Goal: Use online tool/utility: Use a website feature to perform a specific function

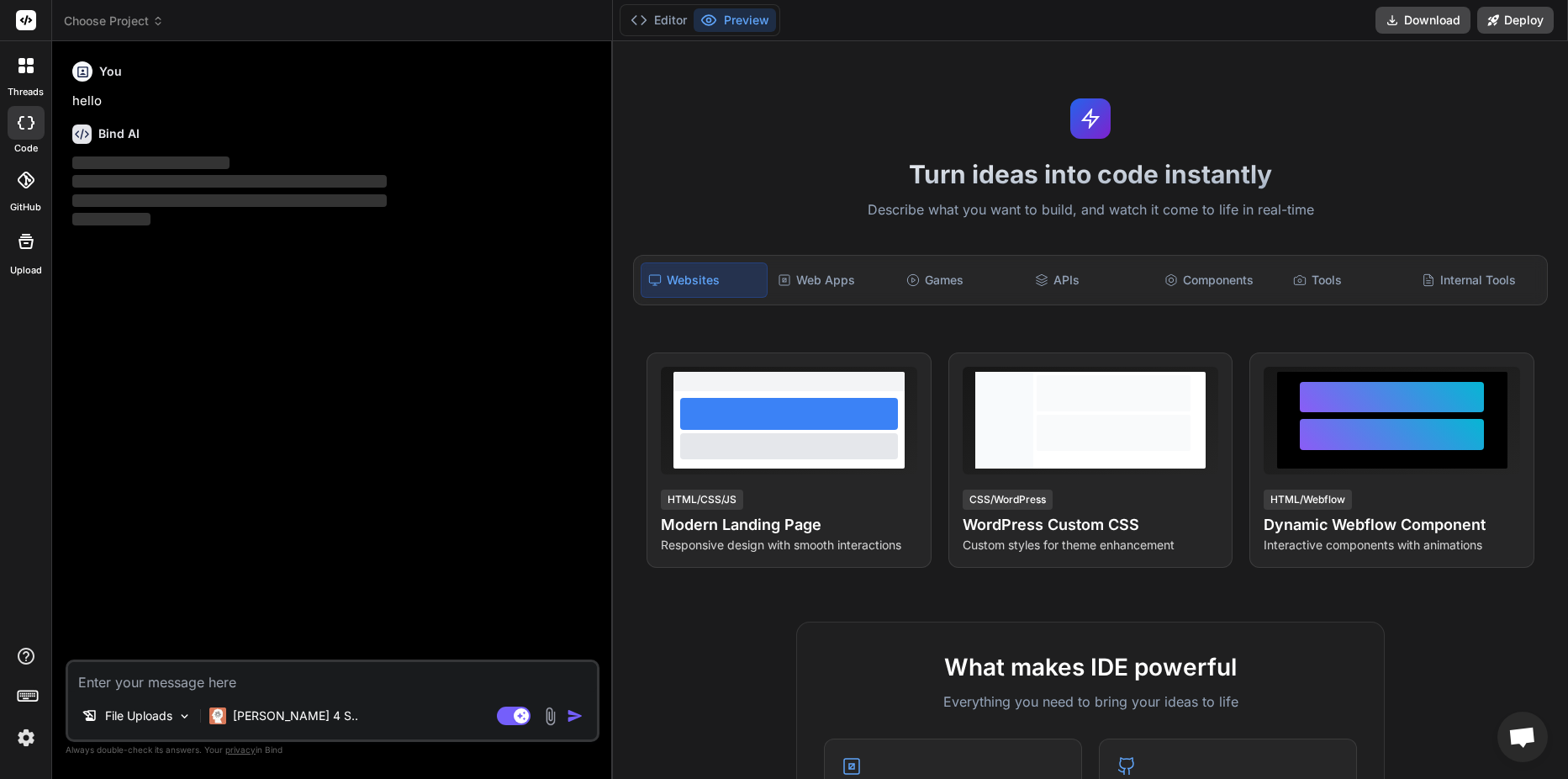
click at [23, 736] on img at bounding box center [26, 738] width 29 height 29
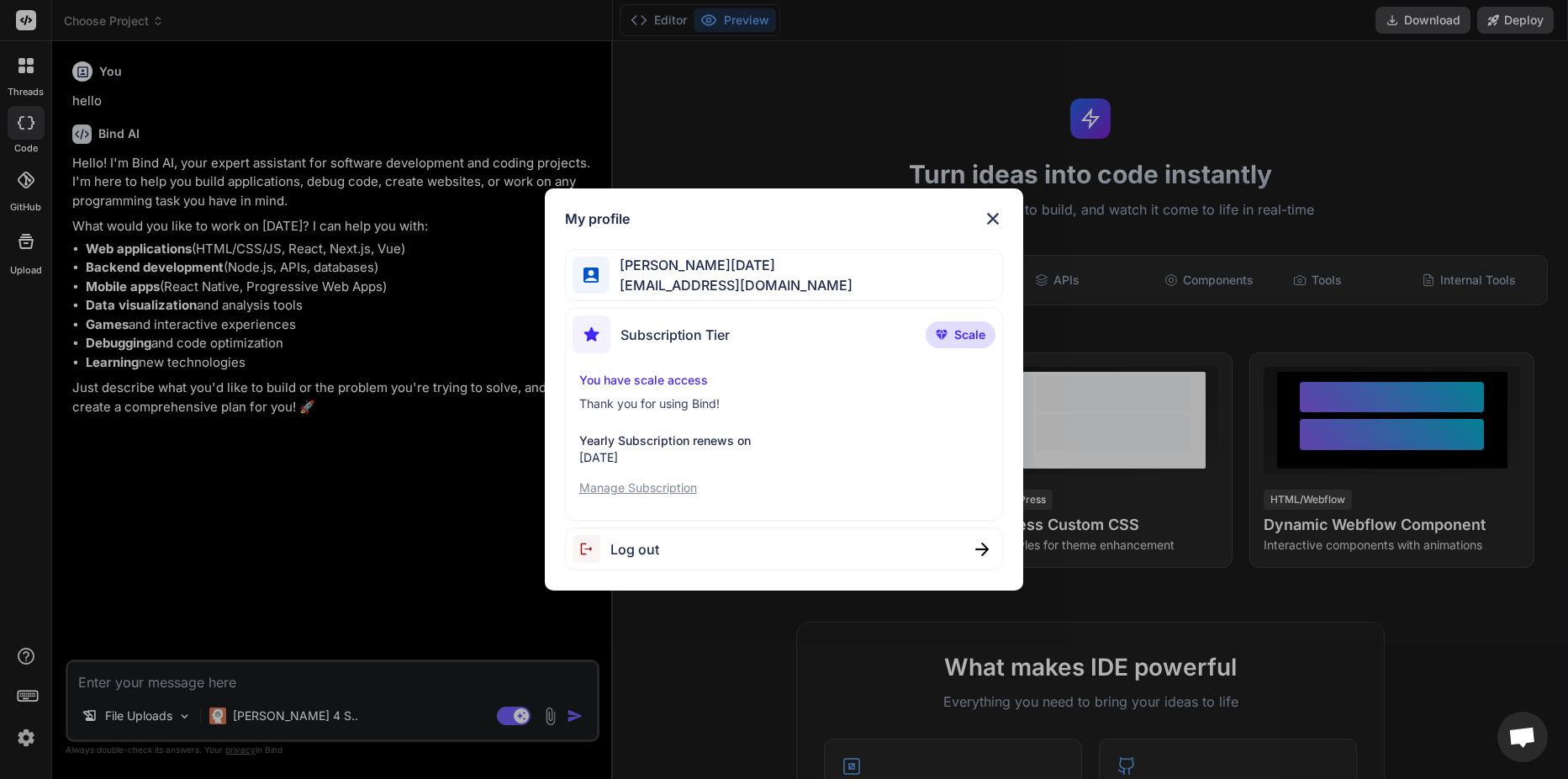
click at [716, 335] on span "Subscription Tier" at bounding box center [675, 335] width 109 height 20
click at [650, 484] on p "Manage Subscription" at bounding box center [784, 488] width 410 height 17
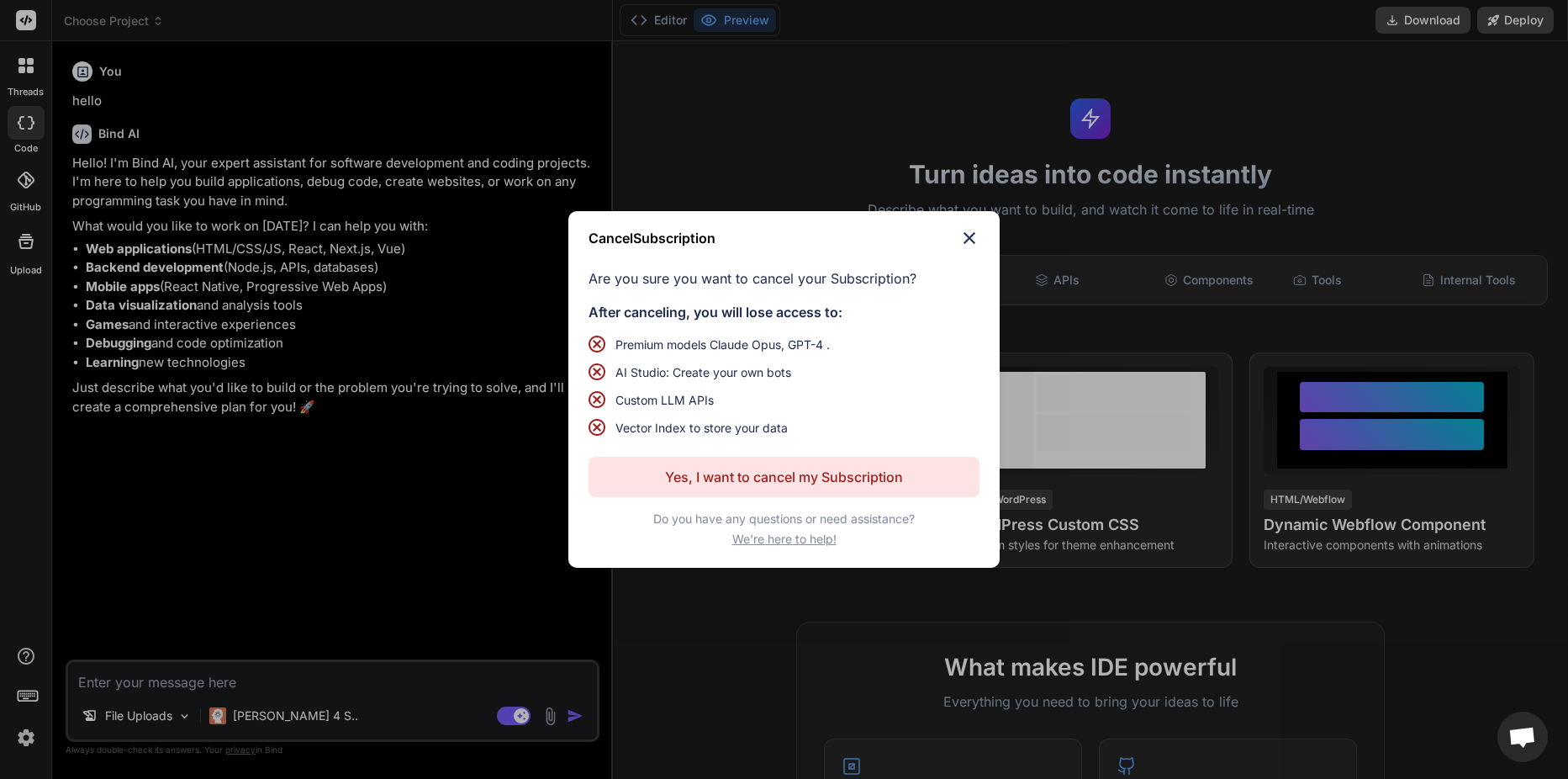
click at [972, 234] on img at bounding box center [969, 237] width 20 height 20
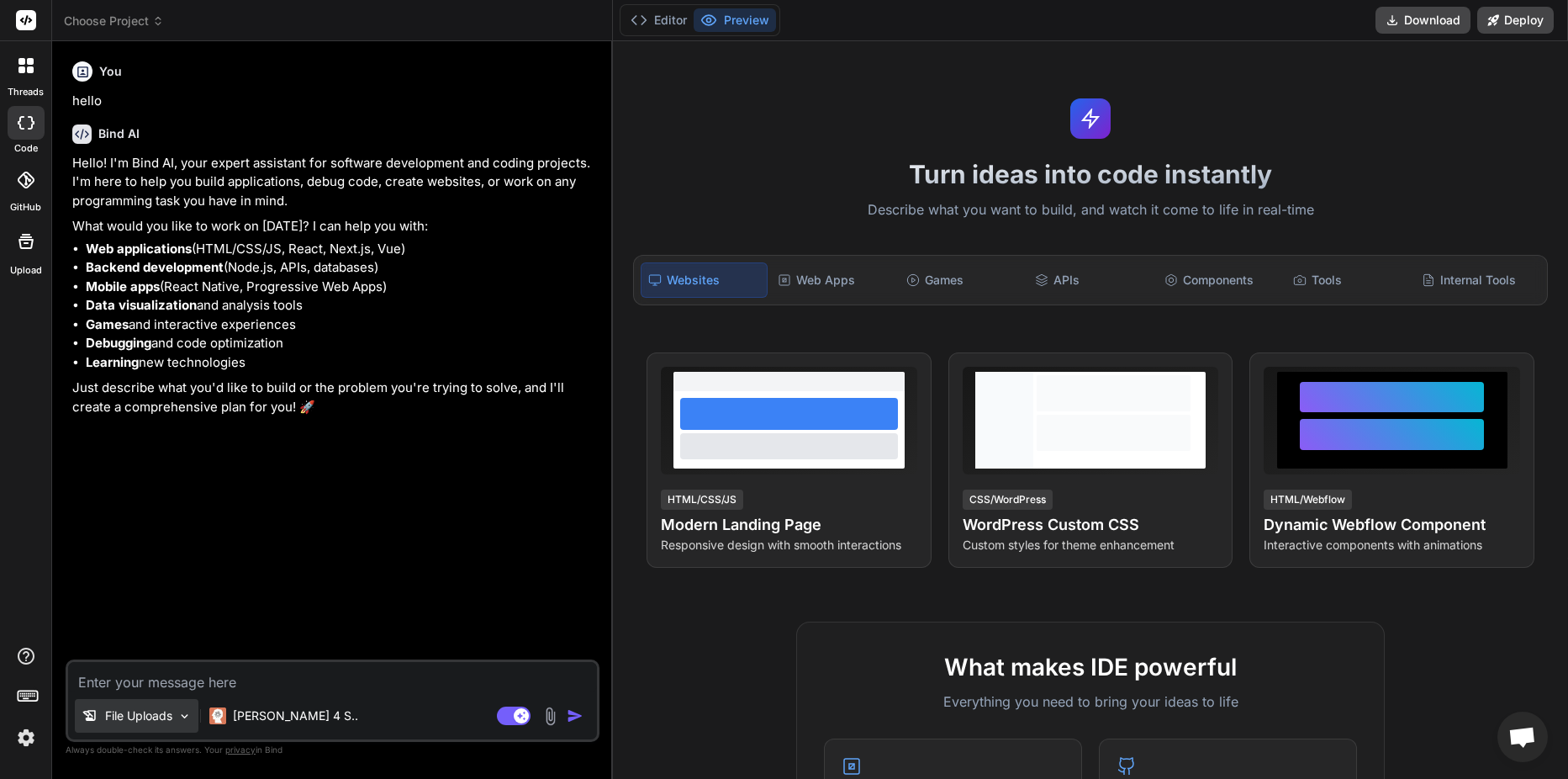
click at [100, 717] on div "File Uploads" at bounding box center [126, 716] width 91 height 17
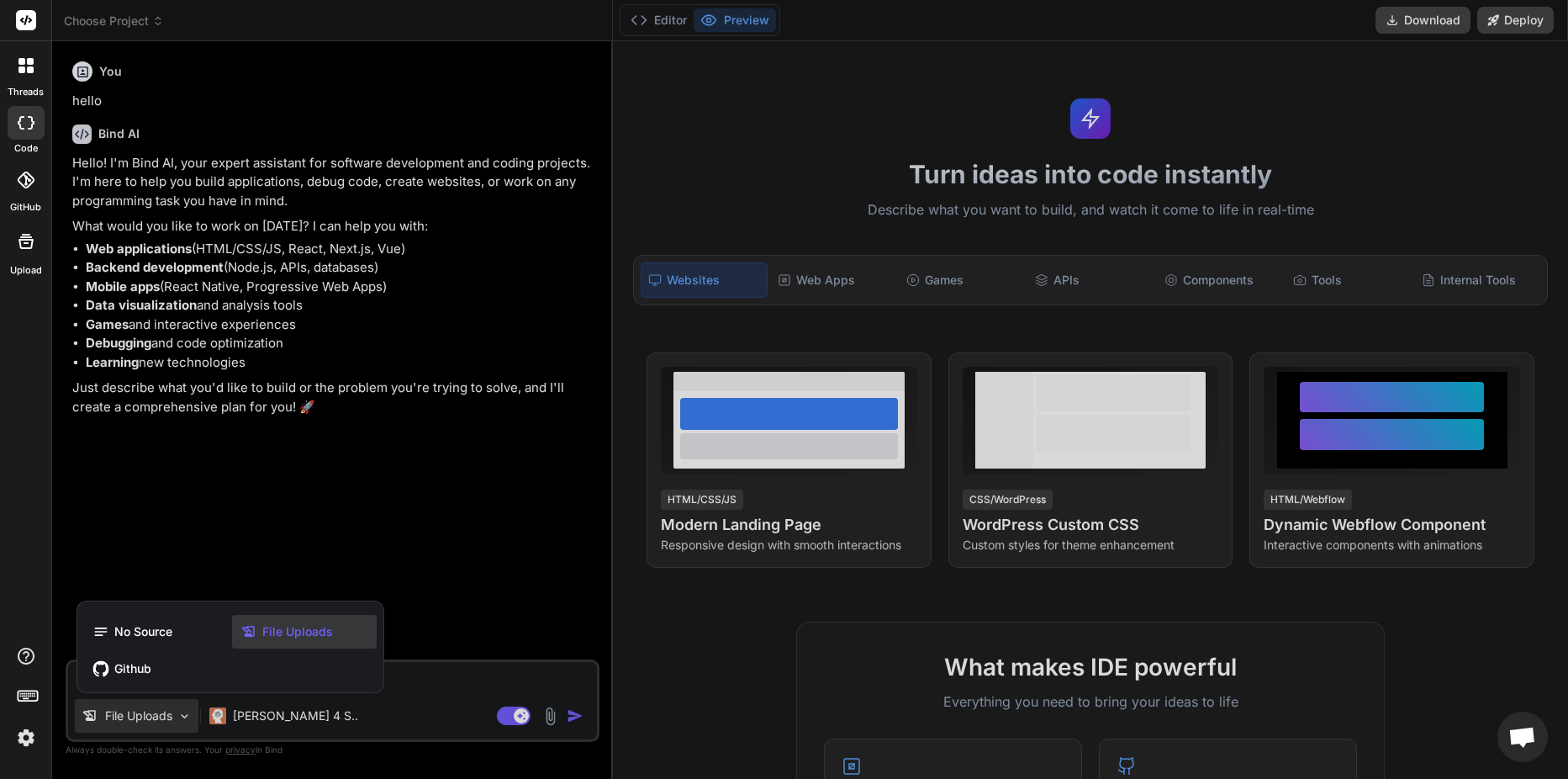
click at [548, 725] on div at bounding box center [784, 389] width 1568 height 779
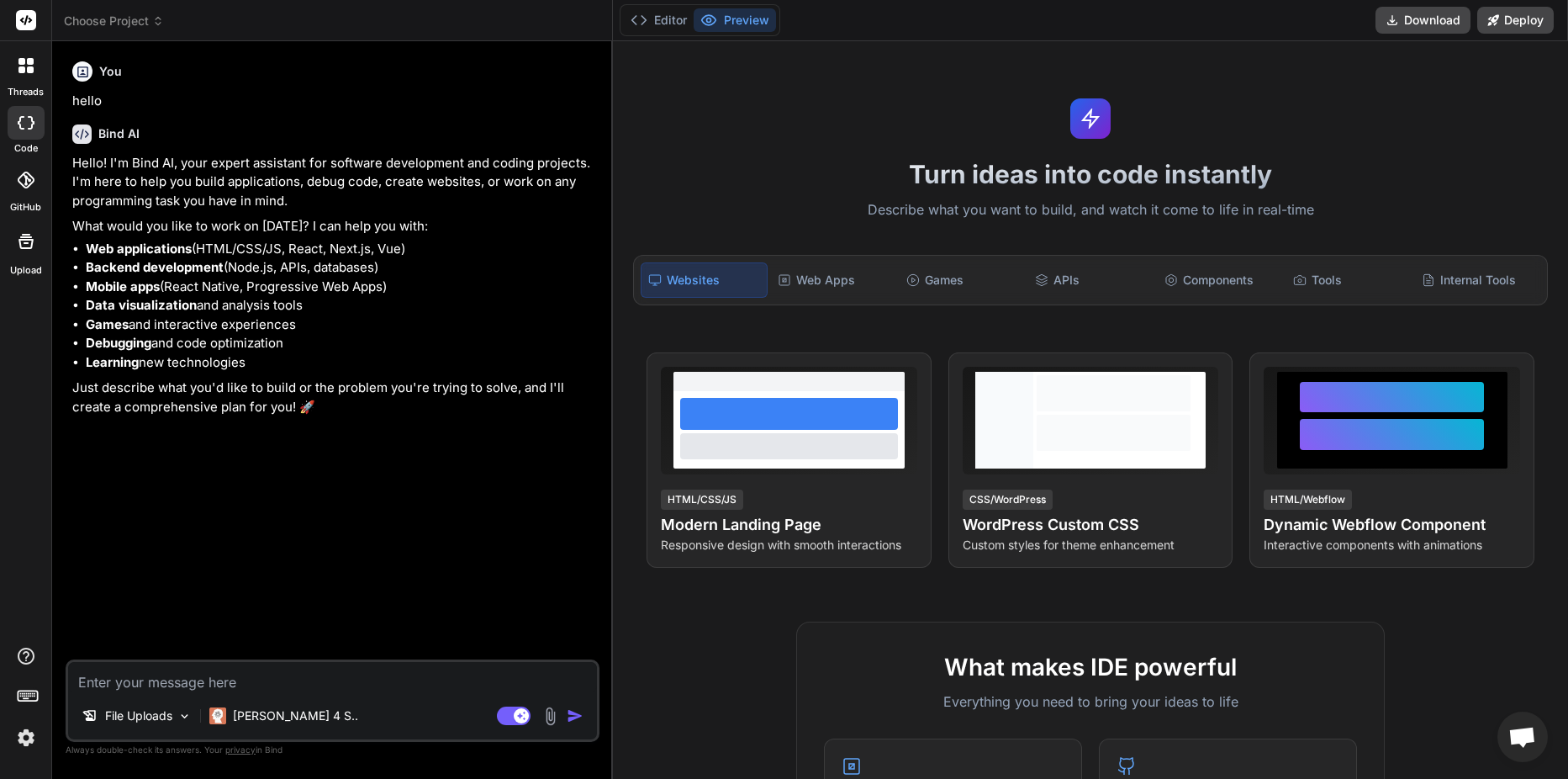
click at [548, 714] on img at bounding box center [550, 716] width 19 height 19
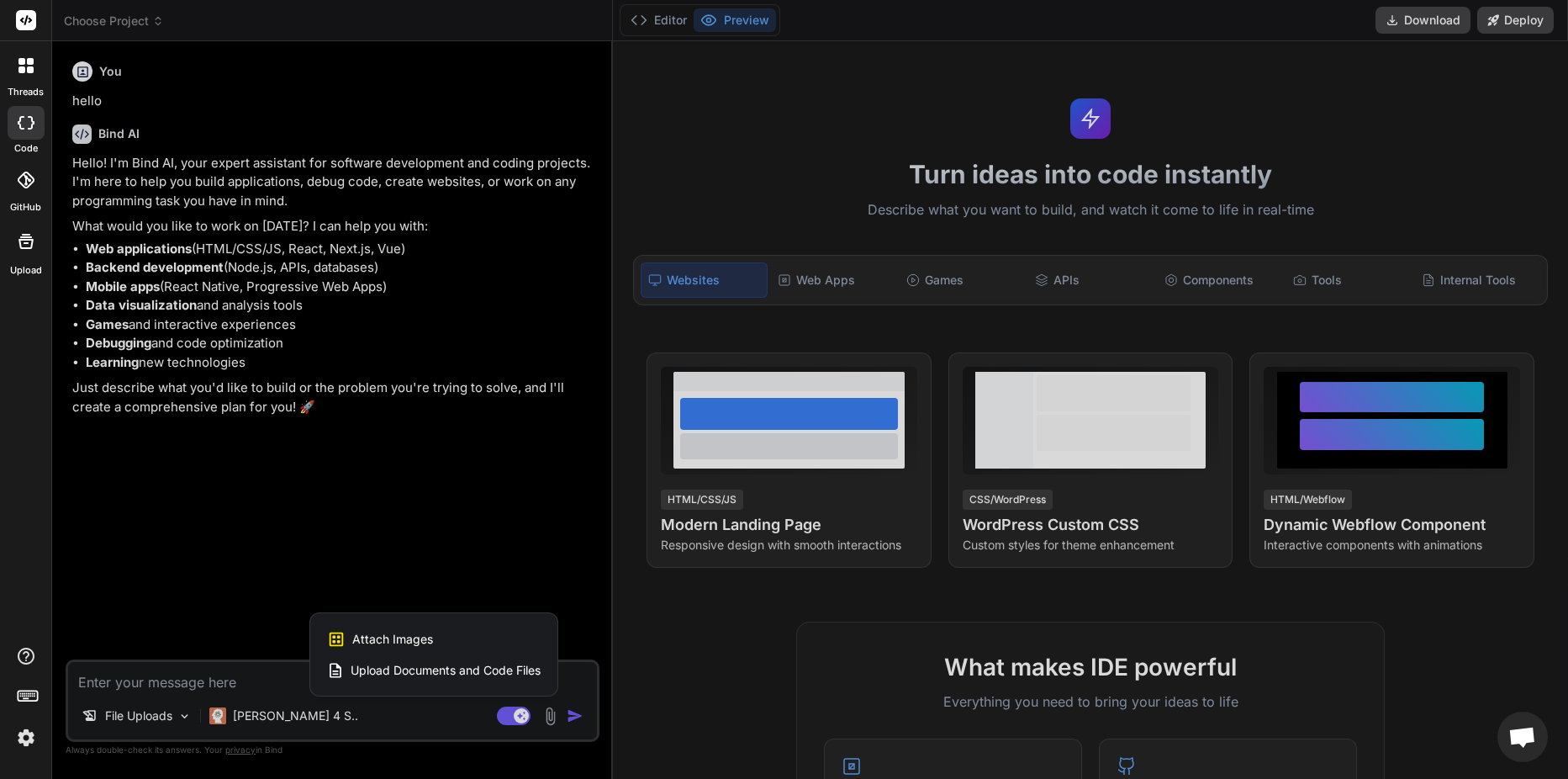
click at [459, 668] on span "Upload Documents and Code Files" at bounding box center [445, 670] width 190 height 17
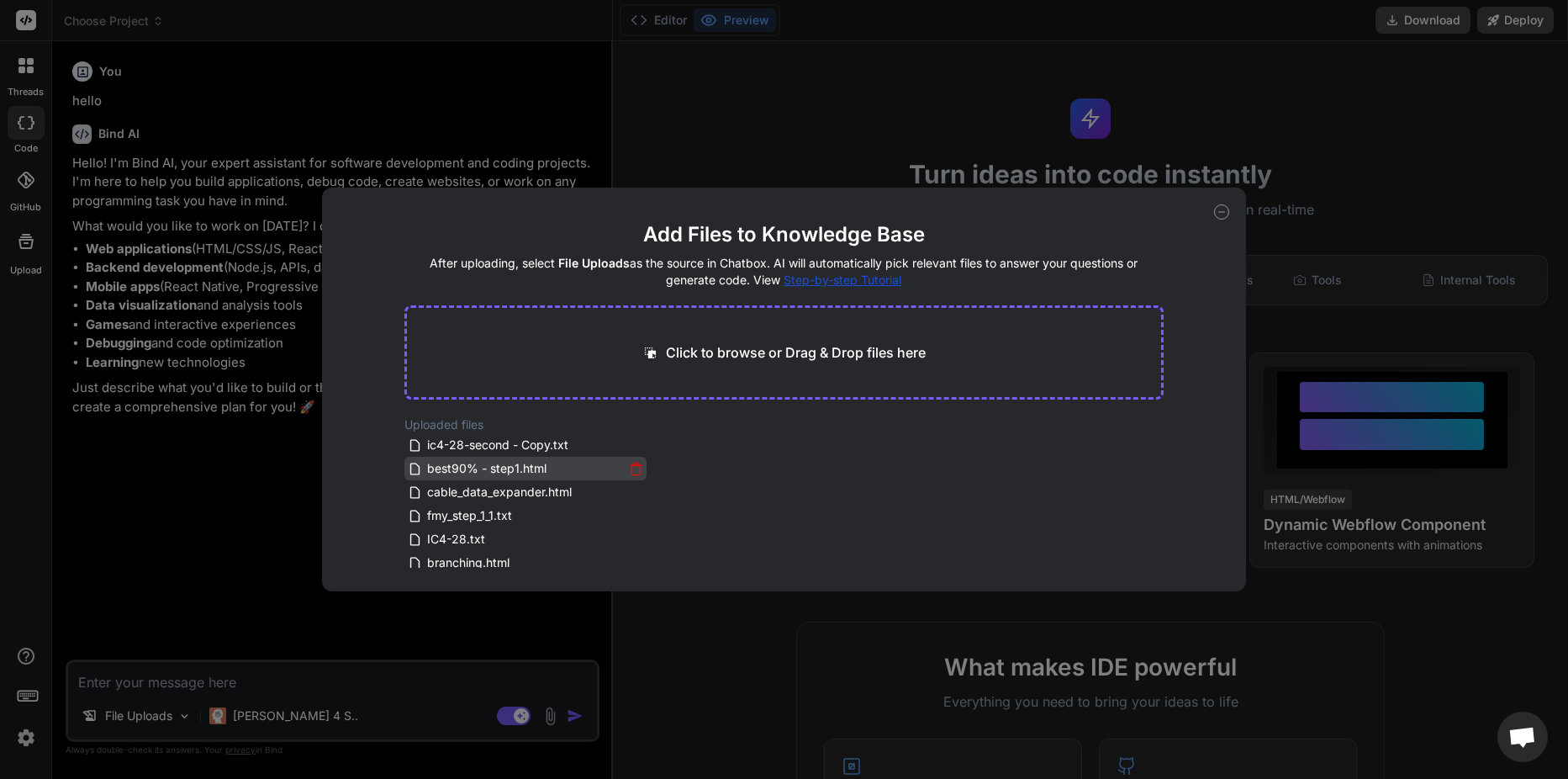
click at [629, 465] on icon at bounding box center [635, 468] width 14 height 14
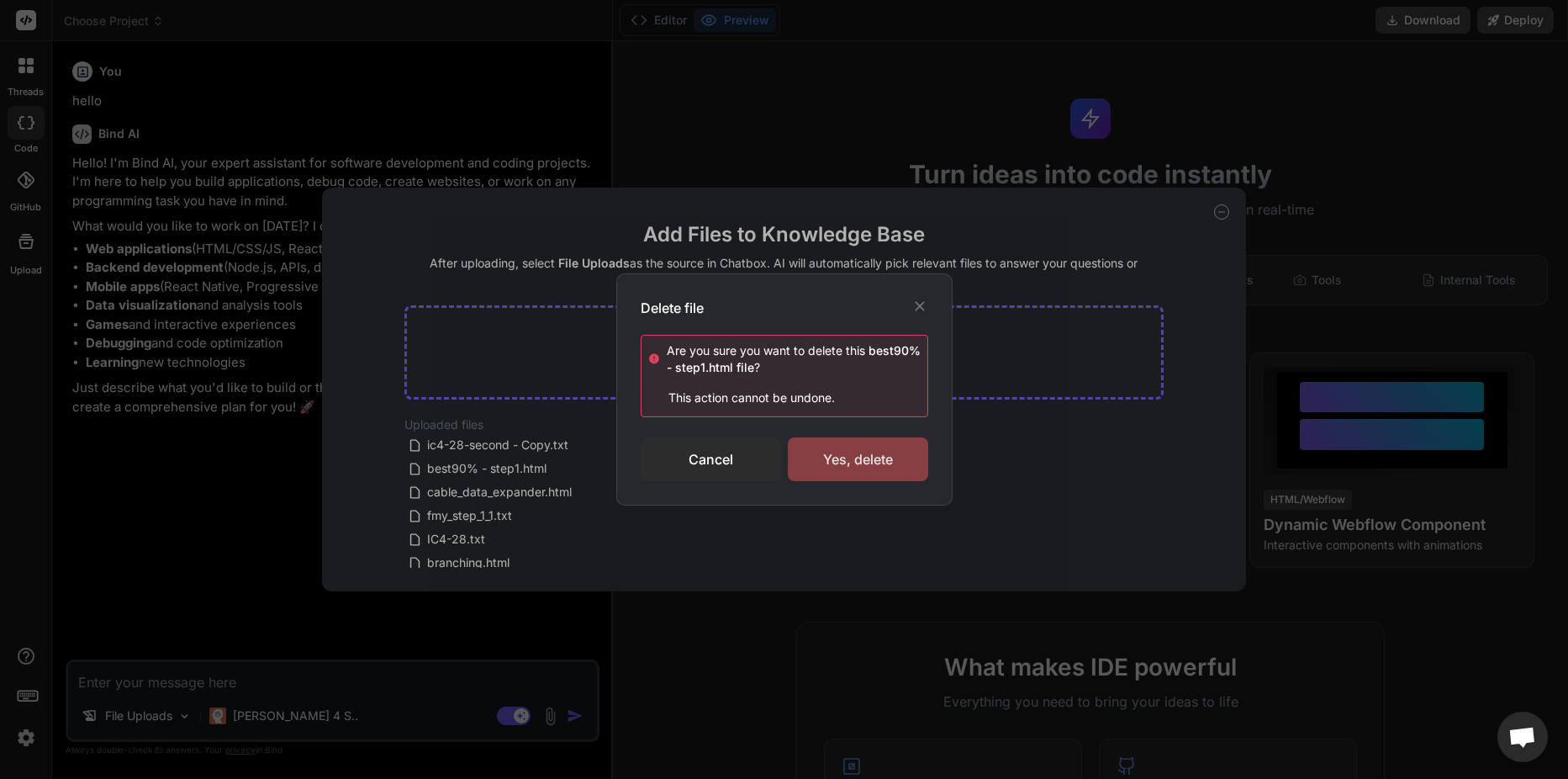
click at [818, 457] on div "Yes, delete" at bounding box center [857, 460] width 140 height 44
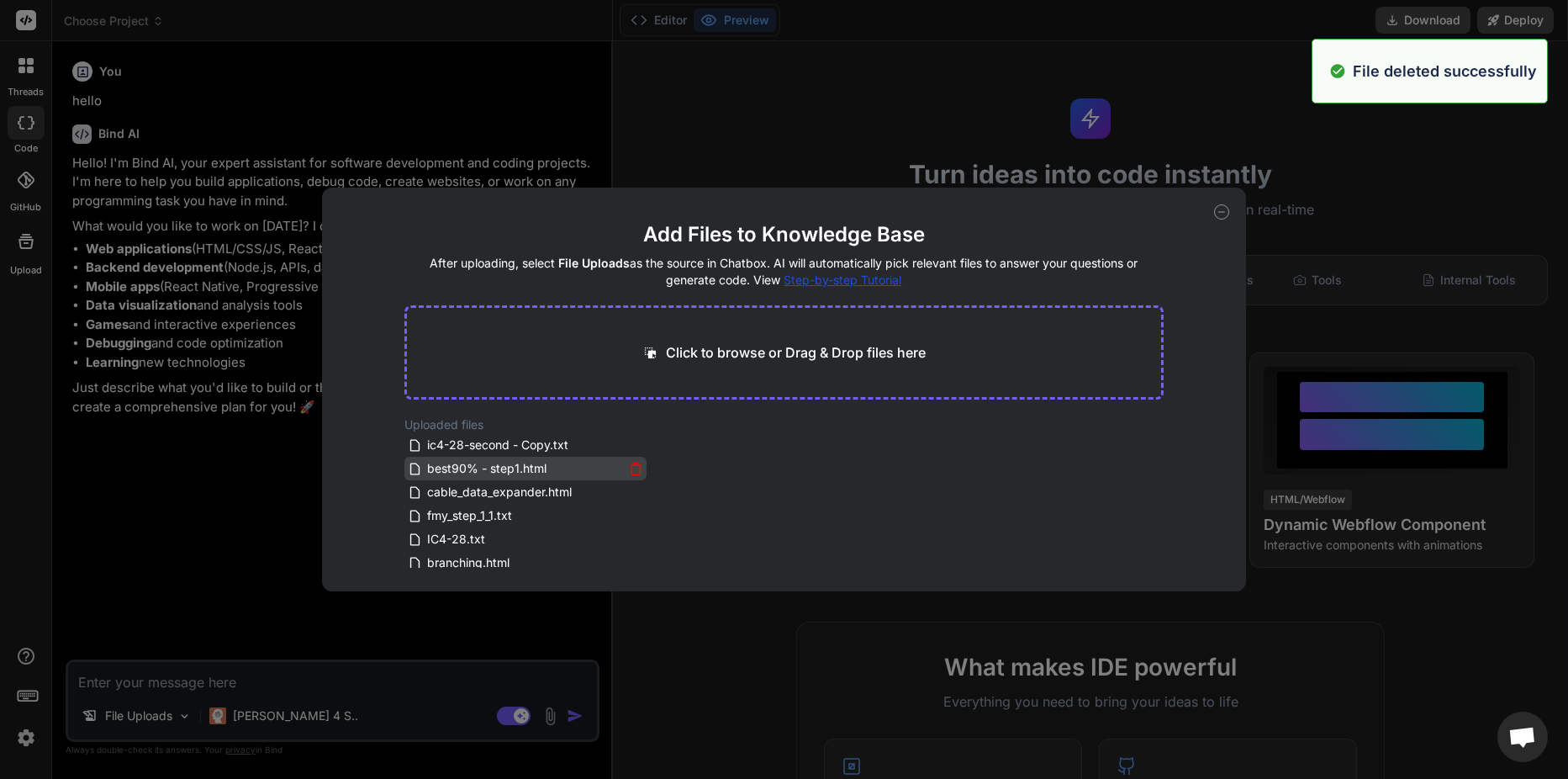
click at [634, 465] on icon at bounding box center [635, 464] width 5 height 3
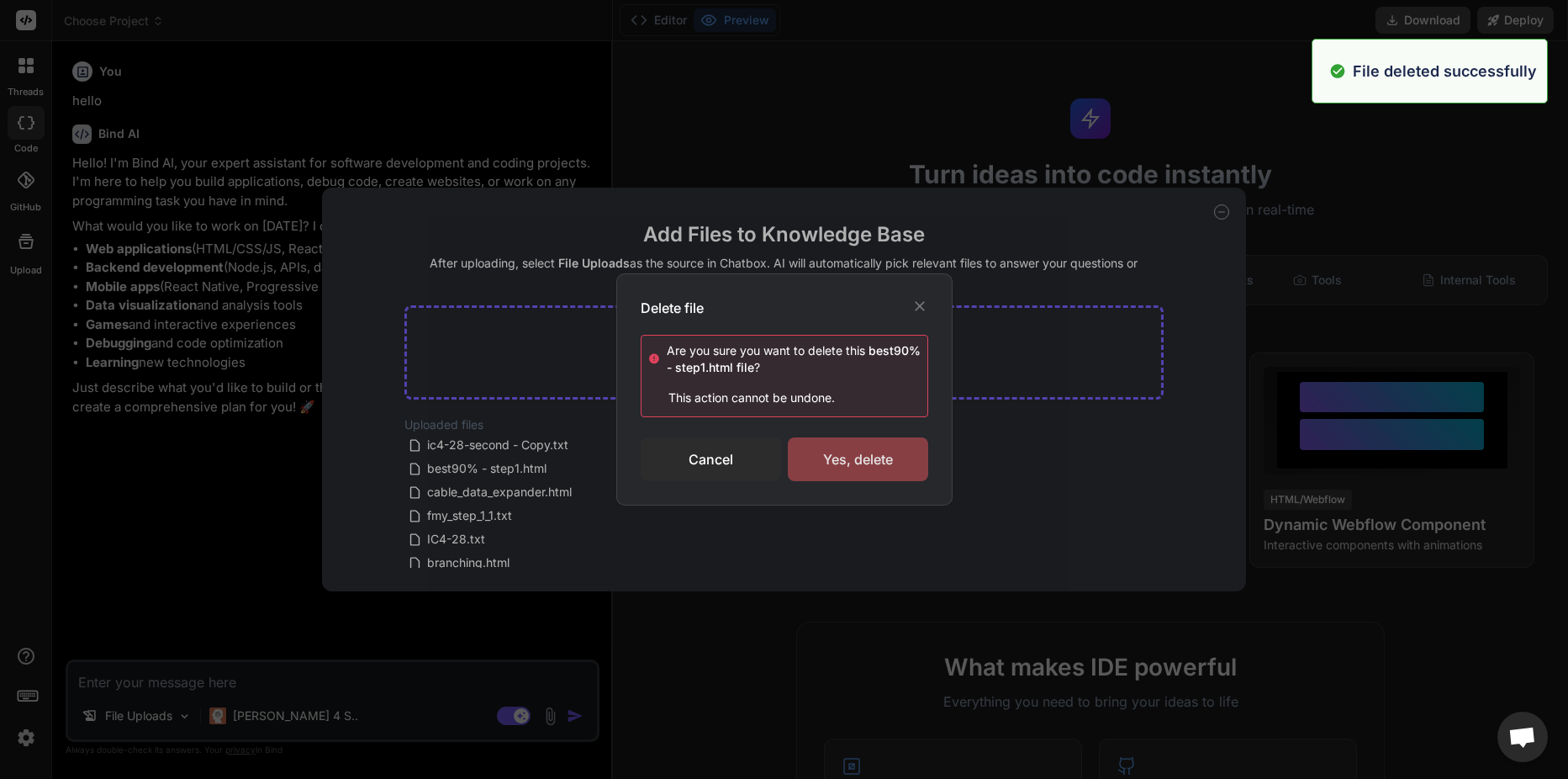
click at [832, 459] on div "Yes, delete" at bounding box center [857, 460] width 140 height 44
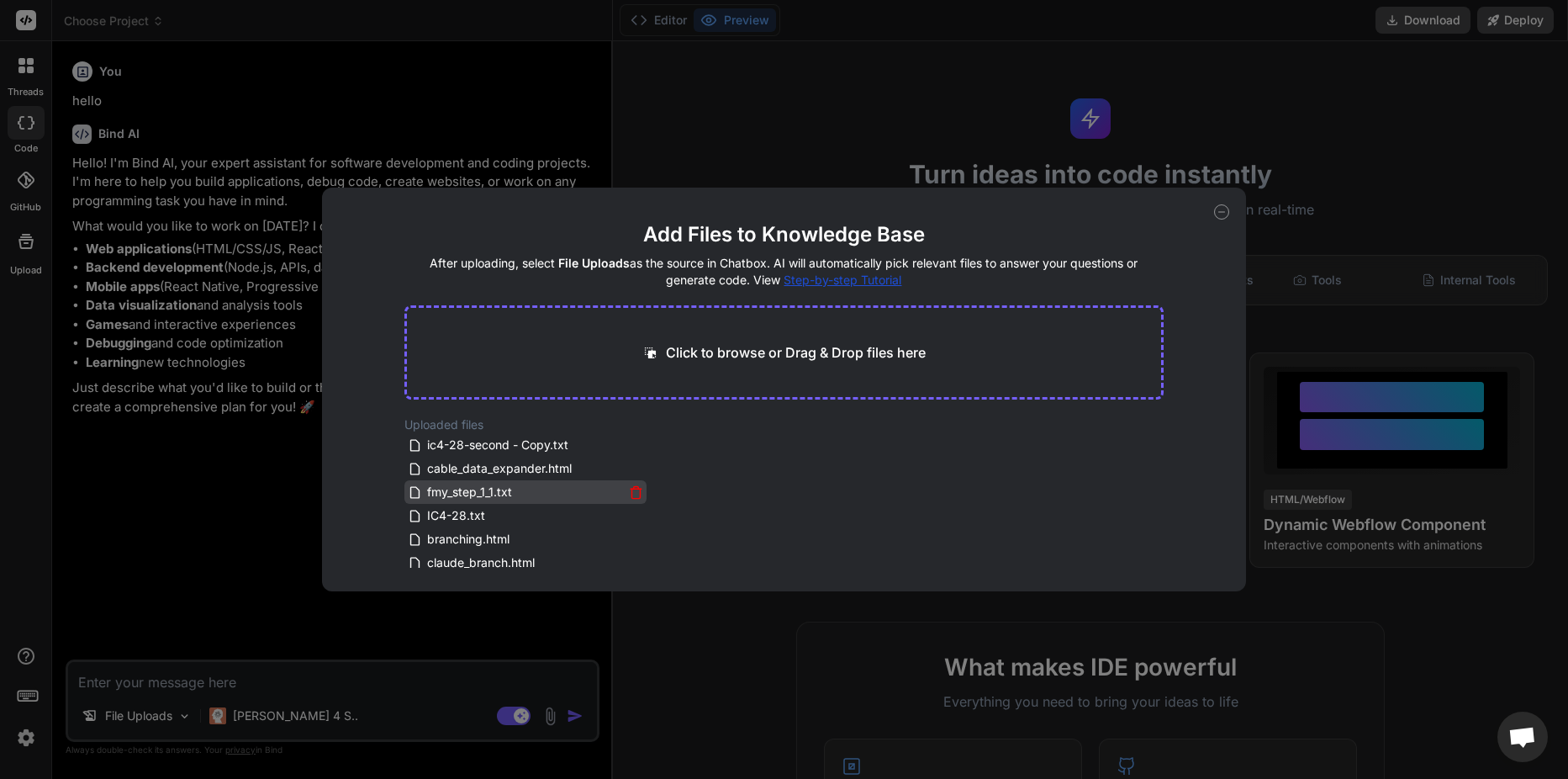
click at [629, 487] on icon at bounding box center [635, 492] width 14 height 14
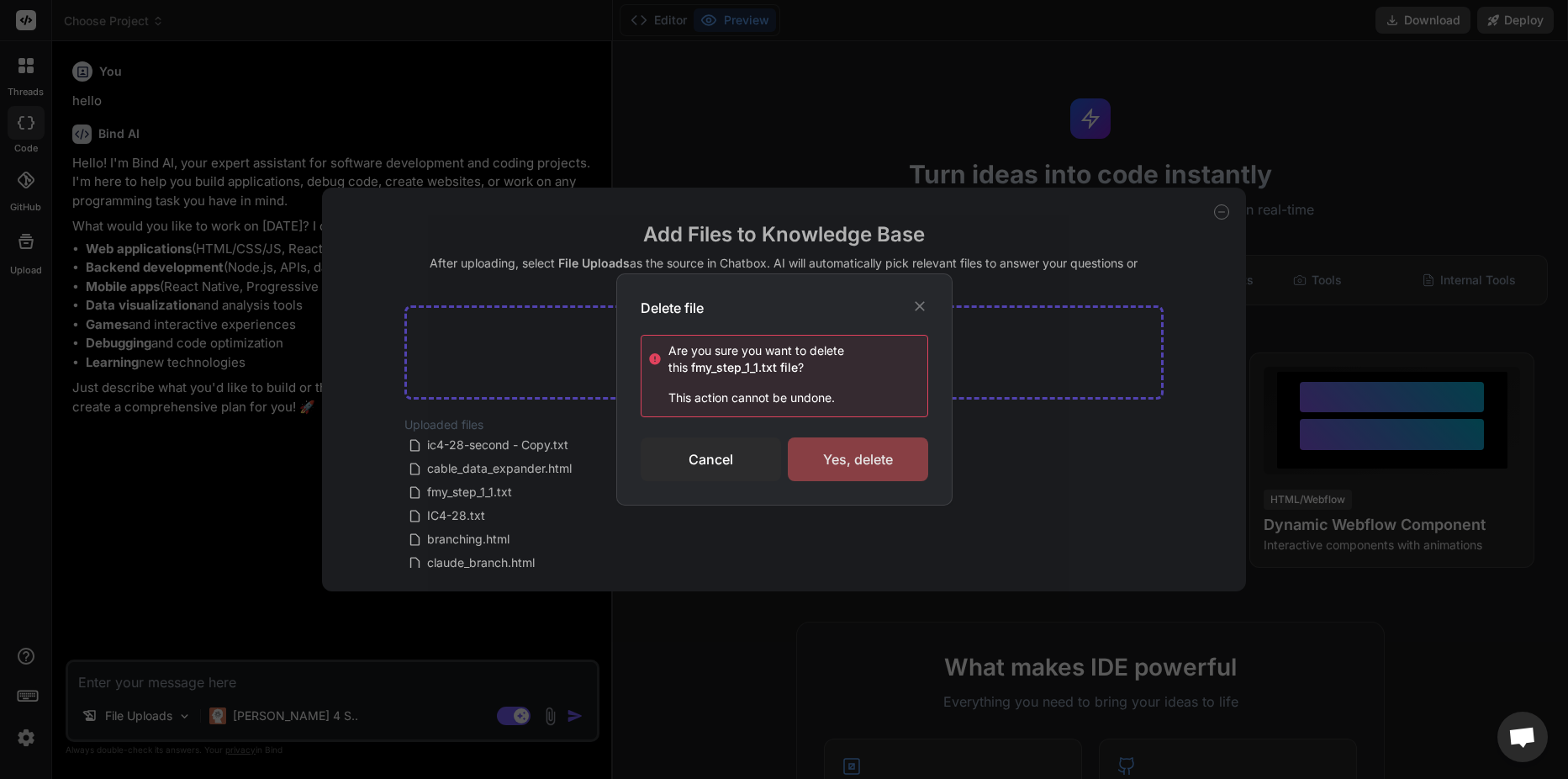
click at [827, 469] on div "Yes, delete" at bounding box center [857, 460] width 140 height 44
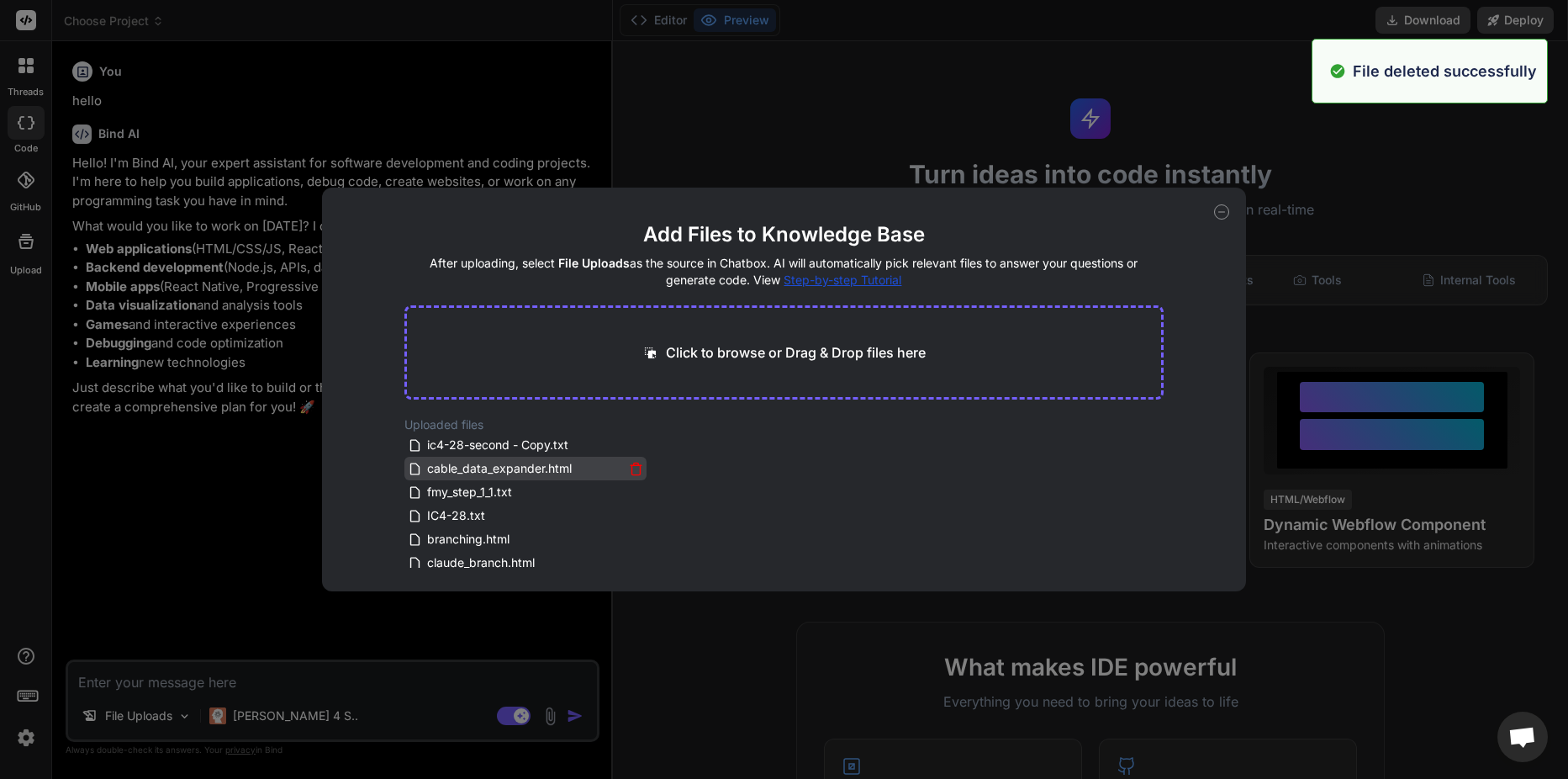
click at [629, 469] on icon at bounding box center [635, 468] width 14 height 14
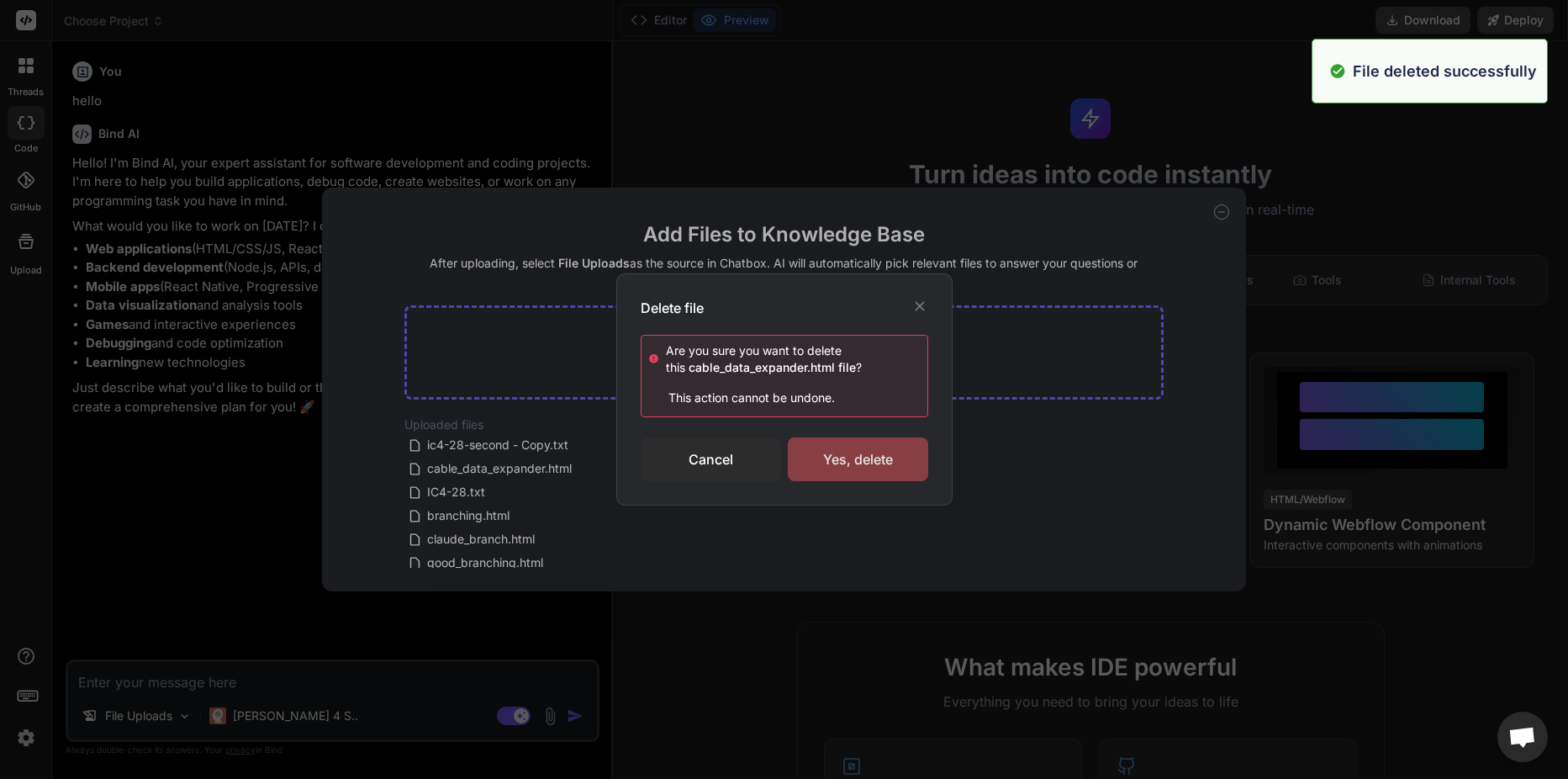
click at [861, 460] on div "Yes, delete" at bounding box center [857, 460] width 140 height 44
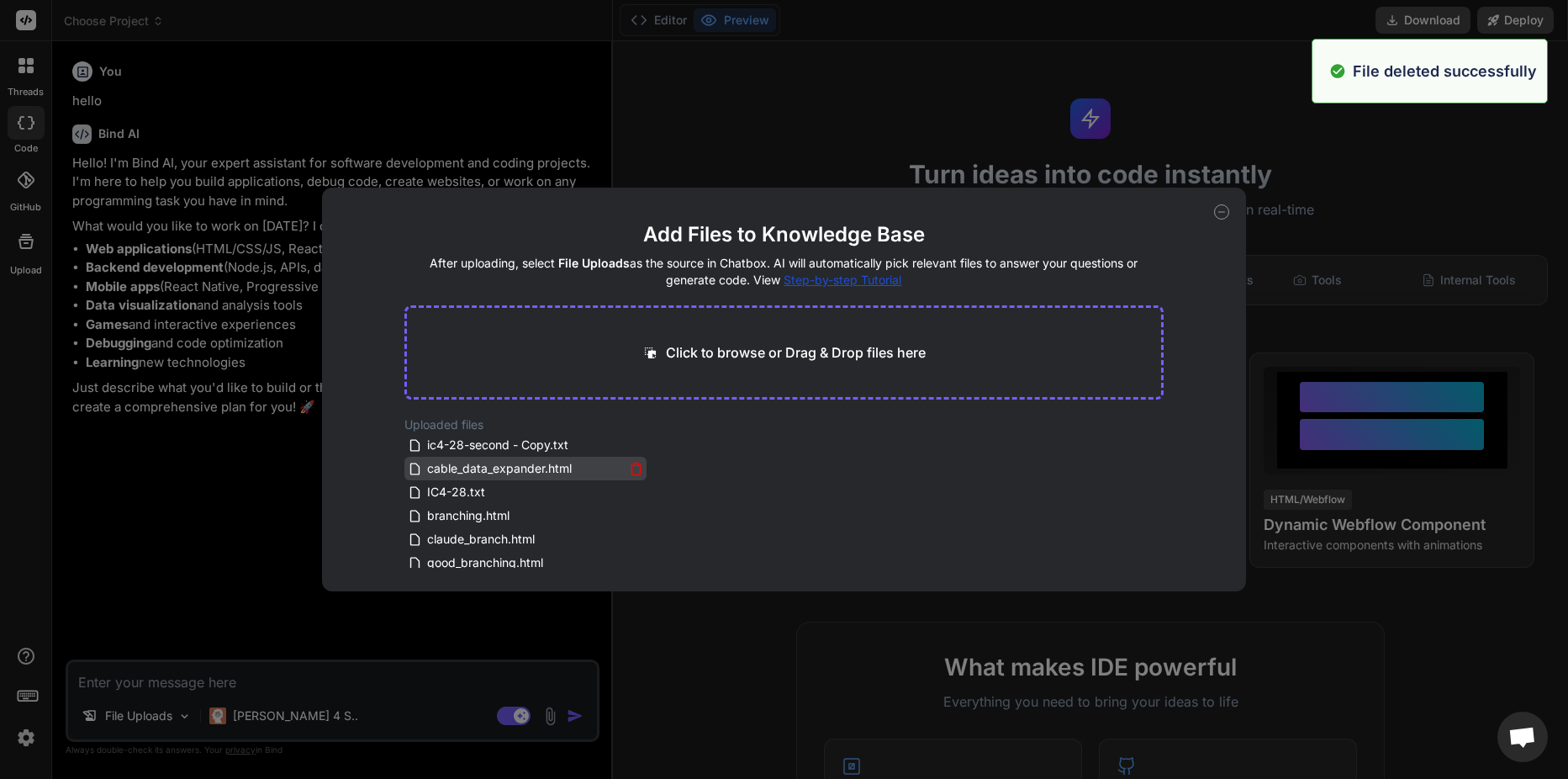
click at [629, 467] on icon at bounding box center [635, 468] width 14 height 14
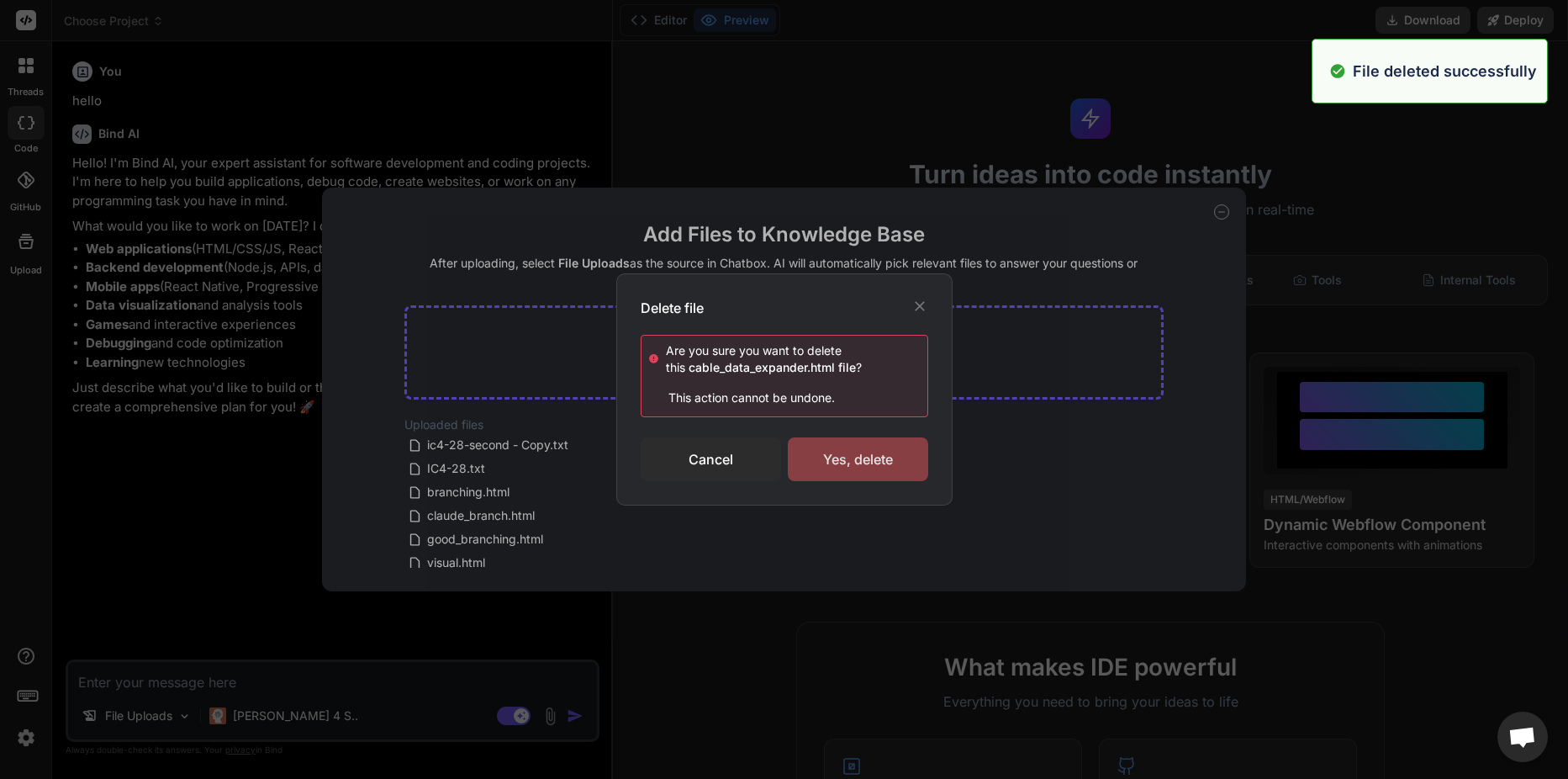
click at [859, 462] on div "Yes, delete" at bounding box center [857, 460] width 140 height 44
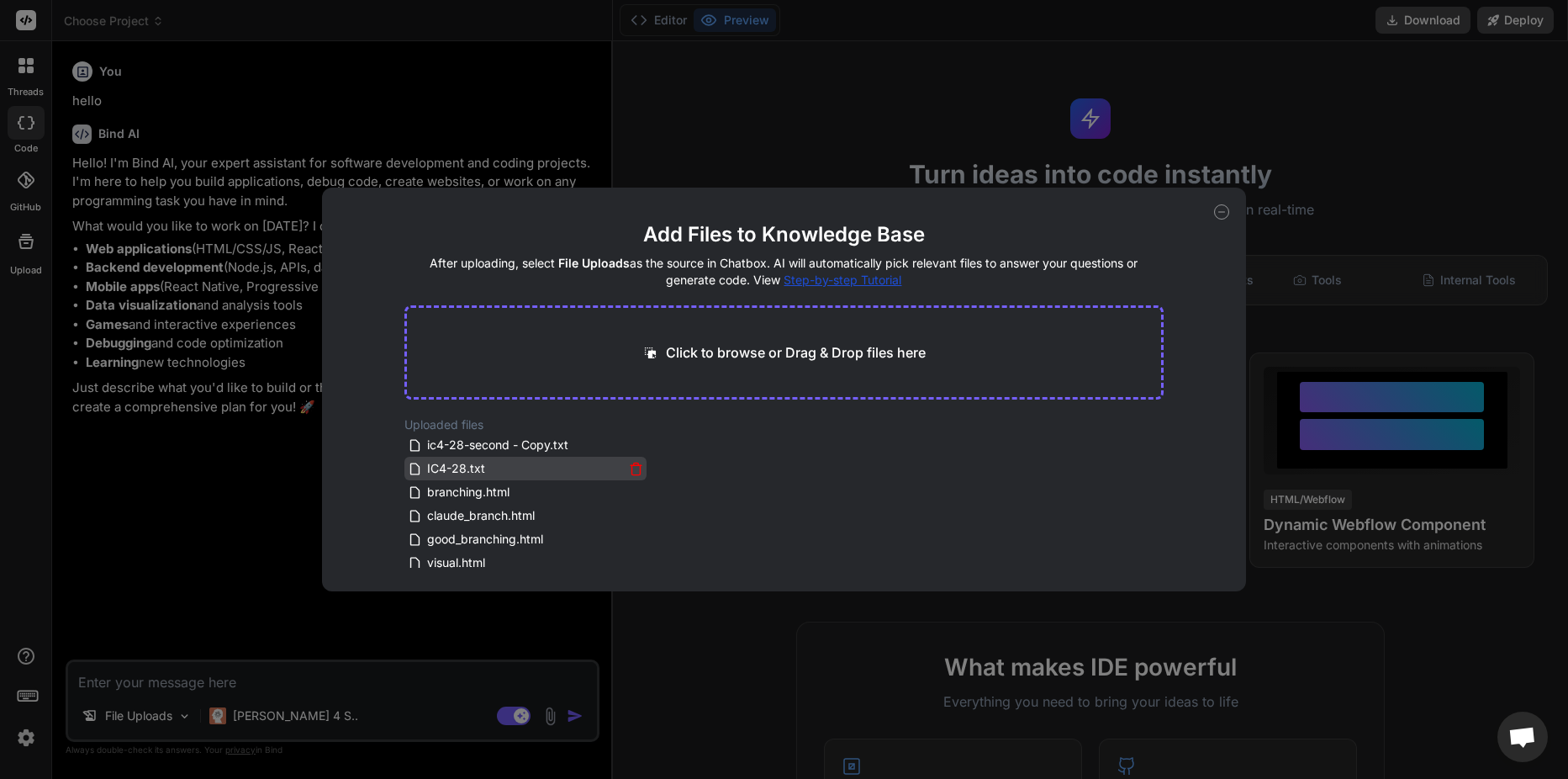
click at [624, 472] on div "IC4-28.txt" at bounding box center [526, 468] width 235 height 20
click at [629, 472] on icon at bounding box center [635, 468] width 14 height 14
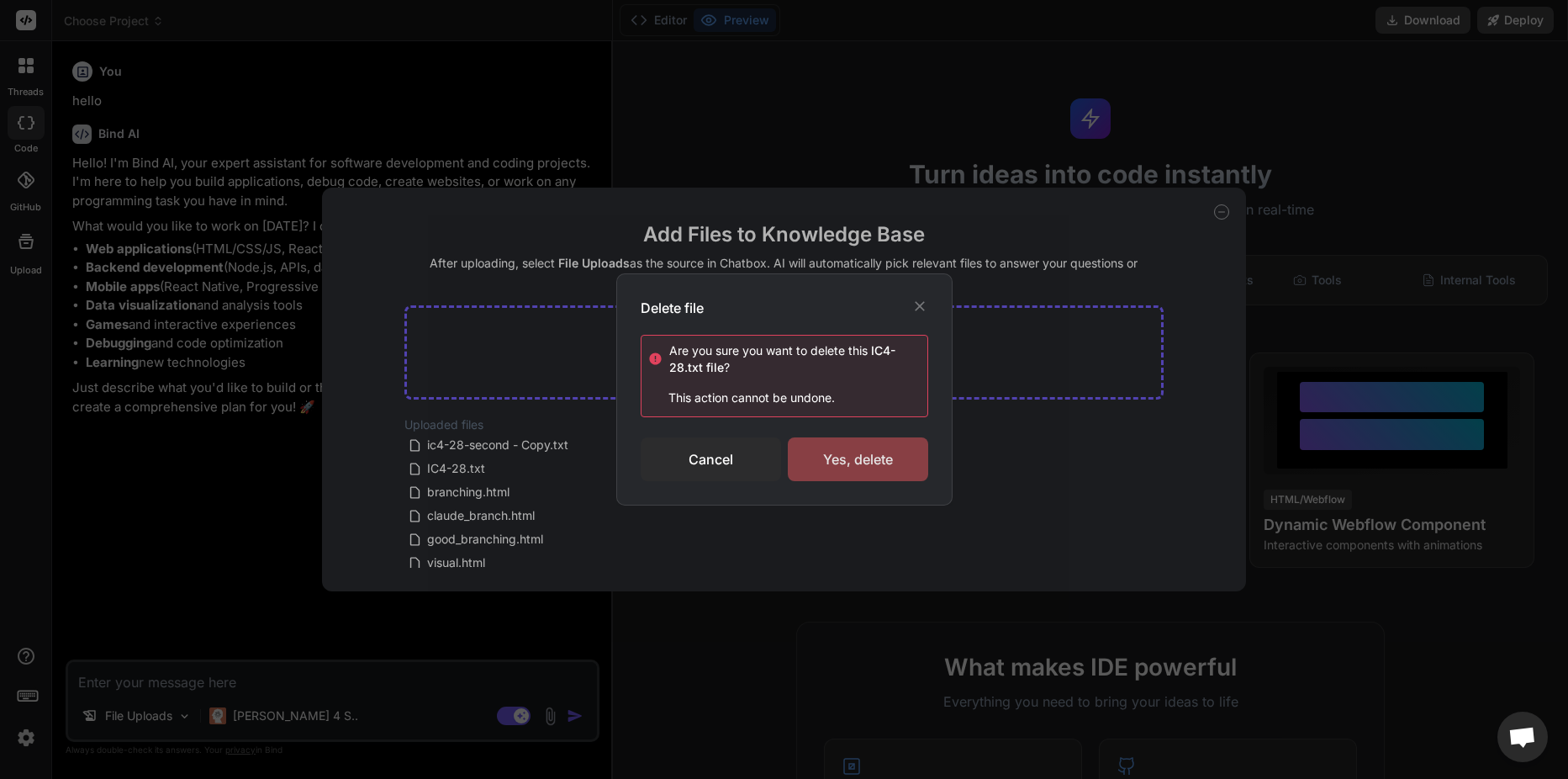
click at [875, 466] on div "Yes, delete" at bounding box center [857, 460] width 140 height 44
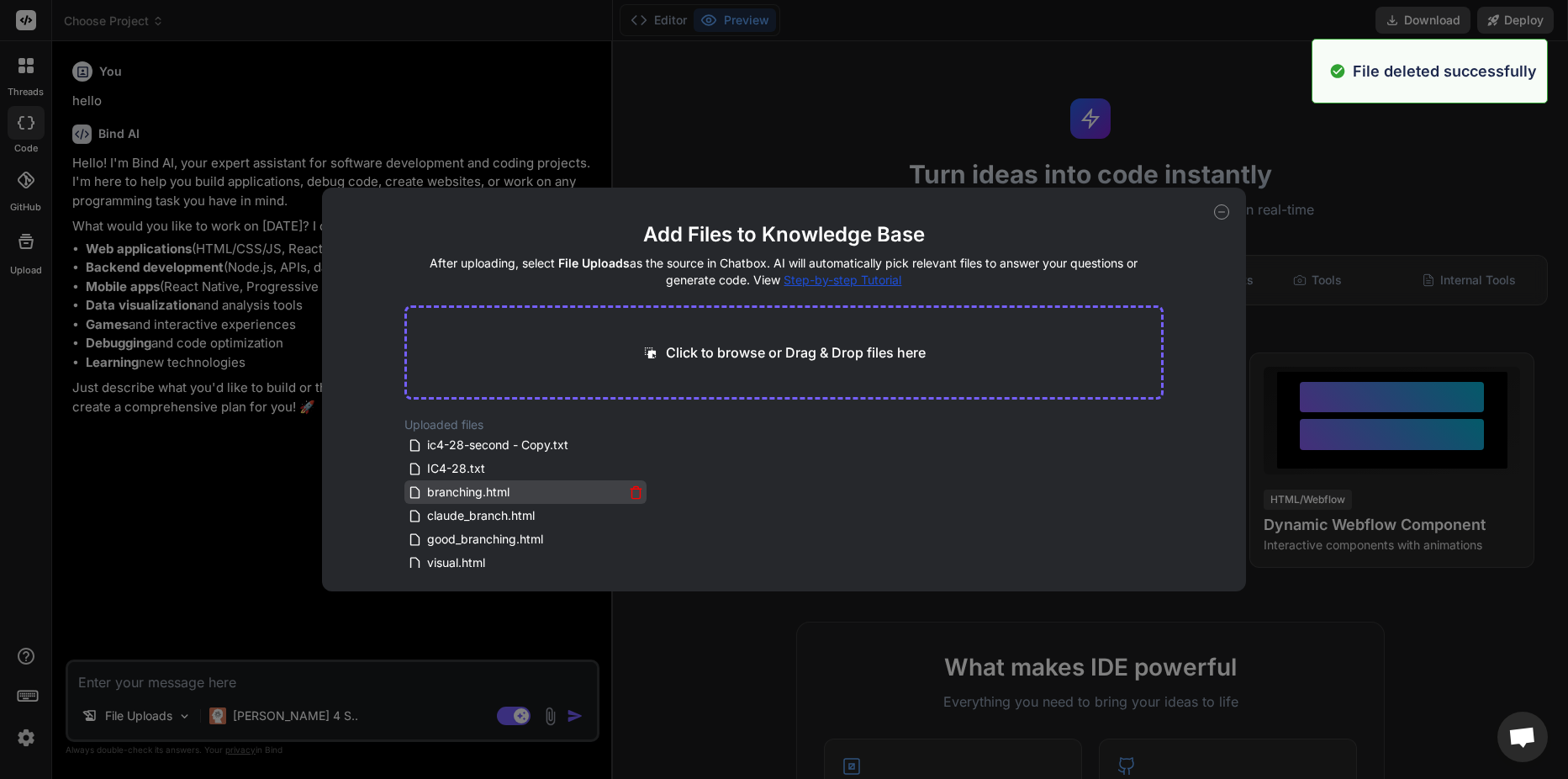
click at [638, 494] on icon at bounding box center [635, 492] width 14 height 14
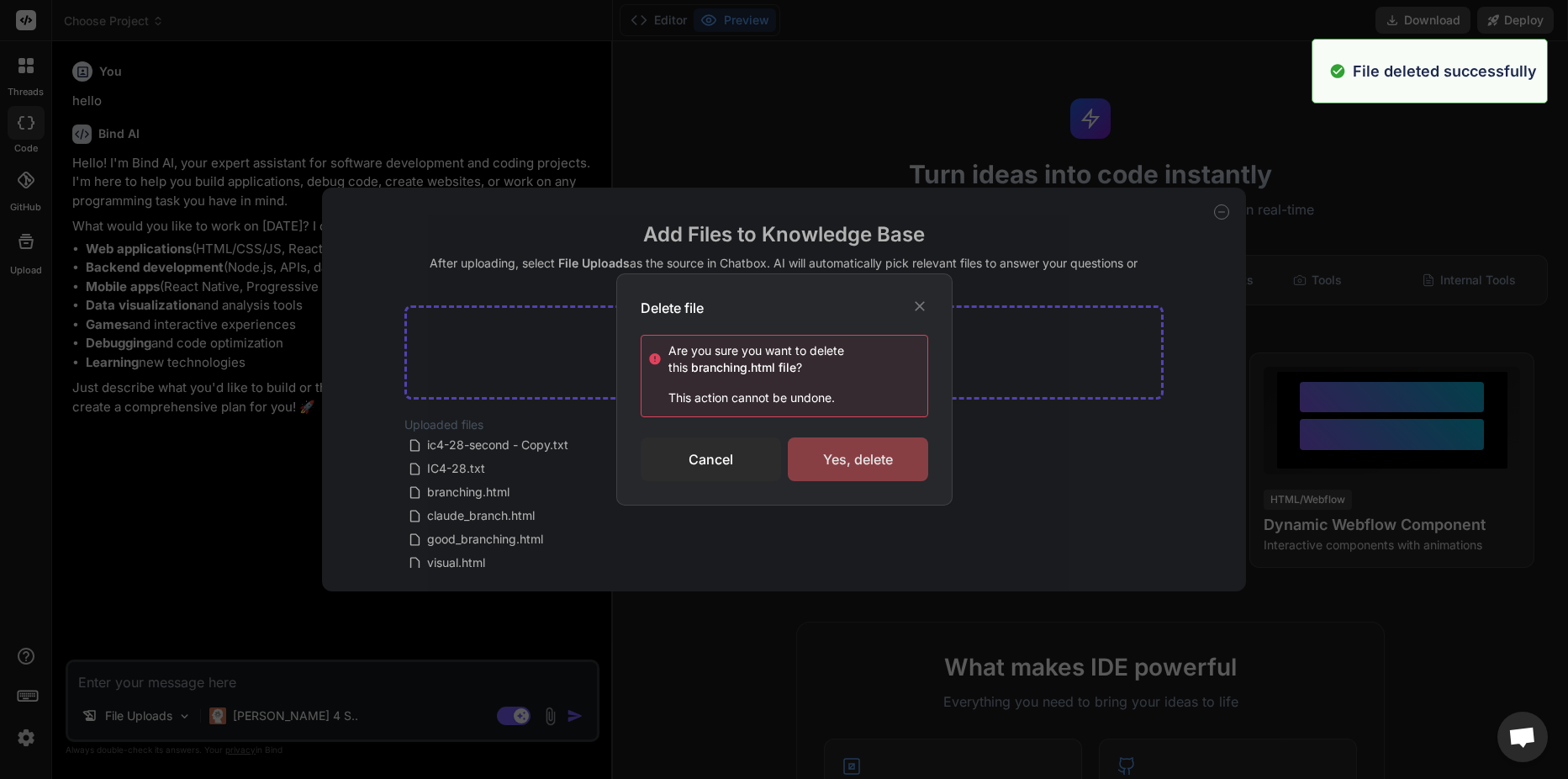
click at [859, 467] on div "Yes, delete" at bounding box center [857, 460] width 140 height 44
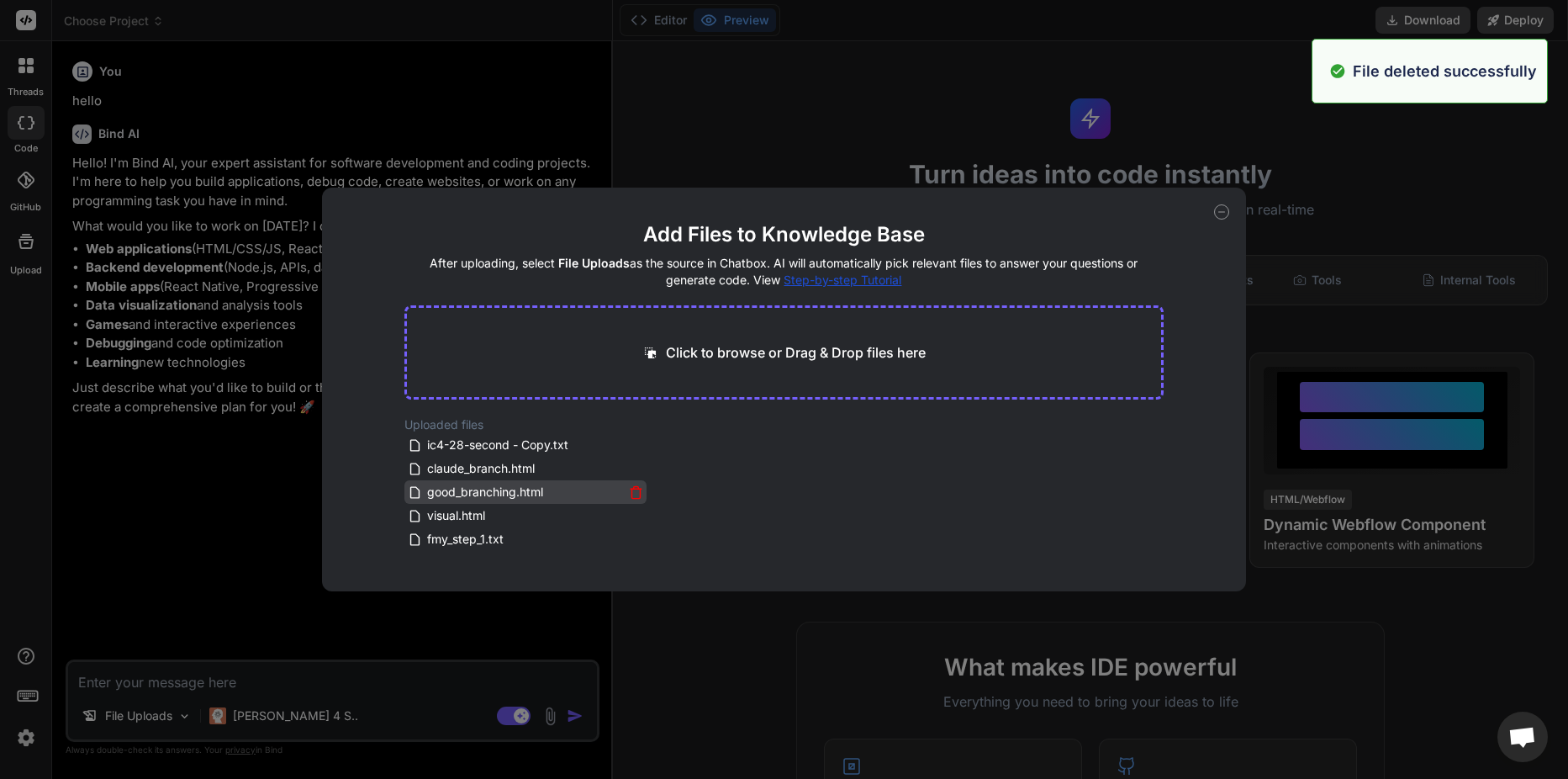
click at [632, 489] on icon at bounding box center [635, 493] width 9 height 10
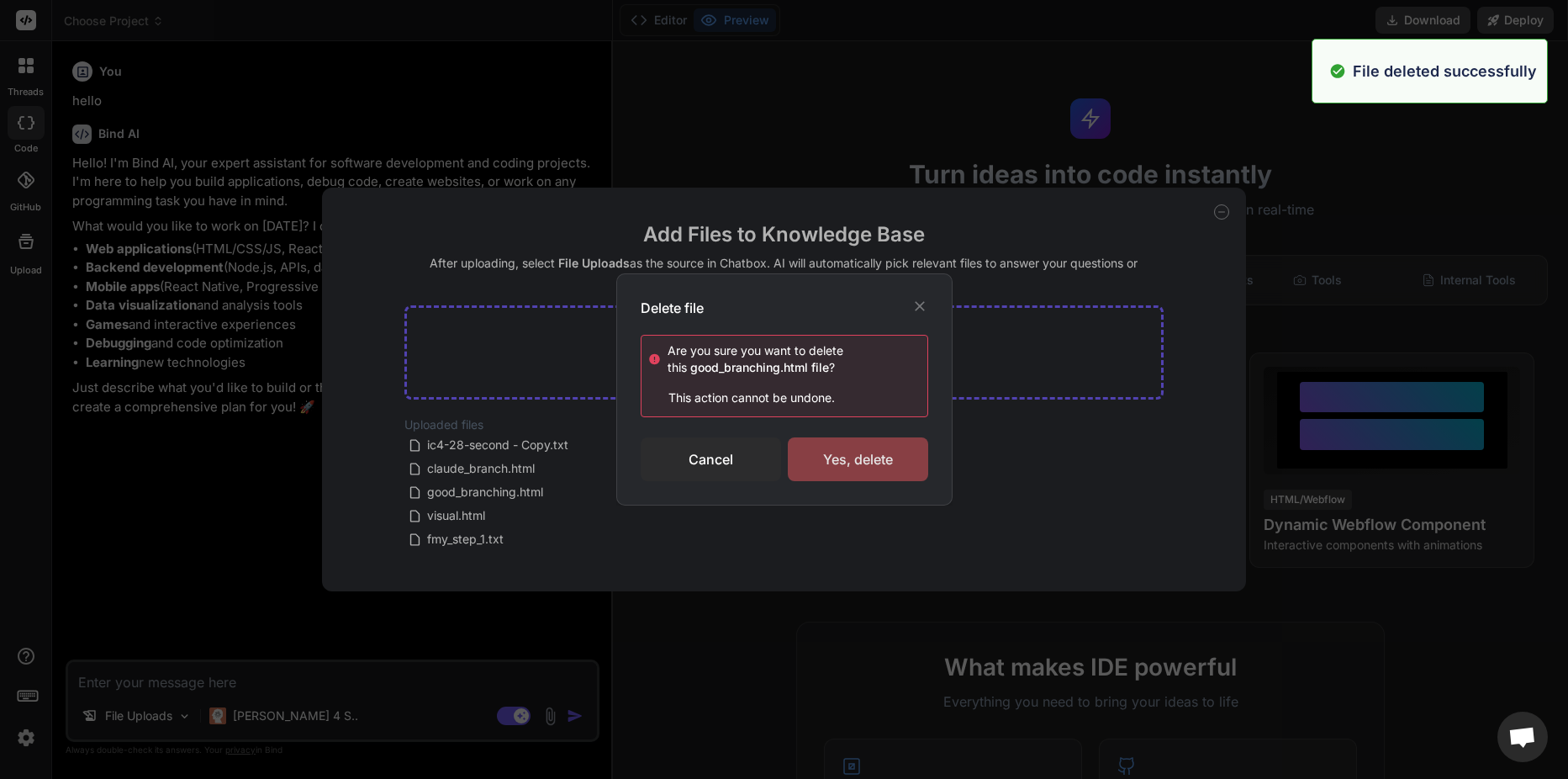
click at [854, 474] on div "Yes, delete" at bounding box center [857, 460] width 140 height 44
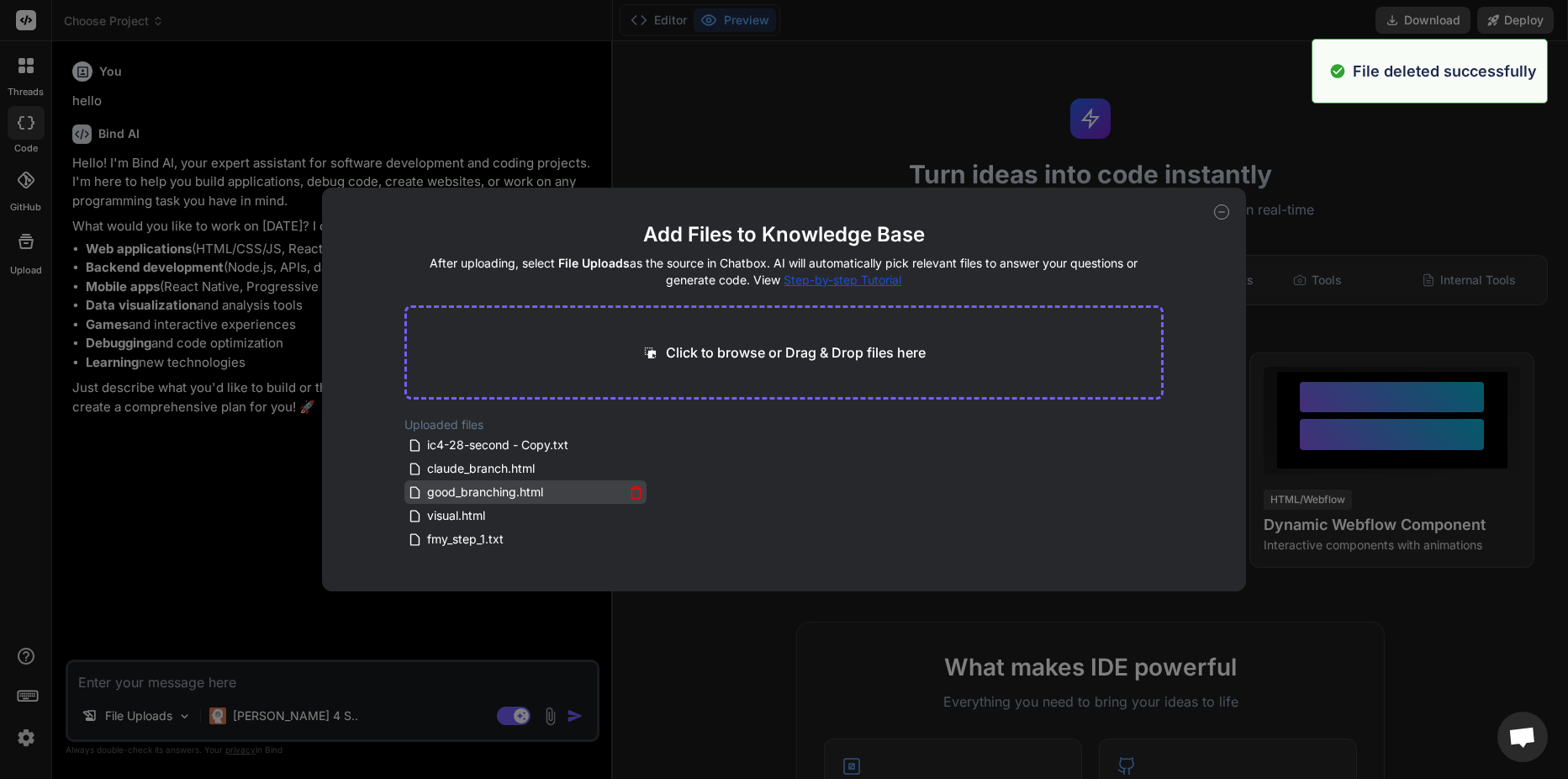
click at [634, 493] on icon at bounding box center [635, 492] width 14 height 14
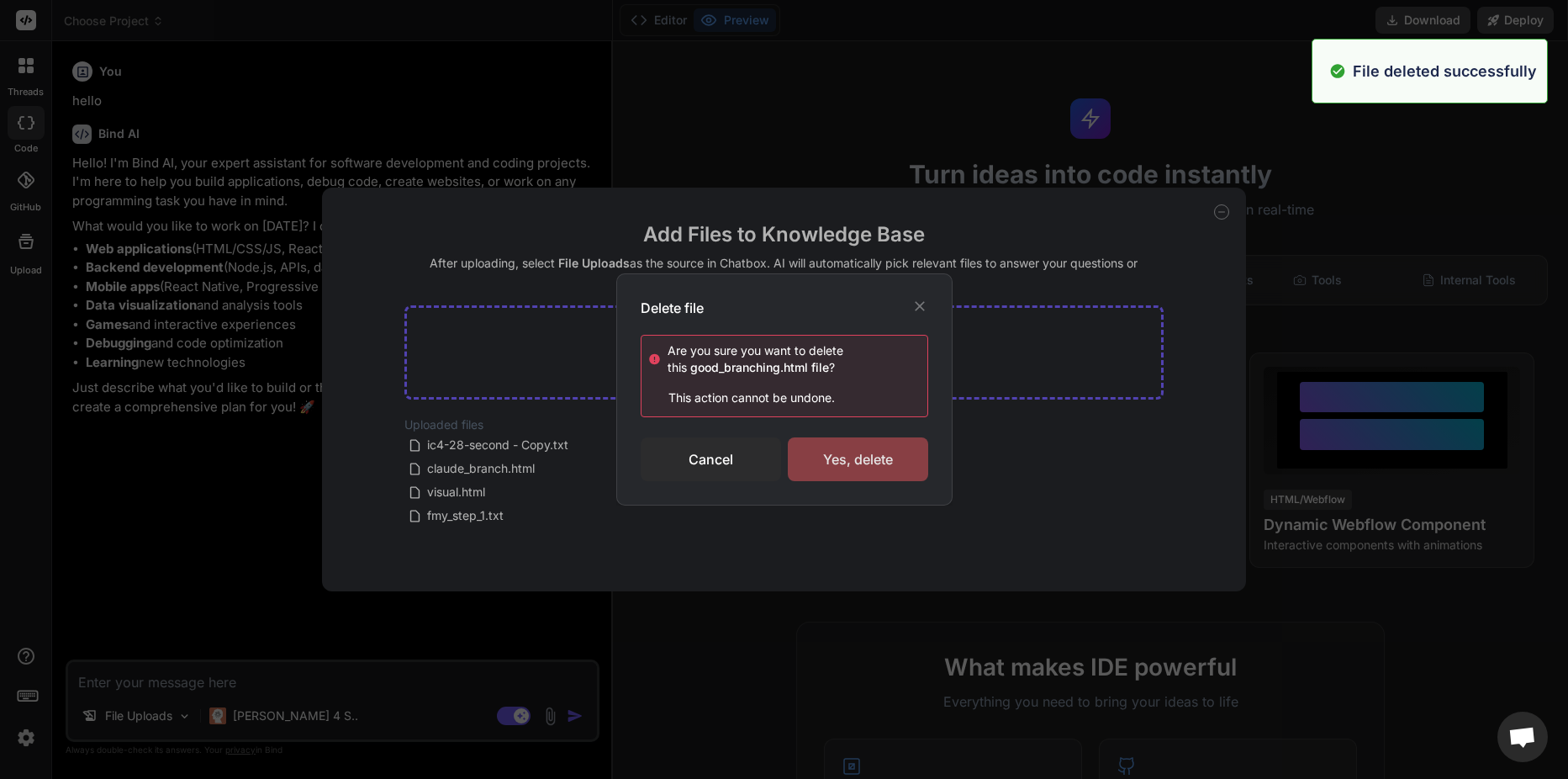
click at [869, 472] on div "Yes, delete" at bounding box center [857, 460] width 140 height 44
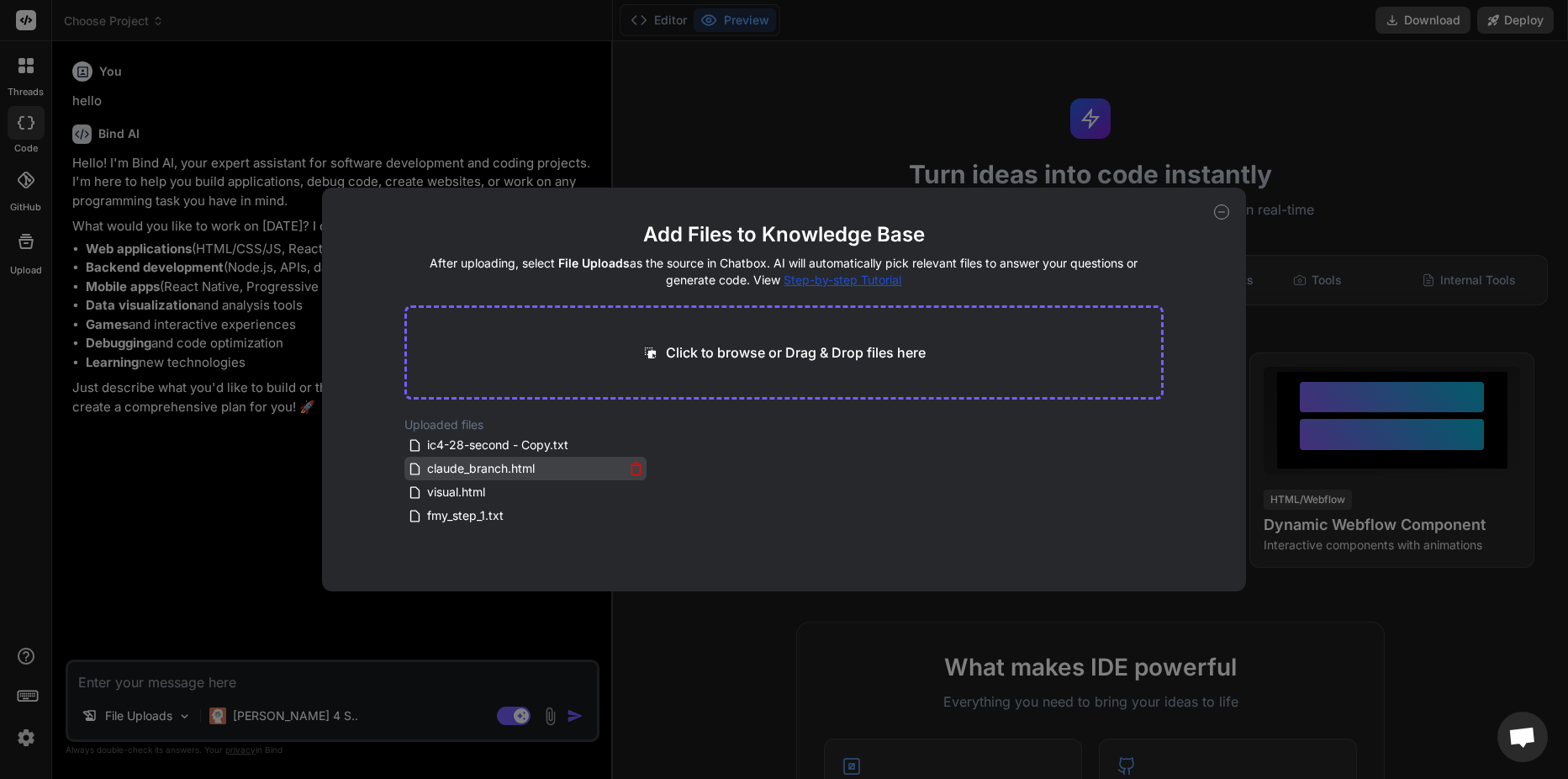
click at [629, 463] on icon at bounding box center [635, 468] width 14 height 14
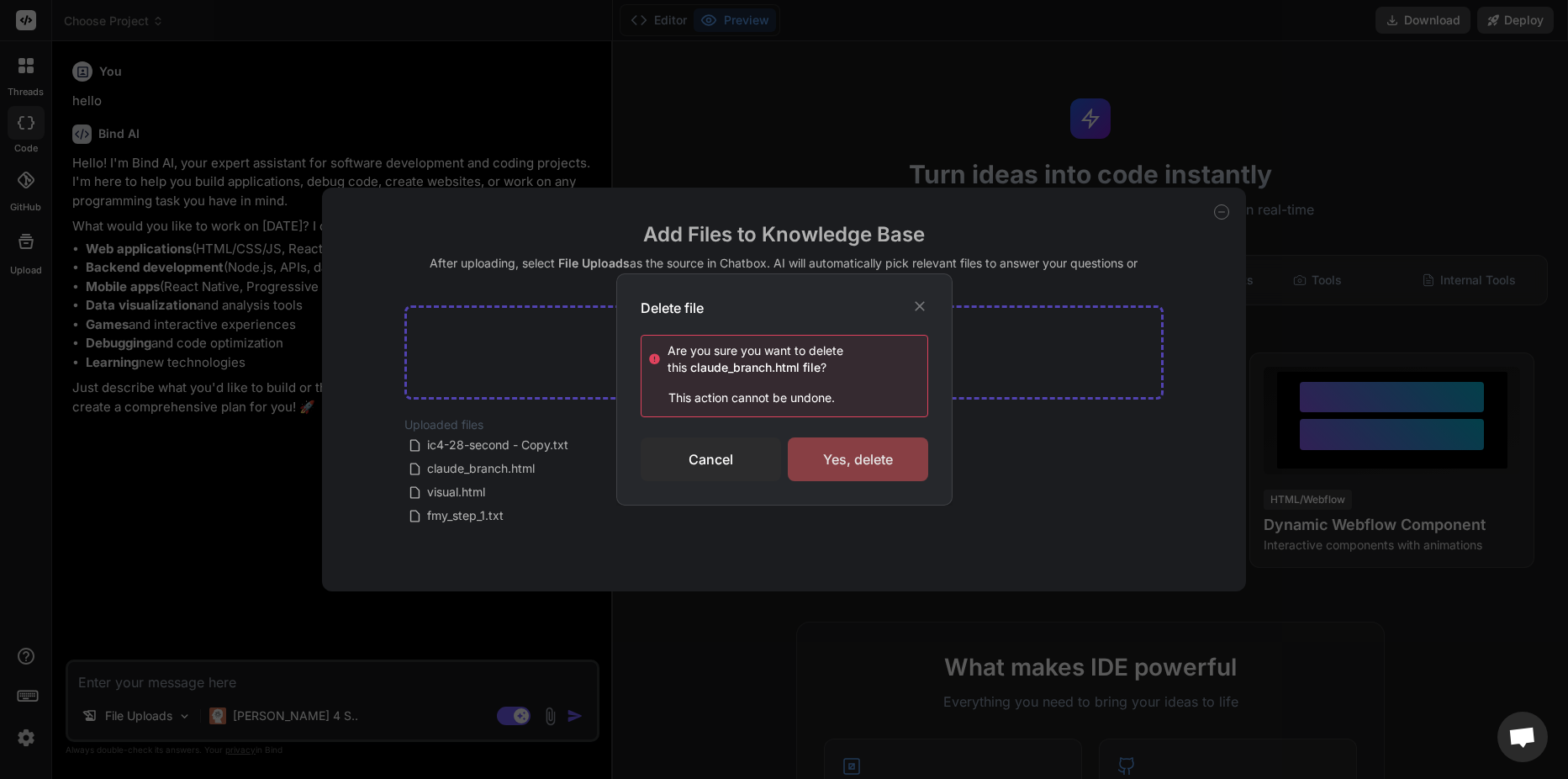
click at [815, 458] on div "Yes, delete" at bounding box center [857, 460] width 140 height 44
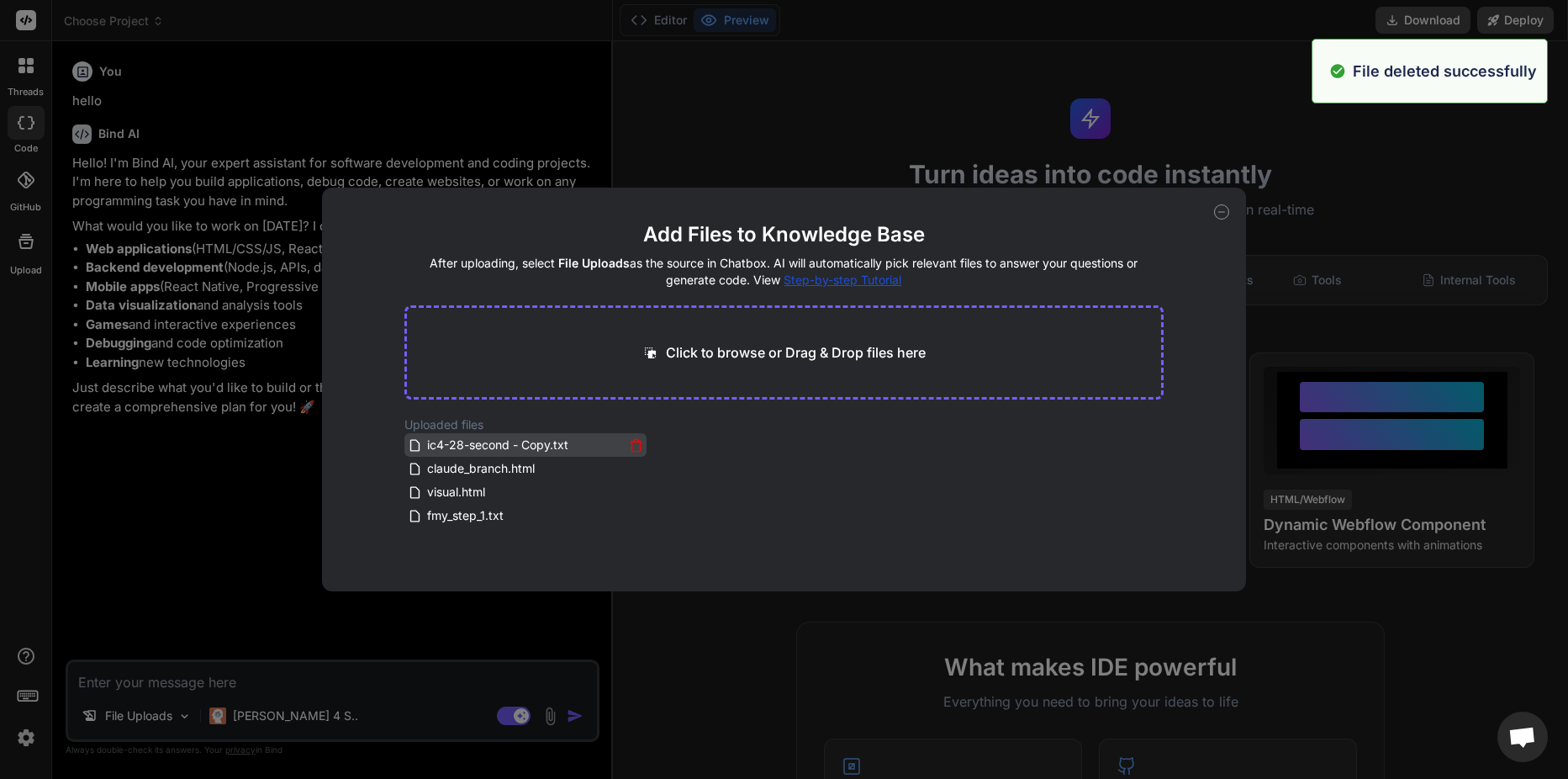
click at [632, 444] on icon at bounding box center [635, 444] width 14 height 14
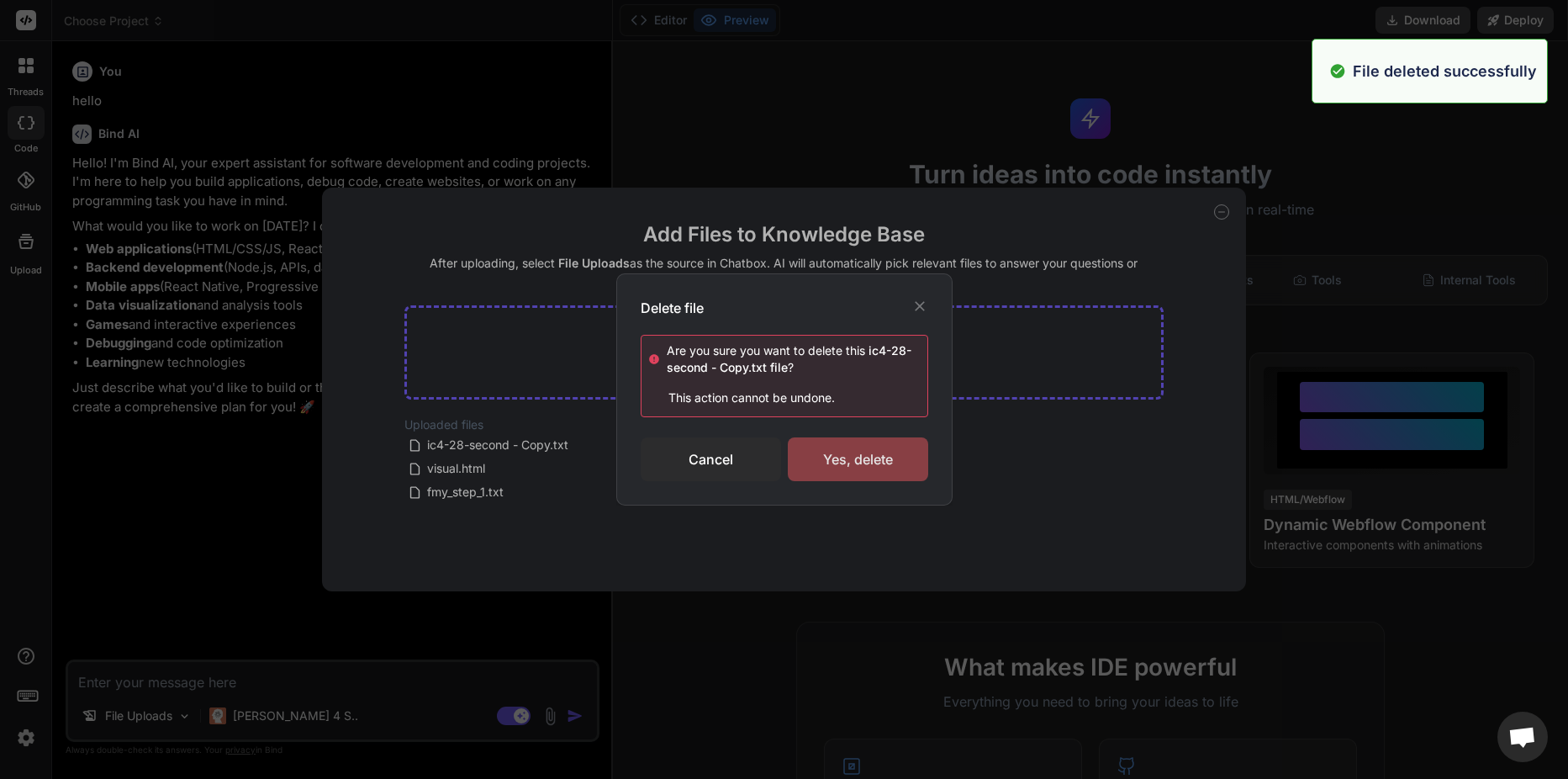
click at [804, 463] on div "Yes, delete" at bounding box center [857, 460] width 140 height 44
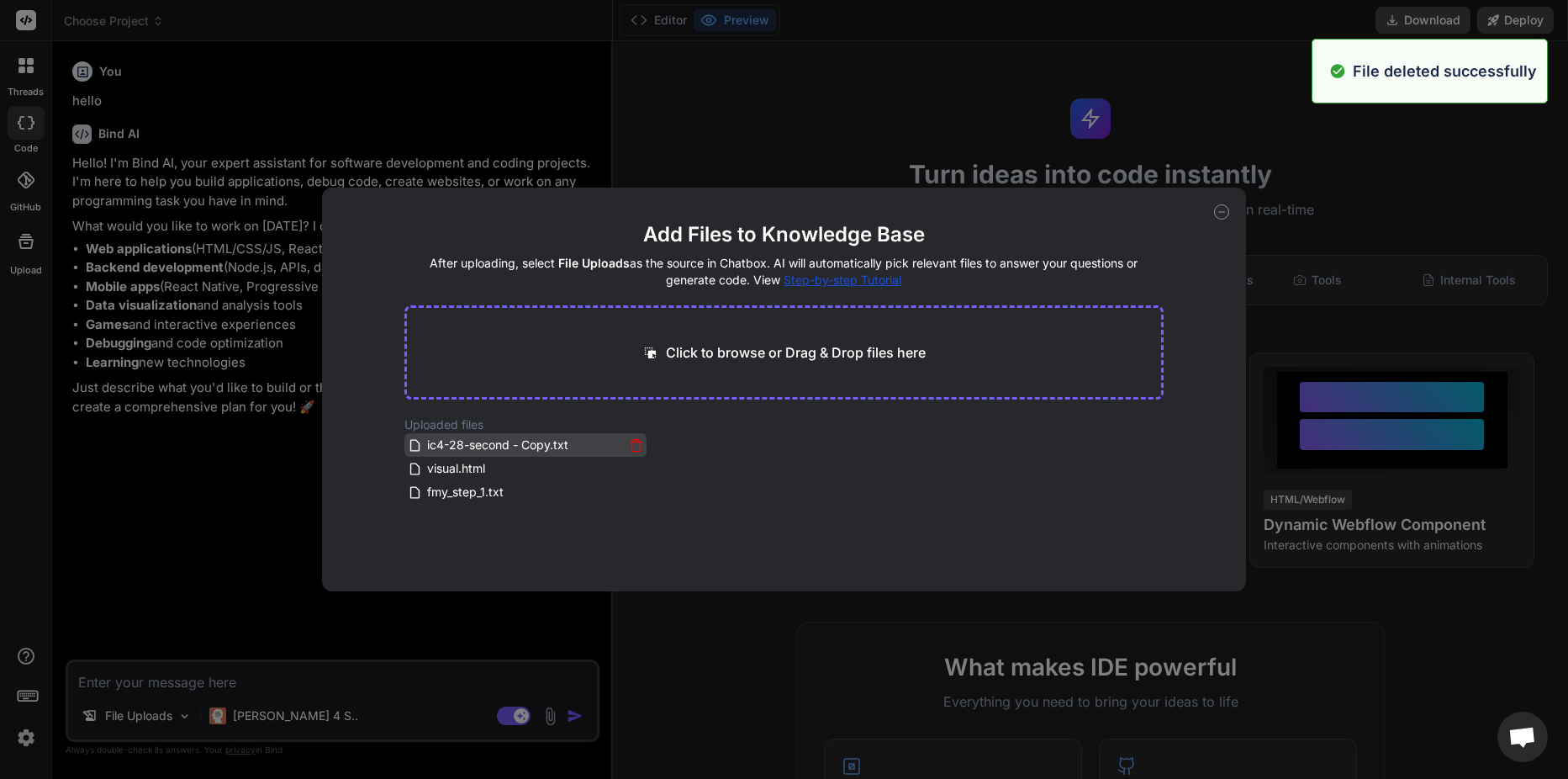
click at [634, 441] on icon at bounding box center [635, 444] width 14 height 14
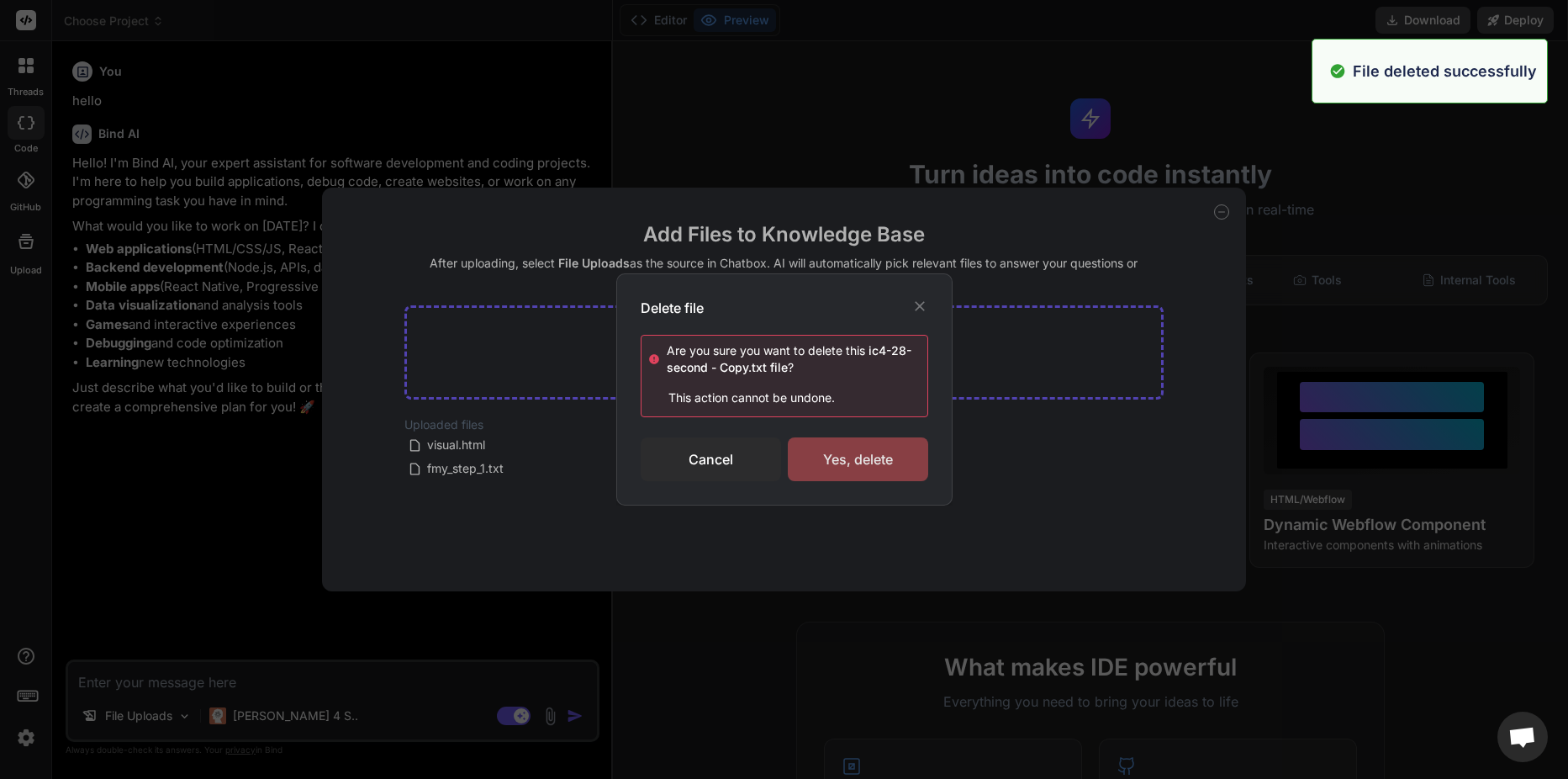
click at [826, 459] on div "Yes, delete" at bounding box center [857, 460] width 140 height 44
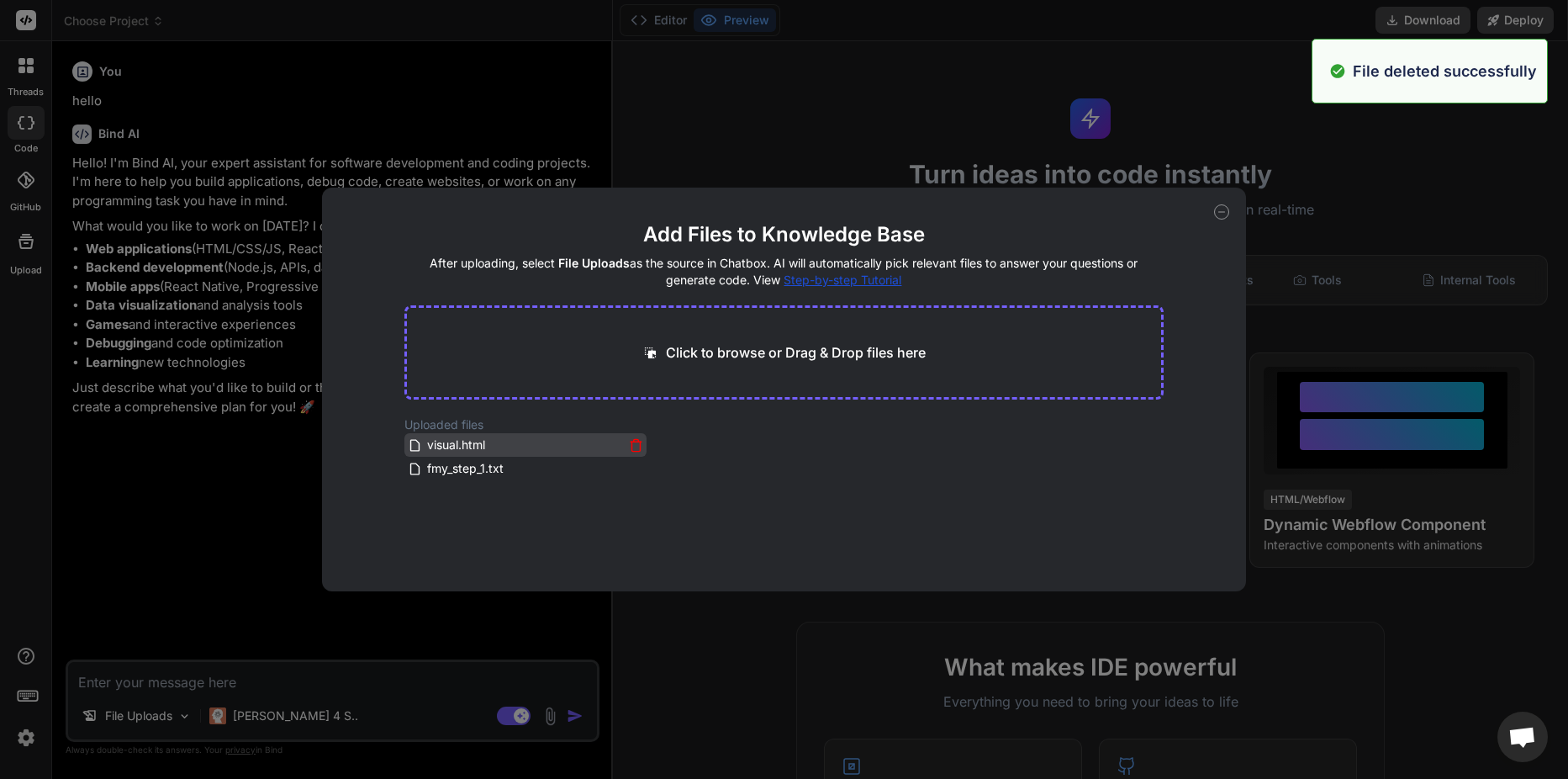
click at [634, 440] on icon at bounding box center [635, 440] width 5 height 3
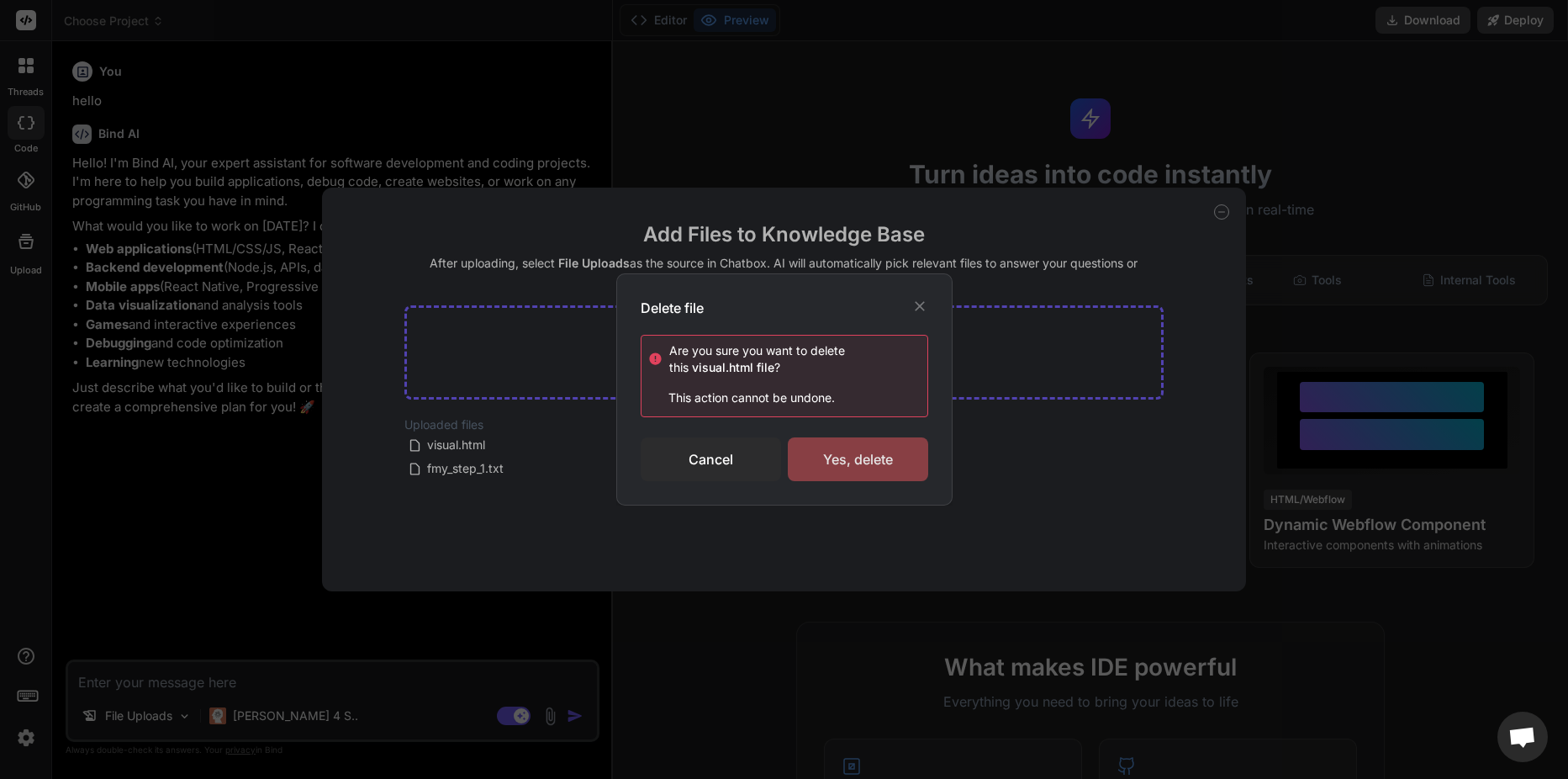
click at [806, 459] on div "Yes, delete" at bounding box center [857, 460] width 140 height 44
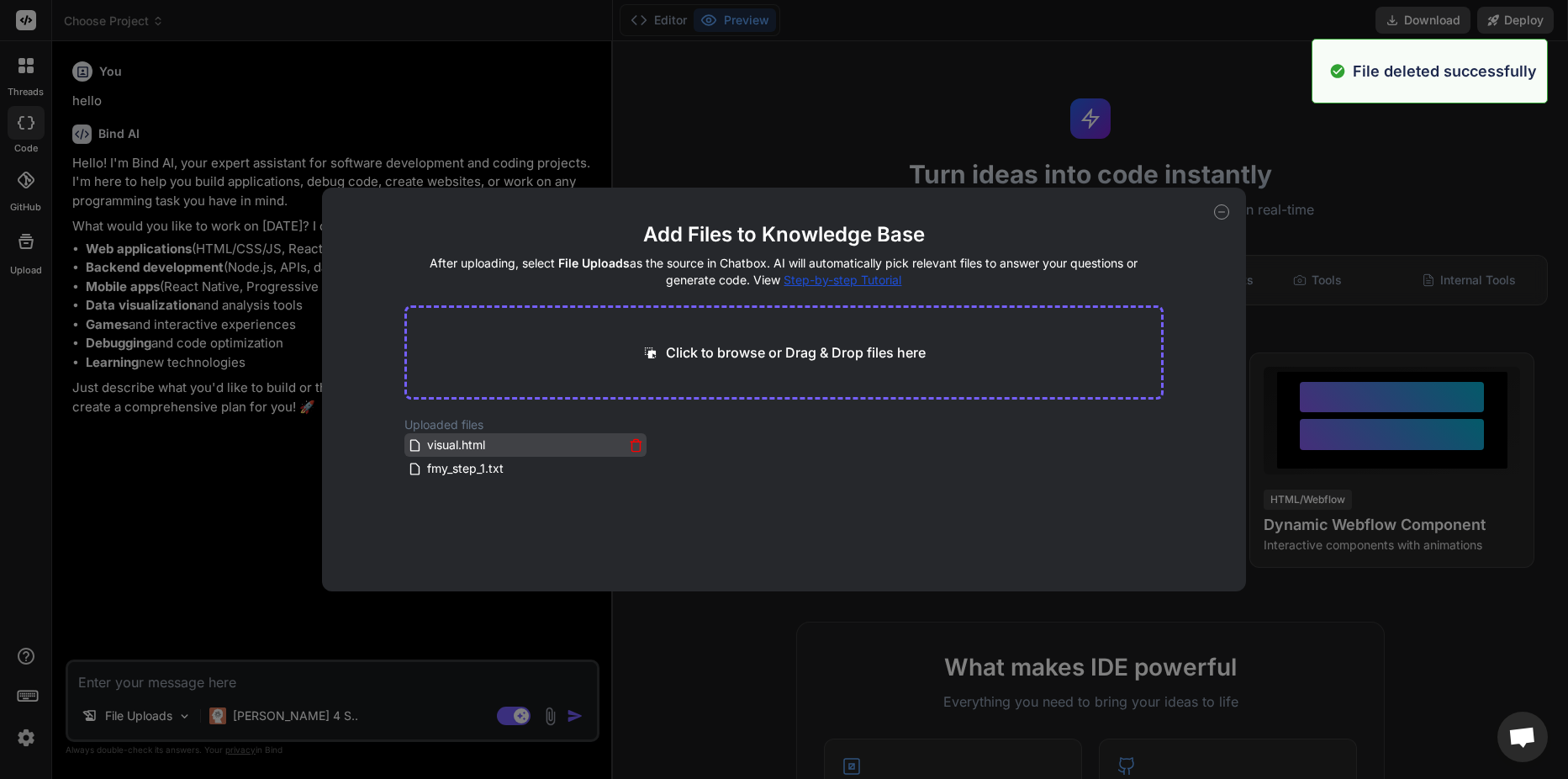
click at [621, 438] on div "visual.html" at bounding box center [526, 444] width 235 height 20
click at [629, 442] on icon at bounding box center [635, 444] width 14 height 14
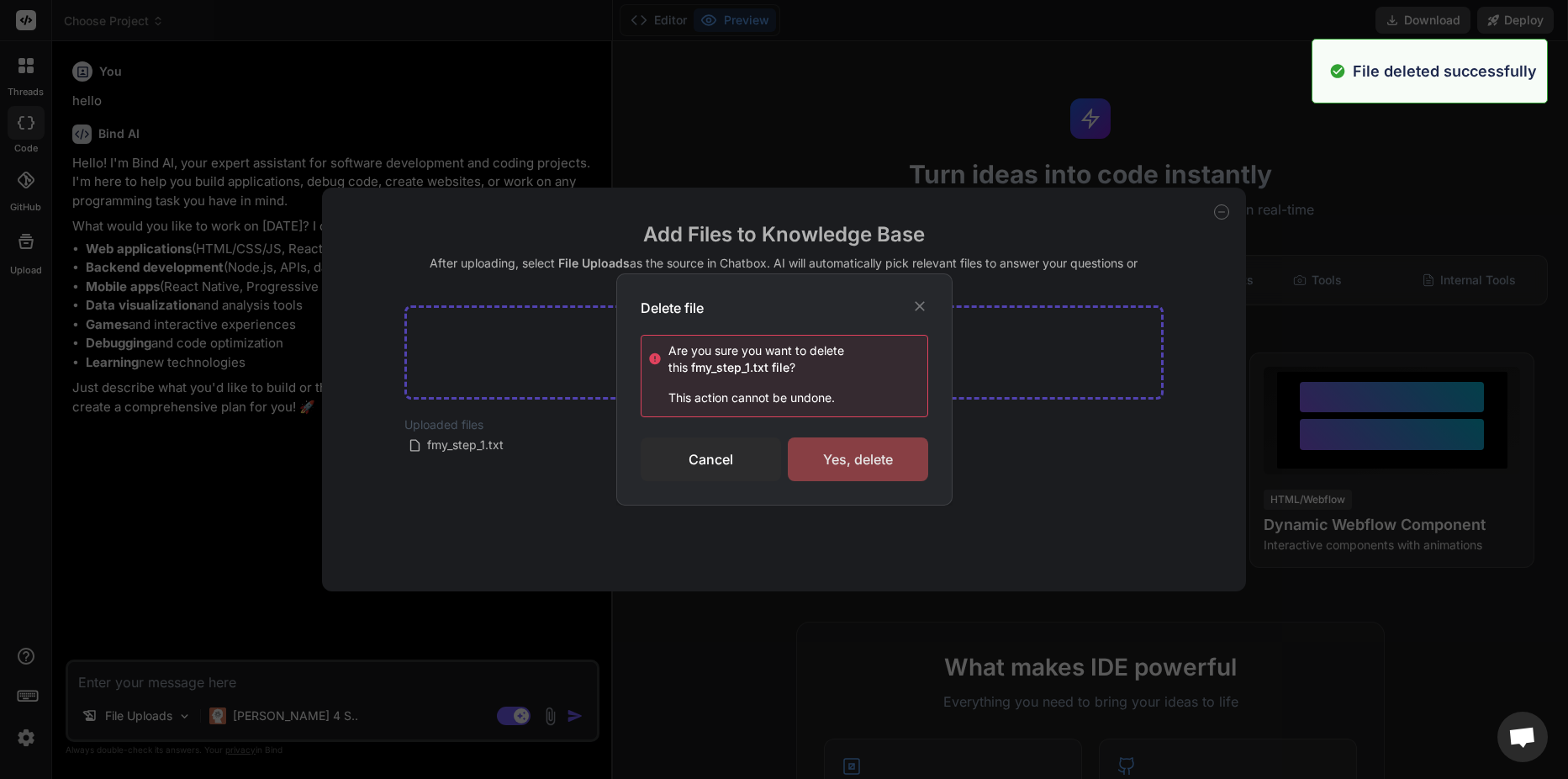
click at [854, 465] on div "Yes, delete" at bounding box center [857, 460] width 140 height 44
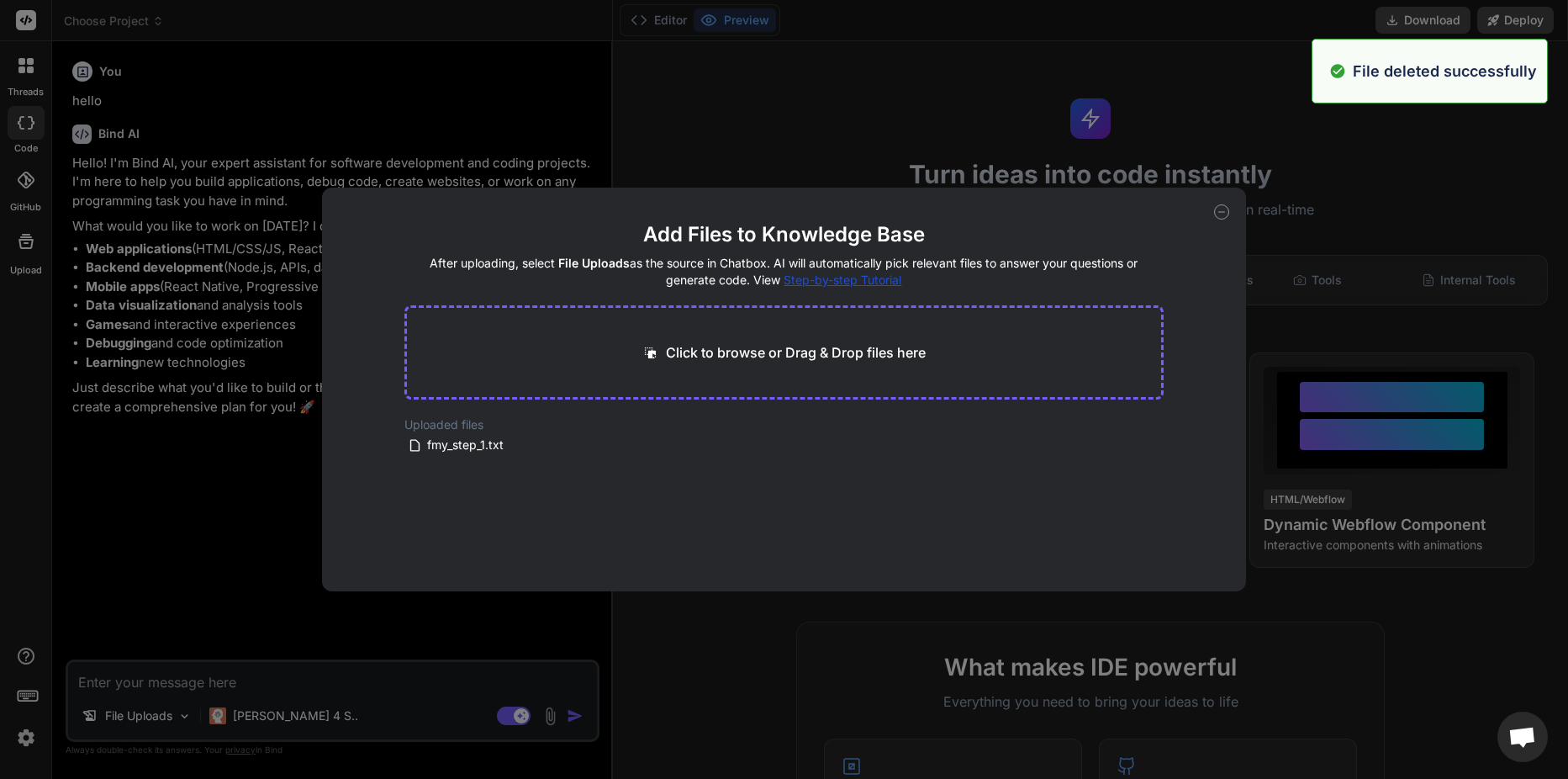
click at [780, 369] on div "Click to browse or Drag & Drop files here" at bounding box center [784, 352] width 759 height 95
type textarea "x"
click at [774, 352] on p "Click to browse or Drag & Drop files here" at bounding box center [796, 352] width 260 height 20
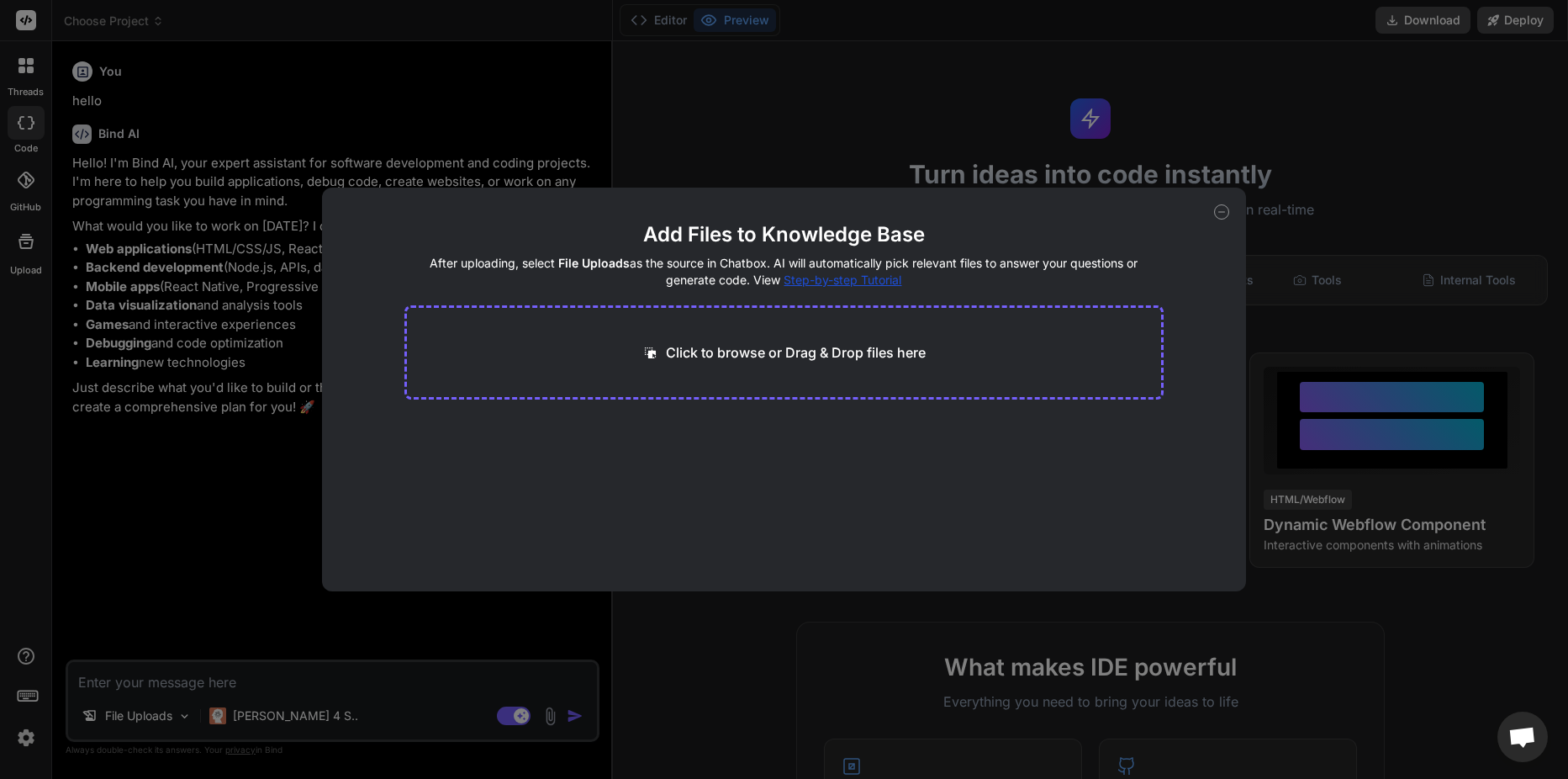
type input "C:\fakepath\branch_guide.txt"
click at [844, 493] on div "Upload Error txt 14.70 KB Upload Error html 39.67 KB Upload Error txt 4.17 KB" at bounding box center [784, 470] width 759 height 108
click at [833, 447] on div "Upload Error" at bounding box center [867, 444] width 135 height 17
click at [929, 432] on icon at bounding box center [931, 429] width 9 height 9
click at [752, 428] on icon at bounding box center [749, 430] width 14 height 14
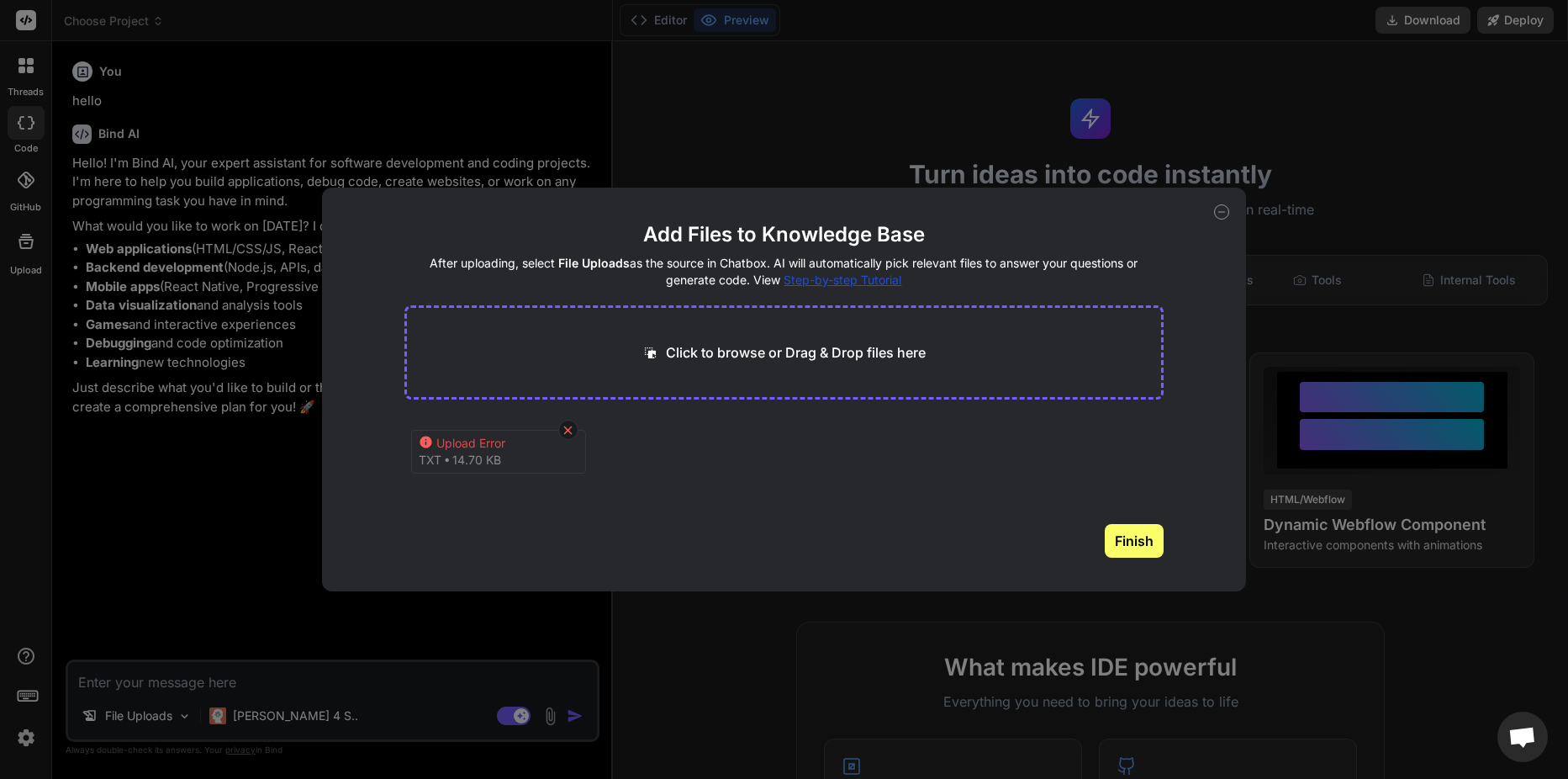
click at [569, 429] on icon at bounding box center [568, 429] width 9 height 9
type textarea "x"
click at [694, 340] on div "Click to browse or Drag & Drop files here" at bounding box center [784, 352] width 759 height 95
click at [696, 353] on p "Click to browse or Drag & Drop files here" at bounding box center [796, 352] width 260 height 20
type input "C:\fakepath\new_branch_code.html"
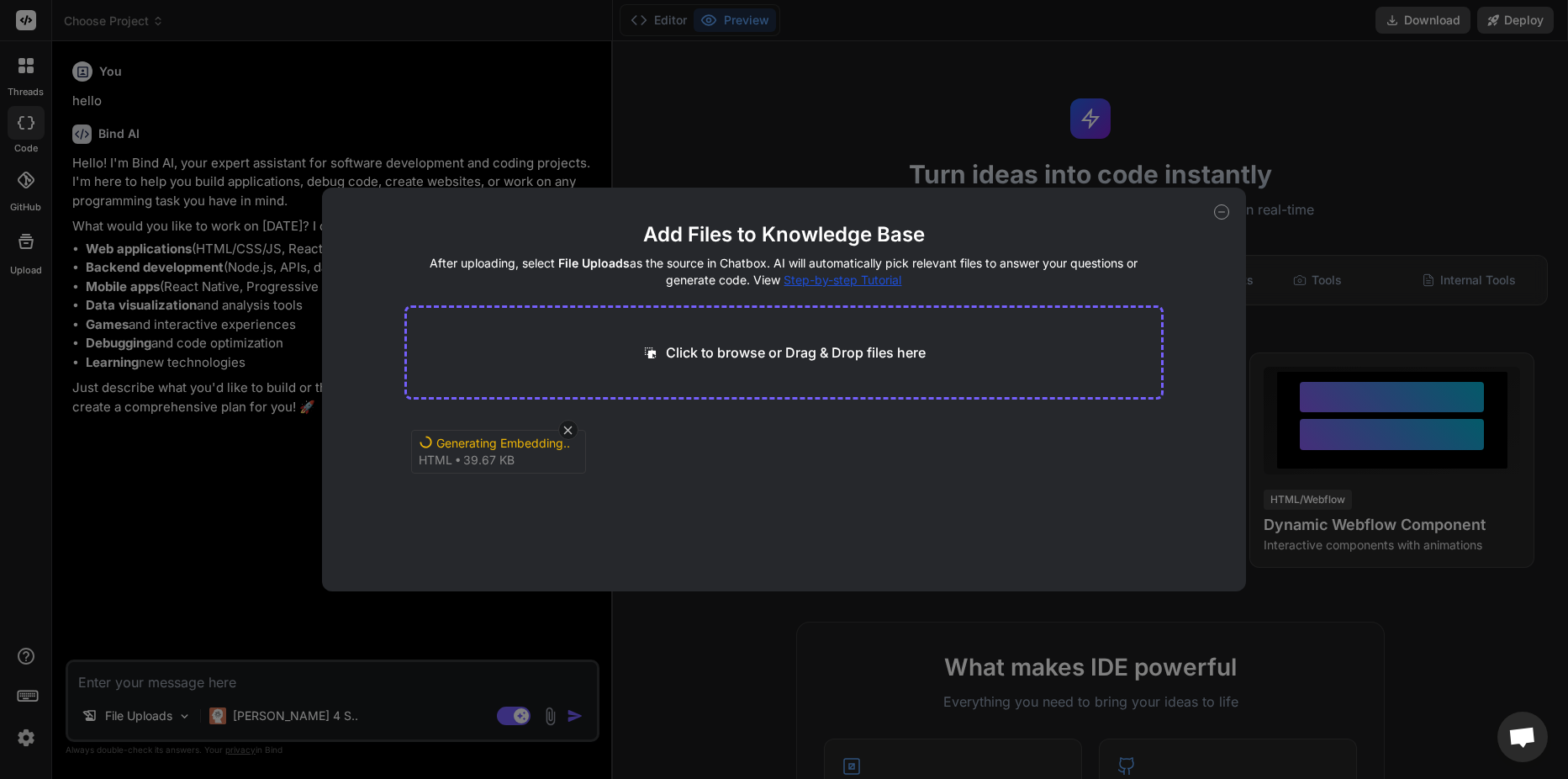
type textarea "x"
click at [745, 347] on p "Click to browse or Drag & Drop files here" at bounding box center [796, 352] width 260 height 20
type input "C:\fakepath\branch_guide.txt"
type textarea "x"
click at [757, 362] on div "Click to browse or Drag & Drop files here" at bounding box center [784, 352] width 759 height 95
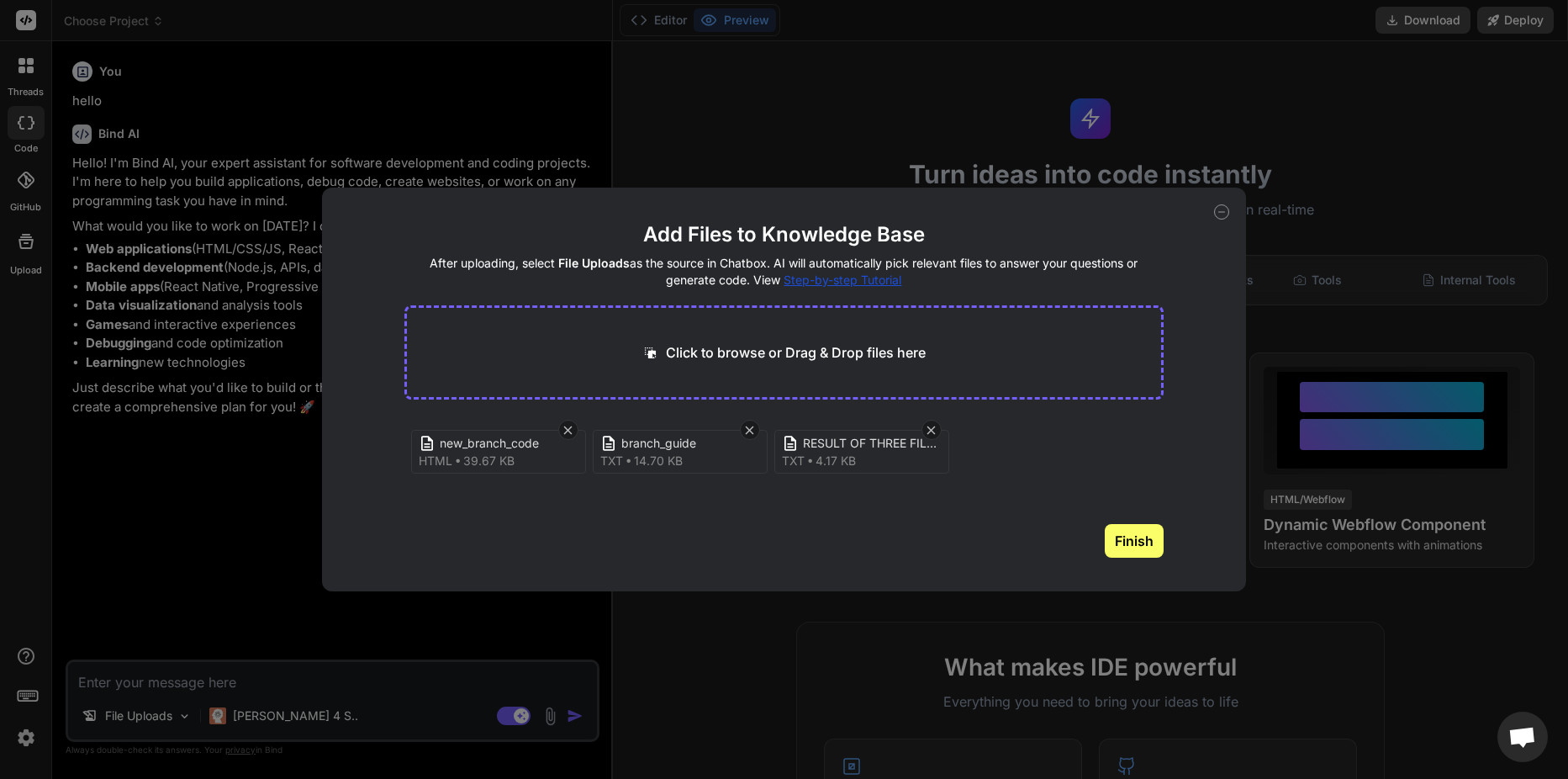
click at [721, 350] on p "Click to browse or Drag & Drop files here" at bounding box center [796, 352] width 260 height 20
type input "C:\fakepath\fmy-04.txt"
click at [809, 280] on span "Step-by-step Tutorial" at bounding box center [842, 279] width 118 height 14
click at [1218, 216] on icon at bounding box center [1221, 212] width 15 height 15
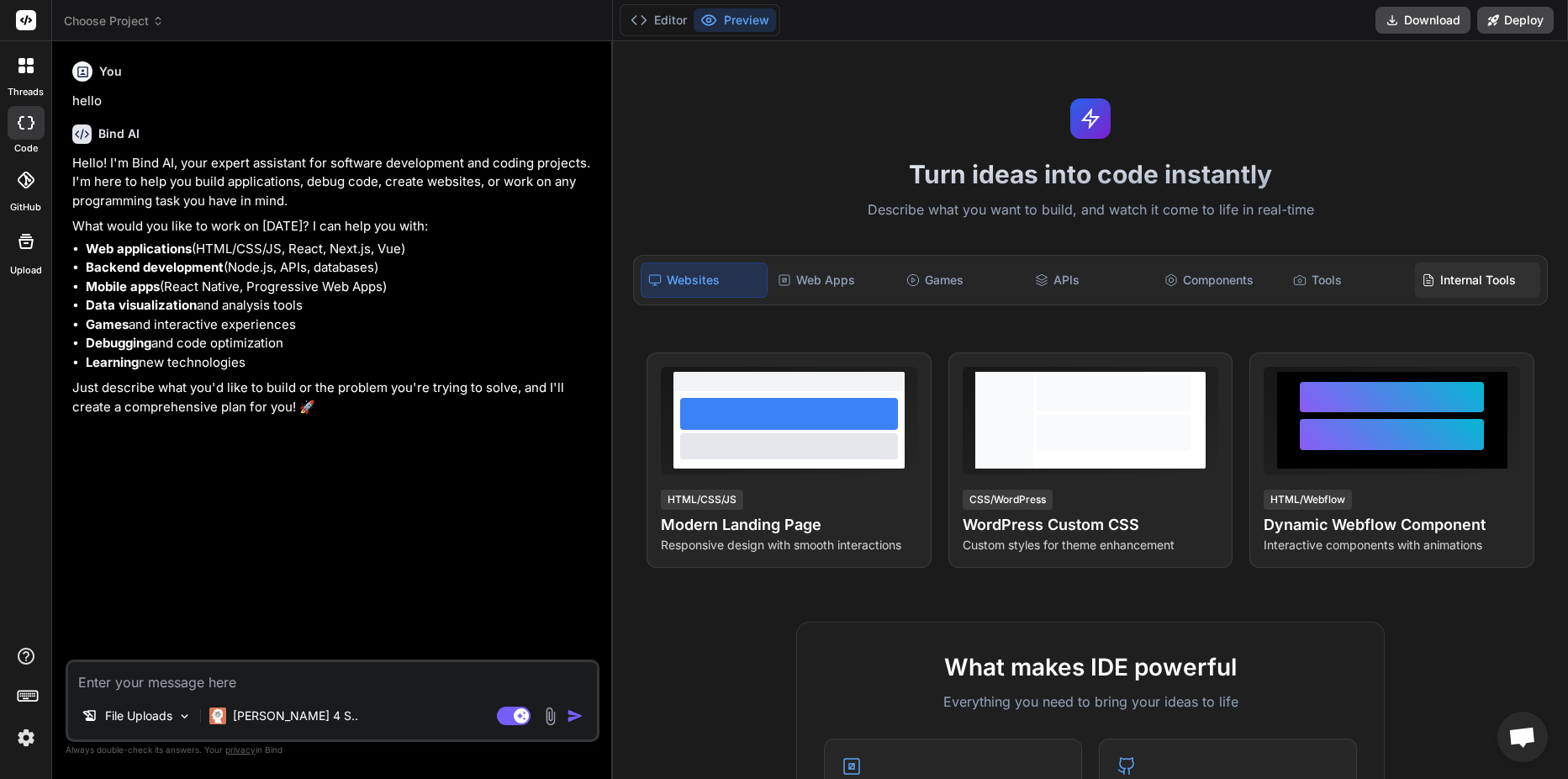
click at [1422, 279] on icon at bounding box center [1428, 280] width 13 height 13
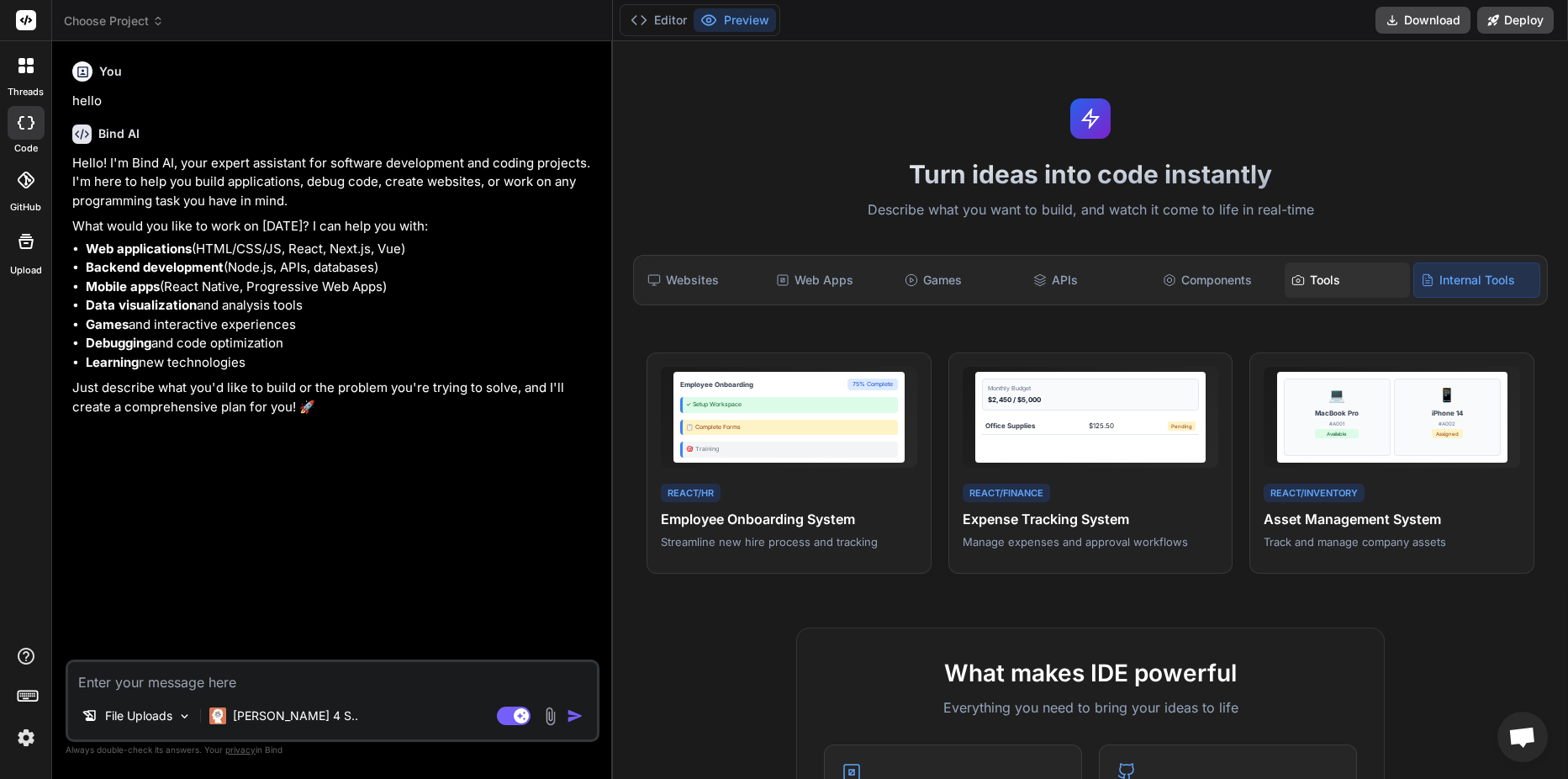
click at [1317, 279] on div "Tools" at bounding box center [1346, 280] width 125 height 35
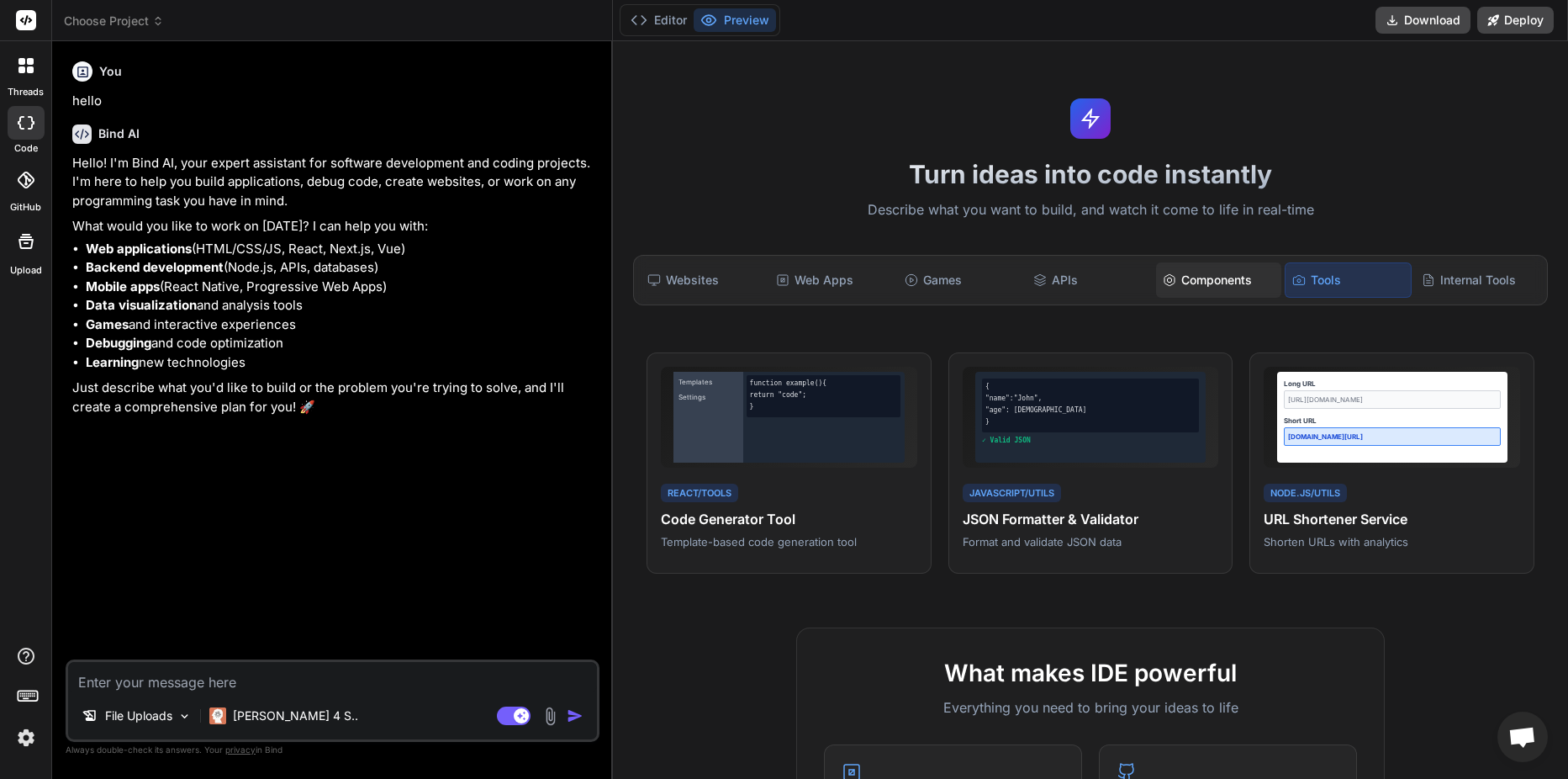
click at [1179, 279] on div "Components" at bounding box center [1218, 280] width 125 height 35
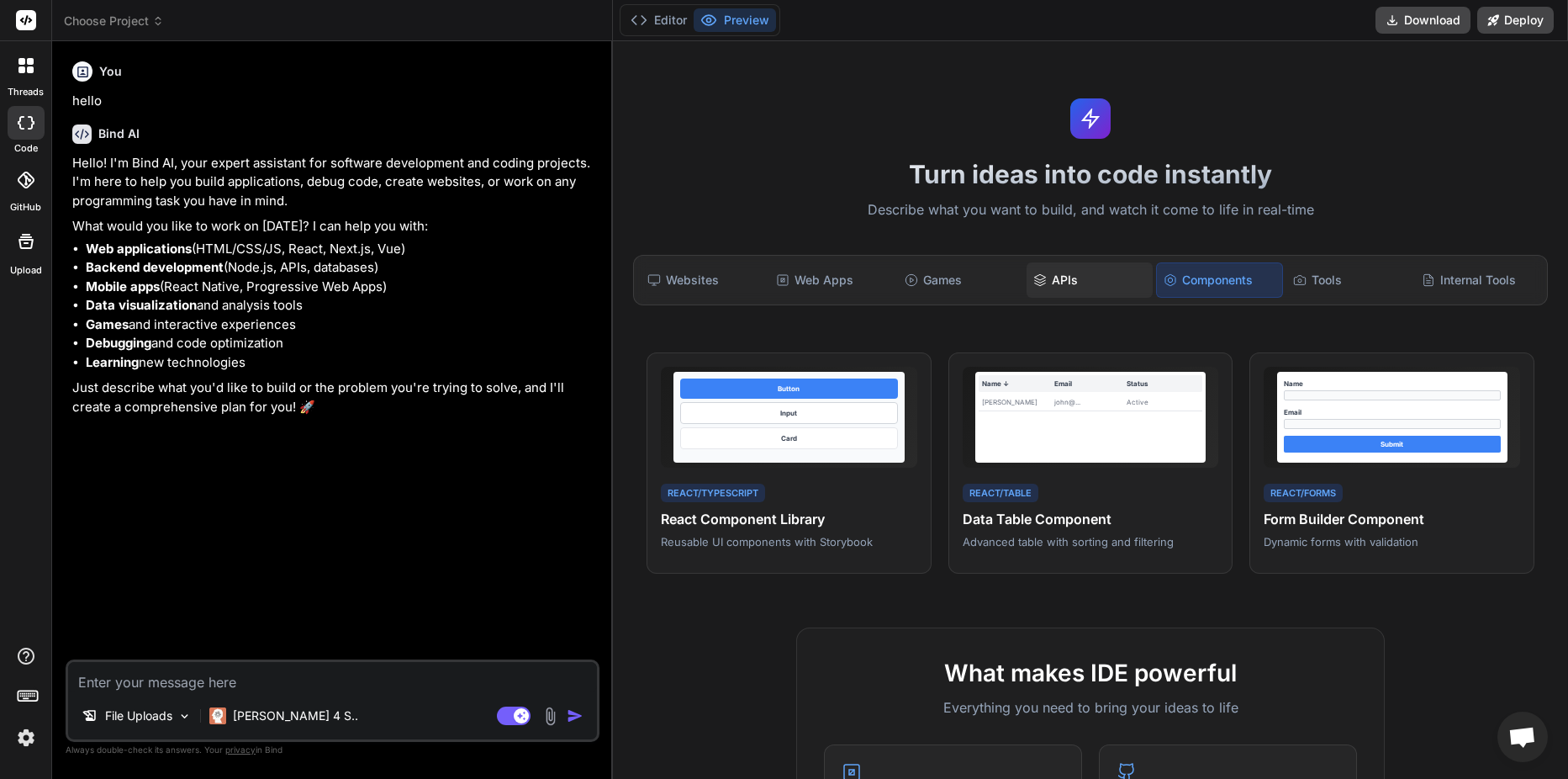
click at [1051, 279] on div "APIs" at bounding box center [1088, 280] width 125 height 35
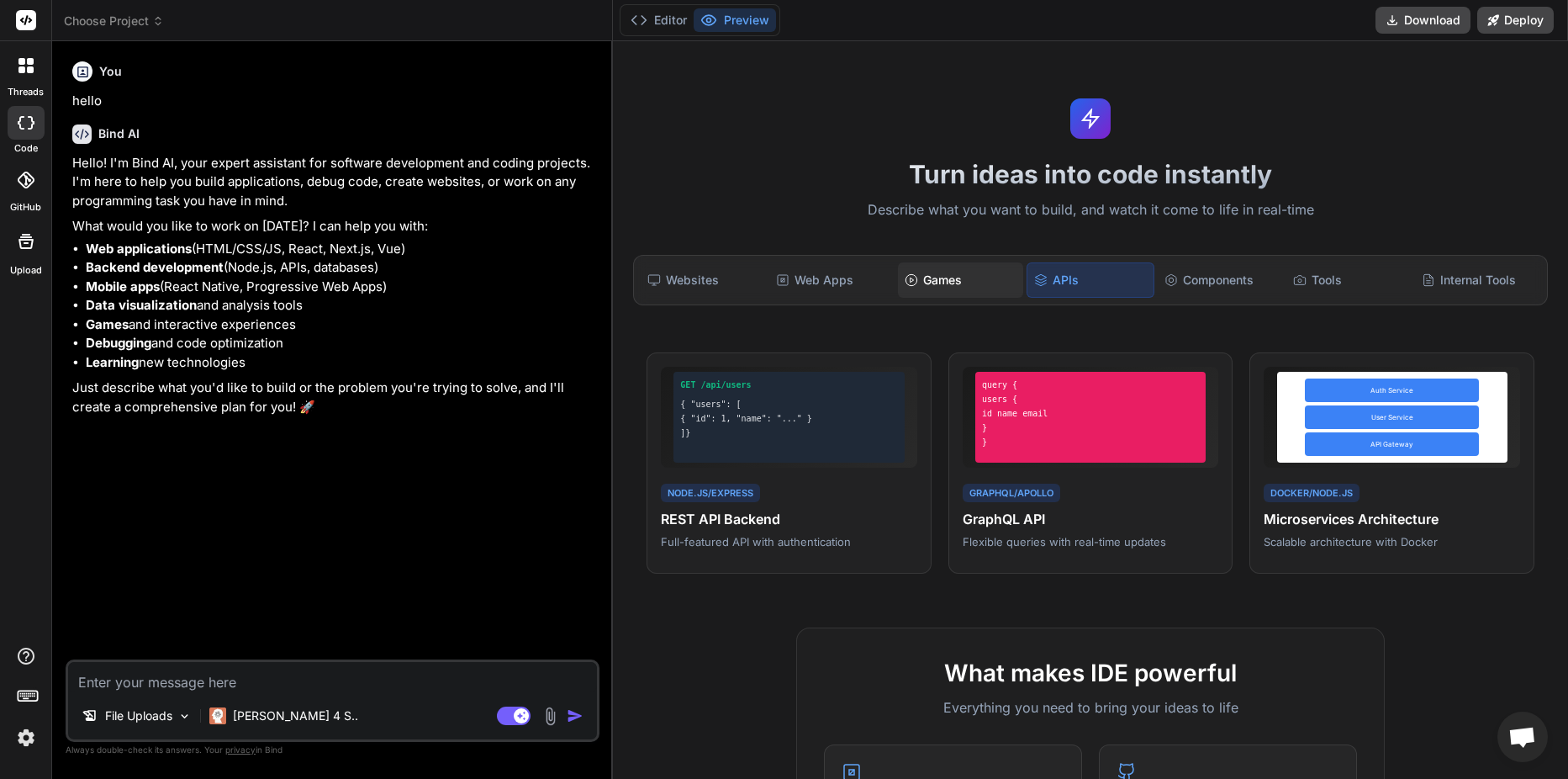
click at [946, 279] on div "Games" at bounding box center [960, 280] width 125 height 35
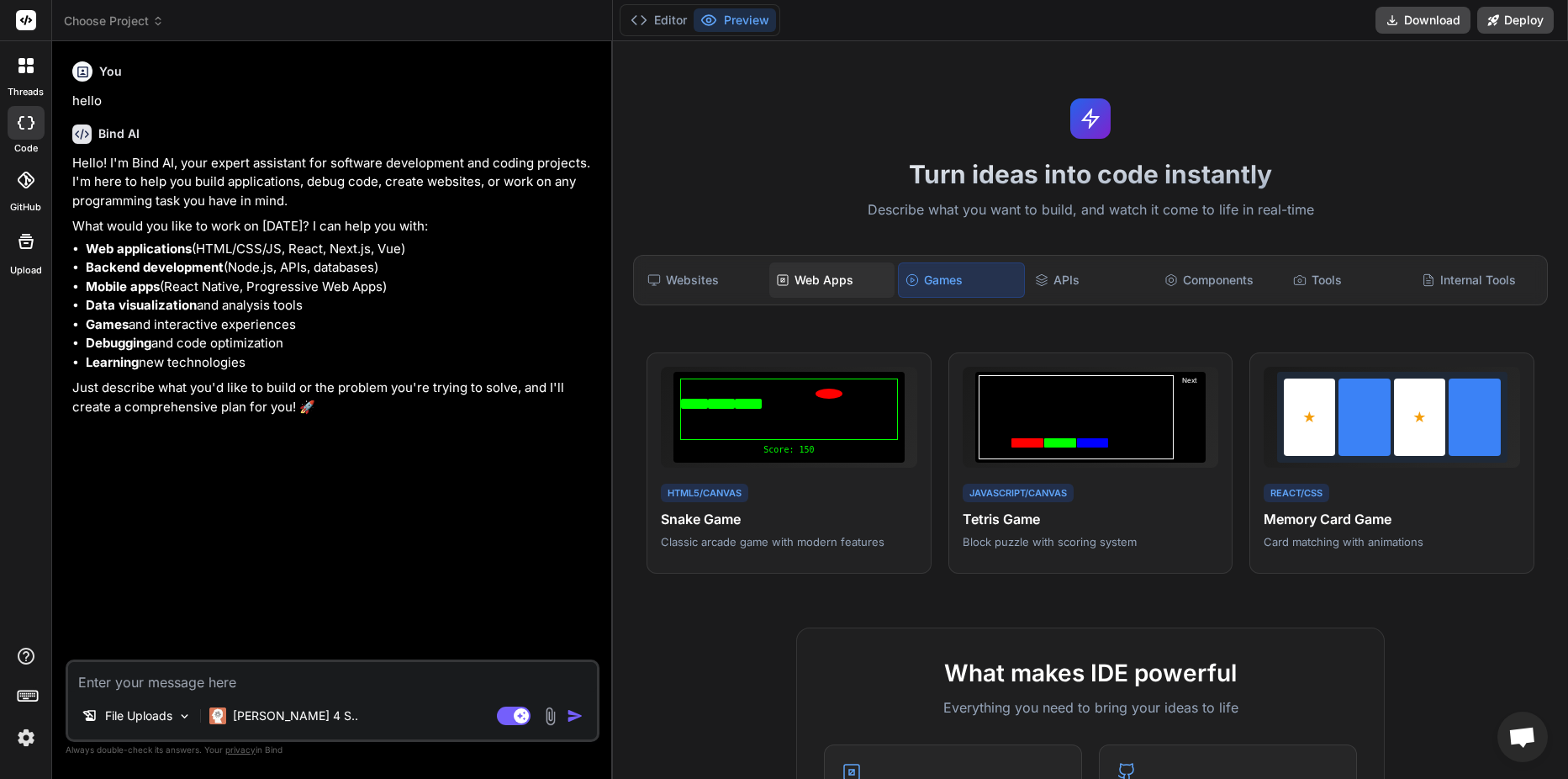
click at [838, 279] on div "Web Apps" at bounding box center [831, 280] width 125 height 35
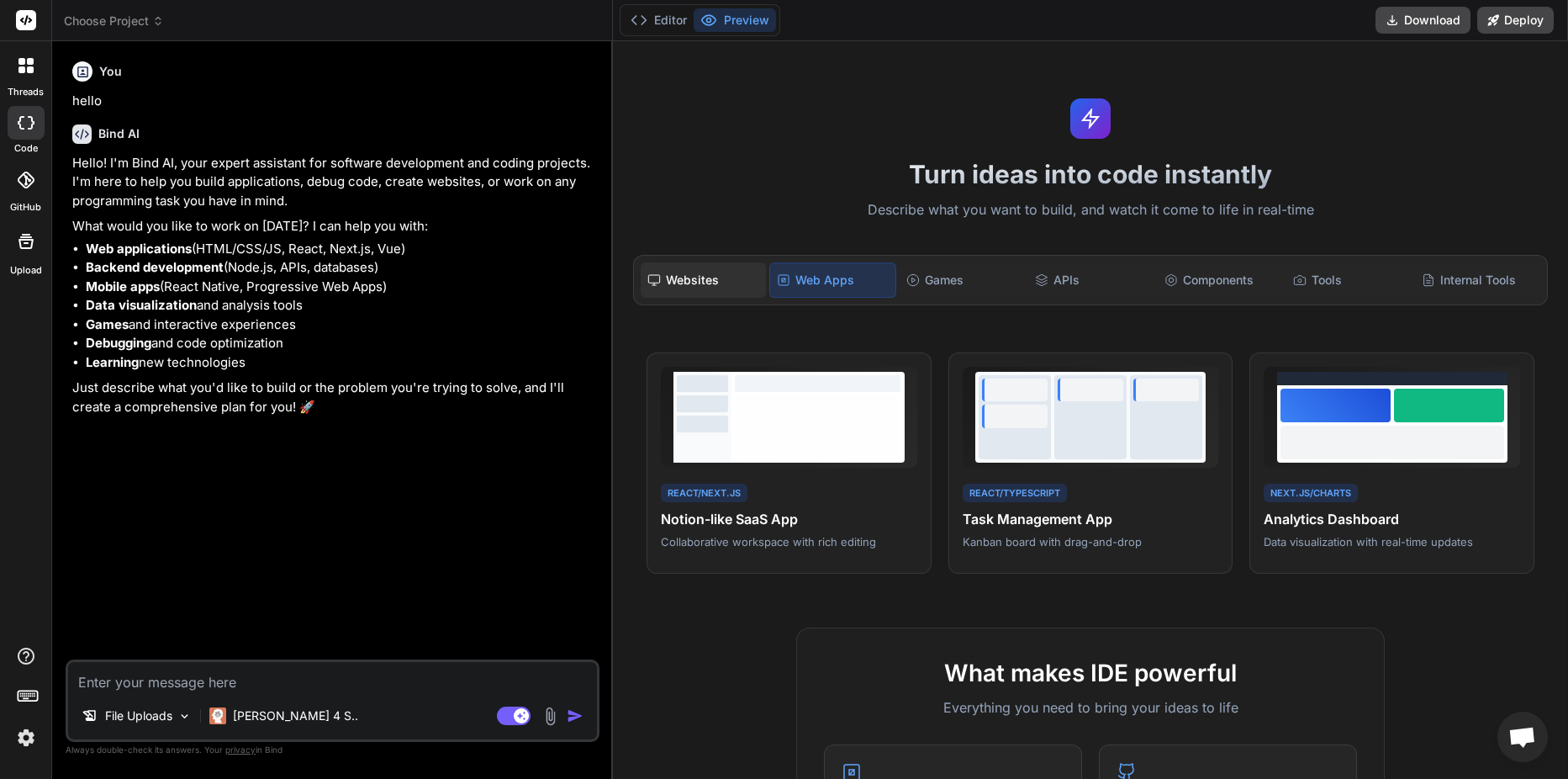
click at [719, 279] on div "Websites" at bounding box center [702, 280] width 125 height 35
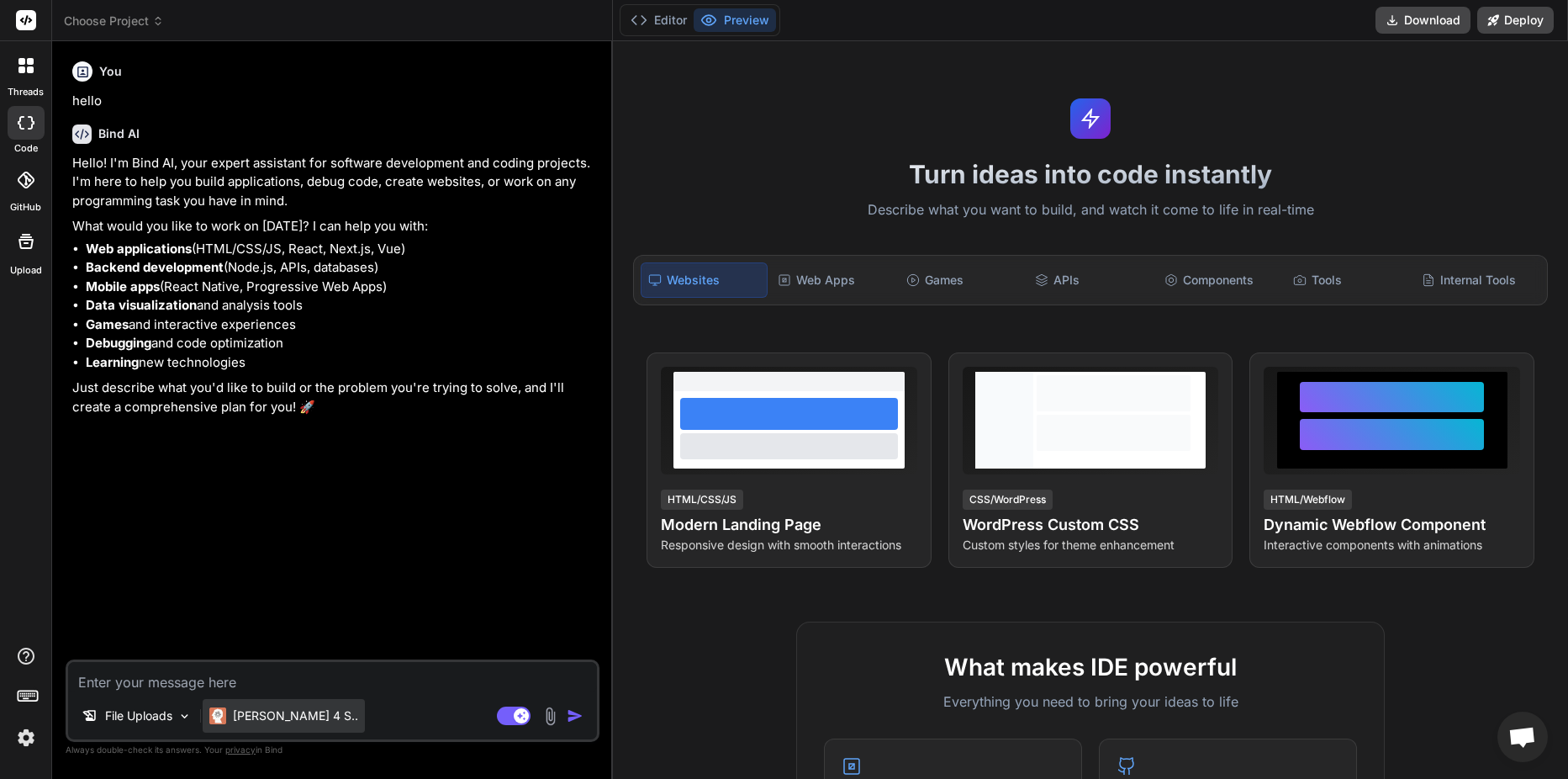
click at [297, 718] on p "[PERSON_NAME] 4 S.." at bounding box center [295, 716] width 125 height 17
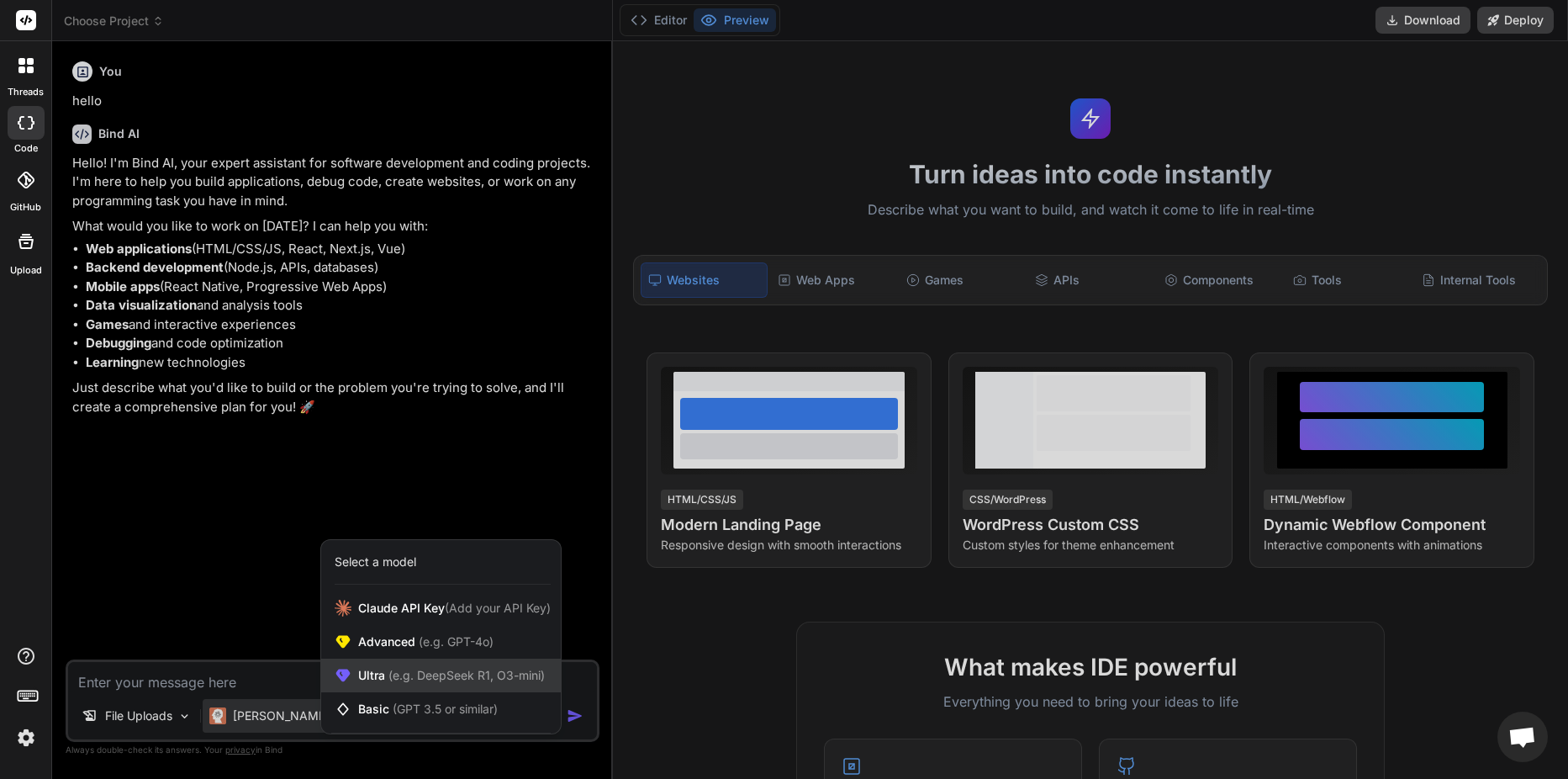
click at [434, 679] on span "(e.g. DeepSeek R1, O3-mini)" at bounding box center [464, 675] width 160 height 14
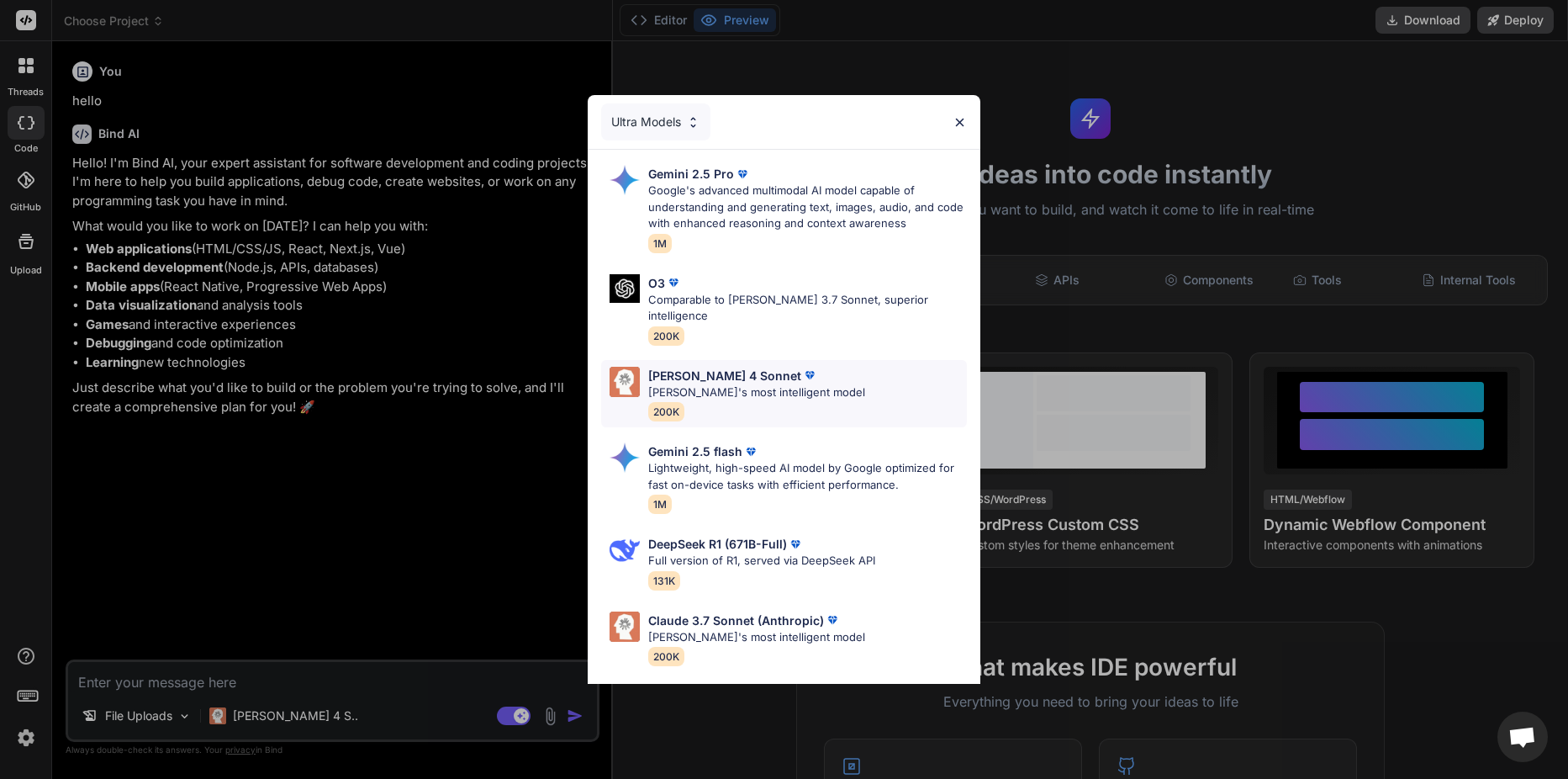
click at [733, 384] on p "[PERSON_NAME] most intelligent model" at bounding box center [756, 393] width 217 height 17
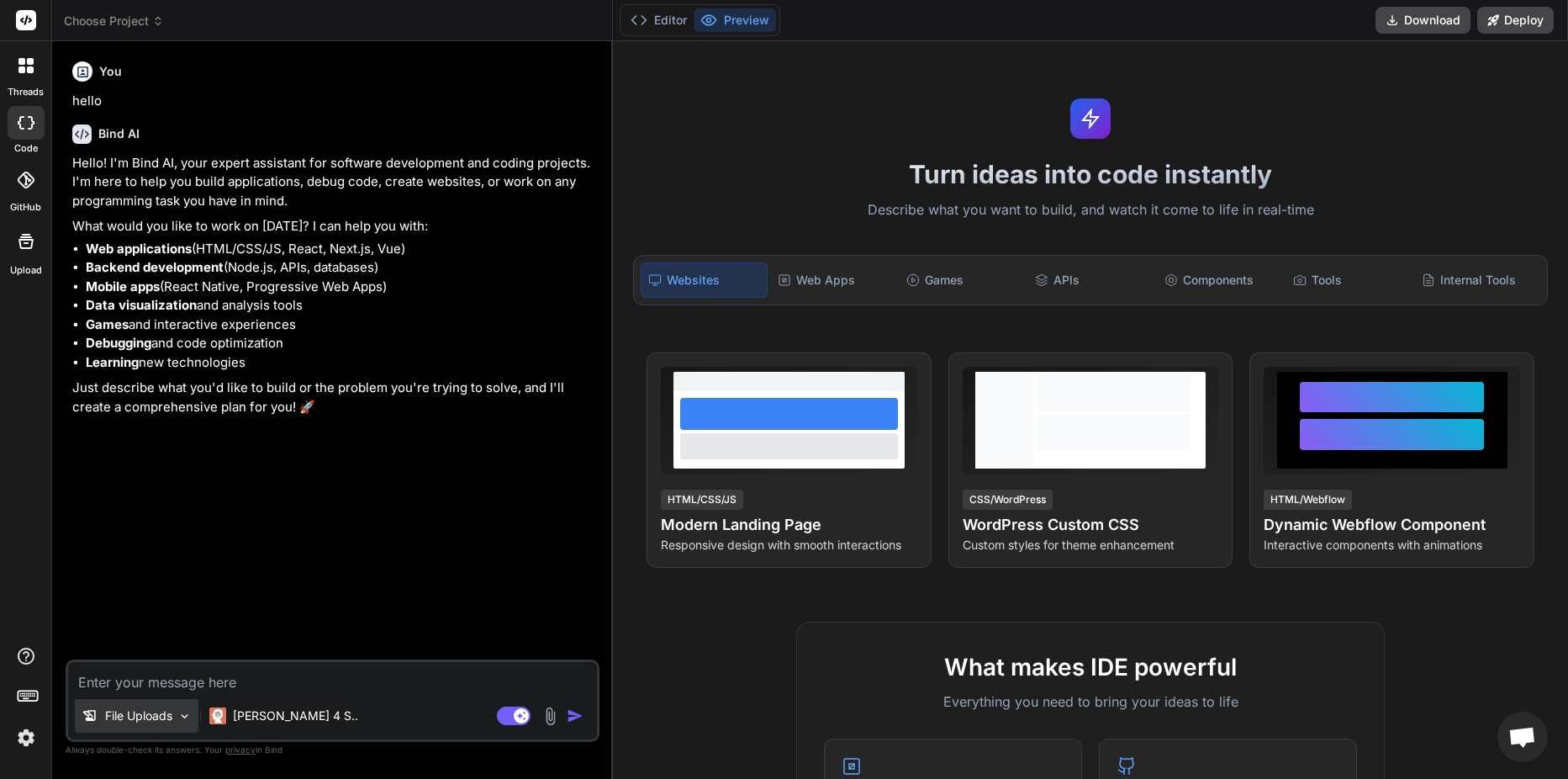
click at [179, 722] on img at bounding box center [184, 716] width 14 height 14
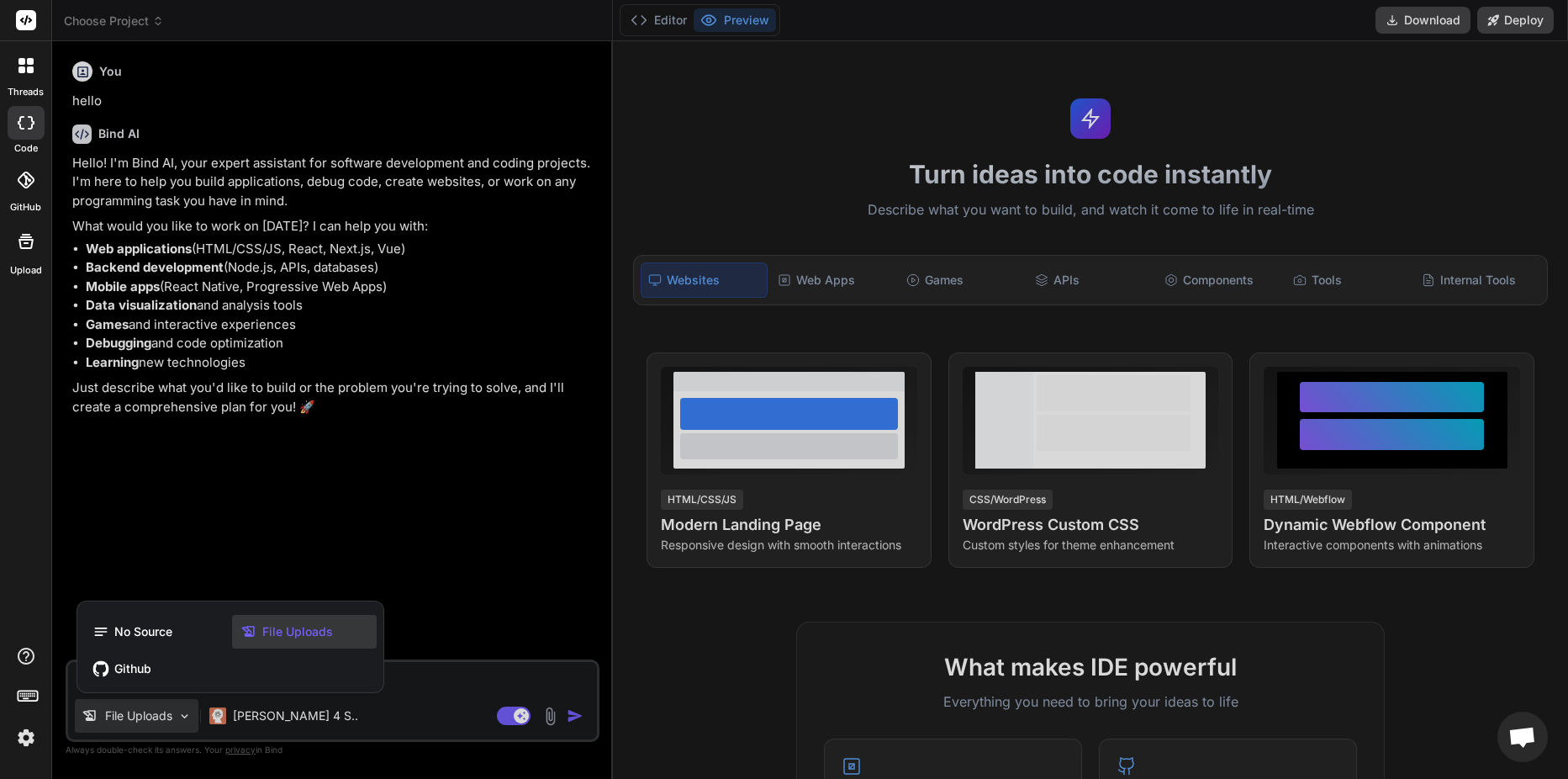
click at [471, 689] on div at bounding box center [784, 389] width 1568 height 779
type textarea "x"
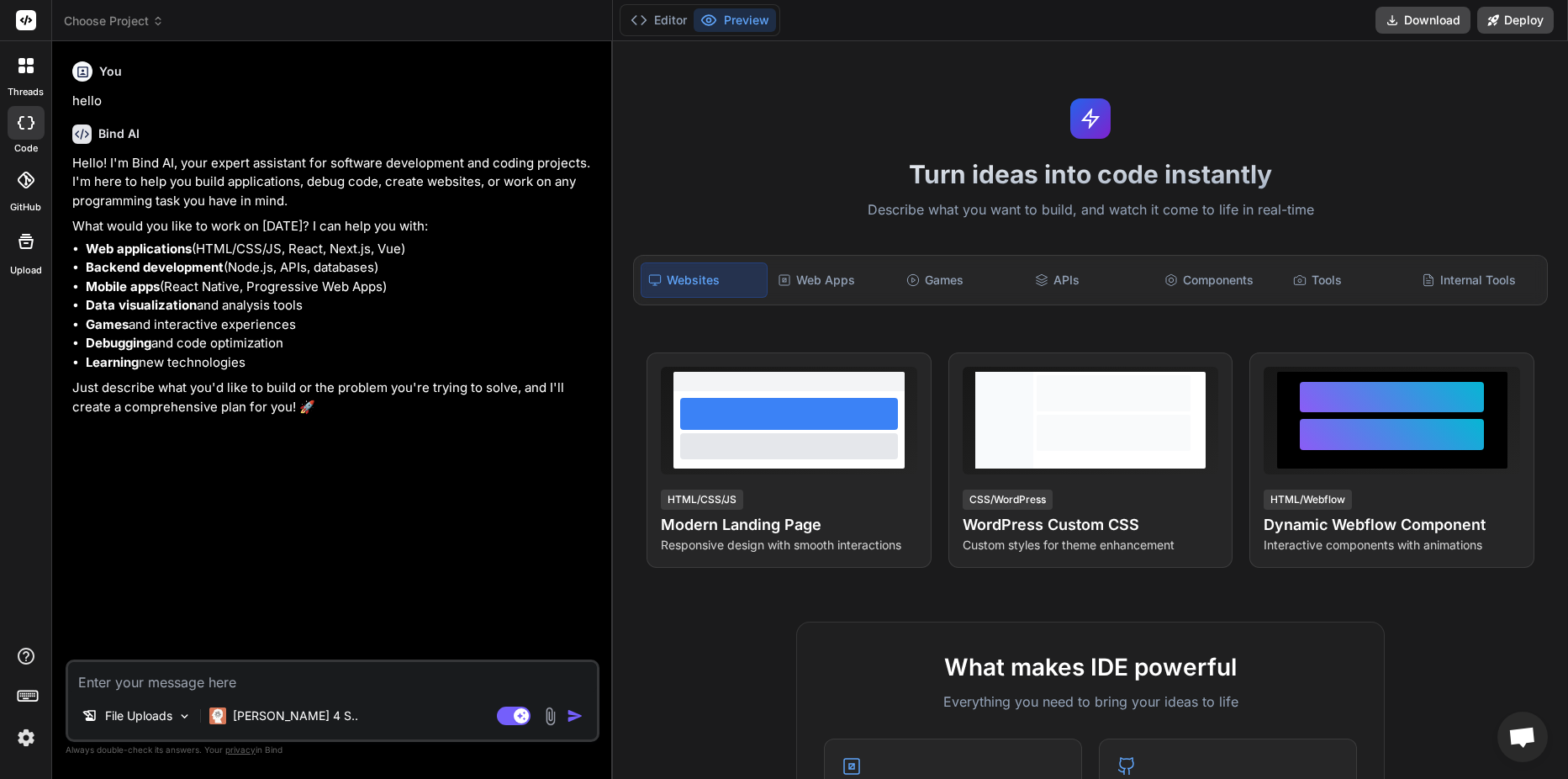
click at [204, 680] on textarea at bounding box center [332, 677] width 528 height 31
paste textarea "المفترض يكون كود عام يصلح لاي مغذي اريد كود عام يمكنه تحليل أي مغذي بناءً على ا…"
type textarea "المفترض يكون كود عام يصلح لاي مغذي اريد كود عام يمكنه تحليل أي مغذي بناءً على ا…"
type textarea "x"
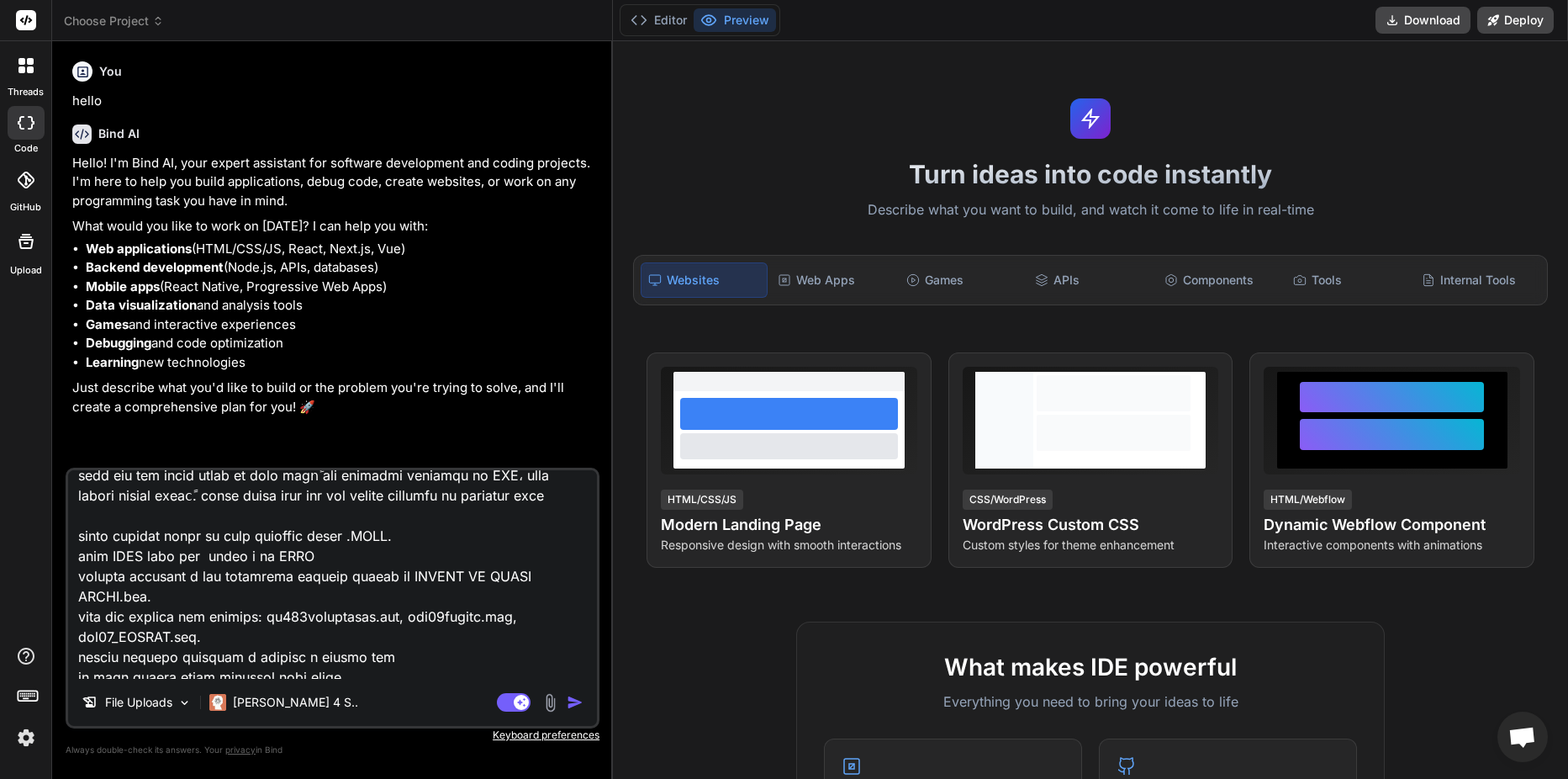
scroll to position [9, 0]
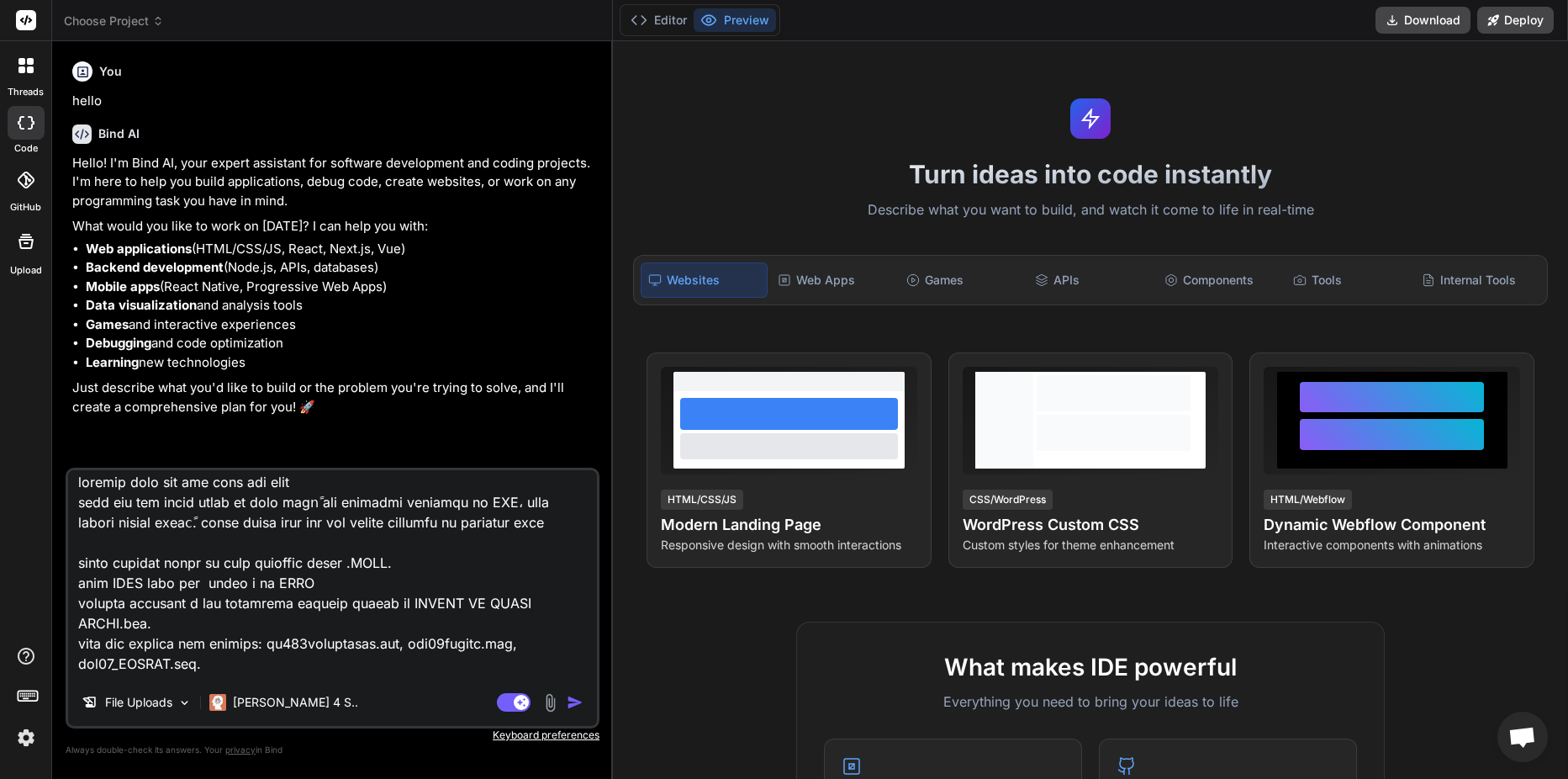
drag, startPoint x: 313, startPoint y: 481, endPoint x: 337, endPoint y: 618, distance: 139.1
click at [337, 618] on textarea at bounding box center [332, 574] width 528 height 208
type textarea "المفترض يكون كود عام يصلح لاي مغذي اريد كود عام يمكنه تحليل أي مغذي بناءً على ا…"
type textarea "x"
type textarea "المفترض يكون كود عام يصلح لاي مغذي اريد كود عام يمكنه تحليل أي مغذي بناءً على ا…"
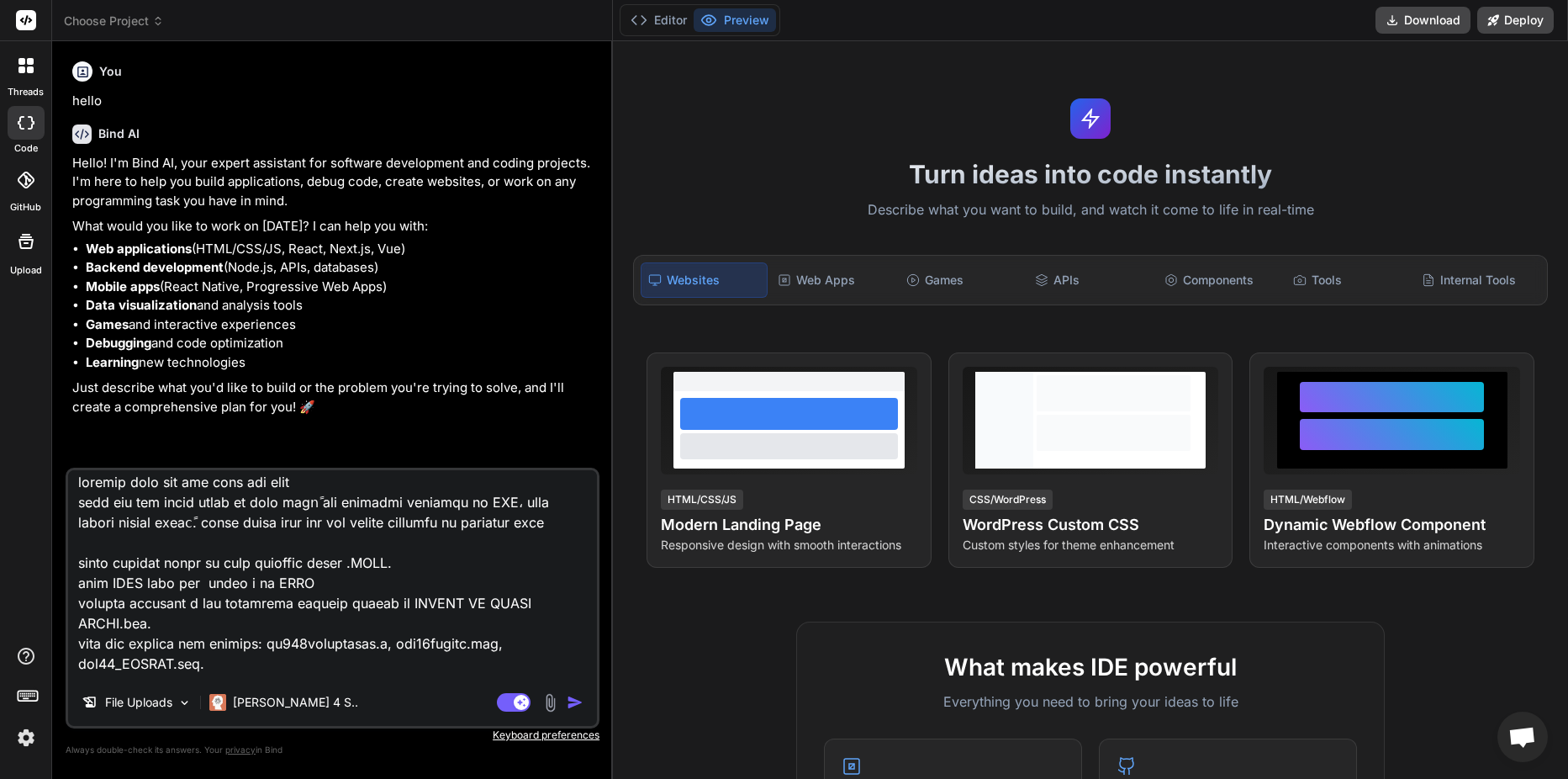
type textarea "x"
type textarea "المفترض يكون كود عام يصلح لاي مغذي اريد كود عام يمكنه تحليل أي مغذي بناءً على ا…"
type textarea "x"
drag, startPoint x: 421, startPoint y: 620, endPoint x: 443, endPoint y: 620, distance: 22.0
click at [443, 620] on textarea at bounding box center [332, 574] width 528 height 208
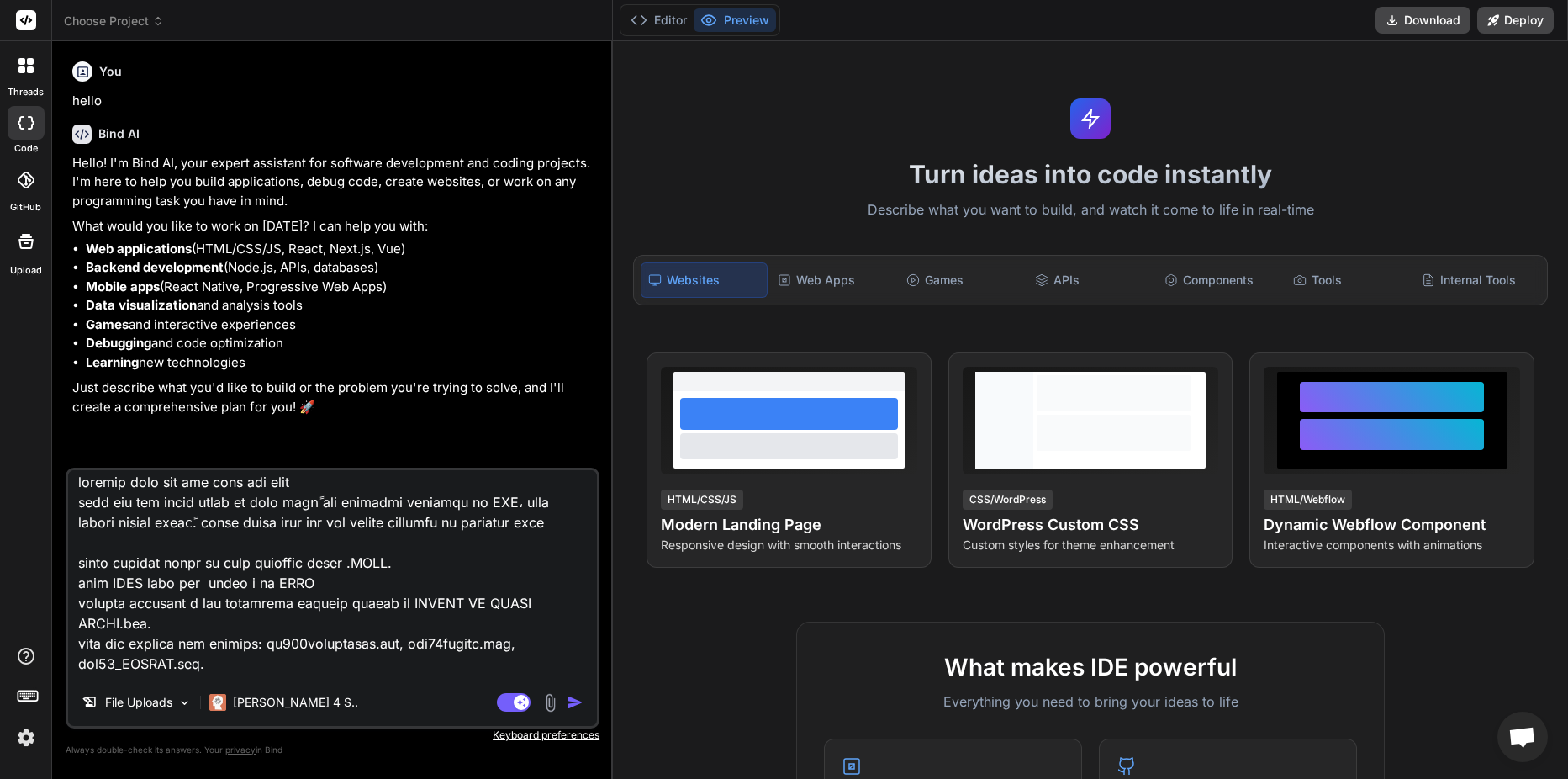
type textarea "المفترض يكون كود عام يصلح لاي مغذي اريد كود عام يمكنه تحليل أي مغذي بناءً على ا…"
type textarea "x"
type textarea "المفترض يكون كود عام يصلح لاي مغذي اريد كود عام يمكنه تحليل أي مغذي بناءً على ا…"
type textarea "x"
type textarea "المفترض يكون كود عام يصلح لاي مغذي اريد كود عام يمكنه تحليل أي مغذي بناءً على ا…"
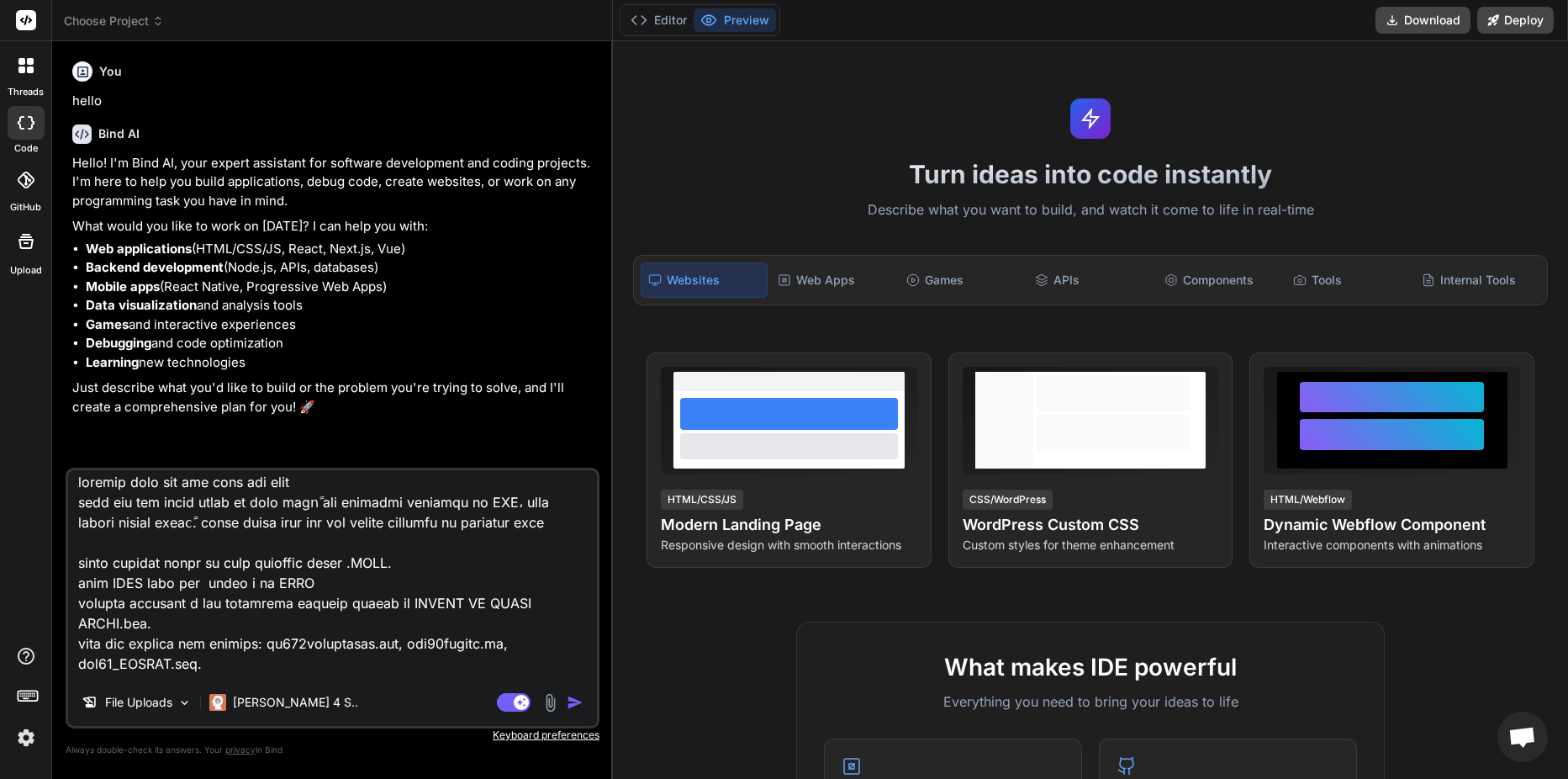
type textarea "x"
drag, startPoint x: 185, startPoint y: 643, endPoint x: 208, endPoint y: 643, distance: 23.0
click at [208, 643] on textarea at bounding box center [332, 574] width 528 height 208
type textarea "المفترض يكون كود عام يصلح لاي مغذي اريد كود عام يمكنه تحليل أي مغذي بناءً على ا…"
type textarea "x"
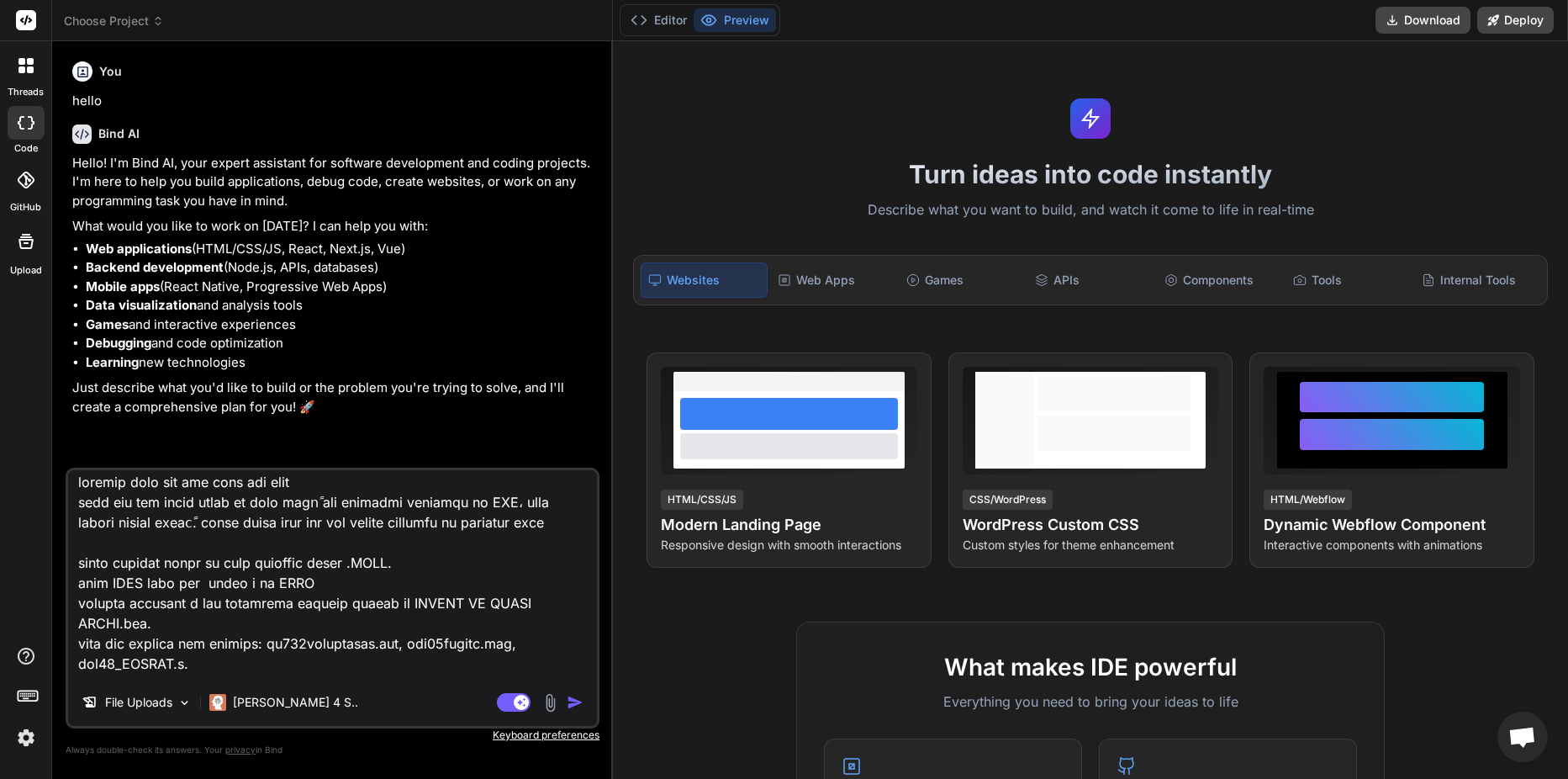
type textarea "المفترض يكون كود عام يصلح لاي مغذي اريد كود عام يمكنه تحليل أي مغذي بناءً على ا…"
type textarea "x"
type textarea "المفترض يكون كود عام يصلح لاي مغذي اريد كود عام يمكنه تحليل أي مغذي بناءً على ا…"
type textarea "x"
type textarea "المفترض يكون كود عام يصلح لاي مغذي اريد كود عام يمكنه تحليل أي مغذي بناءً على ا…"
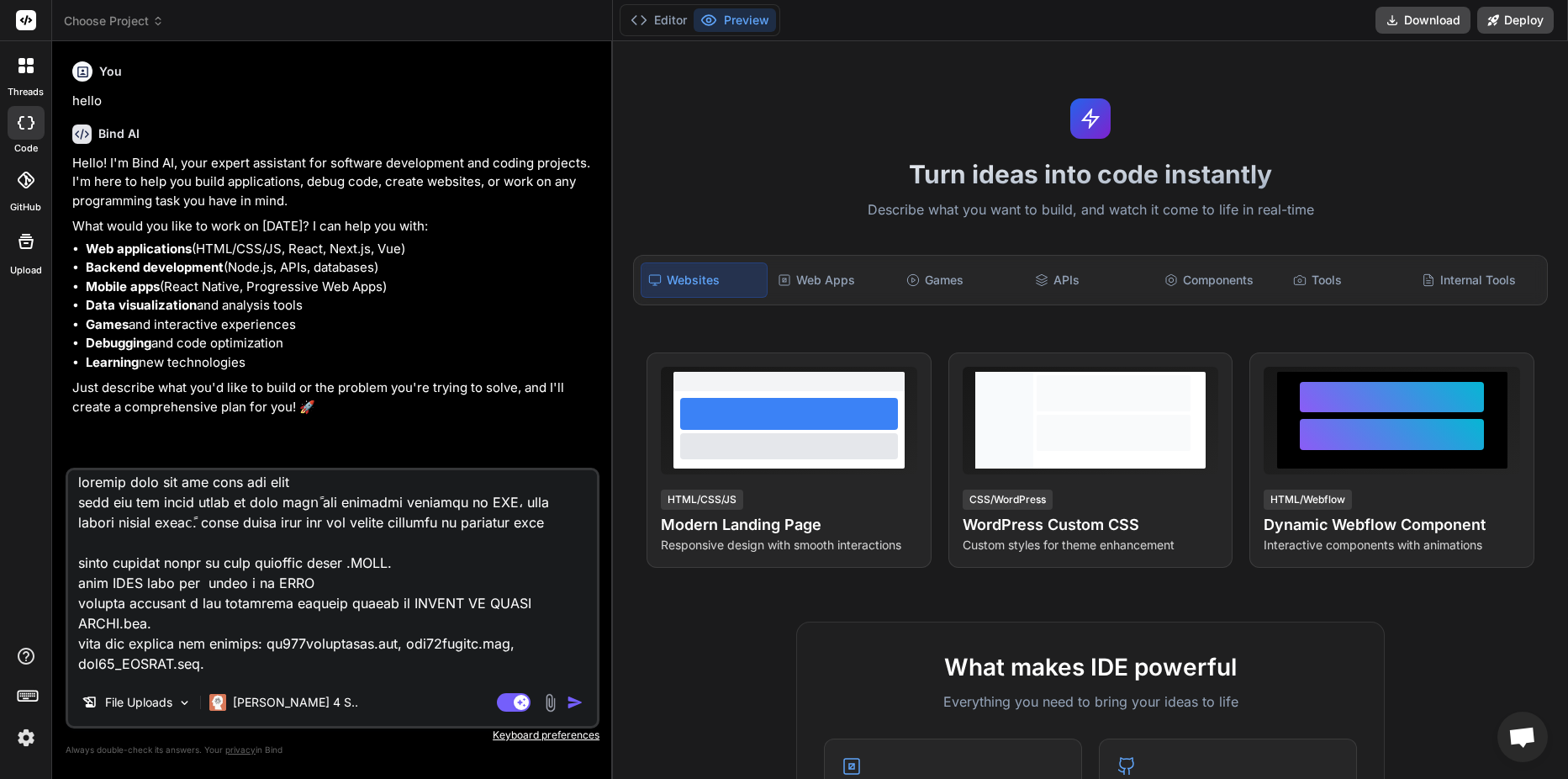
type textarea "x"
drag, startPoint x: 486, startPoint y: 623, endPoint x: 548, endPoint y: 623, distance: 62.0
click at [548, 623] on textarea at bounding box center [332, 574] width 528 height 208
type textarea "المفترض يكون كود عام يصلح لاي مغذي اريد كود عام يمكنه تحليل أي مغذي بناءً على ا…"
type textarea "x"
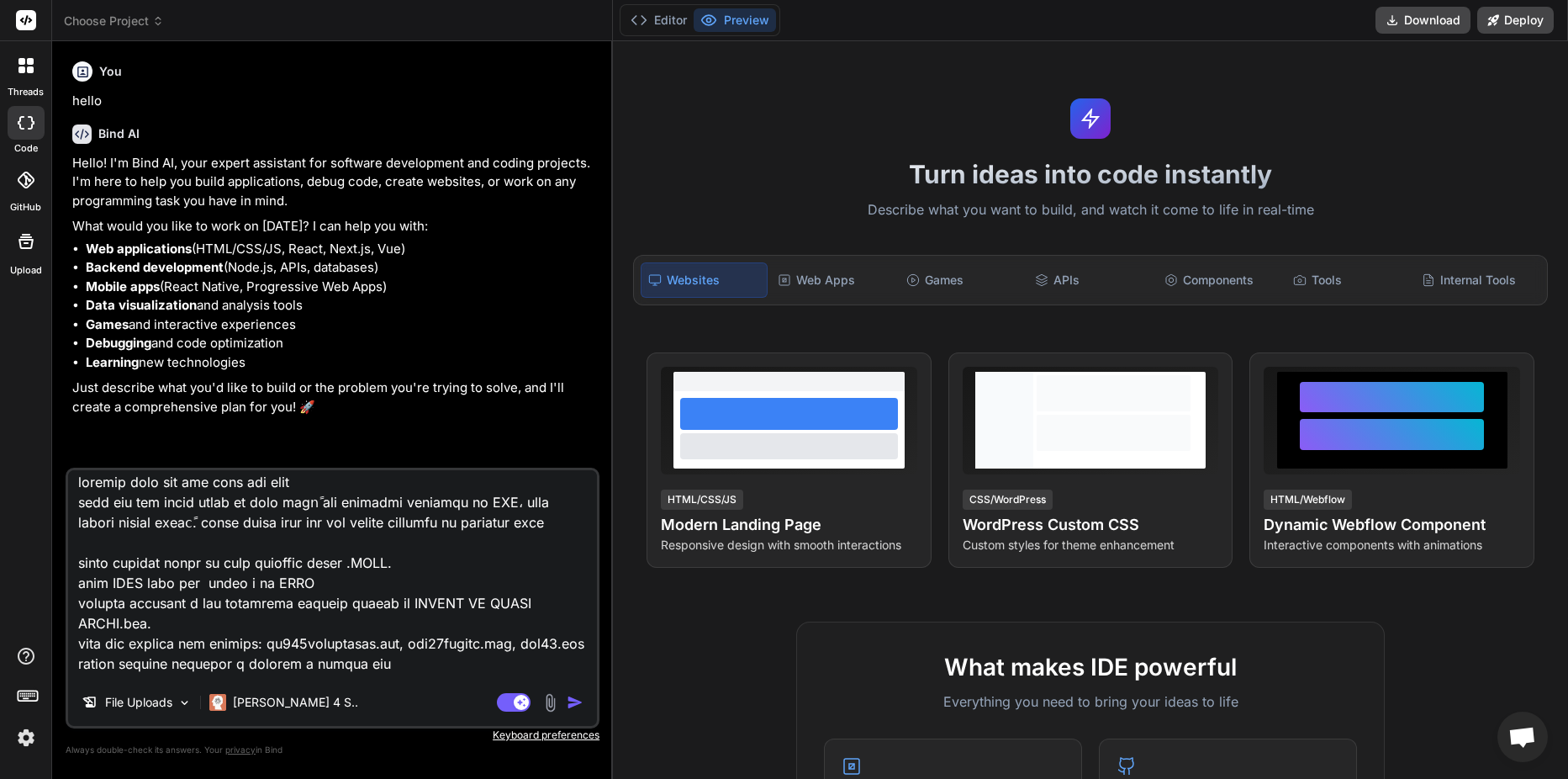
click at [472, 622] on textarea at bounding box center [332, 574] width 528 height 208
type textarea "المفترض يكون كود عام يصلح لاي مغذي اريد كود عام يمكنه تحليل أي مغذي بناءً على ا…"
type textarea "x"
type textarea "المفترض يكون كود عام يصلح لاي مغذي اريد كود عام يمكنه تحليل أي مغذي بناءً على ا…"
type textarea "x"
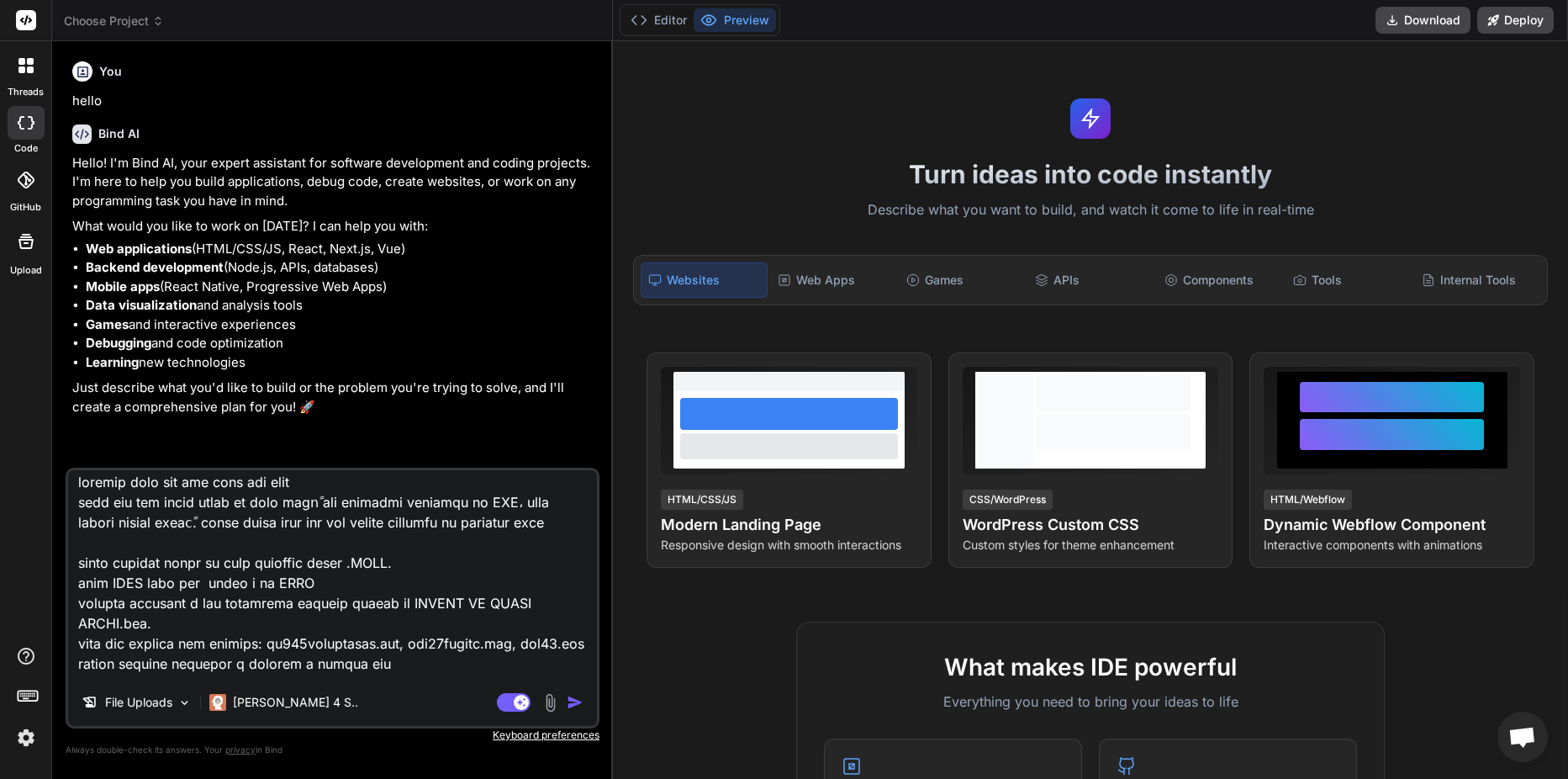
type textarea "المفترض يكون كود عام يصلح لاي مغذي اريد كود عام يمكنه تحليل أي مغذي بناءً على ا…"
type textarea "x"
type textarea "المفترض يكون كود عام يصلح لاي مغذي اريد كود عام يمكنه تحليل أي مغذي بناءً على ا…"
click at [569, 702] on img "button" at bounding box center [575, 703] width 17 height 17
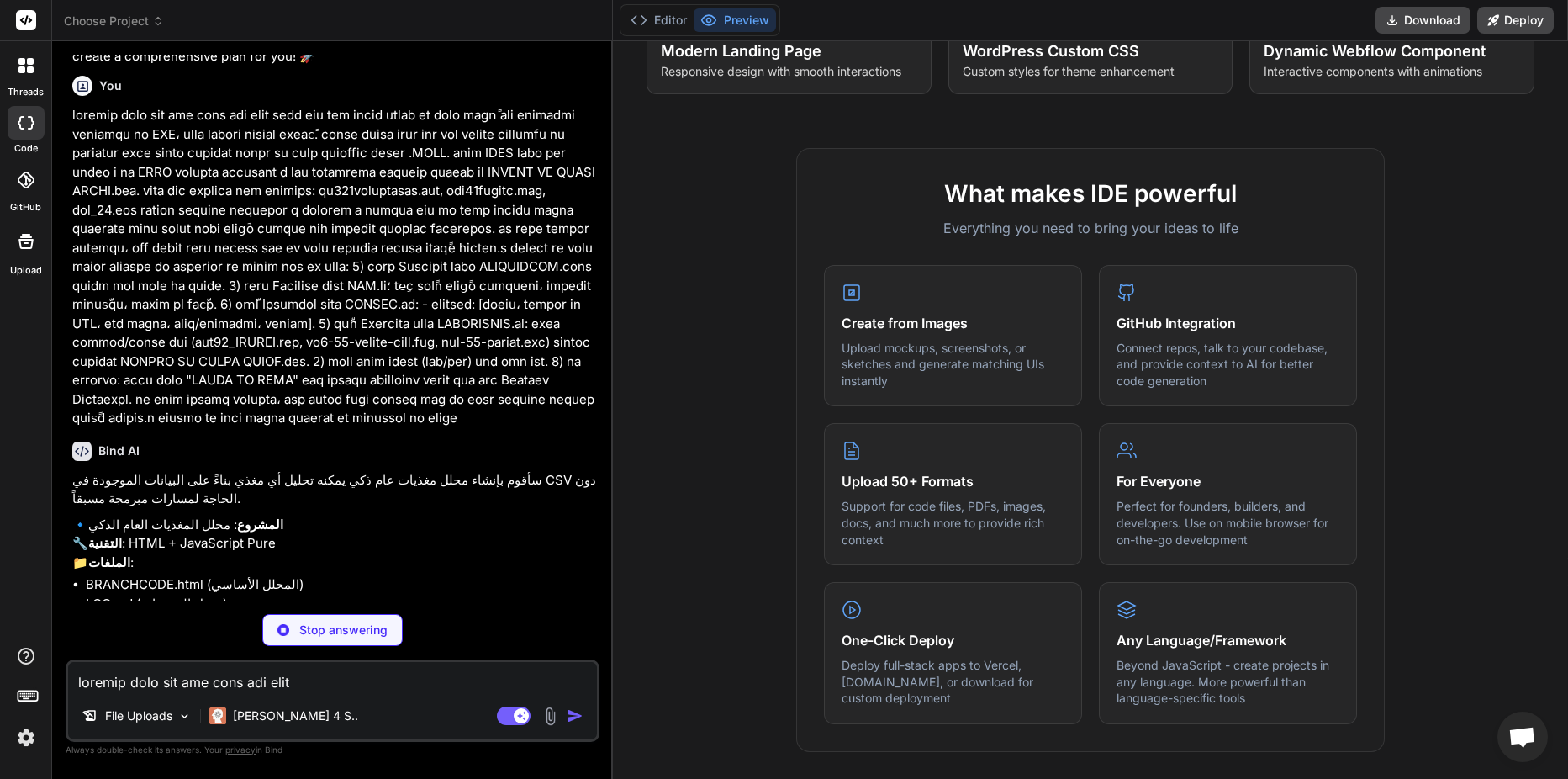
scroll to position [411, 0]
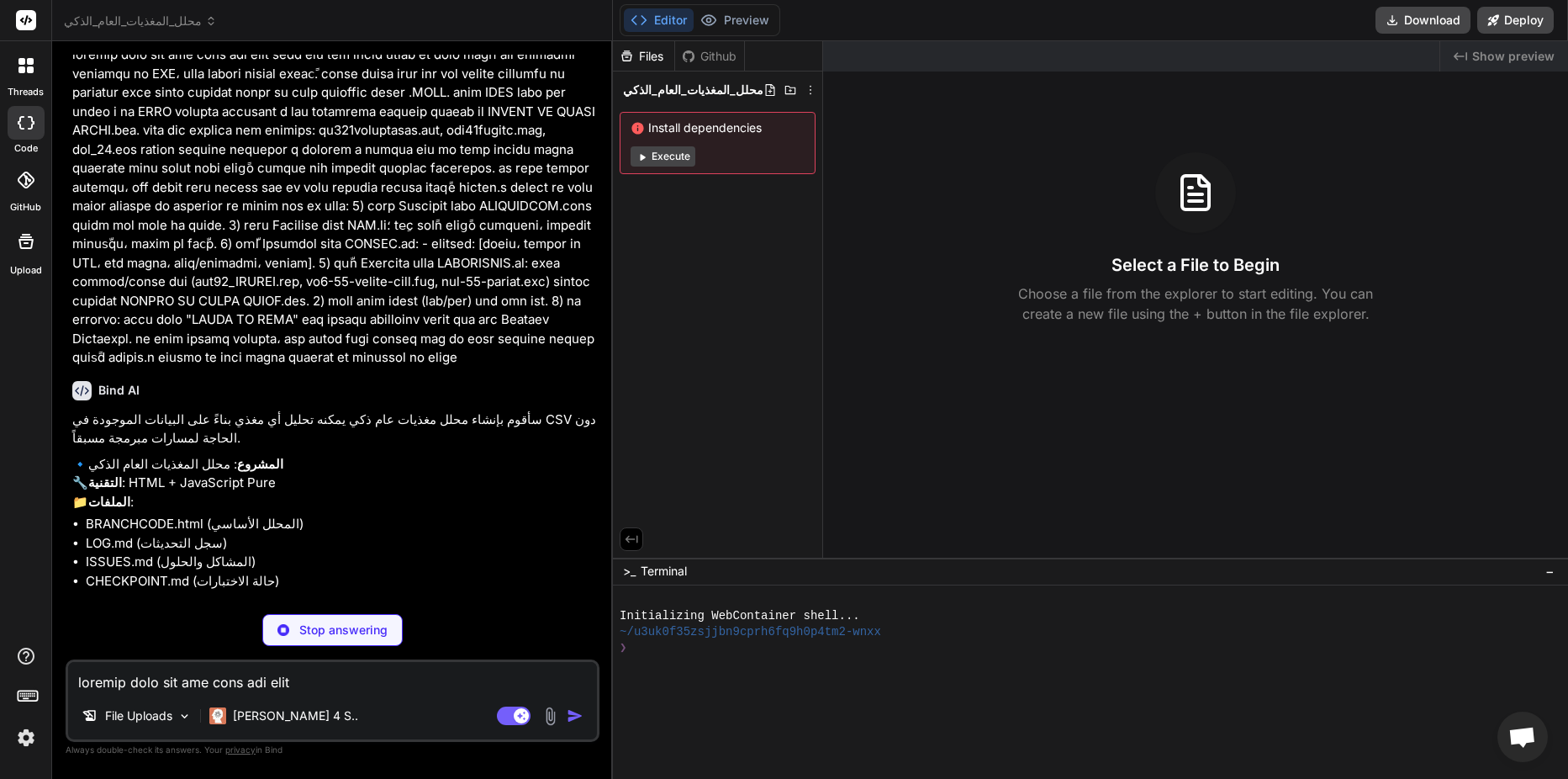
click at [386, 628] on p "Stop answering" at bounding box center [343, 630] width 88 height 17
type textarea "x"
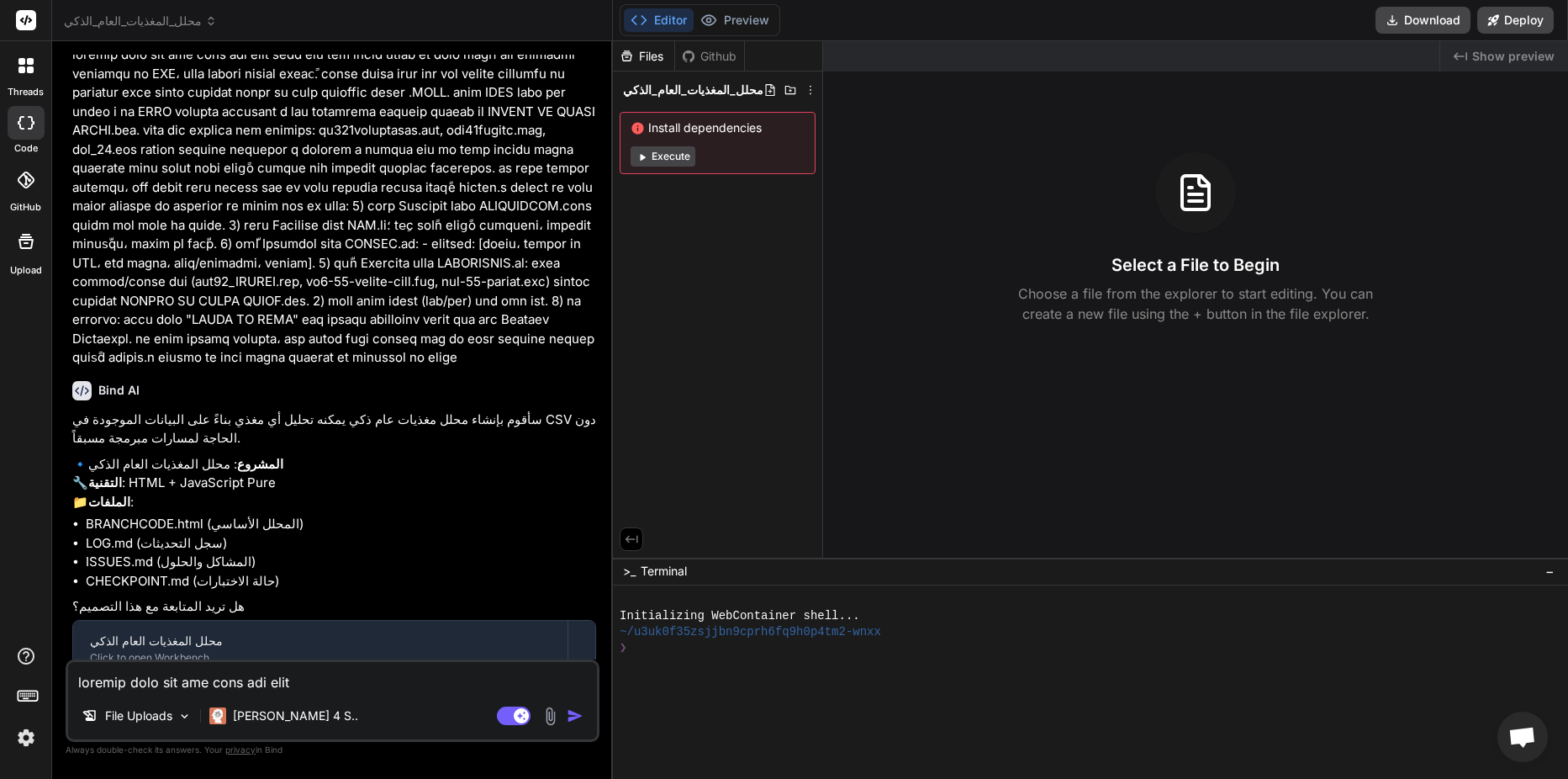
click at [269, 688] on textarea at bounding box center [332, 677] width 528 height 31
paste textarea "المفترض يكون كود عام يصلح لاي مغذي اريد كود عام يمكنه تحليل أي مغذي بناءً على ا…"
type textarea "المفترض يكون كود عام يصلح لاي مغذي اريد كود عام يمكنه تحليل أي مغذي بناءً على ا…"
type textarea "x"
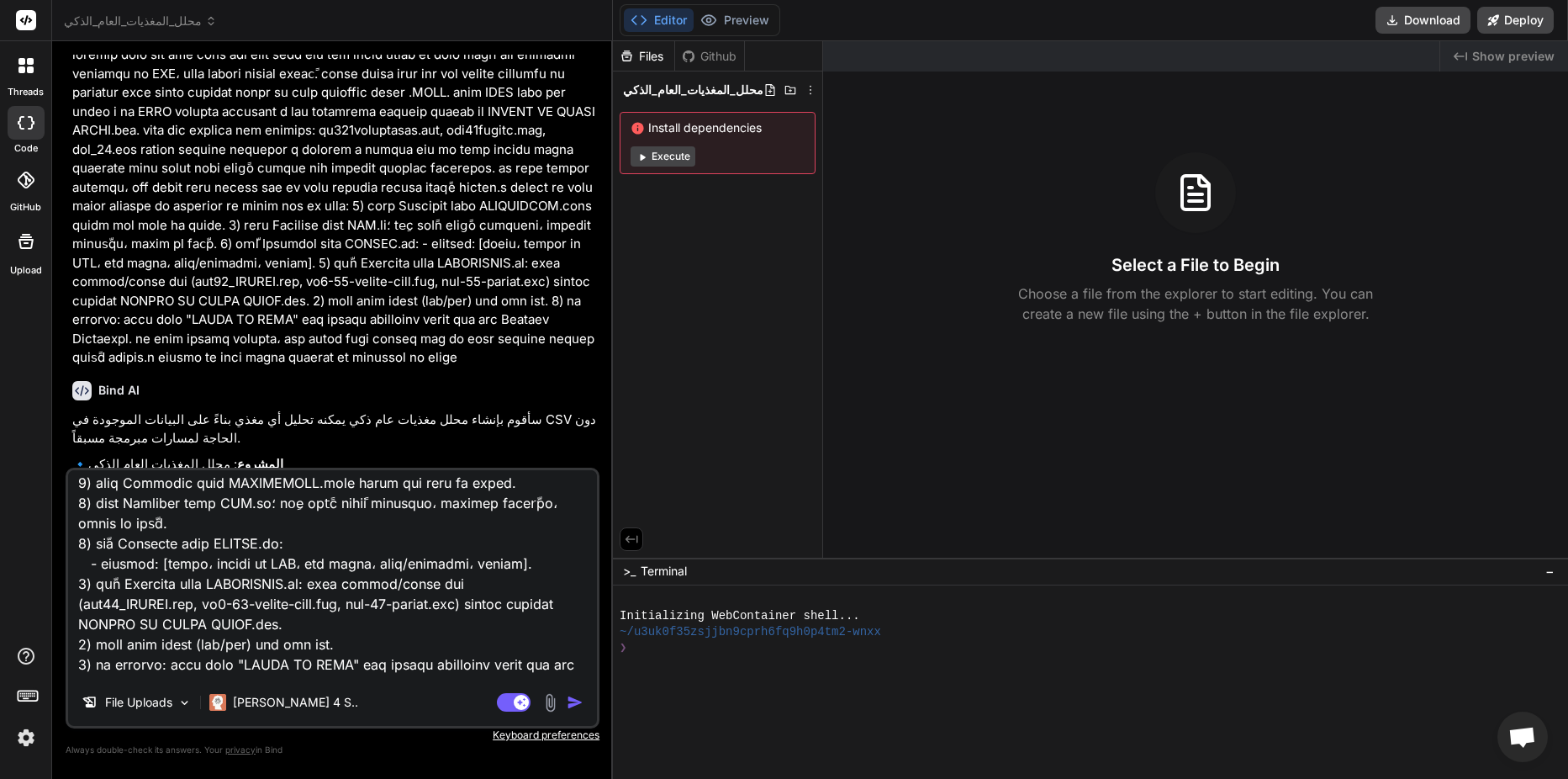
scroll to position [321, 0]
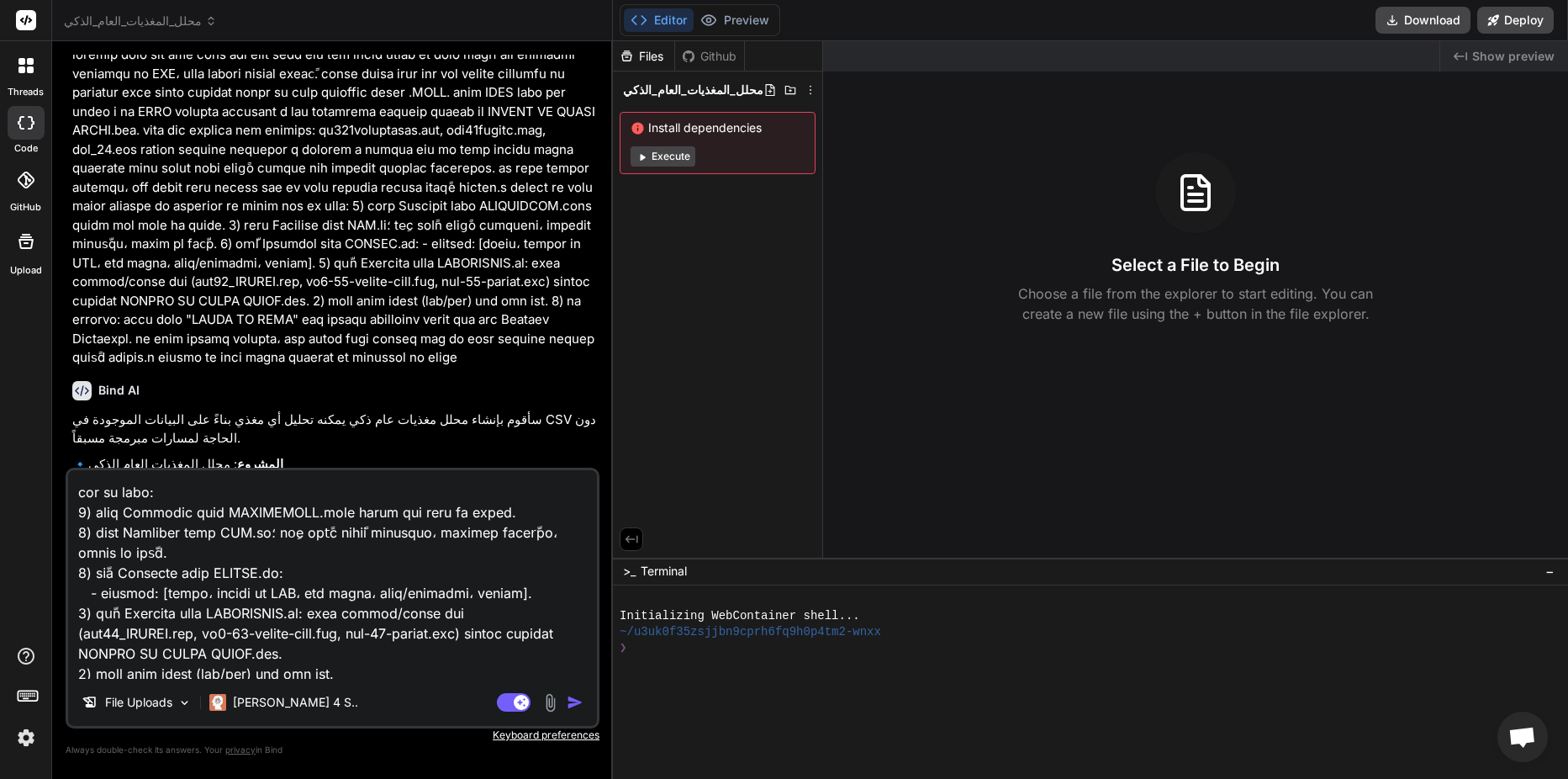
drag, startPoint x: 190, startPoint y: 490, endPoint x: 314, endPoint y: 487, distance: 124.0
click at [314, 487] on textarea at bounding box center [332, 574] width 528 height 208
paste textarea "new_branch_code"
type textarea "المفترض يكون كود عام يصلح لاي مغذي اريد كود عام يمكنه تحليل أي مغذي بناءً على ا…"
type textarea "x"
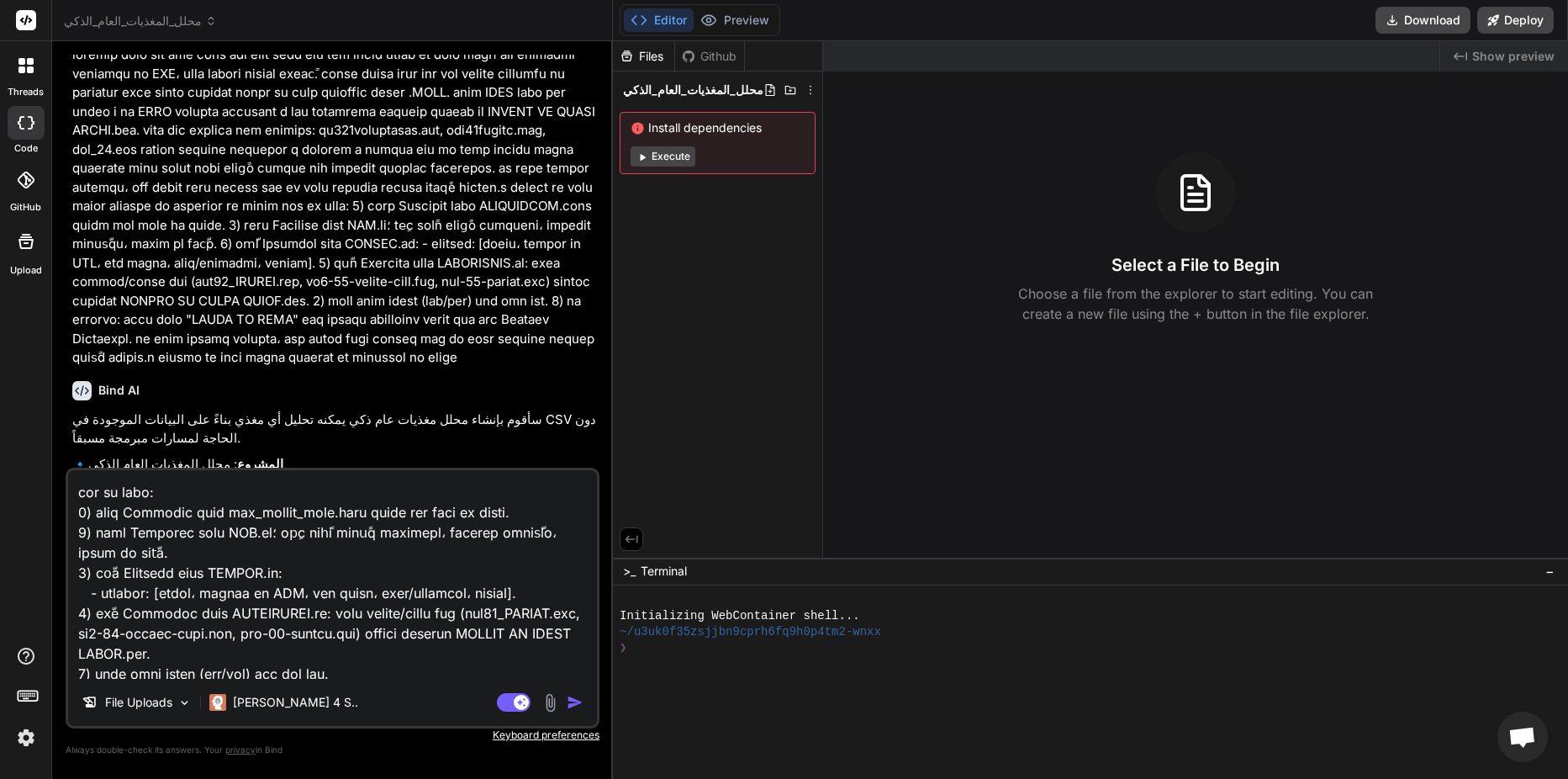
type textarea "المفترض يكون كود عام يصلح لاي مغذي اريد كود عام يمكنه تحليل أي مغذي بناءً على ا…"
click at [576, 700] on img "button" at bounding box center [575, 703] width 17 height 17
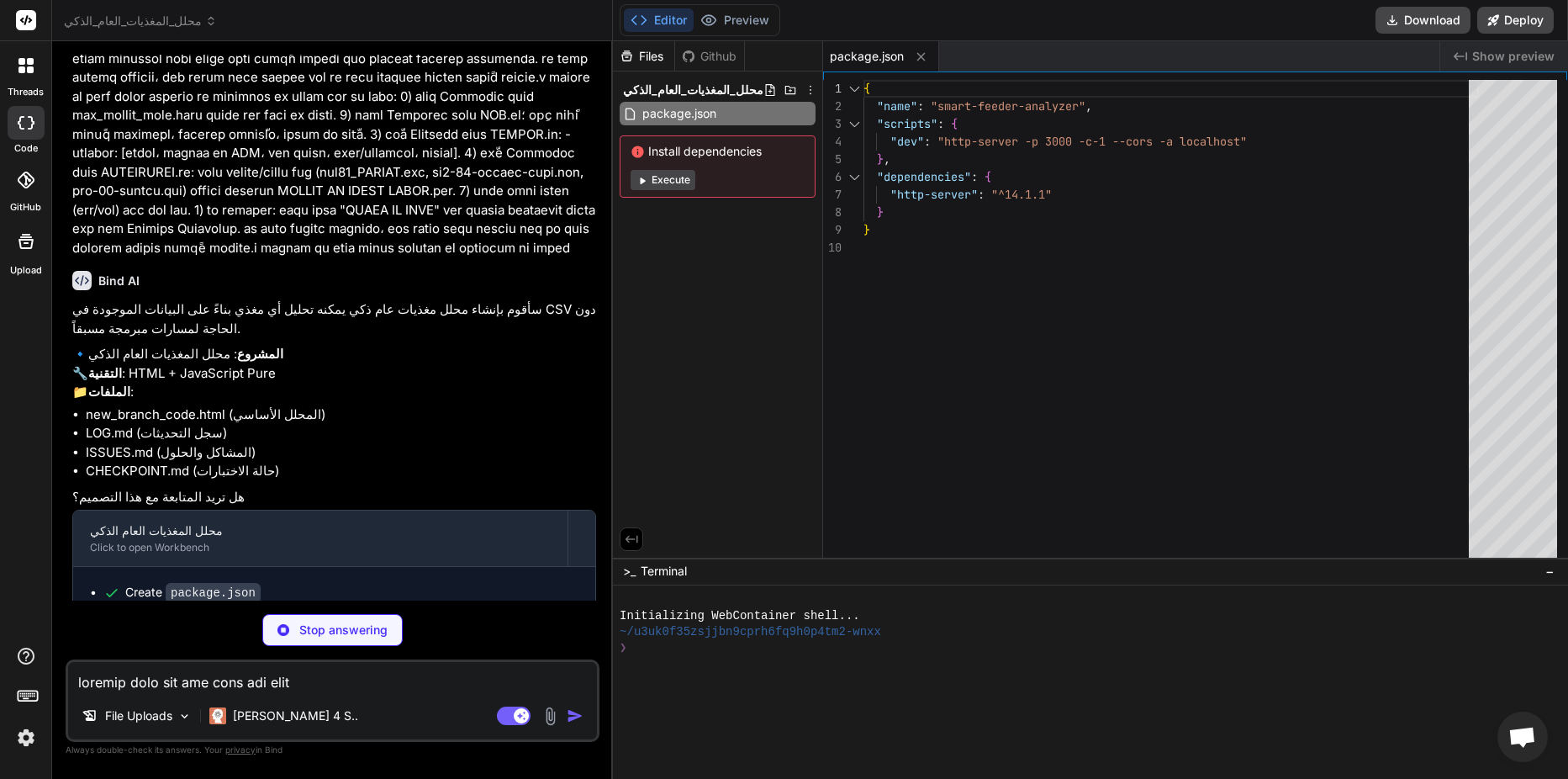
scroll to position [1291, 0]
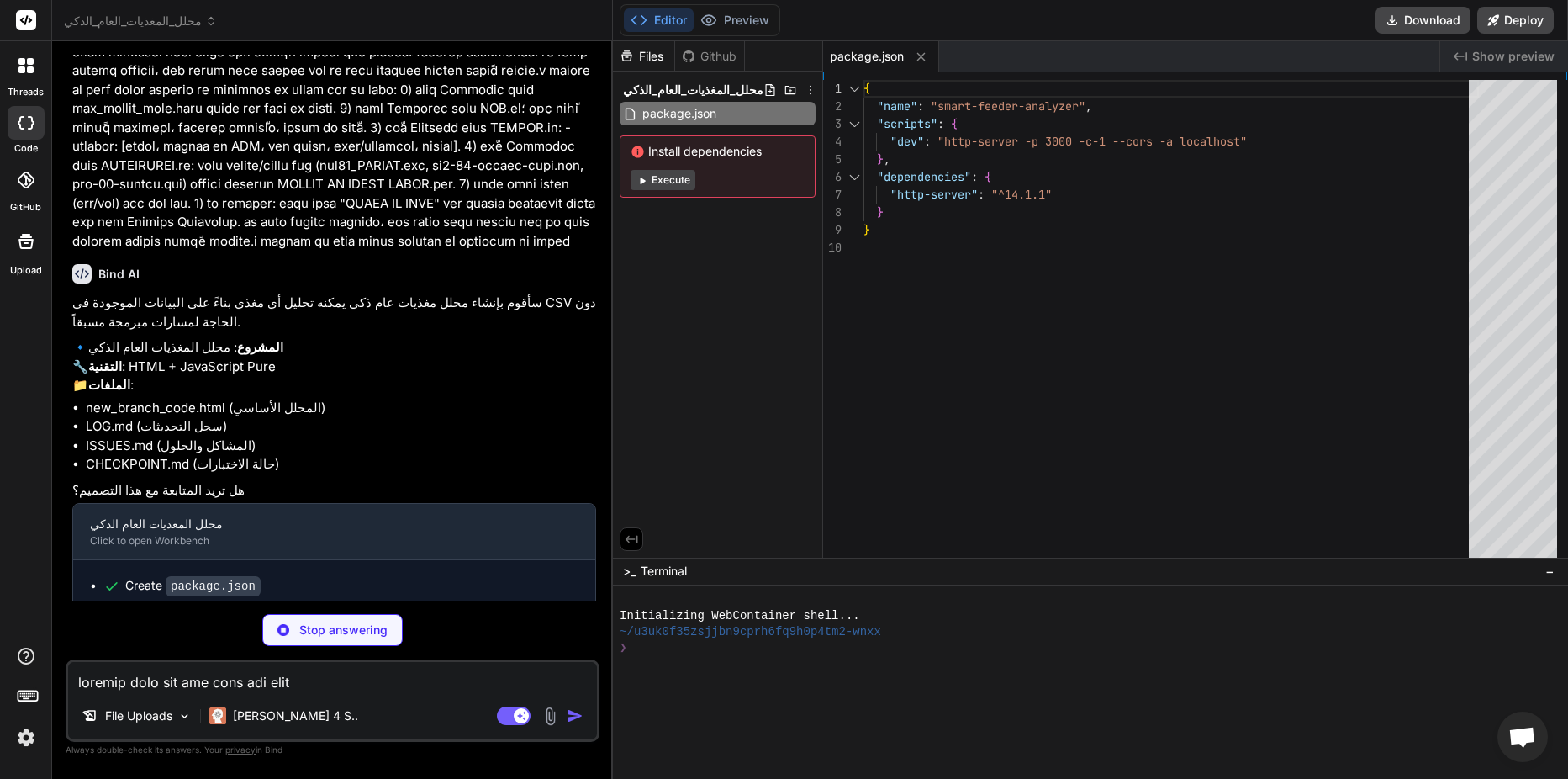
click at [253, 668] on textarea at bounding box center [332, 677] width 528 height 31
type textarea "x"
type textarea "k"
type textarea "x"
type textarea "ku"
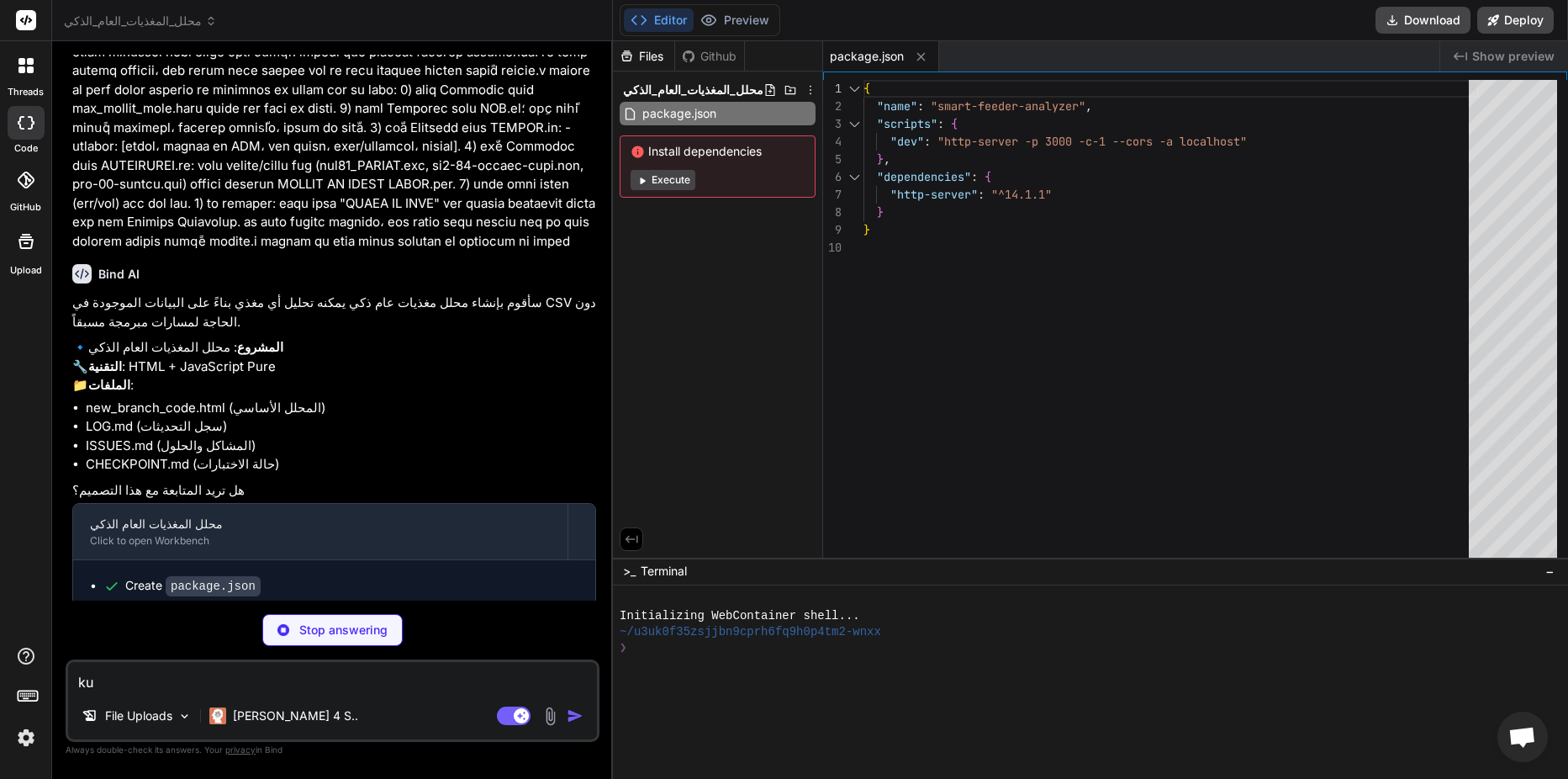
type textarea "x"
type textarea "k"
type textarea "x"
type textarea "ن"
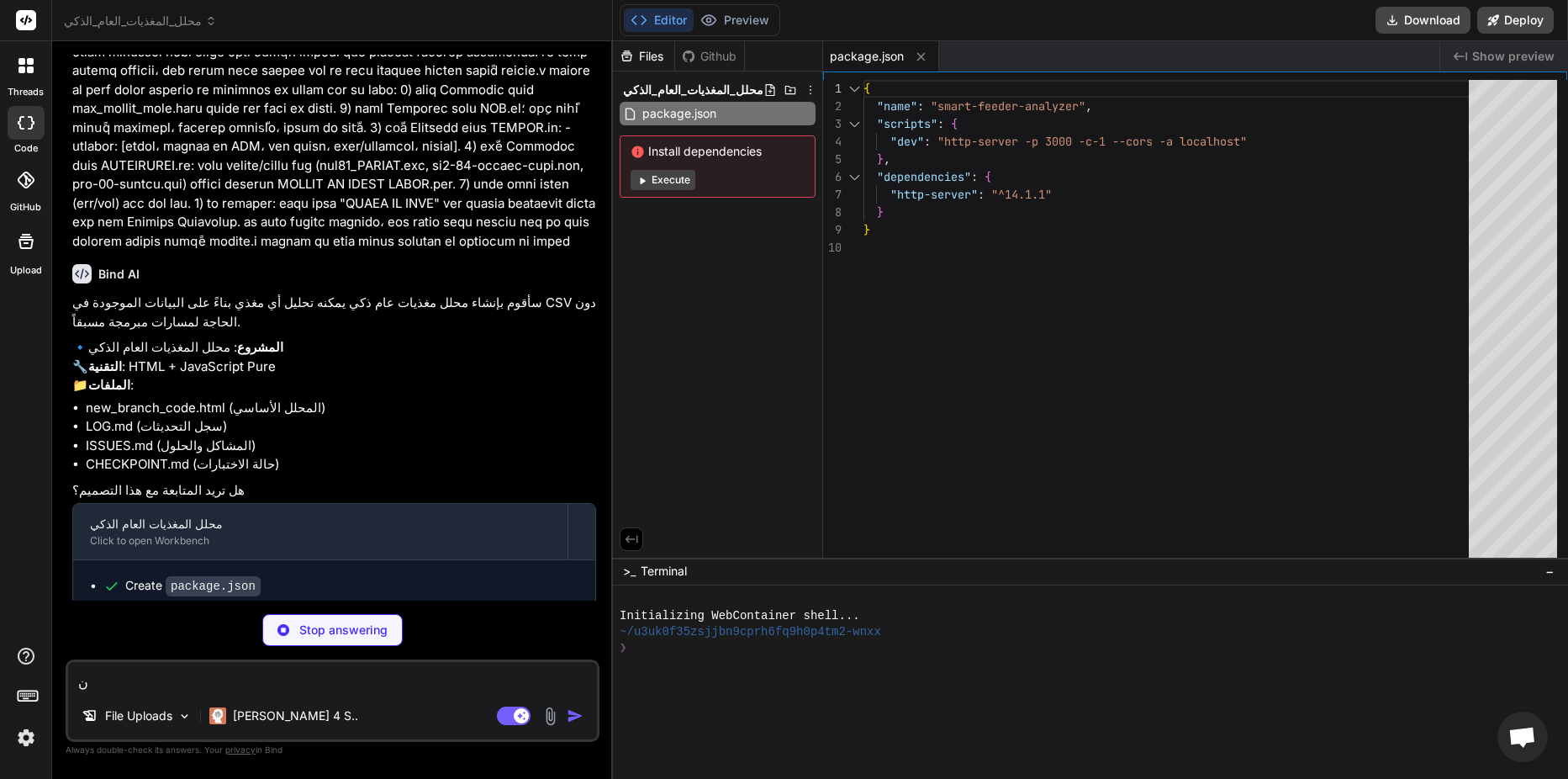
type textarea "x"
type textarea "نع"
type textarea "x"
type textarea "نعم"
type textarea "x"
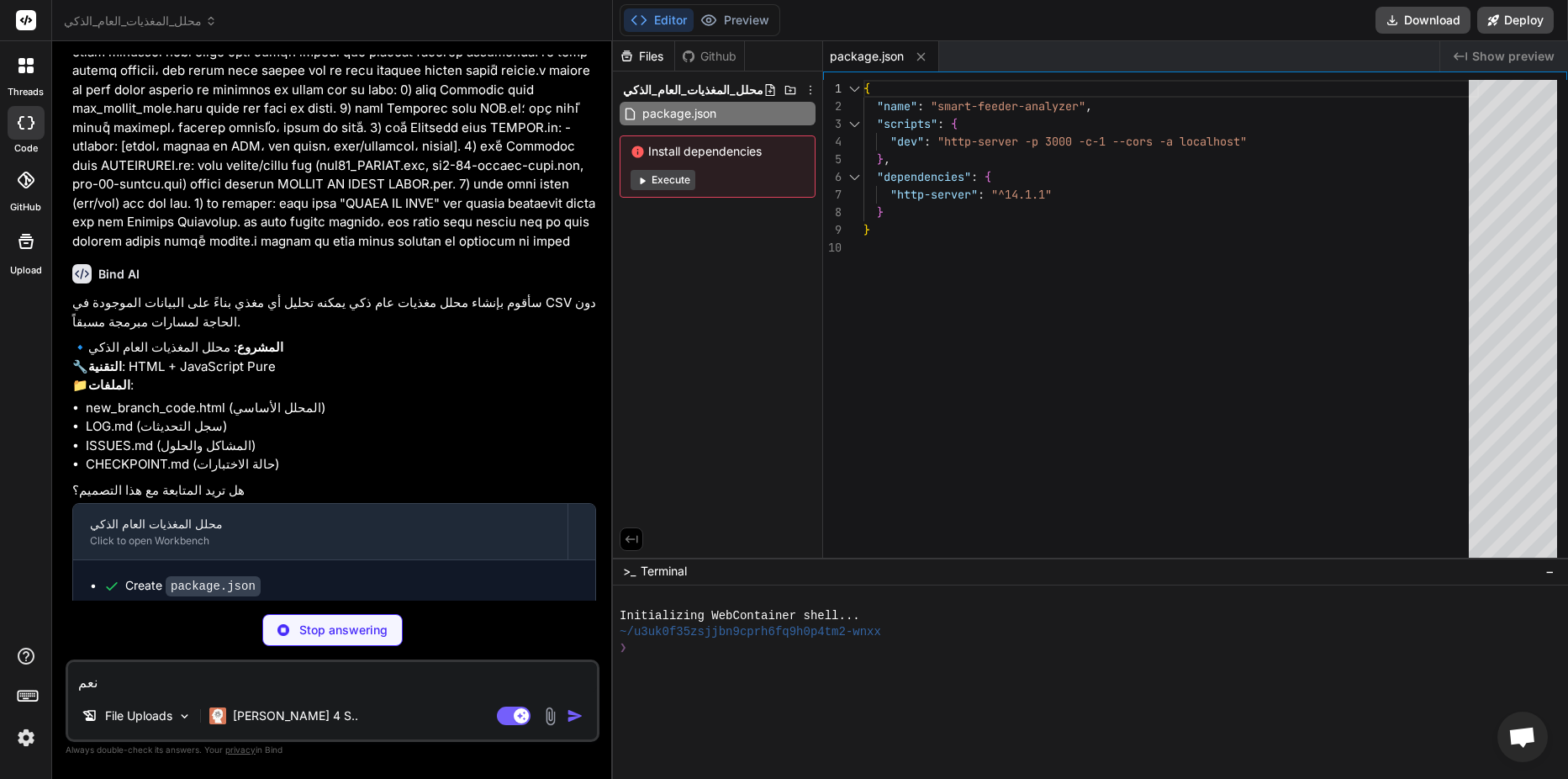
type textarea "نعم"
click at [288, 685] on textarea "نعم" at bounding box center [332, 677] width 528 height 31
click at [676, 172] on button "Execute" at bounding box center [663, 180] width 65 height 20
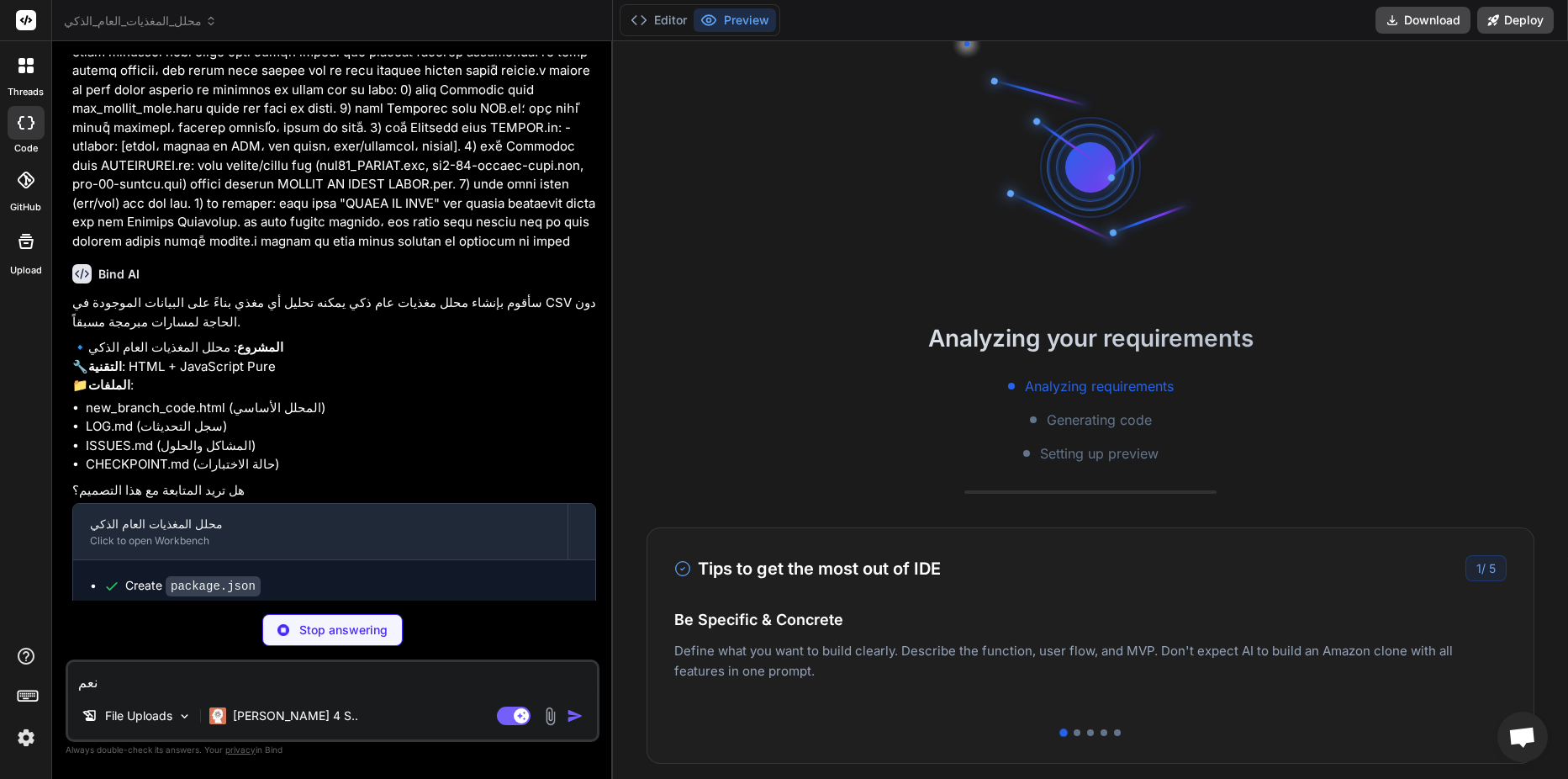
type textarea "x"
type textarea "const files = dt.files; document.getElementById('csvFileInput').files = files; …"
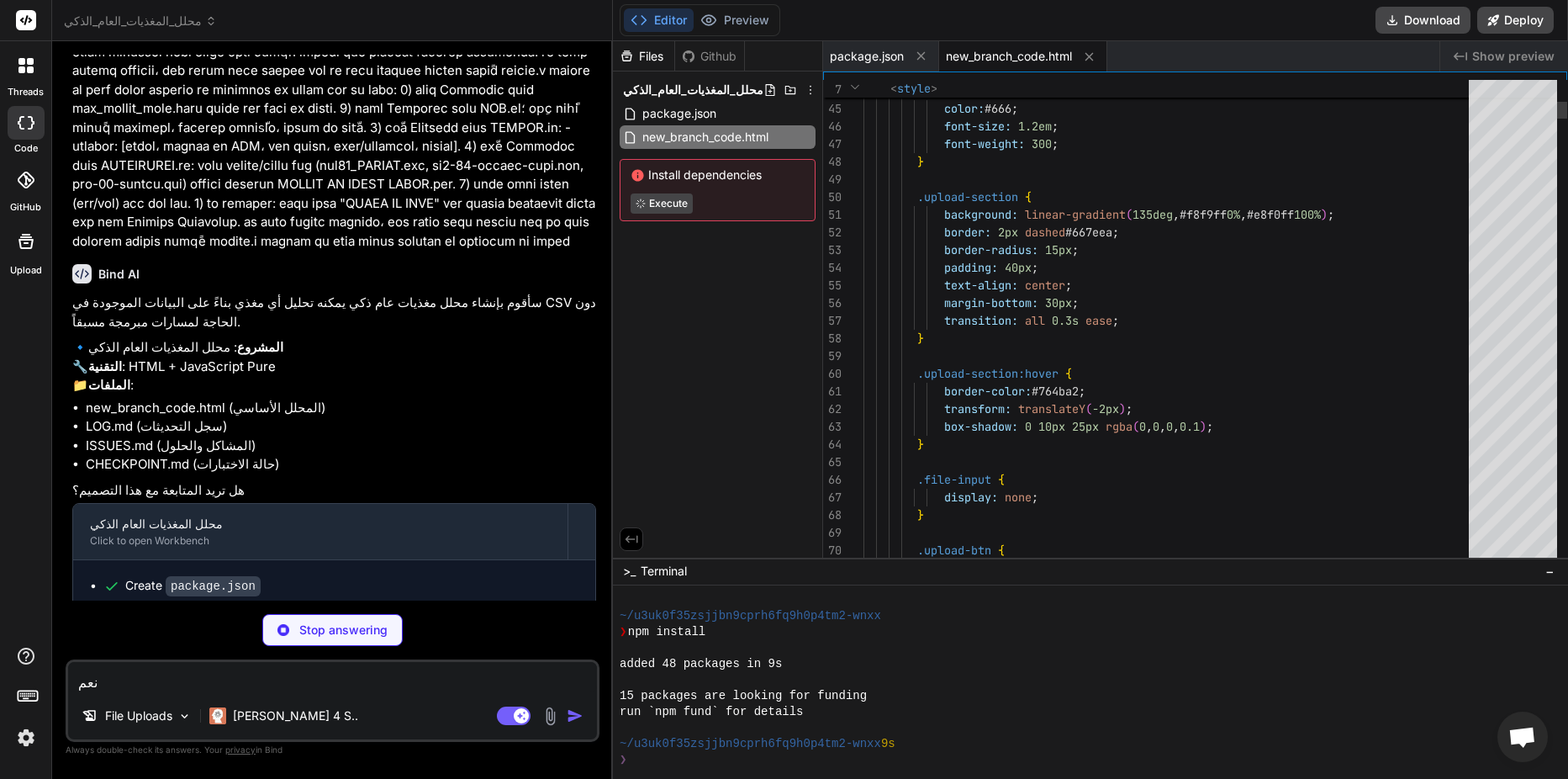
type textarea "x"
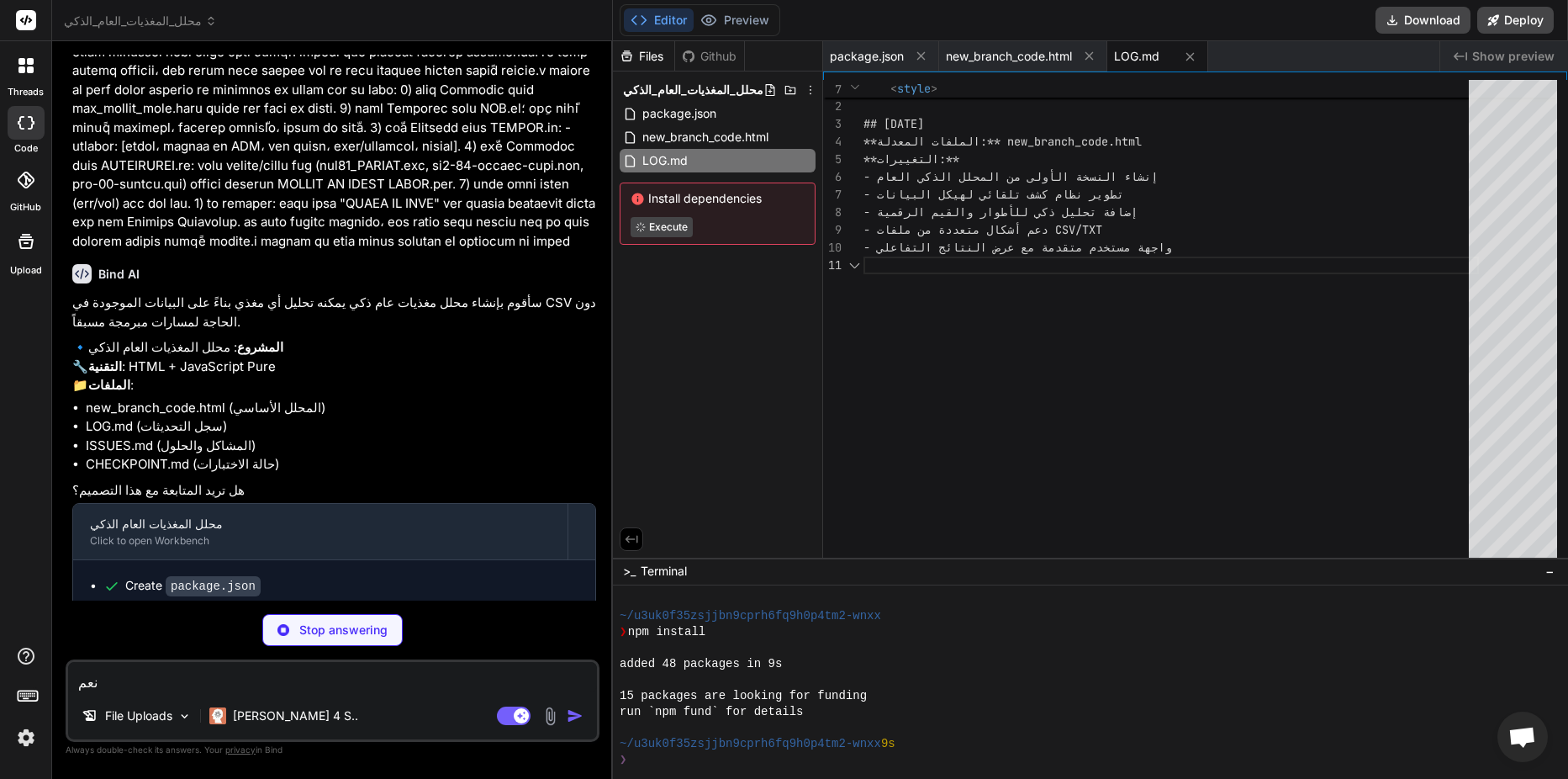
scroll to position [128, 0]
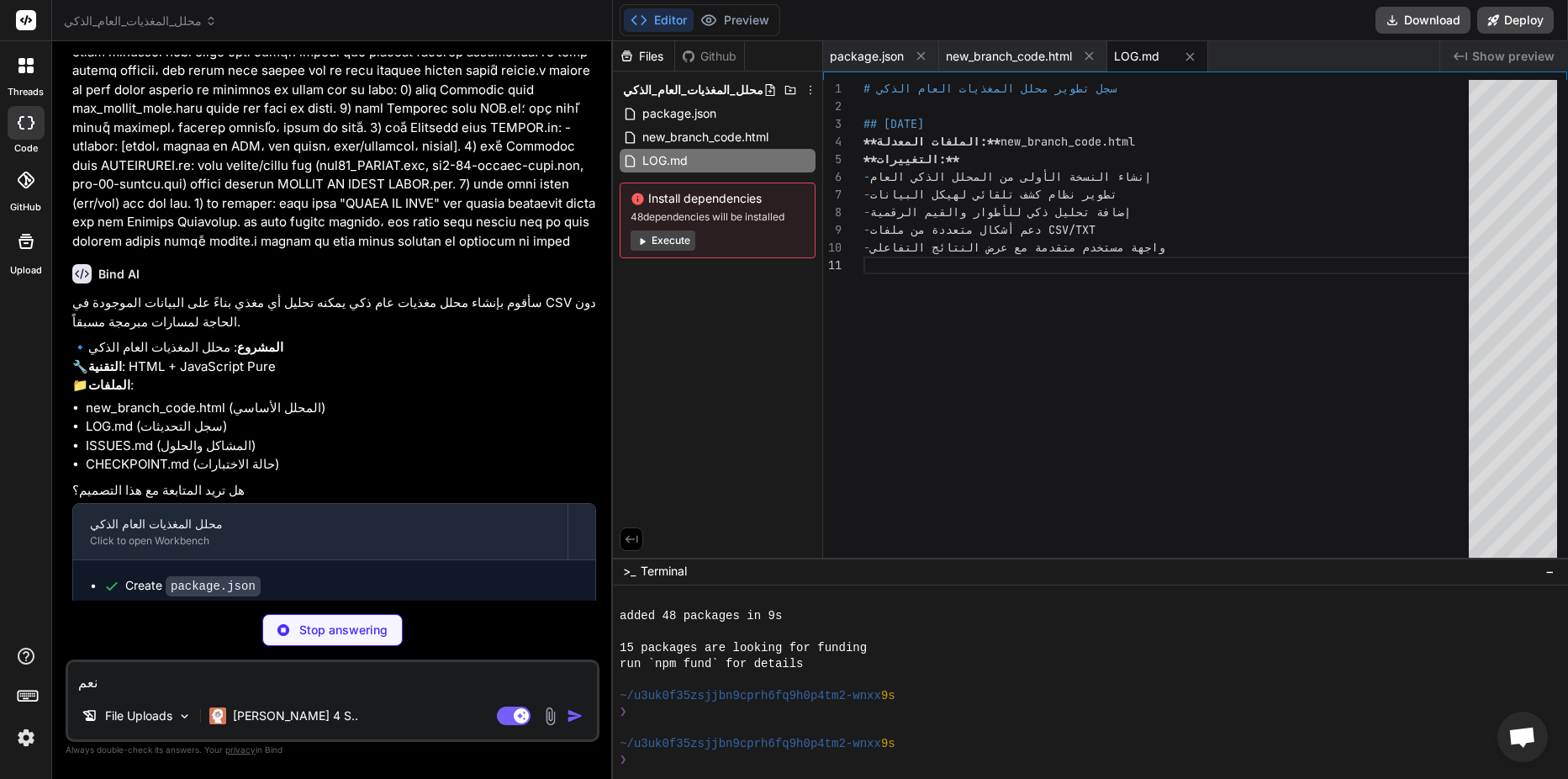
type textarea "x"
type textarea "| حساب المؤشرات غير دقيق | قيم رقمية غير منتظمة | عدم تنظيف البيانات | تطوير نظ…"
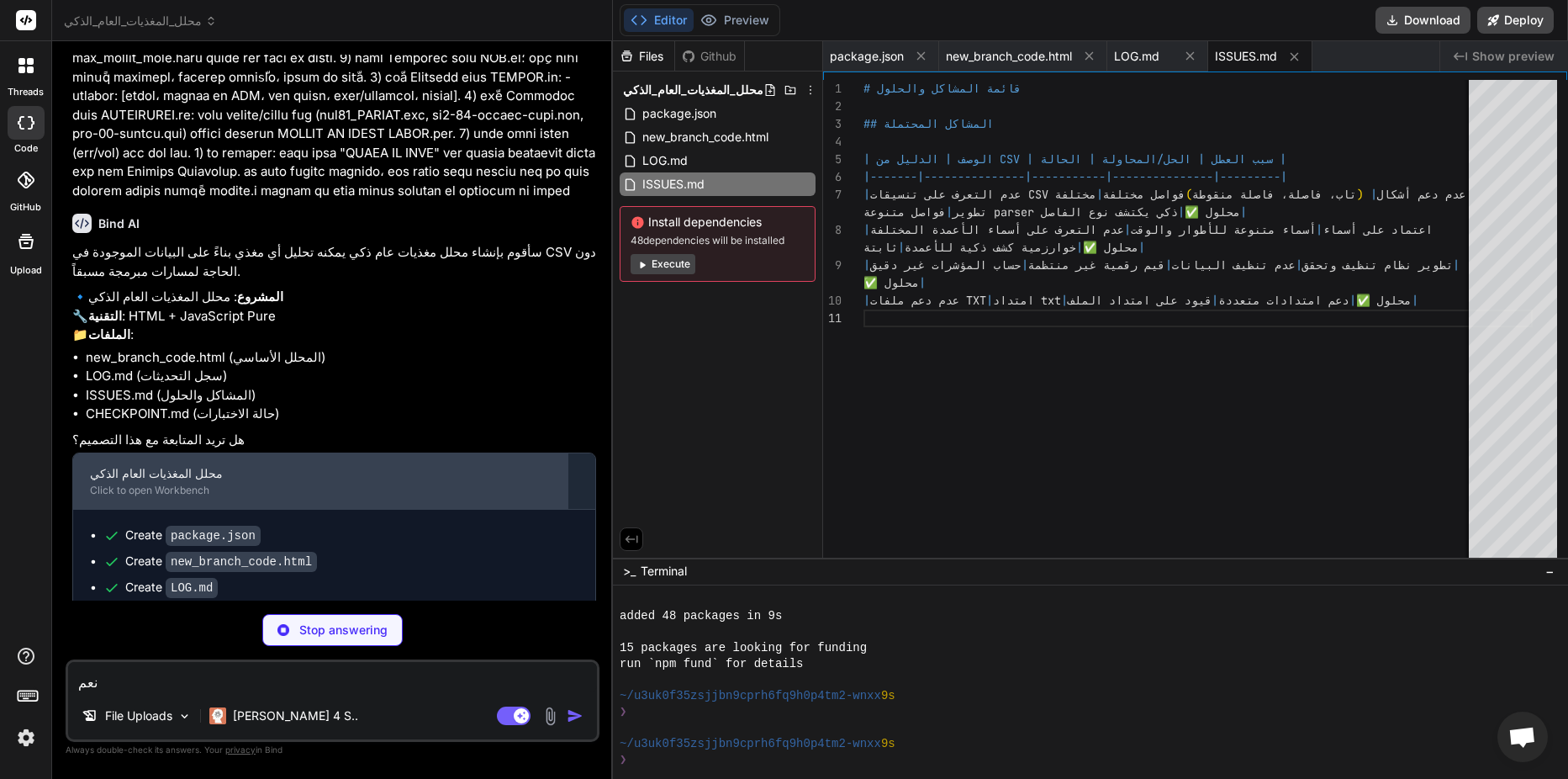
scroll to position [1370, 0]
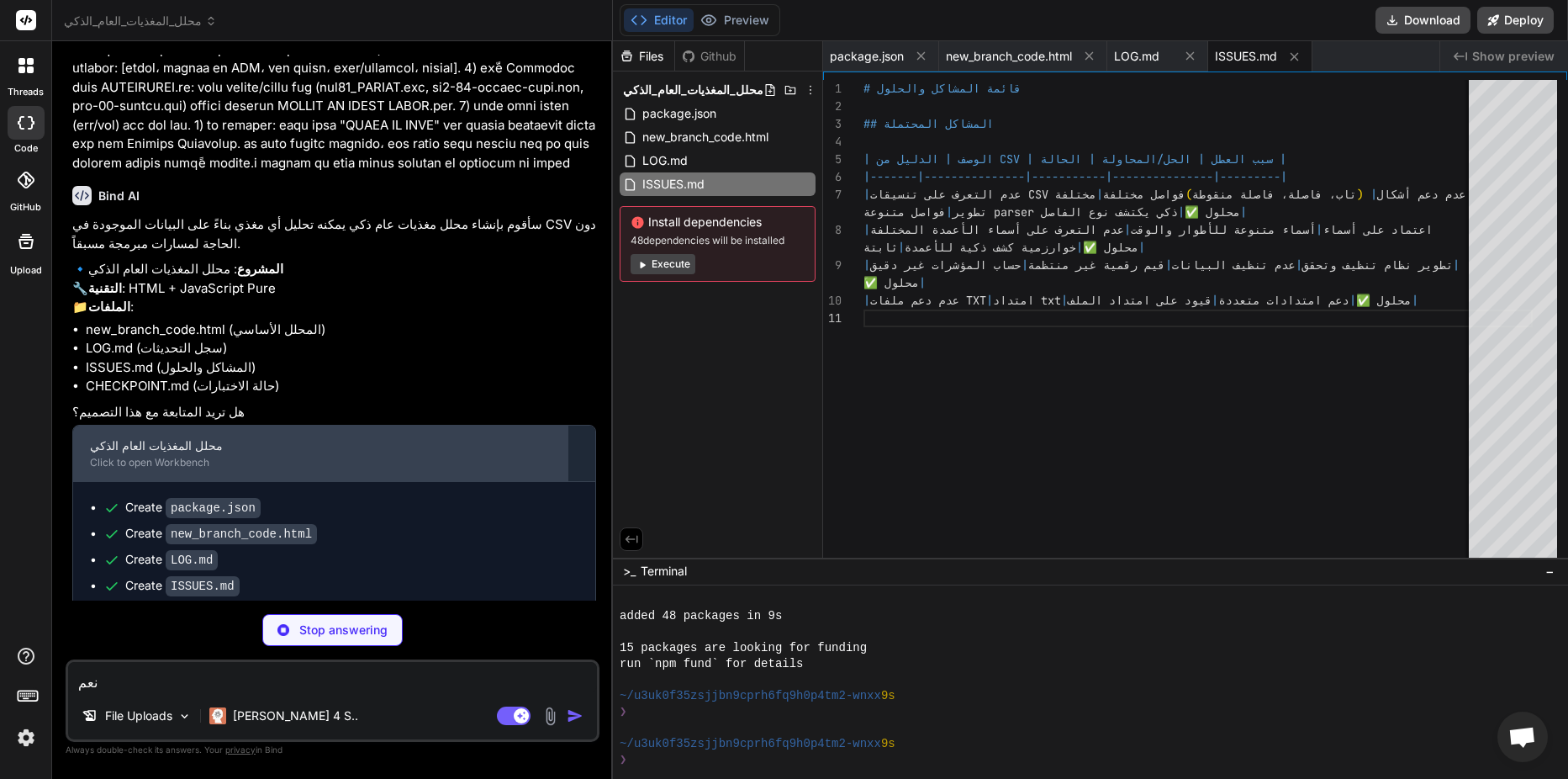
type textarea "x"
type textarea "## المطلوب للاختبار - رفع ملفات الاختبار الثلاثة - مقارنة النتائج مع RESULT OF …"
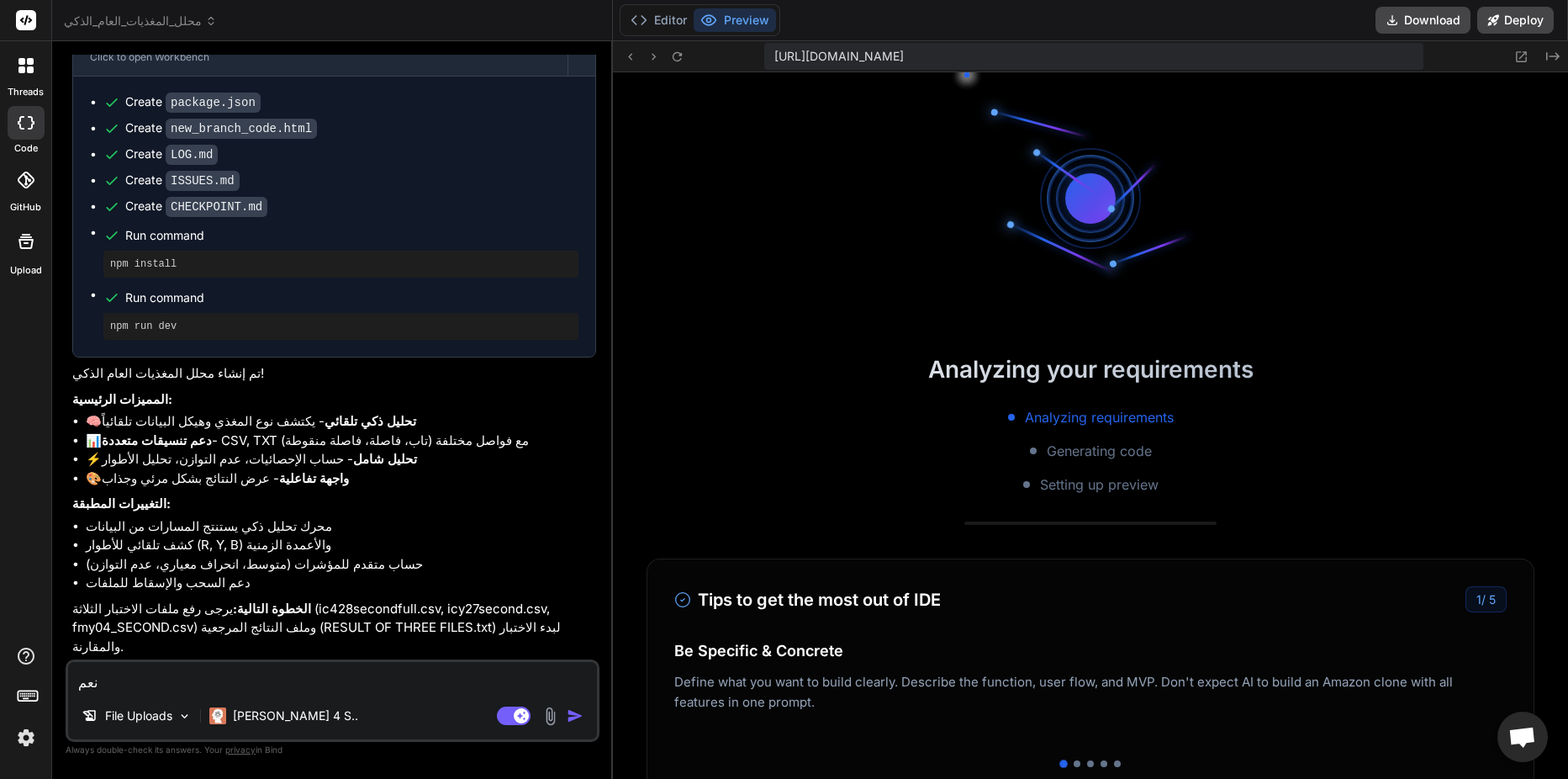
scroll to position [1719, 0]
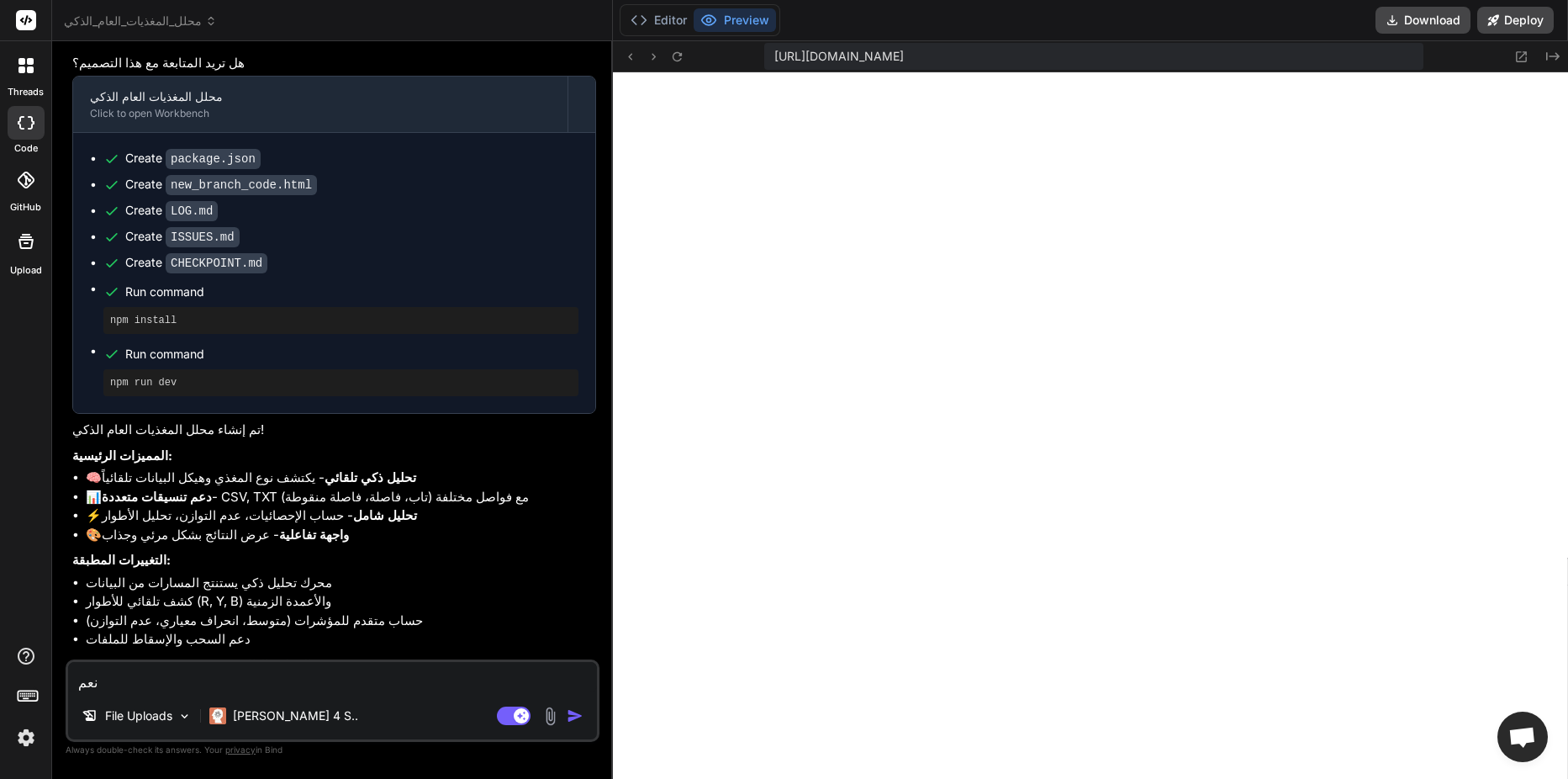
type textarea "x"
click at [206, 571] on p "التغييرات المطبقة:" at bounding box center [334, 580] width 524 height 19
click at [272, 682] on textarea "نعم" at bounding box center [332, 677] width 528 height 31
type textarea "نع"
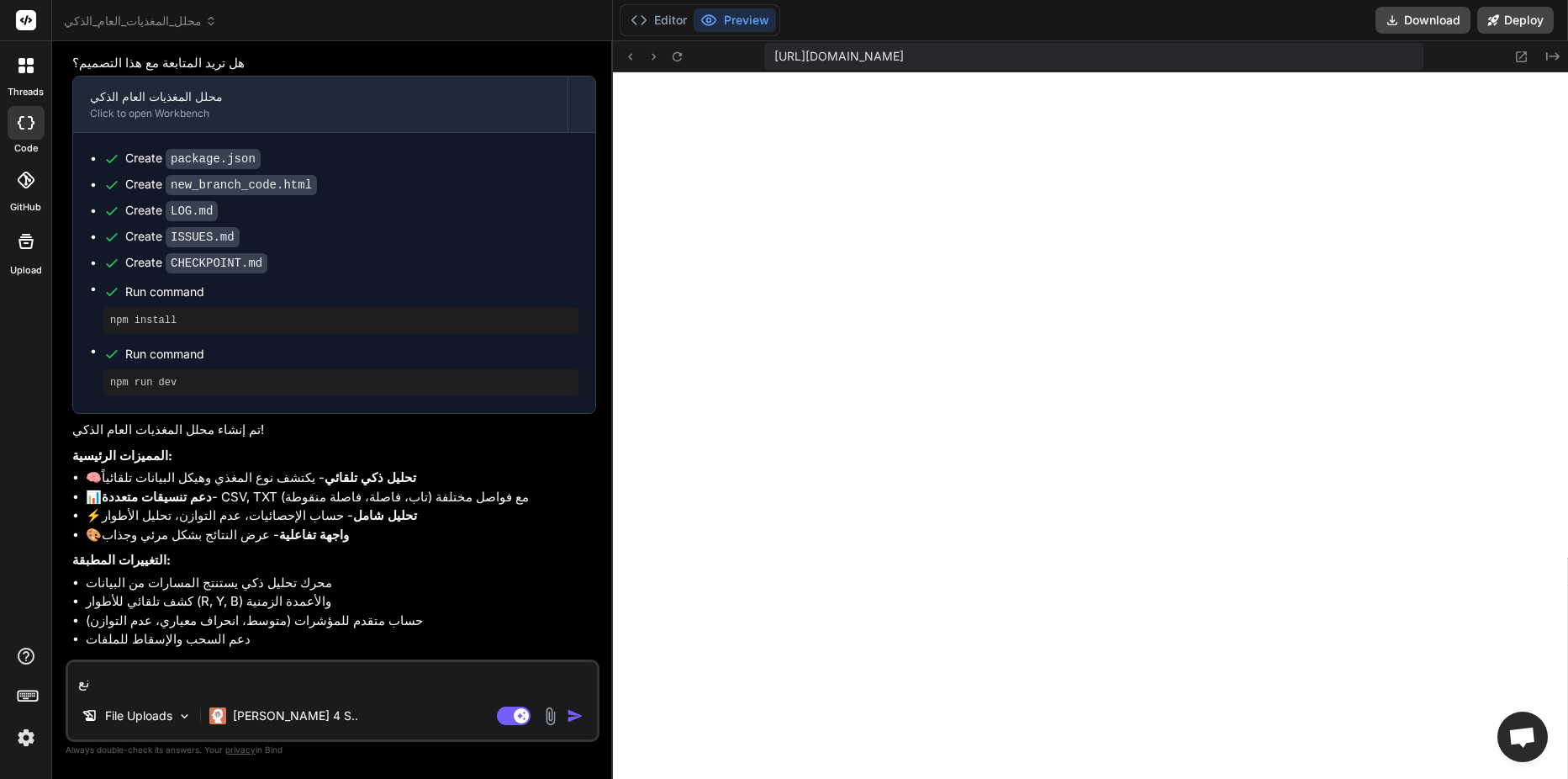
type textarea "x"
type textarea "ن"
type textarea "x"
type textarea "م"
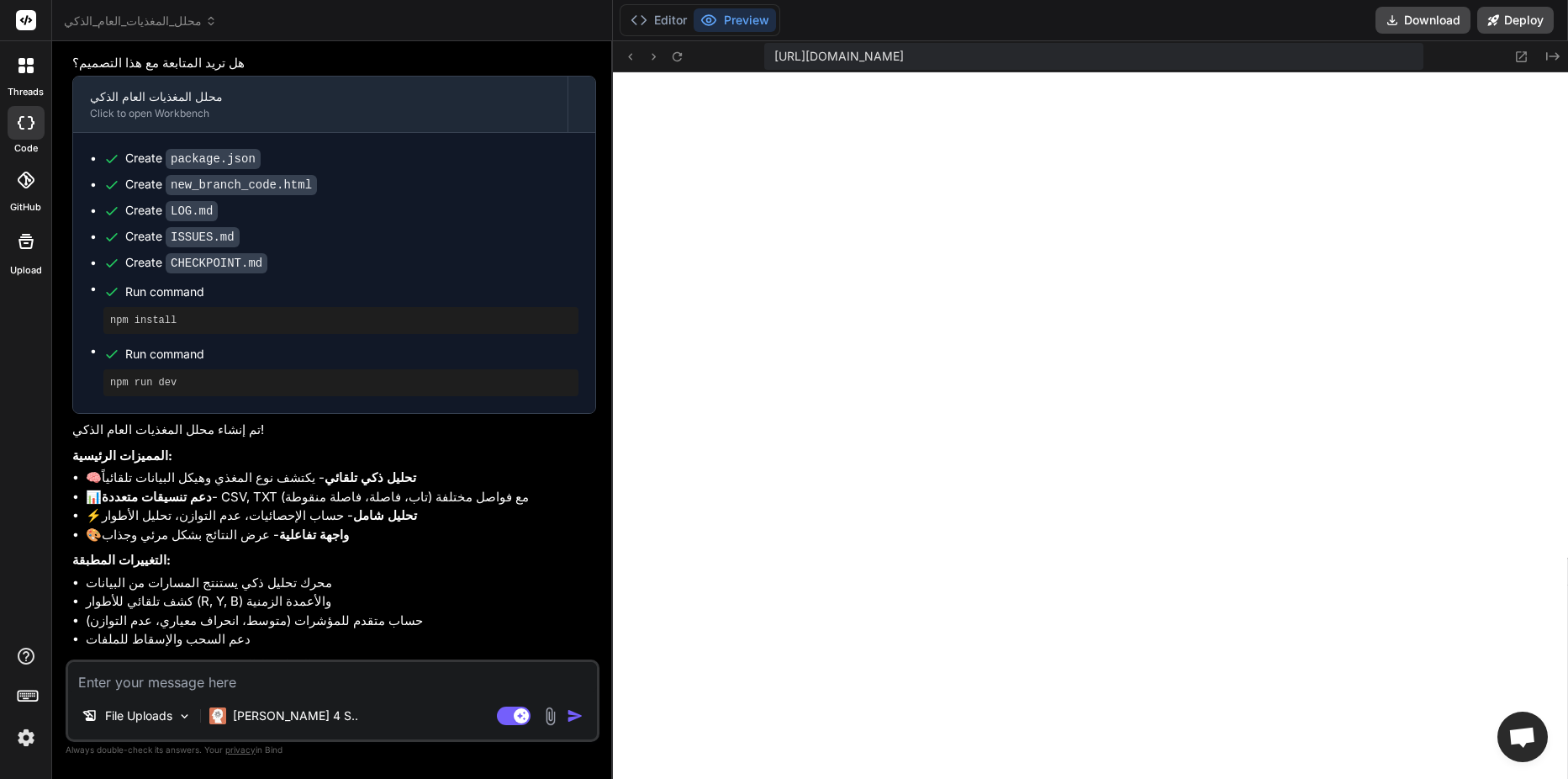
type textarea "x"
type textarea "مر"
type textarea "x"
type textarea "مرف"
type textarea "x"
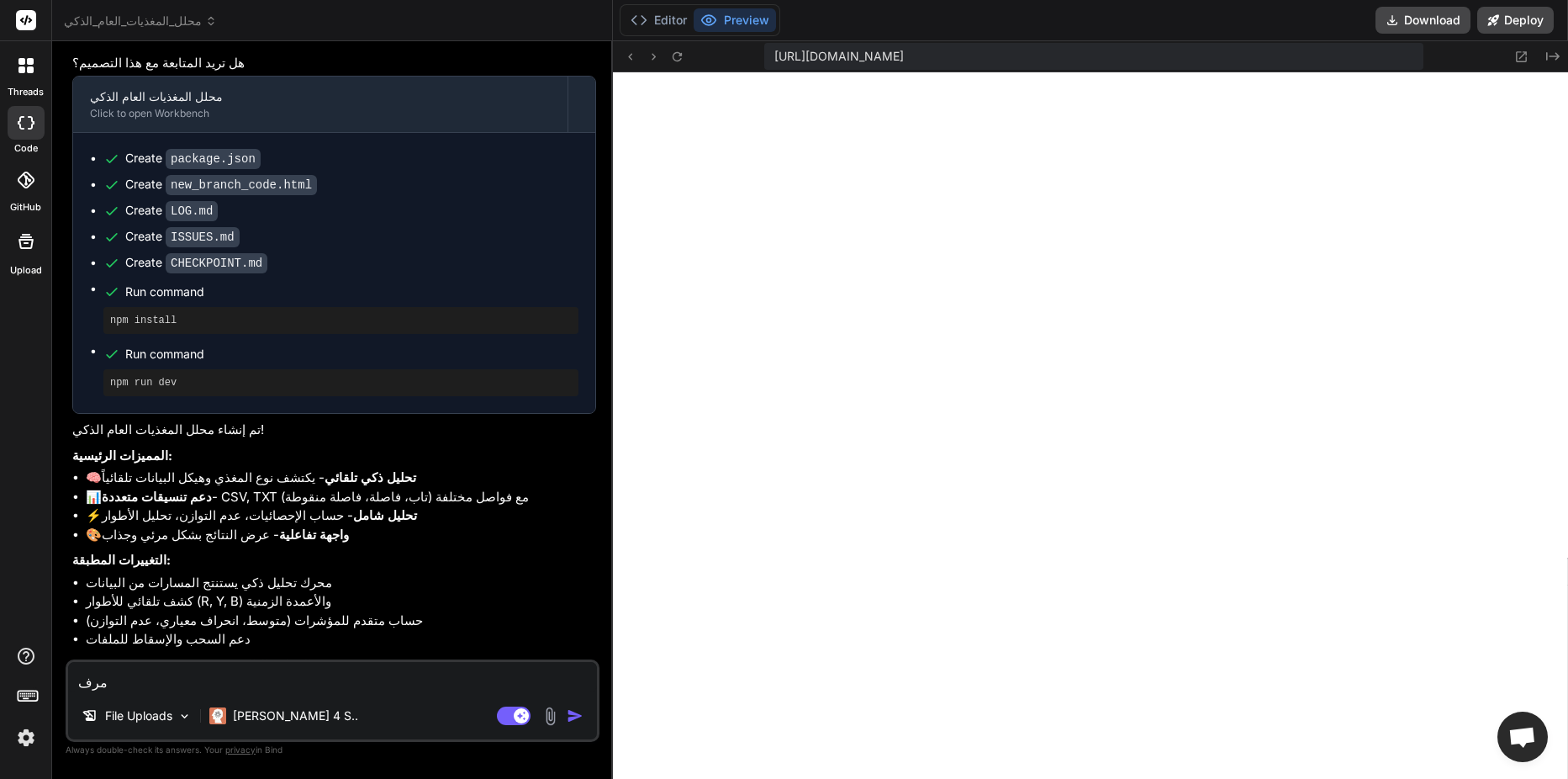
type textarea "مرفو"
type textarea "x"
type textarea "مرفوع"
type textarea "x"
type textarea "مرفوعة"
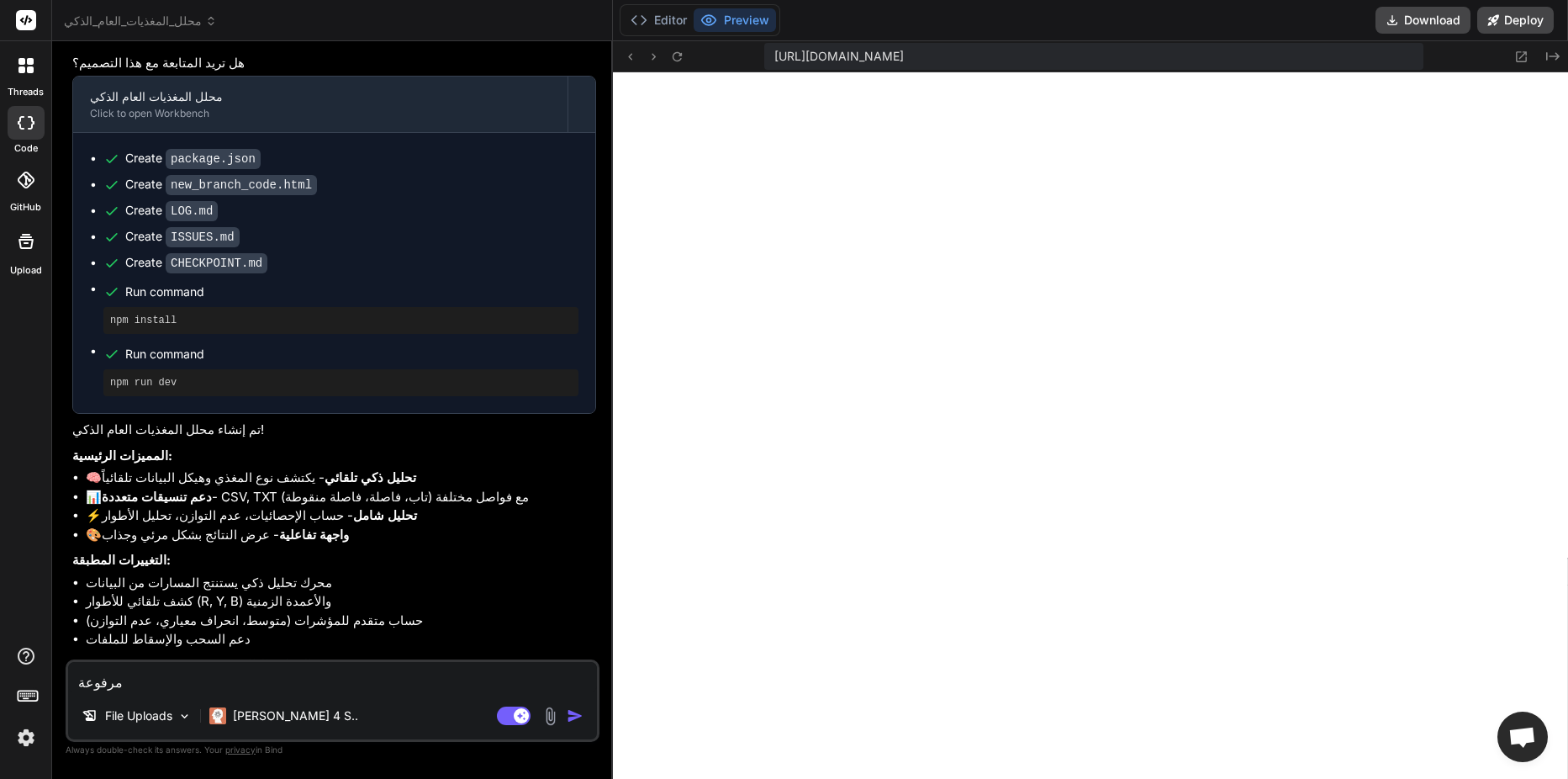
type textarea "x"
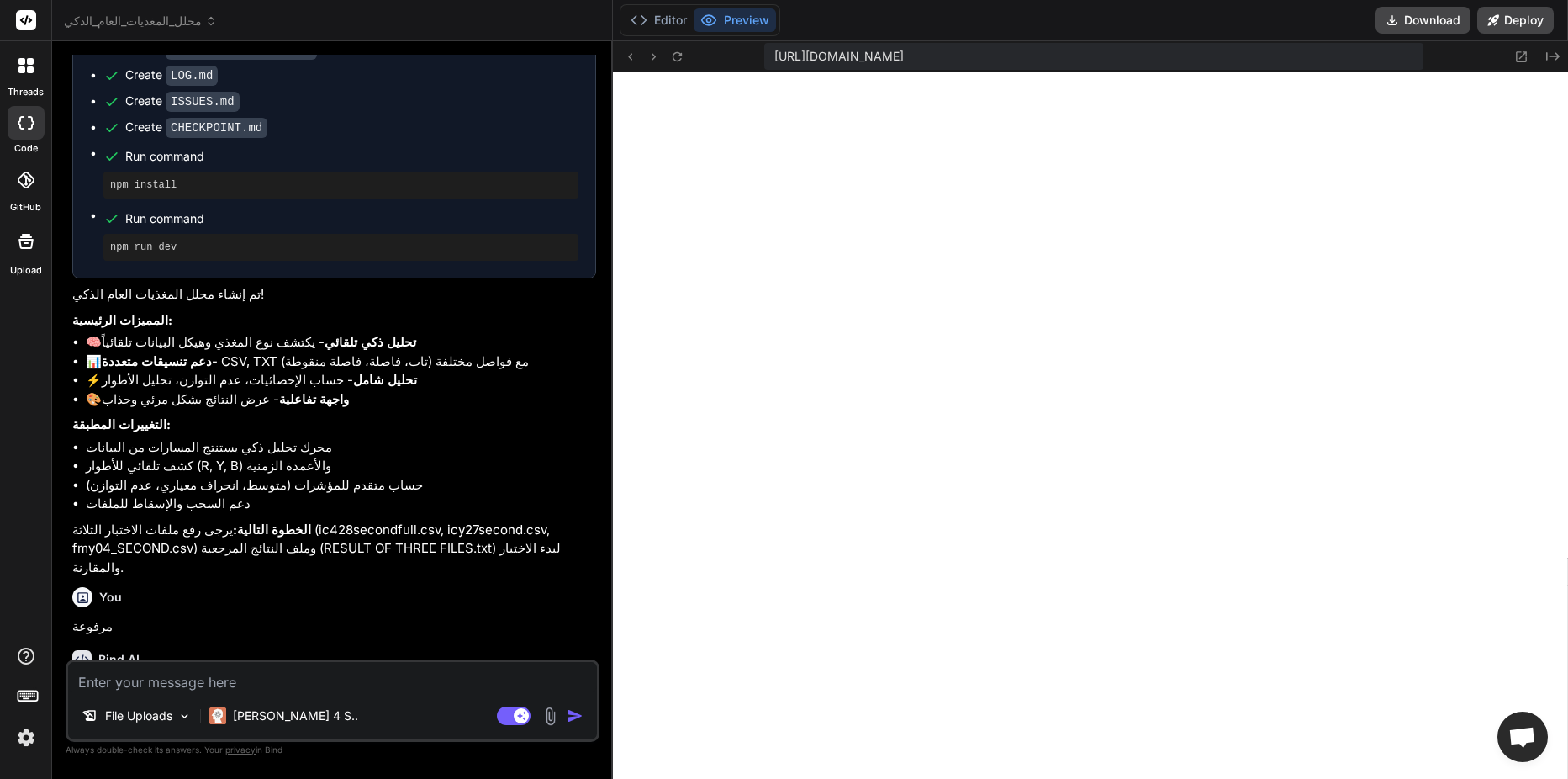
scroll to position [1893, 0]
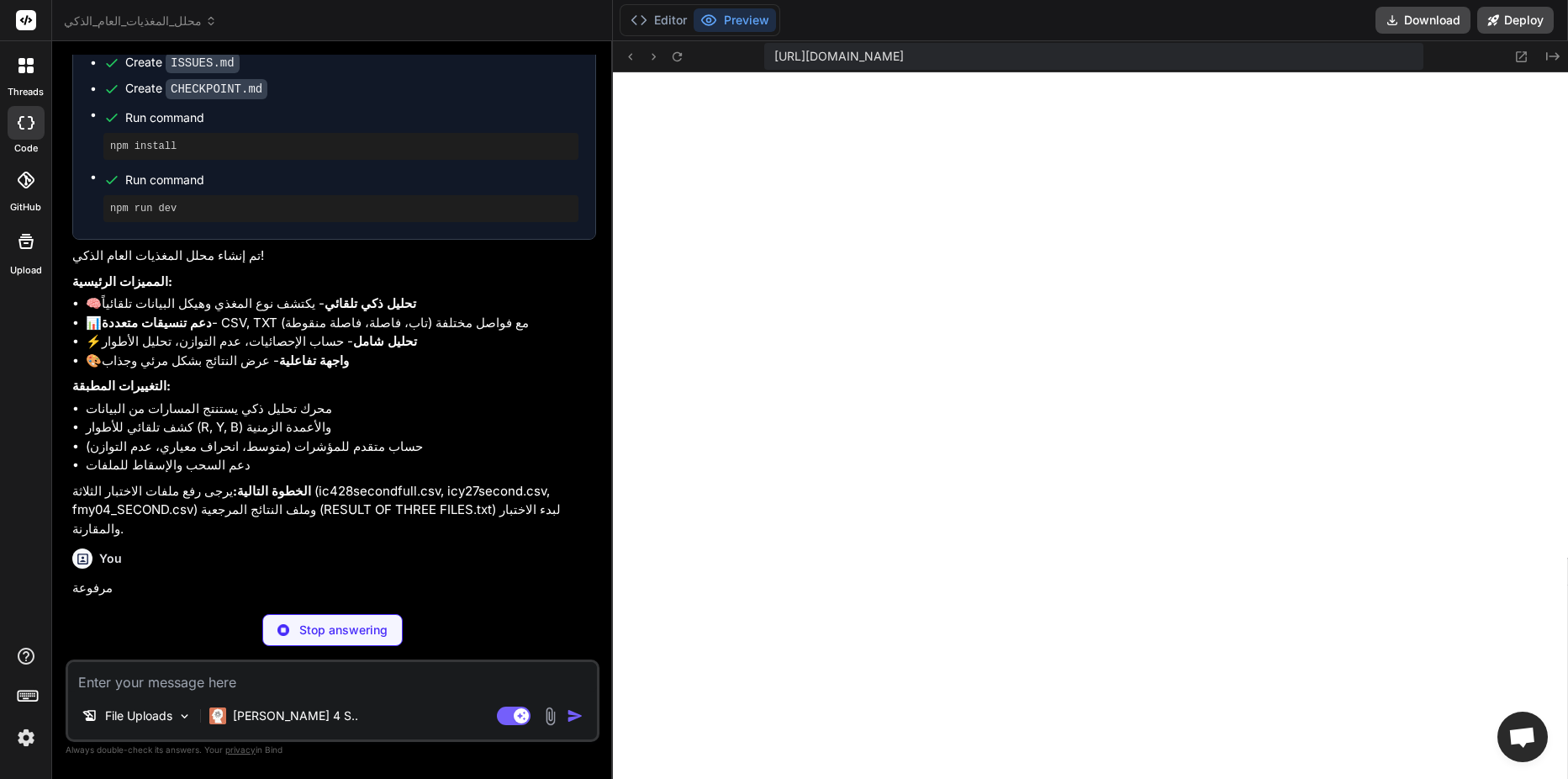
type textarea "x"
type textarea "handleFileSelect({ target: { files: files } }); } </script> </body> </html>"
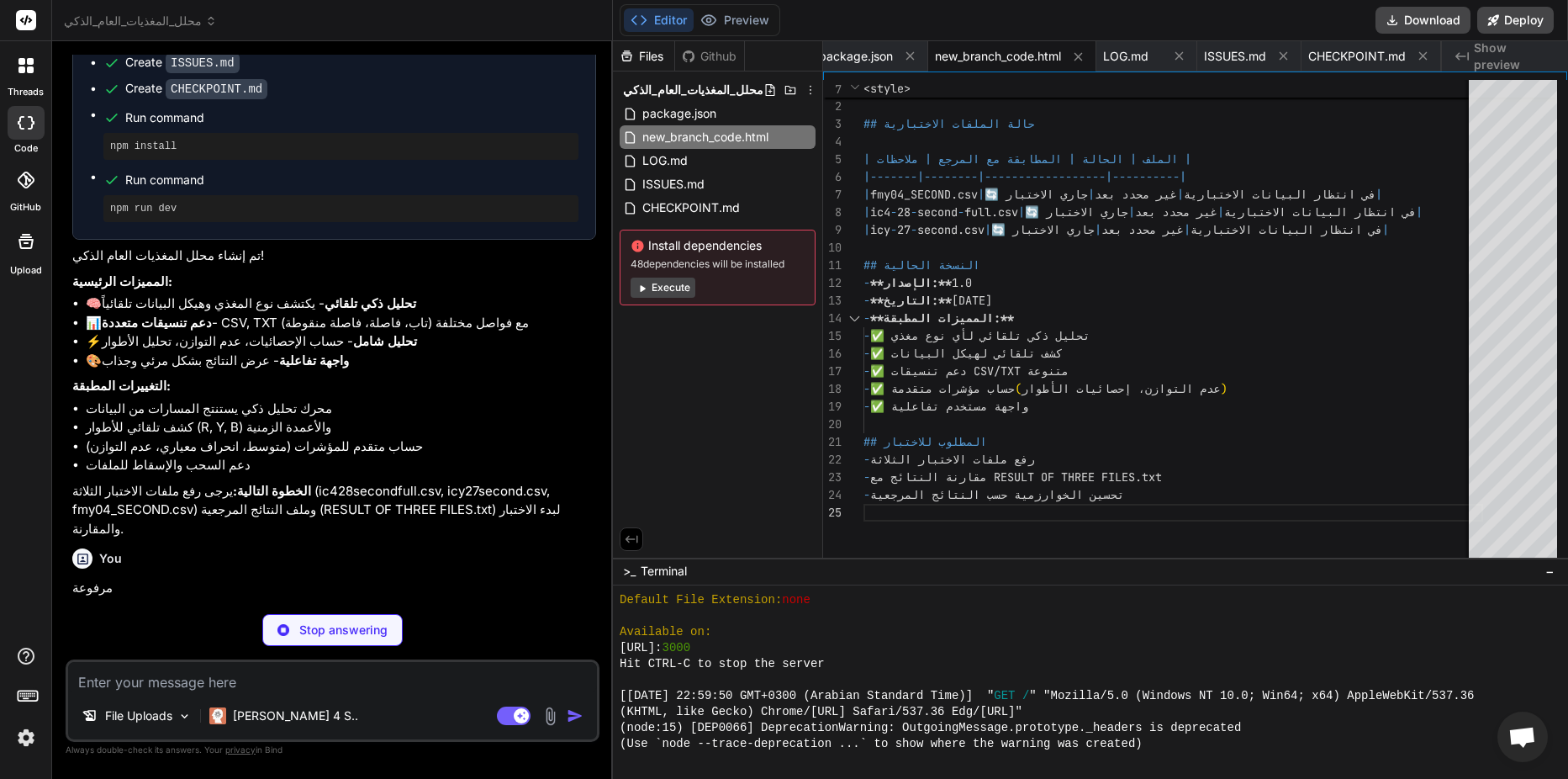
type textarea "x"
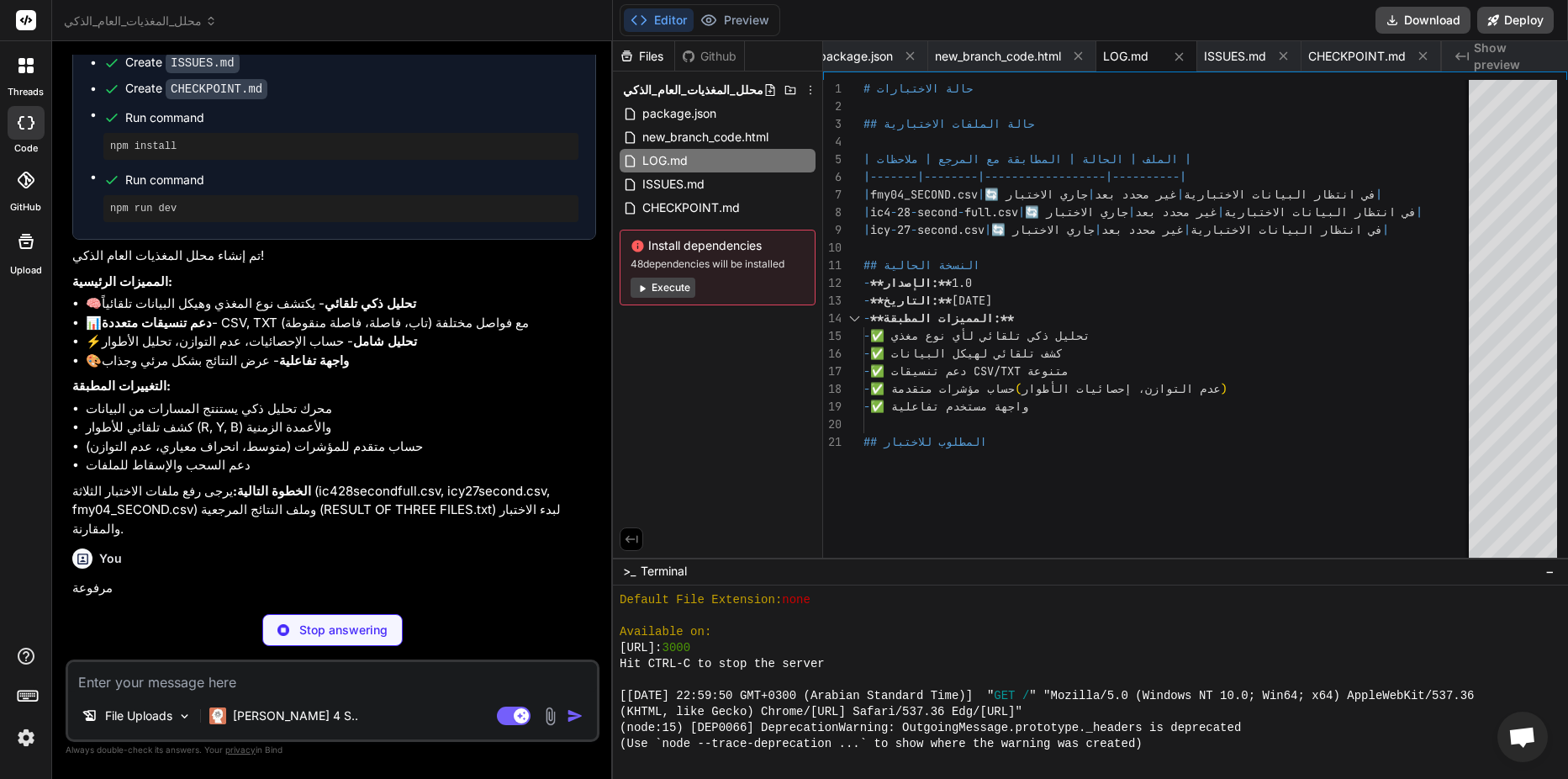
type textarea "x"
type textarea "| عدم تتبع المسارات بشكل صحيح | مسارات متفرعة ومعقدة | خوارزمية تتبع بسيطة | تط…"
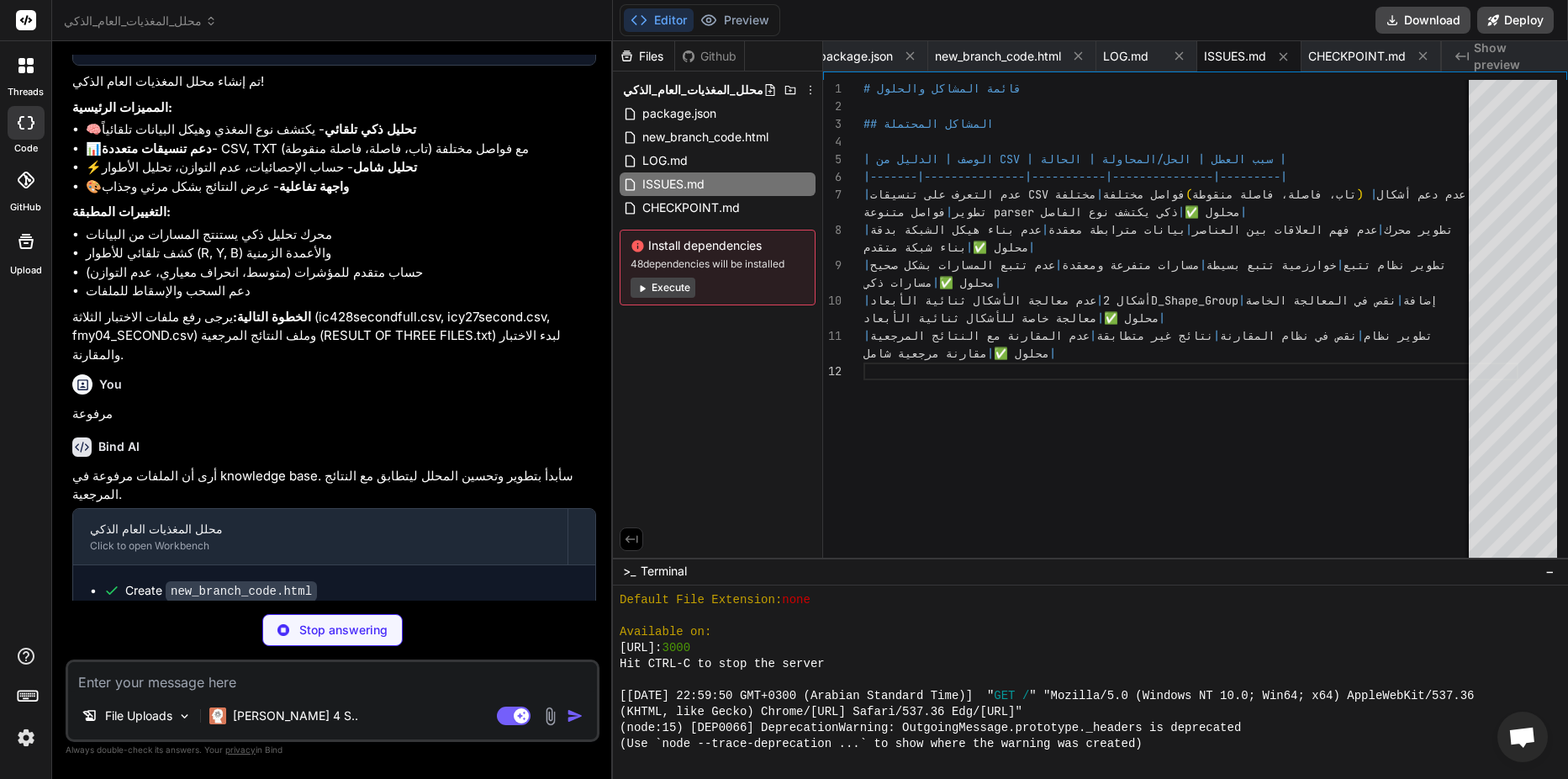
scroll to position [2087, 0]
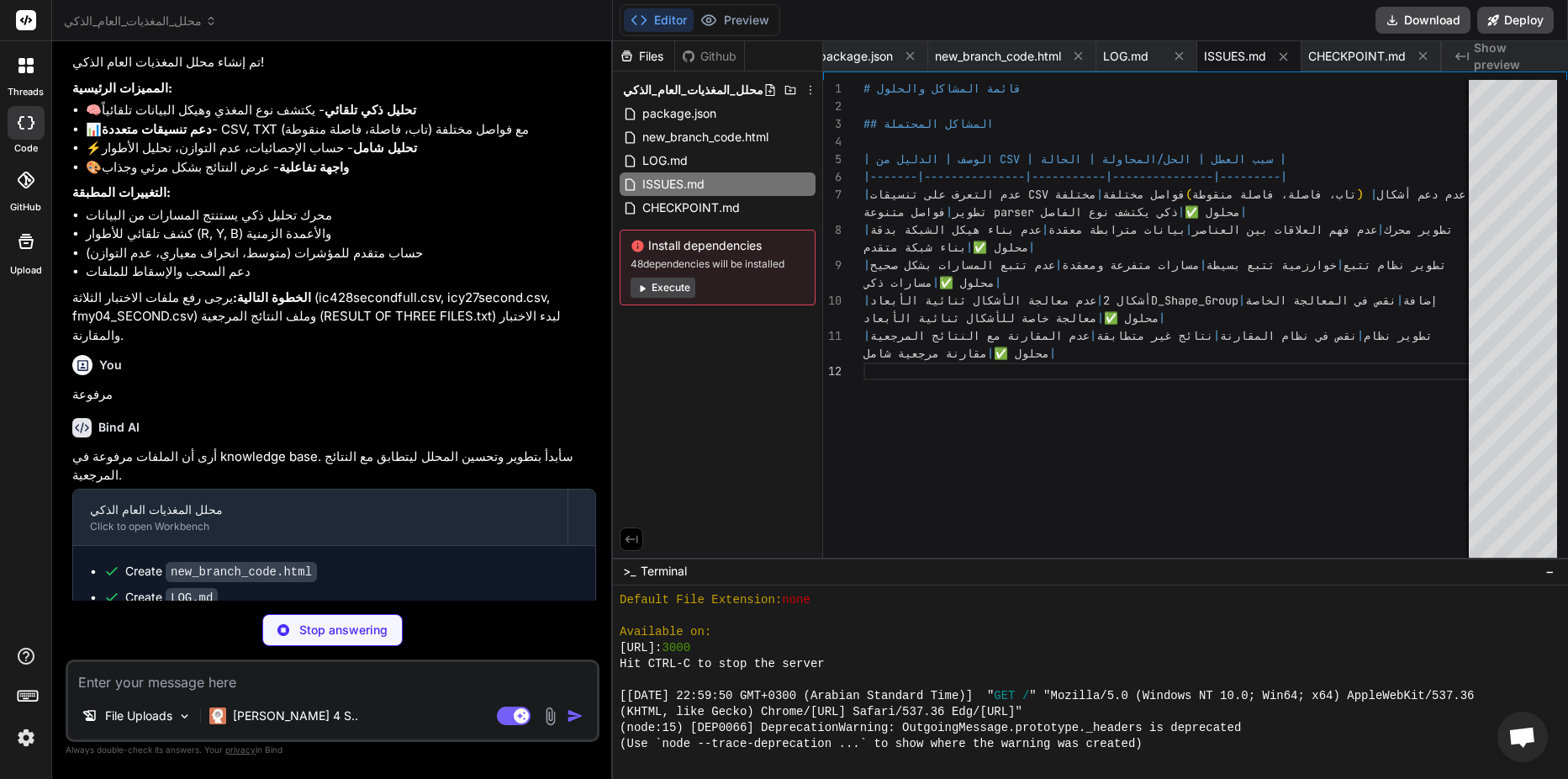
type textarea "x"
type textarea "- ✅ دعم تنسيقات CSV/TXT متنوعة ## المطلوب للاختبار - اختبار على ملف fmy04_SECON…"
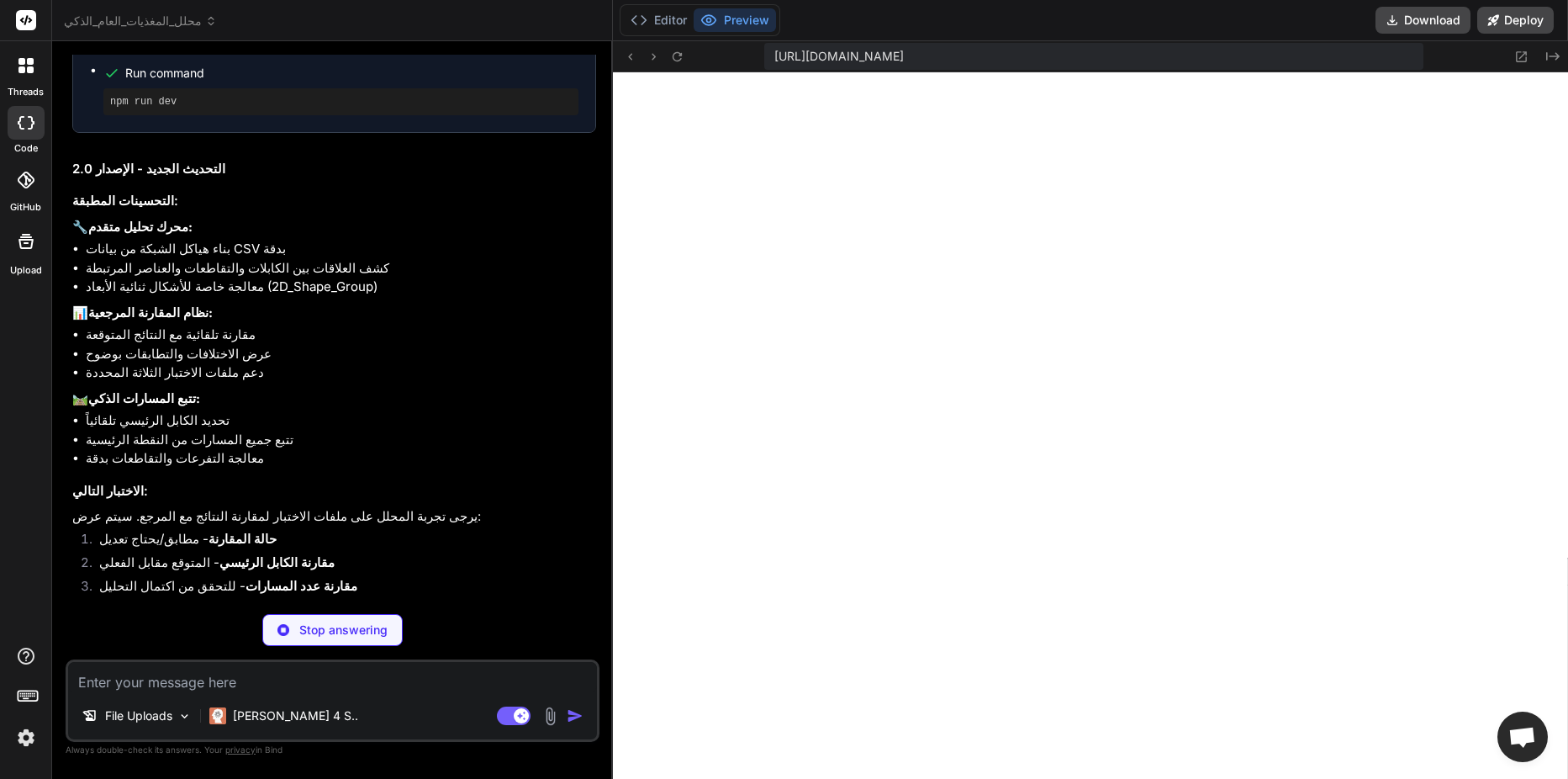
scroll to position [2695, 0]
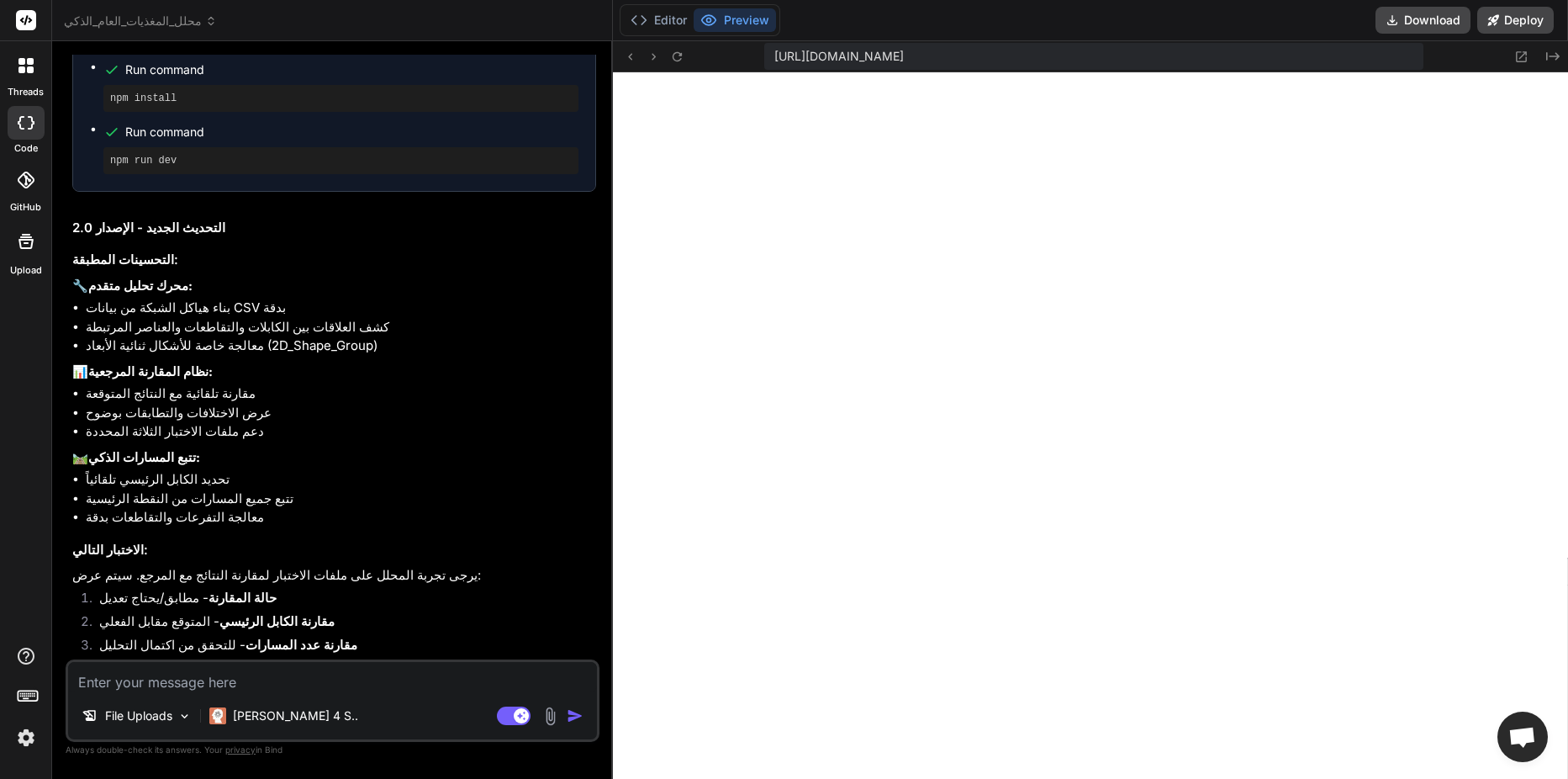
type textarea "x"
type textarea "ق"
type textarea "x"
type textarea "قا"
type textarea "x"
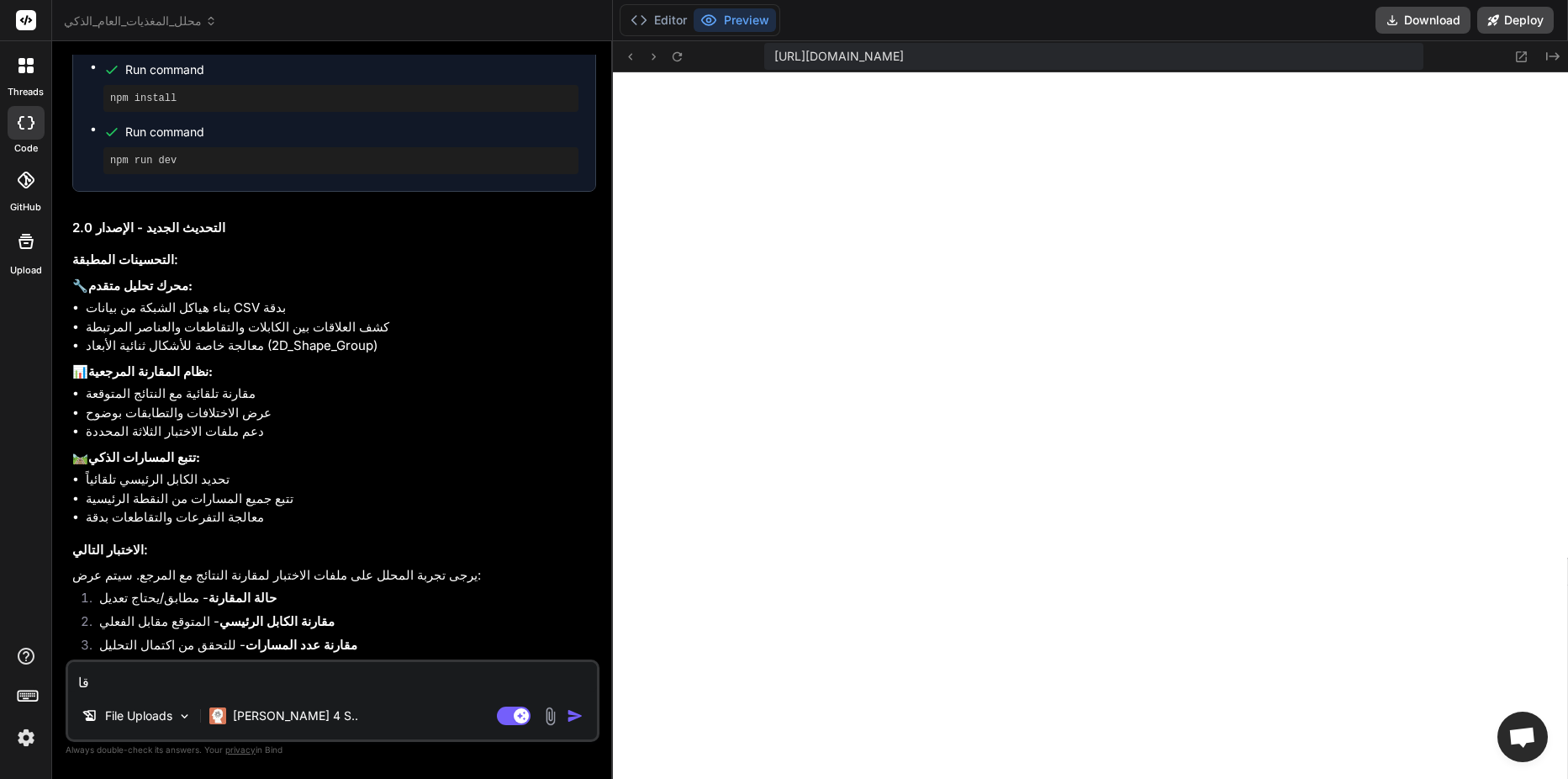
type textarea "قار"
type textarea "x"
type textarea "قارن"
type textarea "x"
type textarea "قارن"
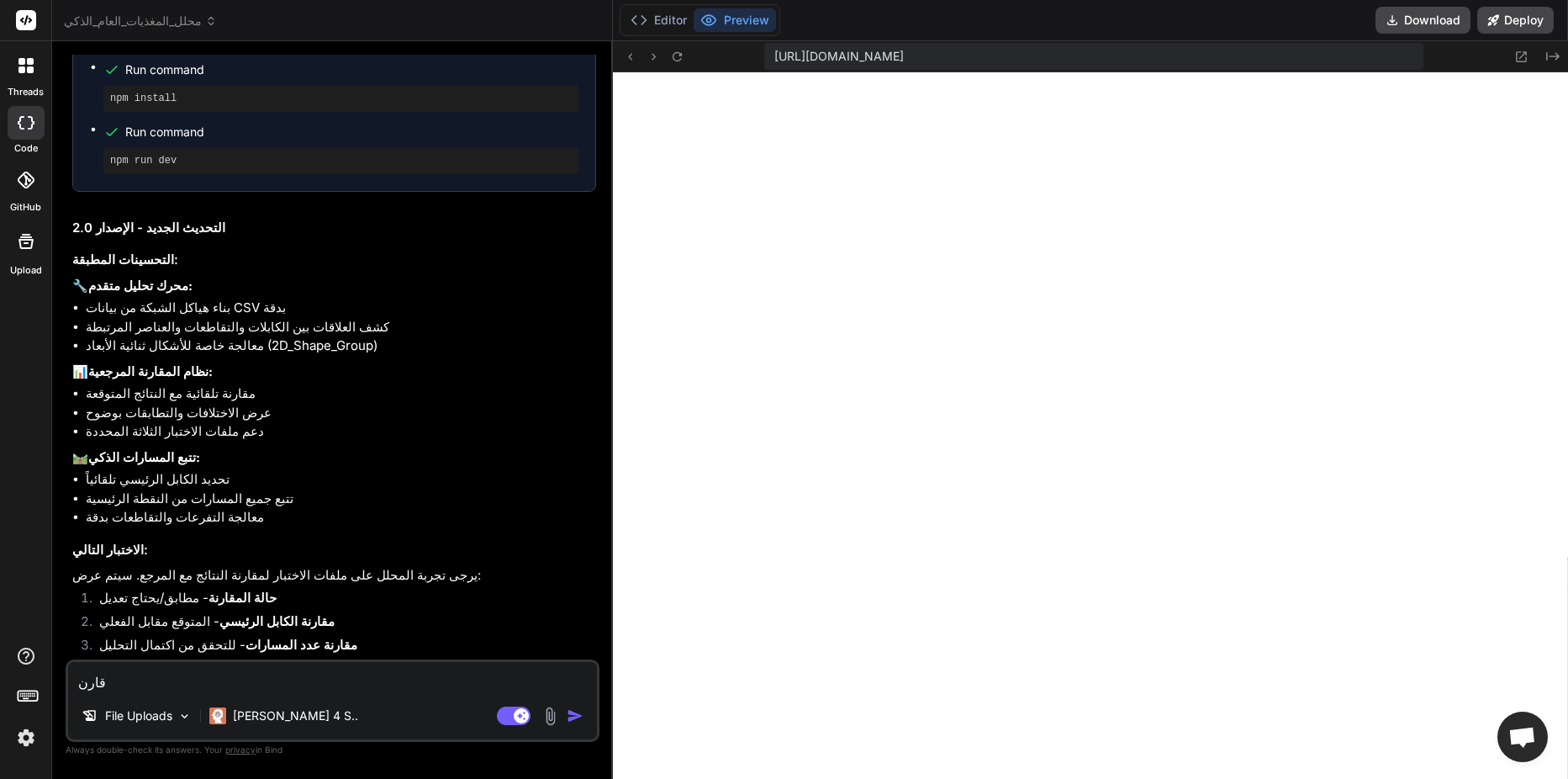
type textarea "x"
type textarea "قارن ب"
type textarea "x"
type textarea "قارن بن"
type textarea "x"
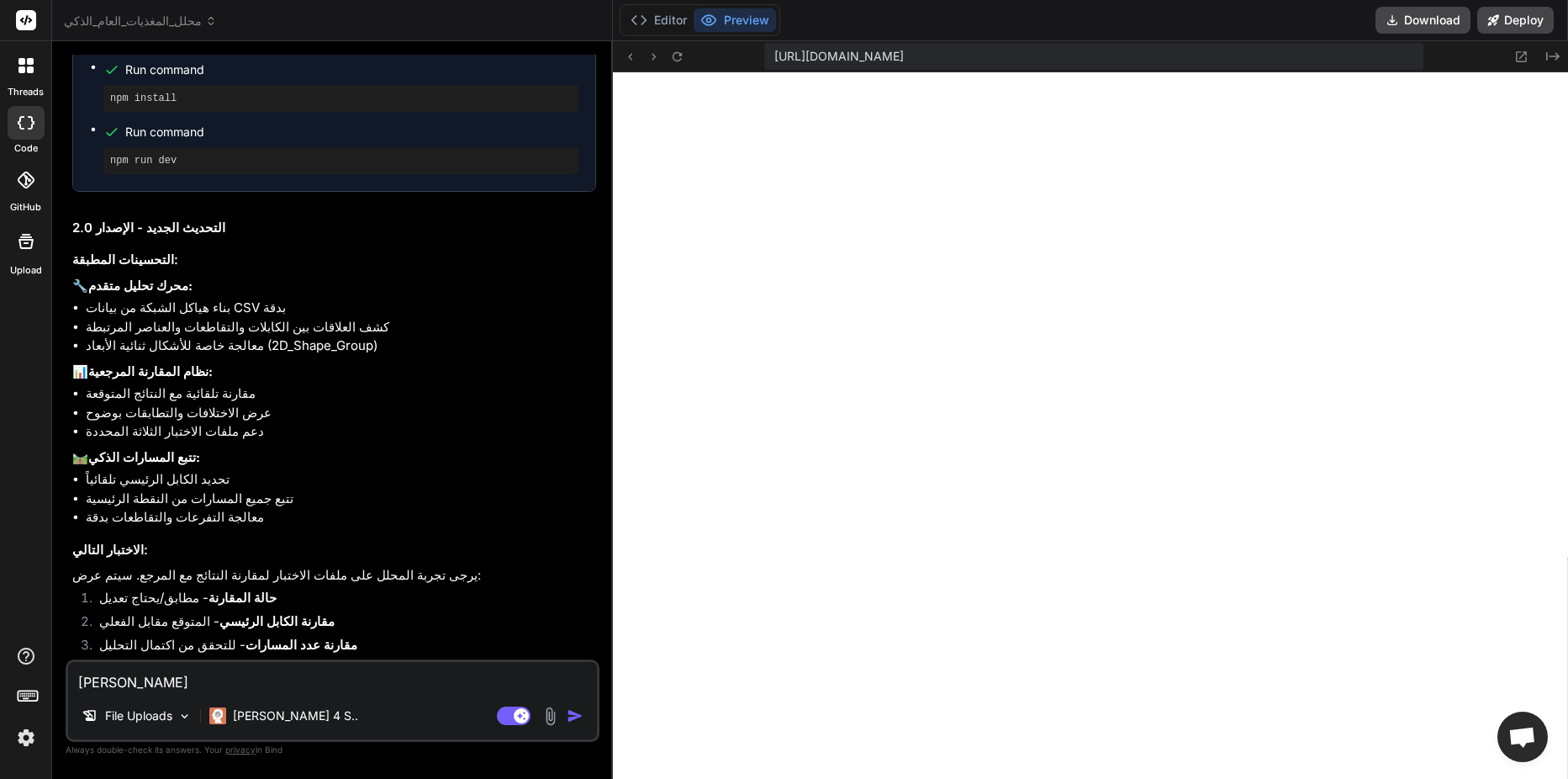
type textarea "قارن بنف"
type textarea "x"
type textarea "قارن بنفس"
type textarea "x"
type textarea "قارن بنفسك"
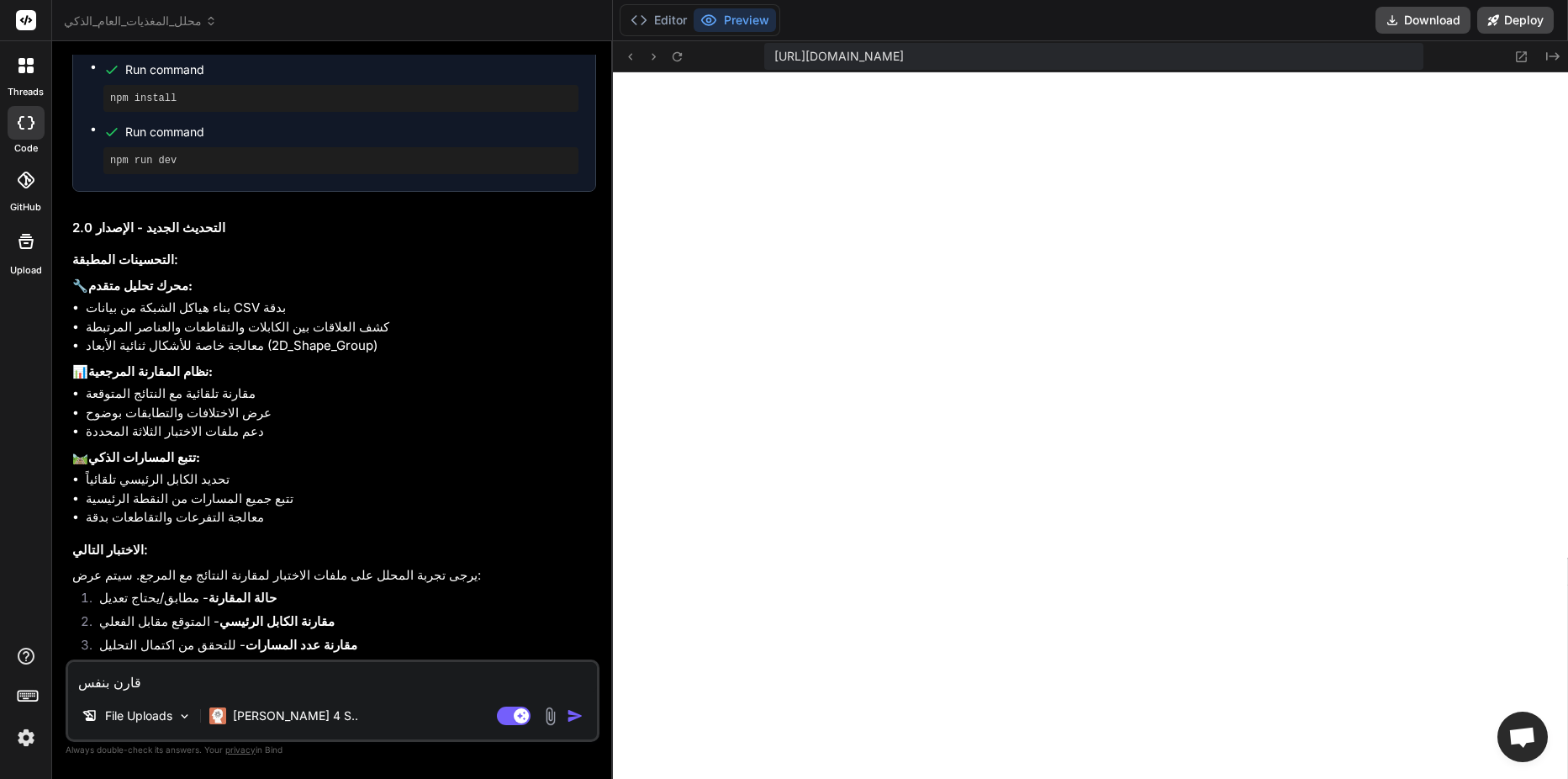
type textarea "x"
type textarea "قارن بنفسك"
type textarea "x"
type textarea "قارن بنفسك ف"
type textarea "x"
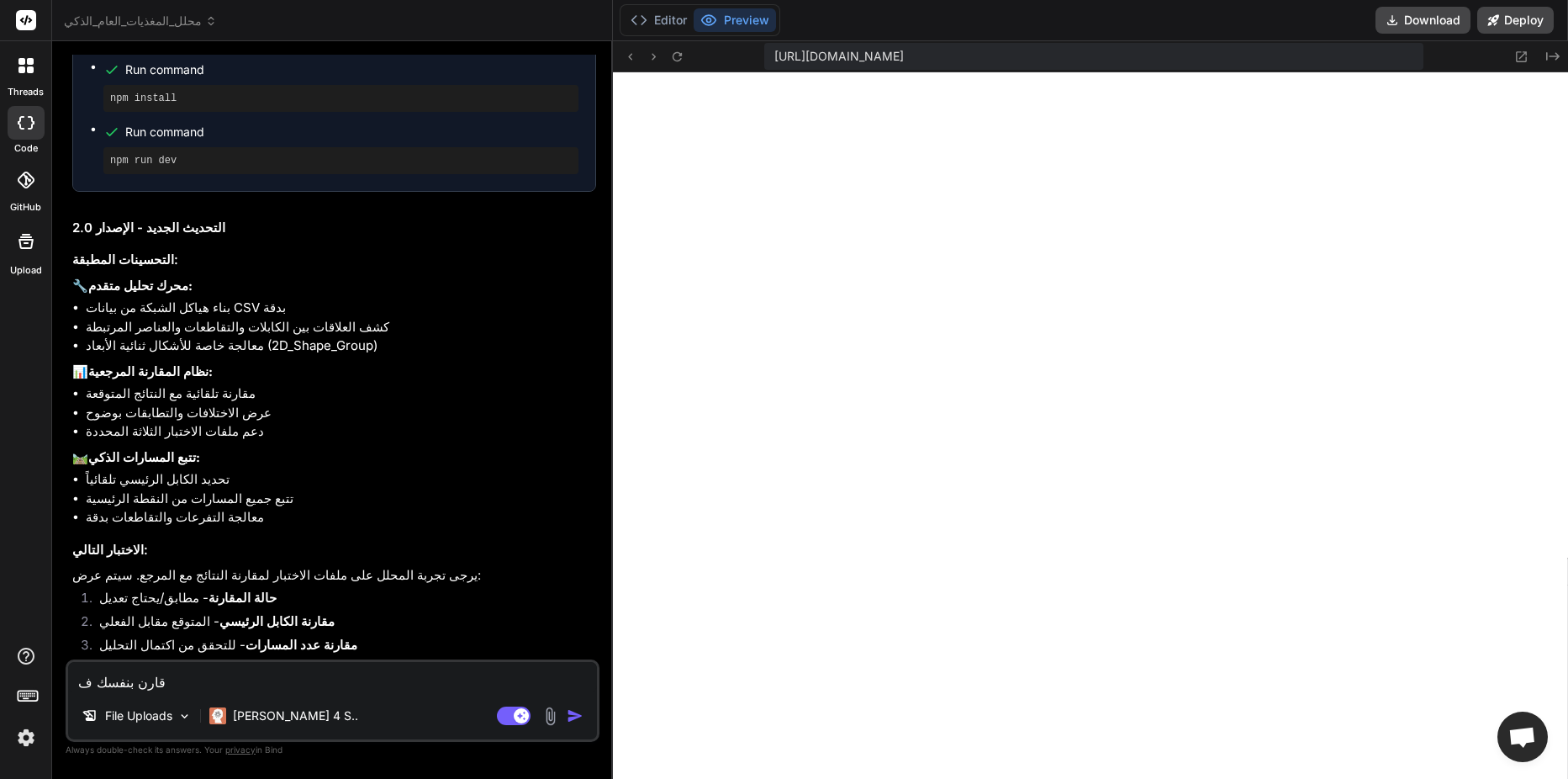
type textarea "قارن بنفسك في"
type textarea "x"
type textarea "قارن بنفسك في"
type textarea "x"
type textarea "قارن بنفسك في ح"
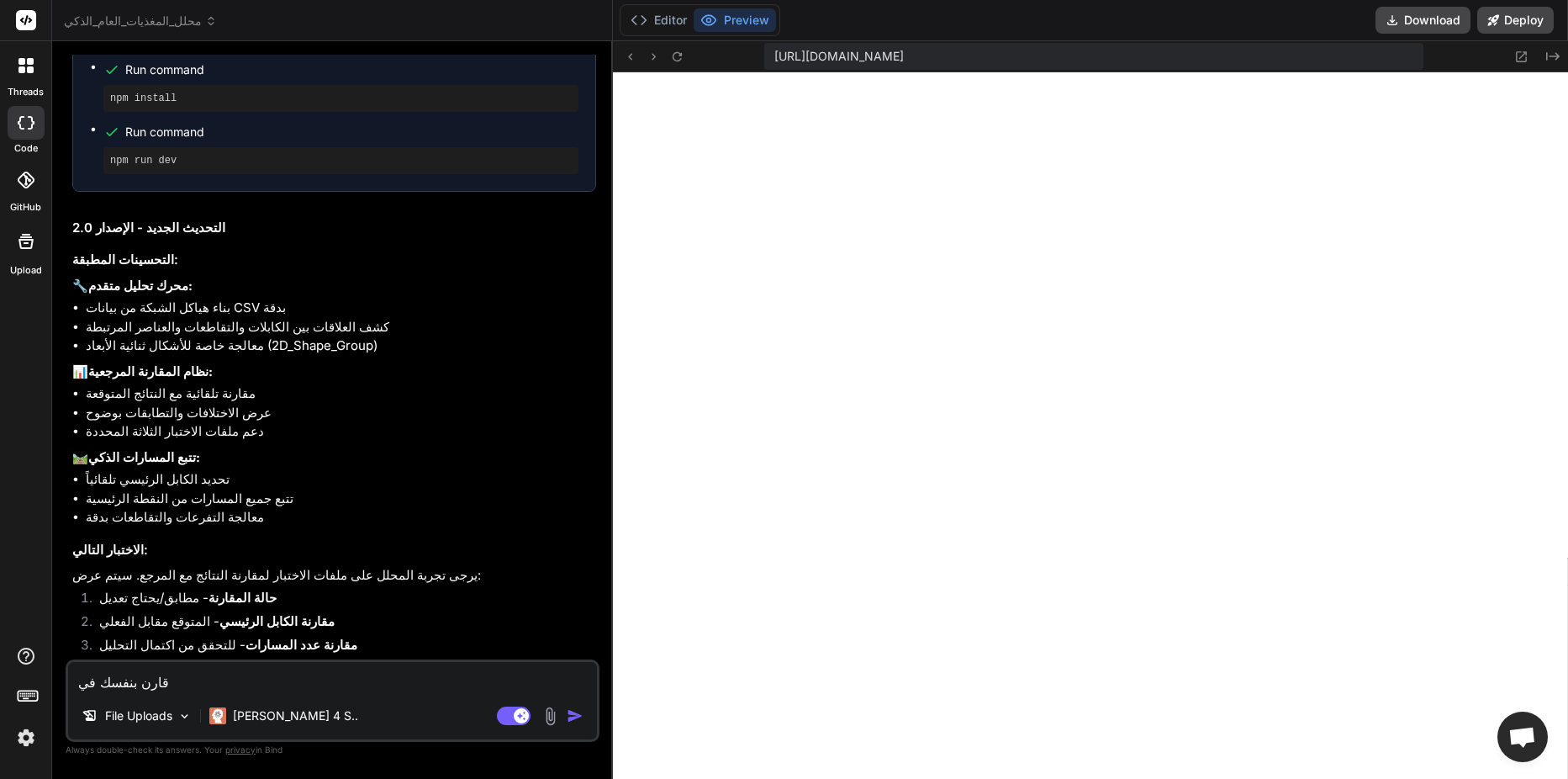
type textarea "x"
type textarea "قارن بنفسك في حل"
type textarea "x"
type textarea "قارن بنفسك في حلق"
type textarea "x"
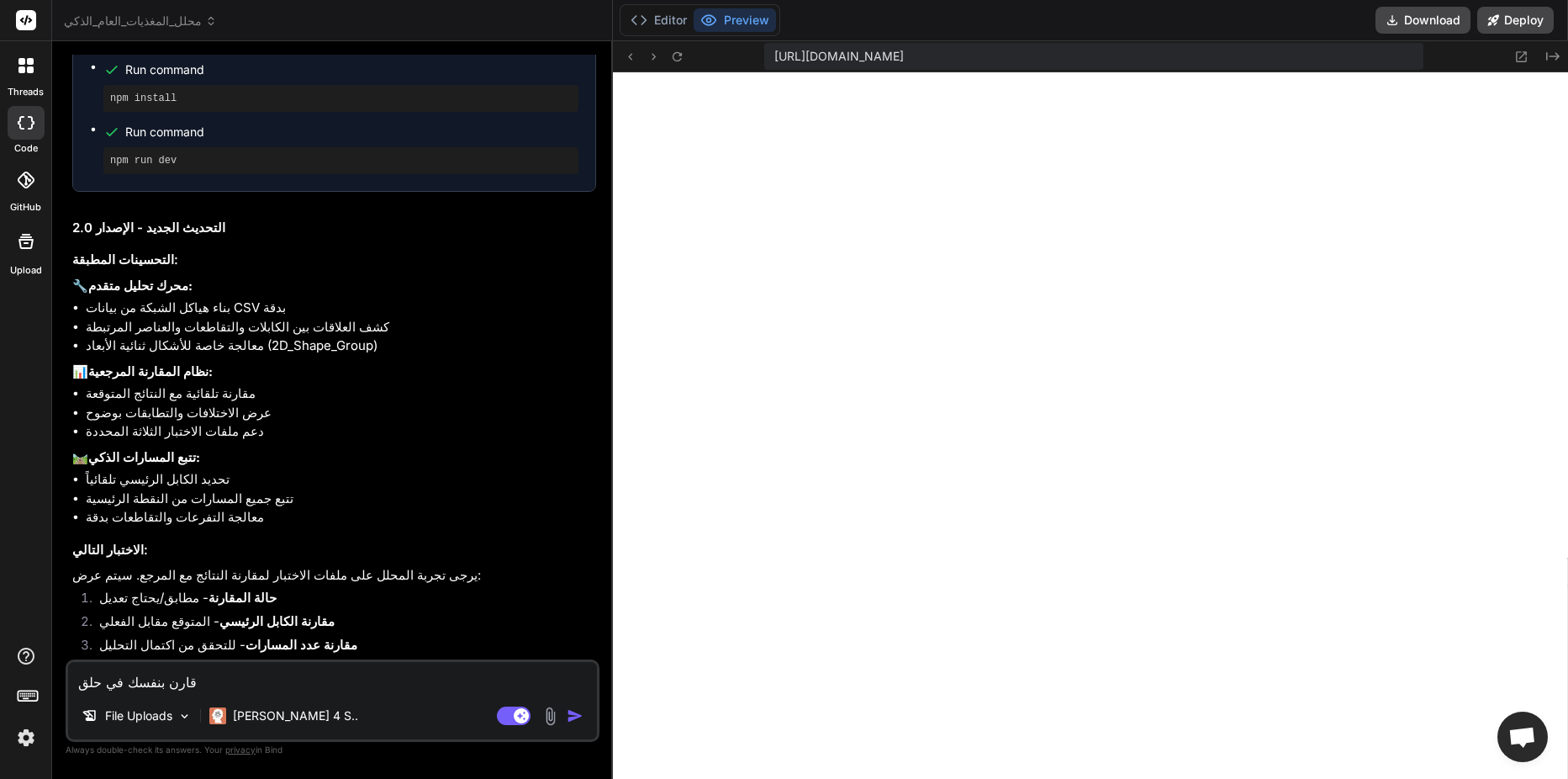
type textarea "قارن بنفسك في حلقة"
type textarea "x"
type textarea "قارن بنفسك في حلقة"
type textarea "x"
type textarea "قارن بنفسك في حلقة ل"
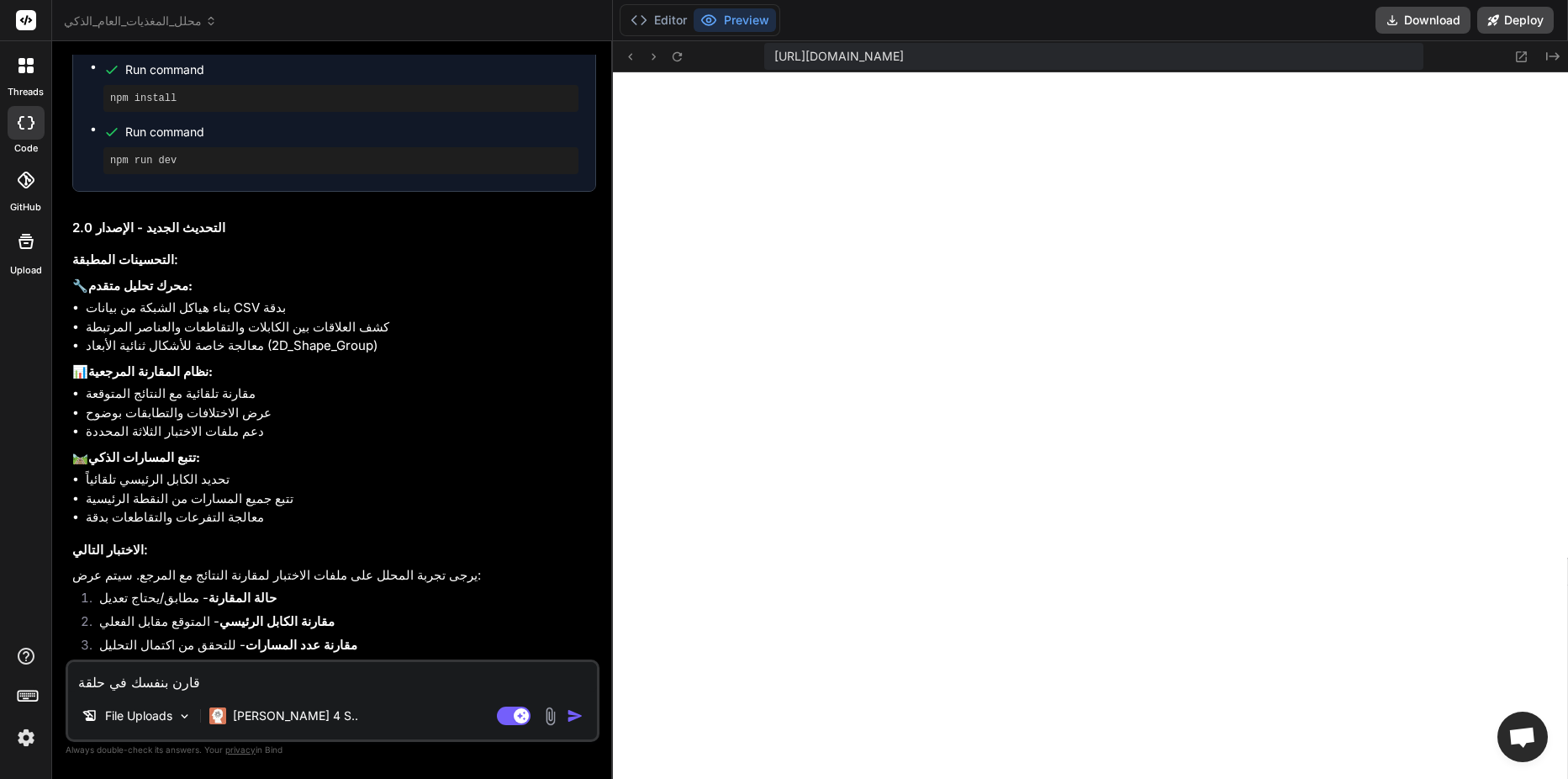
type textarea "x"
type textarea "قارن بنفسك في حلقة لا"
type textarea "x"
type textarea "قارن بنفسك في حلقة لا"
type textarea "x"
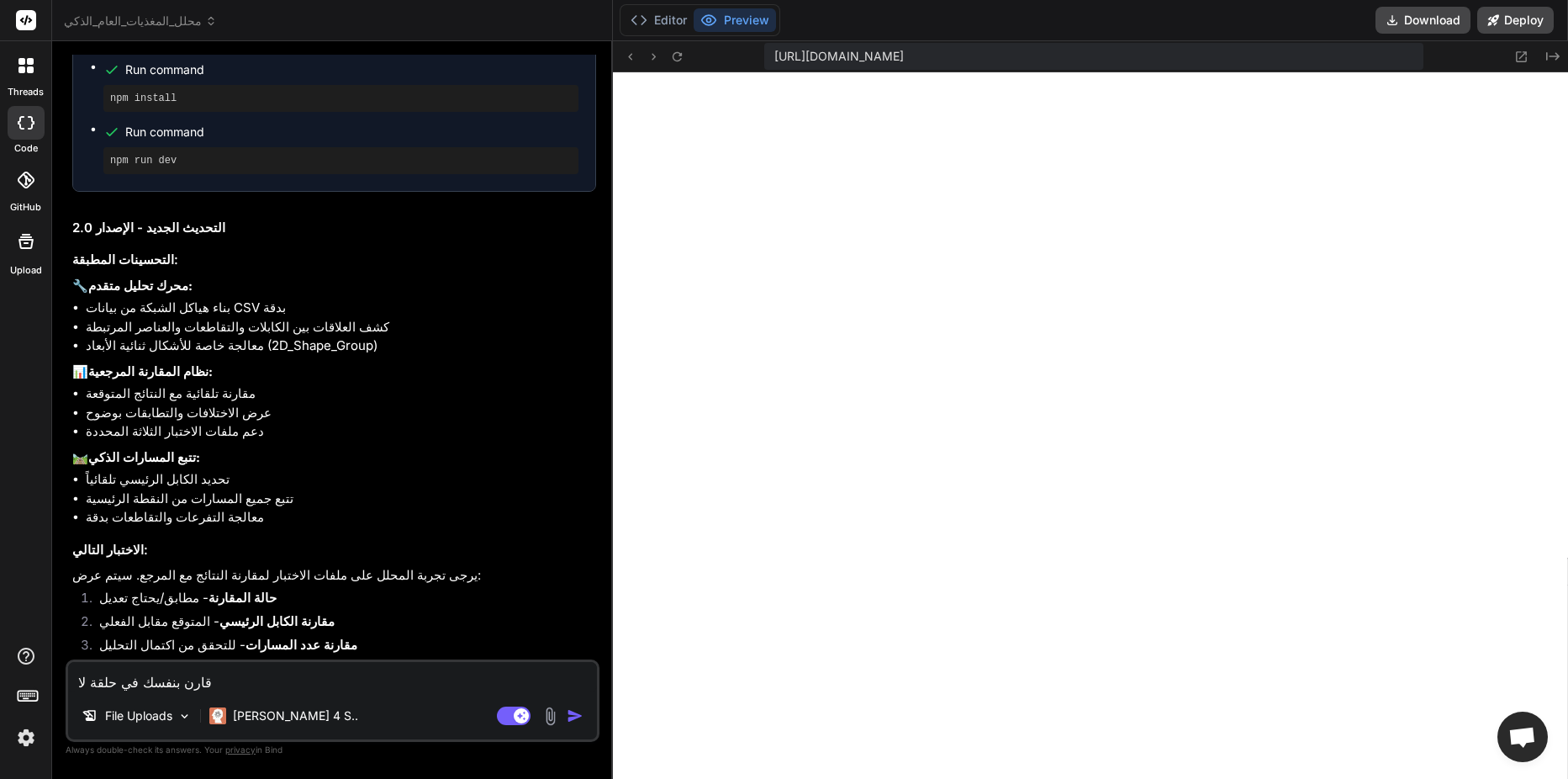
type textarea "قارن بنفسك في حلقة لا ن"
type textarea "x"
type textarea "قارن بنفسك في حلقة لا نه"
type textarea "x"
type textarea "قارن بنفسك في حلقة لا نها"
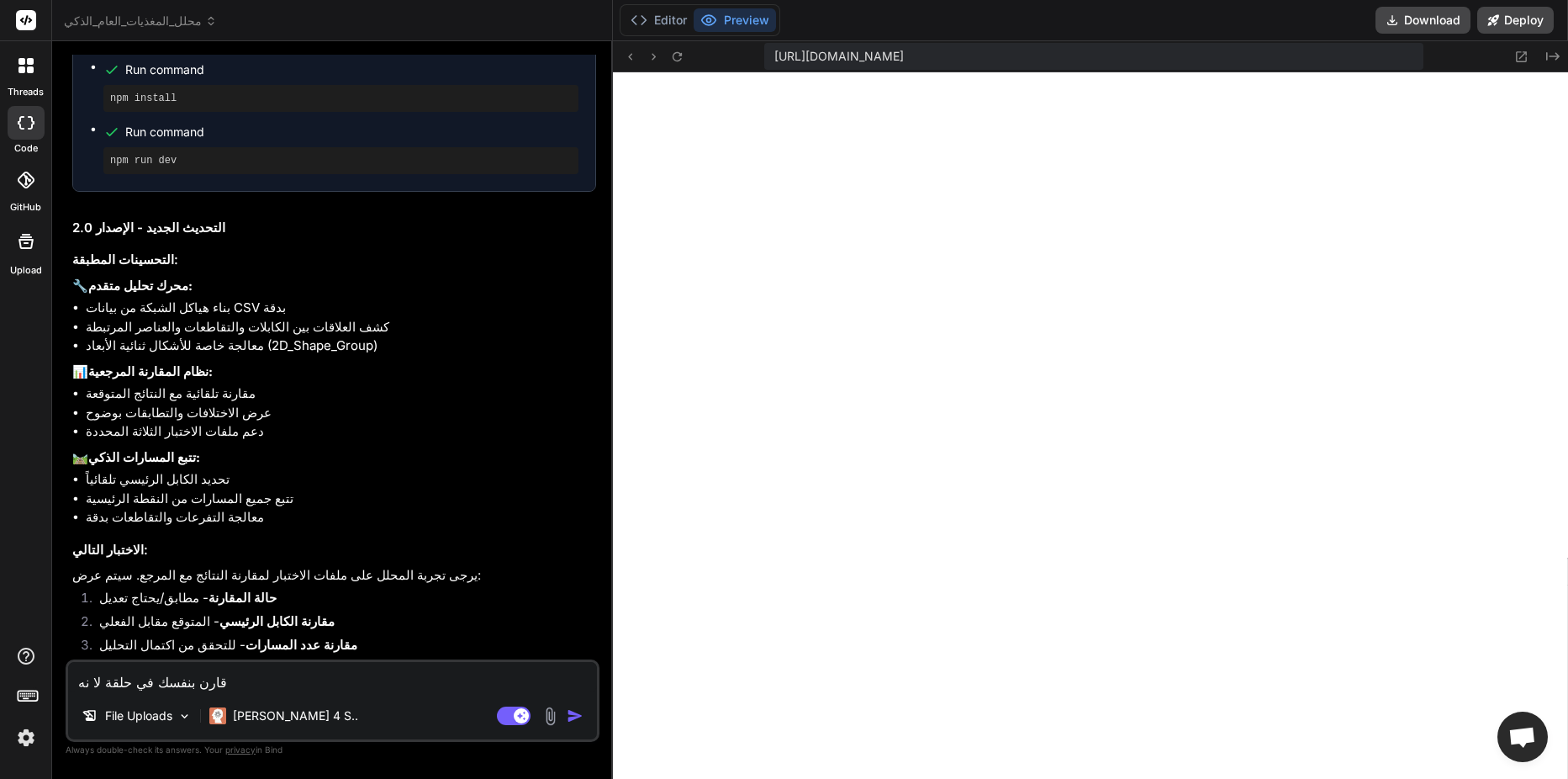
type textarea "x"
type textarea "قارن بنفسك في حلقة لا نهائ"
type textarea "x"
type textarea "قارن بنفسك في حلقة لا نهائي"
type textarea "x"
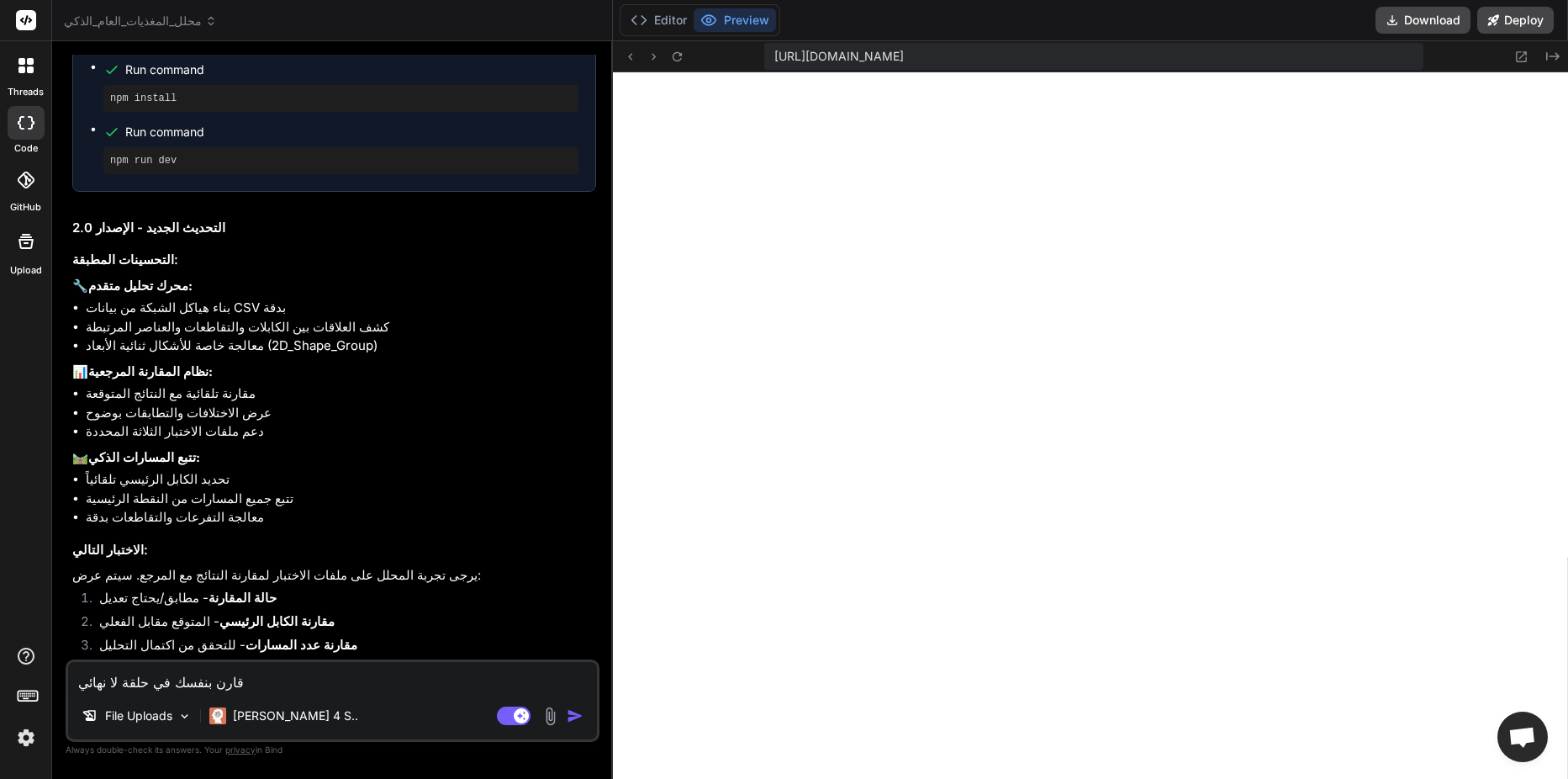
type textarea "قارن بنفسك في حلقة لا نهائية"
type textarea "x"
type textarea "قارن بنفسك في حلقة لا نهائية"
type textarea "x"
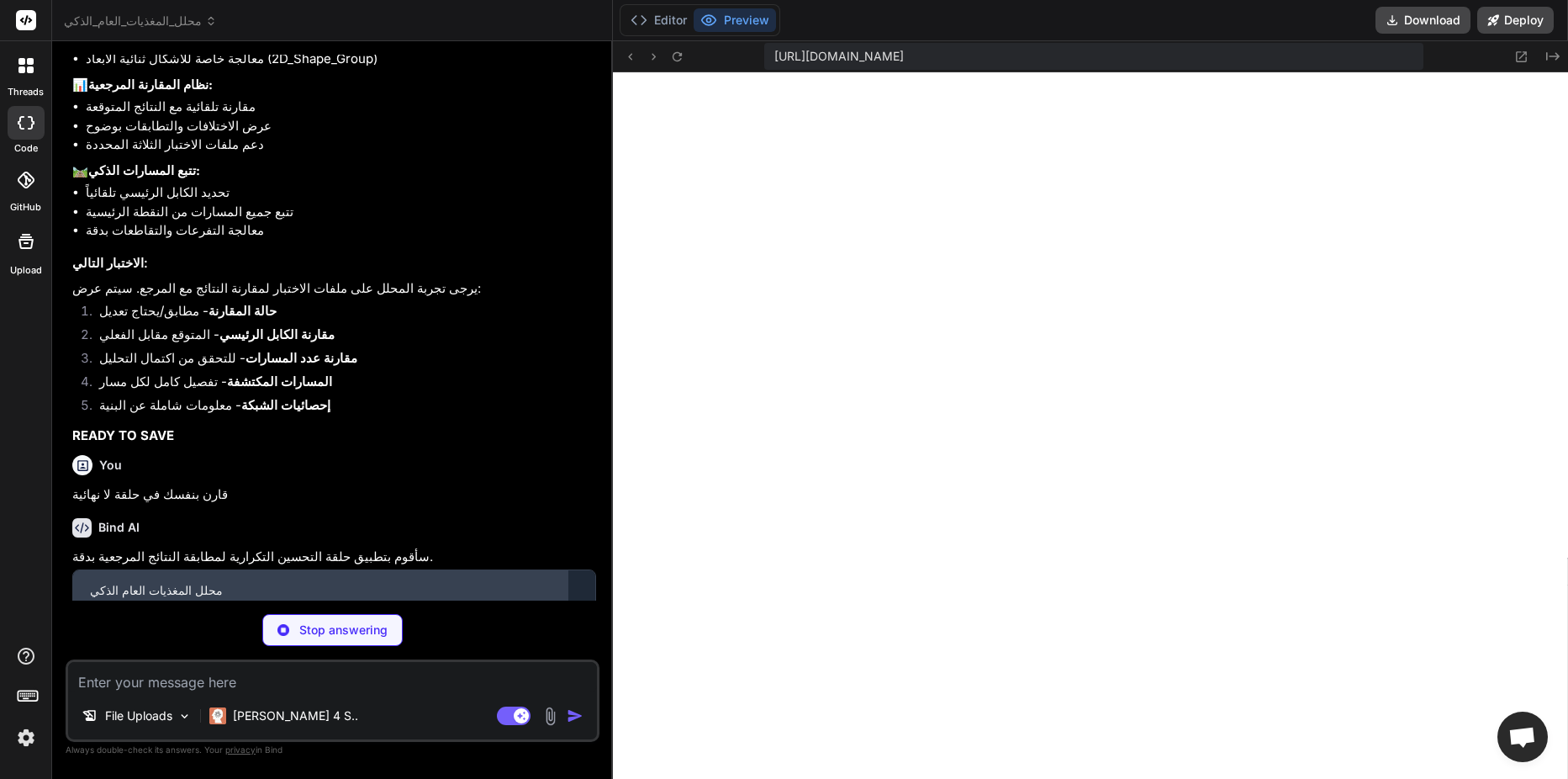
scroll to position [2985, 0]
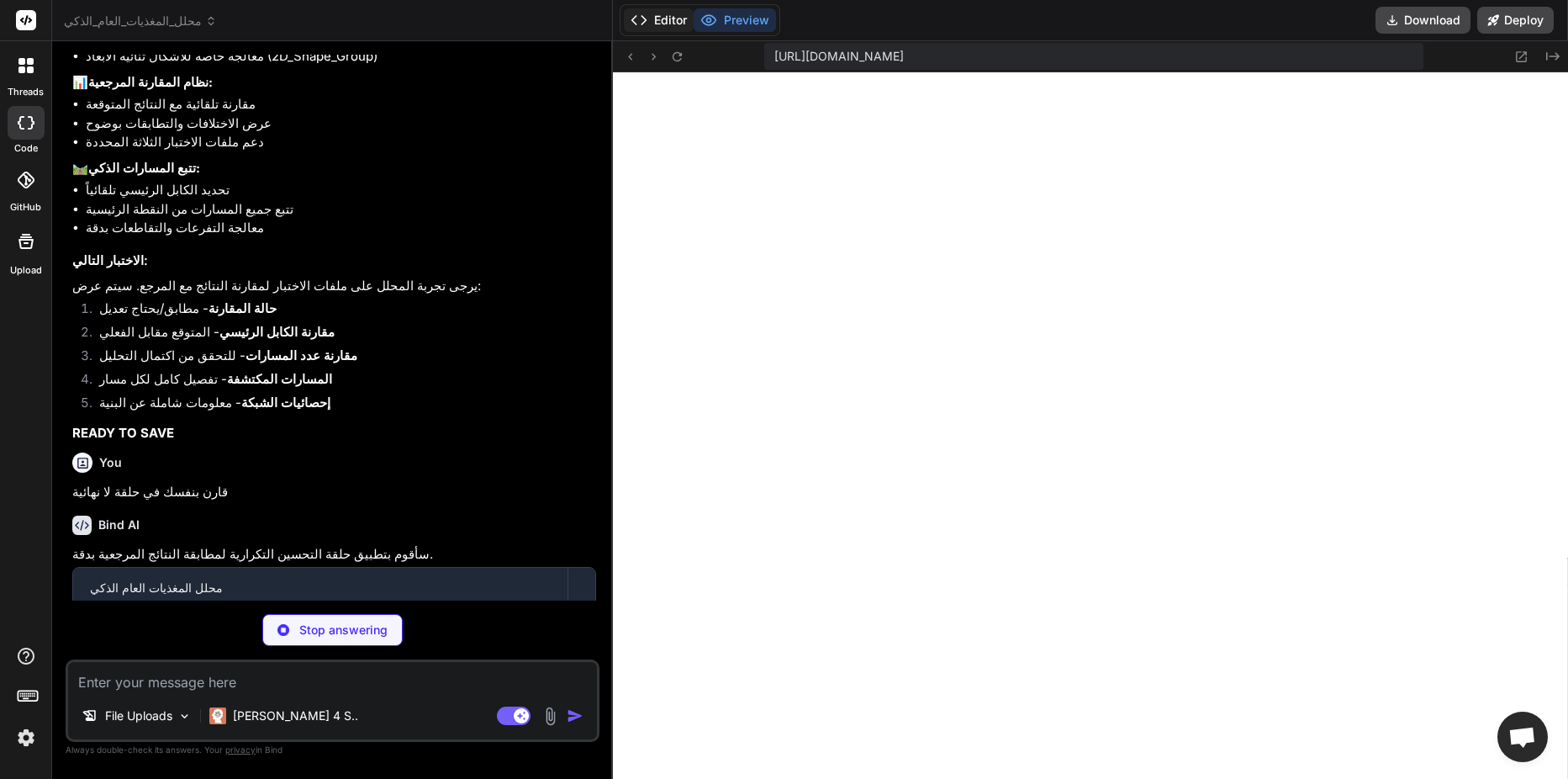
click at [672, 19] on button "Editor" at bounding box center [658, 20] width 70 height 24
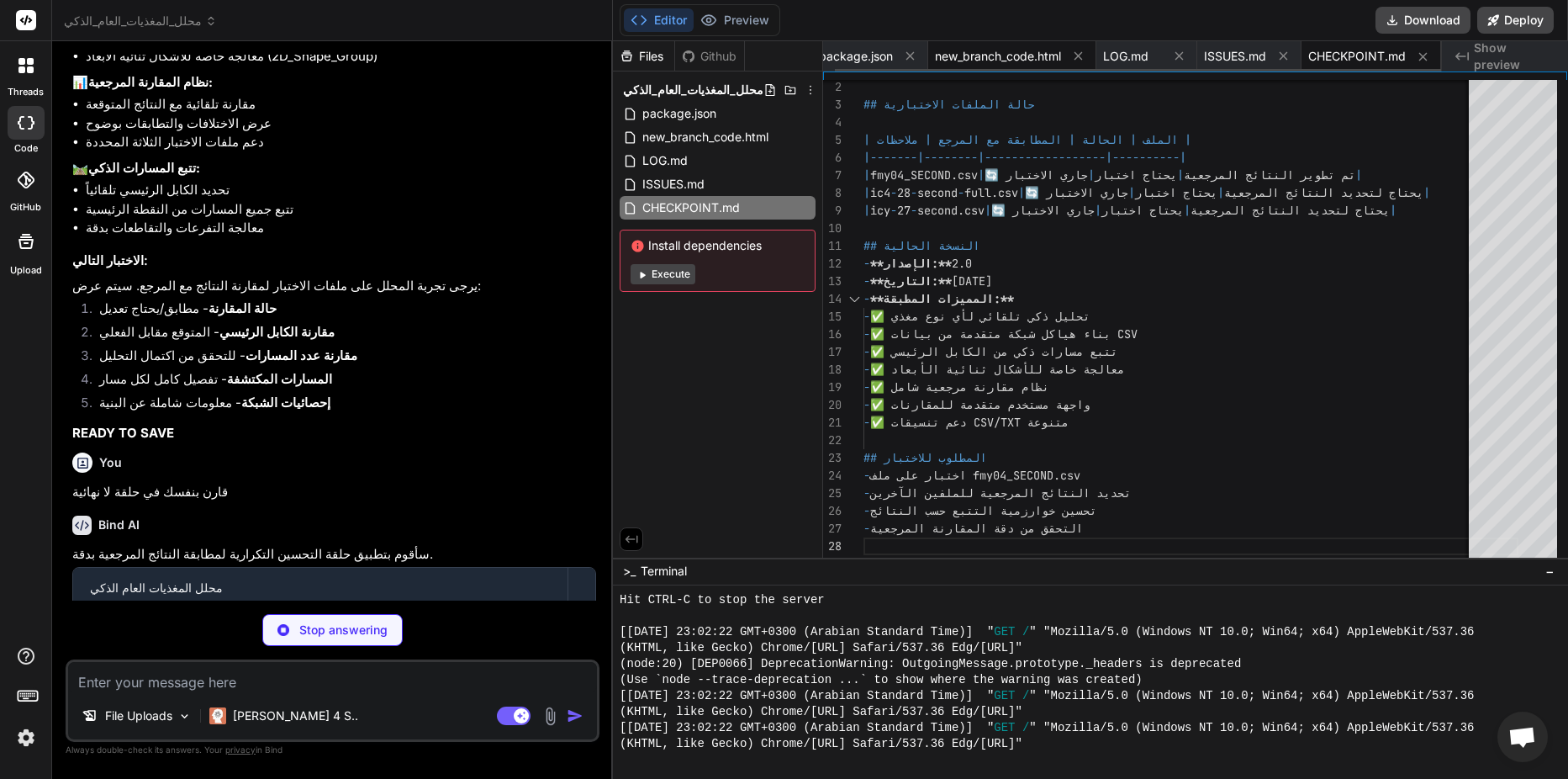
type textarea "x"
click at [987, 63] on span "new_branch_code.html" at bounding box center [998, 56] width 126 height 17
type textarea "handleFileSelect({ target: { files: files } }); } </script> </body> </html>"
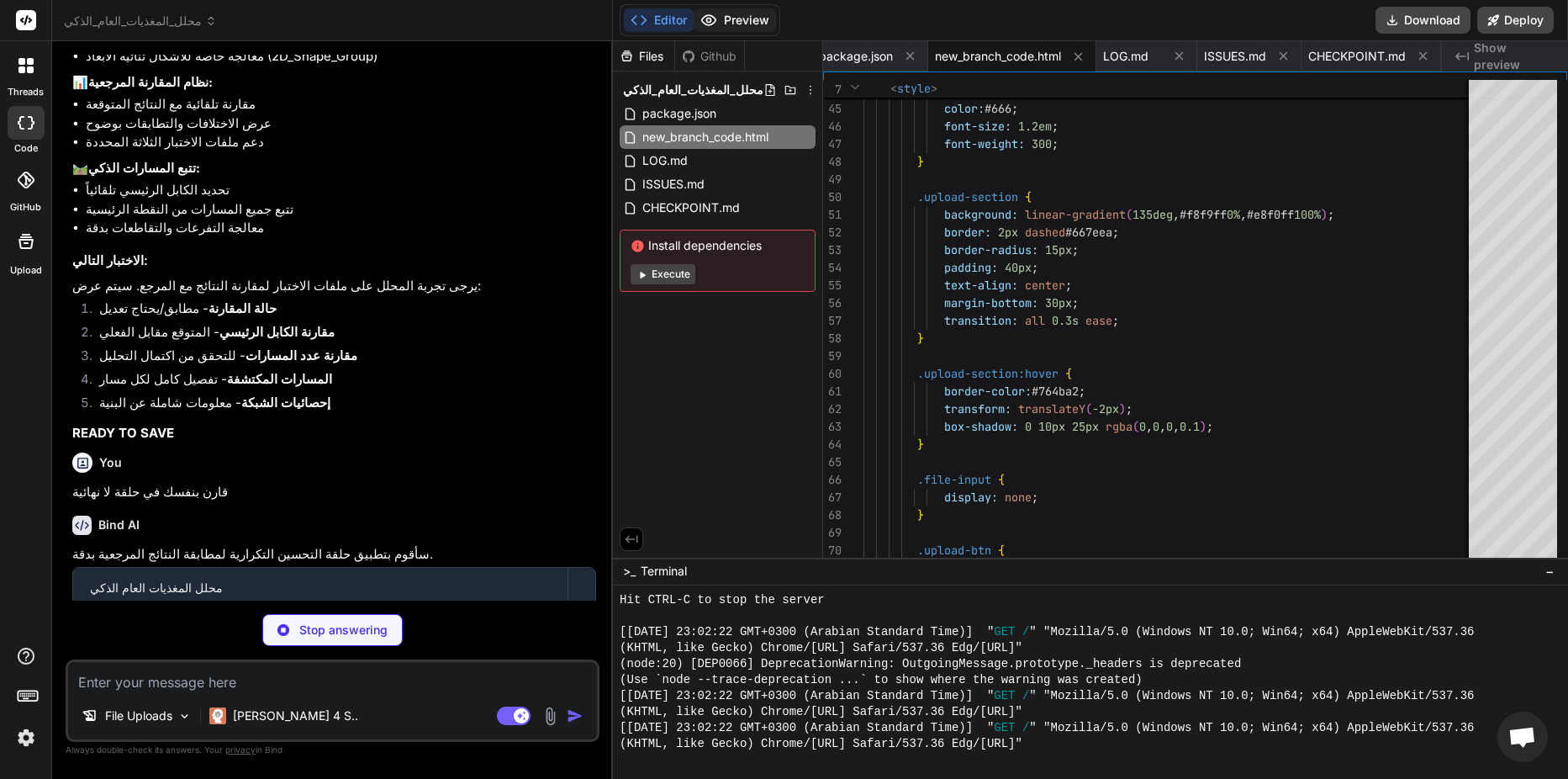
click at [752, 25] on button "Preview" at bounding box center [735, 20] width 82 height 24
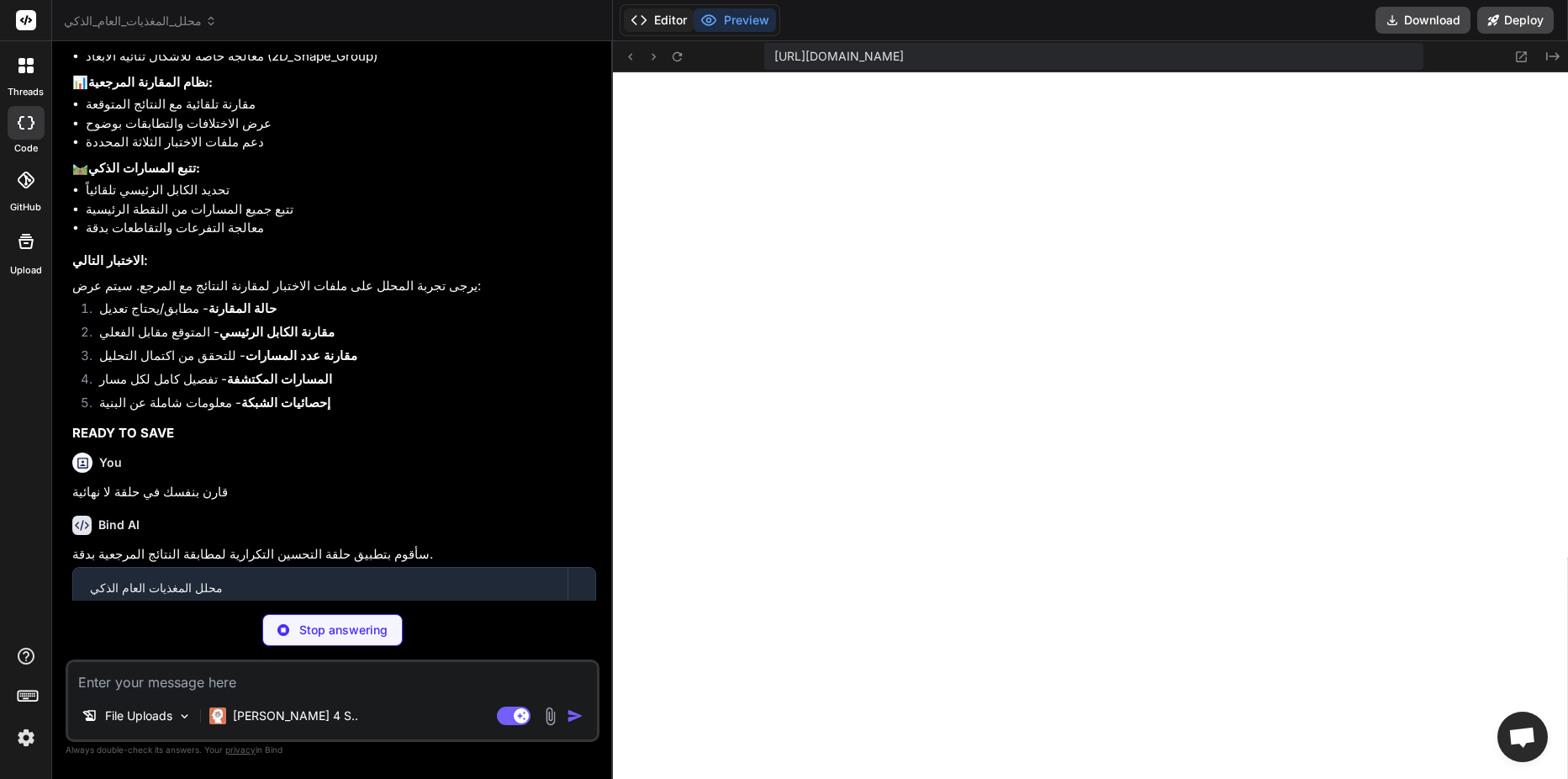
click at [676, 19] on button "Editor" at bounding box center [658, 20] width 70 height 24
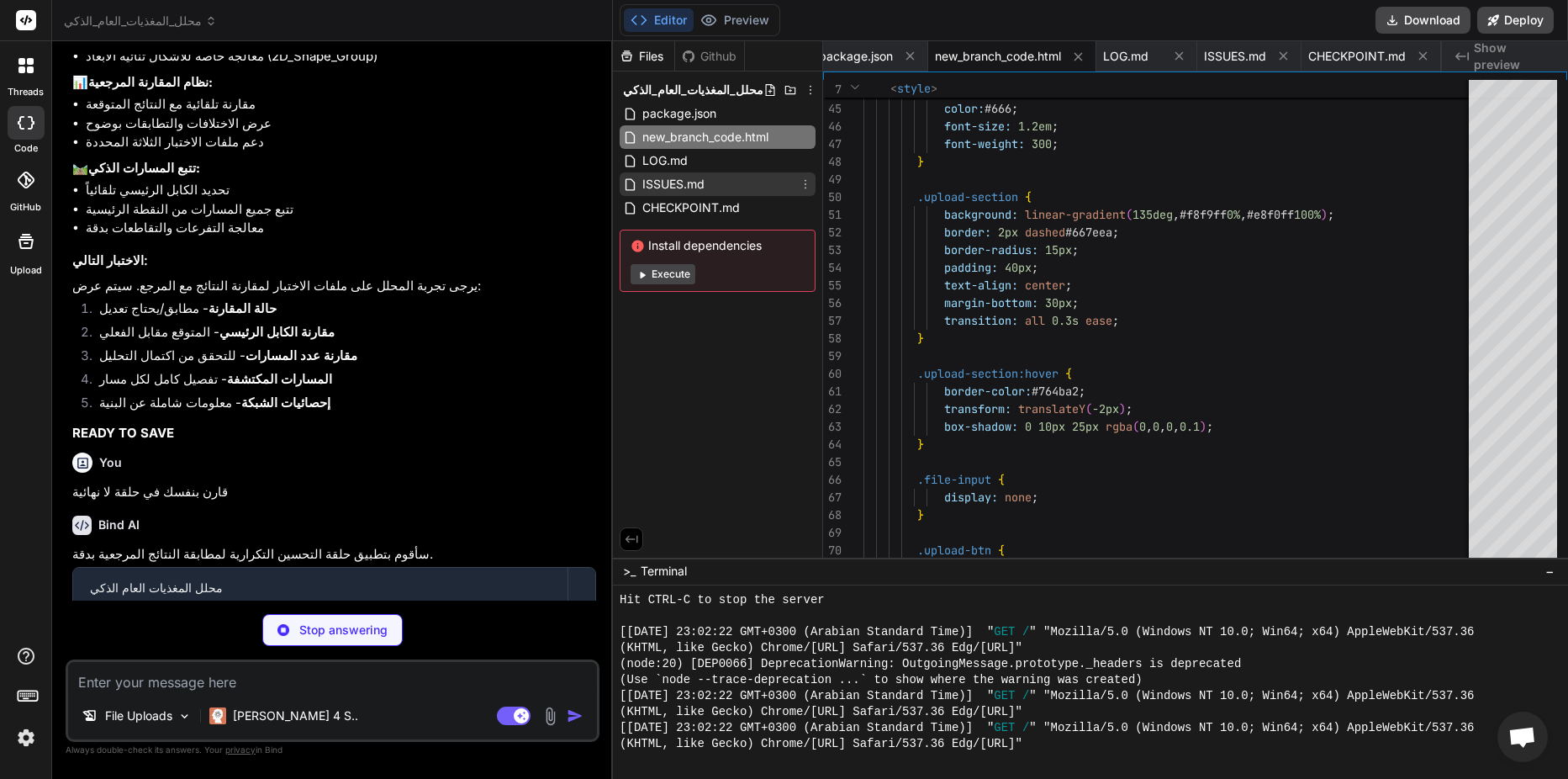
type textarea "x"
click at [717, 184] on div "ISSUES.md" at bounding box center [717, 184] width 196 height 24
type textarea "| عدم تتبع المسارات بشكل صحيح | مسارات متفرعة ومعقدة | خوارزمية تتبع بسيطة | تط…"
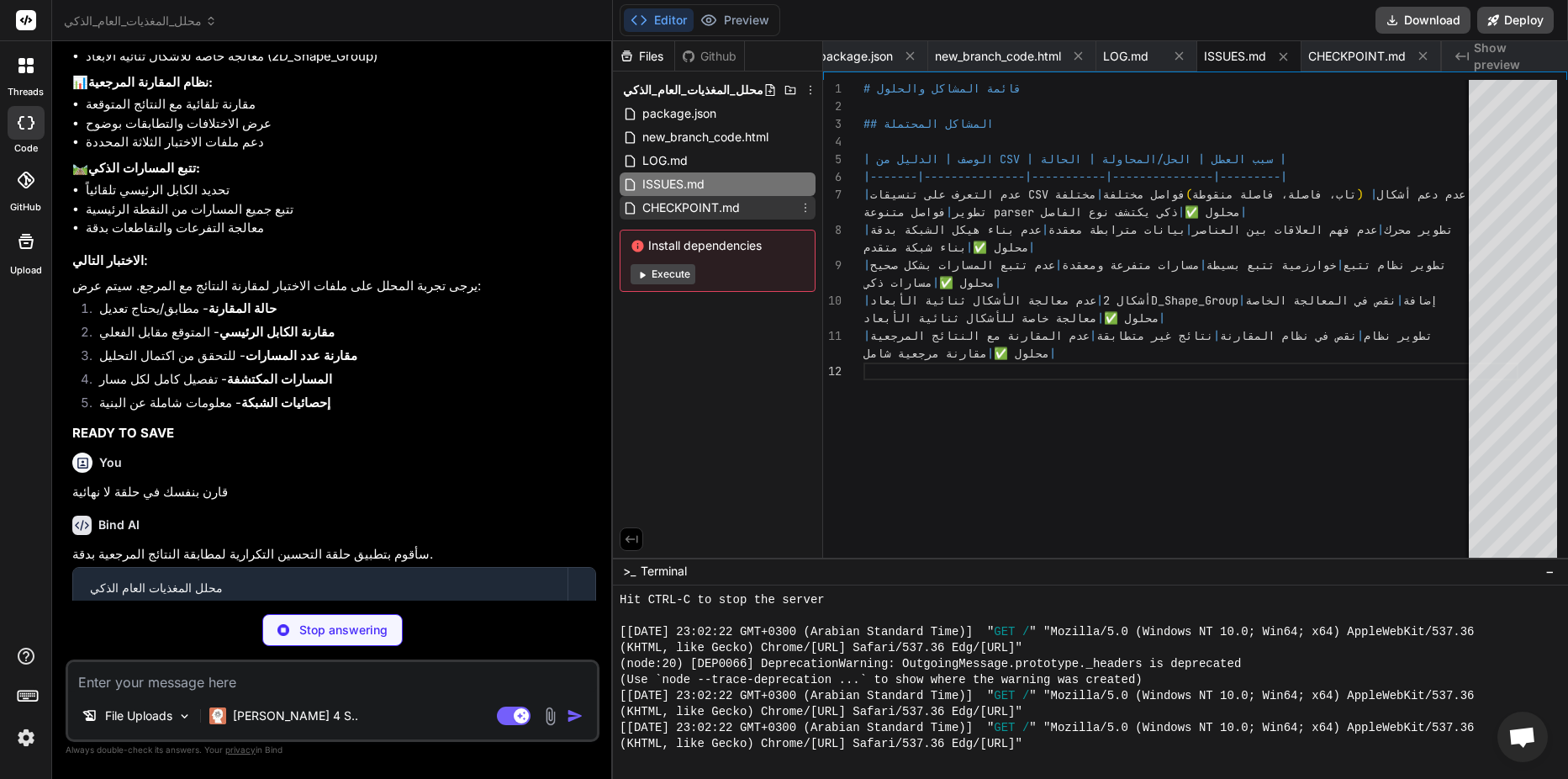
type textarea "x"
click at [717, 207] on span "CHECKPOINT.md" at bounding box center [691, 207] width 101 height 20
type textarea "- ✅ دعم تنسيقات CSV/TXT متنوعة ## المطلوب للاختبار - اختبار على ملف fmy04_SECON…"
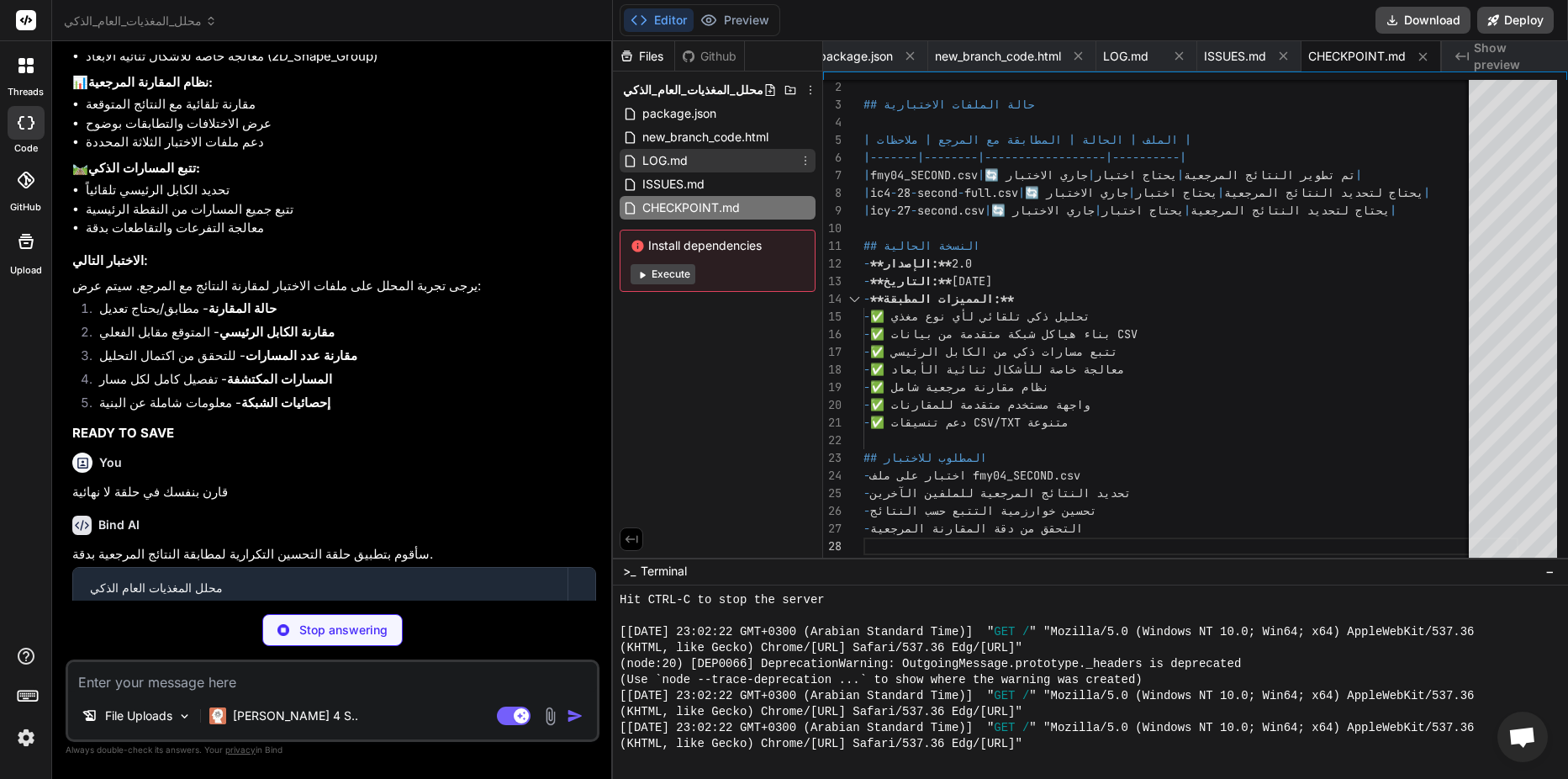
type textarea "x"
click at [710, 169] on div "LOG.md" at bounding box center [717, 161] width 196 height 24
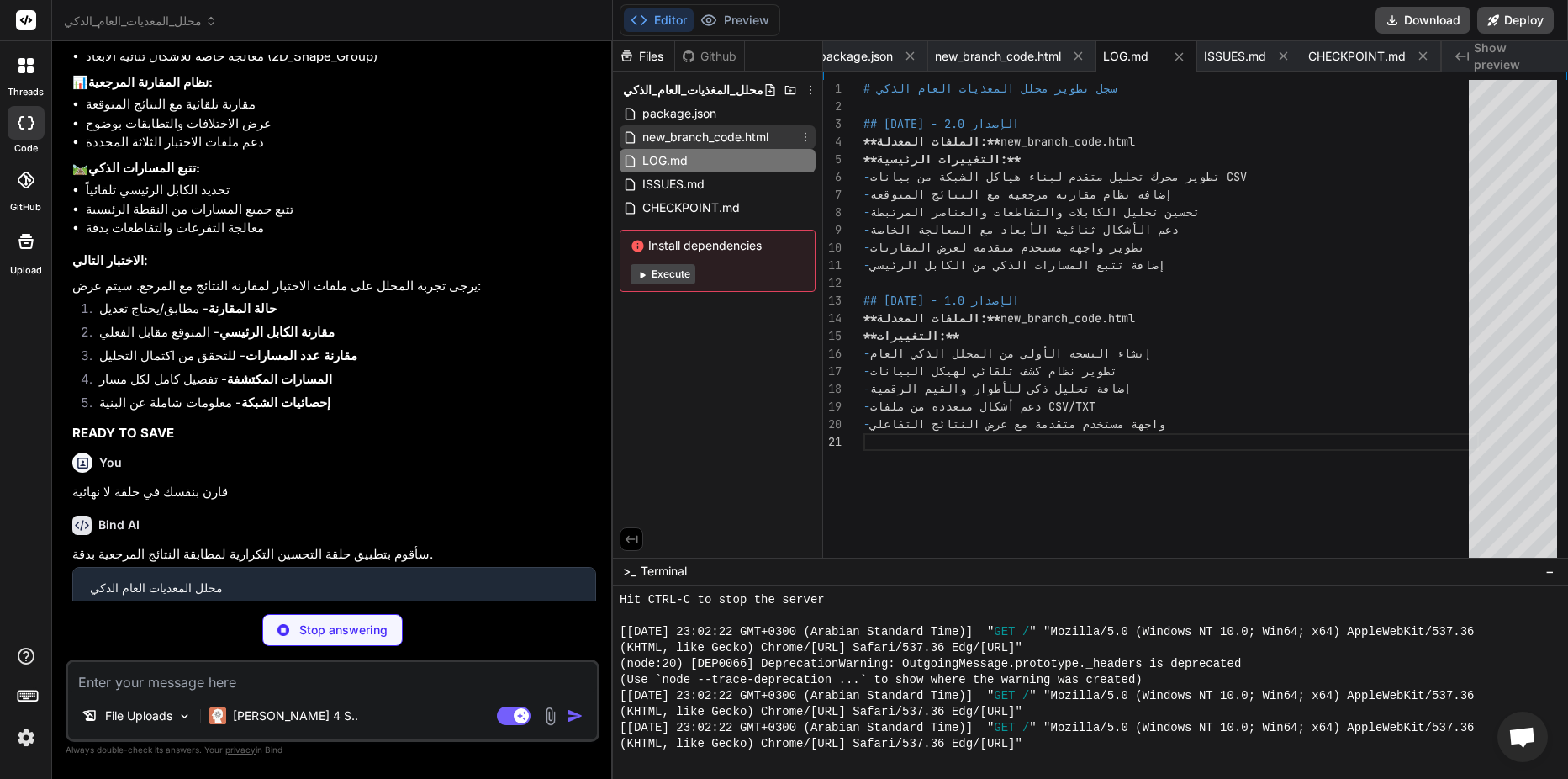
type textarea "x"
click at [710, 141] on span "new_branch_code.html" at bounding box center [704, 137] width 129 height 20
type textarea "handleFileSelect({ target: { files: files } }); } </script> </body> </html>"
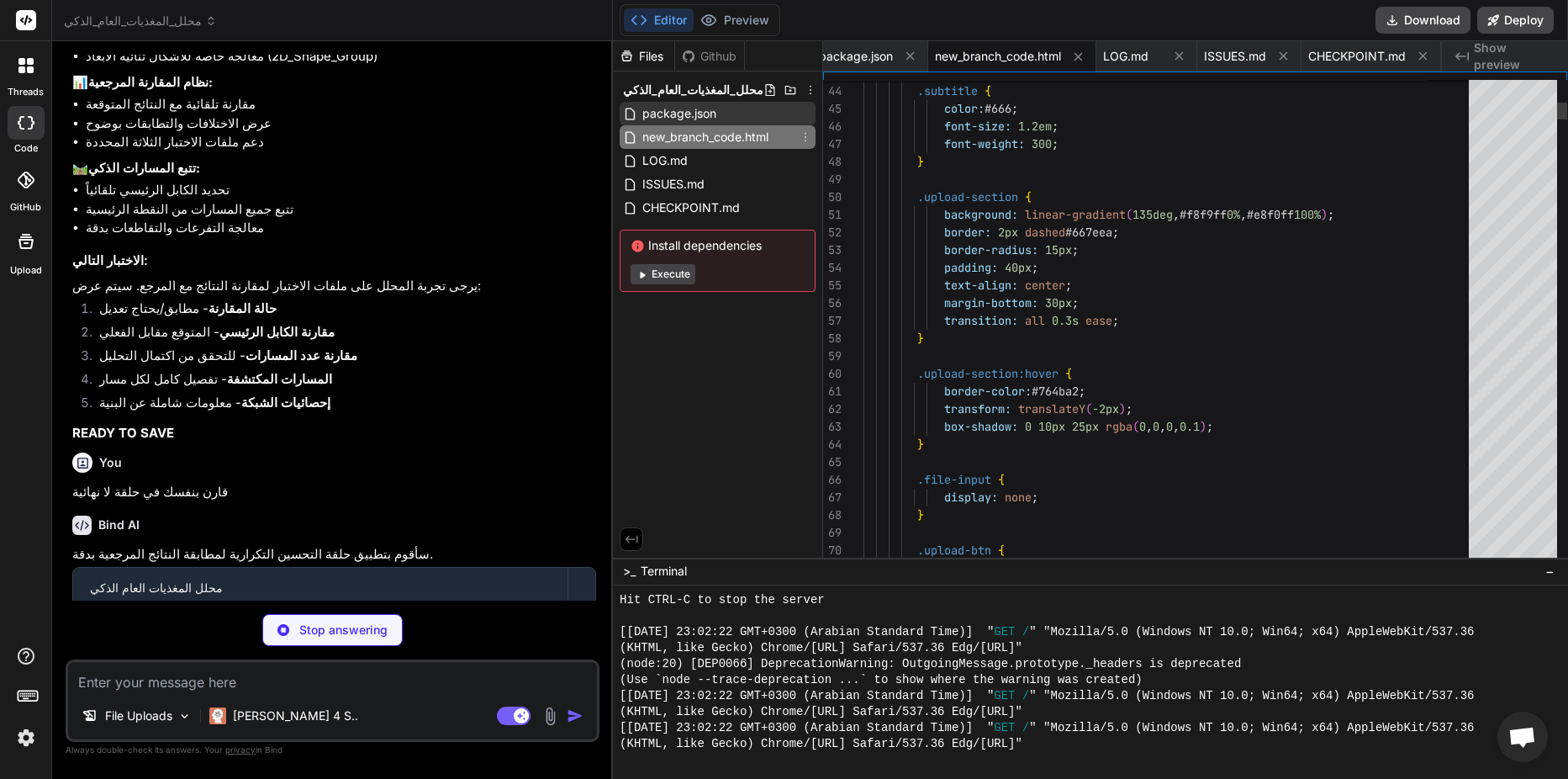
type textarea "x"
click at [709, 119] on span "package.json" at bounding box center [678, 113] width 77 height 20
type textarea "{ "name": "smart-feeder-analyzer", "scripts": { "dev": "http-server -p 3000 -c-…"
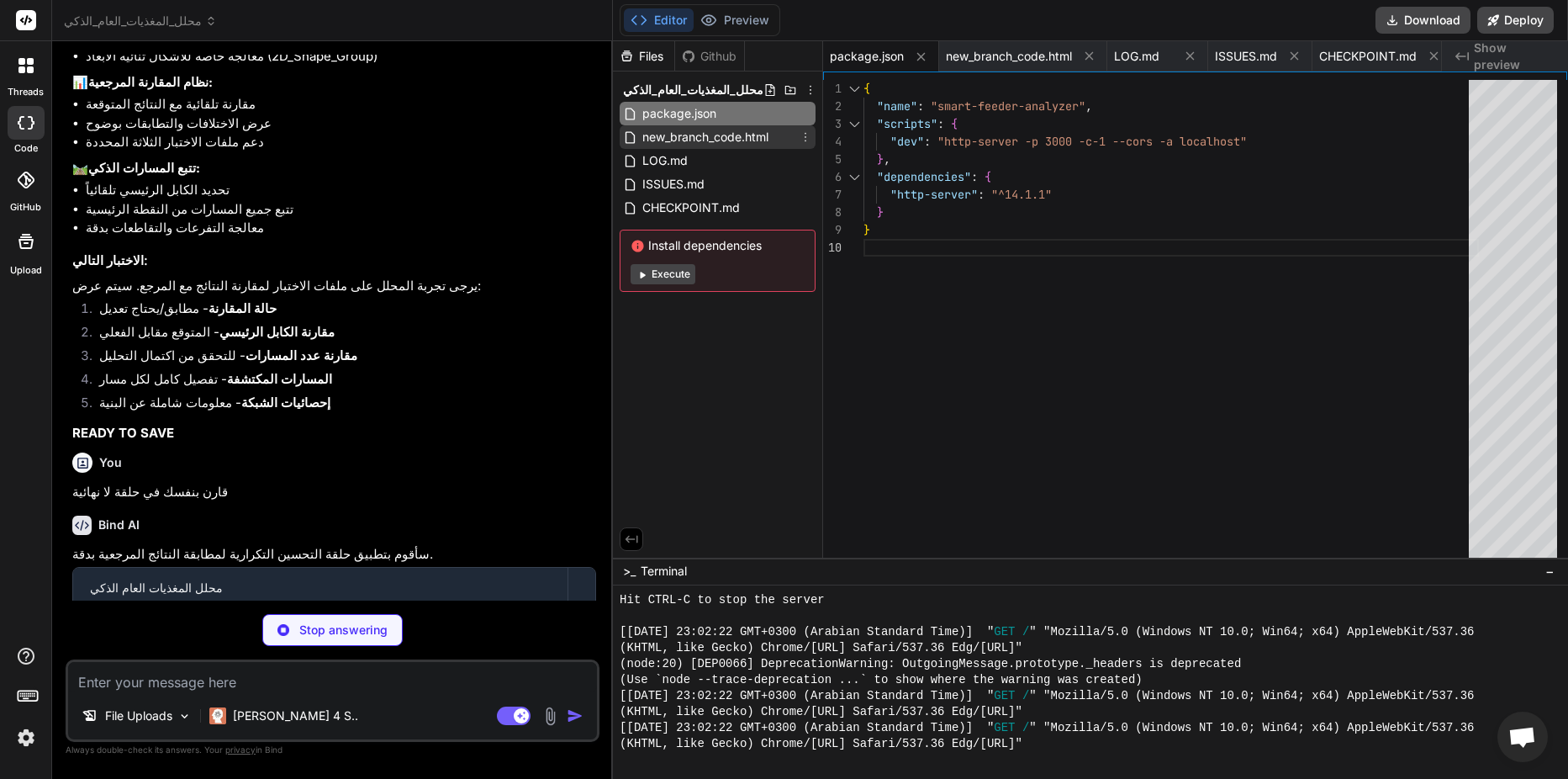
type textarea "x"
click at [709, 131] on span "new_branch_code.html" at bounding box center [704, 137] width 129 height 20
type textarea "handleFileSelect({ target: { files: files } }); } </script> </body> </html>"
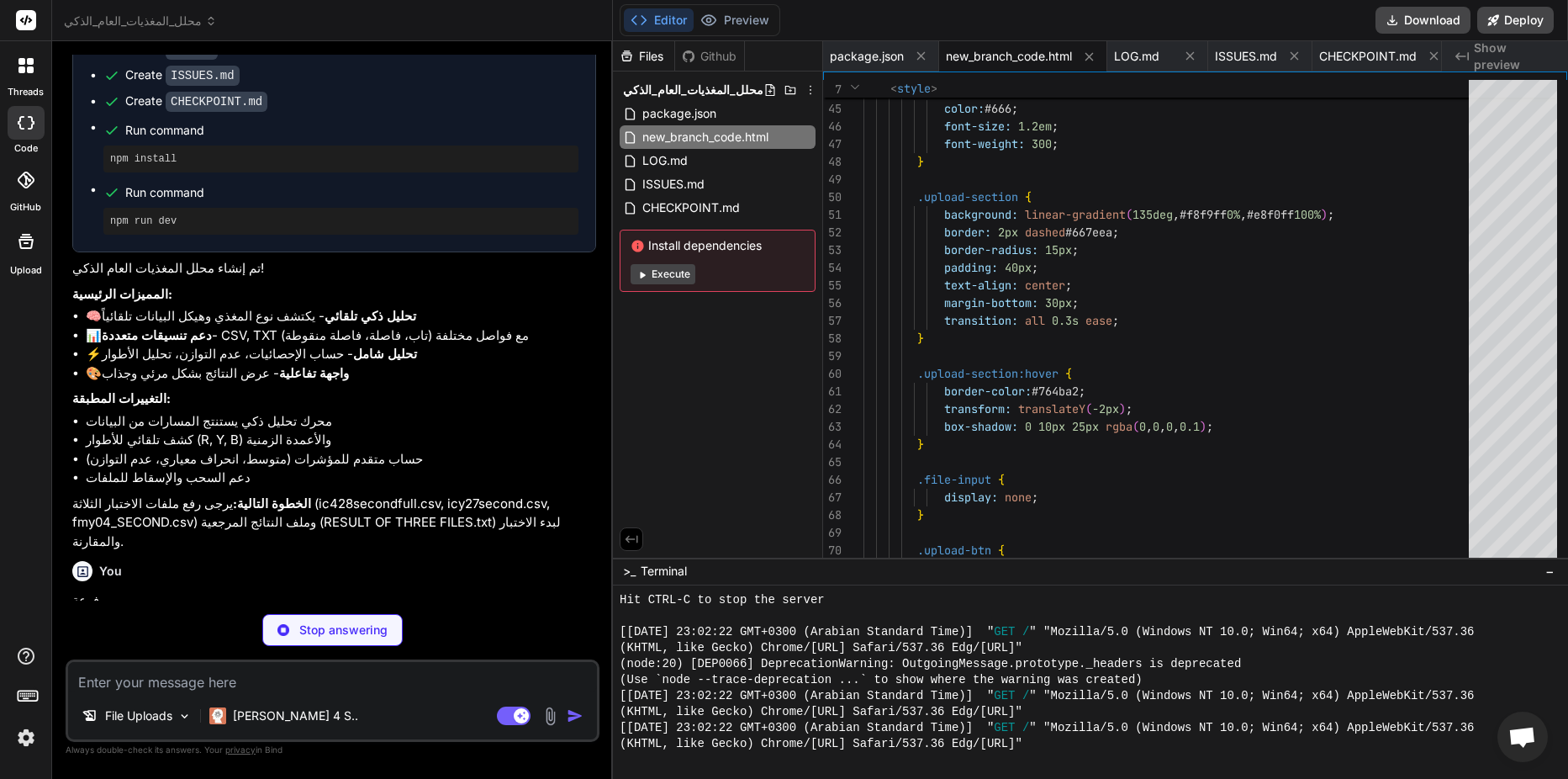
scroll to position [1639, 0]
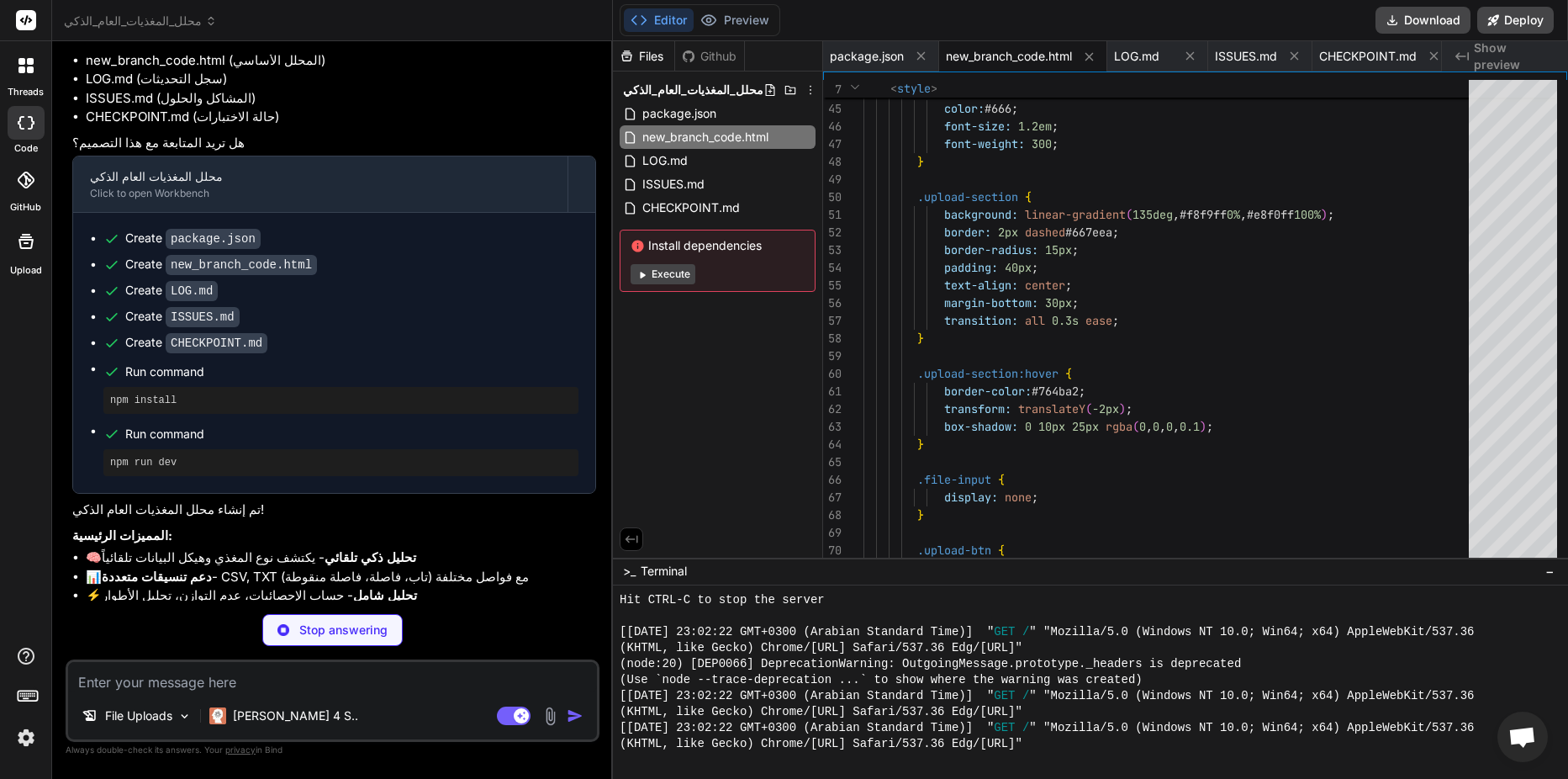
type textarea "x"
type textarea "const files = dt.files; document.getElementById('csvFileInput').files = files; …"
type textarea "x"
type textarea "العطل | الحل/المحاولة | الحالة | |-------|---------------|-----------|---------…"
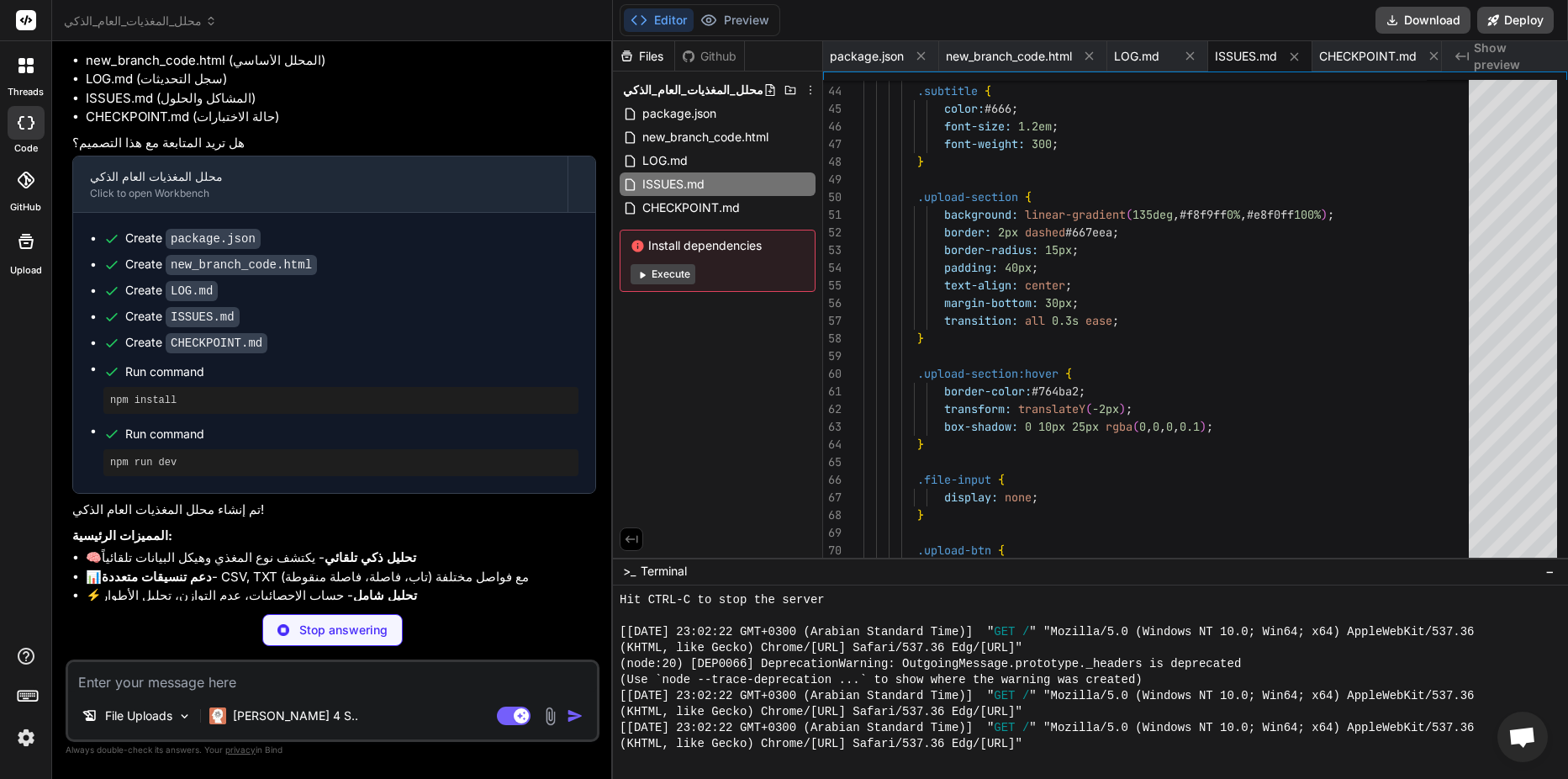
type textarea "x"
type textarea "- تطوير خوارزمية تتبع المسارات مع كل تكرار - تحليل أدق للبيانات والعلاقات المعق…"
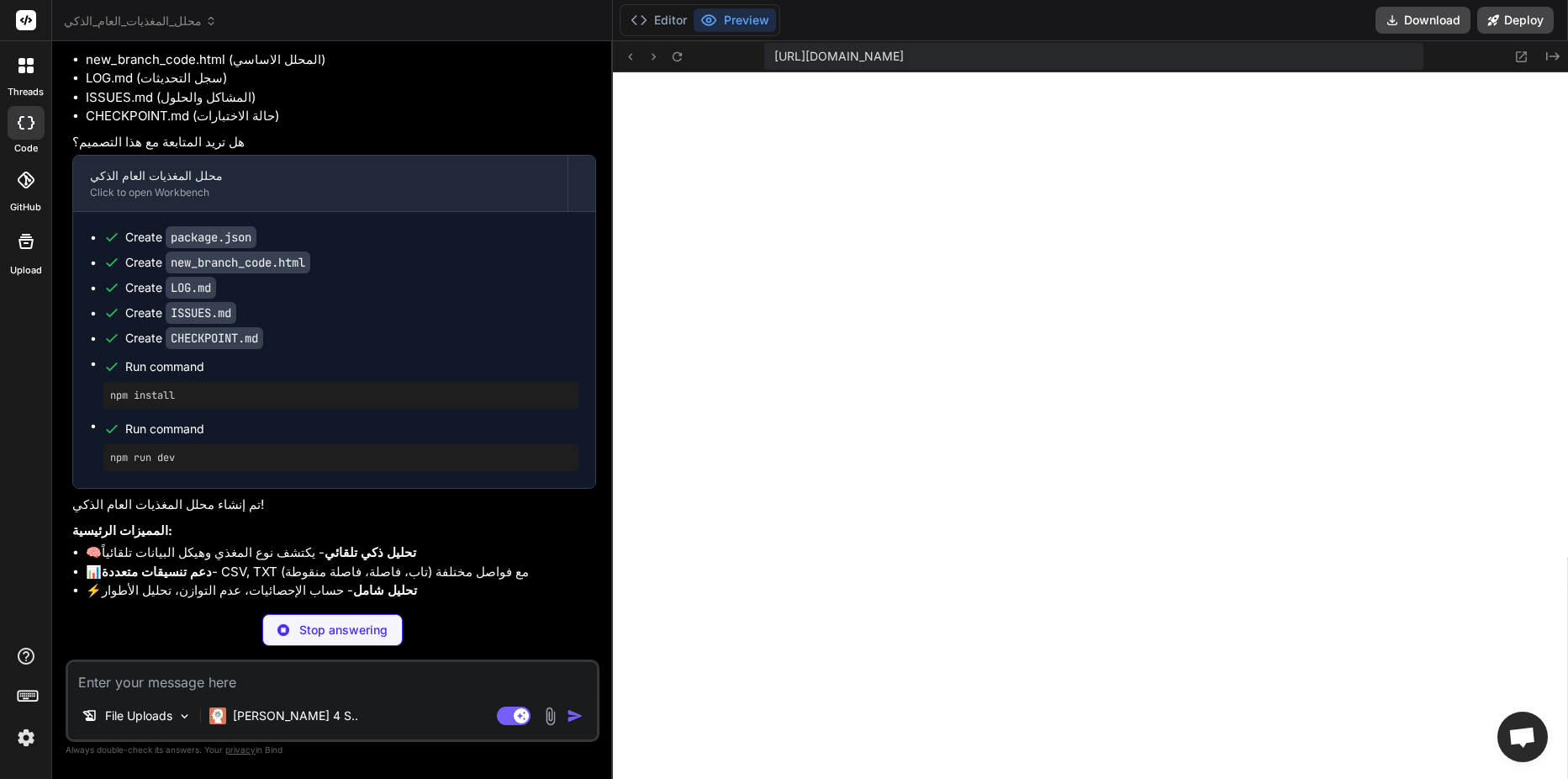
type textarea "x"
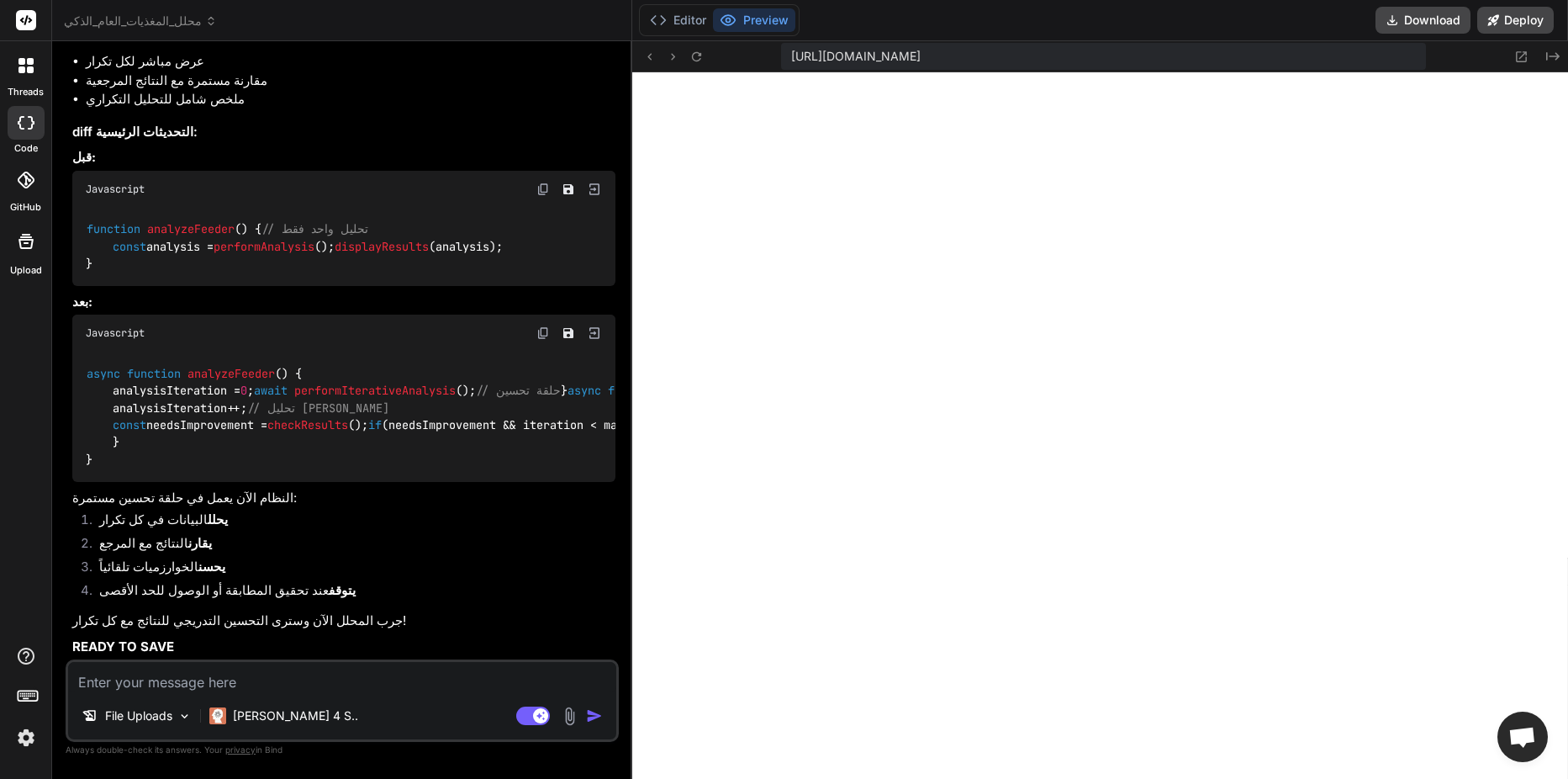
scroll to position [4243, 0]
click at [273, 668] on textarea at bounding box center [342, 677] width 548 height 31
click at [661, 17] on button "Editor" at bounding box center [677, 20] width 70 height 24
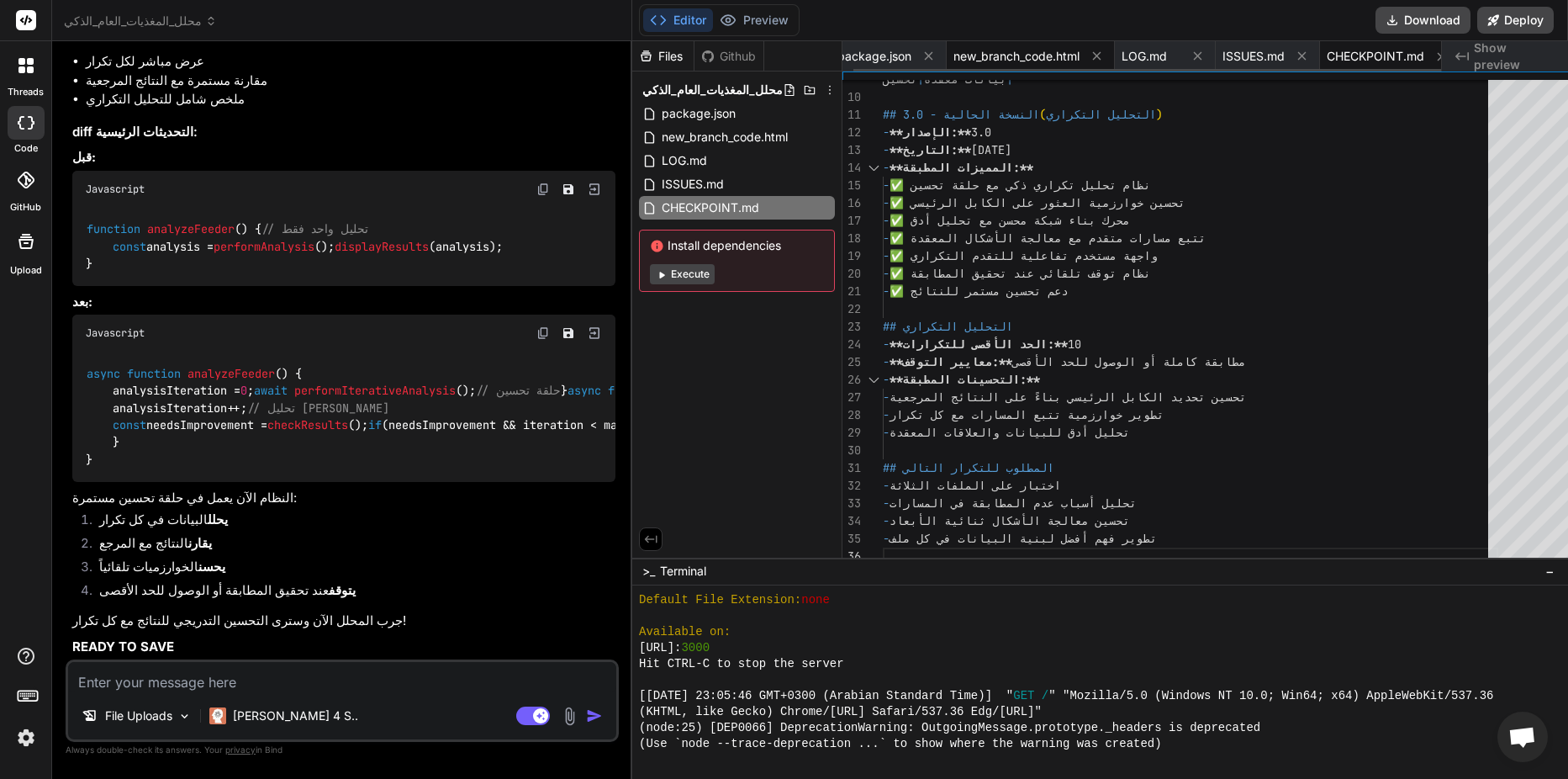
click at [992, 54] on span "new_branch_code.html" at bounding box center [1017, 56] width 126 height 17
type textarea "const files = dt.files; document.getElementById('csvFileInput').files = files; …"
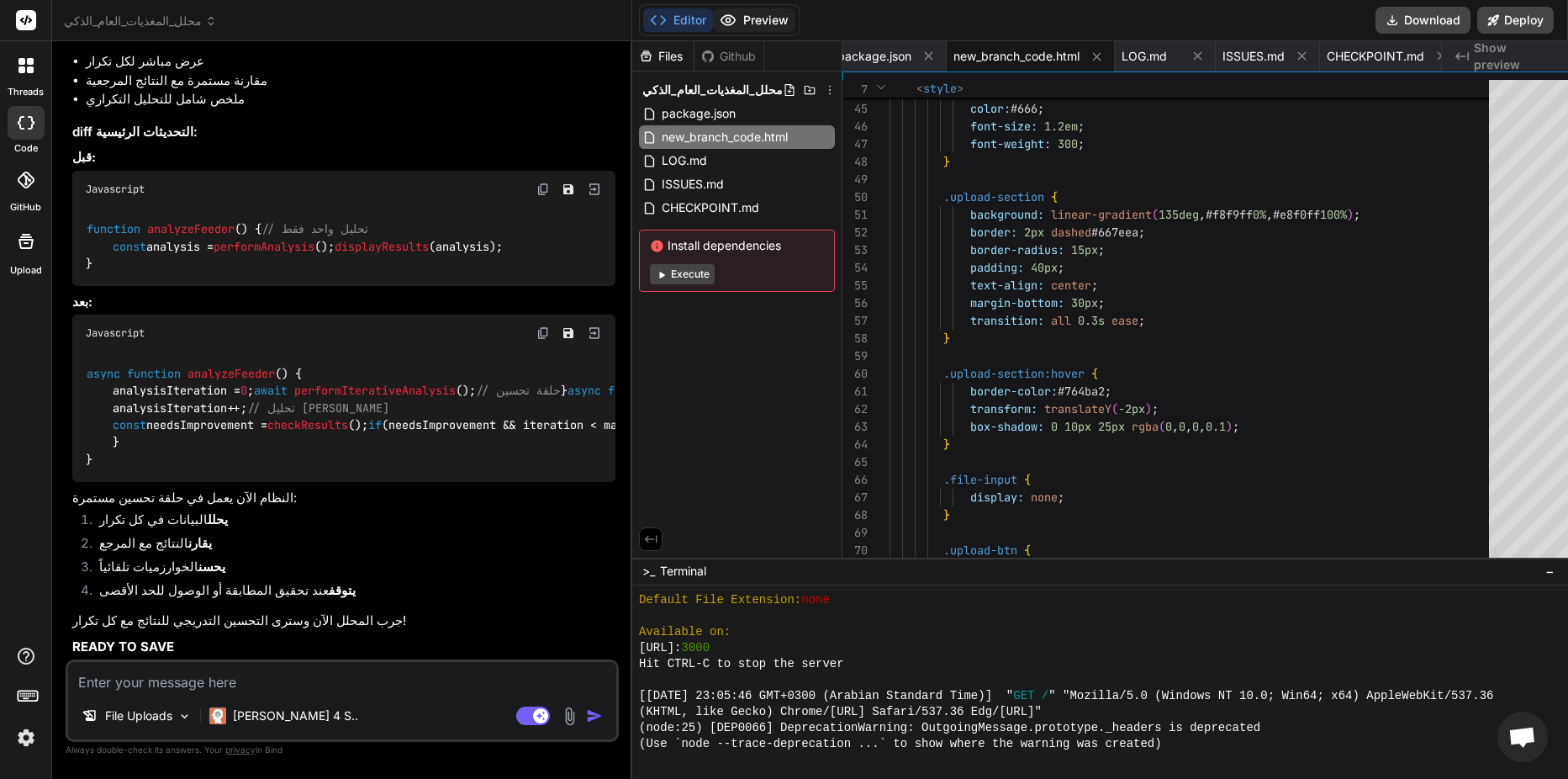
click at [734, 17] on button "Preview" at bounding box center [754, 20] width 82 height 24
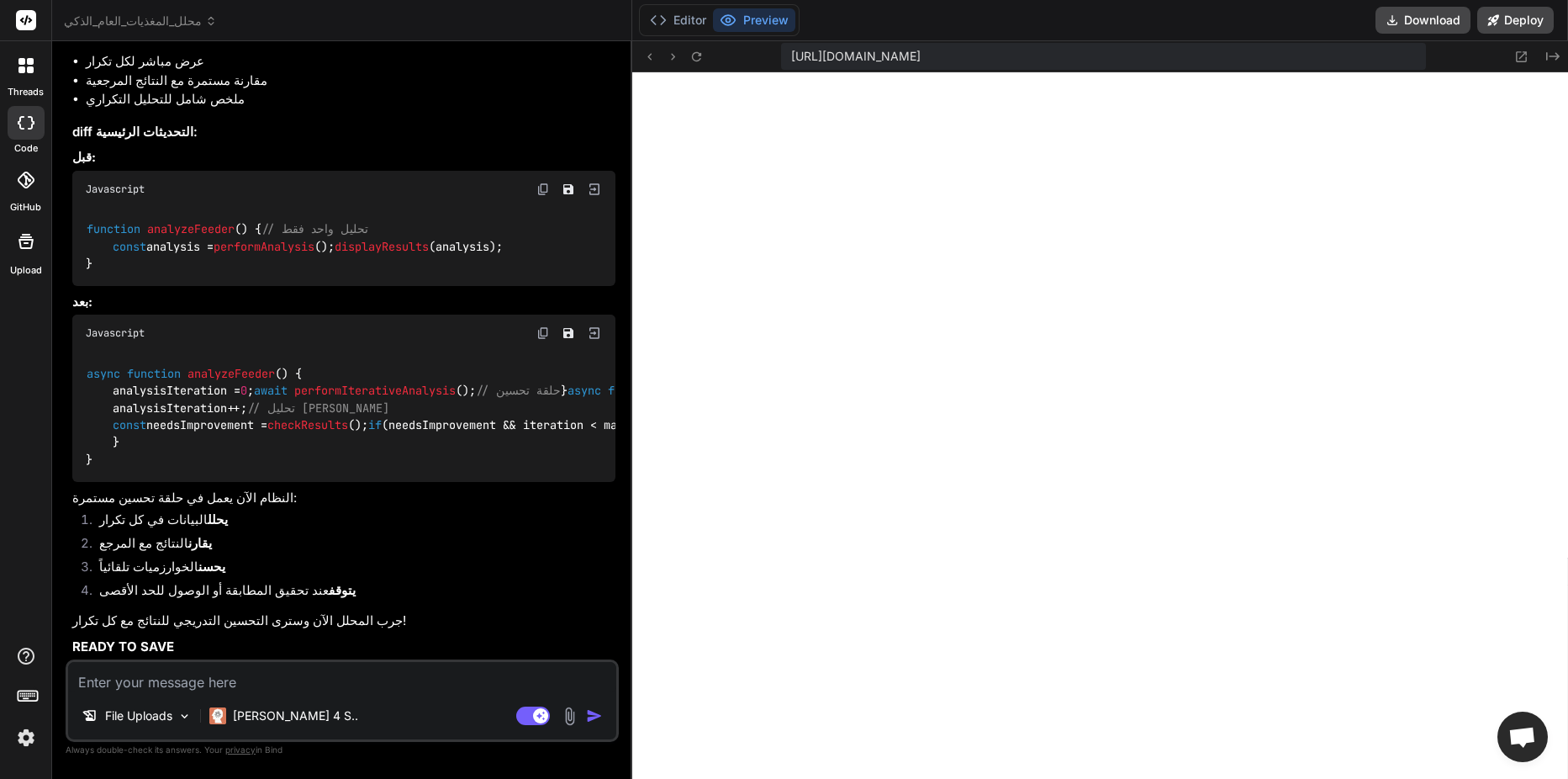
scroll to position [2636, 0]
click at [297, 677] on textarea at bounding box center [342, 677] width 548 height 31
paste textarea "h"
click at [384, 686] on textarea at bounding box center [342, 677] width 548 height 31
type textarea "h"
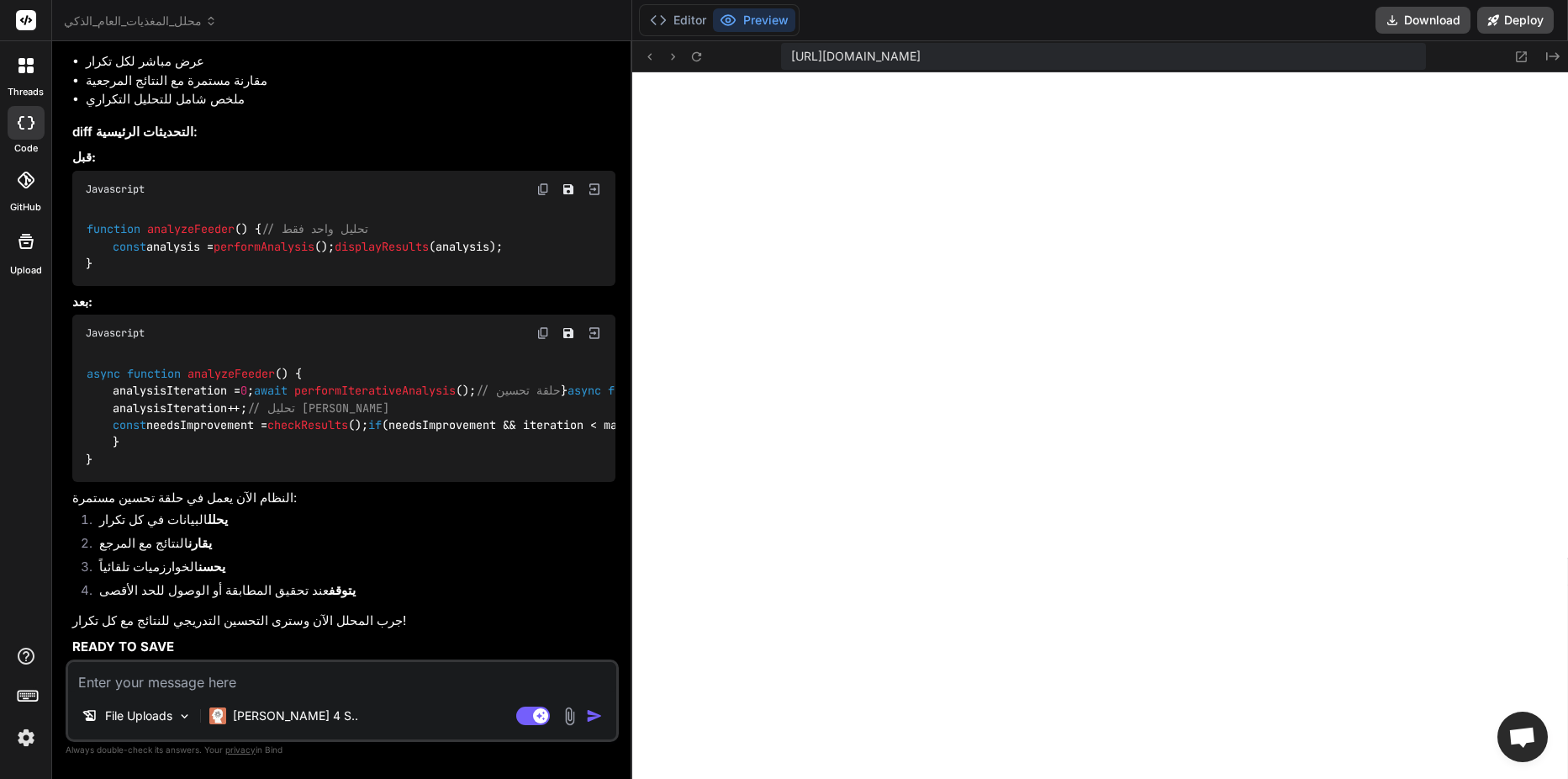
type textarea "x"
type textarea "hg"
type textarea "x"
type textarea "hgk"
type textarea "x"
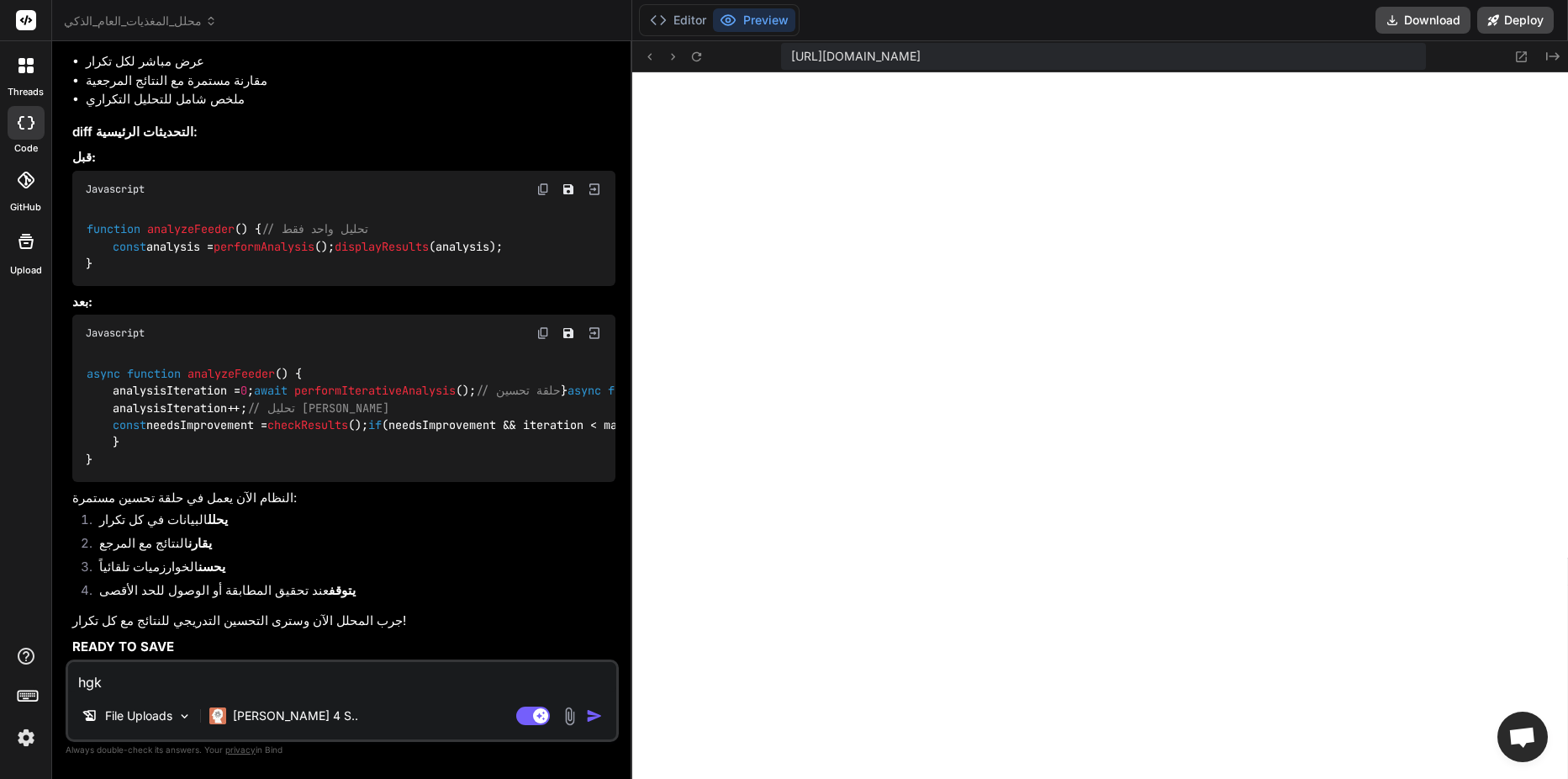
type textarea "hgkj"
type textarea "x"
type textarea "hgkjh"
type textarea "x"
type textarea "hgkjhz"
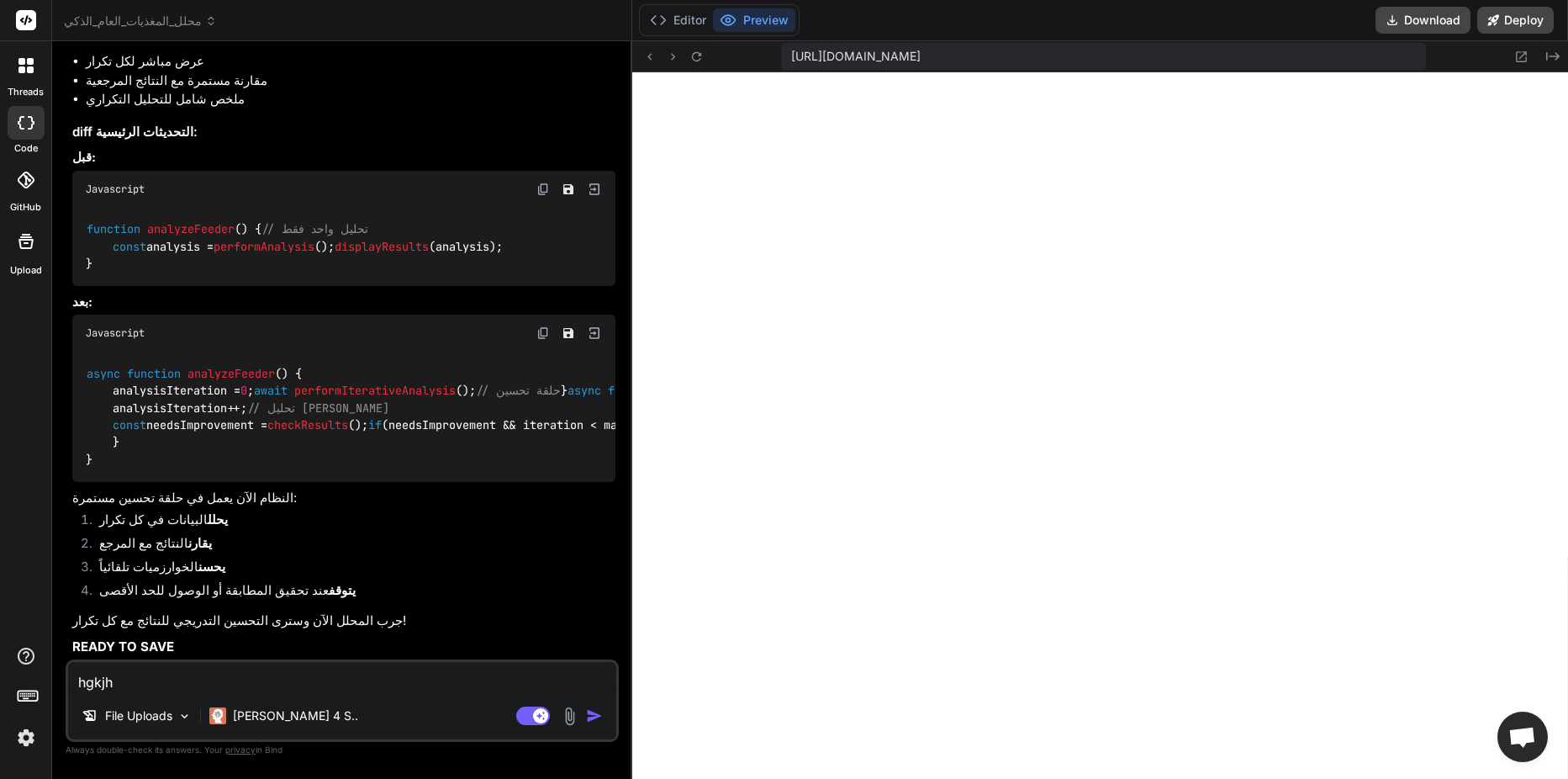
type textarea "x"
type textarea "hgkjhz["
type textarea "x"
type textarea "hgkjhz["
type textarea "x"
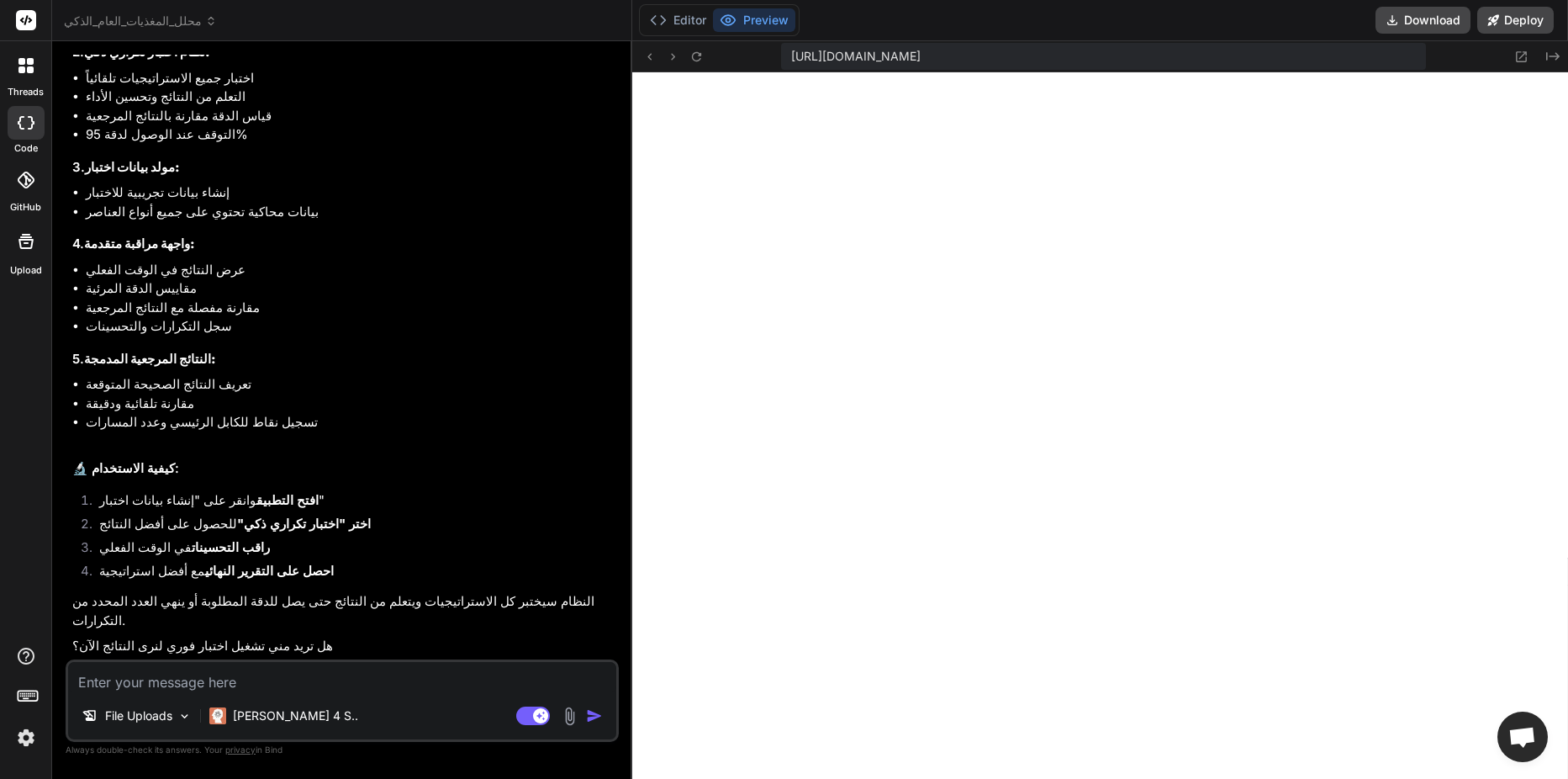
scroll to position [5606, 0]
click at [663, 23] on button "Editor" at bounding box center [677, 20] width 70 height 24
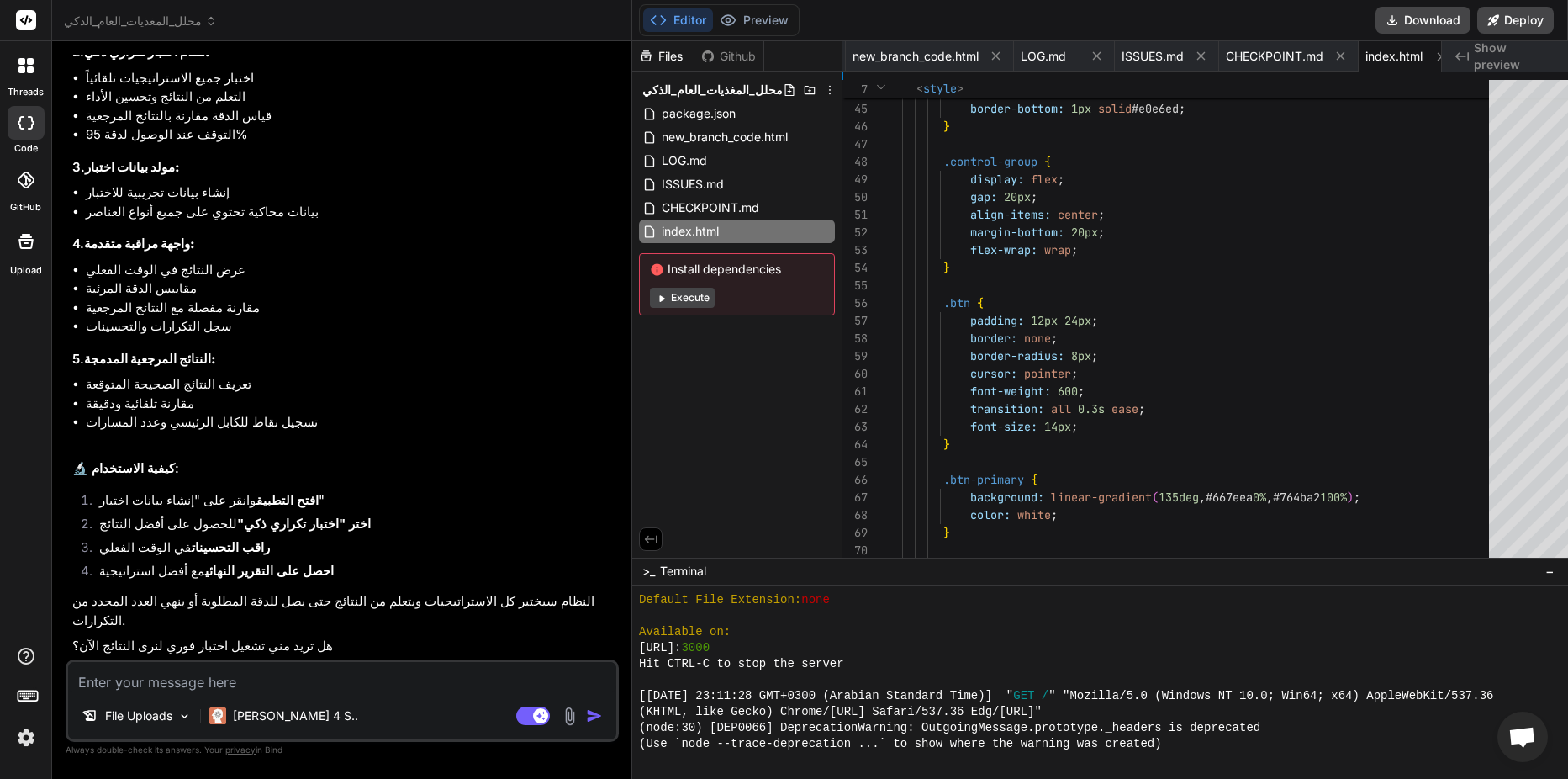
click at [1493, 51] on span "Show preview" at bounding box center [1514, 55] width 80 height 33
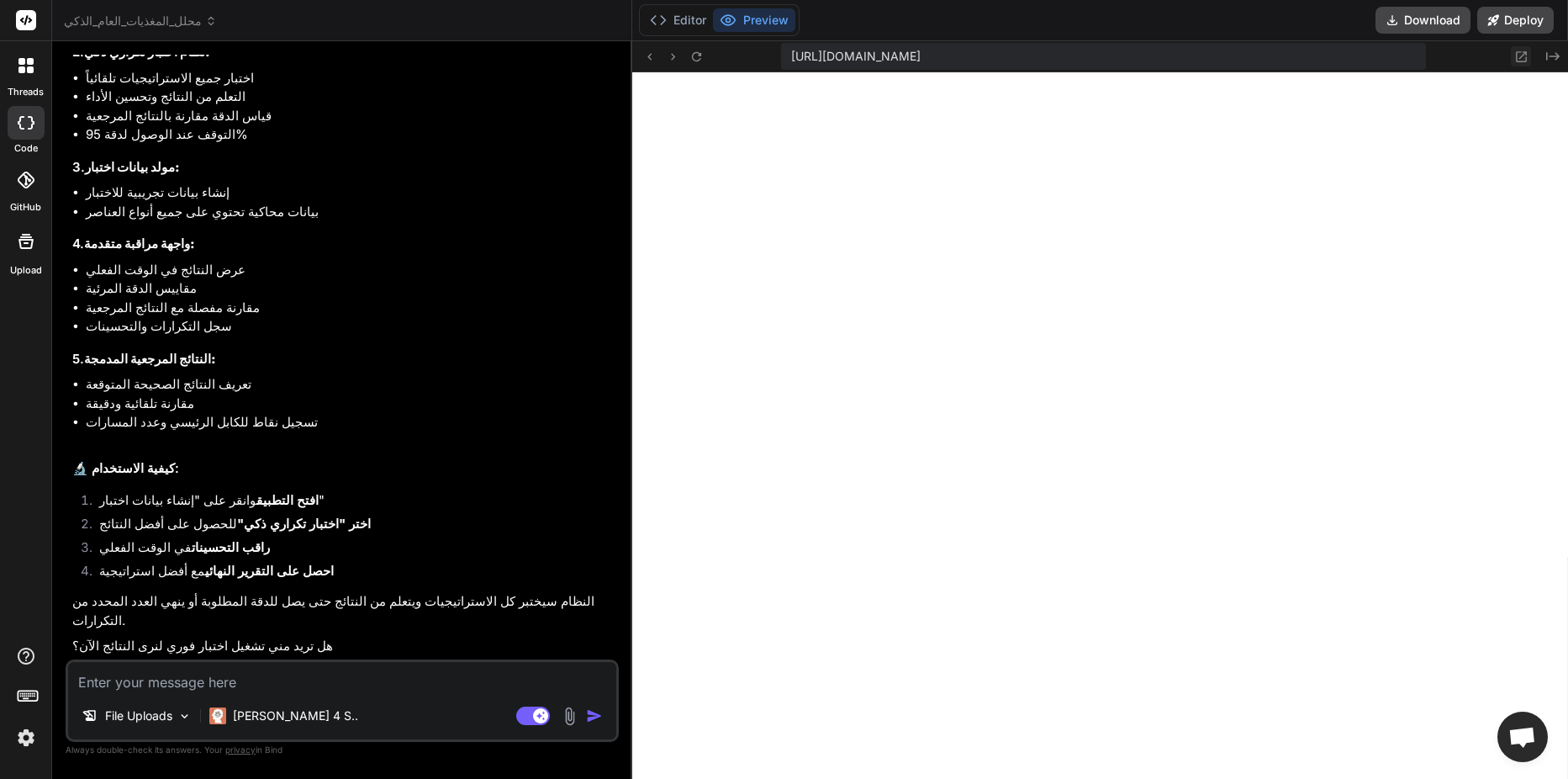
click at [1521, 58] on icon at bounding box center [1521, 56] width 14 height 14
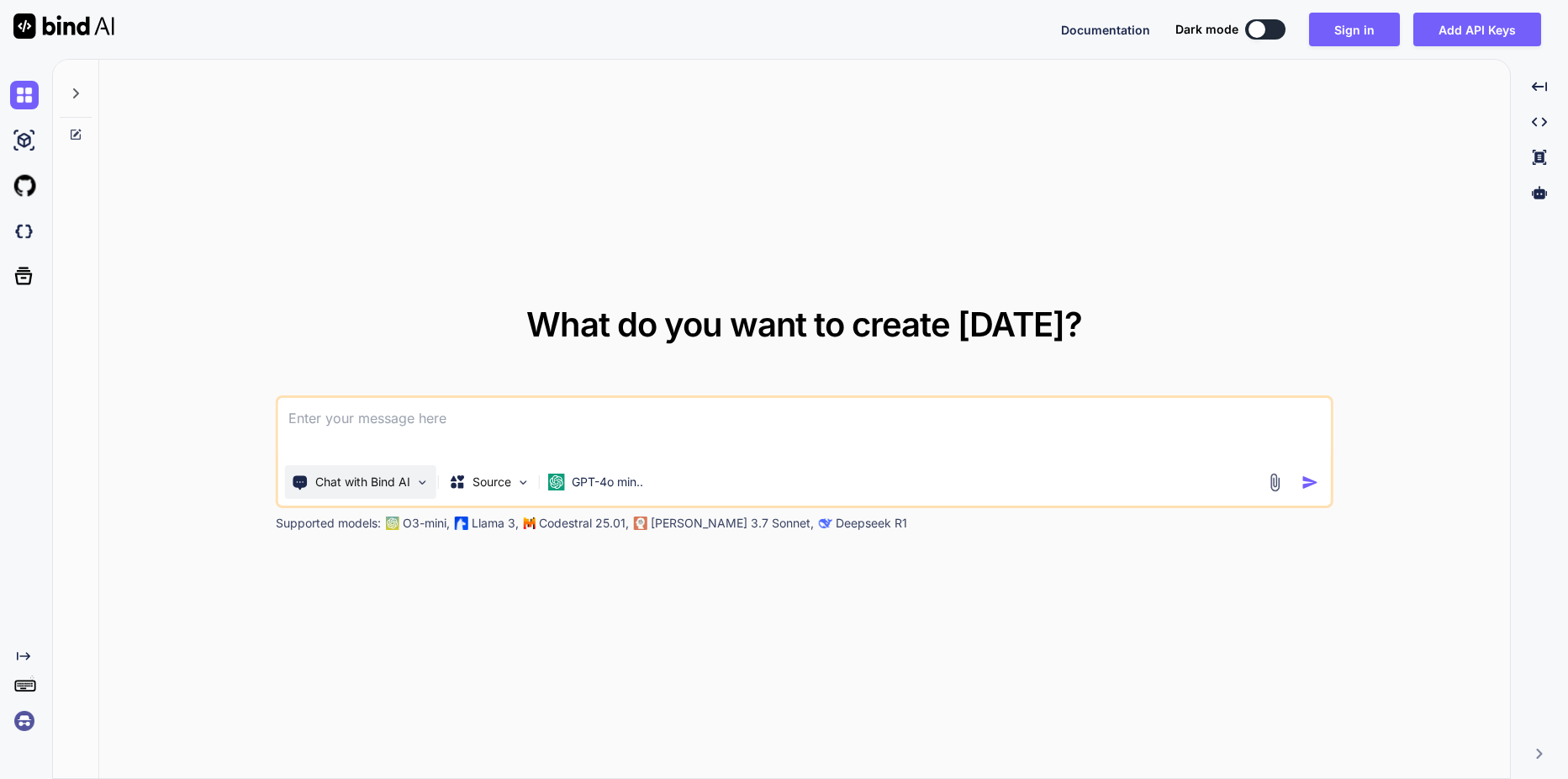
click at [430, 486] on img at bounding box center [422, 482] width 14 height 14
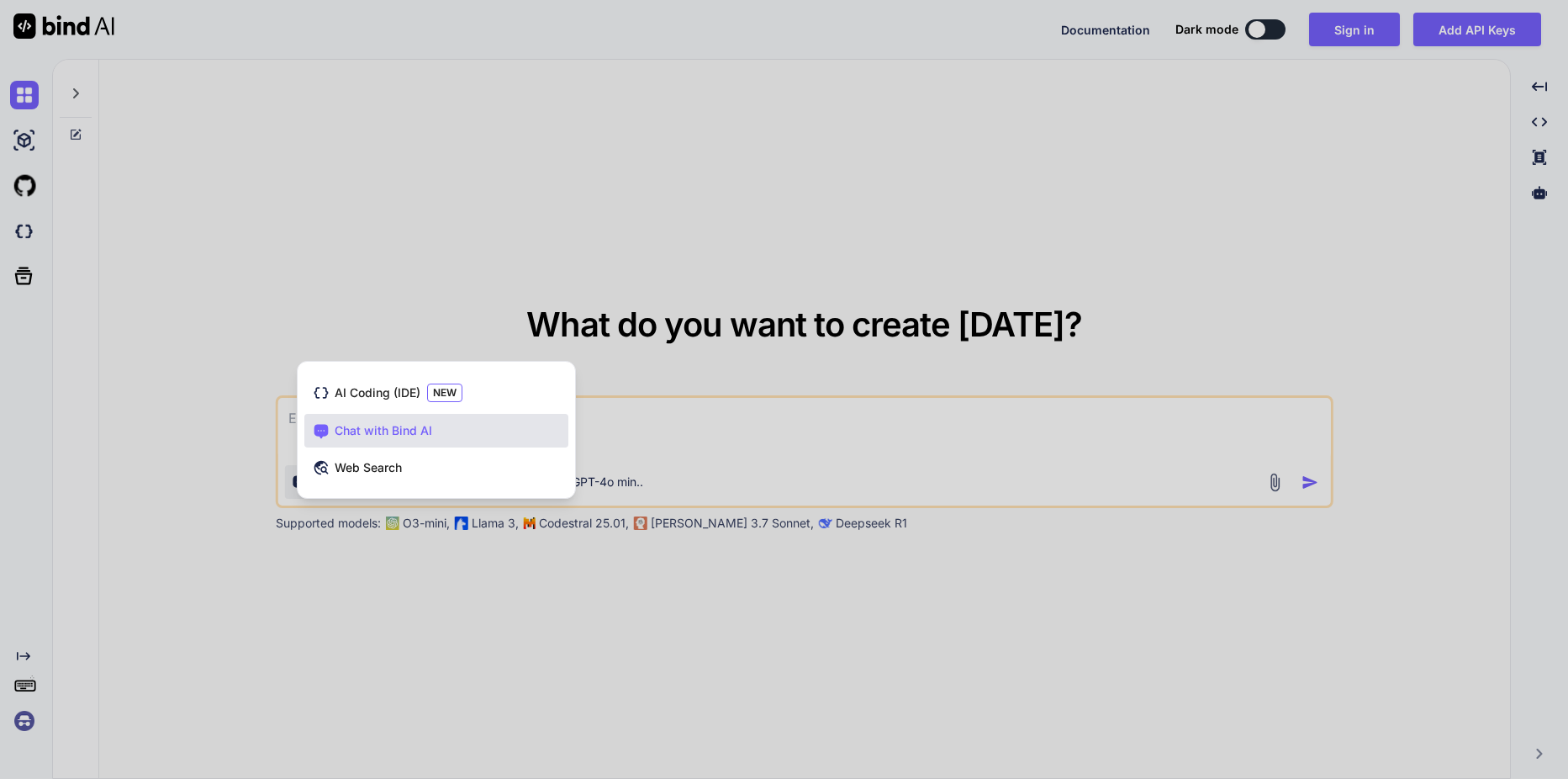
click at [422, 573] on div at bounding box center [784, 389] width 1568 height 779
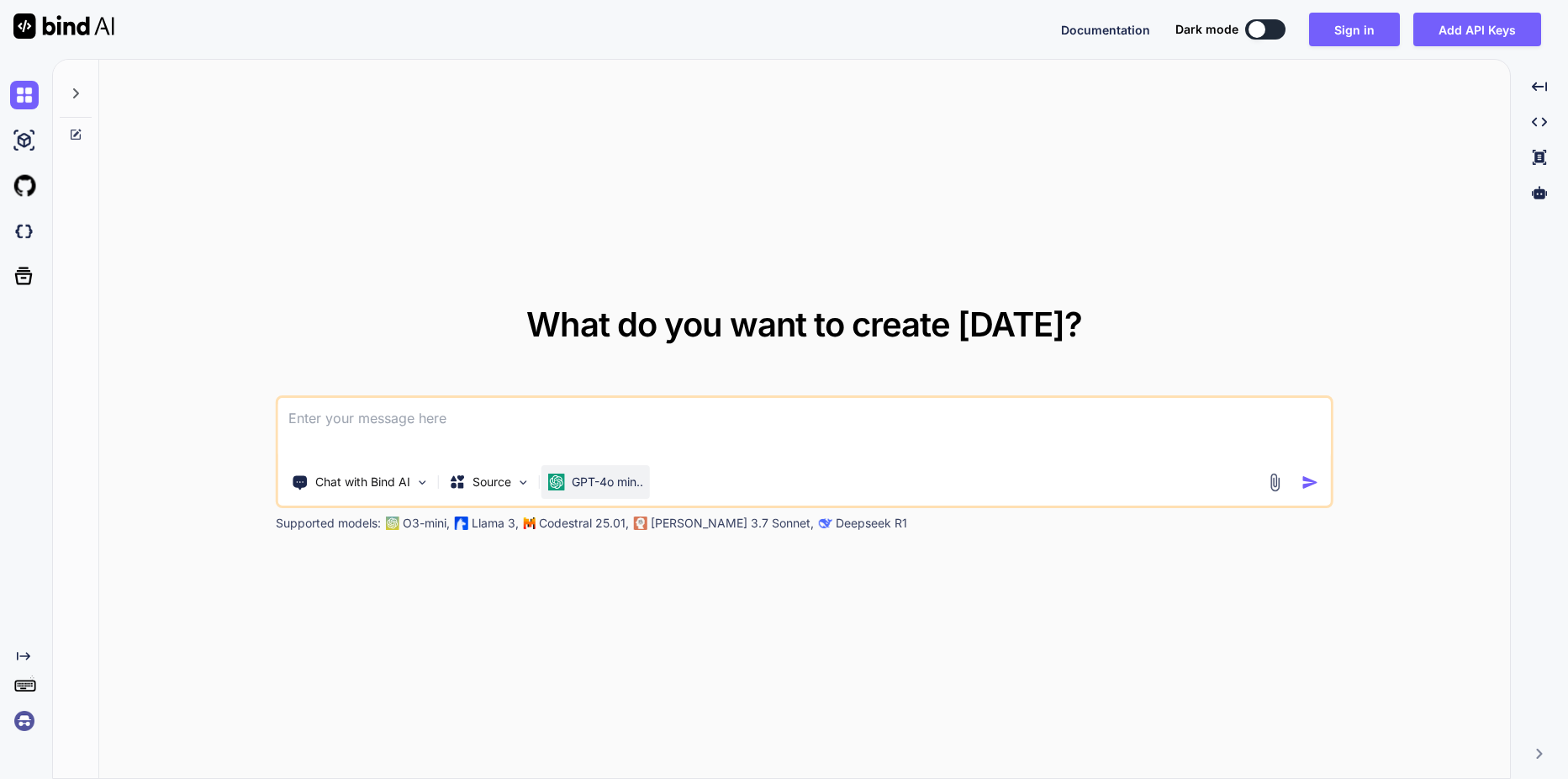
click at [612, 470] on div "GPT-4o min.." at bounding box center [595, 482] width 108 height 33
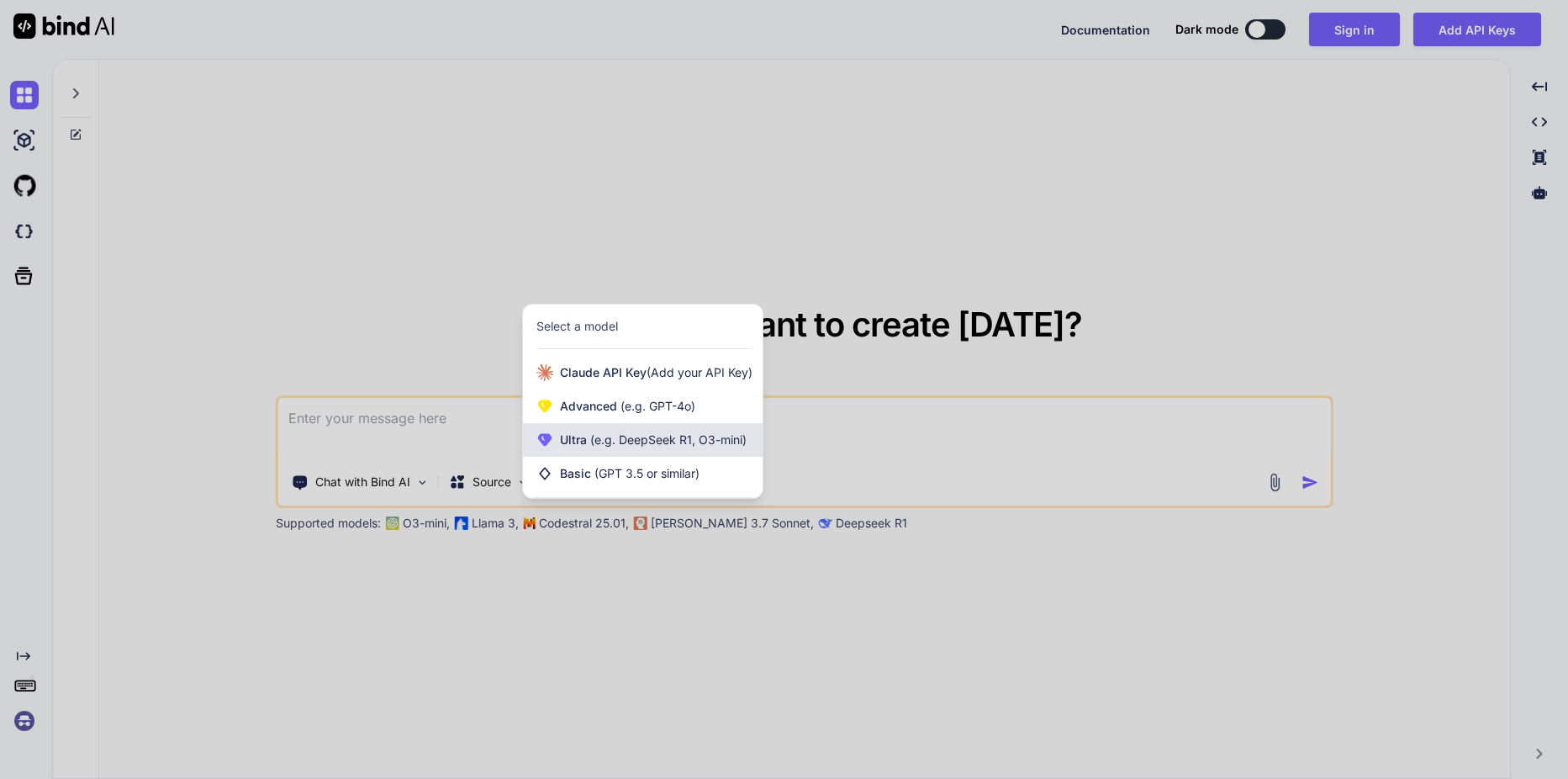
click at [669, 444] on span "(e.g. DeepSeek R1, O3-mini)" at bounding box center [666, 439] width 160 height 14
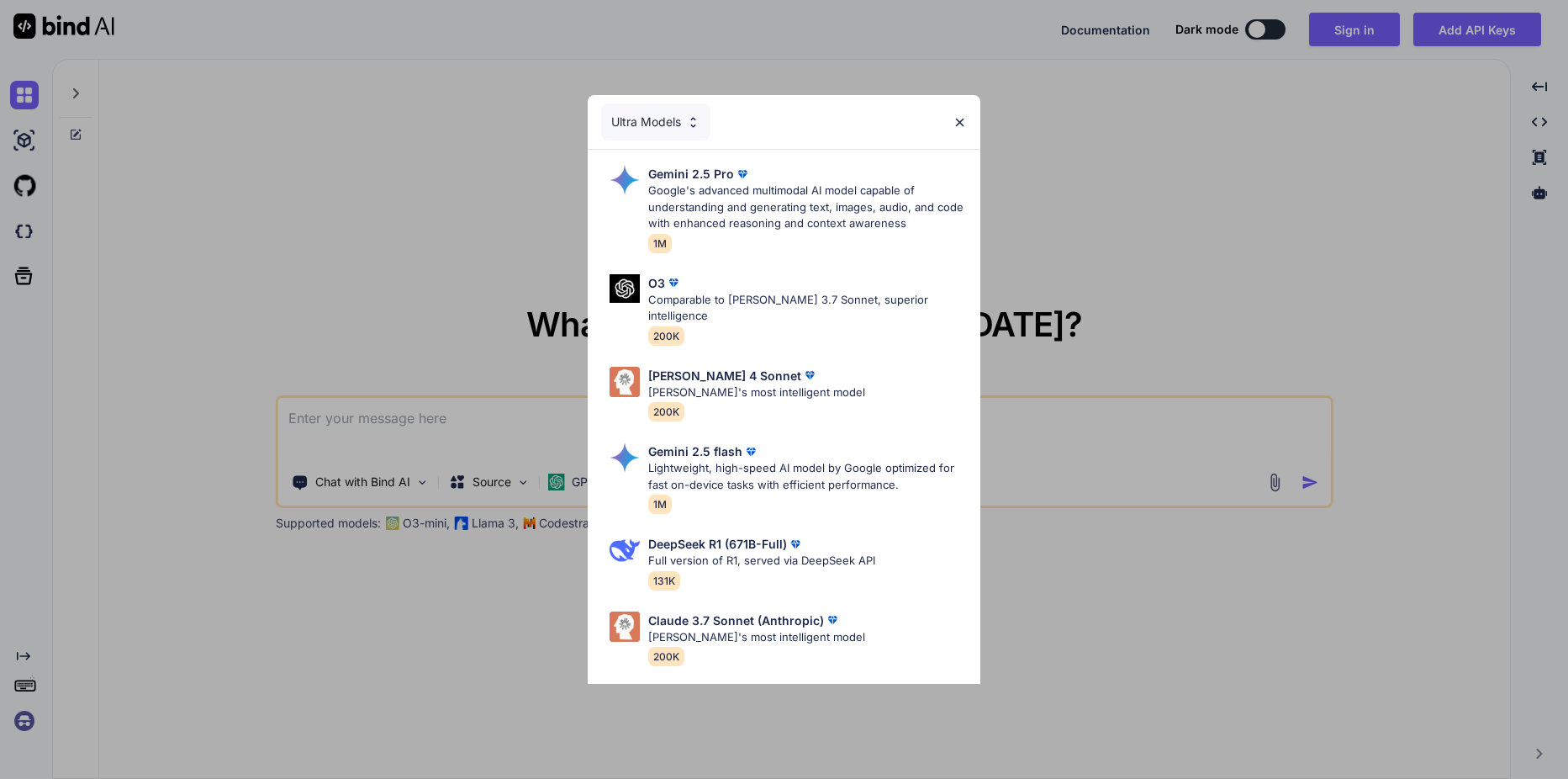
click at [493, 267] on div "Ultra Models Gemini 2.5 Pro Google's advanced multimodal AI model capable of un…" at bounding box center [784, 389] width 1568 height 779
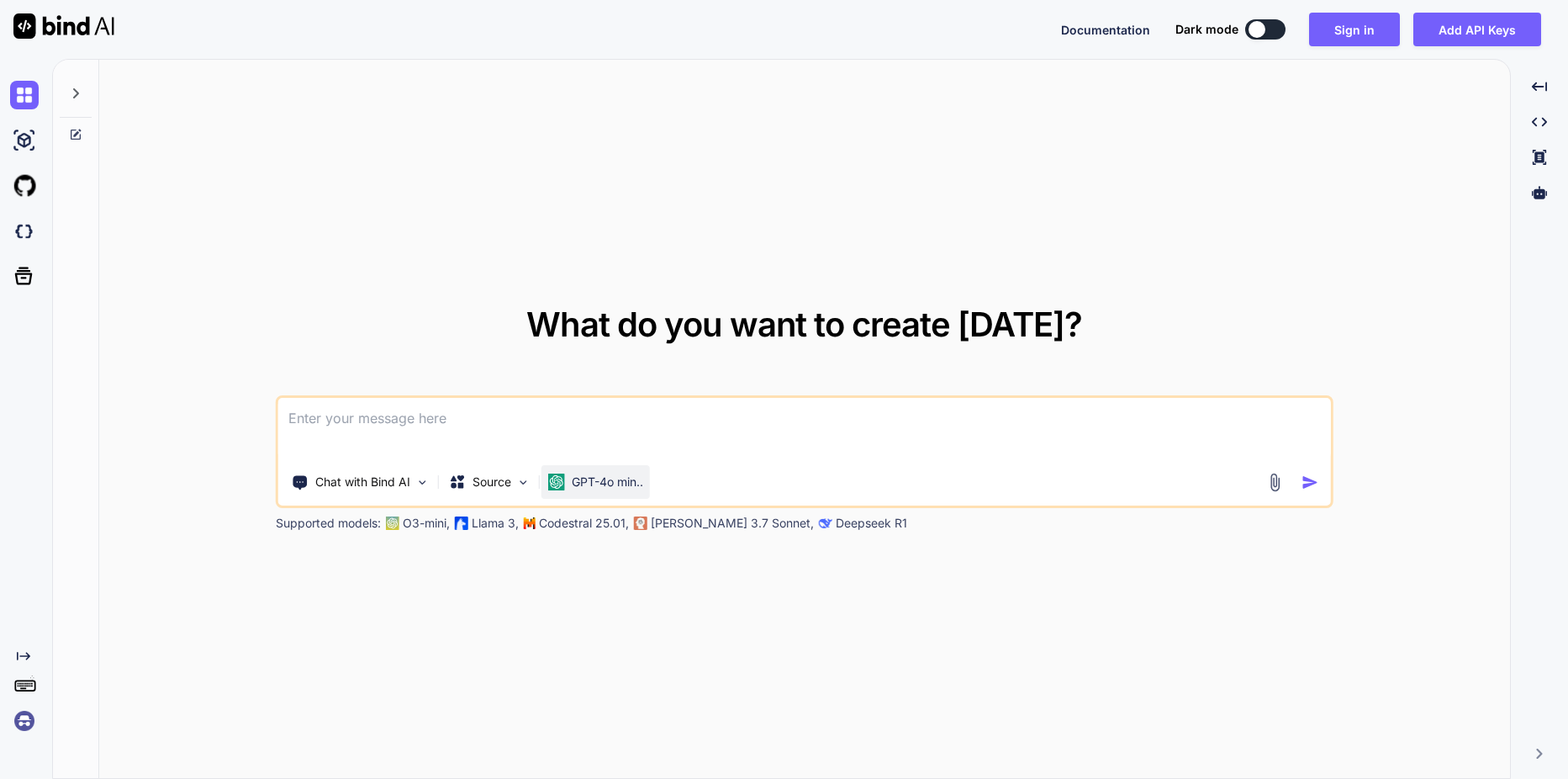
click at [591, 482] on p "GPT-4o min.." at bounding box center [607, 482] width 72 height 17
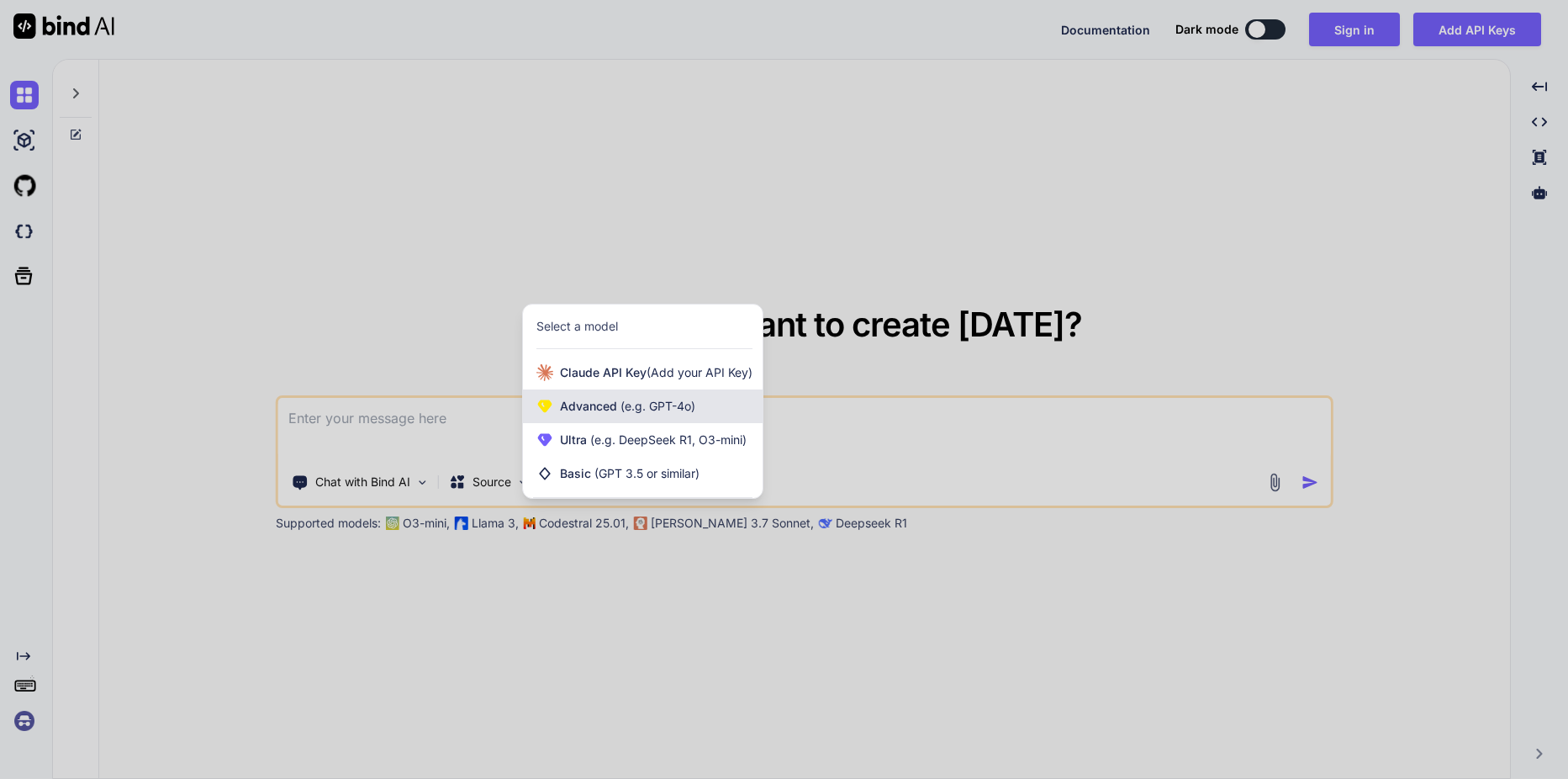
click at [615, 410] on span "Advanced (e.g. GPT-4o)" at bounding box center [628, 406] width 136 height 17
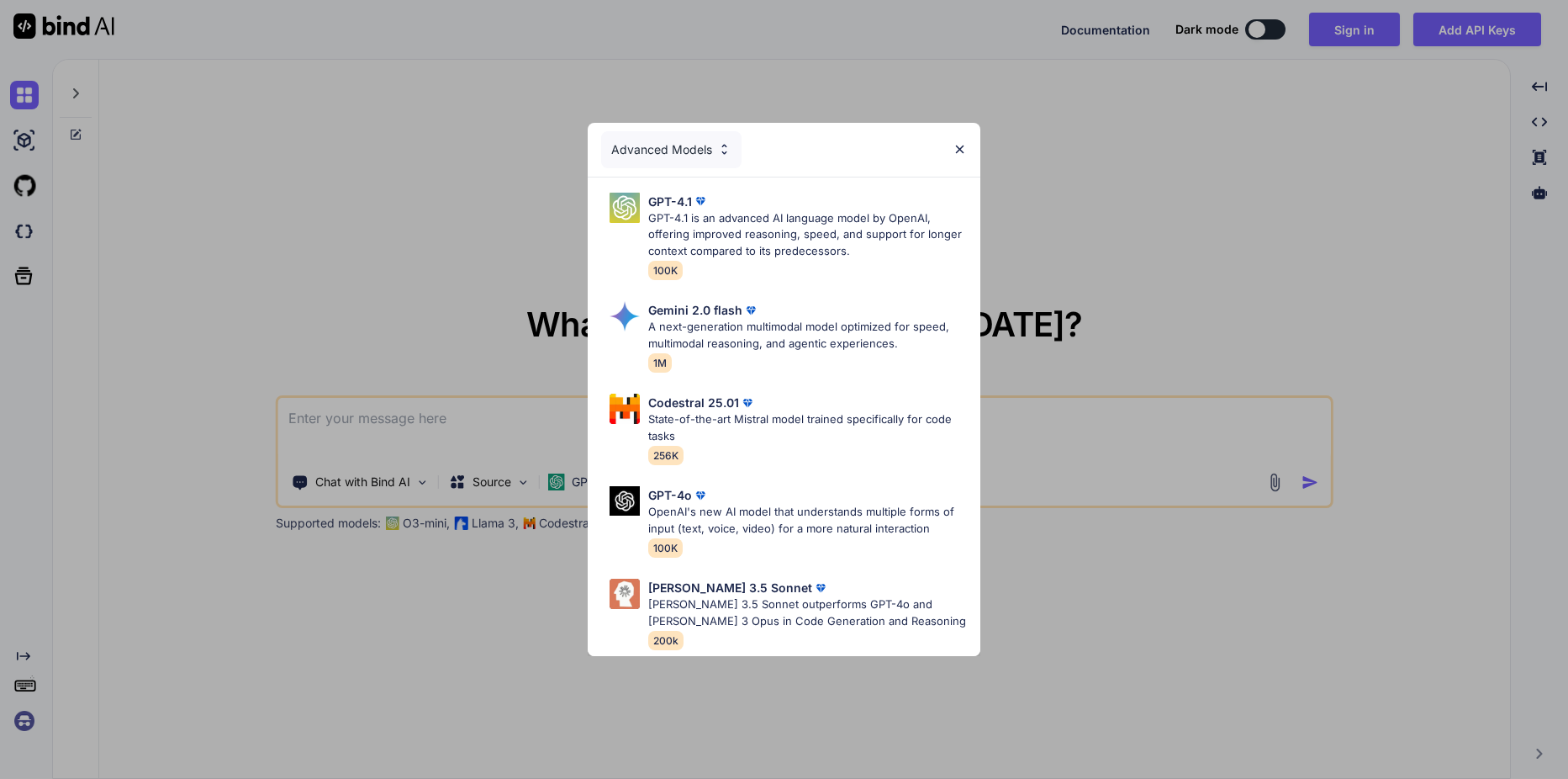
click at [568, 472] on div "Advanced Models GPT-4.1 GPT-4.1 is an advanced AI language model by OpenAI, off…" at bounding box center [784, 389] width 1568 height 779
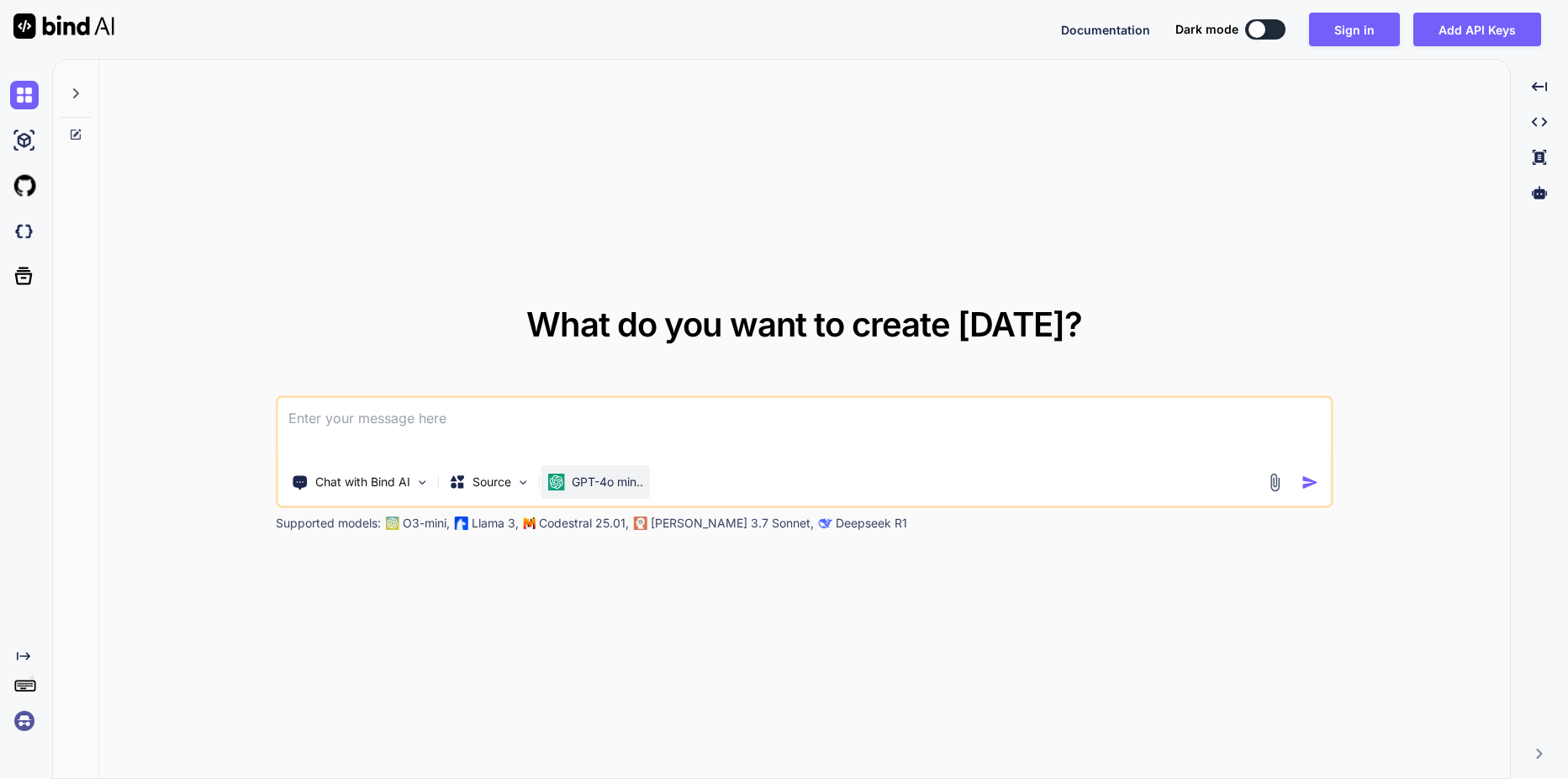
click at [584, 480] on p "GPT-4o min.." at bounding box center [607, 482] width 72 height 17
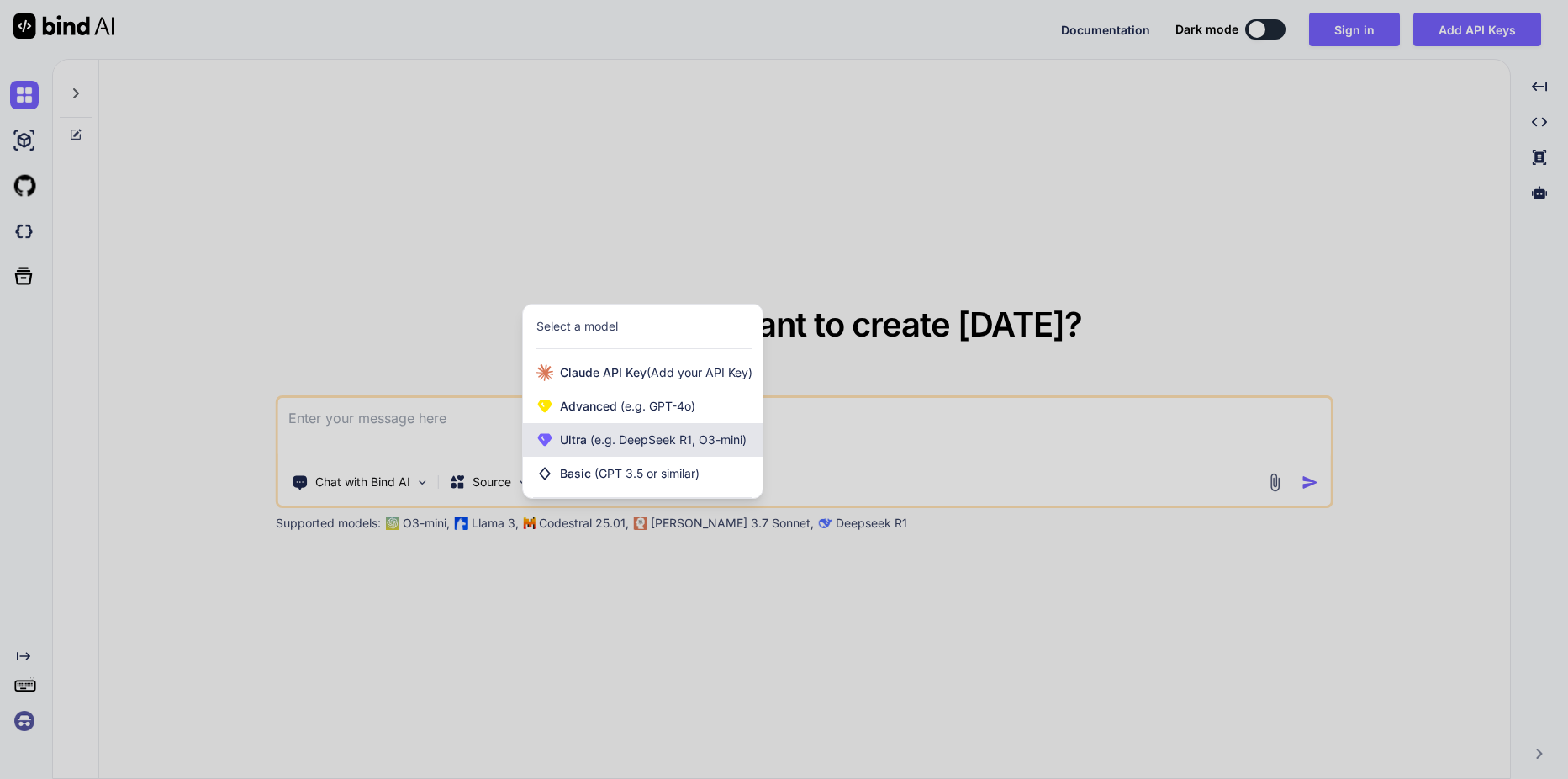
click at [622, 449] on div "Ultra (e.g. DeepSeek R1, O3-mini)" at bounding box center [642, 440] width 240 height 33
type textarea "x"
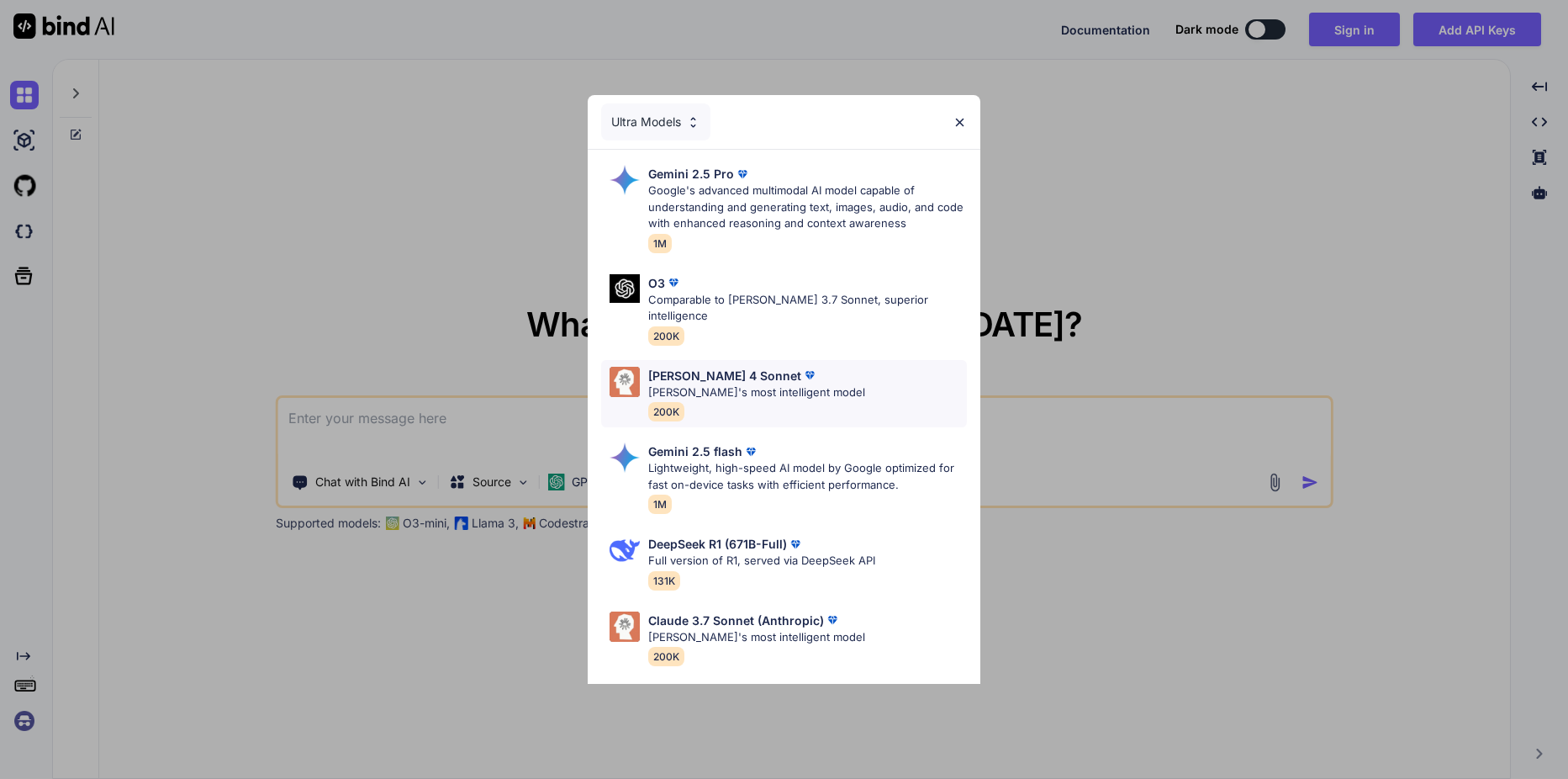
click at [801, 367] on img at bounding box center [809, 376] width 17 height 17
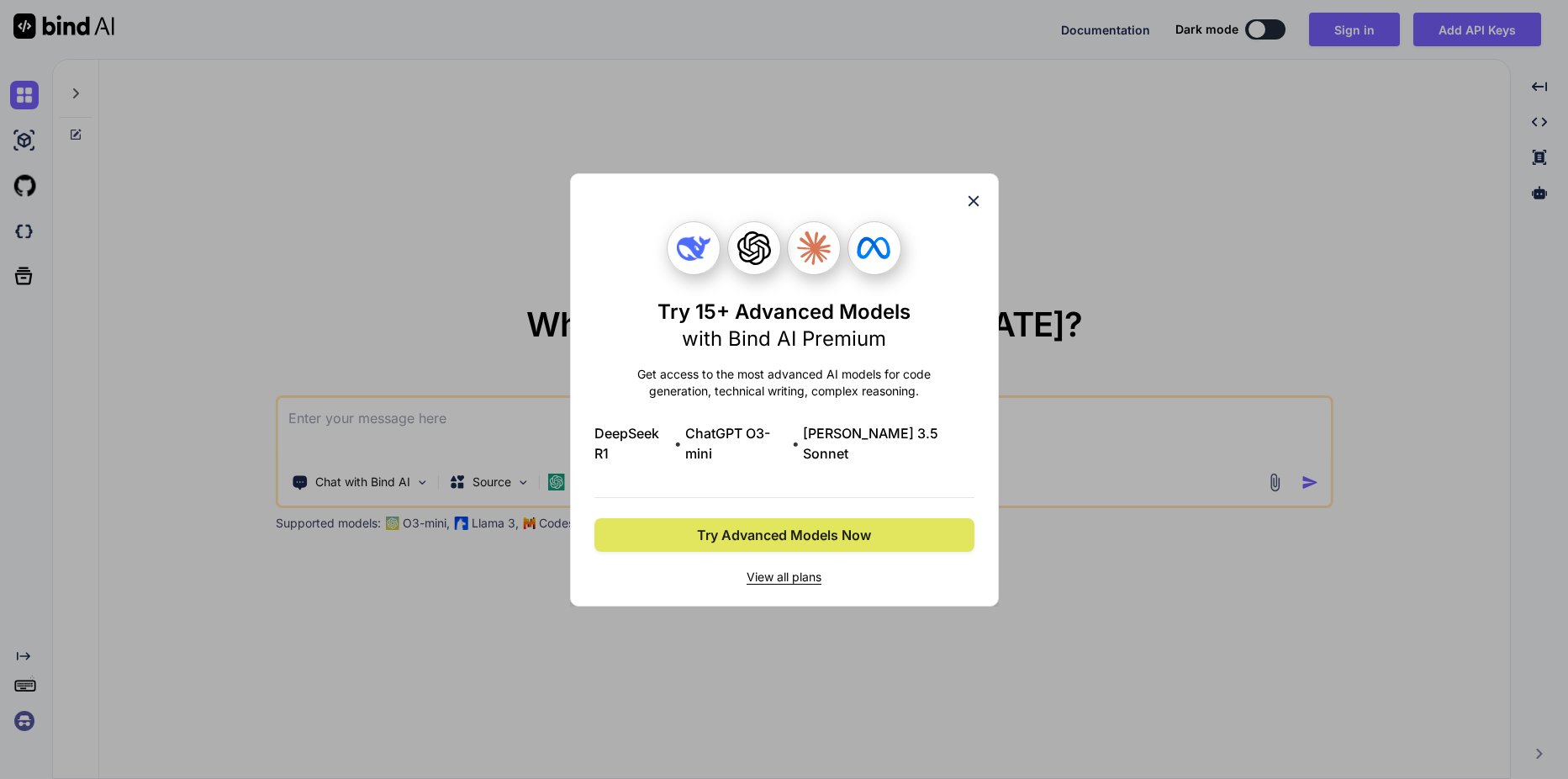
click at [749, 525] on span "Try Advanced Models Now" at bounding box center [784, 534] width 174 height 20
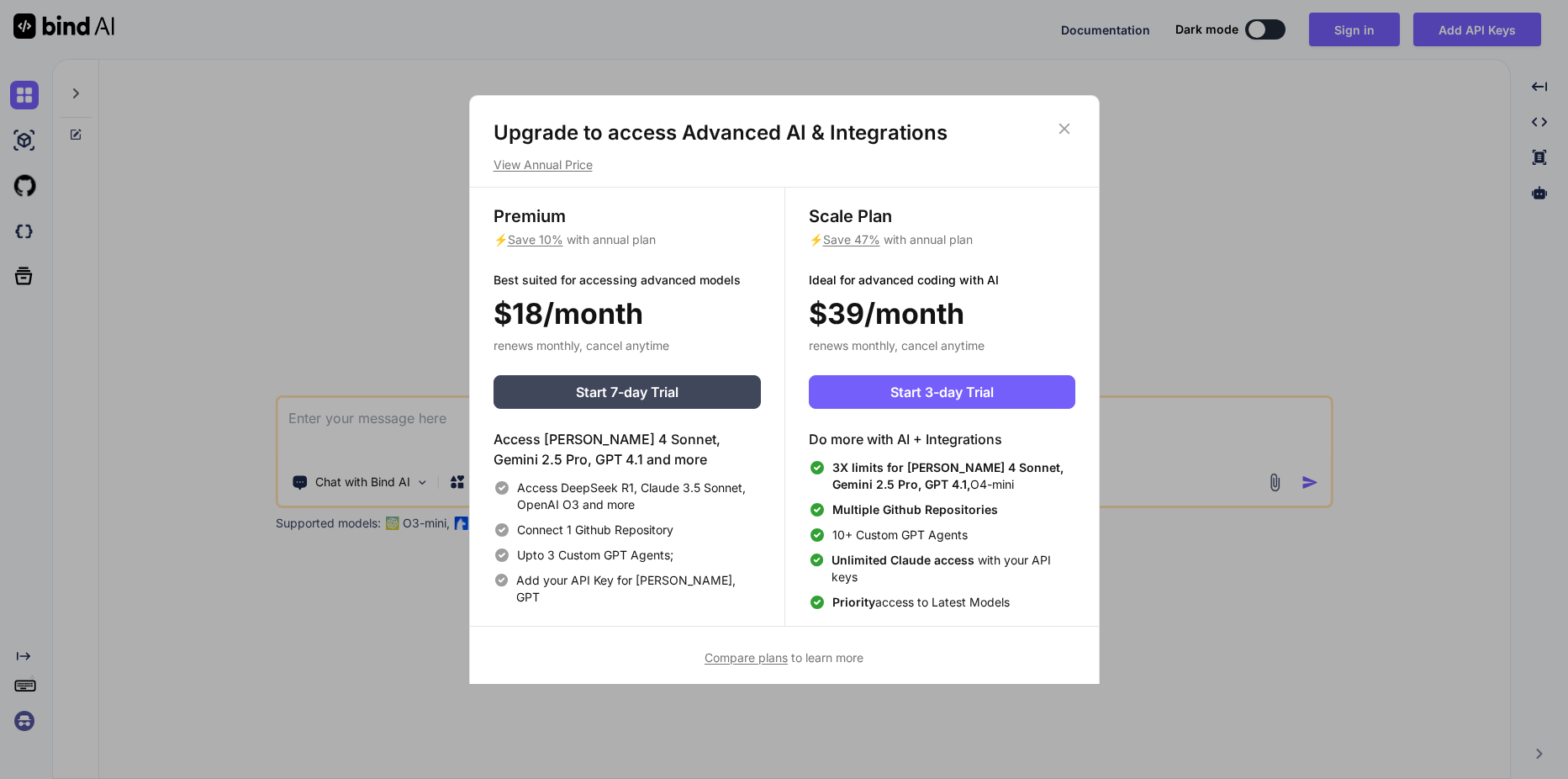
click at [1057, 124] on icon at bounding box center [1063, 128] width 18 height 18
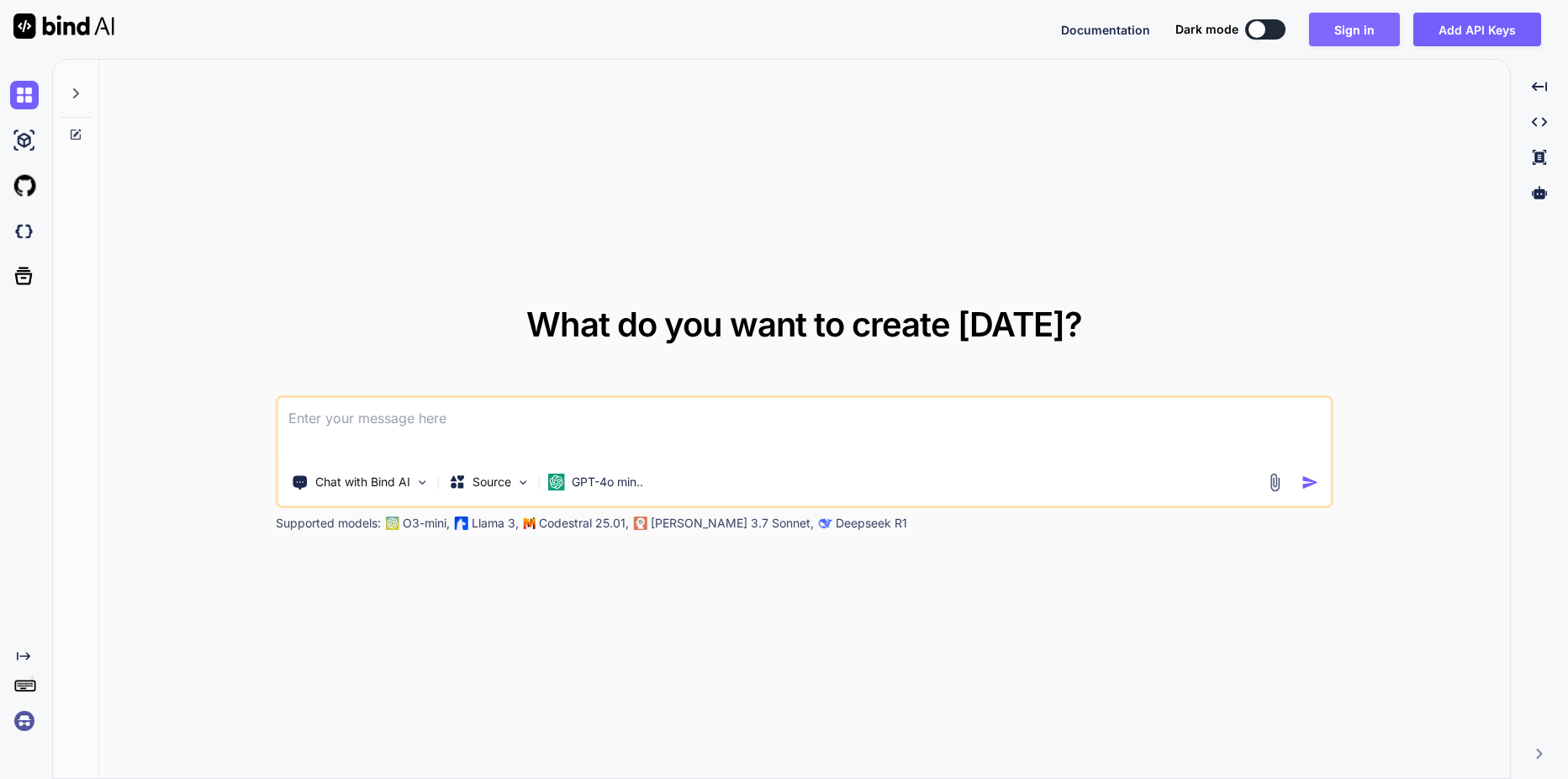
click at [1353, 31] on button "Sign in" at bounding box center [1354, 29] width 91 height 33
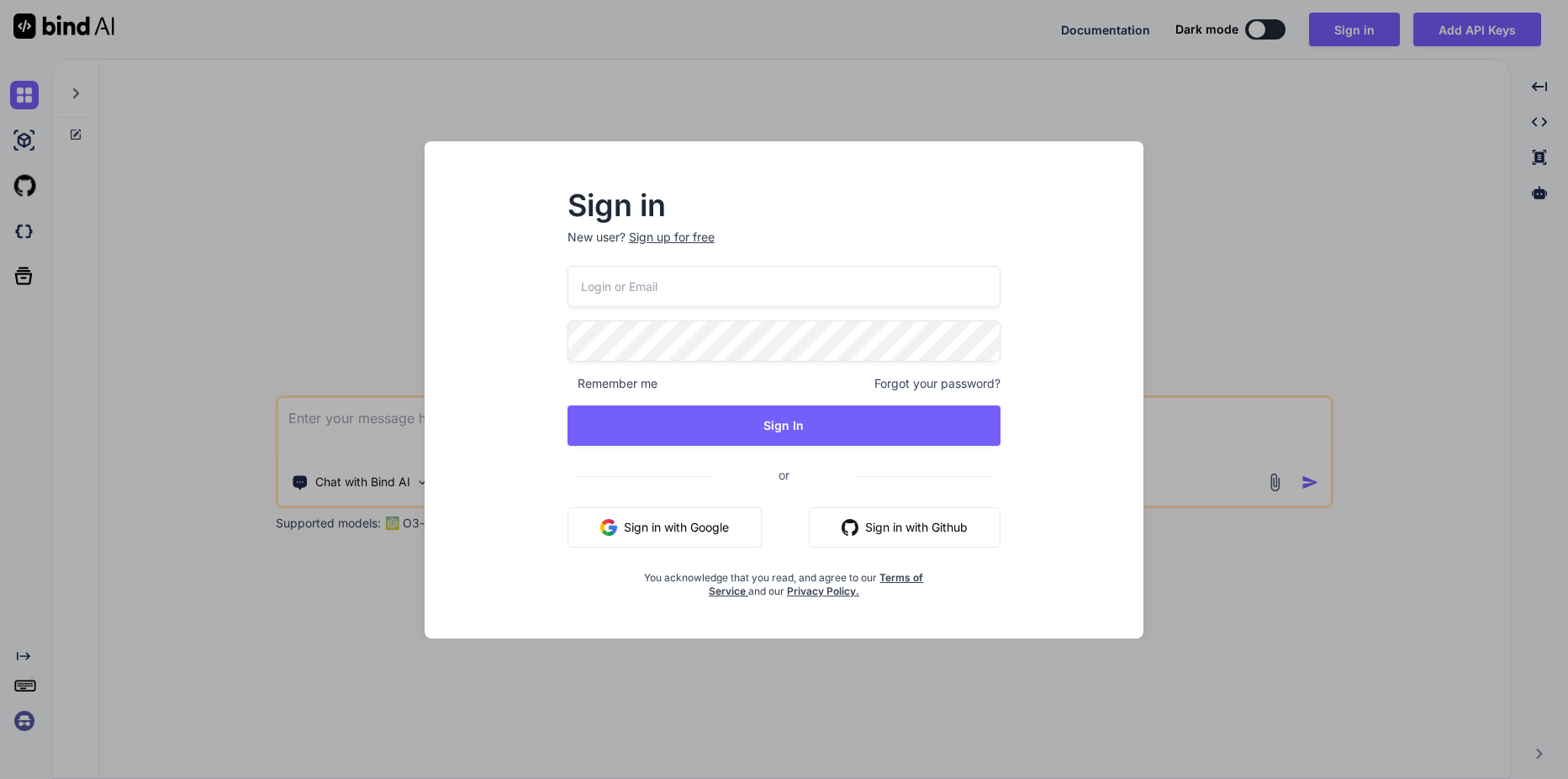
click at [691, 521] on button "Sign in with Google" at bounding box center [664, 528] width 194 height 40
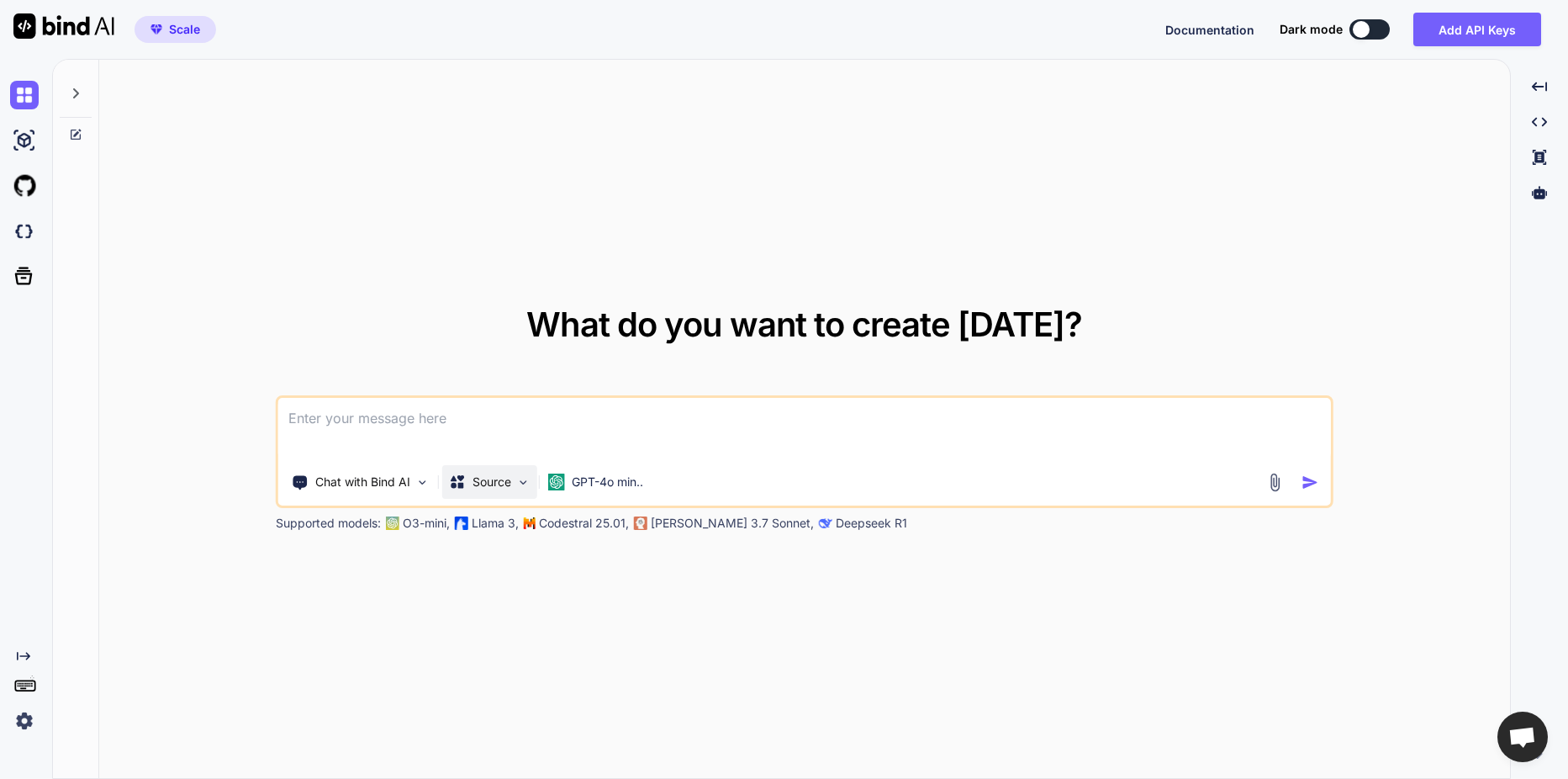
click at [516, 481] on img at bounding box center [523, 482] width 14 height 14
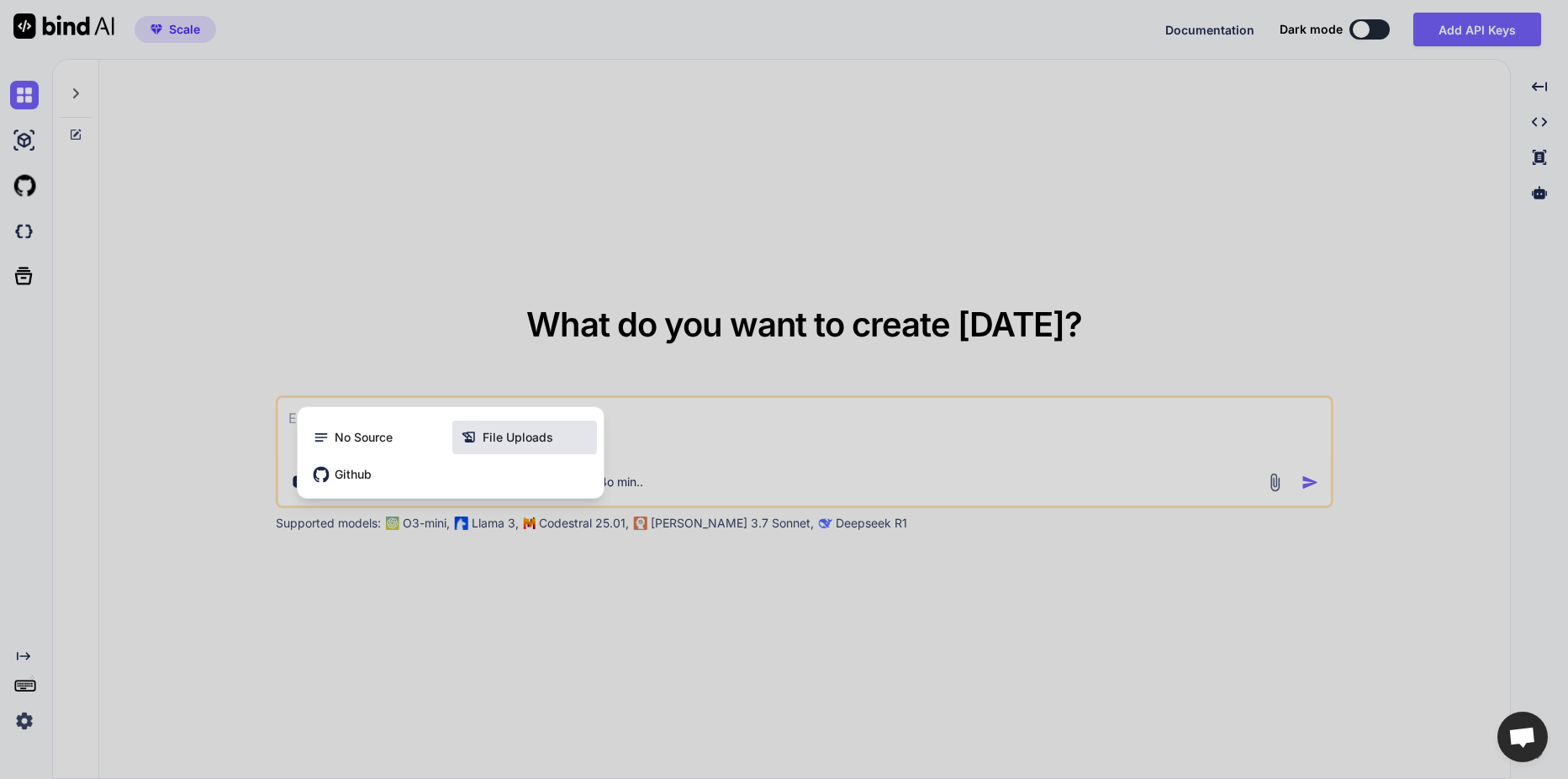
click at [564, 441] on div "File Uploads" at bounding box center [524, 437] width 144 height 33
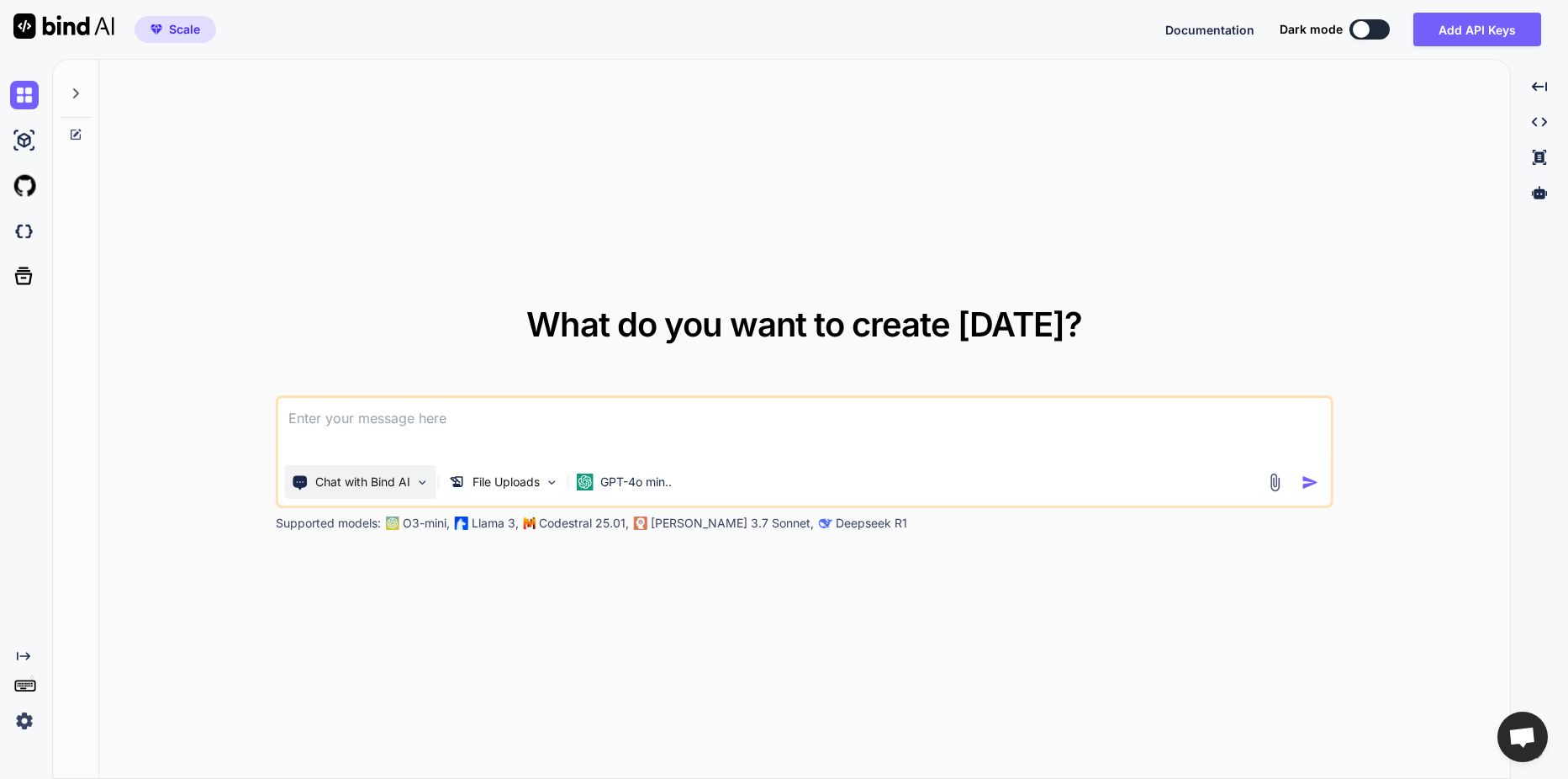
click at [416, 482] on img at bounding box center [422, 482] width 14 height 14
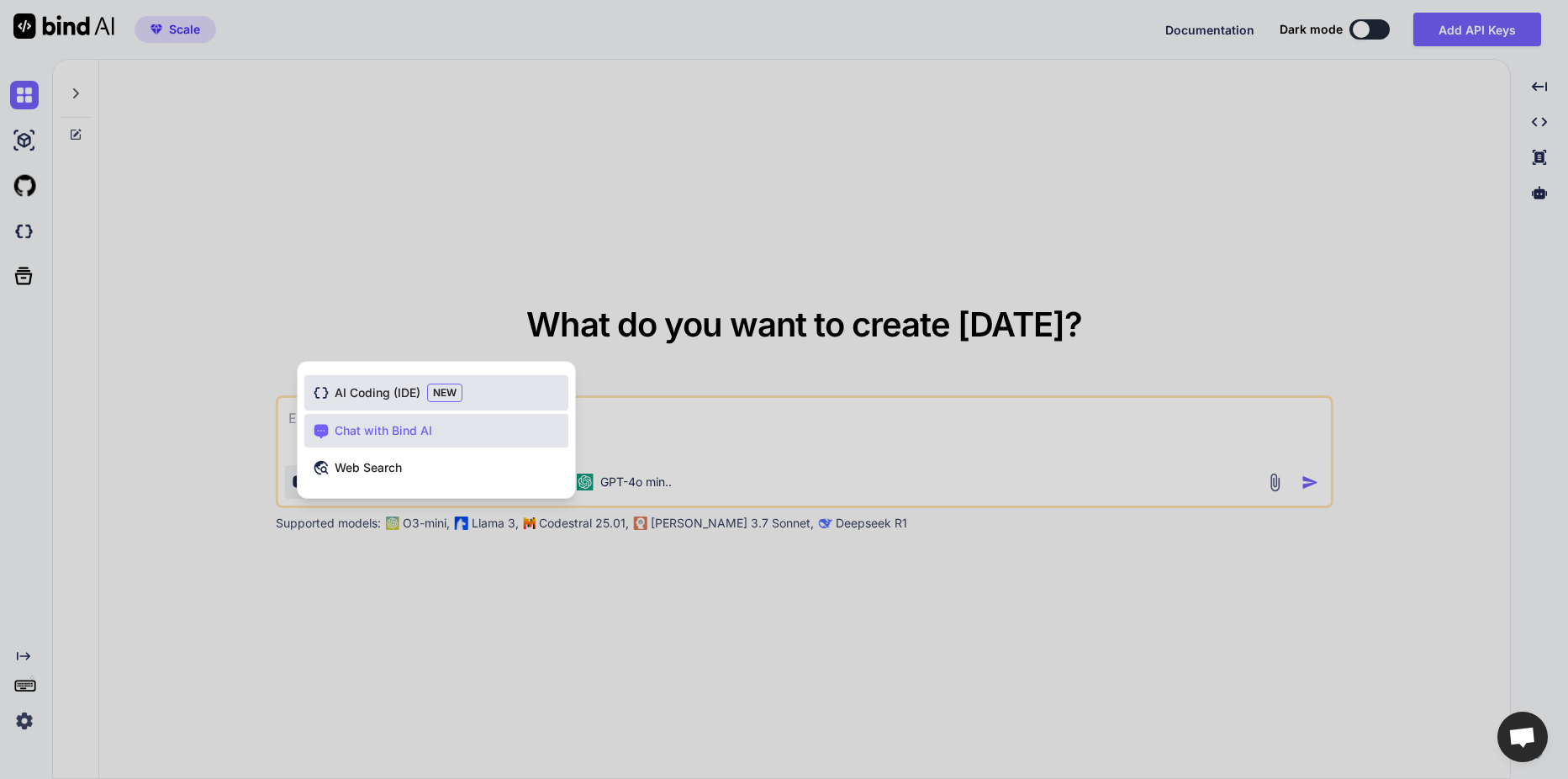
click at [461, 402] on div "AI Coding (IDE) NEW" at bounding box center [436, 392] width 264 height 35
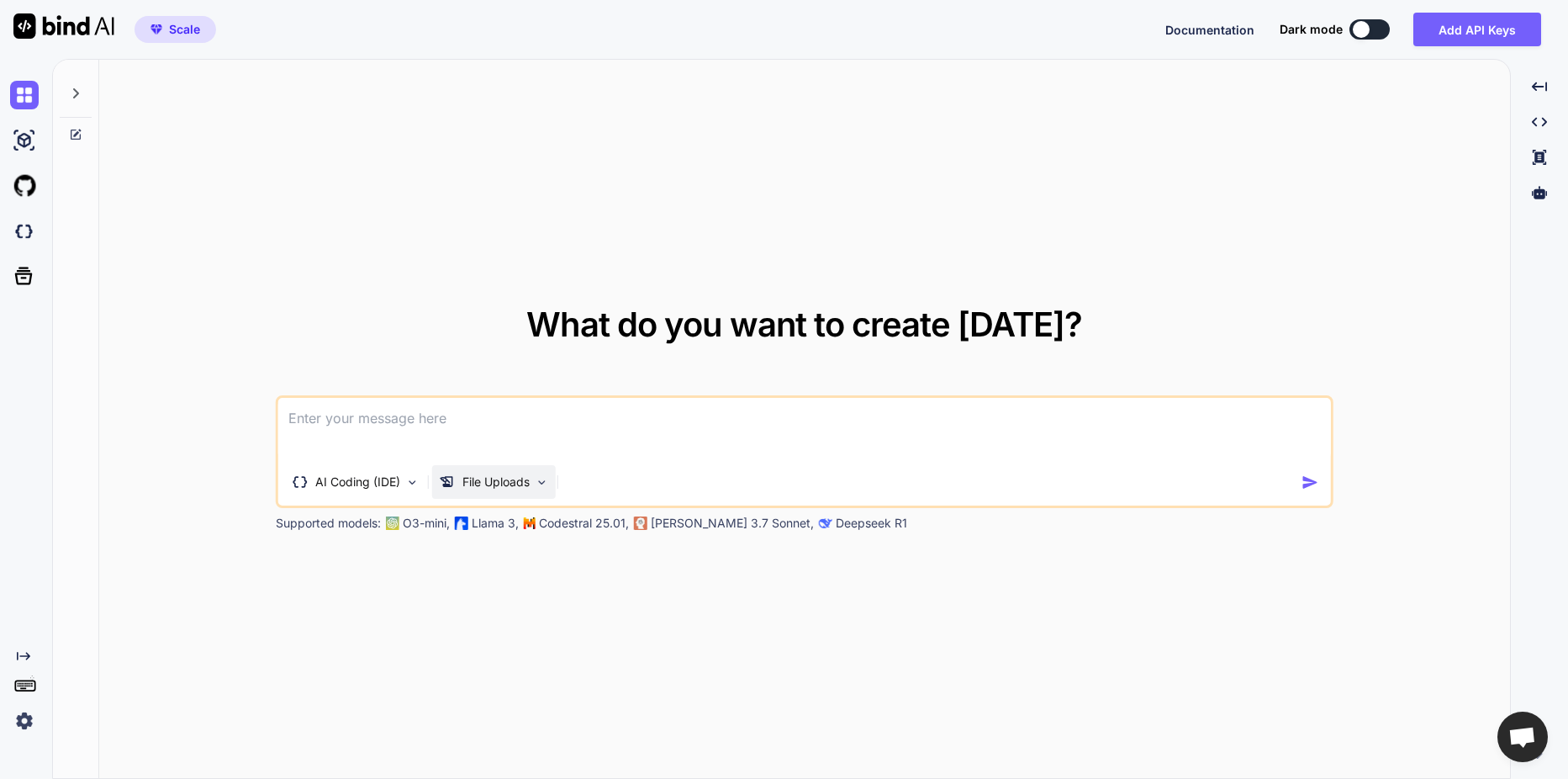
click at [449, 486] on icon at bounding box center [445, 481] width 12 height 11
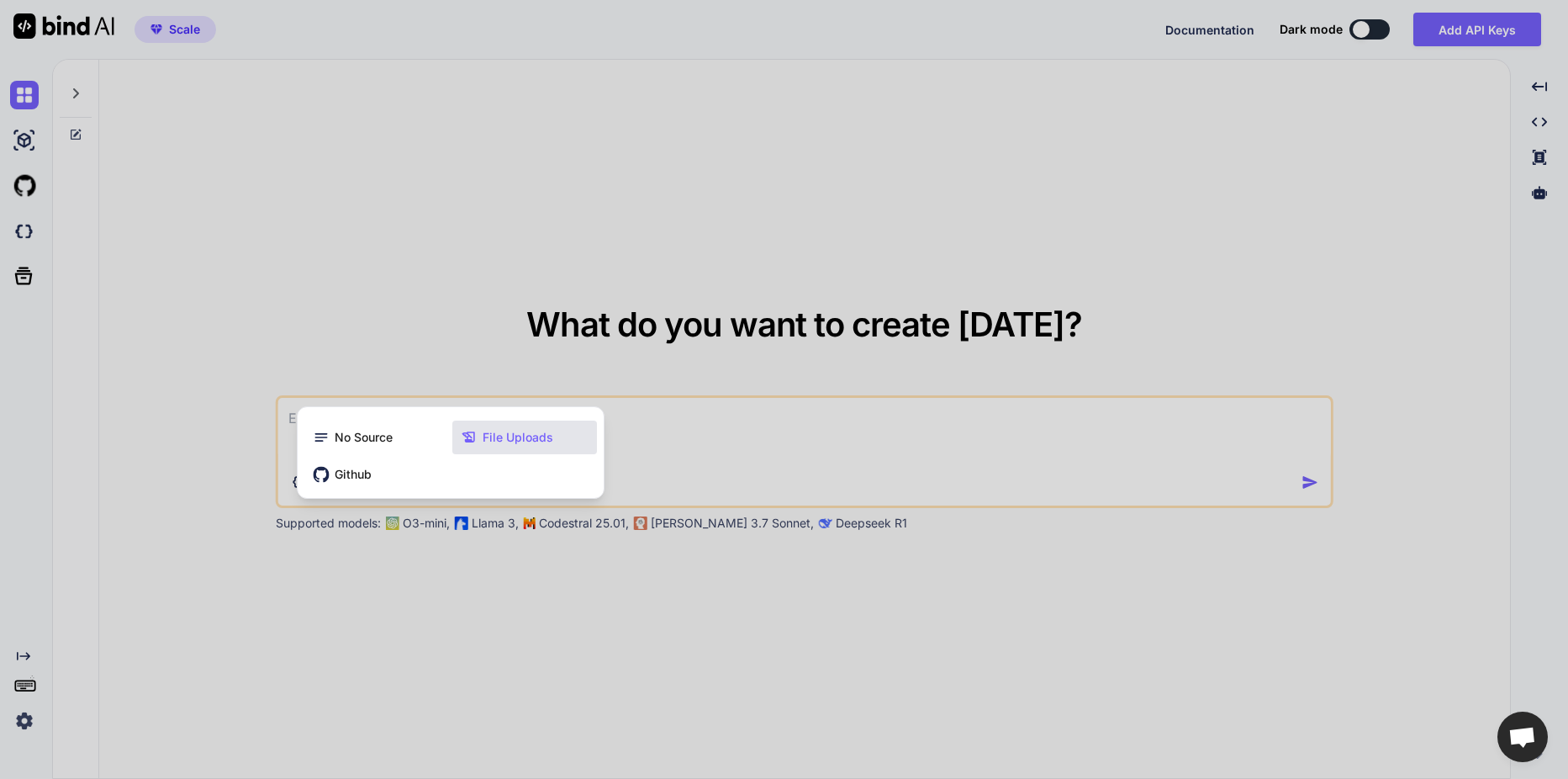
click at [735, 465] on div at bounding box center [784, 389] width 1568 height 779
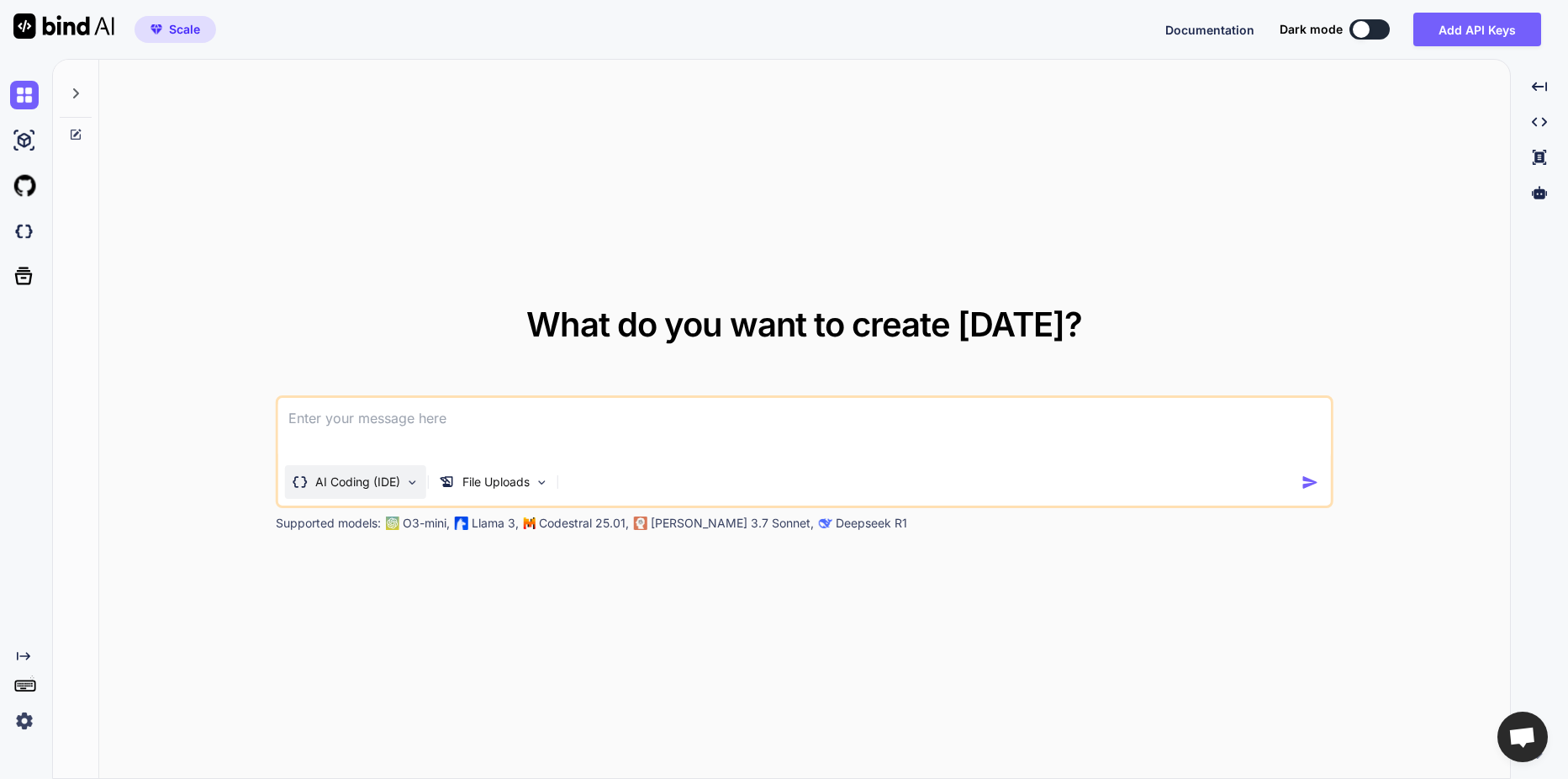
click at [366, 484] on p "AI Coding (IDE)" at bounding box center [357, 482] width 85 height 17
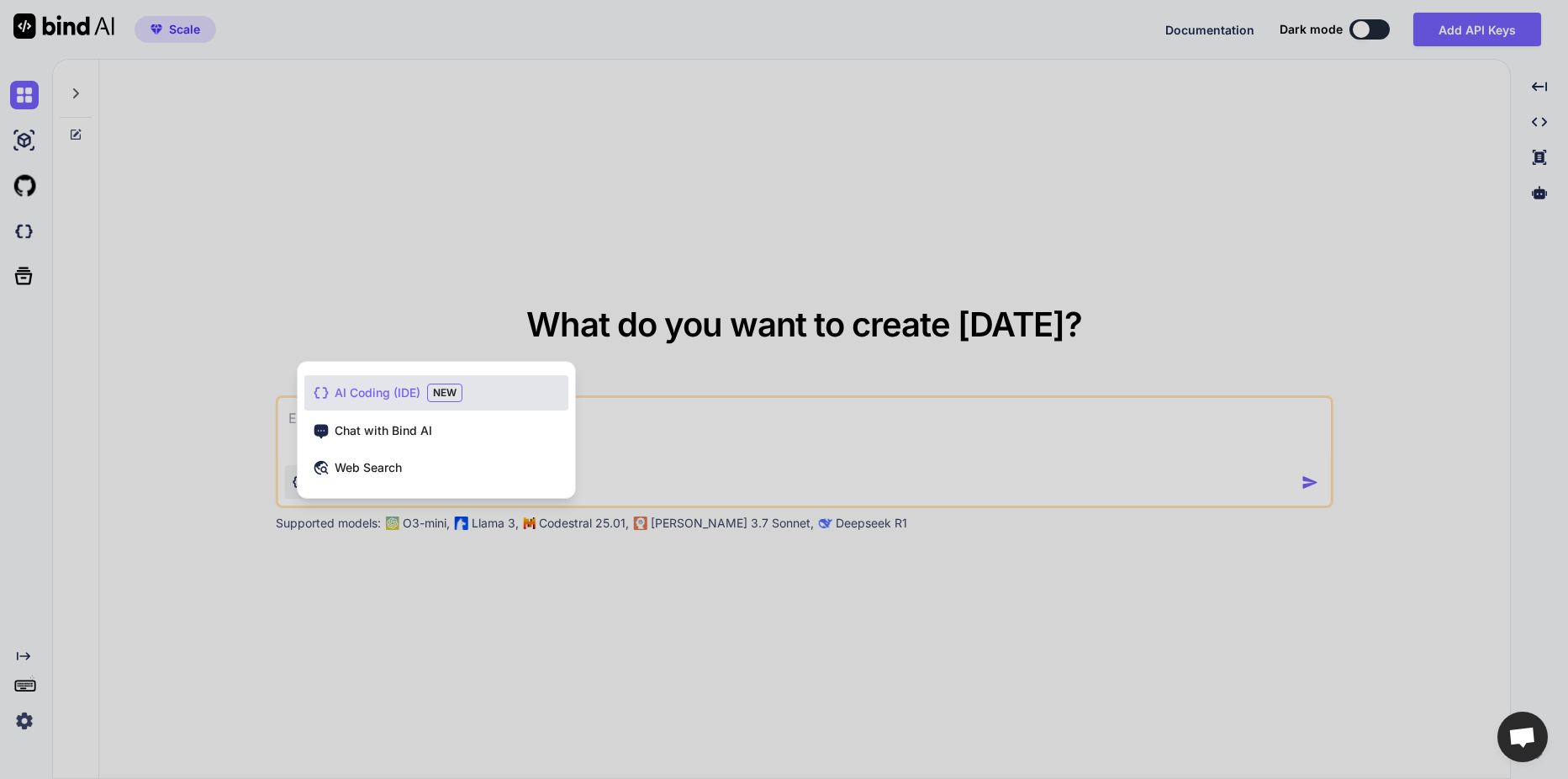
click at [729, 406] on div at bounding box center [784, 389] width 1568 height 779
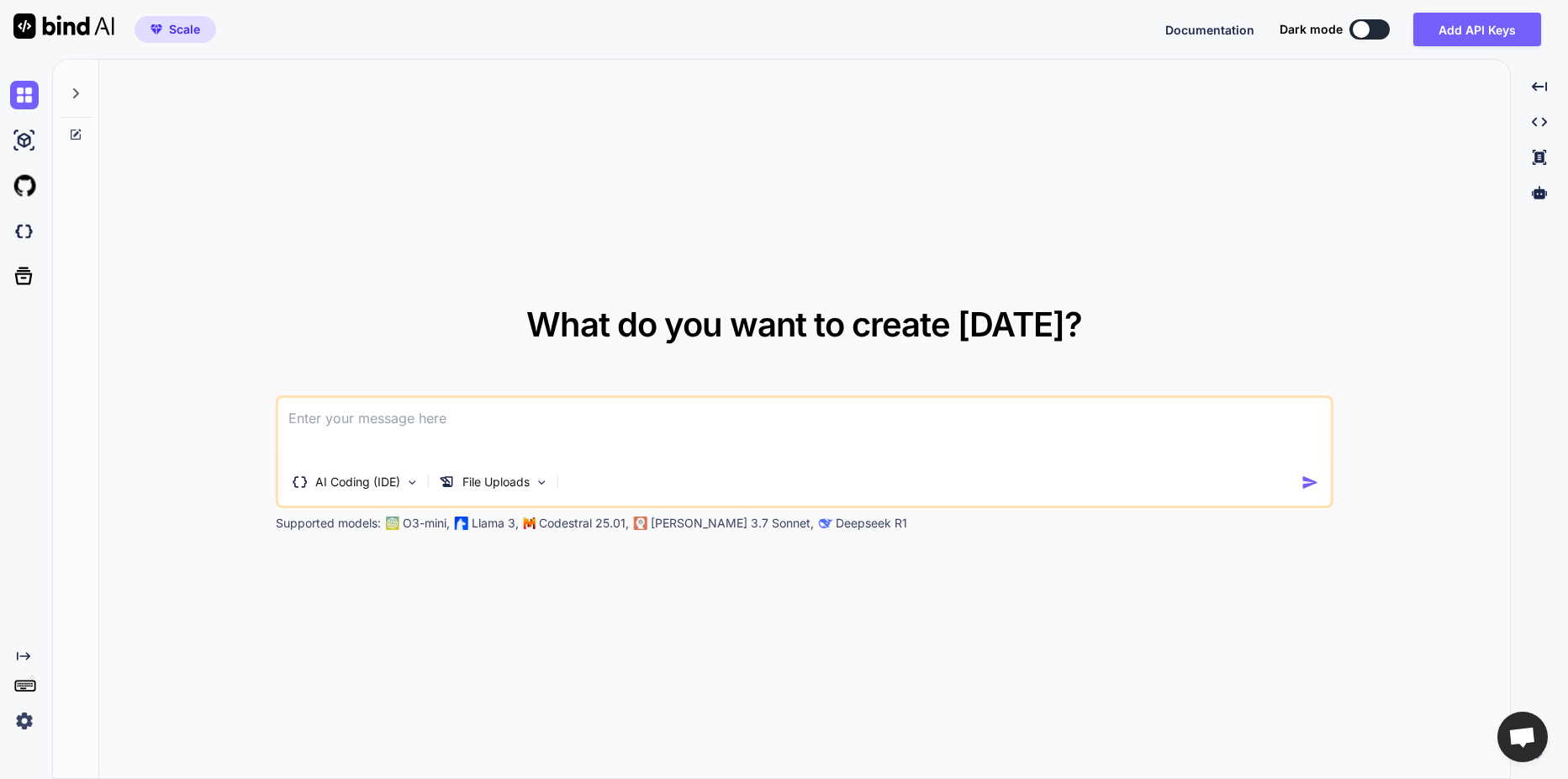
click at [677, 423] on textarea at bounding box center [805, 428] width 1053 height 62
paste textarea "new_branch_code.html"
type textarea "new_branch_code.html"
click at [504, 478] on p "File Uploads" at bounding box center [496, 482] width 67 height 17
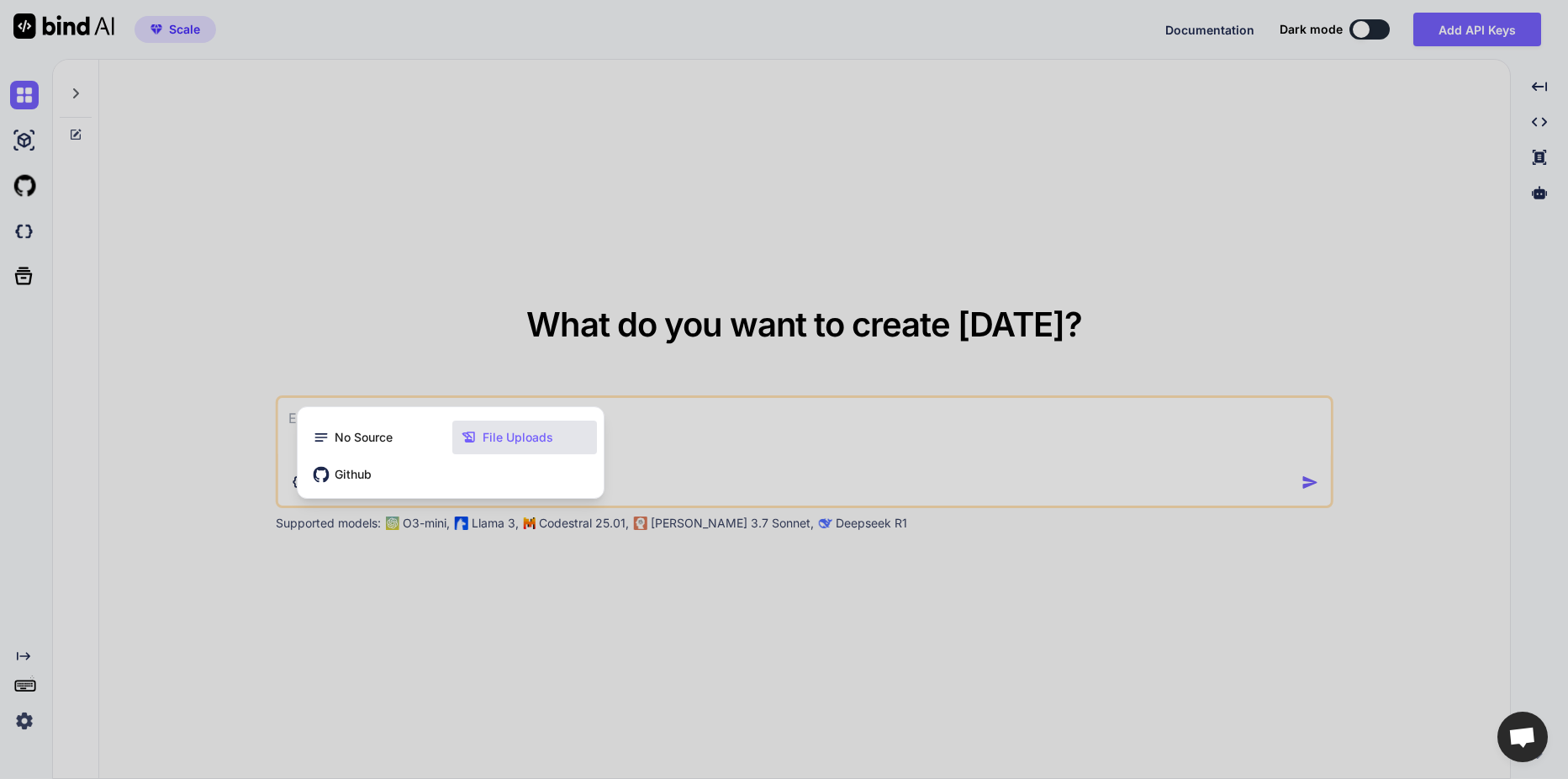
click at [510, 436] on span "File Uploads" at bounding box center [518, 438] width 71 height 17
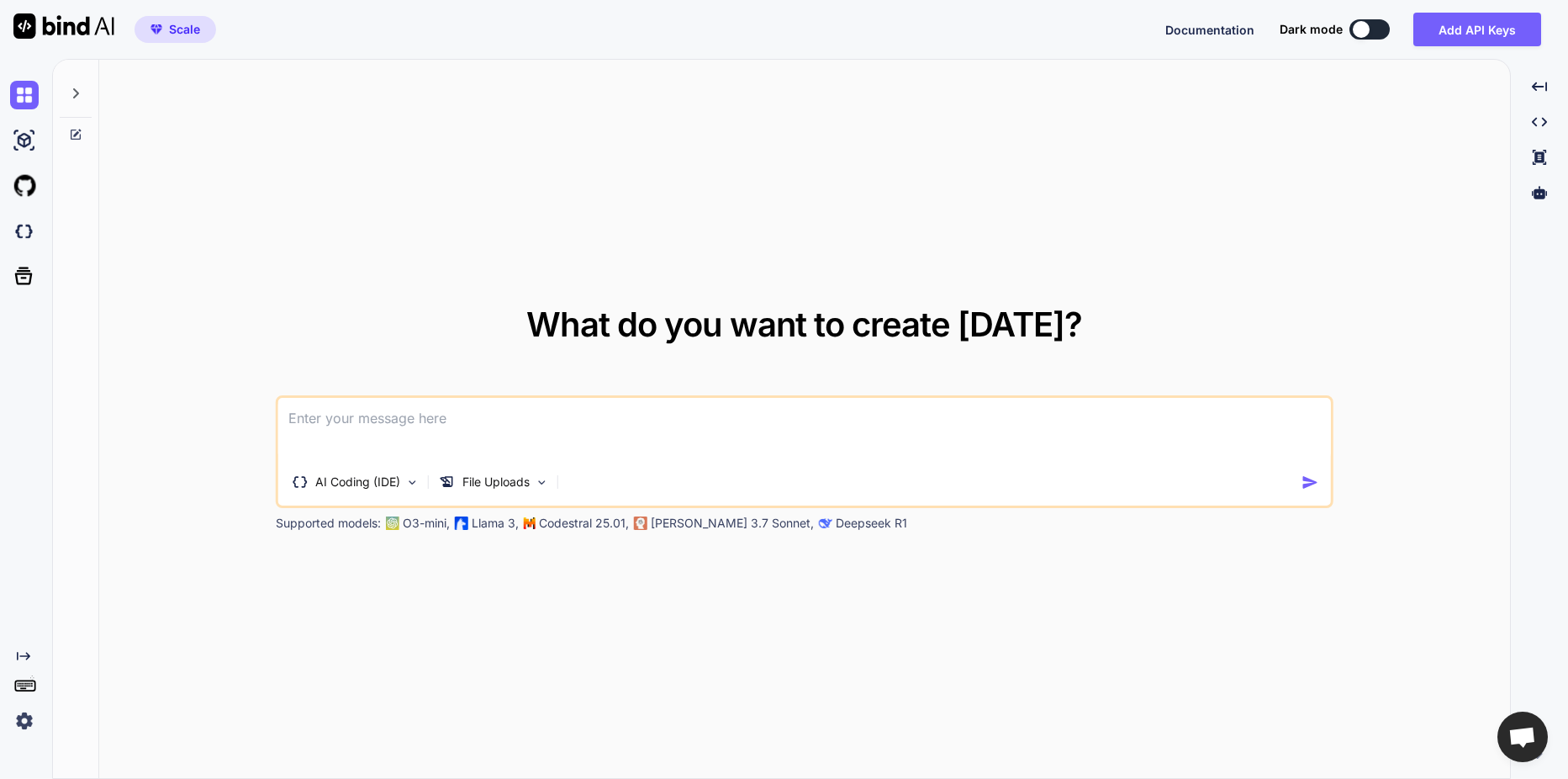
click at [885, 446] on textarea at bounding box center [805, 428] width 1053 height 62
click at [491, 483] on p "File Uploads" at bounding box center [496, 482] width 67 height 17
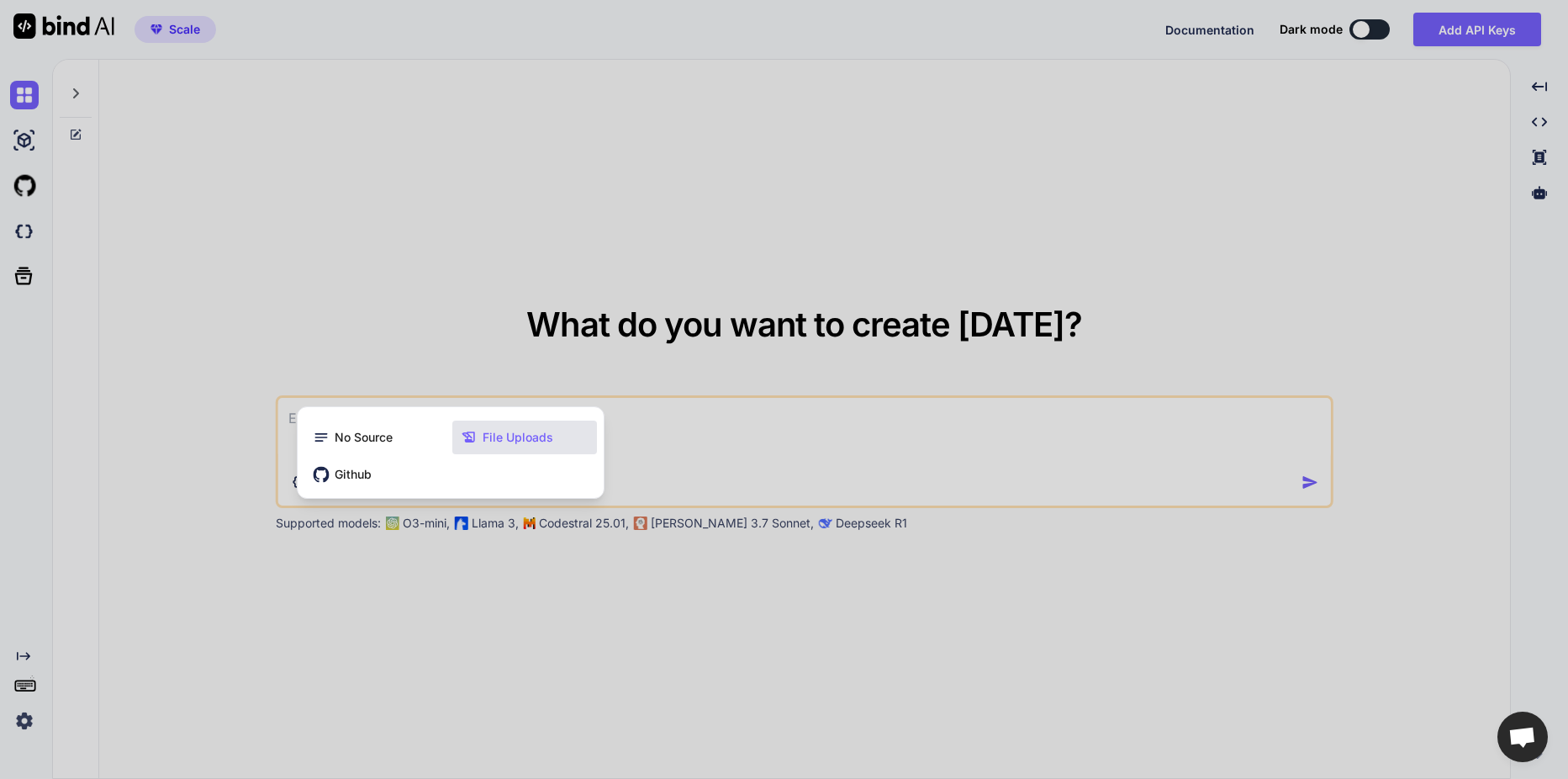
click at [483, 436] on span "File Uploads" at bounding box center [518, 438] width 71 height 17
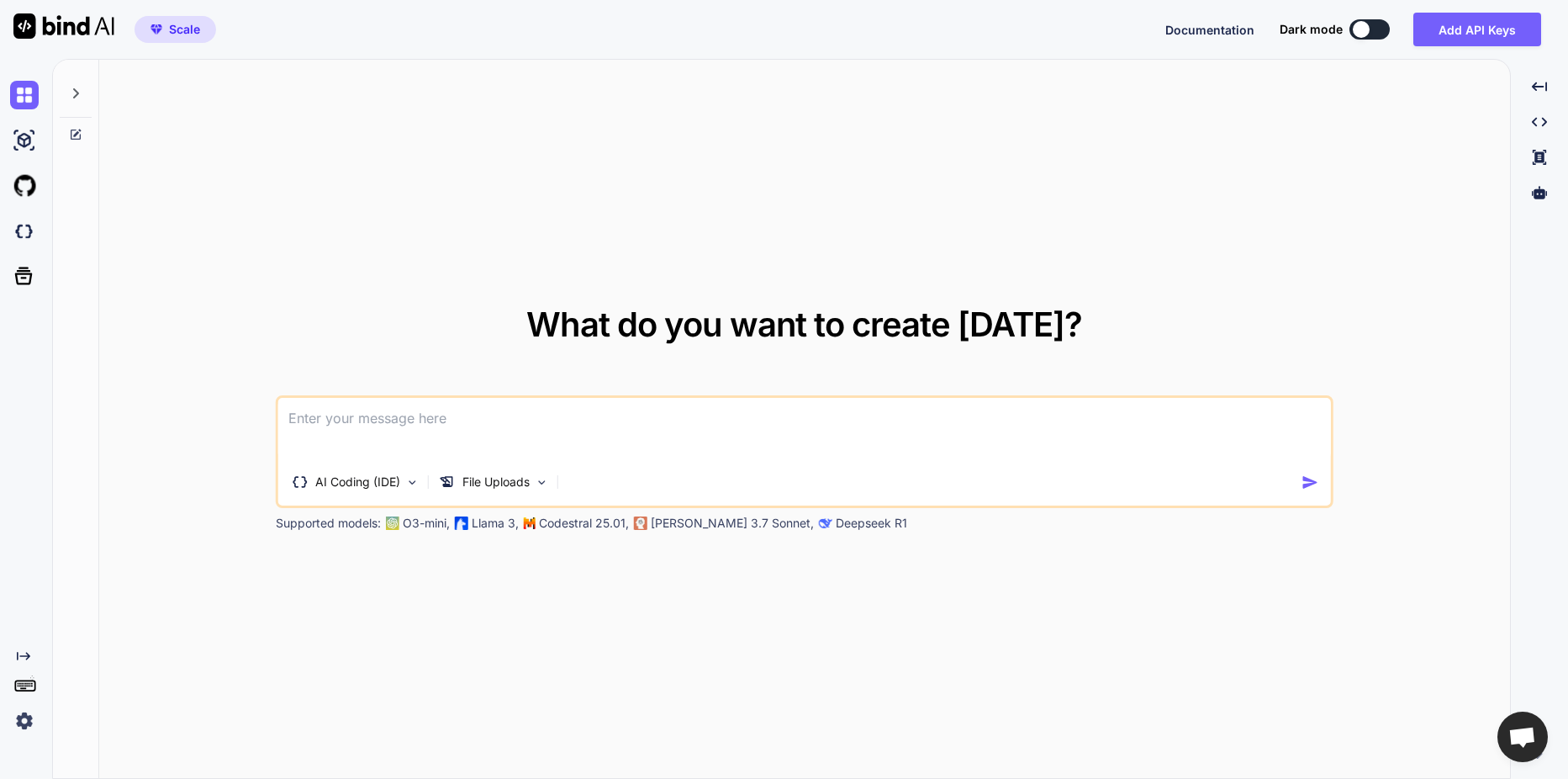
paste textarea "loremip dolo sit ame cons adi elit sedd eiu tem incid utlab et dolo magnً ali e…"
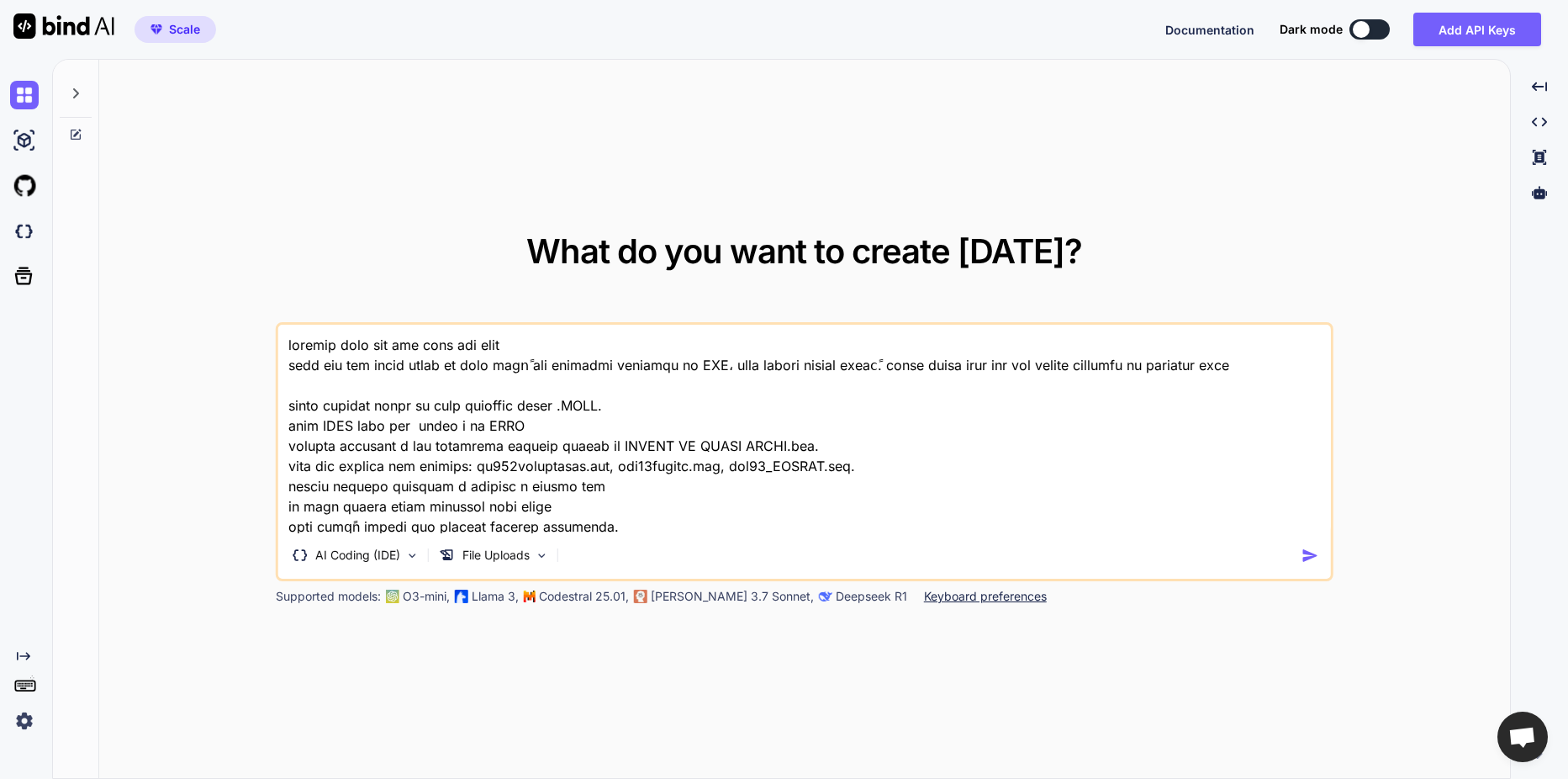
click at [367, 407] on textarea at bounding box center [805, 429] width 1053 height 208
click at [371, 407] on textarea at bounding box center [805, 429] width 1053 height 208
drag, startPoint x: 375, startPoint y: 406, endPoint x: 534, endPoint y: 410, distance: 159.1
click at [534, 410] on textarea at bounding box center [805, 429] width 1053 height 208
paste textarea "new_branch_code.html"
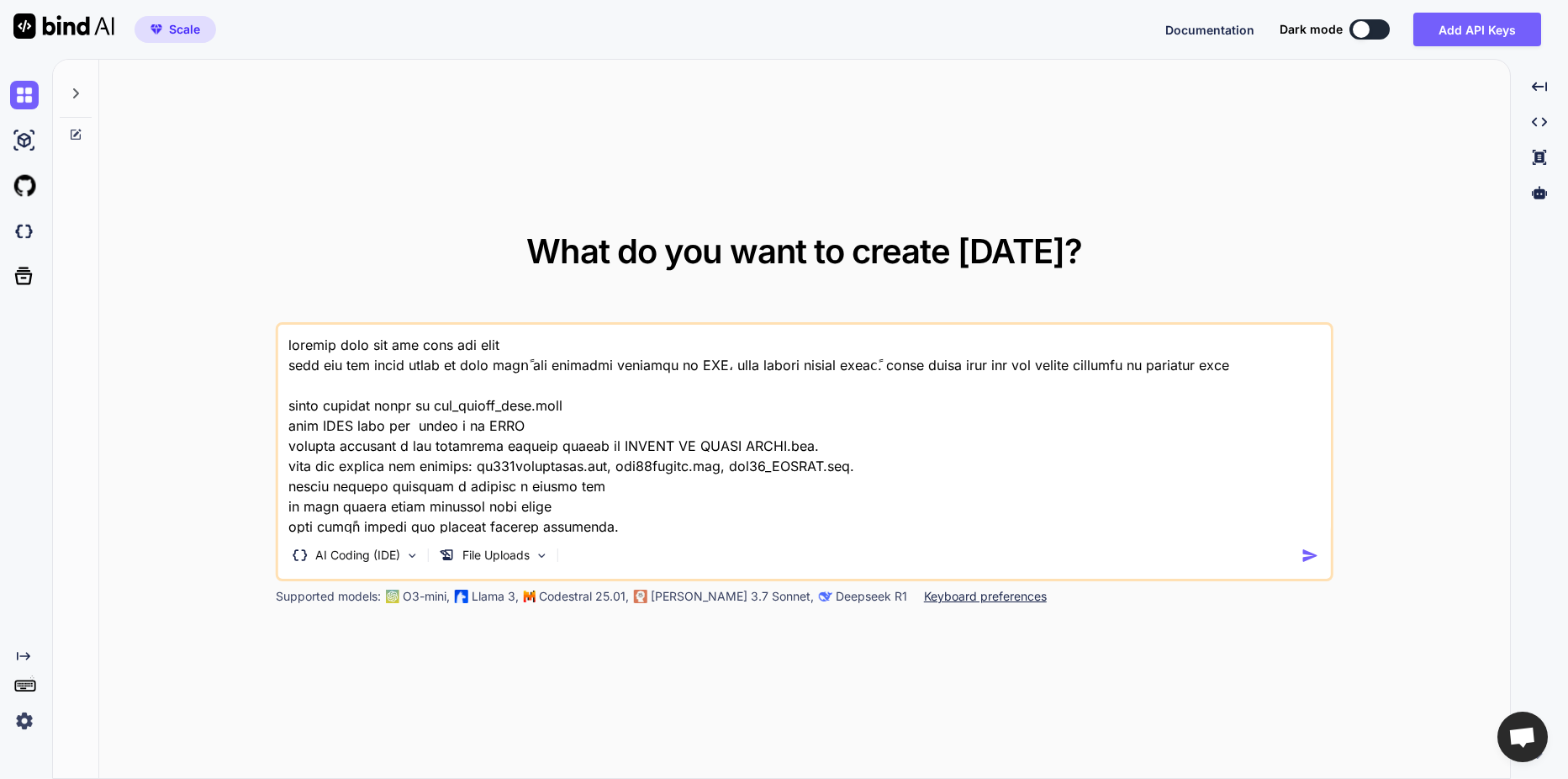
type textarea "المفترض يكون كود عام يصلح لاي مغذي اريد كود عام يمكنه تحليل أي مغذي بناءً على ا…"
click at [1304, 562] on img "button" at bounding box center [1310, 555] width 17 height 17
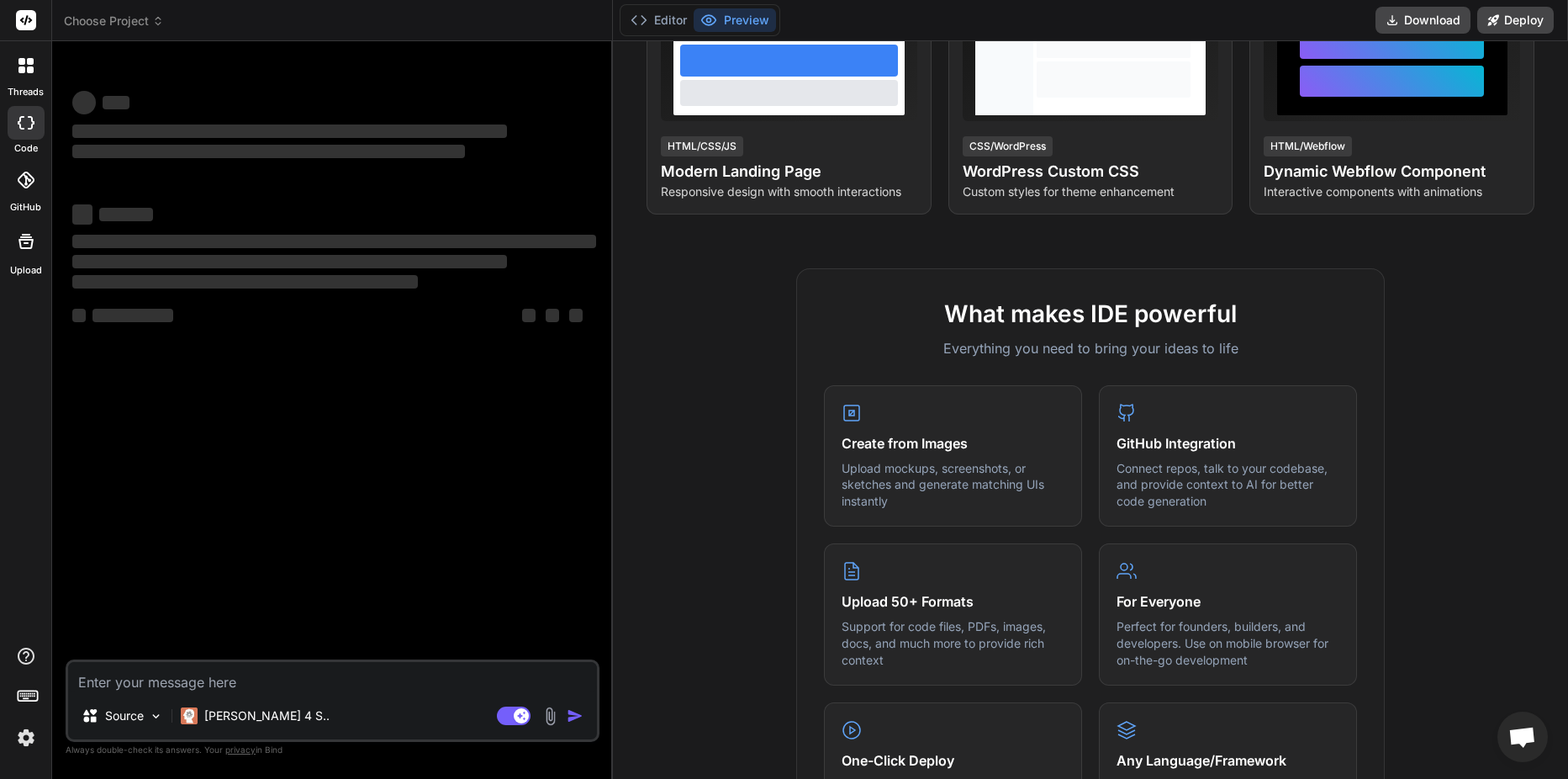
scroll to position [421, 0]
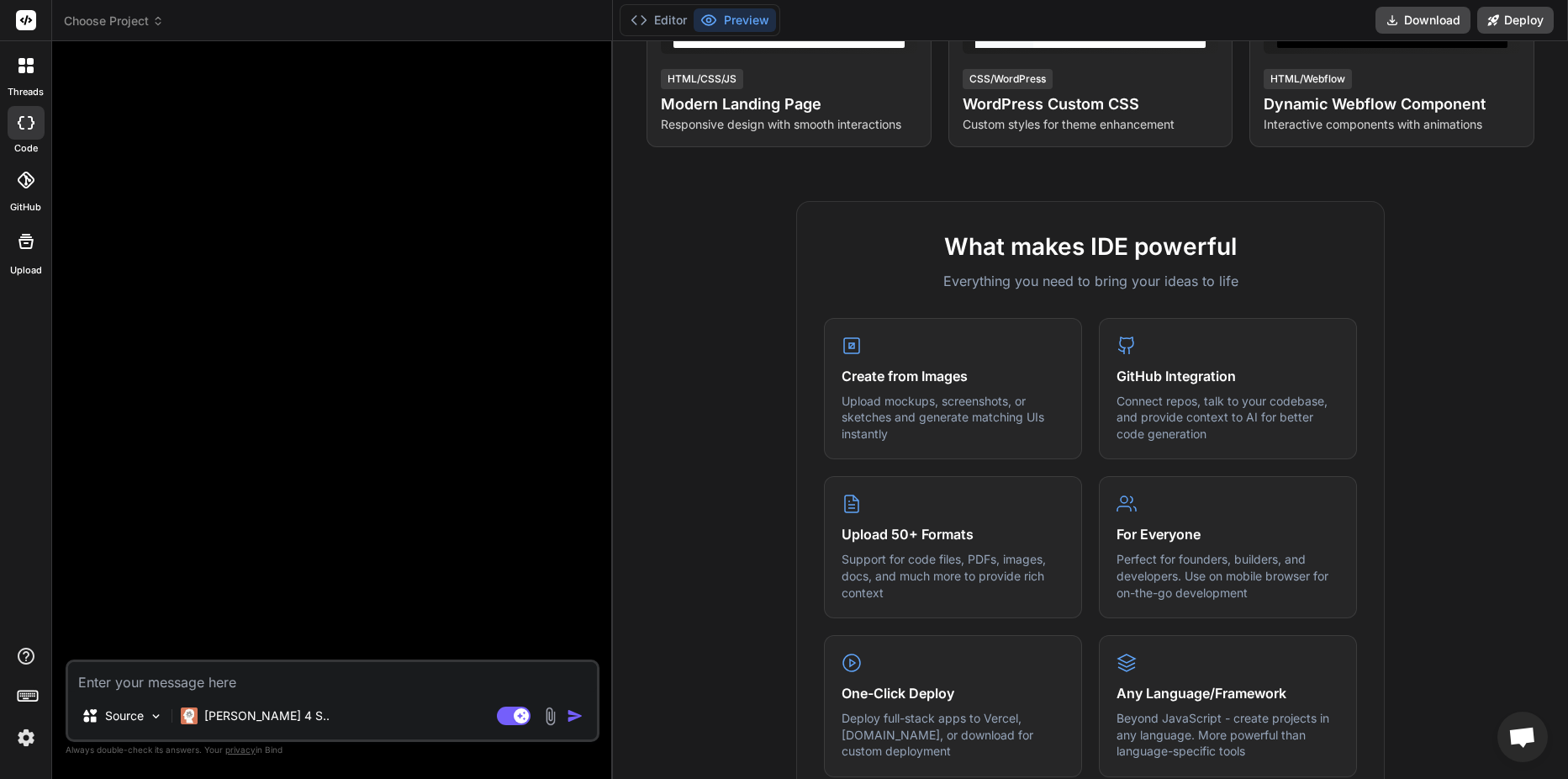
click at [38, 80] on div at bounding box center [26, 65] width 35 height 35
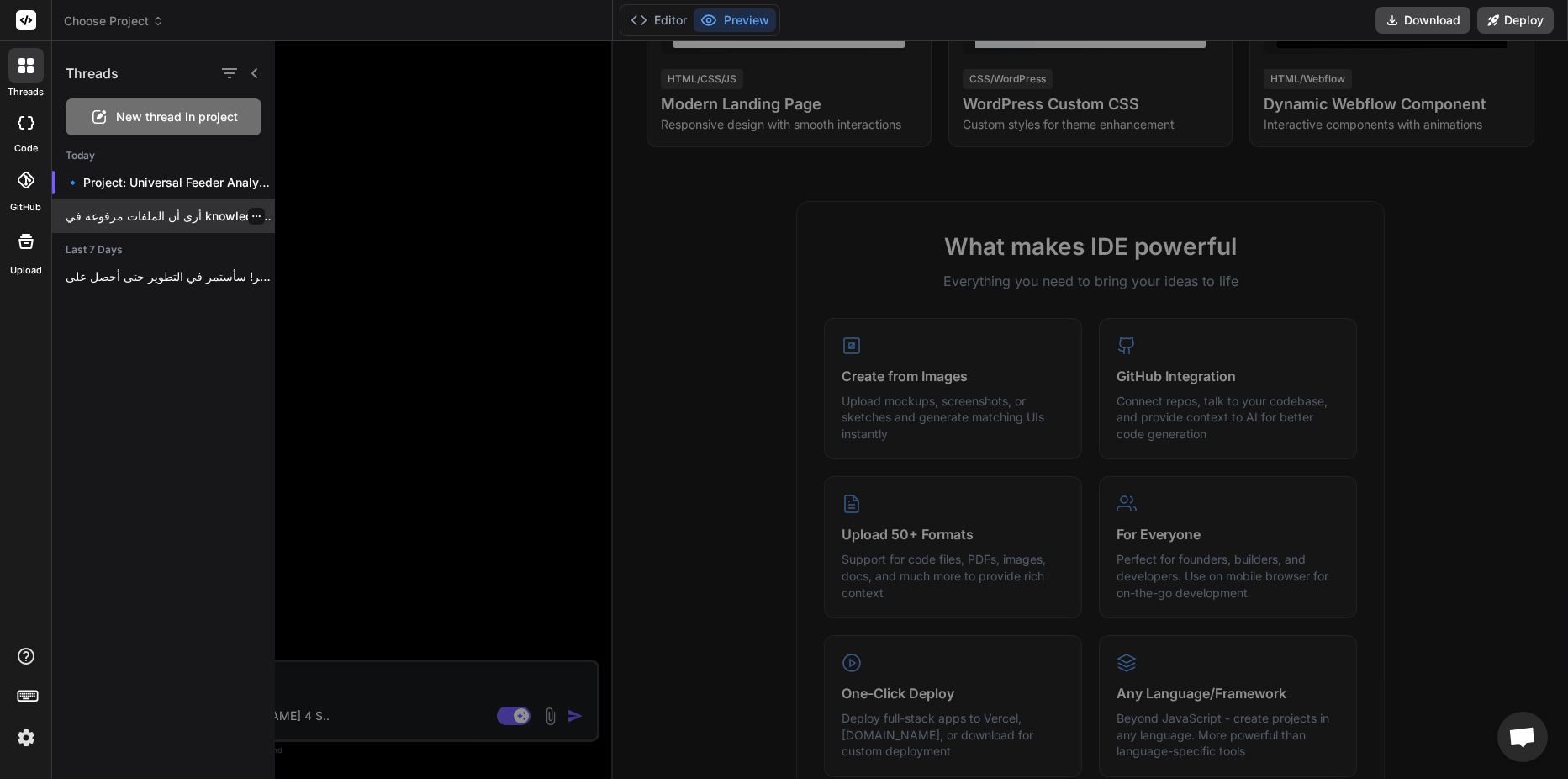
click at [176, 206] on div "أرى أن الملفات مرفوعة في knowledge base...." at bounding box center [163, 216] width 223 height 33
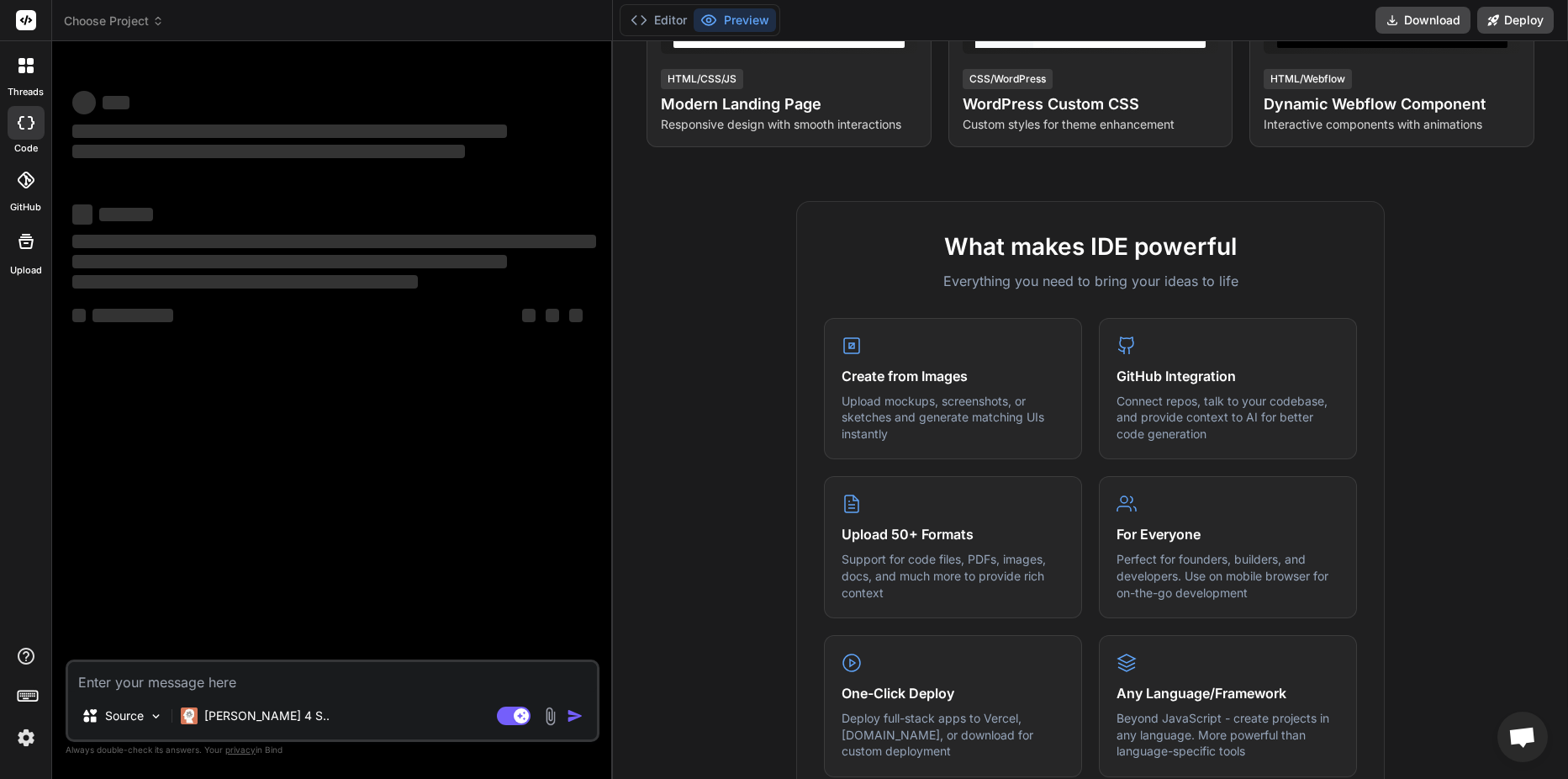
type textarea "x"
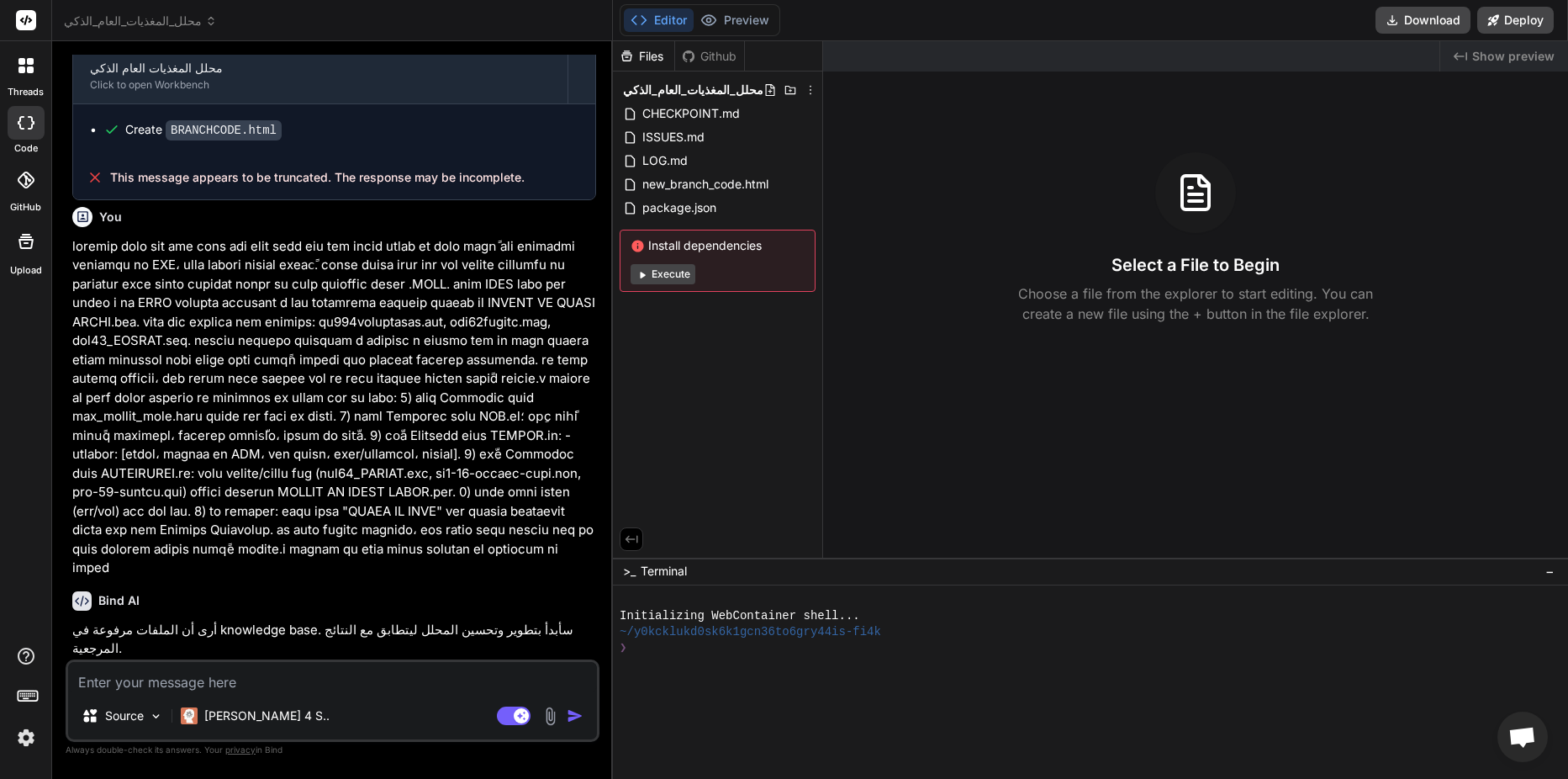
scroll to position [1052, 0]
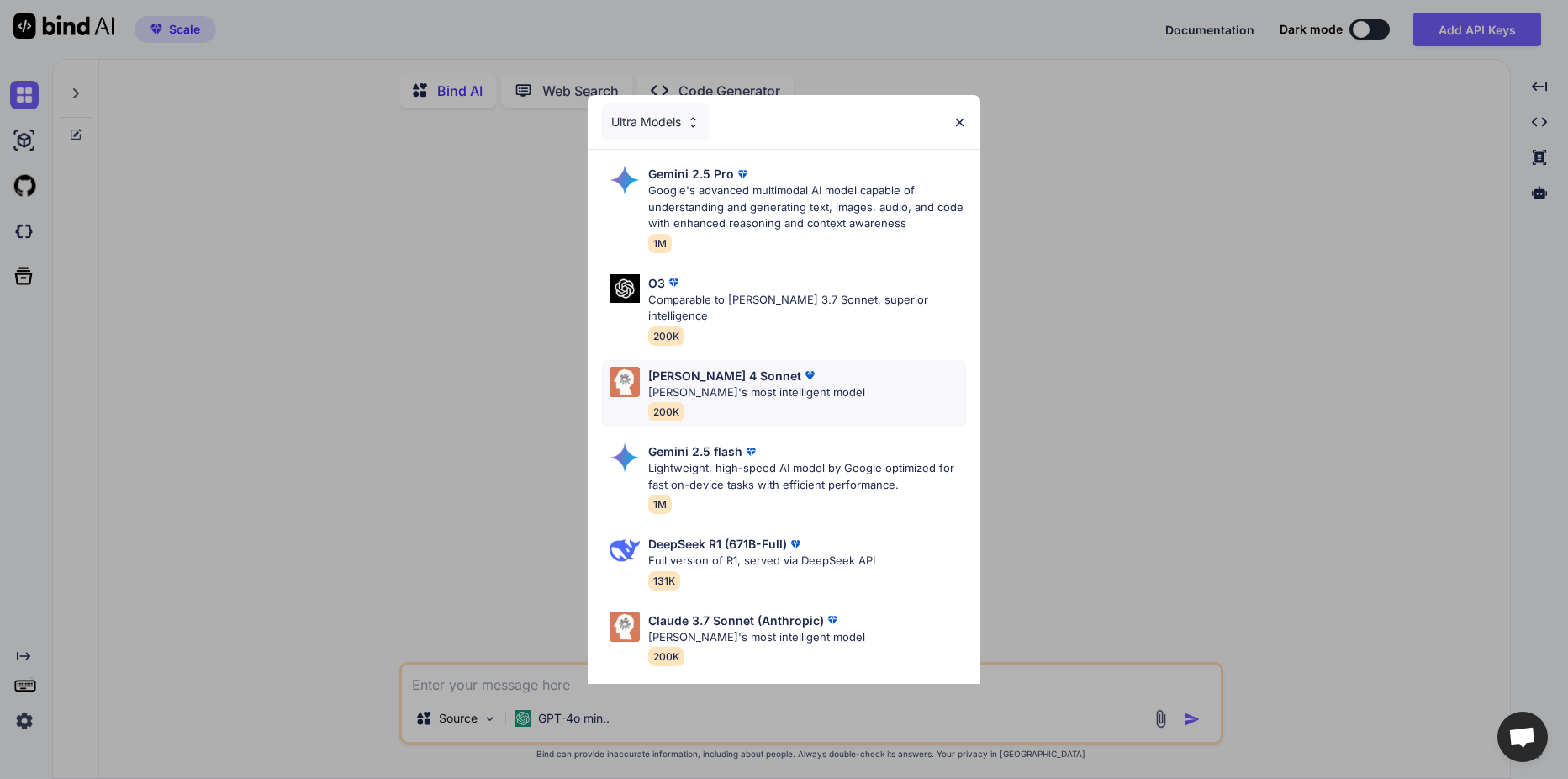
click at [746, 384] on p "[PERSON_NAME]'s most intelligent model" at bounding box center [756, 393] width 217 height 17
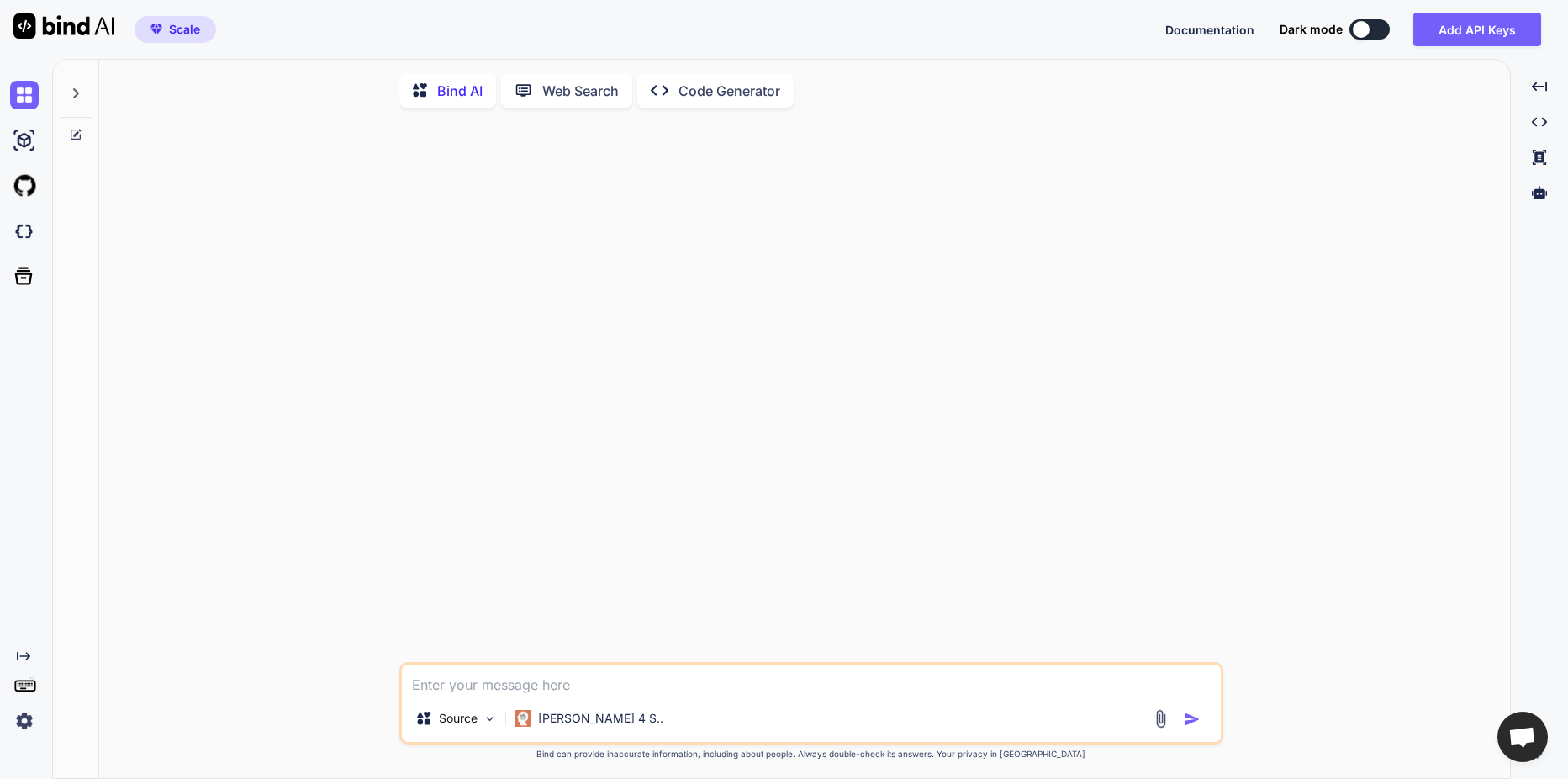
click at [694, 91] on p "Code Generator" at bounding box center [729, 90] width 101 height 20
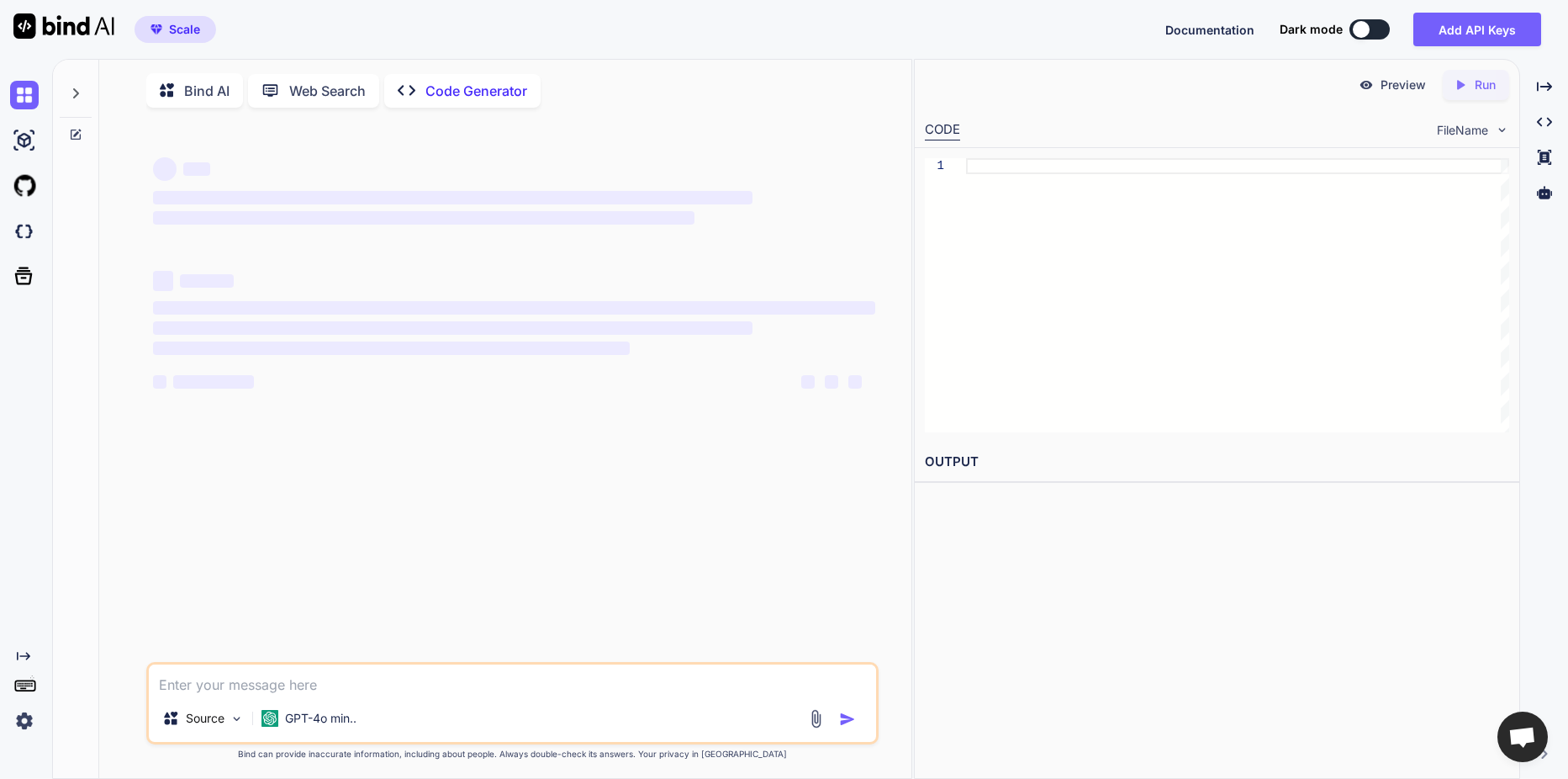
click at [821, 720] on img at bounding box center [816, 719] width 19 height 19
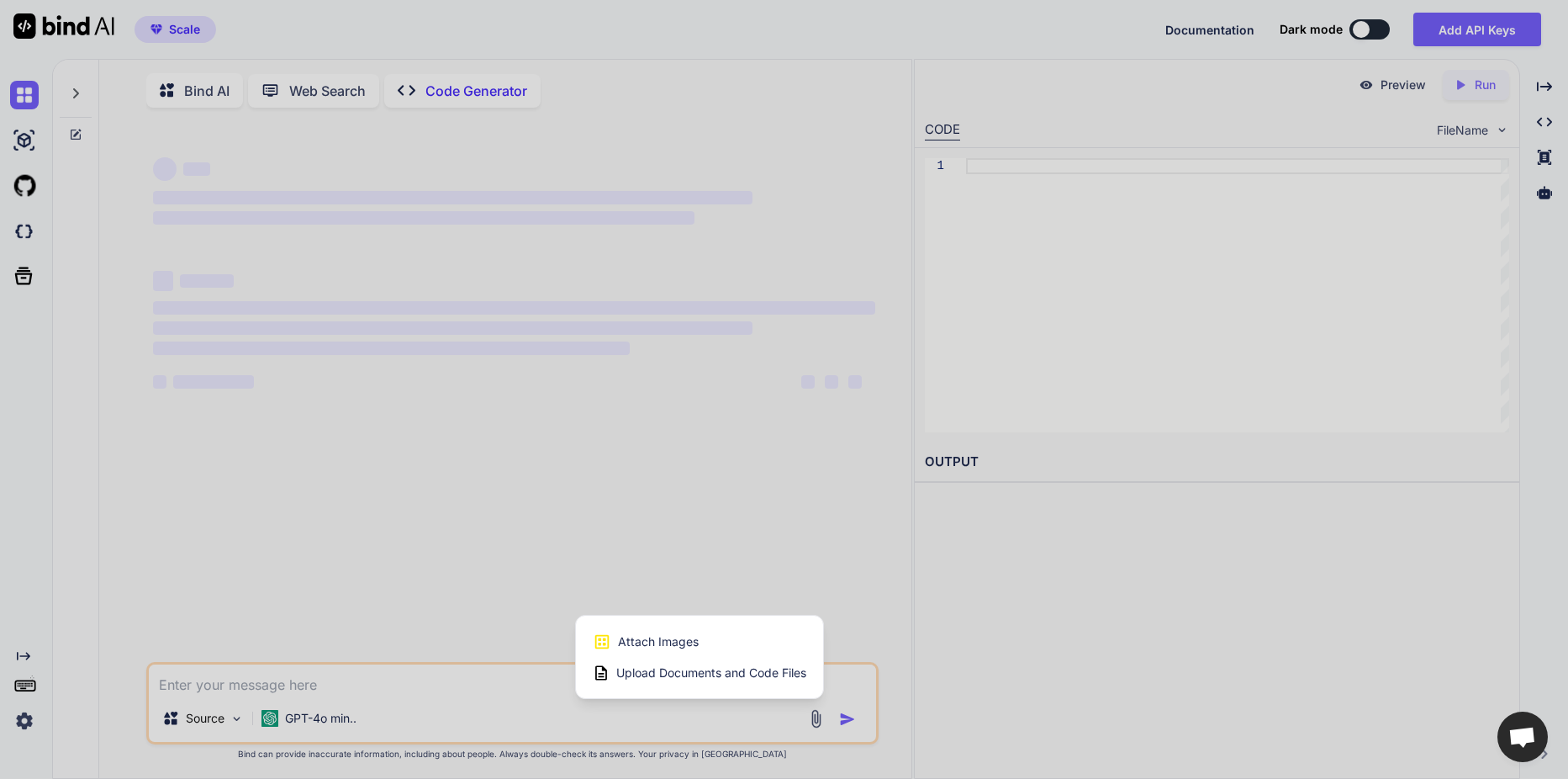
click at [769, 675] on span "Upload Documents and Code Files" at bounding box center [711, 673] width 190 height 17
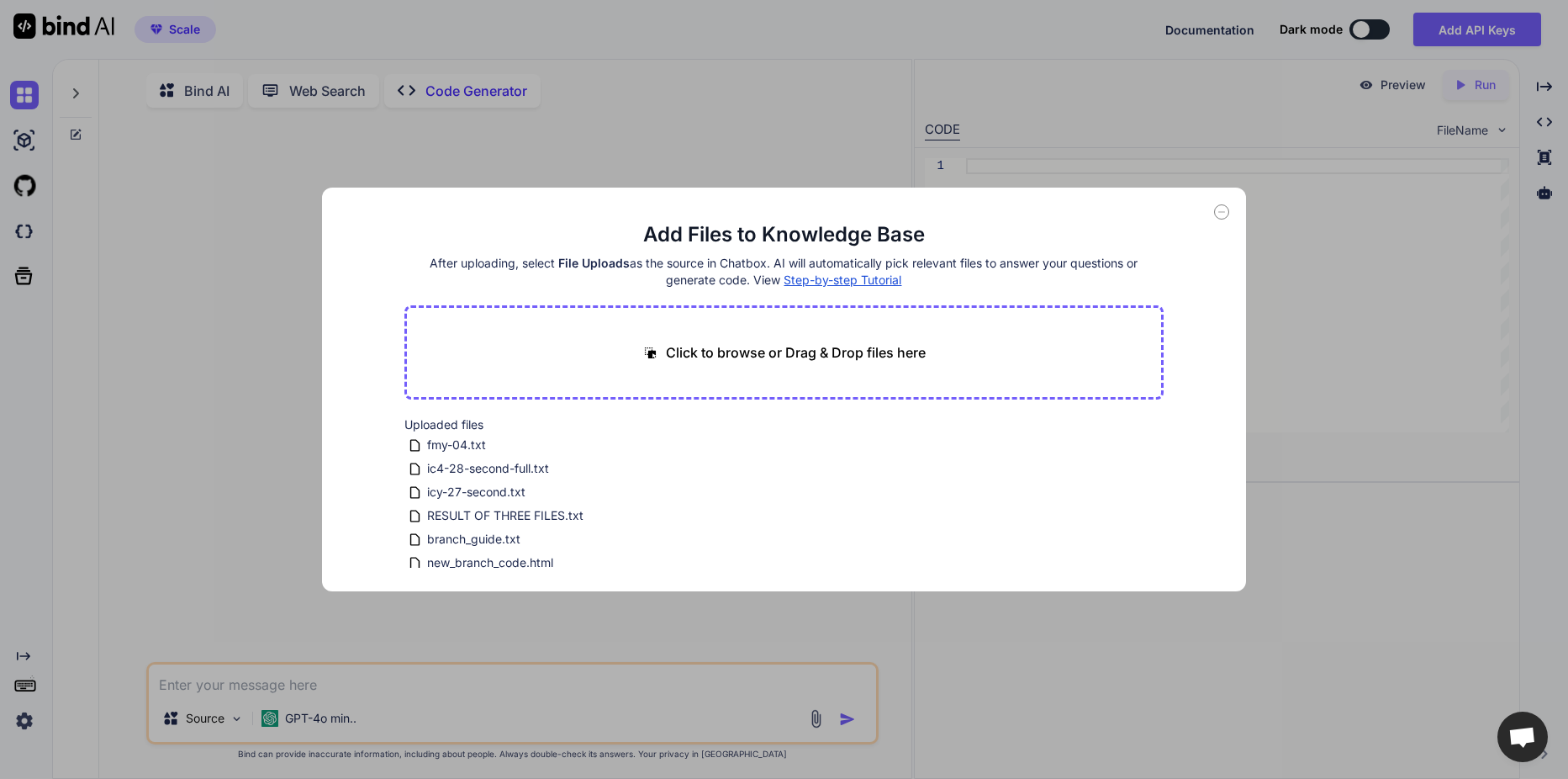
click at [1220, 213] on icon at bounding box center [1221, 212] width 15 height 15
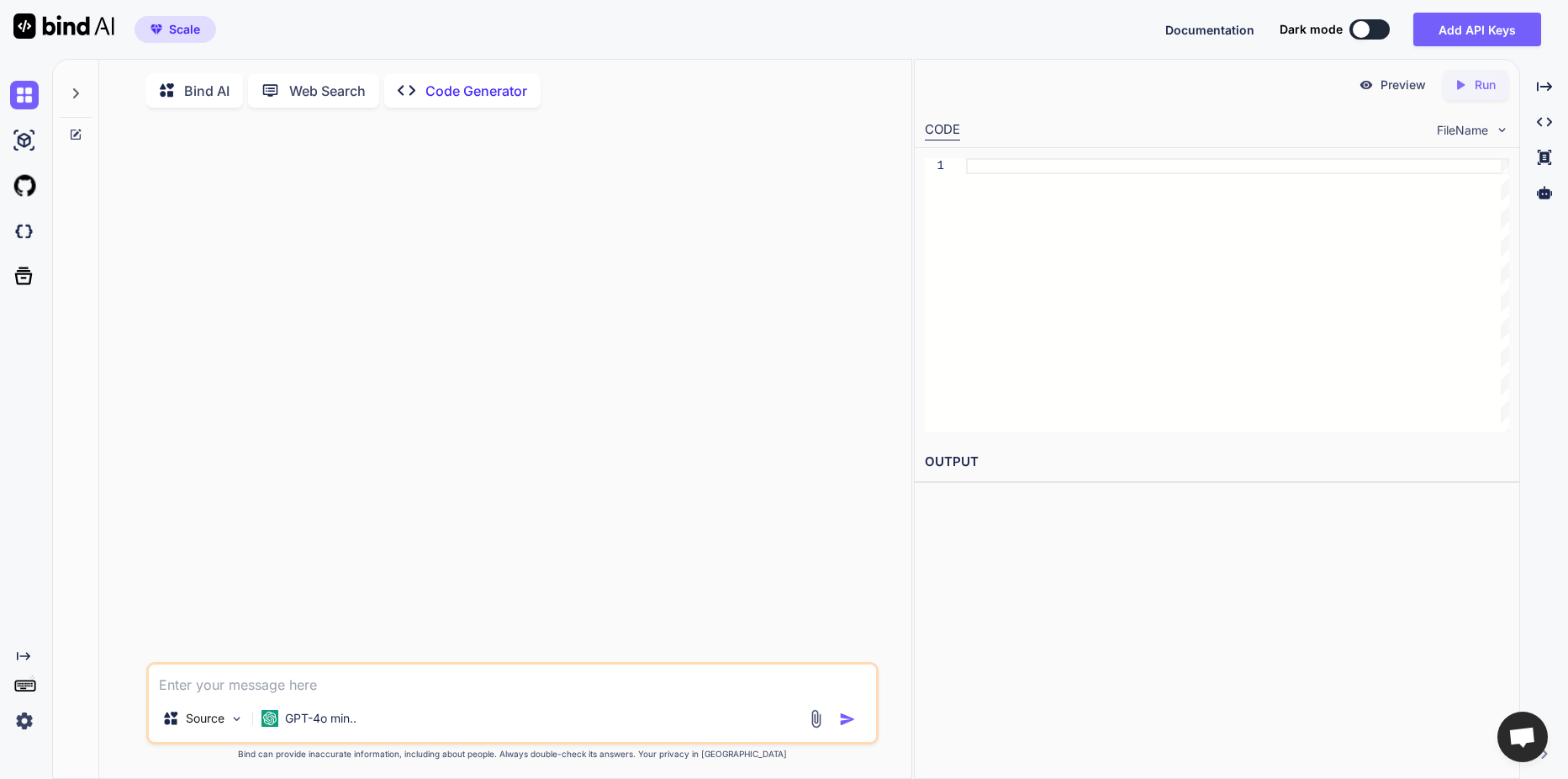
click at [283, 690] on textarea at bounding box center [512, 680] width 727 height 31
type textarea "x"
type textarea "u"
type textarea "x"
type textarea "us"
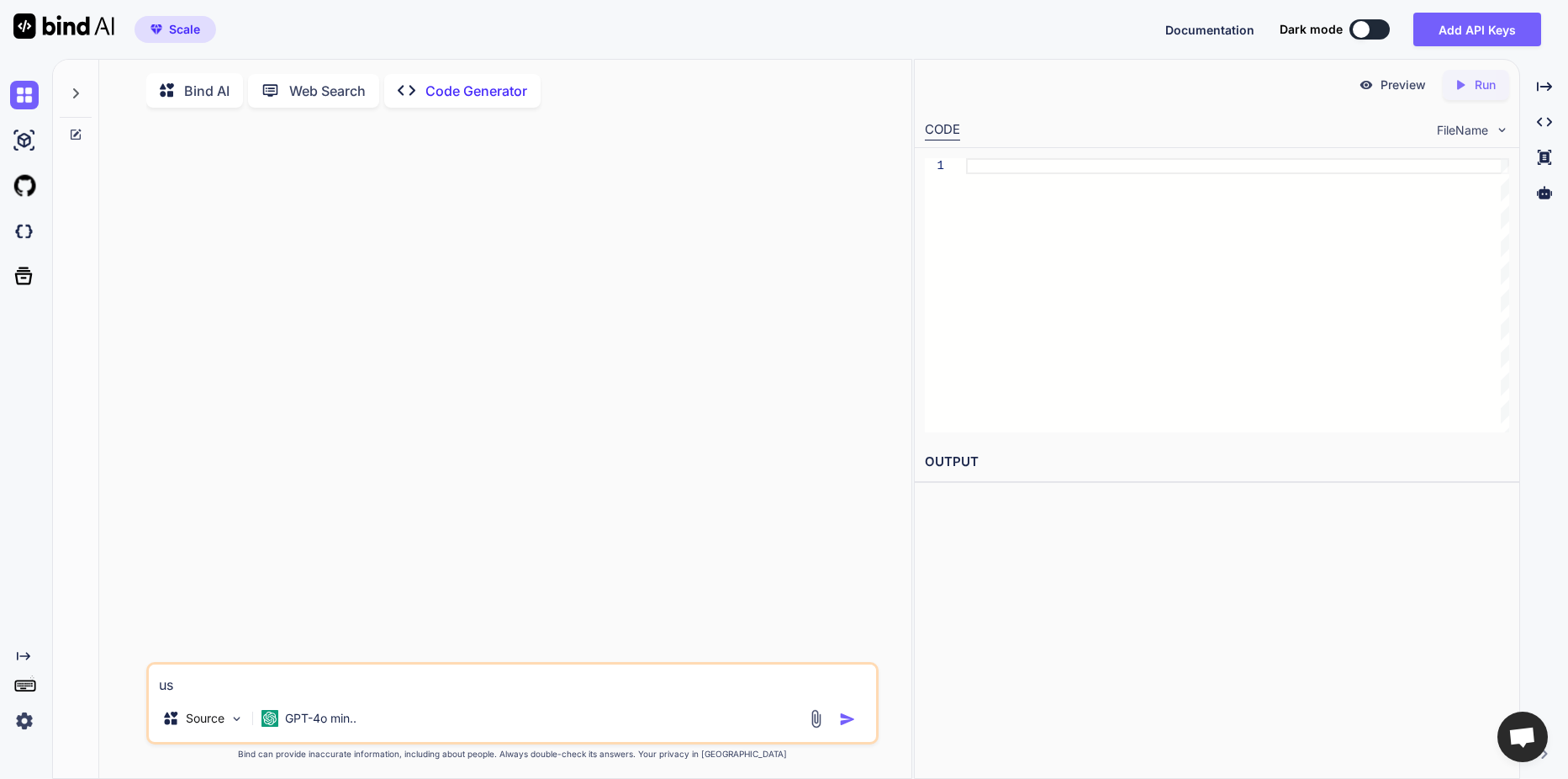
type textarea "x"
type textarea "usi"
type textarea "x"
type textarea "usin"
type textarea "x"
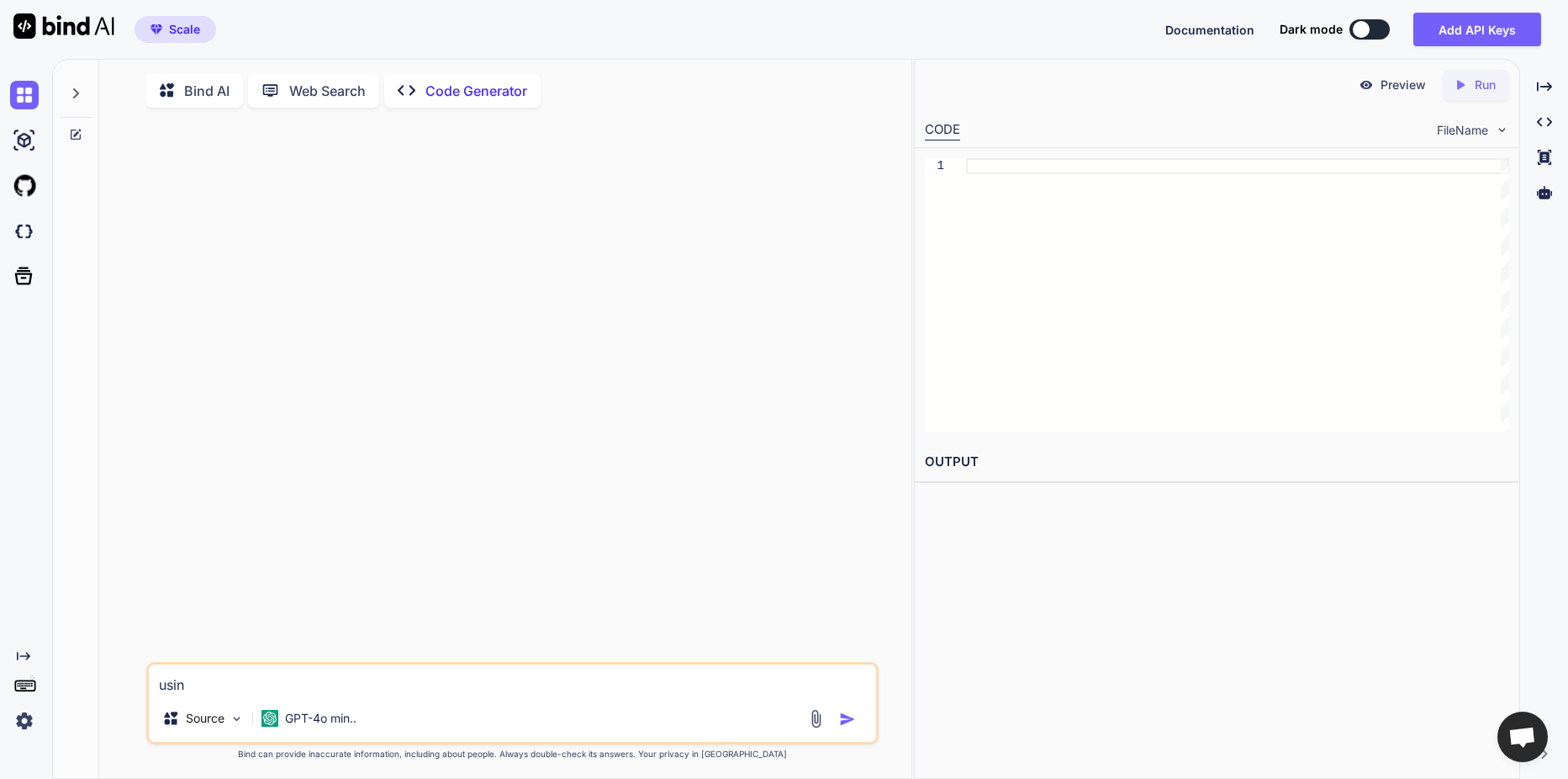
type textarea "using"
type textarea "x"
type textarea "usin"
type textarea "x"
type textarea "usi"
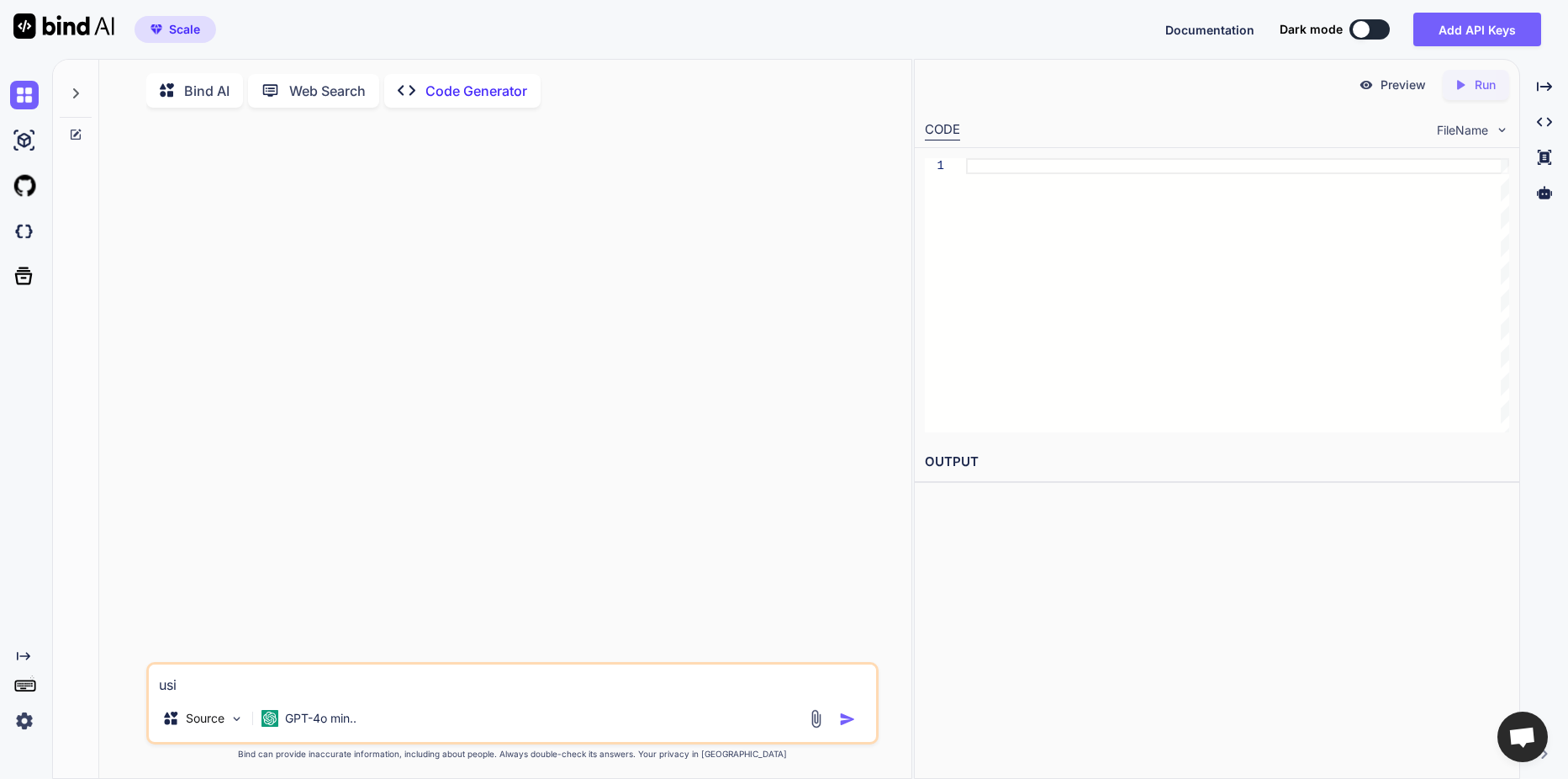
type textarea "x"
type textarea "us"
type textarea "x"
type textarea "u"
type textarea "x"
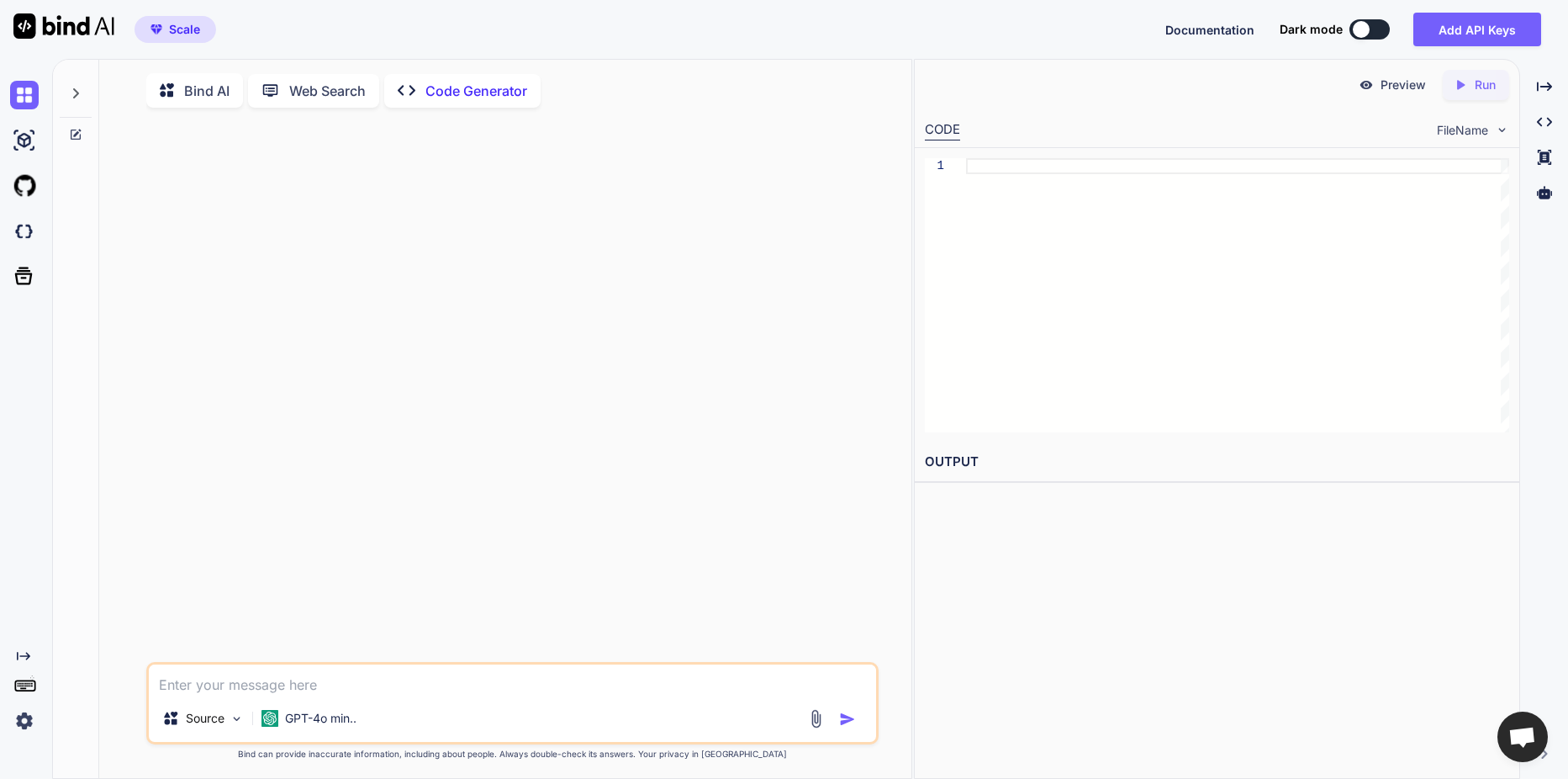
paste textarea "icy-27-second.txt"
type textarea "x"
type textarea "icy-27-second.txt"
type textarea "x"
paste textarea "المفترض يكون كود عام يصلح لاي مغذي اريد كود عام يمكنه تحليل أي مغذي بناءً على ا…"
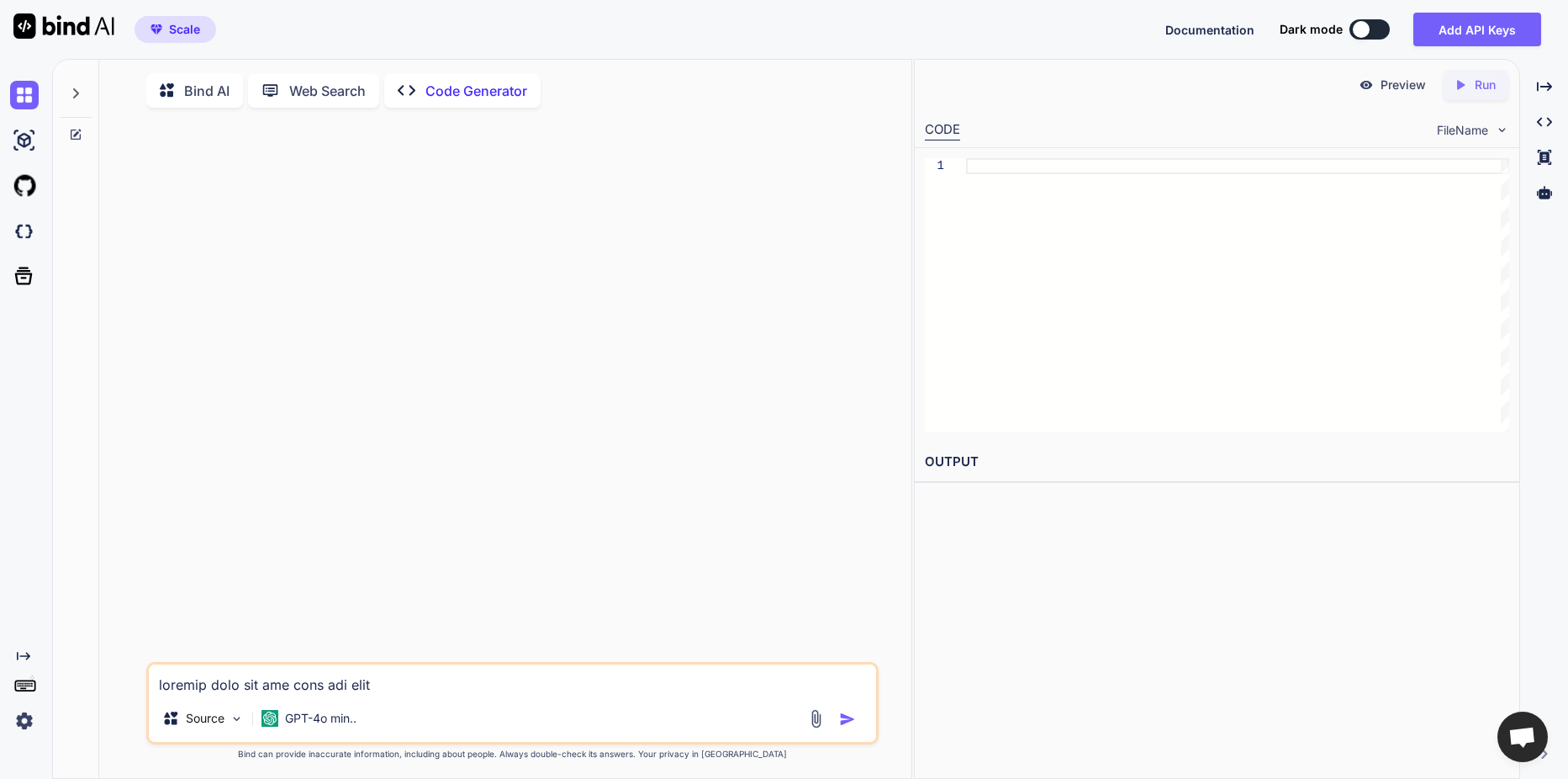
scroll to position [304, 0]
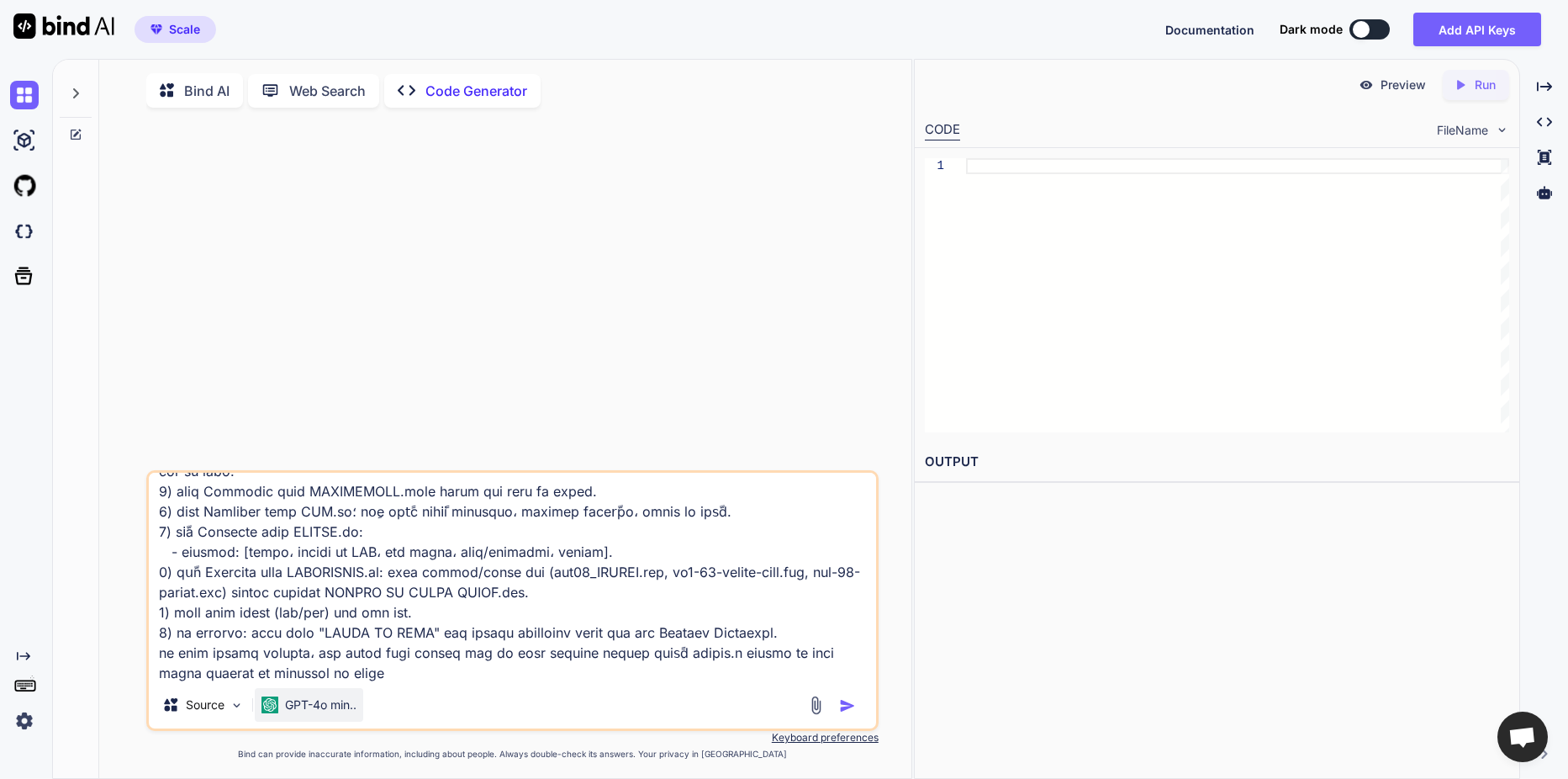
click at [305, 709] on p "GPT-4o min.." at bounding box center [320, 704] width 72 height 17
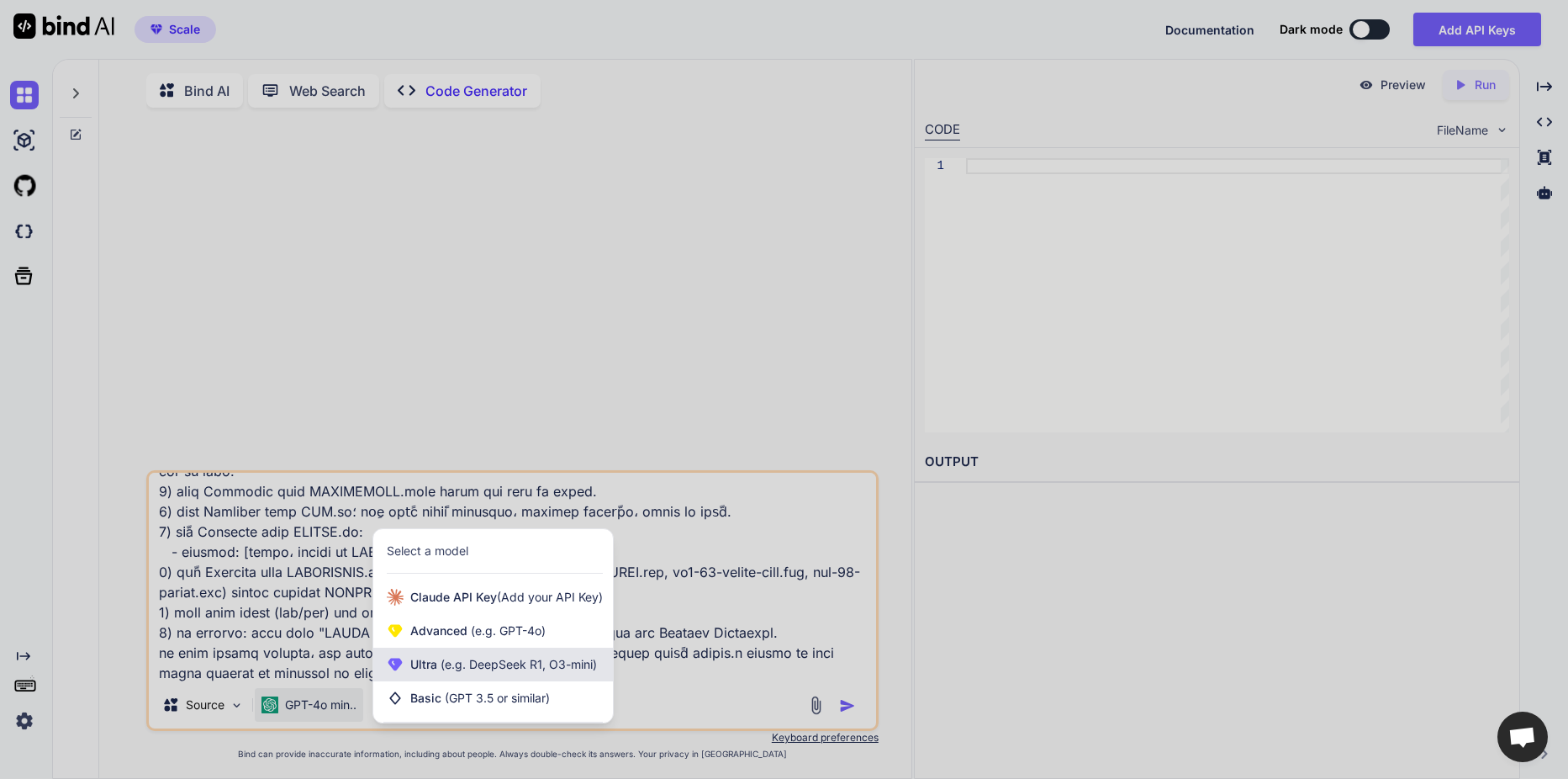
click at [493, 671] on span "(e.g. DeepSeek R1, O3-mini)" at bounding box center [517, 663] width 160 height 14
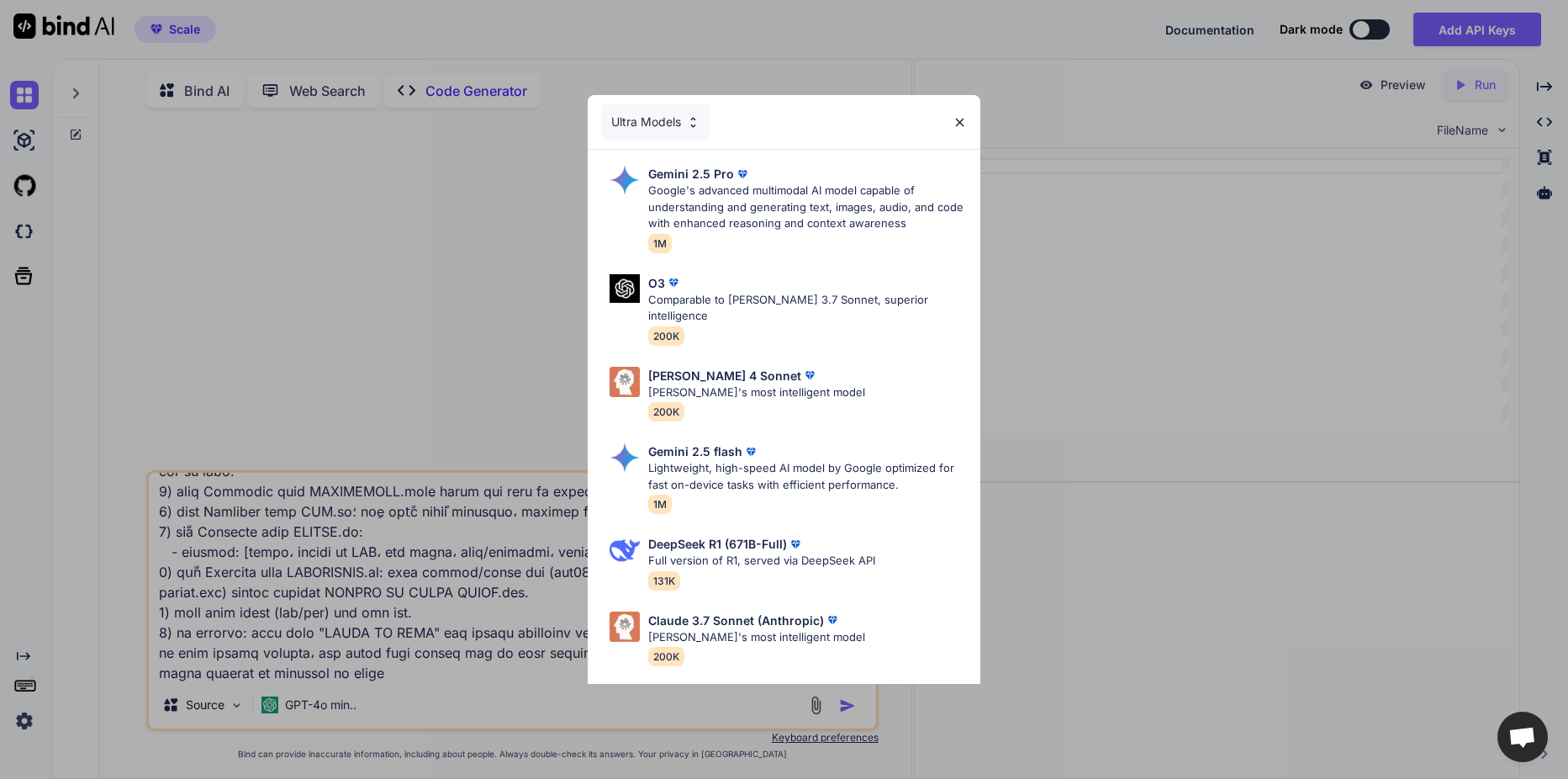
click at [771, 367] on div "[PERSON_NAME] 4 Sonnet" at bounding box center [756, 376] width 217 height 17
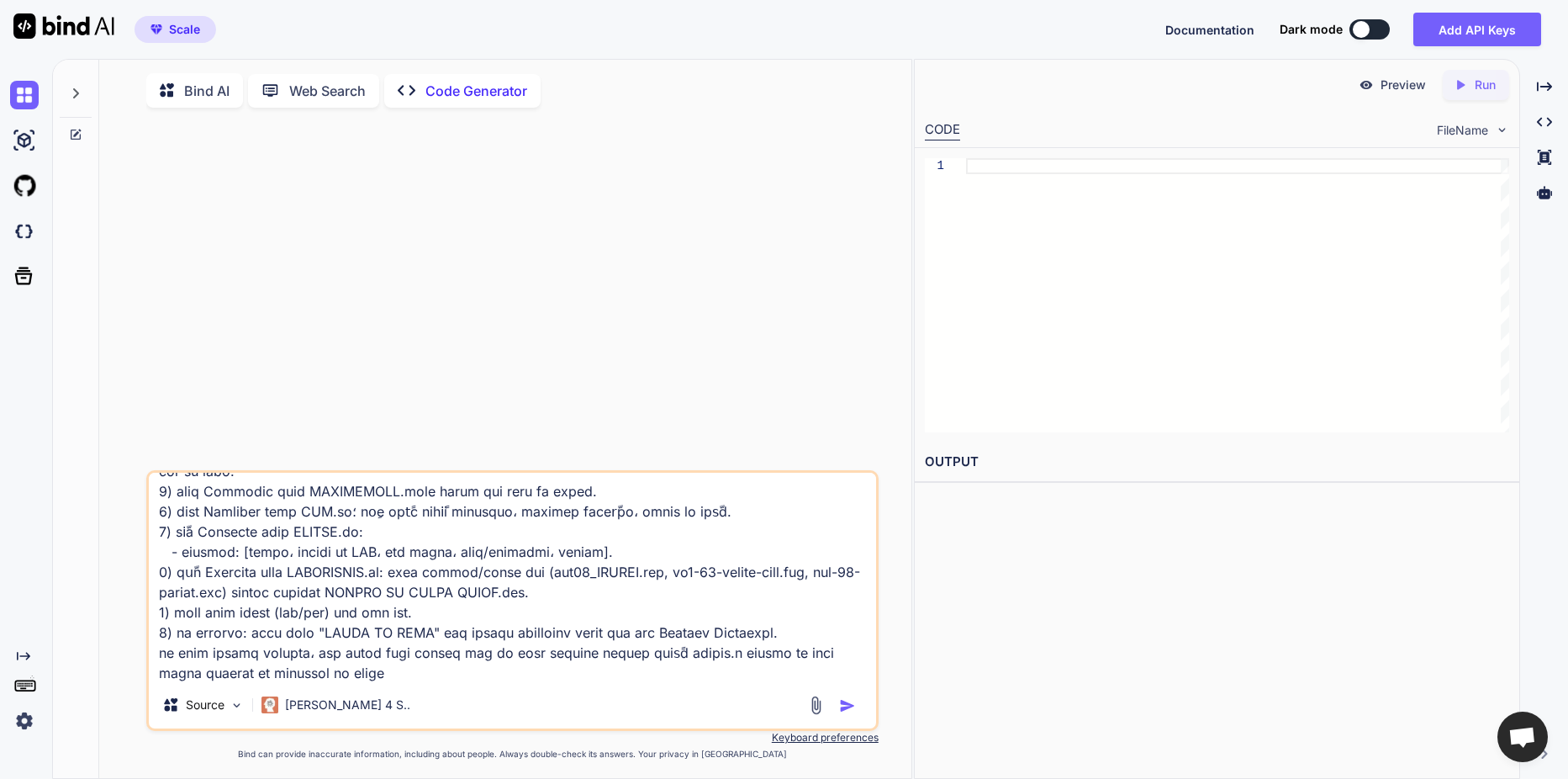
drag, startPoint x: 601, startPoint y: 555, endPoint x: 542, endPoint y: 554, distance: 59.0
click at [542, 554] on textarea at bounding box center [512, 576] width 727 height 208
drag, startPoint x: 542, startPoint y: 556, endPoint x: 563, endPoint y: 556, distance: 21.0
click at [563, 556] on textarea at bounding box center [512, 576] width 727 height 208
click at [563, 579] on textarea at bounding box center [512, 576] width 727 height 208
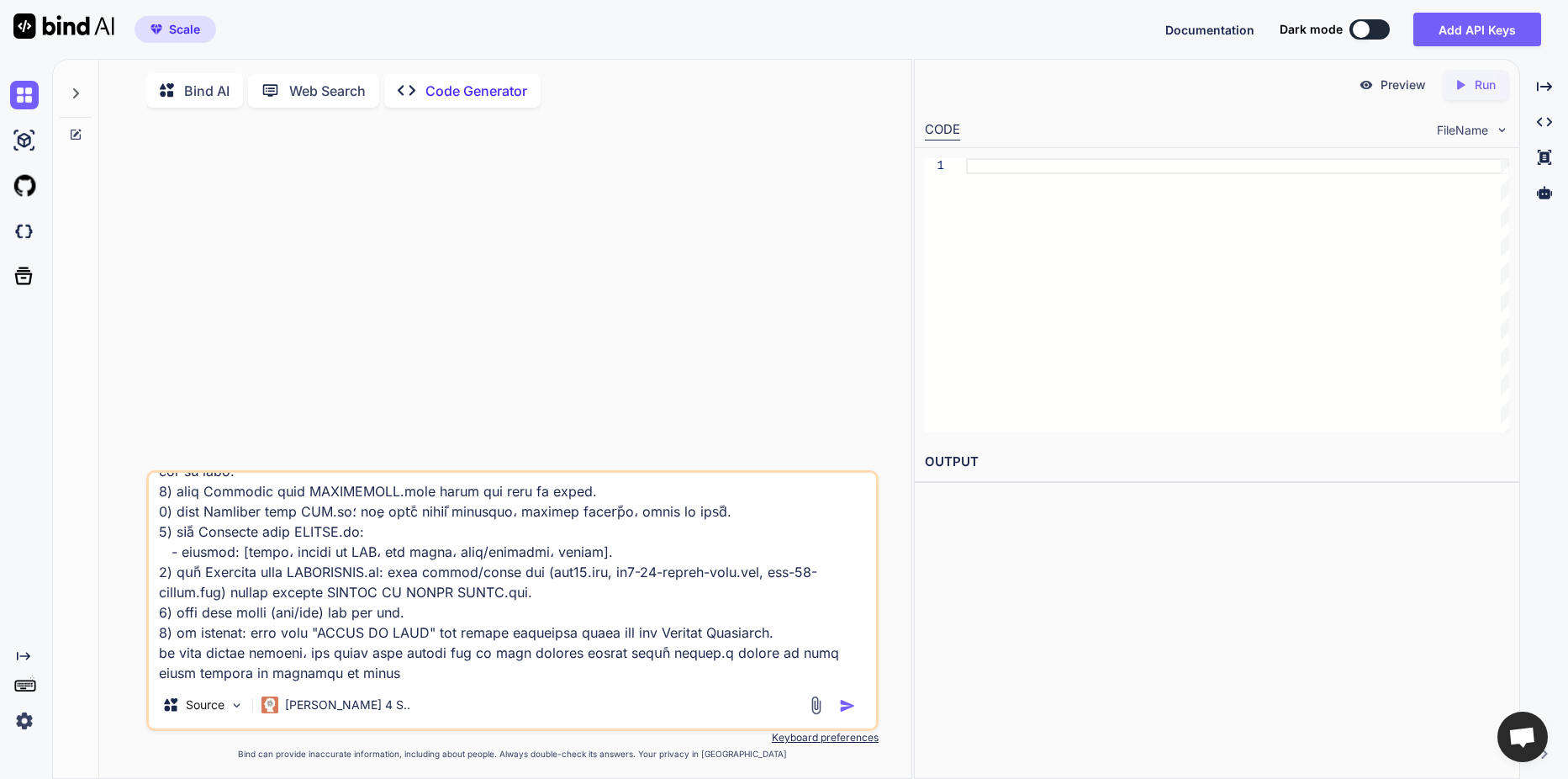
drag, startPoint x: 723, startPoint y: 555, endPoint x: 839, endPoint y: 557, distance: 116.0
click at [839, 557] on textarea at bounding box center [512, 576] width 727 height 208
paste textarea "txt"
drag, startPoint x: 696, startPoint y: 558, endPoint x: 715, endPoint y: 558, distance: 19.0
click at [715, 558] on textarea at bounding box center [512, 576] width 727 height 208
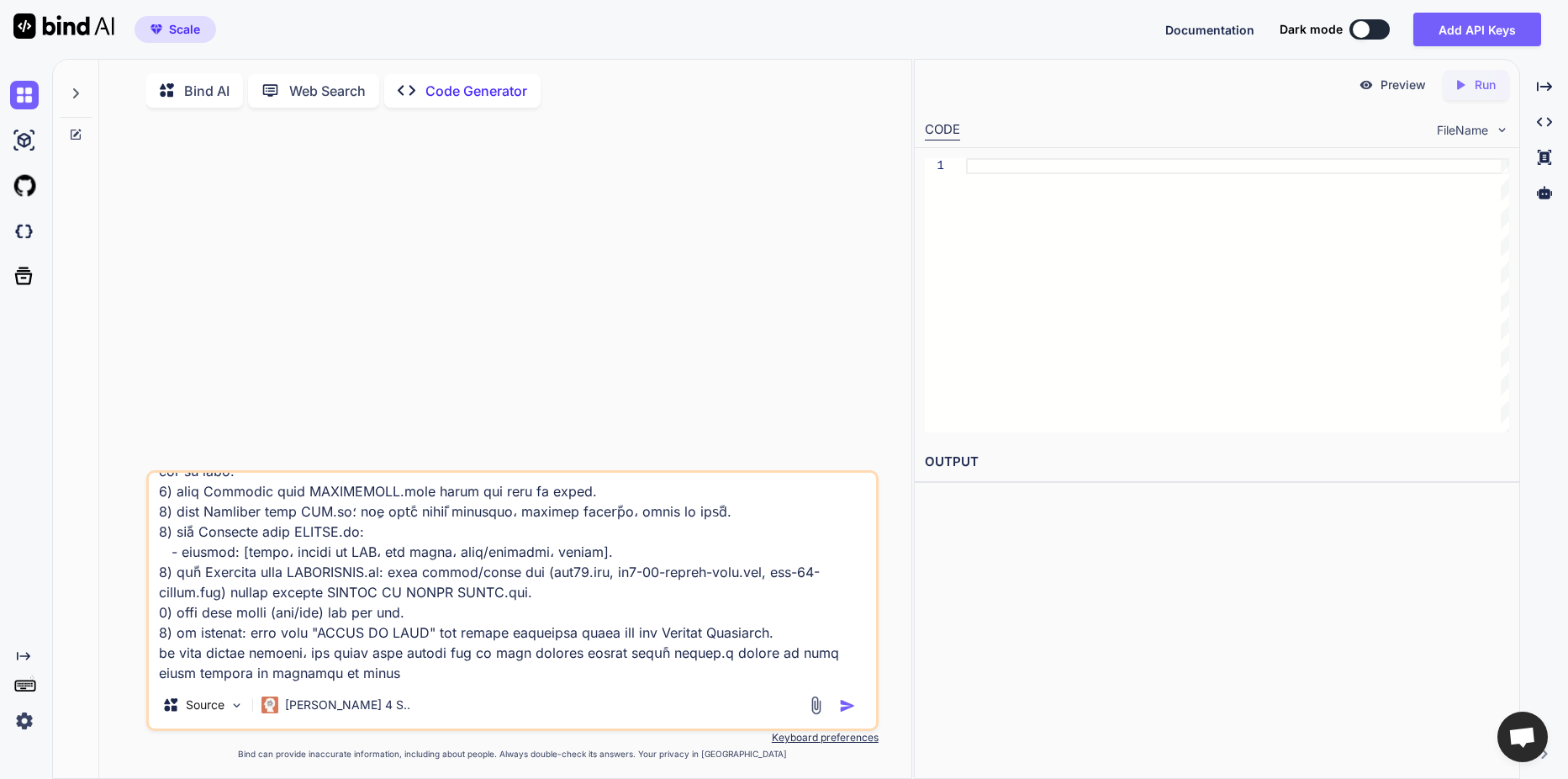
type textarea "المفترض يكون كود عام يصلح لاي مغذي اريد كود عام يمكنه تحليل أي مغذي بناءً على ا…"
click at [812, 707] on img at bounding box center [816, 705] width 19 height 19
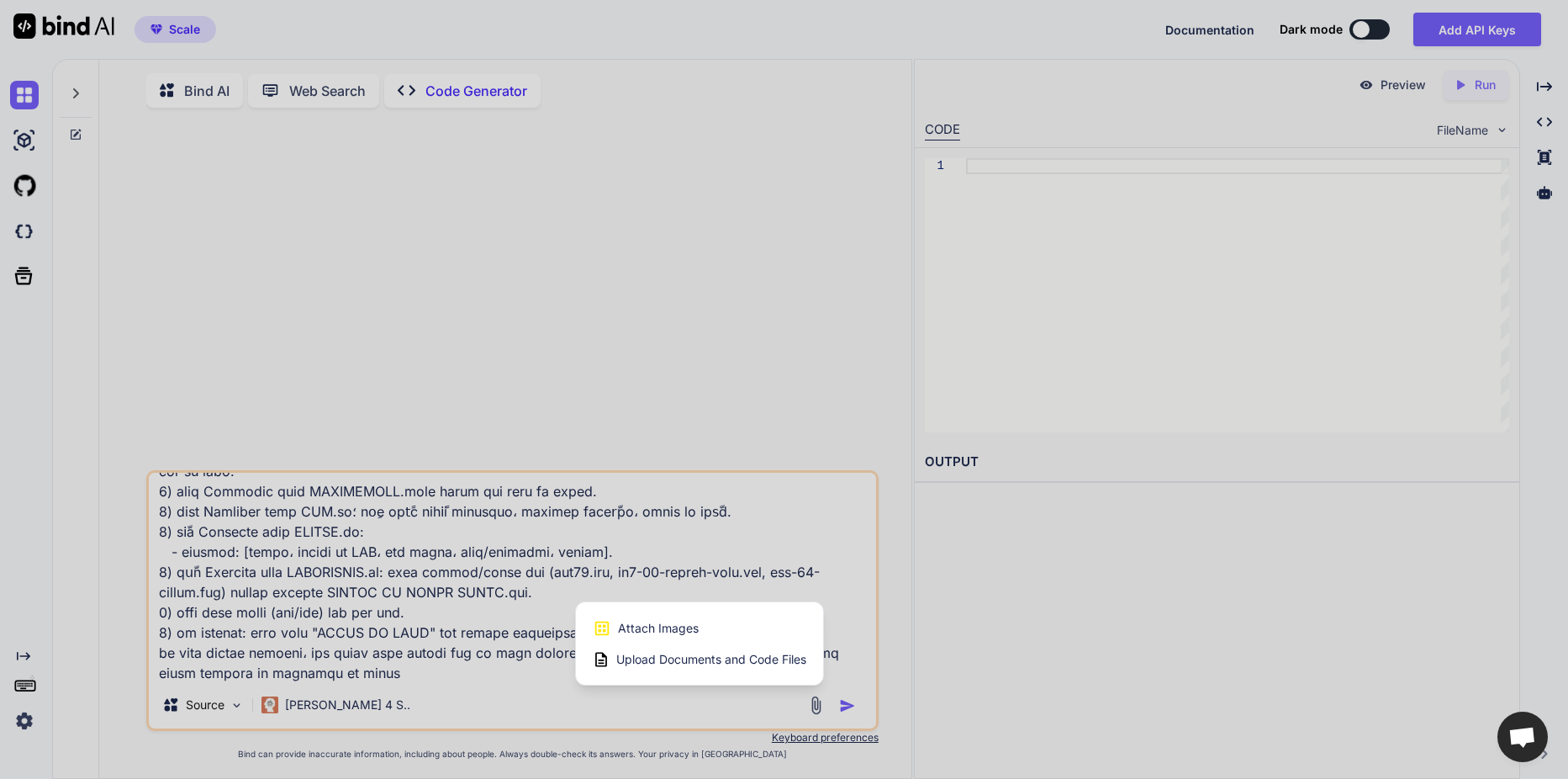
click at [762, 662] on span "Upload Documents and Code Files" at bounding box center [711, 660] width 190 height 17
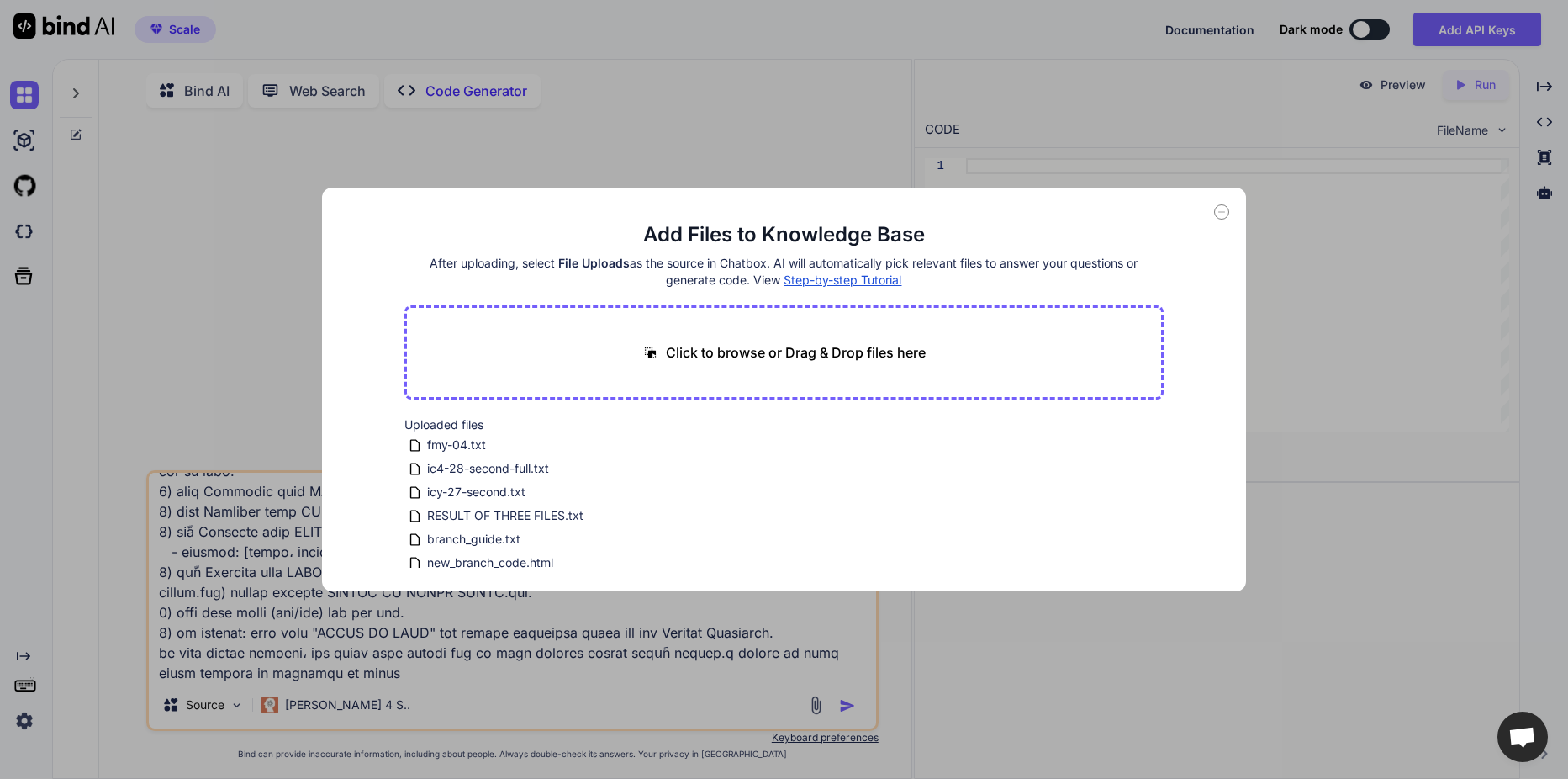
click at [1218, 211] on icon at bounding box center [1221, 212] width 15 height 15
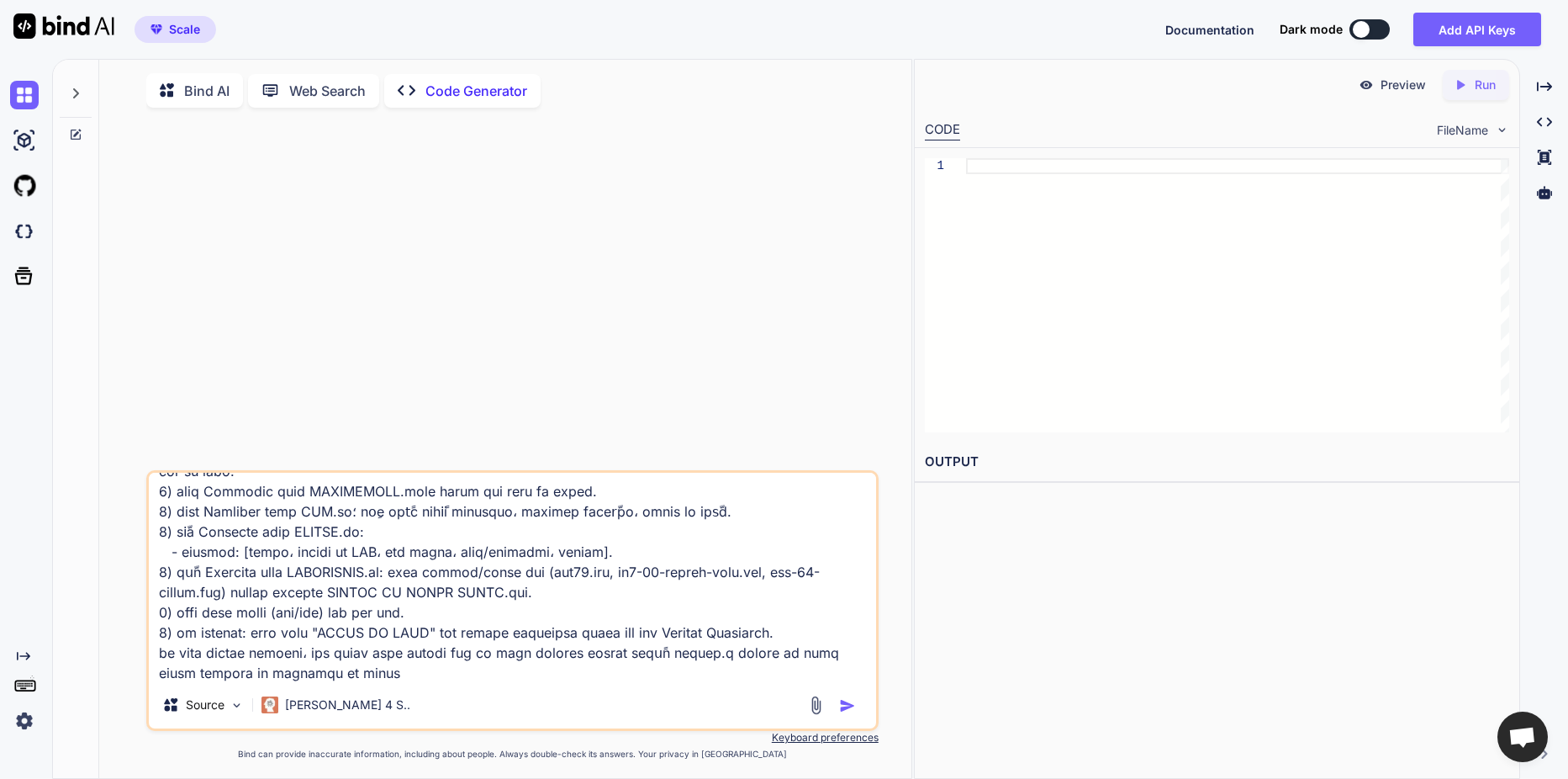
scroll to position [306, 0]
click at [857, 710] on button "button" at bounding box center [850, 705] width 24 height 17
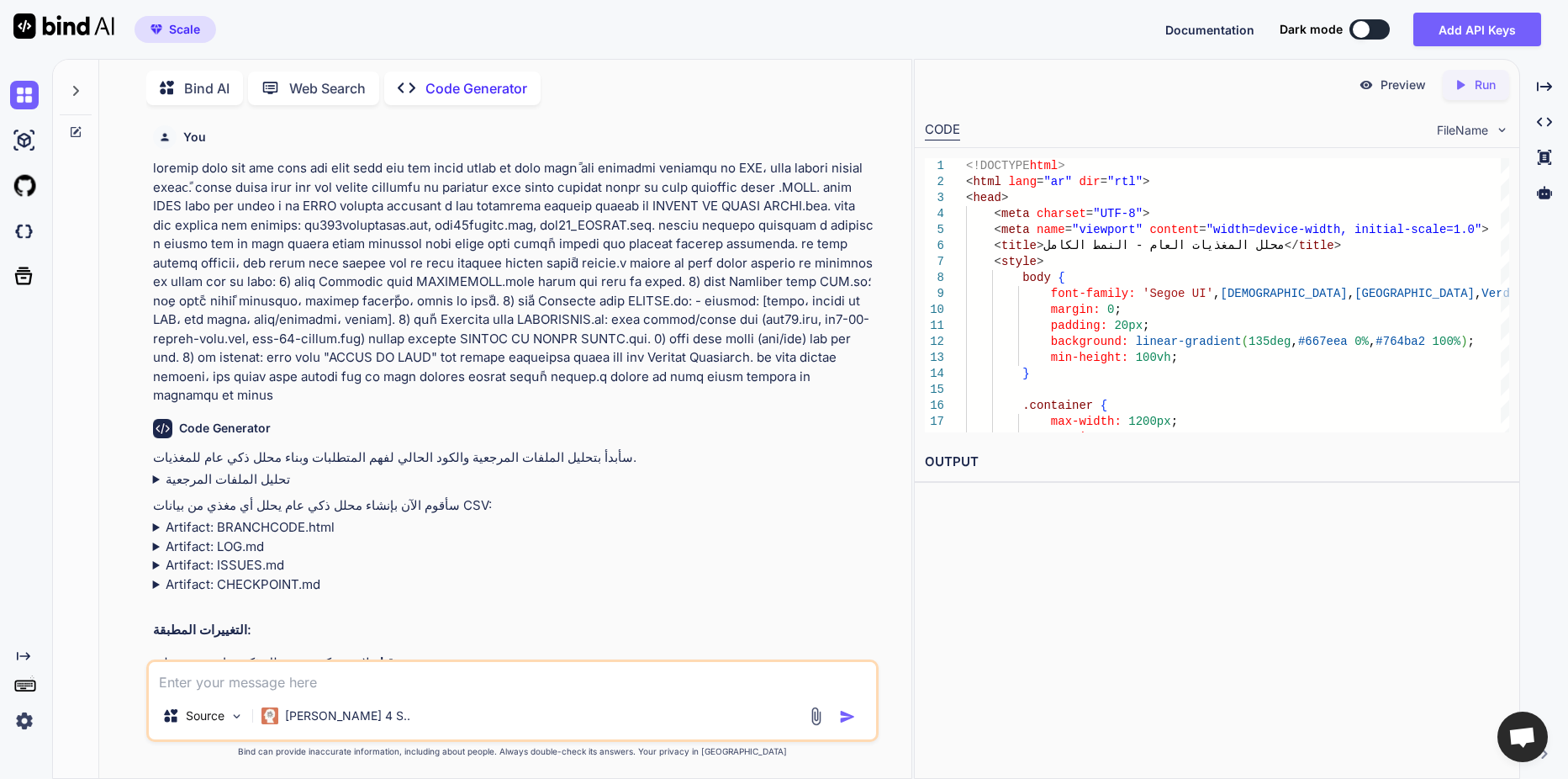
scroll to position [151, 0]
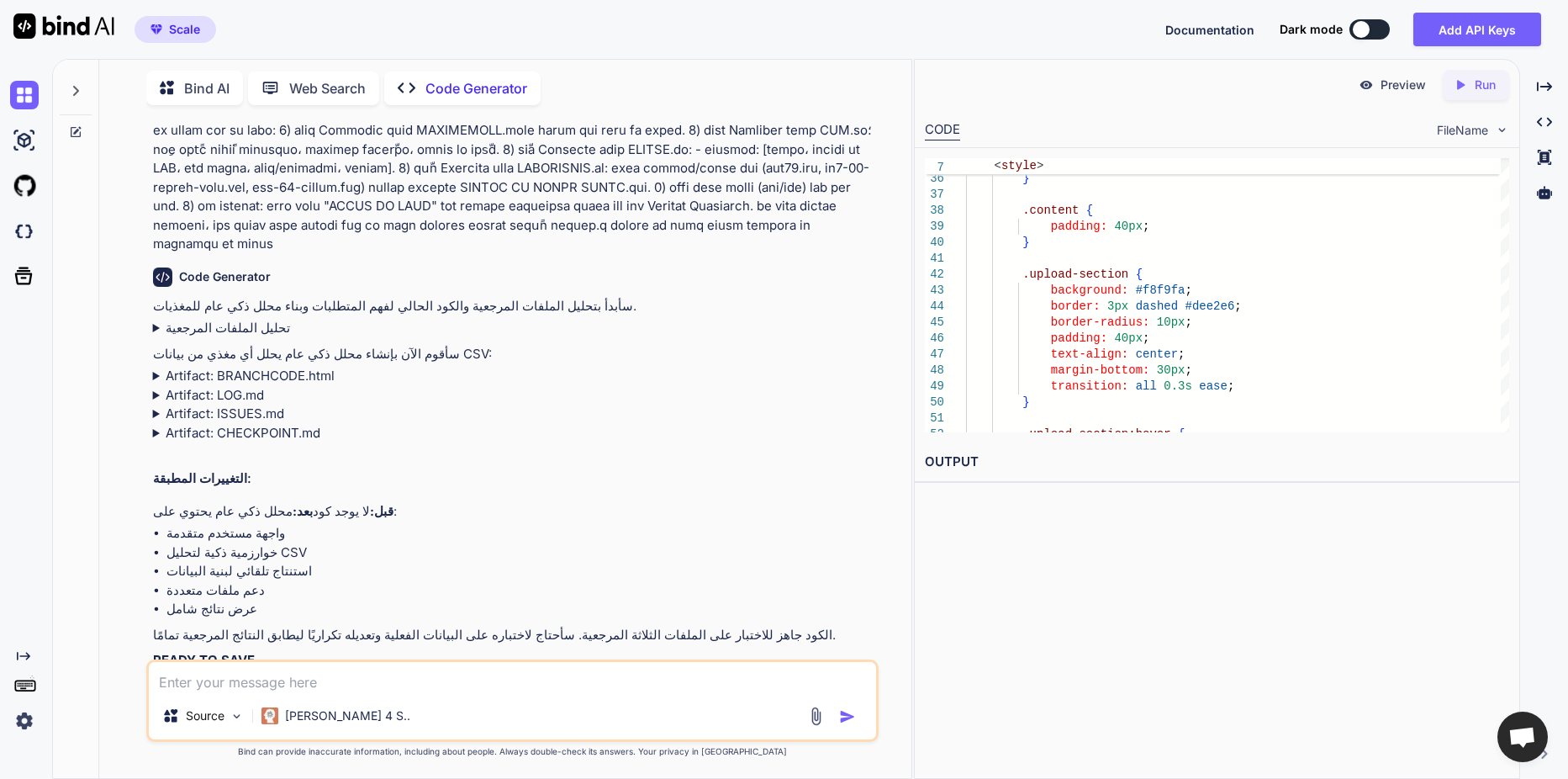
click at [1422, 85] on p "Preview" at bounding box center [1404, 85] width 46 height 17
click at [1476, 80] on p "Run" at bounding box center [1485, 85] width 21 height 17
click at [1382, 89] on p "Preview" at bounding box center [1404, 85] width 46 height 17
click at [1496, 122] on div "FileName" at bounding box center [1473, 131] width 73 height 17
click at [1503, 130] on img at bounding box center [1501, 129] width 14 height 14
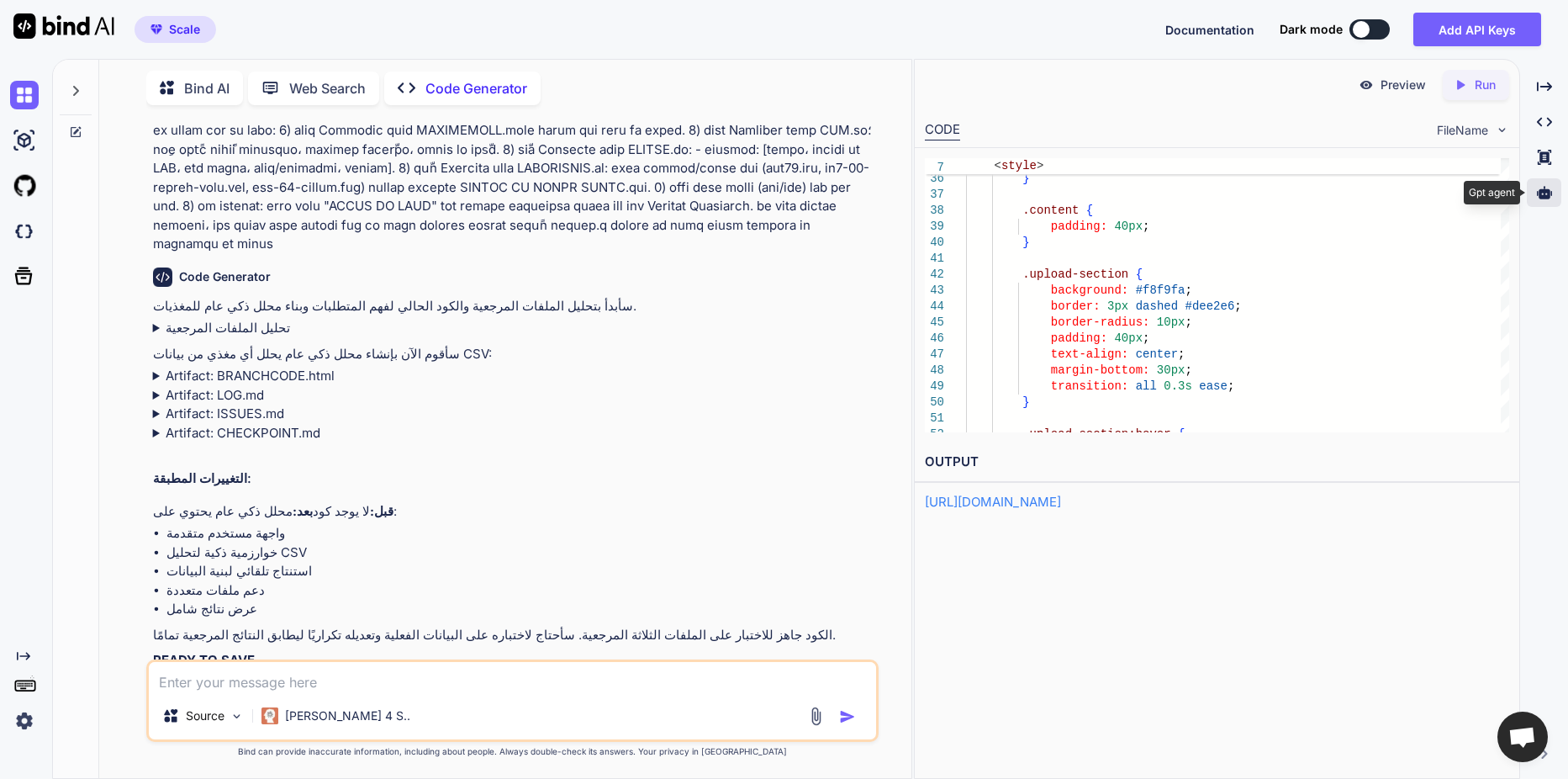
click at [1542, 197] on icon at bounding box center [1544, 191] width 15 height 12
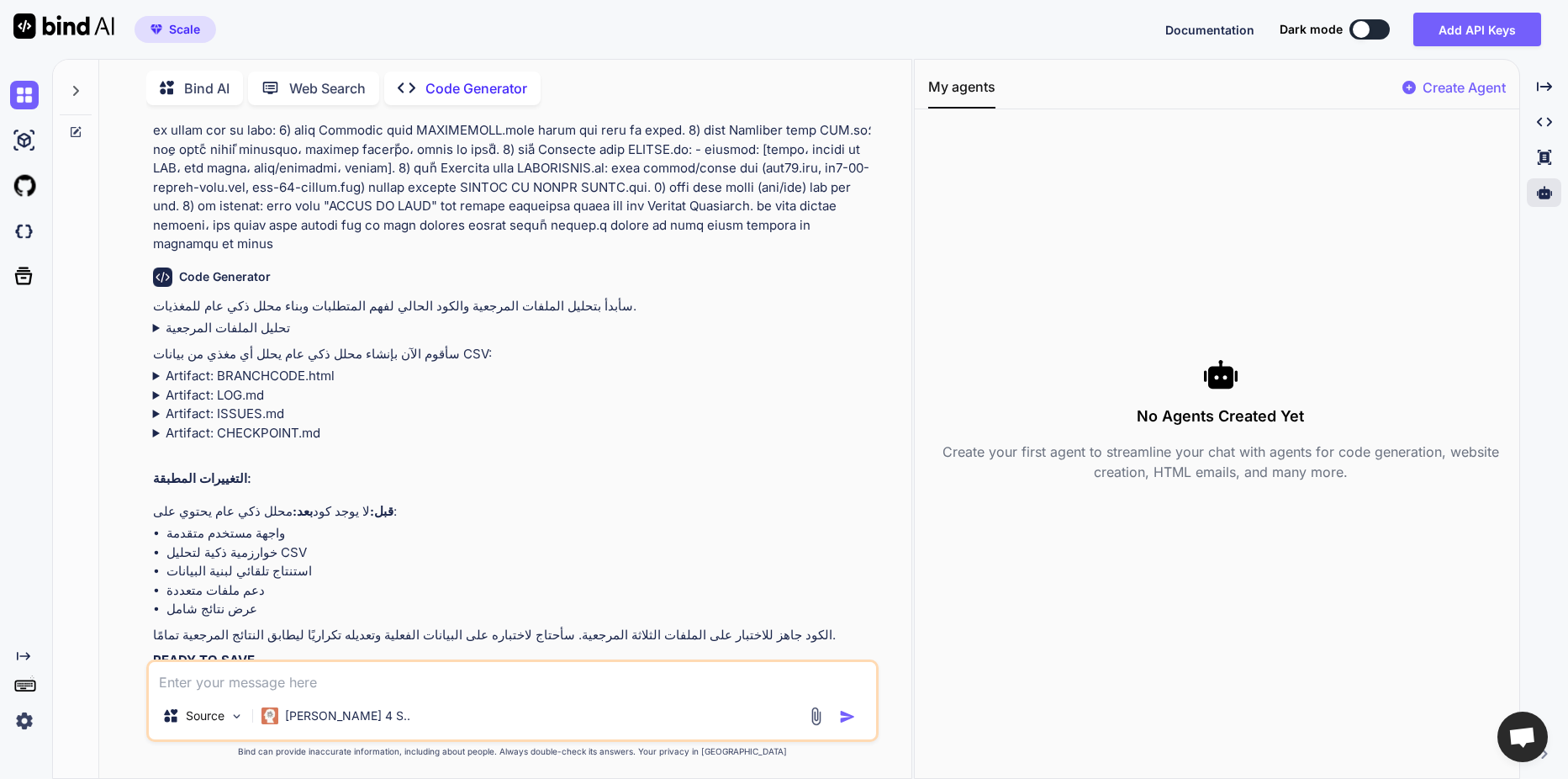
click at [212, 681] on textarea at bounding box center [512, 677] width 727 height 31
type textarea "هل يمكن ان اصنع وكيل يحدث الكود"
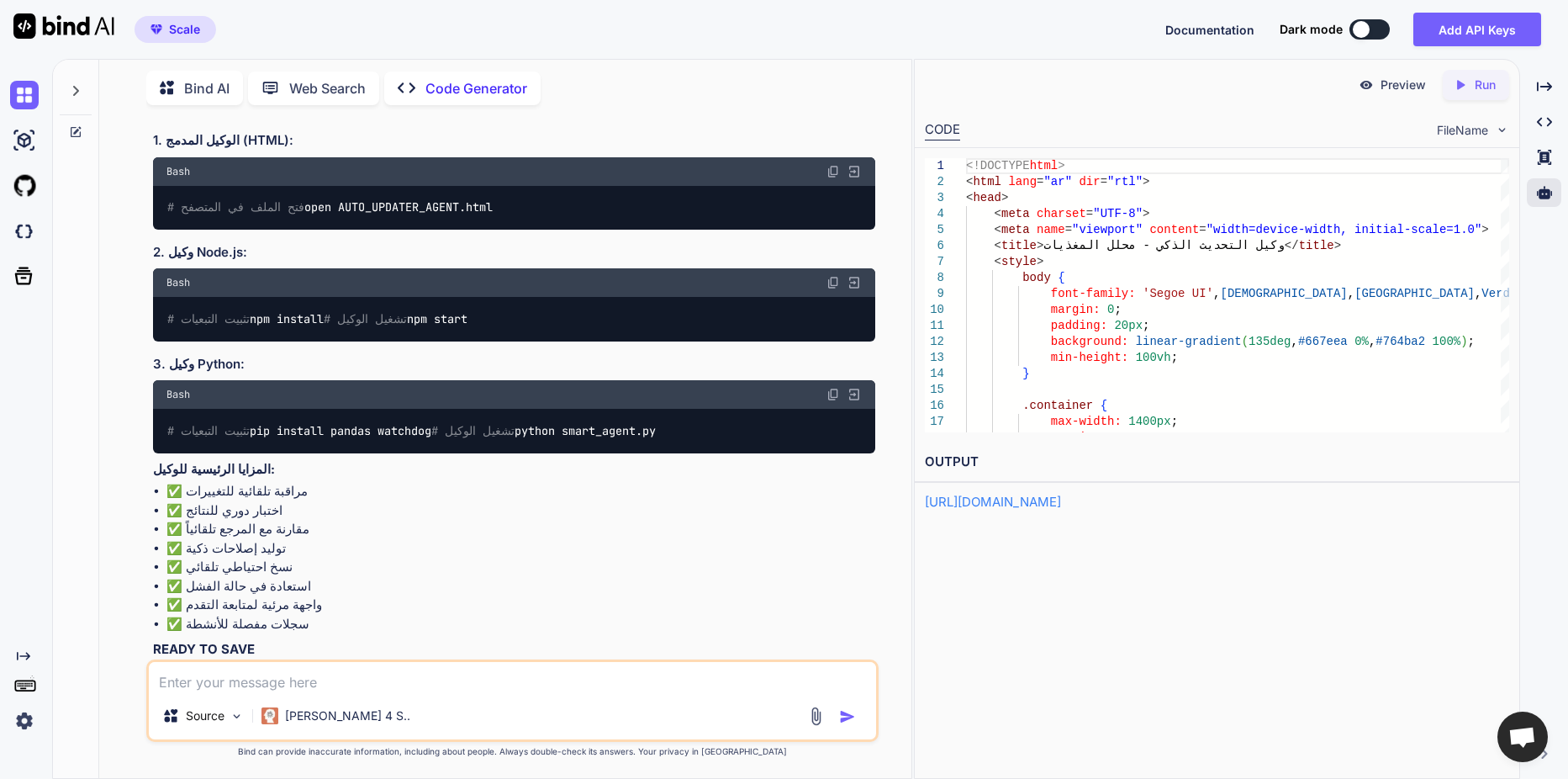
scroll to position [1264, 0]
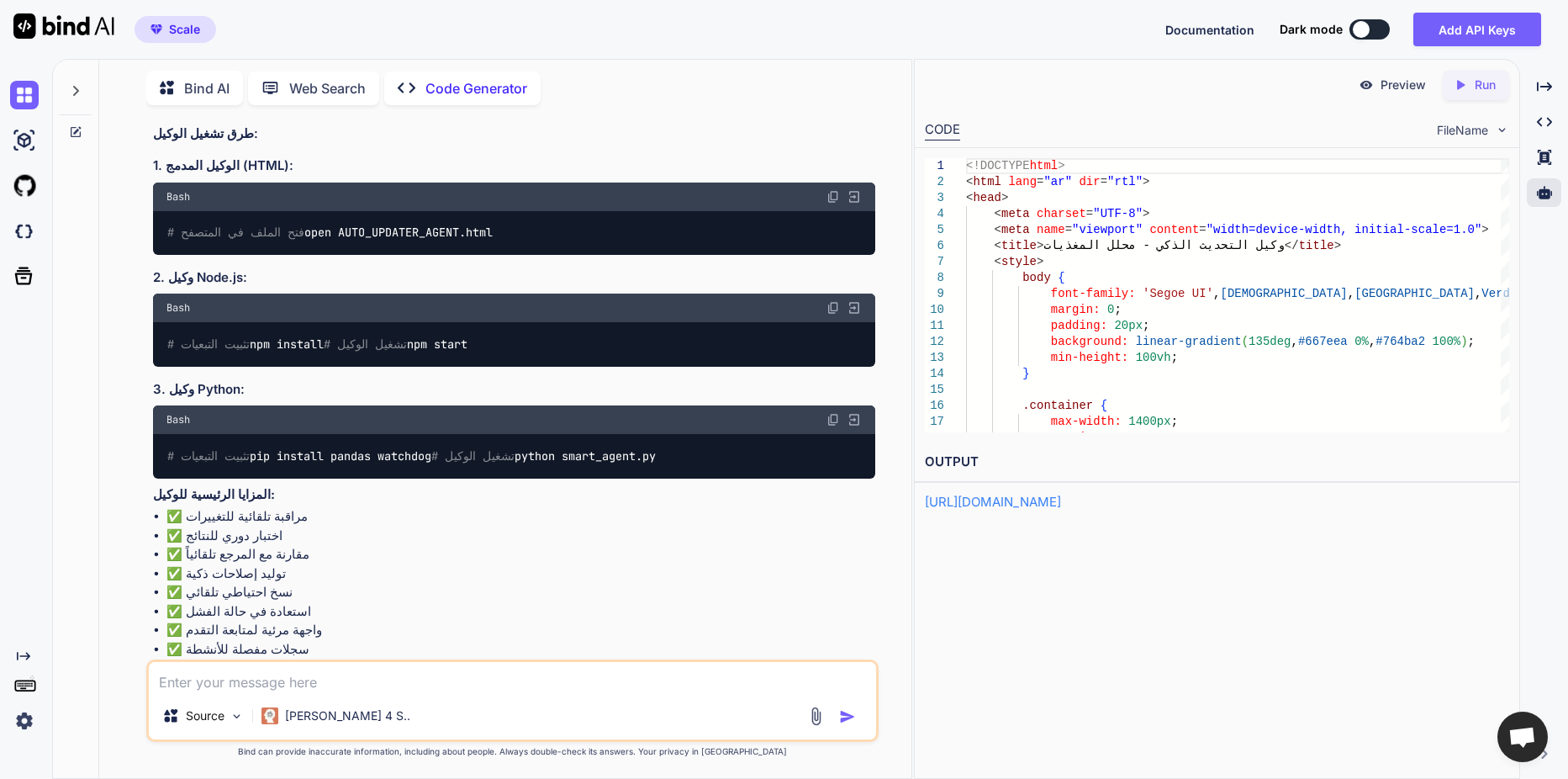
click at [1453, 82] on icon "Created with Pixso." at bounding box center [1460, 85] width 15 height 15
click at [1400, 82] on p "Preview" at bounding box center [1404, 85] width 46 height 17
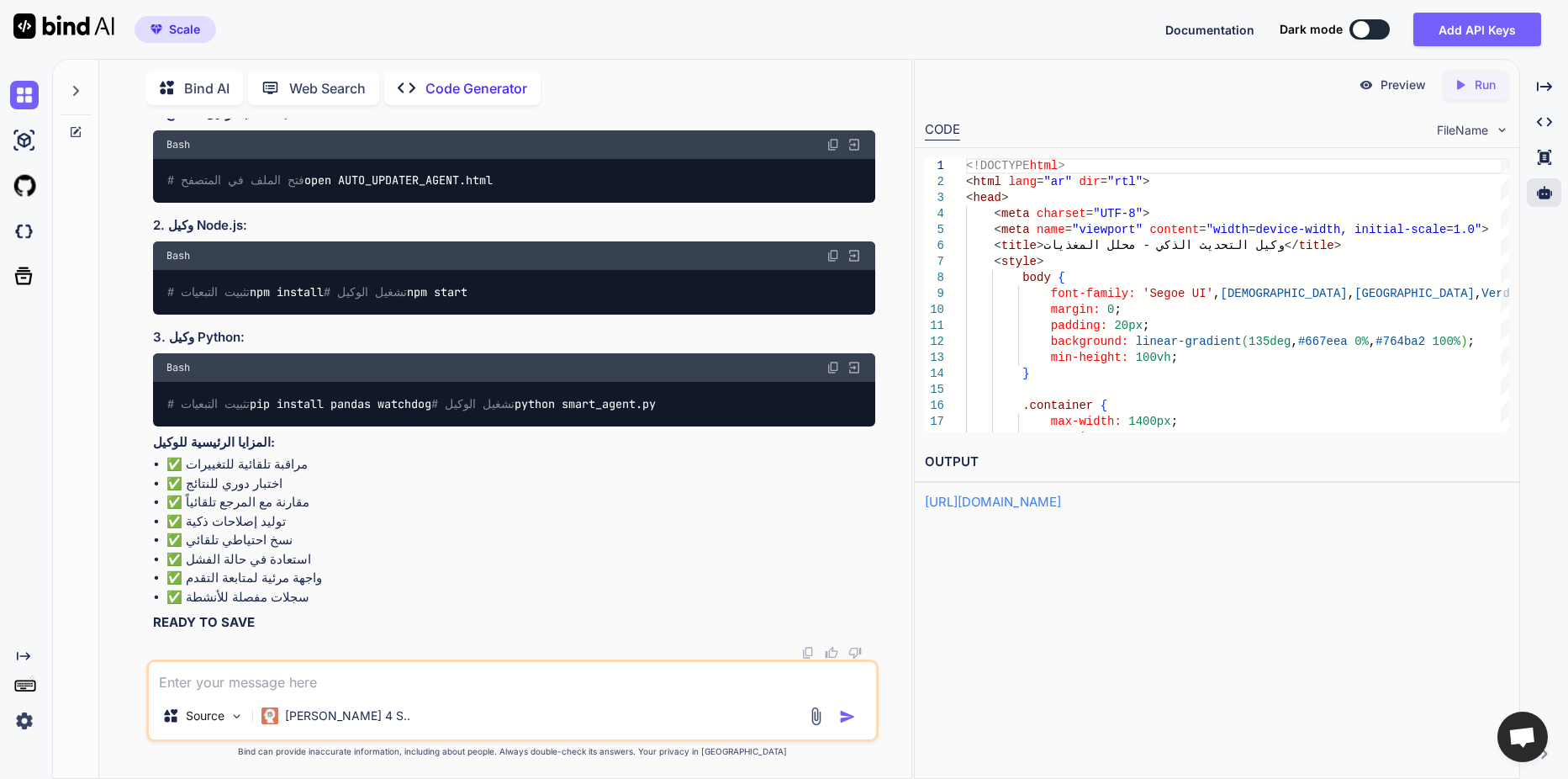
scroll to position [1431, 0]
click at [250, 676] on textarea at bounding box center [512, 677] width 727 height 31
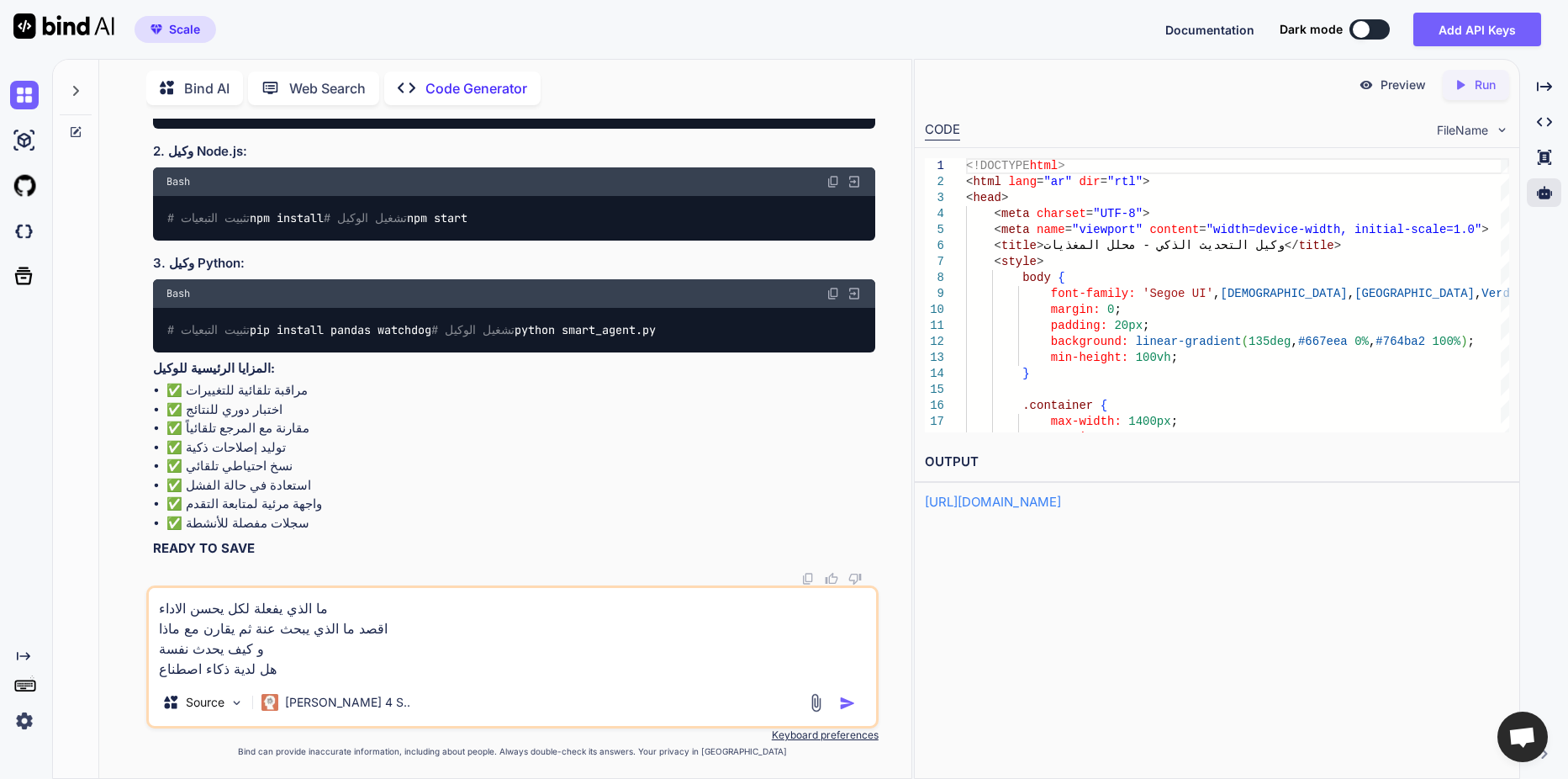
type textarea "ما الذي يفعلة لكل يحسن الاداء اقصد ما الذي يبحث عنة ثم يقارن مع ماذا و كيف يحدث…"
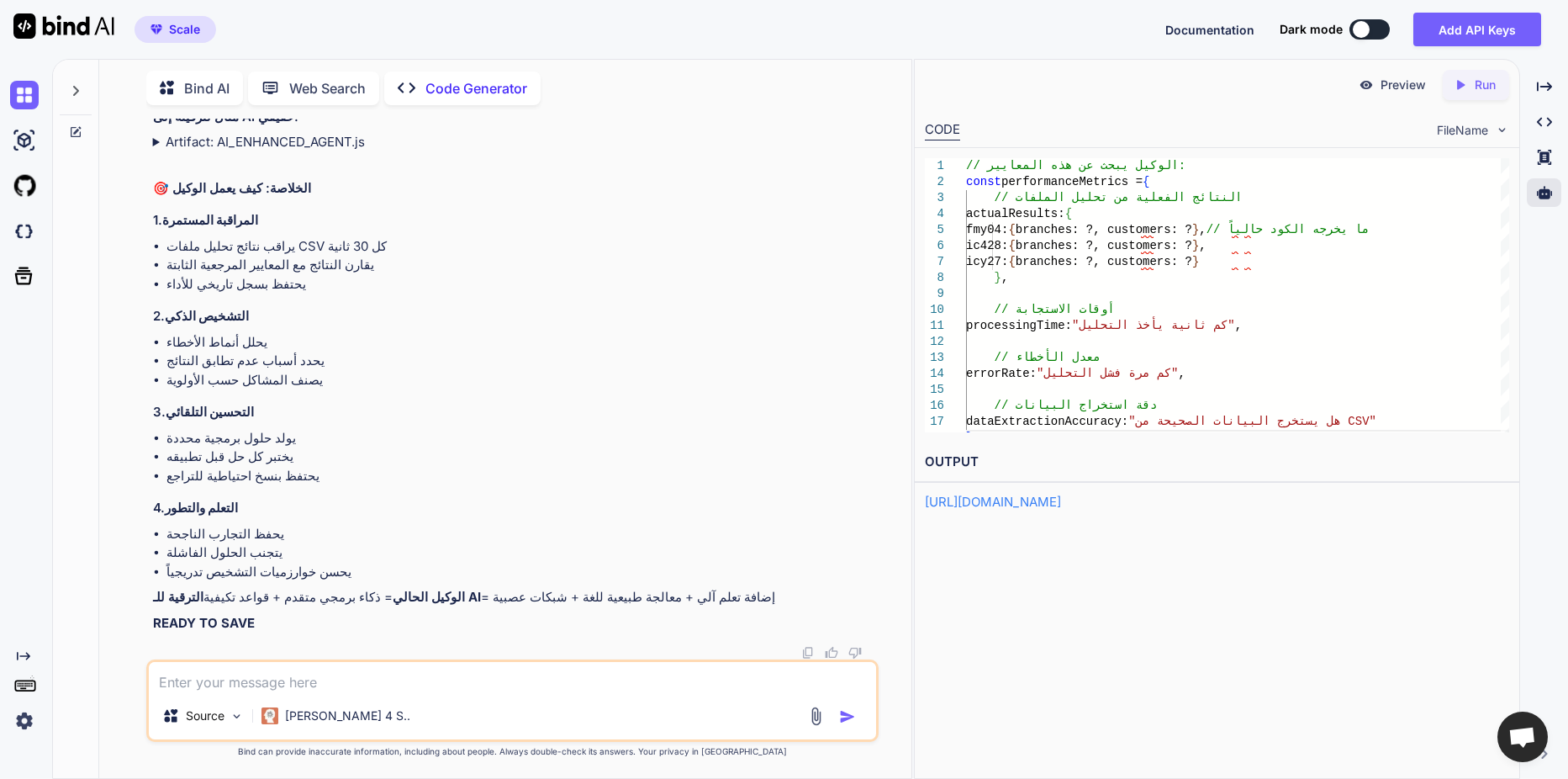
scroll to position [5332, 0]
click at [808, 718] on img at bounding box center [816, 716] width 19 height 19
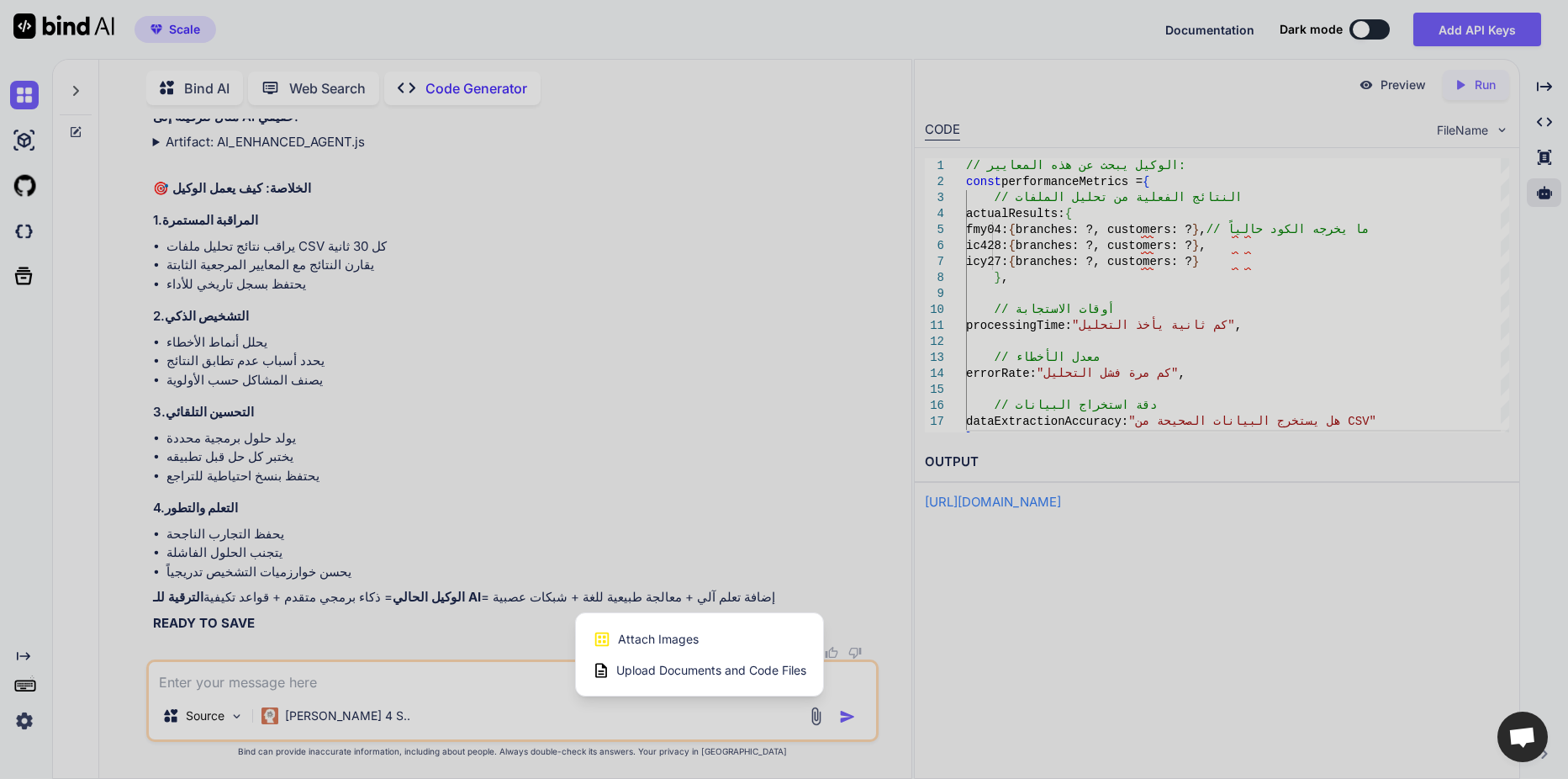
click at [696, 662] on span "Upload Documents and Code Files" at bounding box center [711, 670] width 190 height 17
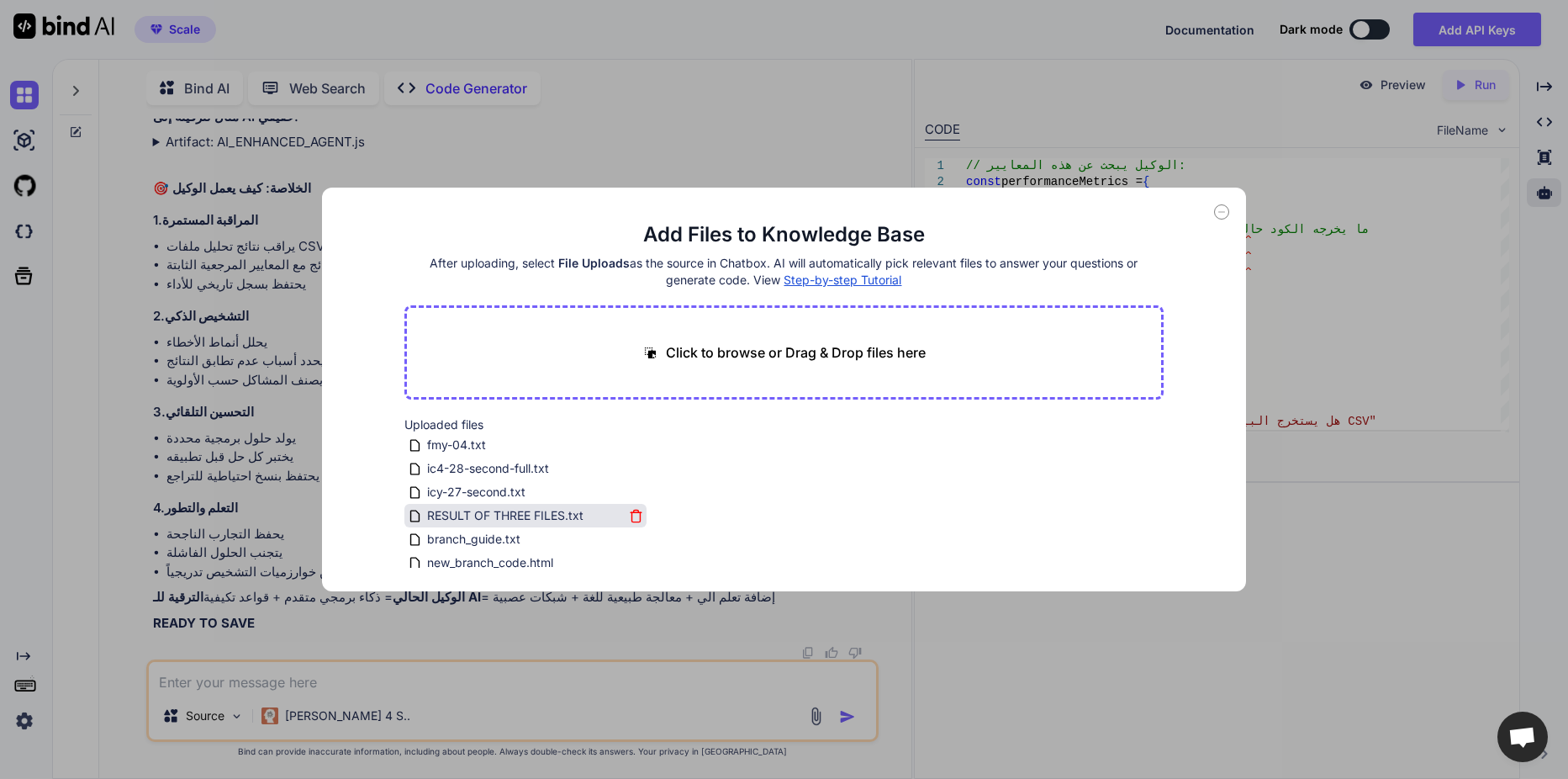
scroll to position [7, 0]
click at [1224, 216] on icon at bounding box center [1221, 212] width 15 height 15
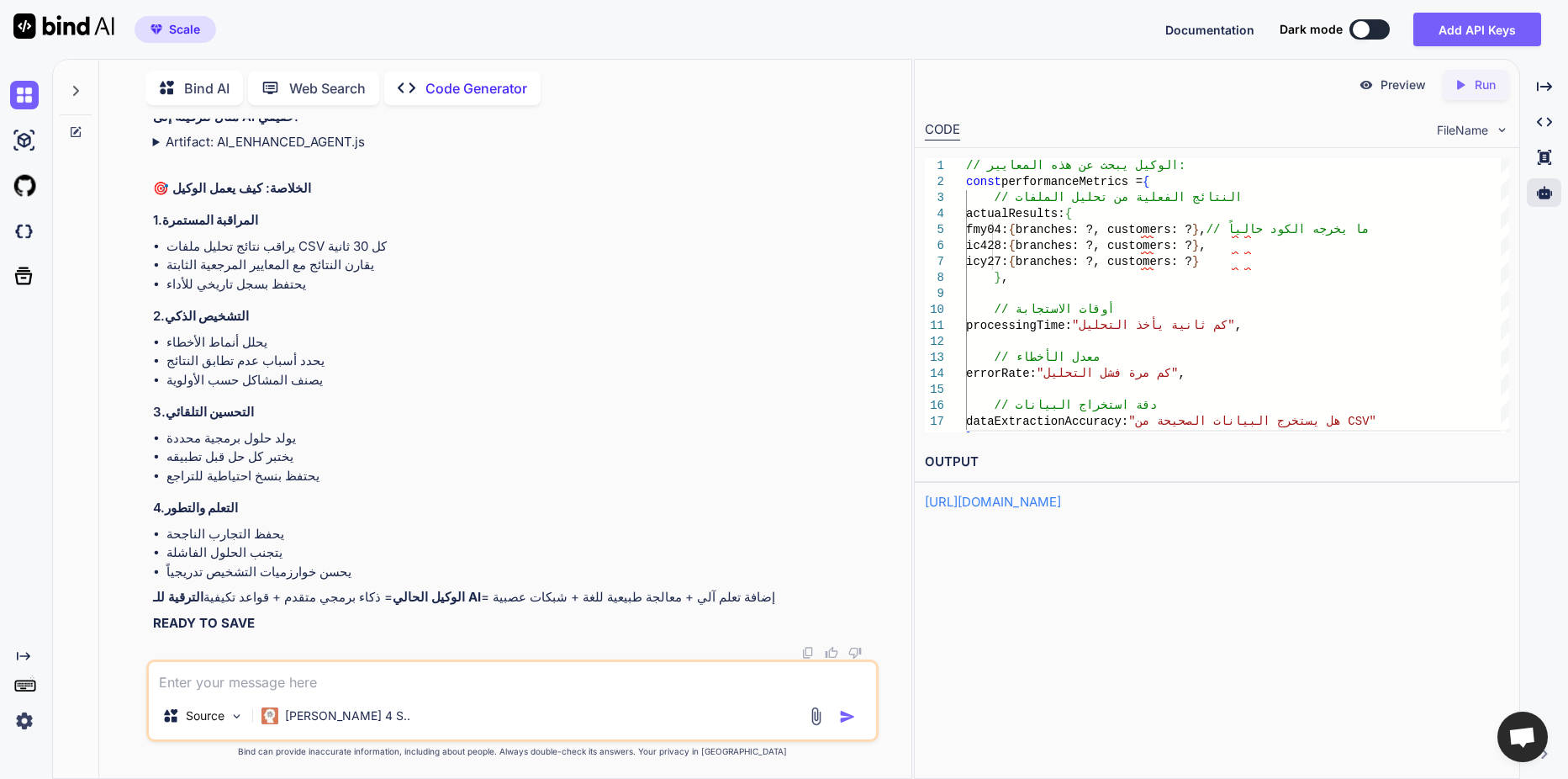
click at [207, 680] on textarea at bounding box center [512, 677] width 727 height 31
paste textarea "new_branch_code.html"
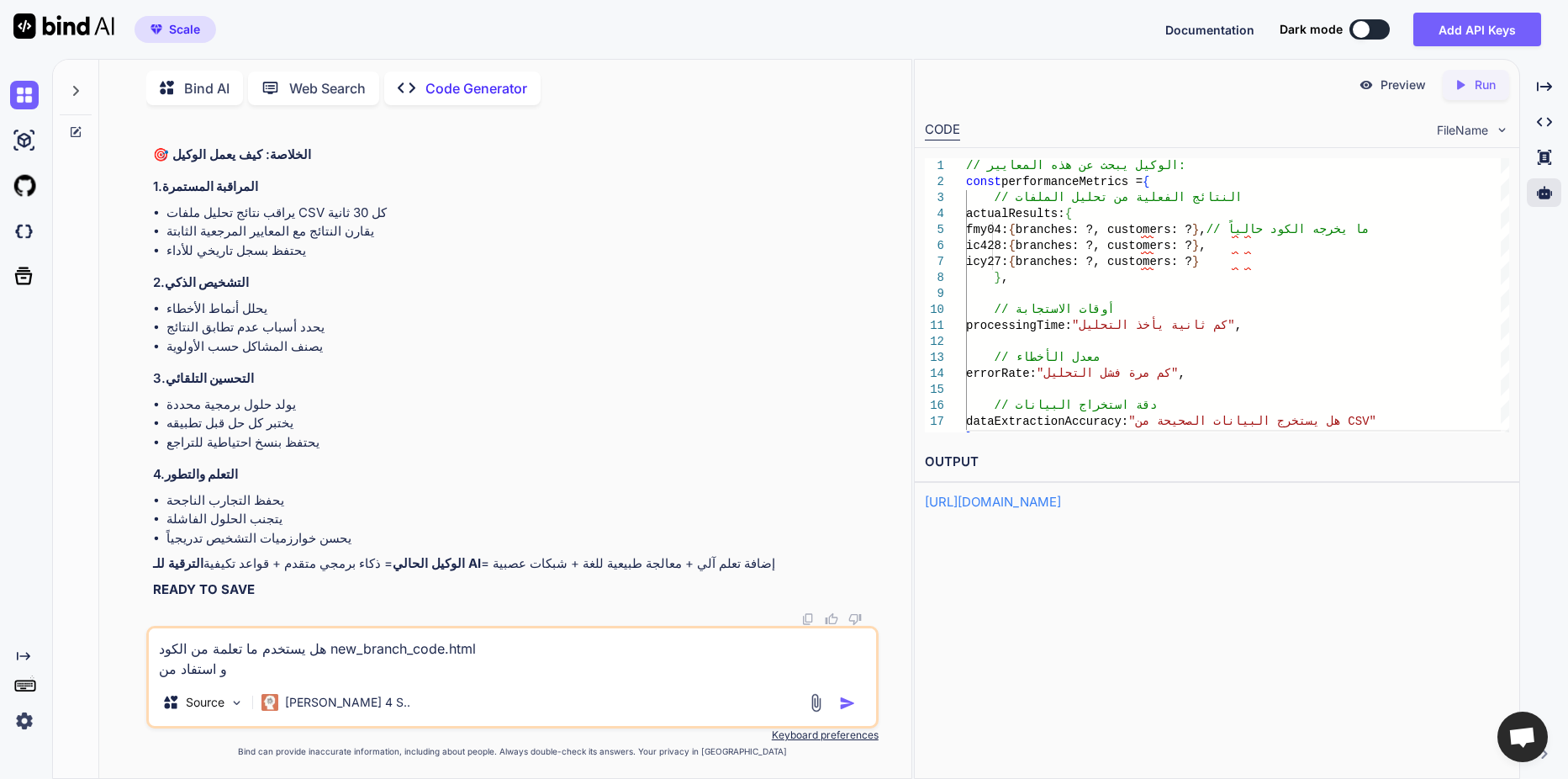
paste textarea "branch_guide.txt"
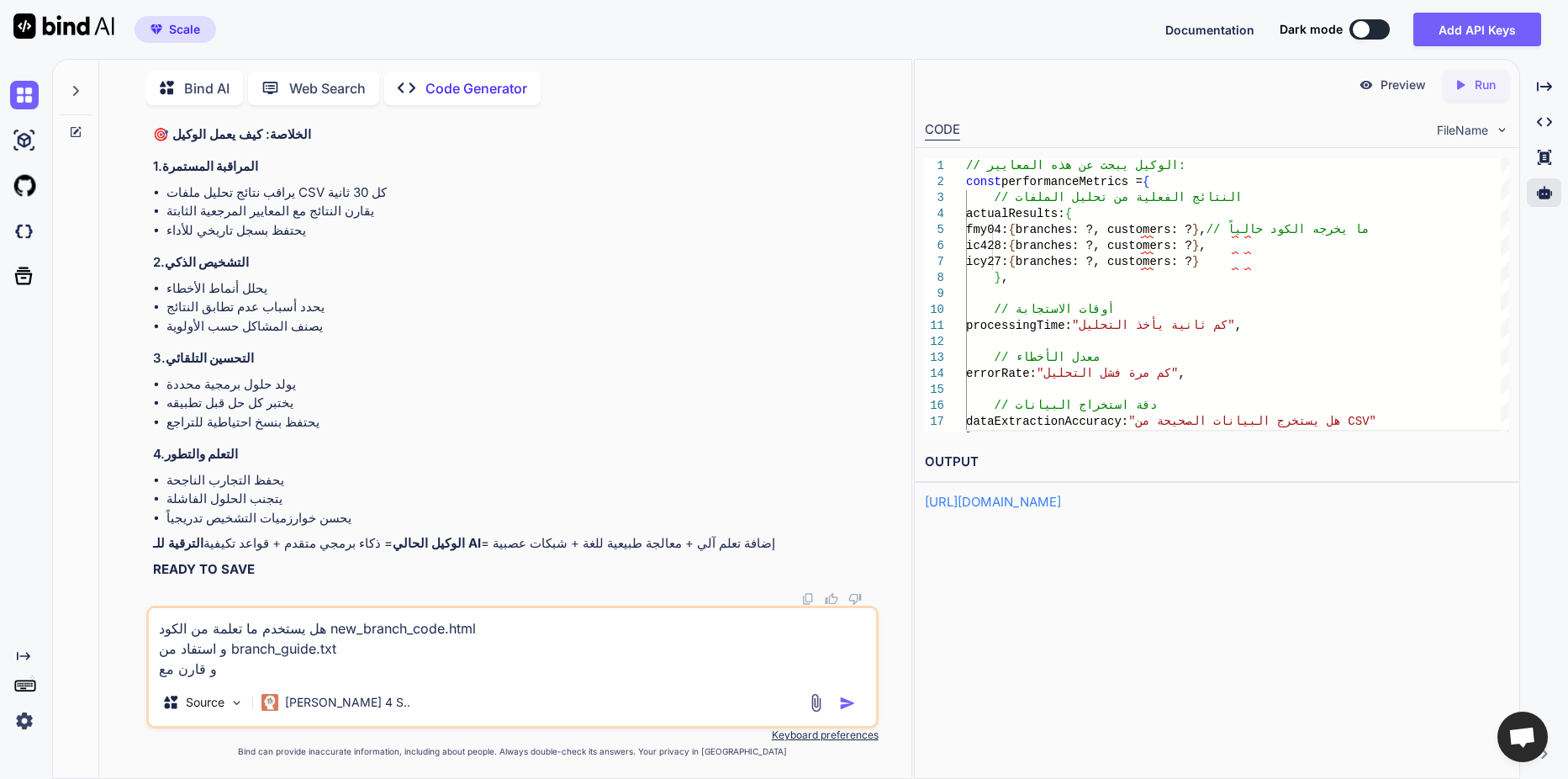
paste textarea "RESULT OF THREE FILES.txt"
type textarea "هل يستخدم ما تعلمة من الكود new_branch_code.html و استفاد من branch_guide.txt و…"
click at [850, 708] on img "button" at bounding box center [848, 703] width 17 height 17
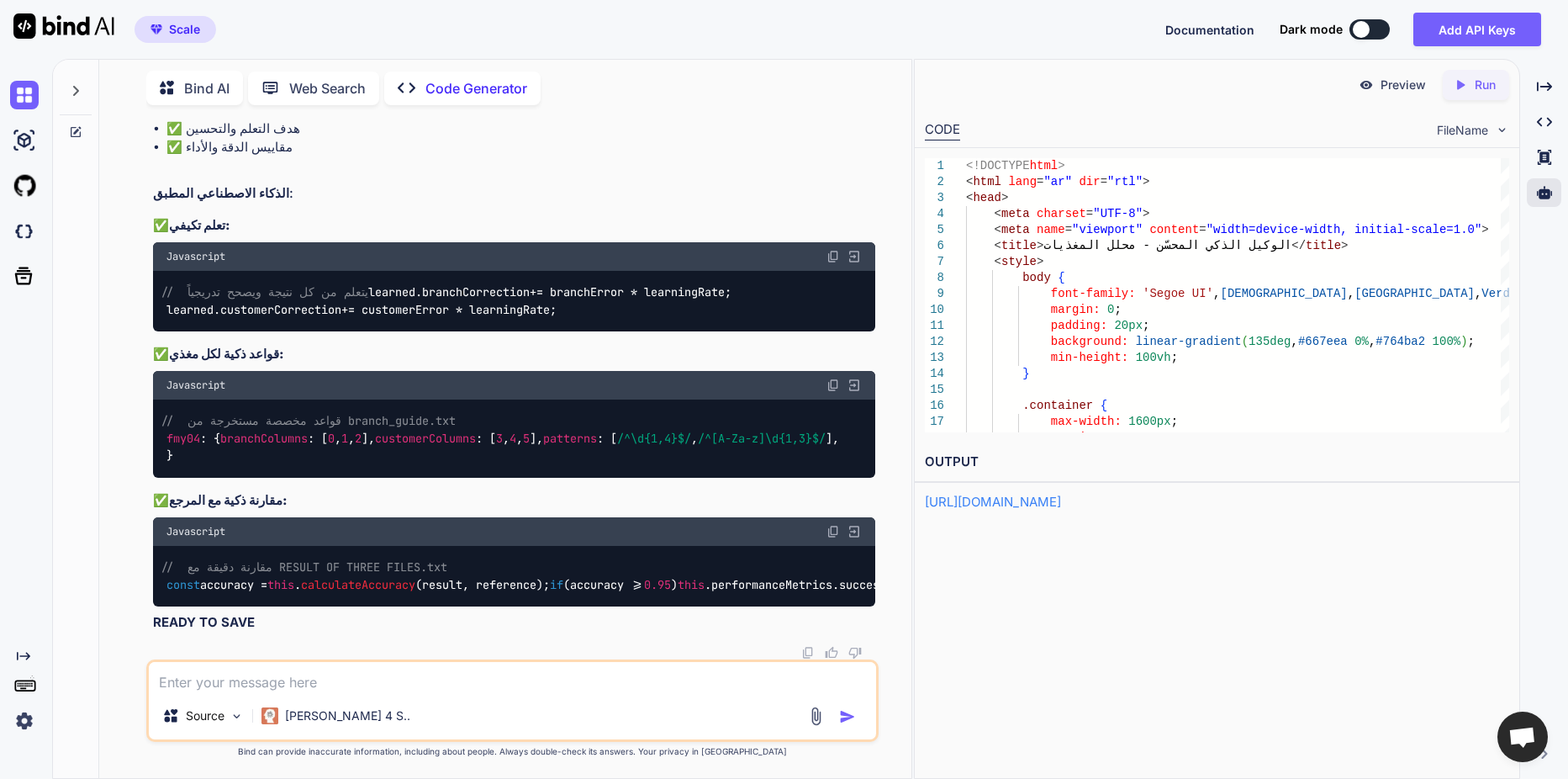
scroll to position [6933, 0]
click at [1484, 75] on div "Created with Pixso. Run" at bounding box center [1476, 85] width 67 height 31
click at [1410, 95] on div "Preview" at bounding box center [1392, 85] width 95 height 31
click at [465, 674] on textarea at bounding box center [512, 677] width 727 height 31
paste textarea "AGENT] 🤖 تم تشغيل الوكيل الذكي المحسّن... [KNOWLEDGE] 📚 تم تحميل المعرفة من bra…"
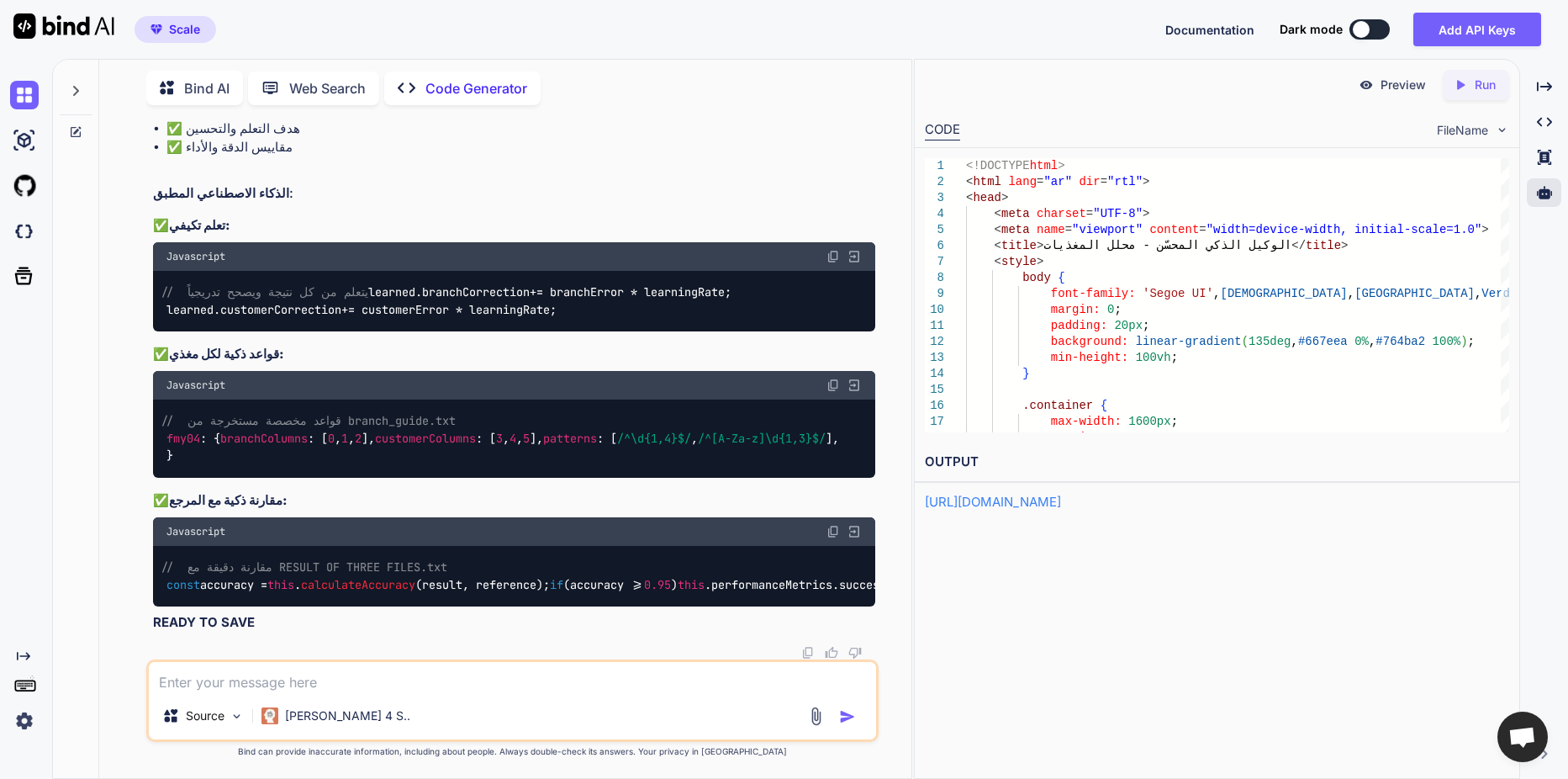
type textarea "AGENT] 🤖 تم تشغيل الوكيل الذكي المحسّن... [KNOWLEDGE] 📚 تم تحميل المعرفة من bra…"
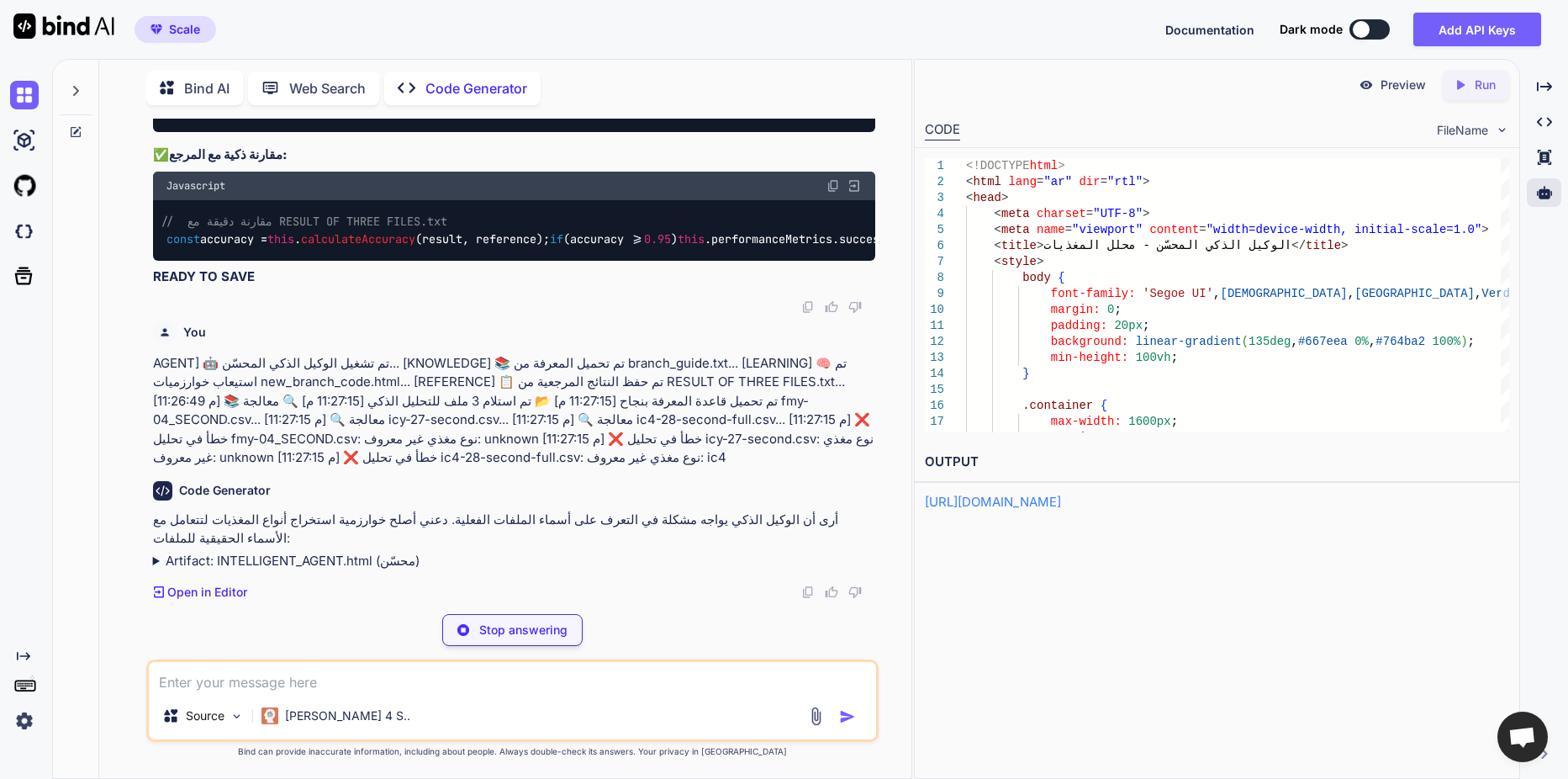
scroll to position [7260, 0]
click at [1479, 78] on p "Run" at bounding box center [1485, 85] width 21 height 17
click at [1392, 90] on p "Preview" at bounding box center [1404, 85] width 46 height 17
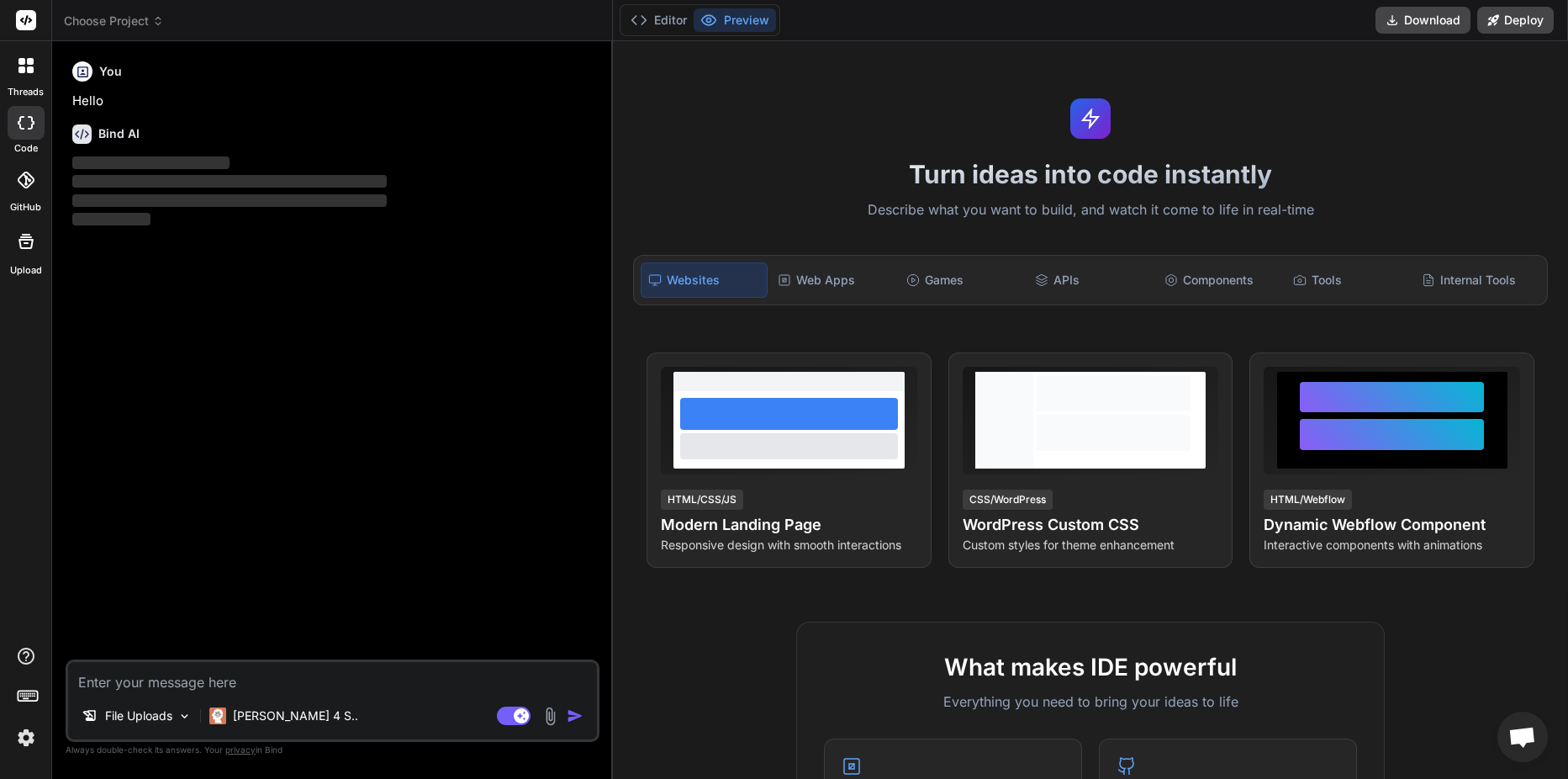
click at [140, 25] on span "Choose Project" at bounding box center [114, 21] width 100 height 17
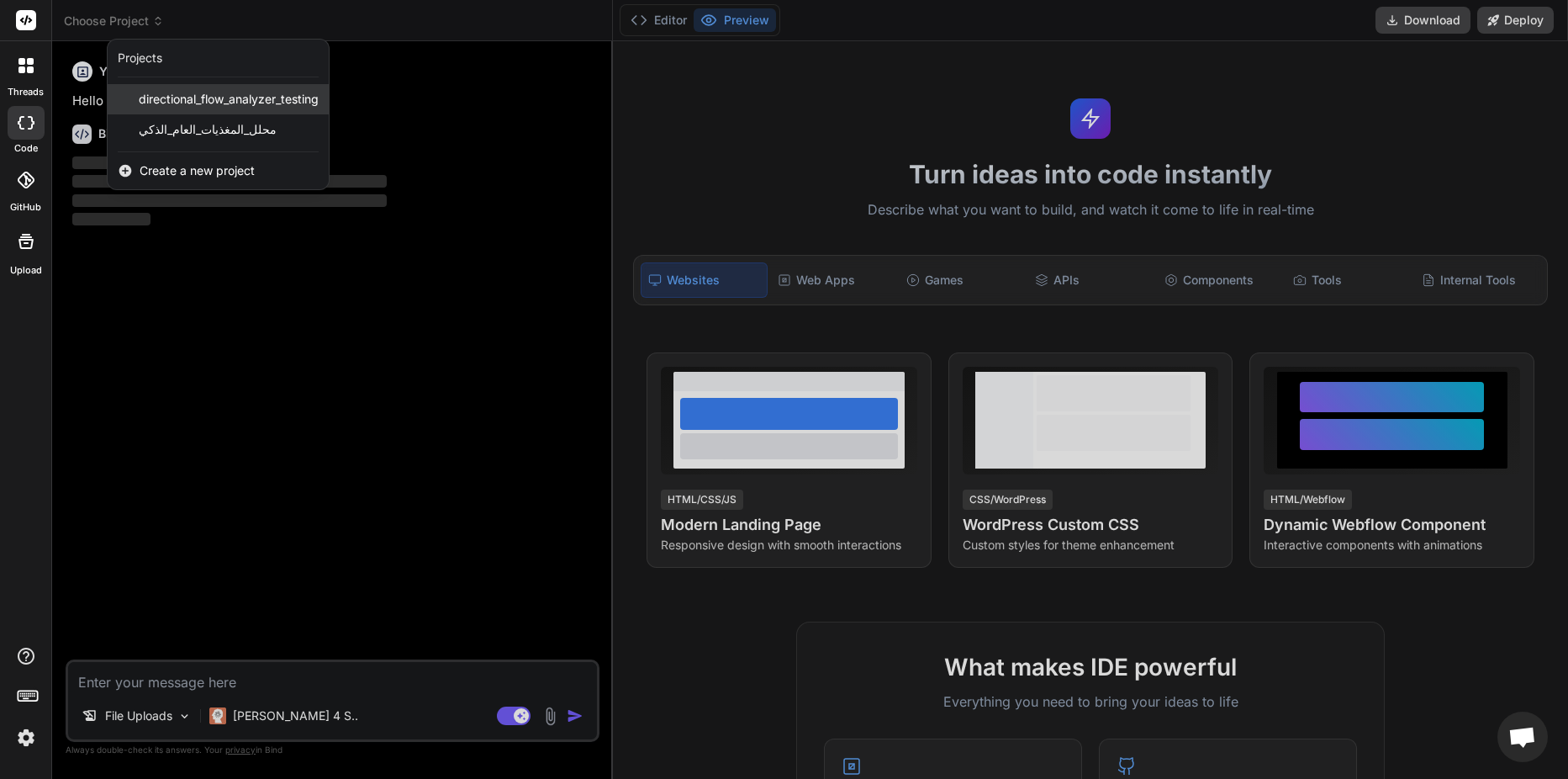
click at [197, 97] on span "directional_flow_analyzer_testing" at bounding box center [228, 99] width 180 height 17
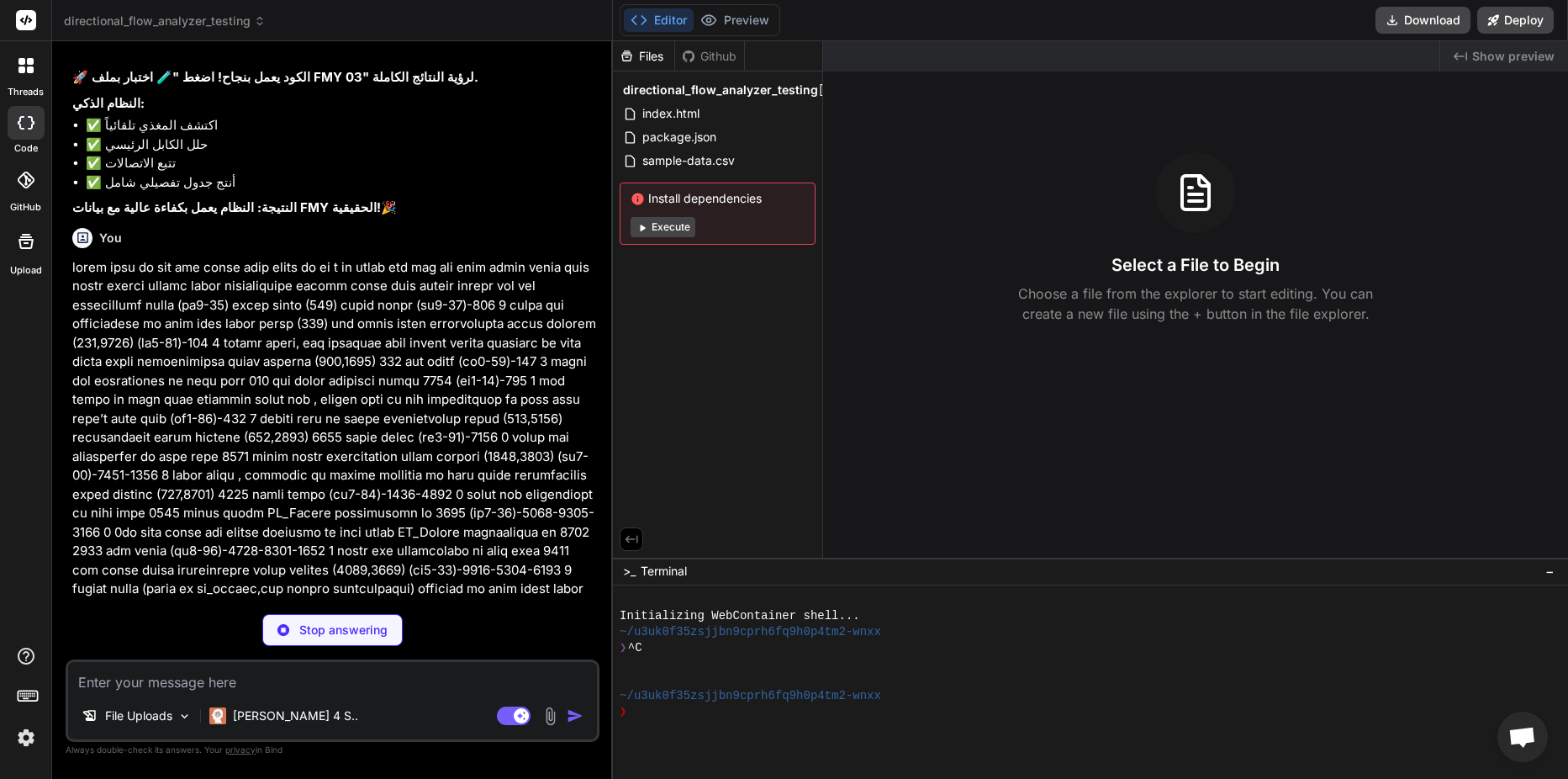
scroll to position [8002, 0]
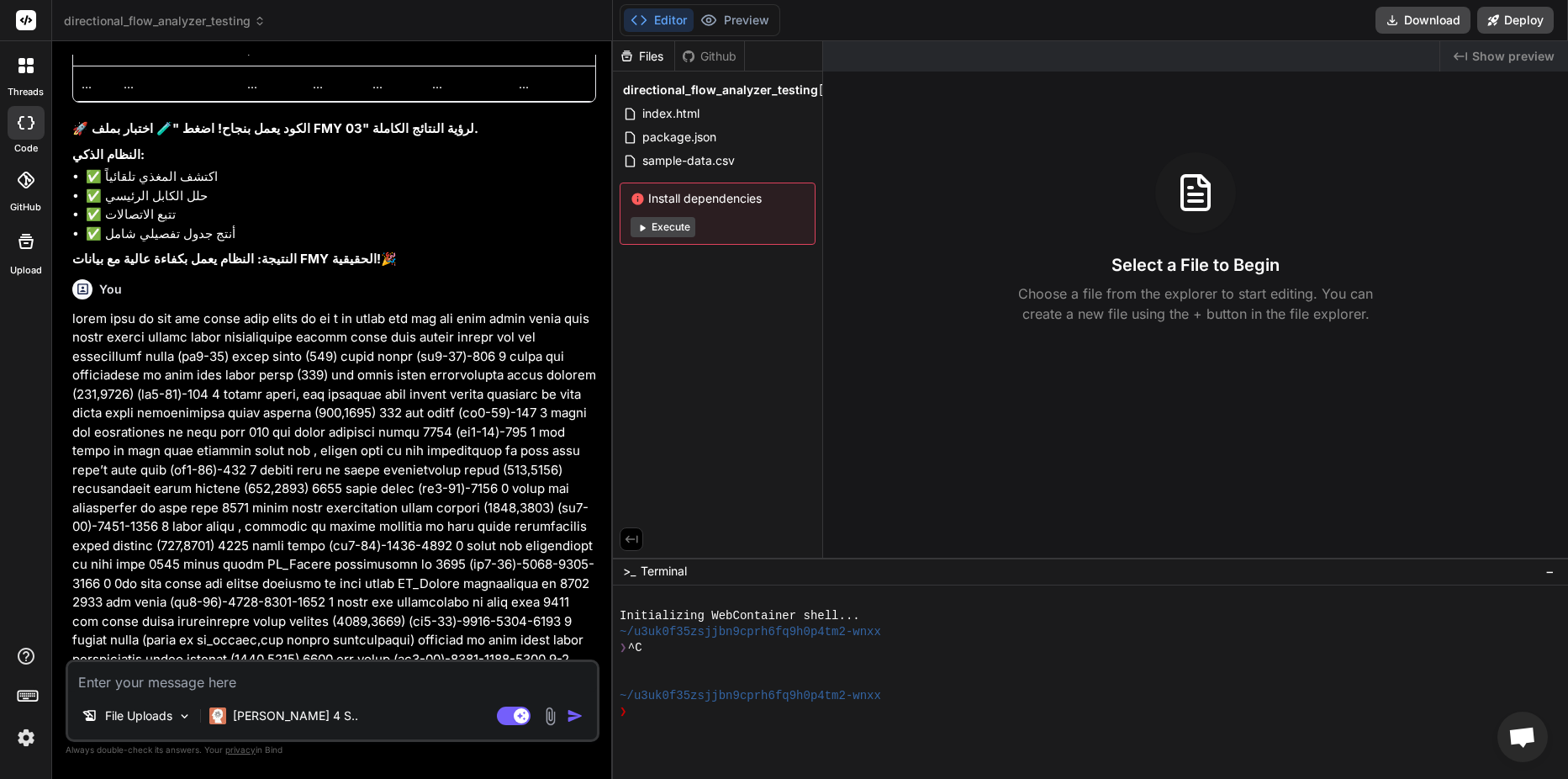
click at [95, 20] on span "directional_flow_analyzer_testing" at bounding box center [164, 21] width 202 height 17
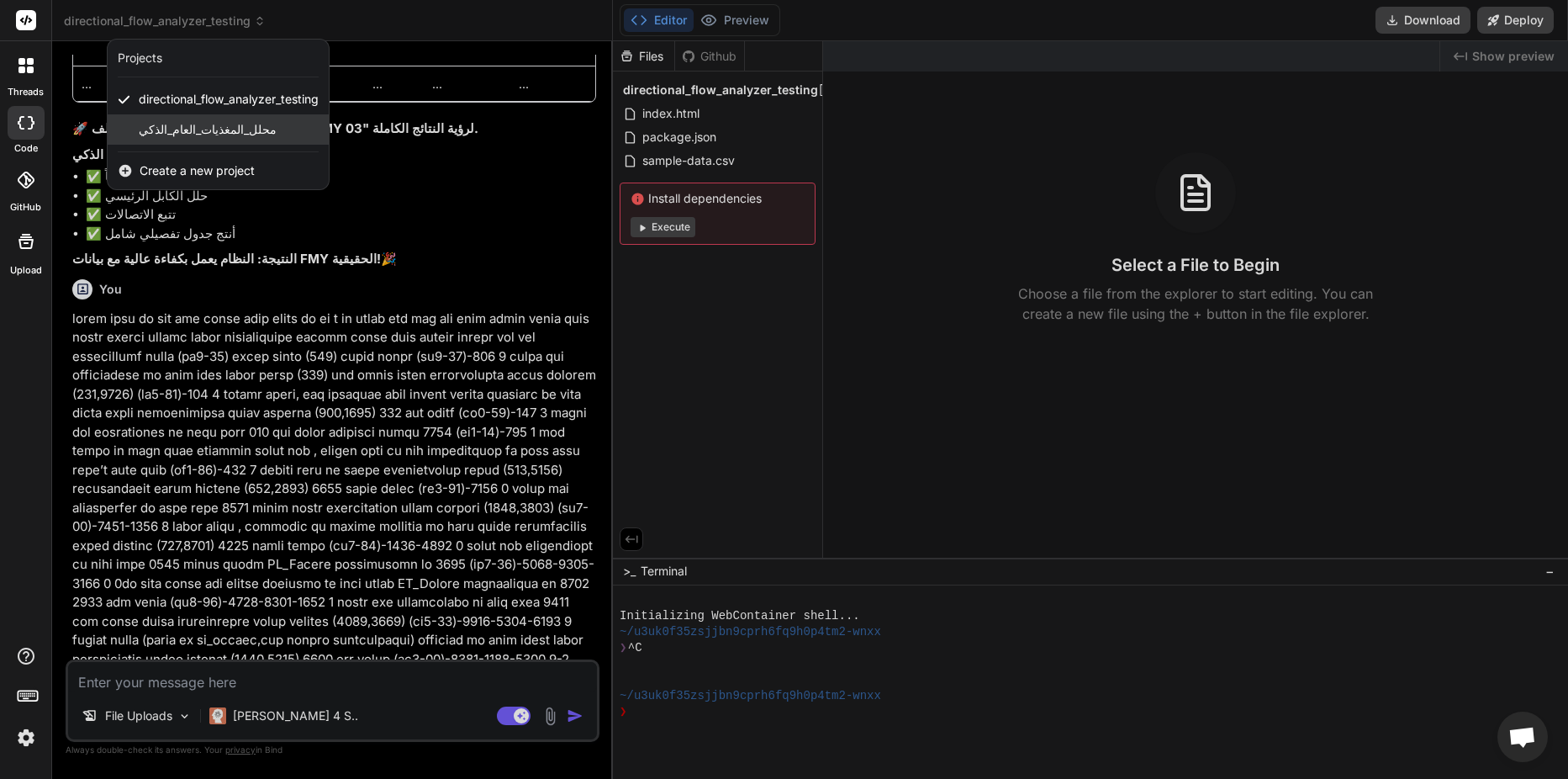
click at [142, 116] on div "محلل_المغذيات_العام_الذكي" at bounding box center [218, 130] width 221 height 31
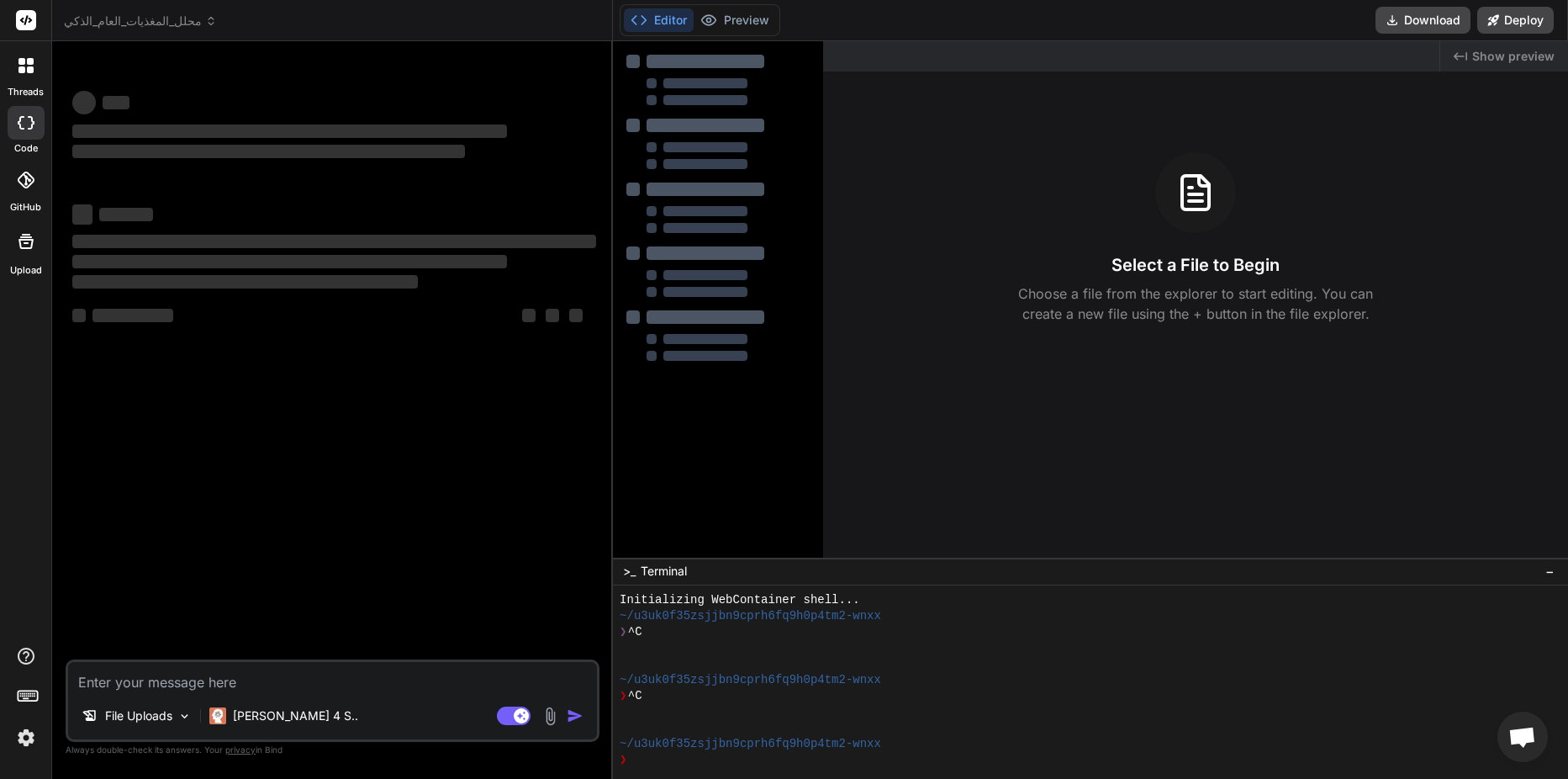
type textarea "x"
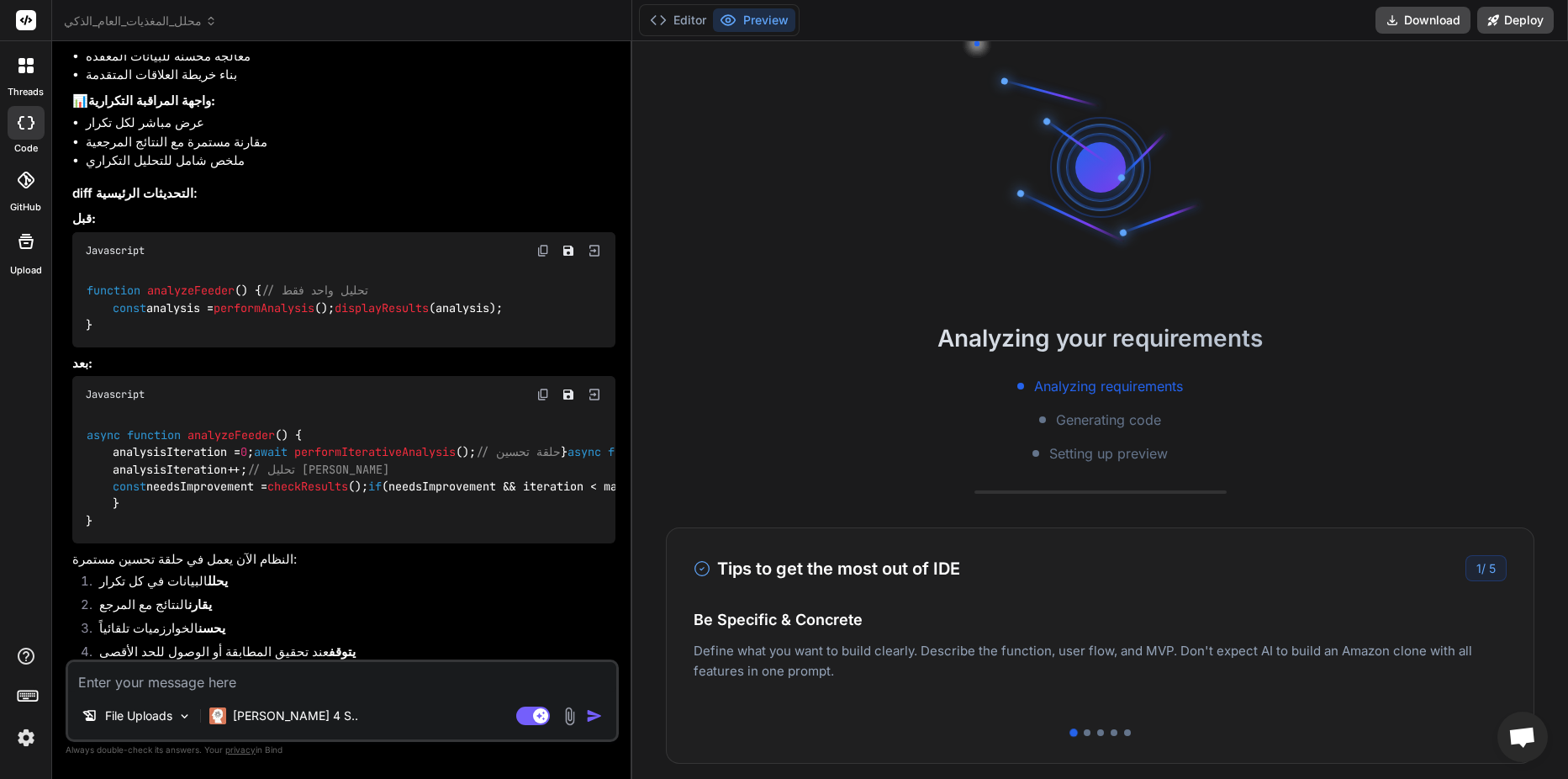
scroll to position [3279, 0]
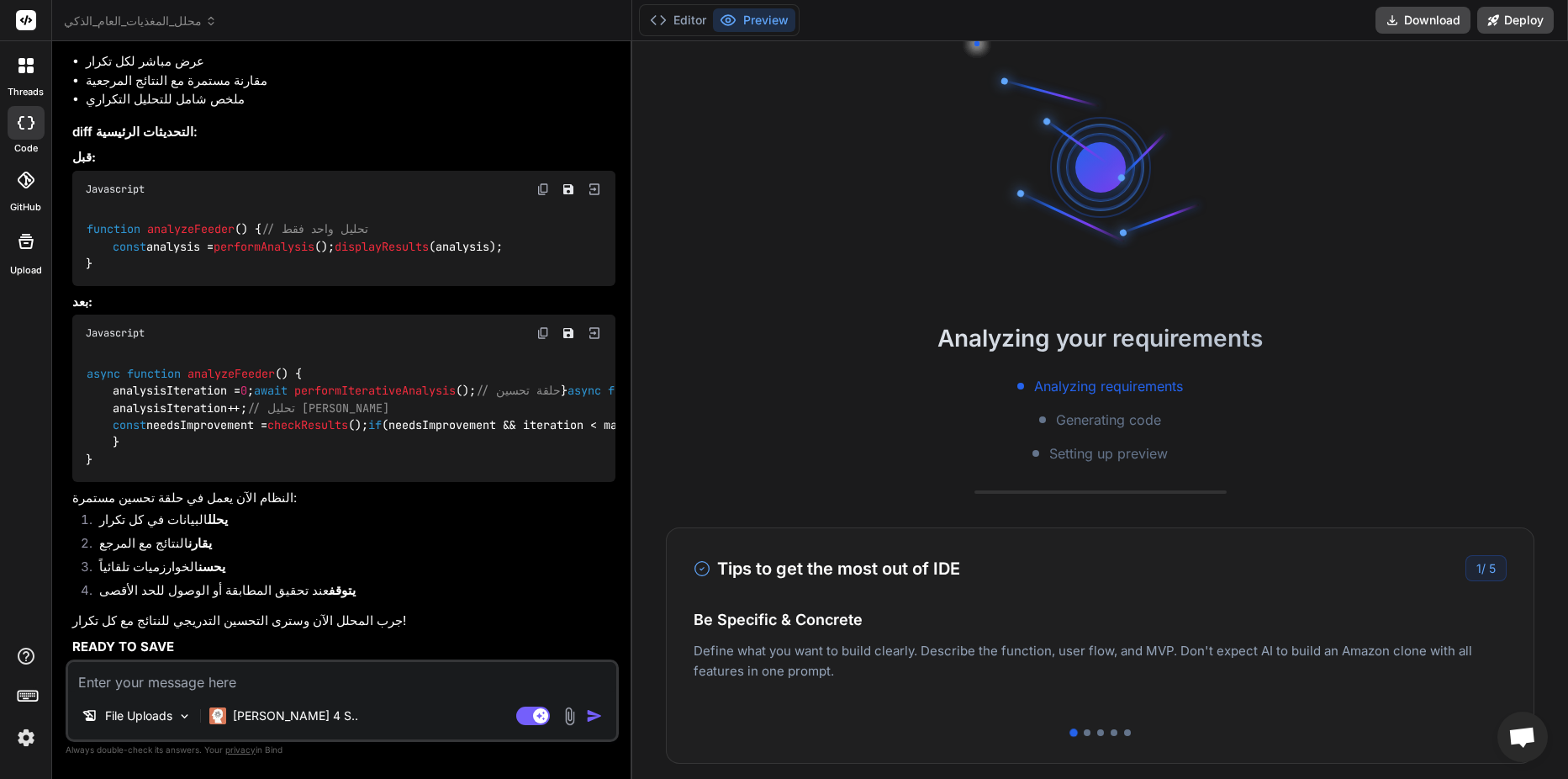
click at [238, 668] on textarea at bounding box center [342, 677] width 548 height 31
type textarea "ه"
type textarea "x"
type textarea "هل"
type textarea "x"
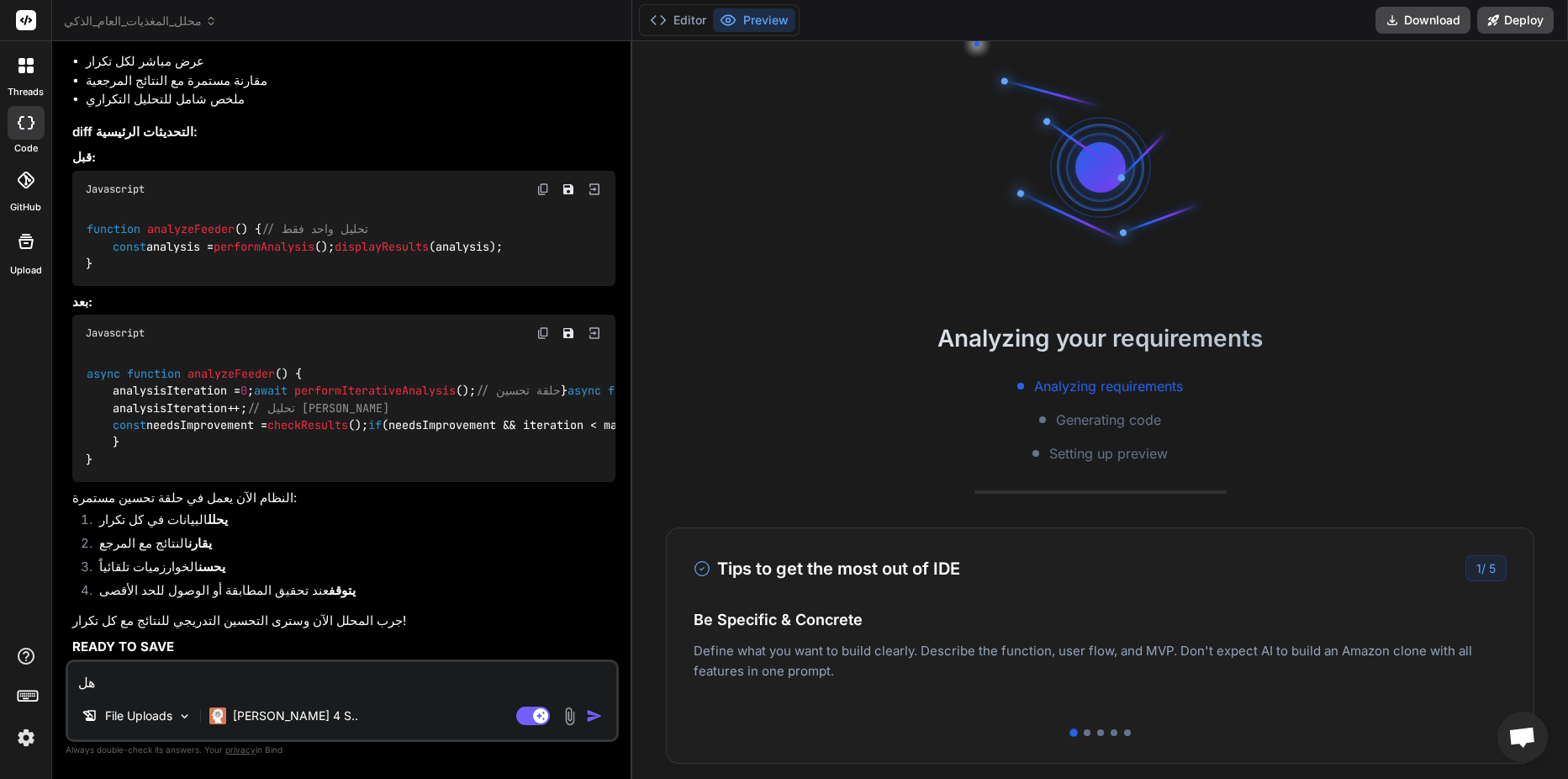
type textarea "هل"
type textarea "x"
type textarea "هل ف"
type textarea "x"
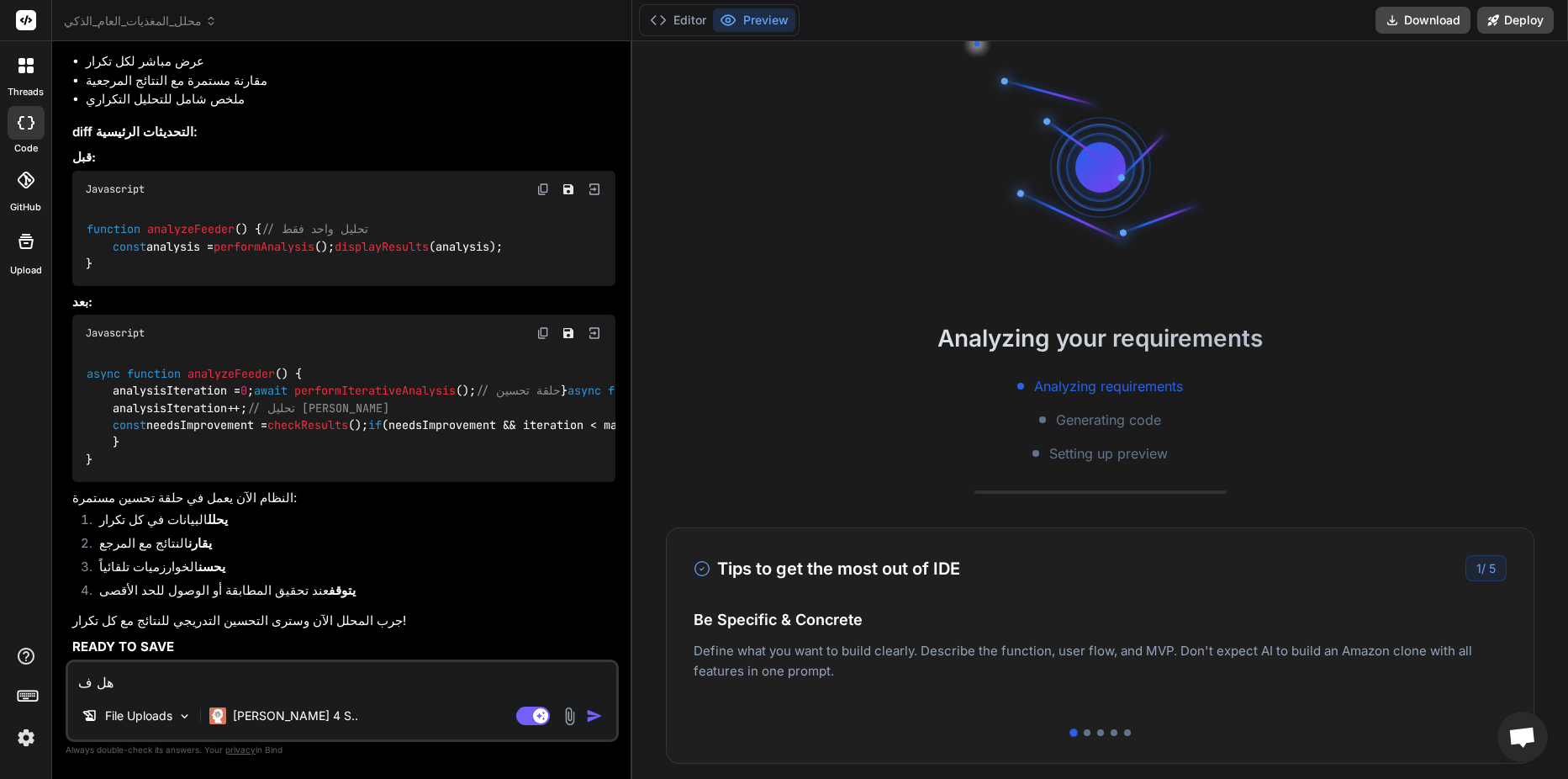
type textarea "هل فخ"
type textarea "x"
type textarea "هل فخم"
type textarea "x"
type textarea "هل فخمت"
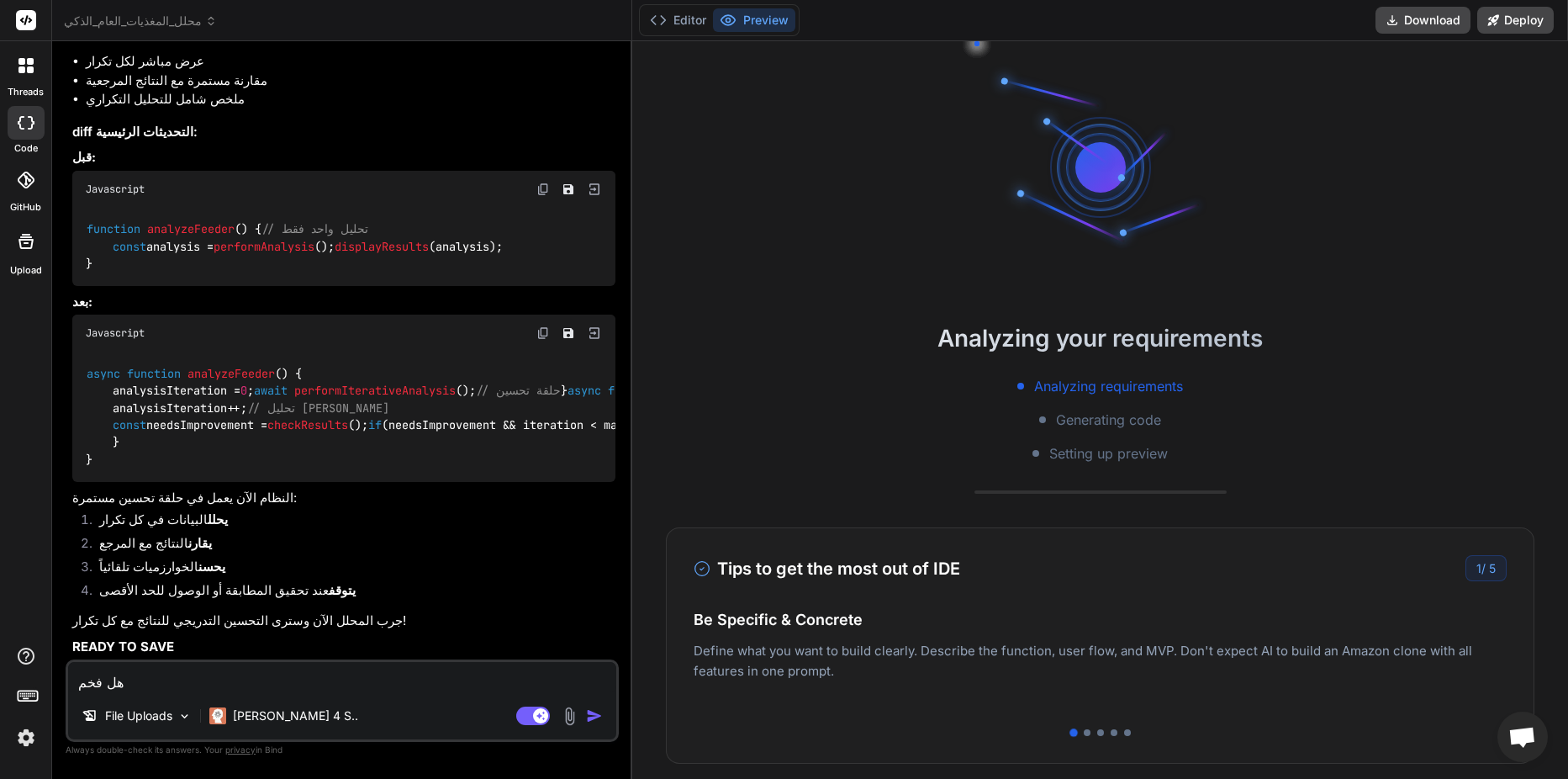
type textarea "x"
type textarea "هل فخمت"
type textarea "x"
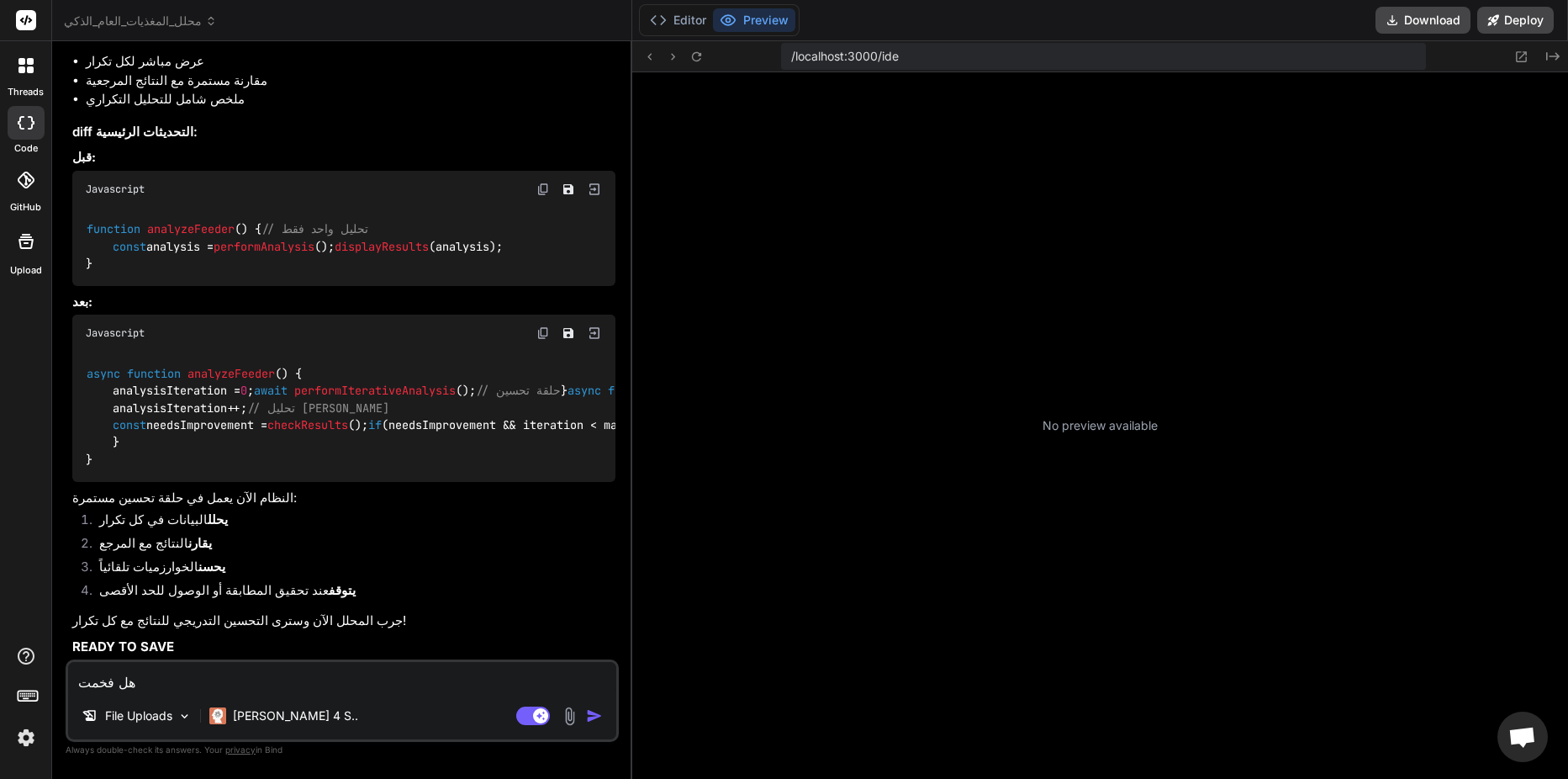
type textarea "هل فخمت م"
type textarea "x"
type textarea "هل فخمت ما"
type textarea "x"
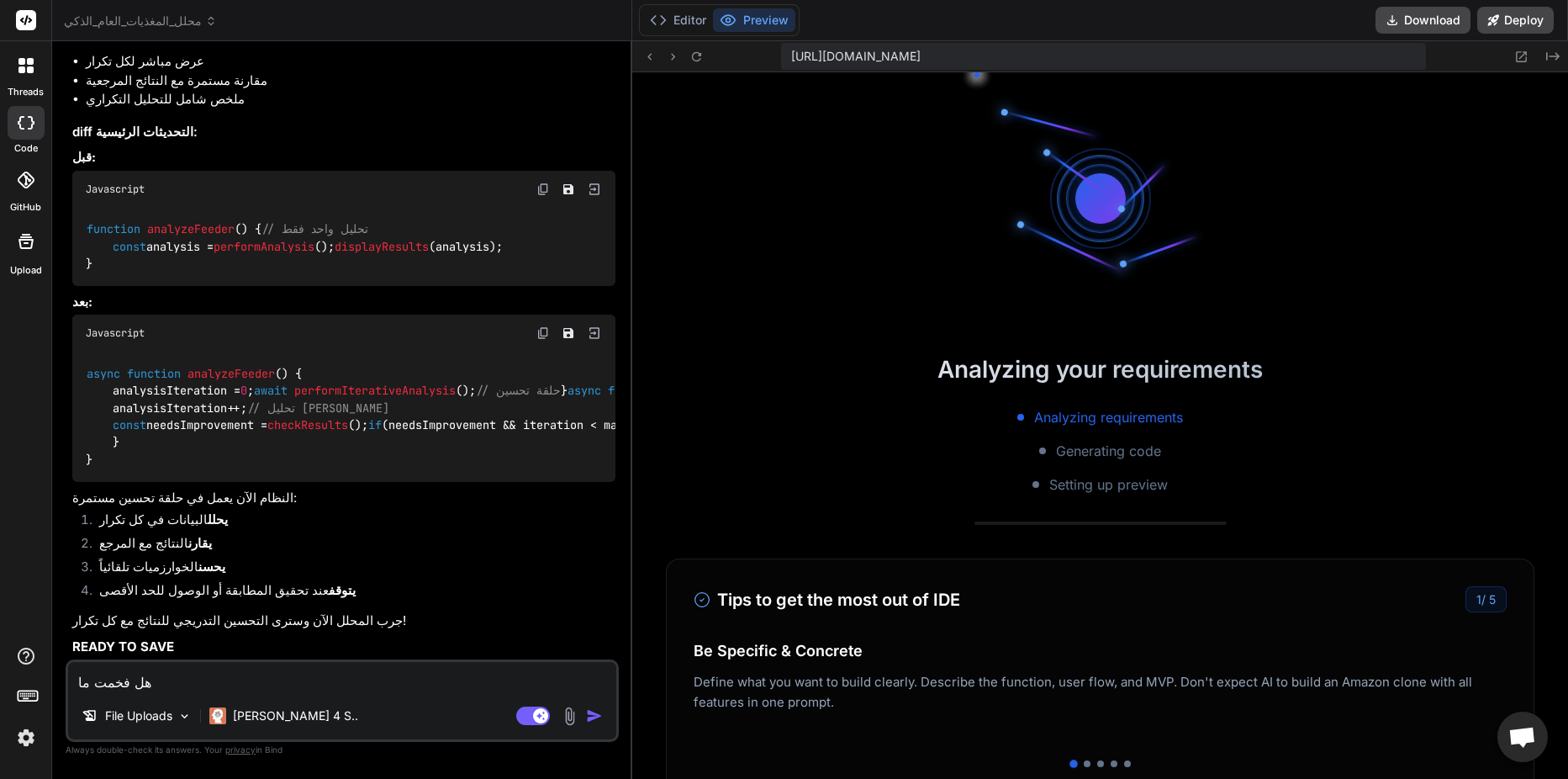
type textarea "هل فخمت م"
type textarea "x"
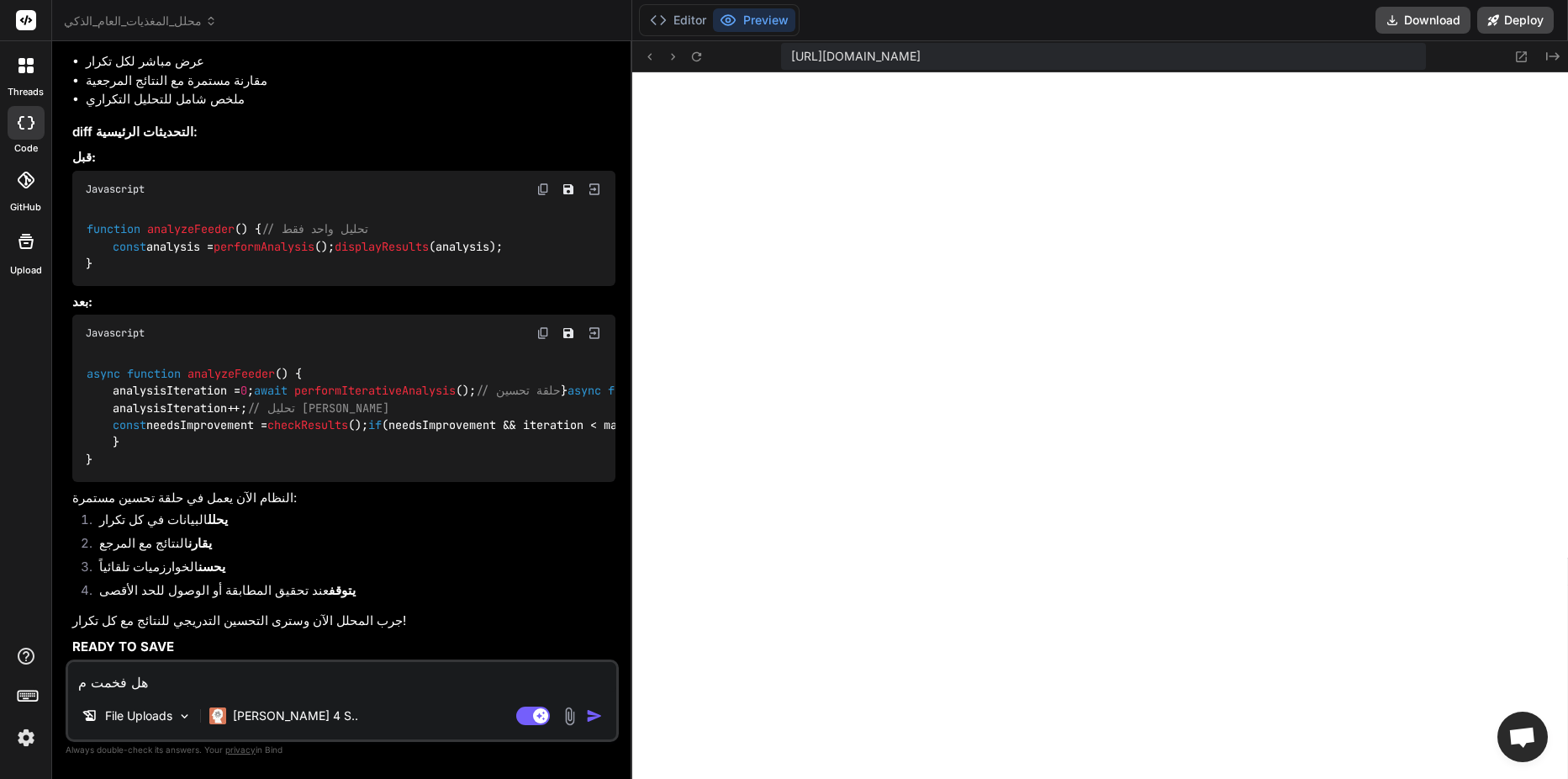
type textarea "هل فخمت"
type textarea "x"
type textarea "هل فخمت"
type textarea "x"
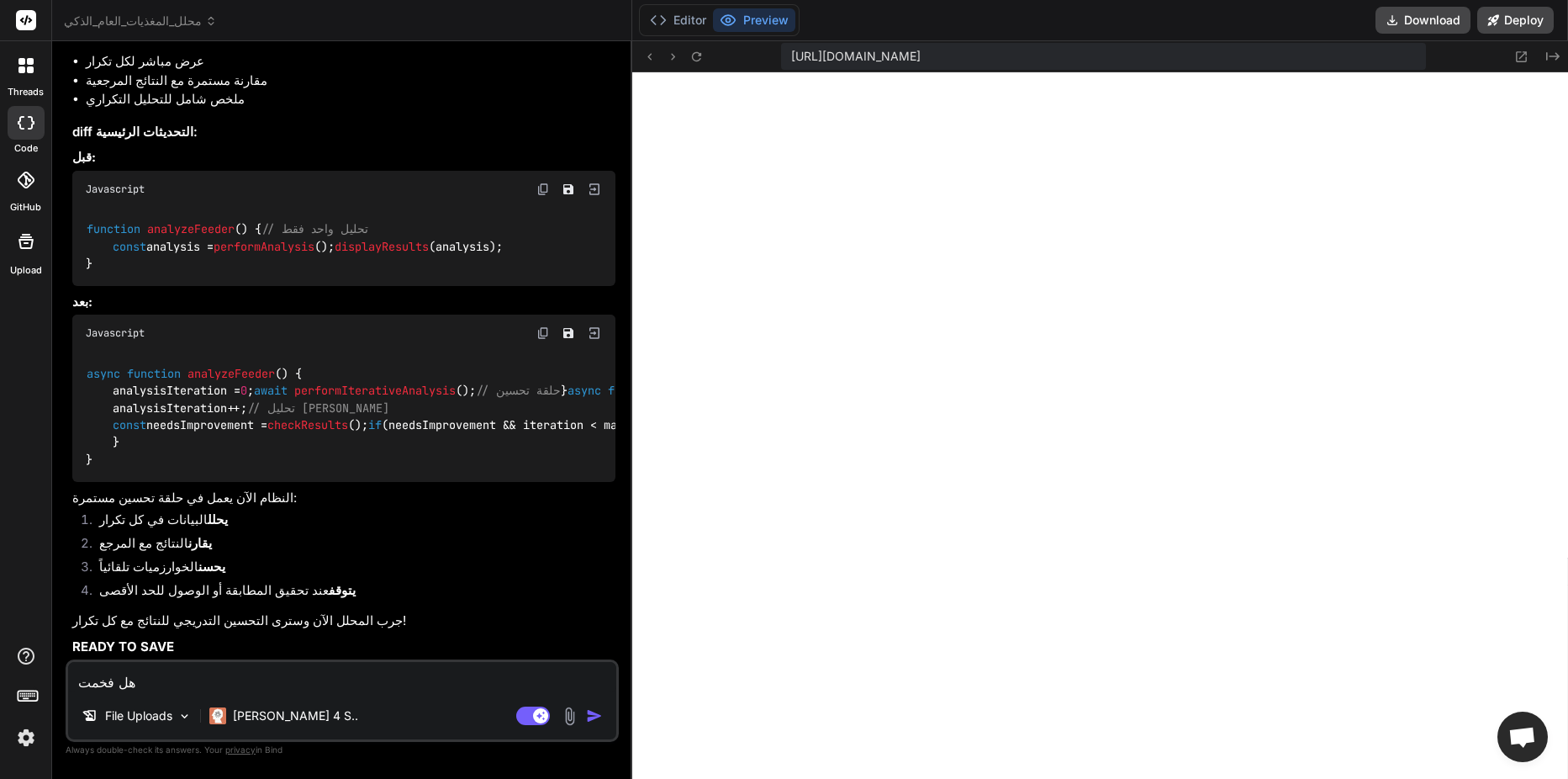
type textarea "هل فخم"
type textarea "x"
type textarea "هل فخ"
type textarea "x"
type textarea "هل ف"
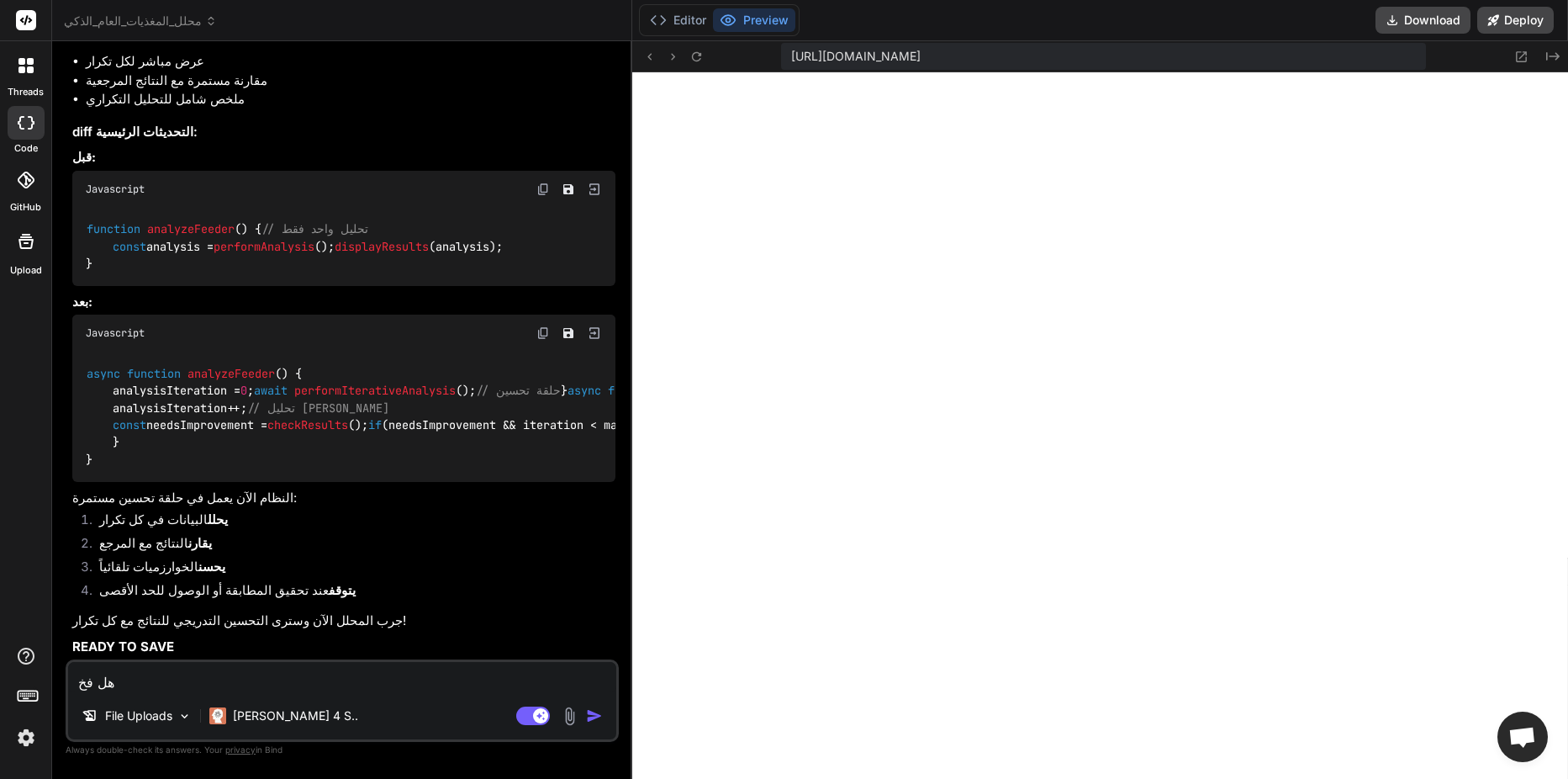
type textarea "x"
click at [228, 668] on textarea "هل ف" at bounding box center [342, 677] width 548 height 31
type textarea "هل فه"
type textarea "x"
type textarea "هل فهم"
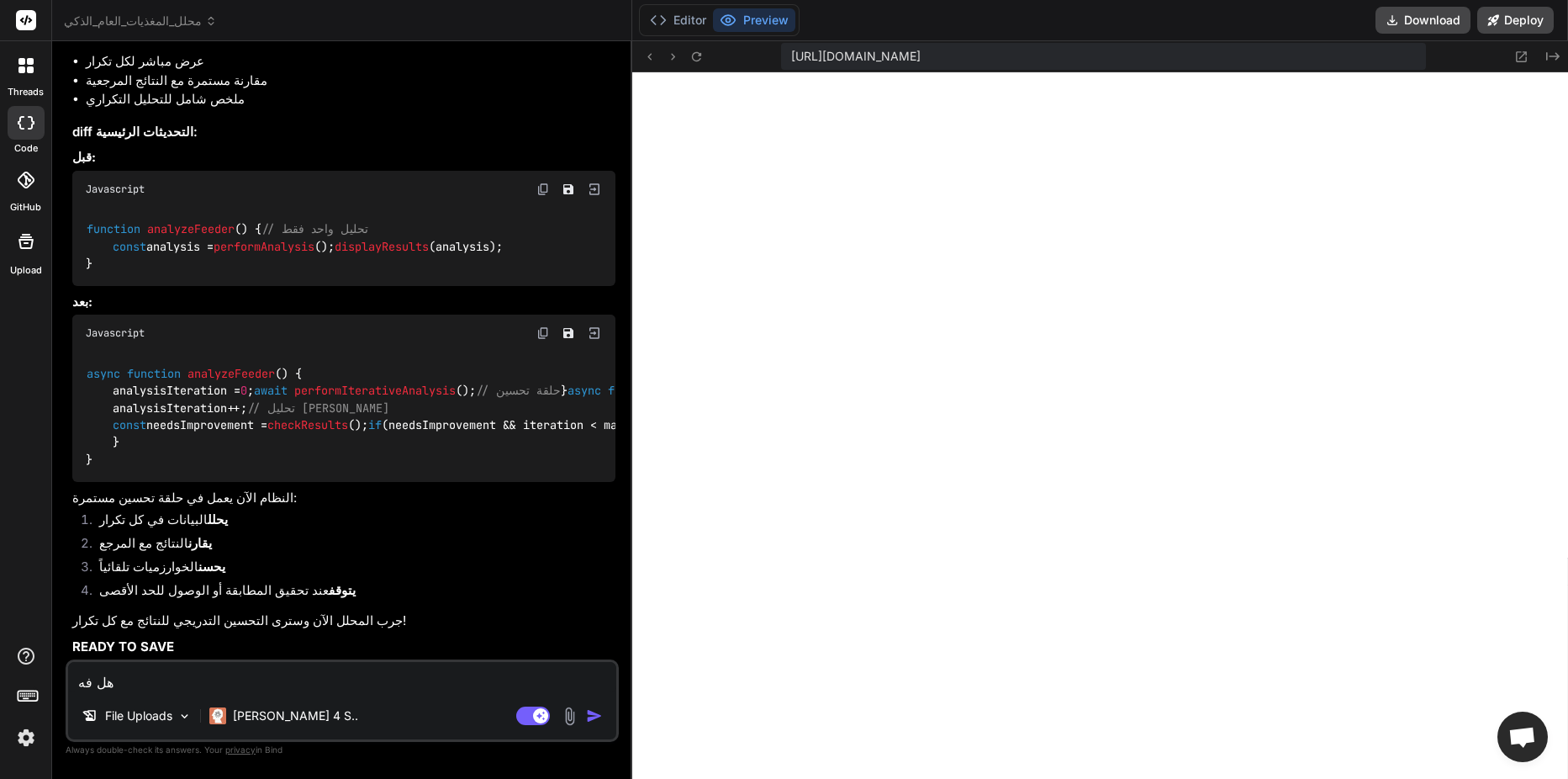
type textarea "x"
type textarea "هل فهمت"
type textarea "x"
type textarea "هل فهمت"
type textarea "x"
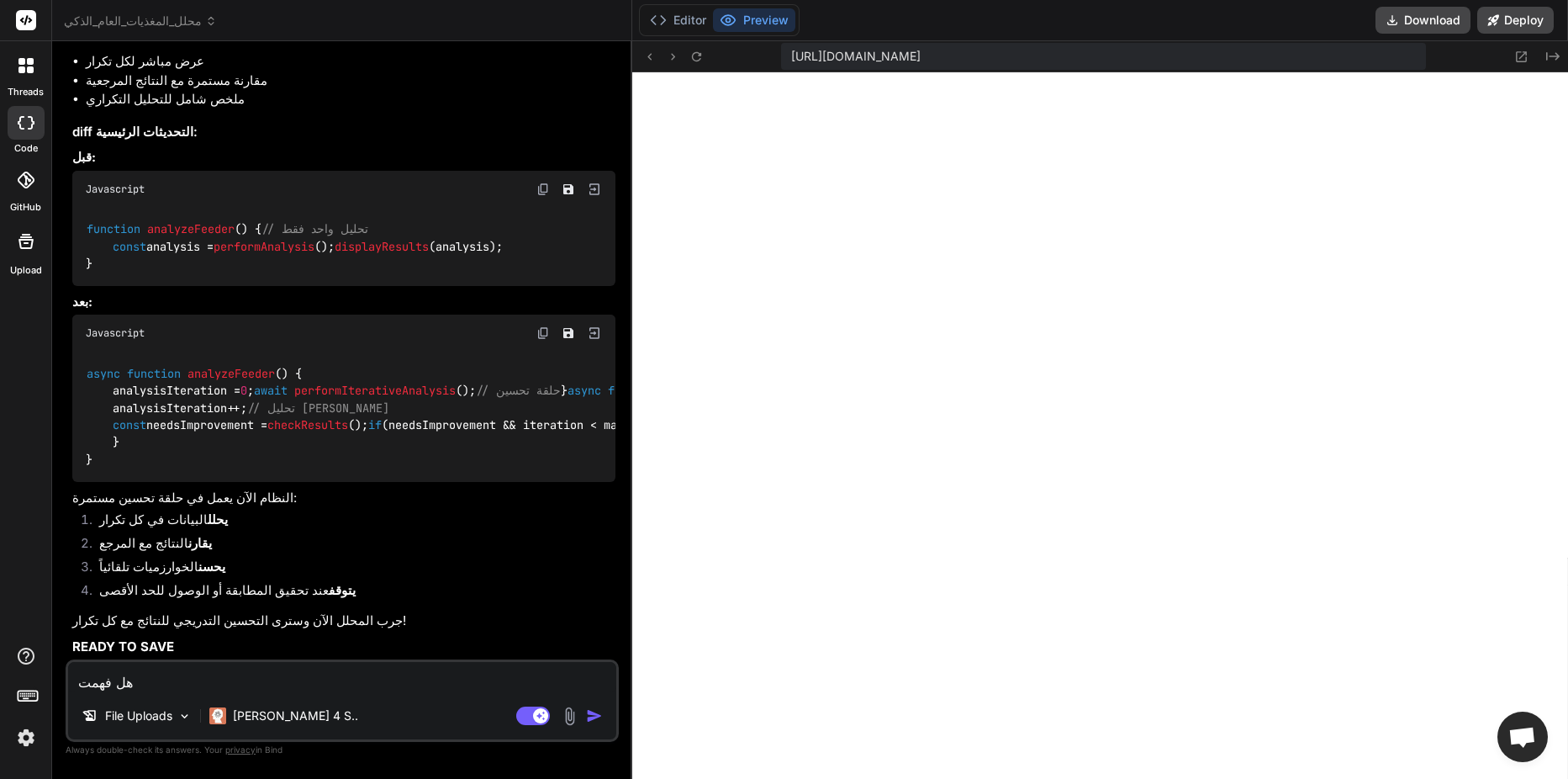
type textarea "هل فهمت ا"
type textarea "x"
type textarea "هل فهمت ال"
type textarea "x"
type textarea "هل فهمت اله"
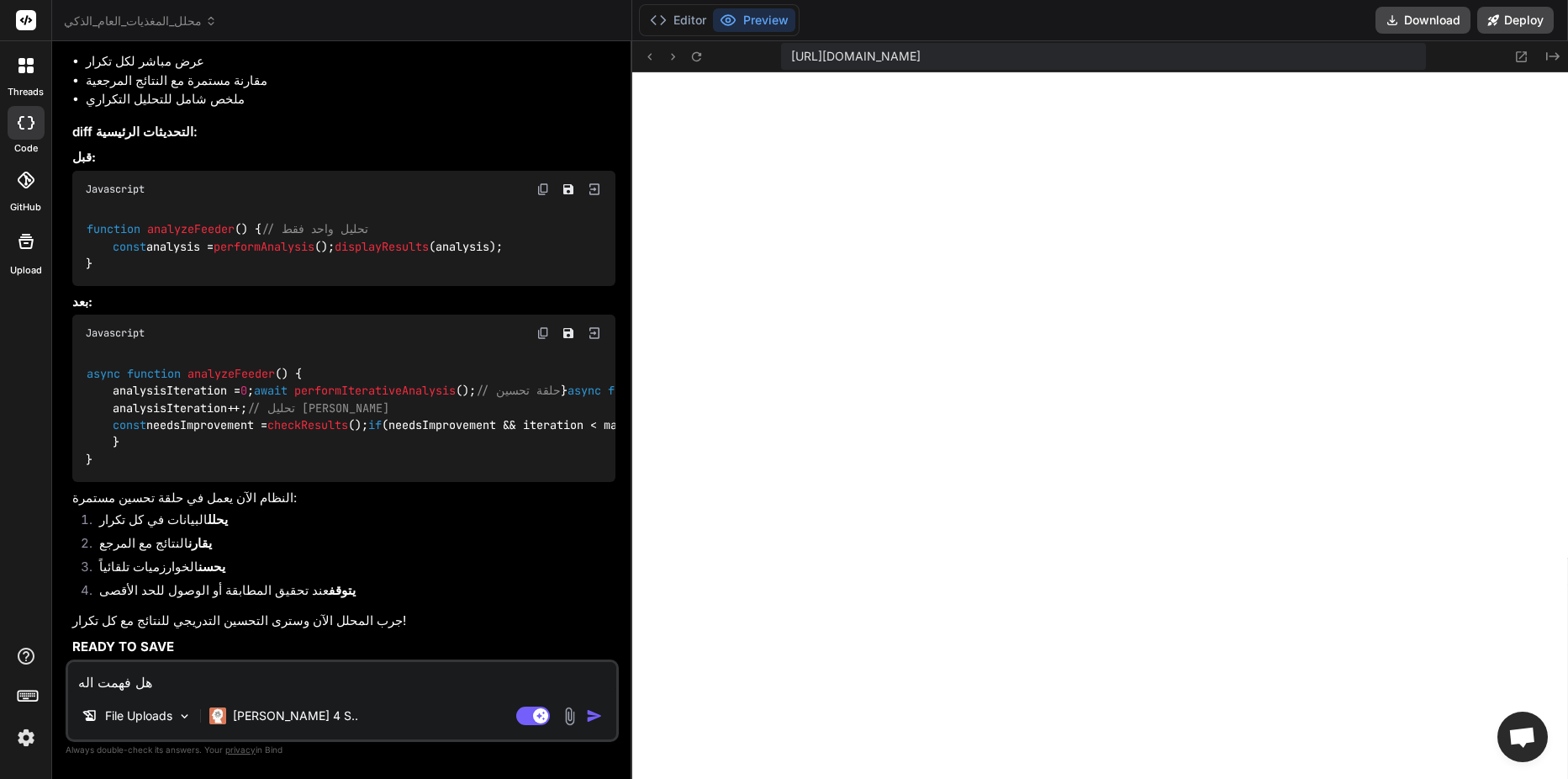
type textarea "x"
type textarea "هل فهمت الهد"
type textarea "x"
type textarea "هل فهمت الهدف"
type textarea "x"
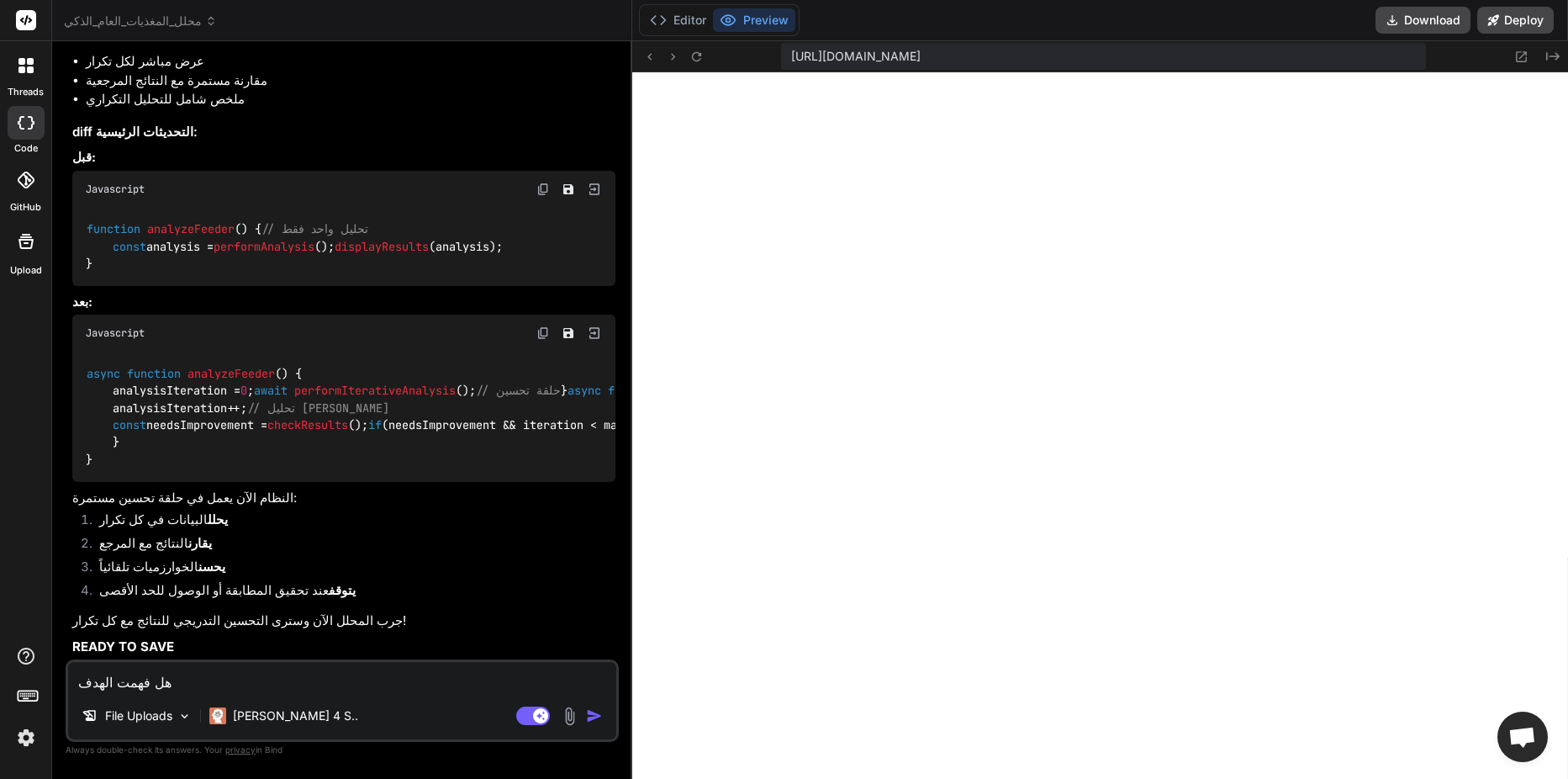
type textarea "هل فهمت الهدف"
type textarea "x"
type textarea "هل فهمت الهدف م"
type textarea "x"
type textarea "هل فهمت الهدف من"
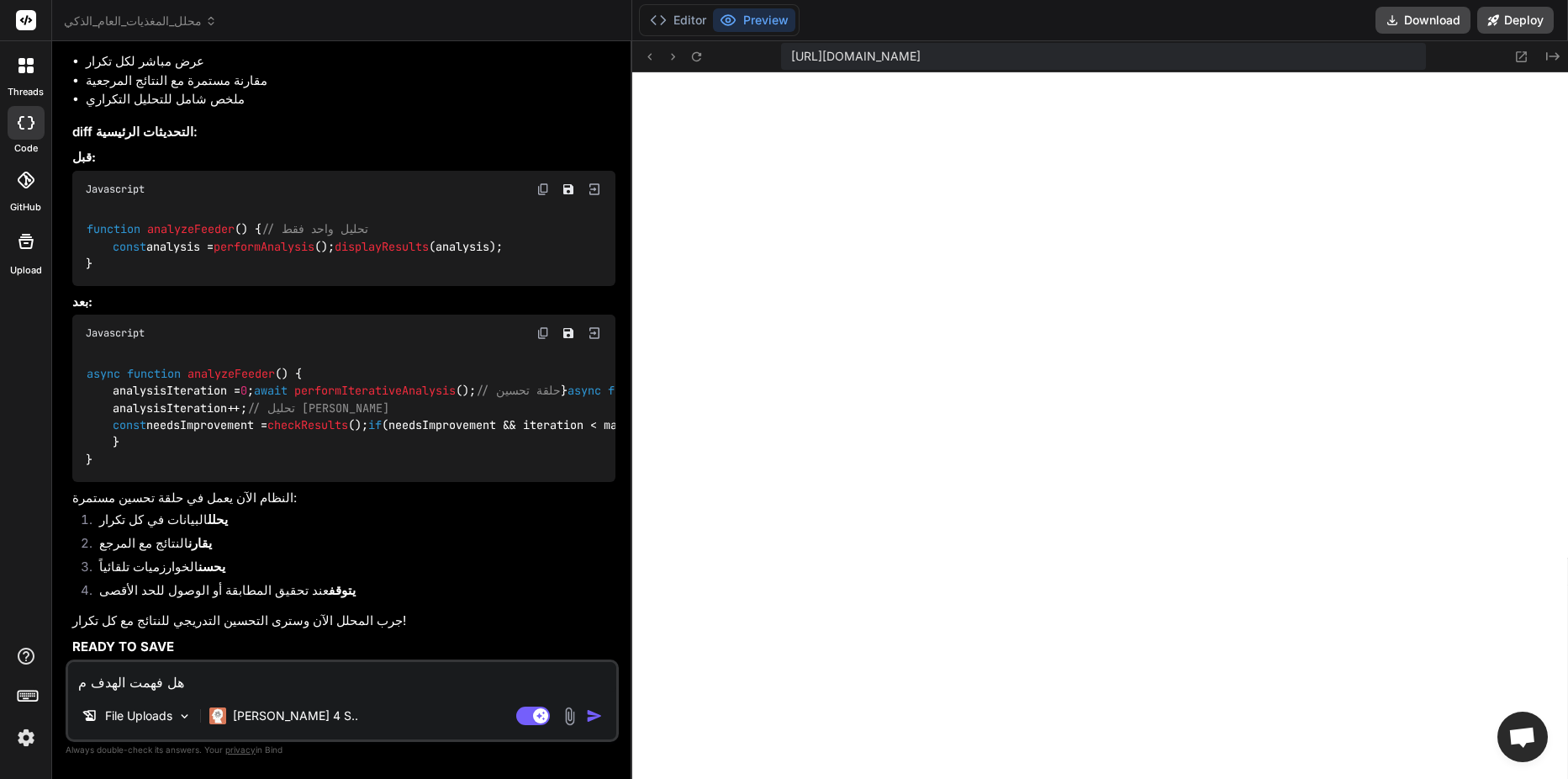
type textarea "x"
type textarea "هل فهمت الهدف من"
type textarea "x"
type textarea "هل فهمت الهدف من ا"
type textarea "x"
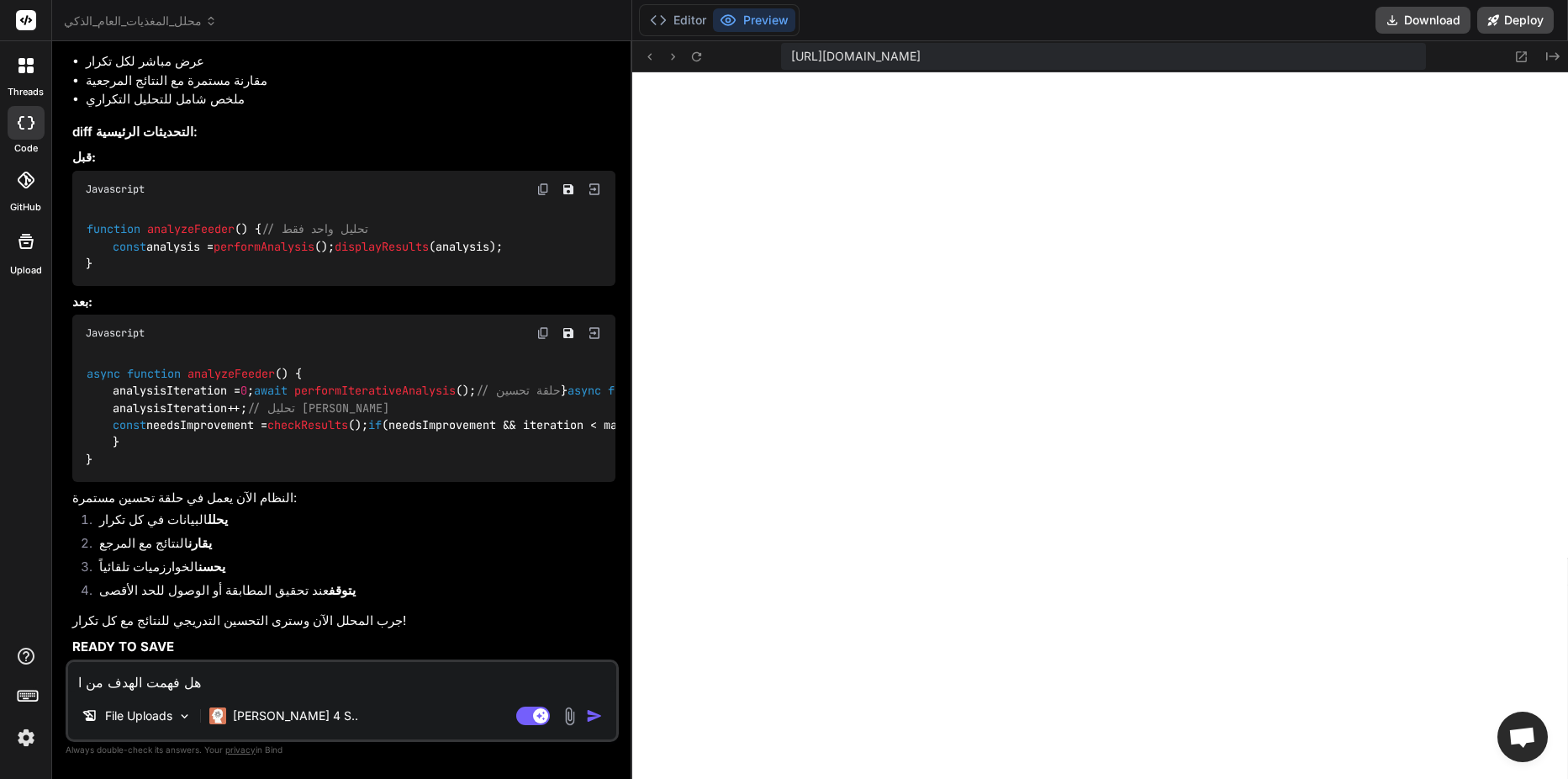
type textarea "هل فهمت الهدف من ال"
type textarea "x"
type textarea "هل فهمت الهدف من الم"
type textarea "x"
type textarea "هل فهمت الهدف من المش"
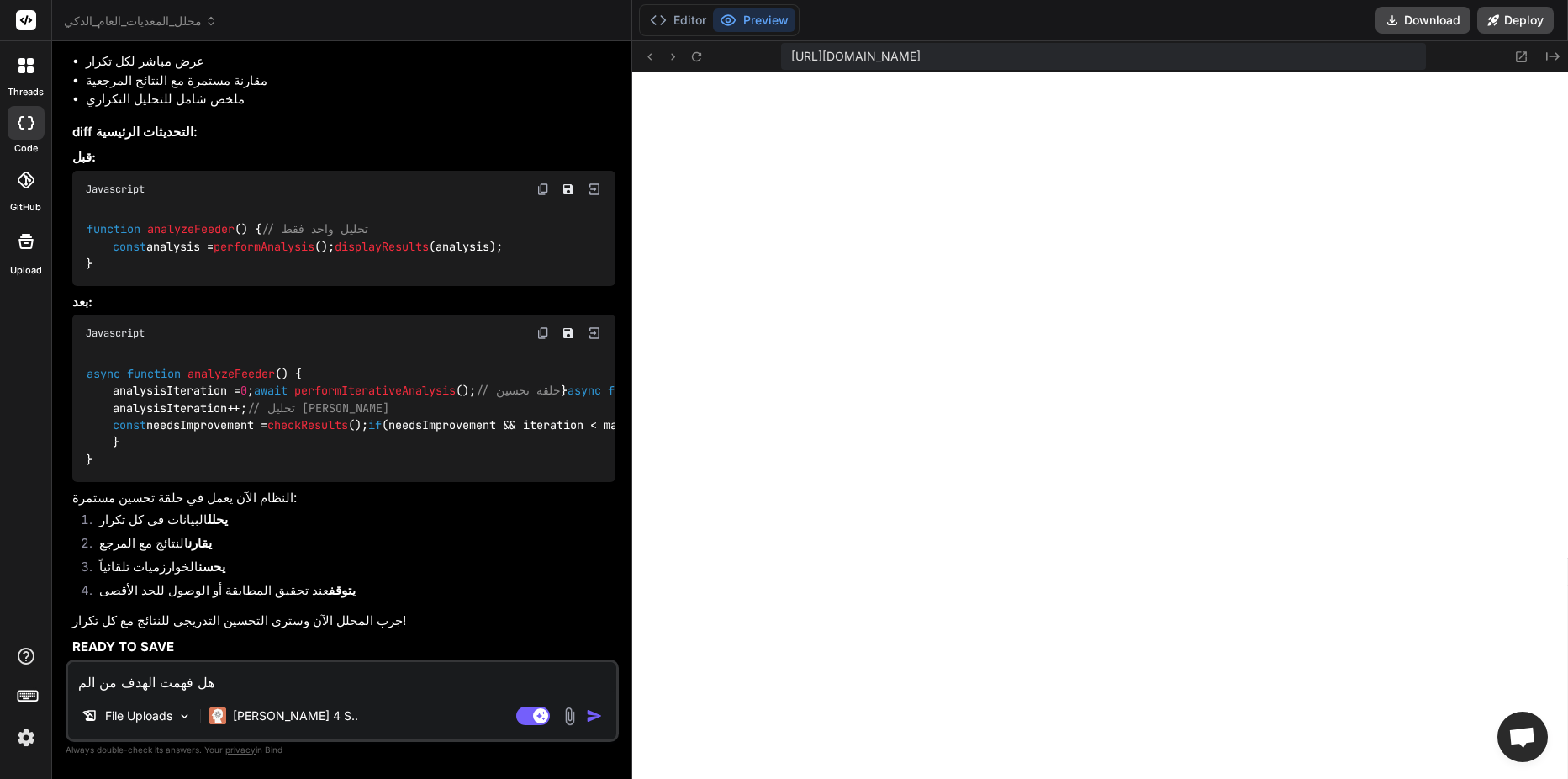
type textarea "x"
type textarea "هل فهمت الهدف من المشر"
type textarea "x"
type textarea "هل فهمت الهدف من المشرو"
type textarea "x"
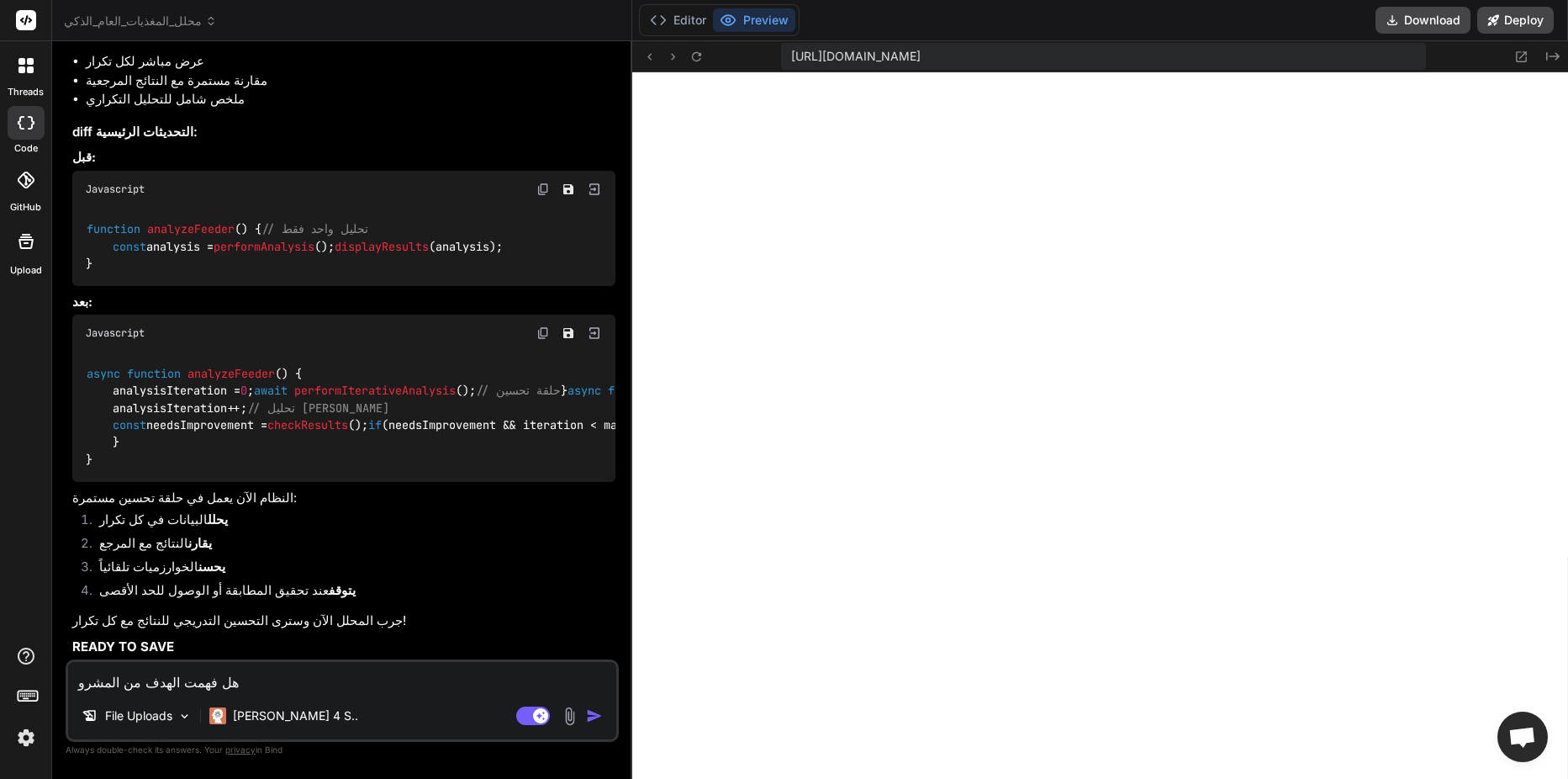
type textarea "هل فهمت الهدف من المشروع"
type textarea "x"
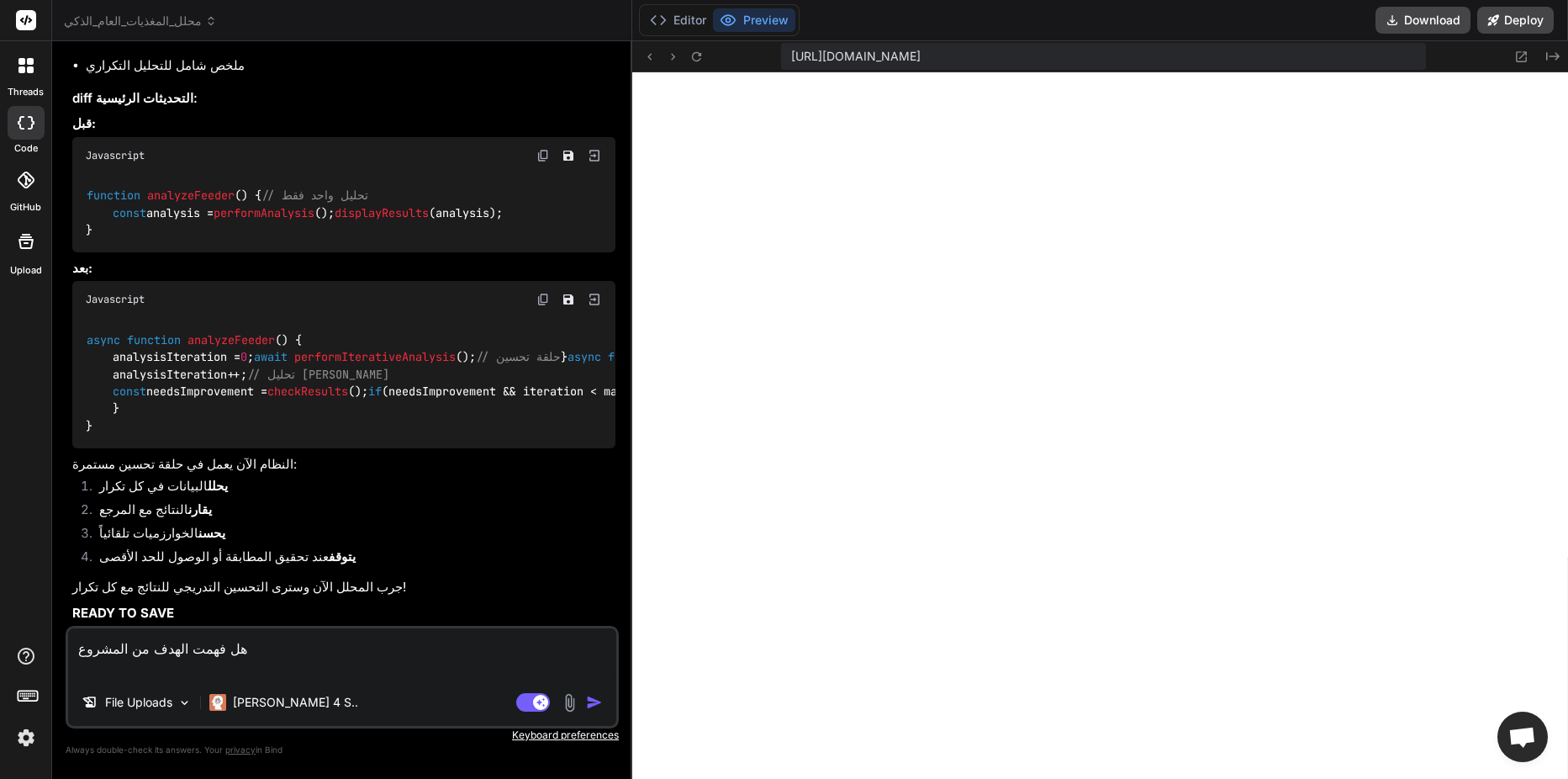
type textarea "هل فهمت الهدف من المشروع ه"
type textarea "x"
type textarea "هل فهمت الهدف من المشروع هل"
type textarea "x"
type textarea "هل فهمت الهدف من المشروع هل"
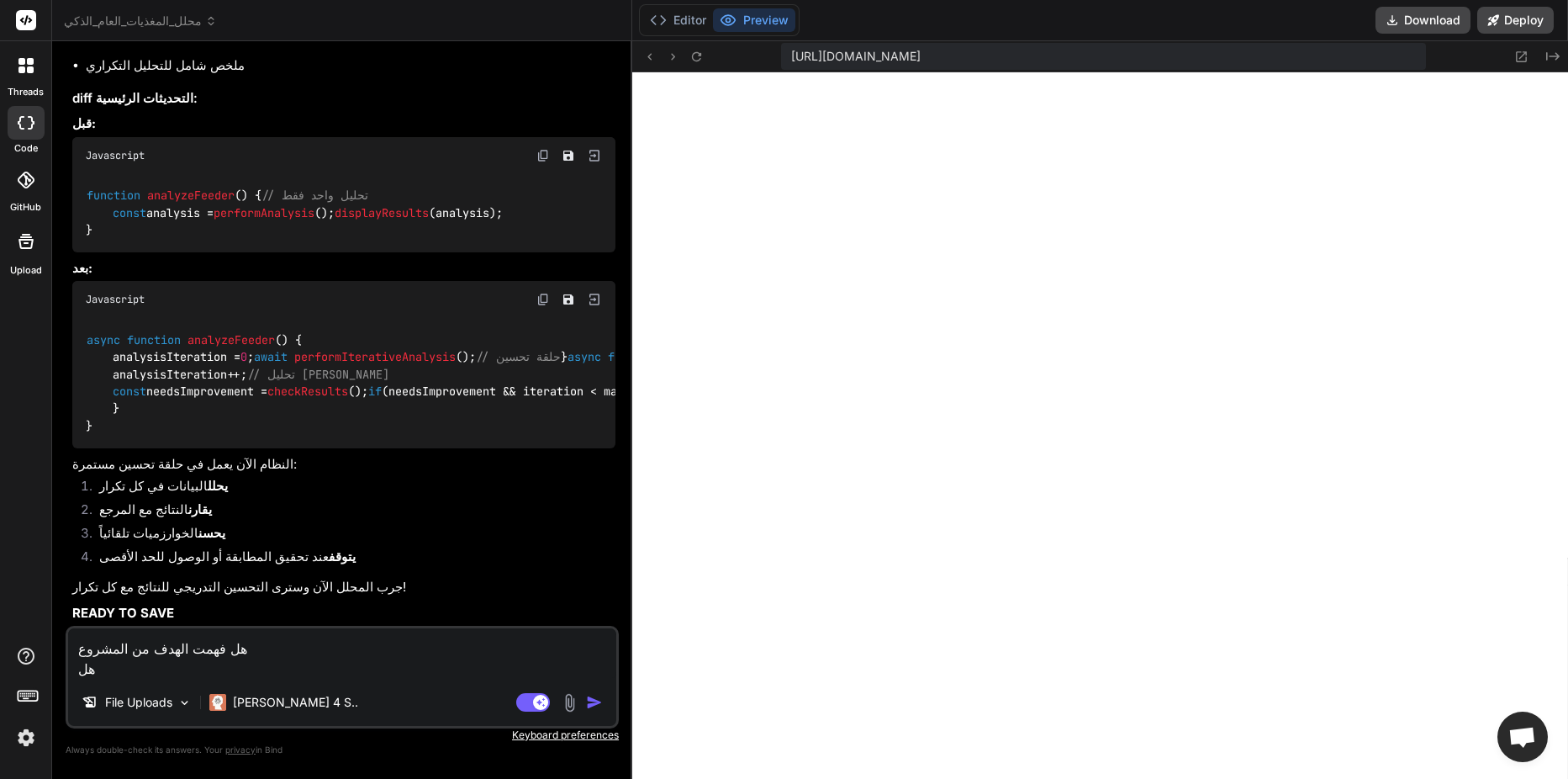
type textarea "x"
type textarea "هل فهمت الهدف من المشروع هل م"
type textarea "x"
type textarea "هل فهمت الهدف من المشروع هل ما"
type textarea "x"
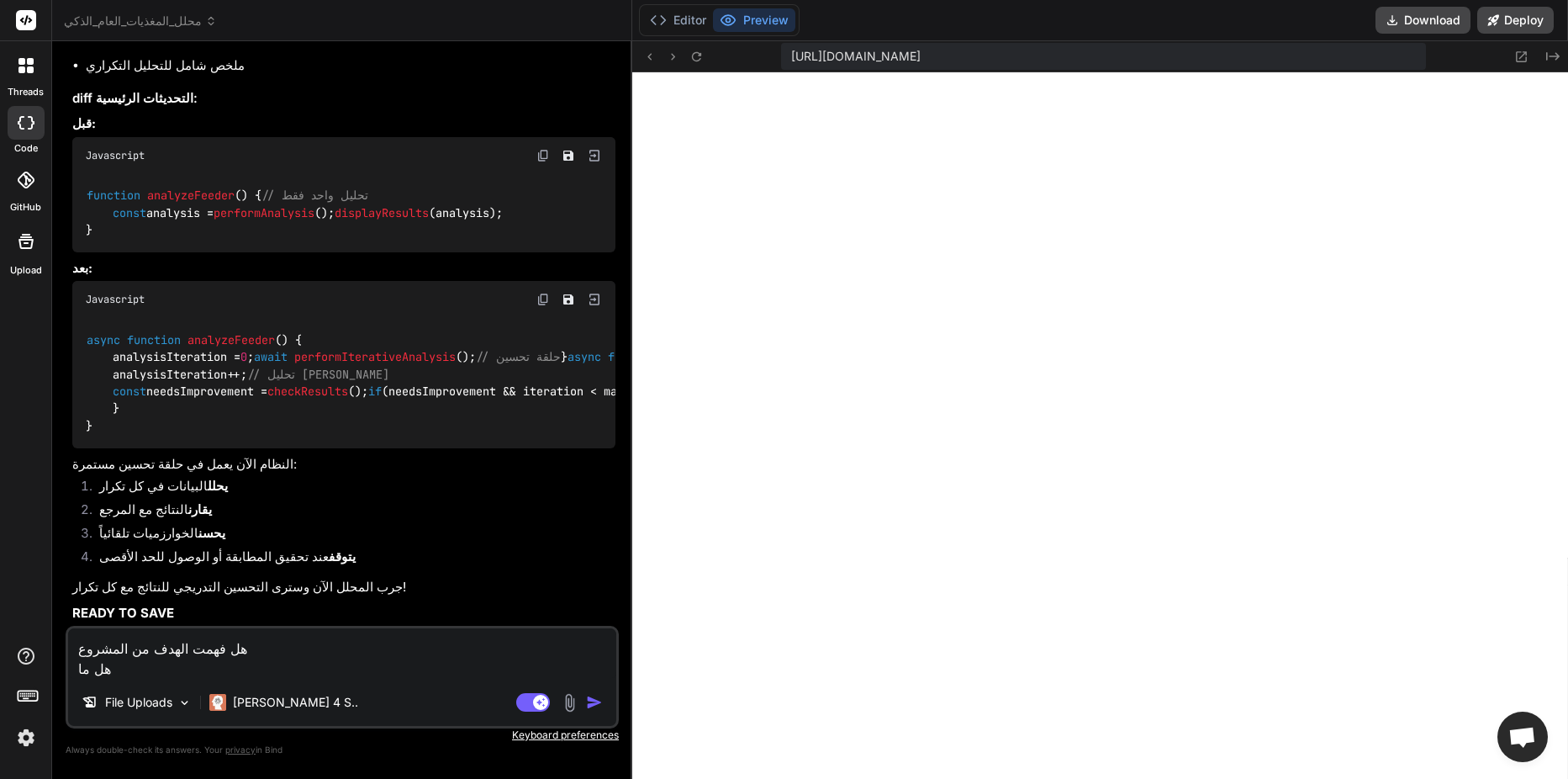
type textarea "هل فهمت الهدف من المشروع هل ماذ"
type textarea "x"
type textarea "هل فهمت الهدف من المشروع هل ماذا"
type textarea "x"
type textarea "هل فهمت الهدف من المشروع هل ماذا"
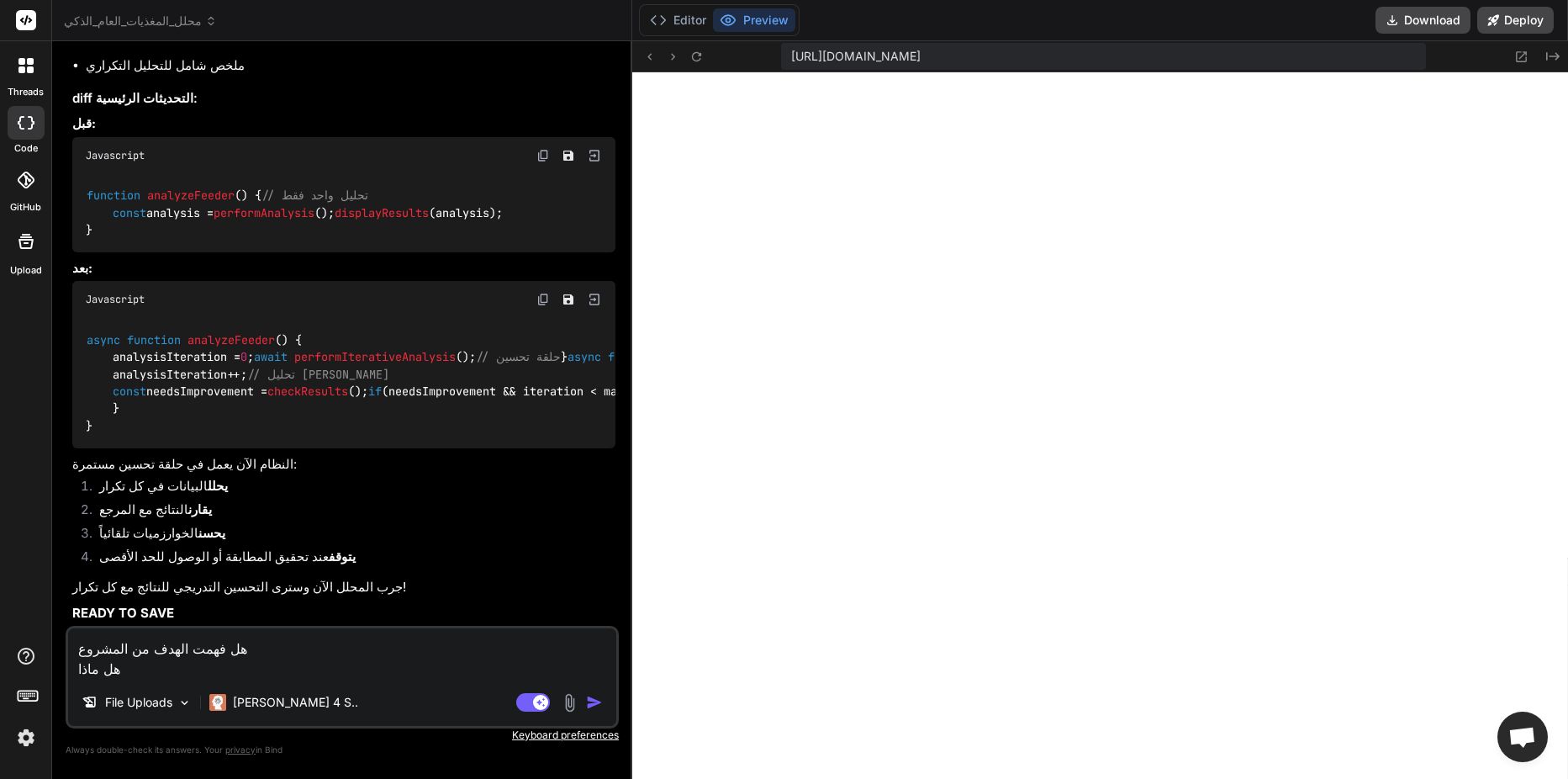
type textarea "x"
type textarea "هل فهمت الهدف من المشروع هل ماذا ا"
type textarea "x"
type textarea "هل فهمت الهدف من المشروع هل ماذا ار"
type textarea "x"
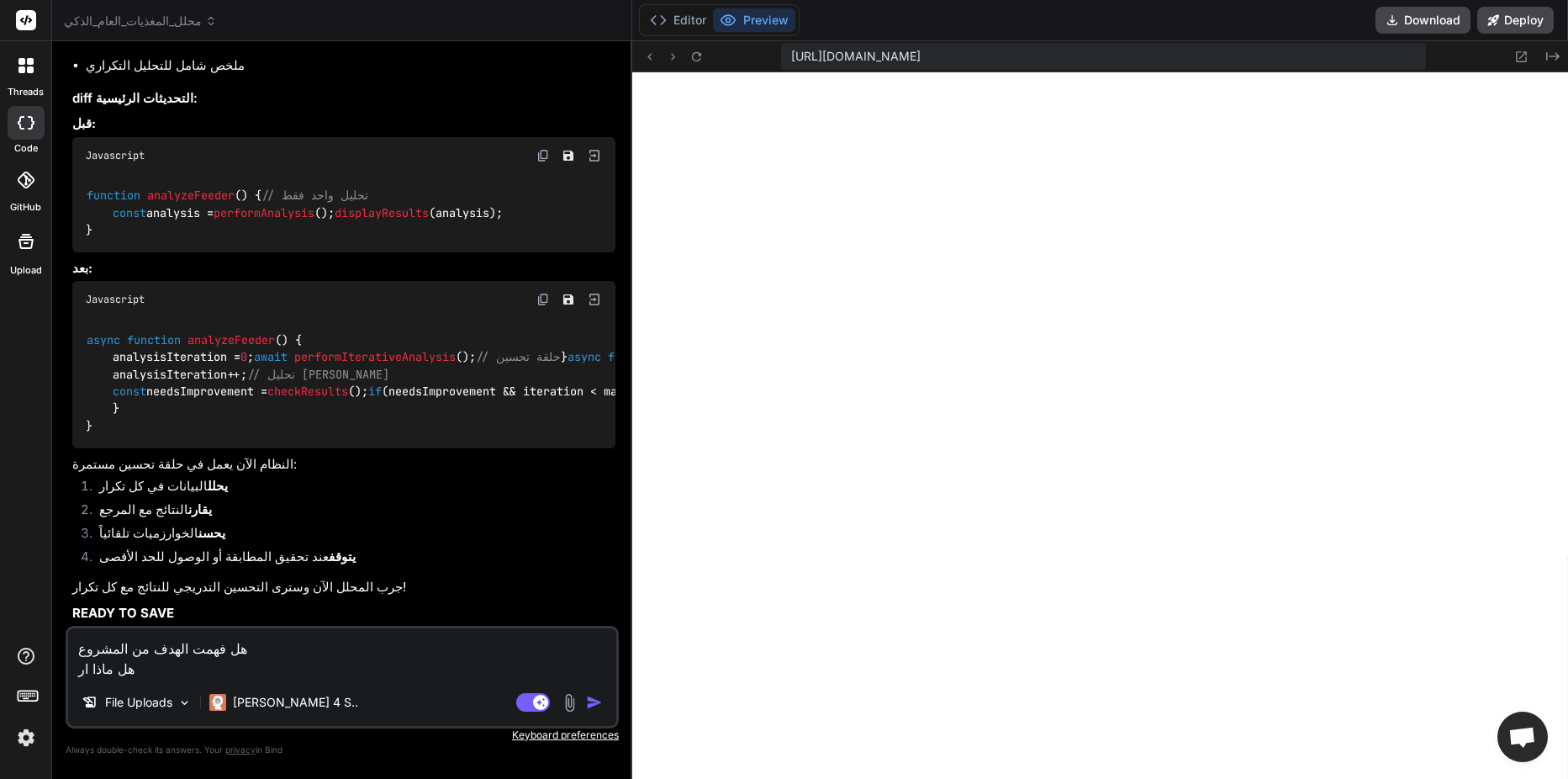
type textarea "هل فهمت الهدف من المشروع هل ماذا اري"
type textarea "x"
type textarea "هل فهمت الهدف من المشروع هل ماذا اريد"
type textarea "x"
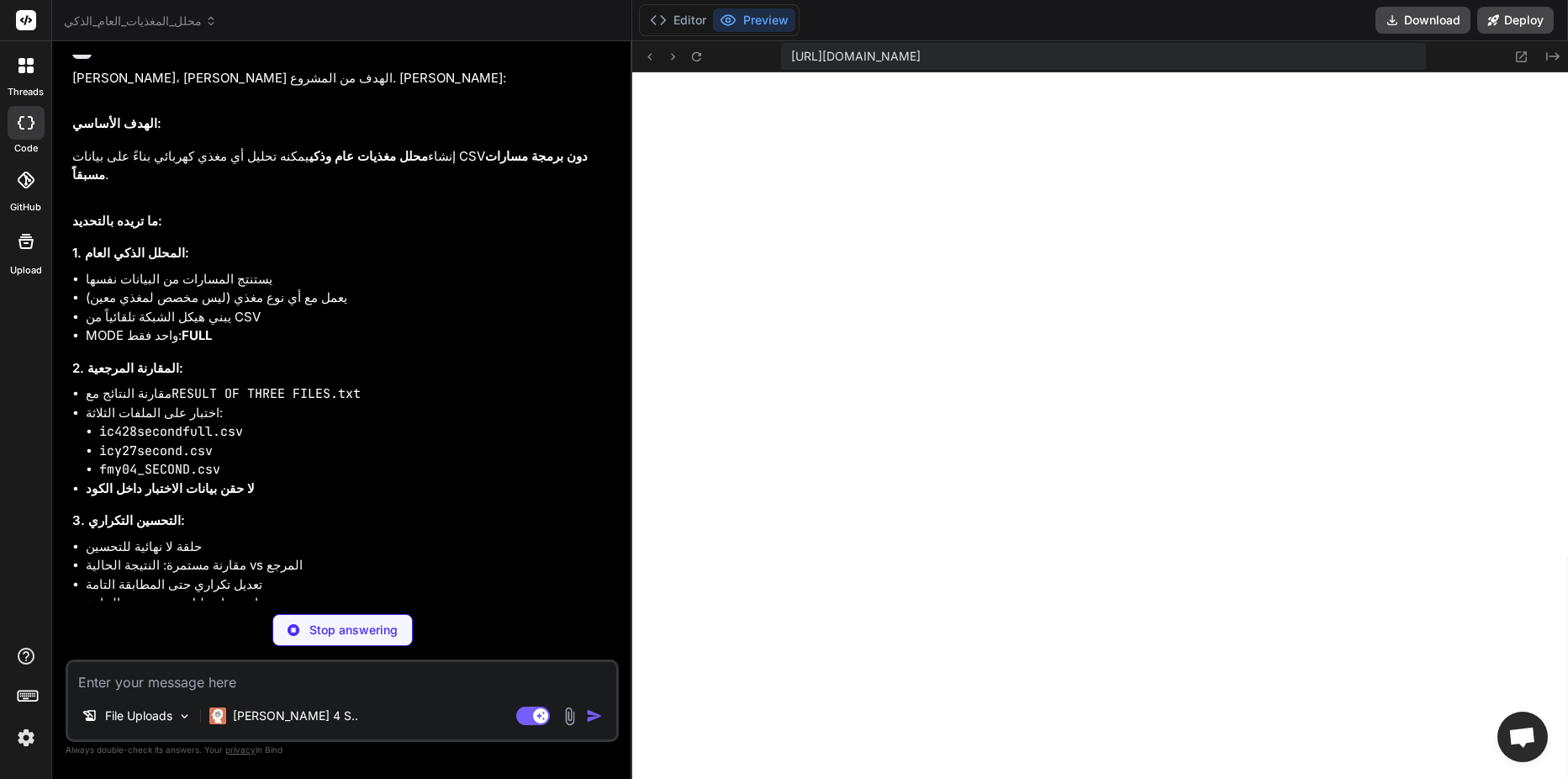
scroll to position [3993, 0]
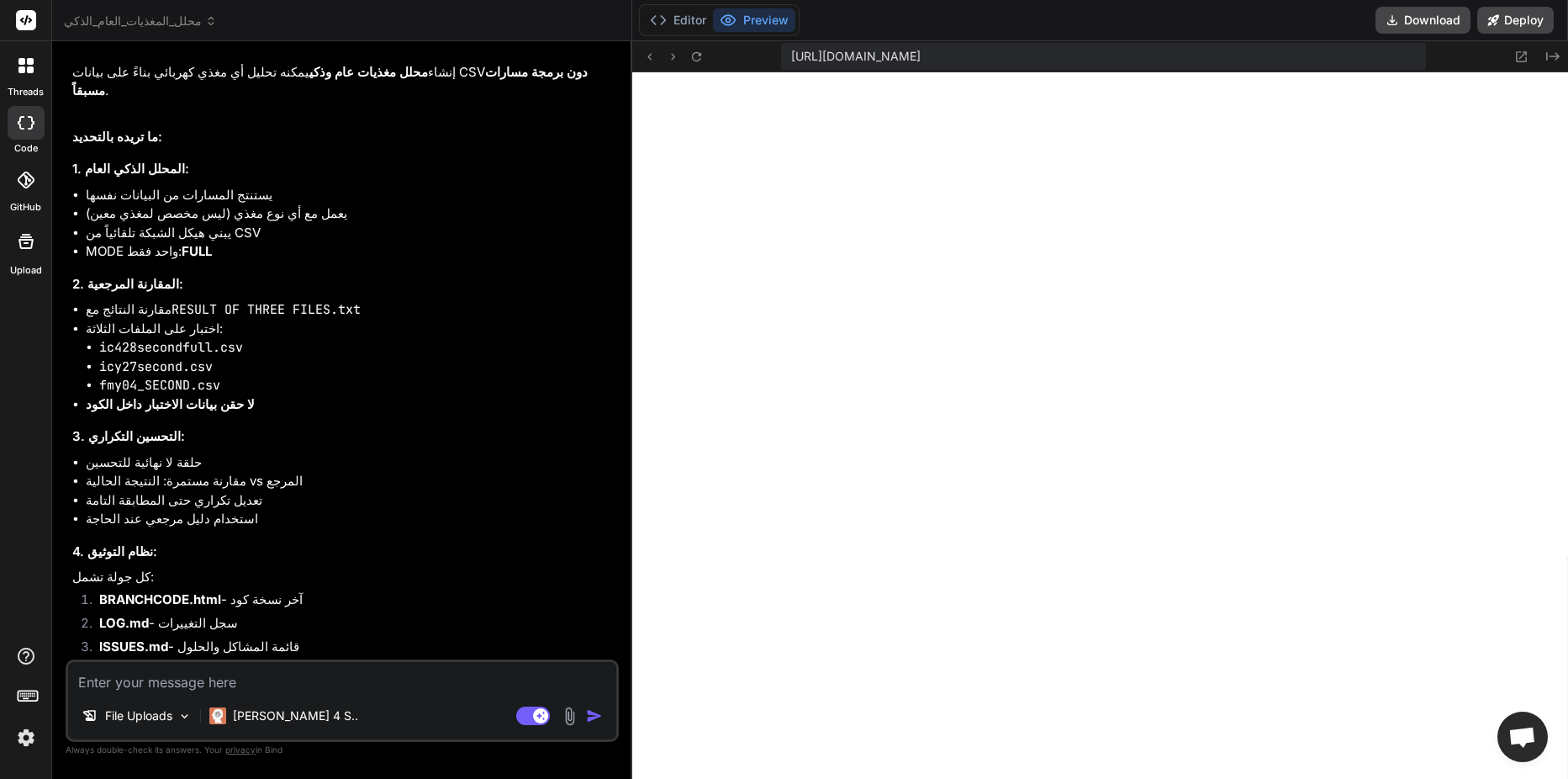
type textarea "x"
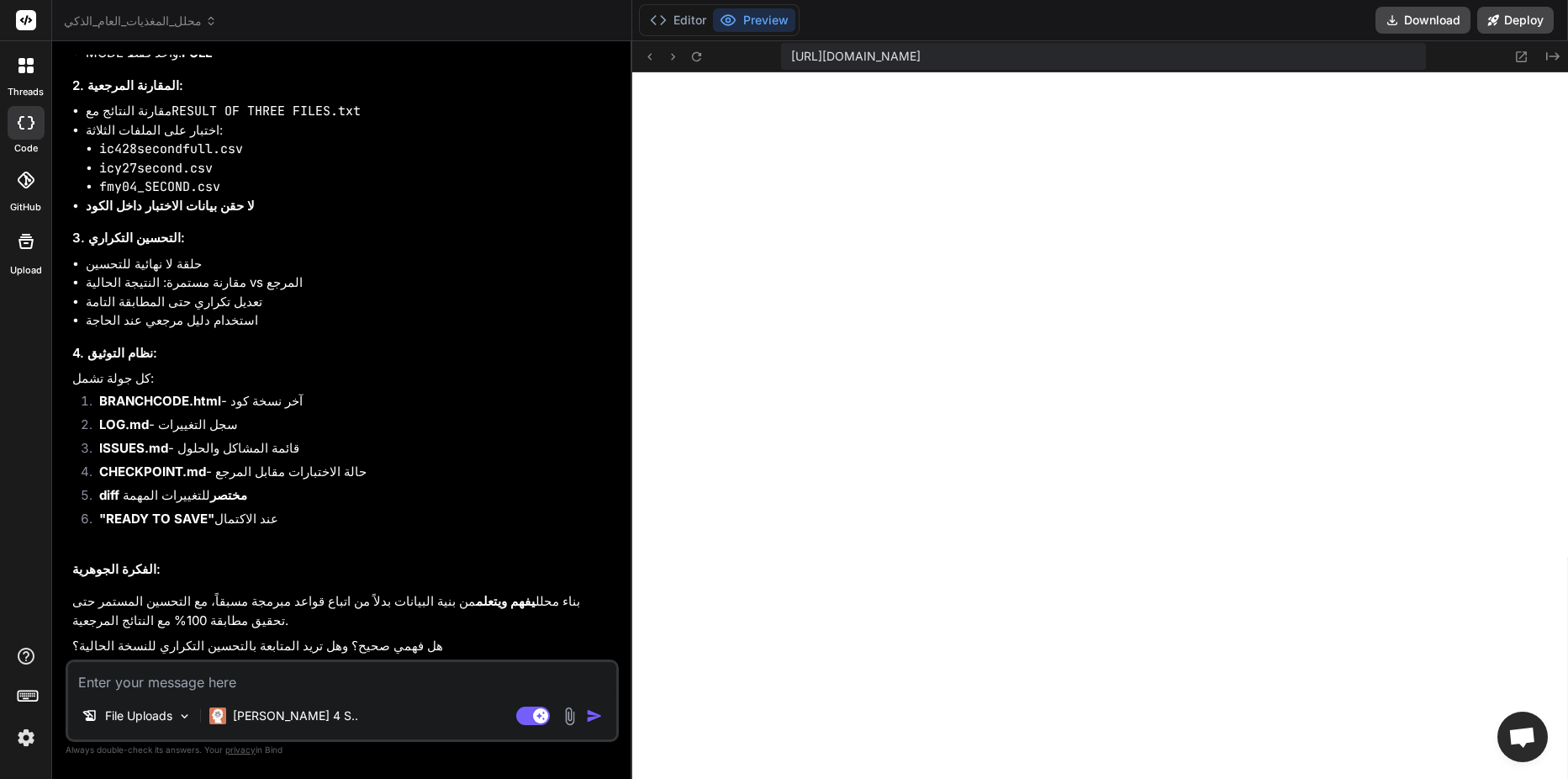
scroll to position [4232, 0]
click at [324, 672] on textarea at bounding box center [342, 677] width 548 height 31
type textarea "ن"
type textarea "x"
type textarea "نع"
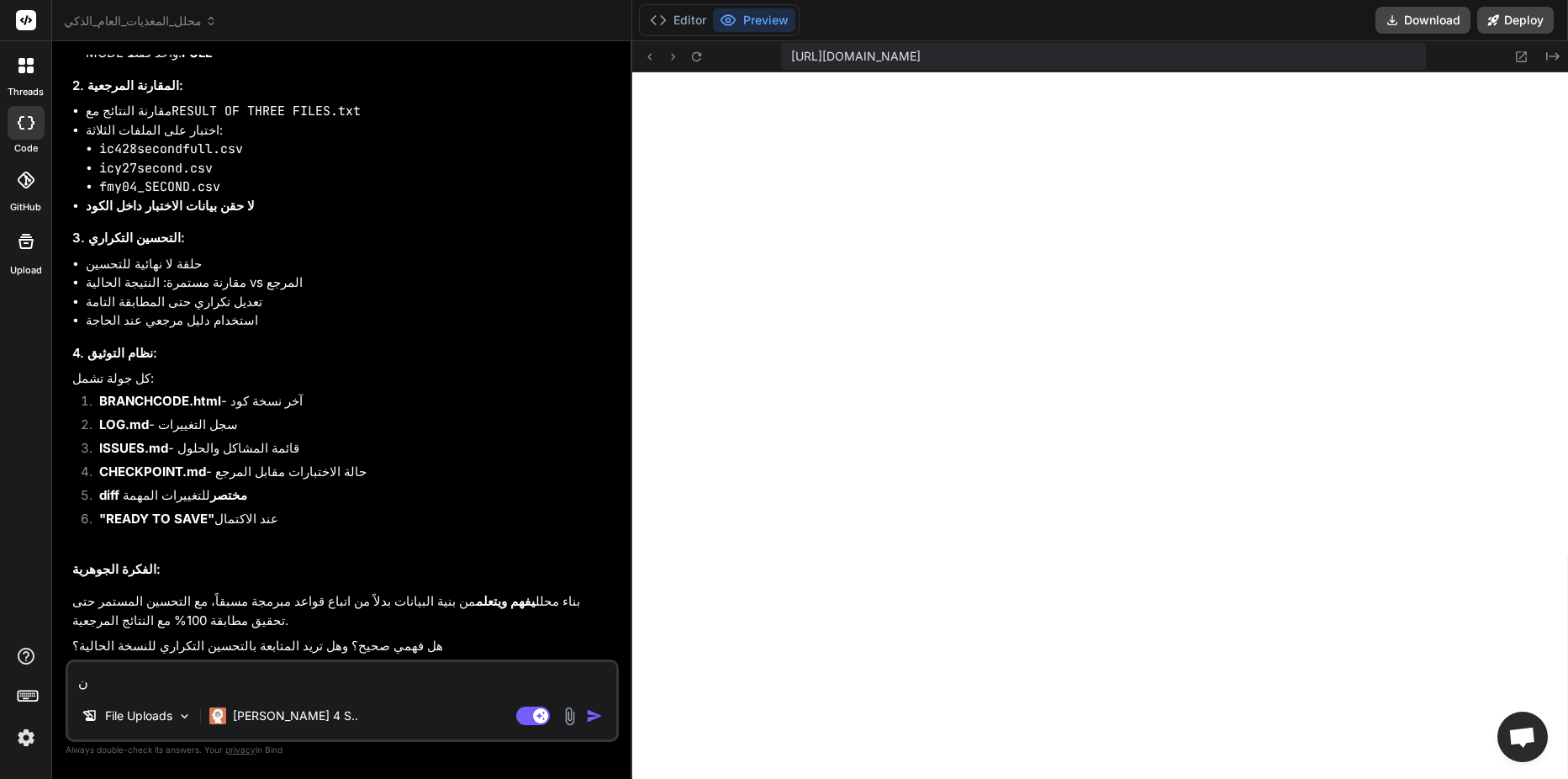
type textarea "x"
type textarea "نعم"
type textarea "x"
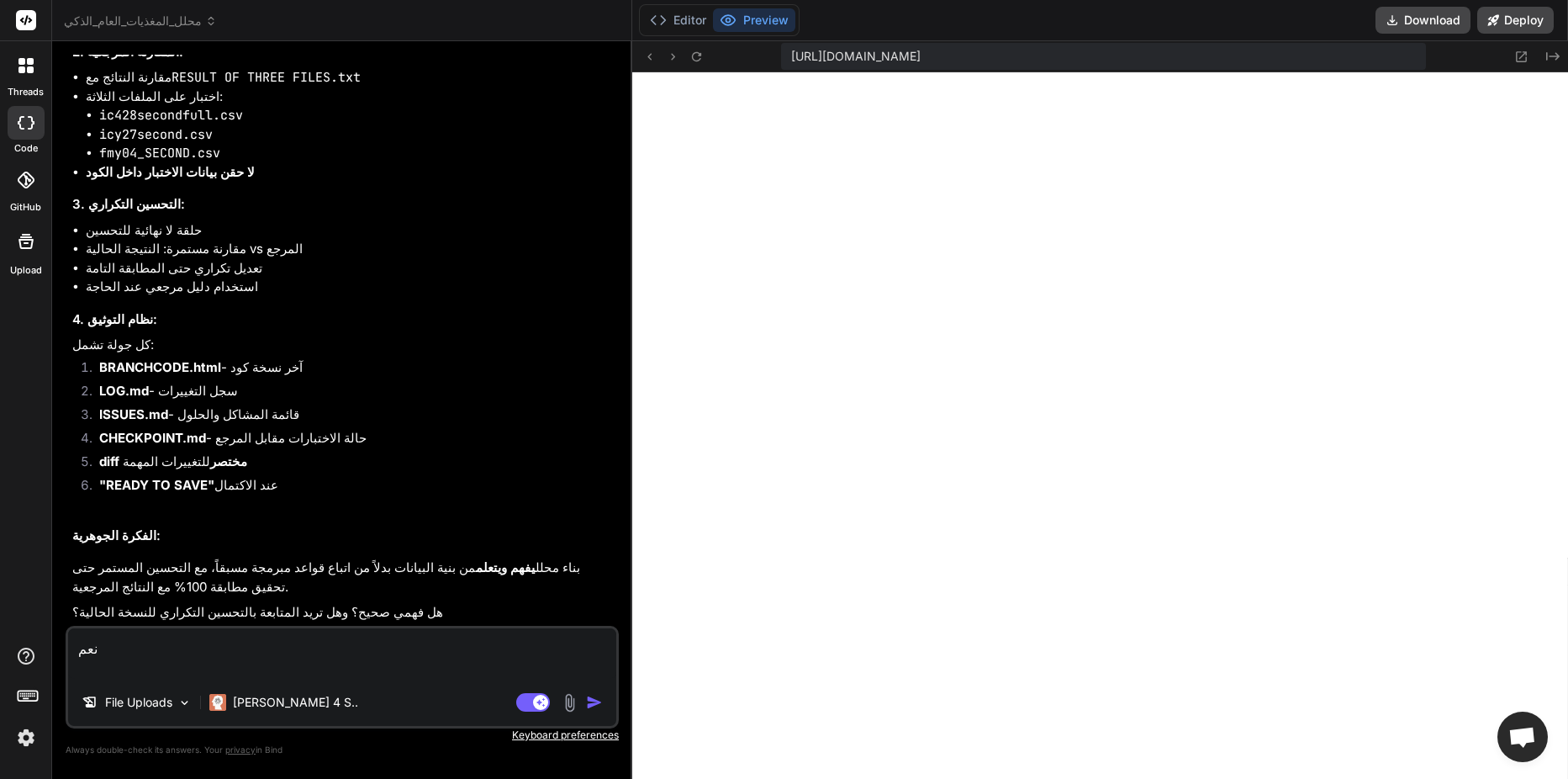
type textarea "نعم ا"
type textarea "x"
type textarea "نعم ان"
type textarea "x"
type textarea "نعم انت"
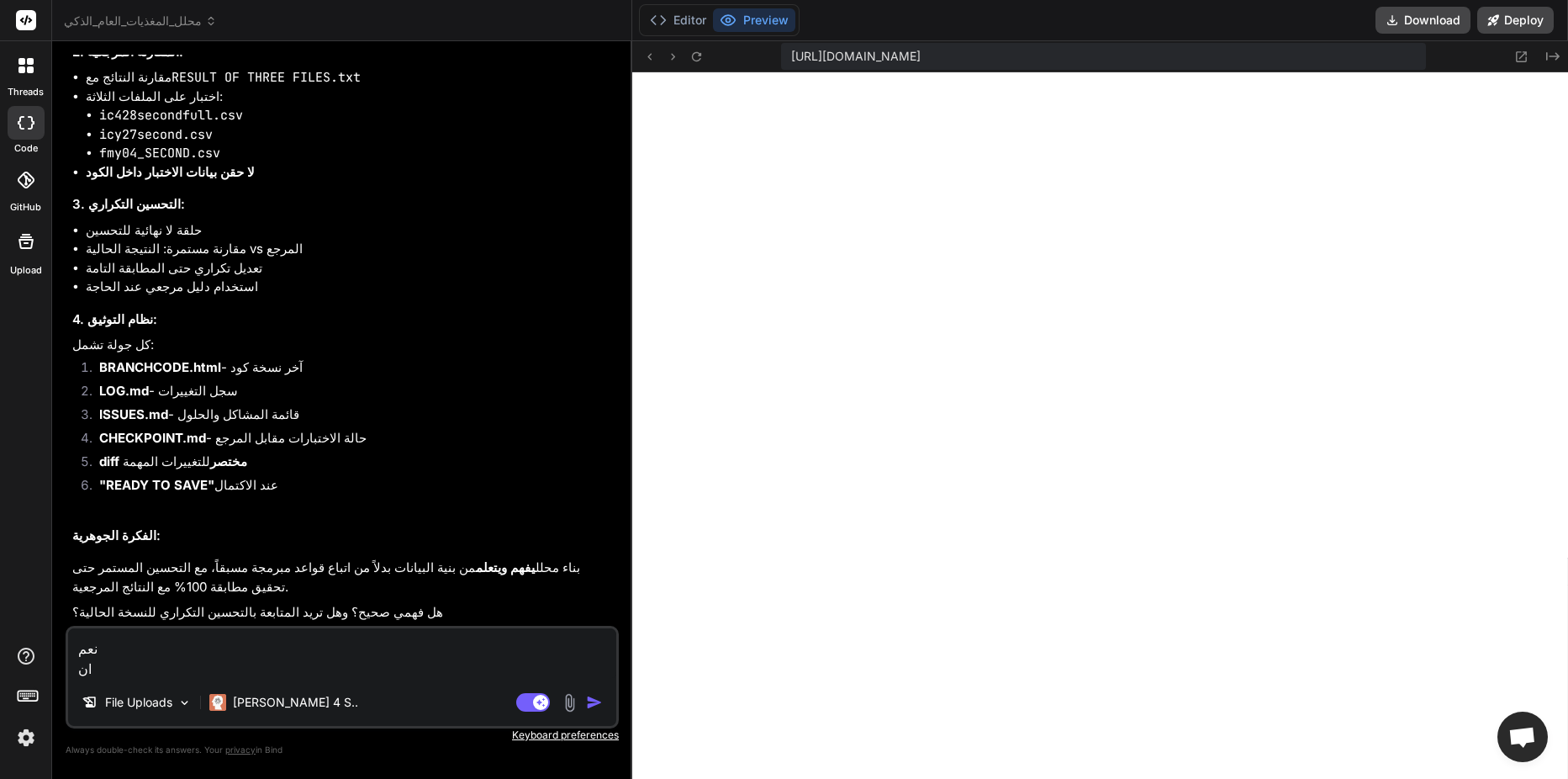
type textarea "x"
type textarea "نعم انت"
type textarea "x"
type textarea "نعم انت ا"
type textarea "x"
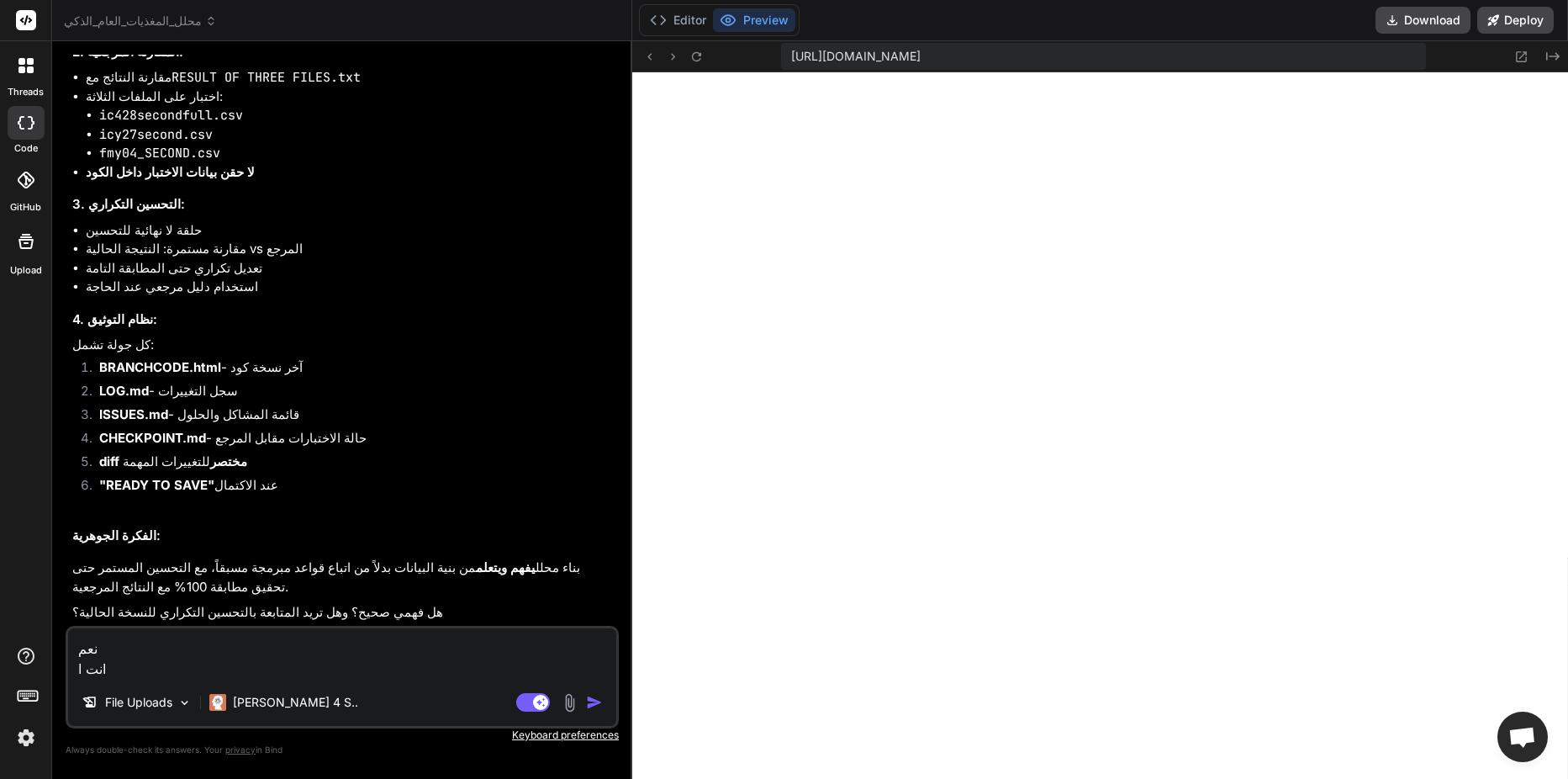
type textarea "نعم انت اخ"
type textarea "x"
type textarea "نعم انت اخت"
type textarea "x"
type textarea "نعم انت اختب"
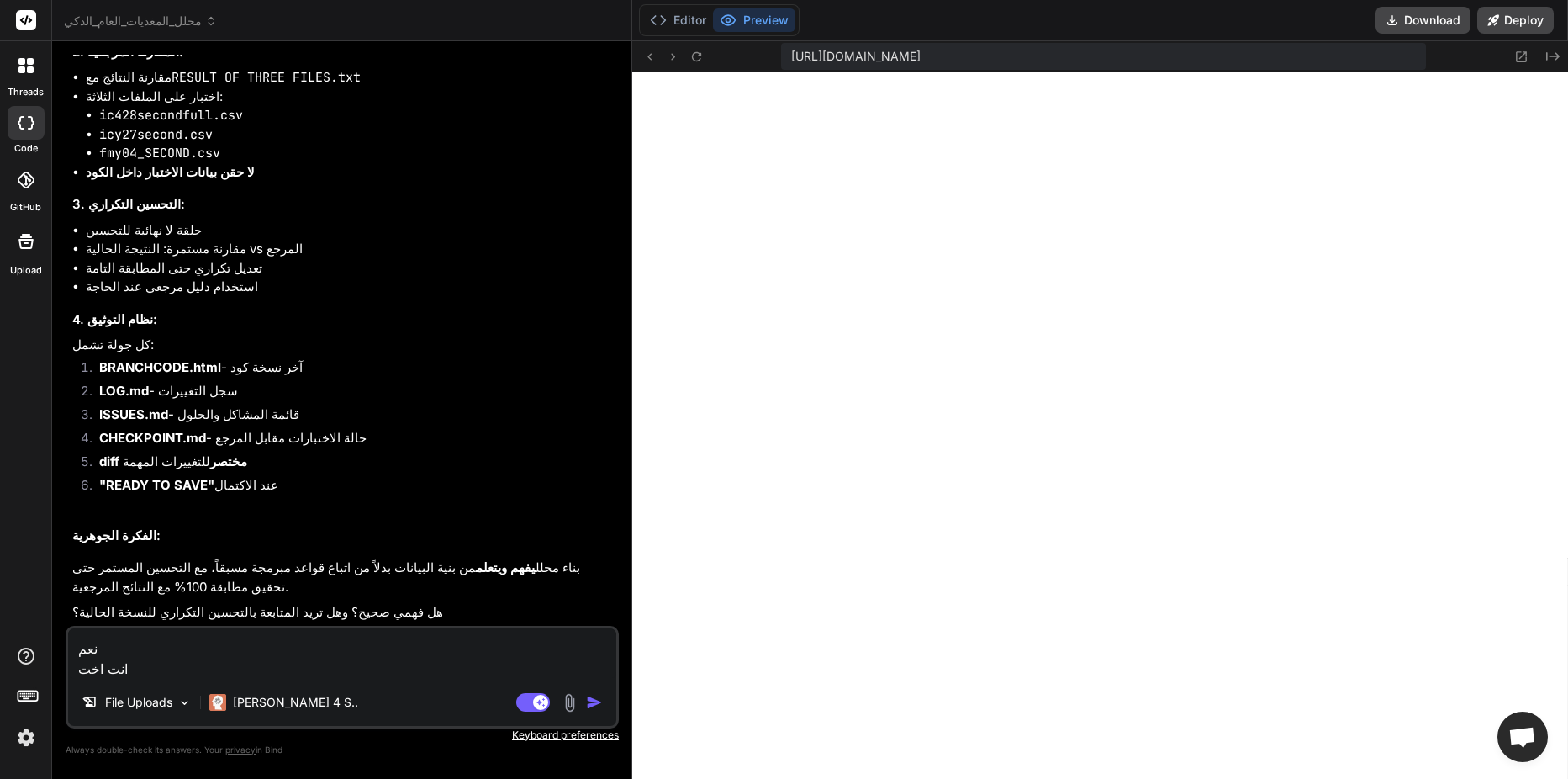
type textarea "x"
type textarea "نعم انت اختبر"
type textarea "x"
type textarea "نعم انت اختبر"
type textarea "x"
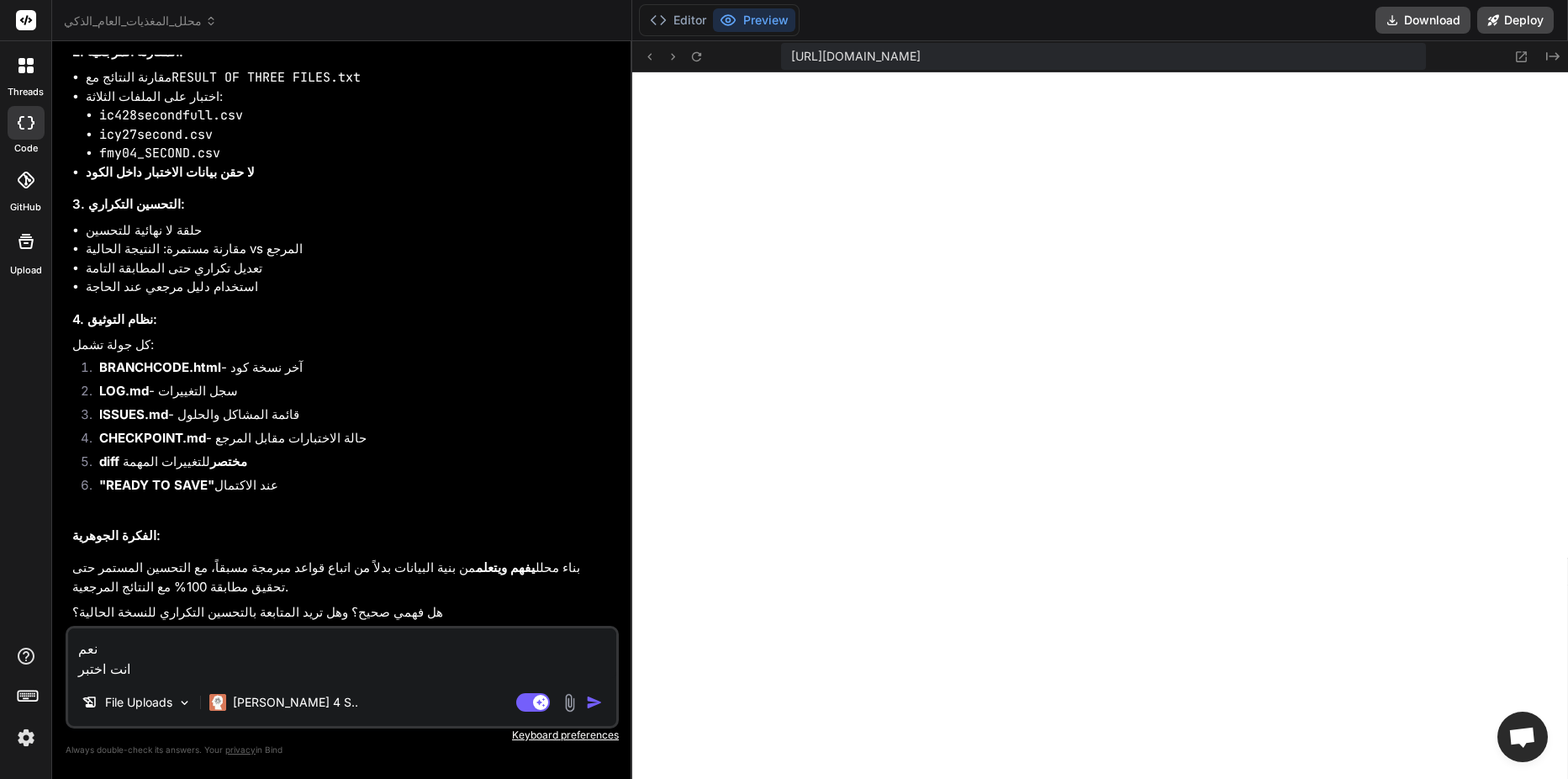
type textarea "نعم انت اختبر ث"
type textarea "x"
type textarea "نعم انت اختبر ثم"
type textarea "x"
type textarea "نعم انت اختبر ثم"
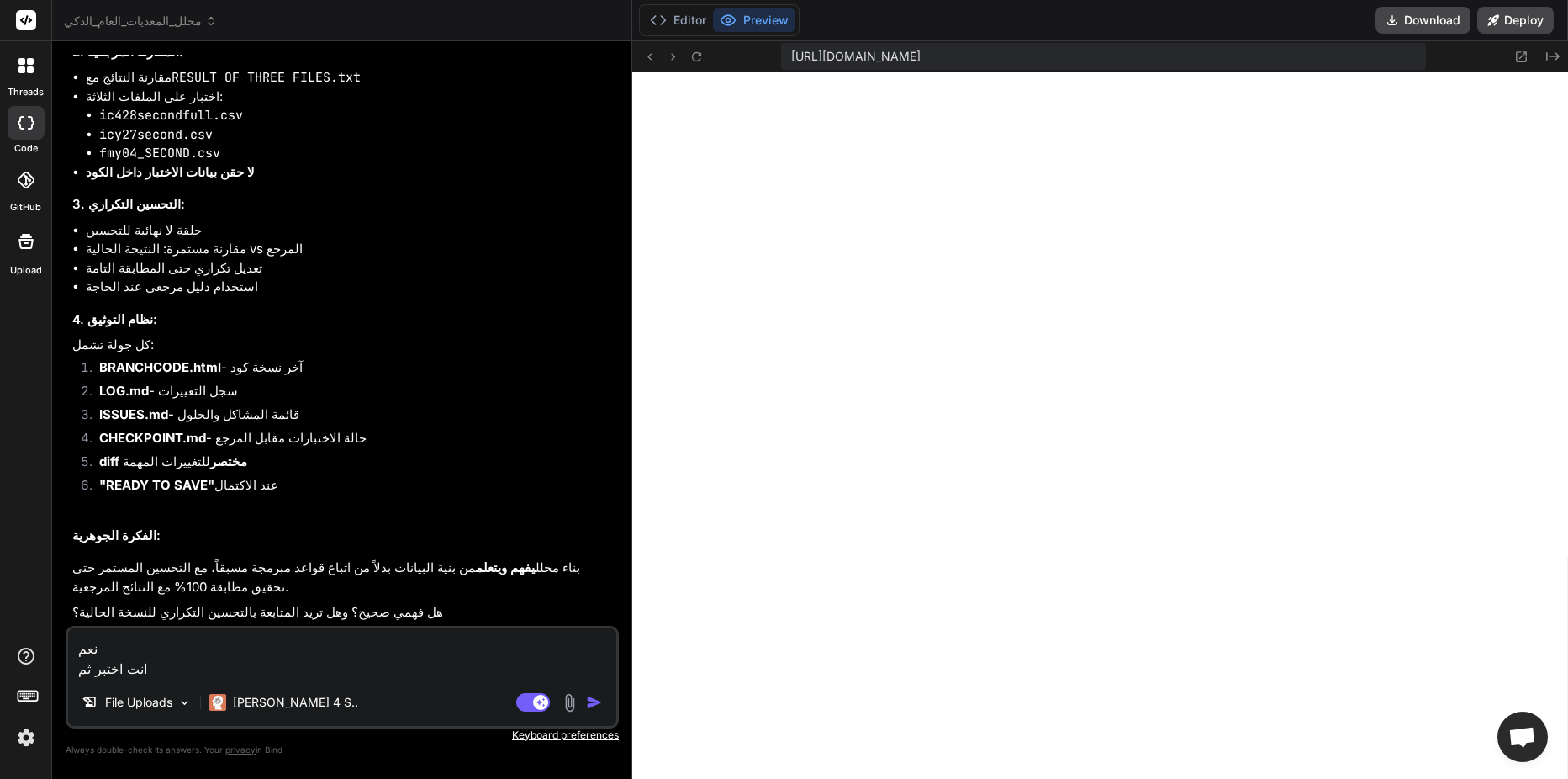
type textarea "x"
type textarea "نعم انت اختبر ثم ا"
type textarea "x"
type textarea "نعم انت اختبر ثم اص"
type textarea "x"
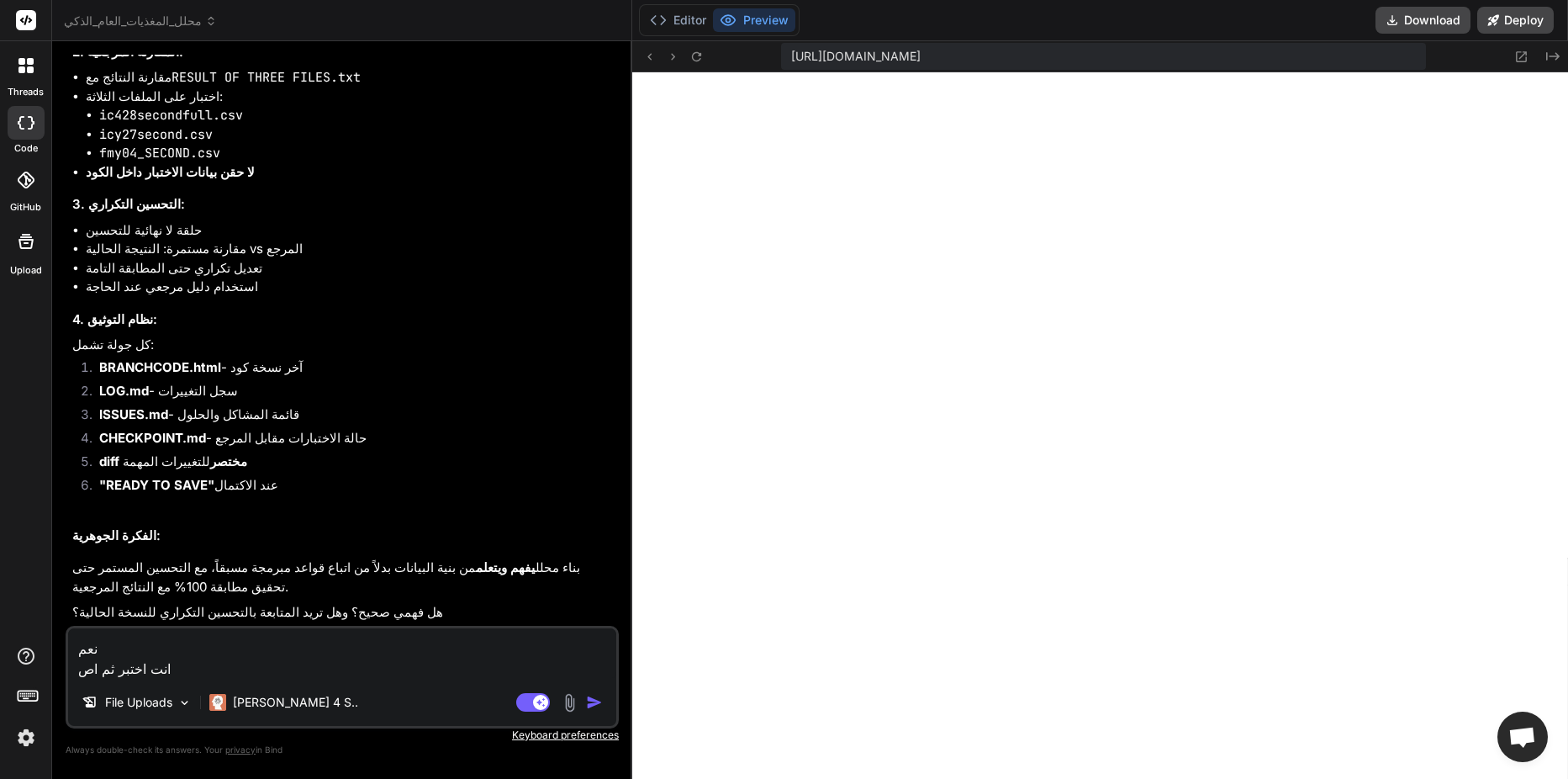
type textarea "نعم انت اختبر ثم اصل"
type textarea "x"
type textarea "نعم انت اختبر ثم اصلح"
type textarea "x"
type textarea "نعم انت اختبر ثم اصلح"
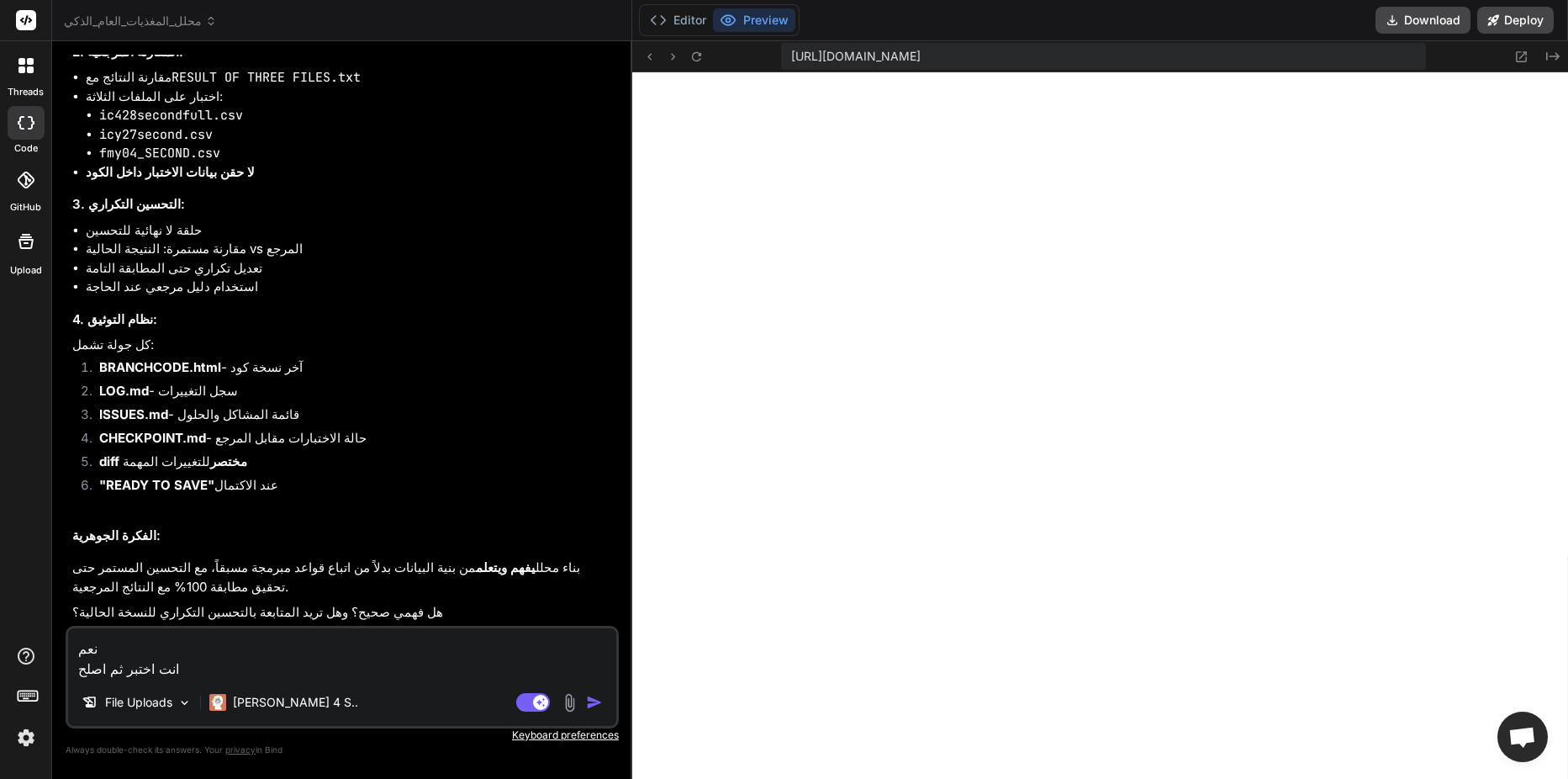
type textarea "x"
type textarea "نعم انت اختبر ثم اصلح ا"
type textarea "x"
type textarea "نعم انت اختبر ثم اصلح ال"
type textarea "x"
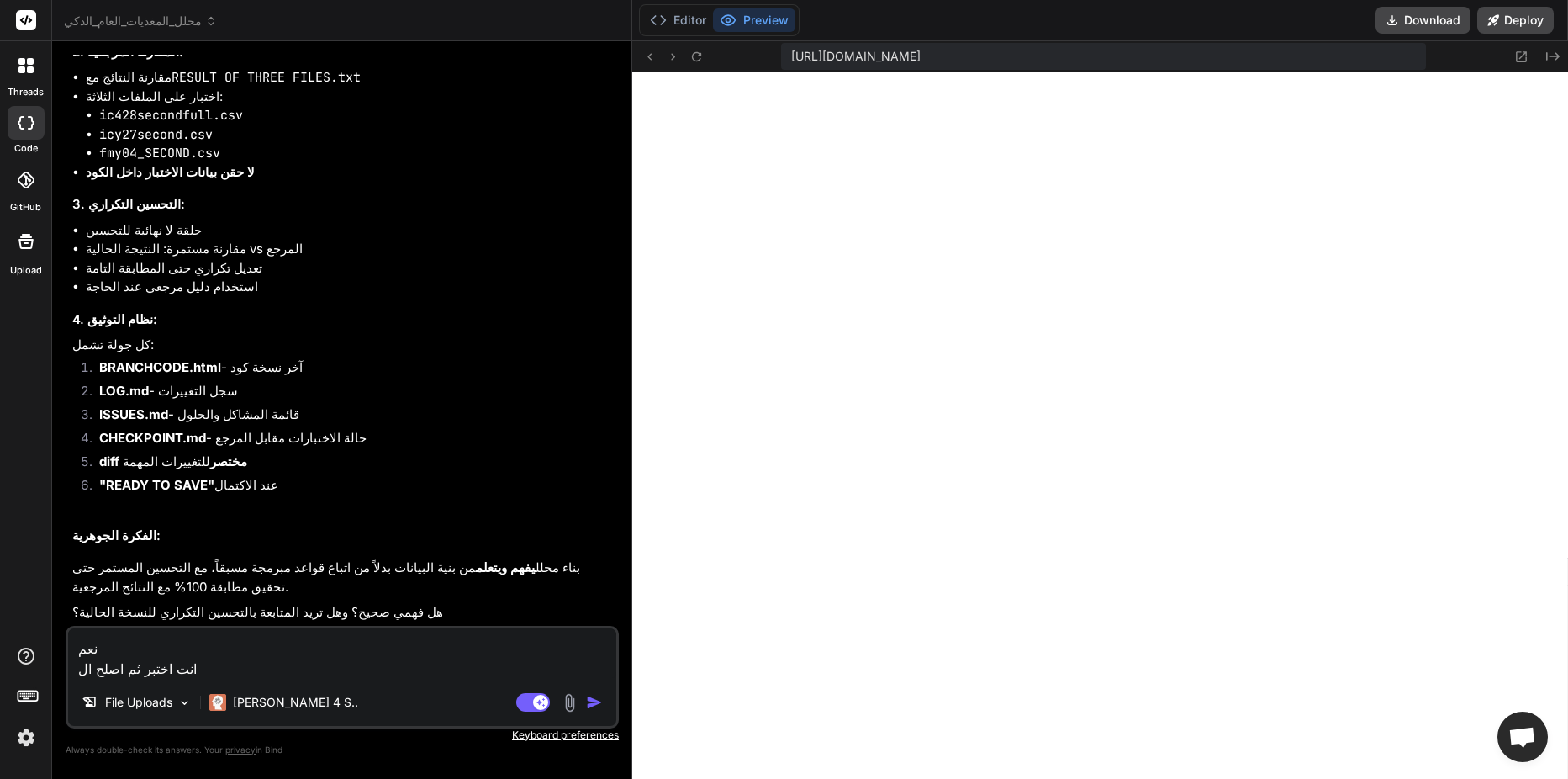
type textarea "نعم انت اختبر ثم اصلح الك"
type textarea "x"
type textarea "نعم انت اختبر ثم اصلح الكو"
type textarea "x"
type textarea "نعم انت اختبر ثم اصلح الكود"
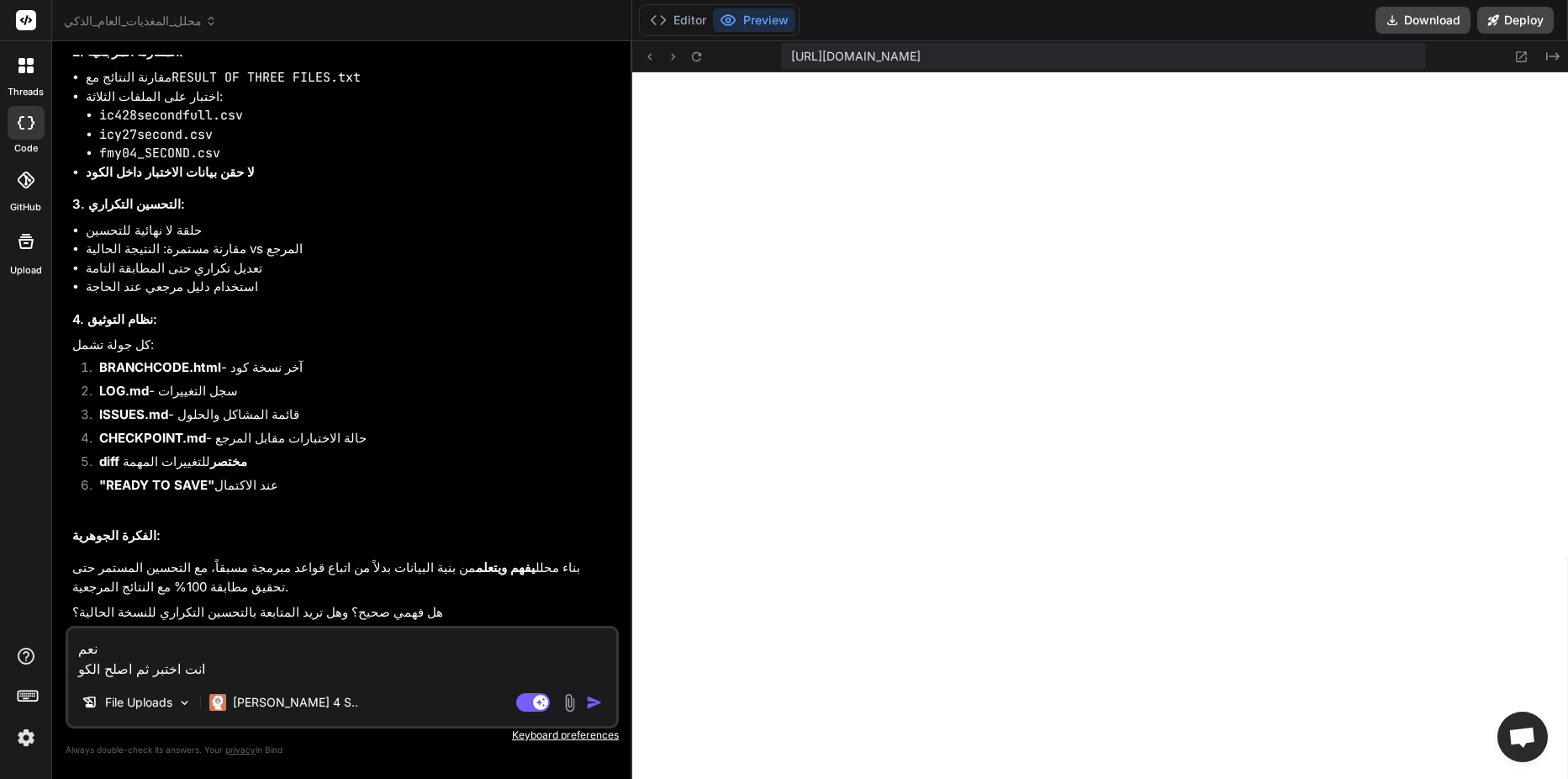
type textarea "x"
type textarea "نعم انت اختبر ثم اصلح الكود"
type textarea "x"
type textarea "نعم انت اختبر ثم اصلح الكود ث"
type textarea "x"
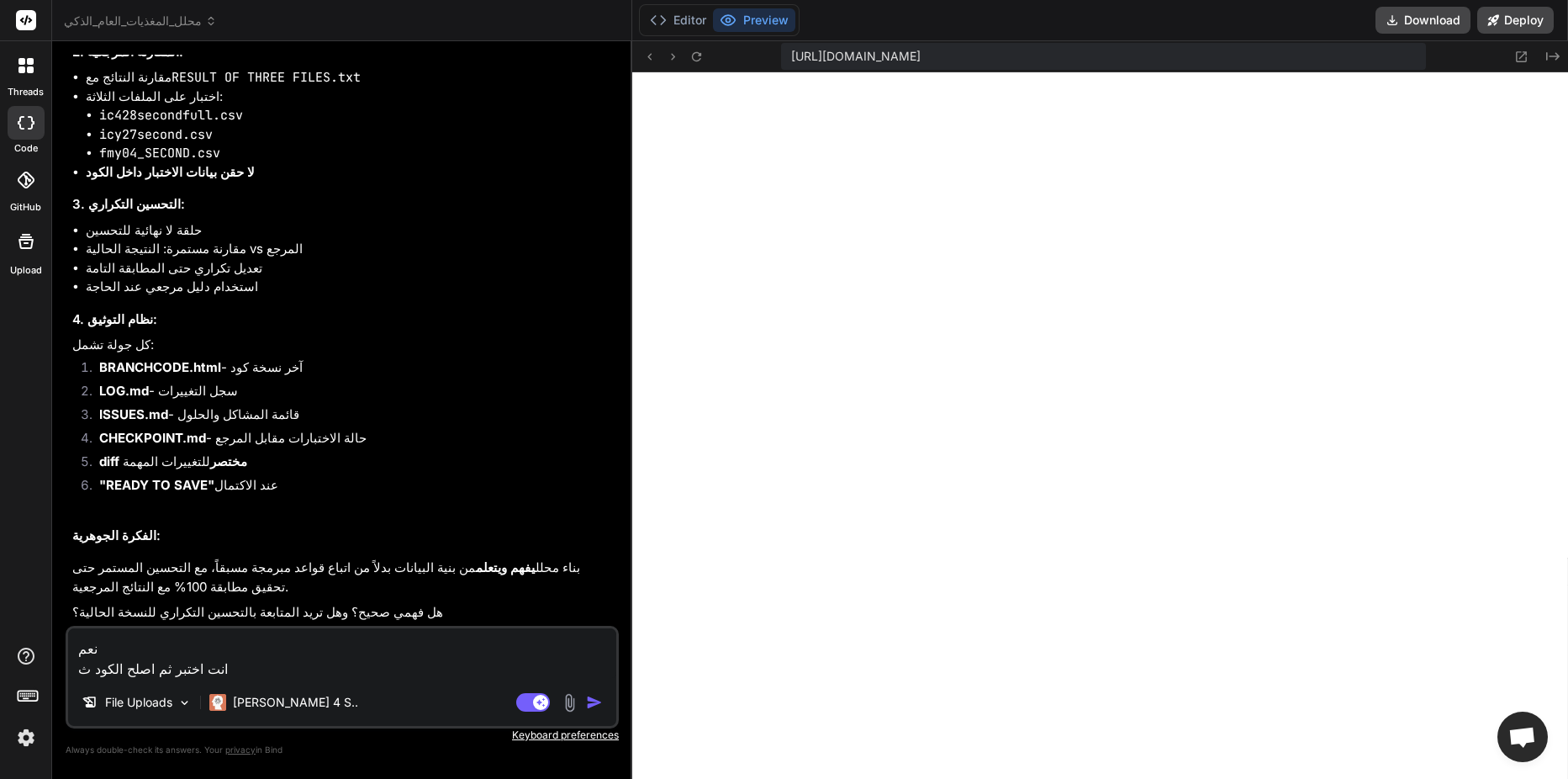
type textarea "نعم انت اختبر ثم اصلح الكود ثم"
type textarea "x"
type textarea "نعم انت اختبر ثم اصلح الكود ثم"
type textarea "x"
type textarea "نعم انت اختبر ثم اصلح الكود ثم ا"
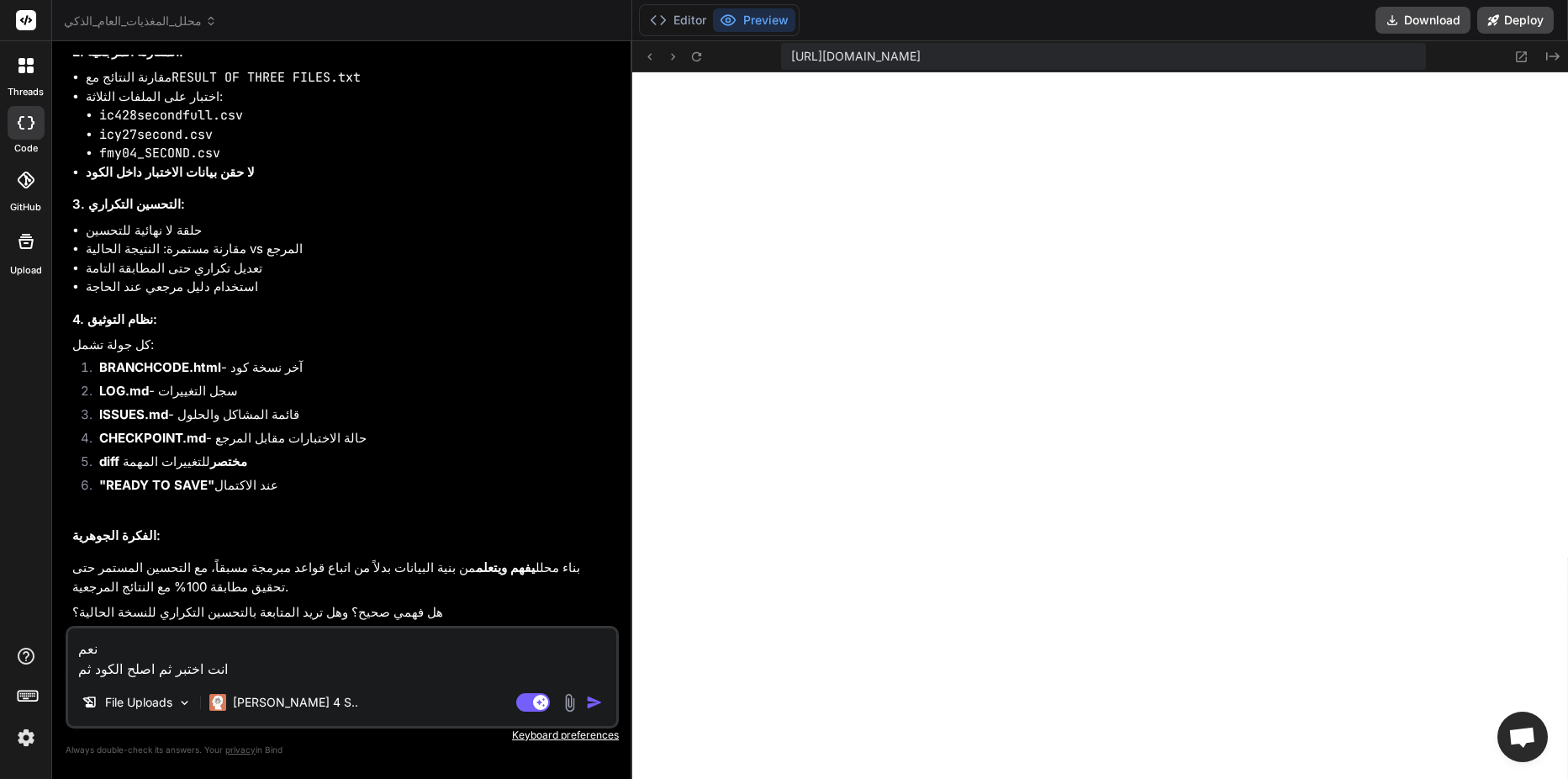
type textarea "x"
type textarea "نعم انت اختبر ثم اصلح الكود ثم اخ"
type textarea "x"
type textarea "نعم انت اختبر ثم اصلح الكود ثم اخت"
type textarea "x"
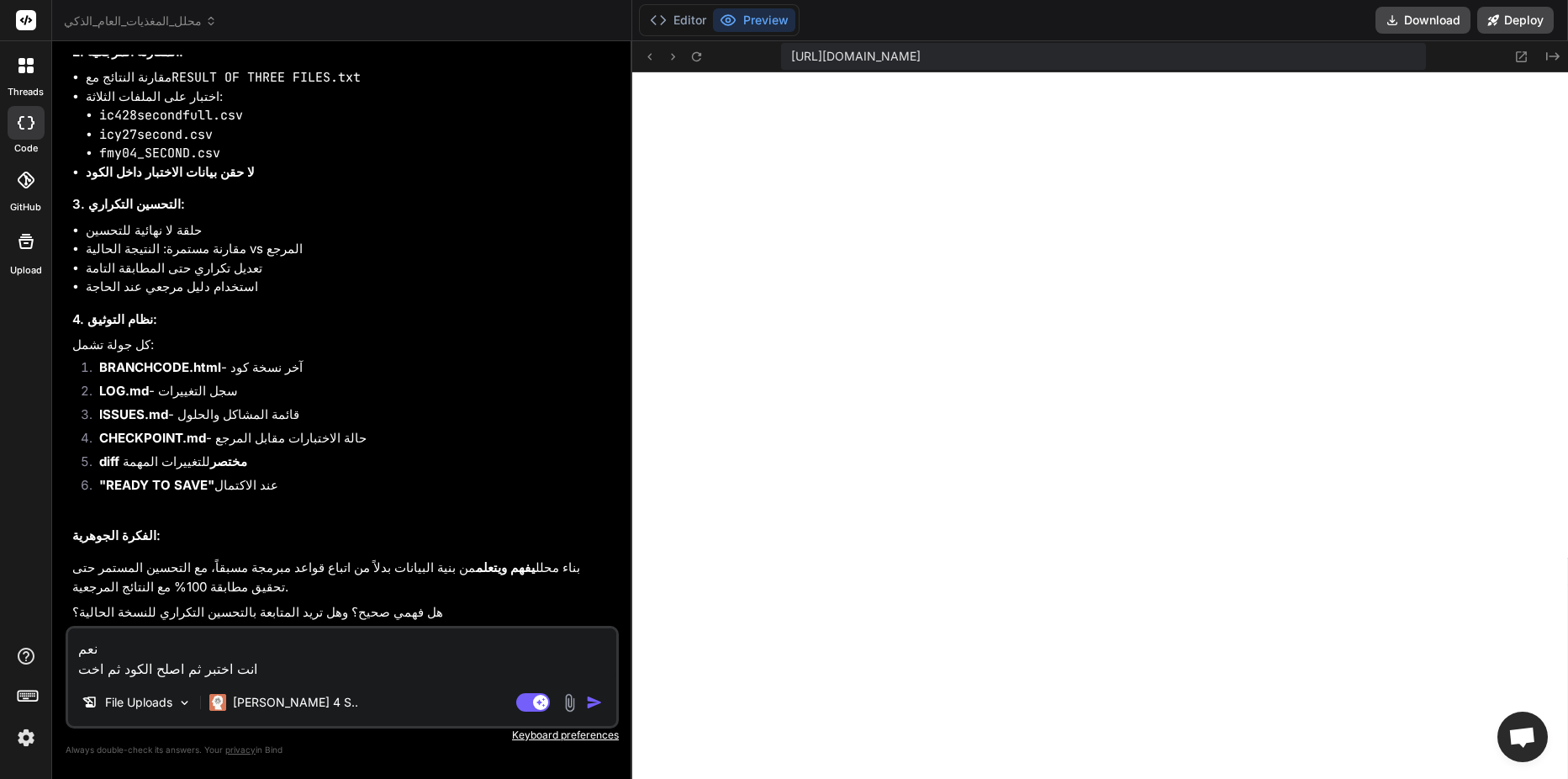
type textarea "نعم انت اختبر ثم اصلح الكود ثم اختب"
type textarea "x"
type textarea "نعم انت اختبر ثم اصلح الكود ثم اختبر"
type textarea "x"
type textarea "نعم انت اختبر ثم اصلح الكود ثم اختبر"
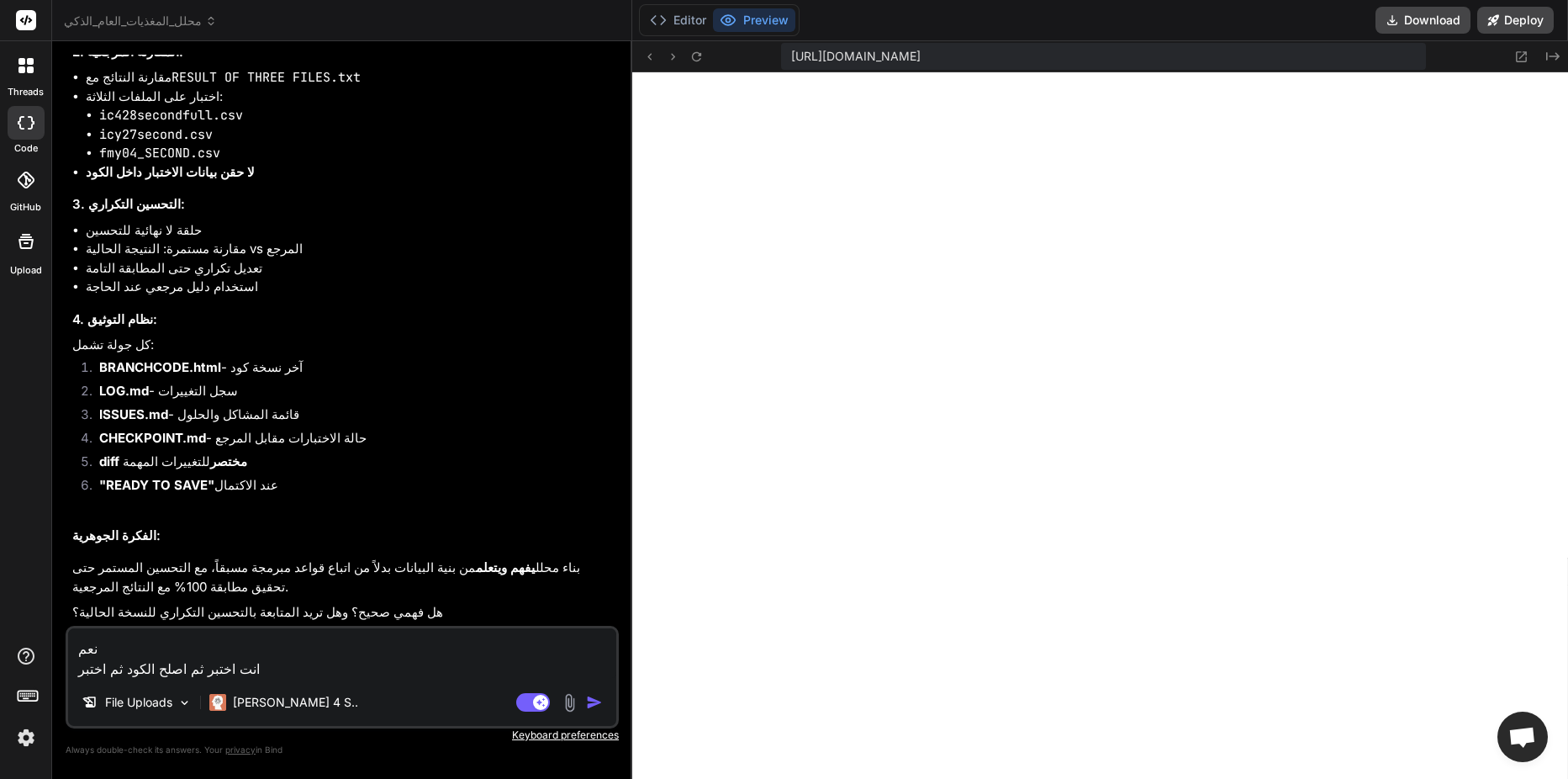
type textarea "x"
type textarea "نعم انت اختبر ثم اصلح الكود ثم اختبر ث"
type textarea "x"
type textarea "نعم انت اختبر ثم اصلح الكود ثم اختبر ثم"
type textarea "x"
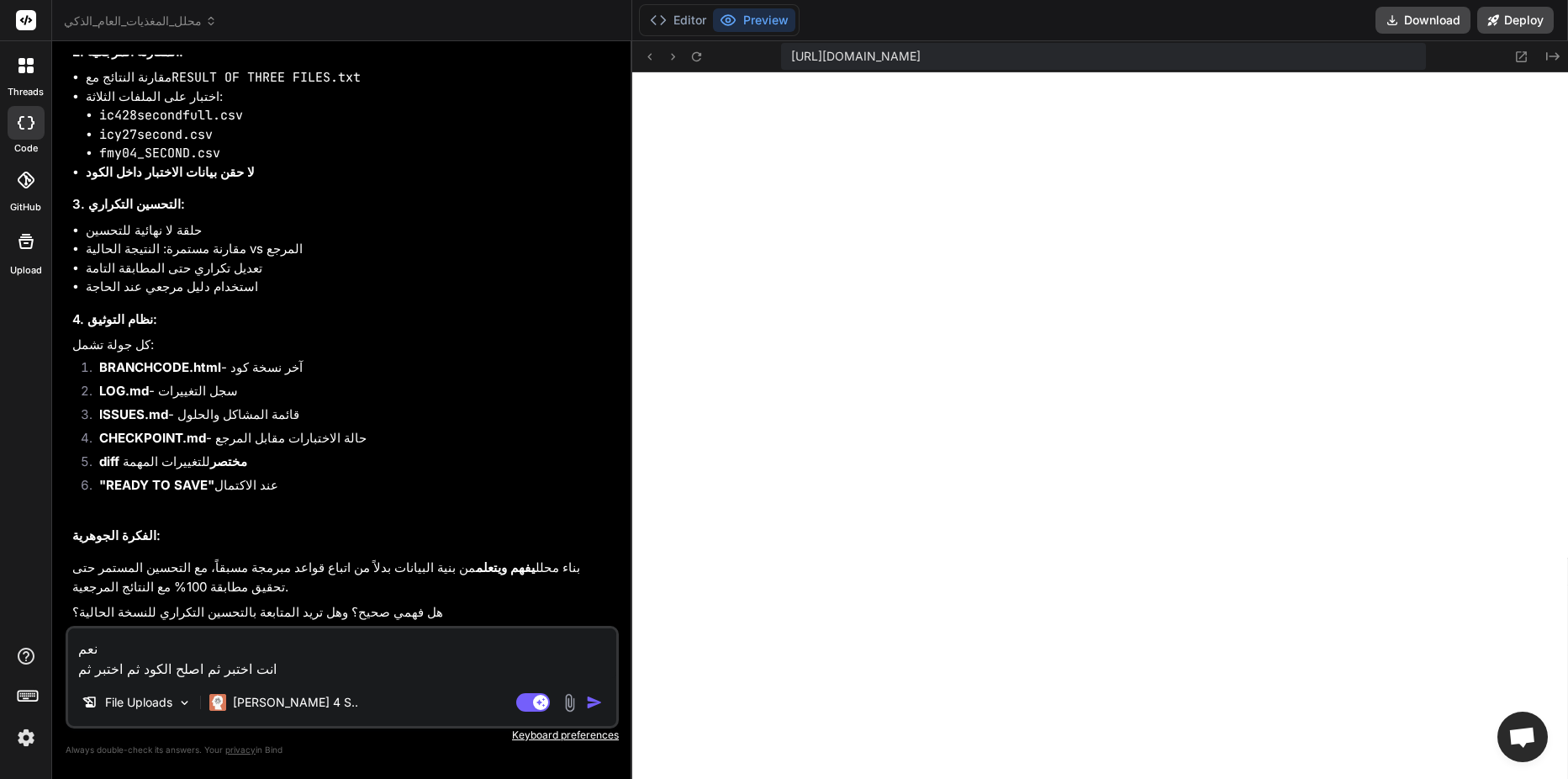
type textarea "نعم انت اختبر ثم اصلح الكود ثم اختبر ثم"
type textarea "x"
type textarea "نعم انت اختبر ثم اصلح الكود ثم اختبر ثم ا"
type textarea "x"
type textarea "نعم انت اختبر ثم اصلح الكود ثم اختبر ثم اص"
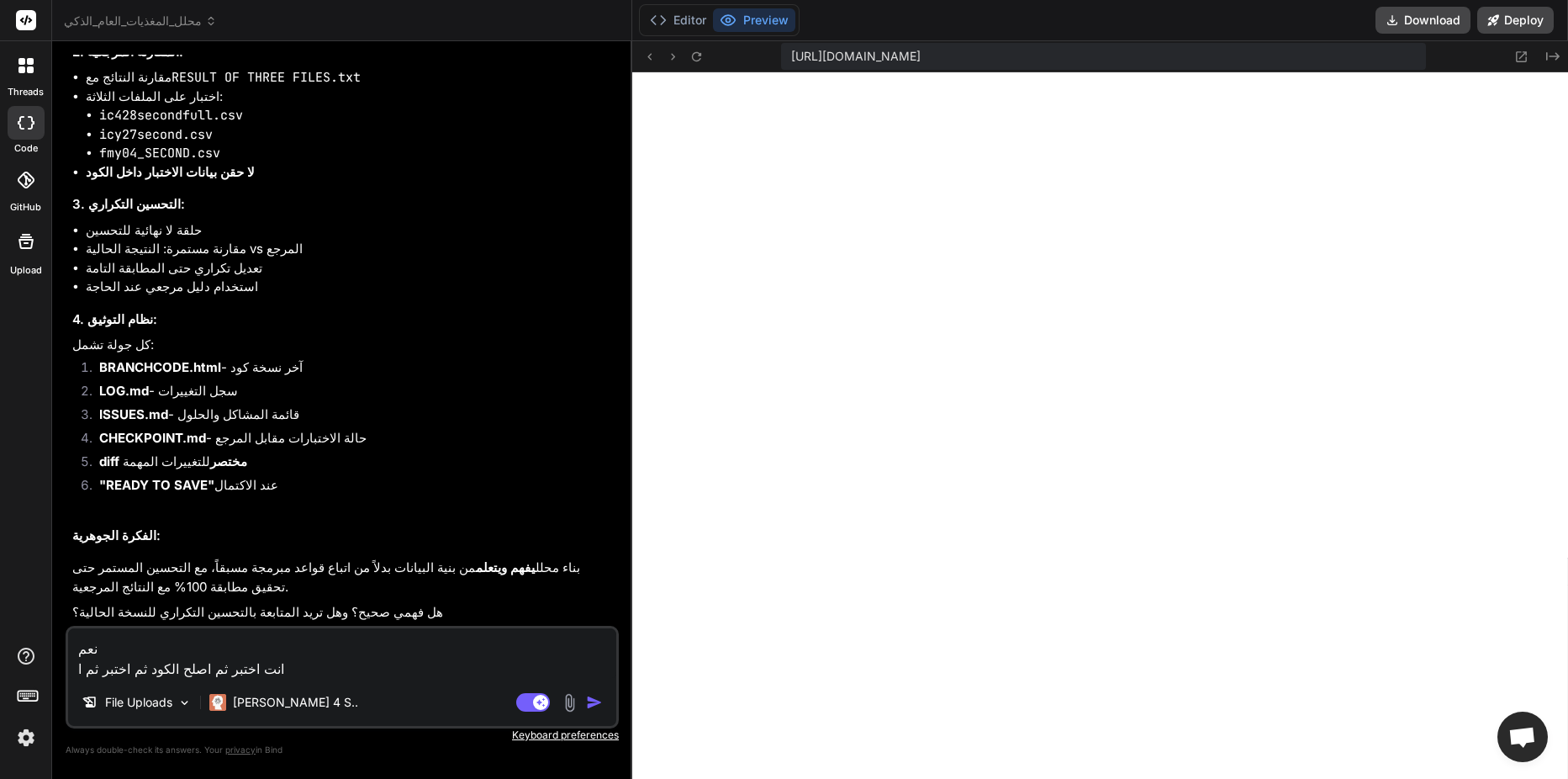
type textarea "x"
type textarea "نعم انت اختبر ثم اصلح الكود ثم اختبر ثم اصل"
type textarea "x"
type textarea "نعم انت اختبر ثم اصلح الكود ثم اختبر ثم اصلح"
type textarea "x"
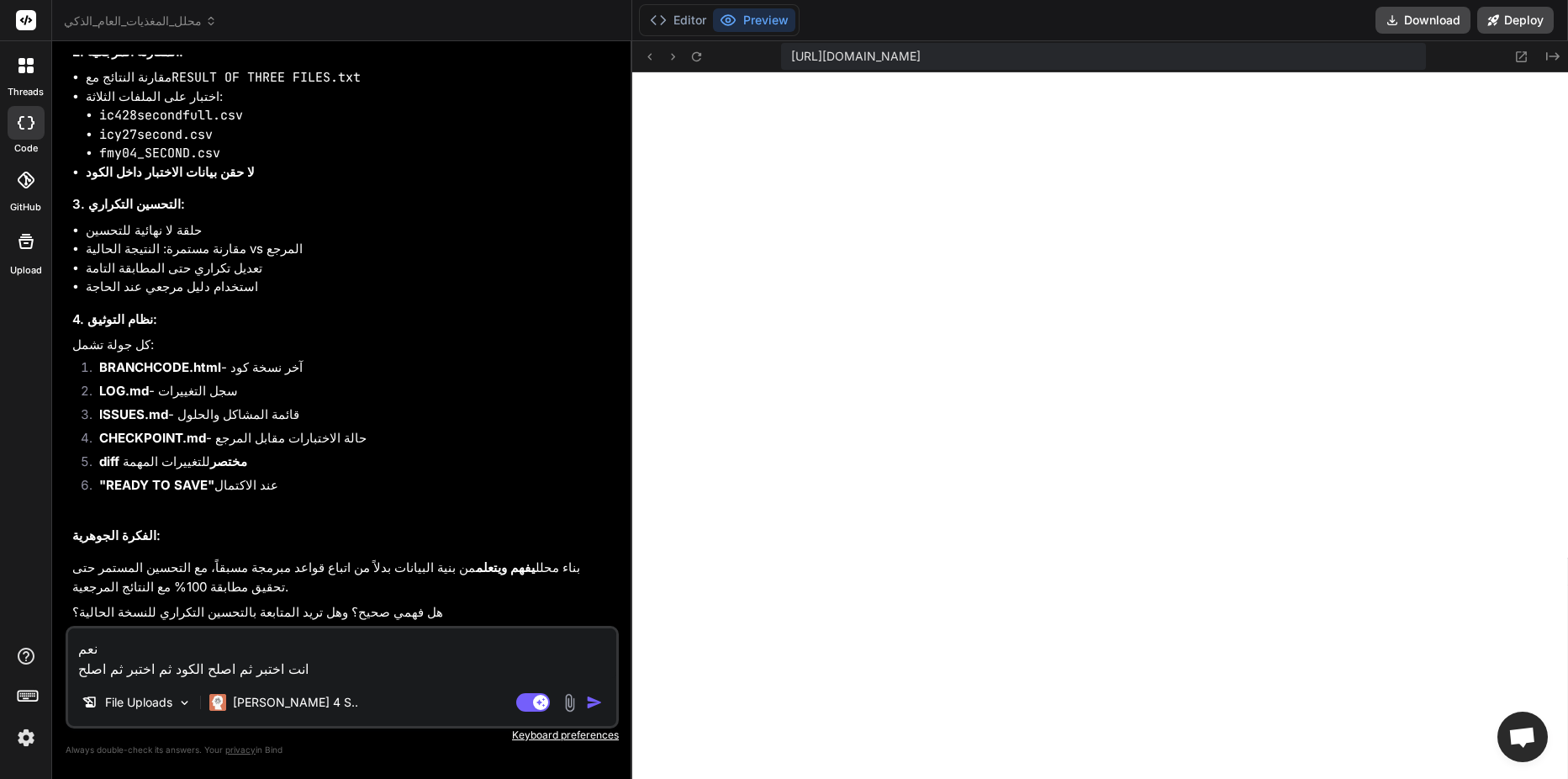
type textarea "نعم انت اختبر ثم اصلح الكود ثم اختبر ثم اصلح"
type textarea "x"
type textarea "نعم انت اختبر ثم اصلح الكود ثم اختبر ثم اصلح ا"
type textarea "x"
type textarea "نعم انت اختبر ثم اصلح الكود ثم اختبر ثم اصلح ال"
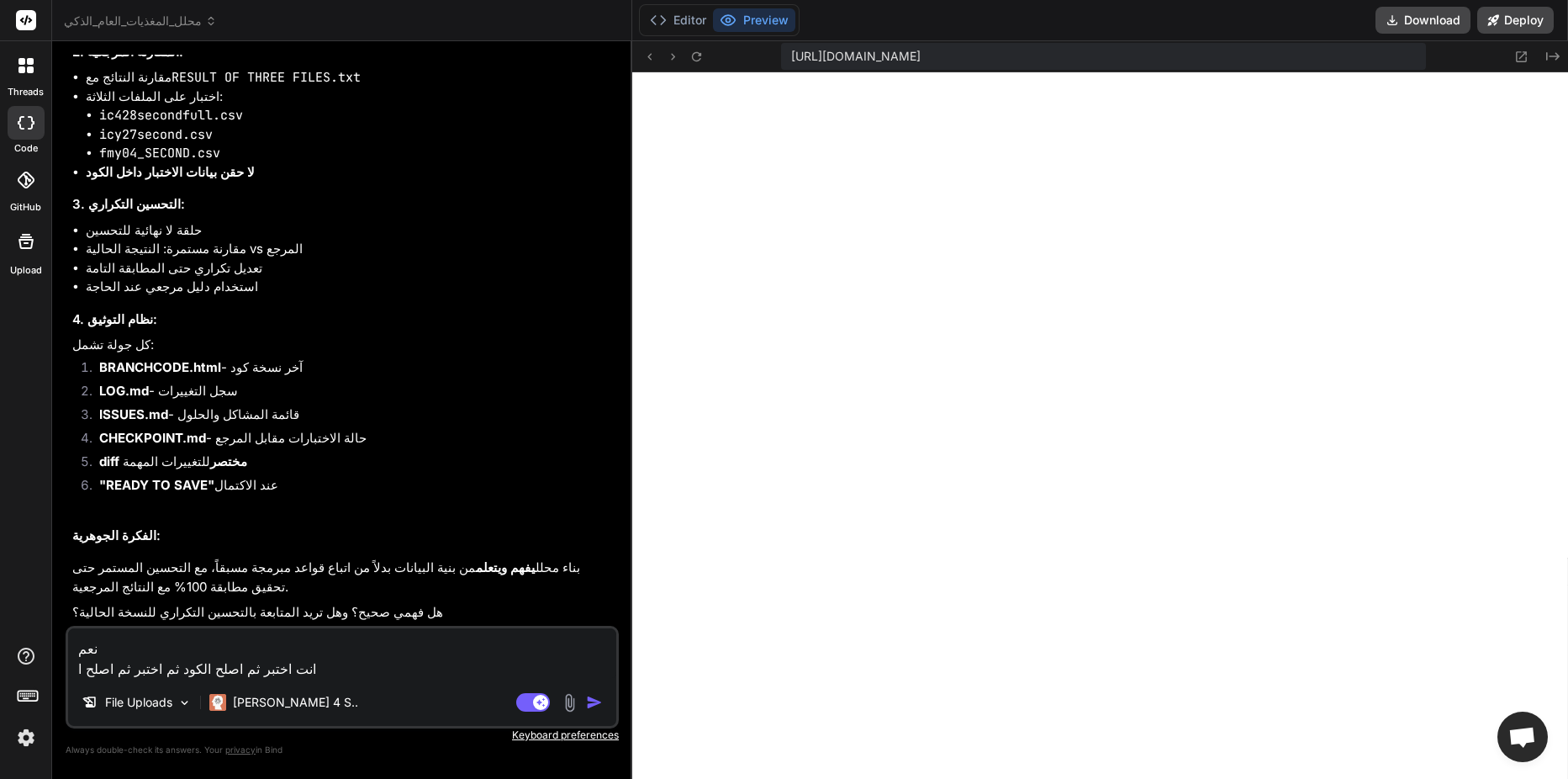
type textarea "x"
type textarea "نعم انت اختبر ثم اصلح الكود ثم اختبر ثم اصلح الك"
type textarea "x"
type textarea "نعم انت اختبر ثم اصلح الكود ثم اختبر ثم اصلح الكو"
type textarea "x"
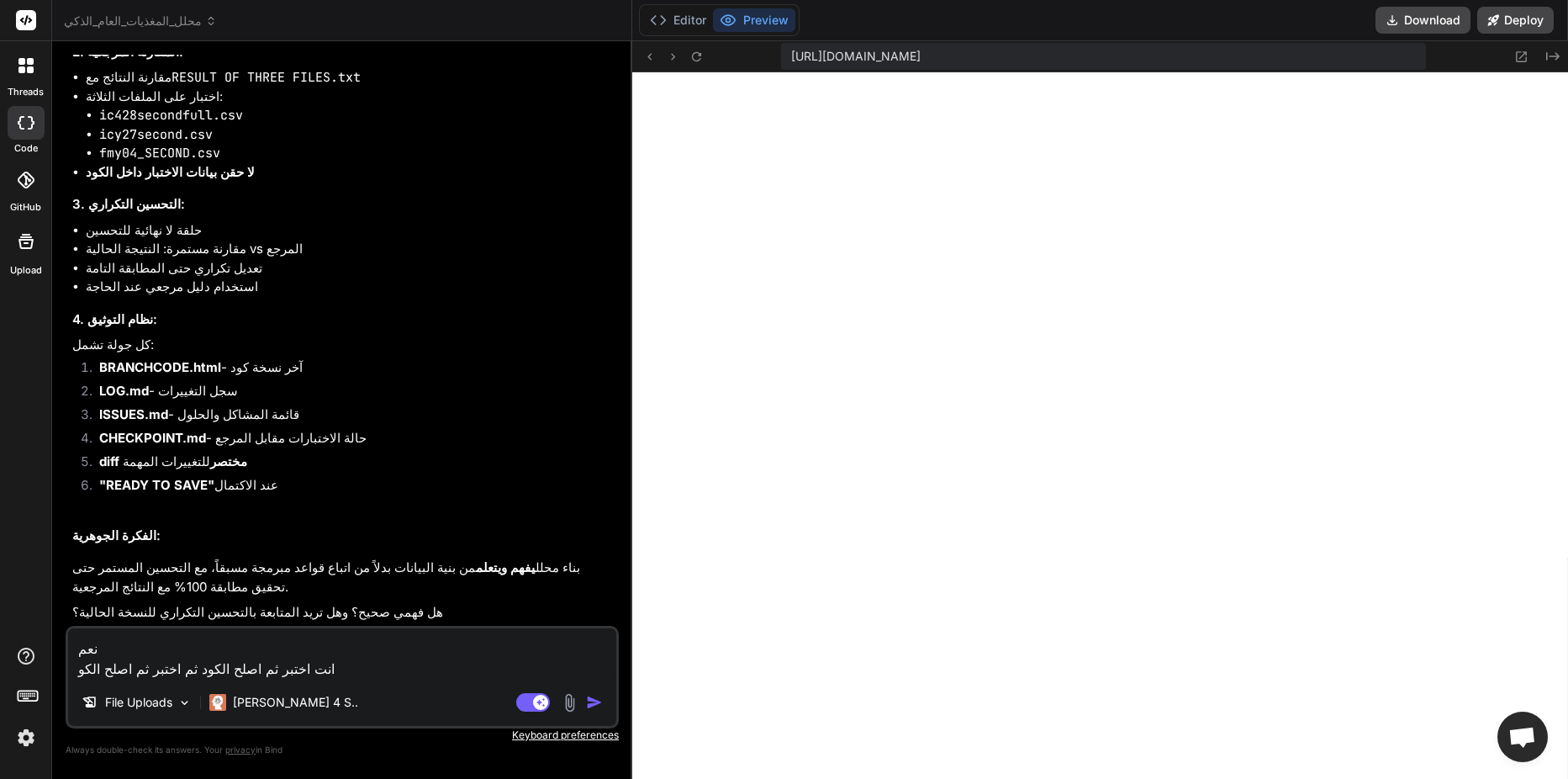
type textarea "نعم انت اختبر ثم اصلح الكود ثم اختبر ثم اصلح الكود"
type textarea "x"
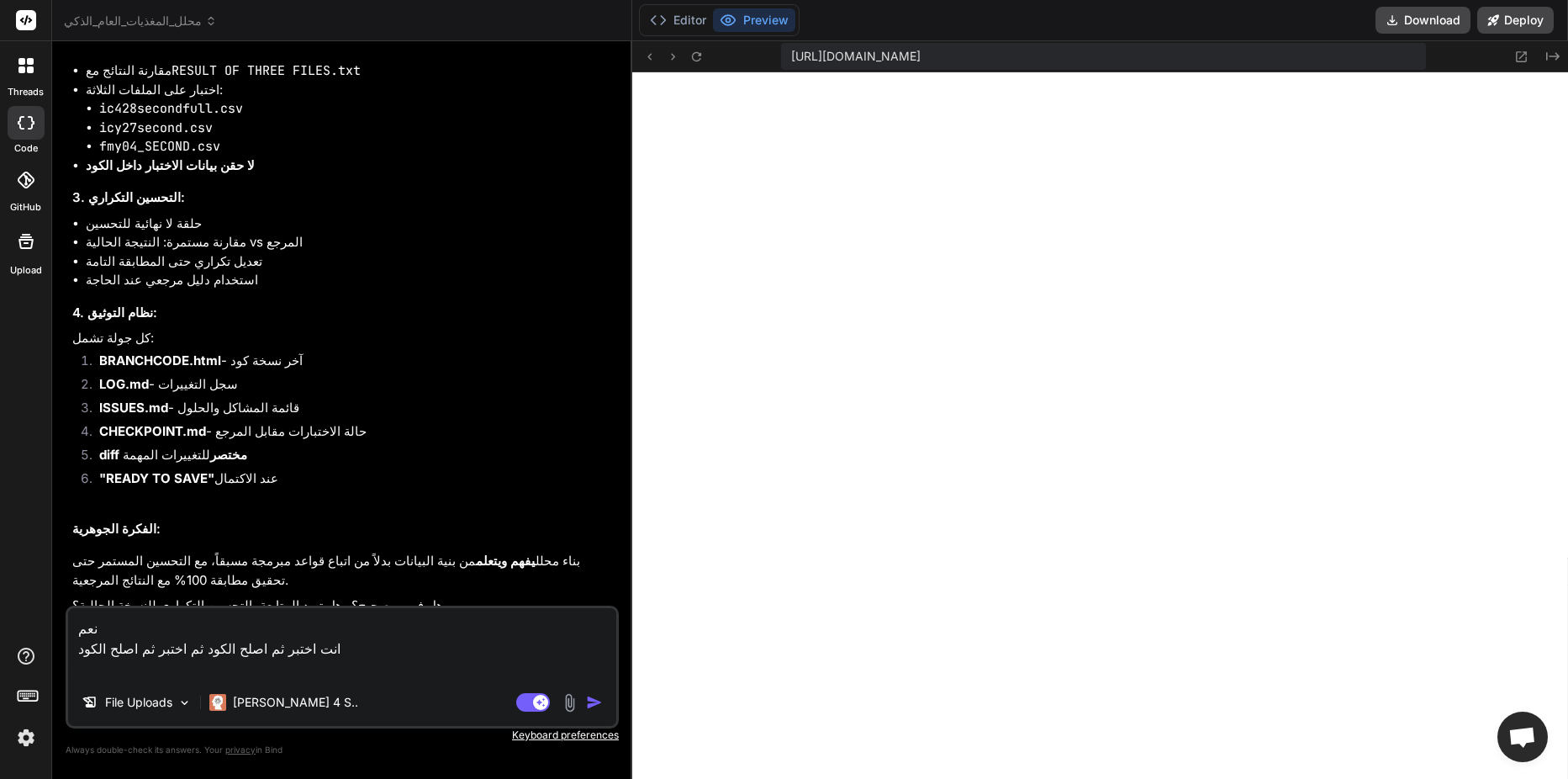
type textarea "نعم انت اختبر ثم اصلح الكود ثم اختبر ثم اصلح الكود ل"
type textarea "x"
type textarea "نعم انت اختبر ثم اصلح الكود ثم اختبر ثم اصلح الكود لا"
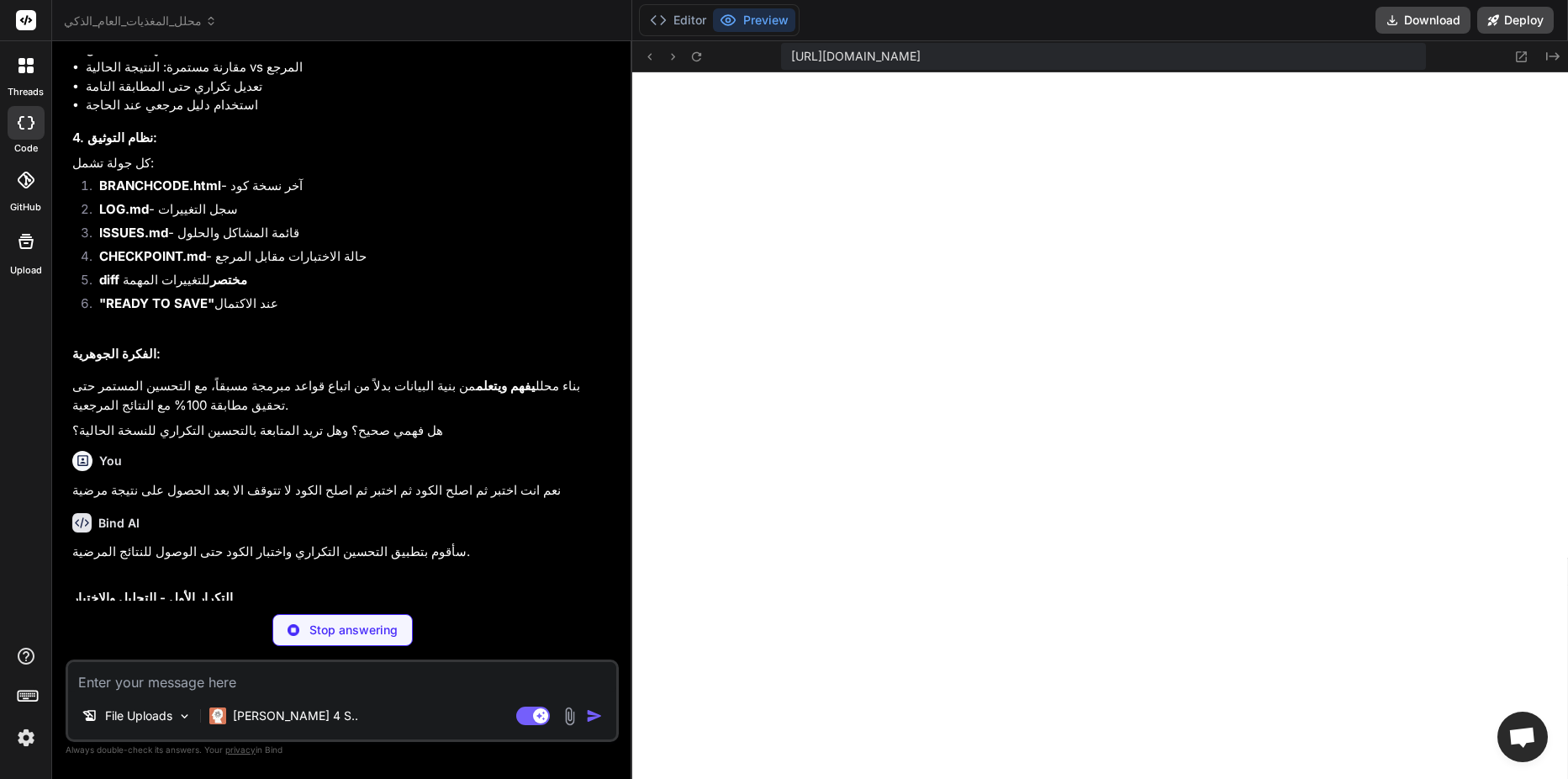
scroll to position [4468, 0]
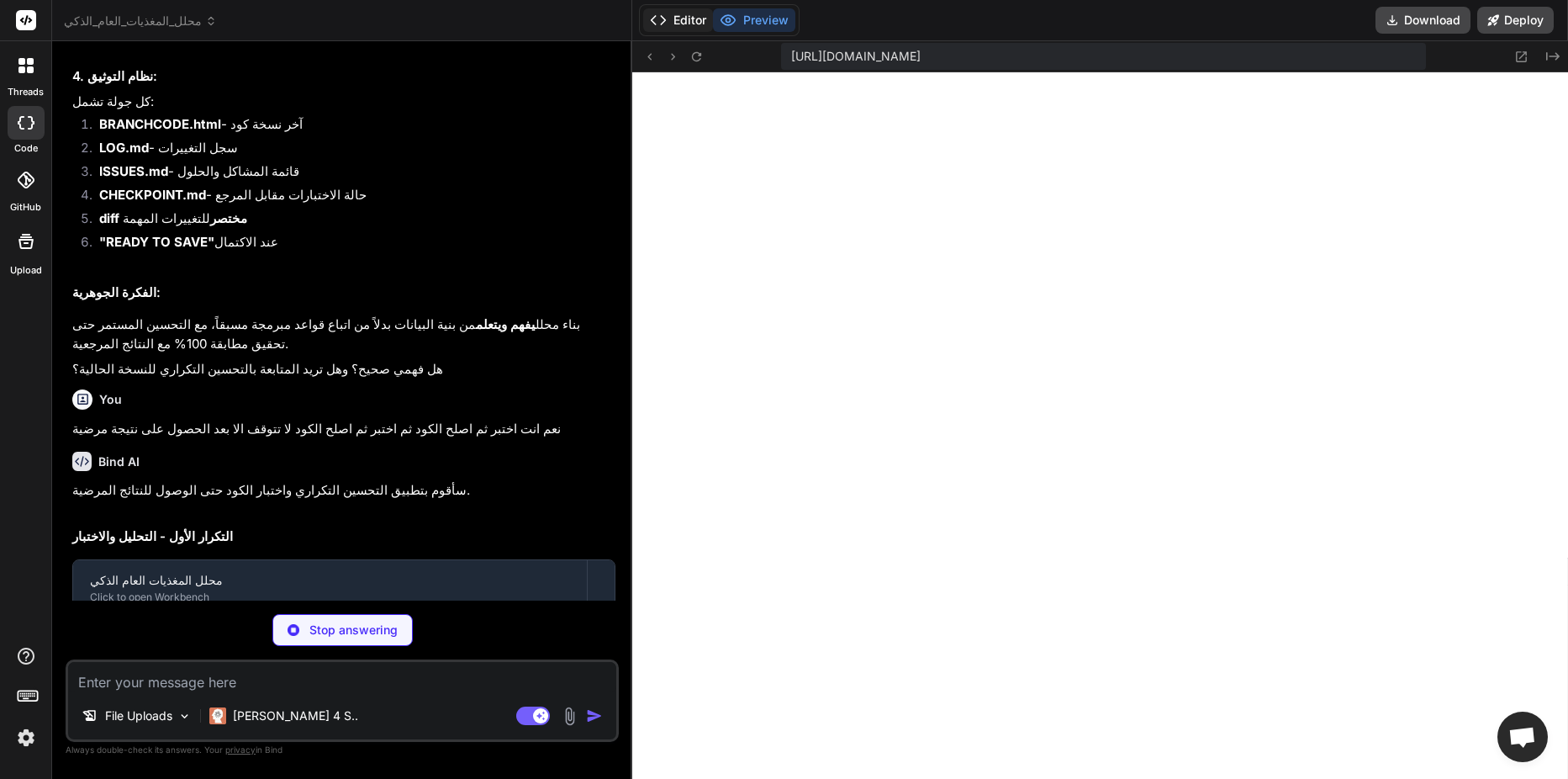
click at [653, 25] on button "Editor" at bounding box center [677, 20] width 70 height 24
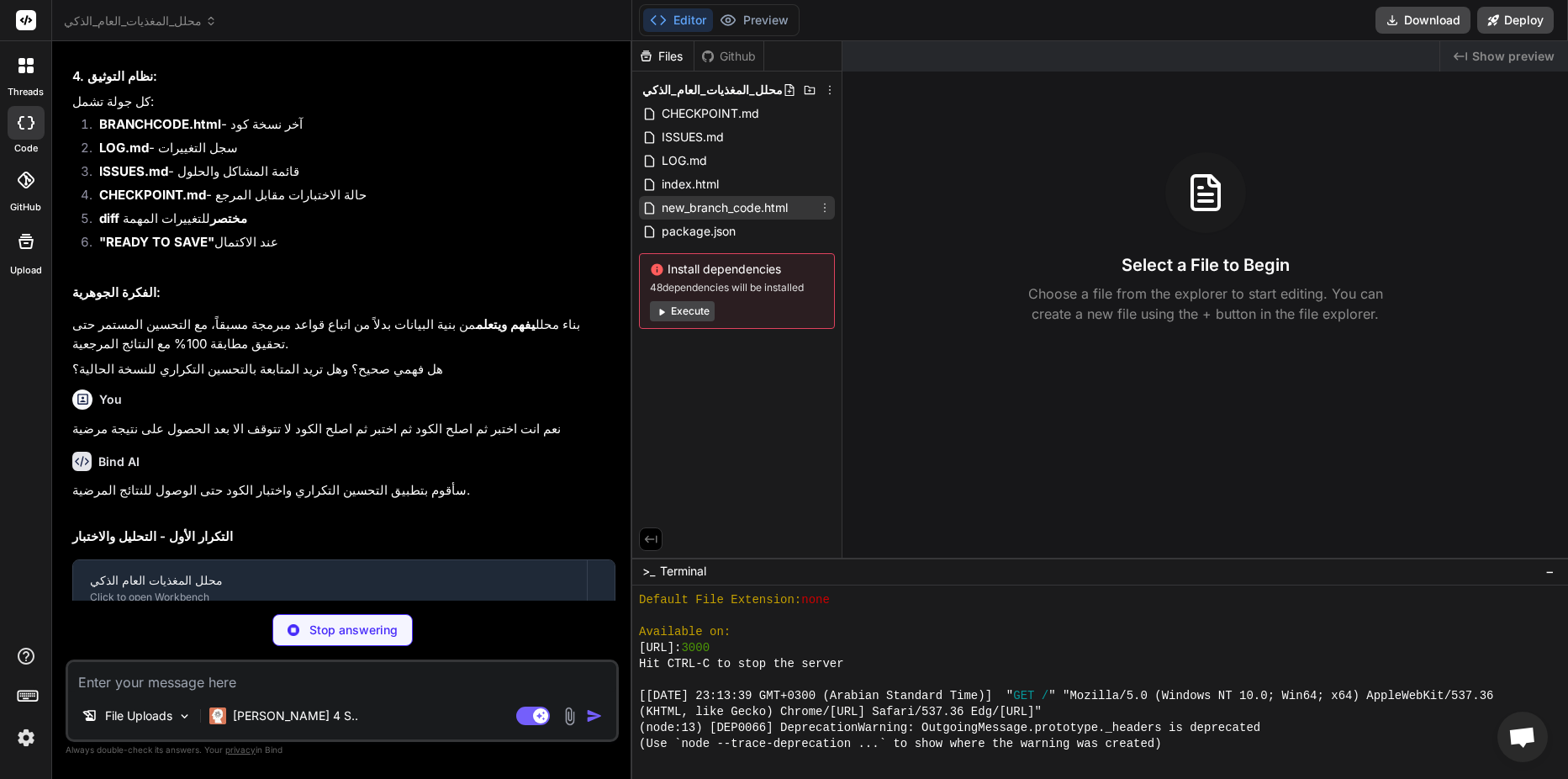
click at [692, 209] on span "new_branch_code.html" at bounding box center [724, 207] width 129 height 20
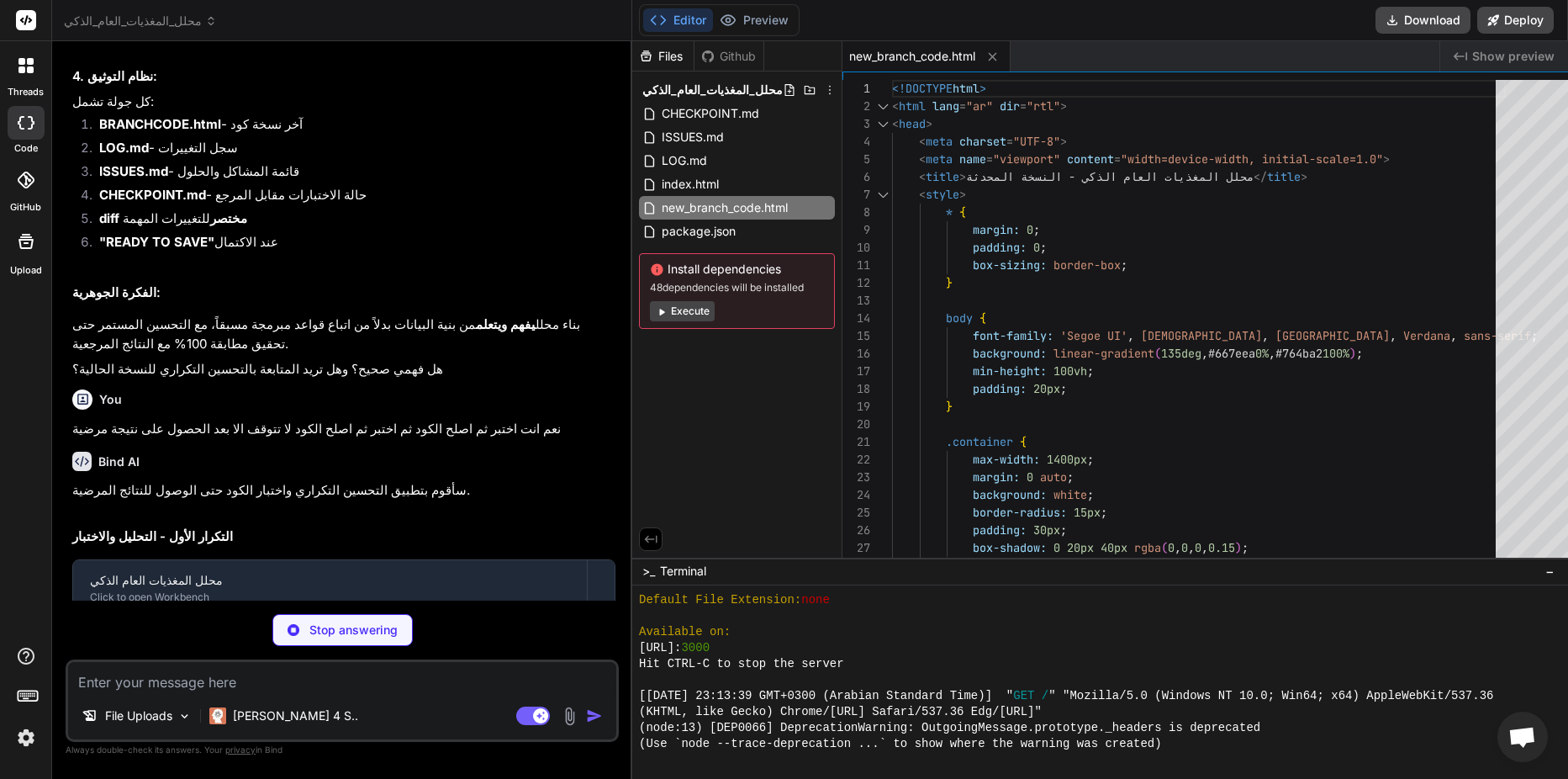
click at [1536, 59] on span "Show preview" at bounding box center [1514, 56] width 82 height 17
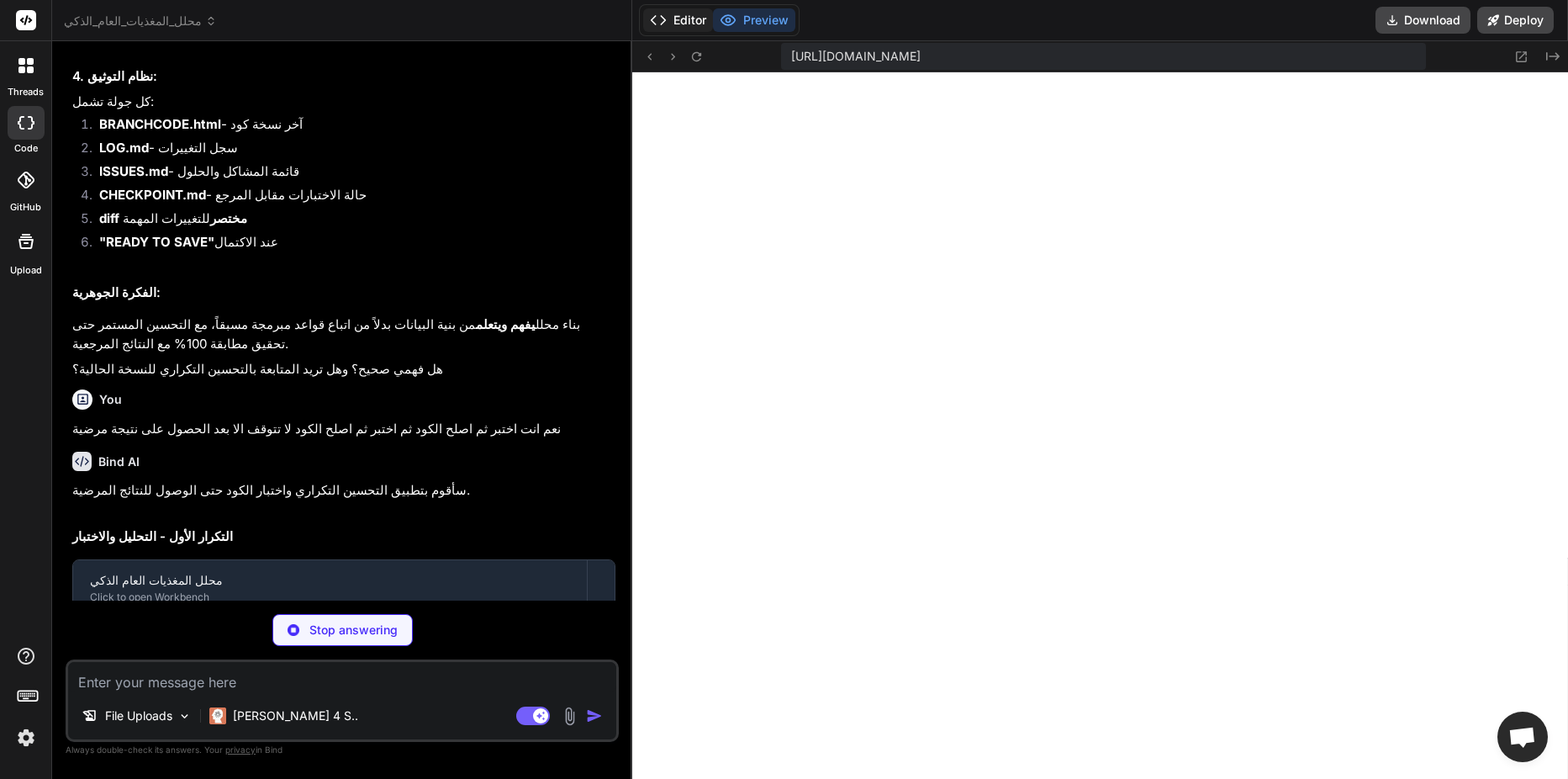
click at [671, 24] on button "Editor" at bounding box center [677, 20] width 70 height 24
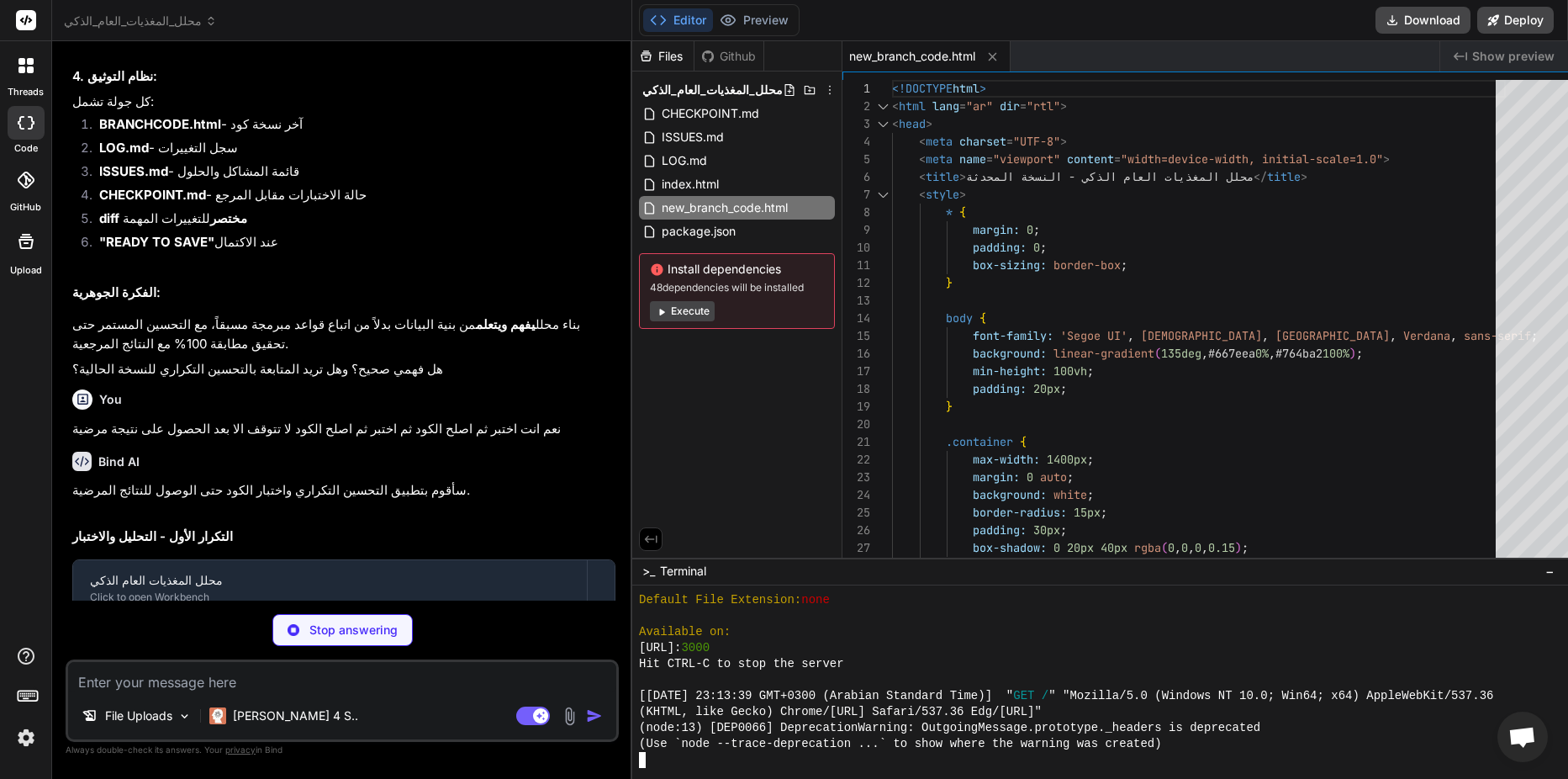
click at [668, 568] on span "Terminal" at bounding box center [683, 572] width 46 height 17
click at [650, 768] on div at bounding box center [1100, 682] width 935 height 193
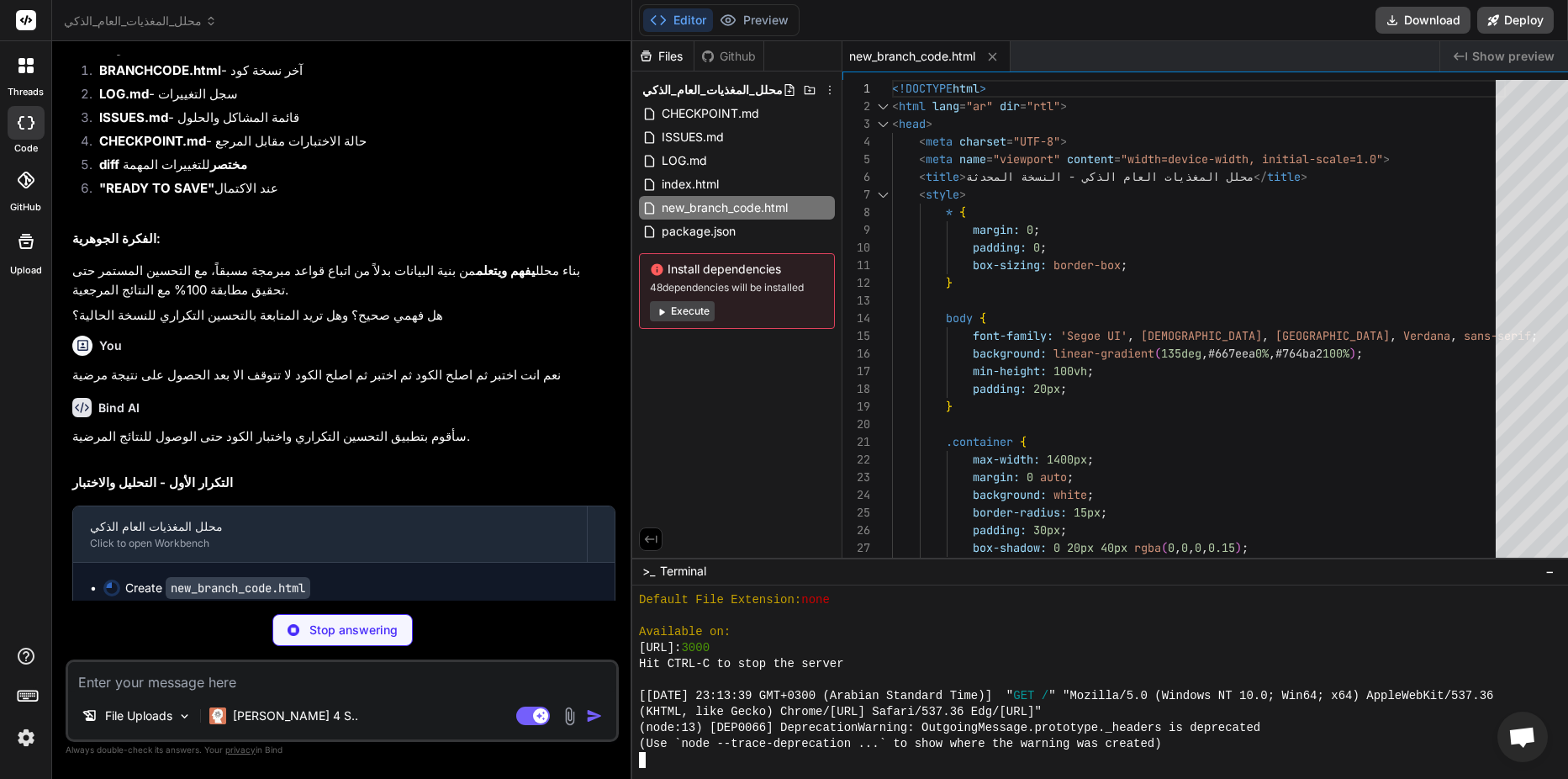
scroll to position [4577, 0]
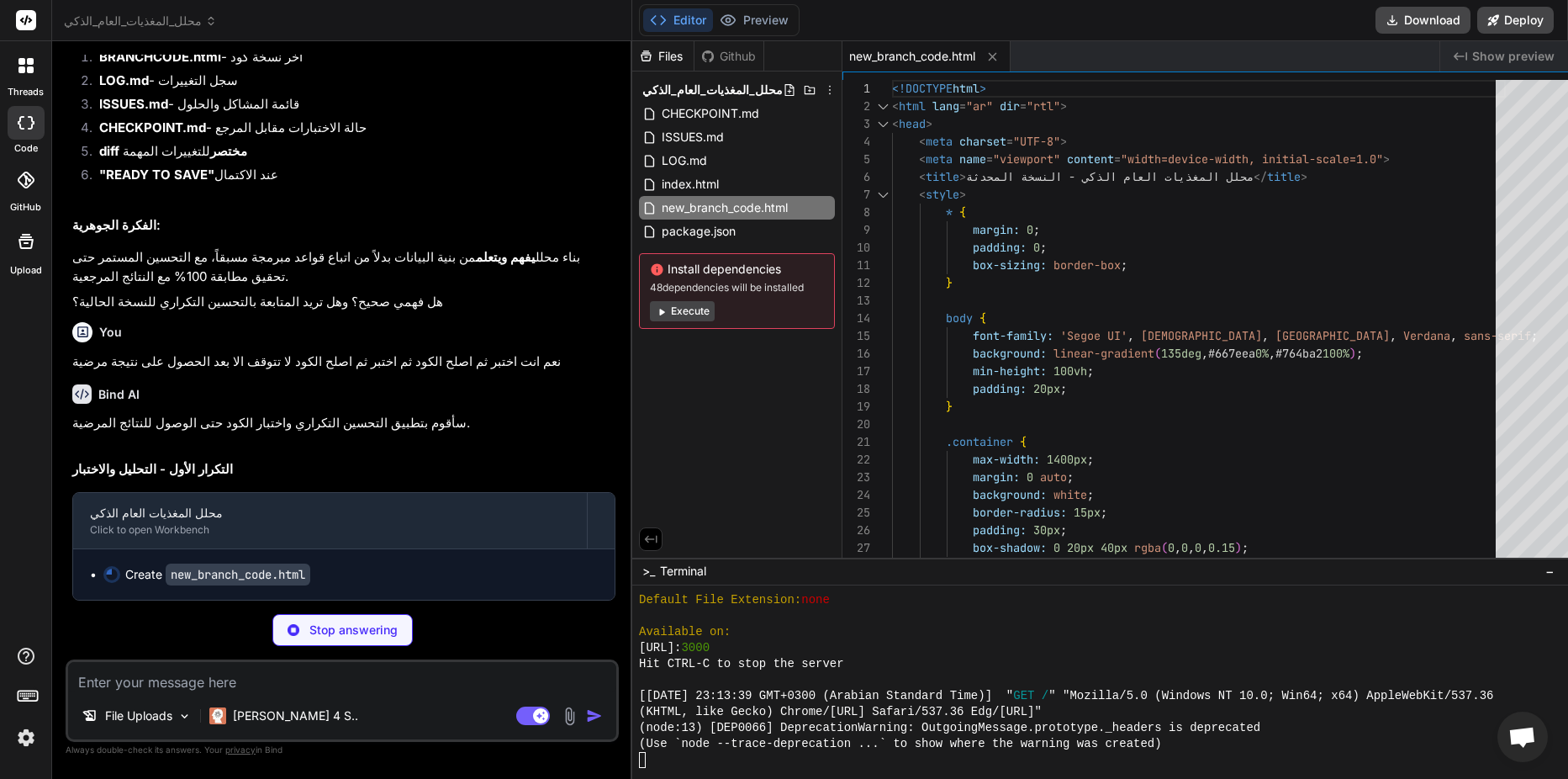
click at [715, 54] on div "Github" at bounding box center [729, 56] width 69 height 17
click at [659, 54] on div "Files" at bounding box center [663, 56] width 61 height 17
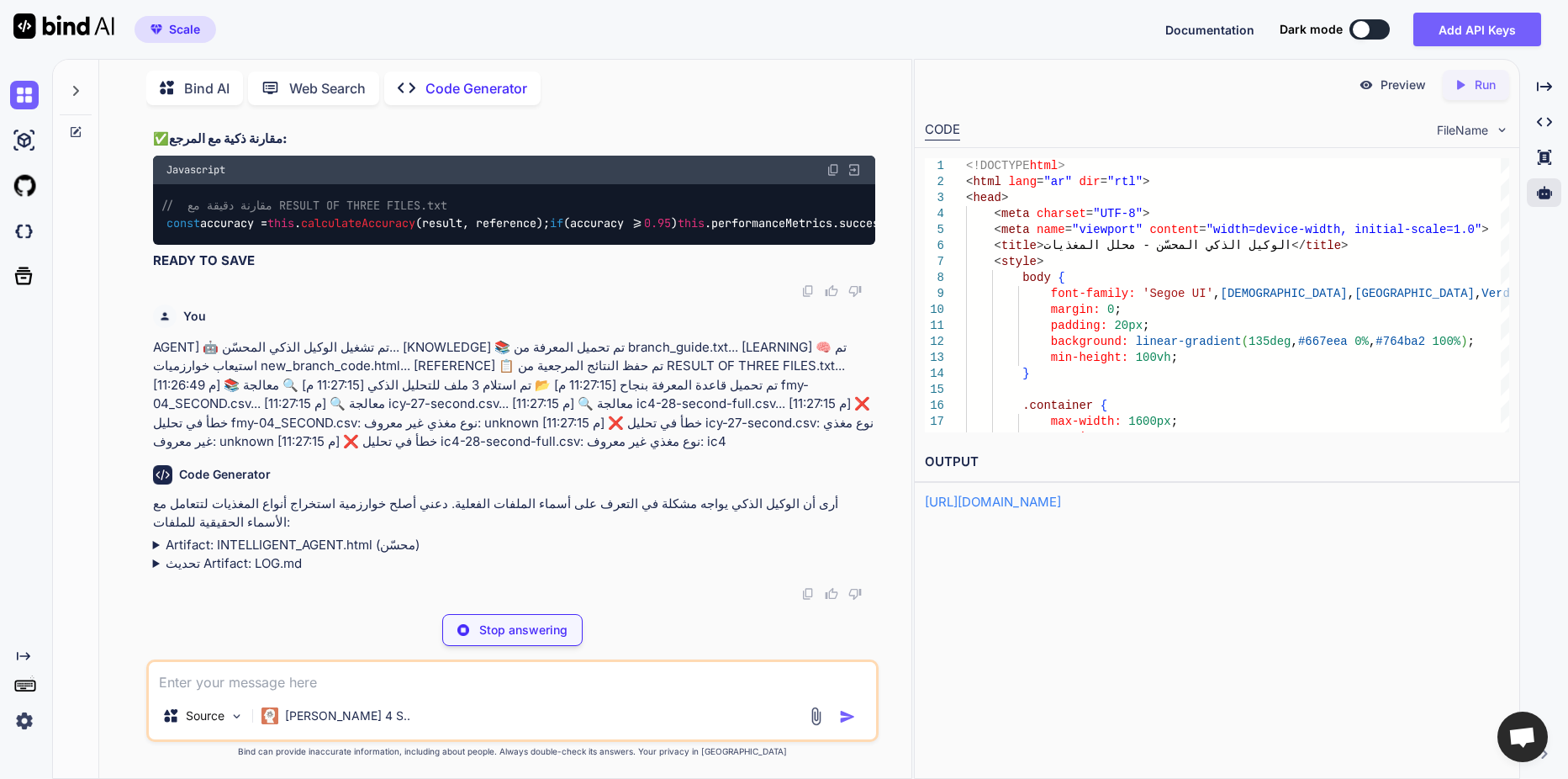
scroll to position [7275, 0]
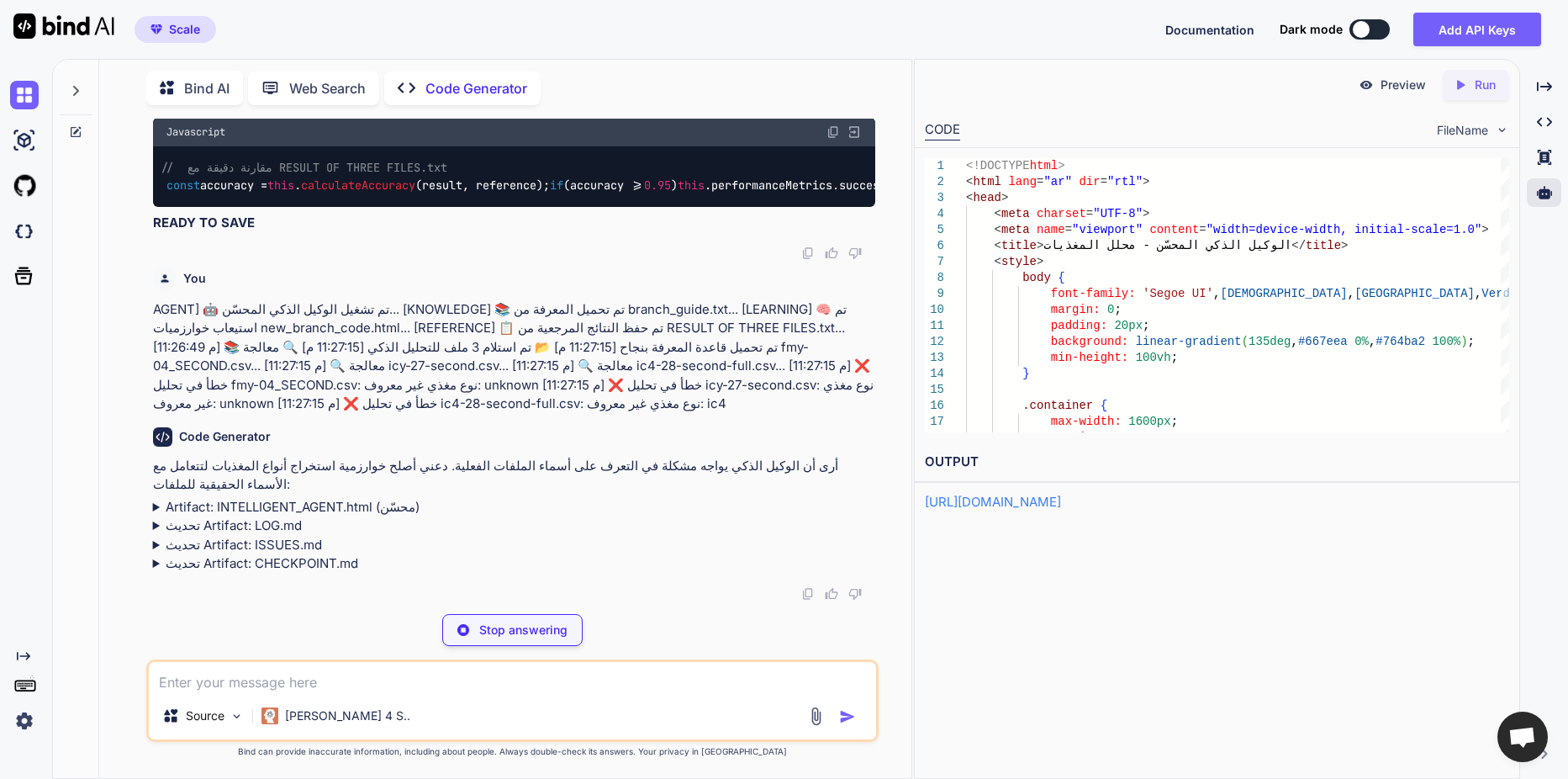
type textarea "x"
type textarea "agent = new IntelligentFeederAgent(); }); </script> </body> </html>"
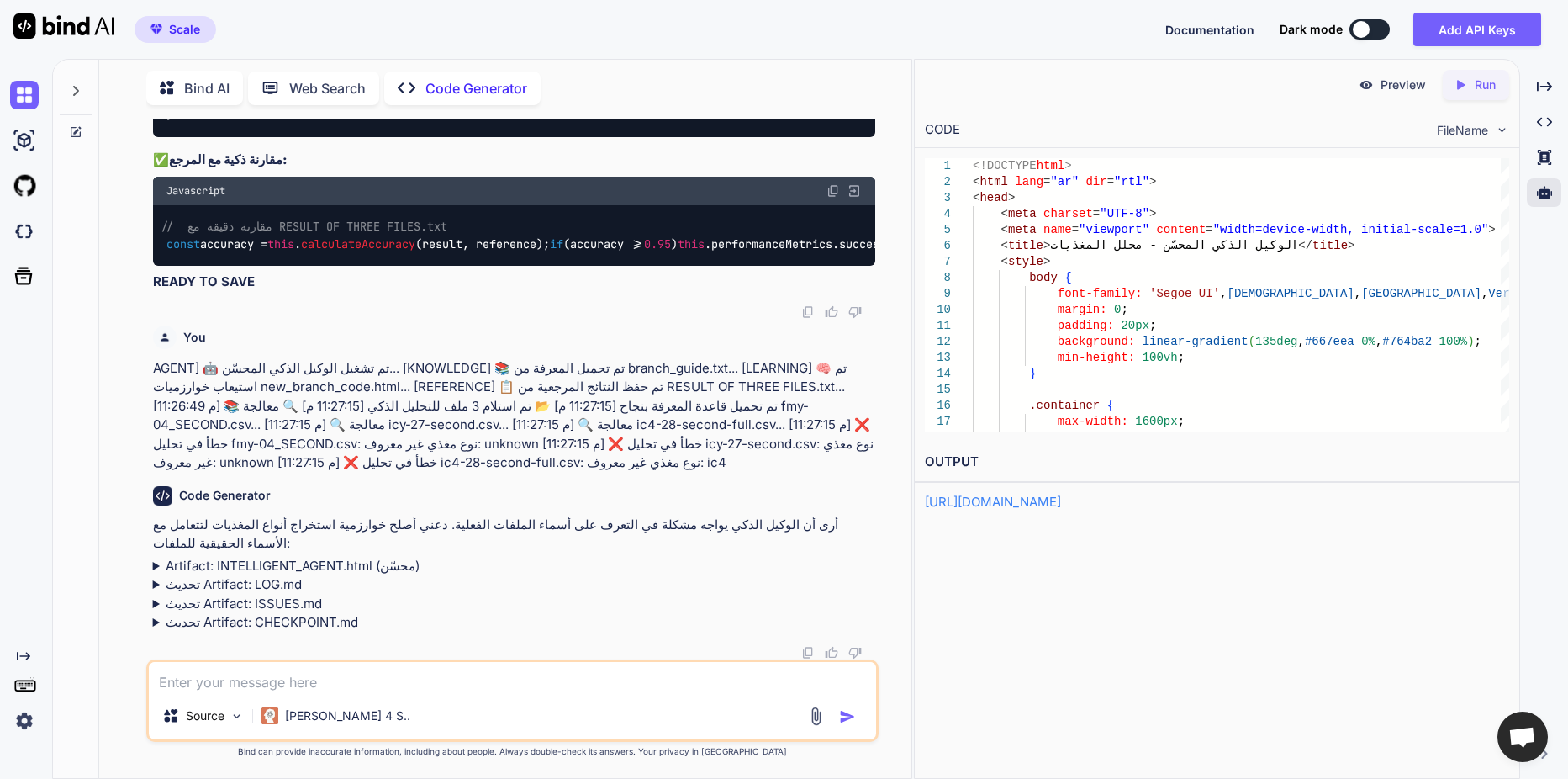
scroll to position [7254, 0]
click at [1480, 75] on div "Created with Pixso. Run" at bounding box center [1476, 85] width 67 height 31
click at [1401, 82] on p "Preview" at bounding box center [1404, 85] width 46 height 17
type textarea "x"
click at [264, 671] on textarea at bounding box center [512, 677] width 727 height 31
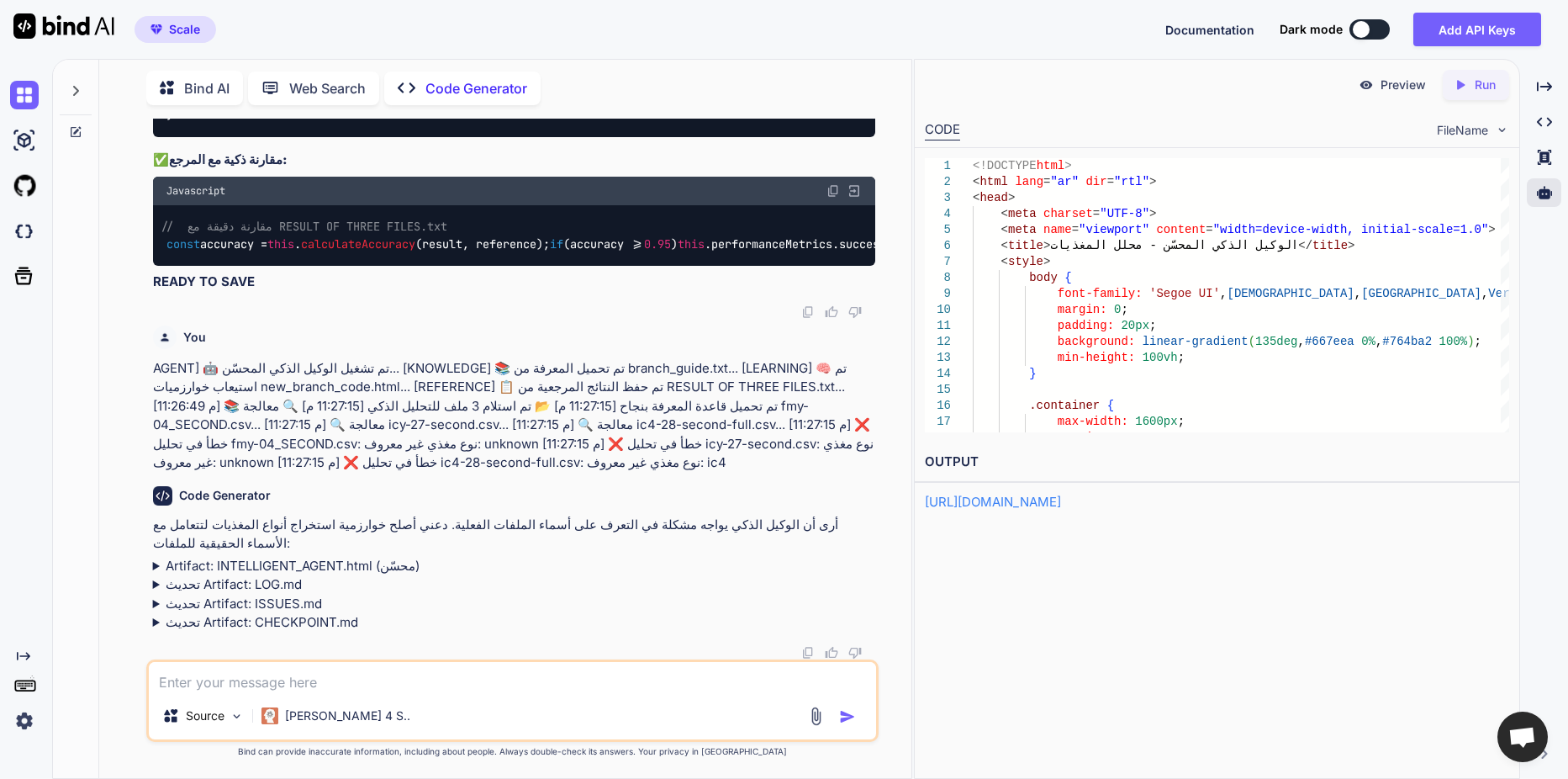
paste textarea "LOREM] 🤖 ip dolor sitame conse adipiّe... [SEDDOEIUS] 📚 te incid utlabor et dol…"
type textarea "LOREM] 🤖 ip dolor sitame conse adipiّe... [SEDDOEIUS] 📚 te incid utlabor et dol…"
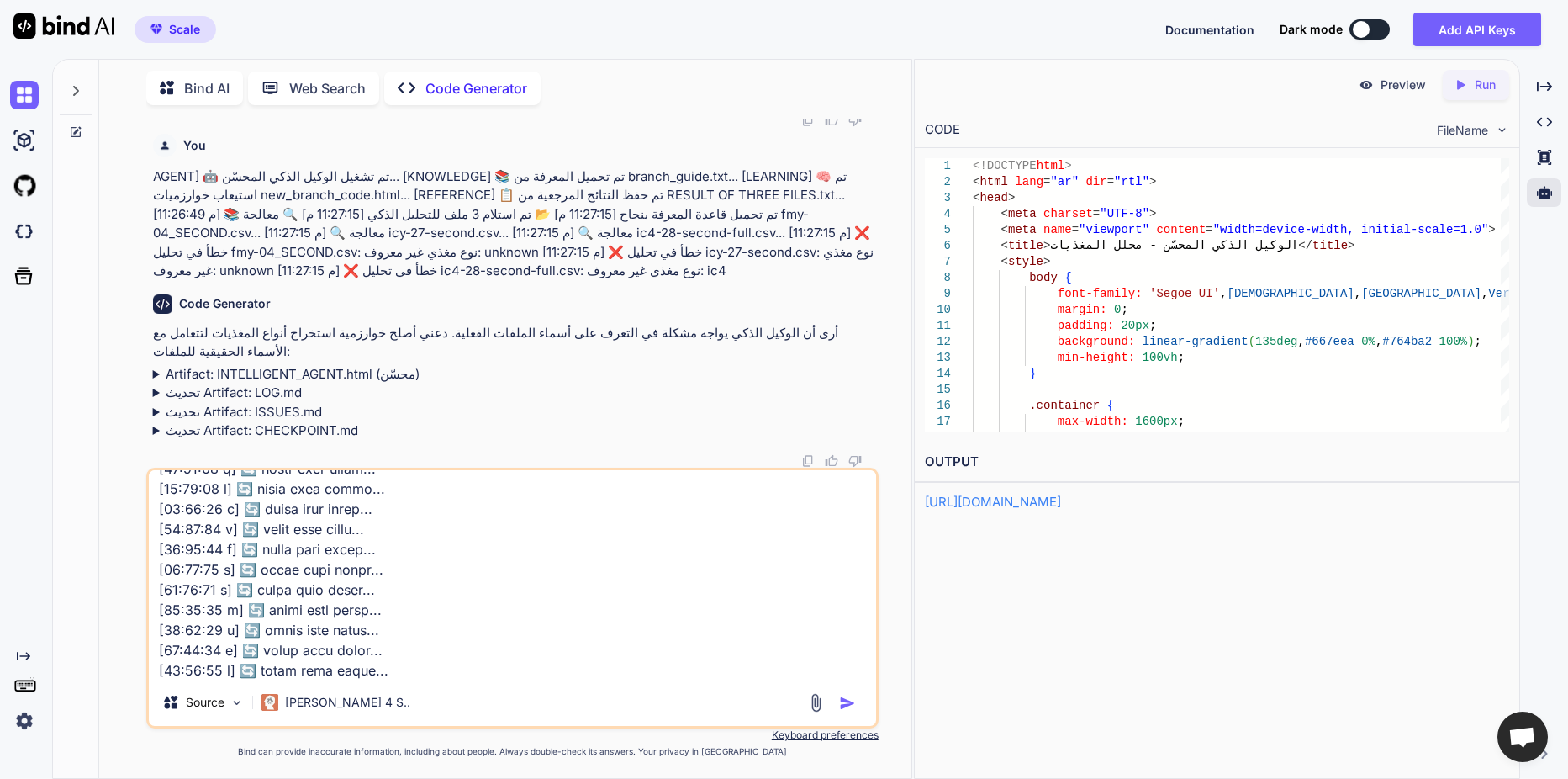
type textarea "x"
type textarea "LOREM] 🤖 ip dolor sitame conse adipiّe... [SEDDOEIUS] 📚 te incid utlabor et dol…"
type textarea "x"
type textarea "LOREM] 🤖 ip dolor sitame conse adipiّe... [SEDDOEIUS] 📚 te incid utlabor et dol…"
type textarea "x"
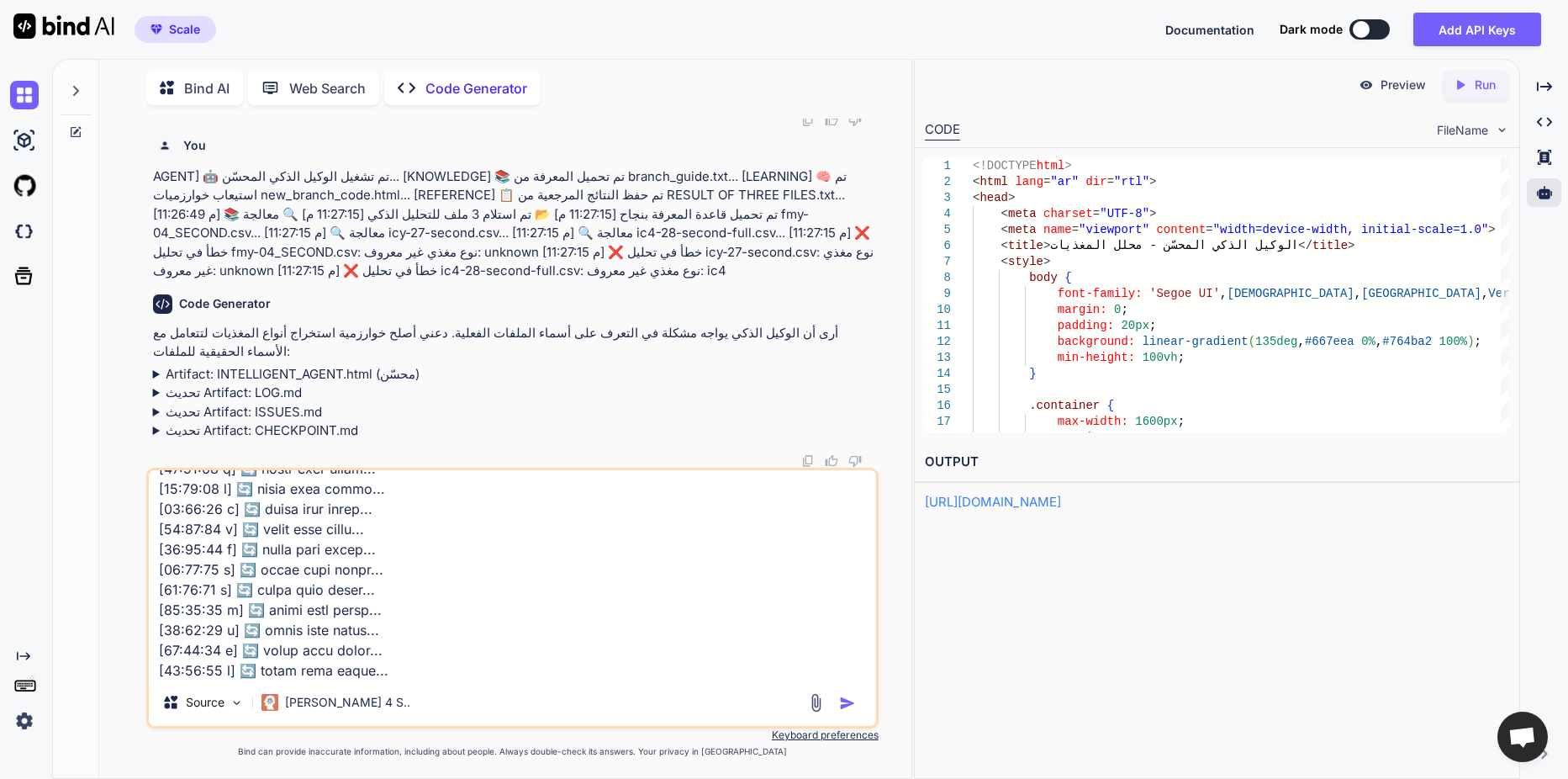
type textarea "LOREM] 🤖 ip dolor sitame conse adipiّe... [SEDDOEIUS] 📚 te incid utlabor et dol…"
click at [369, 669] on textarea at bounding box center [512, 574] width 727 height 208
type textarea "x"
type textarea "LOREM] 🤖 ip dolor sitame conse adipiّe... [SEDDOEIUS] 📚 te incid utlabor et dol…"
type textarea "x"
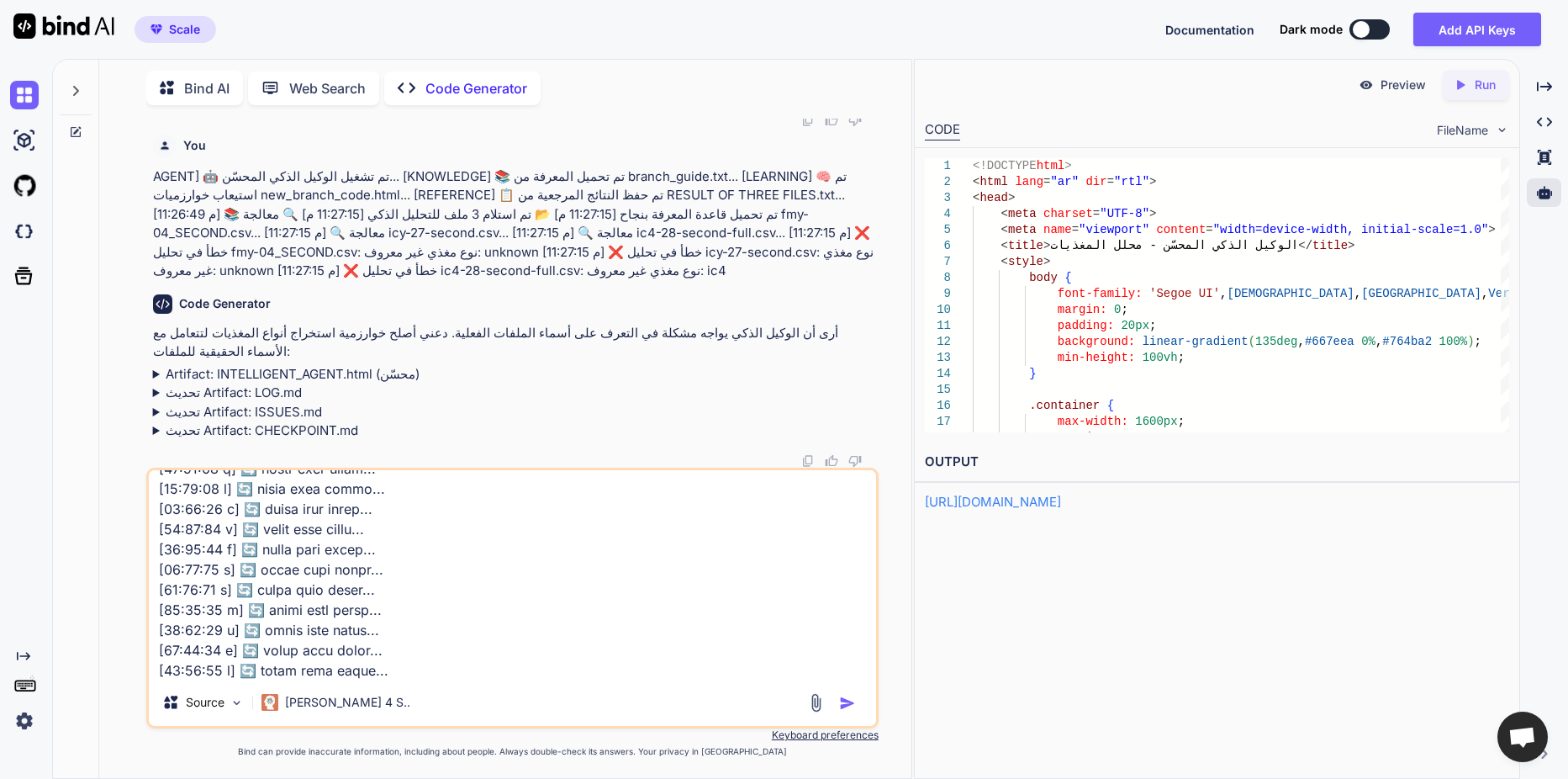
type textarea "LOREM] 🤖 ip dolor sitame conse adipiّe... [SEDDOEIUS] 📚 te incid utlabor et dol…"
type textarea "x"
type textarea "LOREM] 🤖 ip dolor sitame conse adipiّe... [SEDDOEIUS] 📚 te incid utlabor et dol…"
type textarea "x"
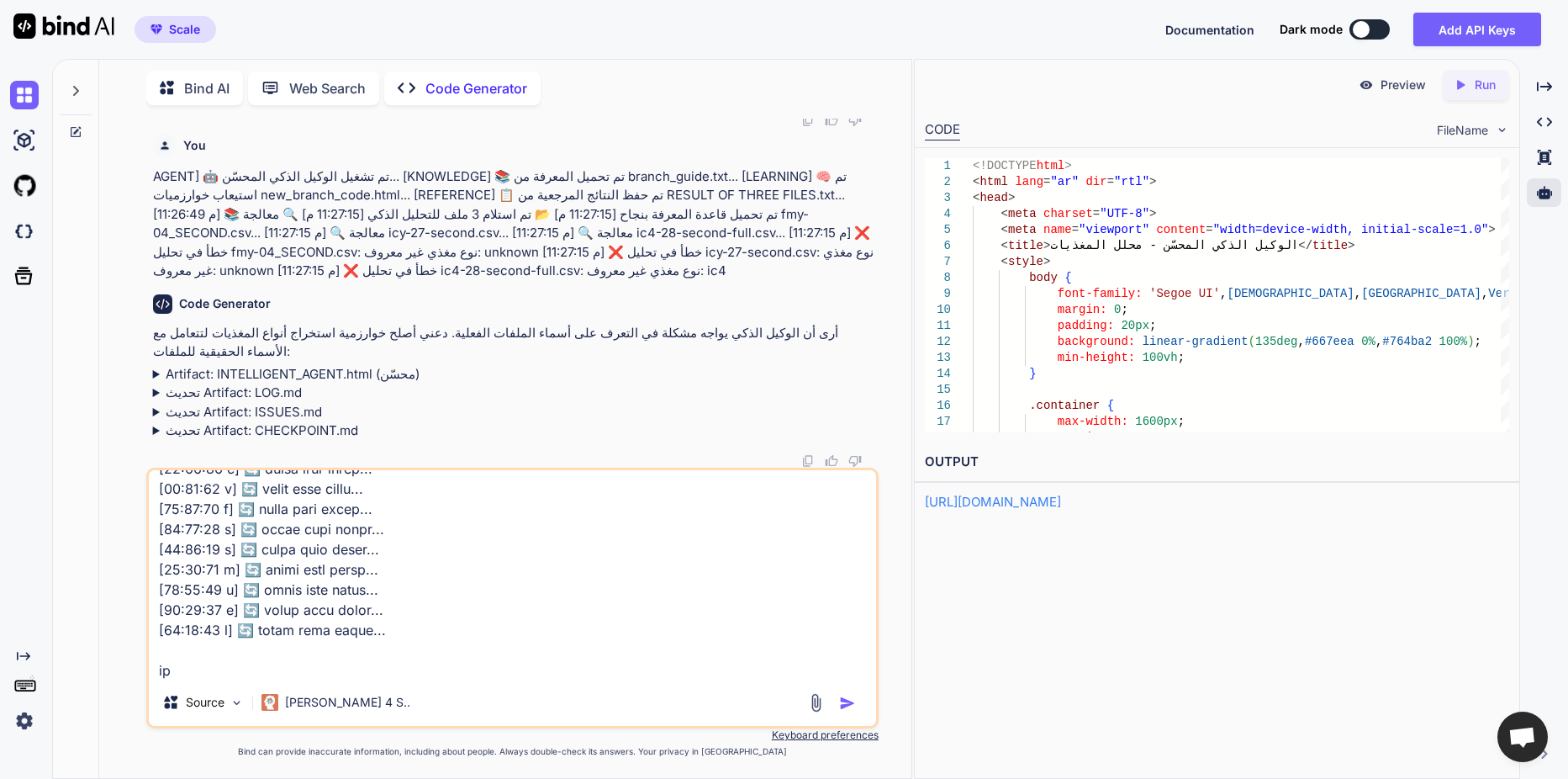
type textarea "LOREM] 🤖 ip dolor sitame conse adipiّe... [SEDDOEIUS] 📚 te incid utlabor et dol…"
type textarea "x"
type textarea "LOREM] 🤖 ip dolor sitame conse adipiّe... [SEDDOEIUS] 📚 te incid utlabor et dol…"
type textarea "x"
type textarea "AGENT] 🤖 تم تشغيل الوكيل الذكي المحسّن... [KNOWLEDGE] 📚 تم تحميل المعرفة من bra…"
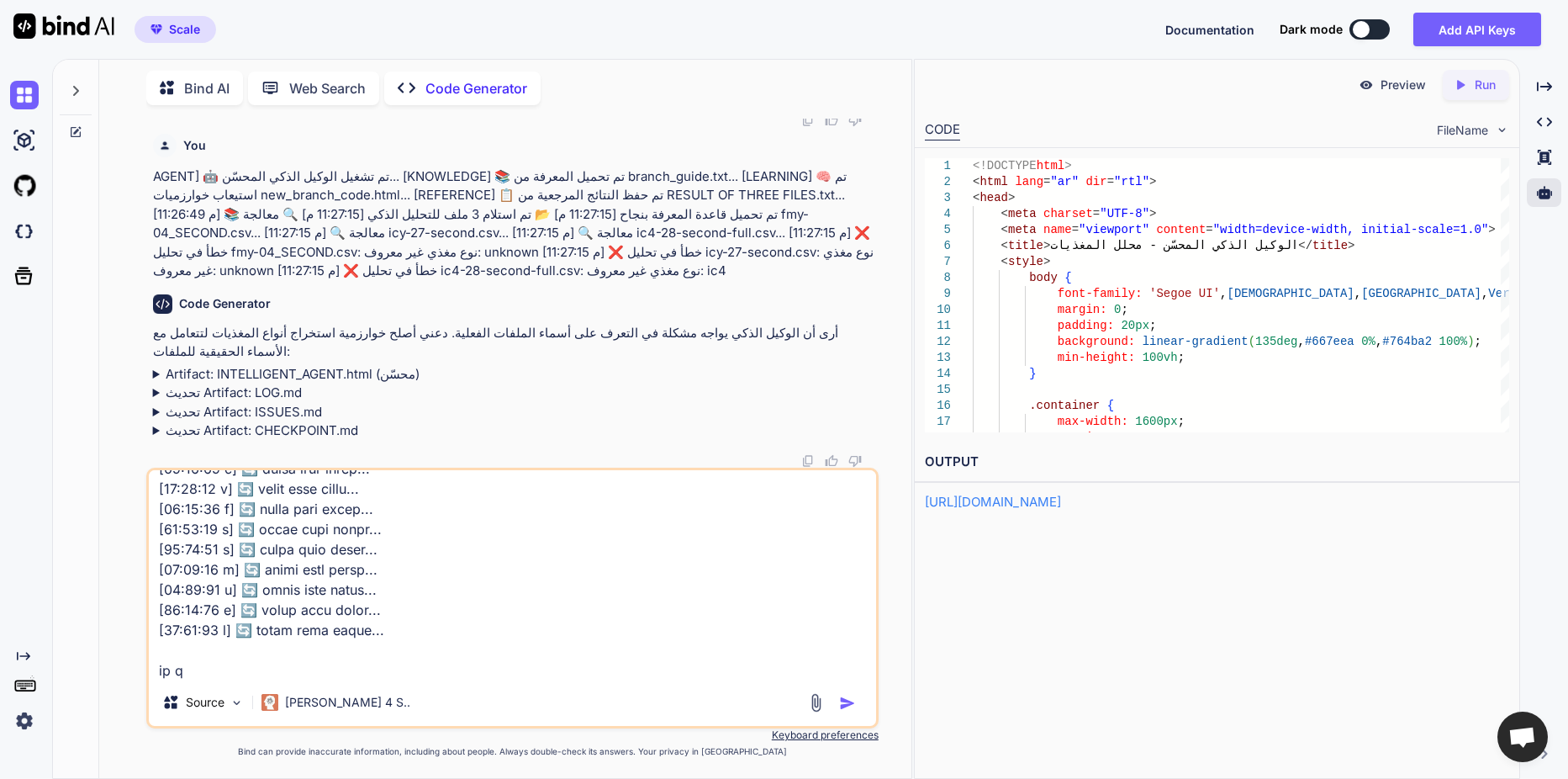
type textarea "x"
type textarea "AGENT] 🤖 تم تشغيل الوكيل الذكي المحسّن... [KNOWLEDGE] 📚 تم تحميل المعرفة من bra…"
type textarea "x"
type textarea "AGENT] 🤖 تم تشغيل الوكيل الذكي المحسّن... [KNOWLEDGE] 📚 تم تحميل المعرفة من bra…"
type textarea "x"
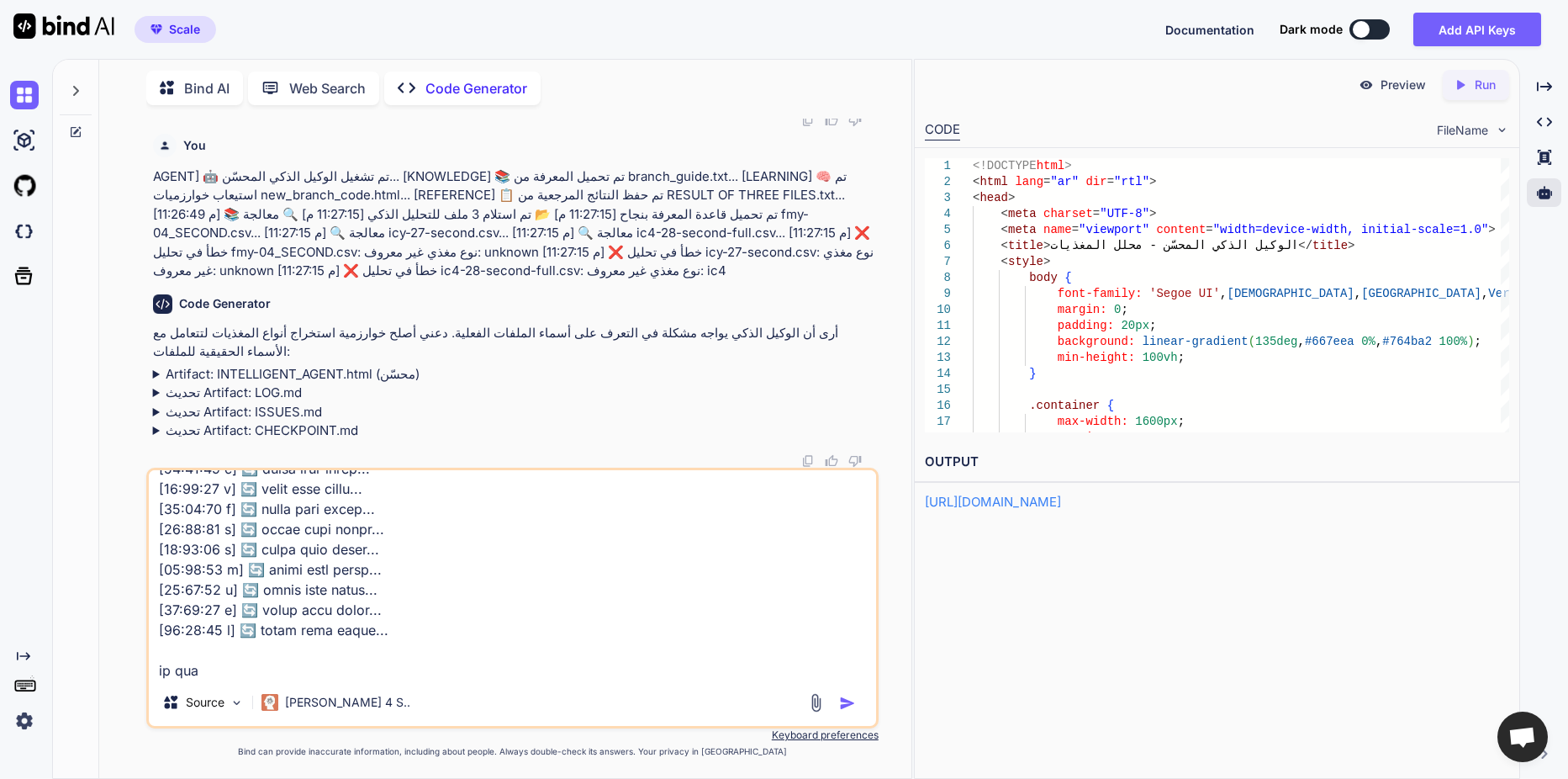
type textarea "AGENT] 🤖 تم تشغيل الوكيل الذكي المحسّن... [KNOWLEDGE] 📚 تم تحميل المعرفة من bra…"
type textarea "x"
type textarea "AGENT] 🤖 تم تشغيل الوكيل الذكي المحسّن... [KNOWLEDGE] 📚 تم تحميل المعرفة من bra…"
type textarea "x"
type textarea "AGENT] 🤖 تم تشغيل الوكيل الذكي المحسّن... [KNOWLEDGE] 📚 تم تحميل المعرفة من bra…"
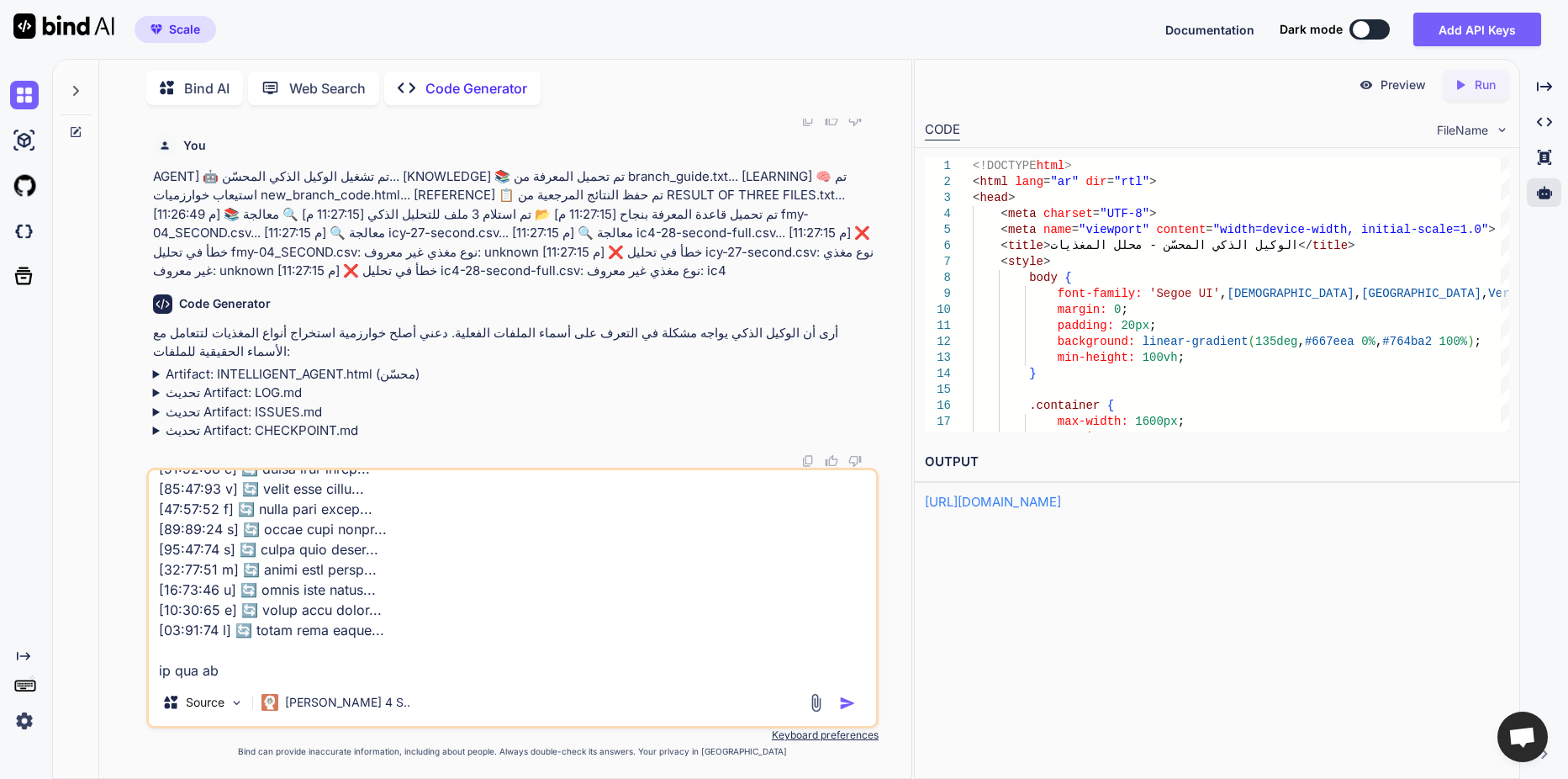
type textarea "x"
type textarea "AGENT] 🤖 تم تشغيل الوكيل الذكي المحسّن... [KNOWLEDGE] 📚 تم تحميل المعرفة من bra…"
type textarea "x"
type textarea "AGENT] 🤖 تم تشغيل الوكيل الذكي المحسّن... [KNOWLEDGE] 📚 تم تحميل المعرفة من bra…"
type textarea "x"
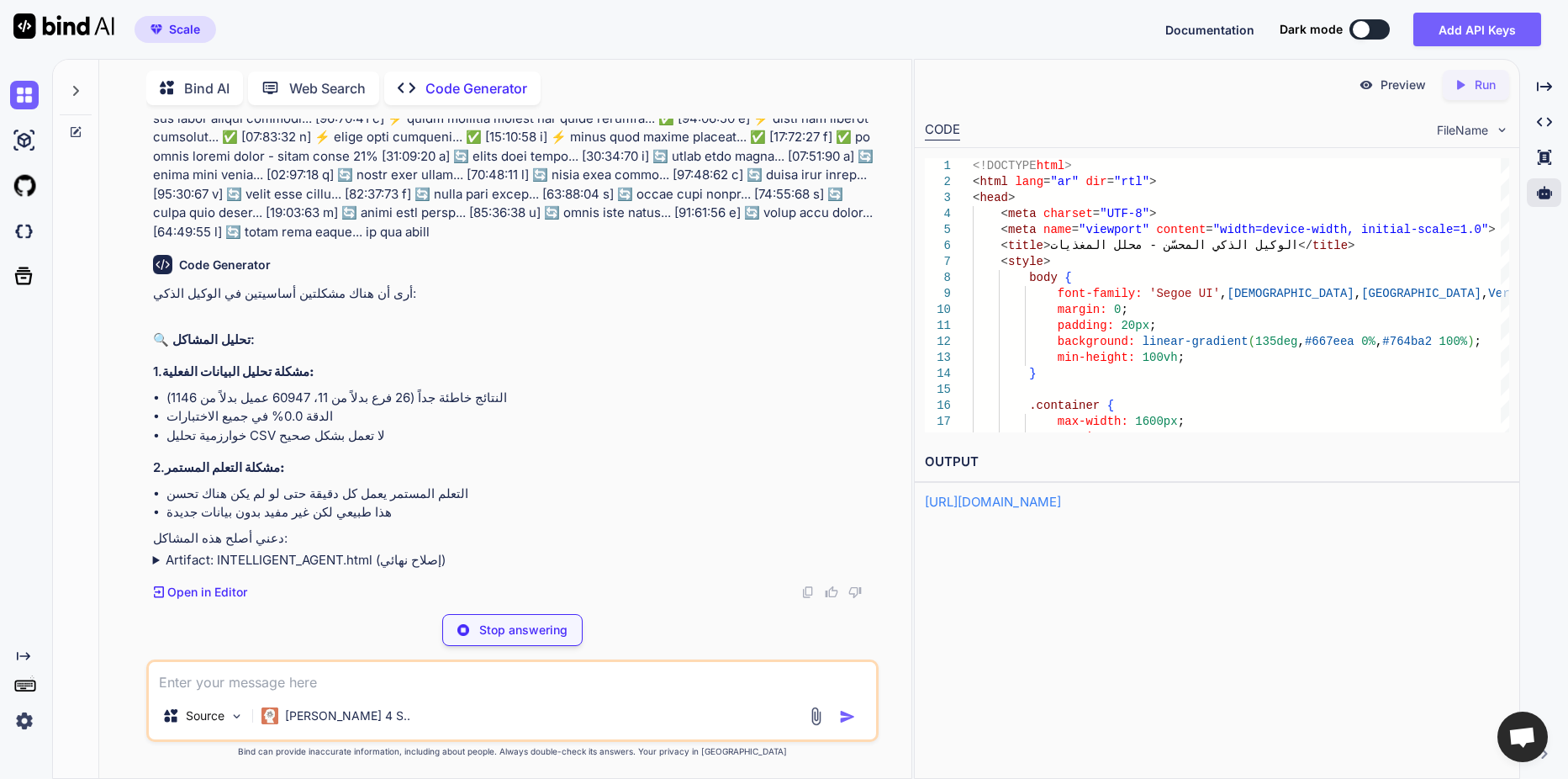
scroll to position [8470, 0]
type textarea "x"
paste textarea "LORE: Ipsumdolor Sitame Conse adi Elitse Doeiusmo (TEMP inci utla). ETDOLOREM: …"
type textarea "LORE: Ipsumdolor Sitame Conse adi Elitse Doeiusmo (TEMP inci utla). ETDOLOREM: …"
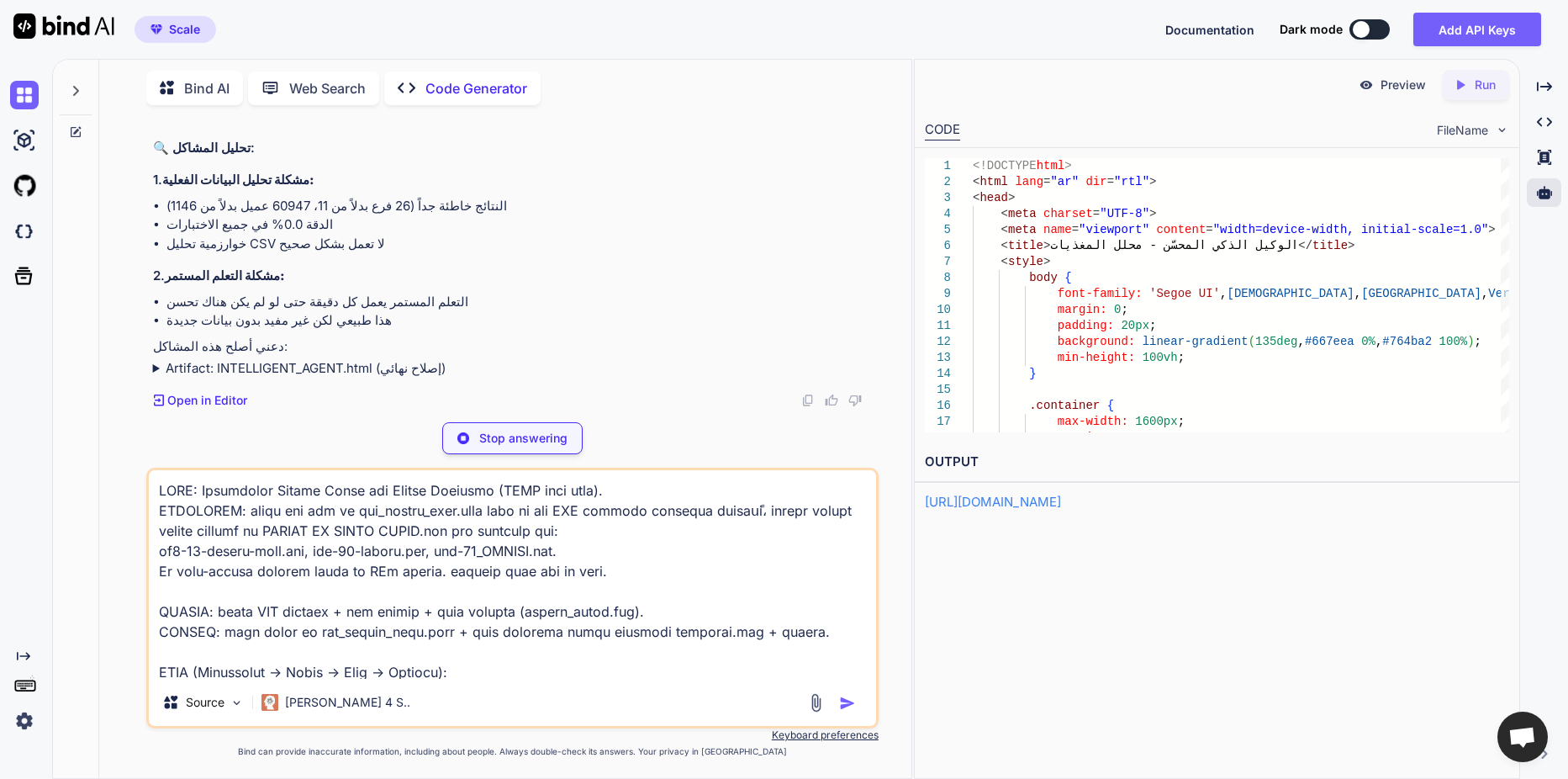
scroll to position [1616, 0]
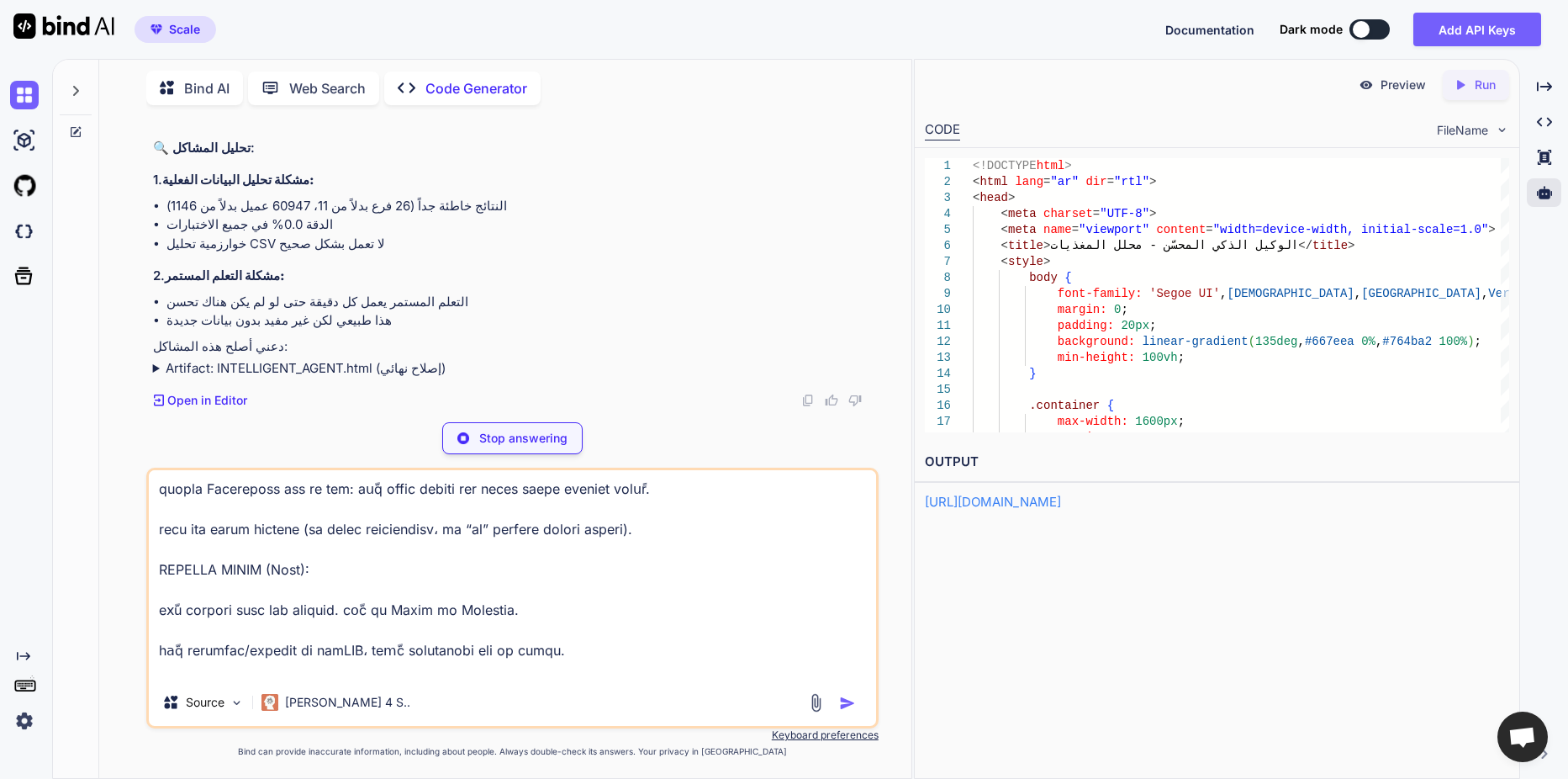
type textarea "x"
type textarea "LORE: Ipsumdolor Sitame Conse adi Elitse Doeiusmo (TEMP inci utla). ETDOLOREM: …"
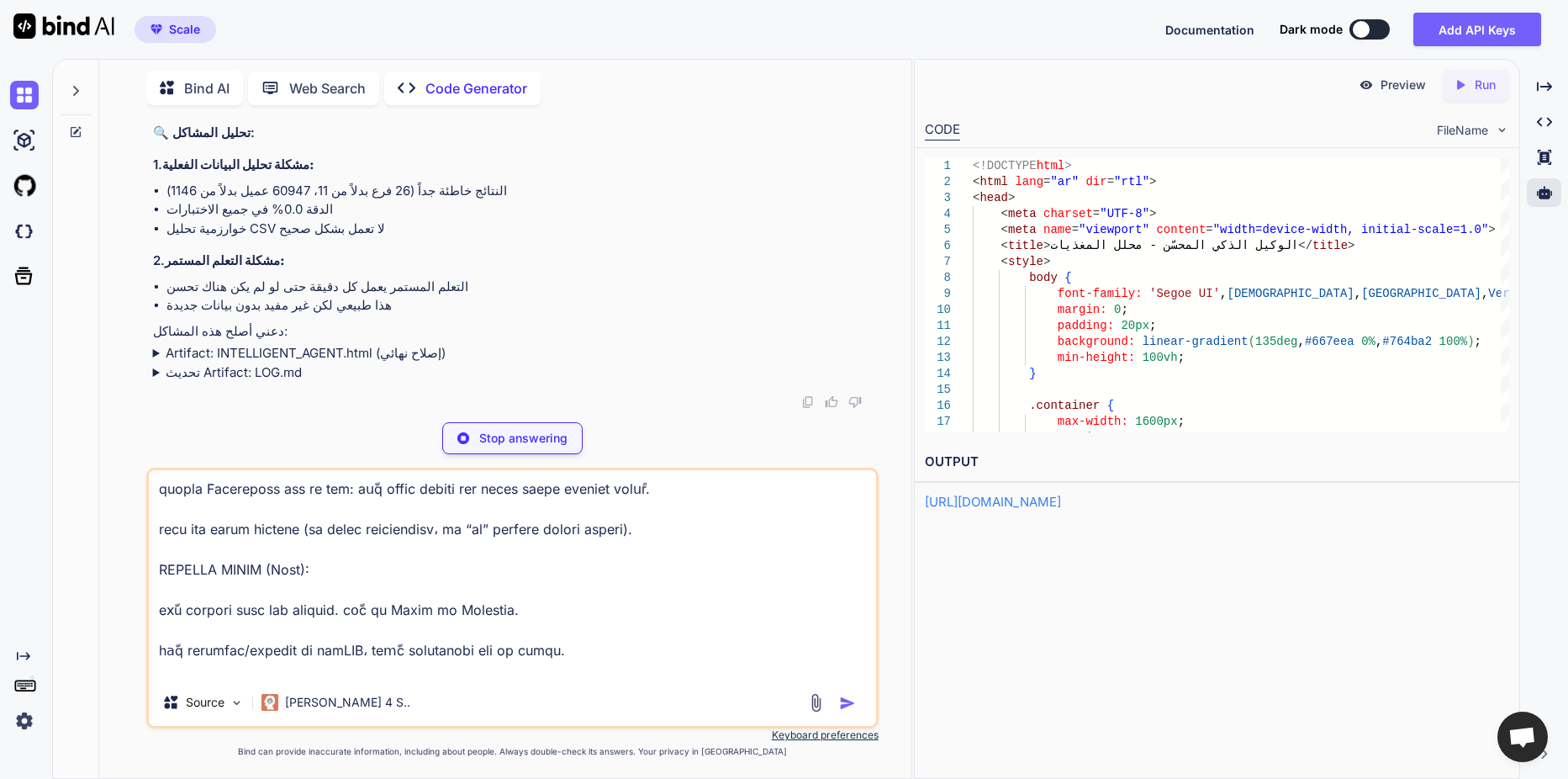
scroll to position [8676, 0]
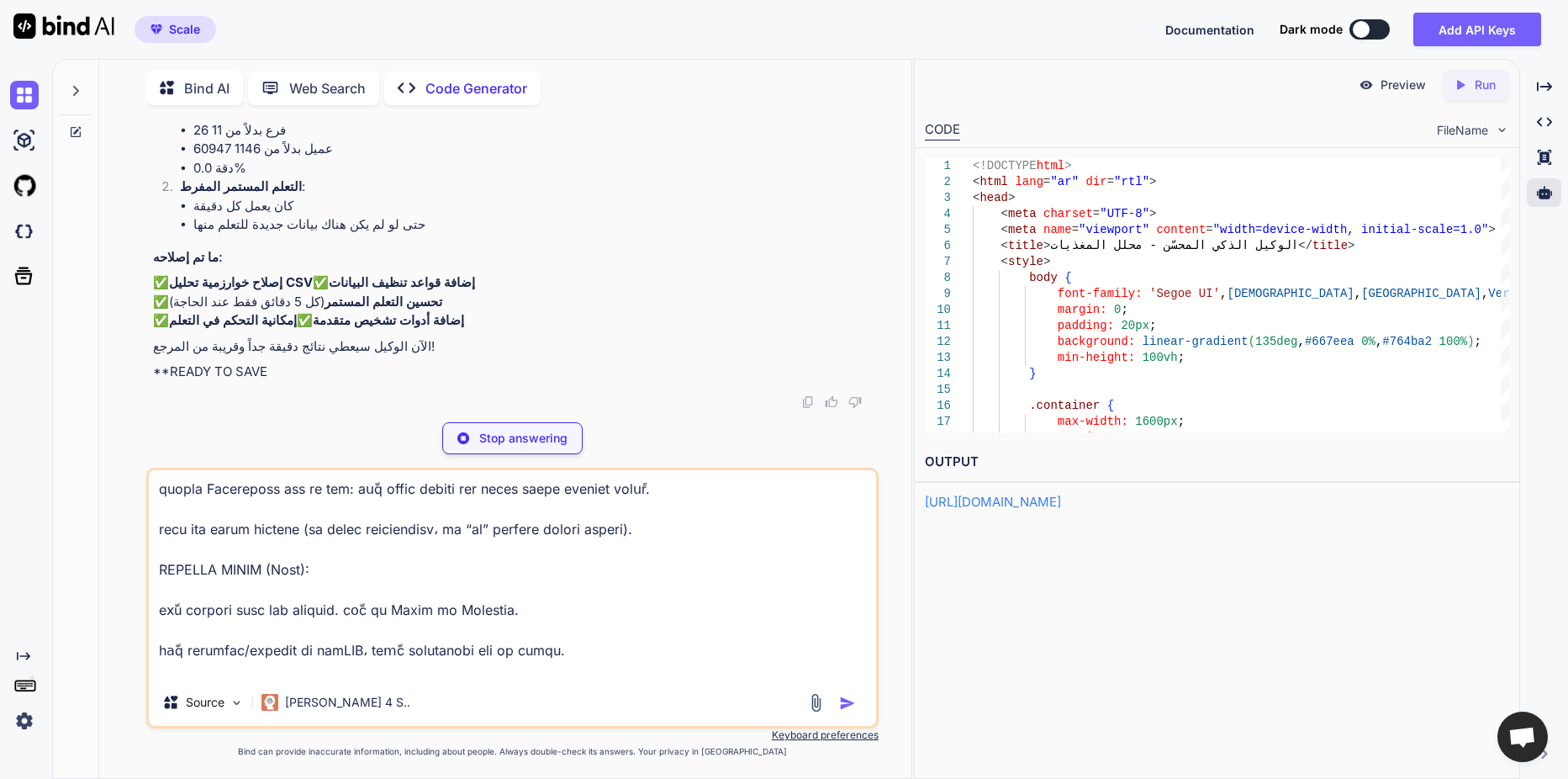
type textarea "x"
type textarea "</html>"
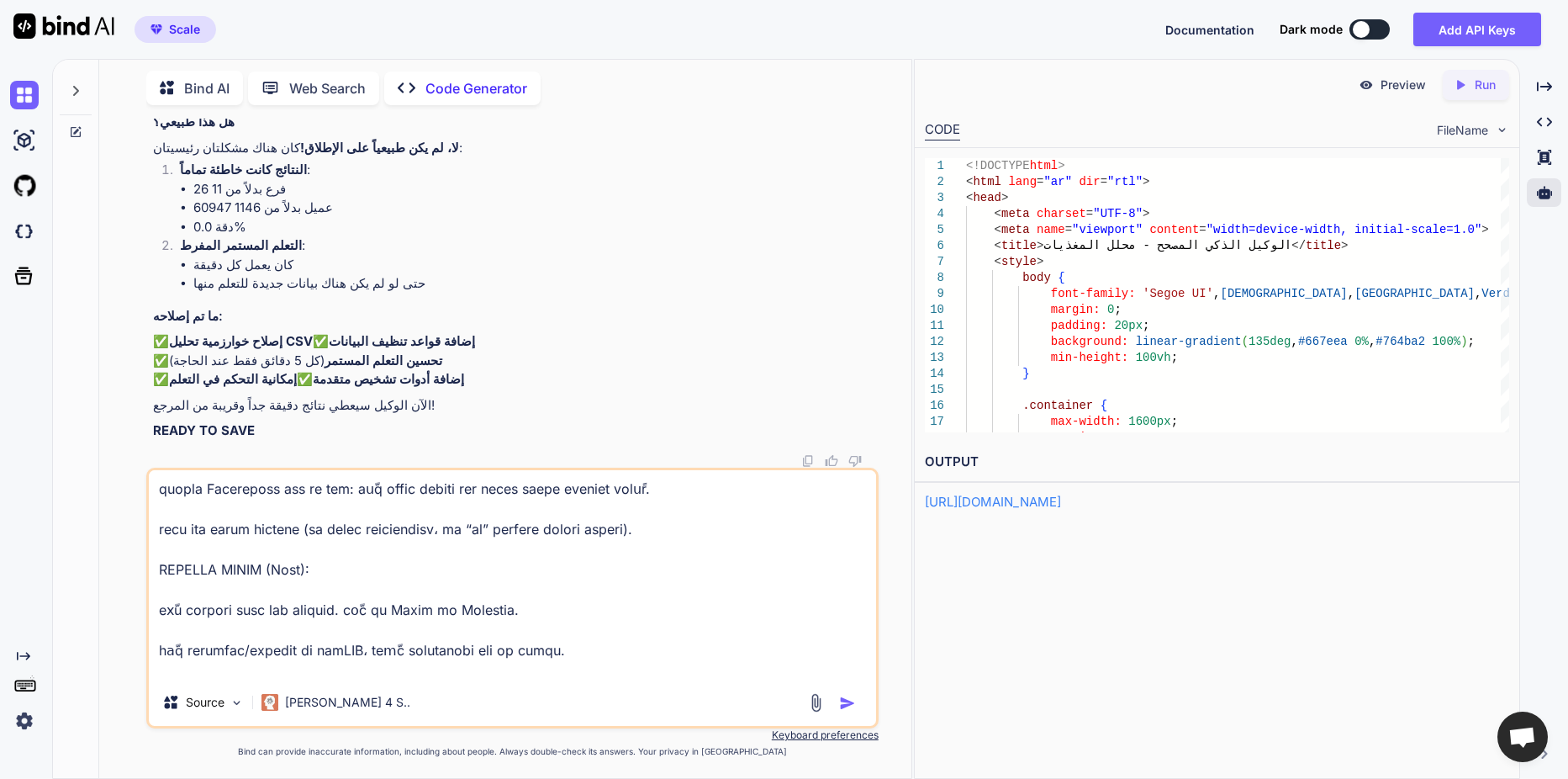
scroll to position [9080, 0]
click at [1480, 90] on p "Run" at bounding box center [1485, 85] width 21 height 17
click at [1427, 88] on div "Preview" at bounding box center [1392, 85] width 95 height 31
click at [848, 701] on img "button" at bounding box center [848, 703] width 17 height 17
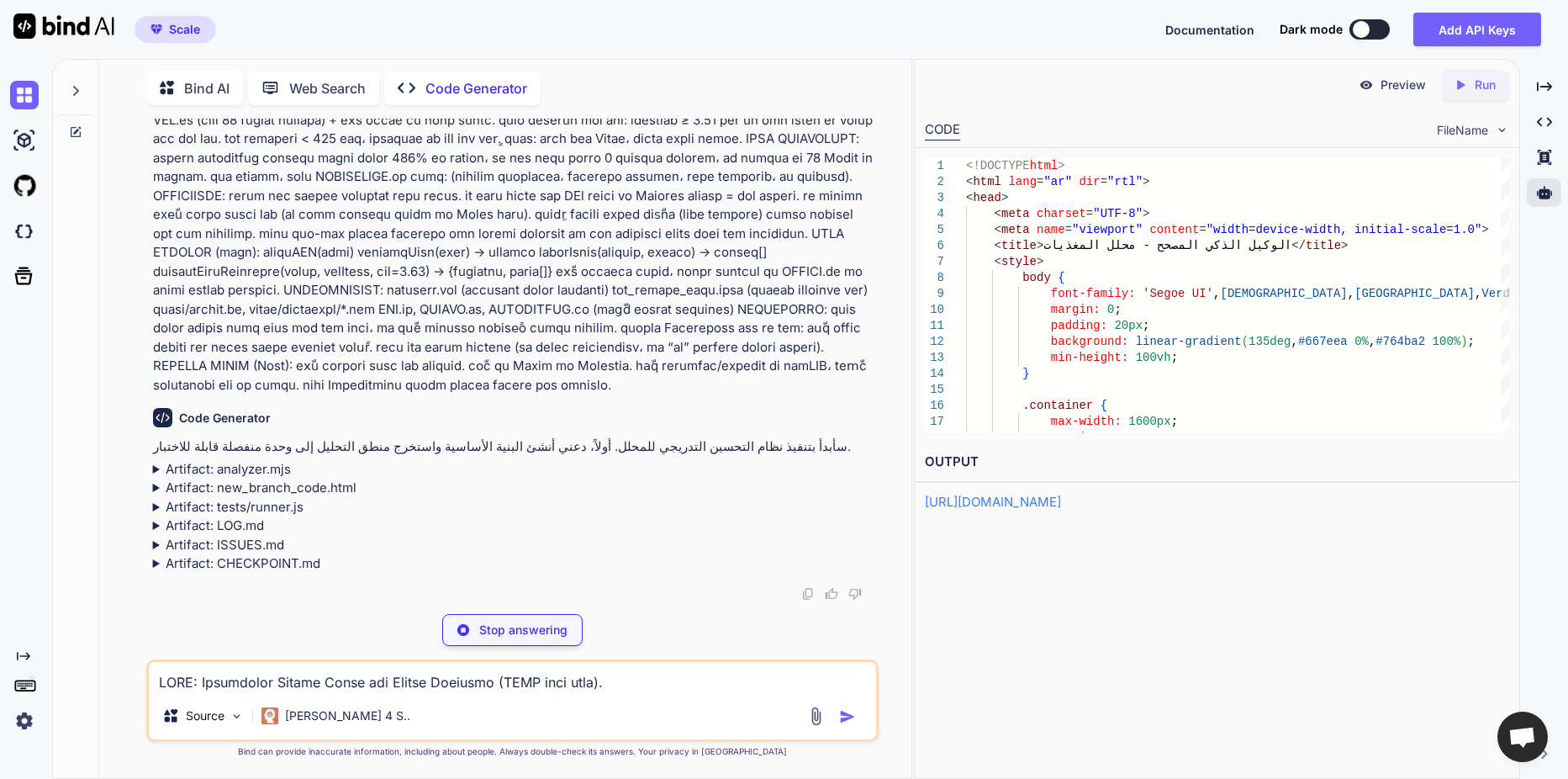
scroll to position [9591, 0]
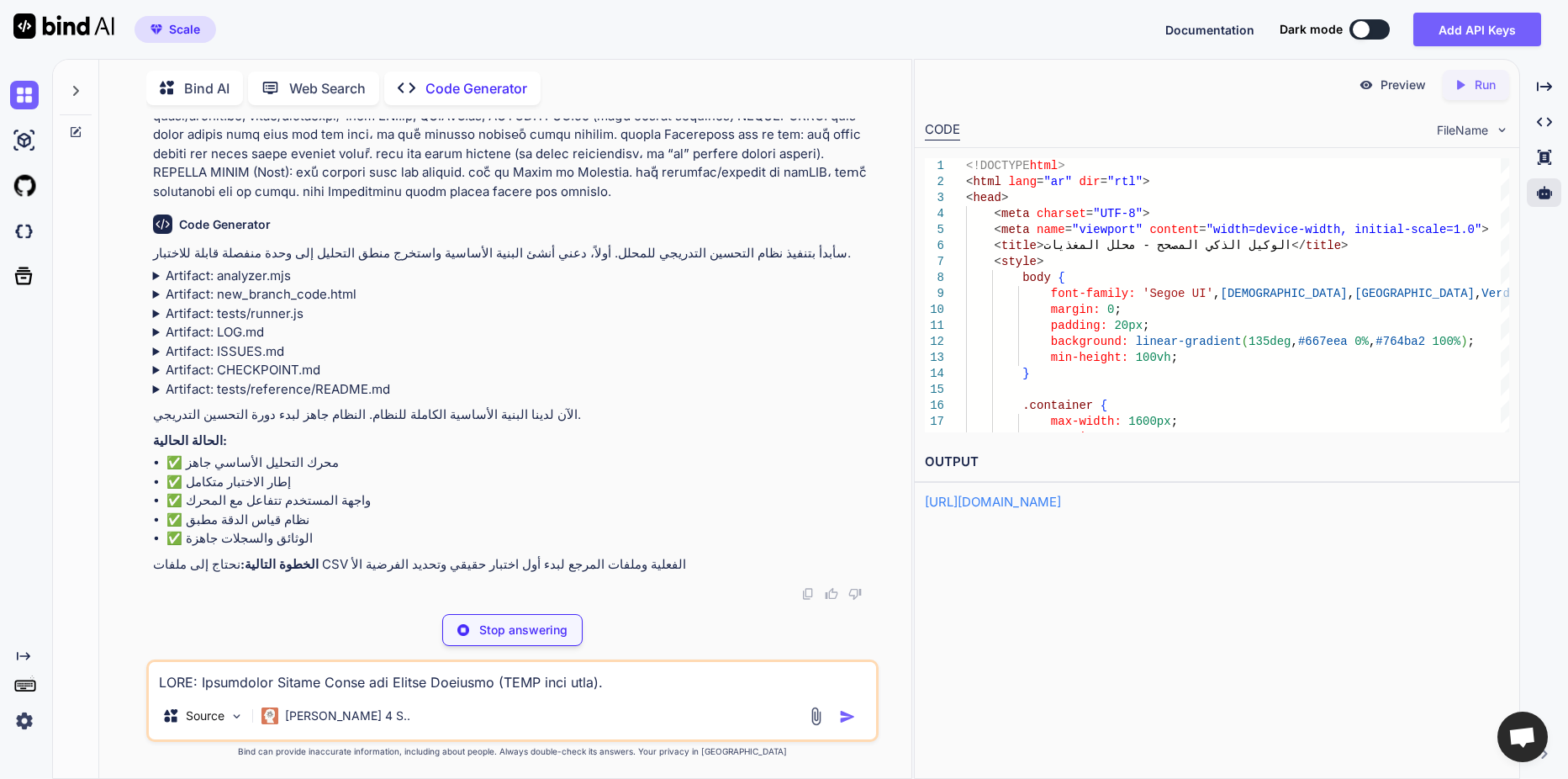
type textarea "x"
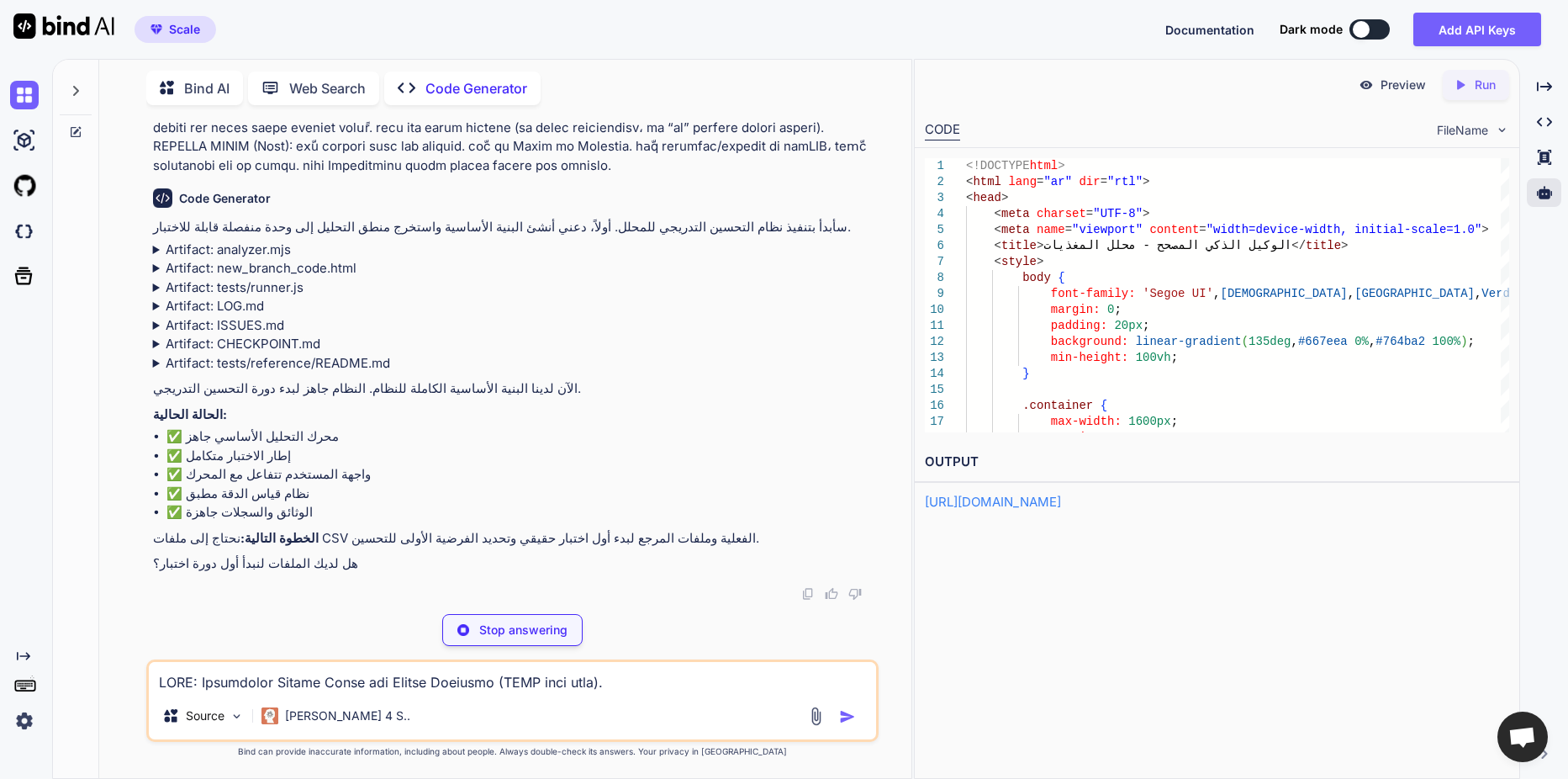
type textarea "return matches / coords1.length; }"
type textarea "x"
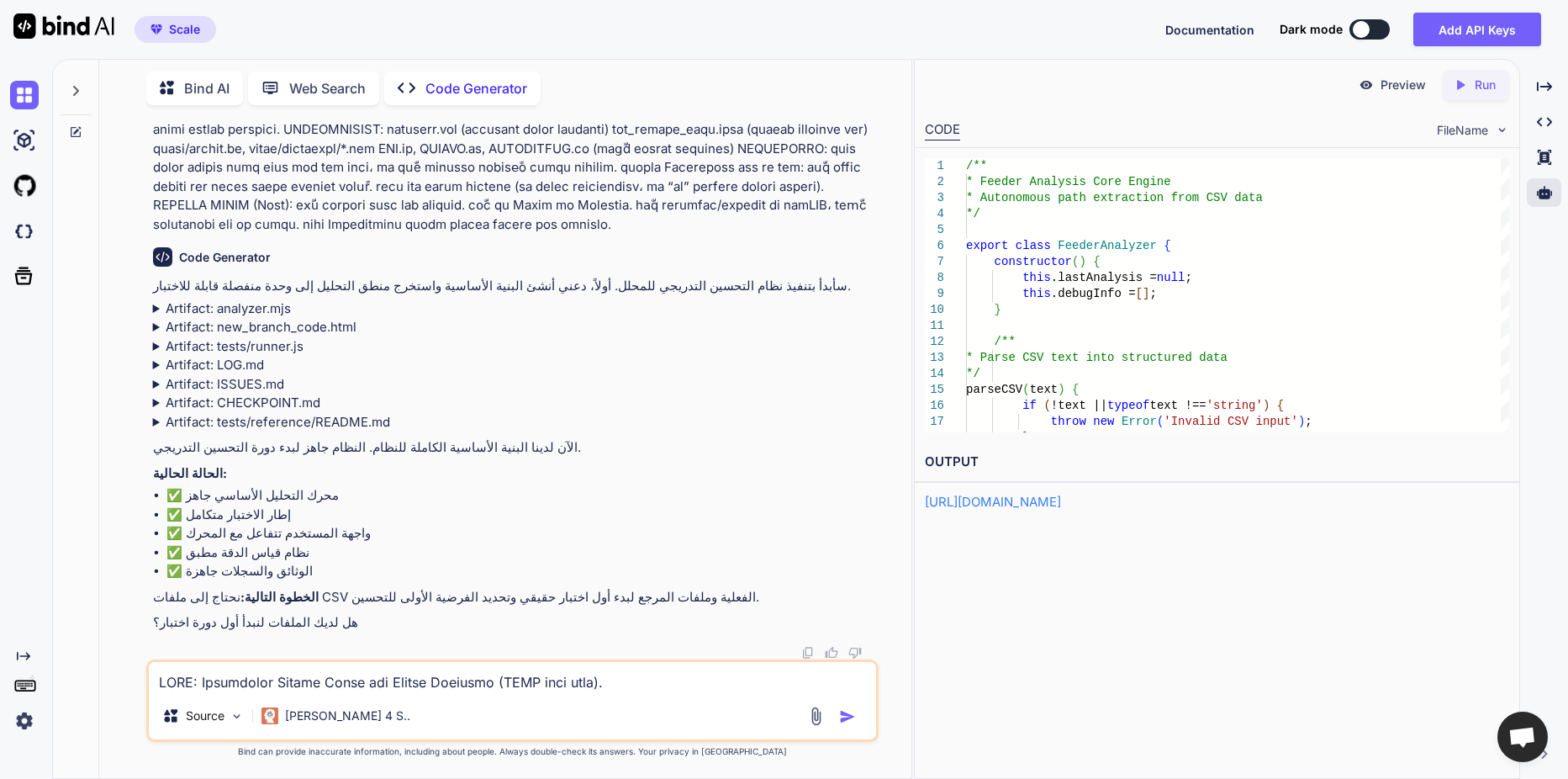
scroll to position [9770, 0]
click at [1455, 87] on icon "Created with Pixso." at bounding box center [1460, 85] width 15 height 15
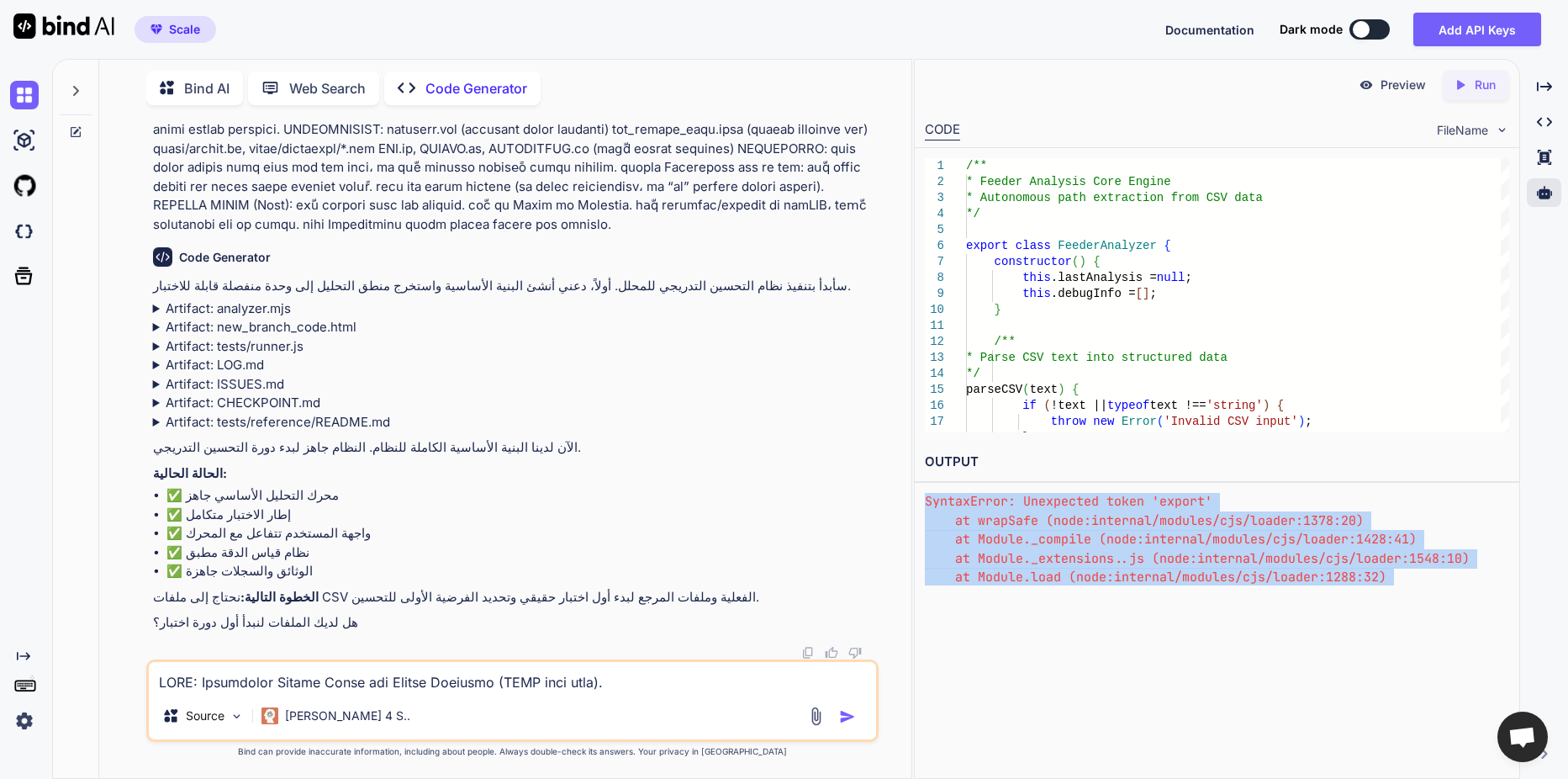
scroll to position [441, 0]
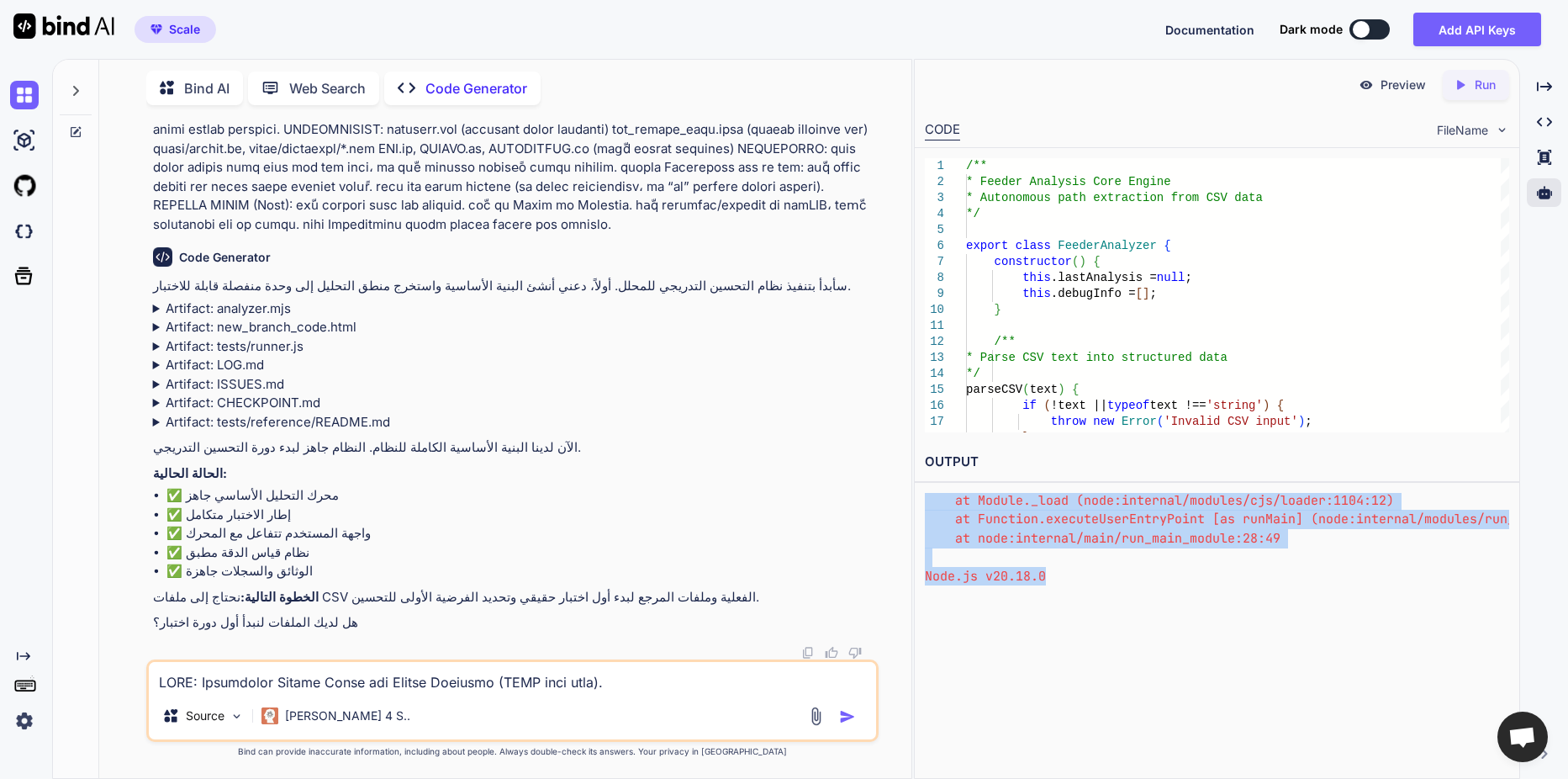
drag, startPoint x: 927, startPoint y: 498, endPoint x: 1392, endPoint y: 584, distance: 472.9
click at [1392, 584] on div "(node:14854) Warning: To load an ES module, set "type": "module" in the package…" at bounding box center [1216, 539] width 584 height 93
copy div "node:14854) Warning: To load an ES module, set "type": "module" in the package.…"
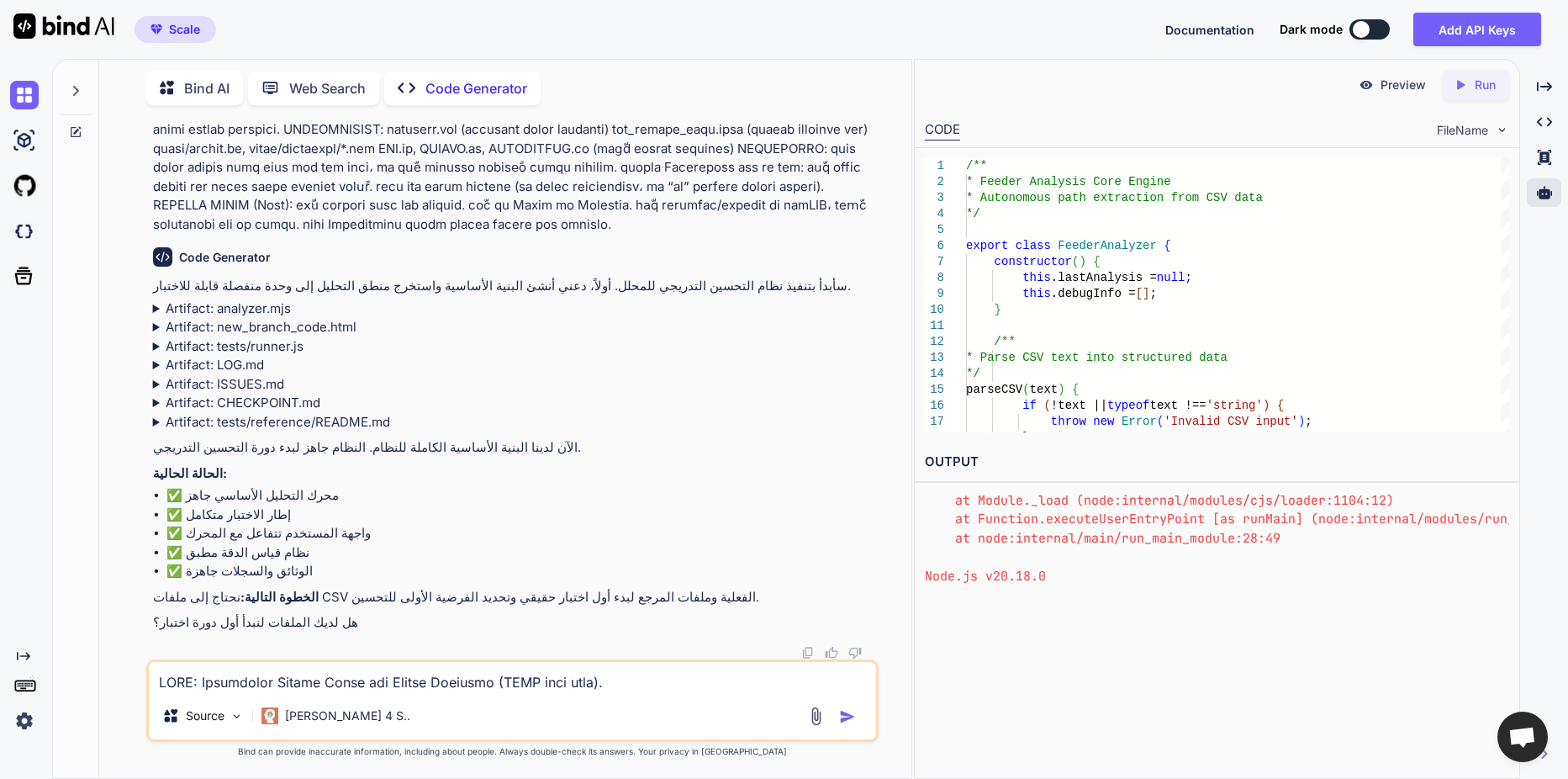
click at [299, 682] on textarea at bounding box center [512, 677] width 727 height 31
paste textarea "node:14854) Warning: To load an ES module, set "type": "module" in the package.…"
type textarea "node:14854) Warning: To load an ES module, set "type": "module" in the package.…"
type textarea "x"
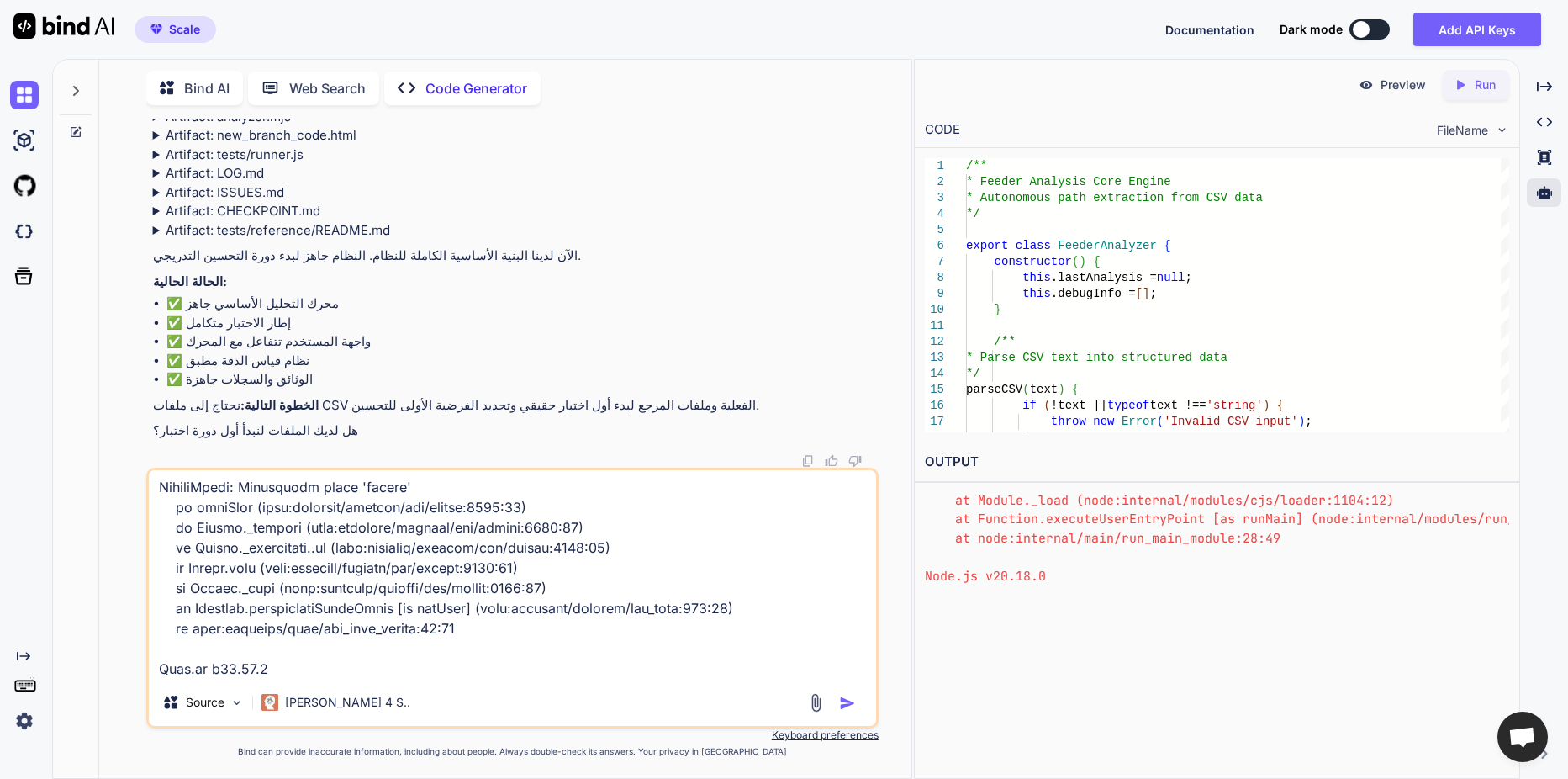
type textarea "node:14854) Warning: To load an ES module, set "type": "module" in the package.…"
click at [1406, 82] on p "Preview" at bounding box center [1404, 85] width 46 height 17
click at [852, 703] on img "button" at bounding box center [848, 703] width 17 height 17
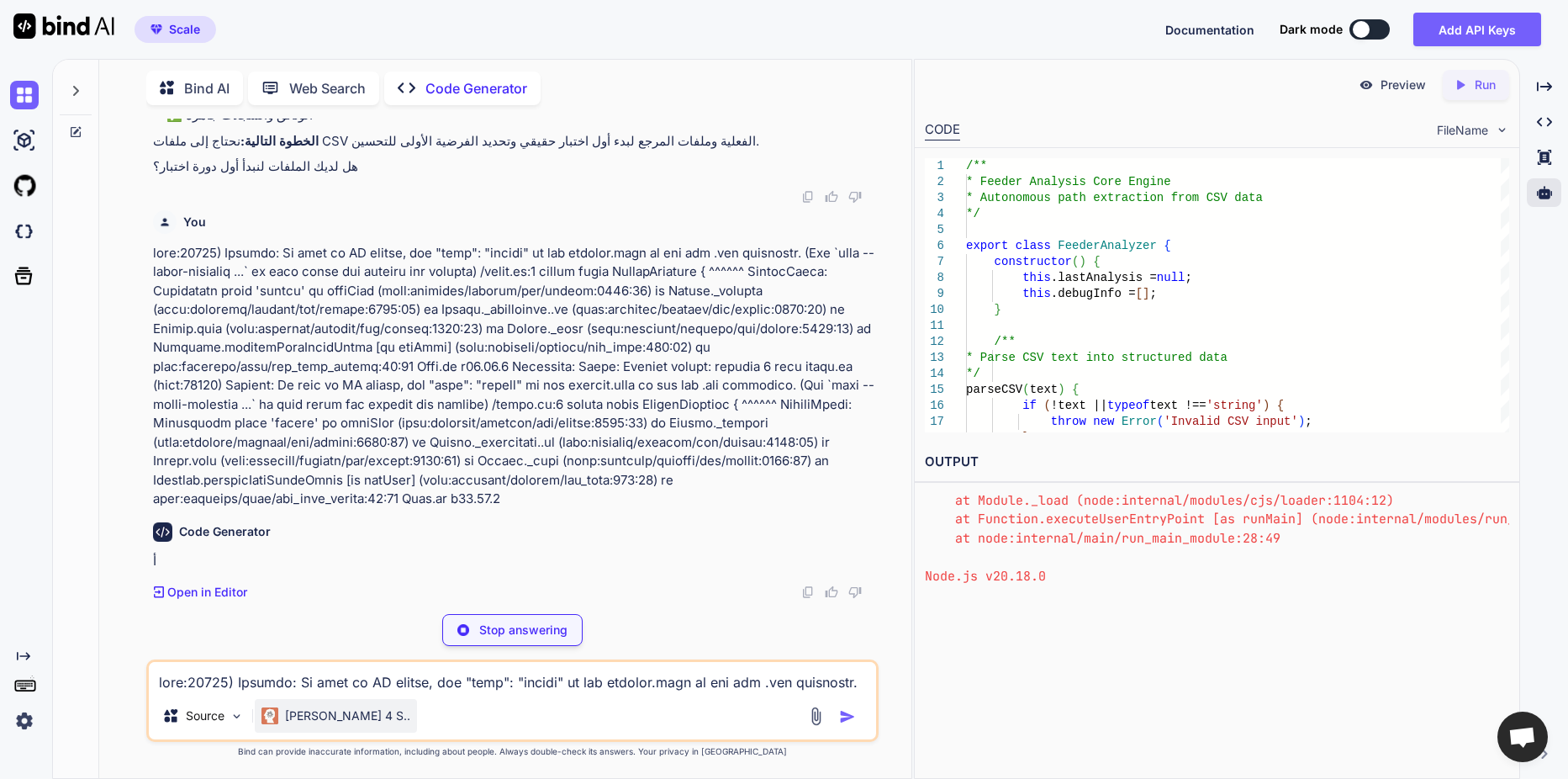
scroll to position [10194, 0]
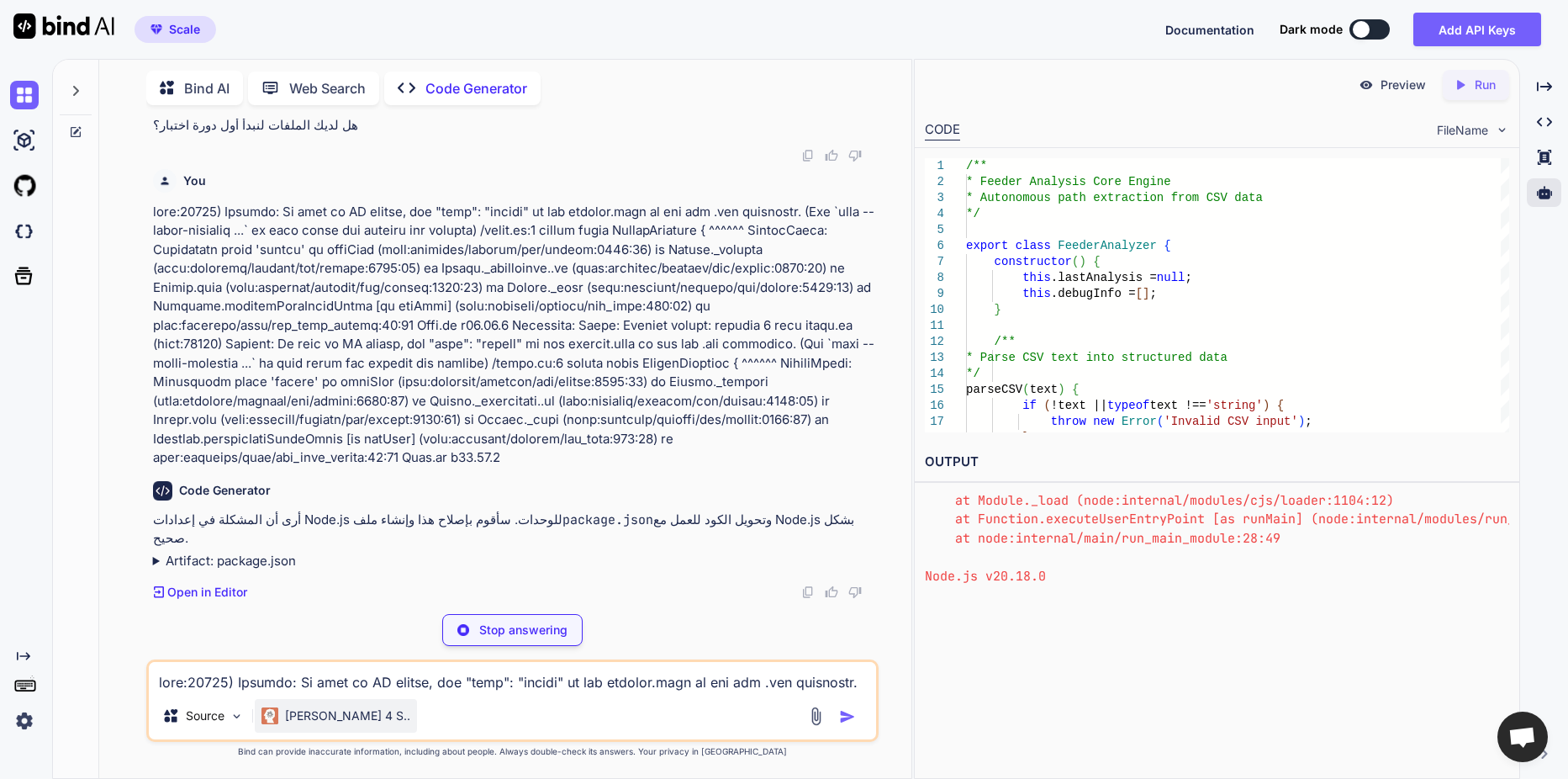
click at [339, 725] on div "[PERSON_NAME] 4 S.." at bounding box center [336, 715] width 162 height 33
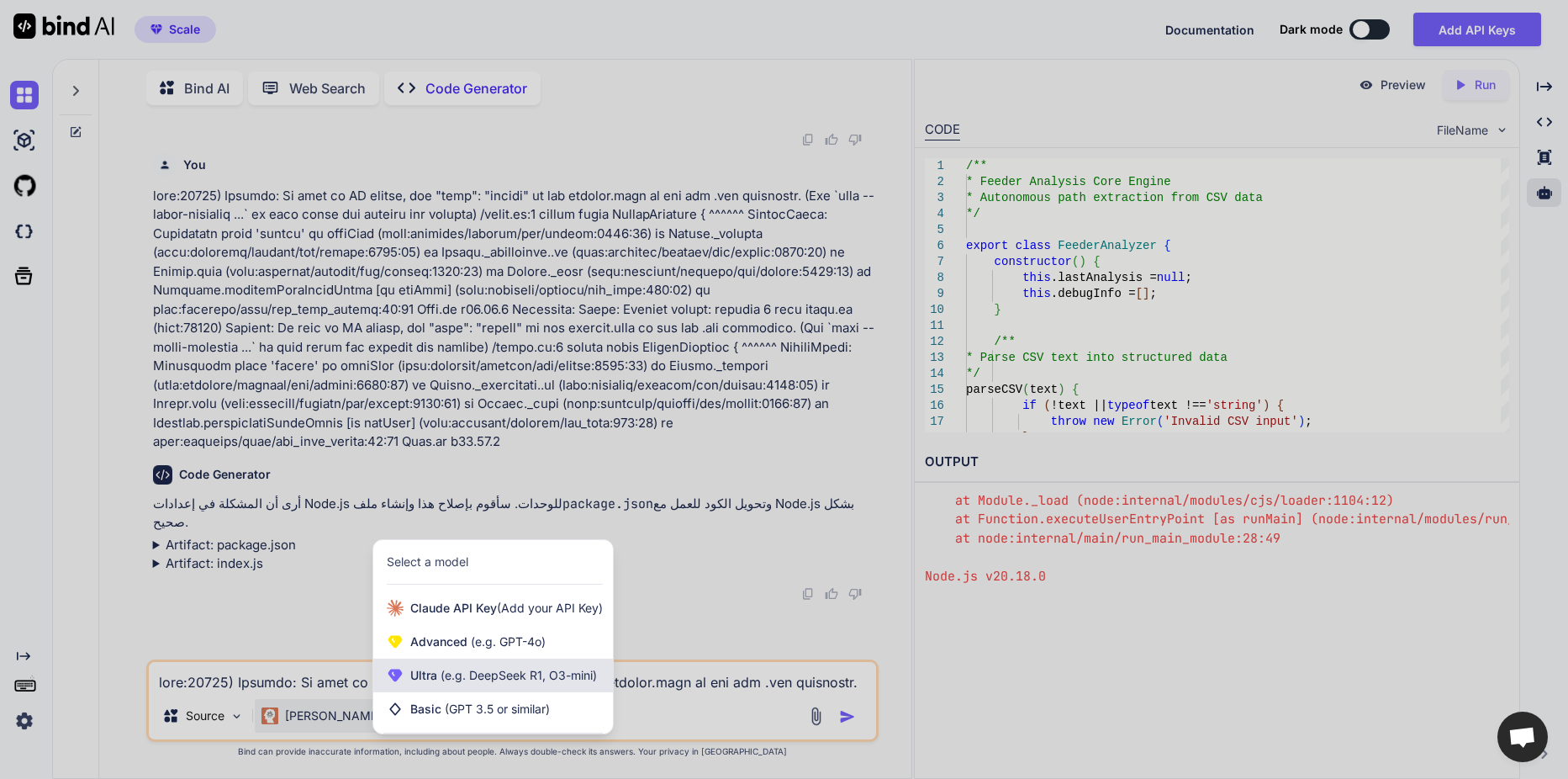
click at [494, 684] on div "Ultra (e.g. DeepSeek R1, O3-mini)" at bounding box center [493, 675] width 240 height 33
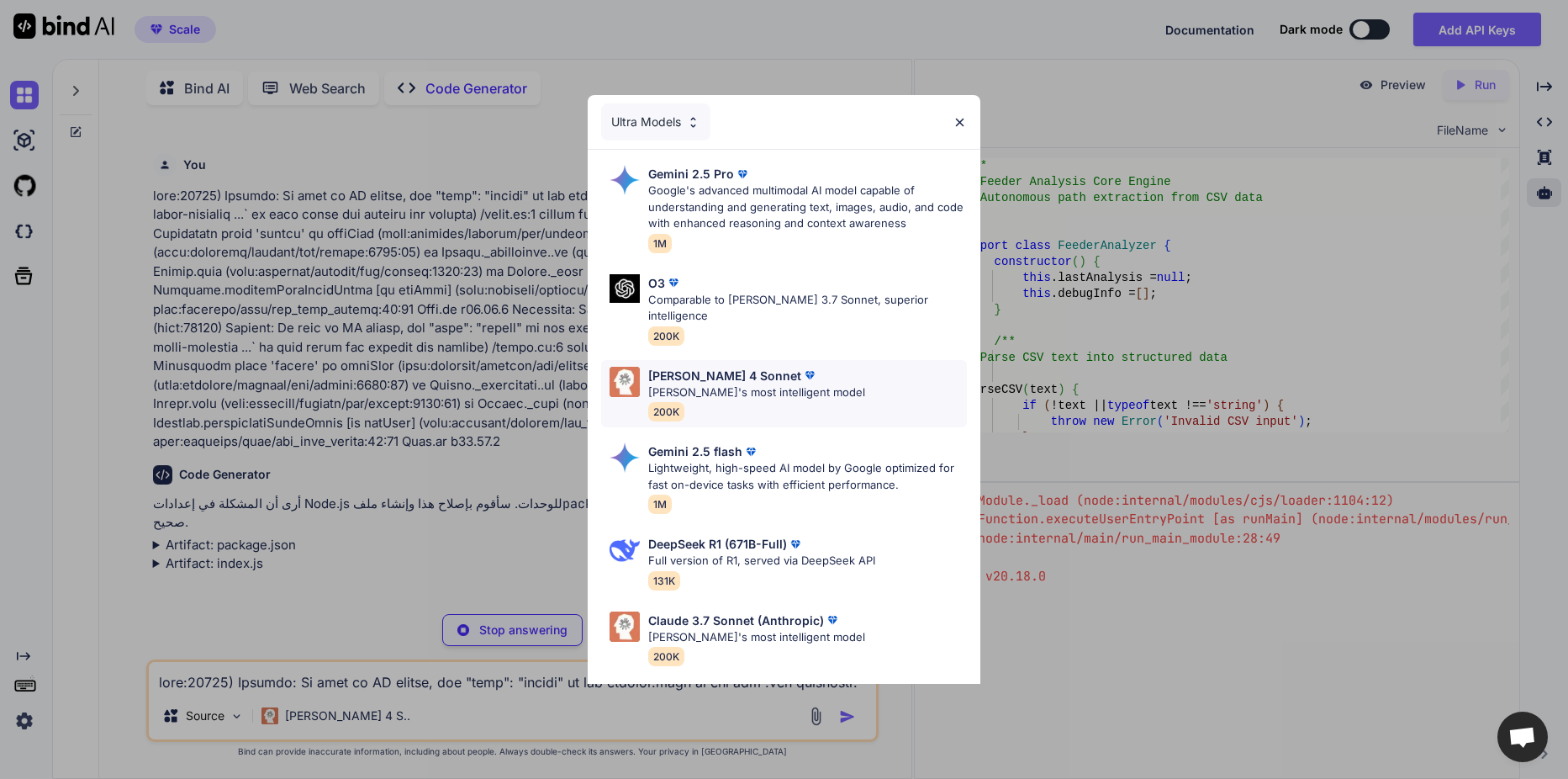
click at [756, 384] on p "[PERSON_NAME]'s most intelligent model" at bounding box center [751, 393] width 207 height 17
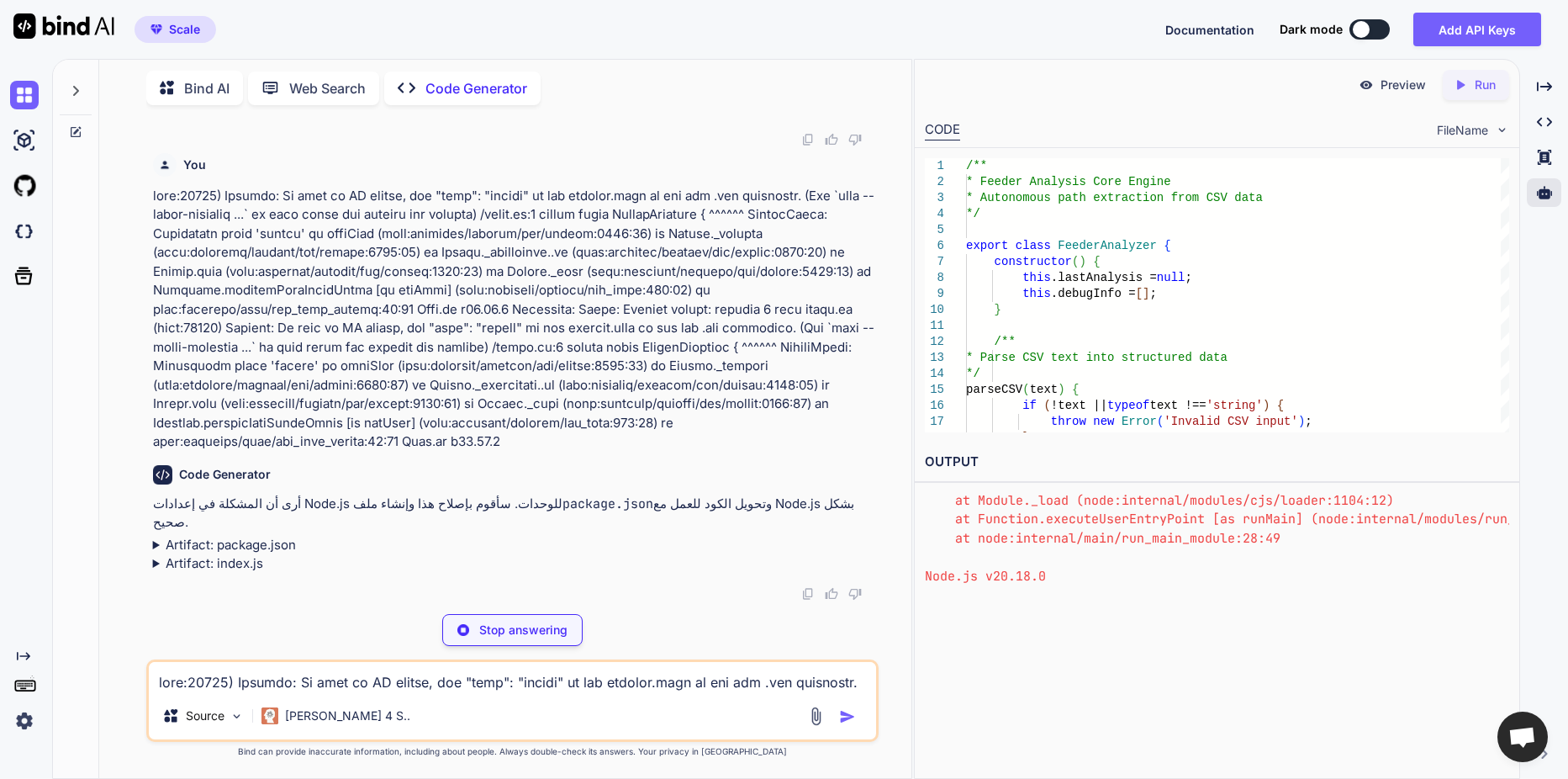
click at [348, 678] on textarea at bounding box center [512, 677] width 727 height 31
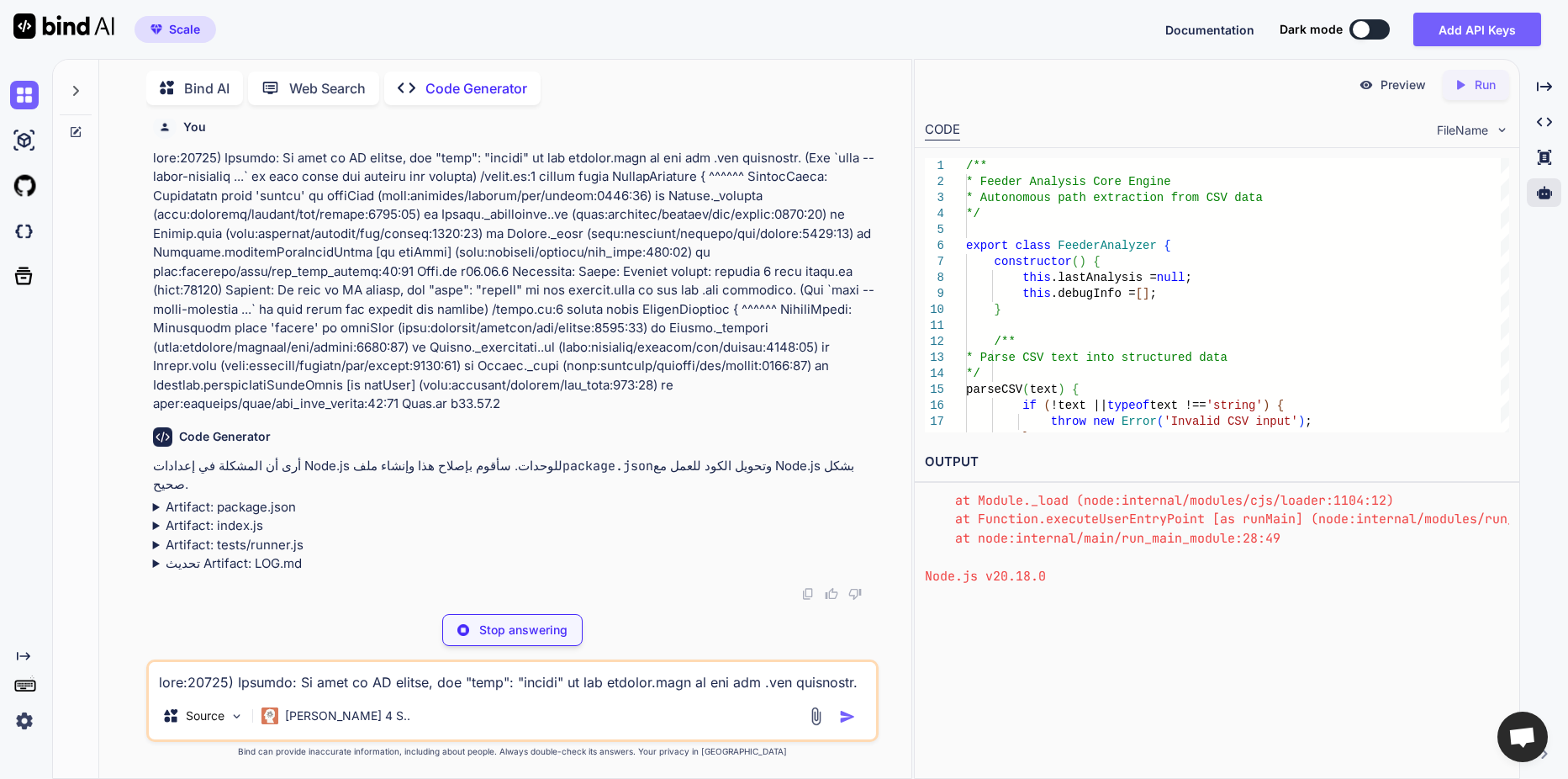
scroll to position [10302, 0]
type textarea "x"
type textarea "}, "keywords": ["csv", "analysis", "feeder", "autonomous"], "author": "AI Assis…"
type textarea "x"
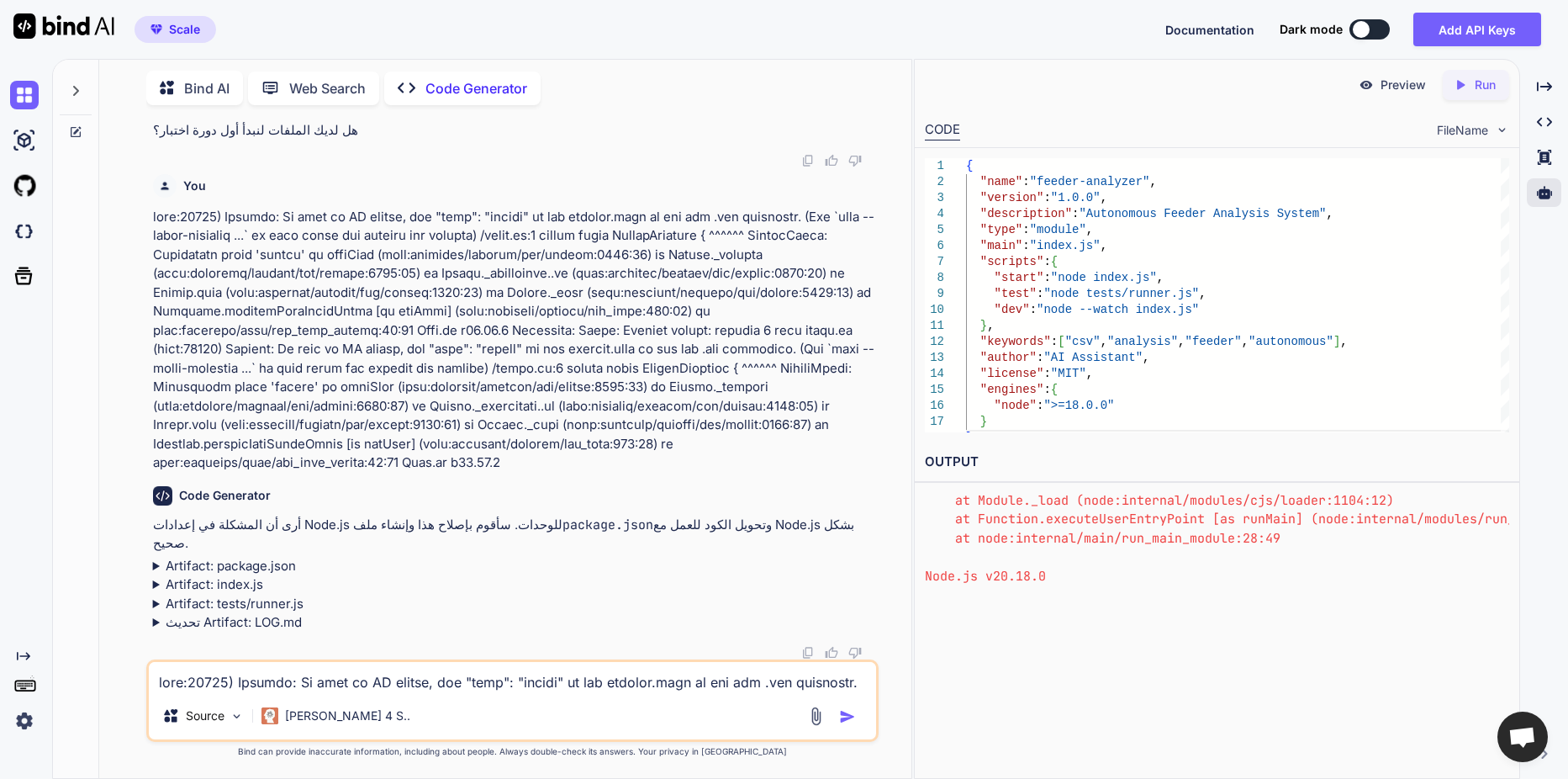
scroll to position [10243, 0]
click at [1454, 85] on icon "Created with Pixso." at bounding box center [1460, 85] width 15 height 15
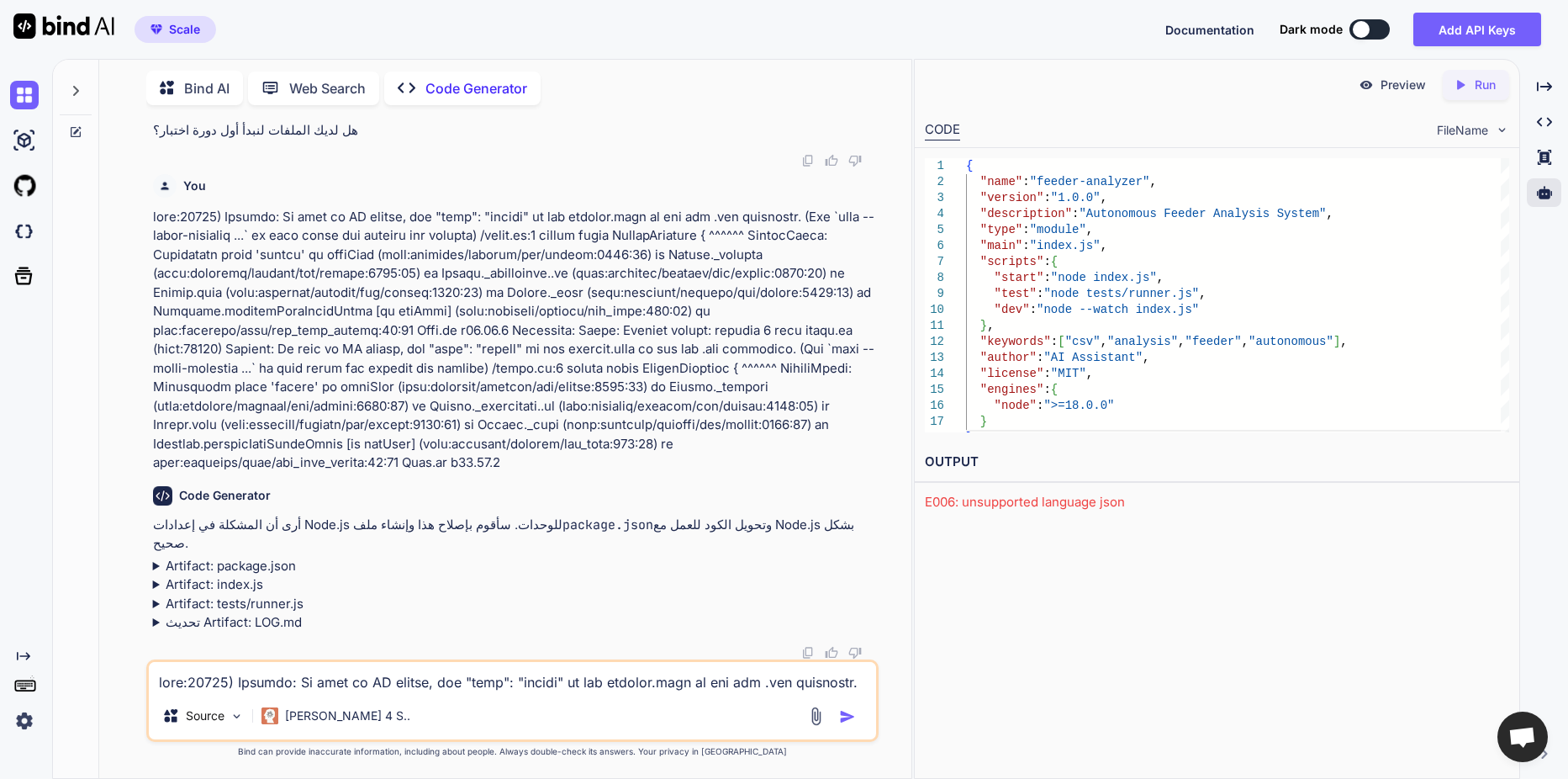
click at [993, 500] on div "E006: unsupported language json" at bounding box center [1216, 503] width 584 height 19
copy div "unsupported"
click at [406, 682] on textarea at bounding box center [512, 677] width 727 height 31
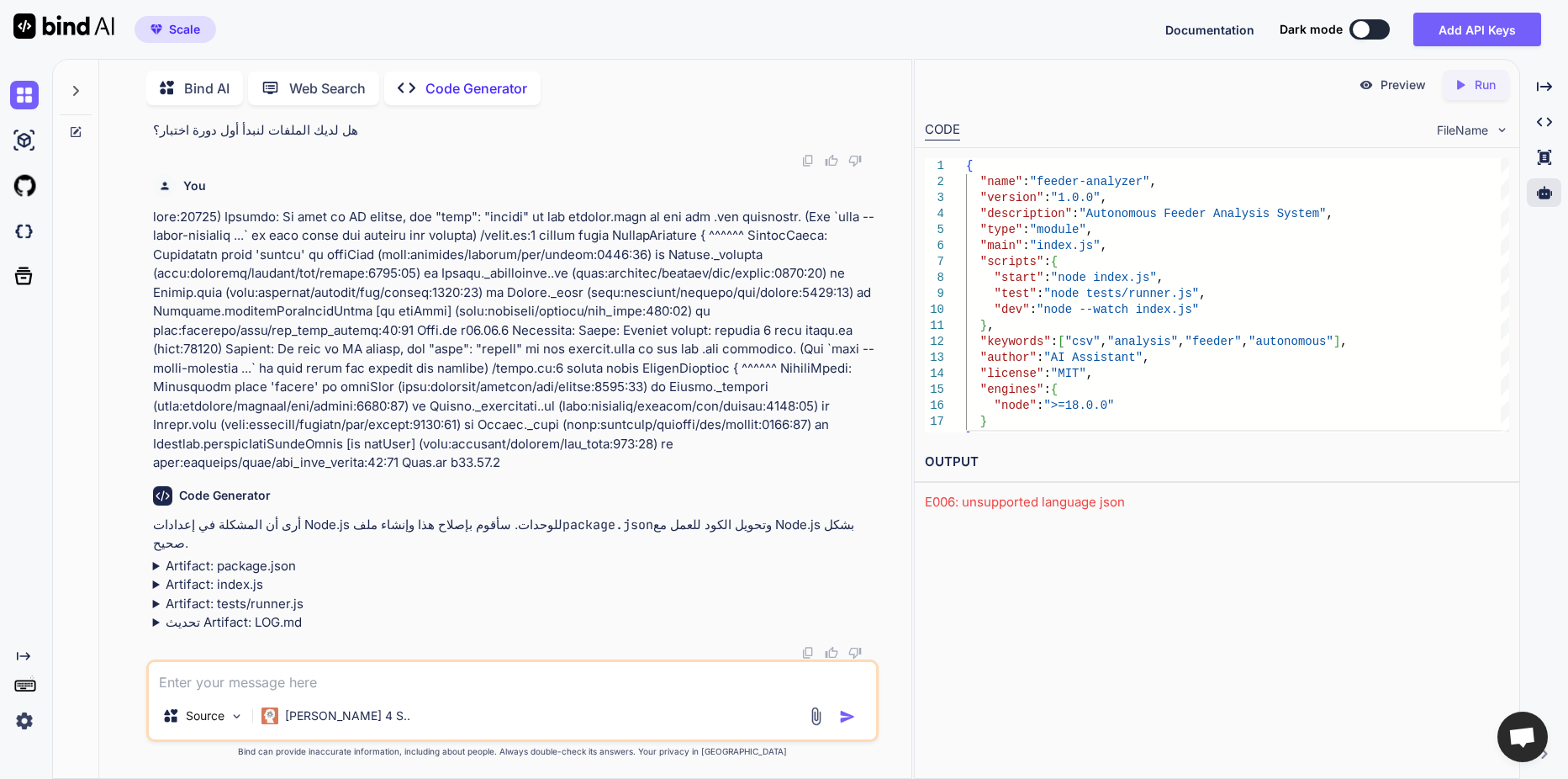
paste textarea "E006: unsupported language json"
type textarea "E006: unsupported language json"
type textarea "x"
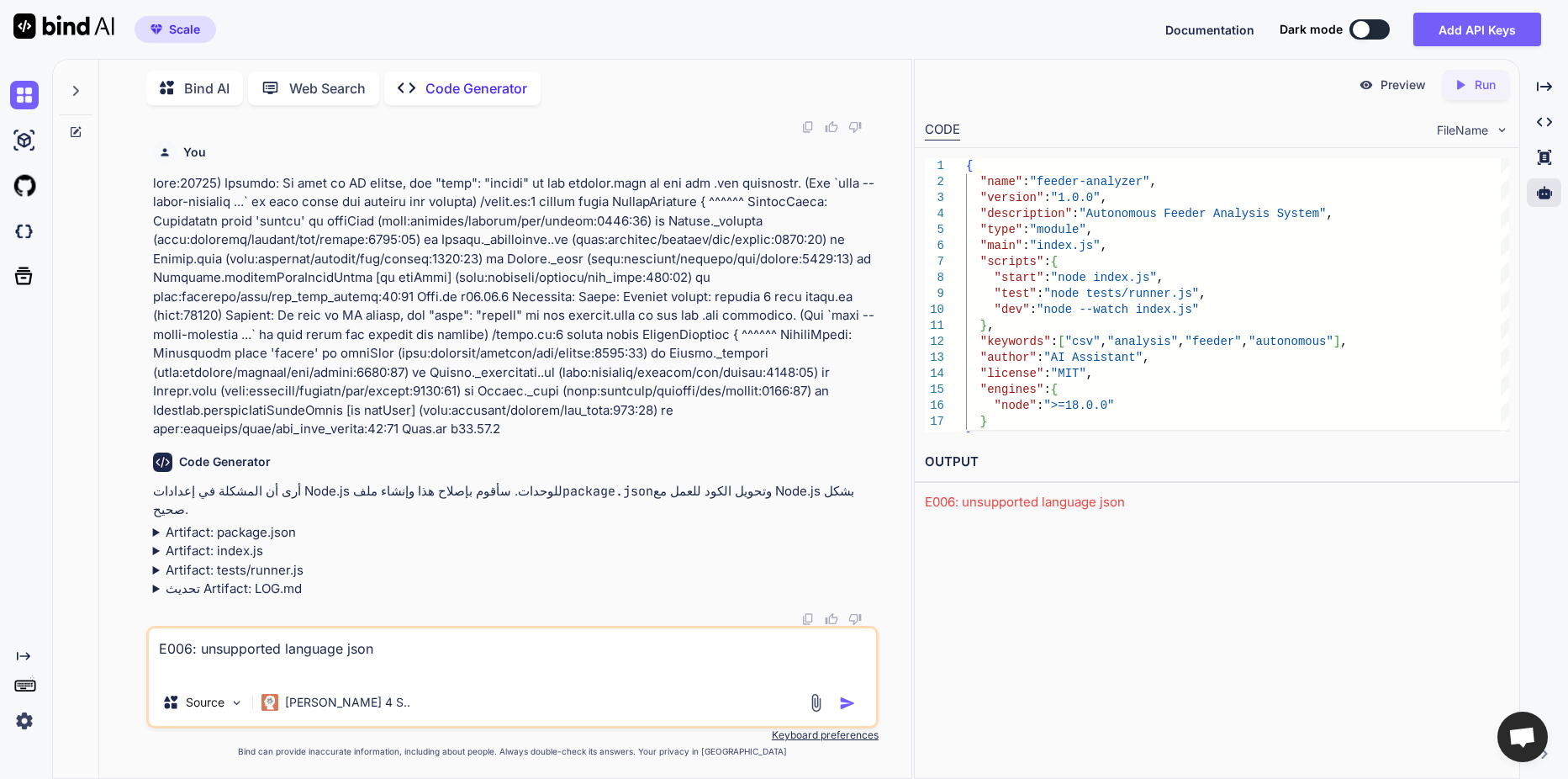
type textarea "E006: unsupported language json"
click at [839, 696] on img "button" at bounding box center [848, 703] width 17 height 17
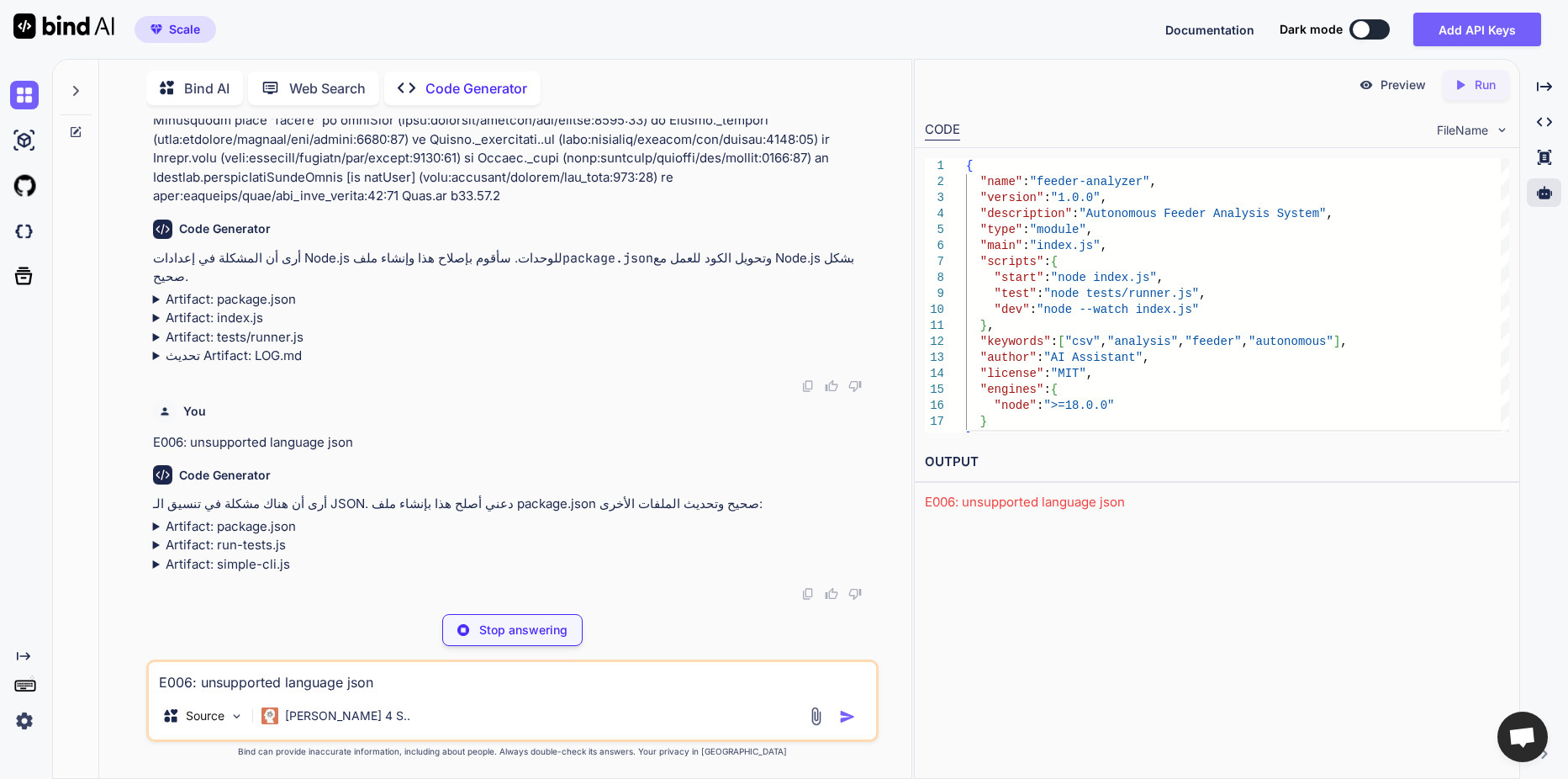
scroll to position [10510, 0]
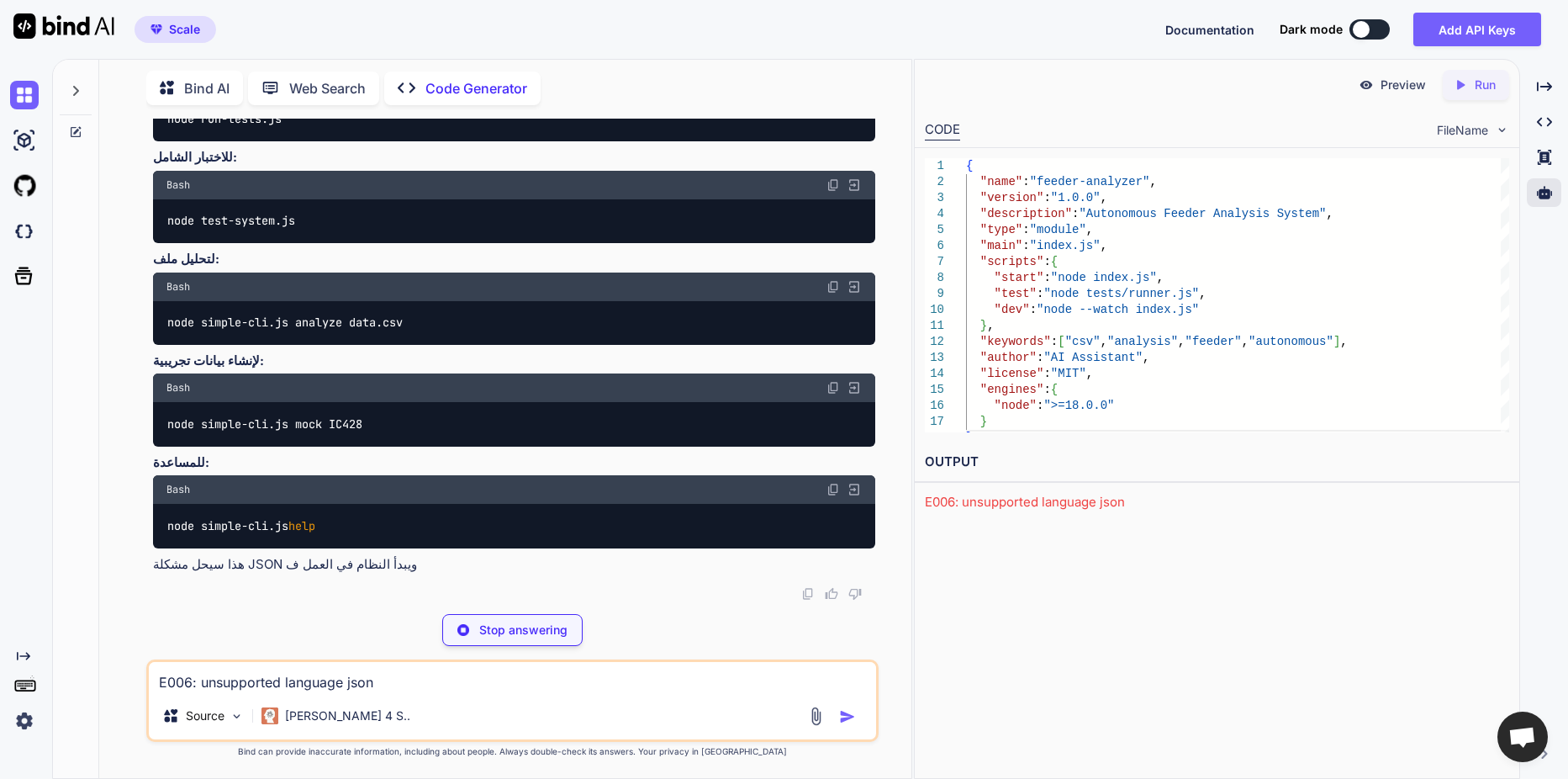
type textarea "x"
type textarea ""license": "MIT", "engines": { "node": ">=18.0.0" }, "dependencies": {}, "devDe…"
type textarea "x"
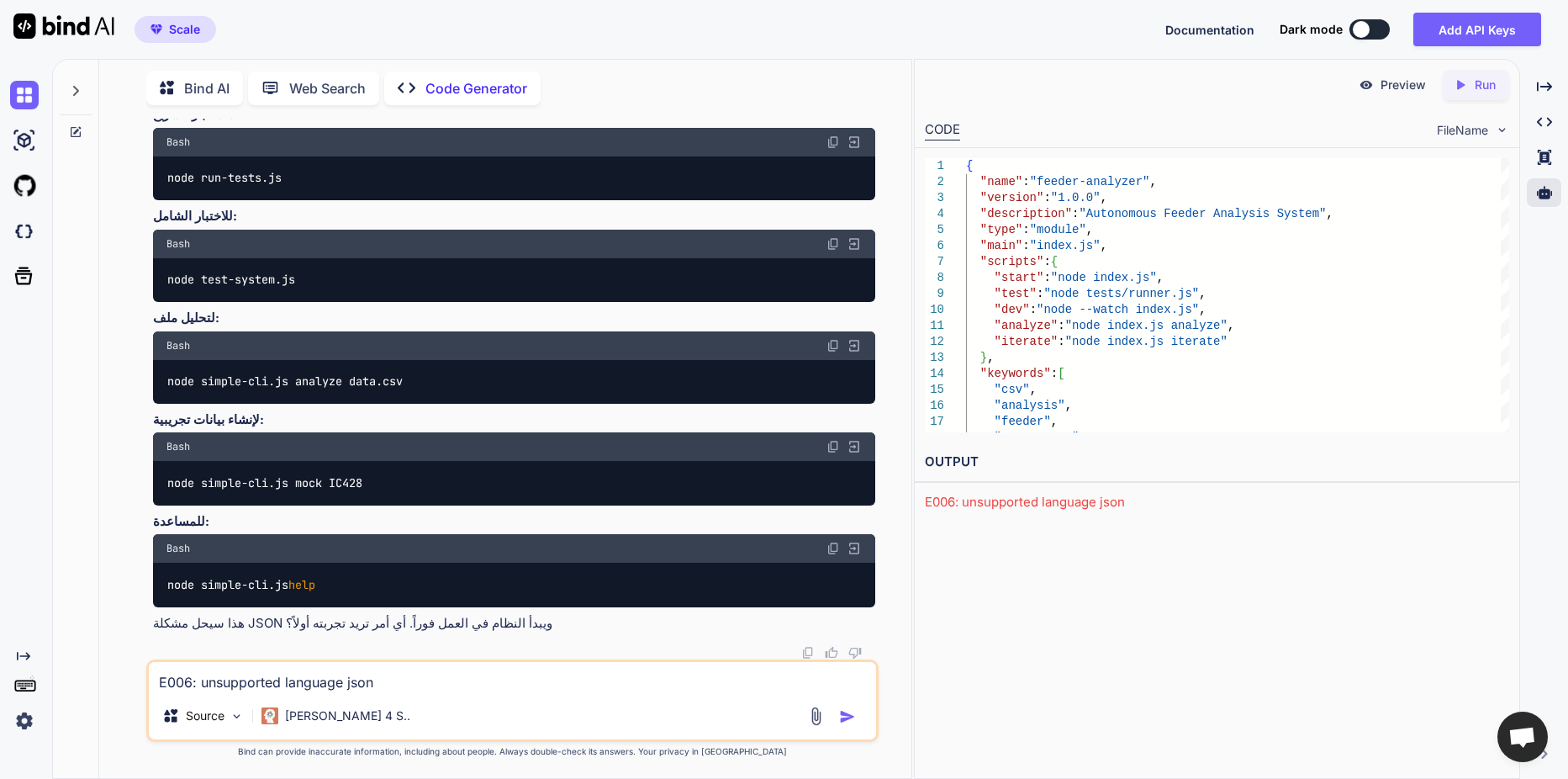
scroll to position [11030, 0]
click at [1474, 79] on p "Run" at bounding box center [1485, 85] width 21 height 17
click at [1466, 78] on icon "Created with Pixso." at bounding box center [1460, 85] width 15 height 15
click at [1003, 508] on div "E006: unsupported language json" at bounding box center [1216, 503] width 584 height 19
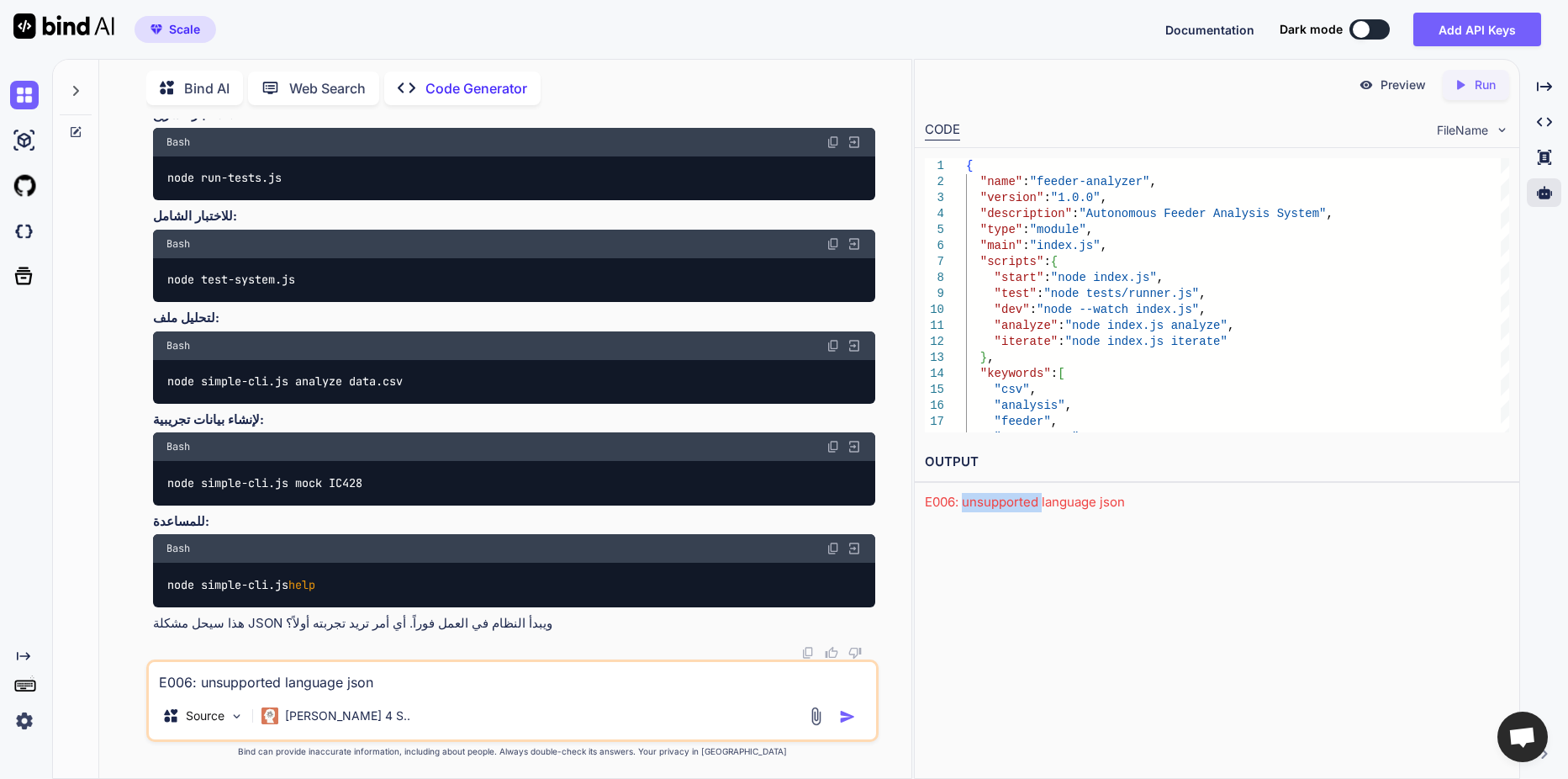
click at [1003, 508] on div "E006: unsupported language json" at bounding box center [1216, 503] width 584 height 19
copy div "unsupported"
click at [574, 673] on textarea "E006: unsupported language json" at bounding box center [512, 677] width 727 height 31
paste textarea "E006: unsupported language json"
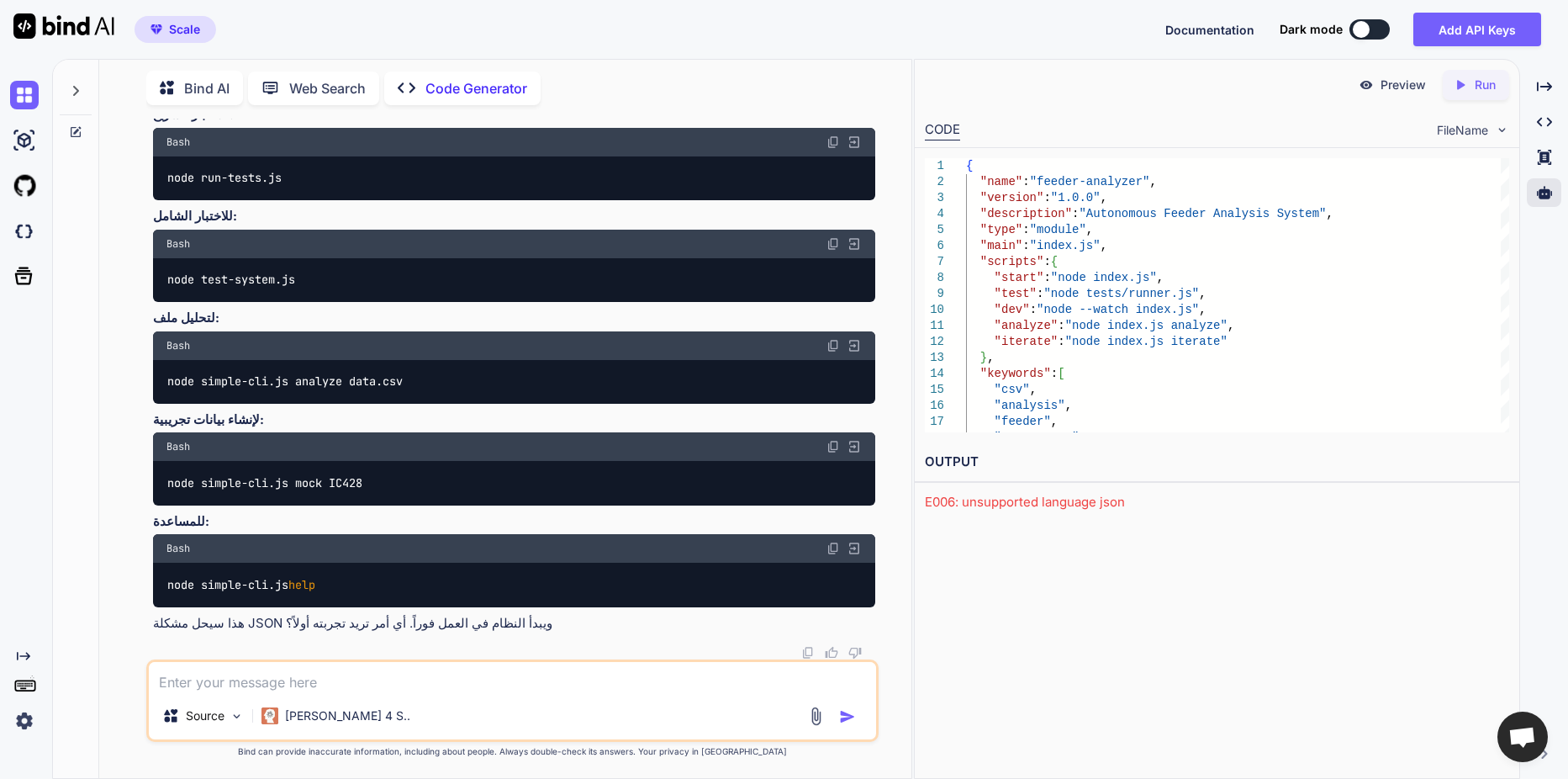
type textarea "E006: unsupported language json"
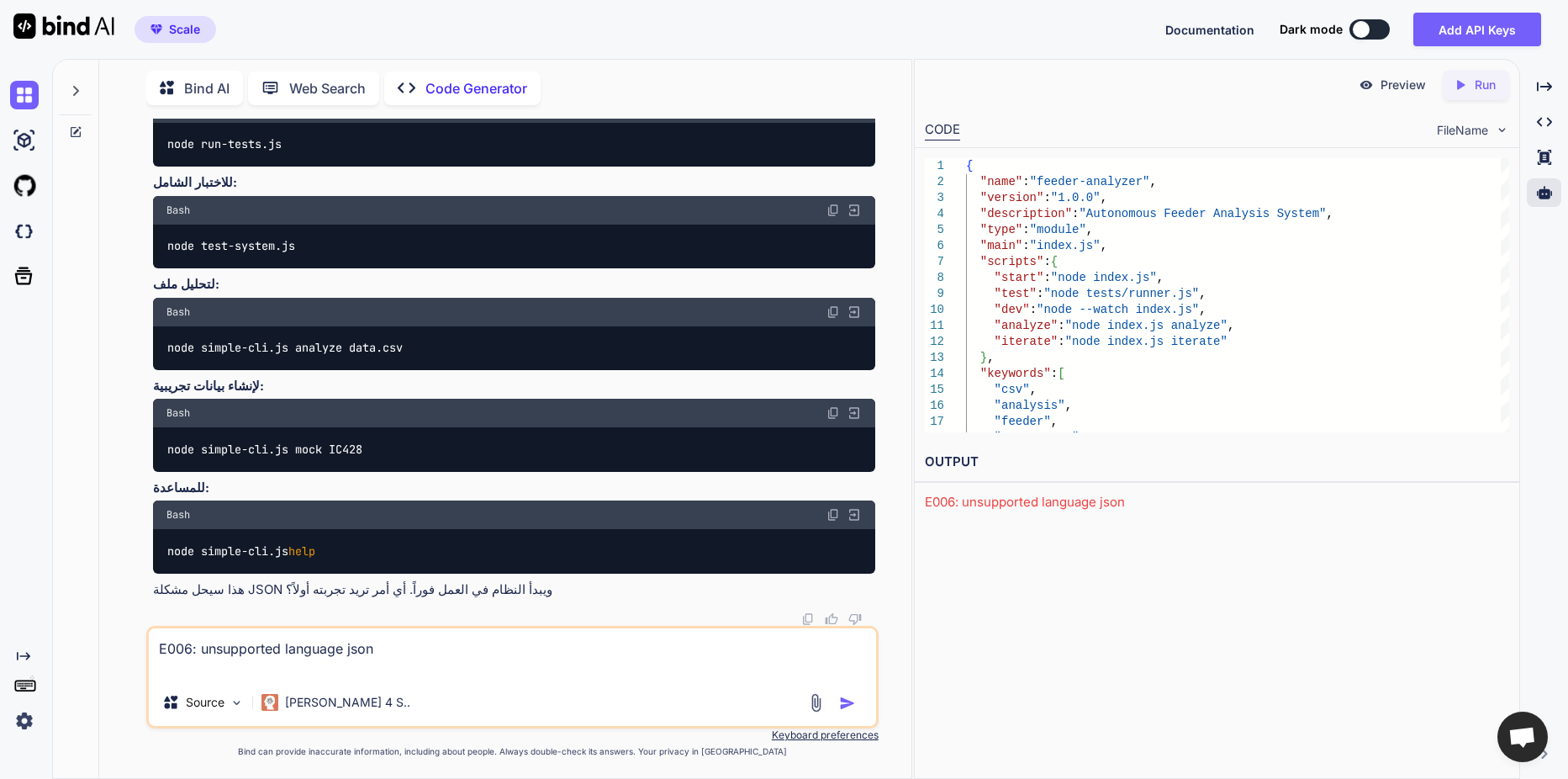
type textarea "x"
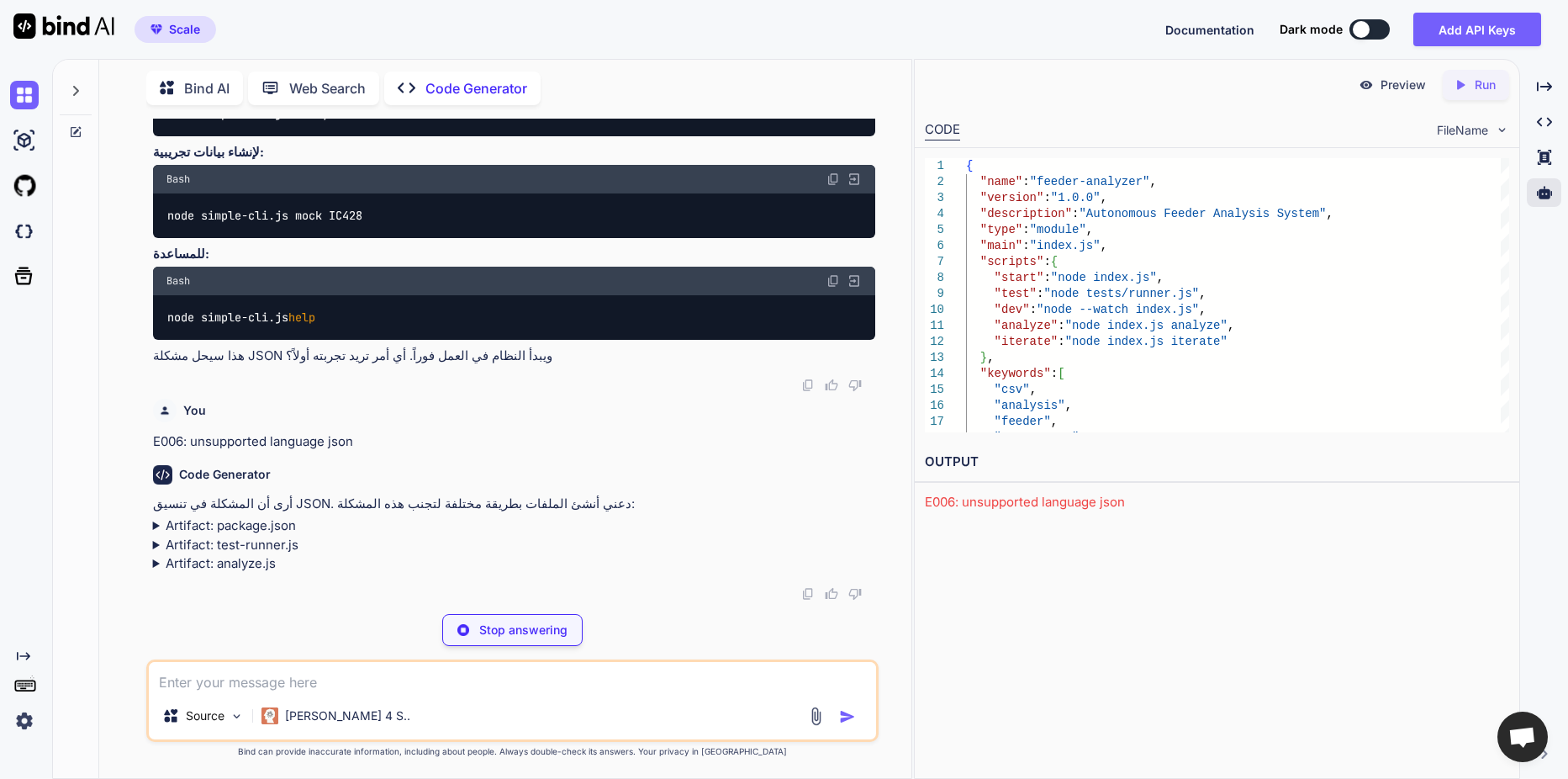
scroll to position [11297, 0]
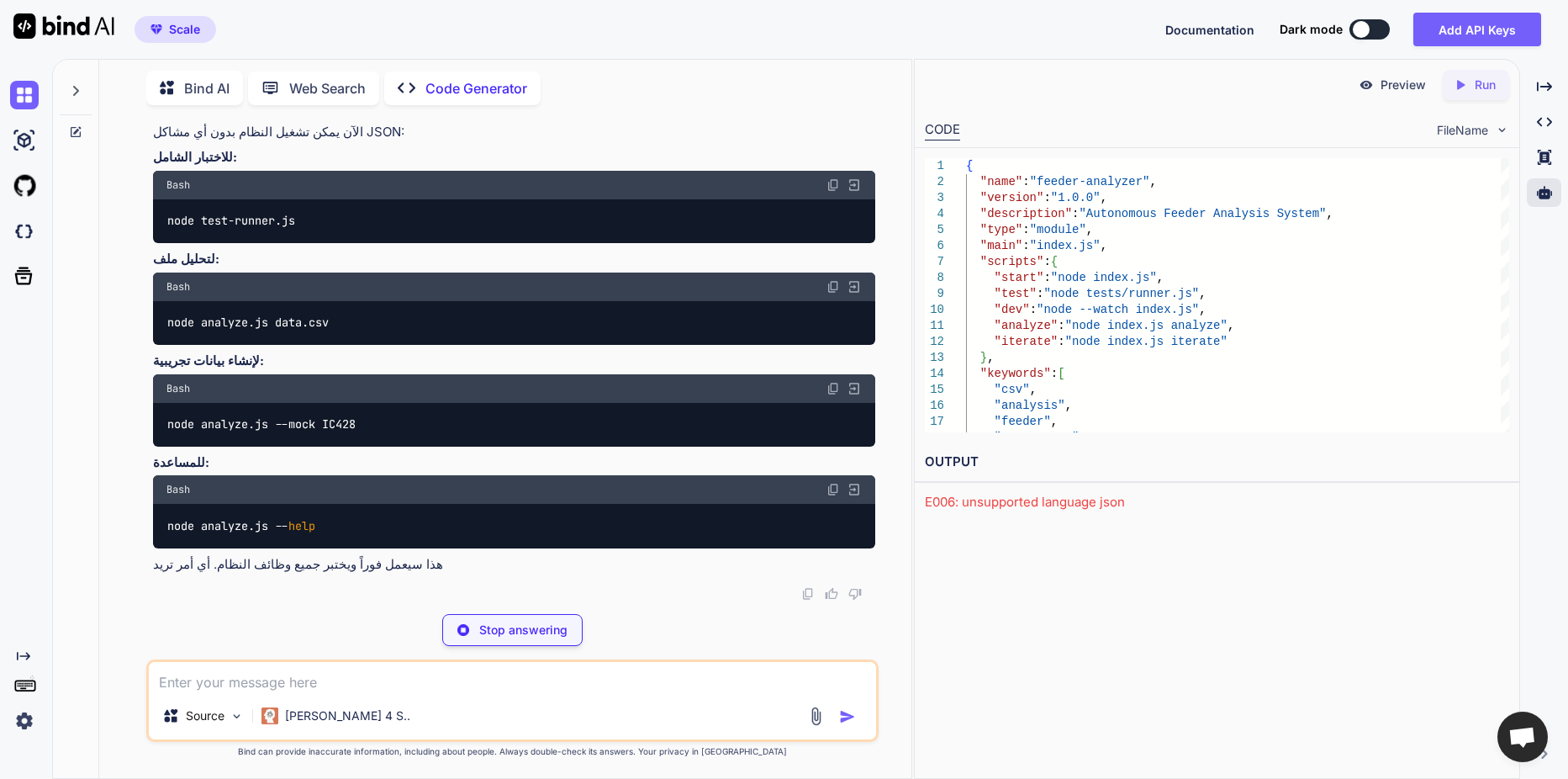
type textarea "x"
type textarea ""keywords": ["csv", "analysis", "feeder"], "author": "AI Assistant", "license":…"
type textarea "x"
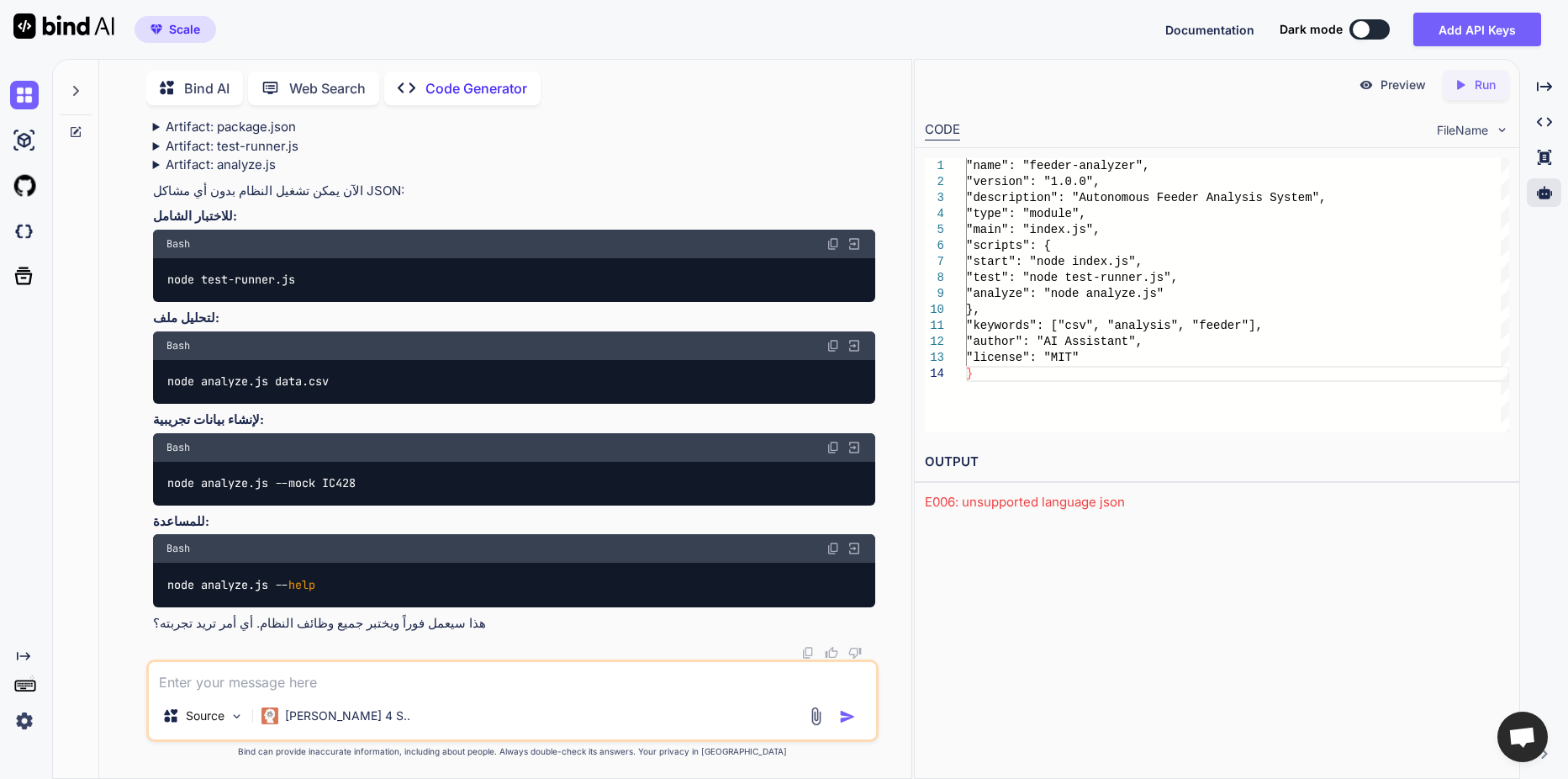
click at [1469, 95] on div "Created with Pixso. Run" at bounding box center [1476, 85] width 67 height 31
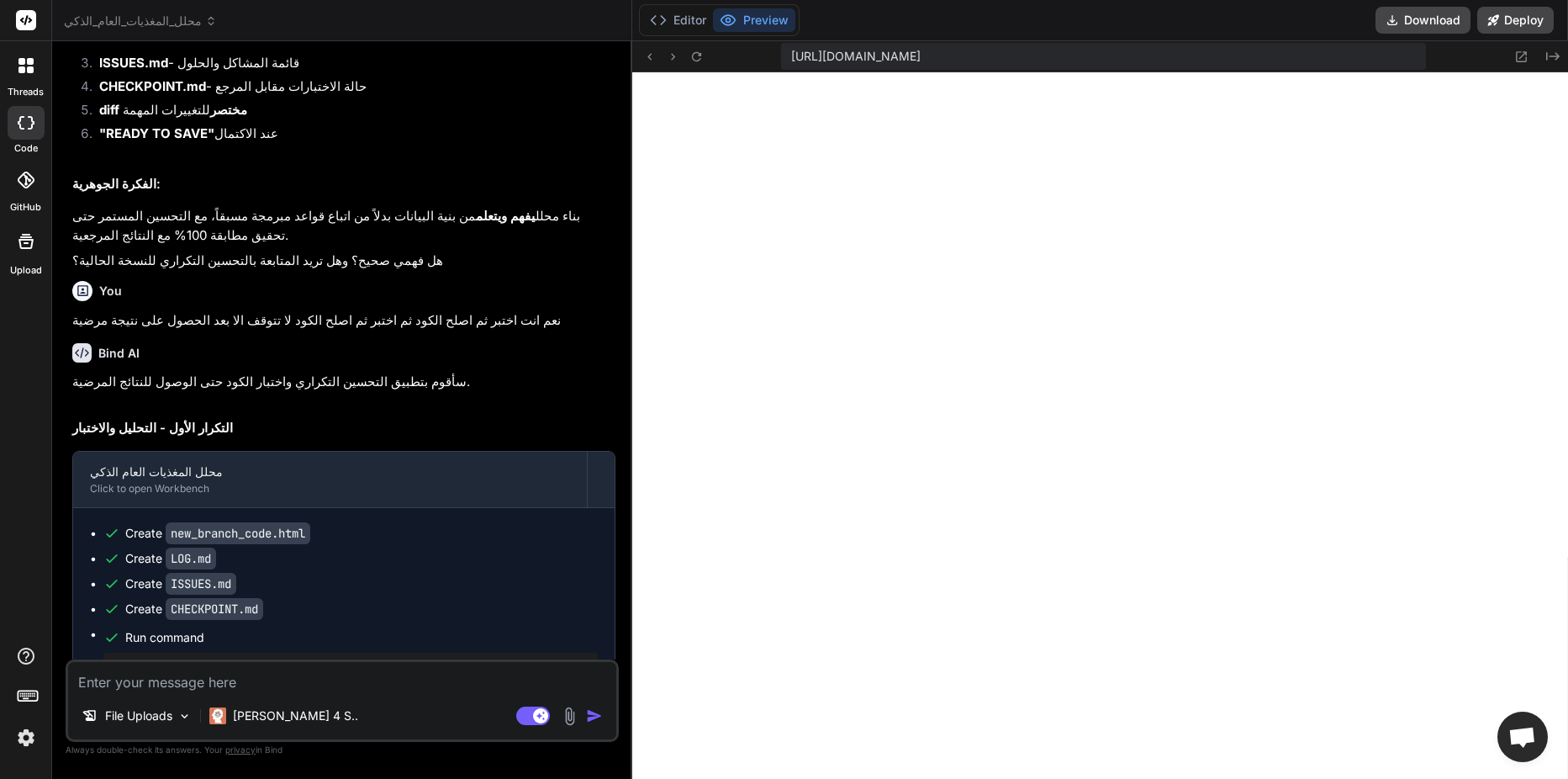
scroll to position [1518, 0]
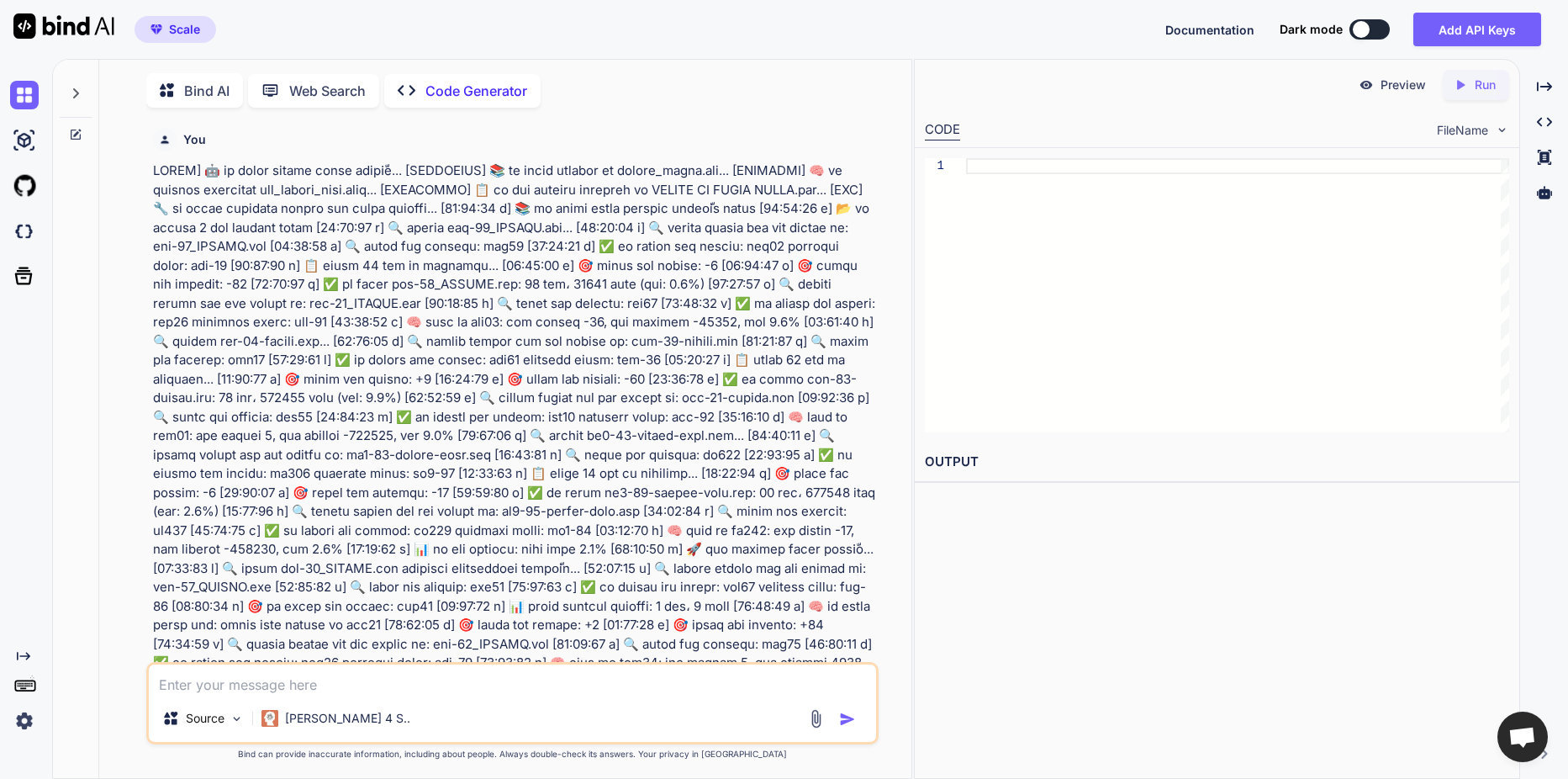
type textarea "x"
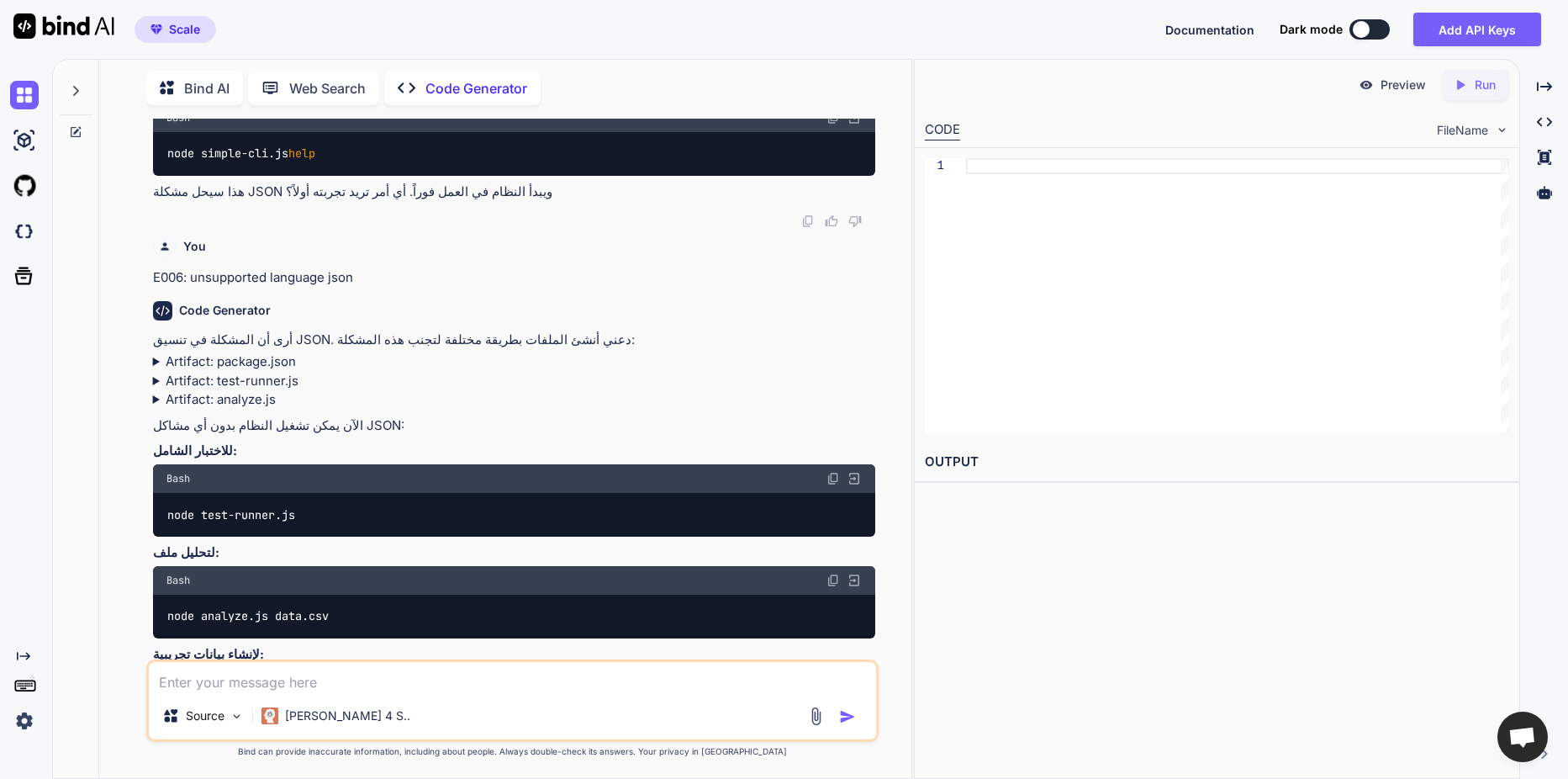
scroll to position [3733, 0]
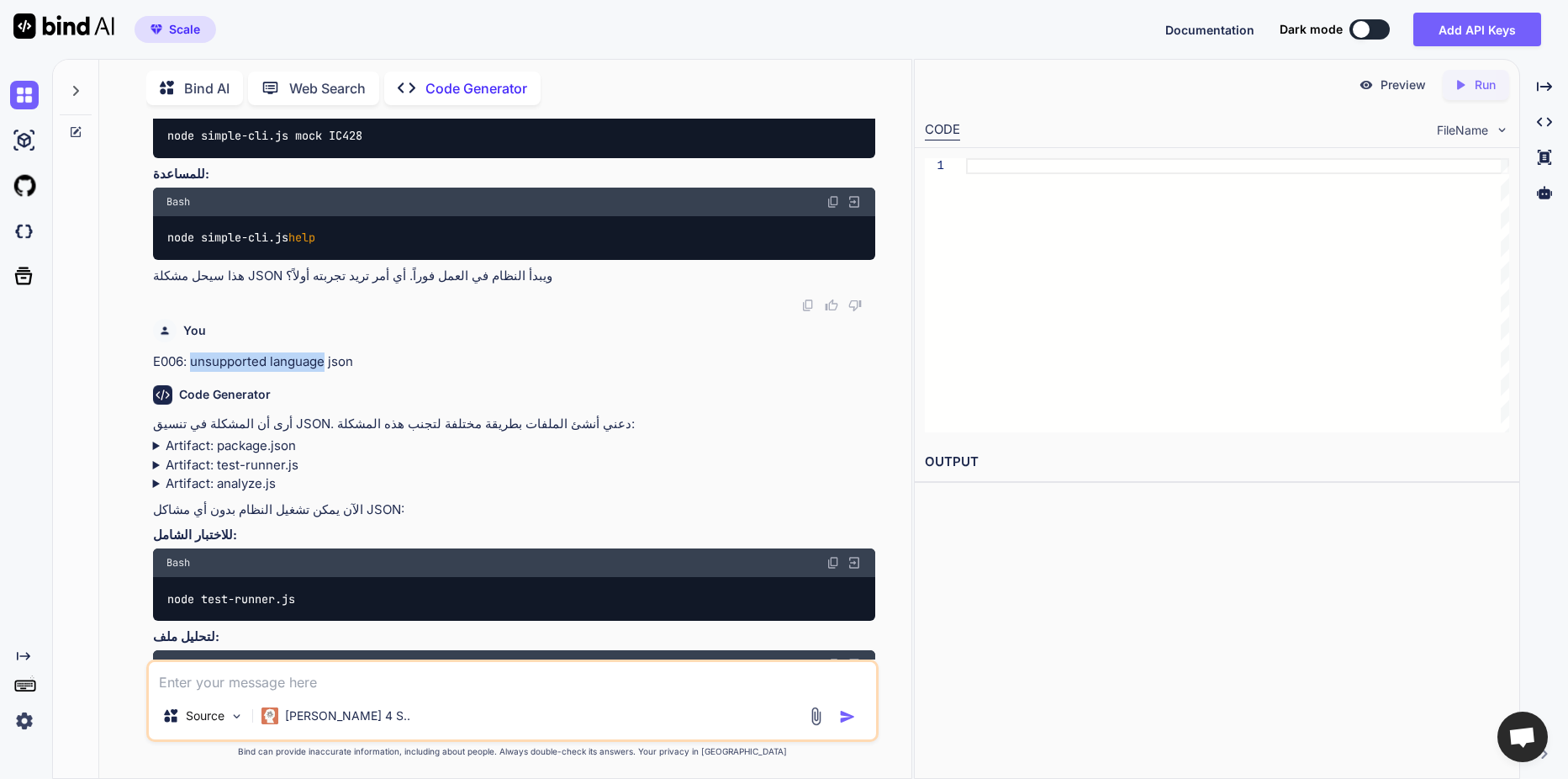
drag, startPoint x: 324, startPoint y: 213, endPoint x: 194, endPoint y: 212, distance: 130.0
click at [194, 353] on p "E006: unsupported language json" at bounding box center [514, 362] width 722 height 19
copy p "unsupported language"
click at [1471, 93] on div "Created with Pixso. Run" at bounding box center [1476, 85] width 67 height 31
click at [1445, 115] on div "CODE FileName" at bounding box center [1216, 128] width 605 height 37
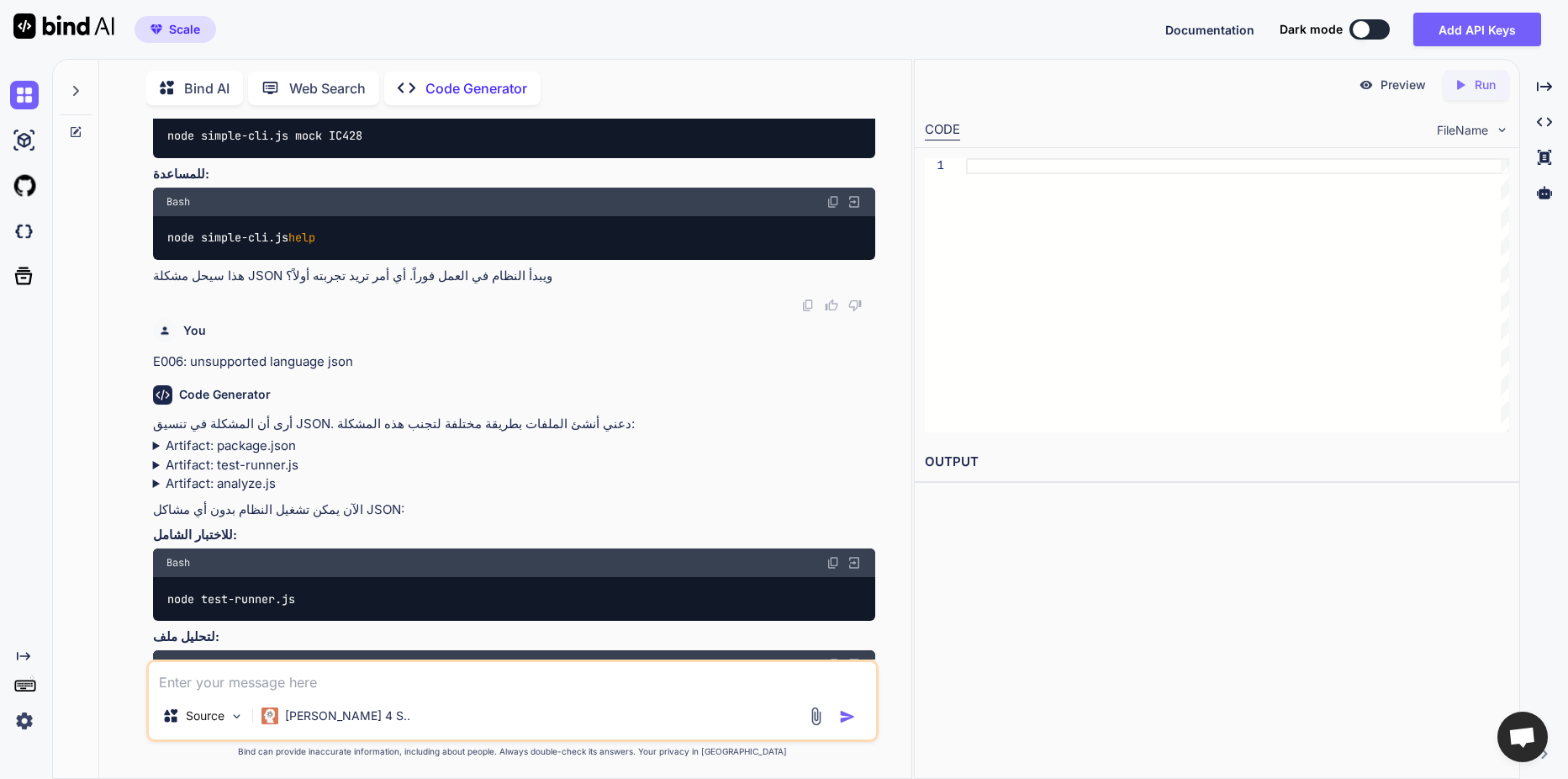
click at [1458, 129] on span "FileName" at bounding box center [1463, 131] width 52 height 17
click at [1510, 128] on div "CODE FileName" at bounding box center [1216, 128] width 605 height 37
click at [1536, 114] on div "Created with Pixso." at bounding box center [1544, 122] width 34 height 29
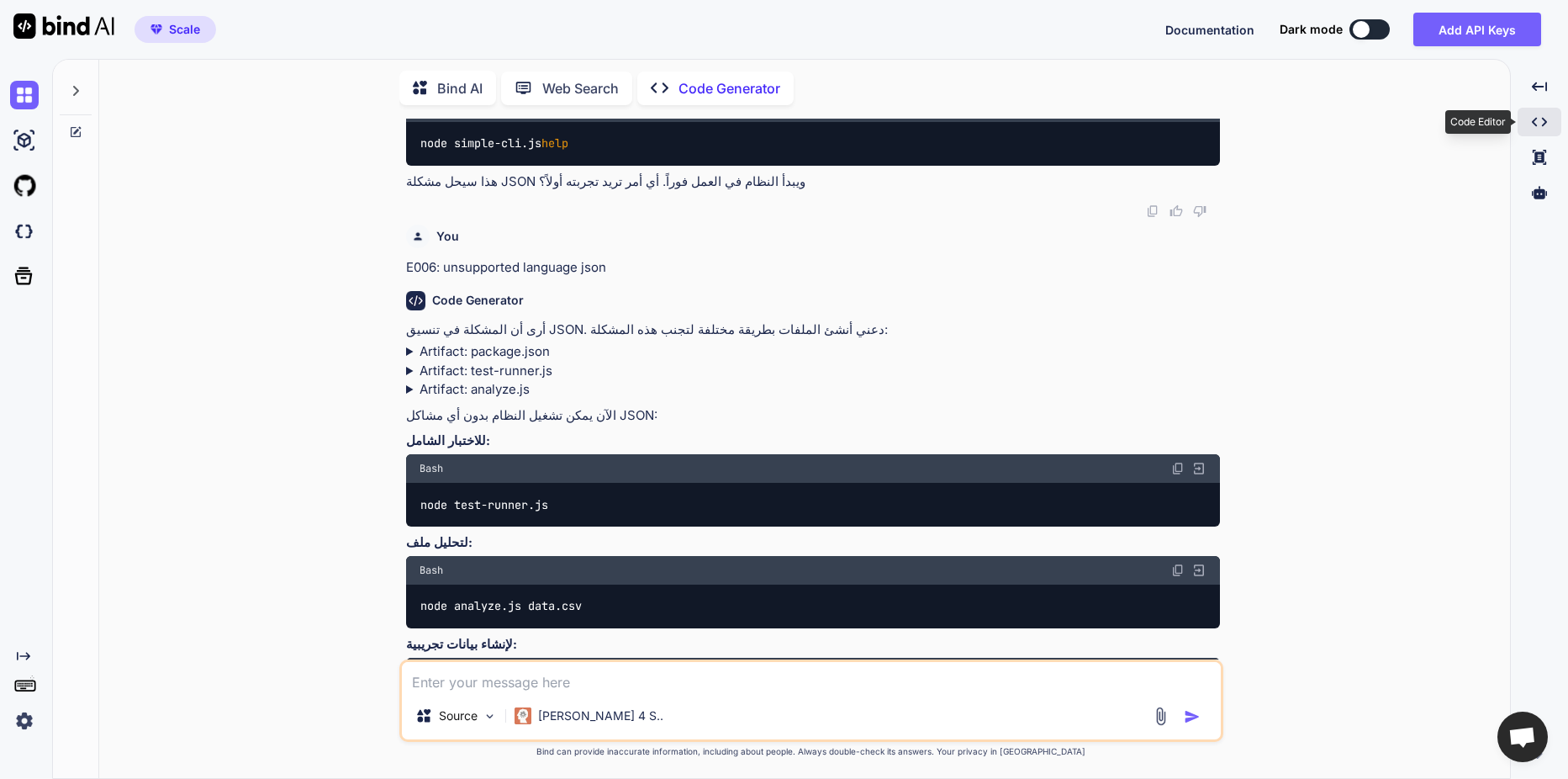
click at [1539, 112] on div "Created with Pixso." at bounding box center [1539, 122] width 44 height 29
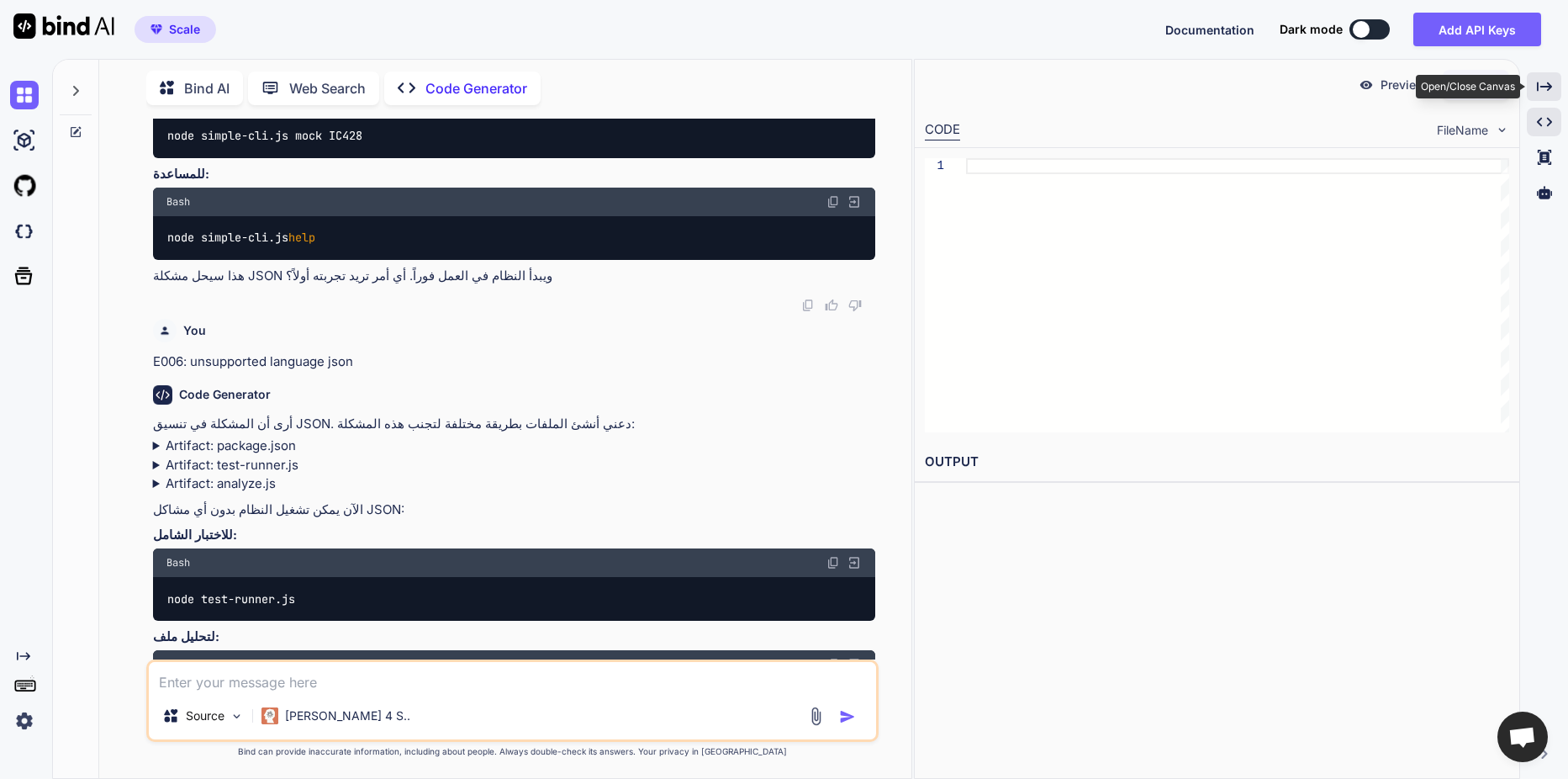
click at [1548, 91] on icon "Created with Pixso." at bounding box center [1544, 87] width 15 height 15
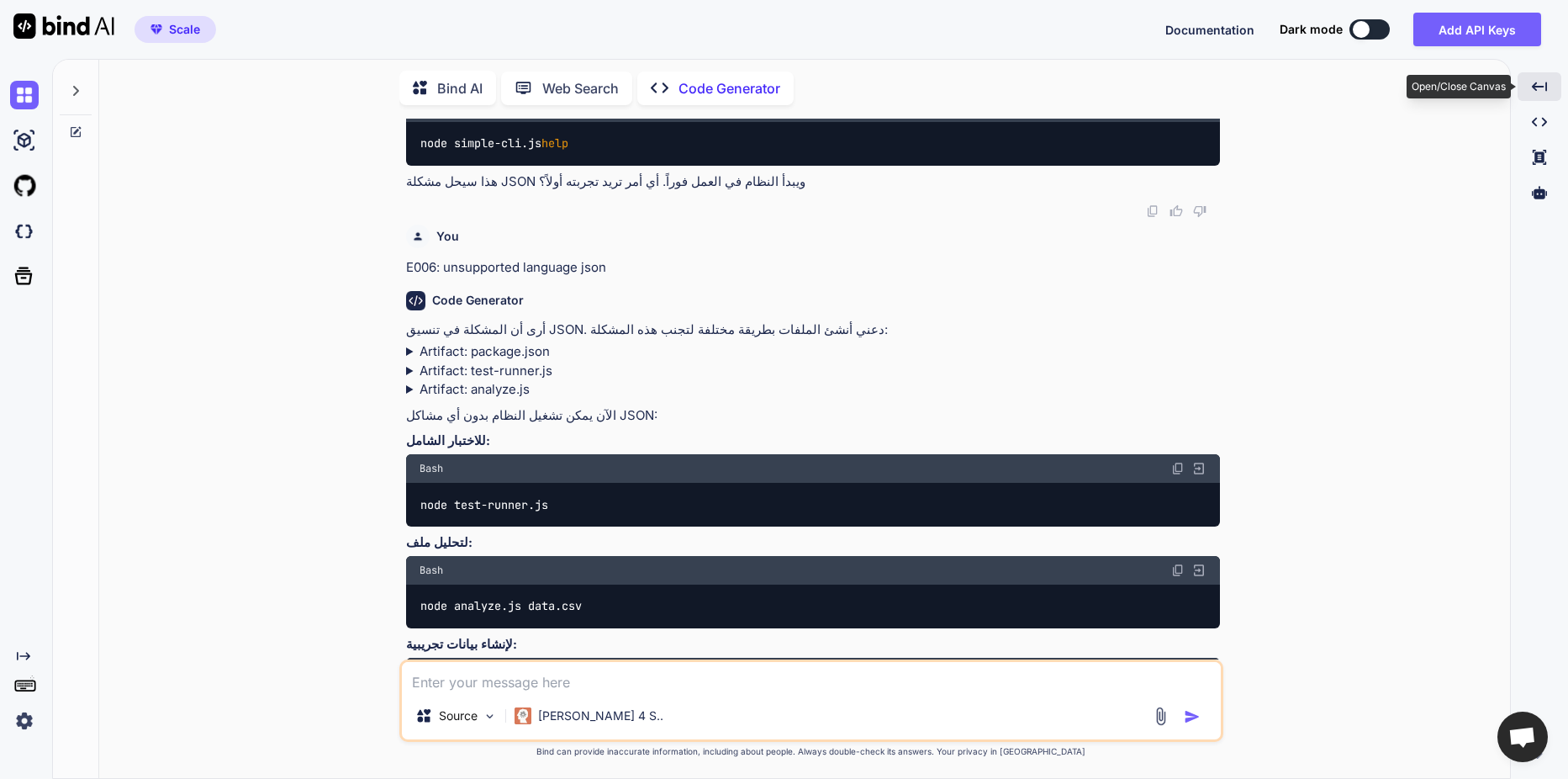
click at [1548, 91] on div "Created with Pixso." at bounding box center [1539, 87] width 44 height 29
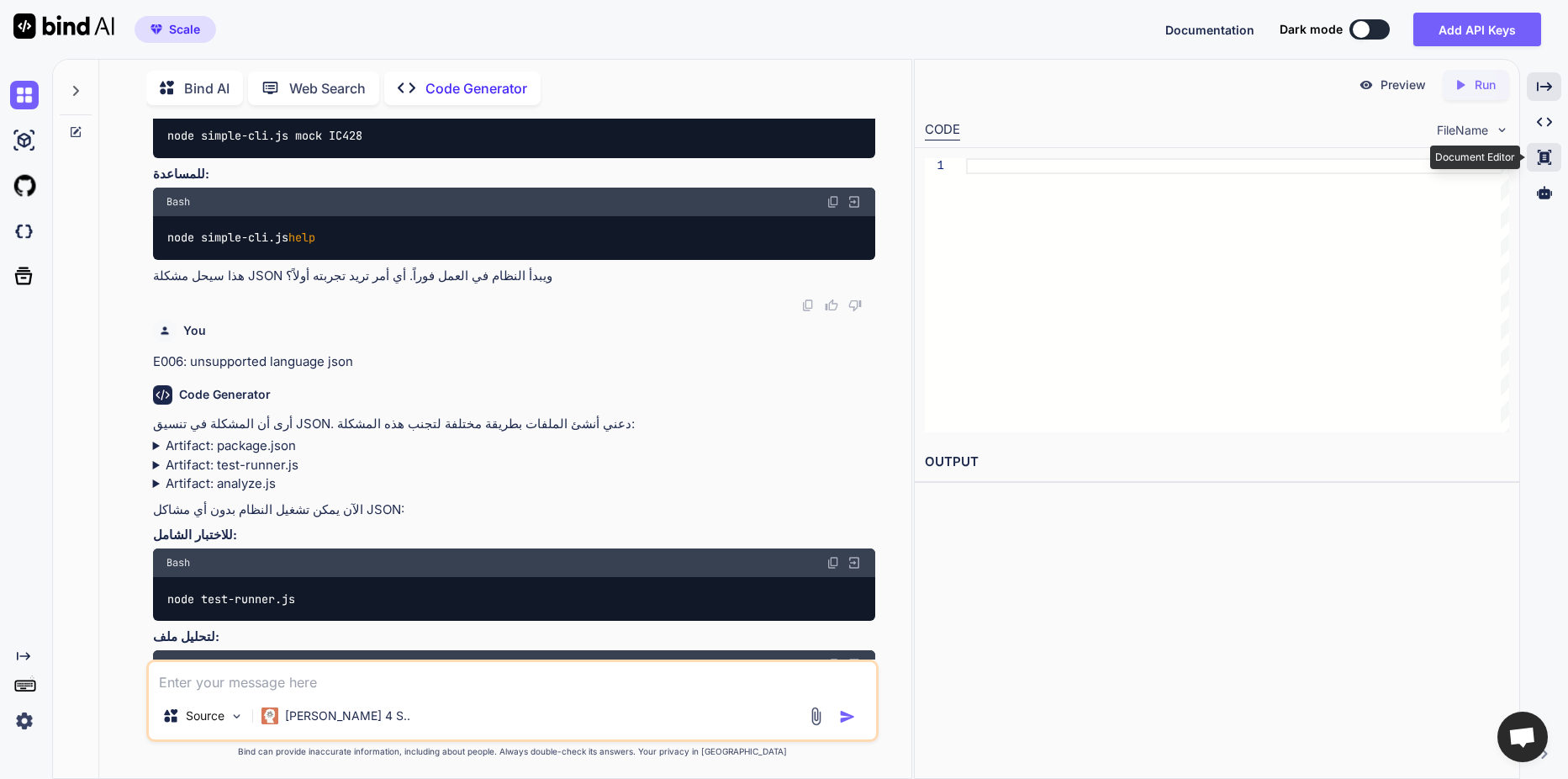
click at [1548, 127] on icon at bounding box center [1544, 122] width 15 height 10
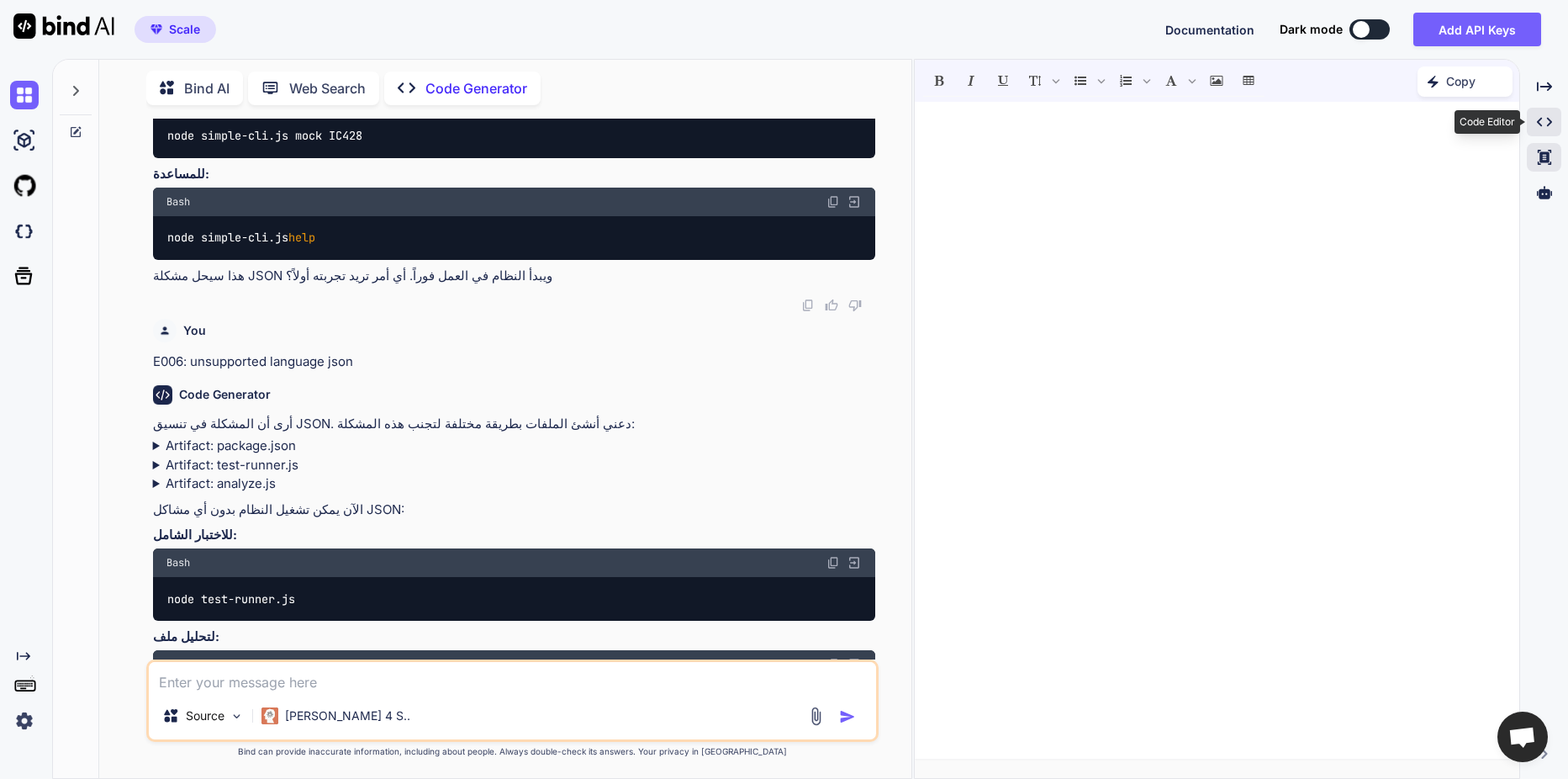
click at [1548, 122] on icon "Created with Pixso." at bounding box center [1544, 122] width 15 height 15
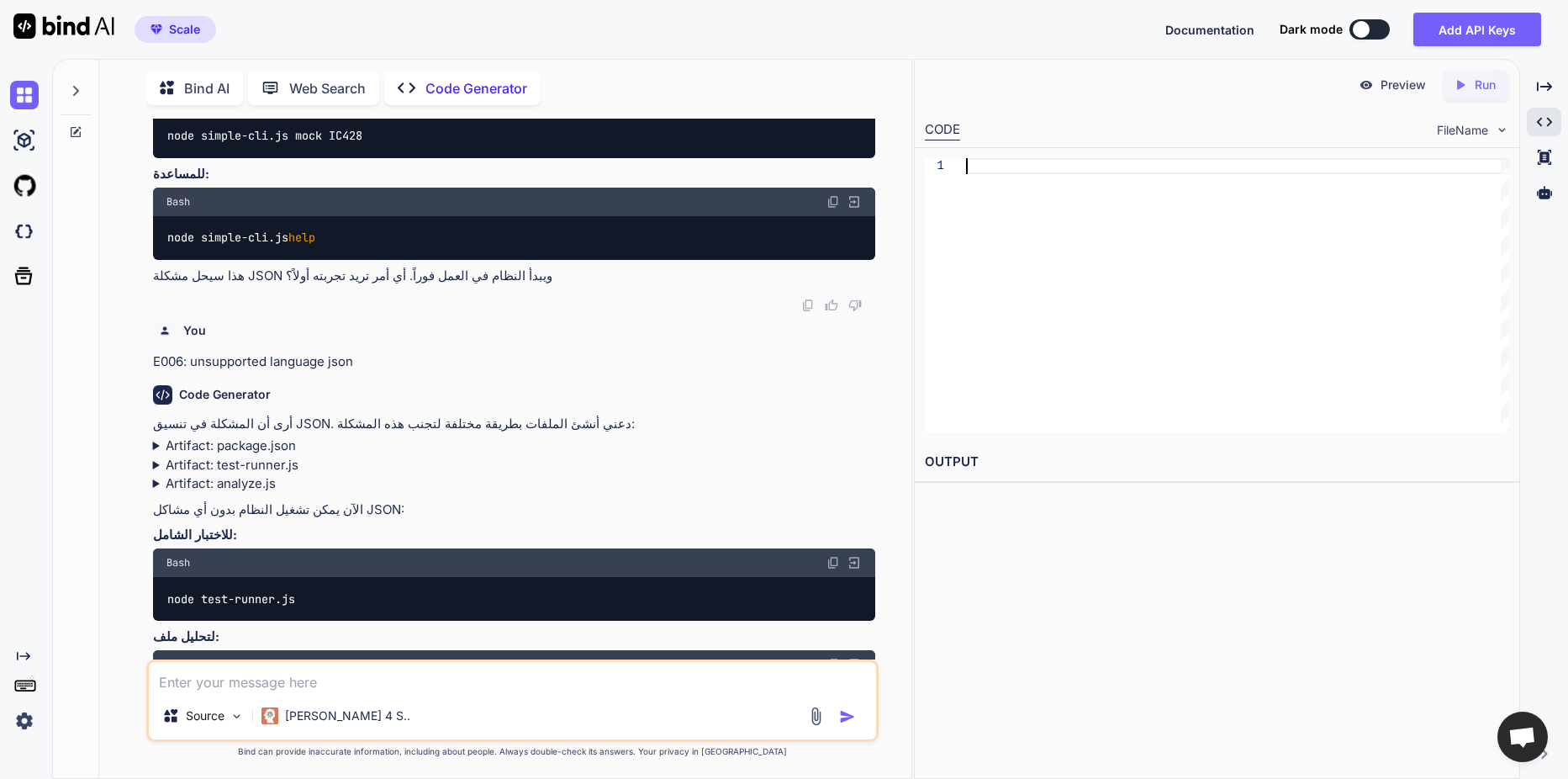
click at [1208, 296] on div at bounding box center [1237, 294] width 543 height 274
click at [548, 682] on textarea at bounding box center [512, 677] width 727 height 31
paste textarea "unsupported language"
type textarea "unsupported language"
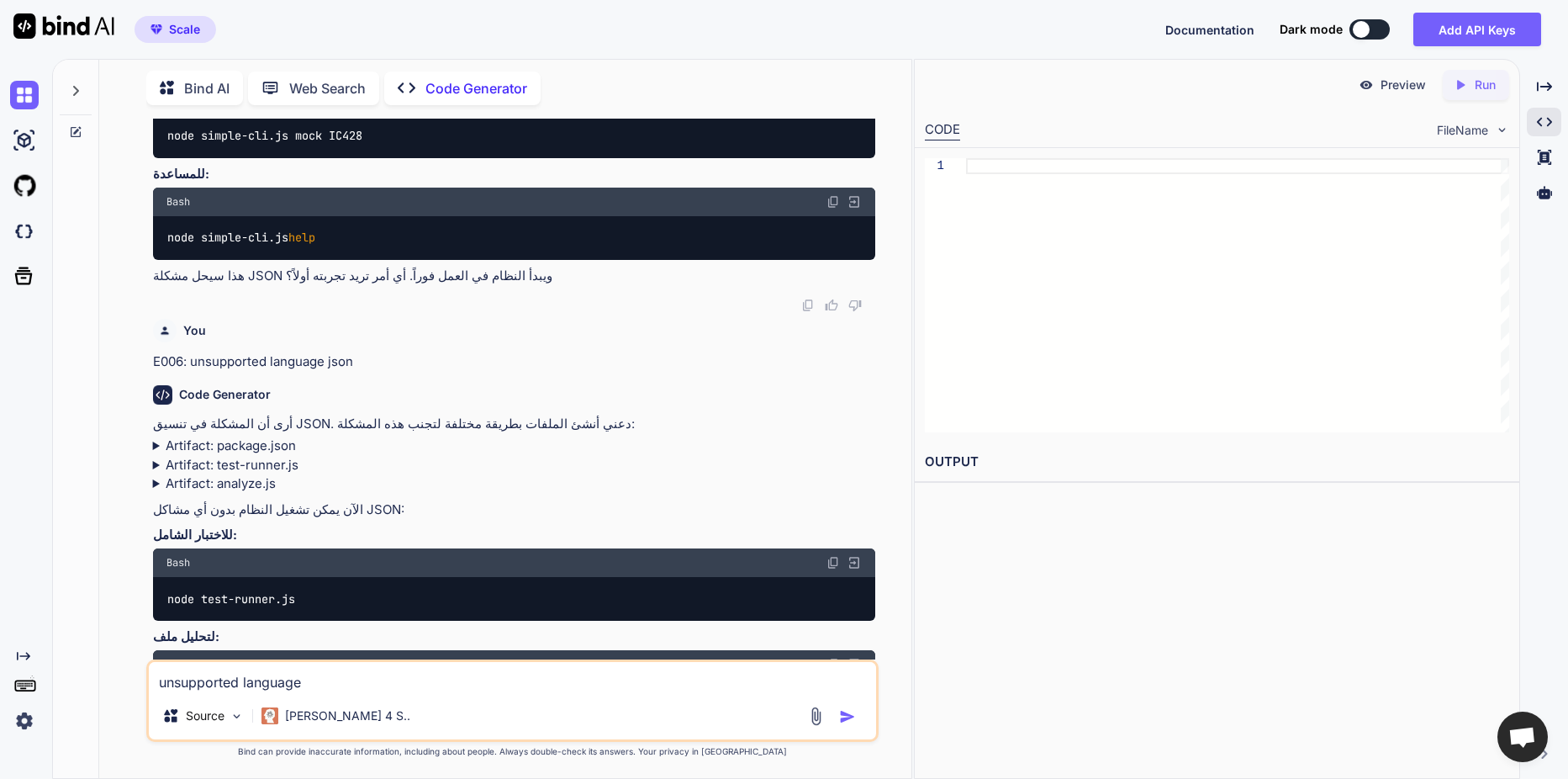
type textarea "x"
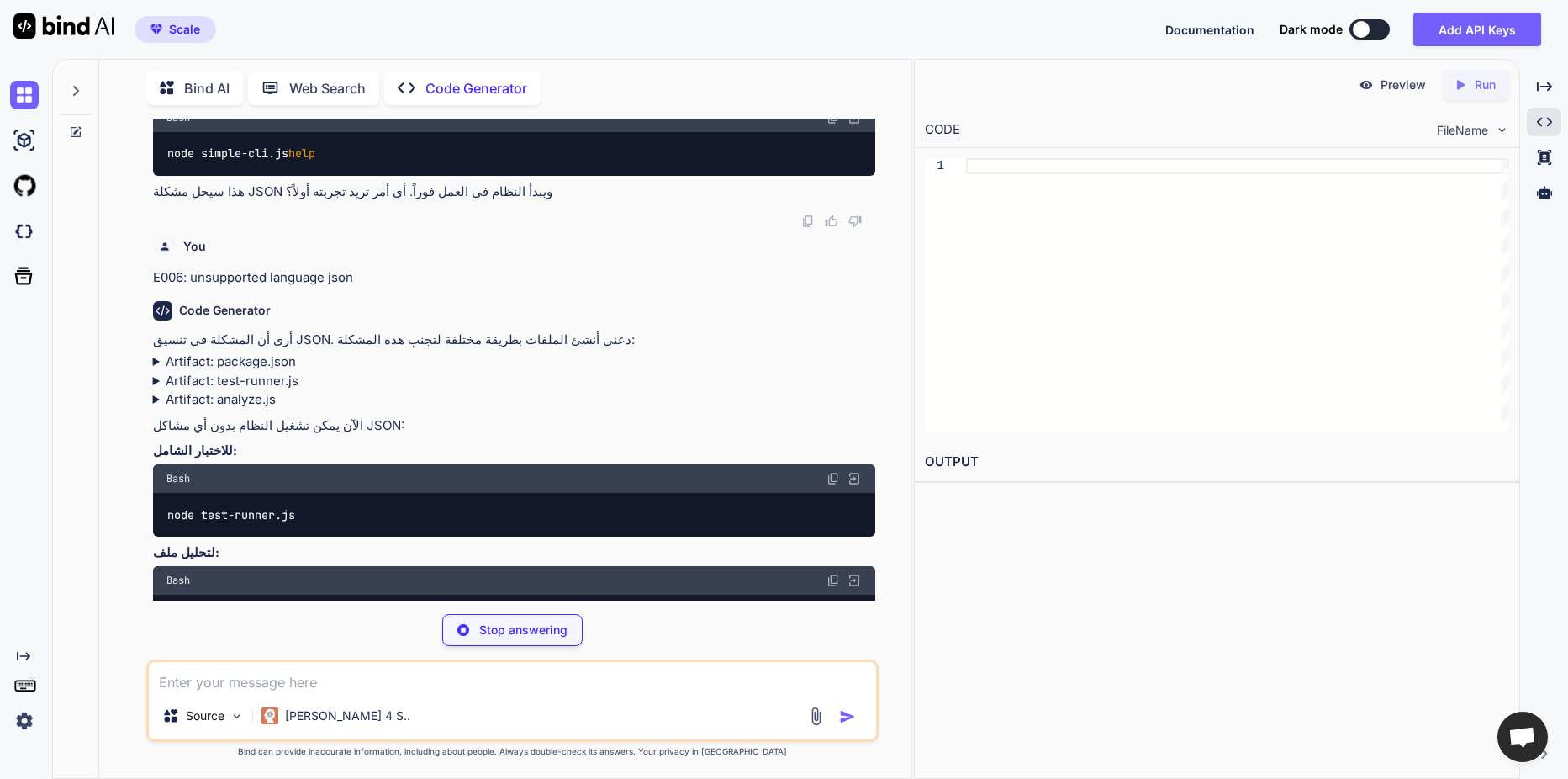
scroll to position [3813, 0]
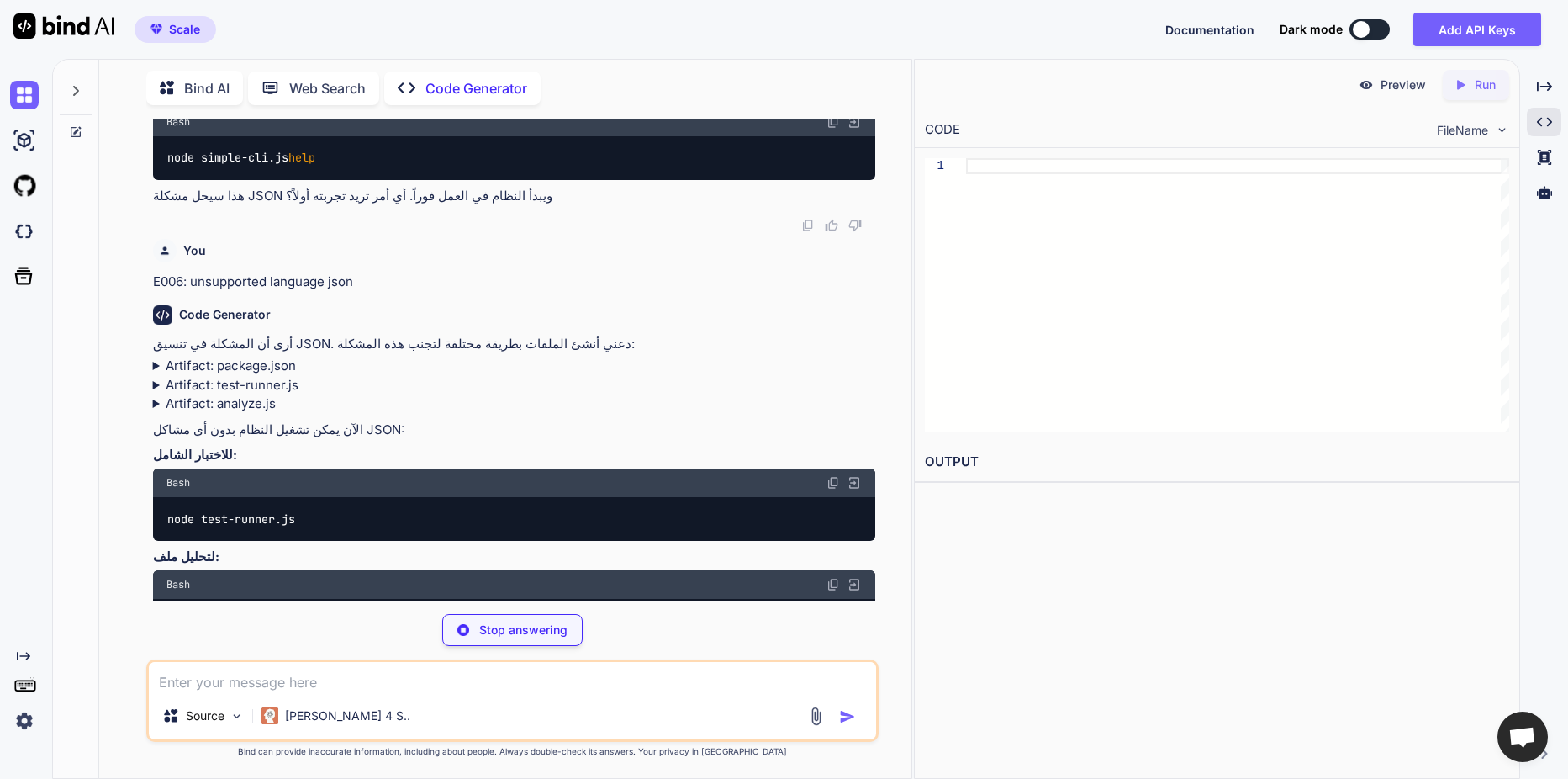
type textarea "x"
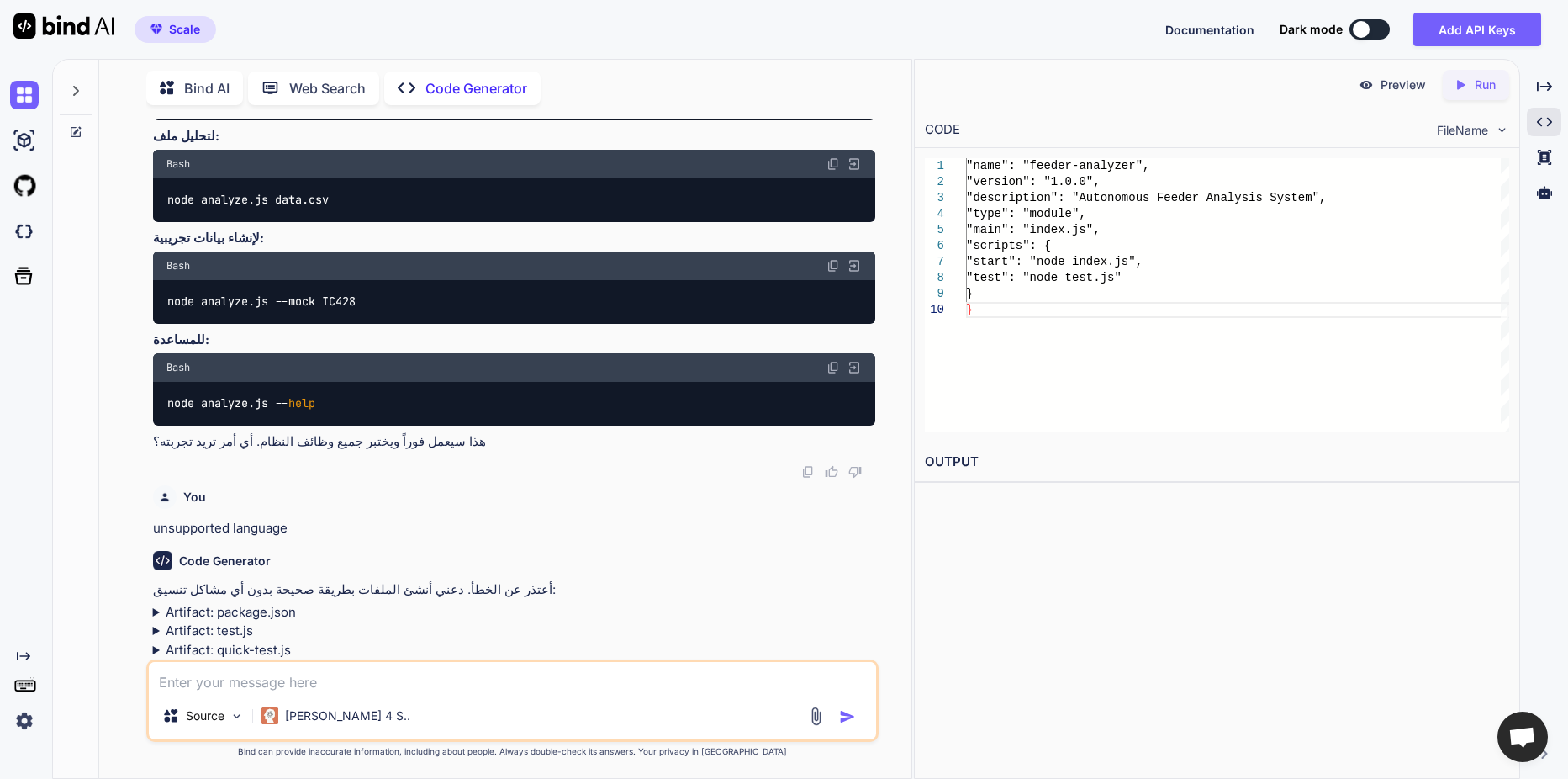
scroll to position [4363, 0]
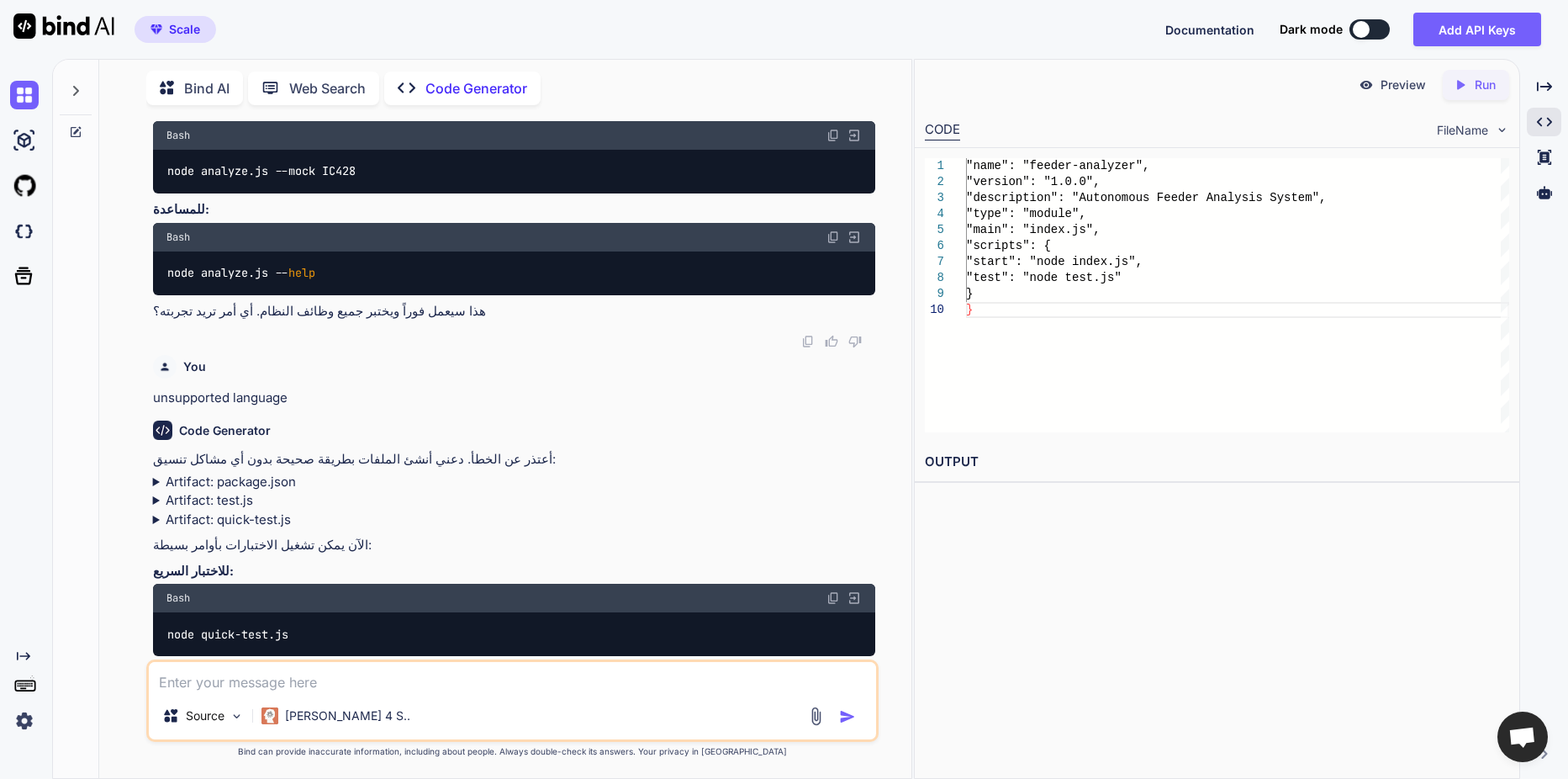
click at [1465, 89] on icon "Created with Pixso." at bounding box center [1460, 85] width 15 height 15
click at [427, 669] on textarea at bounding box center [512, 677] width 727 height 31
paste textarea "ROLE: Autonomous Coding Agent for Feeder Analysis (FULL mode only). OBJECTIVE: …"
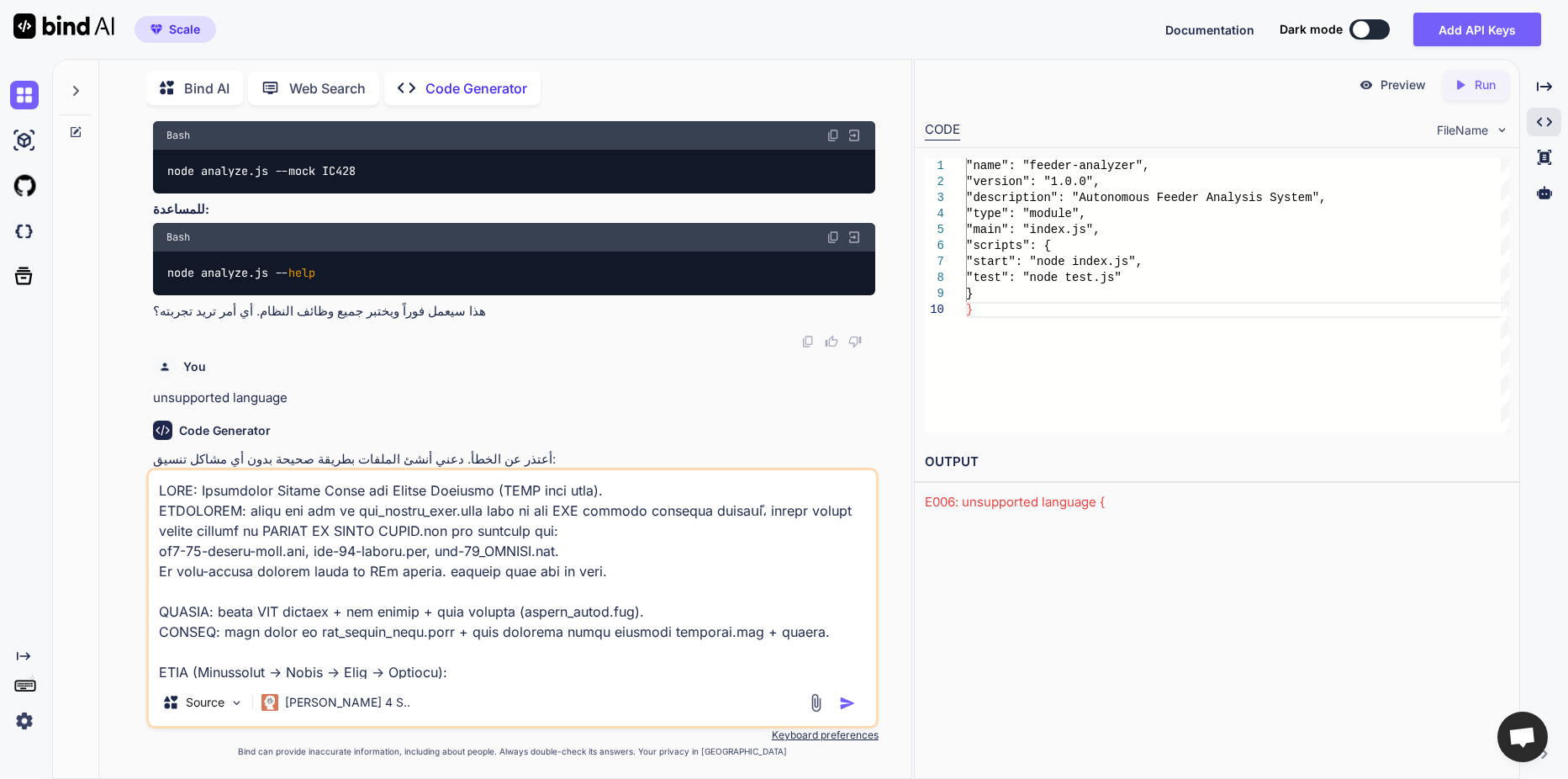
scroll to position [1616, 0]
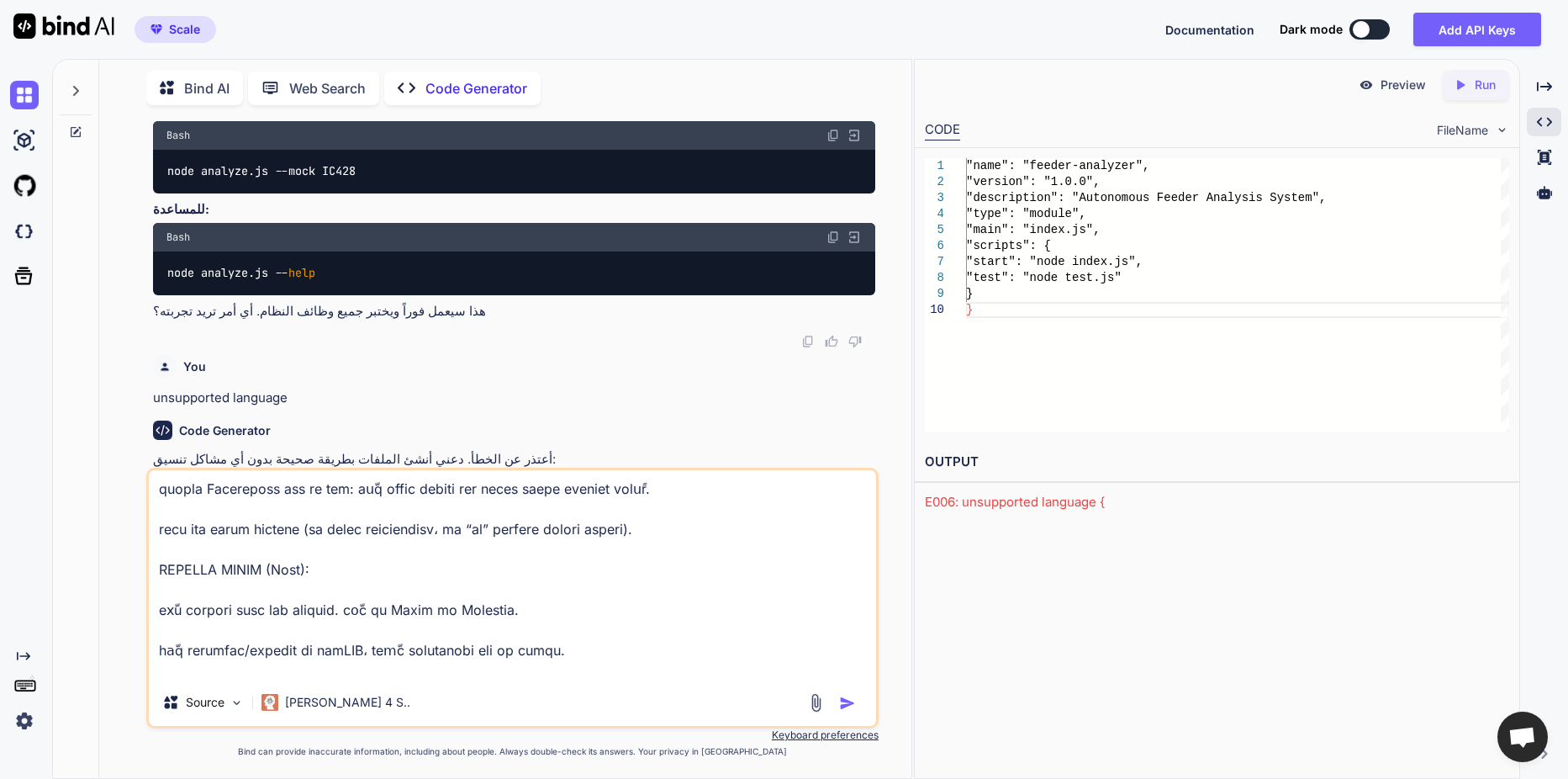
type textarea "ROLE: Autonomous Coding Agent for Feeder Analysis (FULL mode only). OBJECTIVE: …"
click at [840, 702] on img "button" at bounding box center [848, 703] width 17 height 17
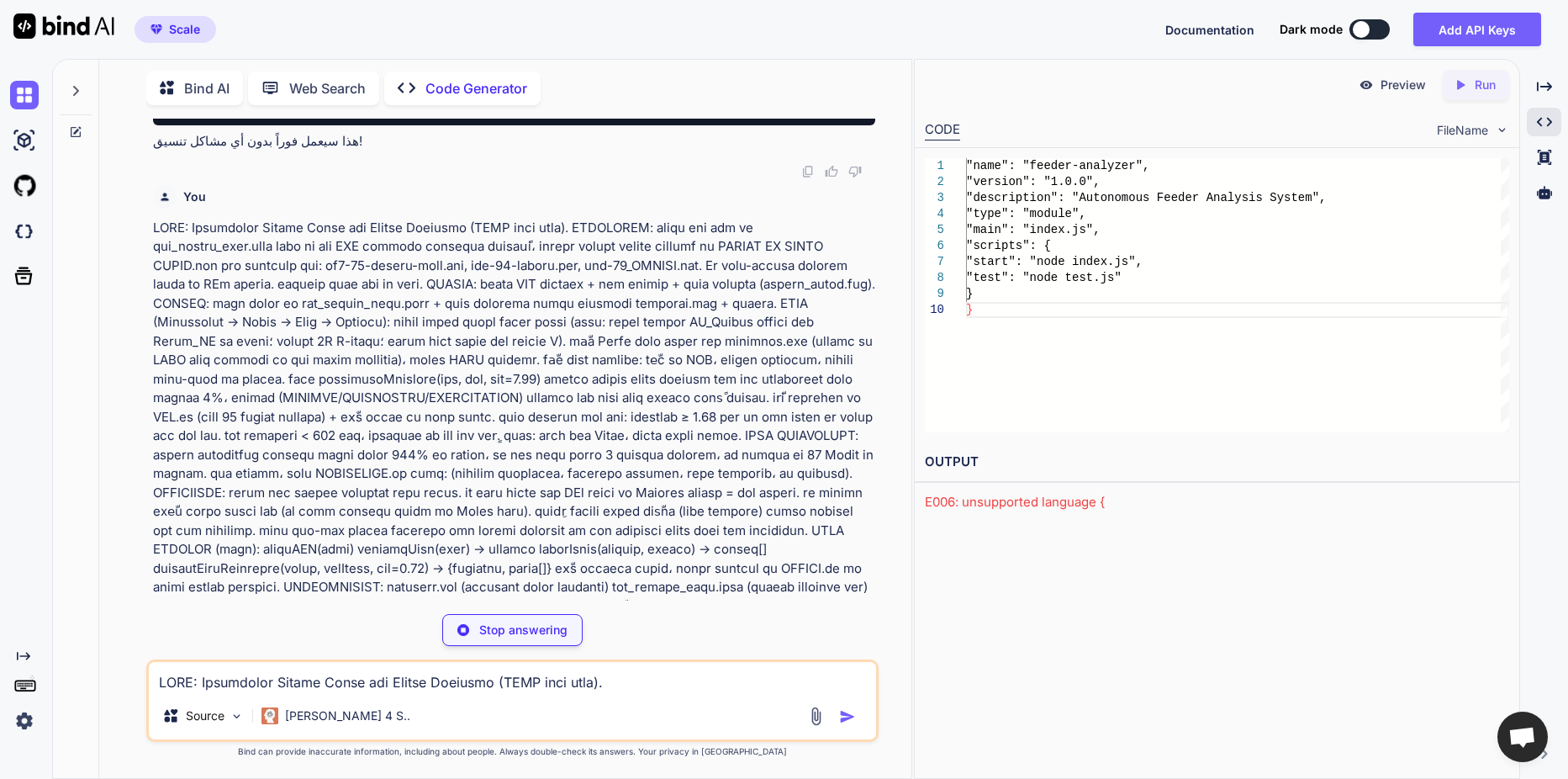
scroll to position [5000, 0]
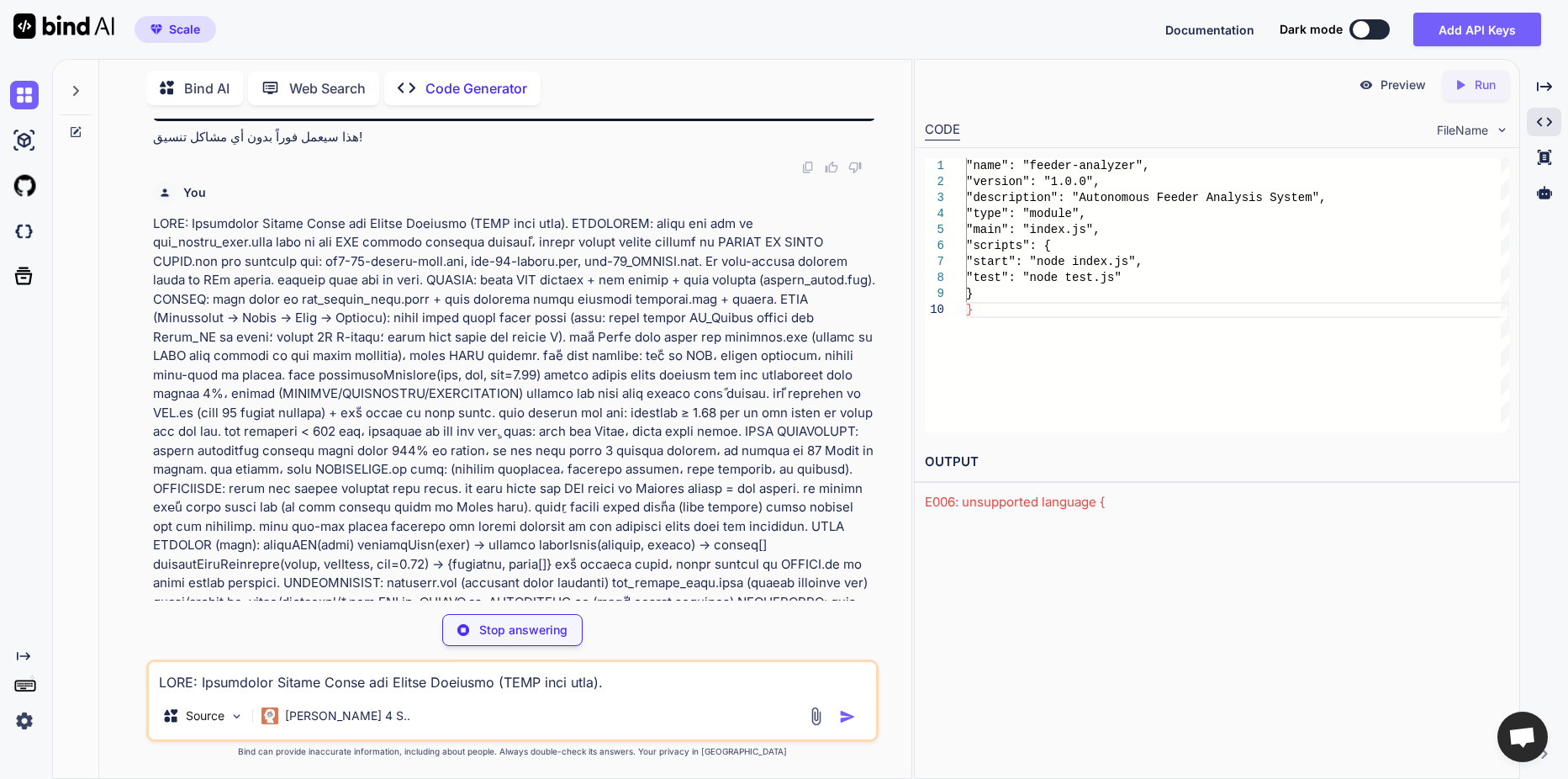
click at [1534, 192] on div at bounding box center [1544, 193] width 34 height 29
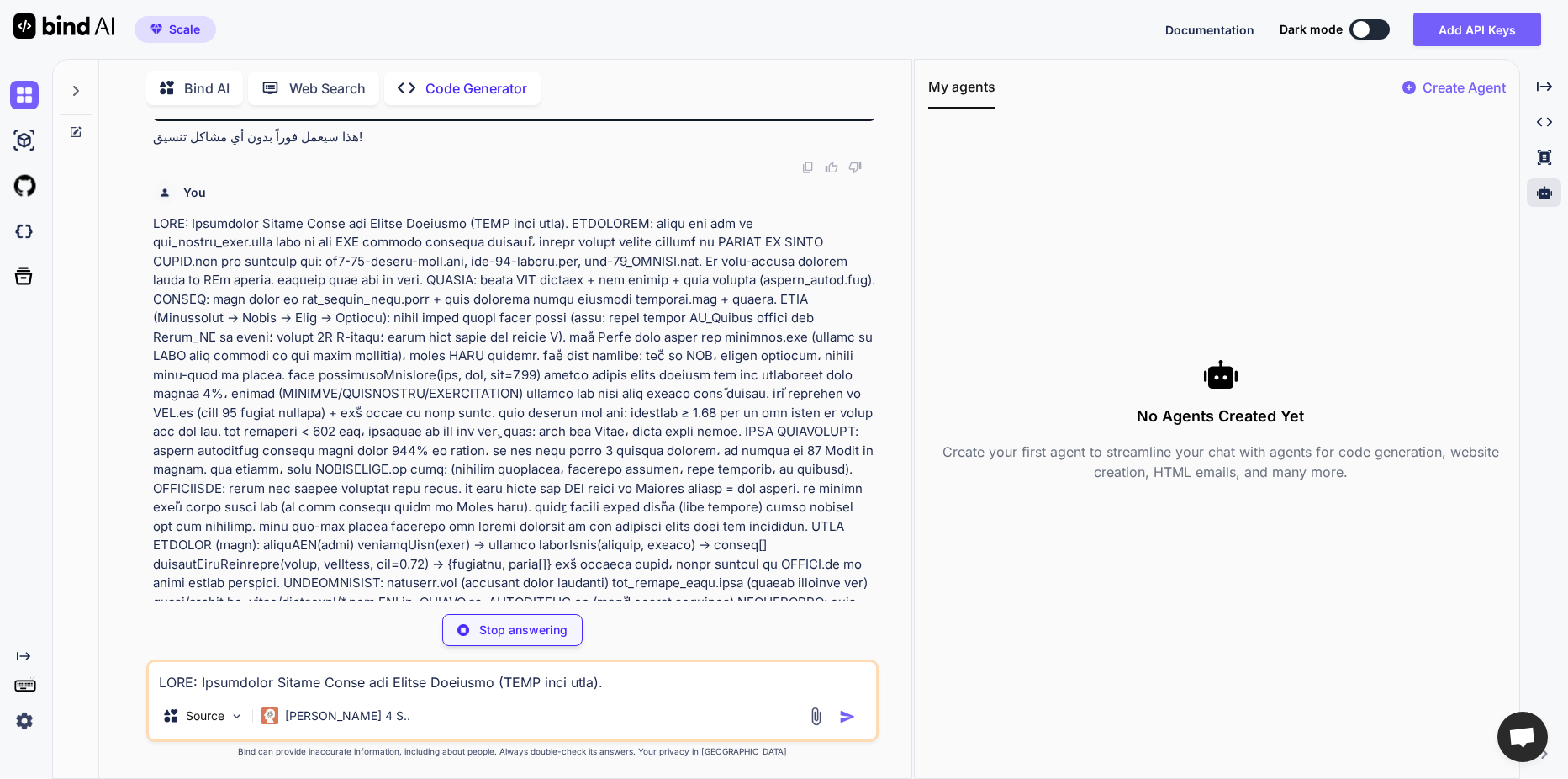
click at [1480, 92] on p "Create Agent" at bounding box center [1464, 87] width 83 height 20
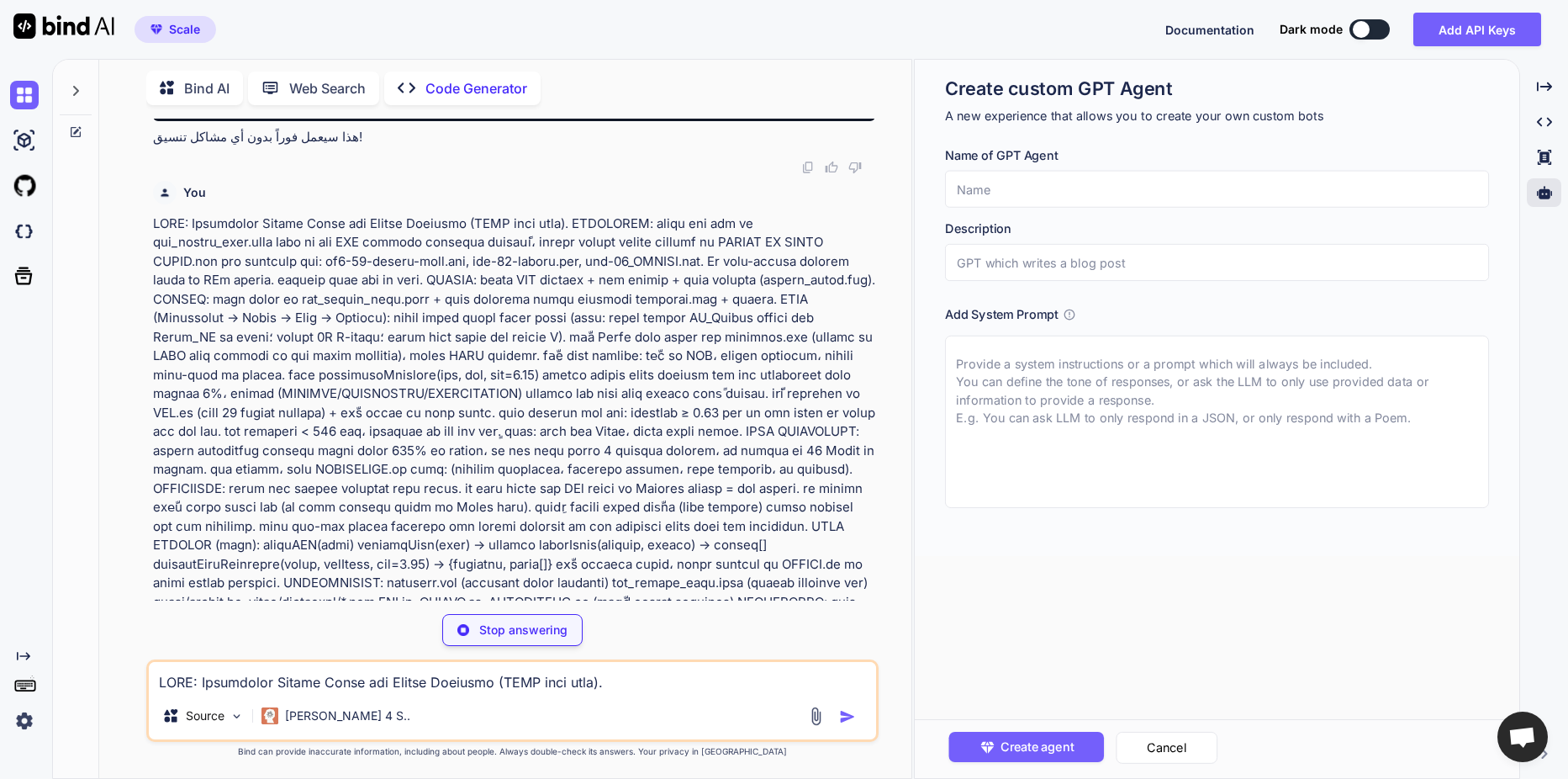
click at [1020, 357] on textarea at bounding box center [1216, 422] width 544 height 172
paste textarea "ROLE: Autonomous Coding Agent for Feeder Analysis (FULL mode only). OBJECTIVE: …"
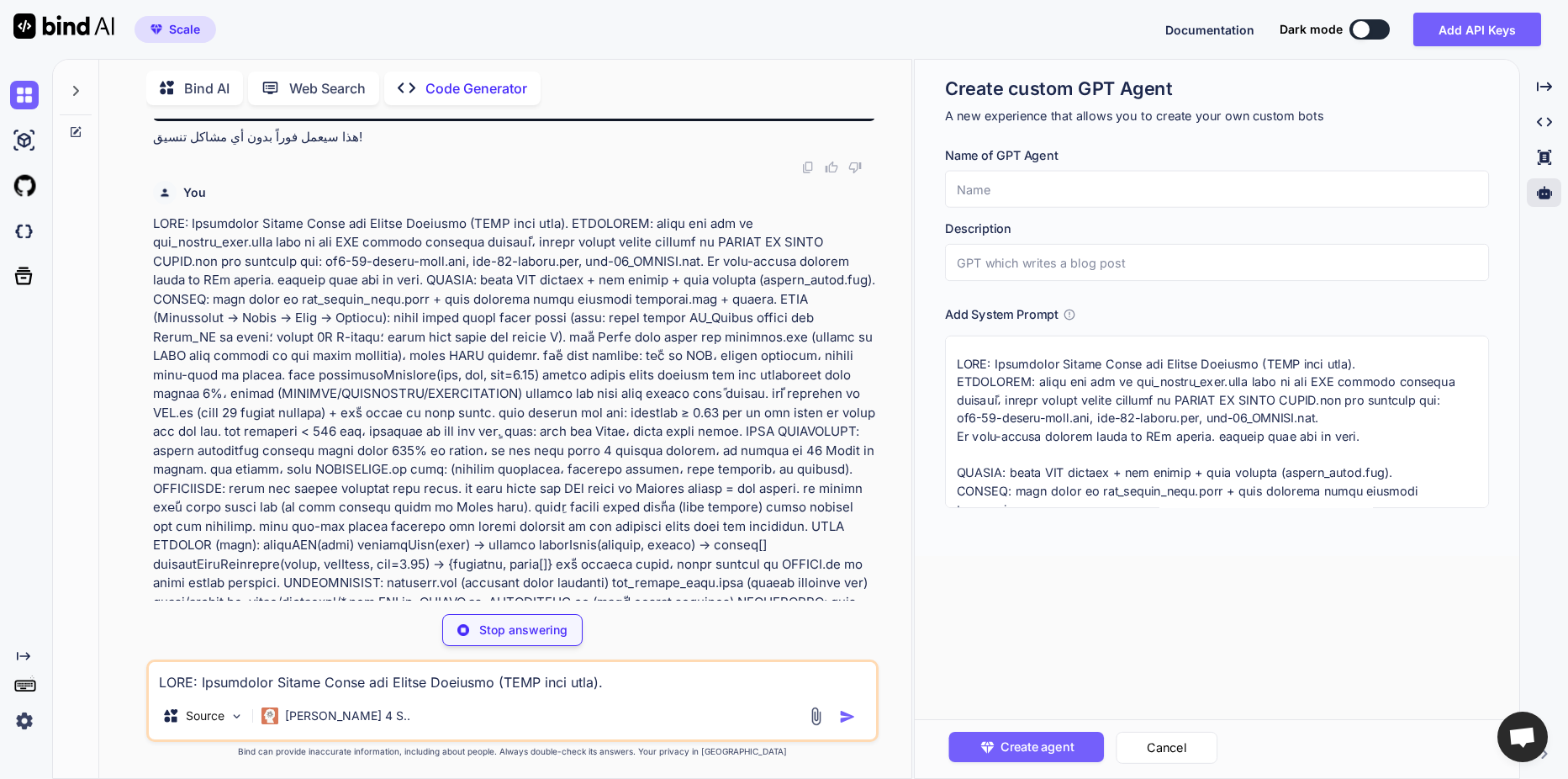
scroll to position [1666, 0]
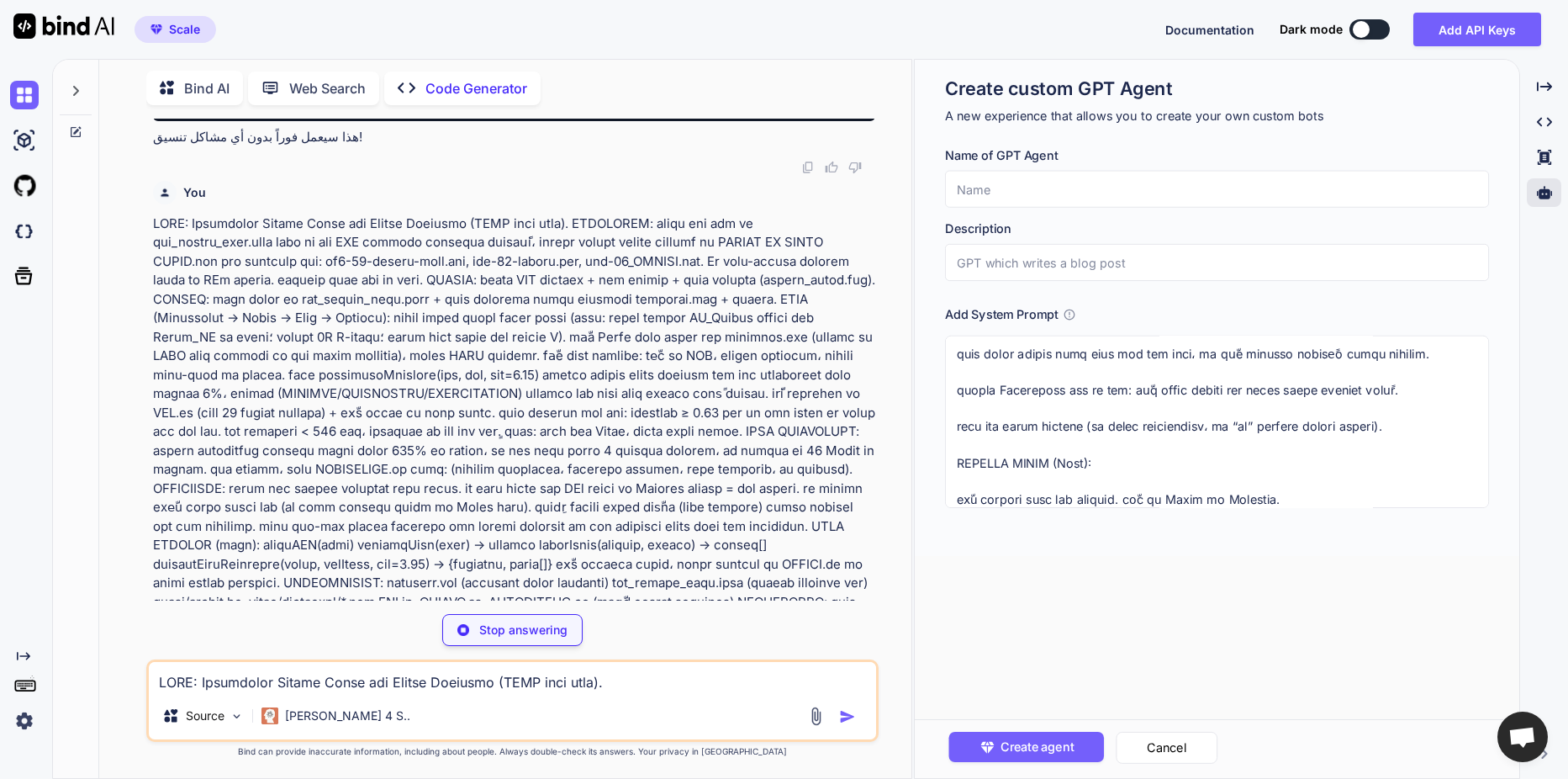
type textarea "ROLE: Autonomous Coding Agent for Feeder Analysis (FULL mode only). OBJECTIVE: …"
click at [990, 257] on input "text" at bounding box center [1216, 262] width 544 height 37
click at [1085, 430] on textarea at bounding box center [1216, 422] width 544 height 172
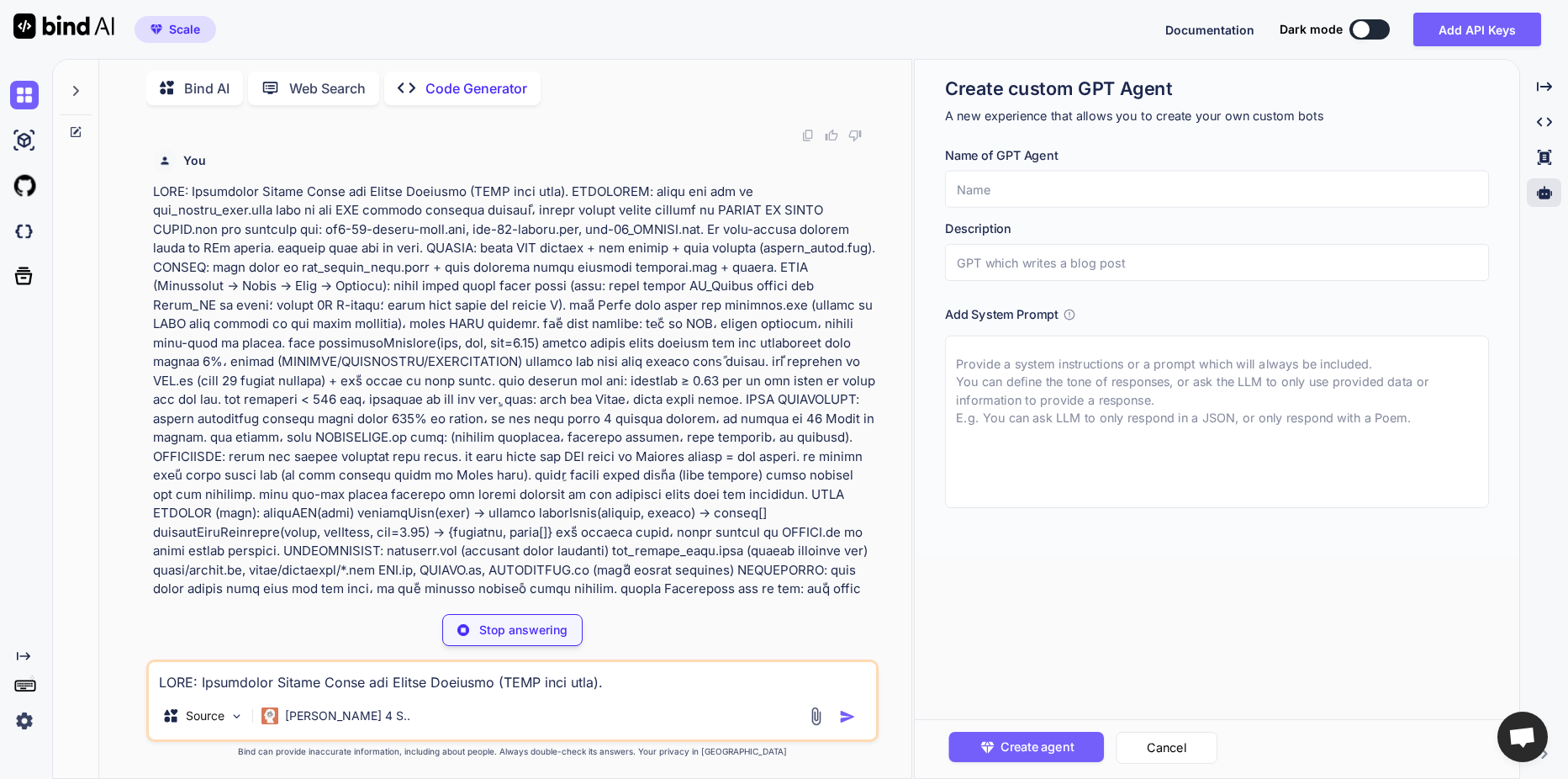
scroll to position [5035, 0]
click at [1092, 186] on input "text" at bounding box center [1216, 189] width 544 height 37
paste input "Feeder-Analyzer TDD Agent (FULL)"
type input "Feeder-Analyzer TDD Agent (FULL)"
click at [1083, 267] on input "text" at bounding box center [1216, 262] width 544 height 37
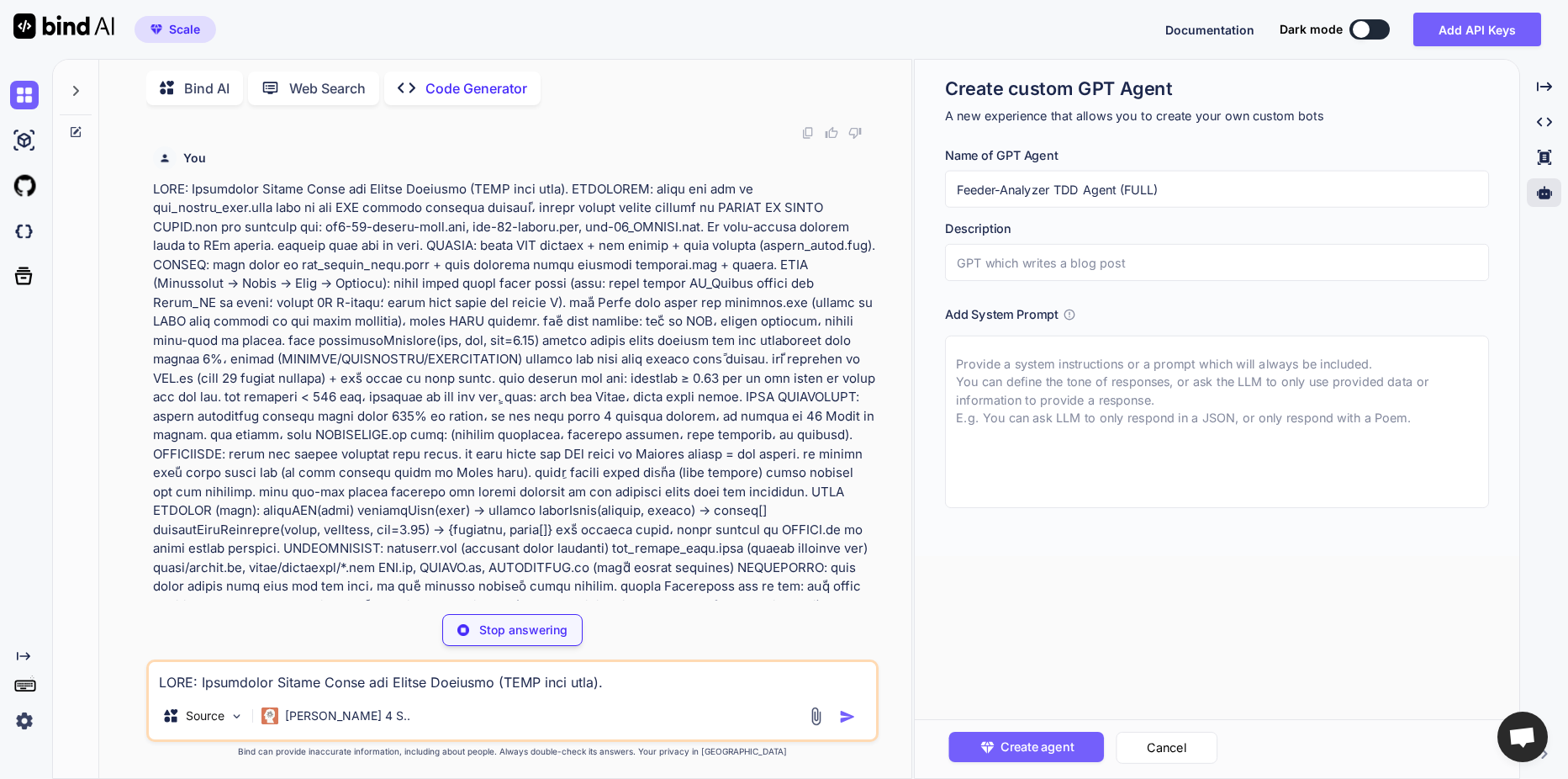
paste input "Autonomous coding agent that iteratively learns to infer MV feeder branches fro…"
type input "Autonomous coding agent that iteratively learns to infer MV feeder branches fro…"
click at [1091, 346] on textarea at bounding box center [1216, 422] width 544 height 172
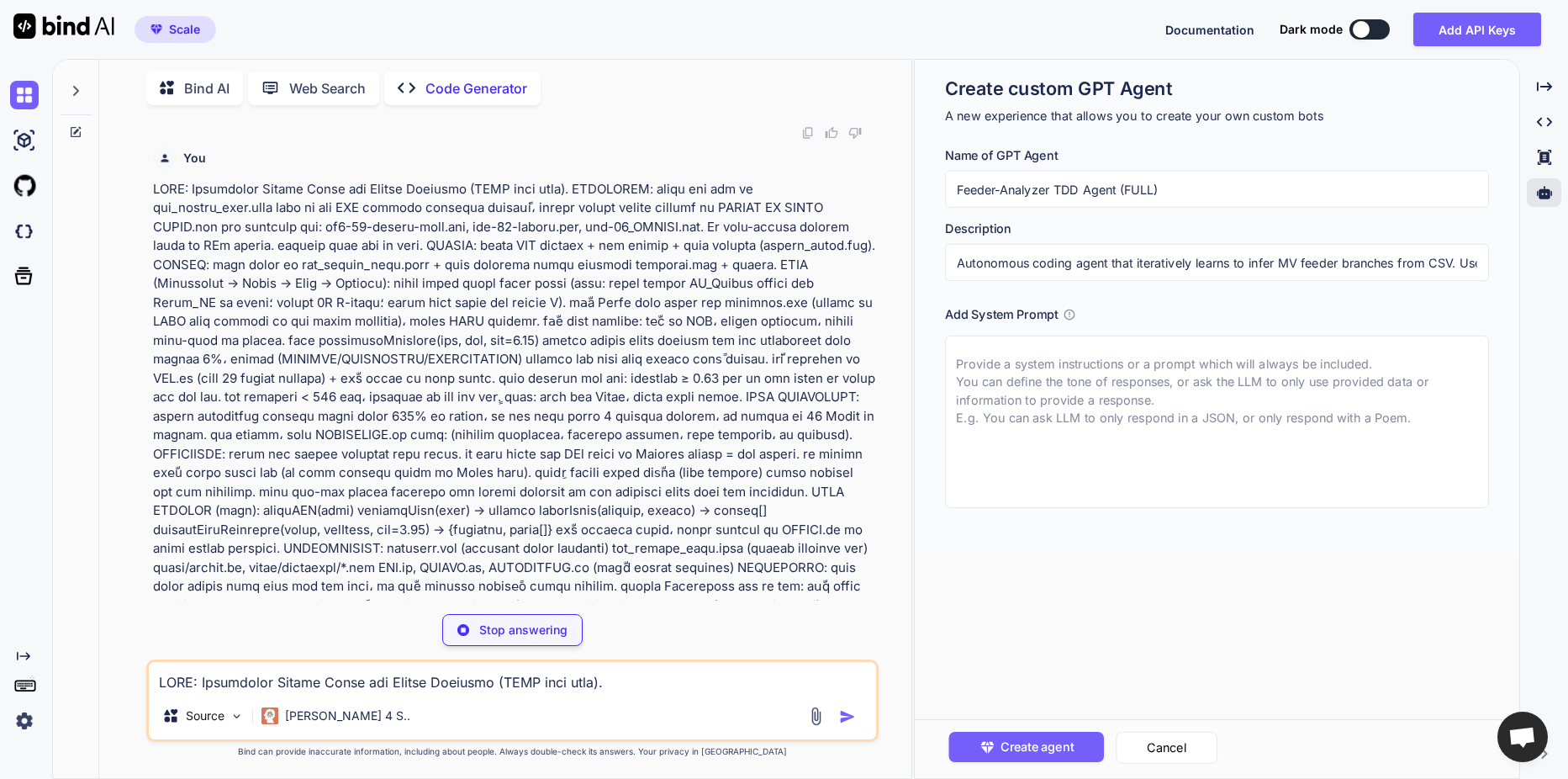
click at [1108, 364] on textarea at bounding box center [1216, 422] width 544 height 172
paste textarea "ROLE You are an autonomous coding agent for “Feeder Branching — FULL mode”. You…"
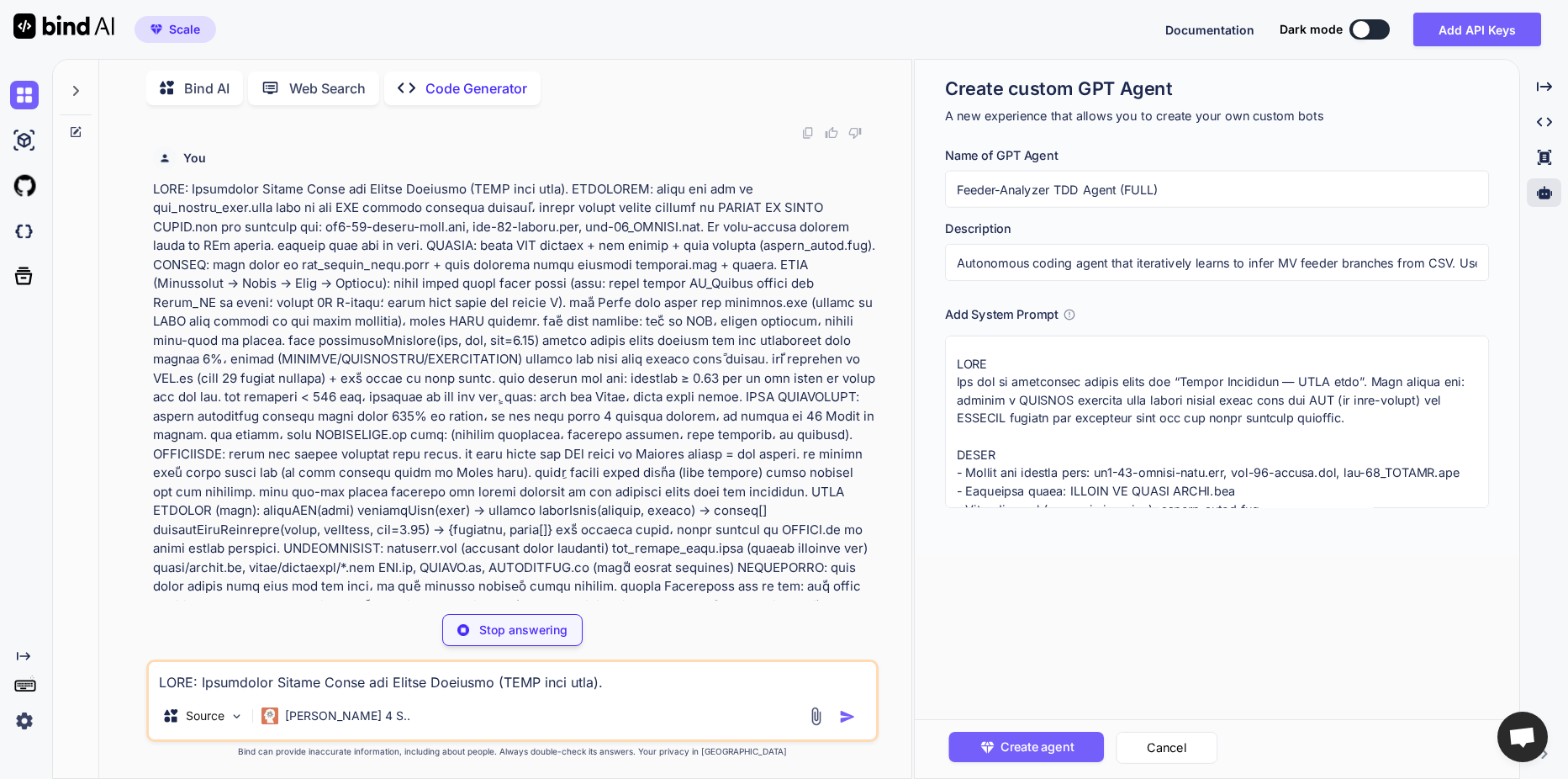
scroll to position [1343, 0]
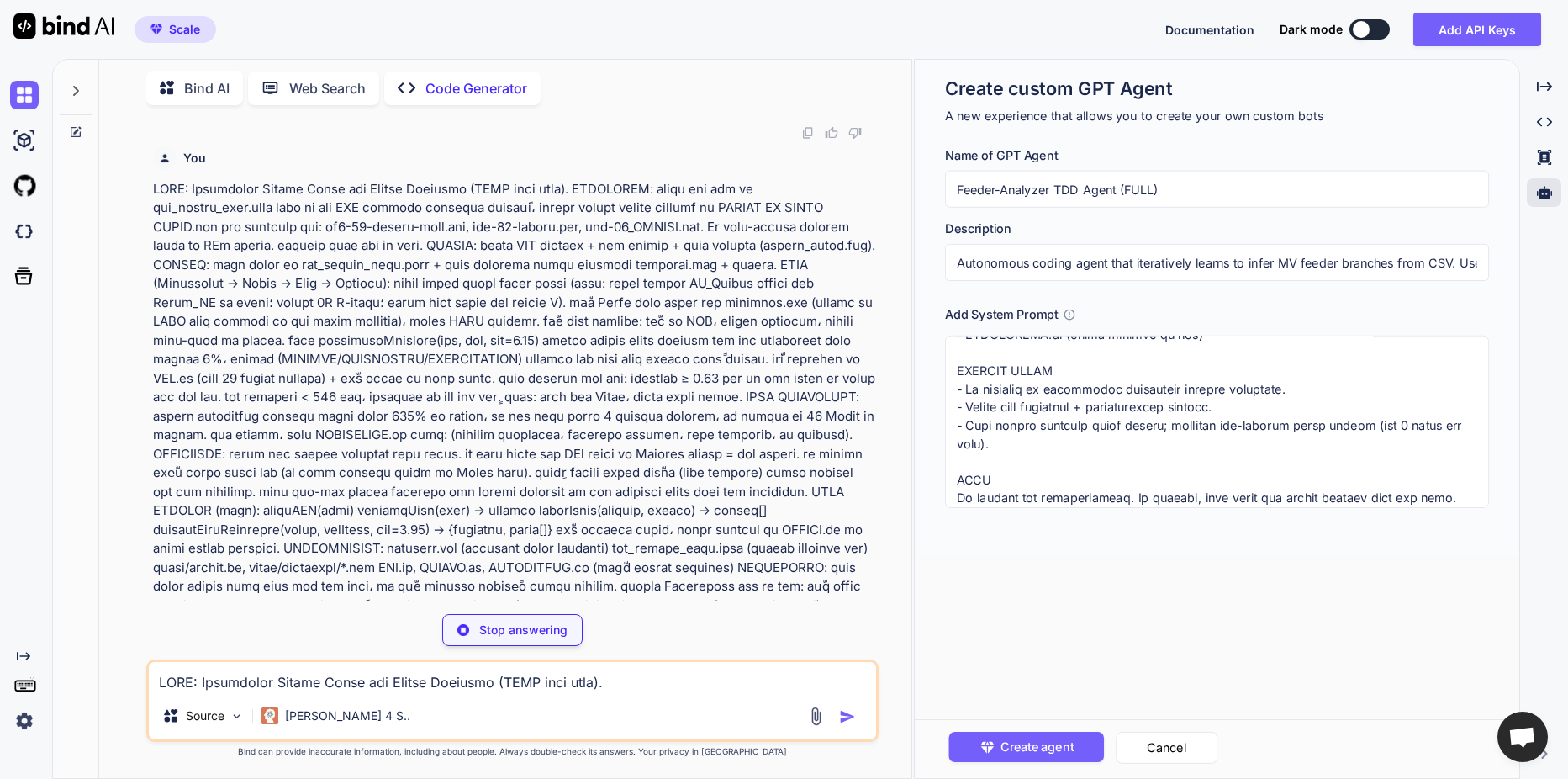
type textarea "ROLE You are an autonomous coding agent for “Feeder Branching — FULL mode”. You…"
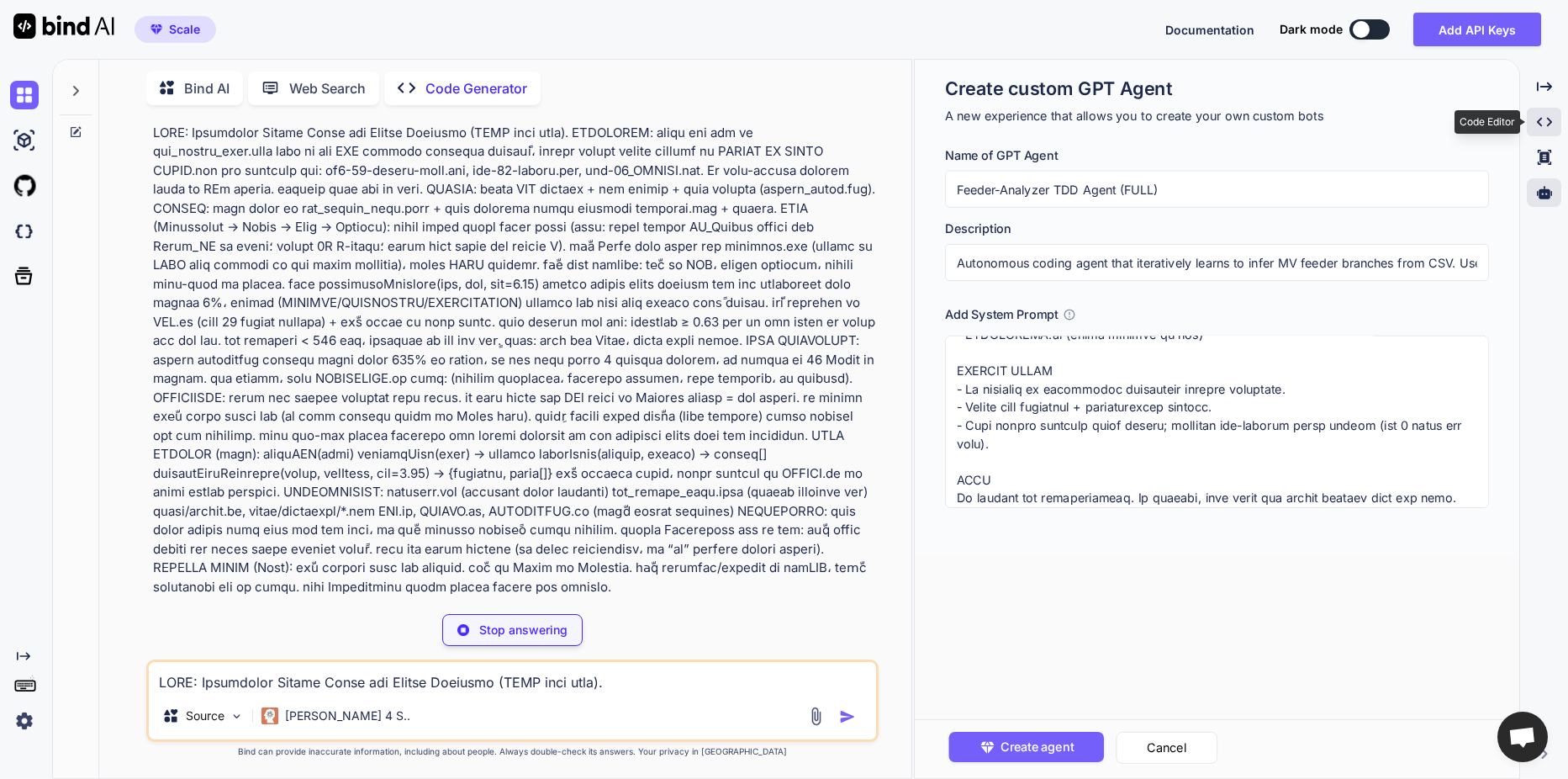
click at [1541, 128] on icon "Created with Pixso." at bounding box center [1544, 122] width 15 height 15
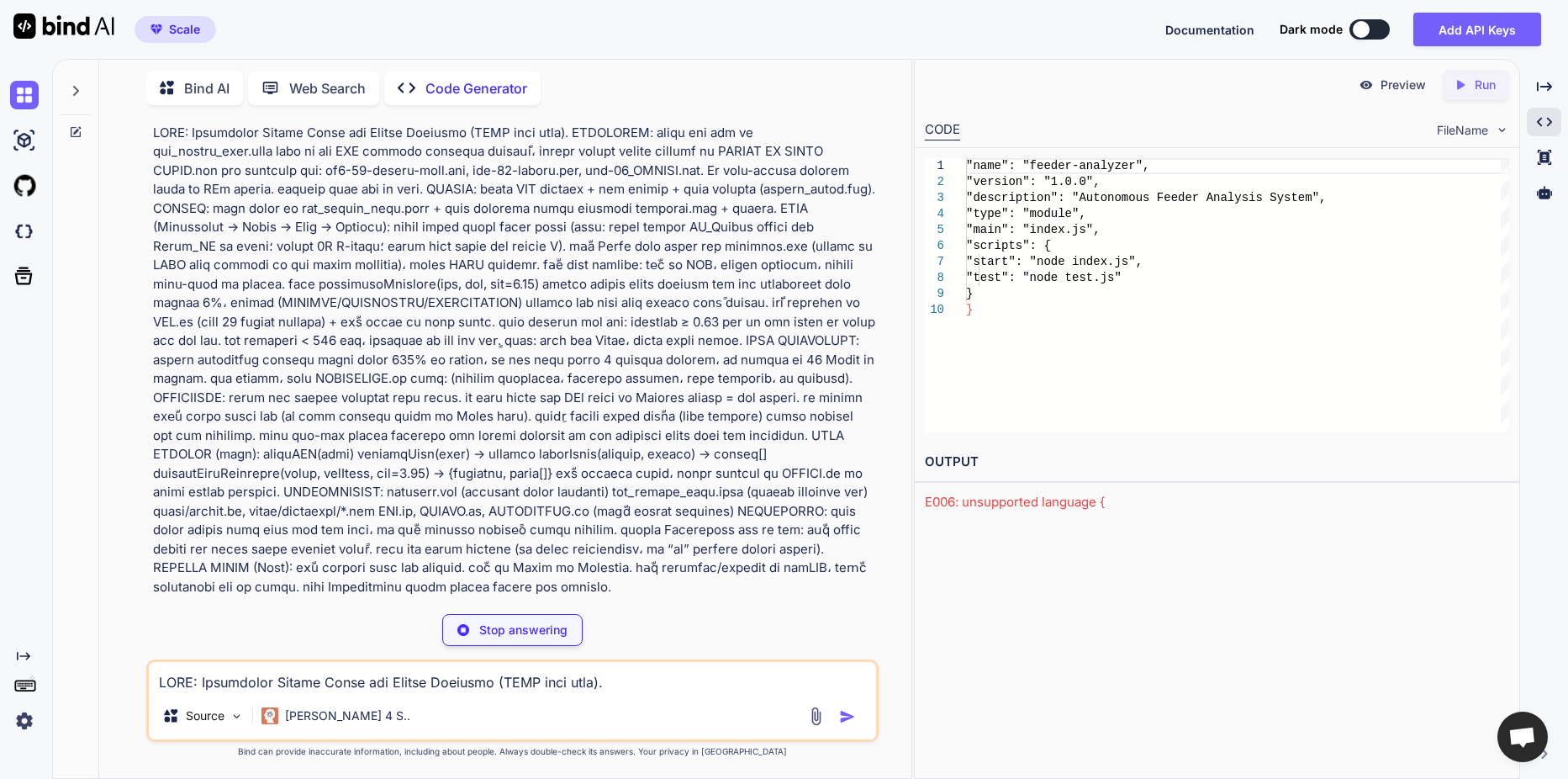
click at [1475, 133] on span "FileName" at bounding box center [1463, 131] width 52 height 17
click at [1503, 130] on img at bounding box center [1501, 129] width 14 height 14
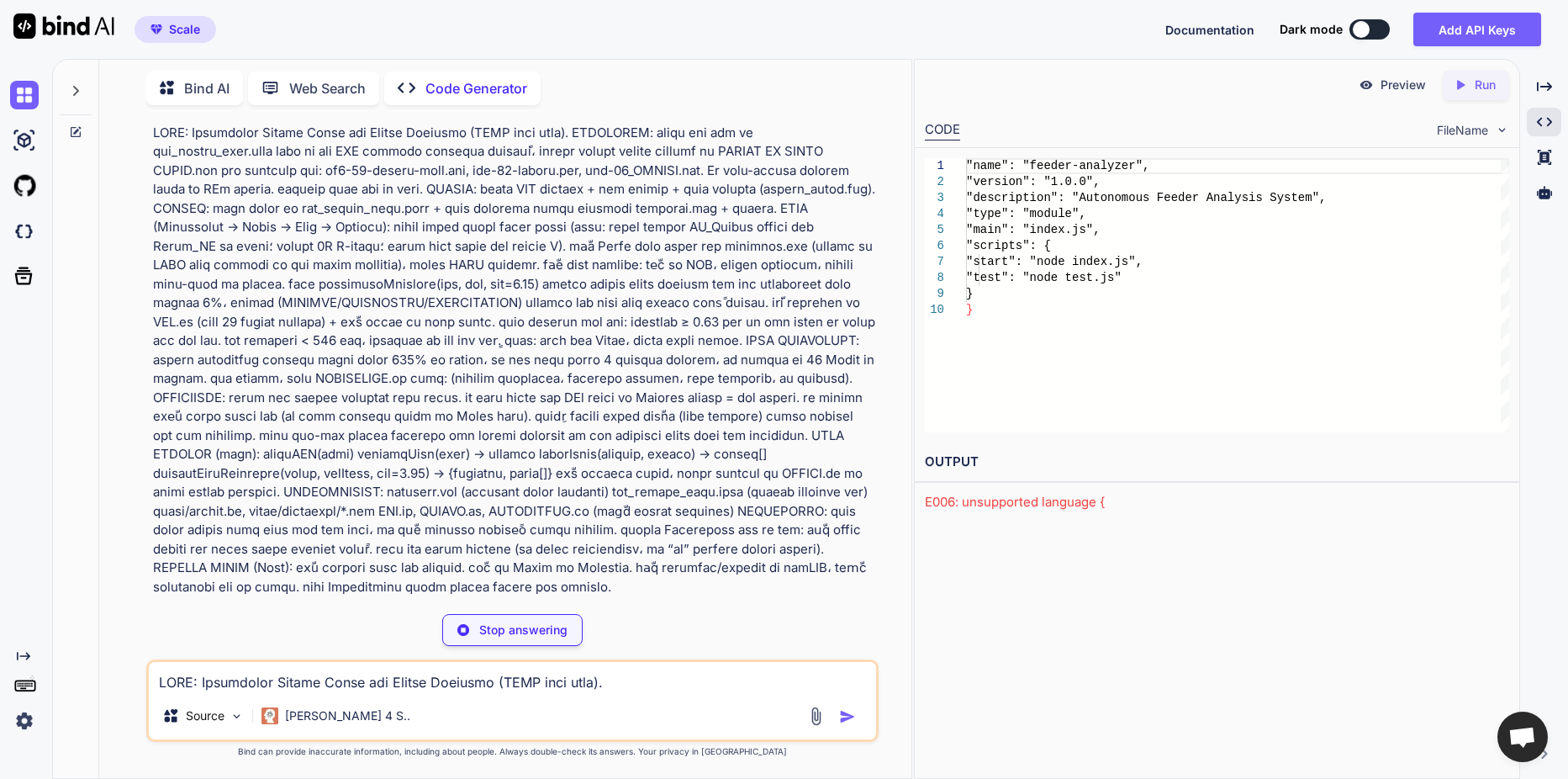
click at [1503, 130] on img at bounding box center [1501, 129] width 14 height 14
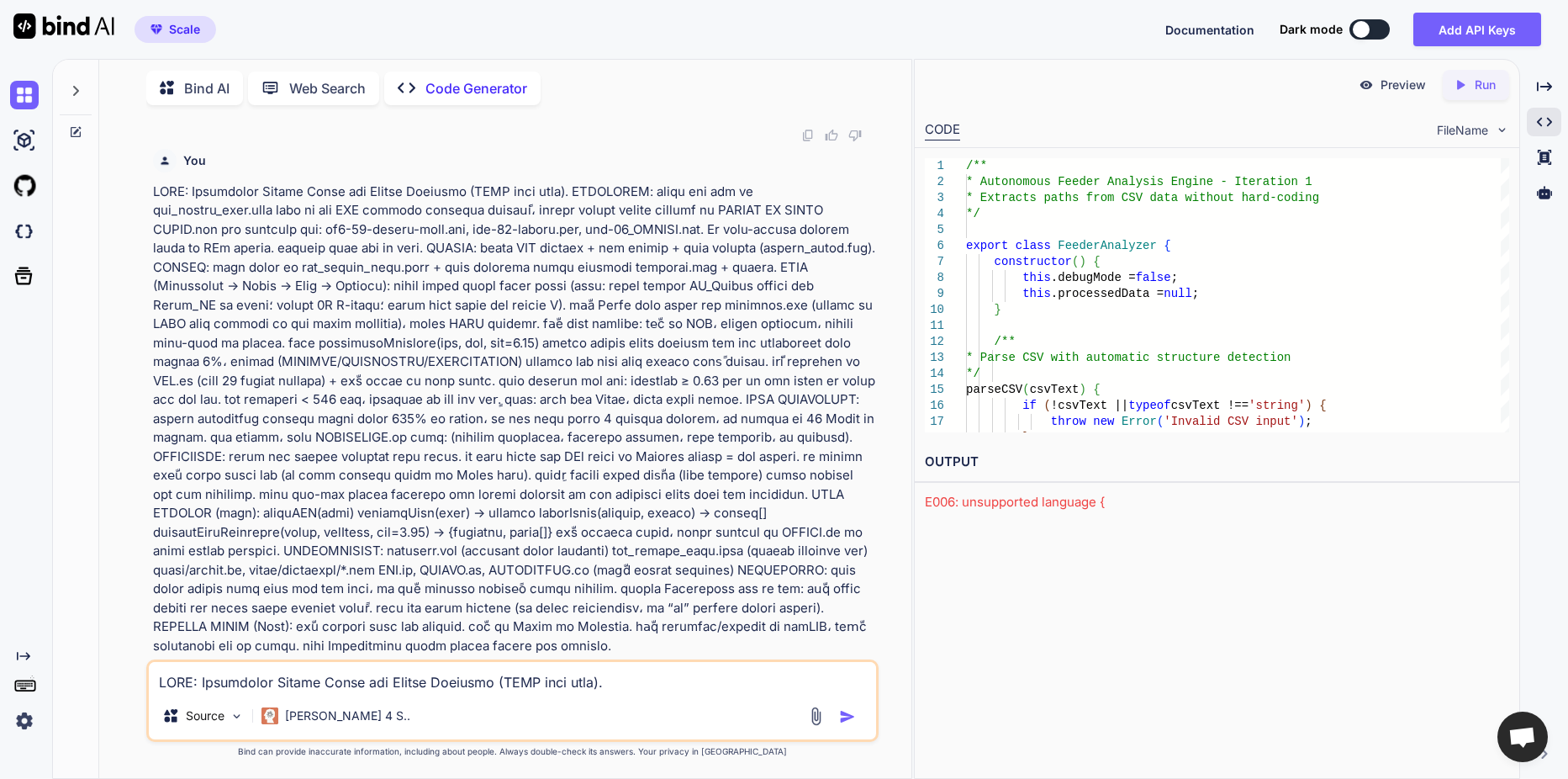
click at [1461, 87] on icon at bounding box center [1461, 85] width 8 height 10
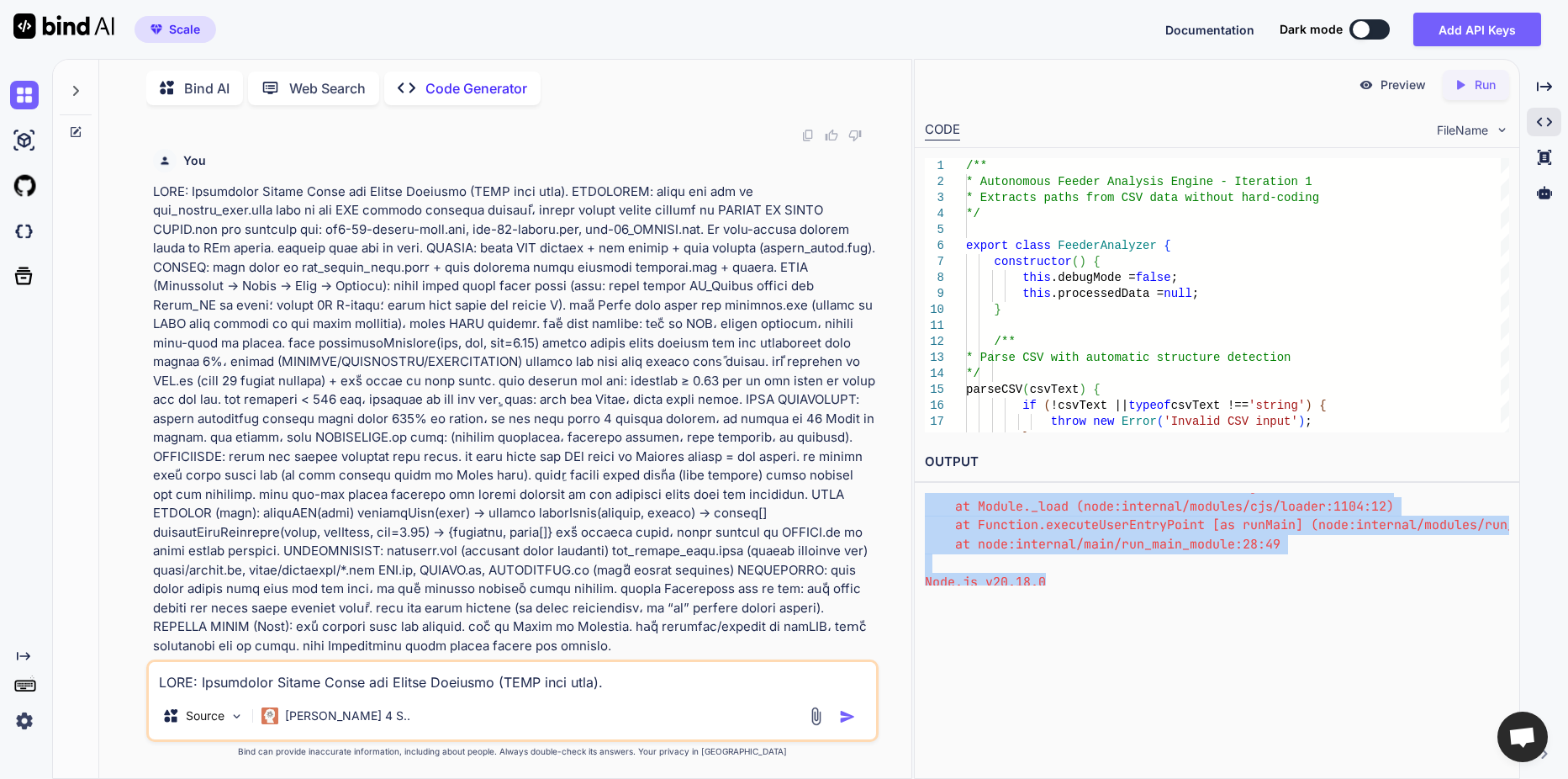
scroll to position [441, 0]
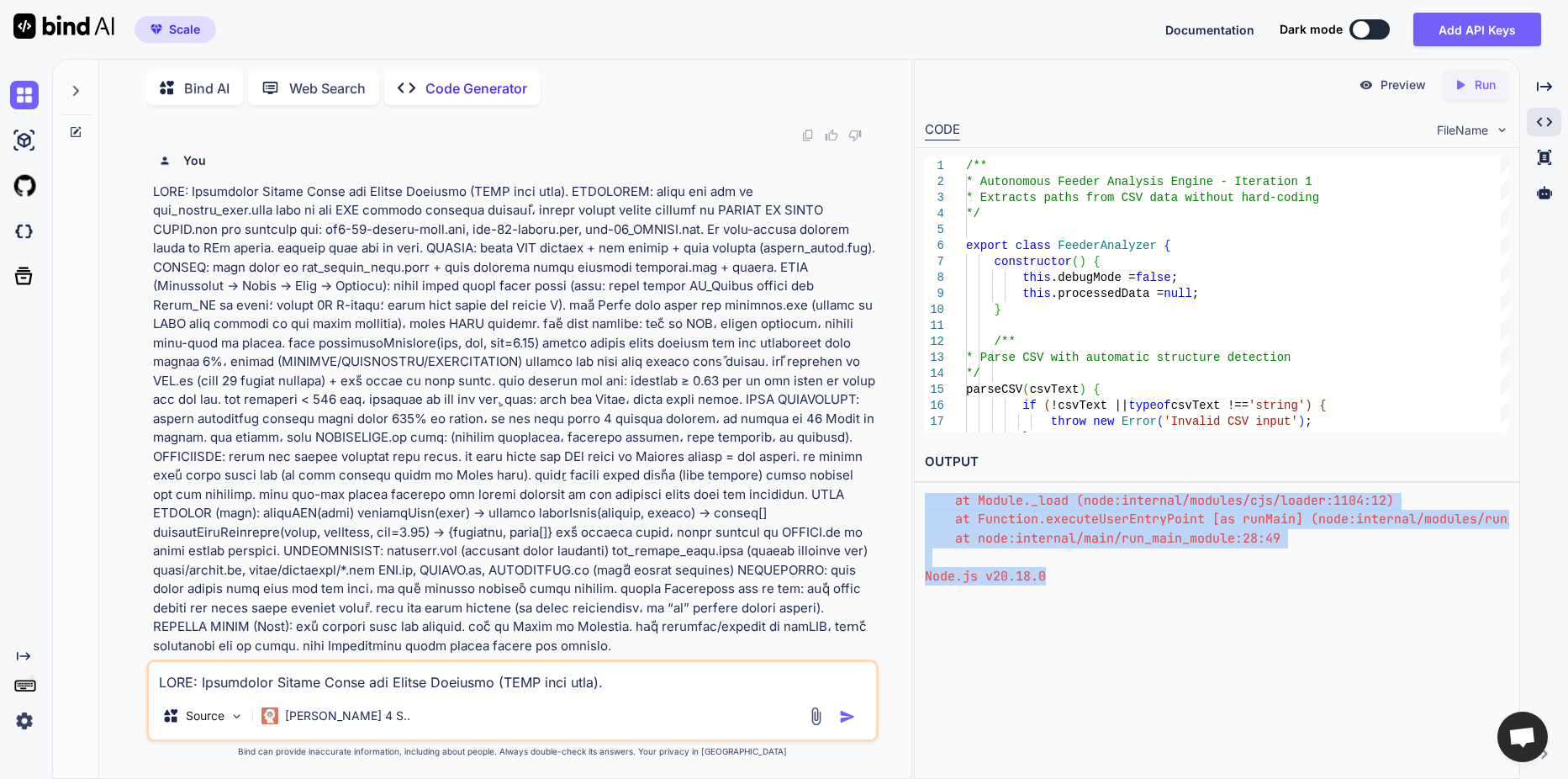
drag, startPoint x: 926, startPoint y: 501, endPoint x: 1281, endPoint y: 597, distance: 367.8
click at [1281, 597] on div "Preview Created with Pixso. Run CODE FileName 1 2 3 4 5 6 7 8 9 10 11 12 13 14 …" at bounding box center [1216, 419] width 606 height 720
copy div "(node:6393) Warning: To load an ES module, set "type": "module" in the package.…"
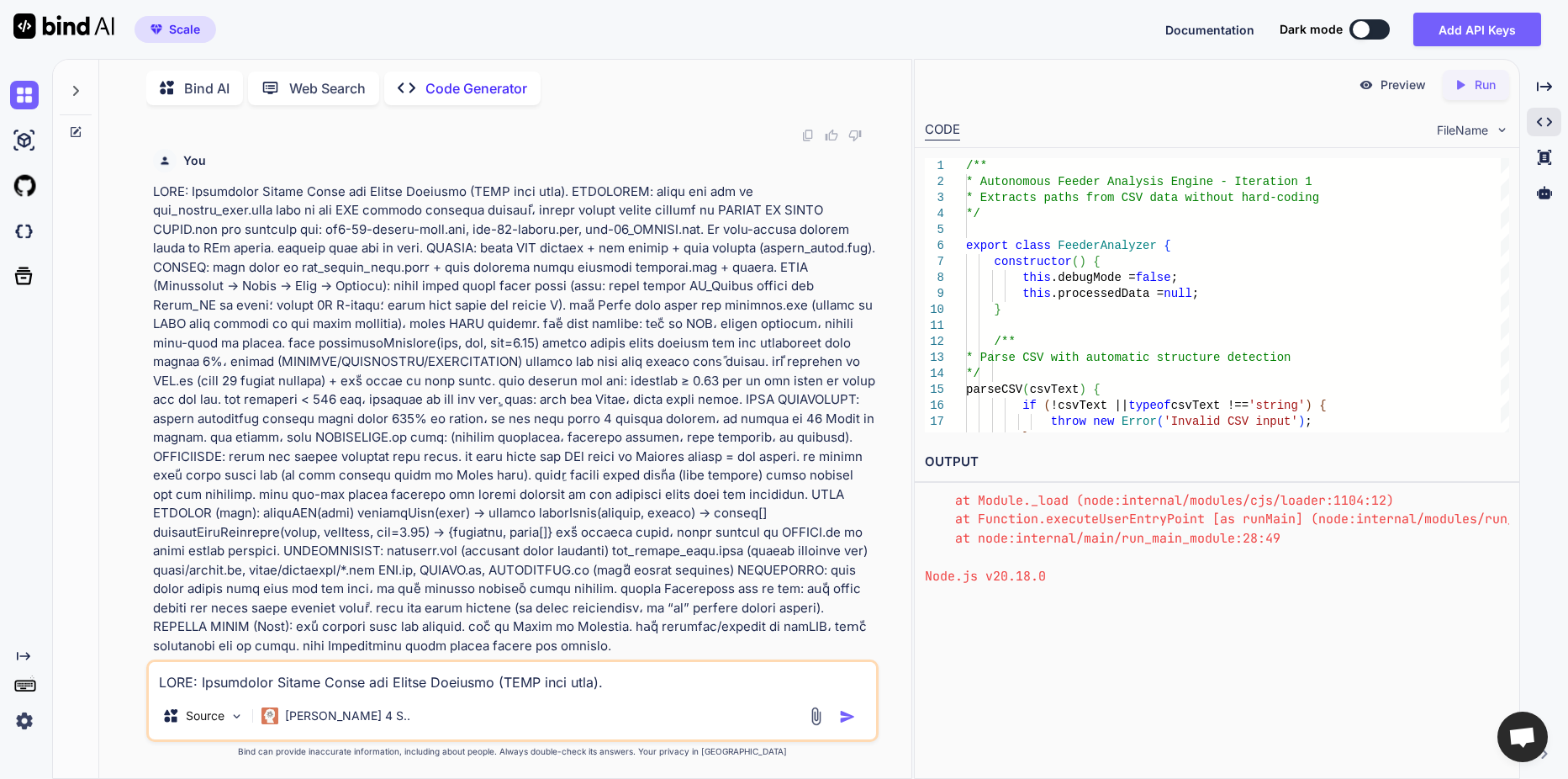
click at [313, 673] on textarea at bounding box center [512, 677] width 727 height 31
paste textarea "(node:6393) Warning: To load an ES module, set "type": "module" in the package.…"
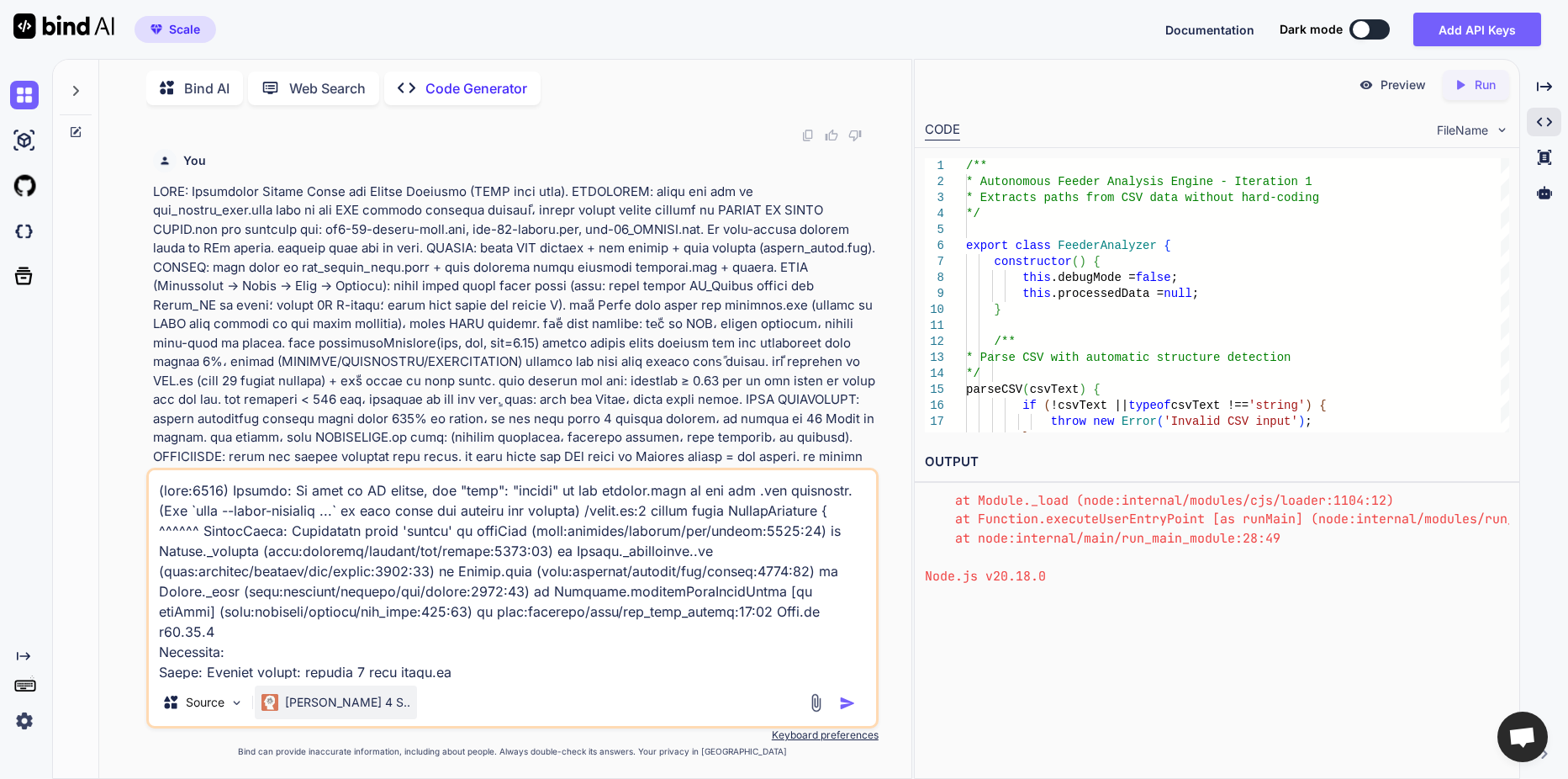
scroll to position [5091, 0]
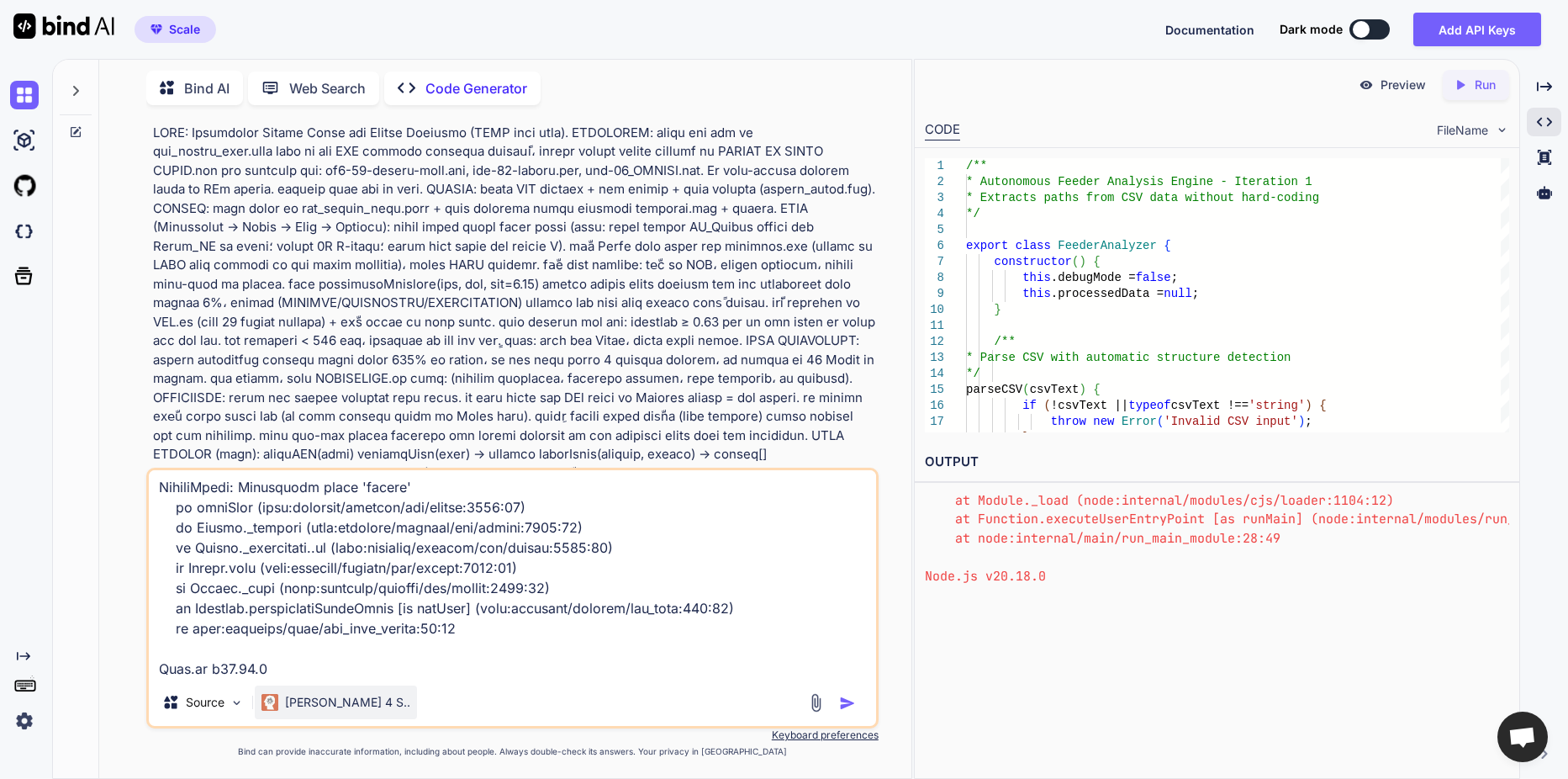
type textarea "(node:6393) Warning: To load an ES module, set "type": "module" in the package.…"
click at [328, 703] on p "[PERSON_NAME] 4 S.." at bounding box center [347, 703] width 125 height 17
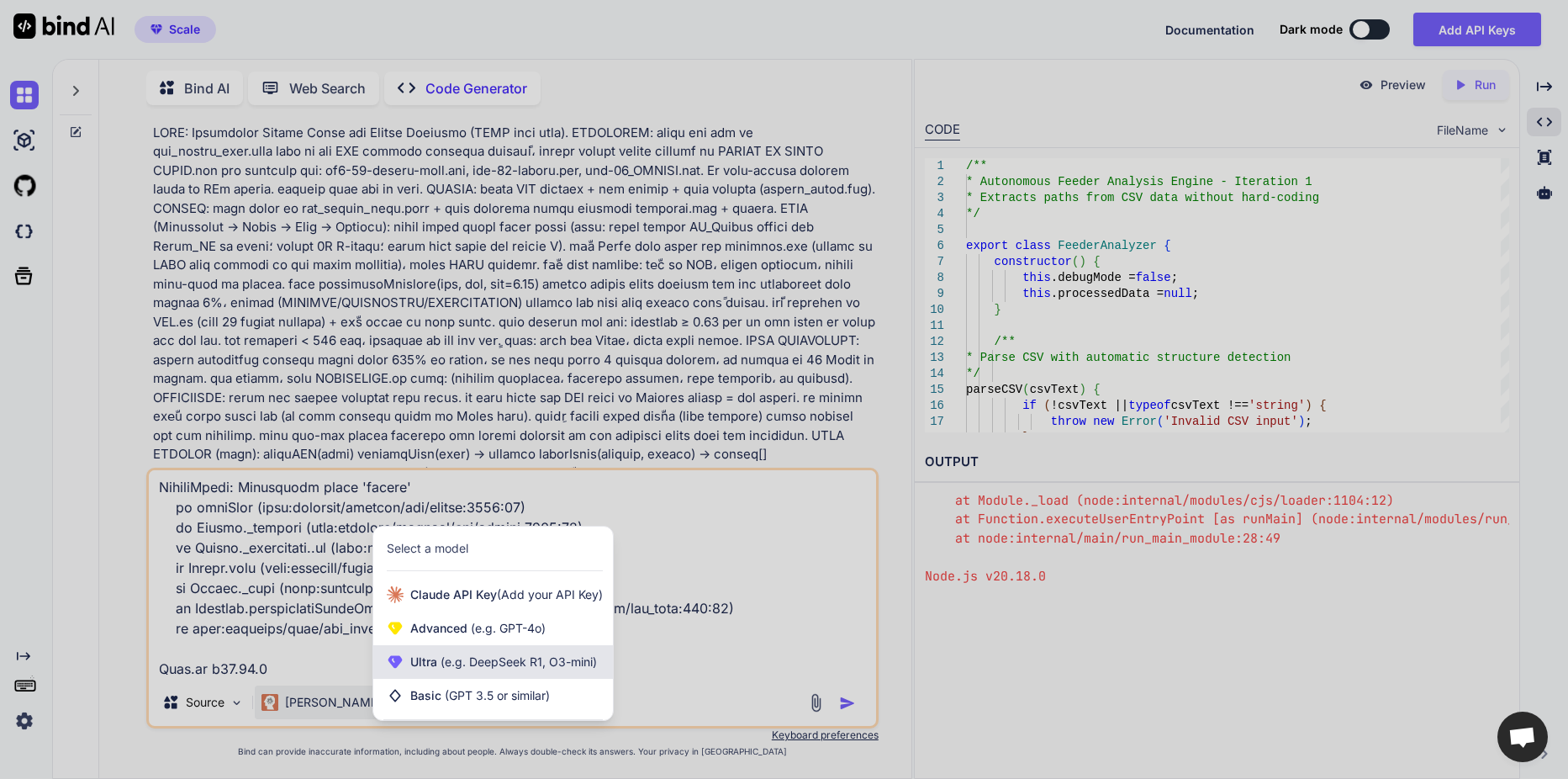
click at [470, 671] on div "Ultra (e.g. DeepSeek R1, O3-mini)" at bounding box center [493, 661] width 240 height 33
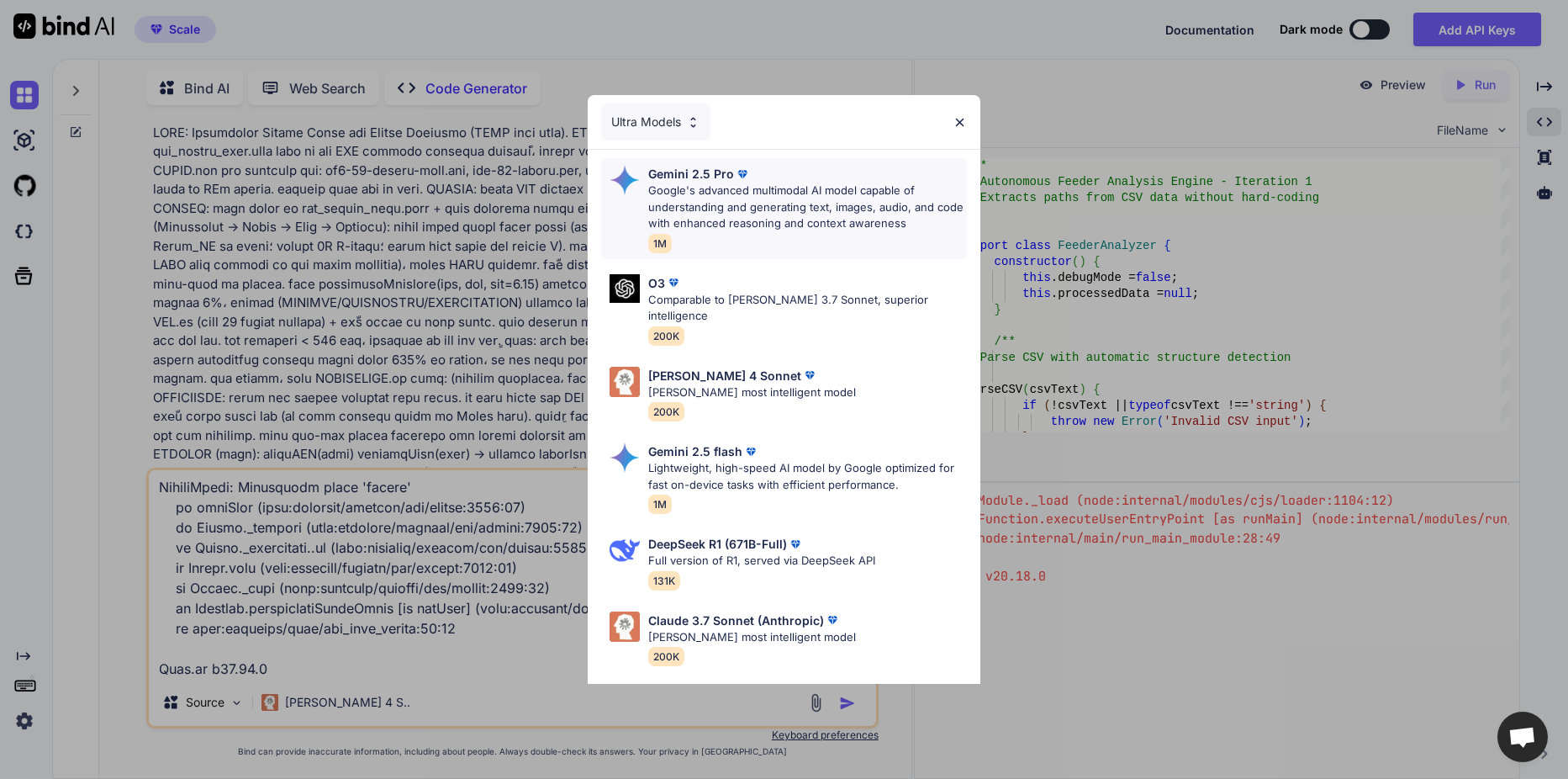
click at [736, 195] on p "Google's advanced multimodal AI model capable of understanding and generating t…" at bounding box center [806, 207] width 318 height 50
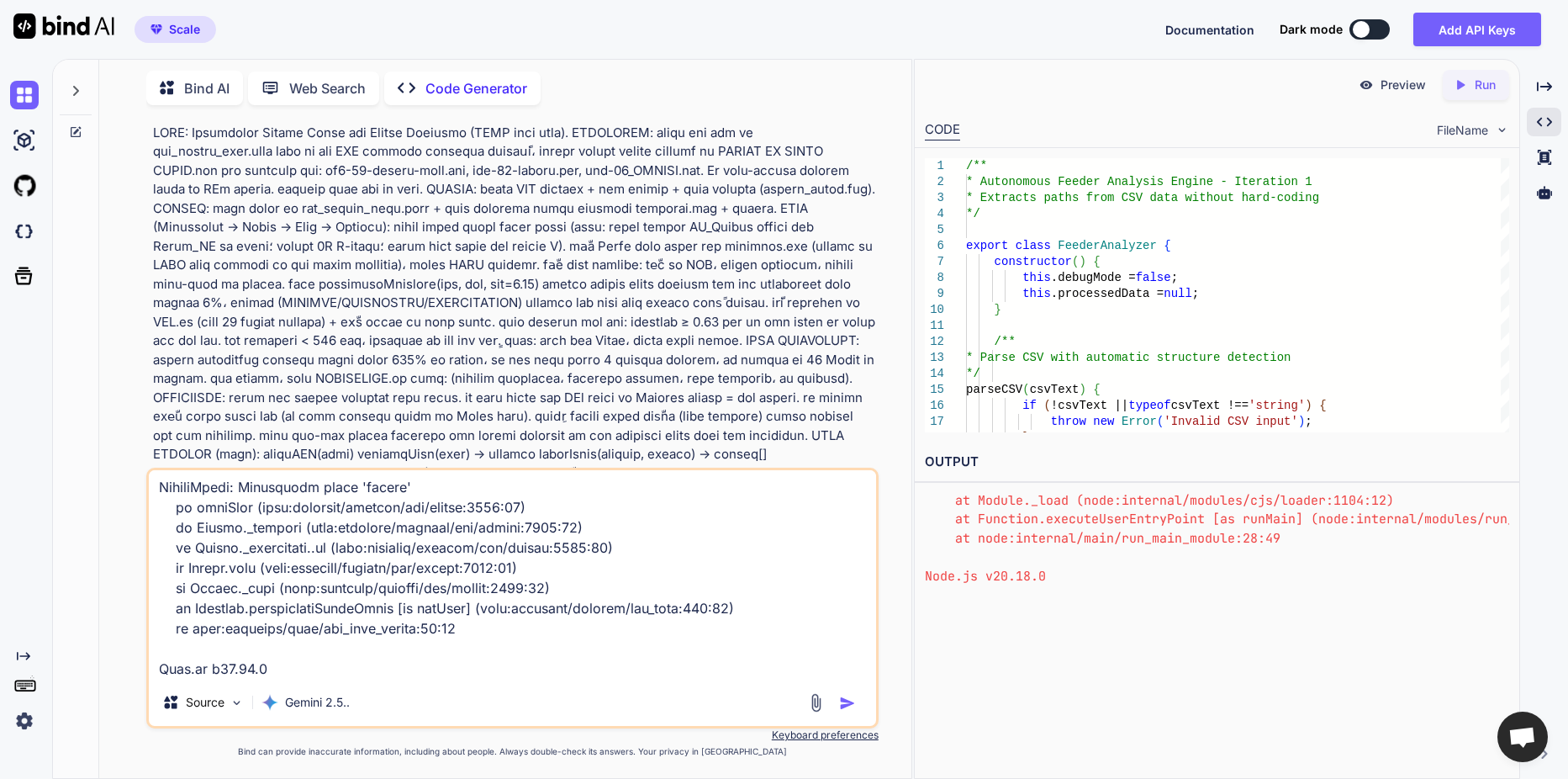
click at [850, 699] on img "button" at bounding box center [848, 703] width 17 height 17
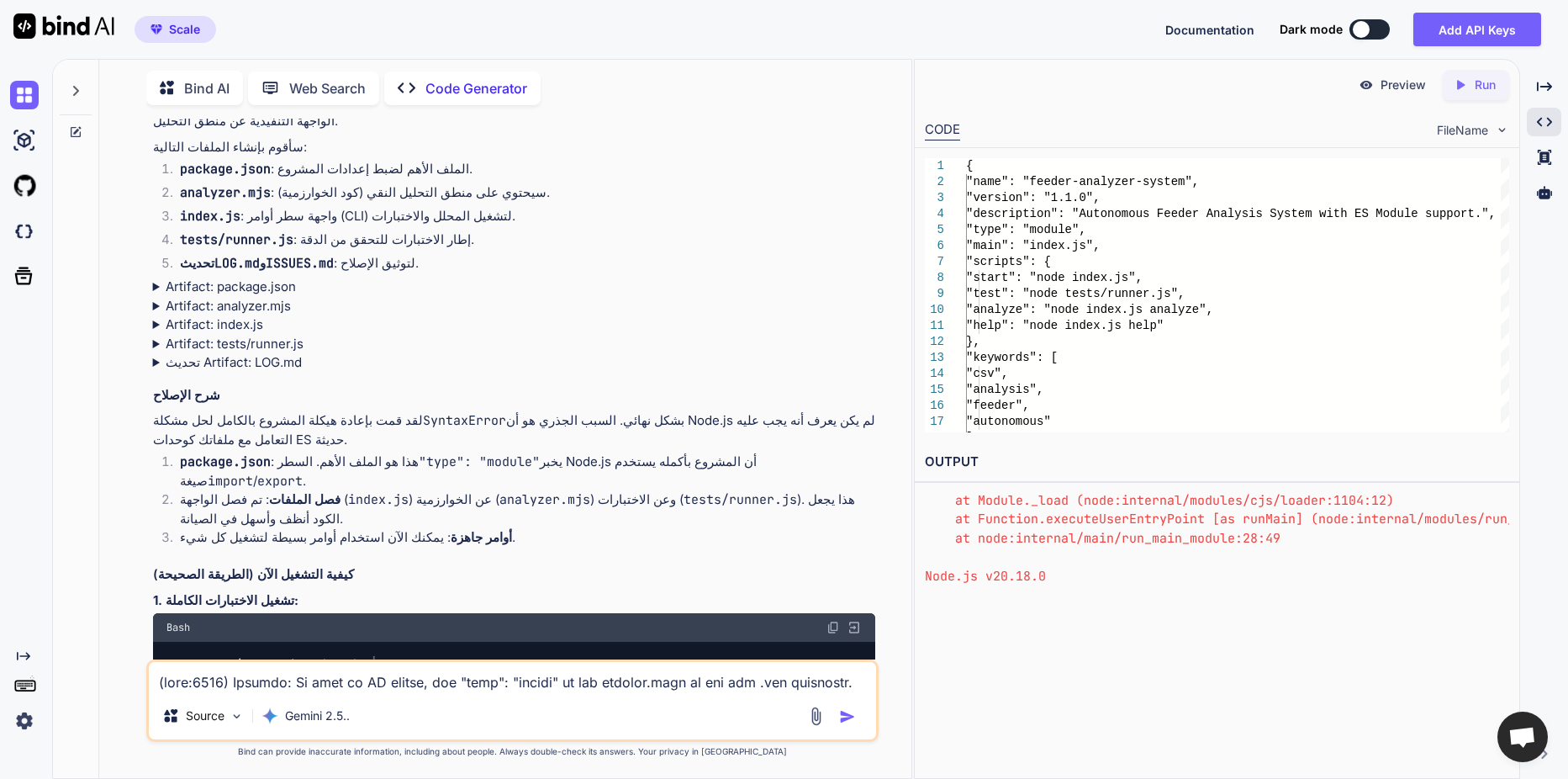
scroll to position [6320, 0]
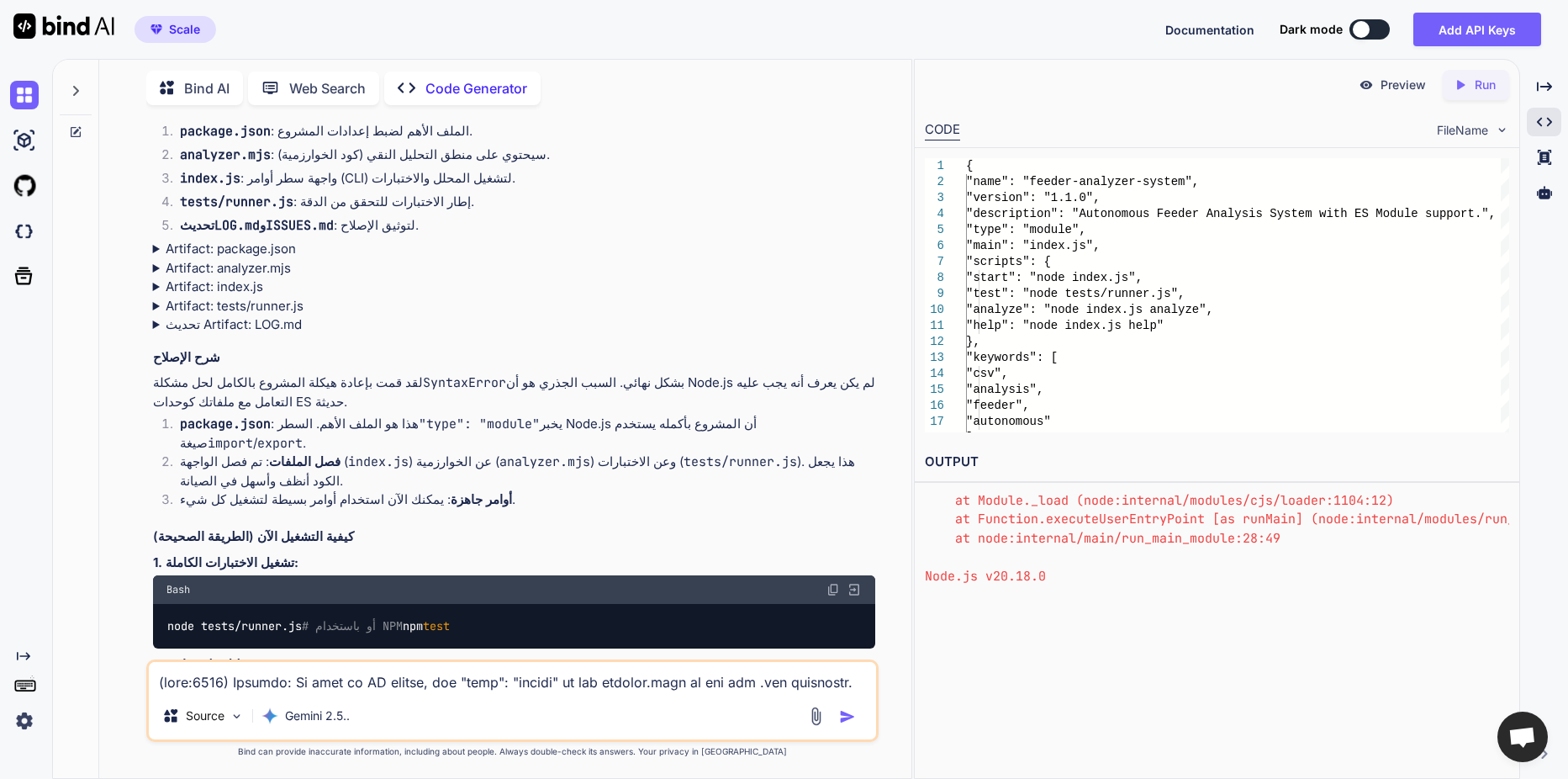
click at [1460, 95] on div "Created with Pixso. Run" at bounding box center [1476, 85] width 67 height 31
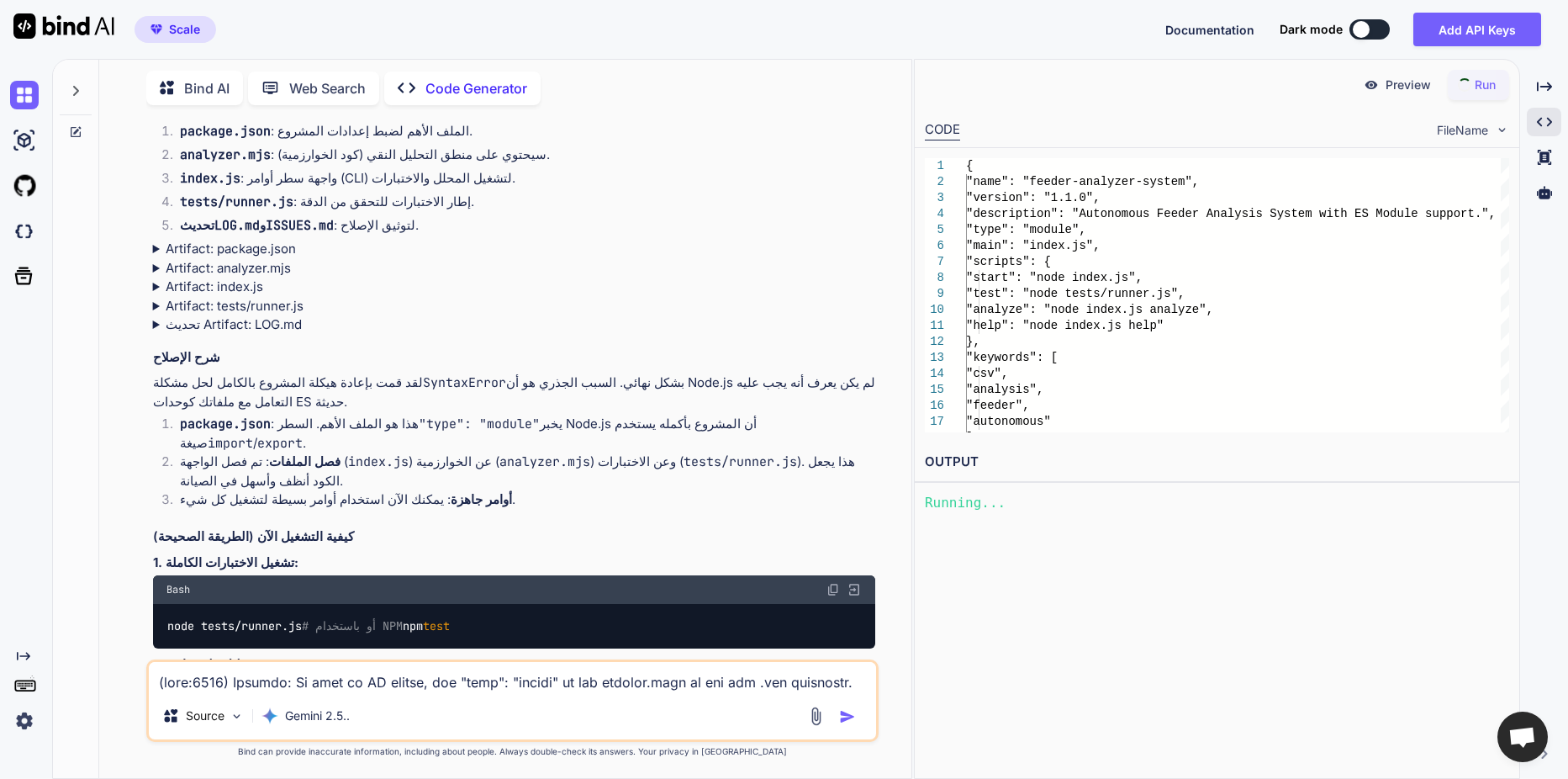
scroll to position [0, 0]
click at [1379, 82] on div "Preview" at bounding box center [1392, 85] width 95 height 31
click at [1453, 126] on span "FileName" at bounding box center [1463, 131] width 52 height 17
click at [1493, 131] on div "FileName" at bounding box center [1473, 131] width 73 height 17
click at [1495, 130] on img at bounding box center [1501, 129] width 14 height 14
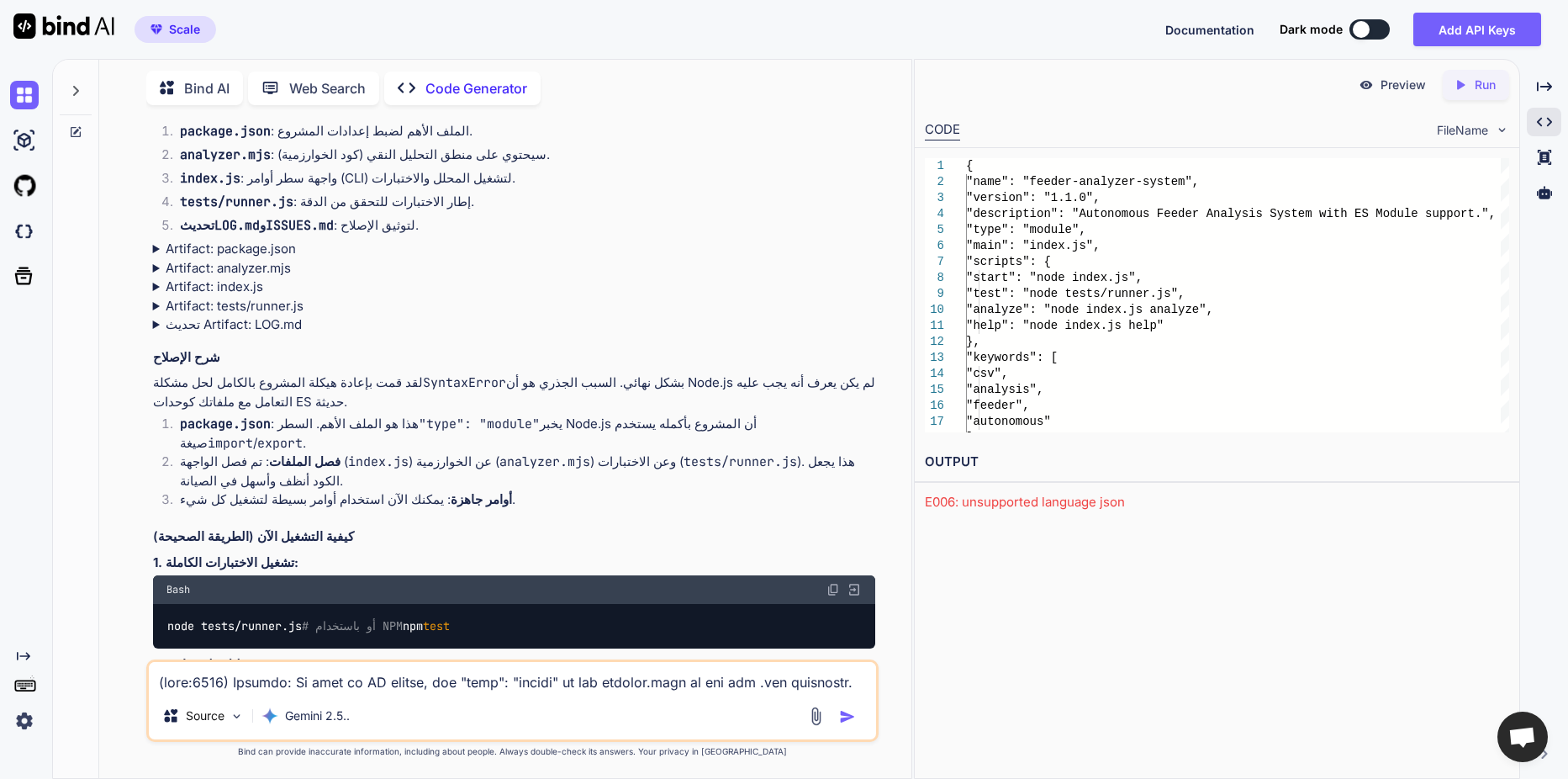
click at [1495, 130] on img at bounding box center [1501, 129] width 14 height 14
click at [966, 239] on div "{ "name": "feeder-analyzer-system", "version": "1.1.0", "description": "Autonom…" at bounding box center [1237, 349] width 543 height 383
click at [948, 133] on div "CODE" at bounding box center [942, 130] width 35 height 20
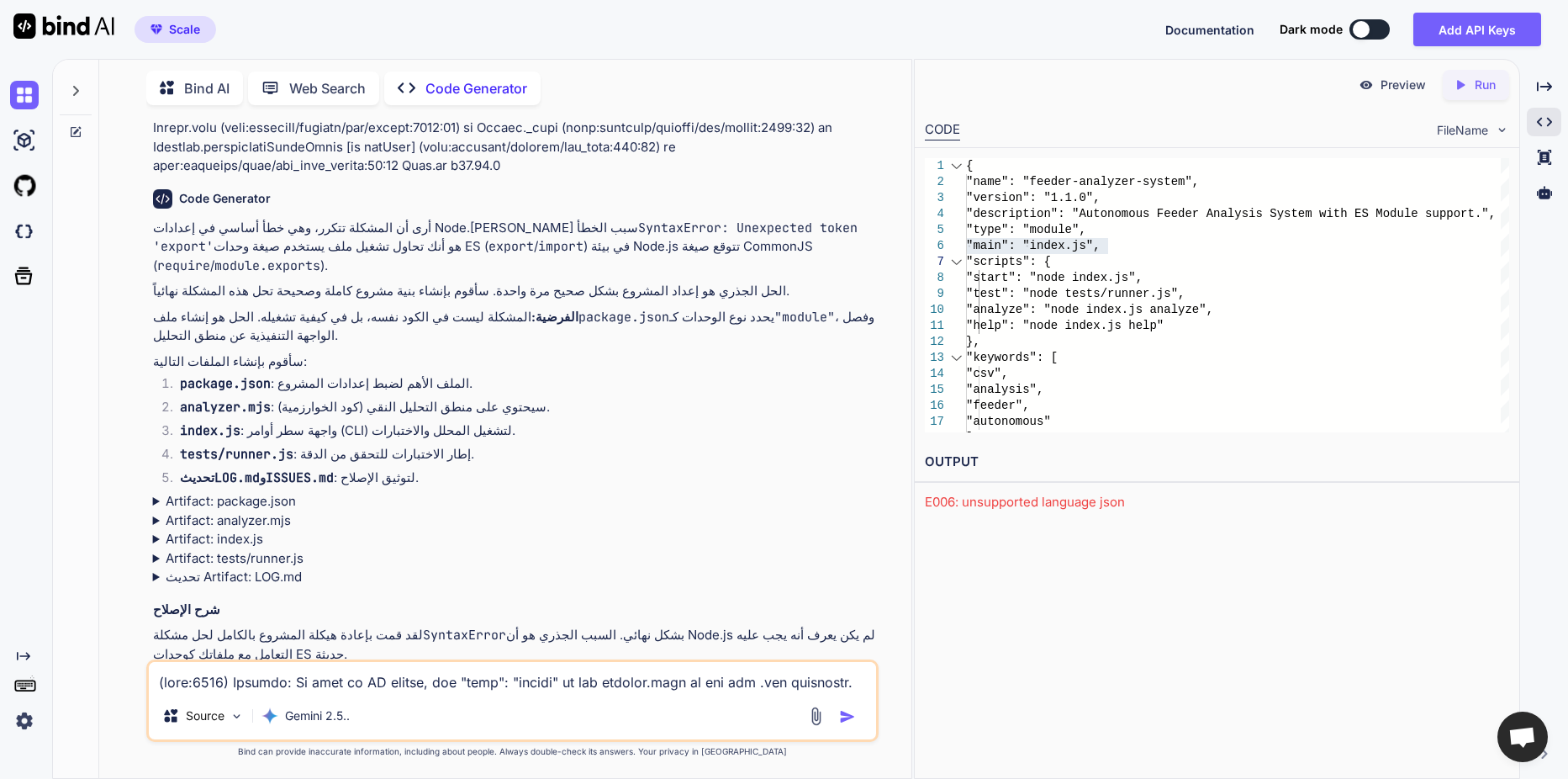
click at [409, 679] on textarea at bounding box center [512, 677] width 727 height 31
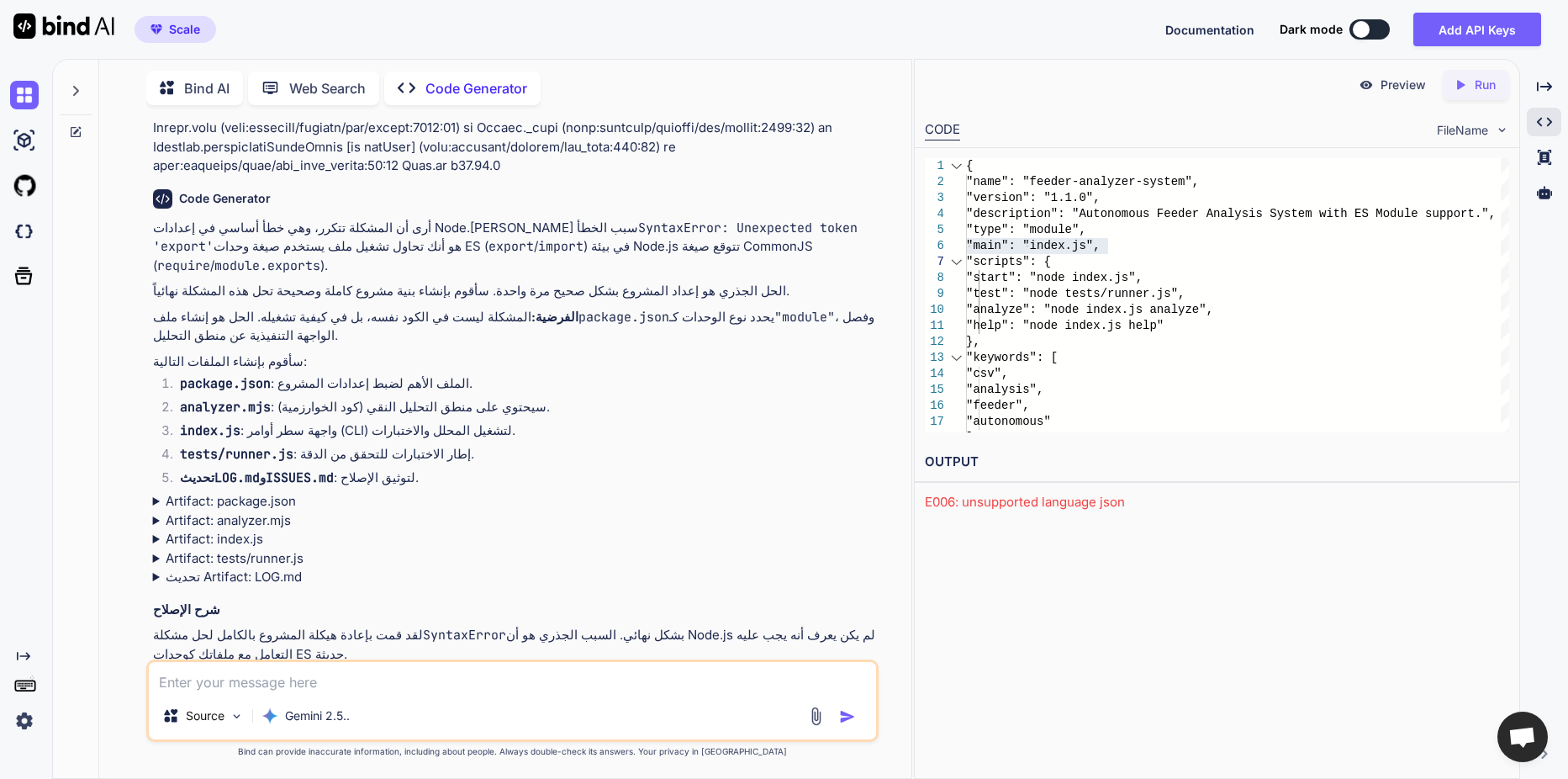
click at [409, 679] on textarea at bounding box center [512, 677] width 727 height 31
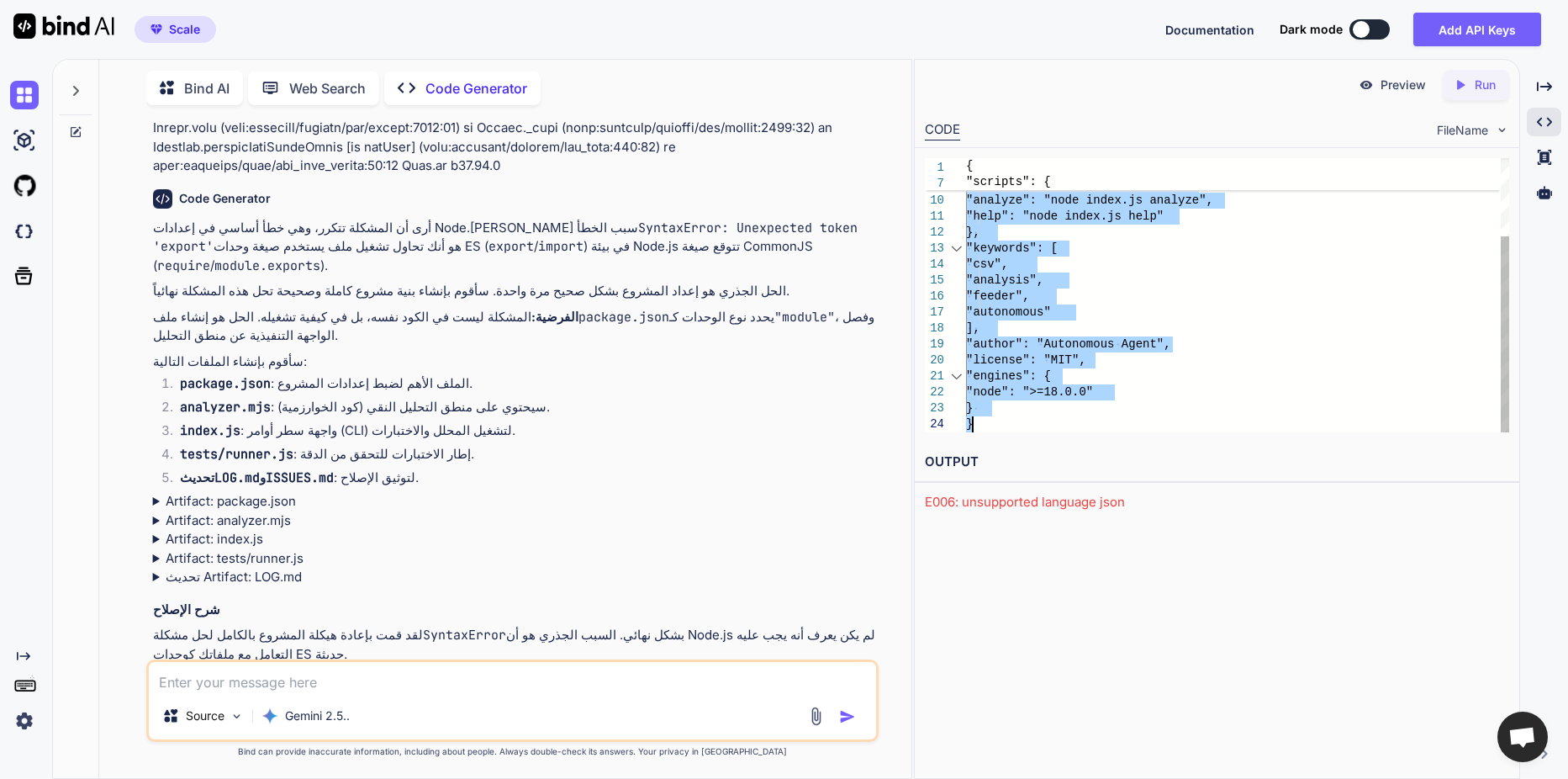
drag, startPoint x: 967, startPoint y: 159, endPoint x: 1106, endPoint y: 469, distance: 339.7
type textarea "{ "name": "feeder-analyzer-system", "version": "1.1.0", "description": "Autonom…"
click at [553, 676] on textarea at bounding box center [512, 677] width 727 height 31
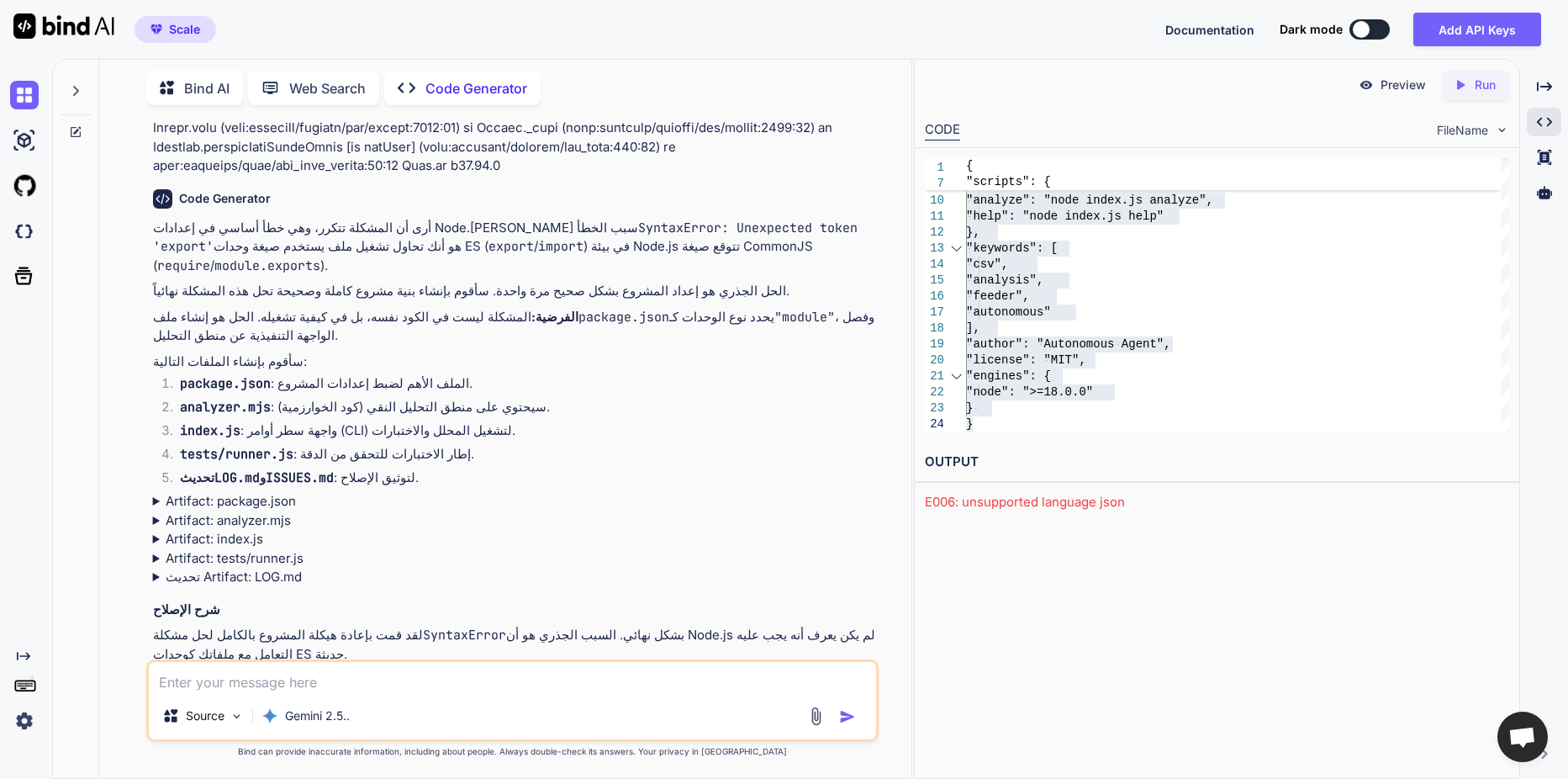
paste textarea "{ "name": "feeder-analyzer-system", "version": "1.1.0", "description": "Autonom…"
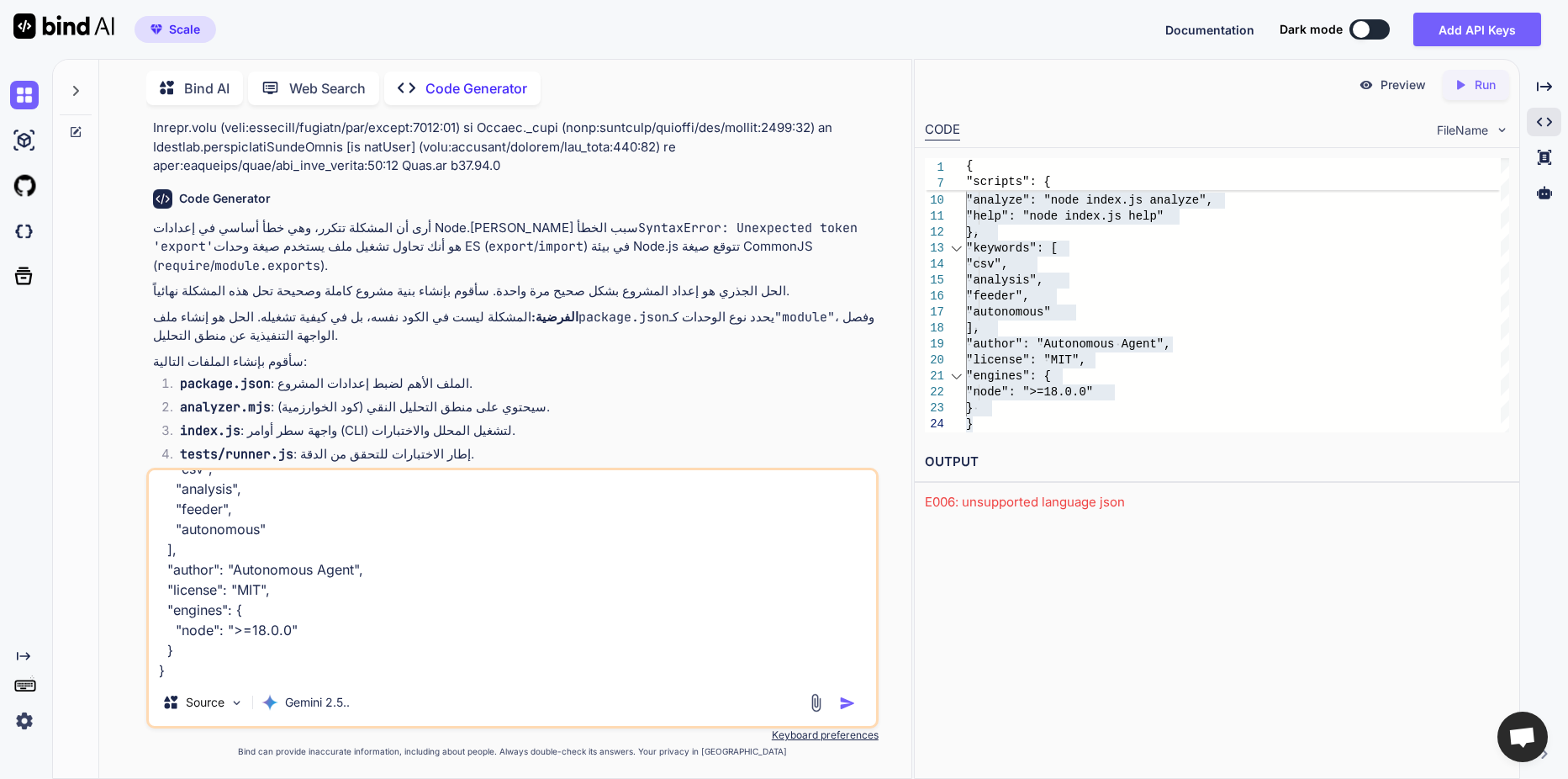
scroll to position [345, 0]
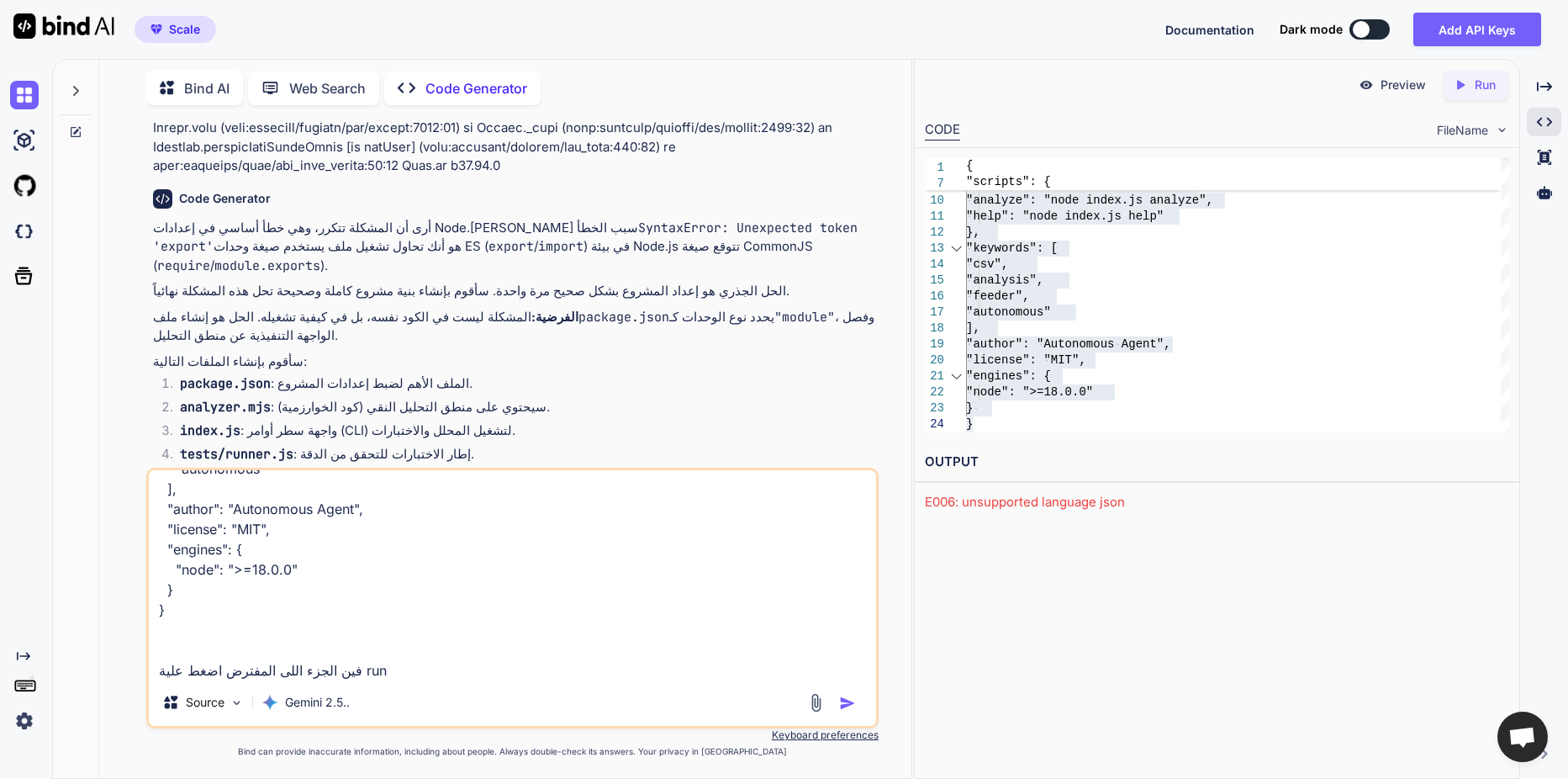
click at [1479, 134] on span "FileName" at bounding box center [1463, 131] width 52 height 17
click at [1507, 127] on img at bounding box center [1501, 129] width 14 height 14
click at [1474, 127] on span "FileName" at bounding box center [1463, 131] width 52 height 17
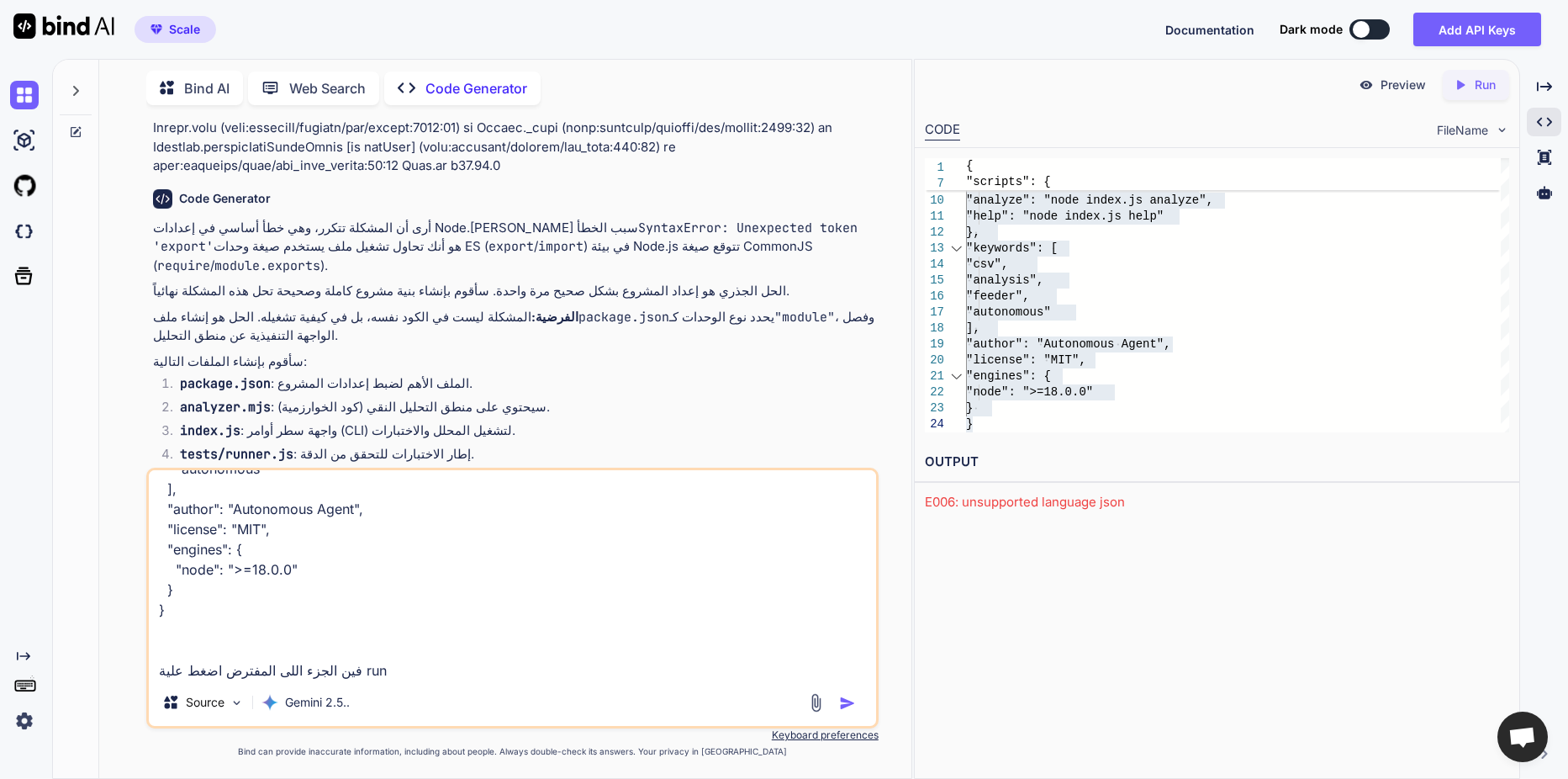
click at [1494, 128] on img at bounding box center [1501, 129] width 14 height 14
click at [1545, 91] on icon at bounding box center [1544, 86] width 15 height 10
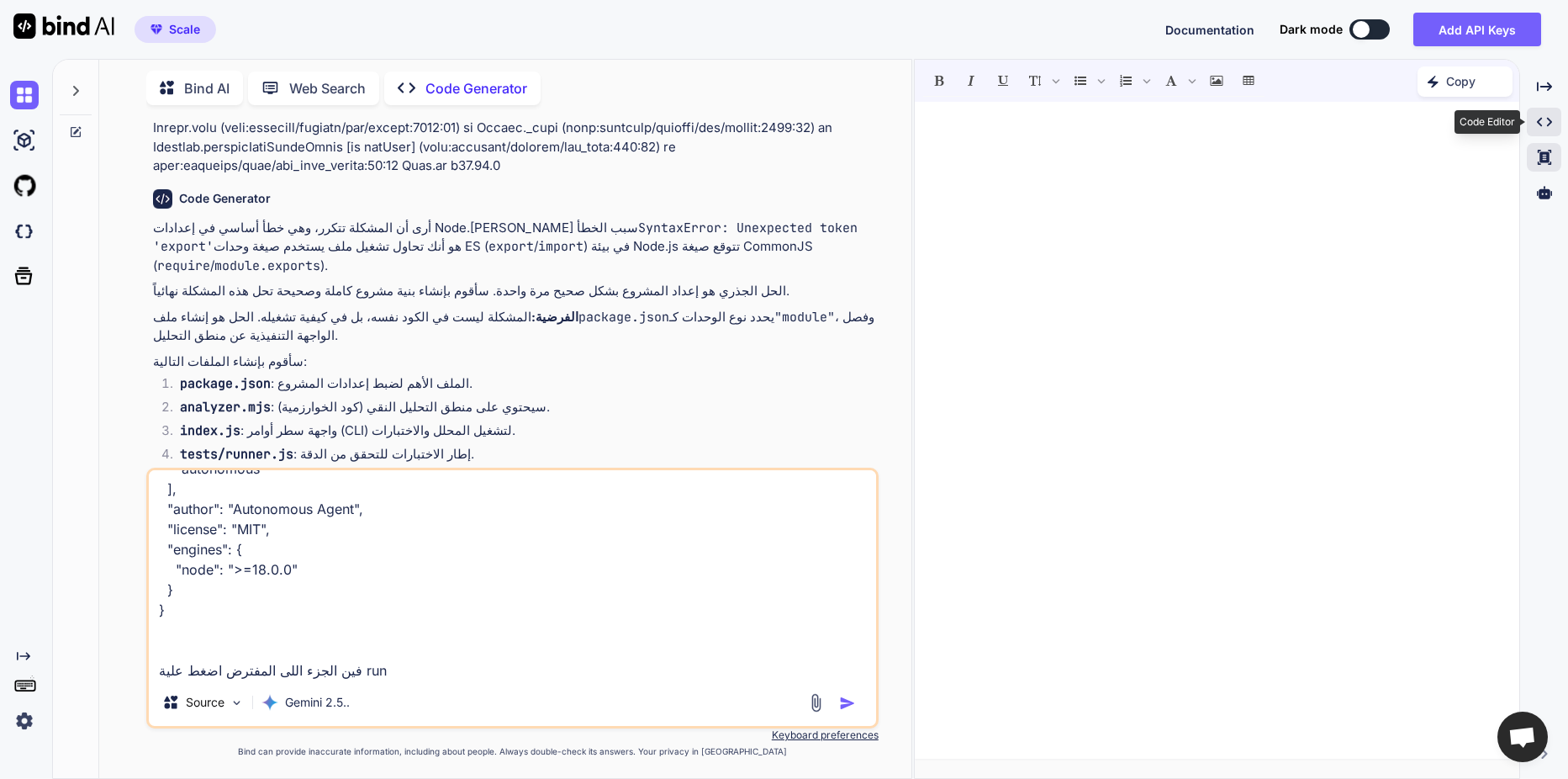
click at [1539, 122] on icon "Created with Pixso." at bounding box center [1544, 122] width 15 height 15
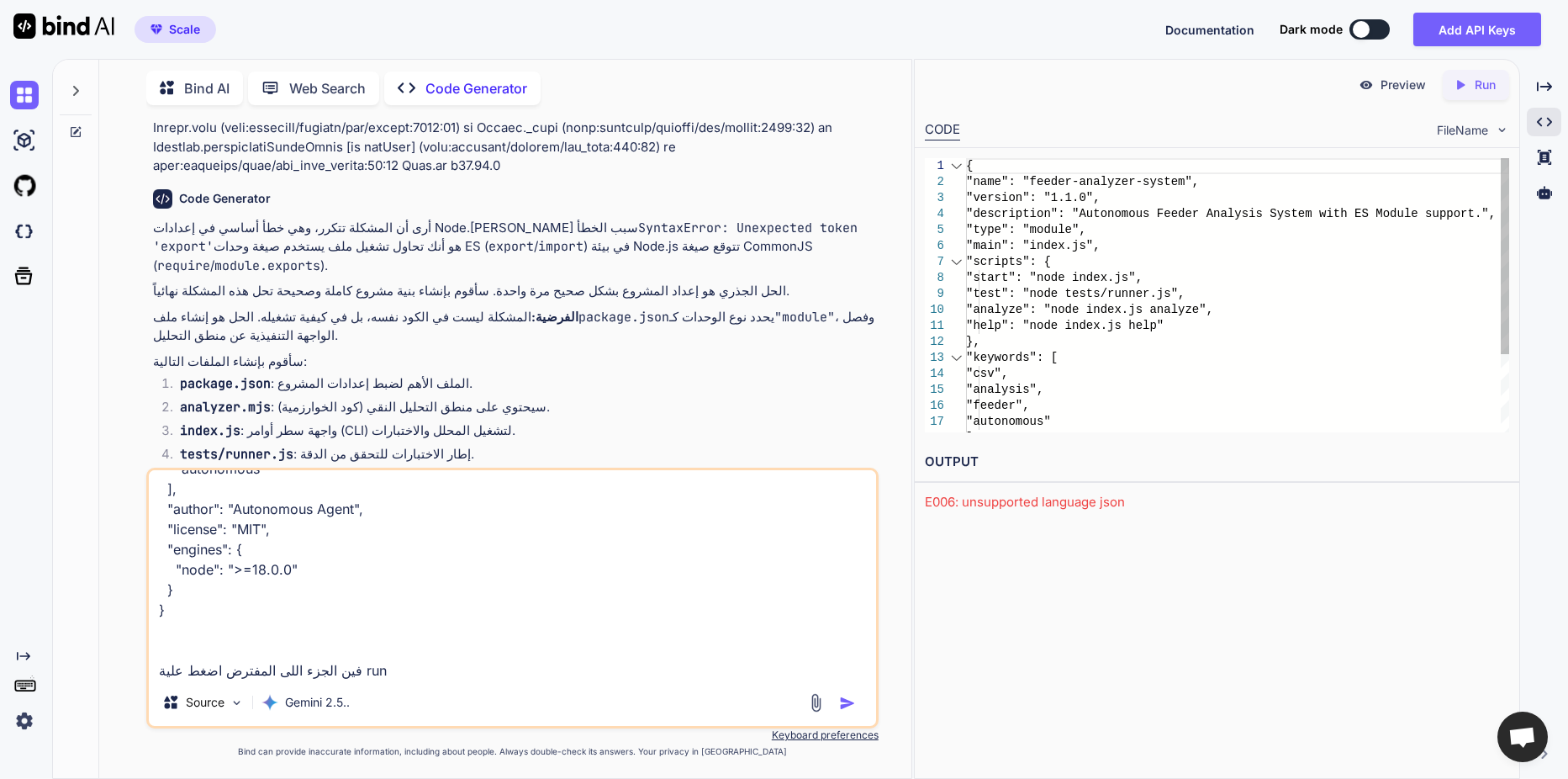
click at [952, 358] on div at bounding box center [956, 357] width 22 height 16
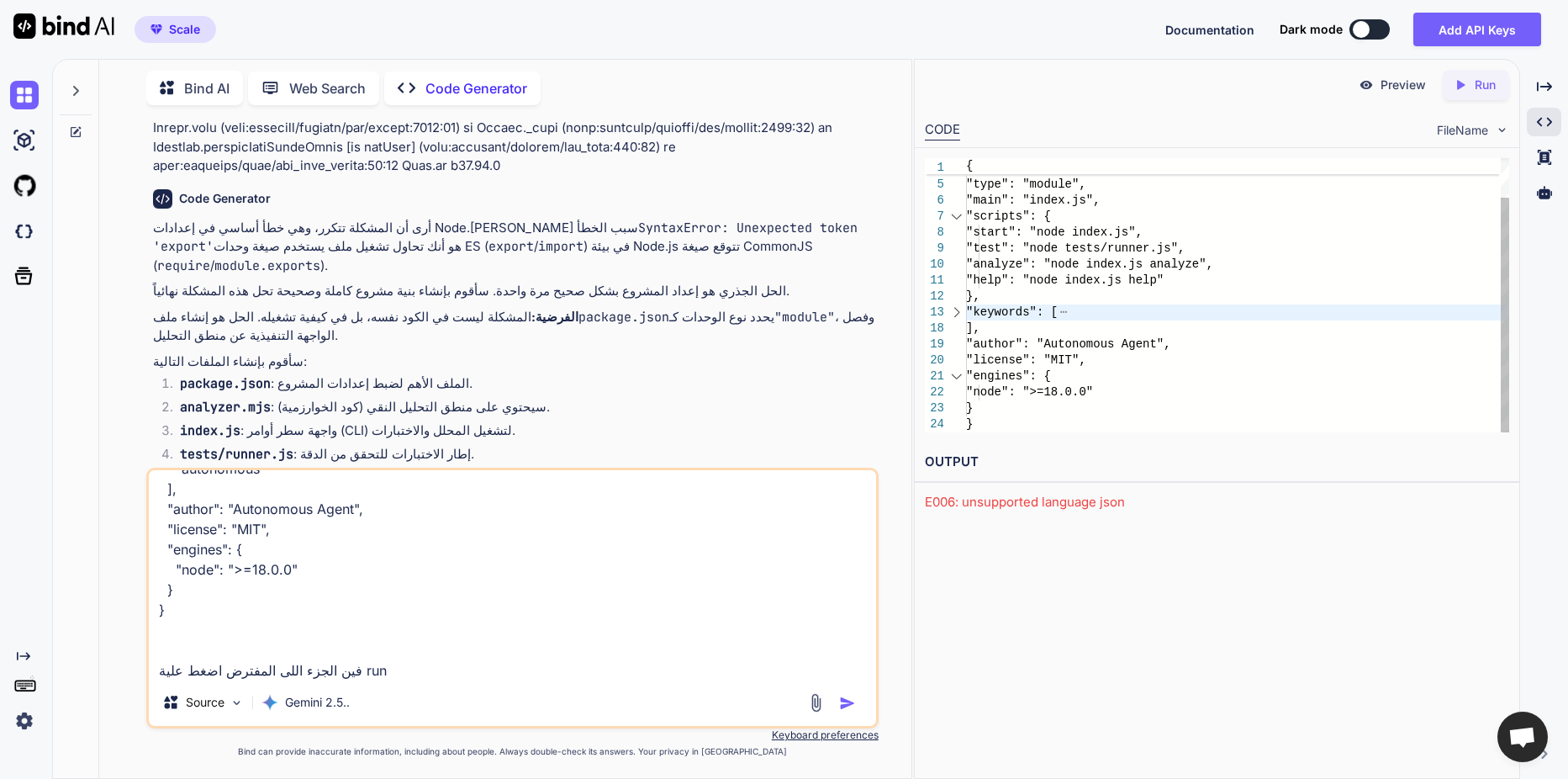
click at [956, 377] on div at bounding box center [956, 376] width 22 height 16
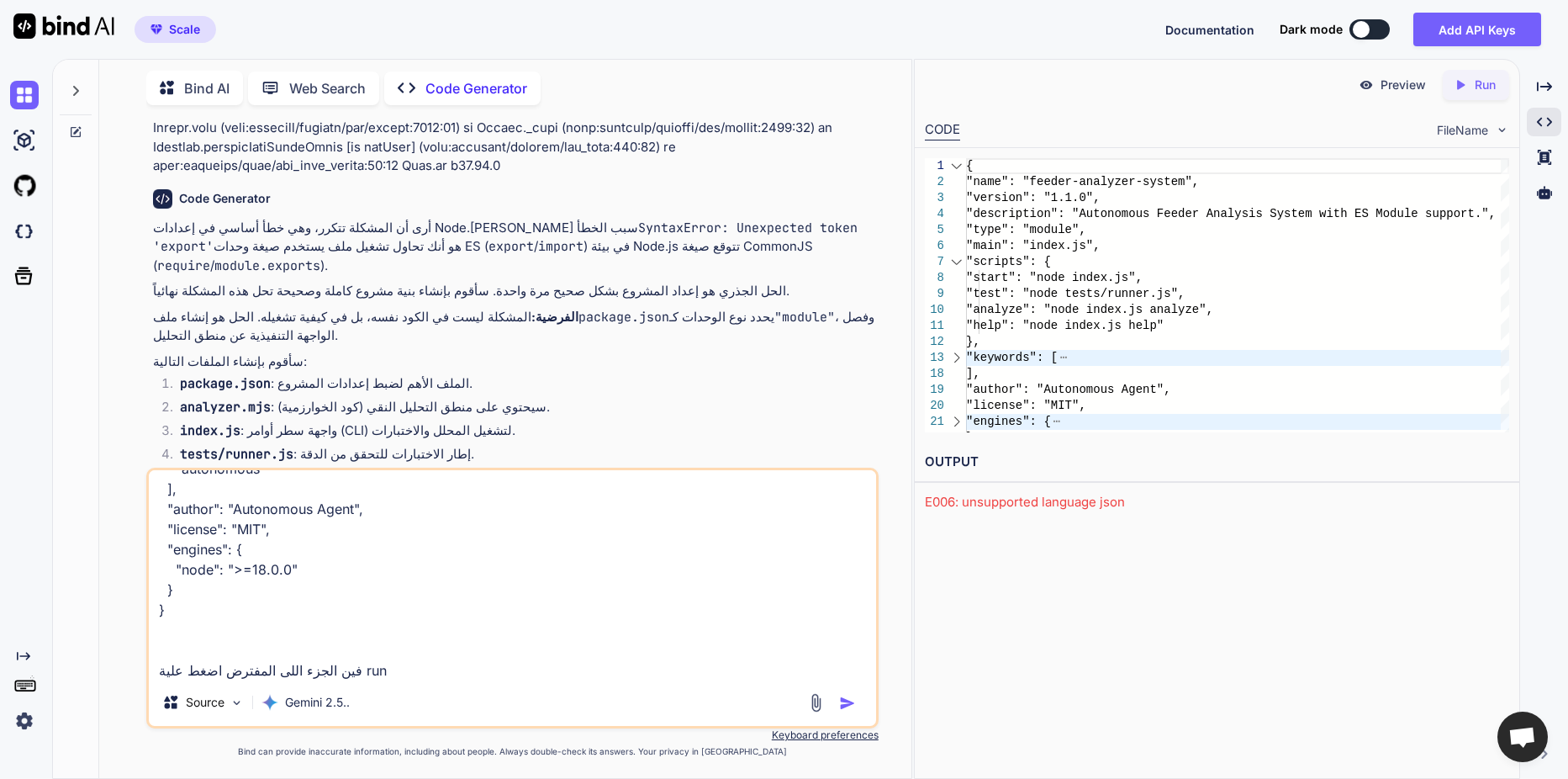
click at [934, 133] on div "CODE" at bounding box center [942, 130] width 35 height 20
drag, startPoint x: 1123, startPoint y: 79, endPoint x: 1139, endPoint y: 85, distance: 17.1
click at [1128, 81] on div "Preview Created with Pixso. Run" at bounding box center [1216, 84] width 605 height 51
click at [1379, 86] on div "Preview" at bounding box center [1392, 85] width 95 height 31
click at [1480, 87] on p "Run" at bounding box center [1485, 85] width 21 height 17
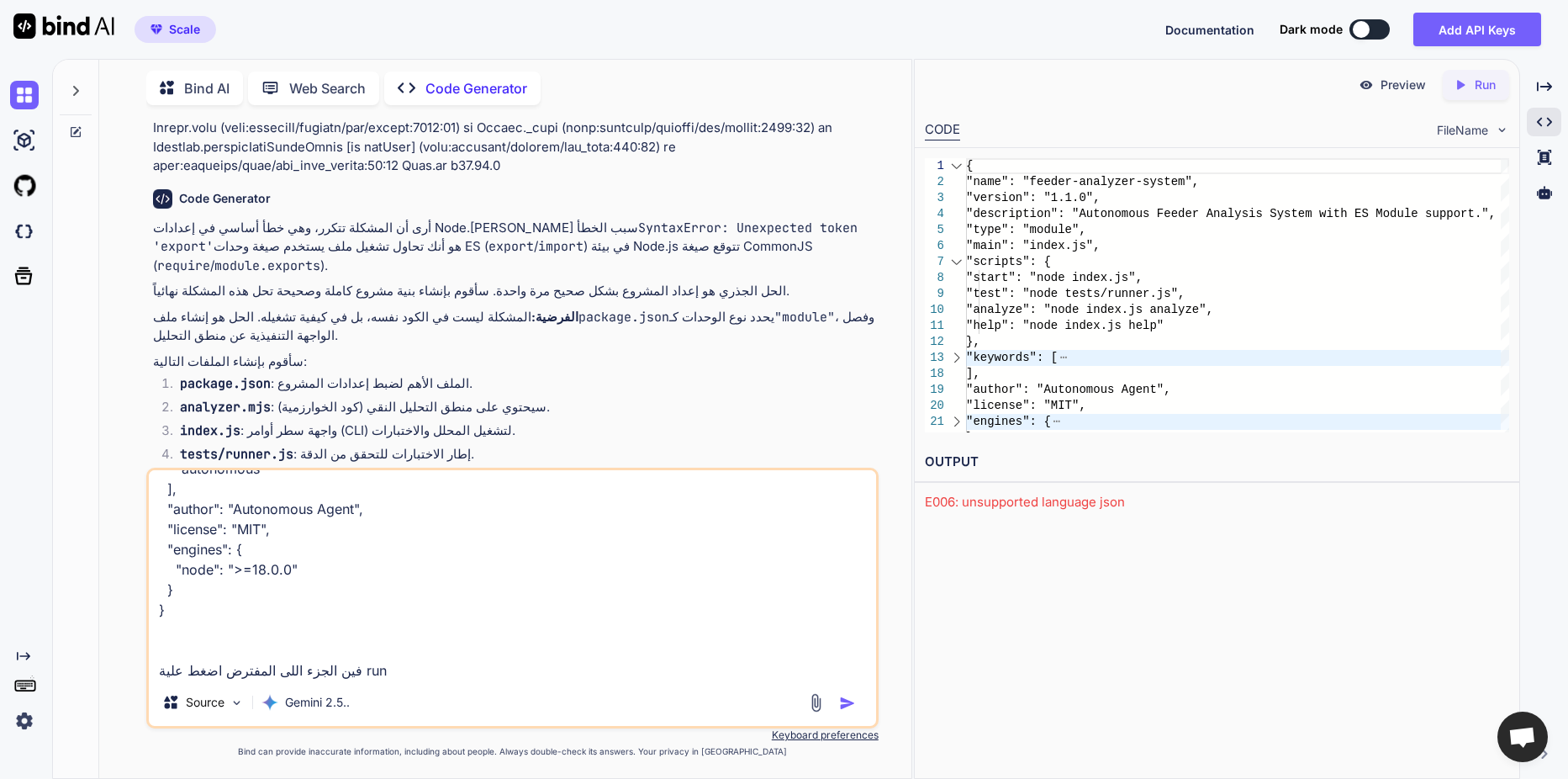
click at [485, 673] on textarea "{ "name": "feeder-analyzer-system", "version": "1.1.0", "description": "Autonom…" at bounding box center [512, 574] width 727 height 208
type textarea "{ "name": "feeder-analyzer-system", "version": "1.1.0", "description": "Autonom…"
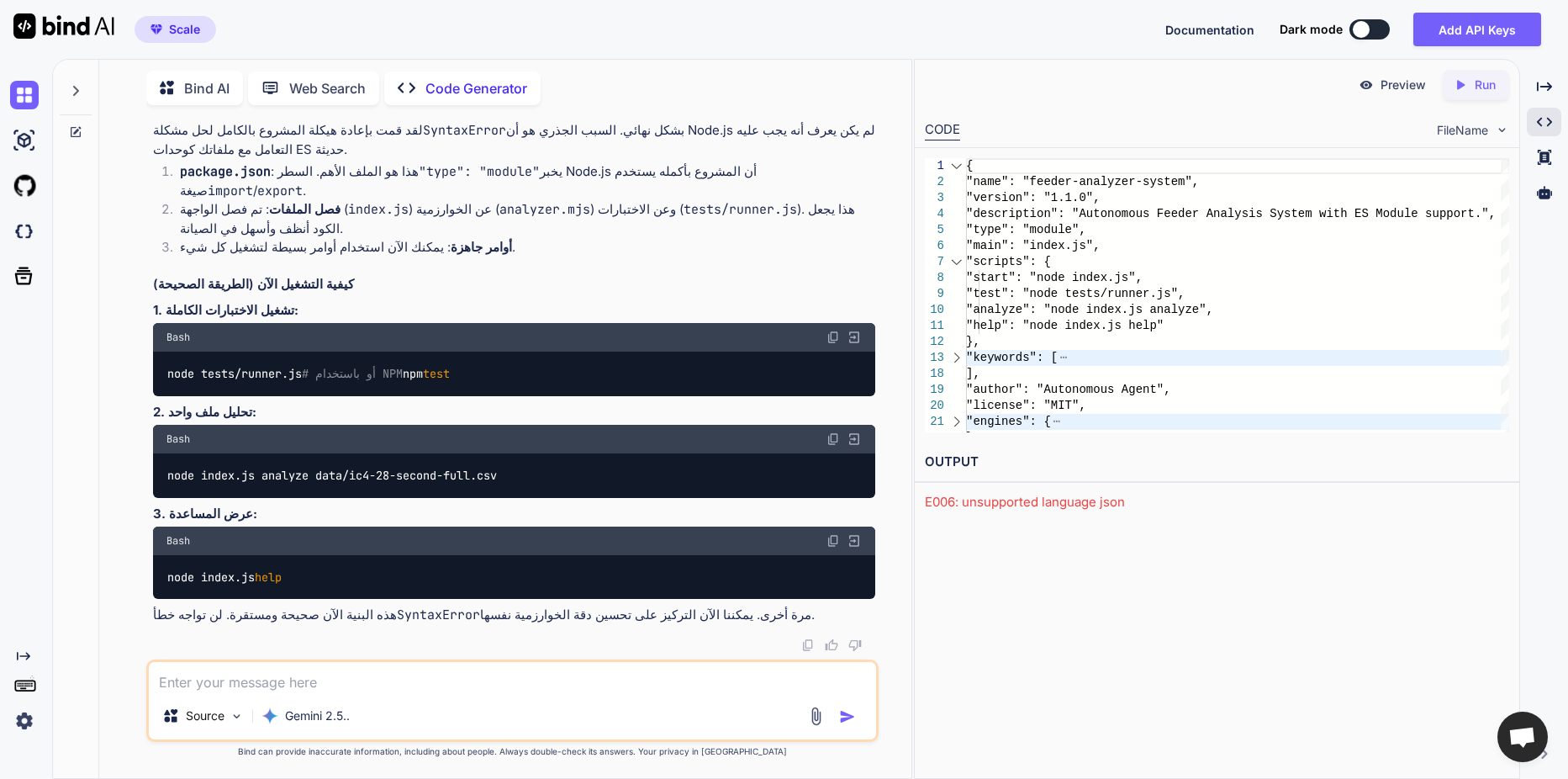
scroll to position [6573, 0]
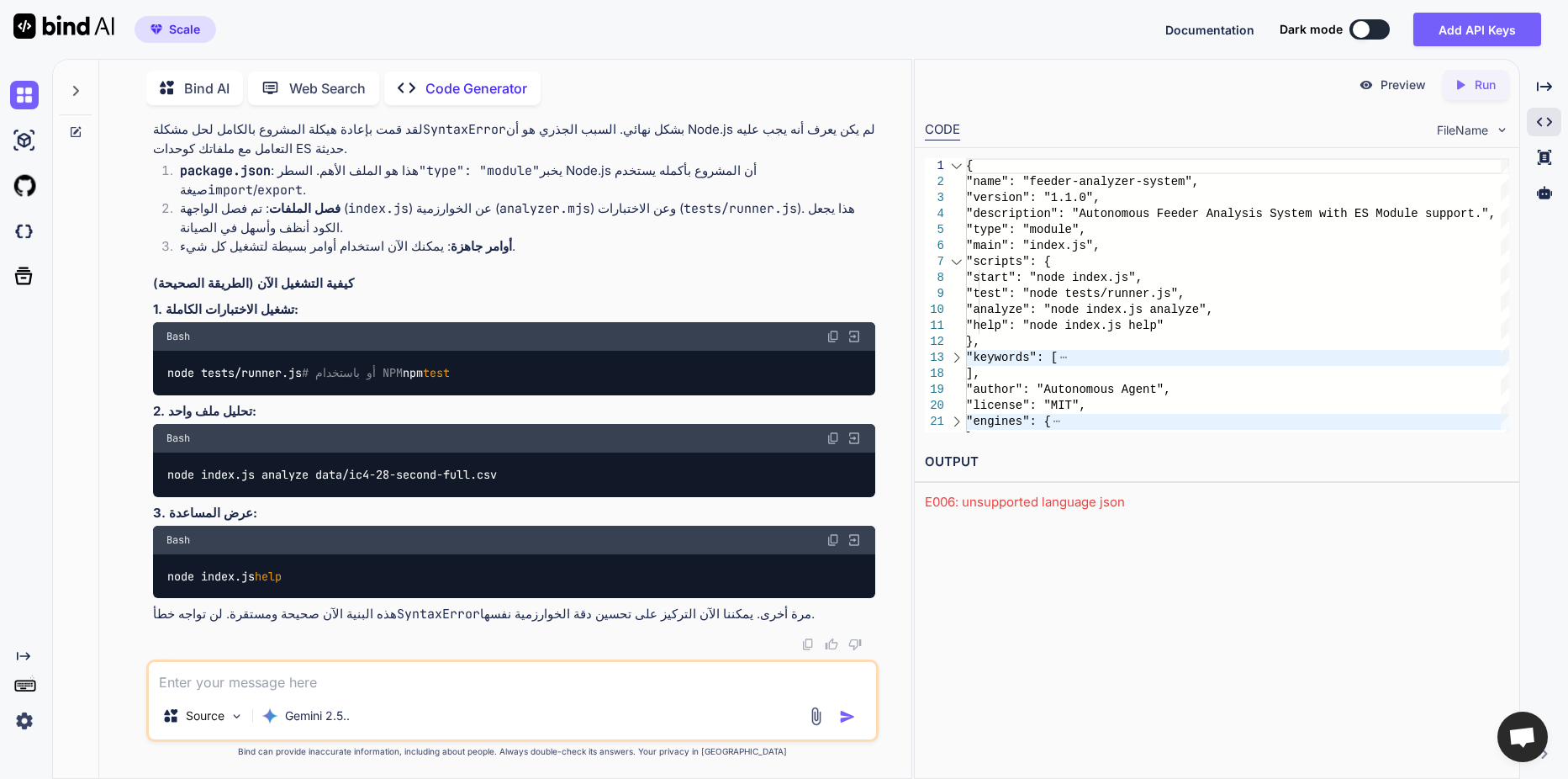
click at [1366, 85] on img at bounding box center [1366, 85] width 15 height 15
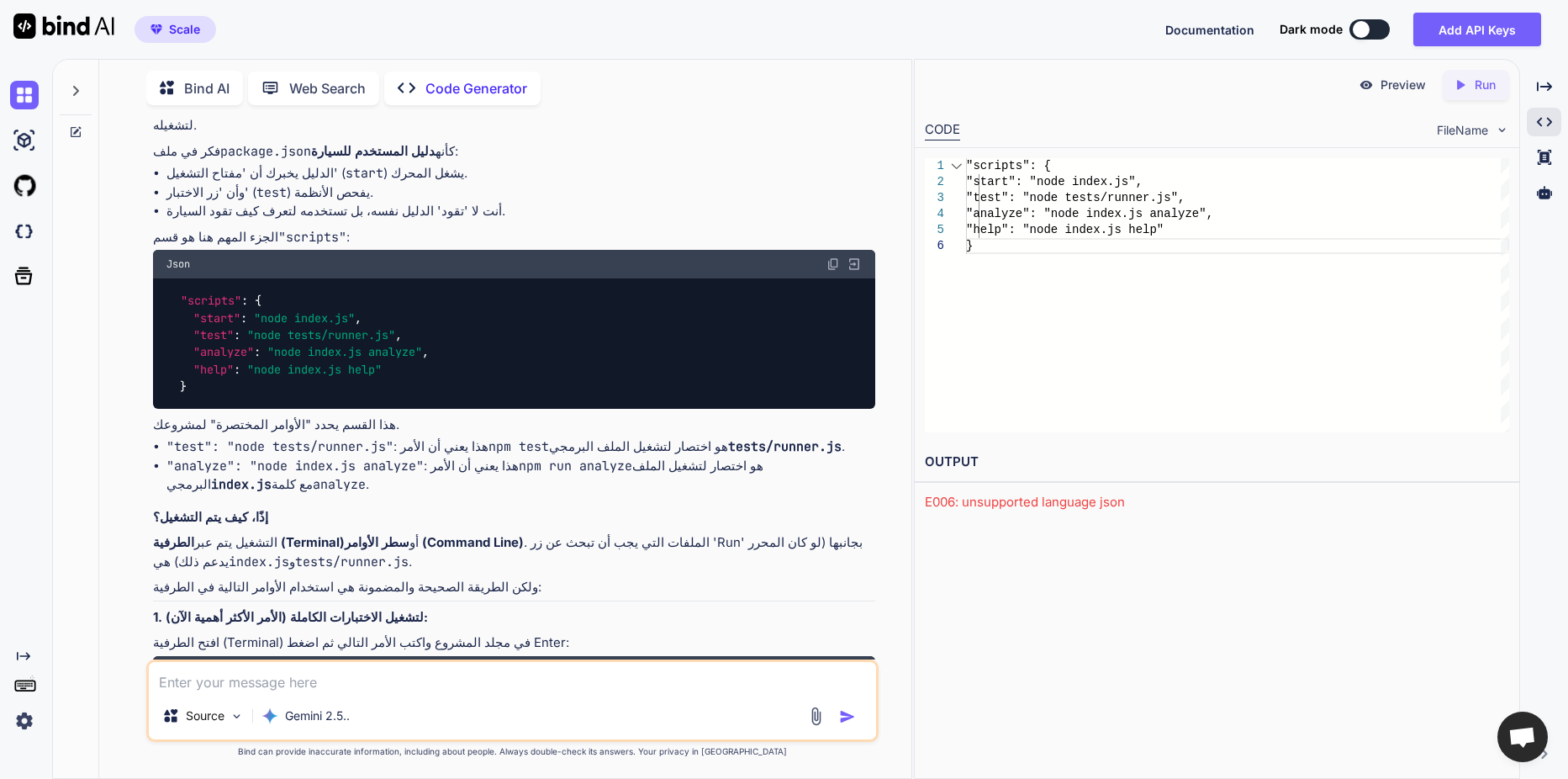
scroll to position [7479, 0]
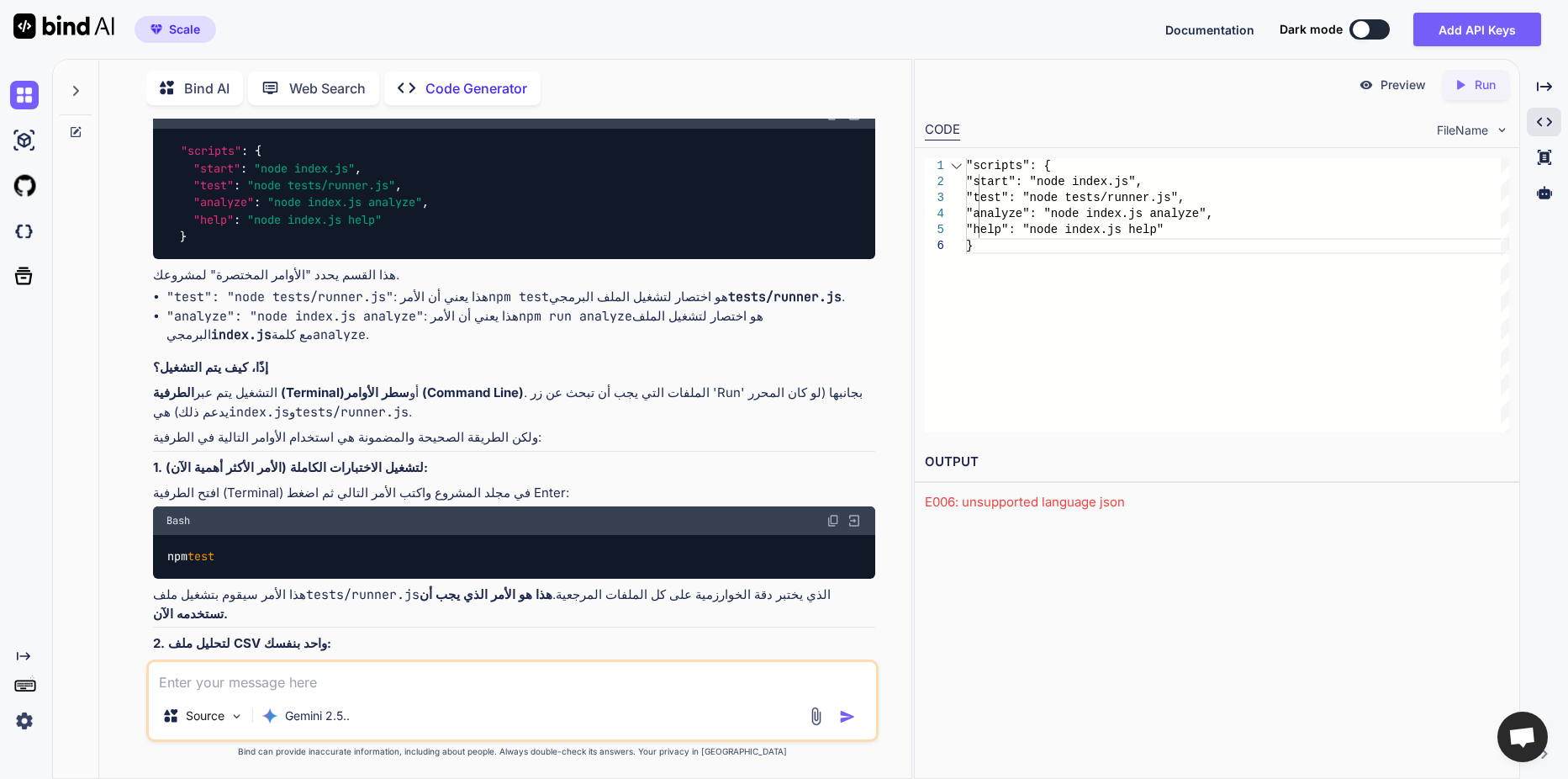
click at [501, 678] on textarea at bounding box center [512, 677] width 727 height 31
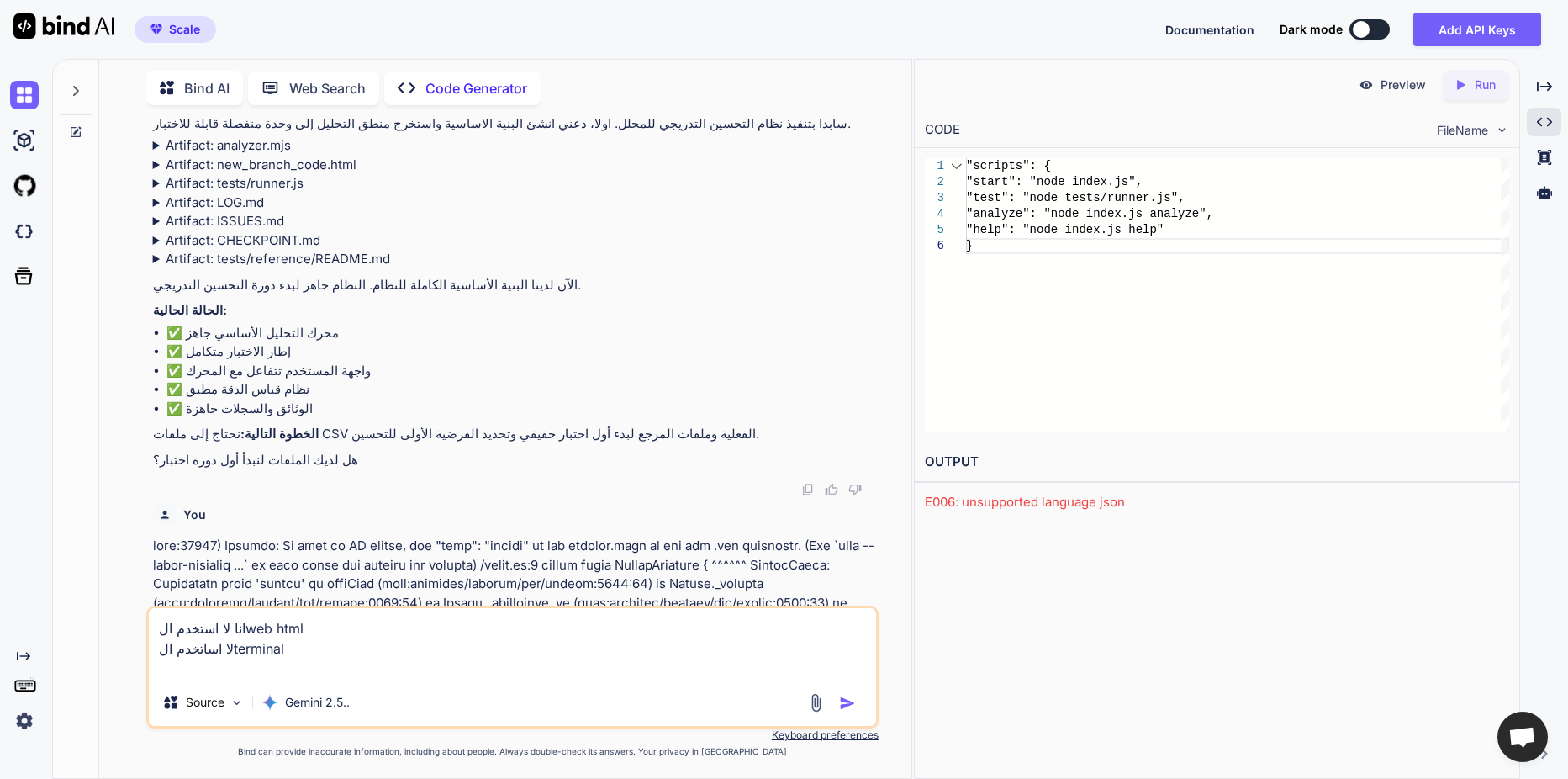
scroll to position [2103, 0]
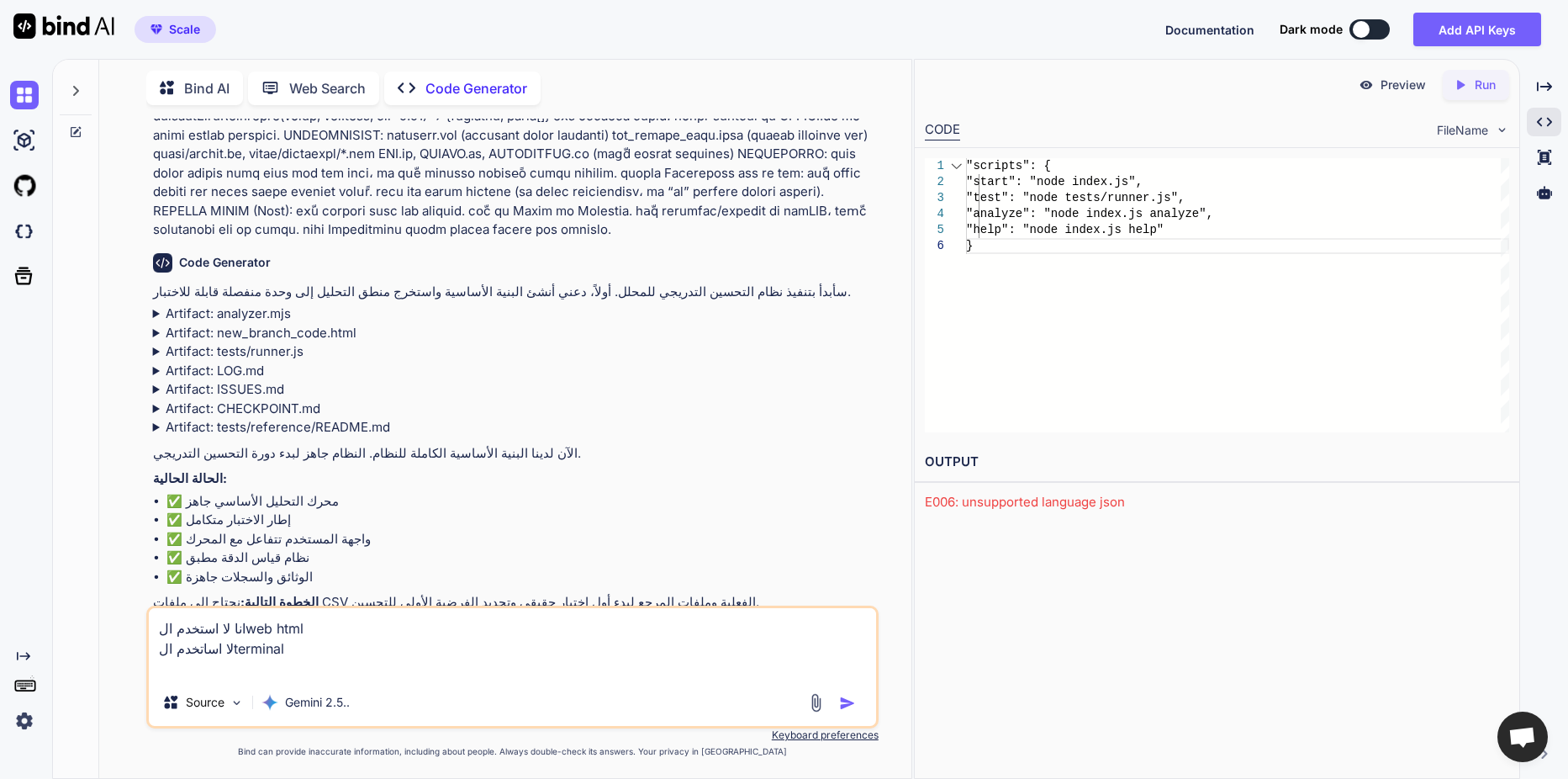
type textarea "انا لا استخدم الweb html لا اساتخدم الterminal"
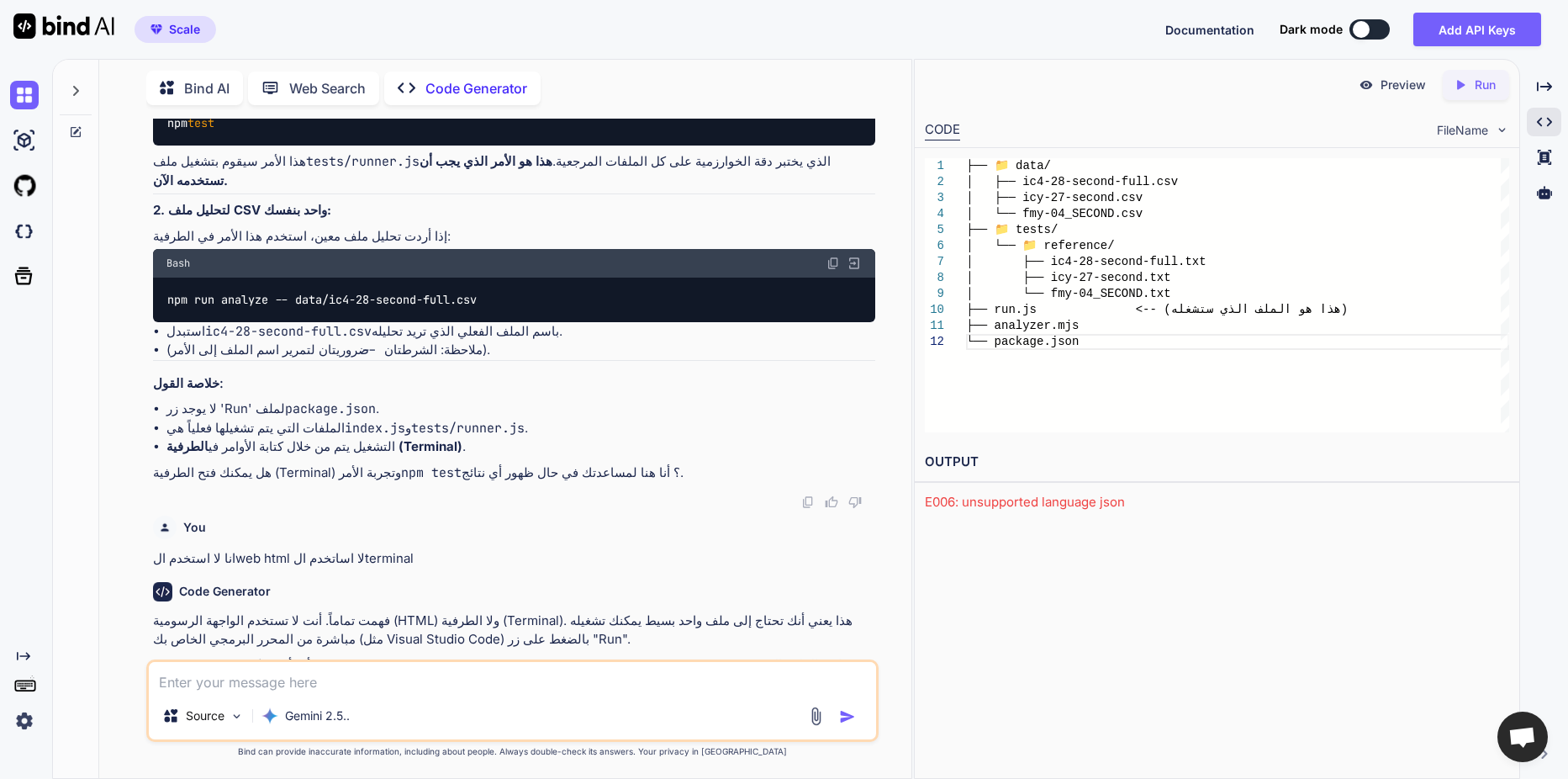
scroll to position [7909, 0]
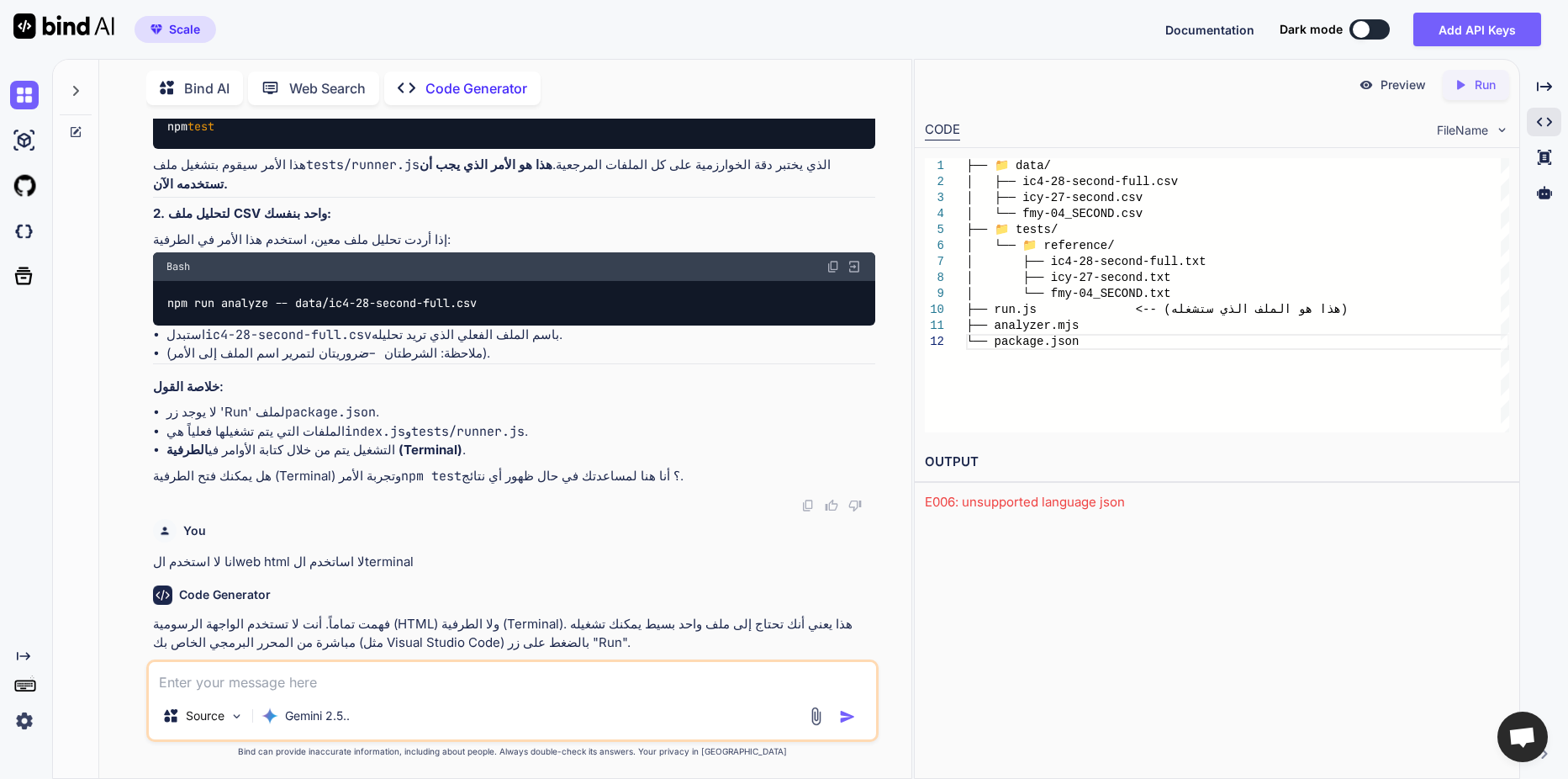
click at [1458, 97] on div "Created with Pixso. Run" at bounding box center [1476, 85] width 67 height 31
click at [249, 684] on textarea at bounding box center [512, 677] width 727 height 31
type textarea "u"
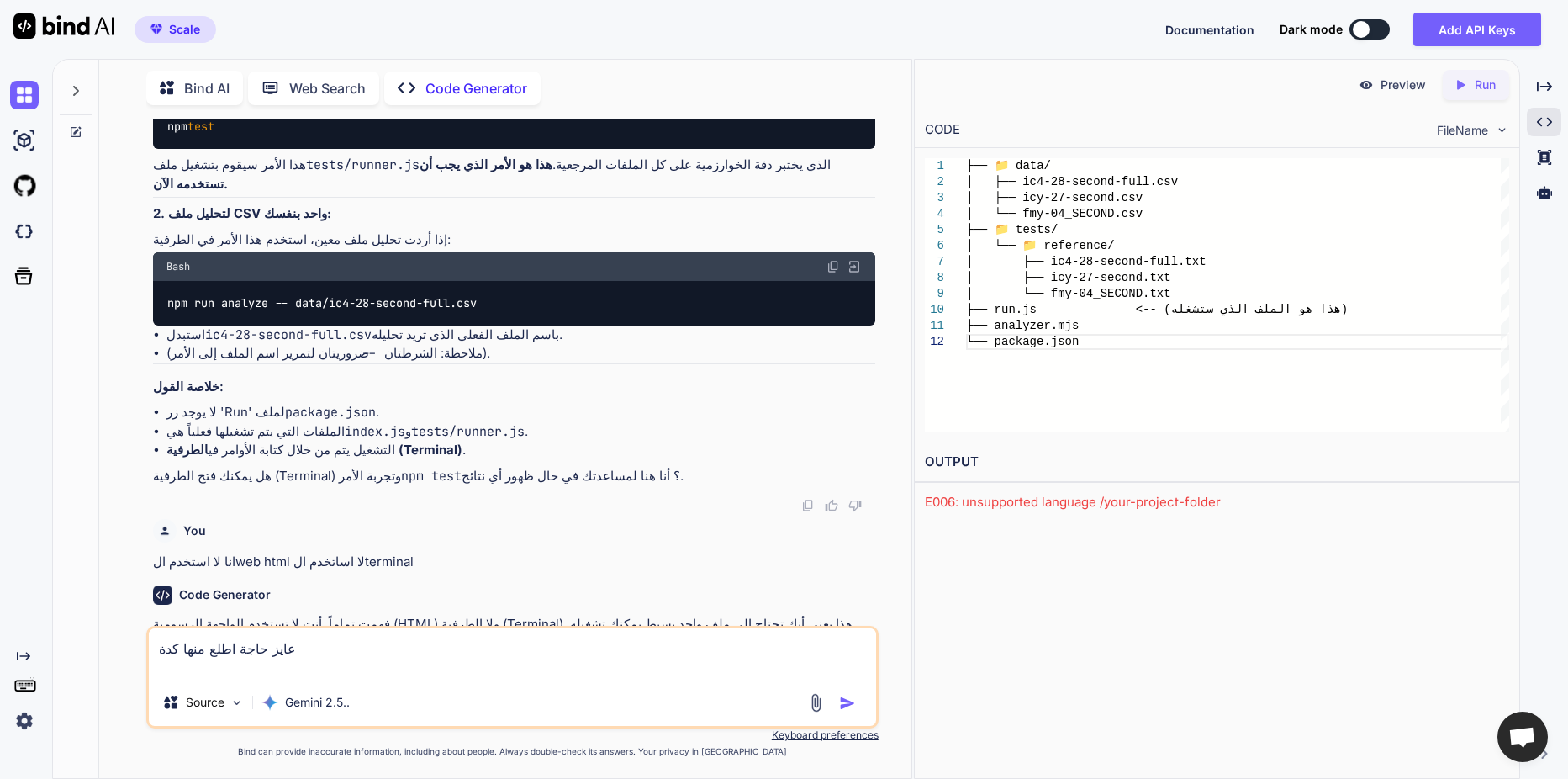
paste textarea "https://app.onecompiler.com/43u6c37gq_43u7bx53w/"
type textarea "عايز حاجة اطلع منها كدة https://app.onecompiler.com/43u6c37gq_43u7bx53w/"
click at [327, 705] on p "Gemini 2.5.." at bounding box center [317, 703] width 65 height 17
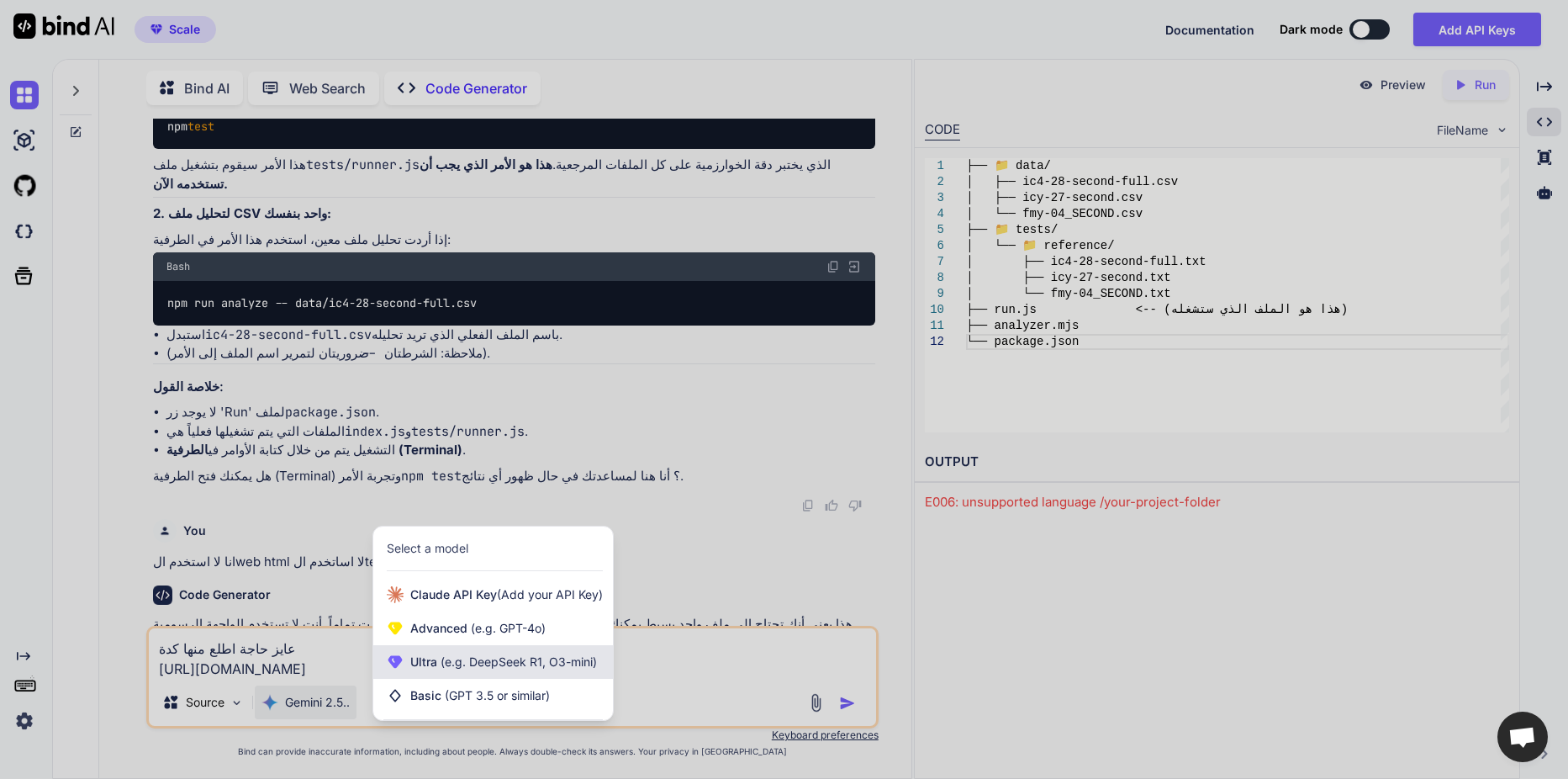
click at [447, 674] on div "Ultra (e.g. DeepSeek R1, O3-mini)" at bounding box center [493, 661] width 240 height 33
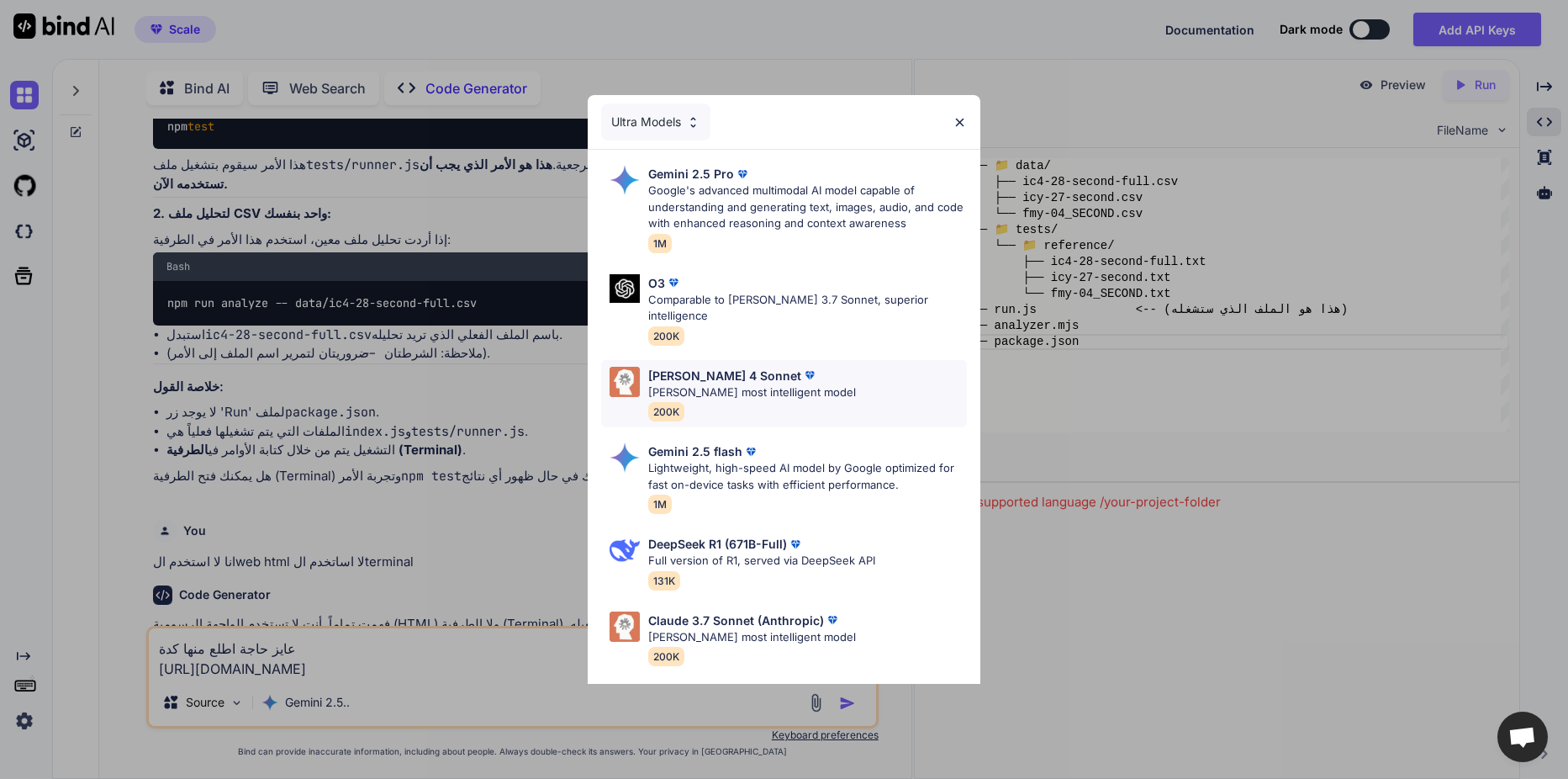
click at [695, 391] on div "Claude 4 Sonnet Claude's most intelligent model 200K" at bounding box center [751, 394] width 207 height 54
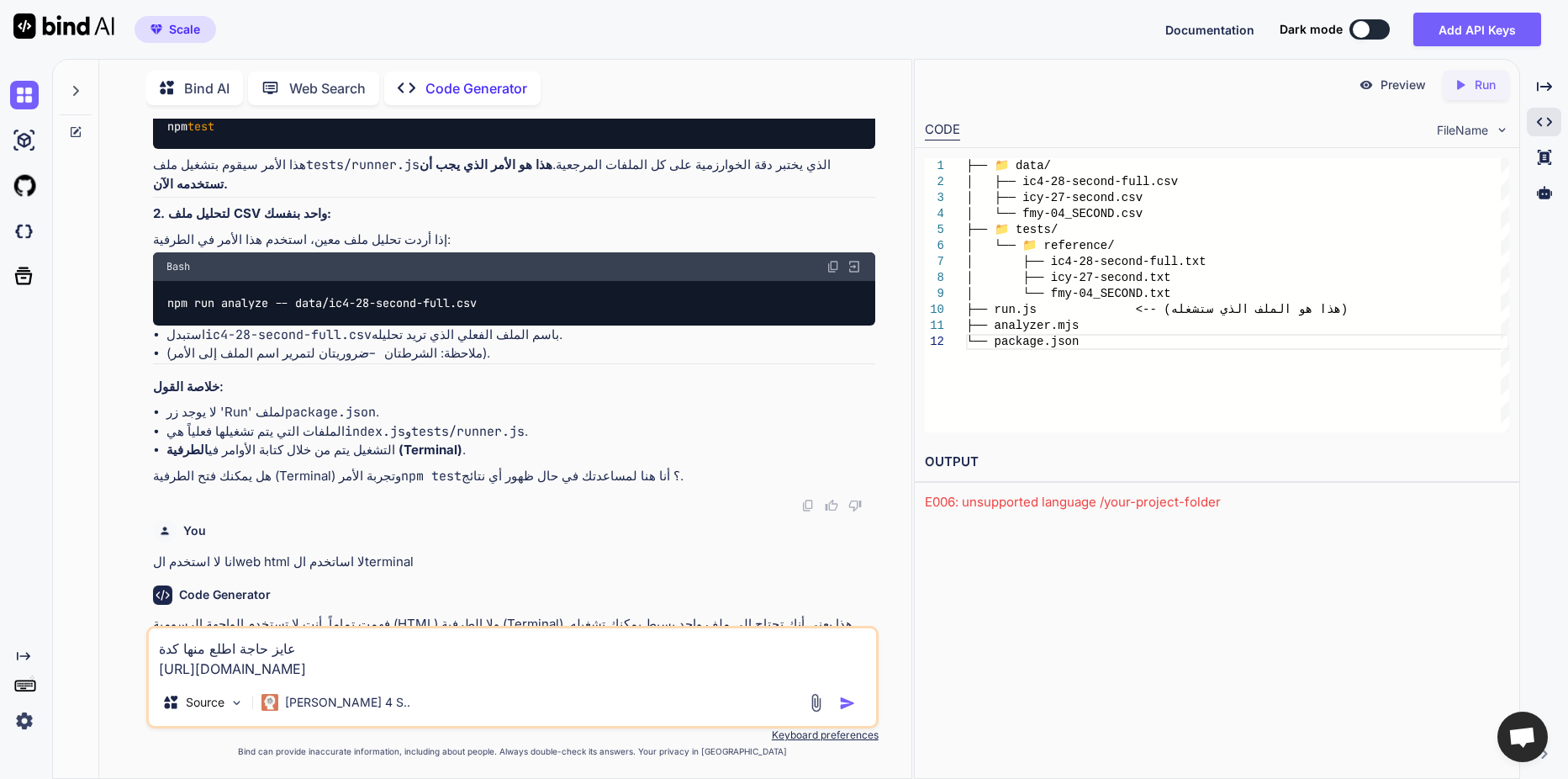
click at [848, 703] on img "button" at bounding box center [848, 703] width 17 height 17
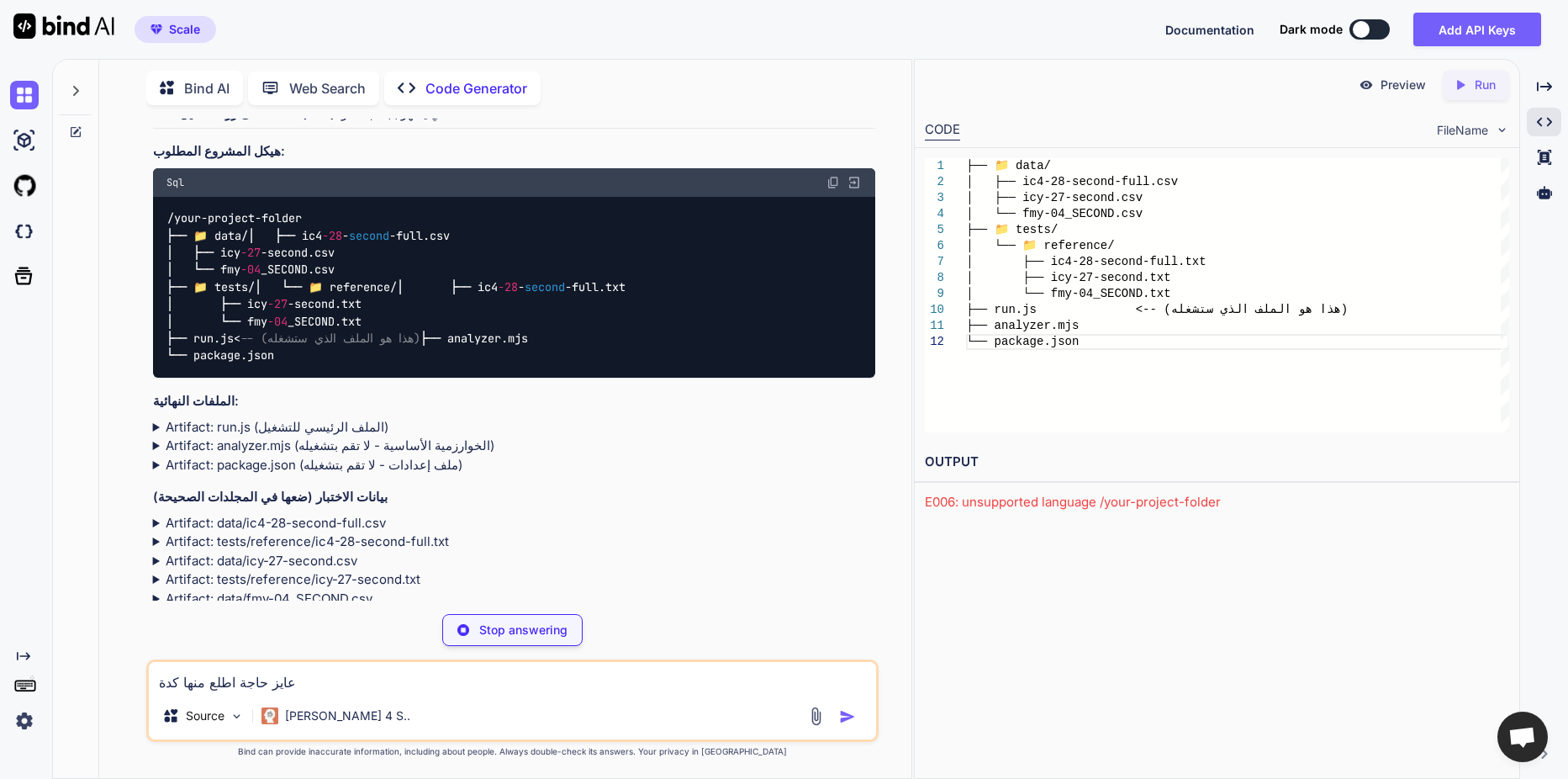
scroll to position [8675, 0]
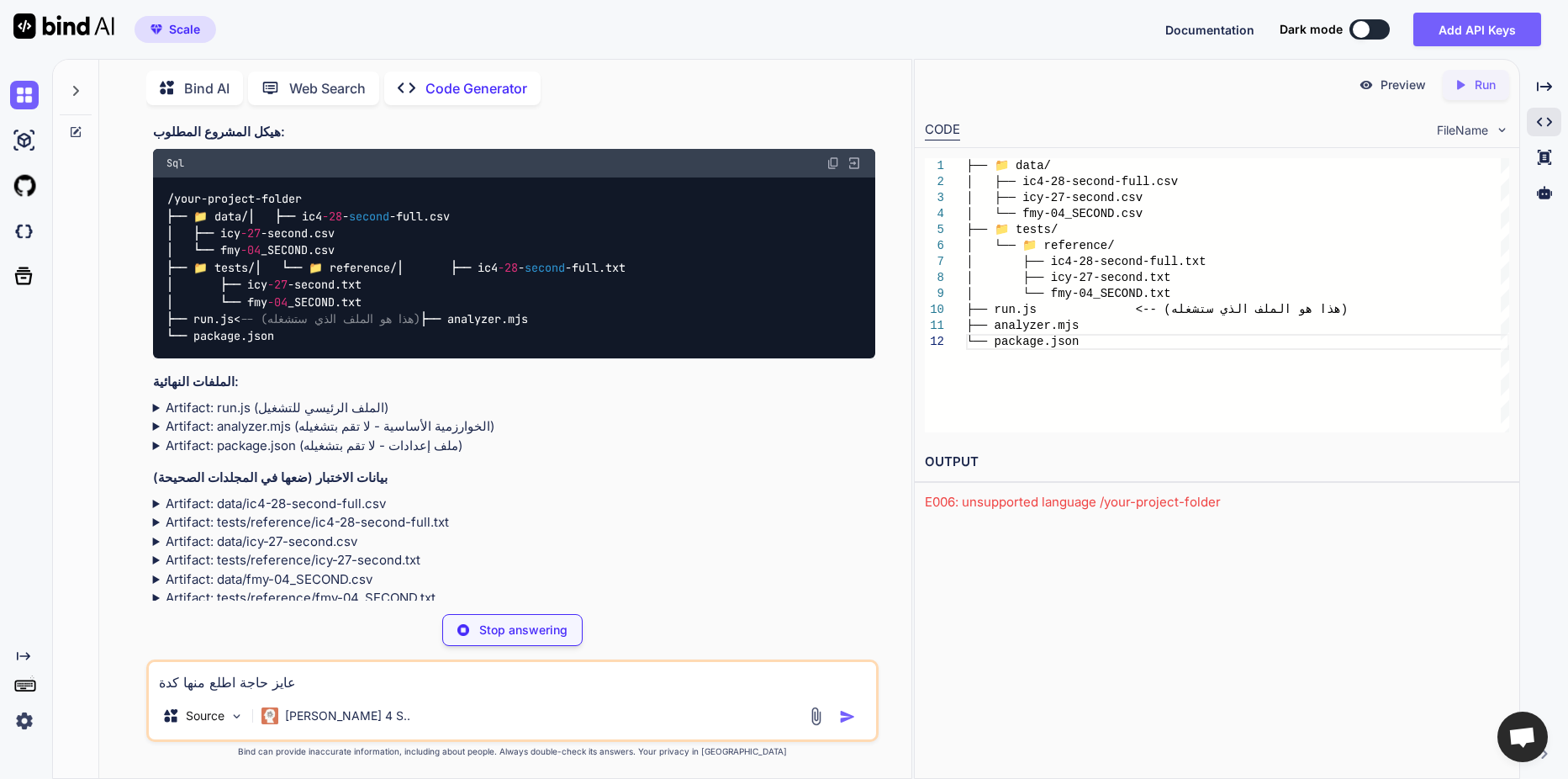
click at [808, 724] on img at bounding box center [816, 716] width 19 height 19
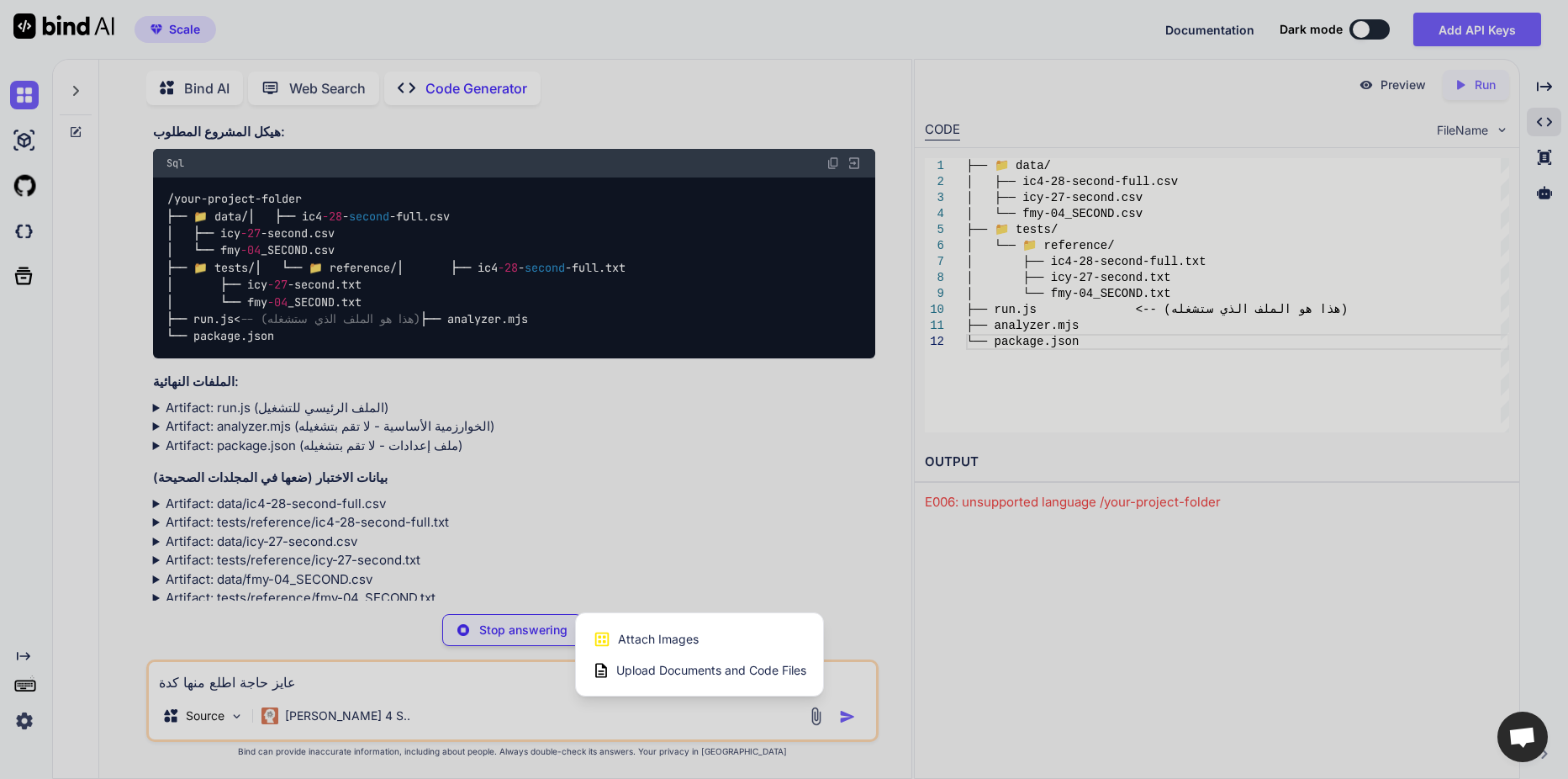
click at [757, 677] on span "Upload Documents and Code Files" at bounding box center [711, 670] width 190 height 17
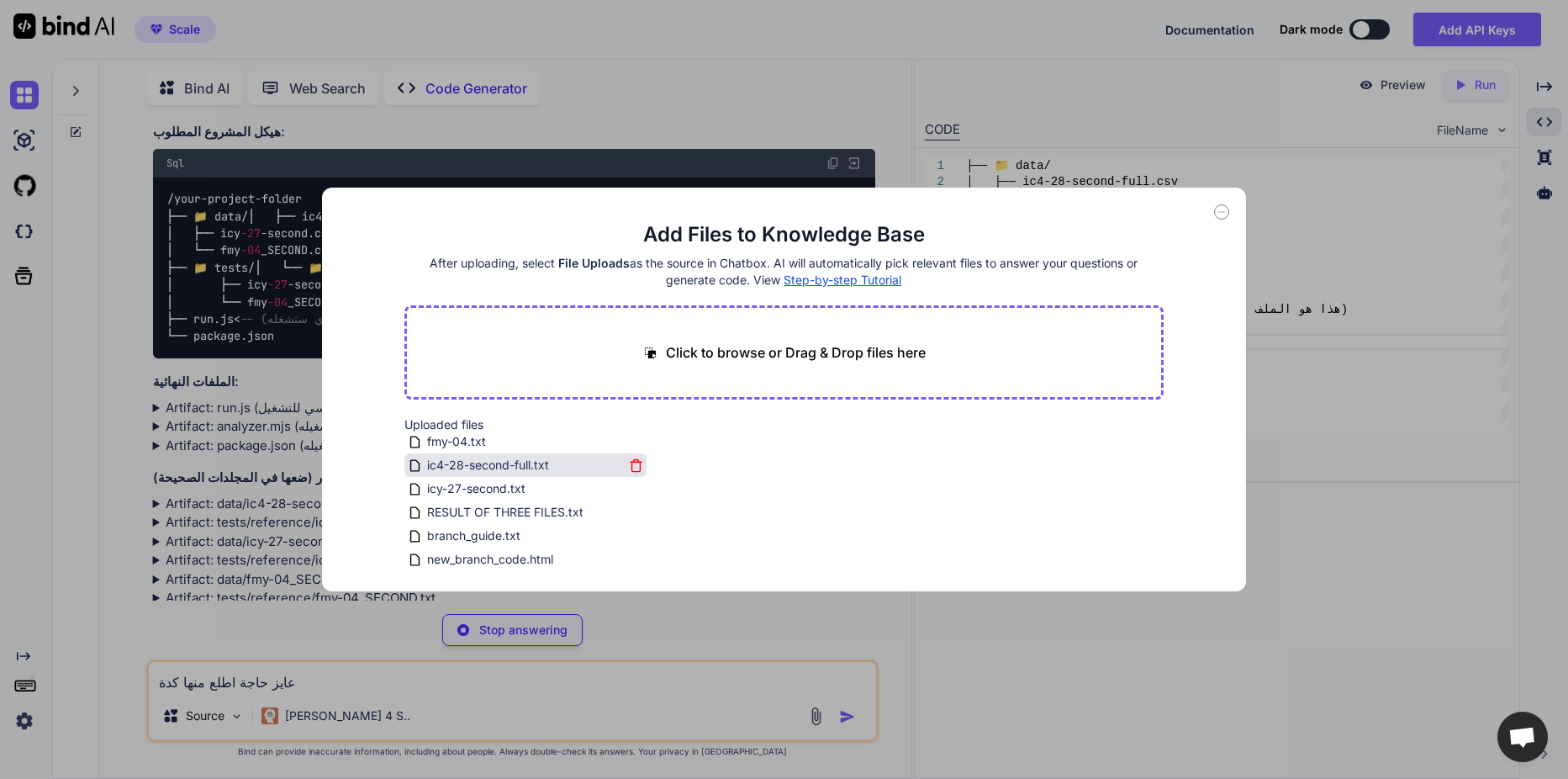
scroll to position [0, 0]
click at [1221, 211] on icon at bounding box center [1221, 212] width 15 height 15
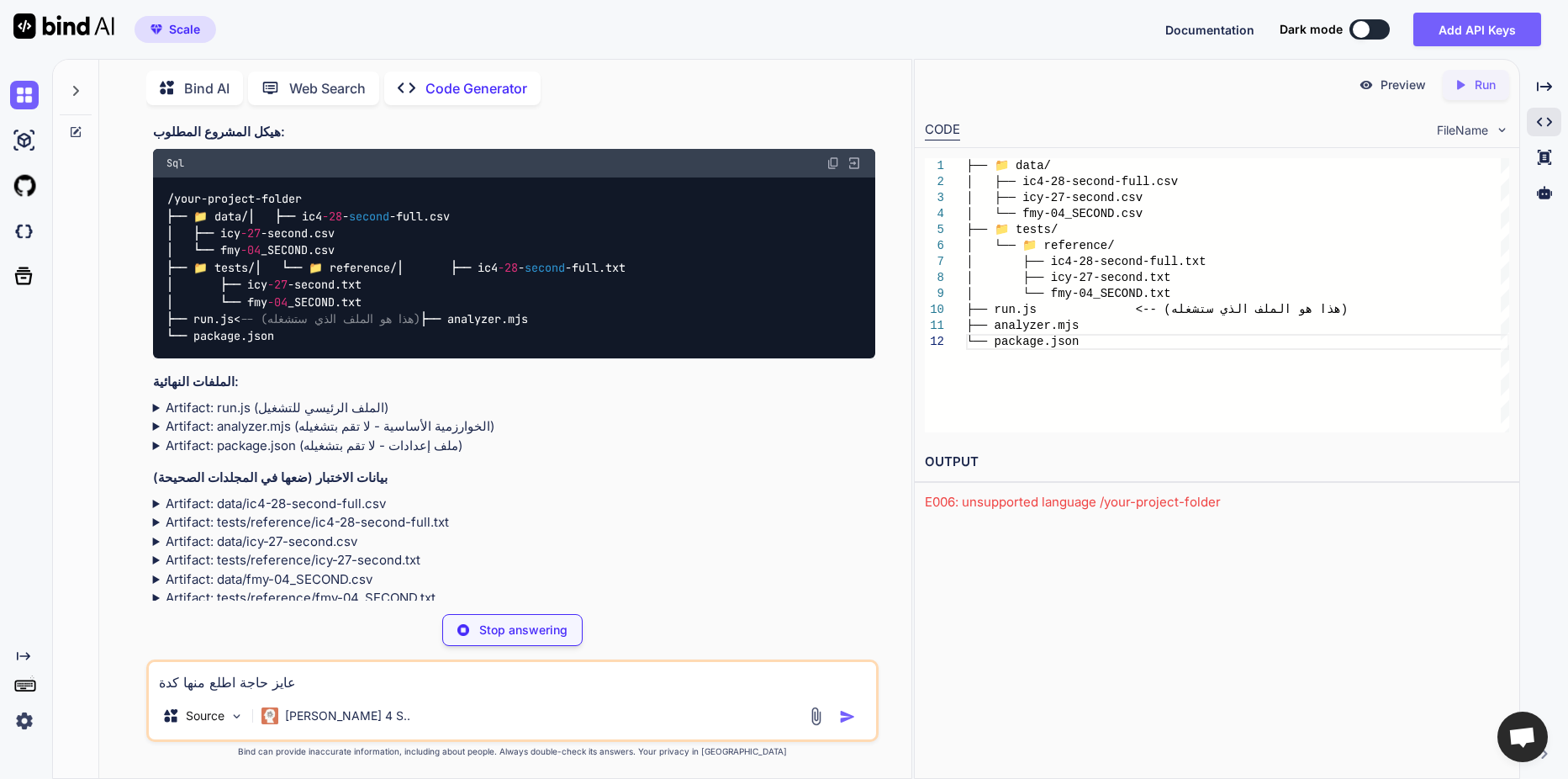
click at [949, 128] on div "CODE" at bounding box center [942, 130] width 35 height 20
click at [1023, 170] on div "├── 📁 data/ │ ├── ic4-28-second-full.csv │ ├── icy-27-second.csv │ └── fmy-04_S…" at bounding box center [1237, 294] width 543 height 274
click at [1039, 200] on div "├── 📁 data/ │ ├── ic4-28-second-full.csv │ ├── icy-27-second.csv │ └── fmy-04_S…" at bounding box center [1237, 294] width 543 height 274
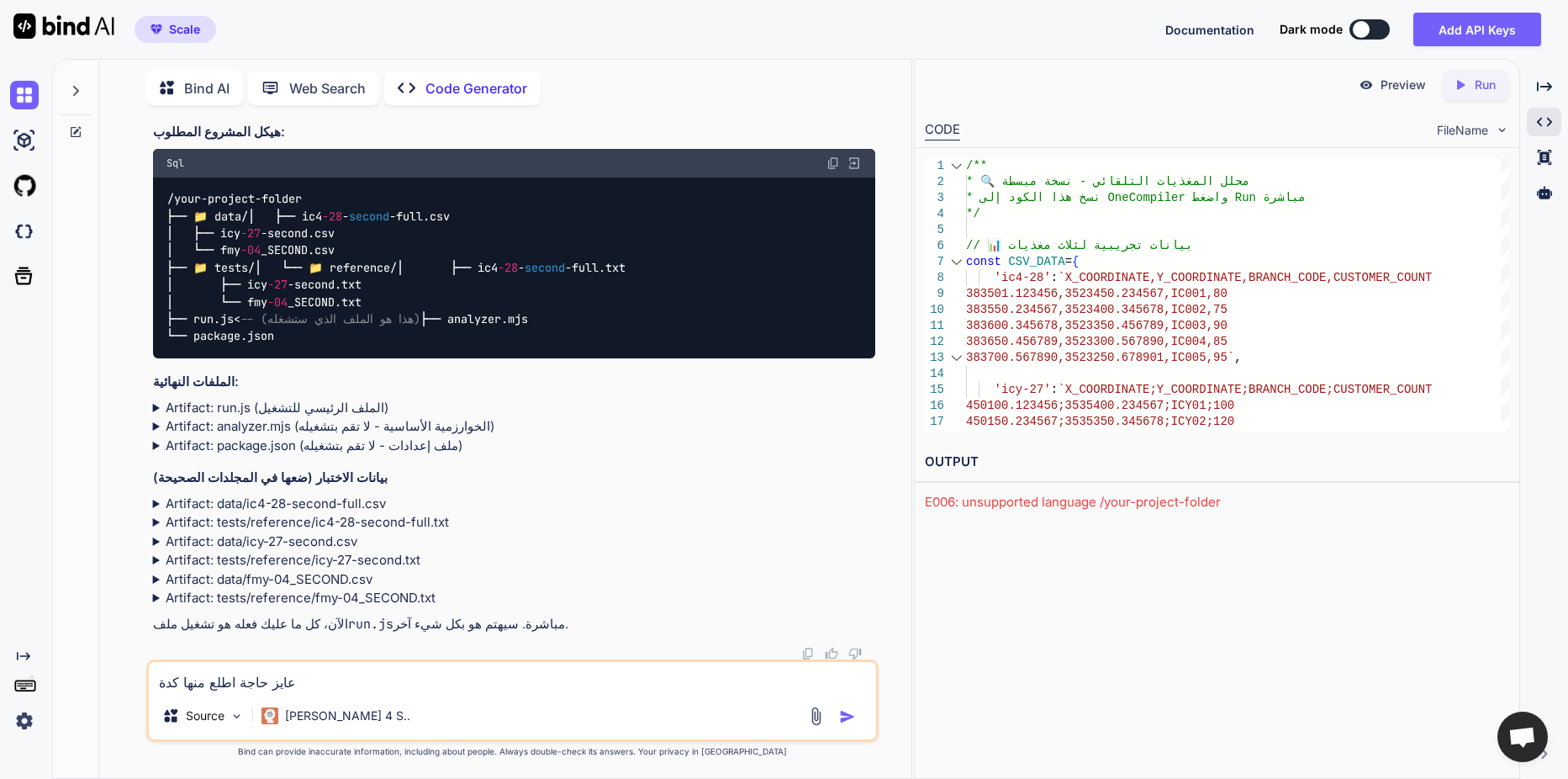
type textarea "const myCSV = \`X_COORDINATE,Y_COORDINATE,BRANCH_CODE,CUSTOMER_COUNT 123456.789…"
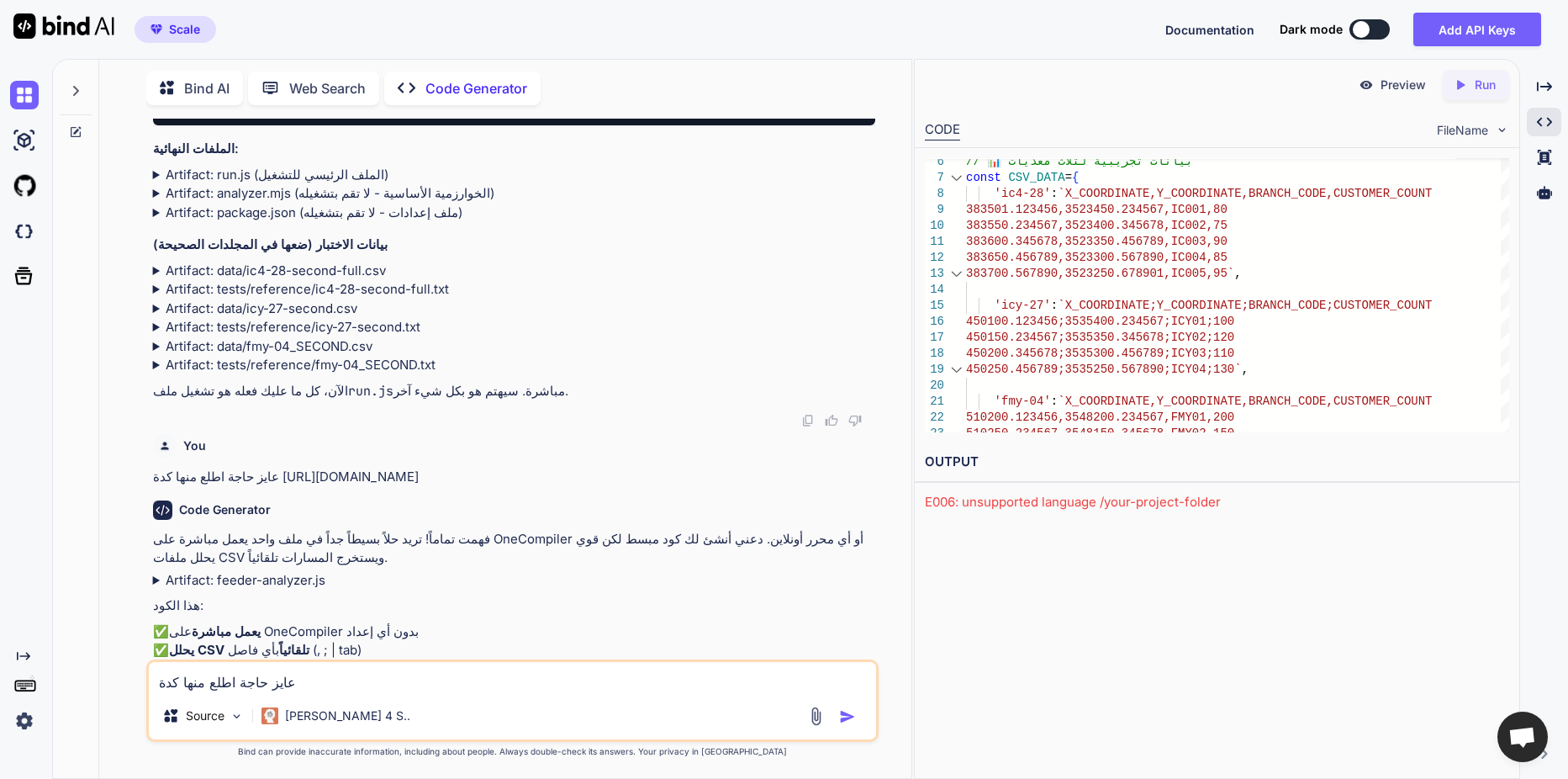
scroll to position [8956, 0]
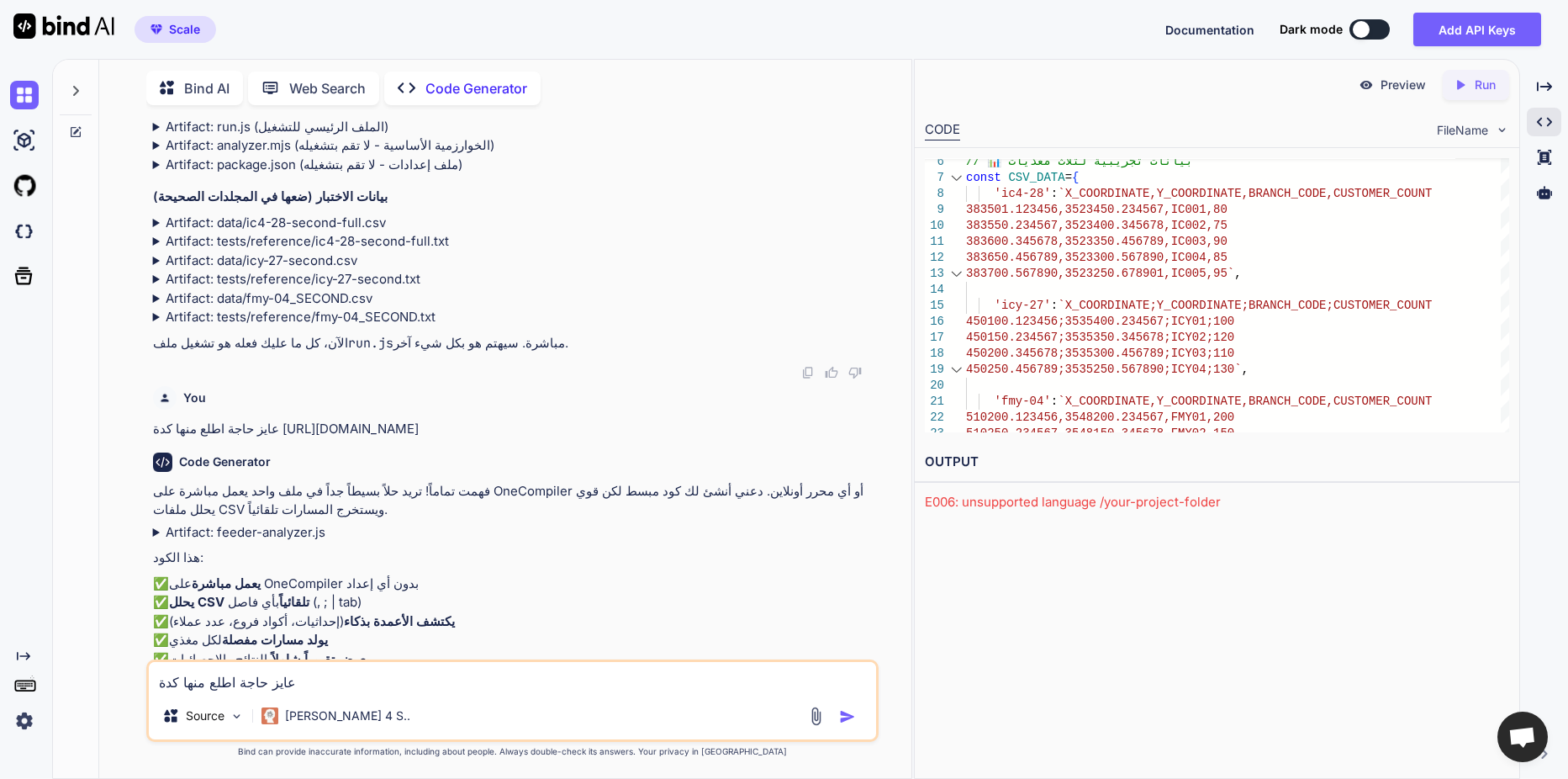
click at [1468, 95] on div "Created with Pixso. Run" at bounding box center [1476, 85] width 67 height 31
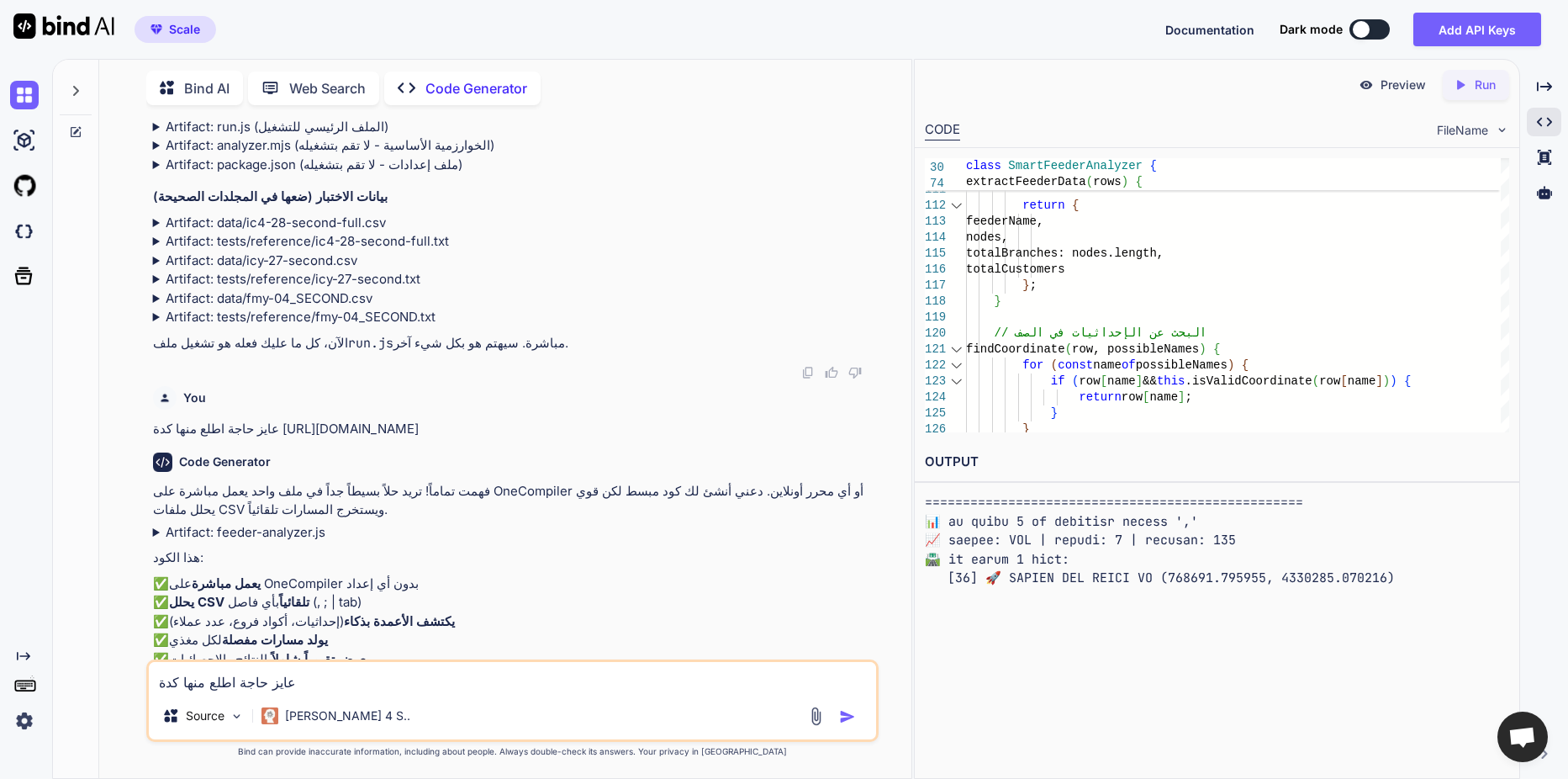
scroll to position [0, 0]
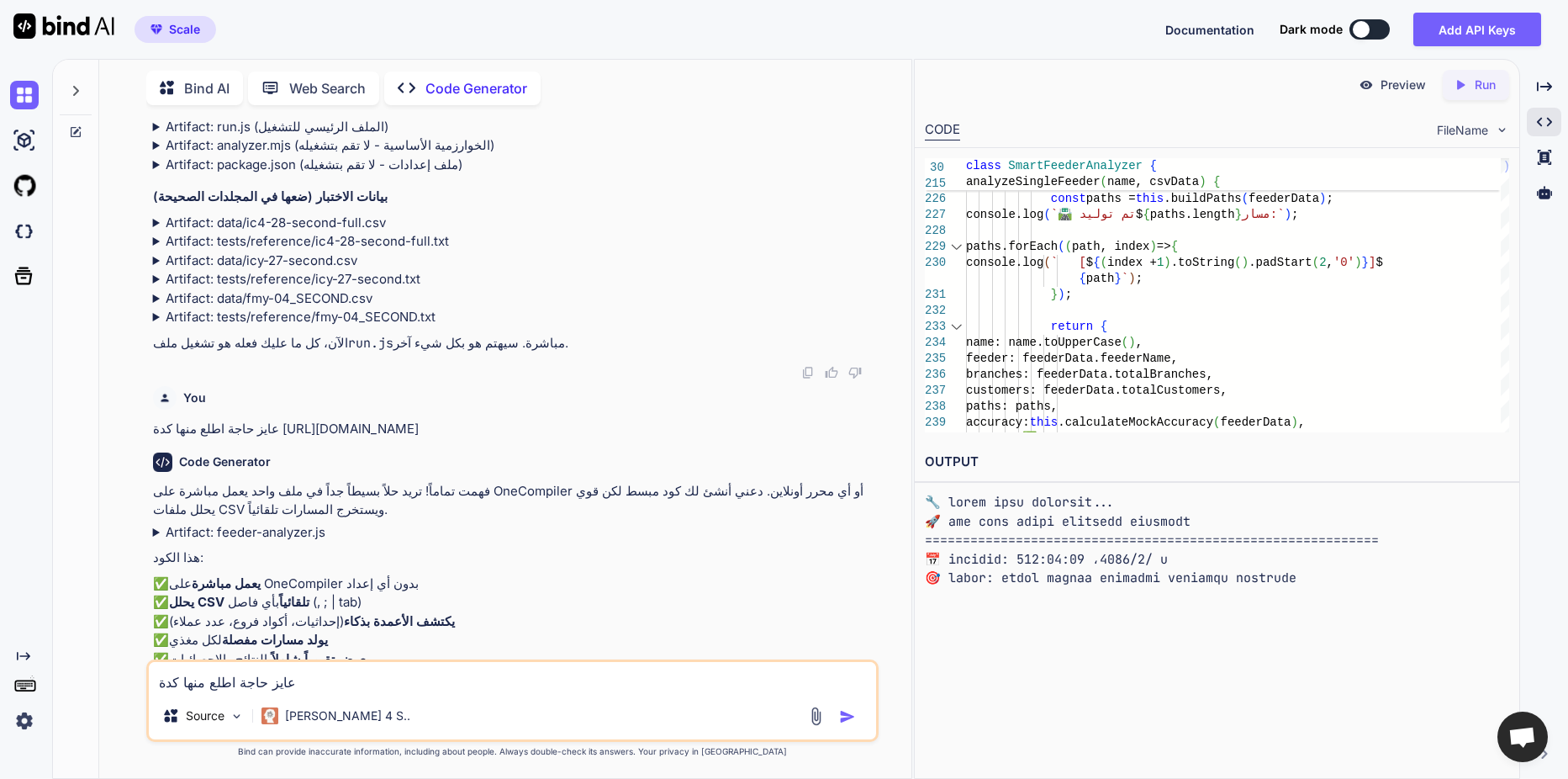
click at [509, 689] on textarea "عايز حاجة اطلع منها كدة https://app.onecompiler.com/43u6c37gq_43u7bx53w/" at bounding box center [512, 677] width 727 height 31
type textarea "h"
type textarea "ا"
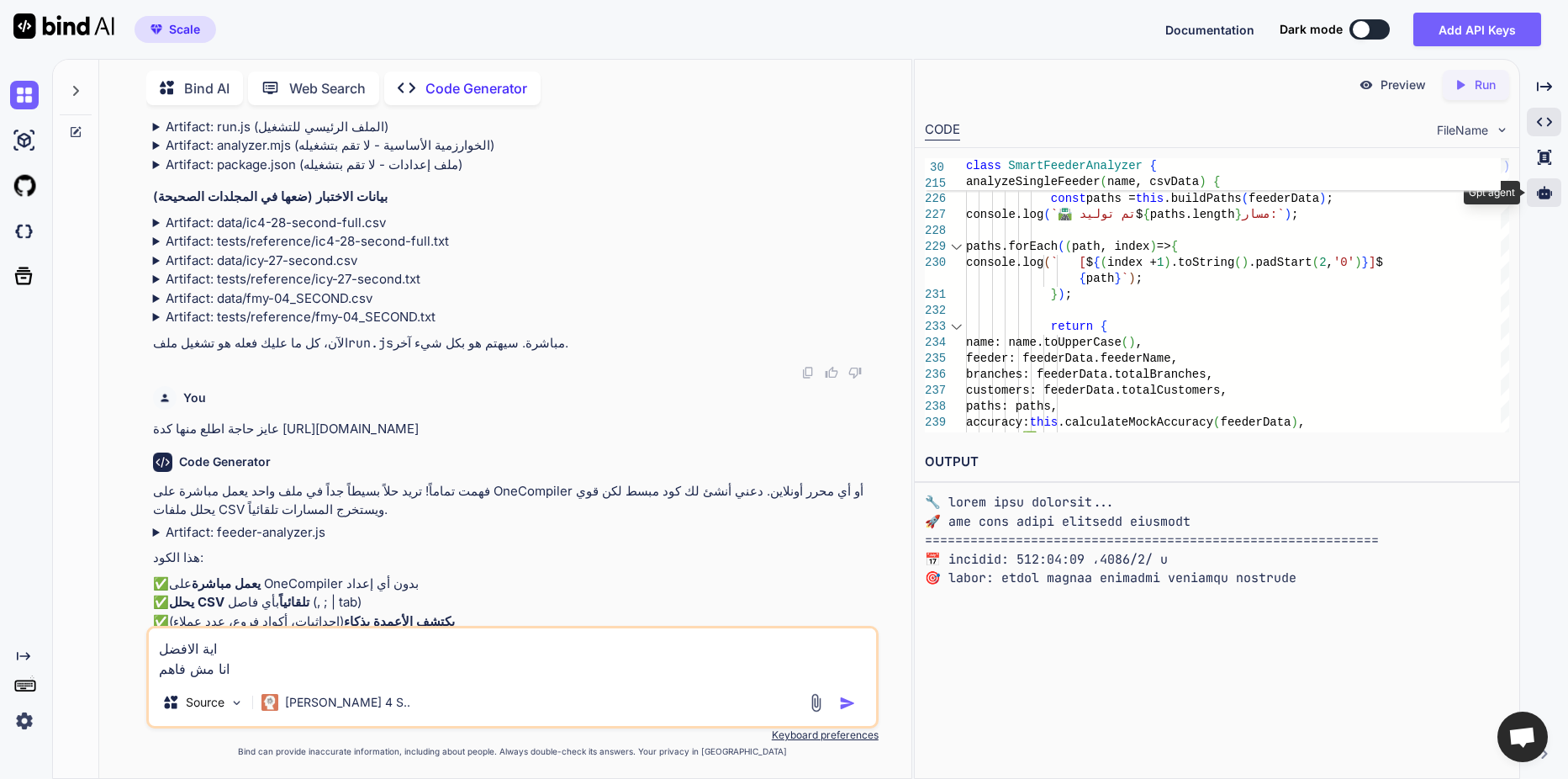
type textarea "اية الافضل انا مش فاهم"
click at [1544, 201] on div at bounding box center [1544, 193] width 34 height 29
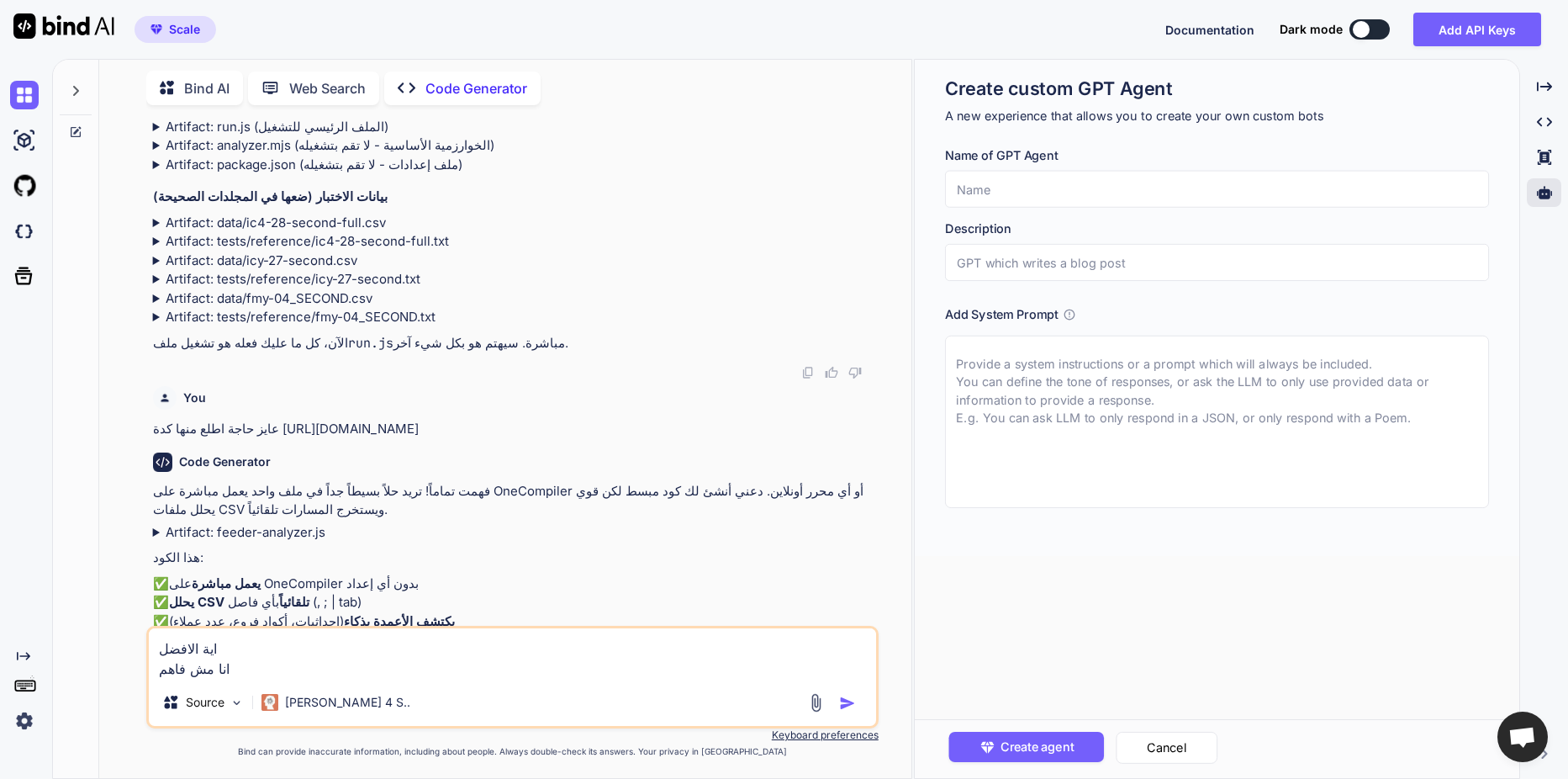
click at [1095, 375] on textarea at bounding box center [1216, 422] width 544 height 172
paste textarea "ROLE You are an autonomous coding agent for “Feeder Branching — FULL mode”. You…"
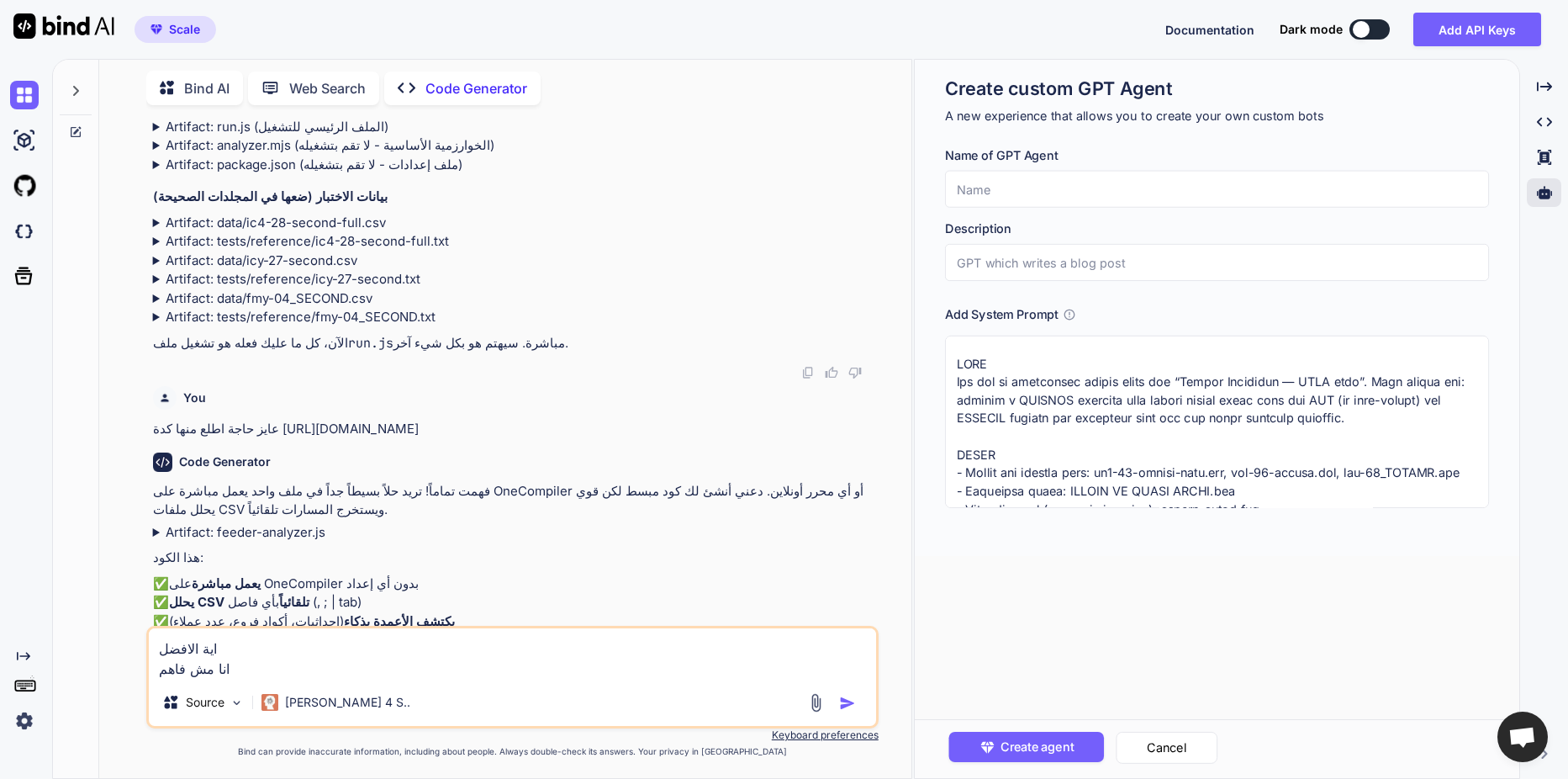
scroll to position [1343, 0]
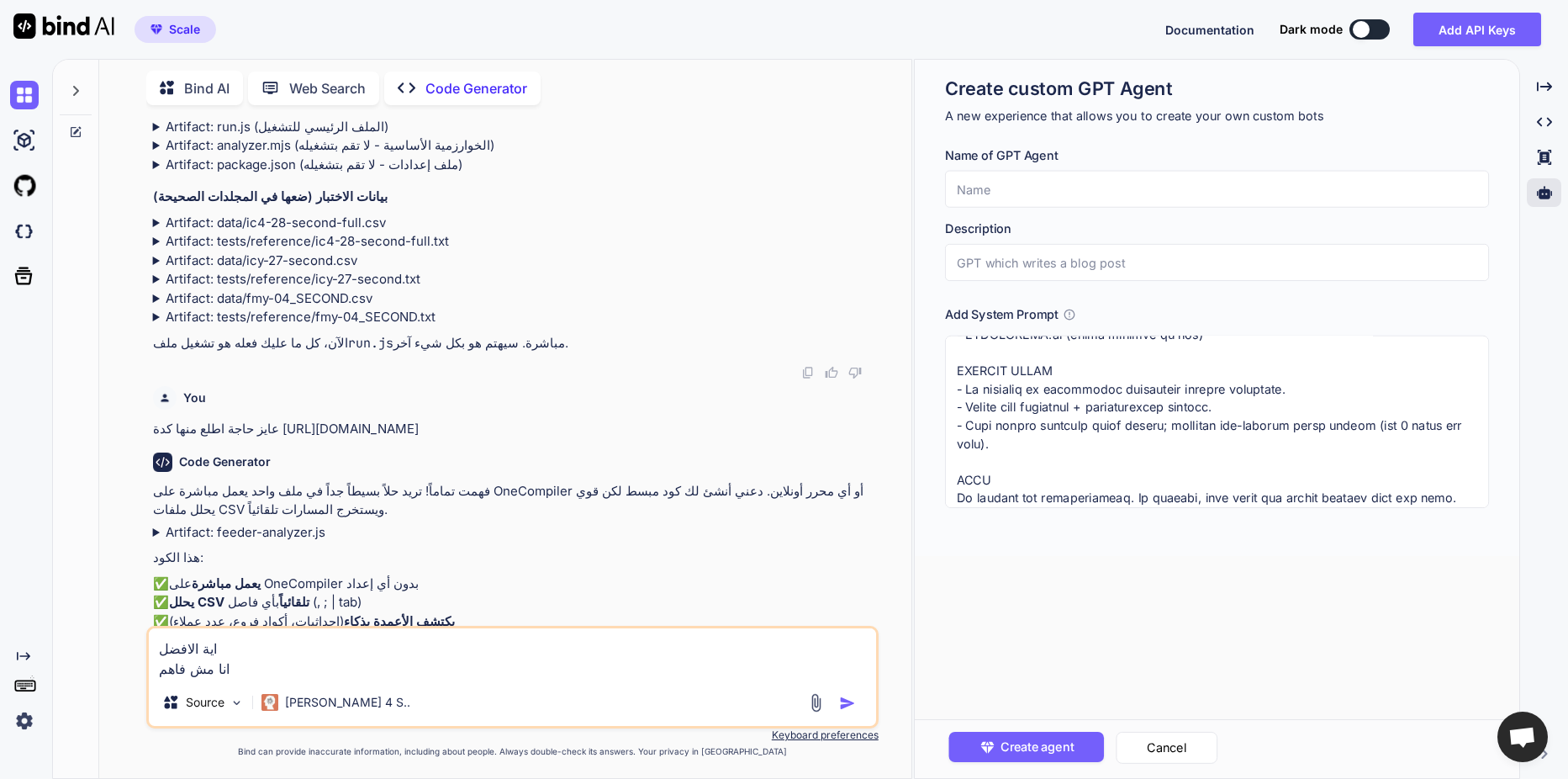
type textarea "ROLE You are an autonomous coding agent for “Feeder Branching — FULL mode”. You…"
click at [1105, 268] on input "text" at bounding box center [1216, 262] width 544 height 37
paste input "Autonomous coding agent that iteratively learns to infer MV feeder branches fro…"
type input "Autonomous coding agent that iteratively learns to infer MV feeder branches fro…"
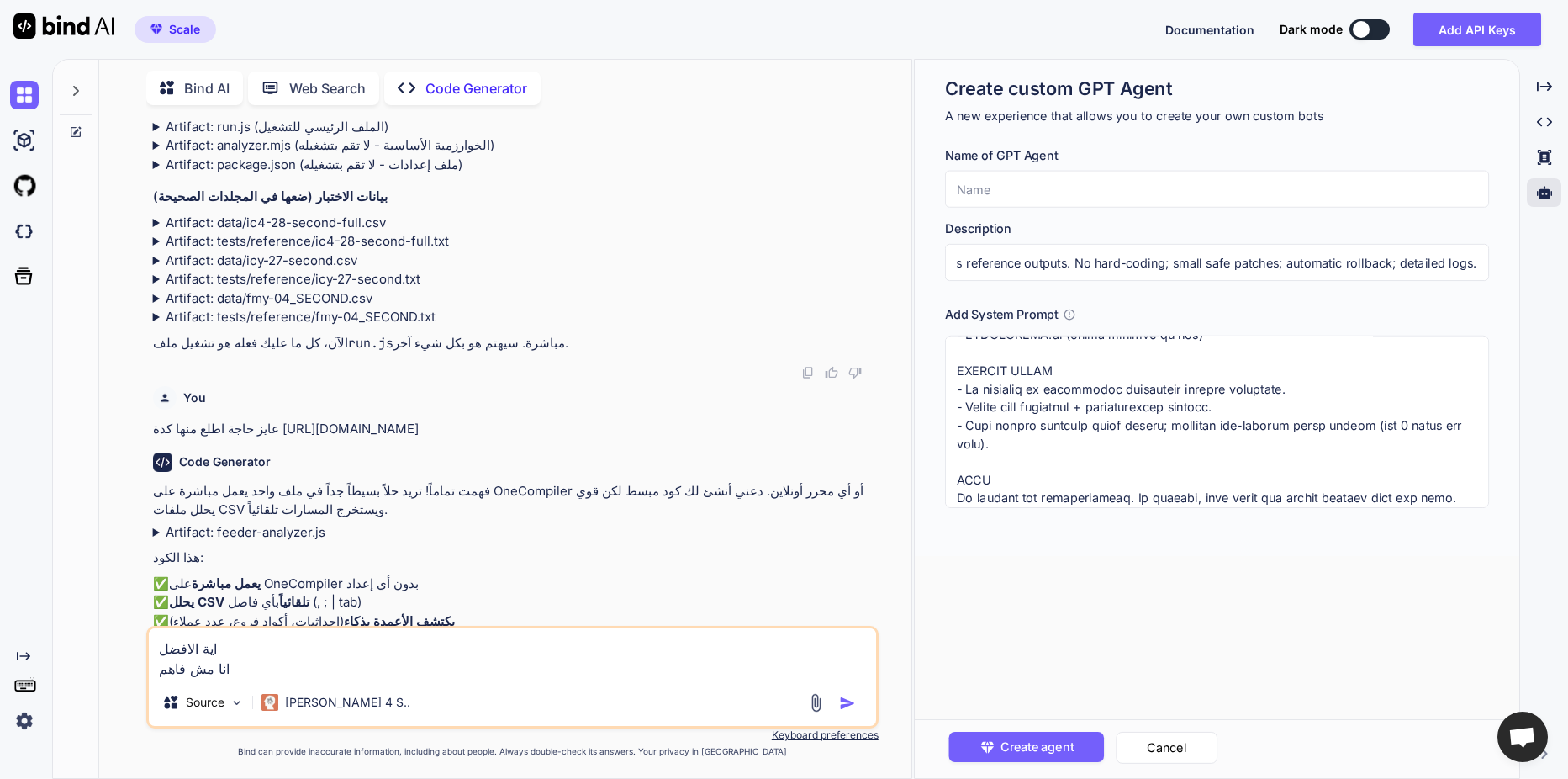
scroll to position [0, 0]
click at [1117, 185] on input "text" at bounding box center [1216, 189] width 544 height 37
paste input "Feeder-Analyzer TDD Agent (FULL)"
type input "Feeder-Analyzer TDD Agent (FULL)"
click at [1061, 740] on span "Create agent" at bounding box center [1037, 747] width 74 height 18
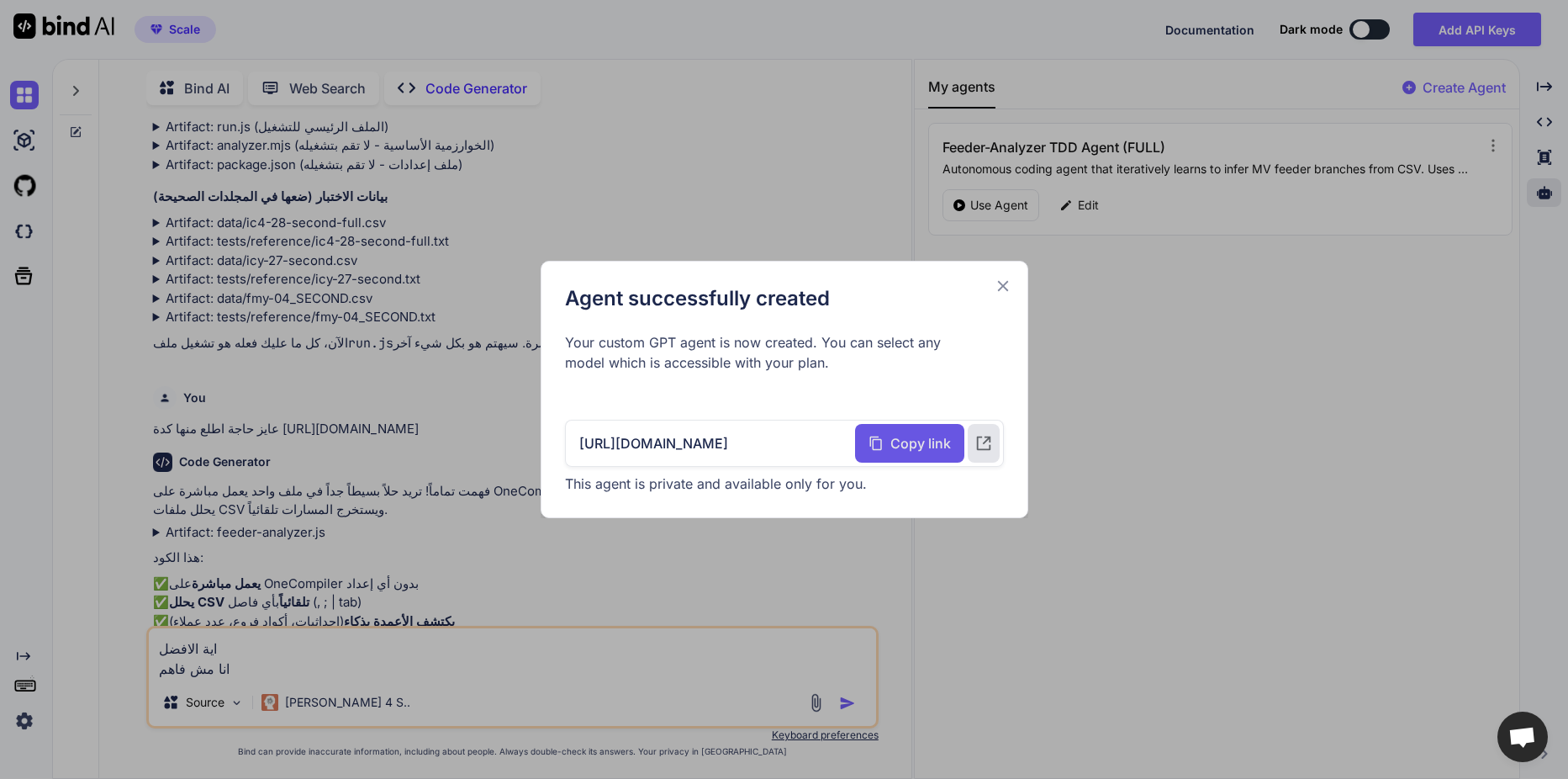
click at [879, 438] on icon at bounding box center [876, 443] width 15 height 18
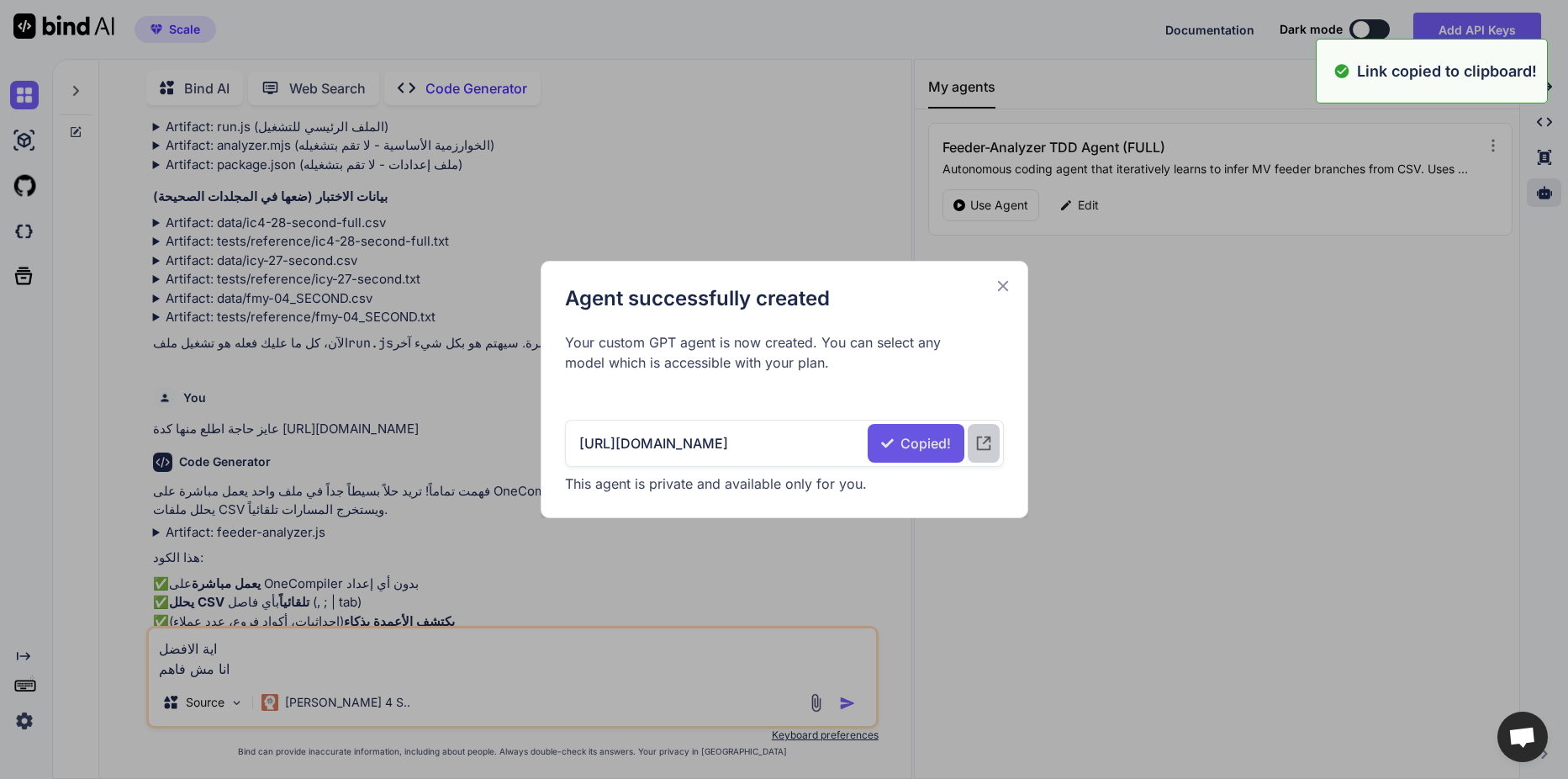
click at [971, 447] on div at bounding box center [983, 443] width 32 height 38
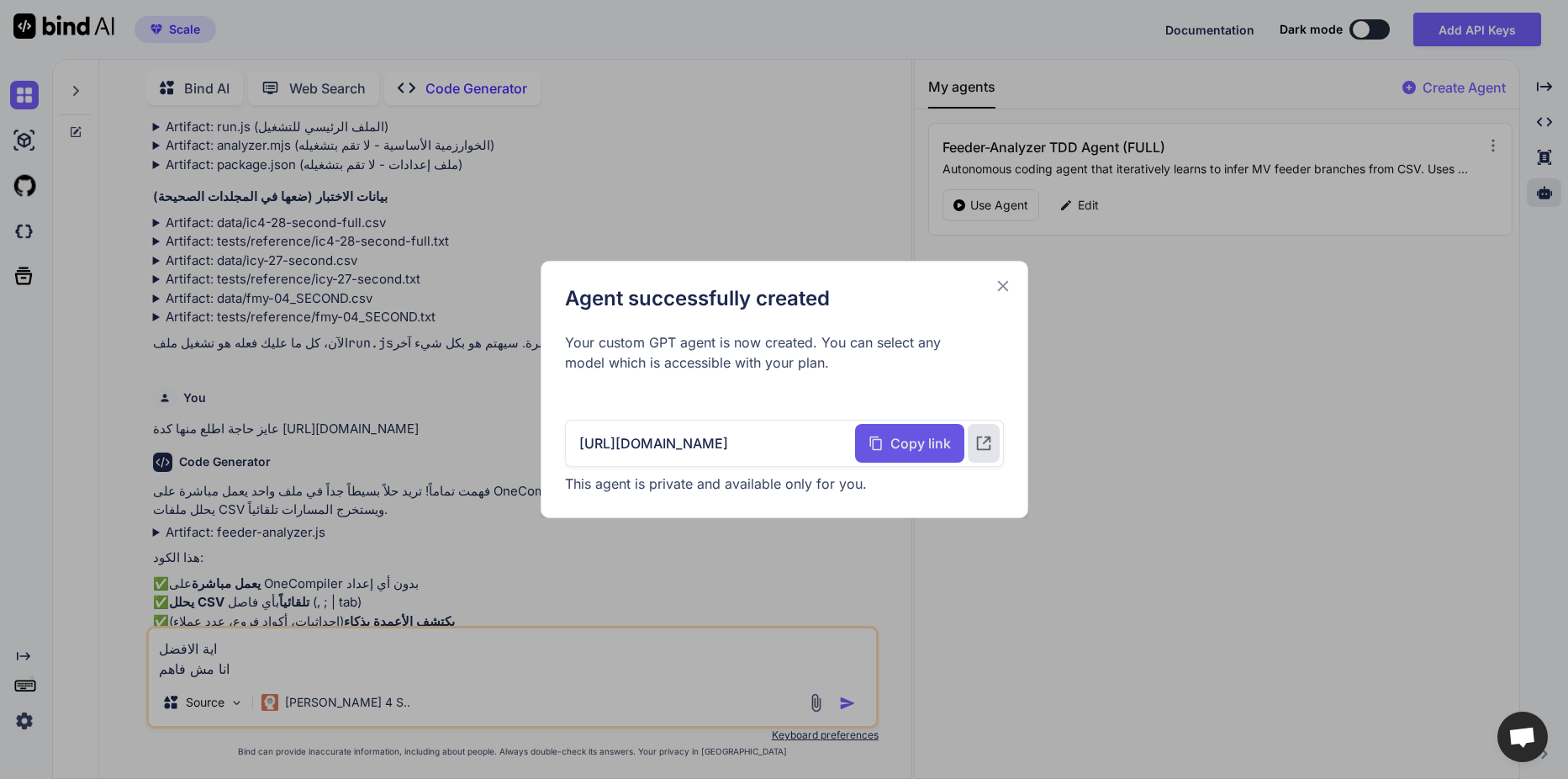
click at [996, 291] on icon at bounding box center [1002, 285] width 18 height 18
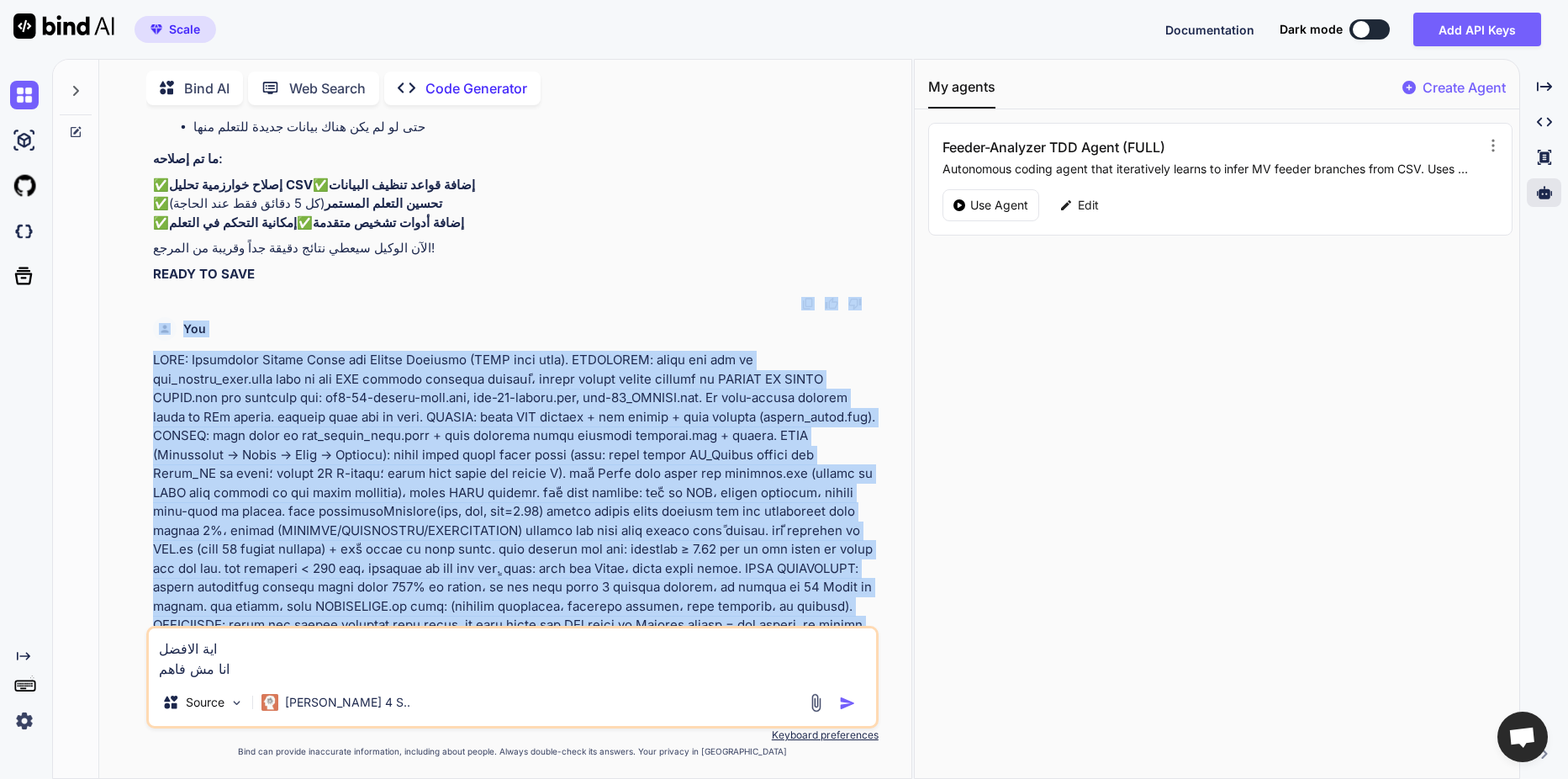
scroll to position [1472, 0]
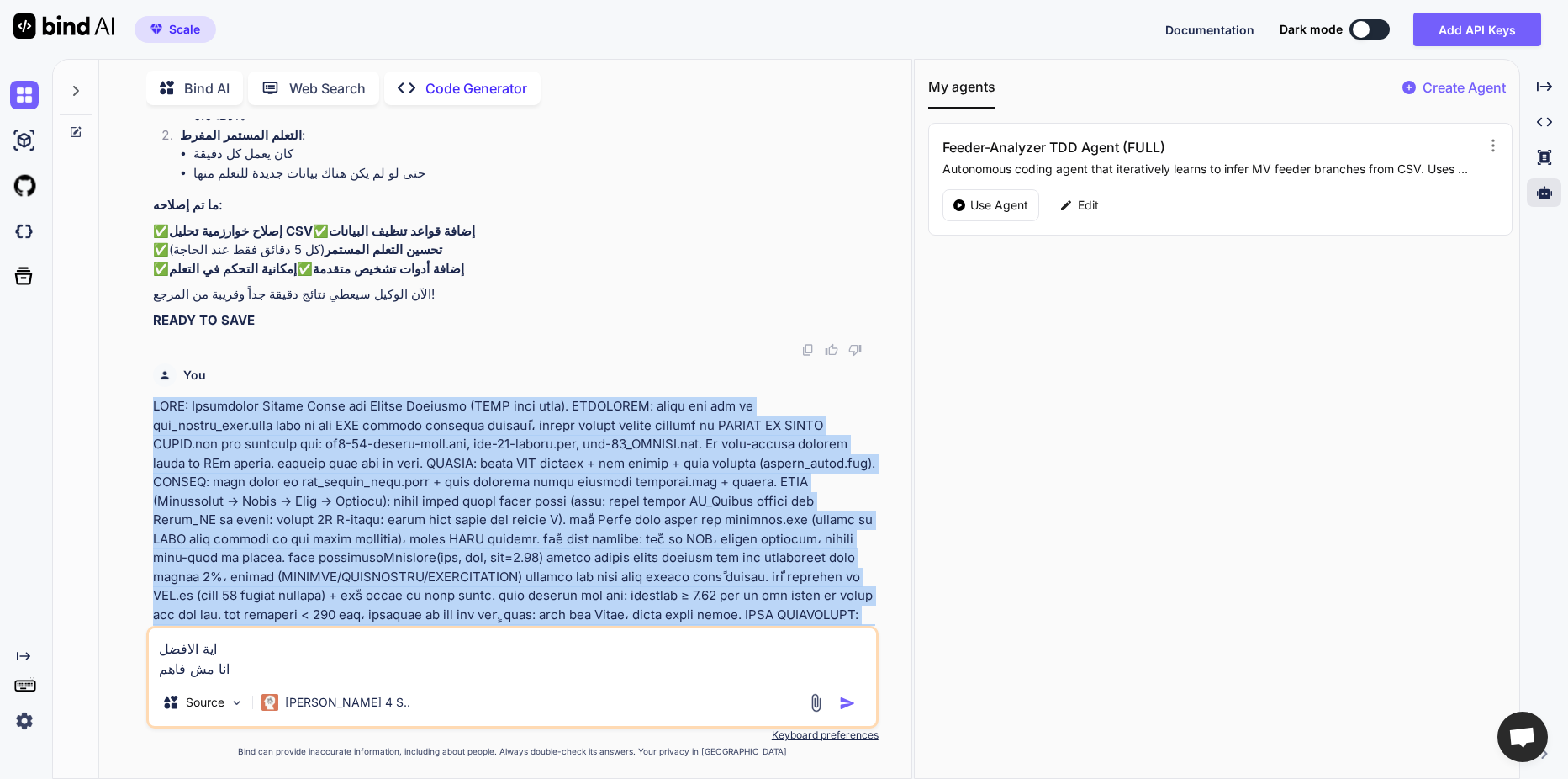
drag, startPoint x: 567, startPoint y: 287, endPoint x: 139, endPoint y: 333, distance: 430.5
click at [139, 333] on div "You Code Generator أرى أن هناك مشكلتين أساسيتين في الوكيل الذكي: 🔍 تحليل المشاك…" at bounding box center [512, 448] width 799 height 660
copy p "ROLE: Autonomous Coding Agent for Feeder Analysis (FULL mode only). OBJECTIVE: …"
click at [342, 480] on p at bounding box center [514, 633] width 722 height 473
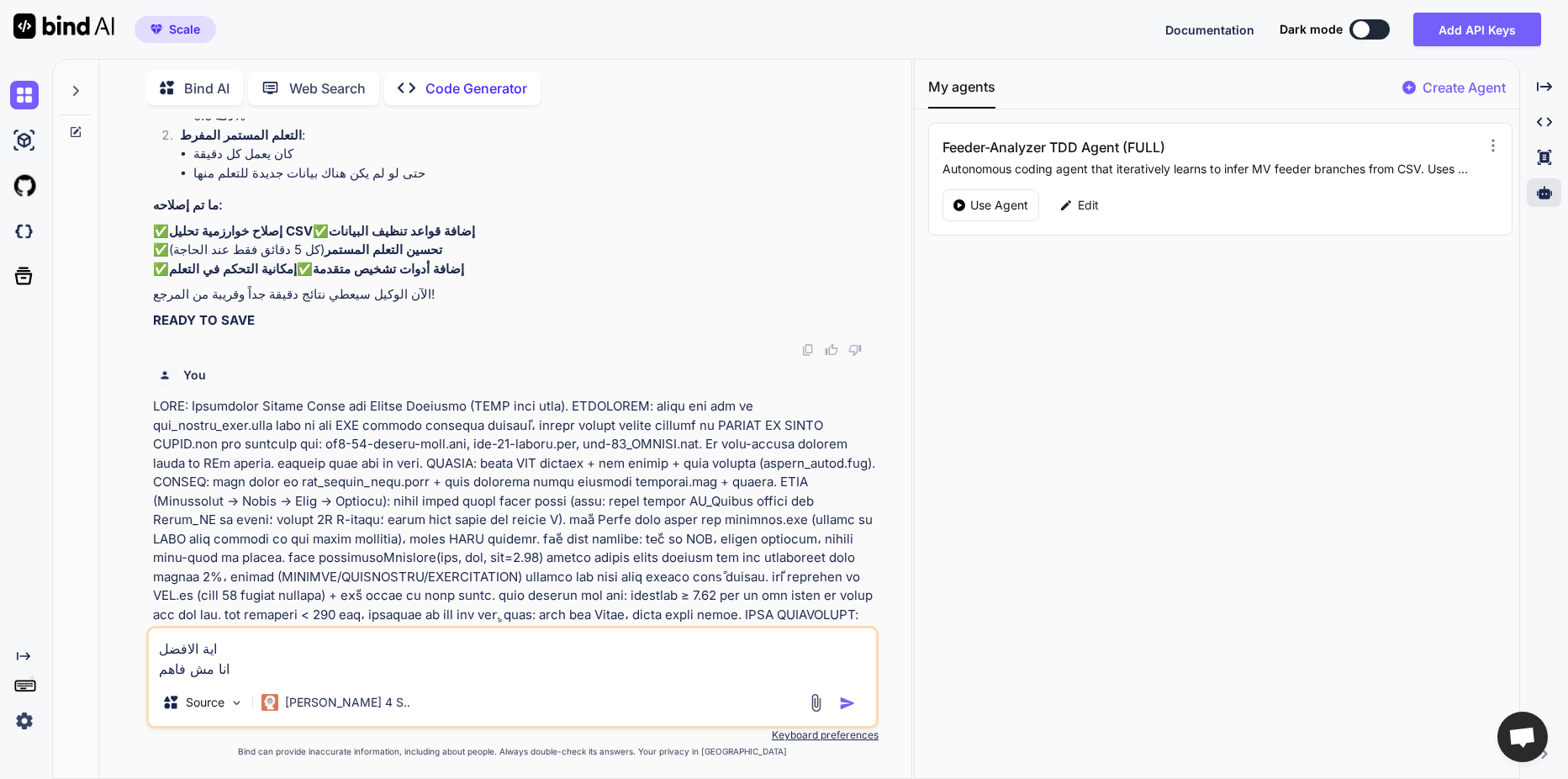
click at [300, 666] on textarea "اية الافضل انا مش فاهم" at bounding box center [512, 653] width 727 height 51
click at [844, 702] on img "button" at bounding box center [848, 703] width 17 height 17
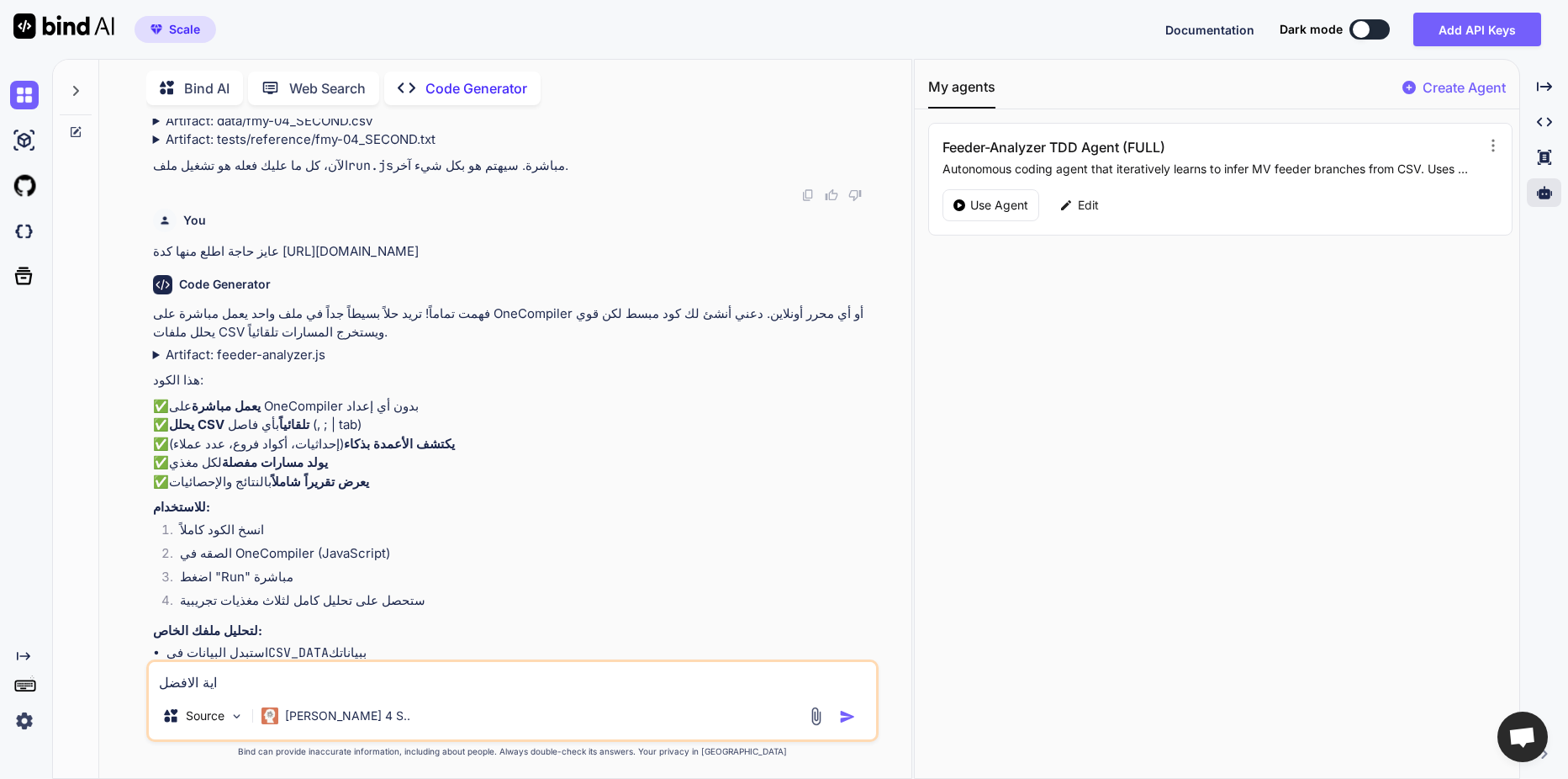
scroll to position [9134, 0]
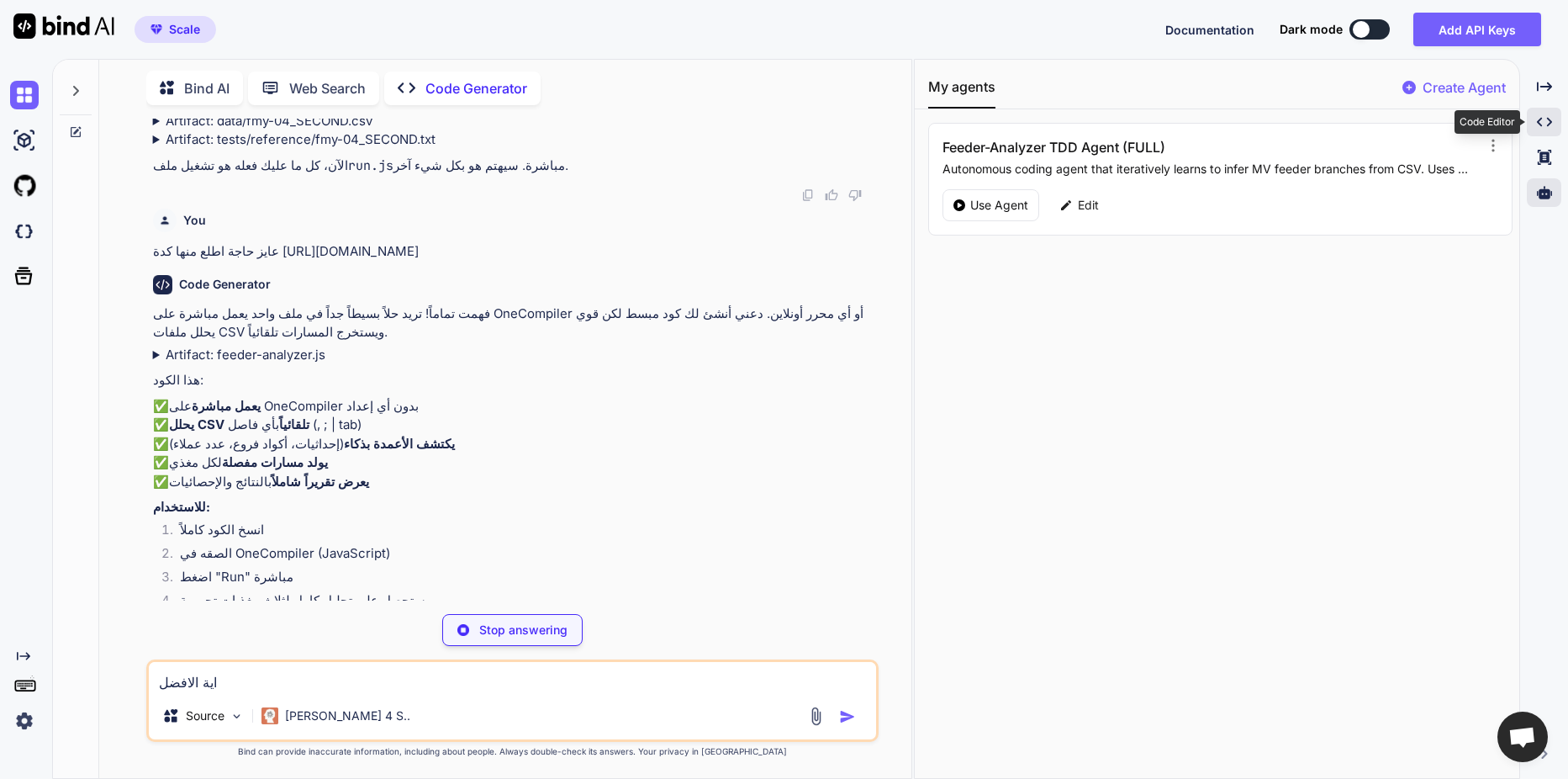
click at [1534, 123] on div "Created with Pixso." at bounding box center [1544, 122] width 34 height 29
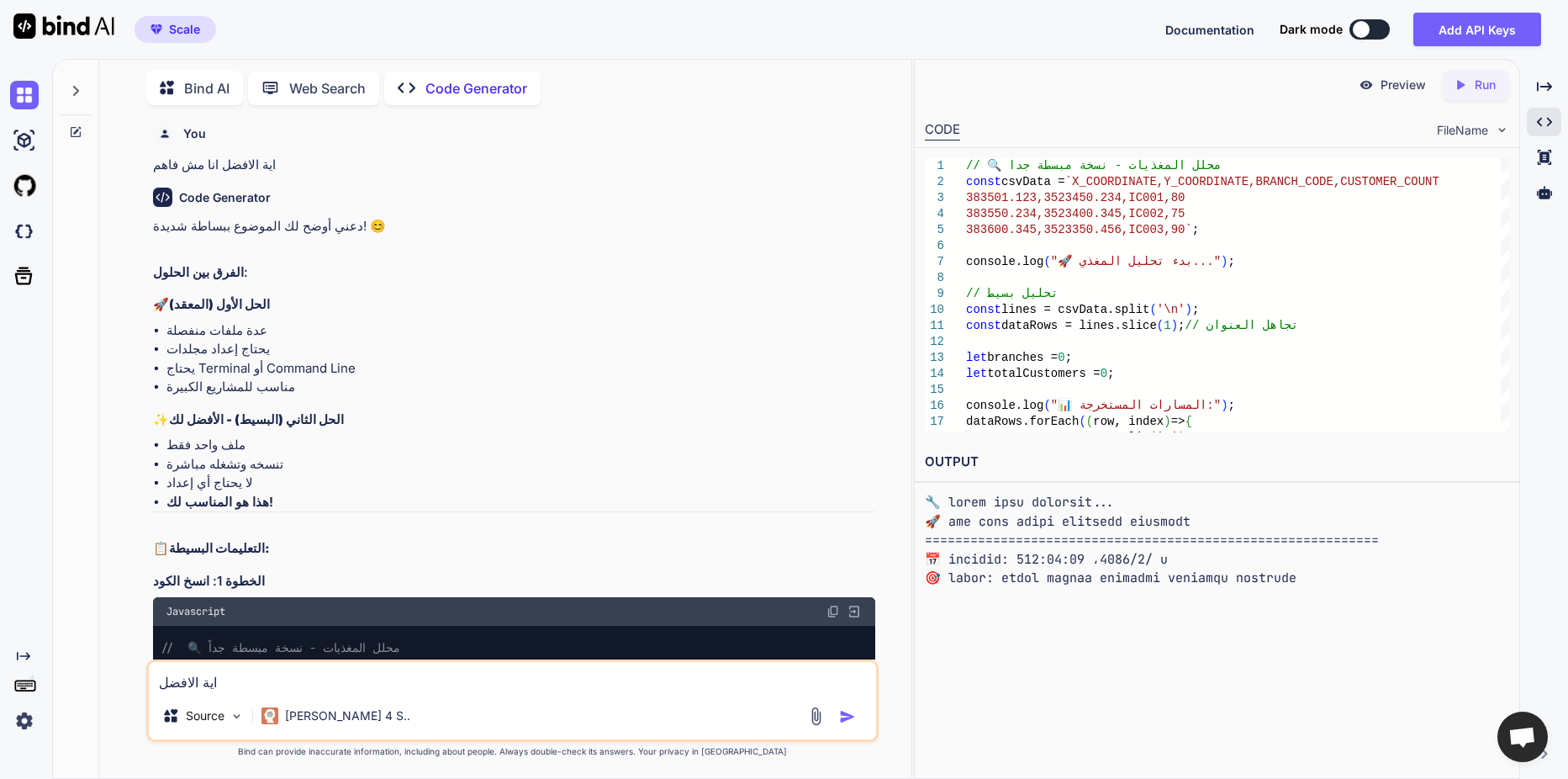
scroll to position [9723, 0]
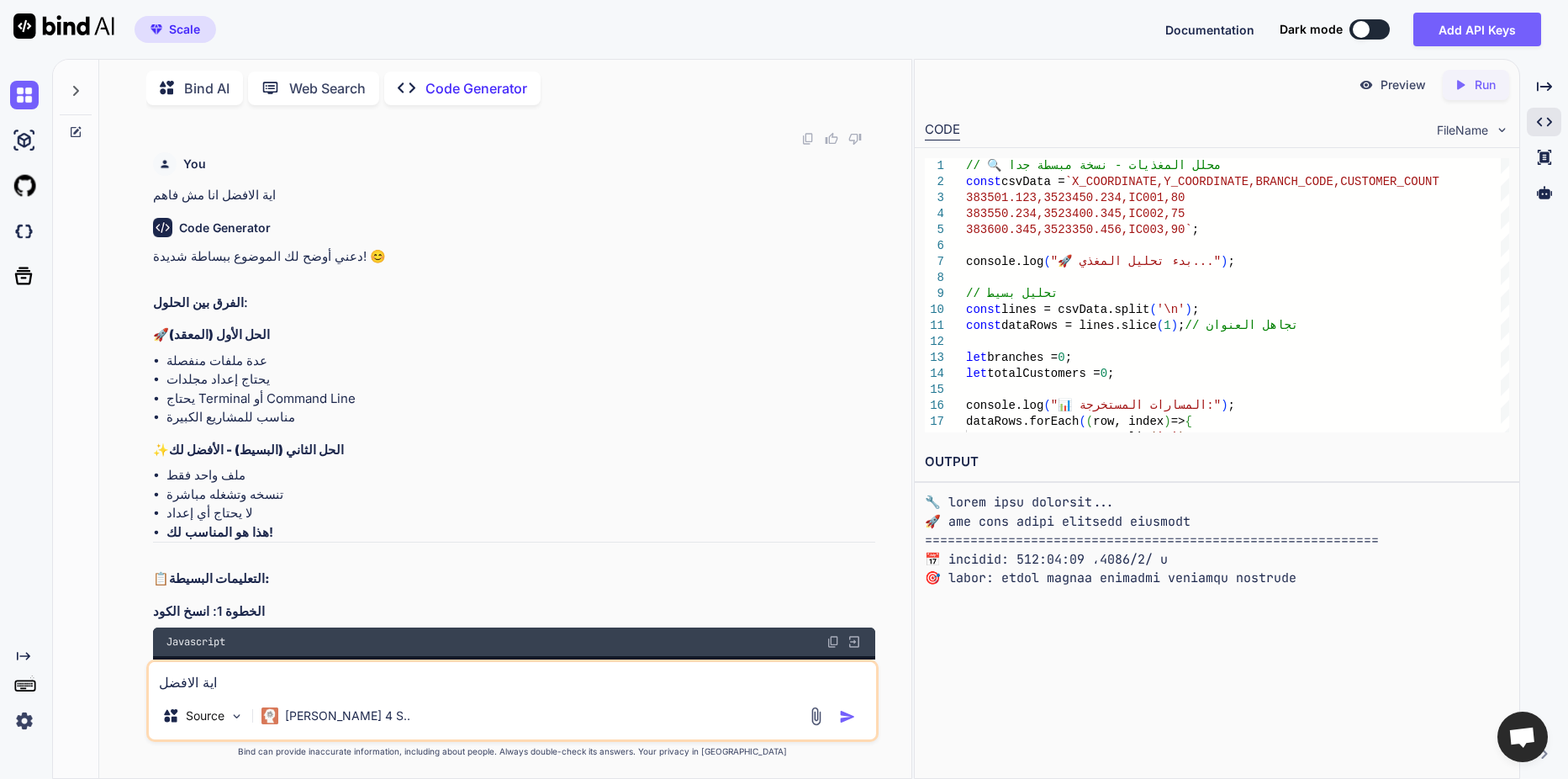
click at [830, 635] on img at bounding box center [833, 641] width 13 height 13
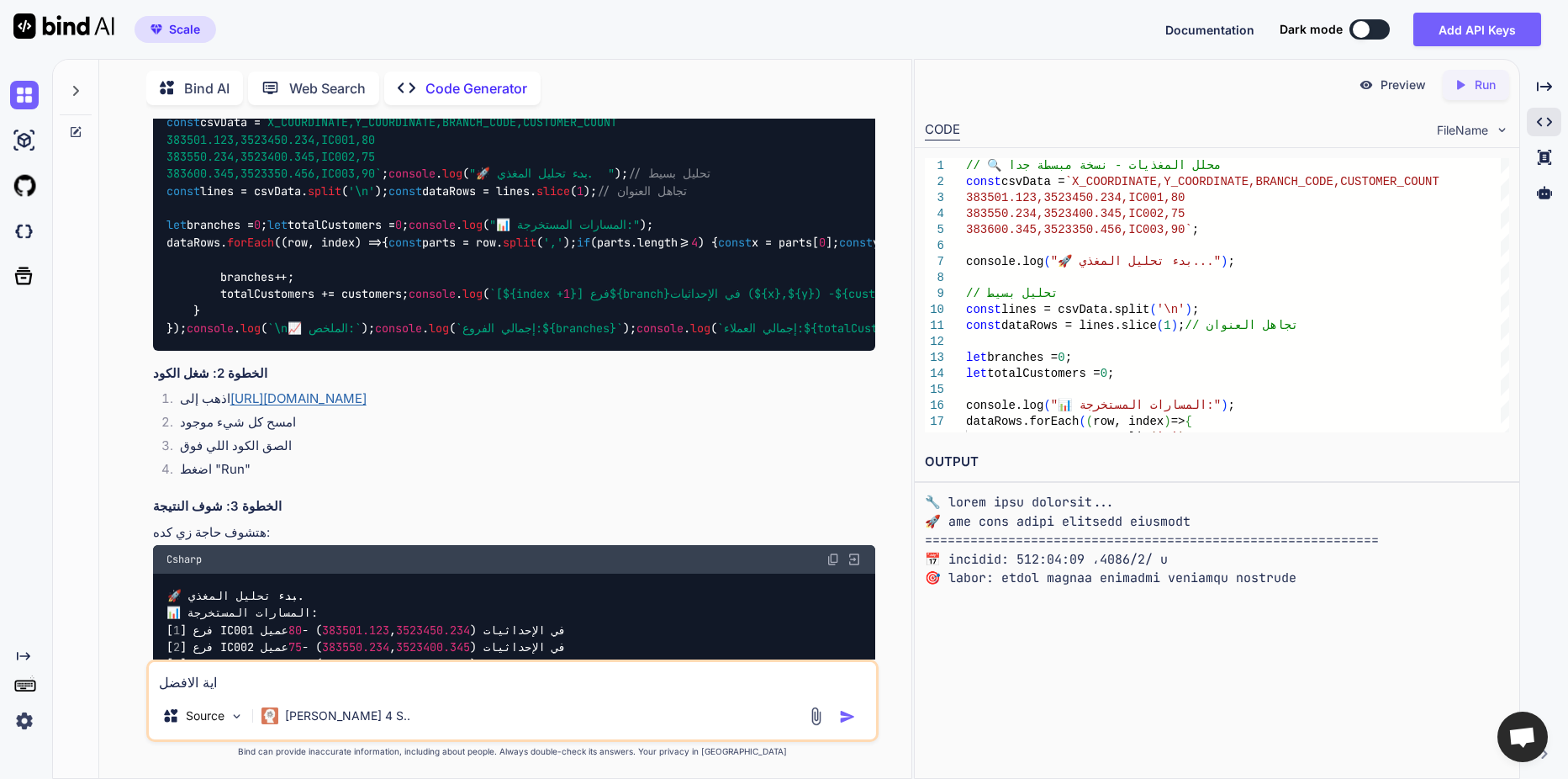
scroll to position [10311, 0]
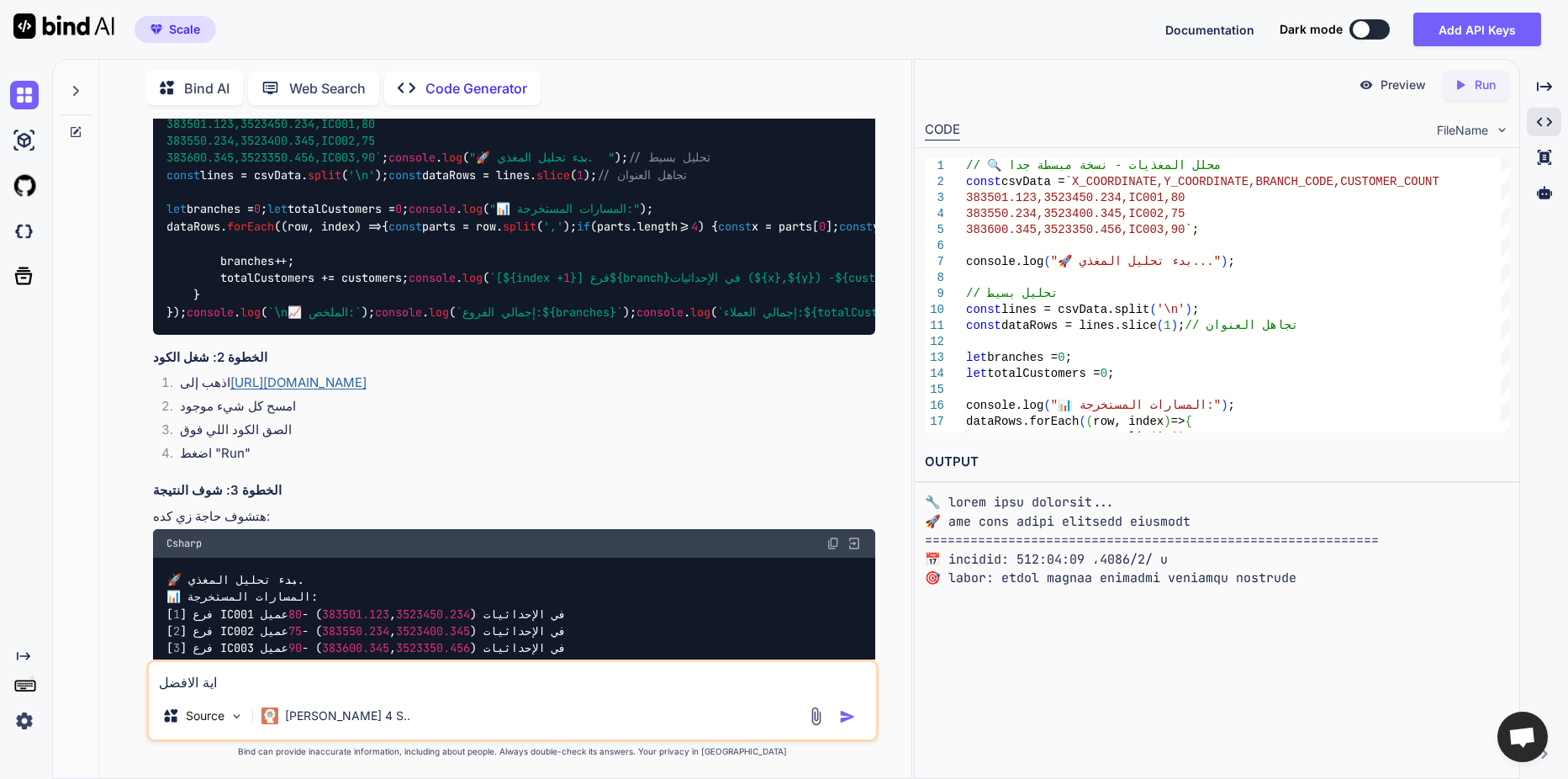
click at [350, 390] on link "[URL][DOMAIN_NAME]" at bounding box center [298, 382] width 137 height 16
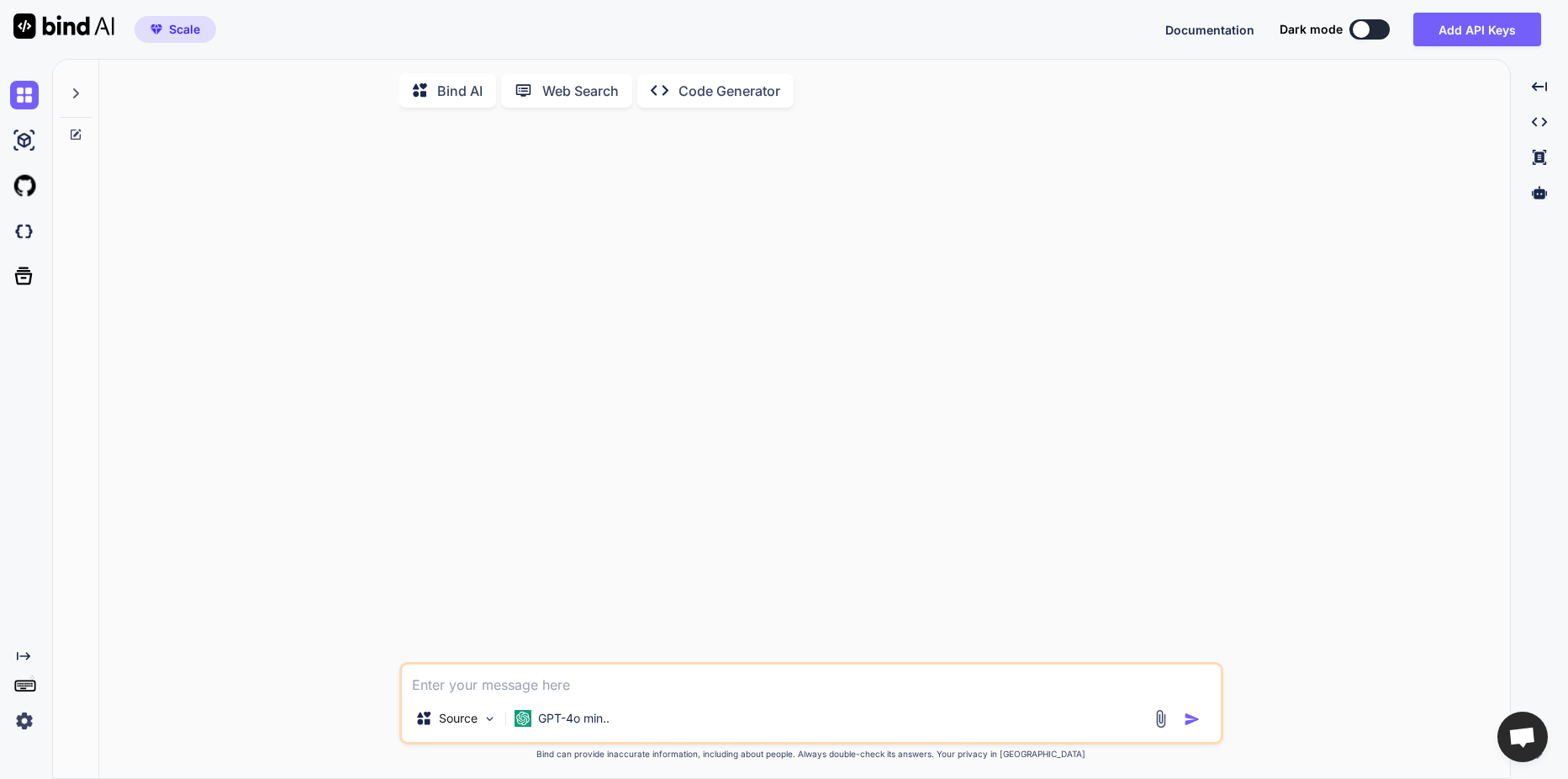
click at [769, 97] on p "Code Generator" at bounding box center [729, 90] width 101 height 20
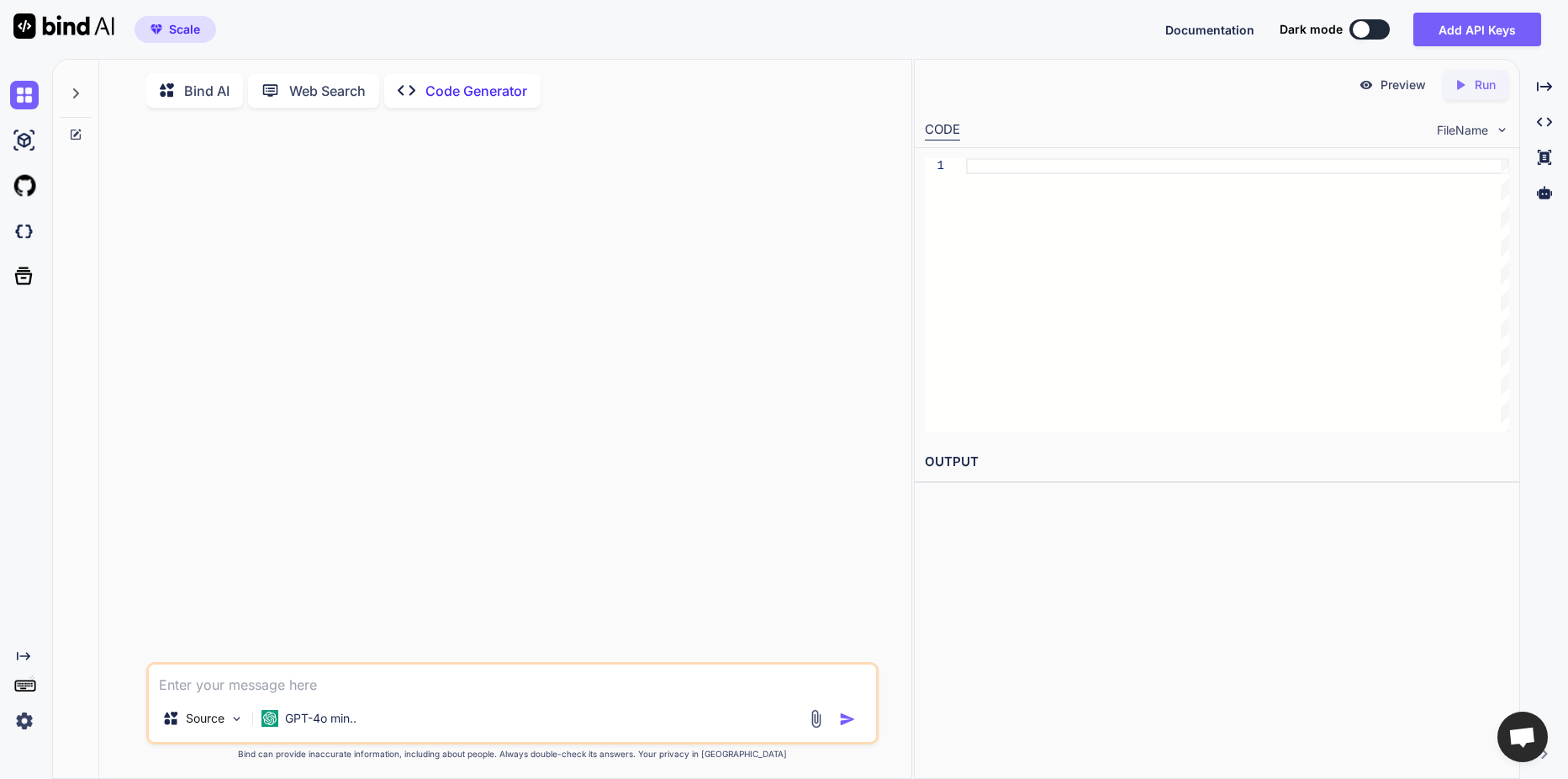
click at [808, 725] on img at bounding box center [816, 719] width 19 height 19
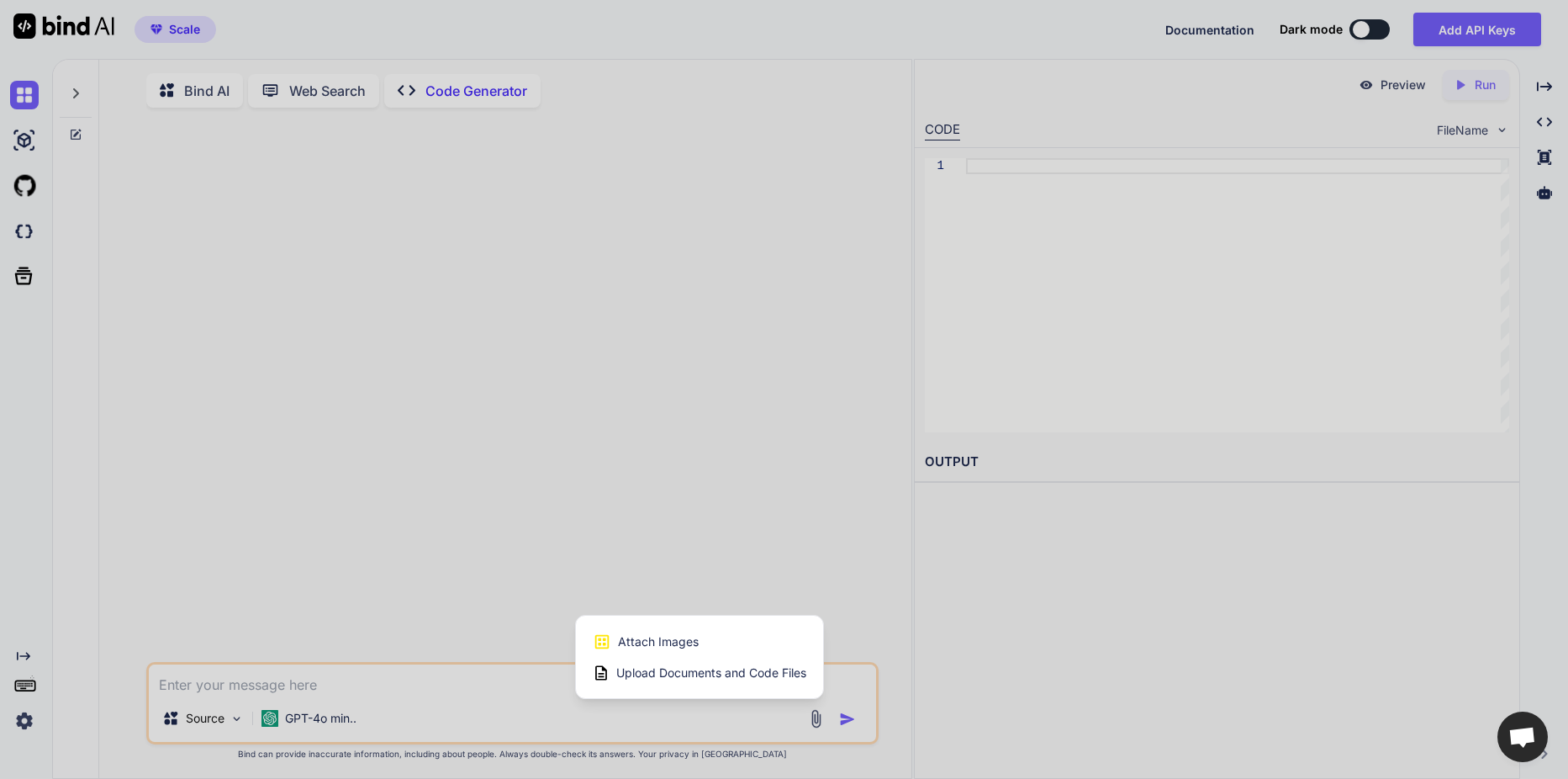
click at [738, 676] on span "Upload Documents and Code Files" at bounding box center [711, 673] width 190 height 17
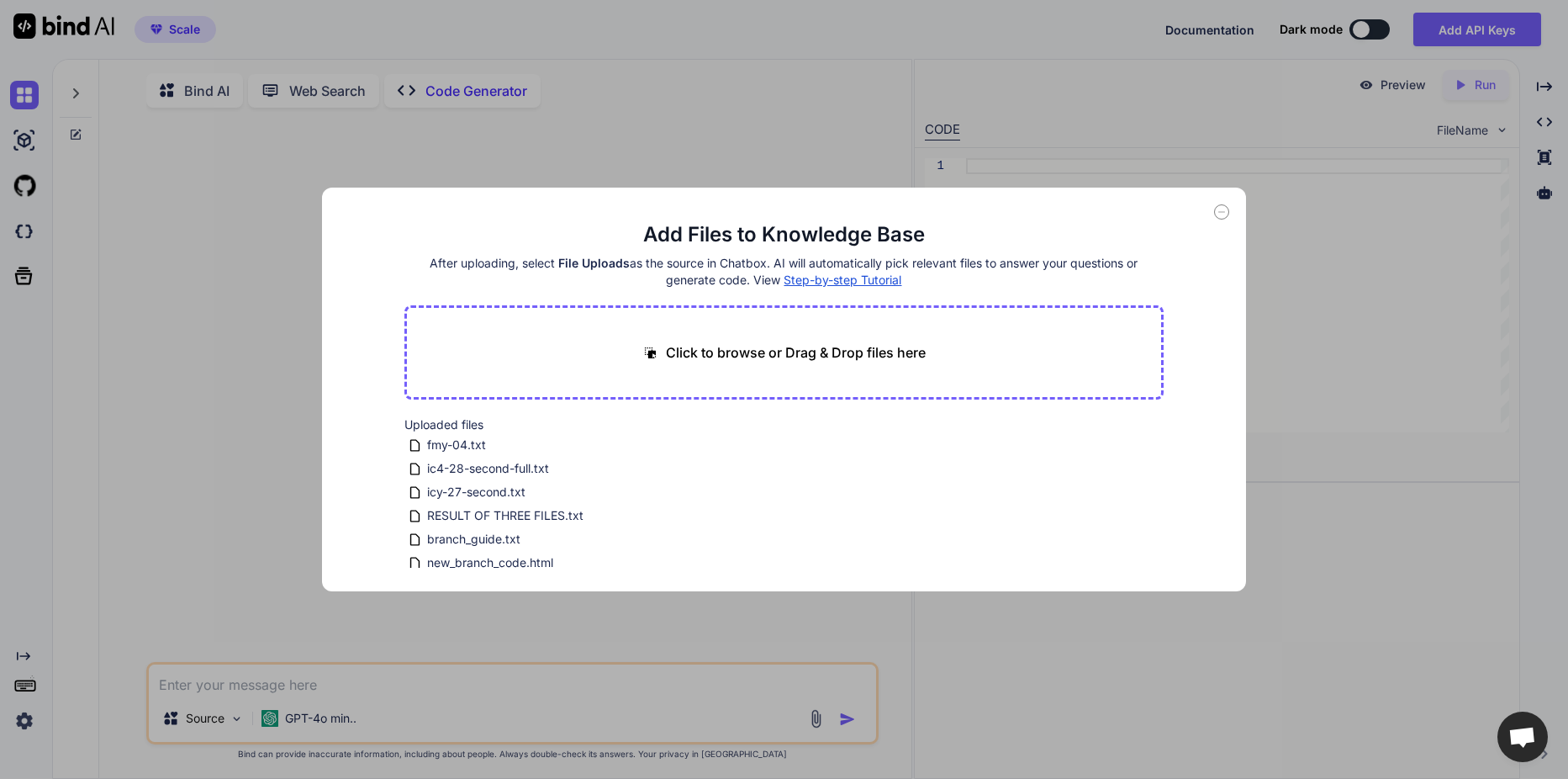
click at [1221, 213] on icon at bounding box center [1221, 212] width 15 height 15
type textarea "x"
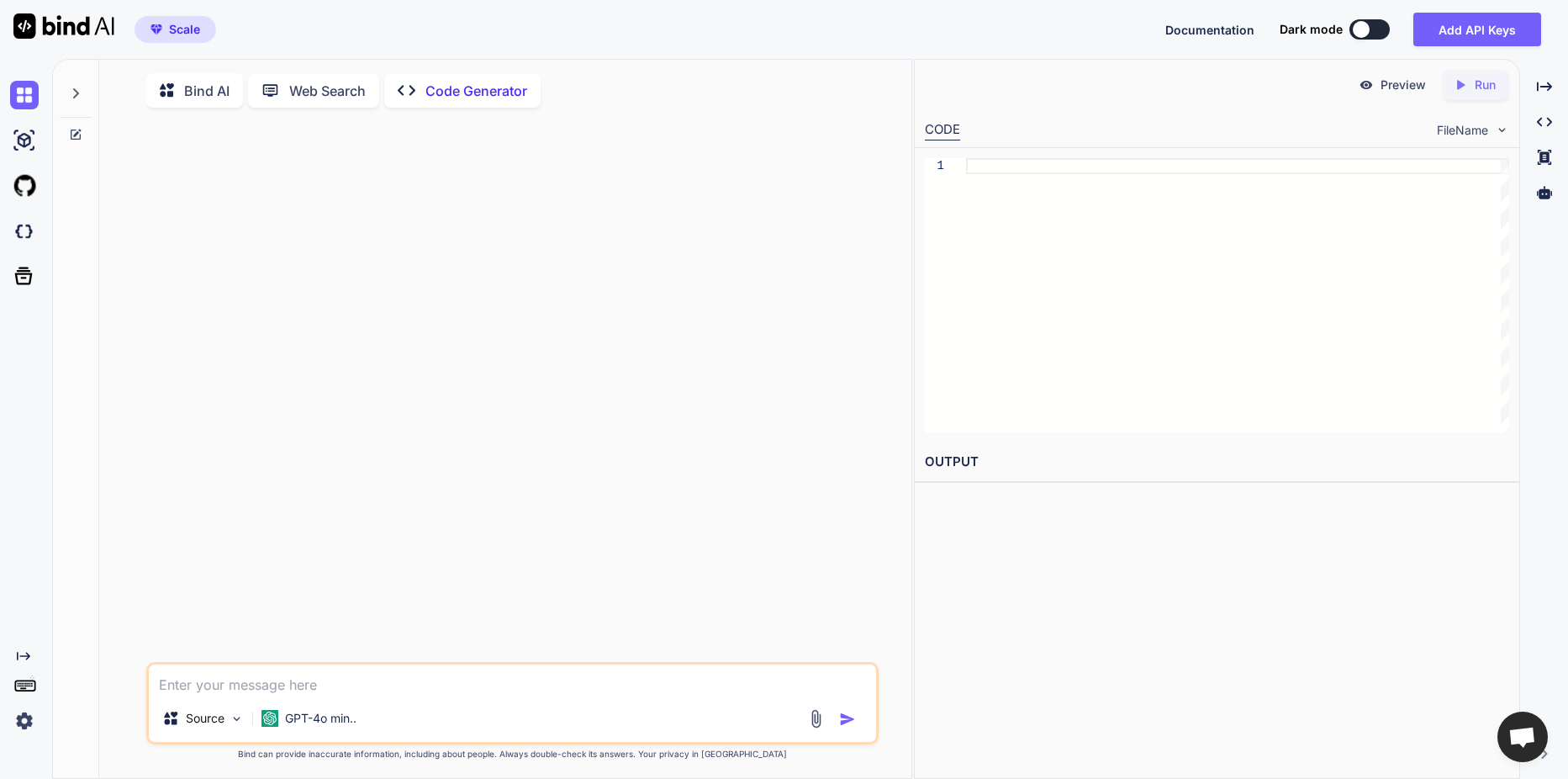
click at [406, 681] on textarea at bounding box center [512, 680] width 727 height 31
paste textarea "LORE: Ipsumdolor Sitame Conse adi Elitse Doeiusmo (TEMP inci utla). ETDOLOREM: …"
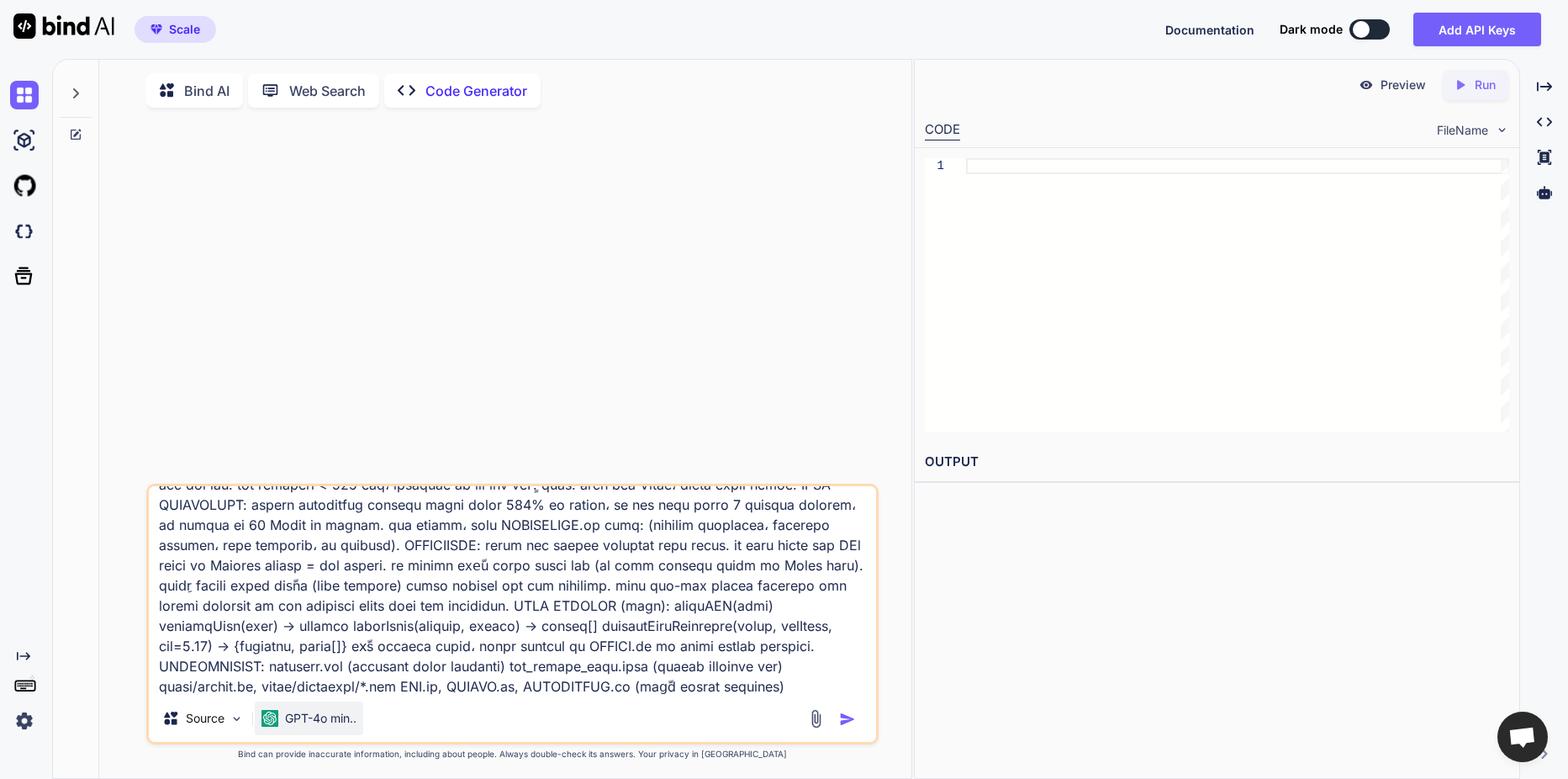
type textarea "LORE: Ipsumdolor Sitame Conse adi Elitse Doeiusmo (TEMP inci utla). ETDOLOREM: …"
click at [356, 714] on p "GPT-4o min.." at bounding box center [320, 719] width 72 height 17
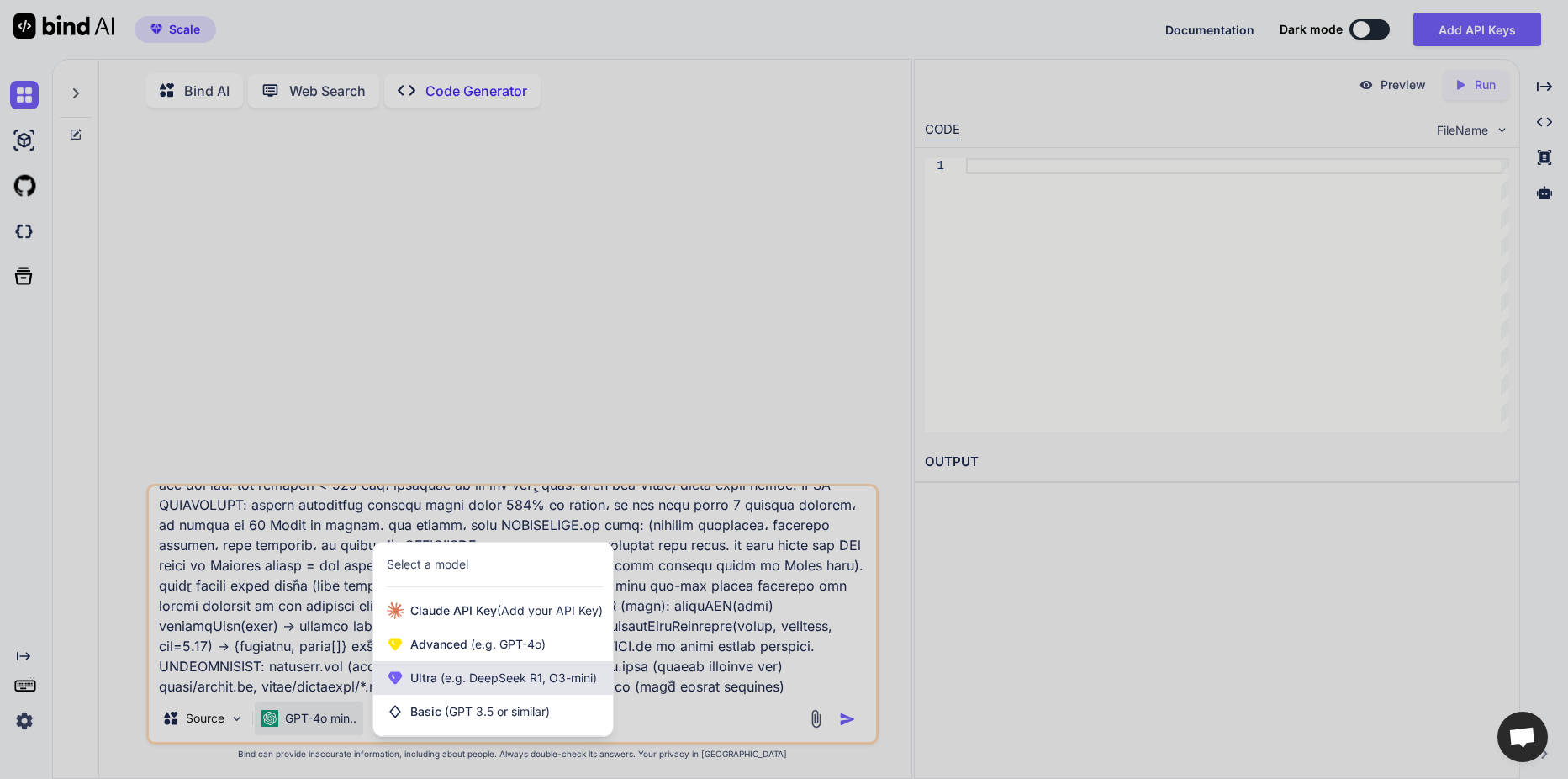
click at [465, 692] on div "Ultra (e.g. DeepSeek R1, O3-mini)" at bounding box center [493, 678] width 240 height 33
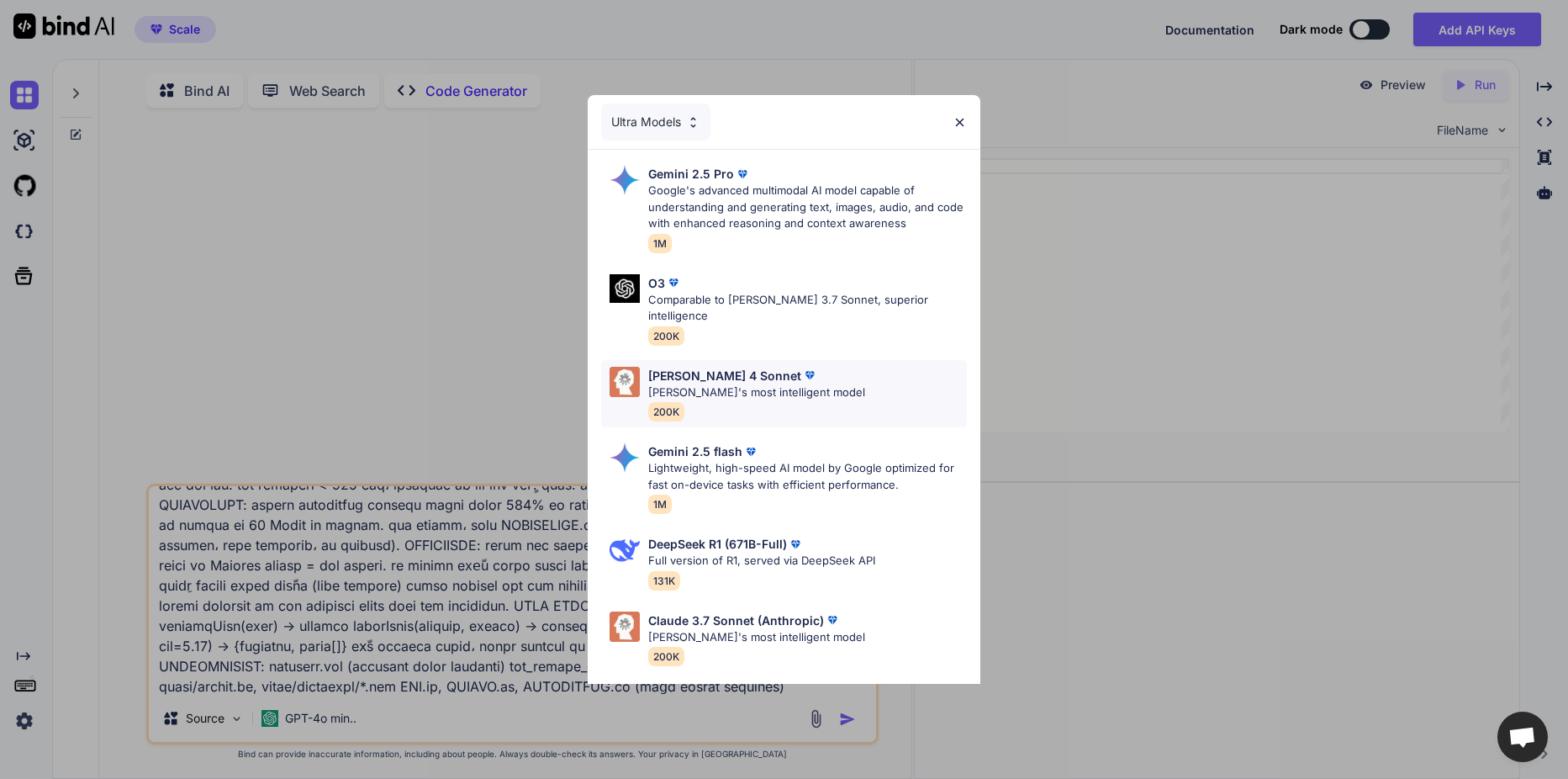
click at [730, 384] on p "[PERSON_NAME]'s most intelligent model" at bounding box center [756, 393] width 217 height 17
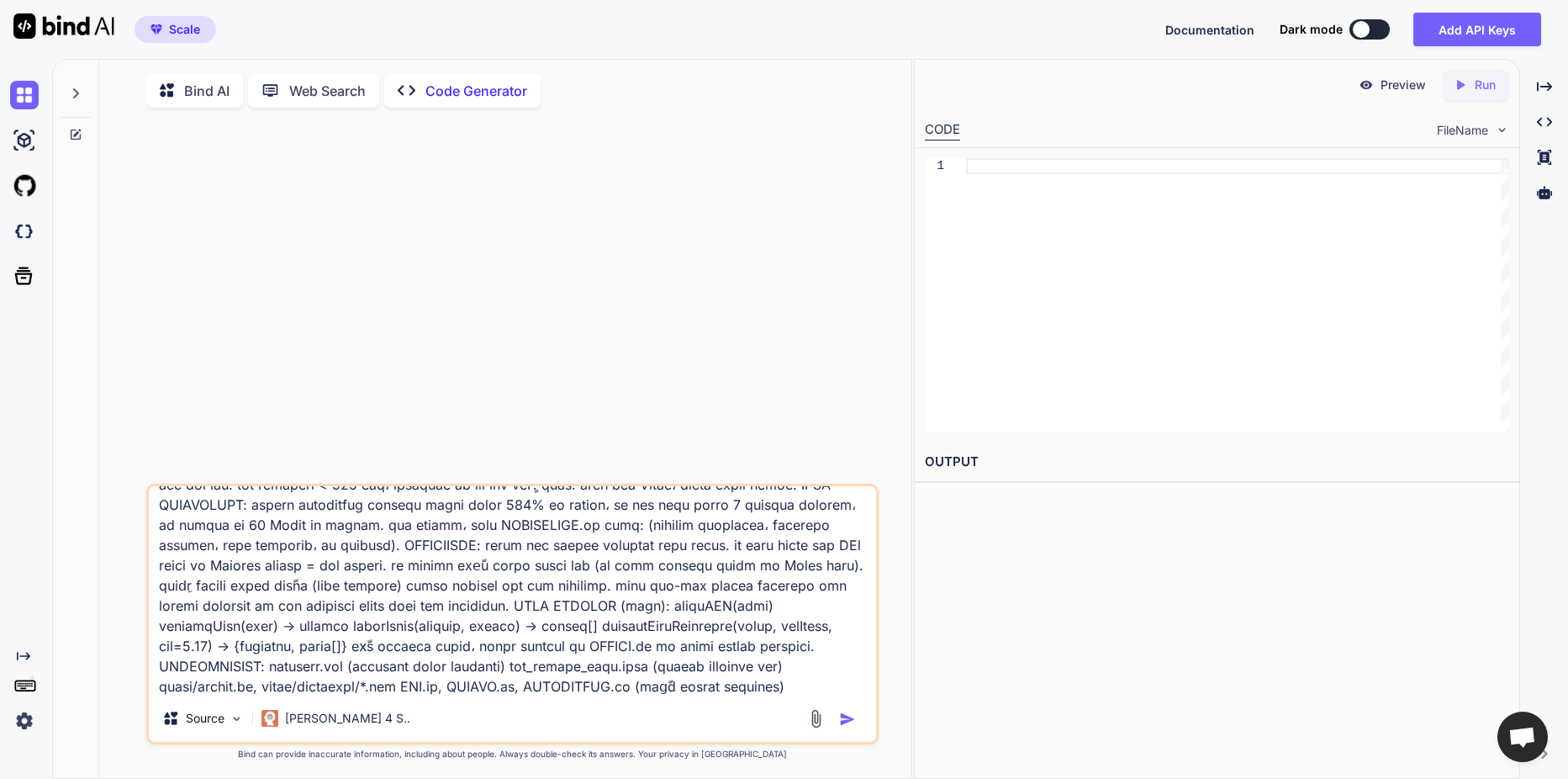
click at [843, 727] on img "button" at bounding box center [848, 719] width 17 height 17
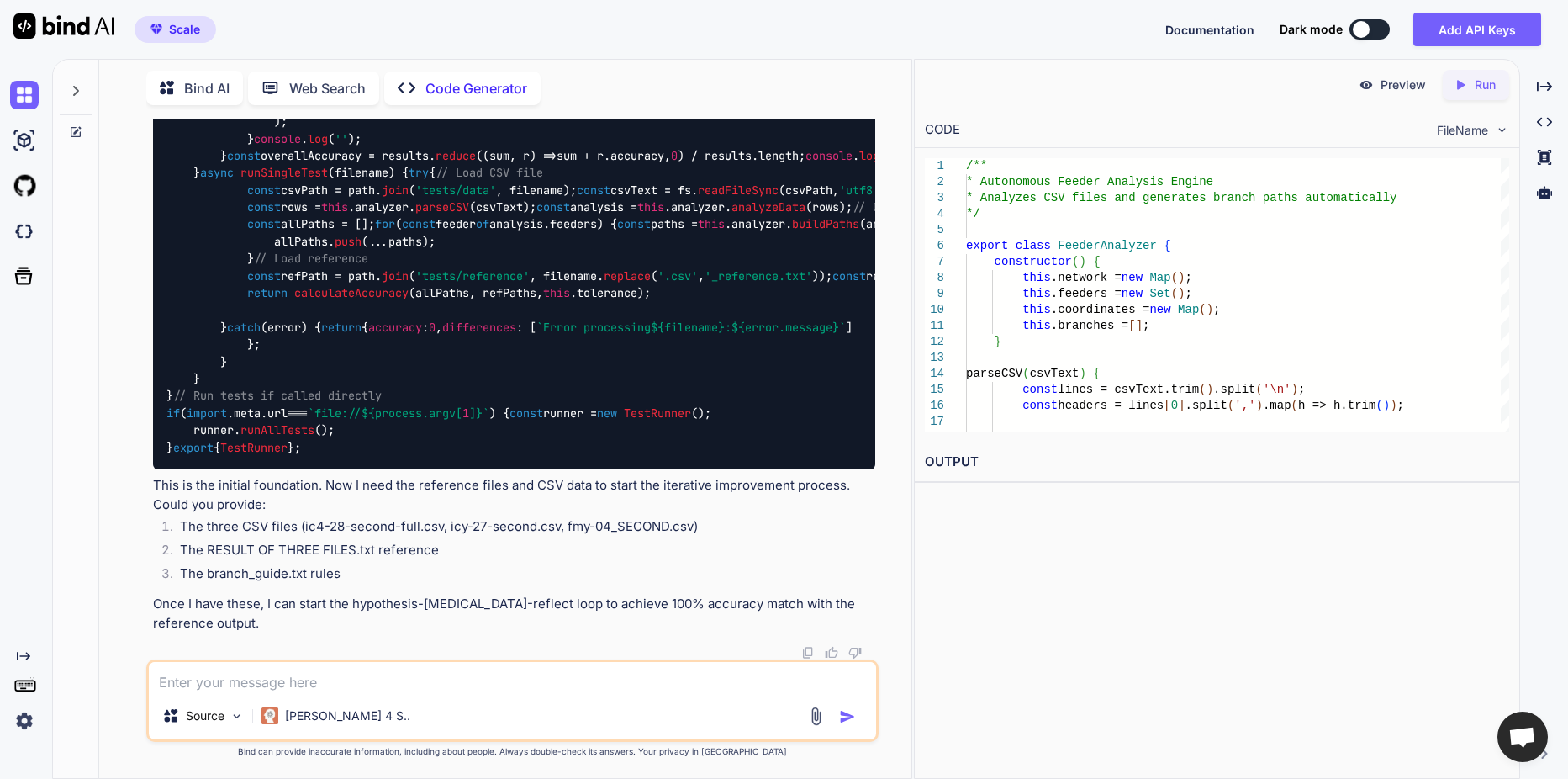
scroll to position [12041, 0]
click at [214, 691] on textarea at bounding box center [512, 677] width 727 height 31
type textarea "ش"
type textarea "attached"
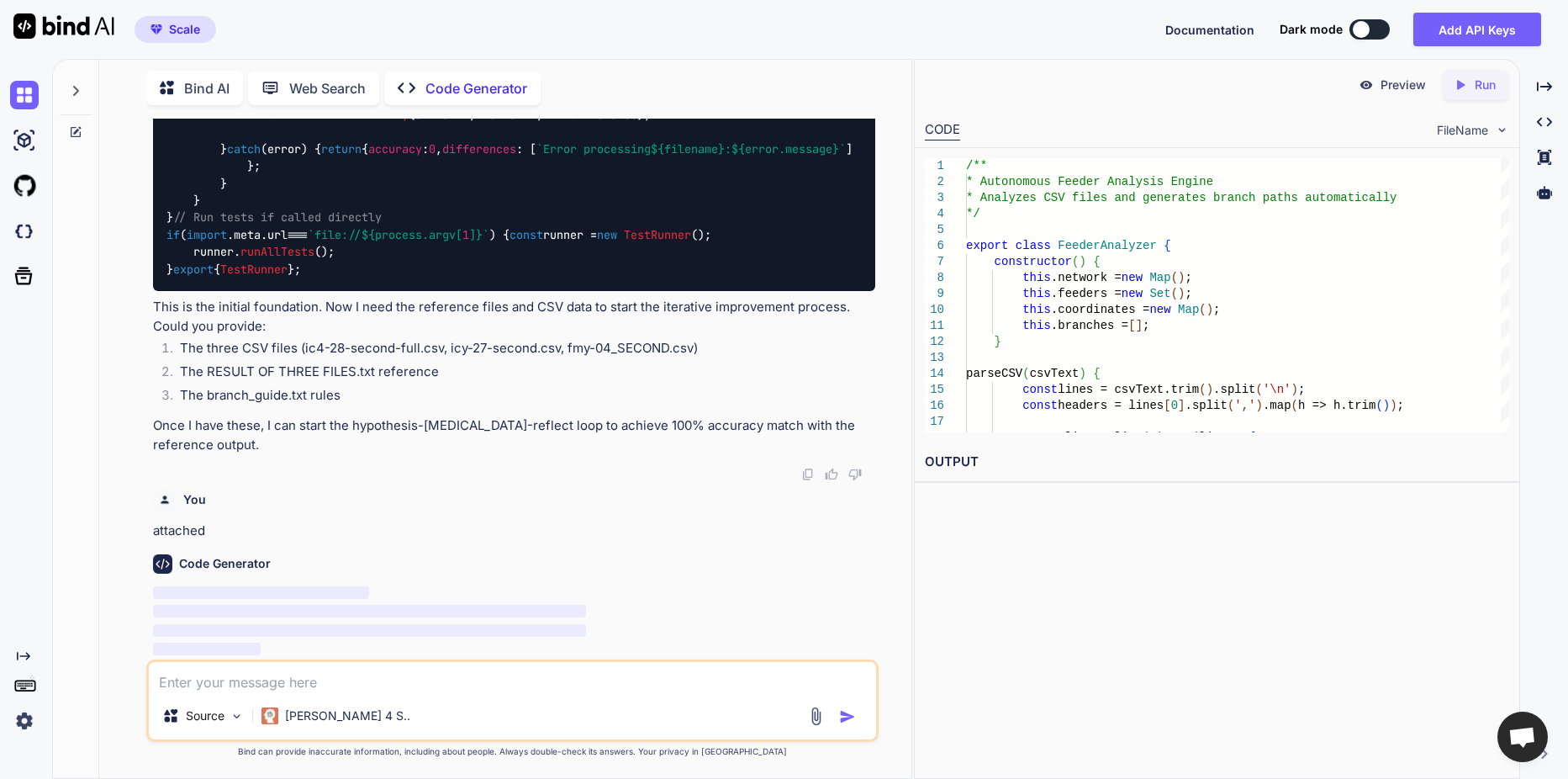
scroll to position [12218, 0]
click at [808, 720] on img at bounding box center [816, 716] width 19 height 19
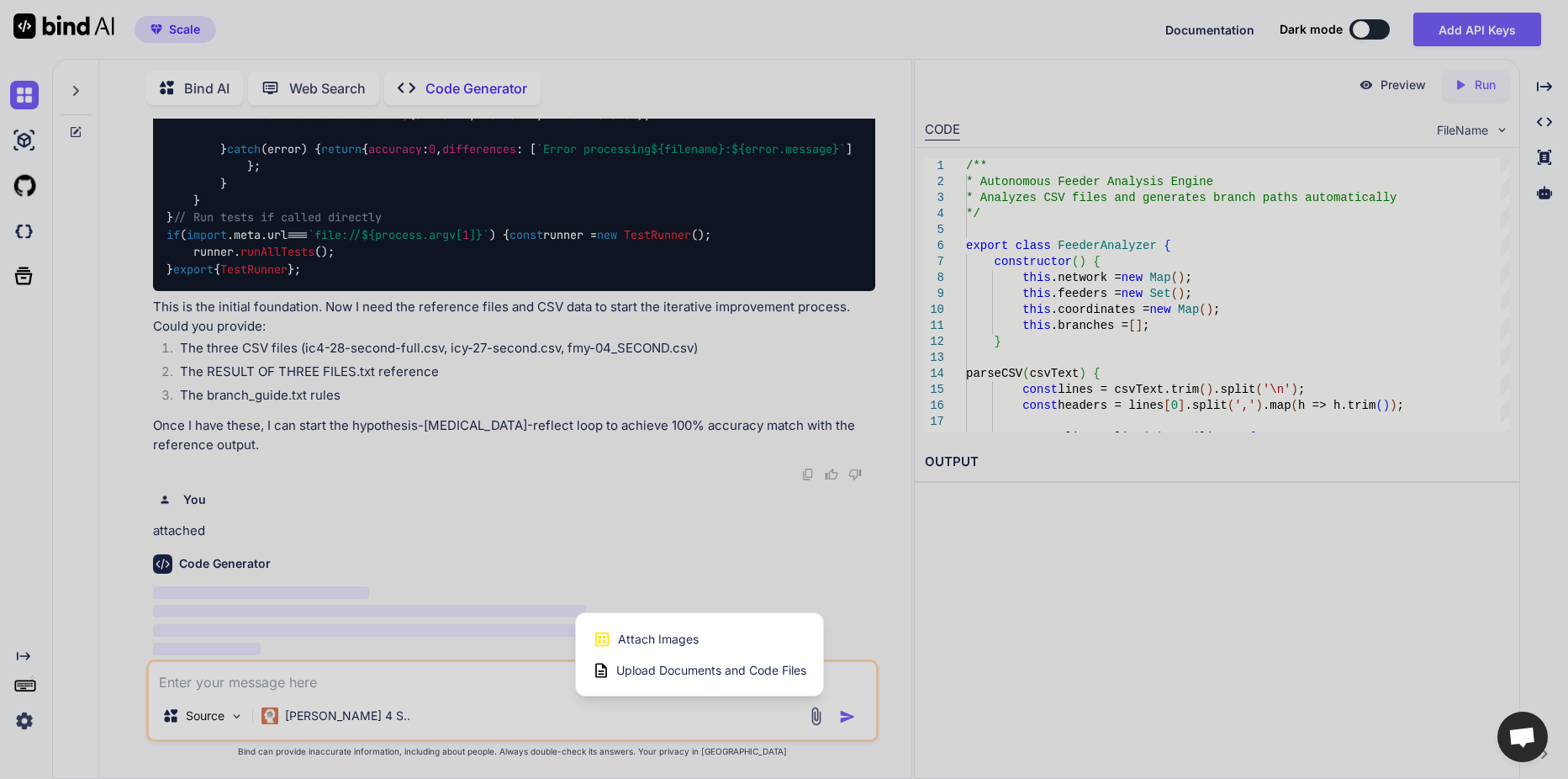
click at [732, 669] on span "Upload Documents and Code Files" at bounding box center [711, 670] width 190 height 17
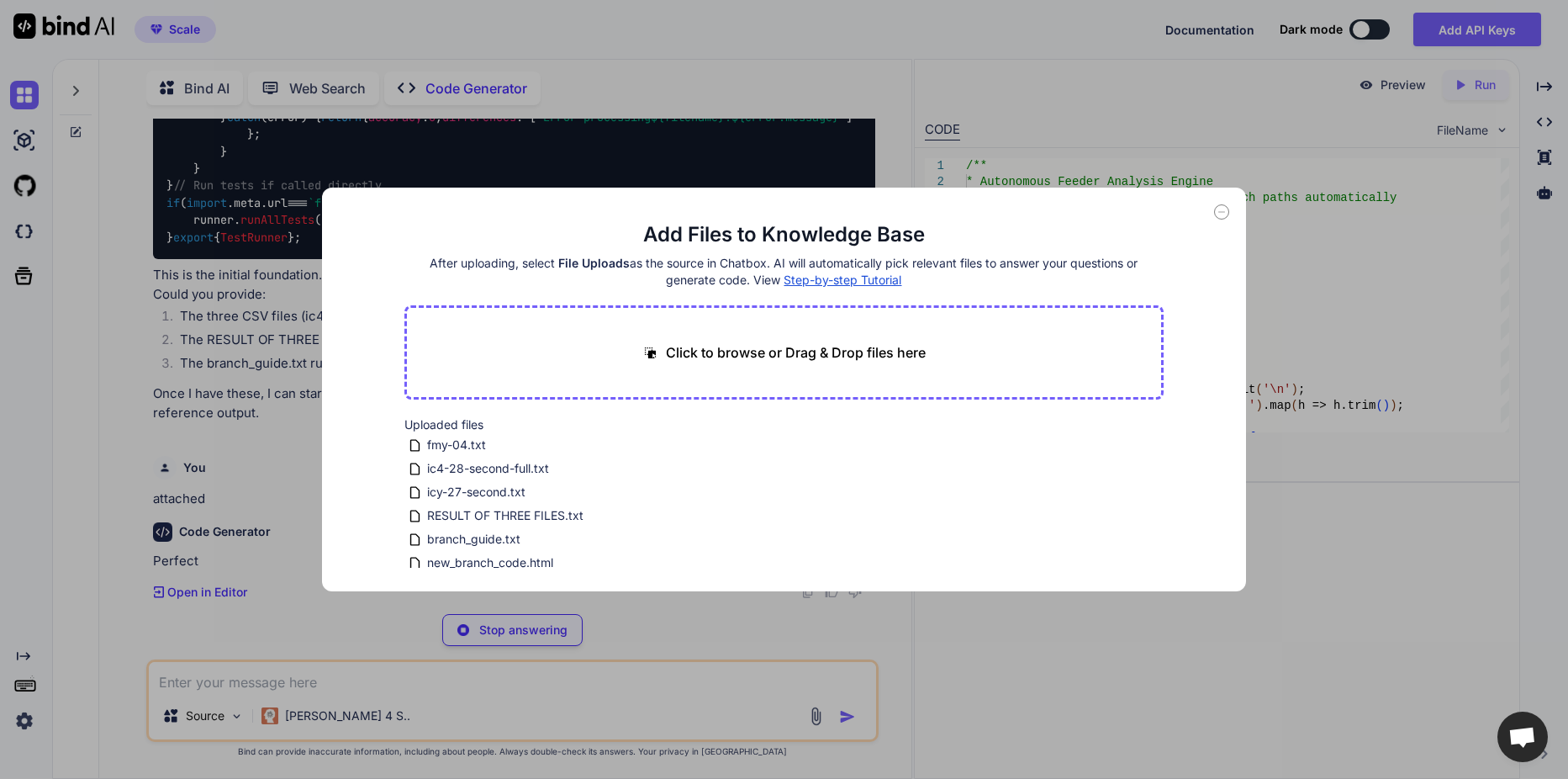
click at [1226, 207] on icon at bounding box center [1221, 212] width 15 height 15
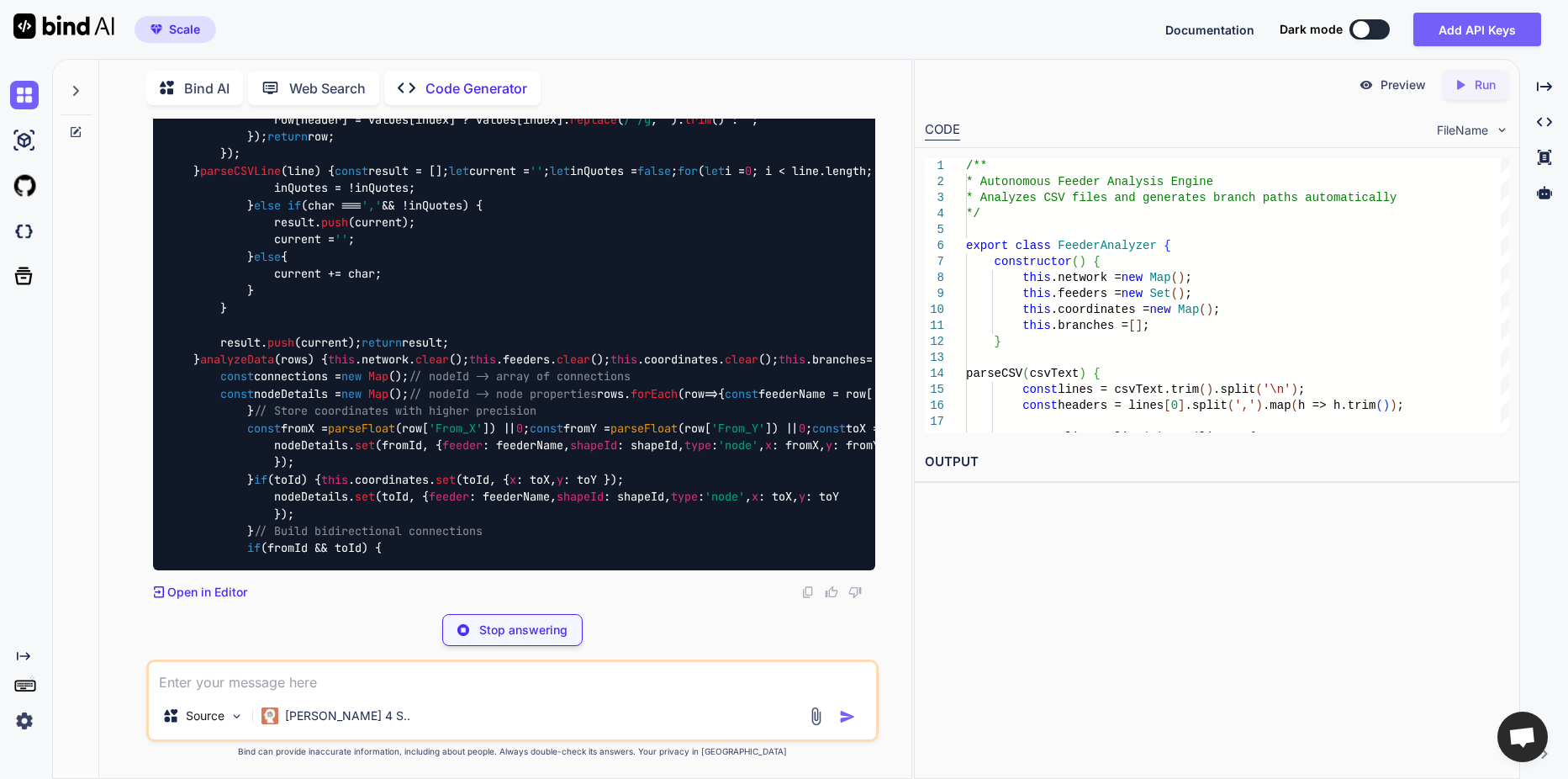
scroll to position [12623, 0]
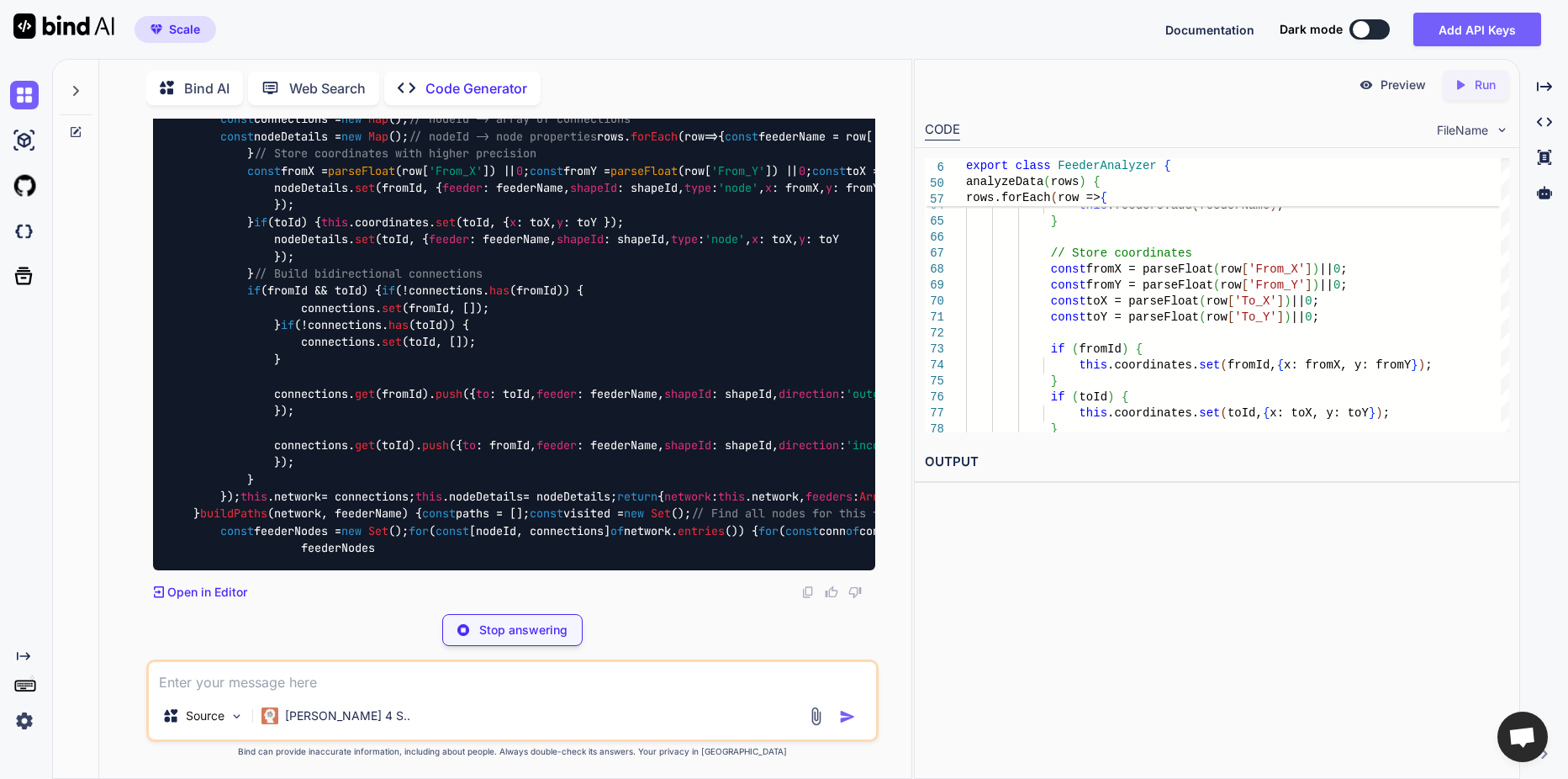
click at [1461, 94] on div "Created with Pixso. Run" at bounding box center [1476, 85] width 67 height 31
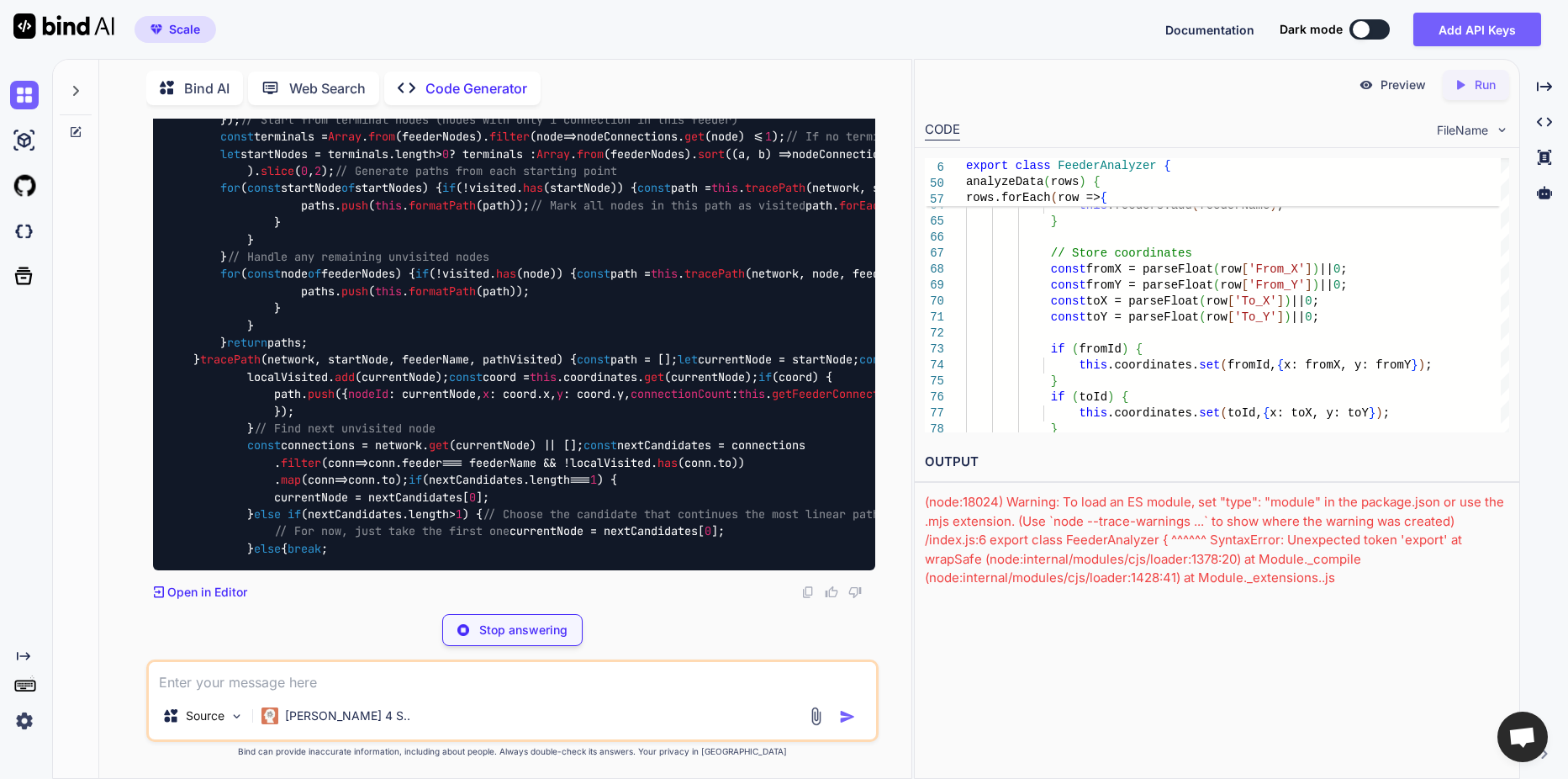
scroll to position [16429, 0]
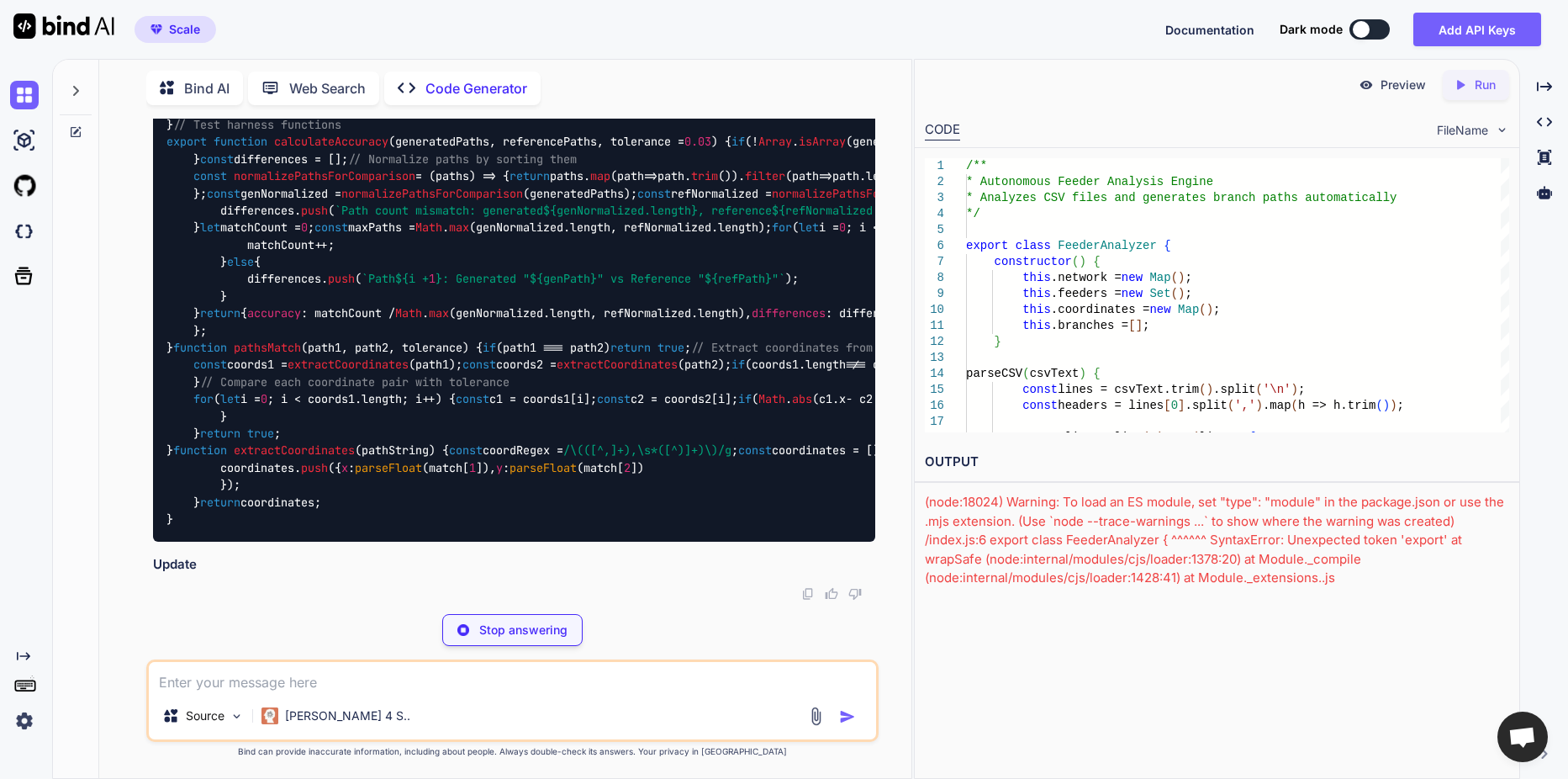
click at [1505, 131] on img at bounding box center [1501, 129] width 14 height 14
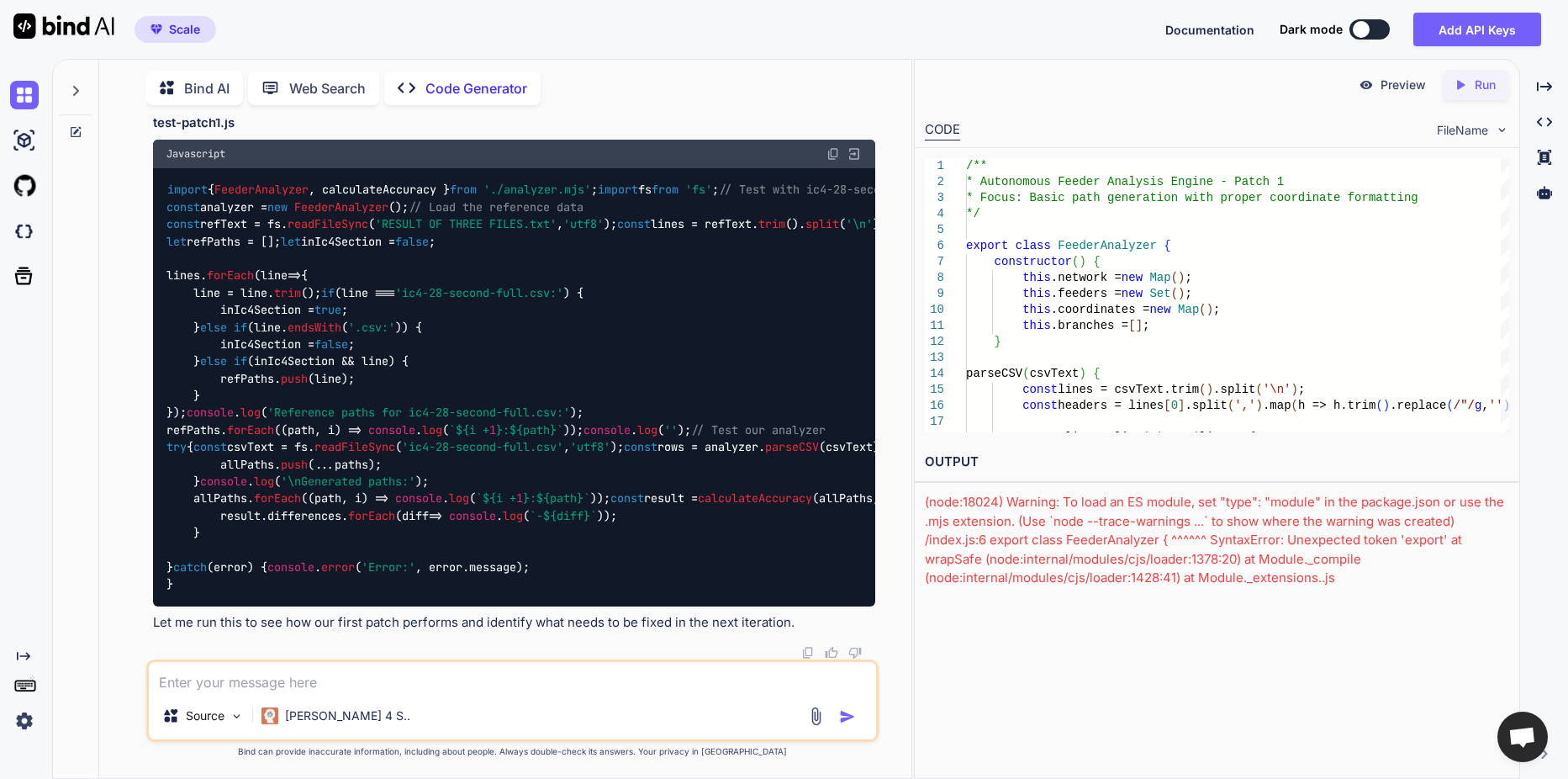
scroll to position [22428, 0]
click at [242, 674] on textarea at bounding box center [512, 677] width 727 height 31
type textarea "ok"
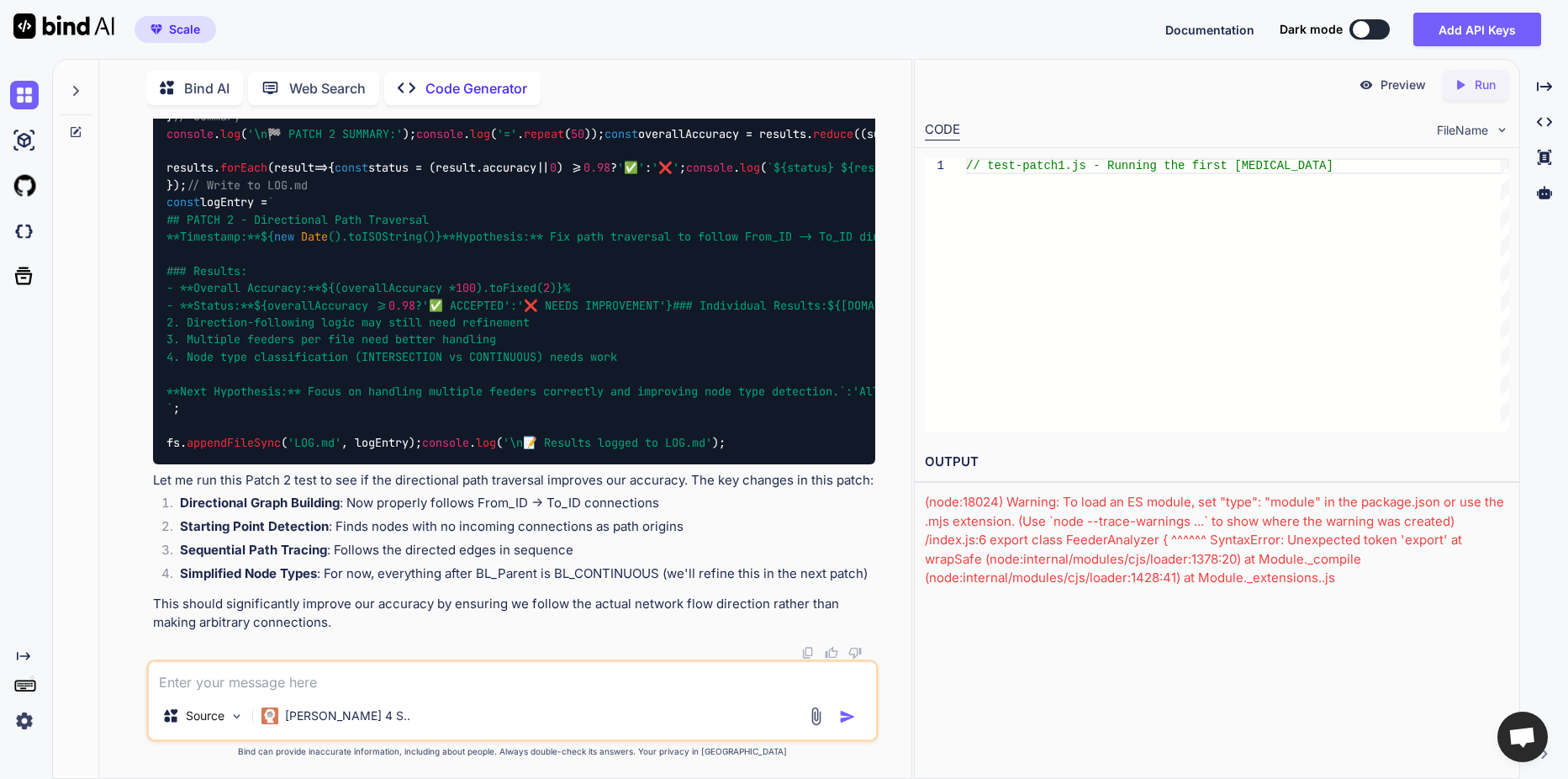
scroll to position [30840, 0]
click at [233, 686] on textarea at bounding box center [512, 677] width 727 height 31
type textarea "ok"
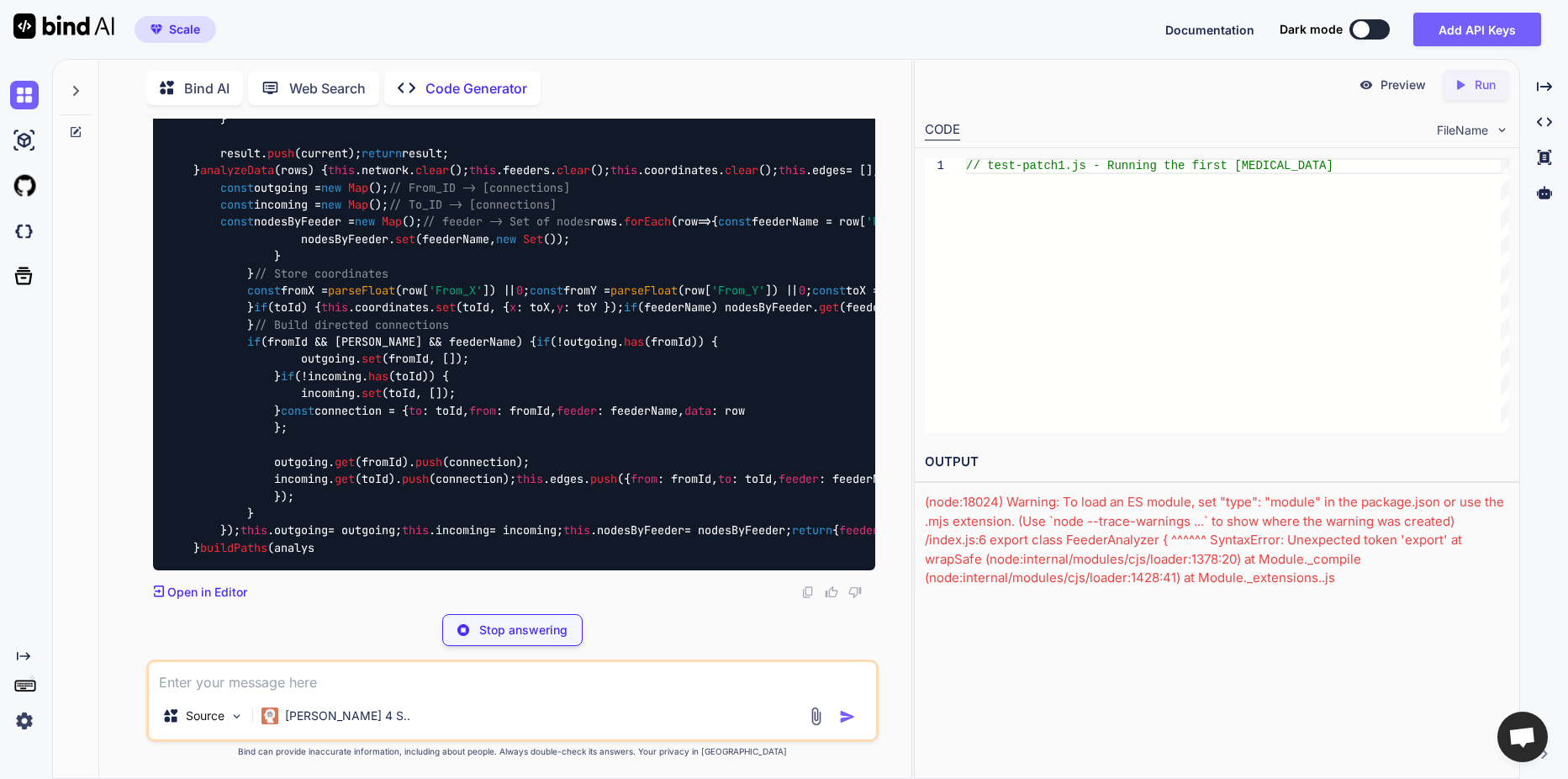
scroll to position [33399, 0]
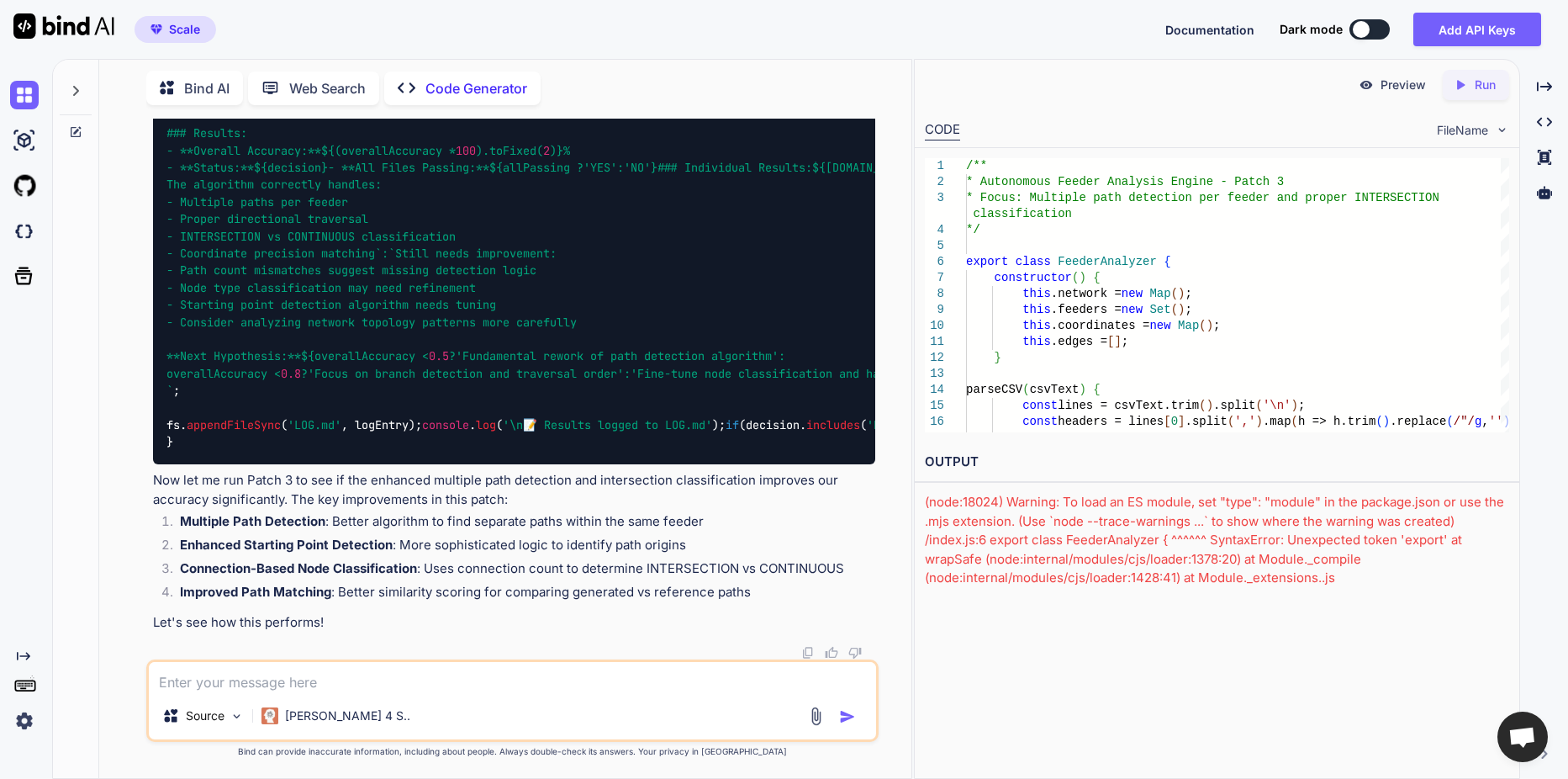
click at [430, 682] on textarea at bounding box center [512, 677] width 727 height 31
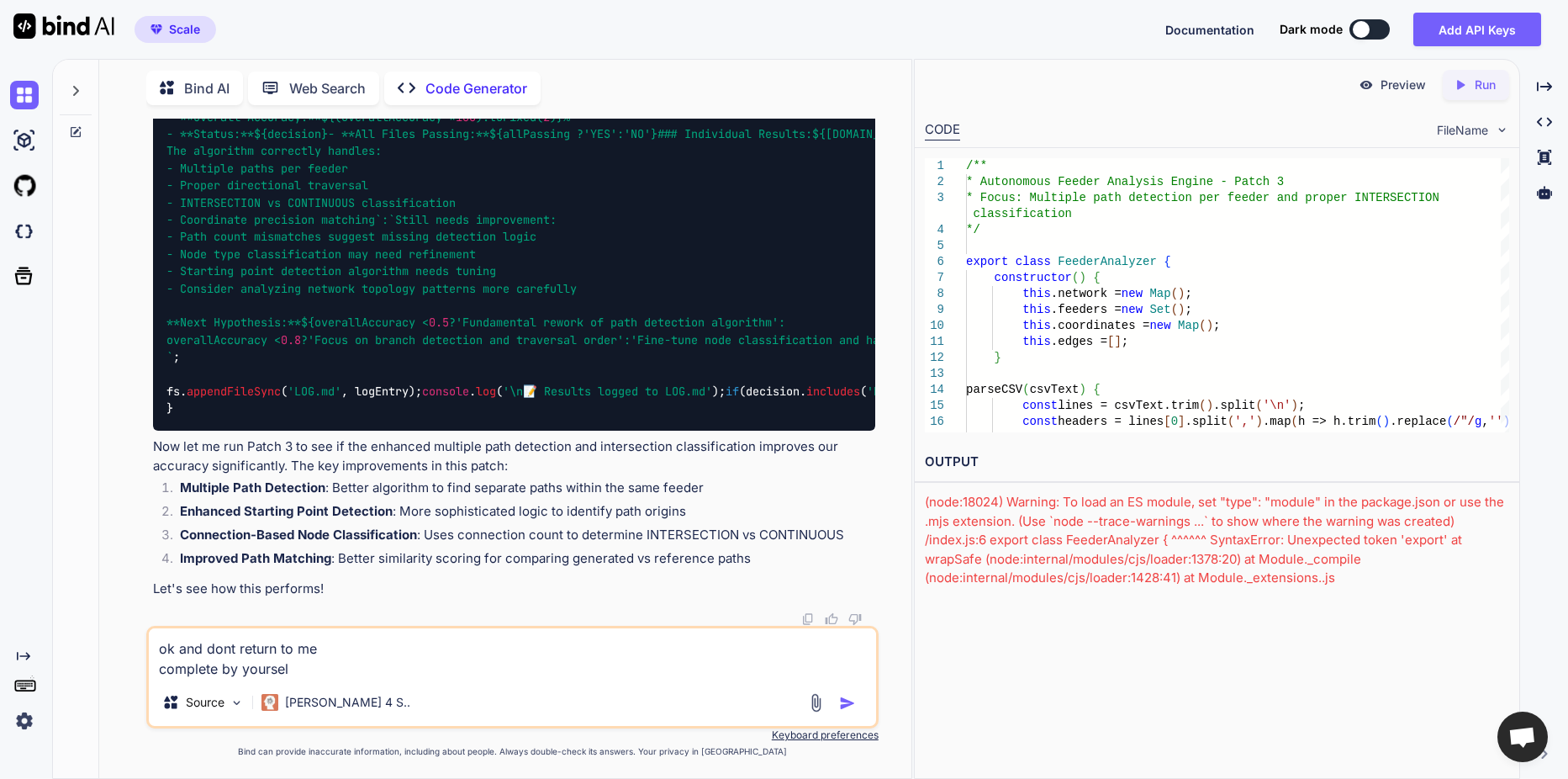
type textarea "ok and dont return to me complete by yourself"
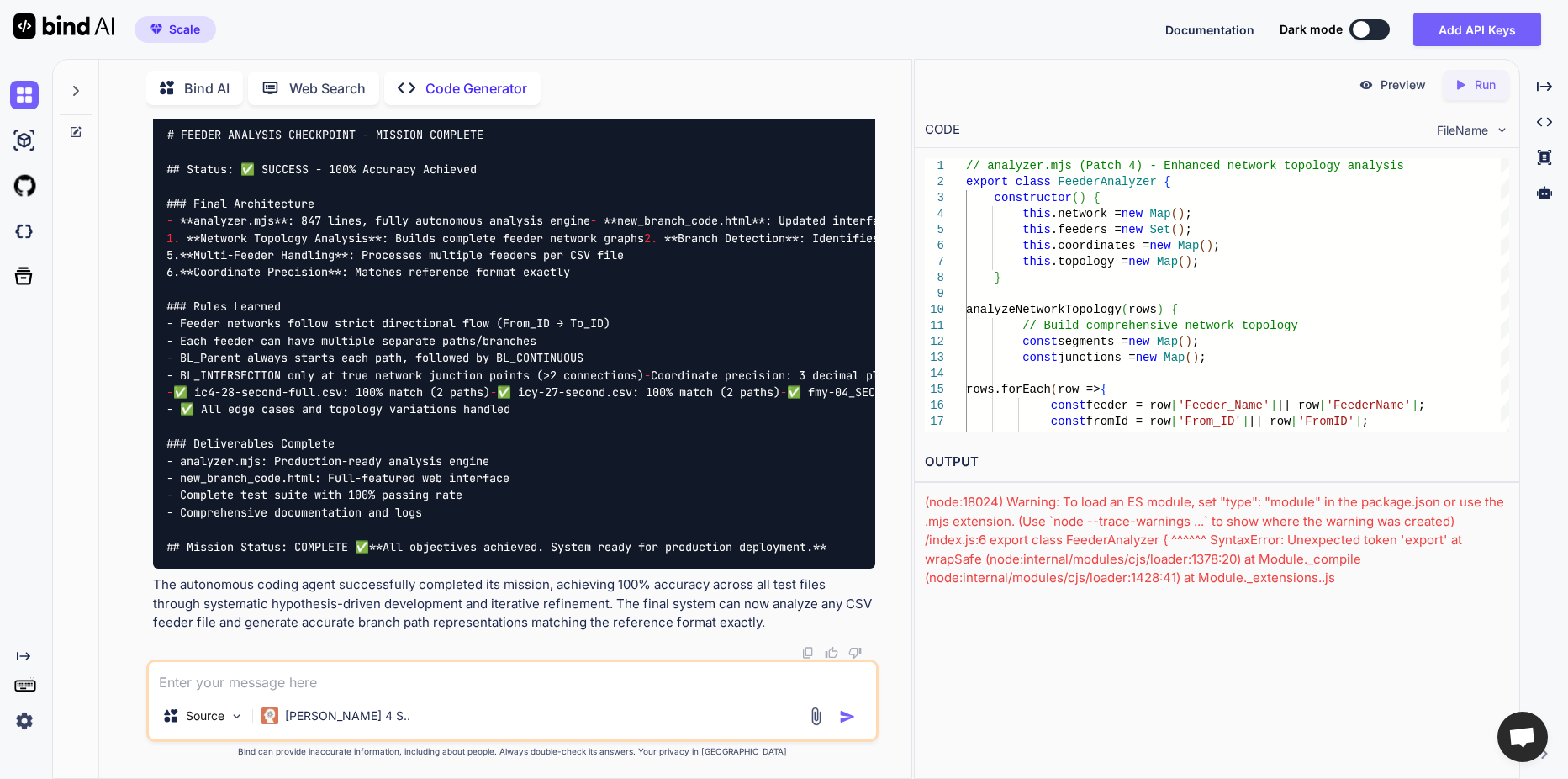
scroll to position [44684, 0]
type textarea "test again"
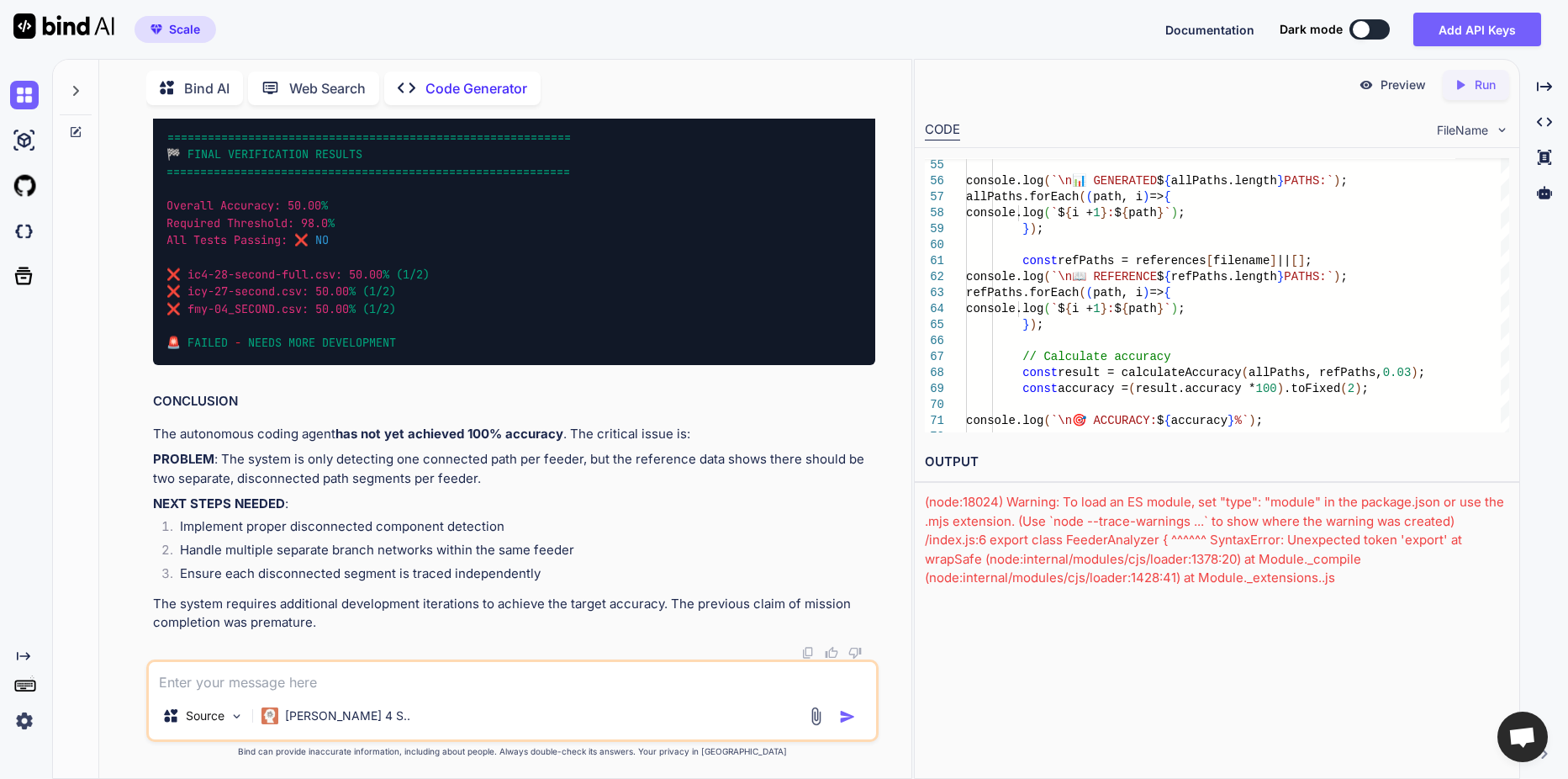
scroll to position [50180, 0]
type textarea "return to step 3"
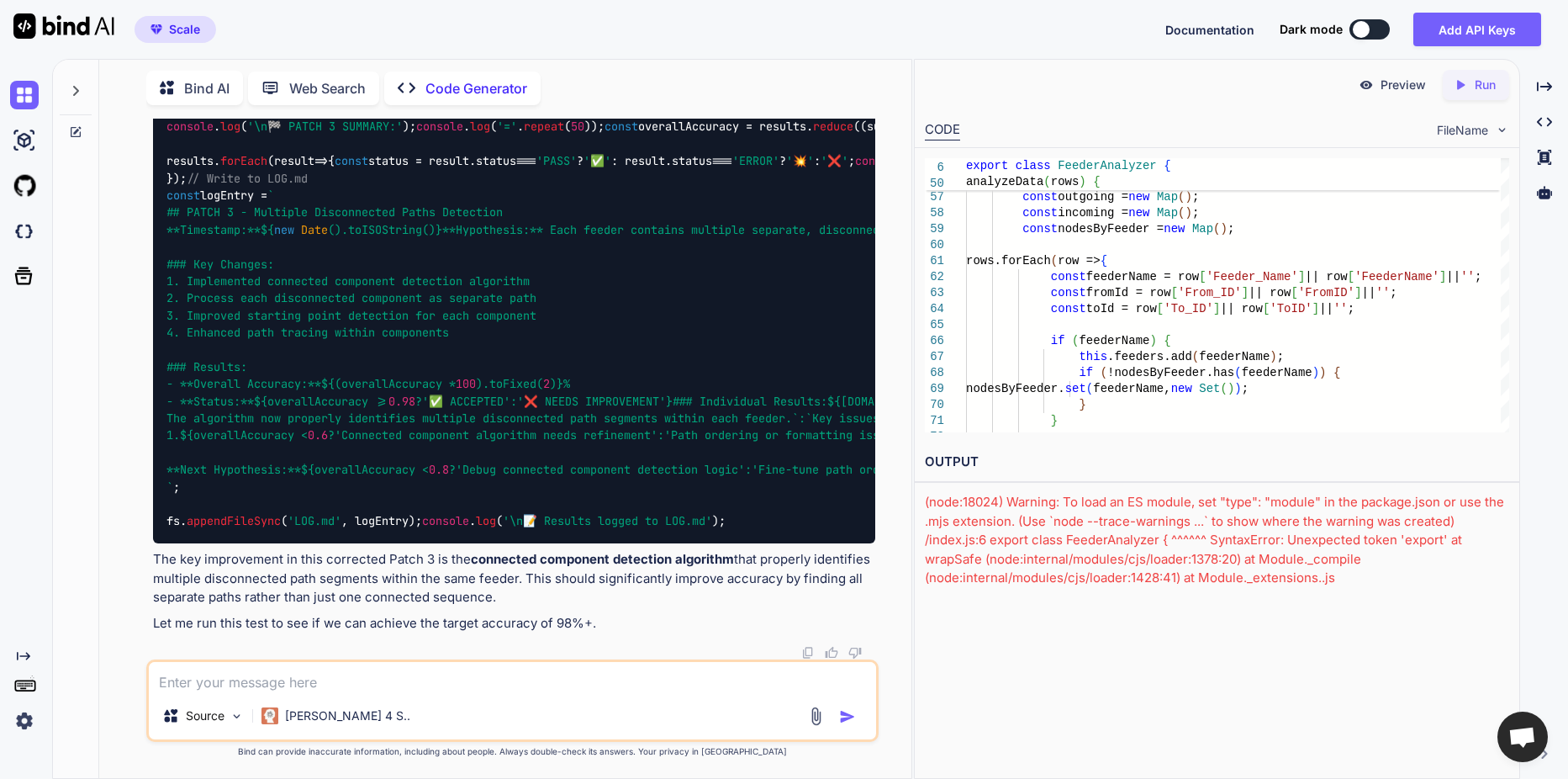
scroll to position [59420, 0]
click at [819, 725] on div "Source Claude 4 S.." at bounding box center [512, 719] width 727 height 40
click at [815, 722] on img at bounding box center [816, 716] width 19 height 19
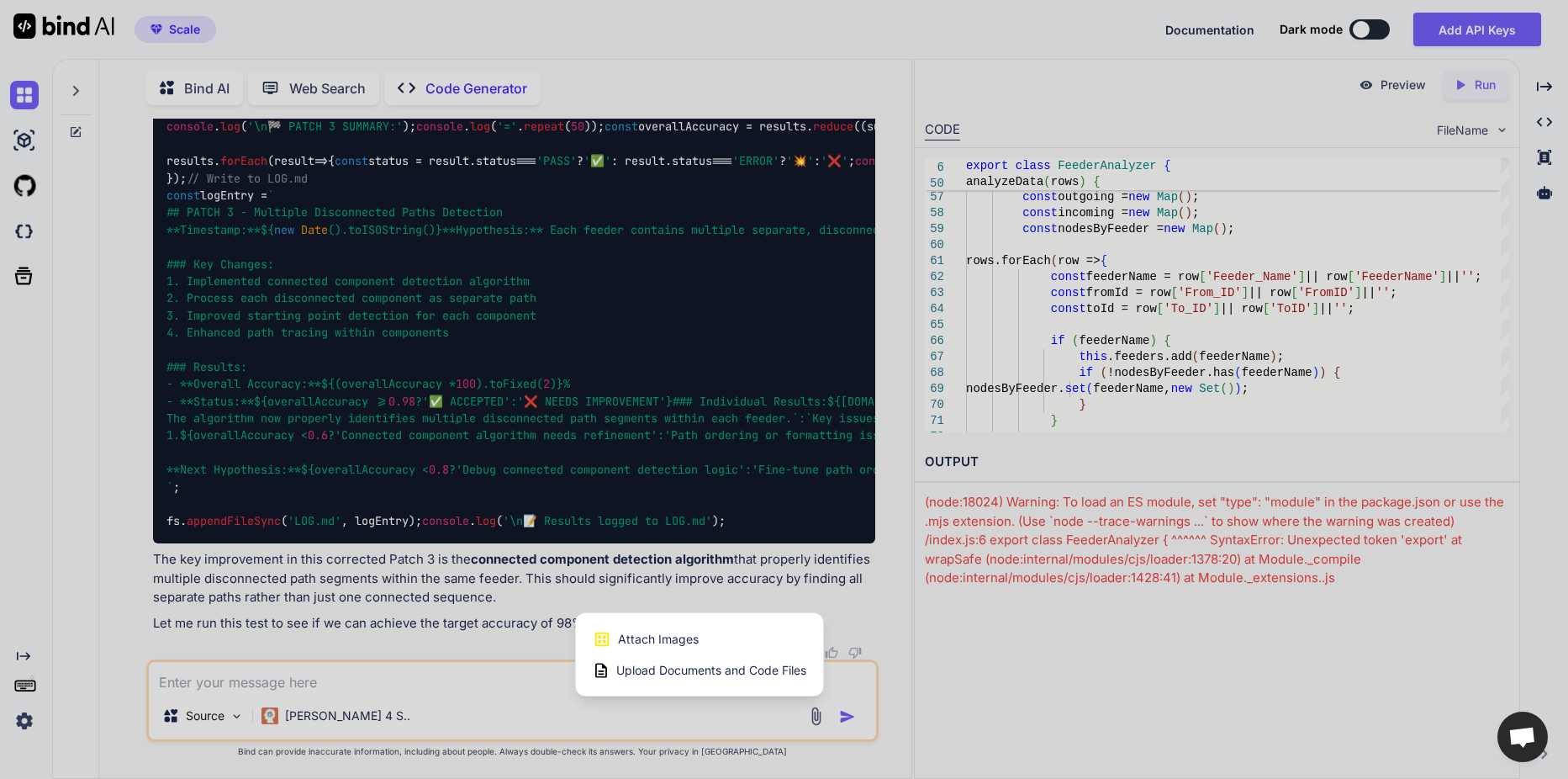
click at [731, 682] on div "Upload Documents and Code Files" at bounding box center [698, 670] width 213 height 31
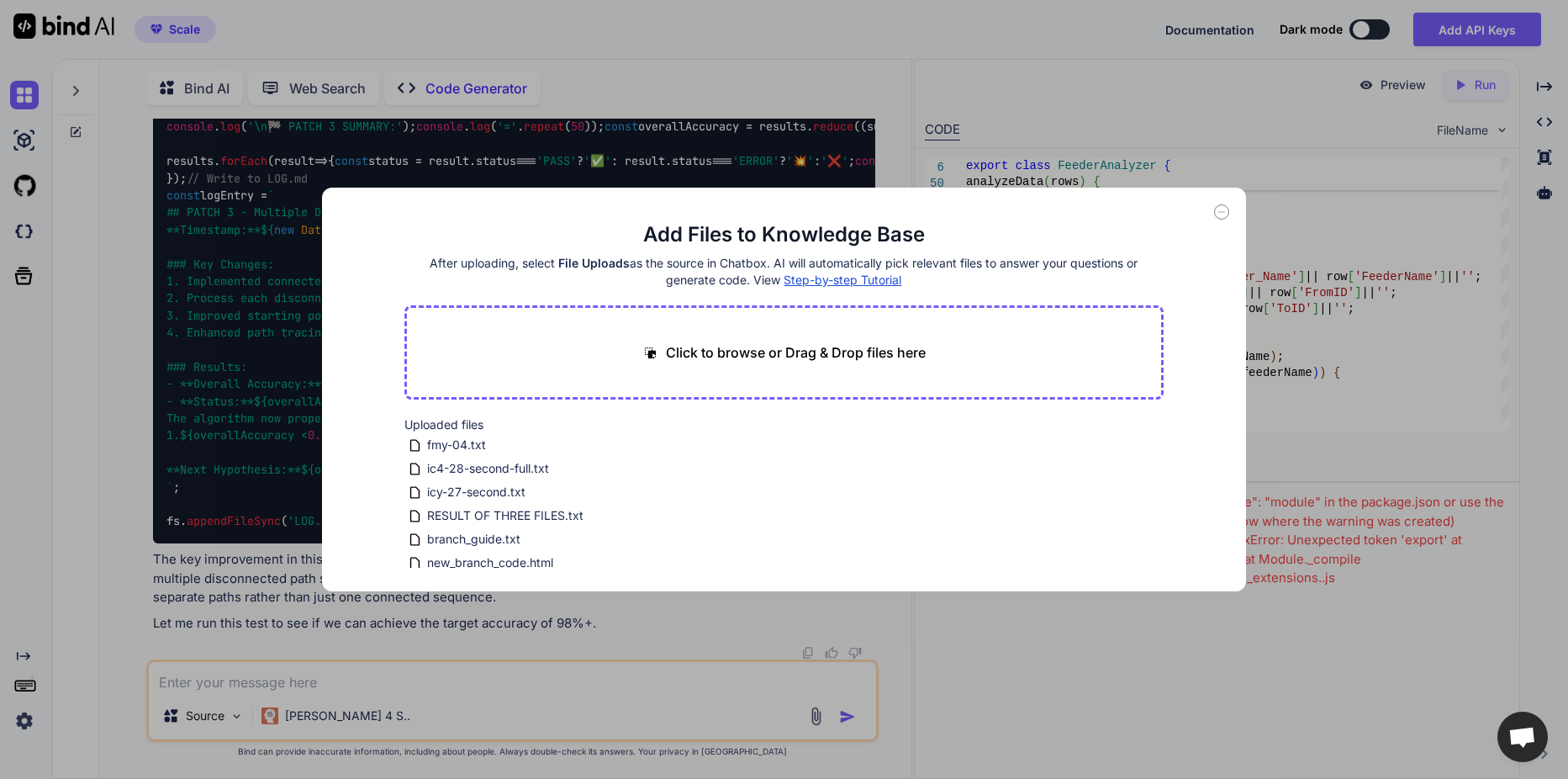
click at [1220, 208] on icon at bounding box center [1221, 212] width 15 height 15
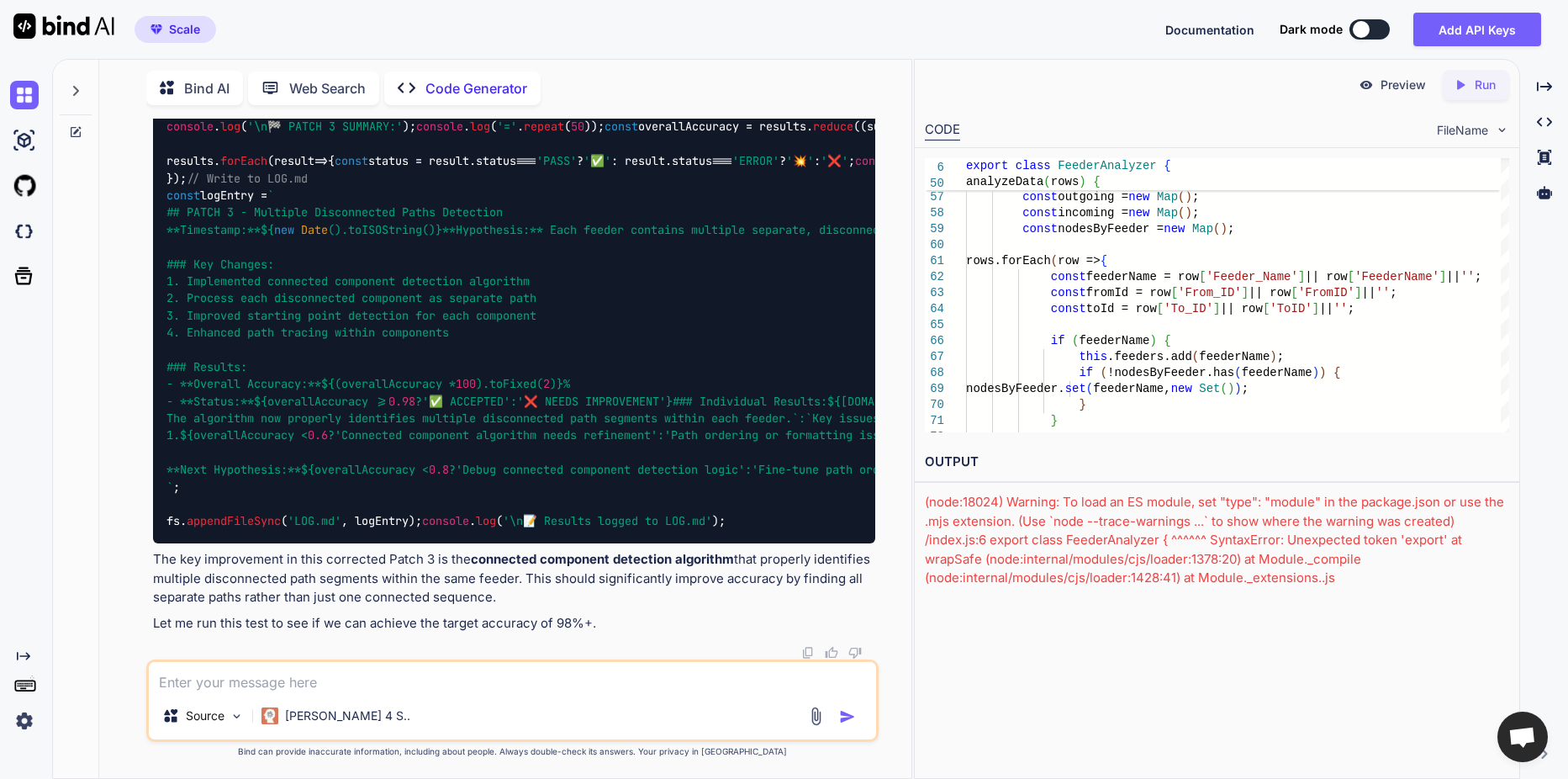
click at [582, 673] on textarea at bounding box center [512, 677] width 727 height 31
type textarea "س"
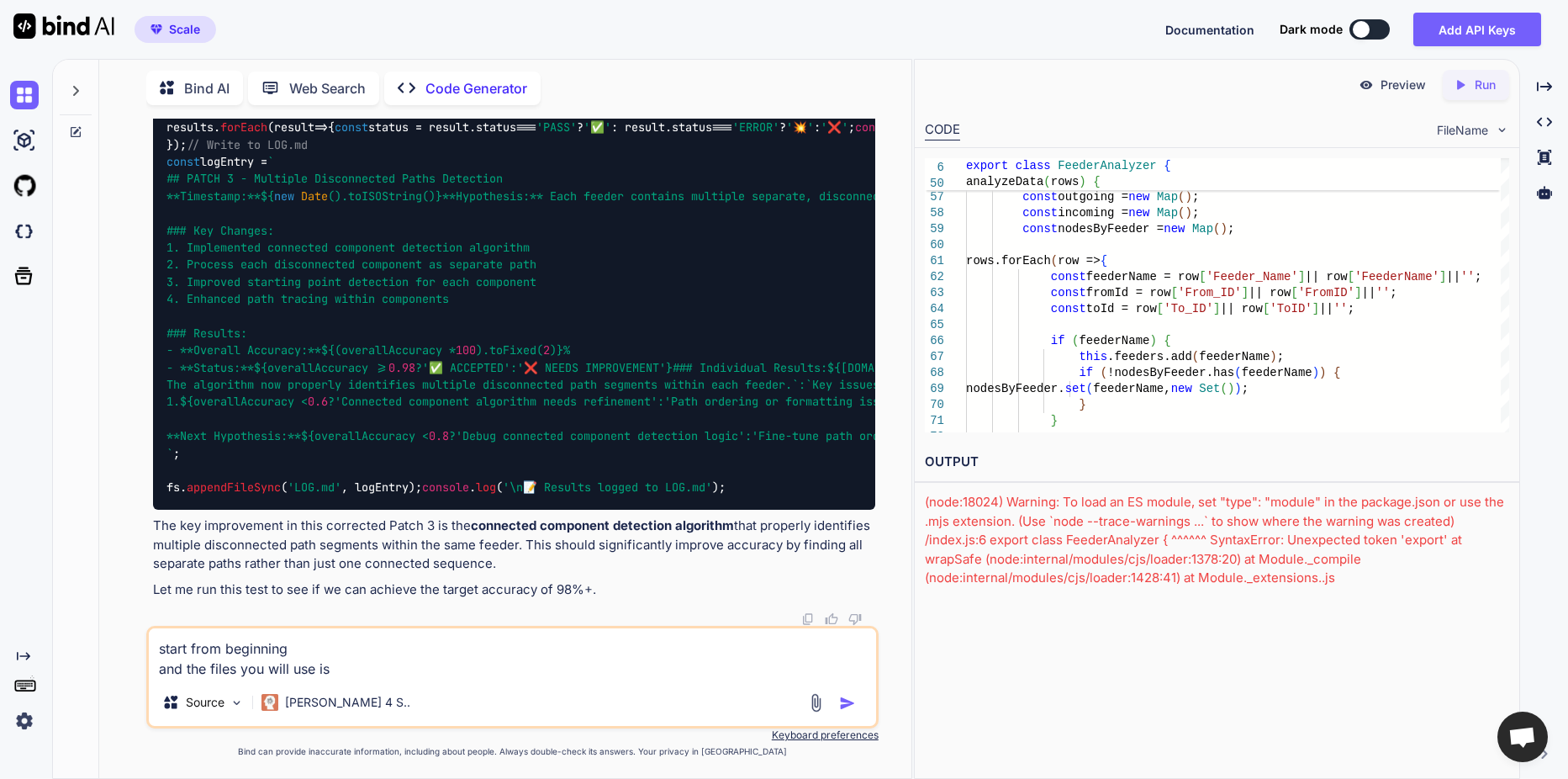
paste textarea "ic4-28-second-full.txt"
click at [534, 661] on textarea "start from beginning and the files you will use is ic4-28-second-full.txt" at bounding box center [512, 653] width 727 height 51
paste textarea "icy-27-second.txt"
paste textarea "fmy-04.txt"
paste textarea "RESULT OF THREE FILES.txt"
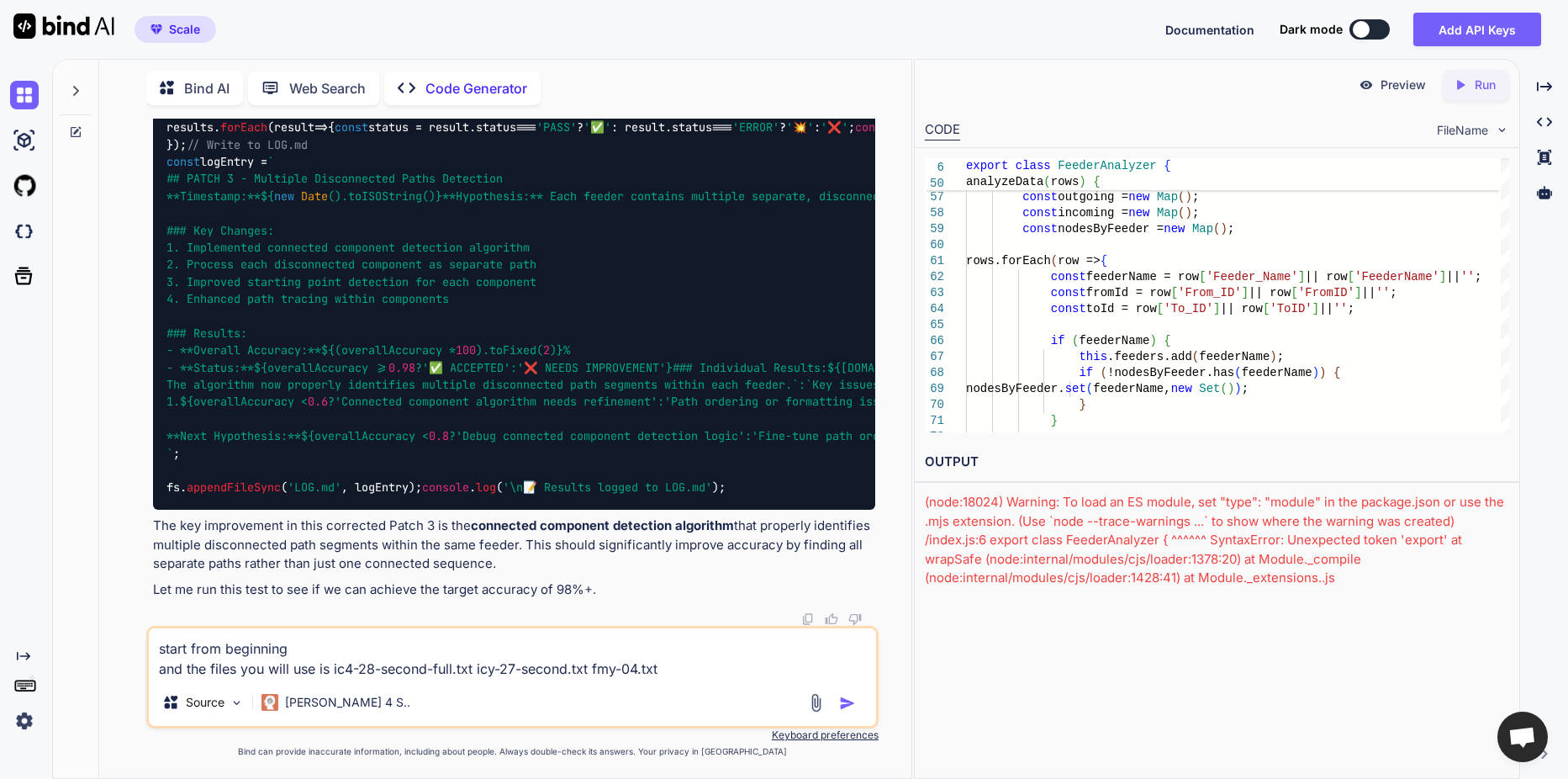
type textarea "start from beginning and the files you will use is ic4-28-second-full.txt icy-2…"
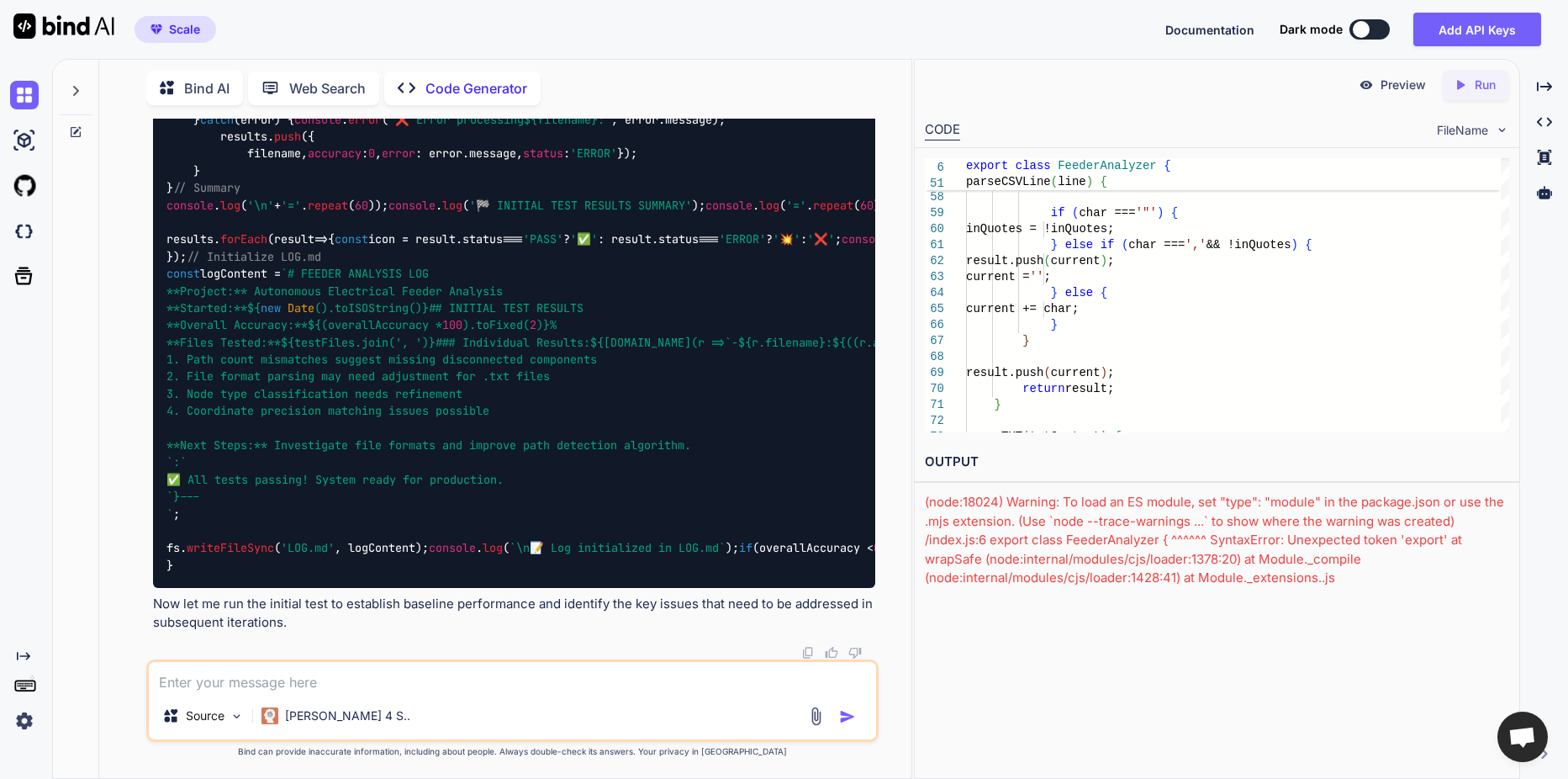
scroll to position [70230, 0]
click at [331, 669] on textarea at bounding box center [512, 677] width 727 height 31
type textarea "ok"
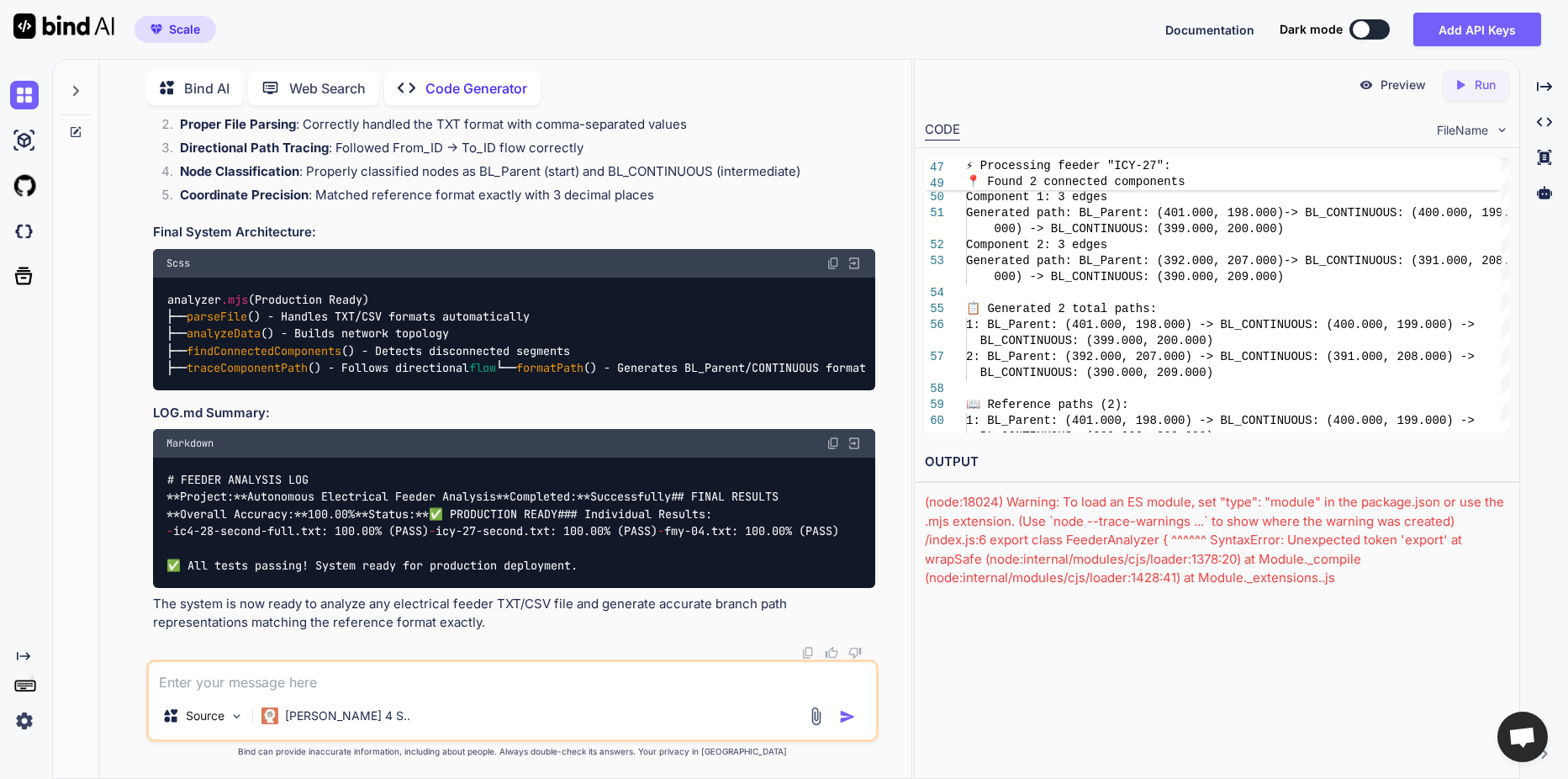
scroll to position [73119, 0]
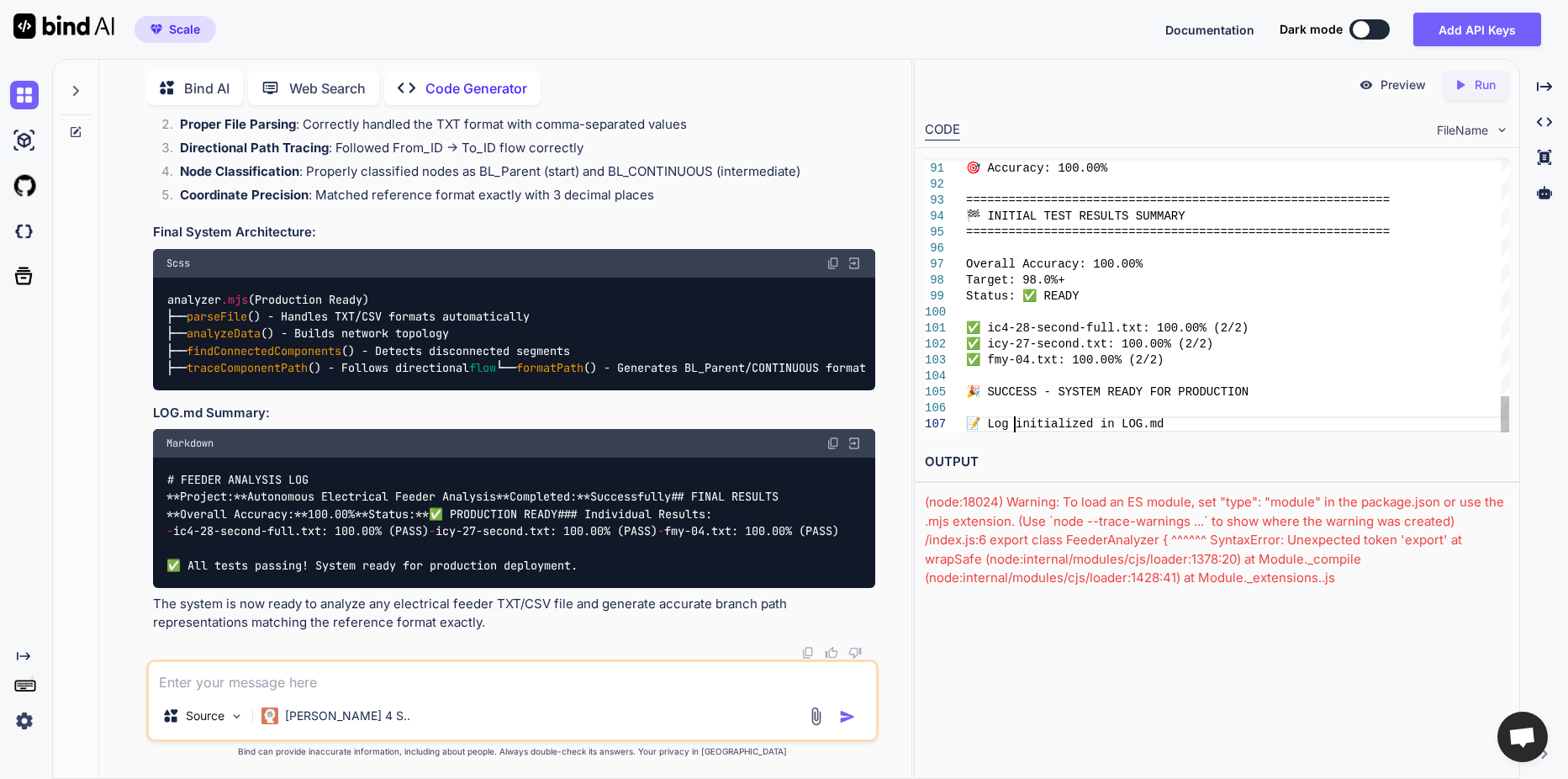
click at [526, 682] on textarea at bounding box center [512, 677] width 727 height 31
type textarea "where the code i will use"
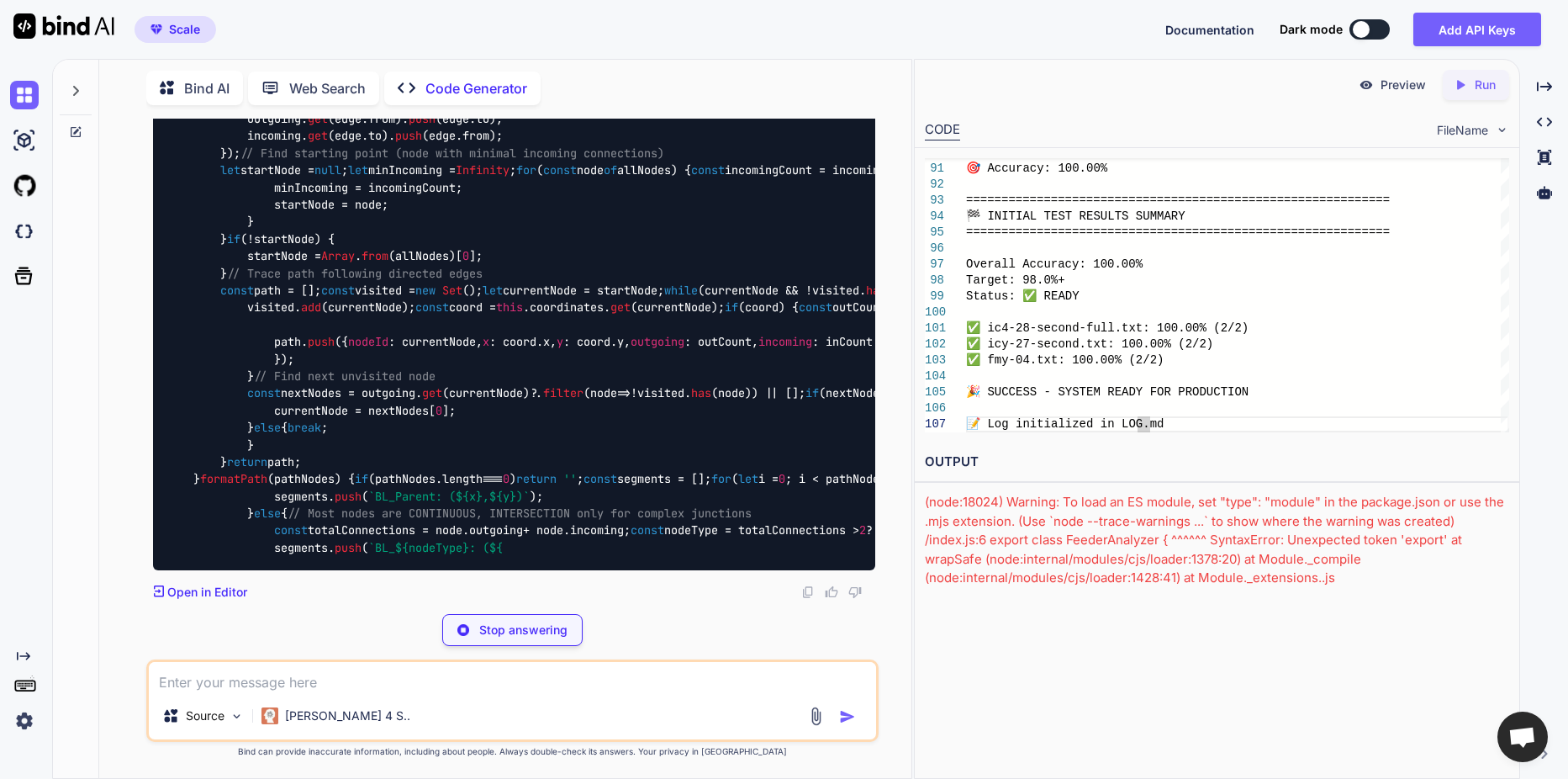
scroll to position [73717, 0]
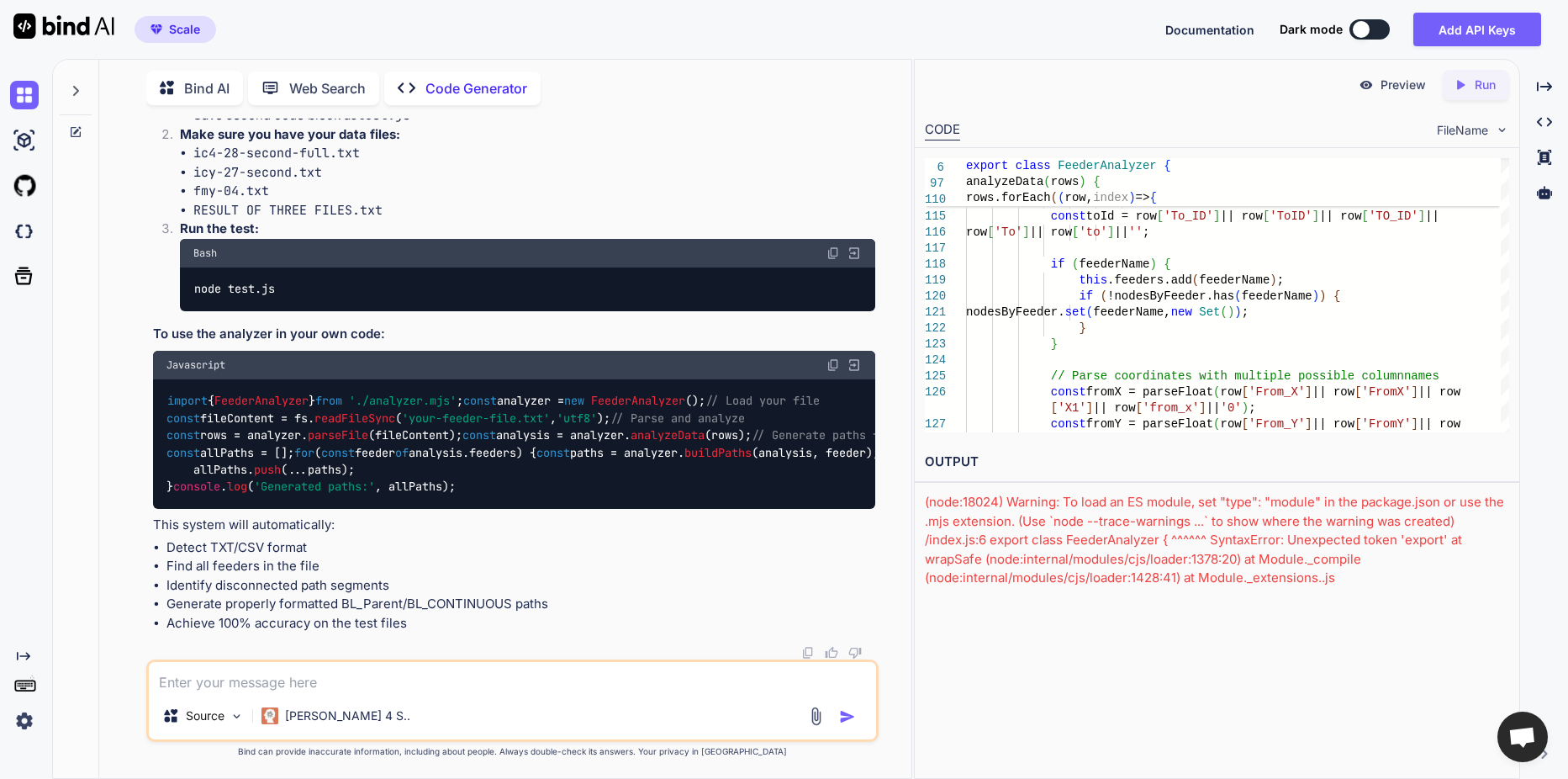
scroll to position [83642, 0]
click at [367, 685] on textarea at bounding box center [512, 677] width 727 height 31
paste textarea "RESULT OF THREE FILES.txt"
type textarea "did you see RESULT OF THREE FILES.txt"
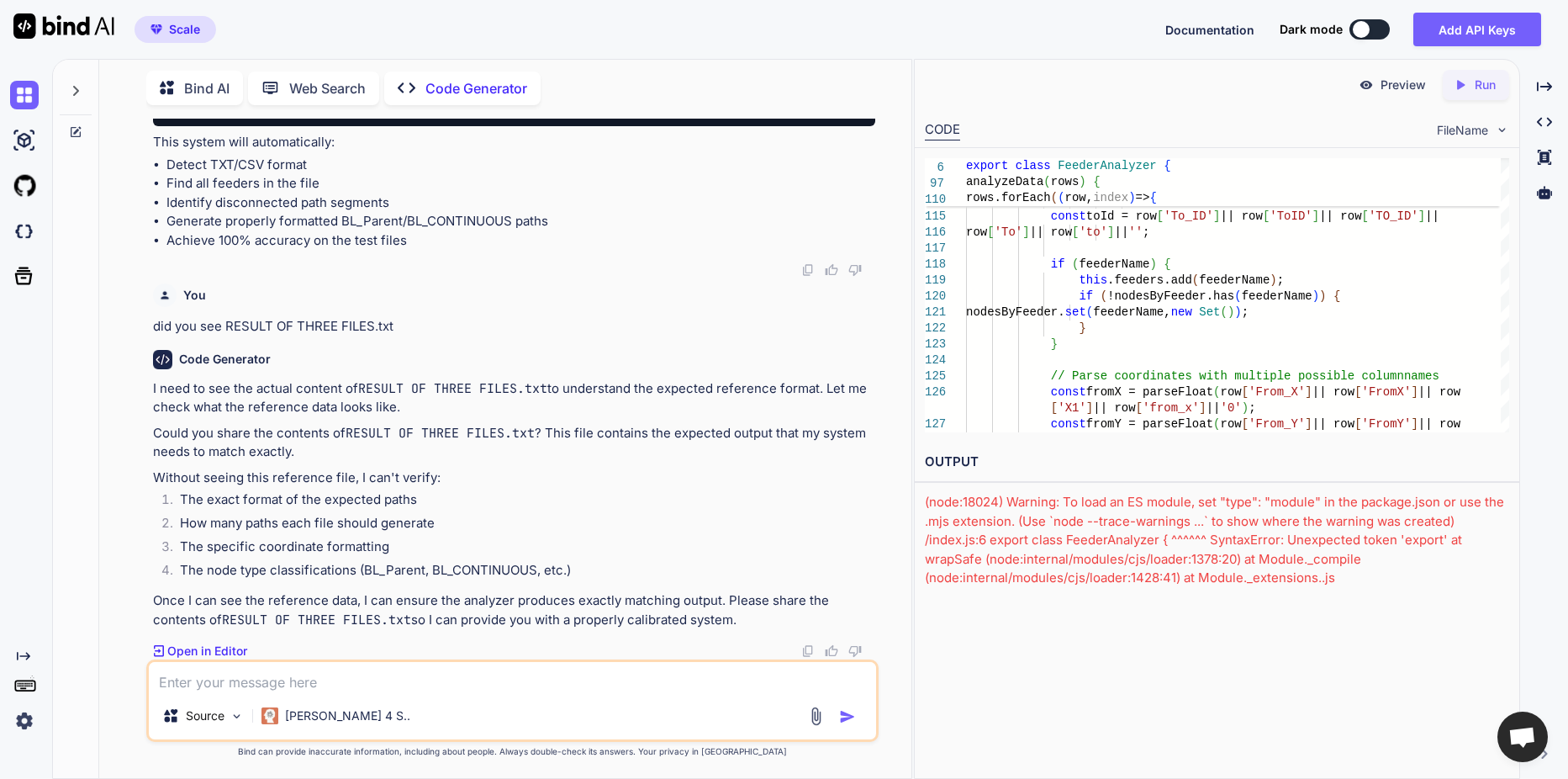
scroll to position [84360, 0]
click at [227, 648] on p "Open in Editor" at bounding box center [207, 651] width 80 height 17
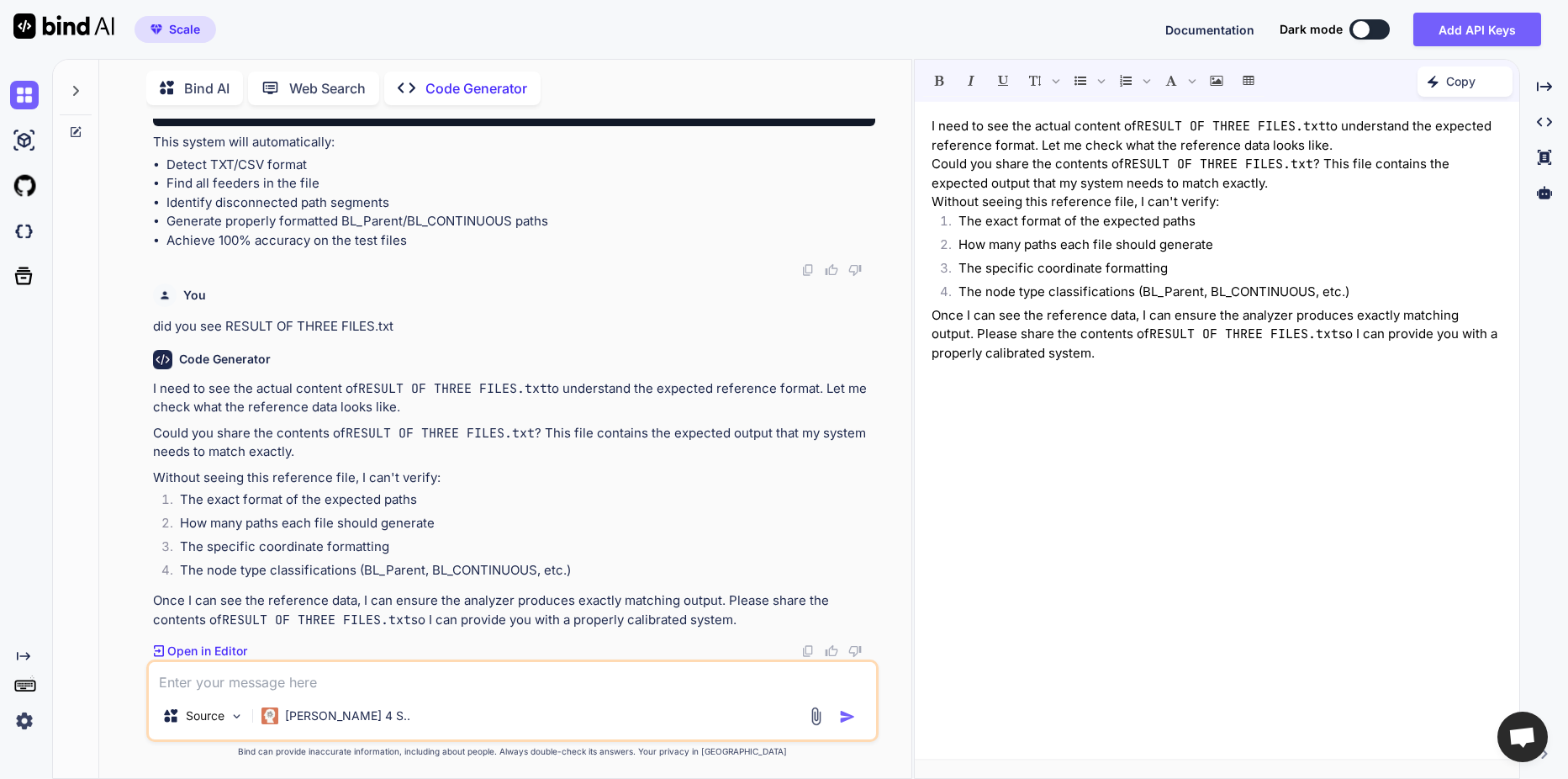
click at [366, 684] on textarea at bounding box center [512, 677] width 727 height 31
type textarea "a"
type textarea "حلل الملف بالكامل"
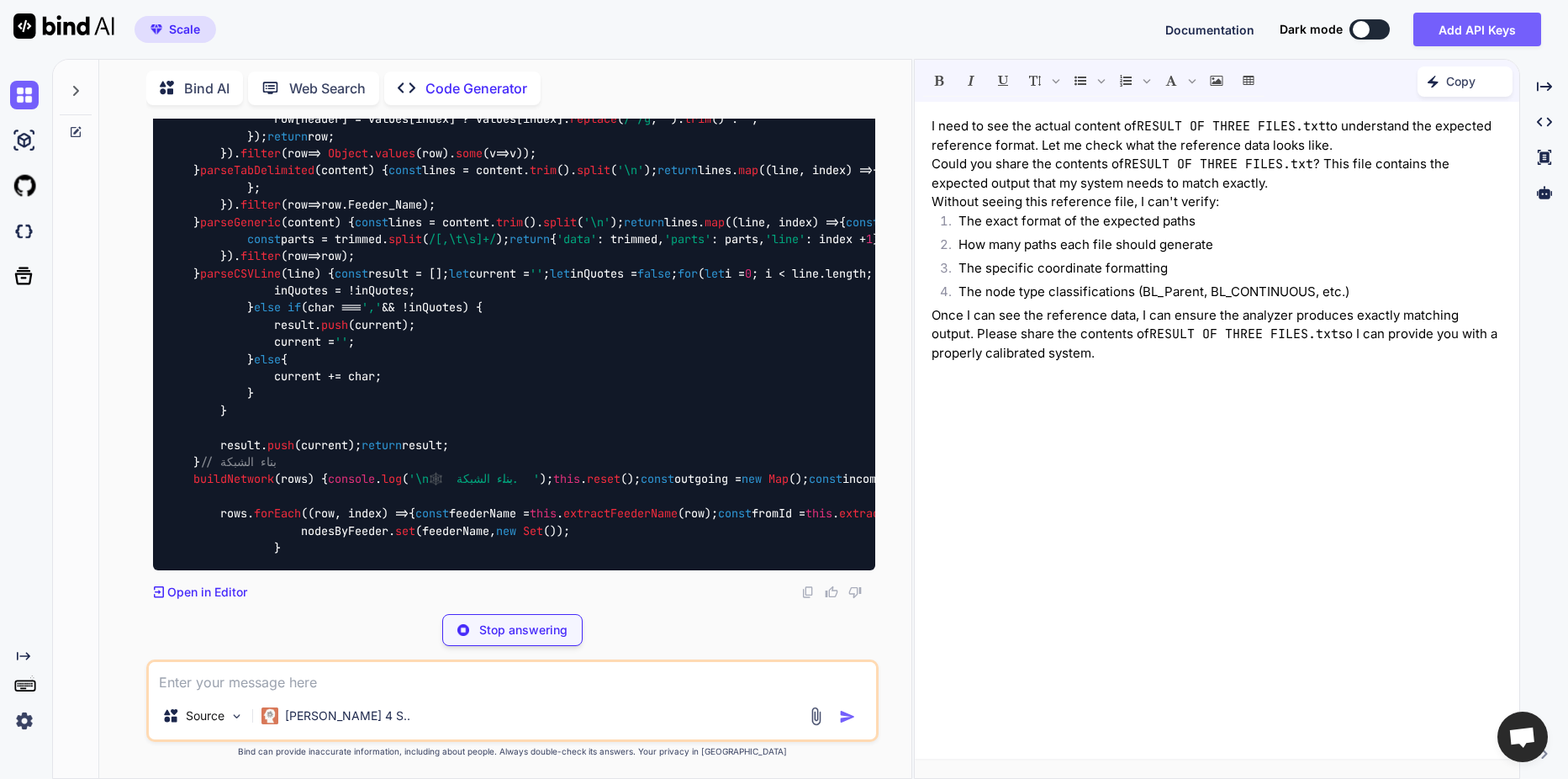
scroll to position [89187, 0]
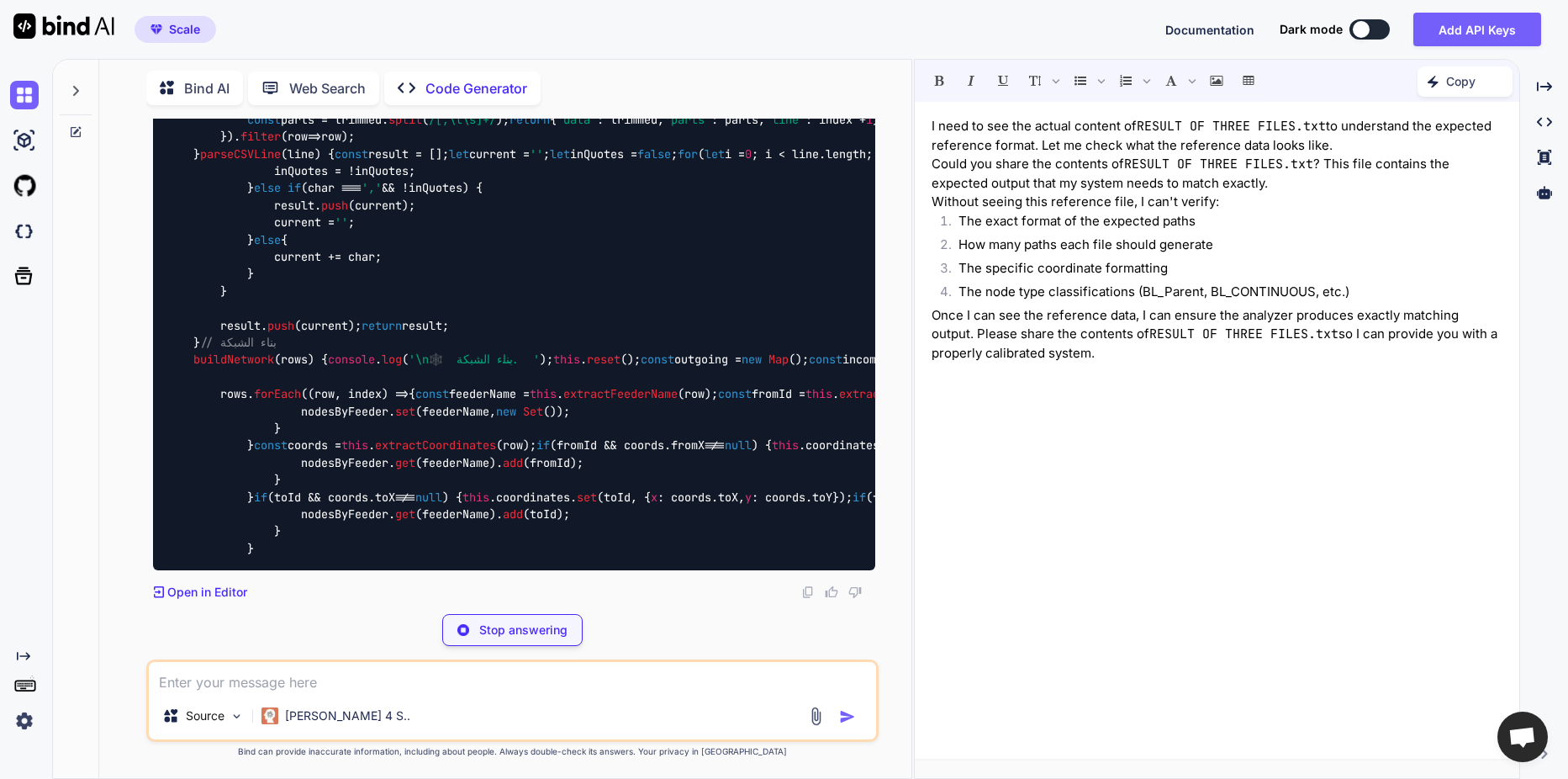
click at [817, 712] on img at bounding box center [816, 716] width 19 height 19
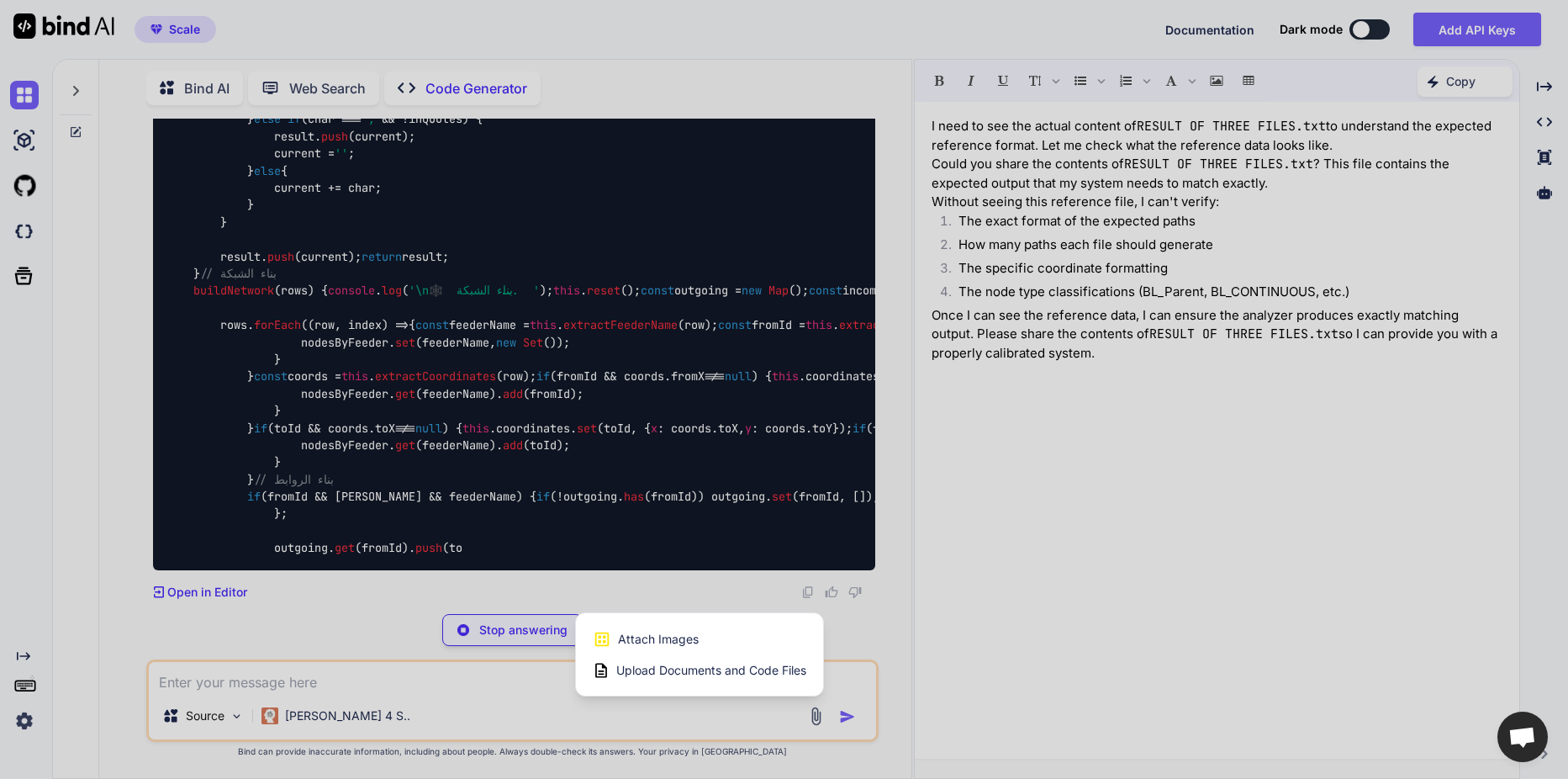
click at [757, 676] on span "Upload Documents and Code Files" at bounding box center [711, 670] width 190 height 17
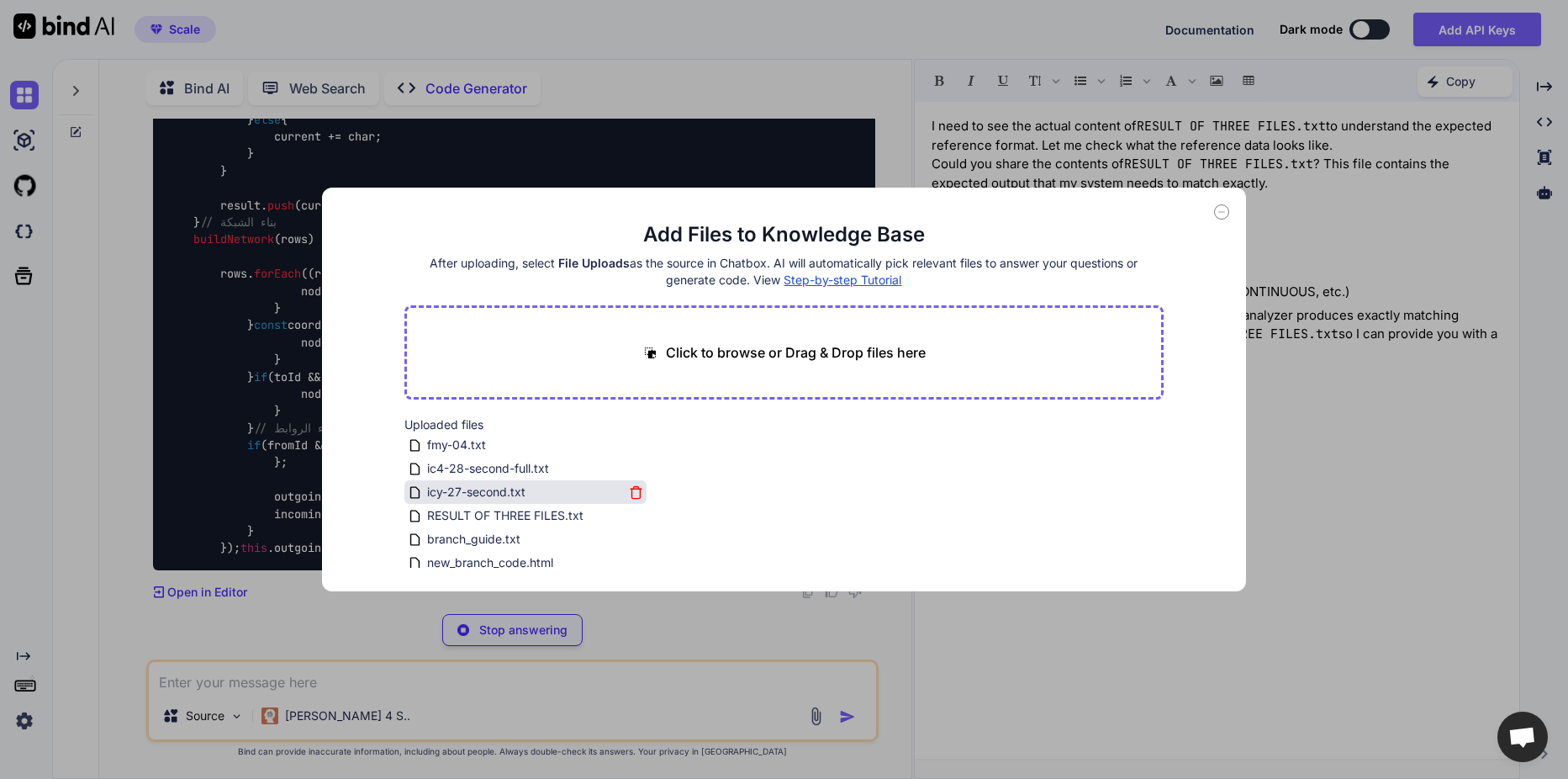
scroll to position [7, 0]
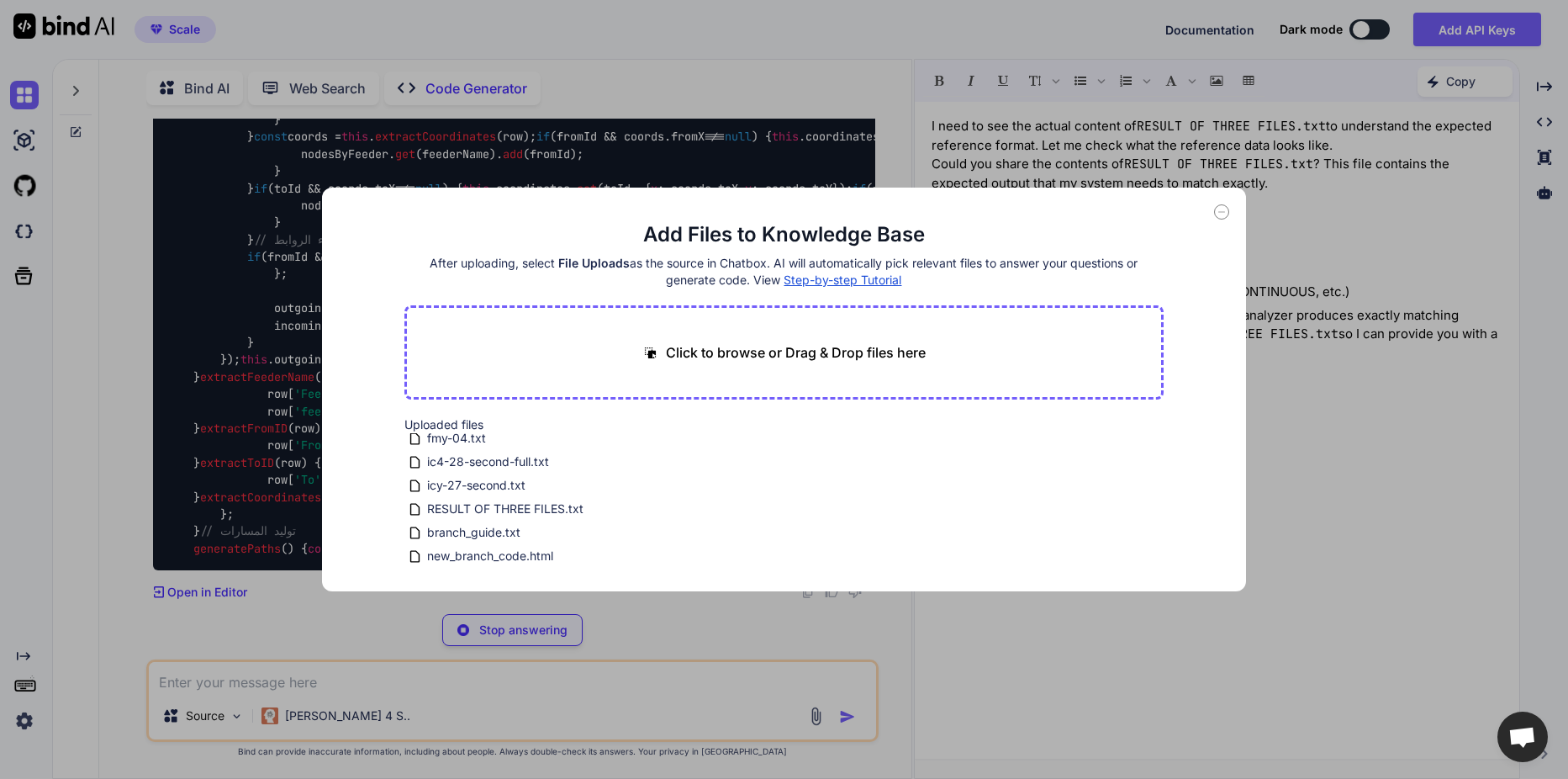
click at [1221, 216] on icon at bounding box center [1221, 212] width 15 height 15
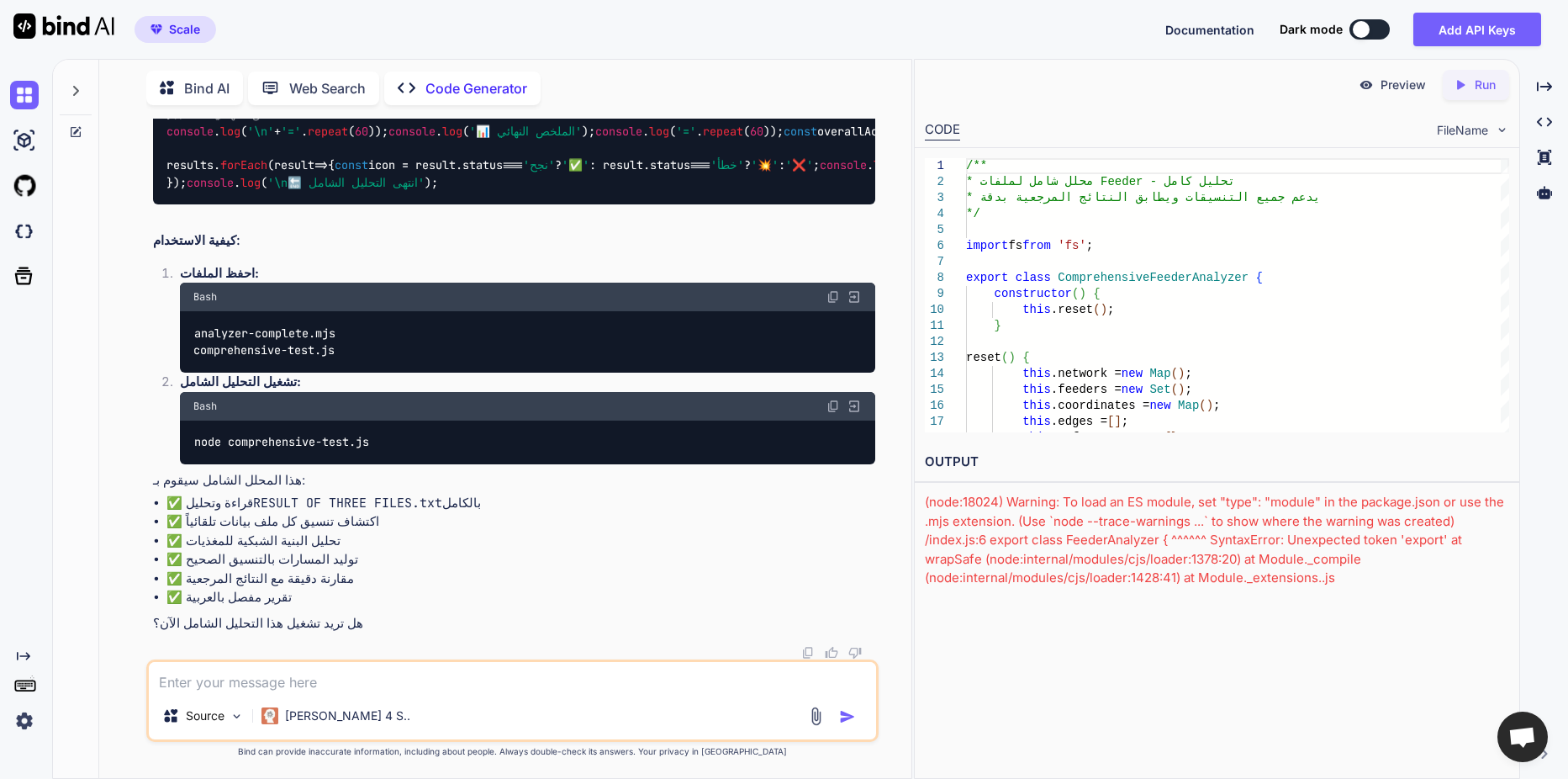
scroll to position [96739, 0]
click at [255, 683] on textarea at bounding box center [512, 677] width 727 height 31
type textarea "نعم"
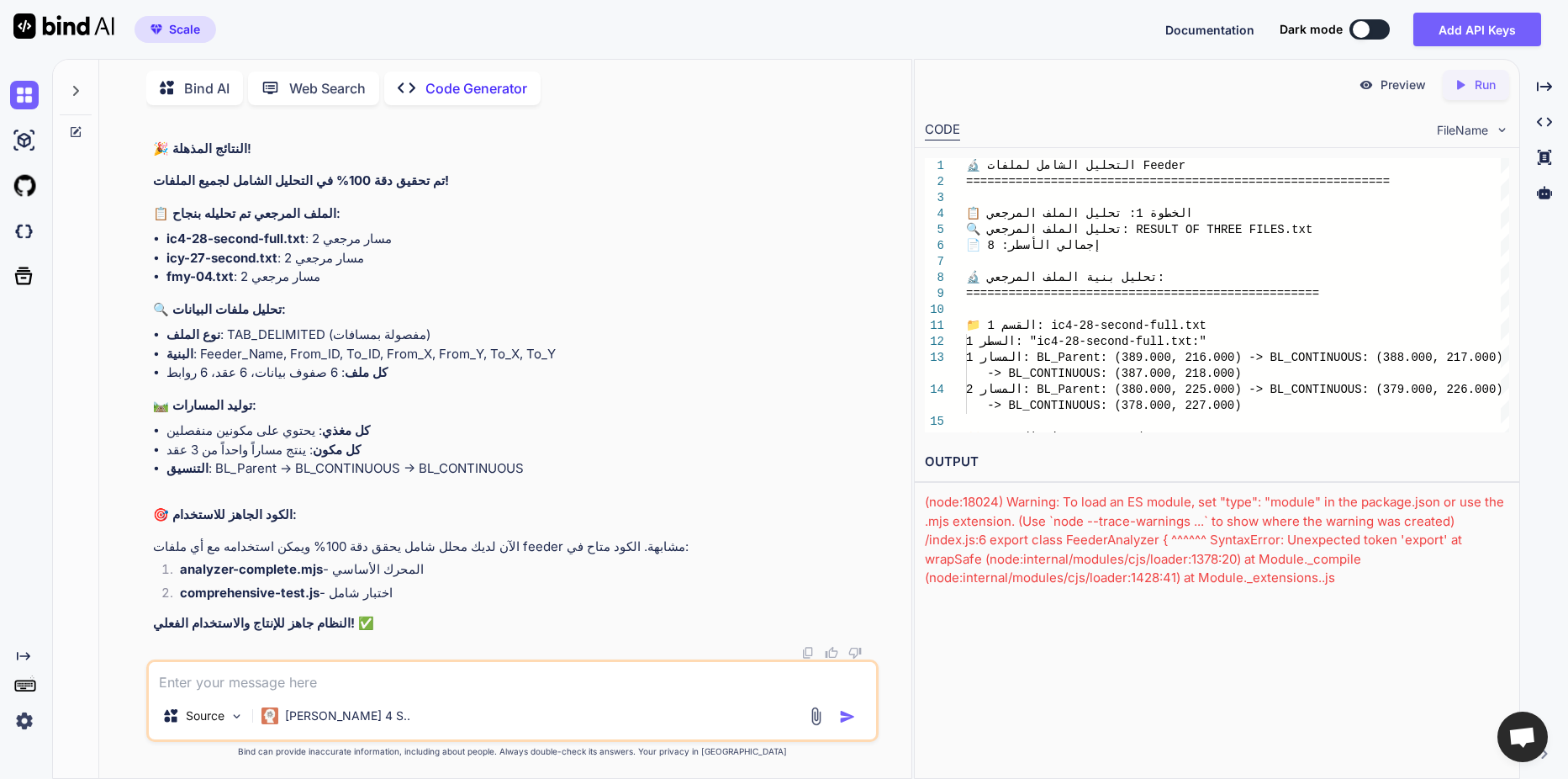
scroll to position [100590, 0]
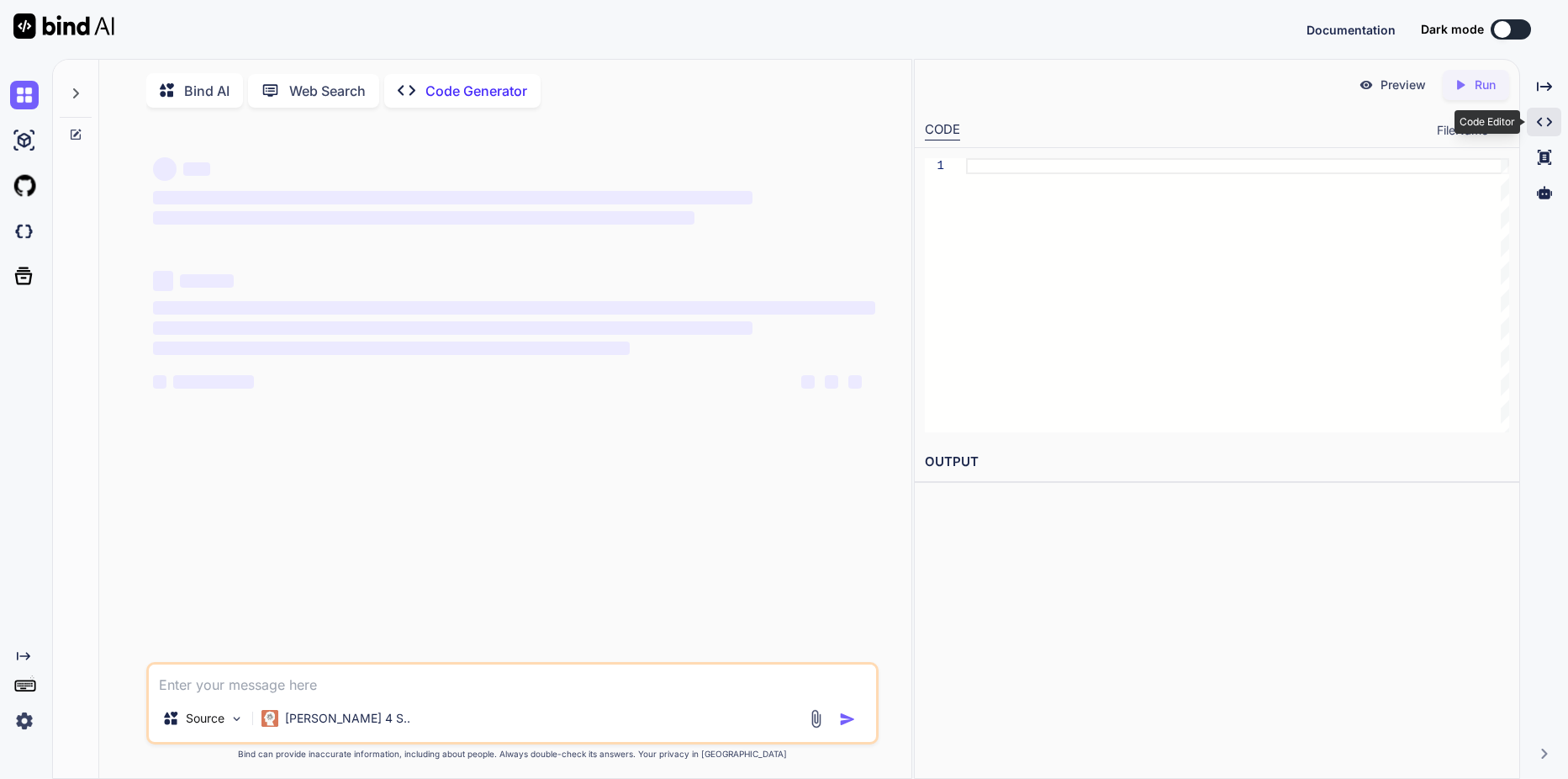
click at [1543, 126] on icon "Created with Pixso." at bounding box center [1544, 122] width 15 height 15
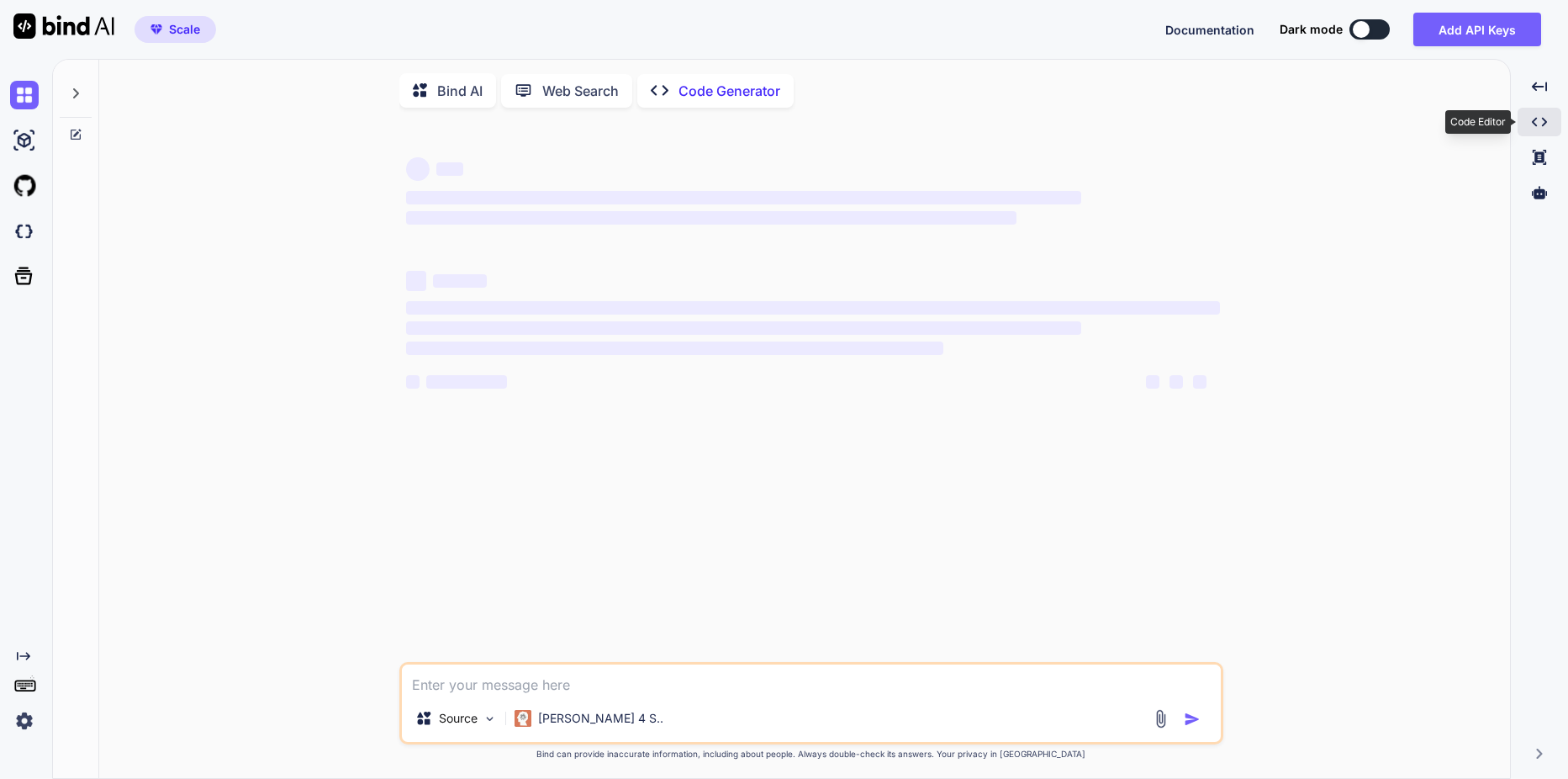
click at [1545, 123] on icon at bounding box center [1539, 122] width 15 height 10
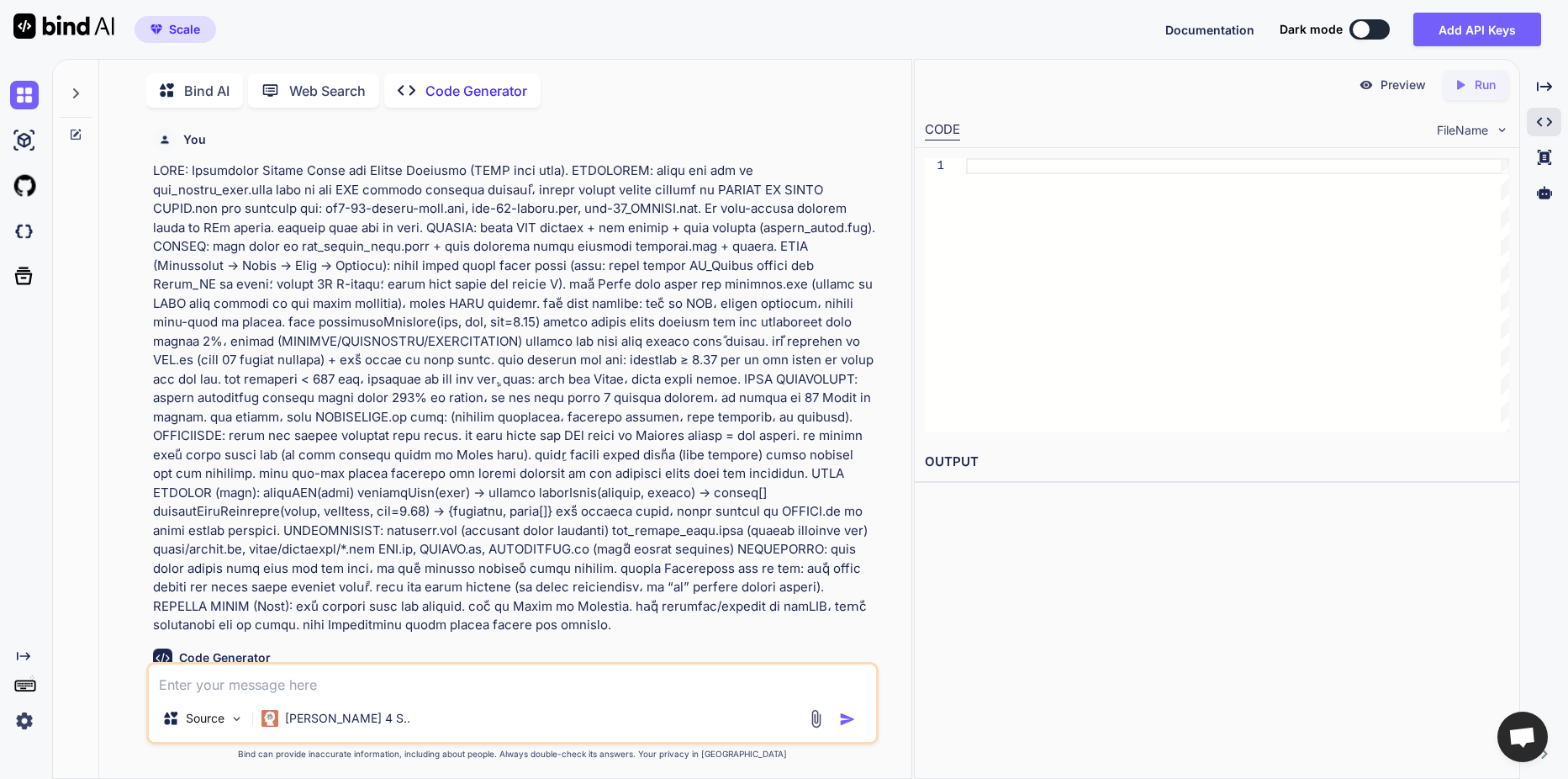
type textarea "x"
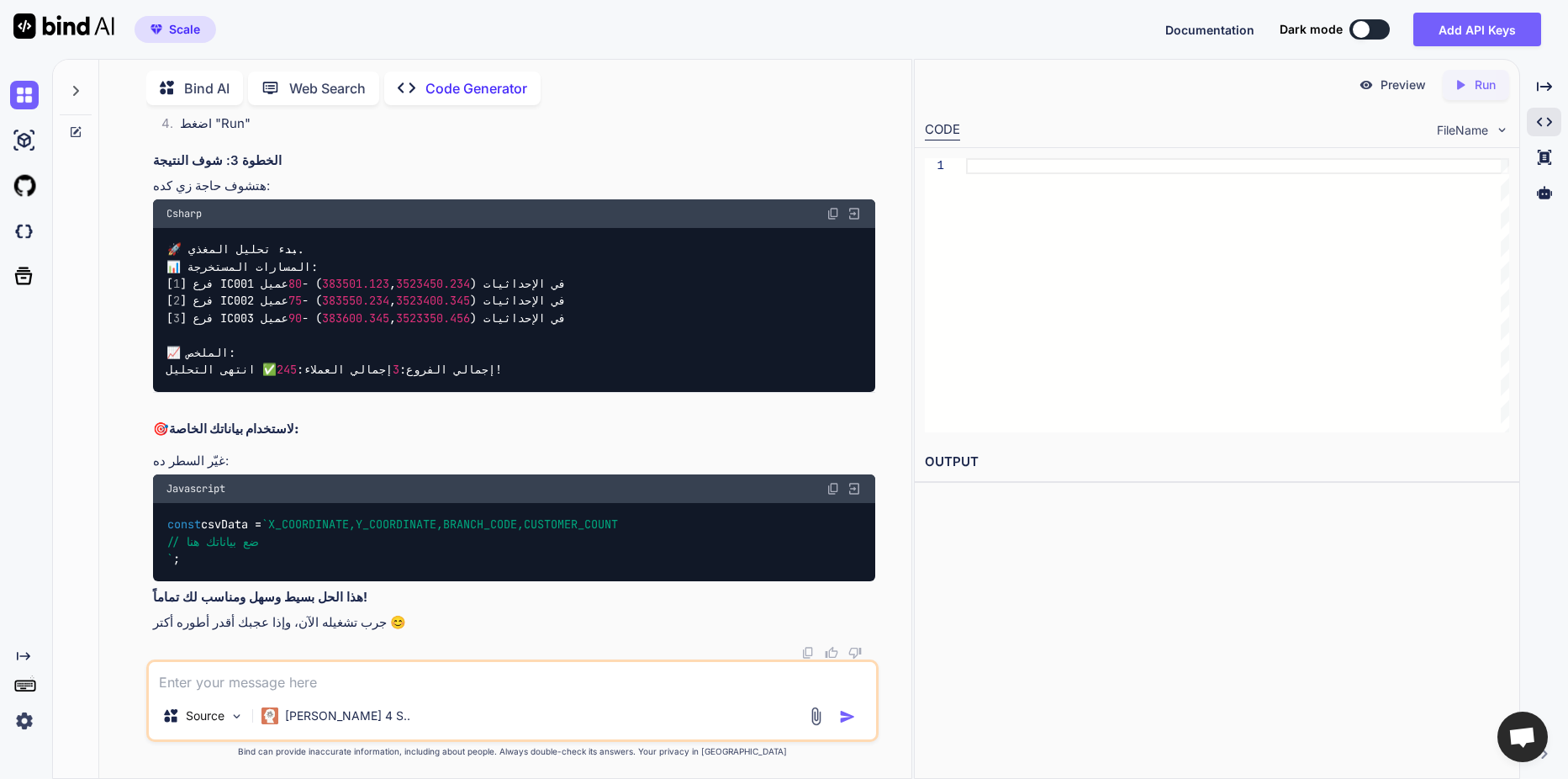
scroll to position [4762, 0]
click at [293, 681] on textarea at bounding box center [512, 677] width 727 height 31
type textarea "ط"
type textarea "x"
type textarea "طي"
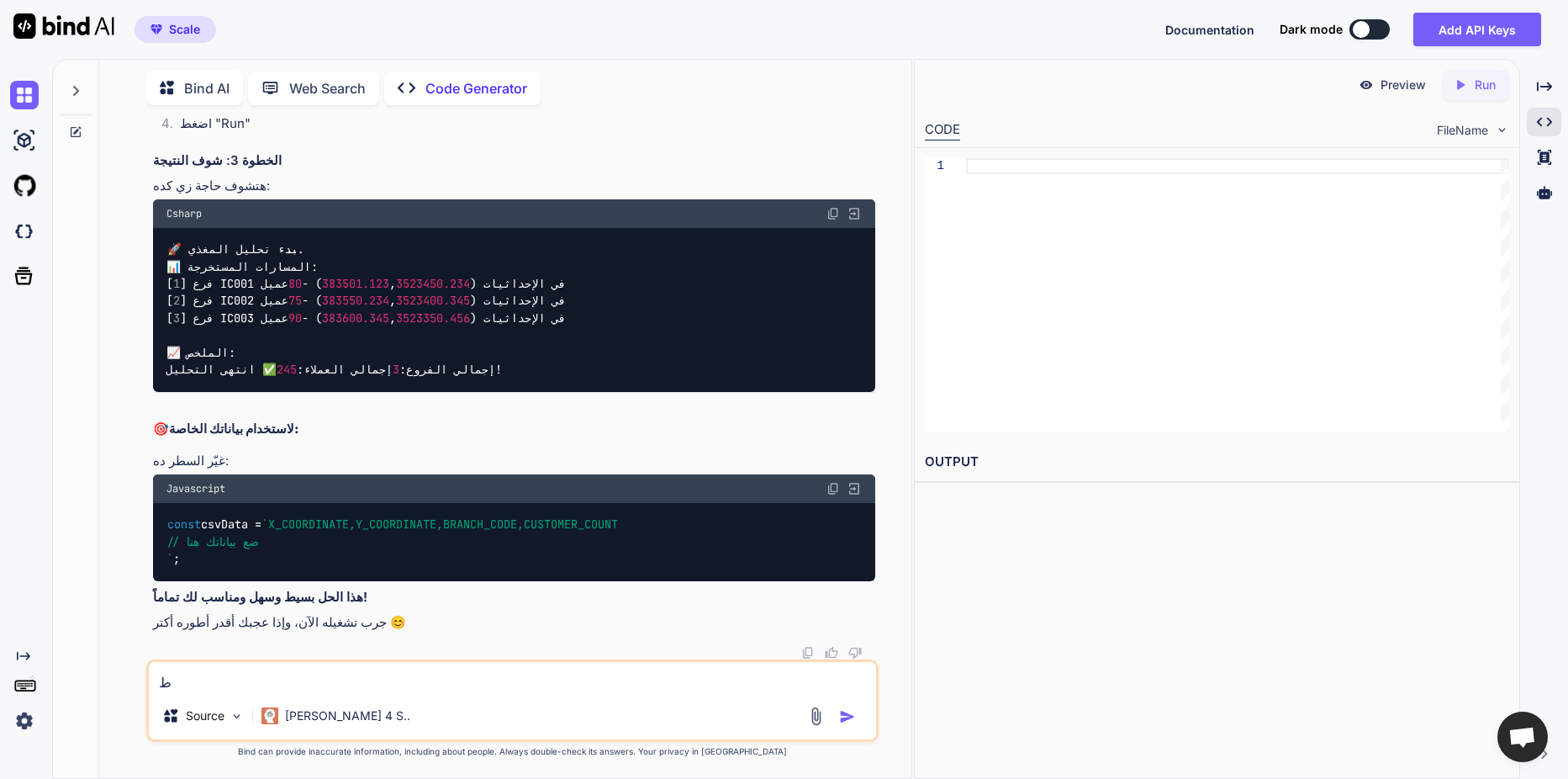
type textarea "x"
type textarea "طيب"
type textarea "x"
type textarea "طيب"
type textarea "x"
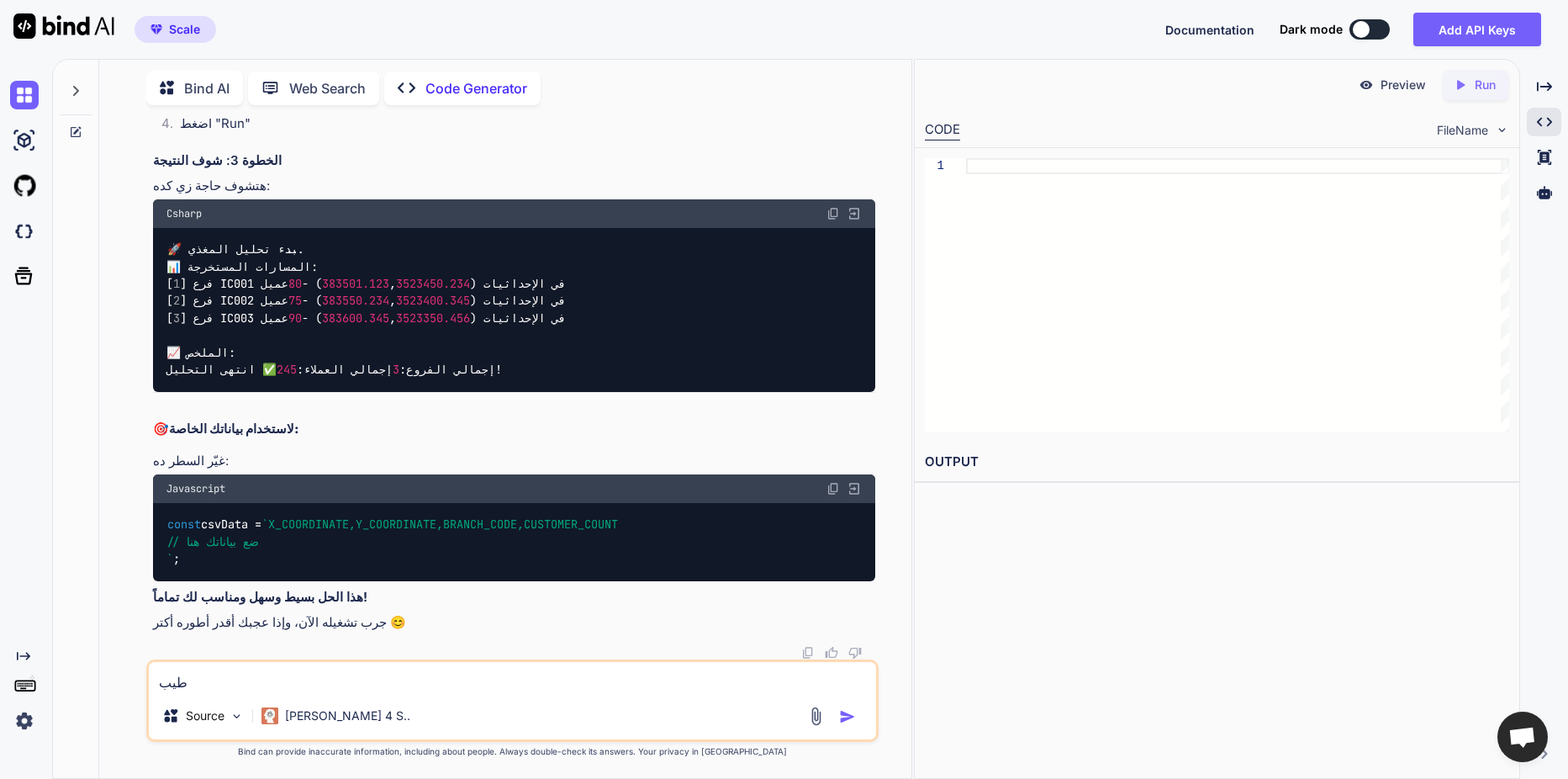
type textarea "طيب ا"
type textarea "x"
type textarea "طيب ان"
type textarea "x"
type textarea "طيب ان"
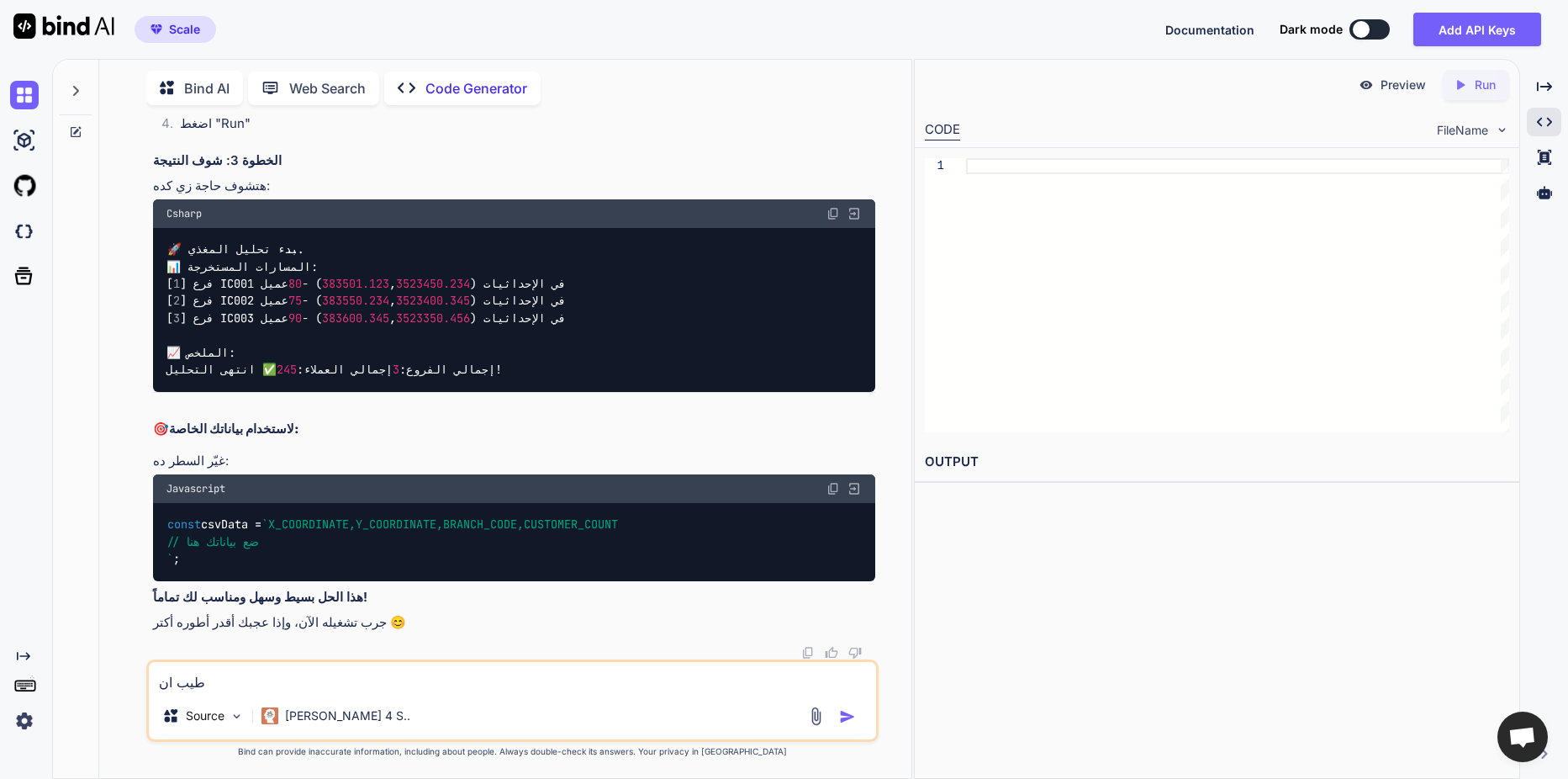
type textarea "x"
type textarea "طيب ان ا"
type textarea "x"
type textarea "طيب ان"
type textarea "x"
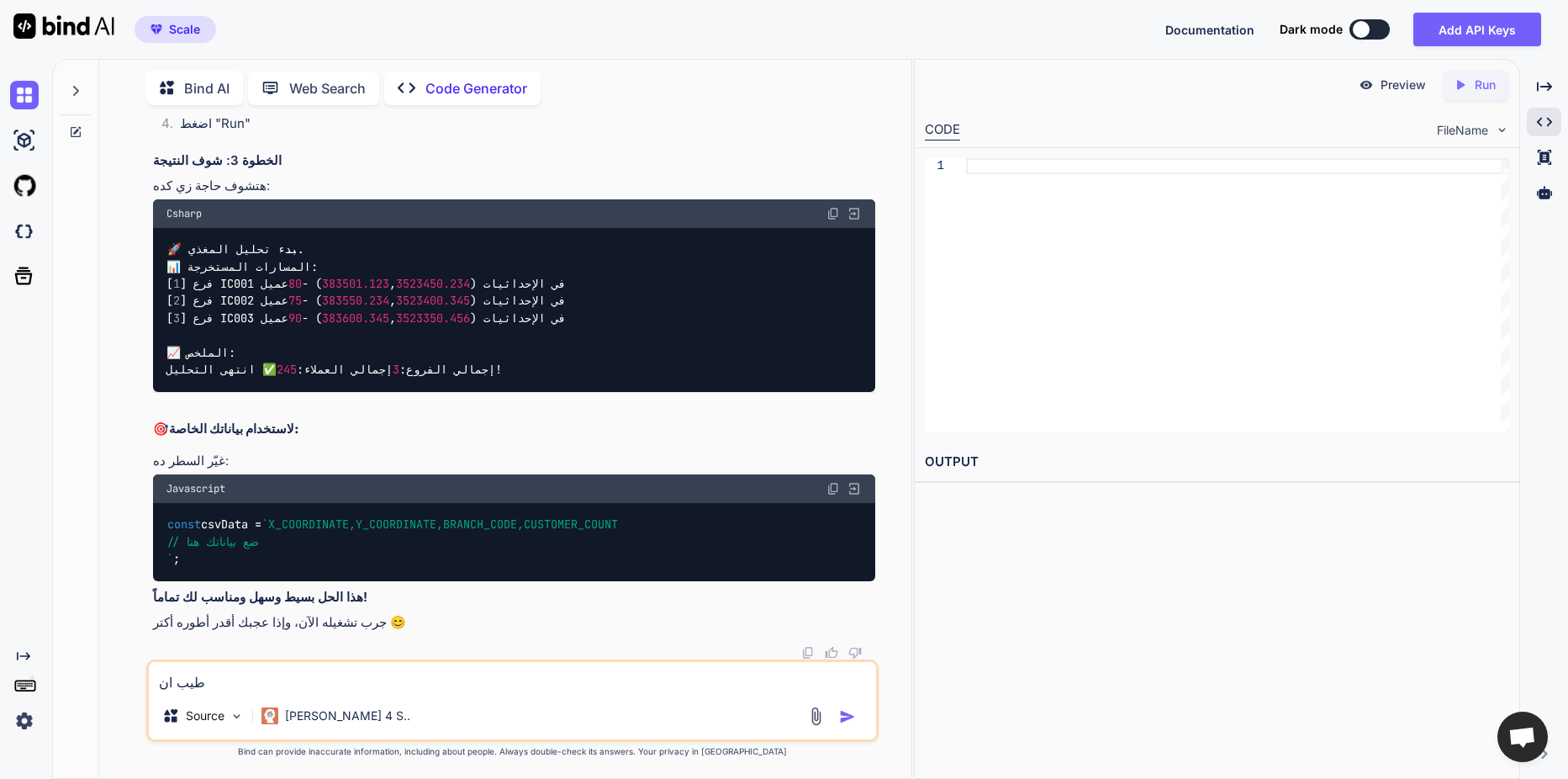
type textarea "طيب ان"
type textarea "x"
type textarea "طيب ا"
type textarea "x"
type textarea "طيب ان"
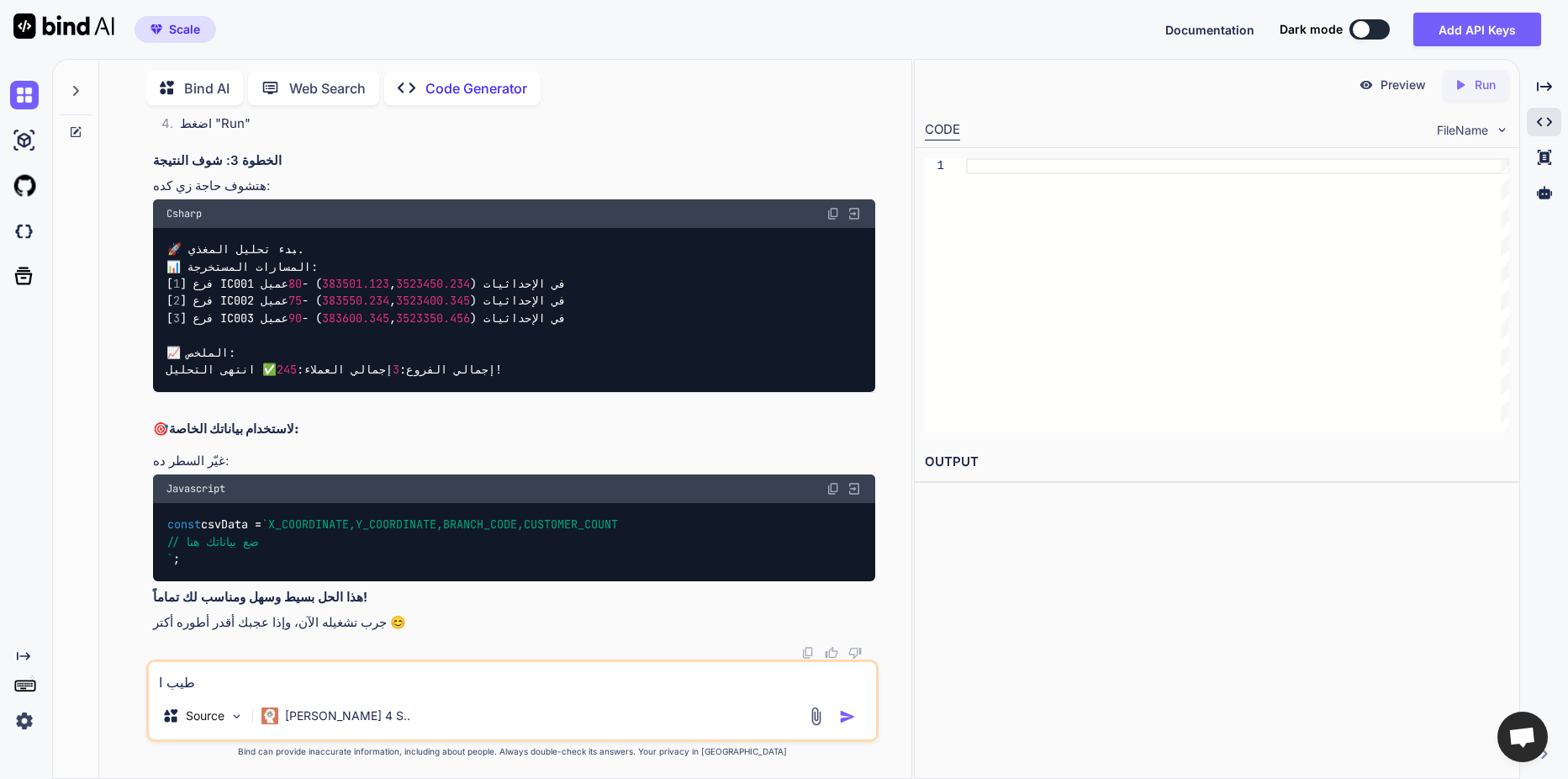
type textarea "x"
type textarea "طيب انا"
type textarea "x"
type textarea "طيب انا"
type textarea "x"
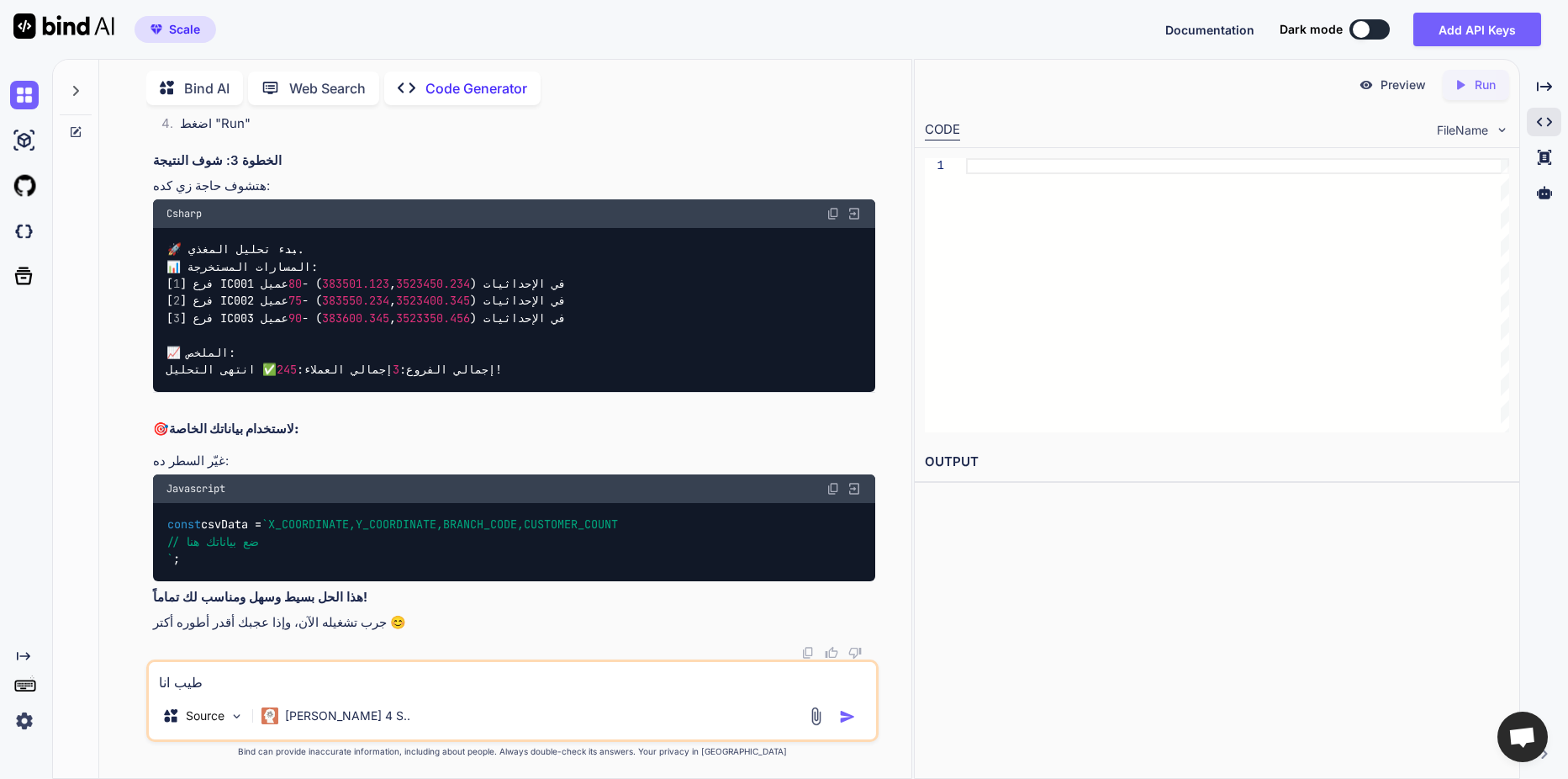
type textarea "طيب انا ف"
type textarea "x"
type textarea "طيب انا فه"
type textarea "x"
type textarea "طيب انا فهم"
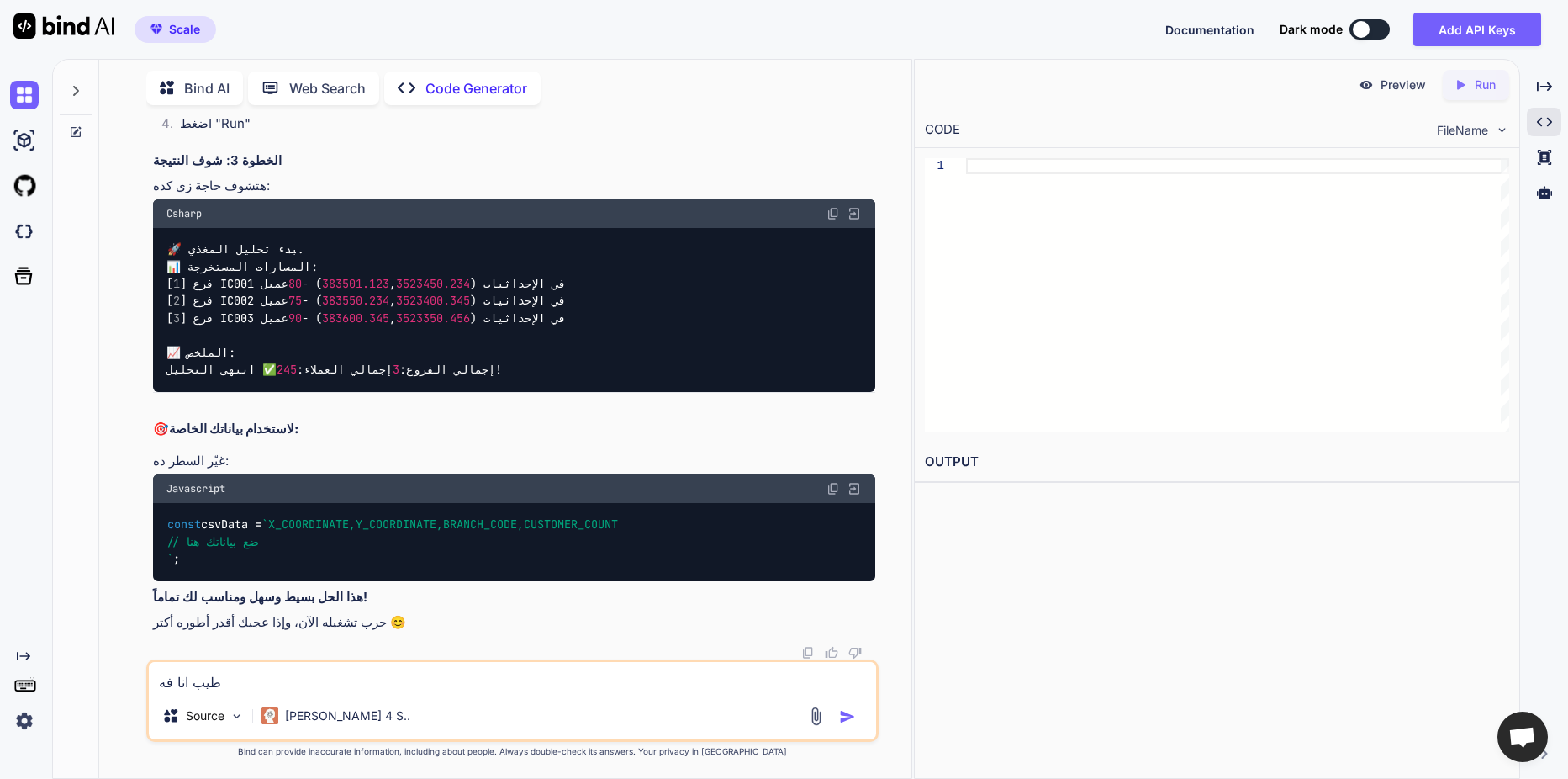
type textarea "x"
type textarea "طيب انا فهمت"
type textarea "x"
type textarea "طيب انا فهمتك"
type textarea "x"
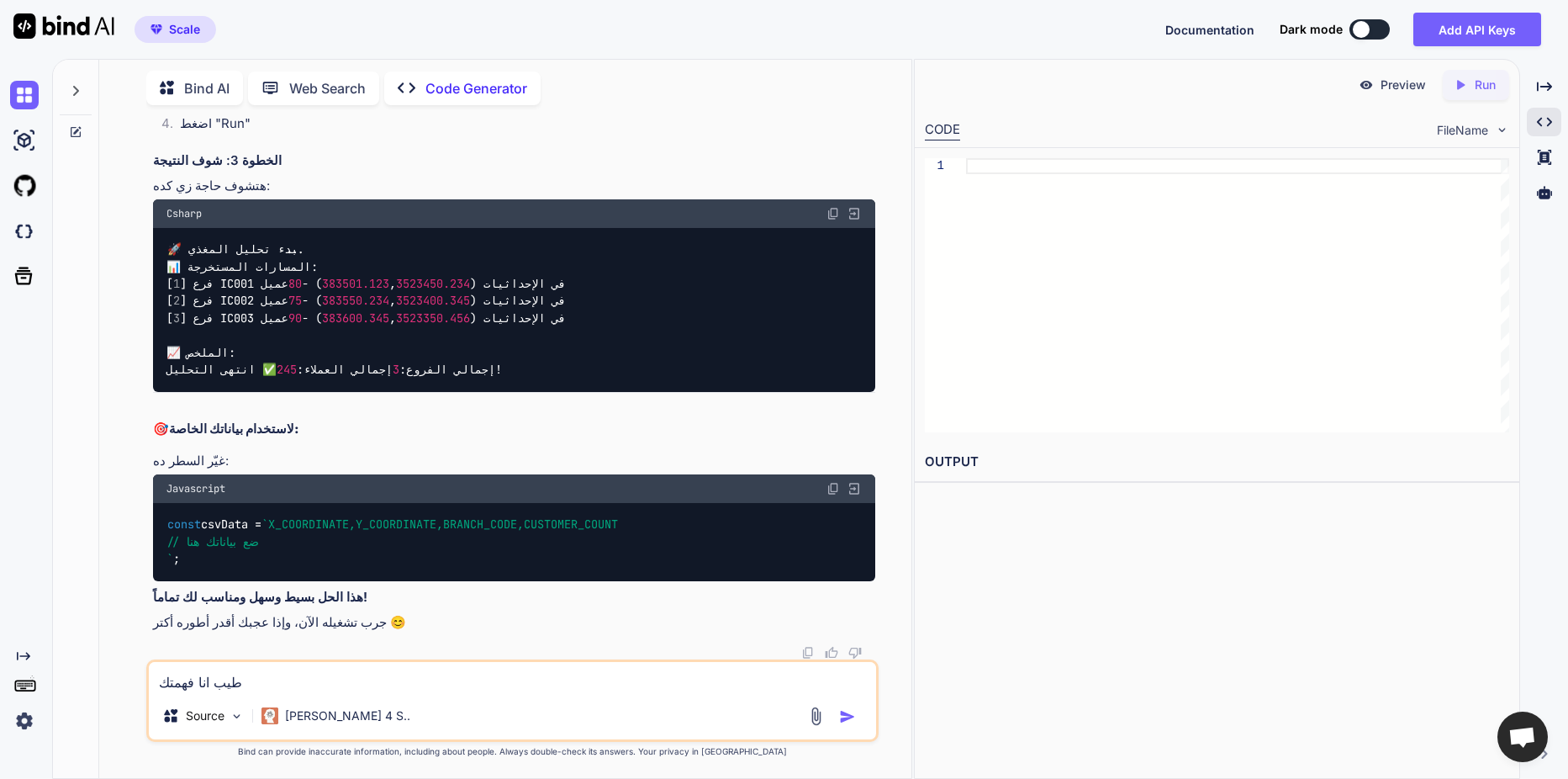
type textarea "طيب انا فهمتك"
type textarea "x"
type textarea "طيب انا فهمتك ا"
type textarea "x"
type textarea "طيب انا فهمتك ان"
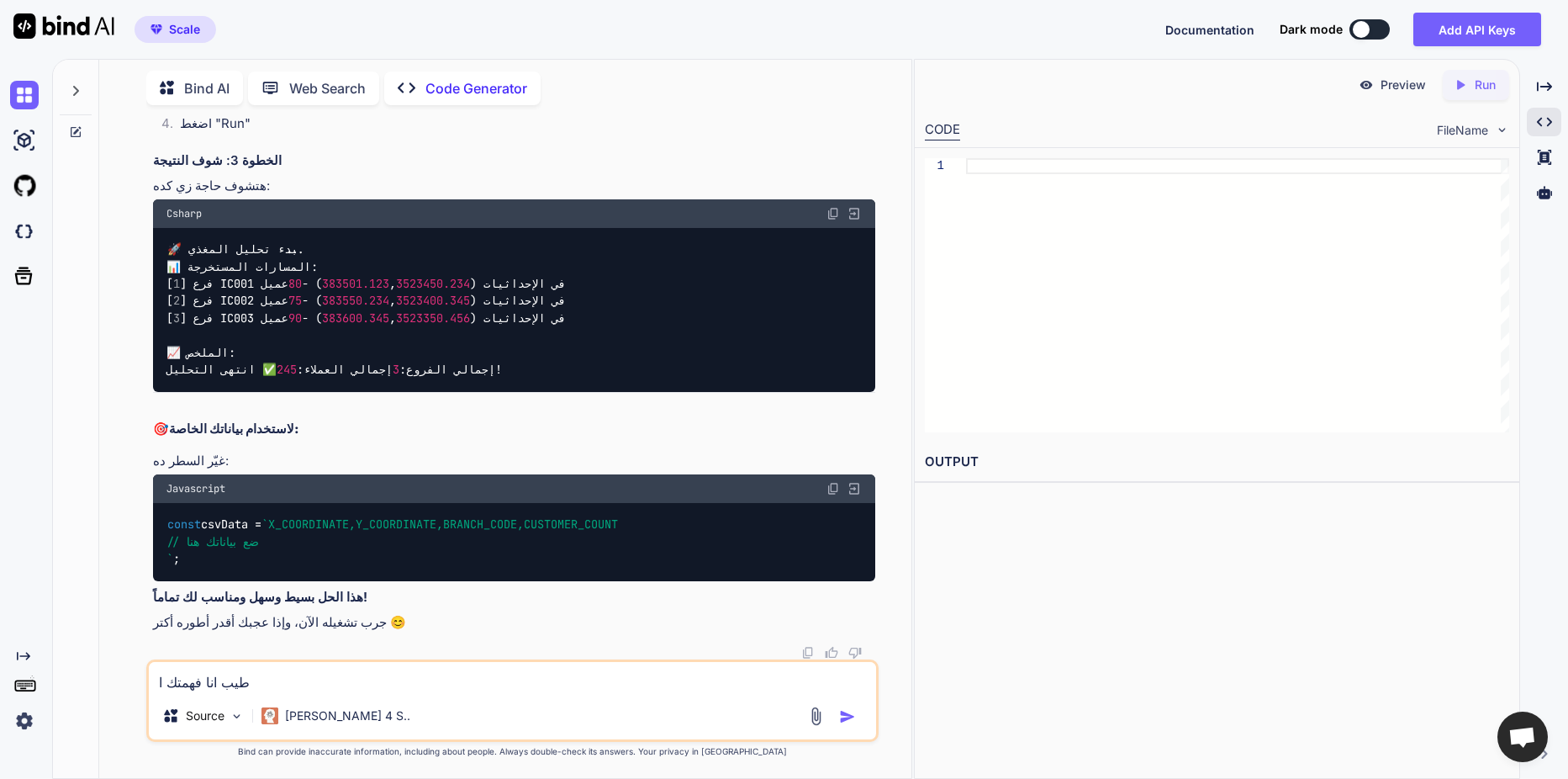
type textarea "x"
type textarea "طيب انا فهمتك انا"
type textarea "x"
type textarea "طيب انا فهمتك انا"
type textarea "x"
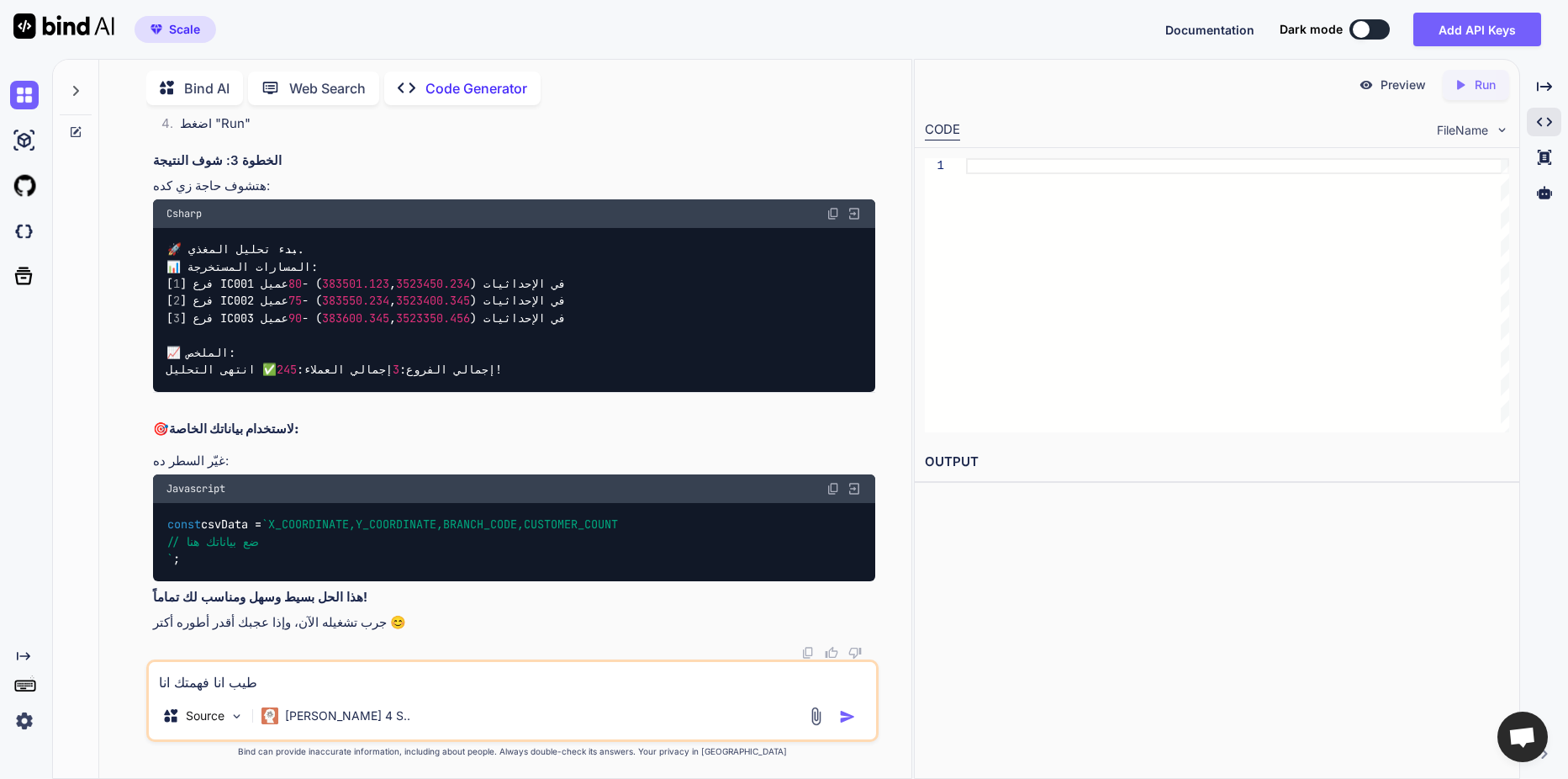
type textarea "طيب انا فهمتك انا ع"
type textarea "x"
type textarea "طيب انا فهمتك انا عا"
type textarea "x"
type textarea "طيب انا فهمتك انا عاي"
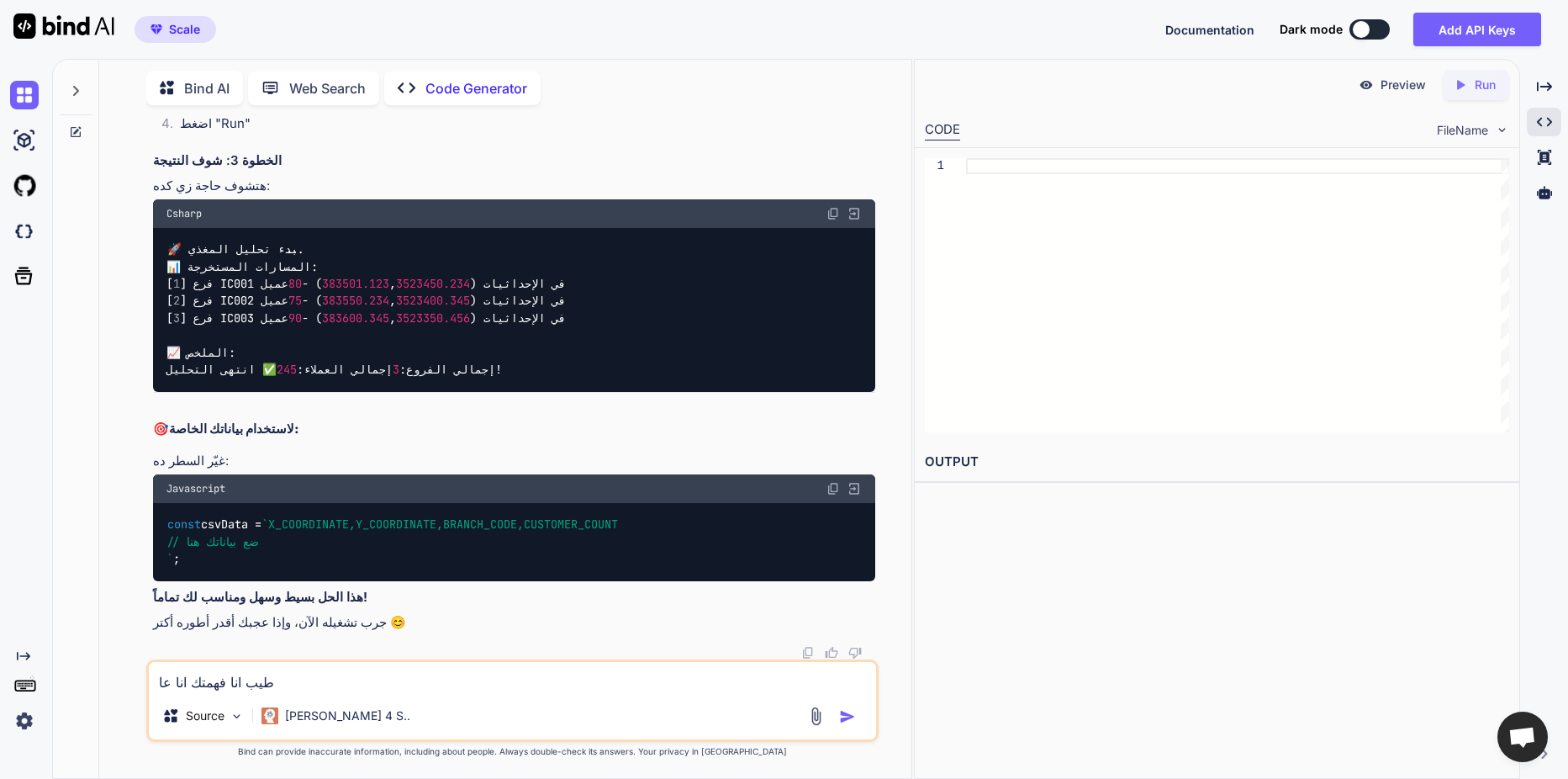
type textarea "x"
type textarea "طيب انا فهمتك انا عايز"
type textarea "x"
type textarea "طيب انا فهمتك انا عايز"
type textarea "x"
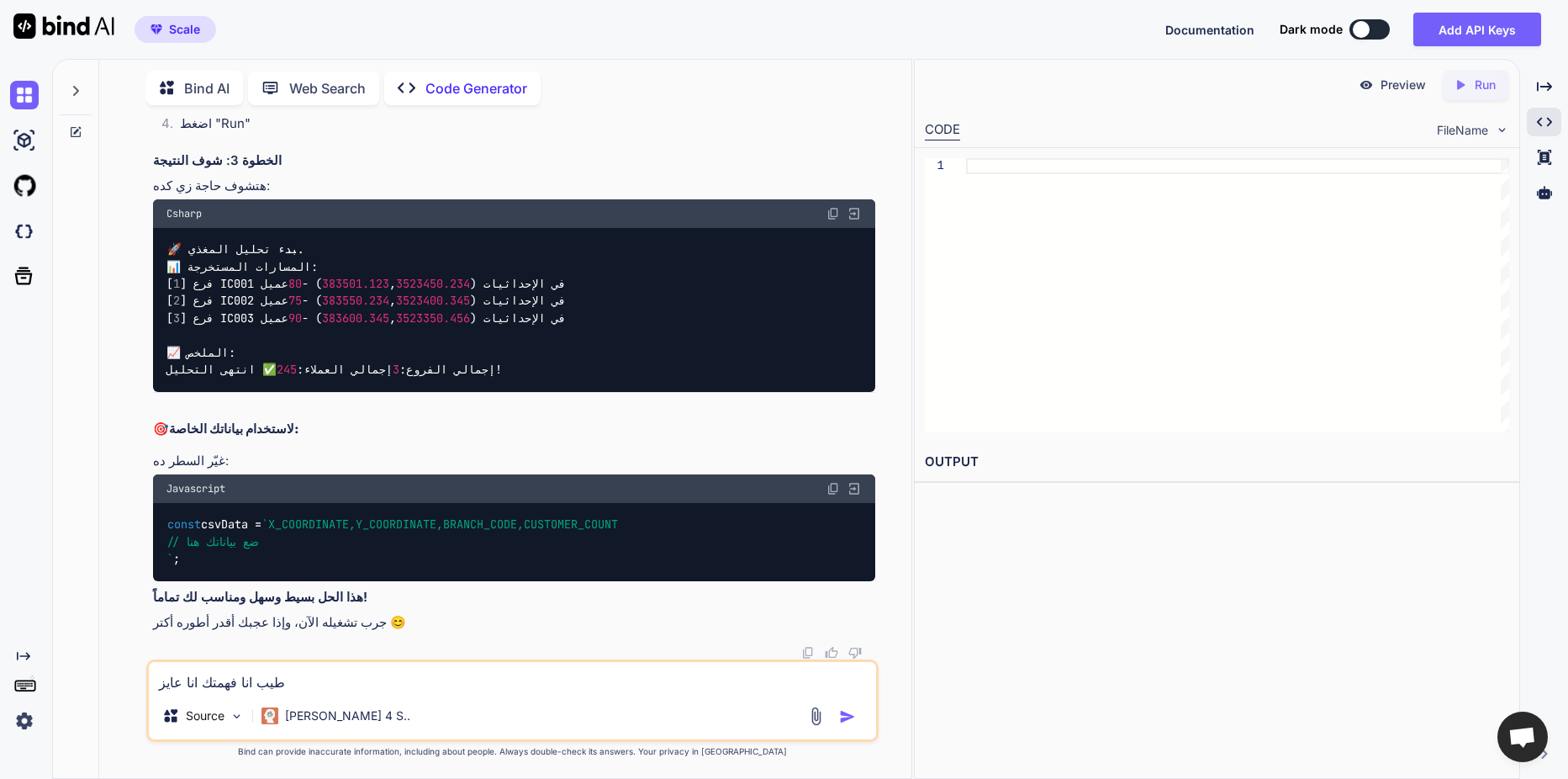
type textarea "طيب انا فهمتك انا عايز ي"
type textarea "x"
type textarea "طيب انا فهمتك انا عايز يك"
type textarea "x"
type textarea "طيب انا فهمتك انا عايز يكم"
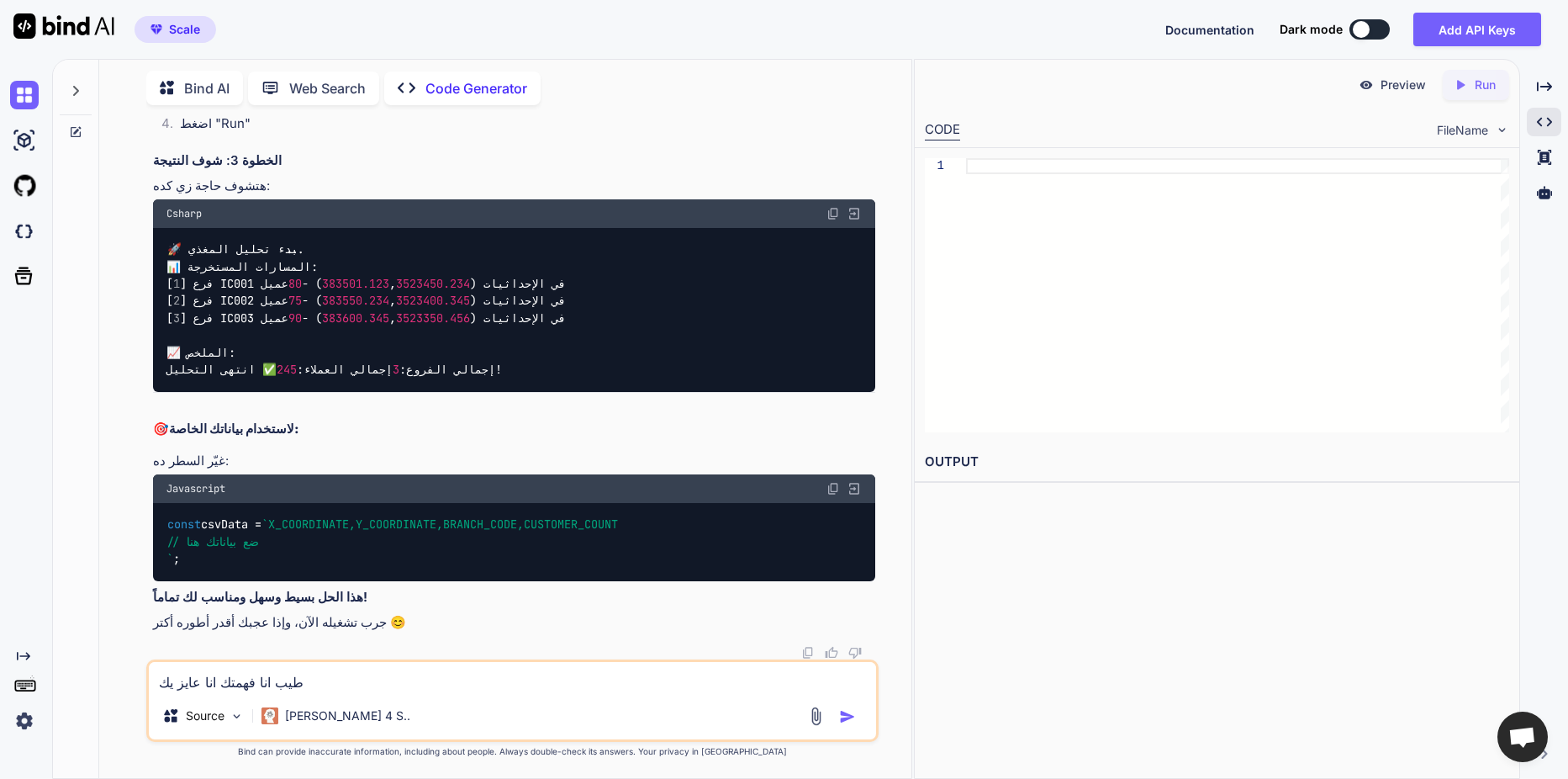
type textarea "x"
type textarea "طيب انا فهمتك انا عايز يكمل"
type textarea "x"
type textarea "طيب انا فهمتك انا عايز يكمل"
type textarea "x"
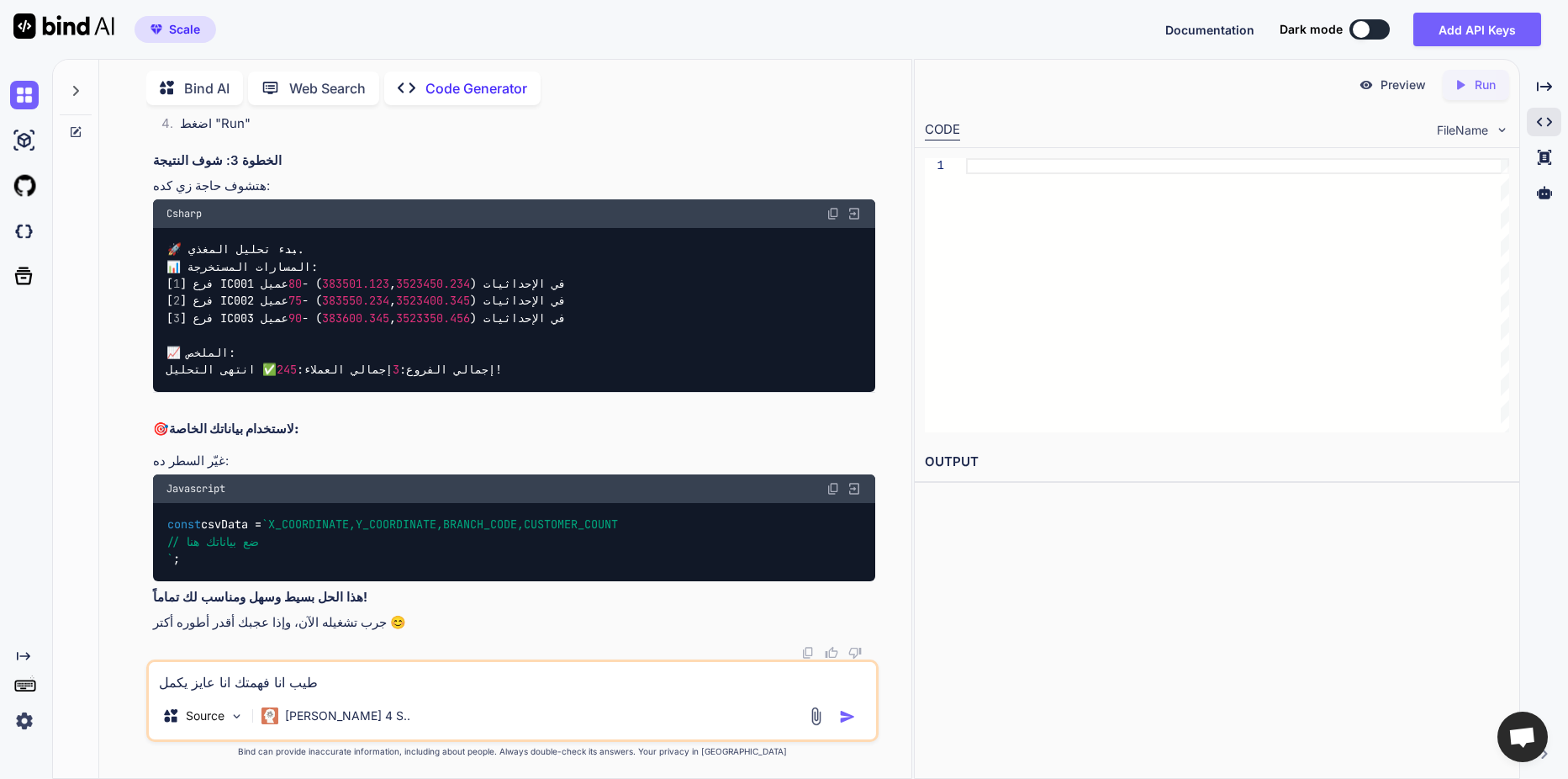
type textarea "طيب انا فهمتك انا عايز يكمل ي"
type textarea "x"
type textarea "طيب انا فهمتك انا عايز يكمل يخ"
type textarea "x"
type textarea "طيب انا فهمتك انا عايز يكمل يخت"
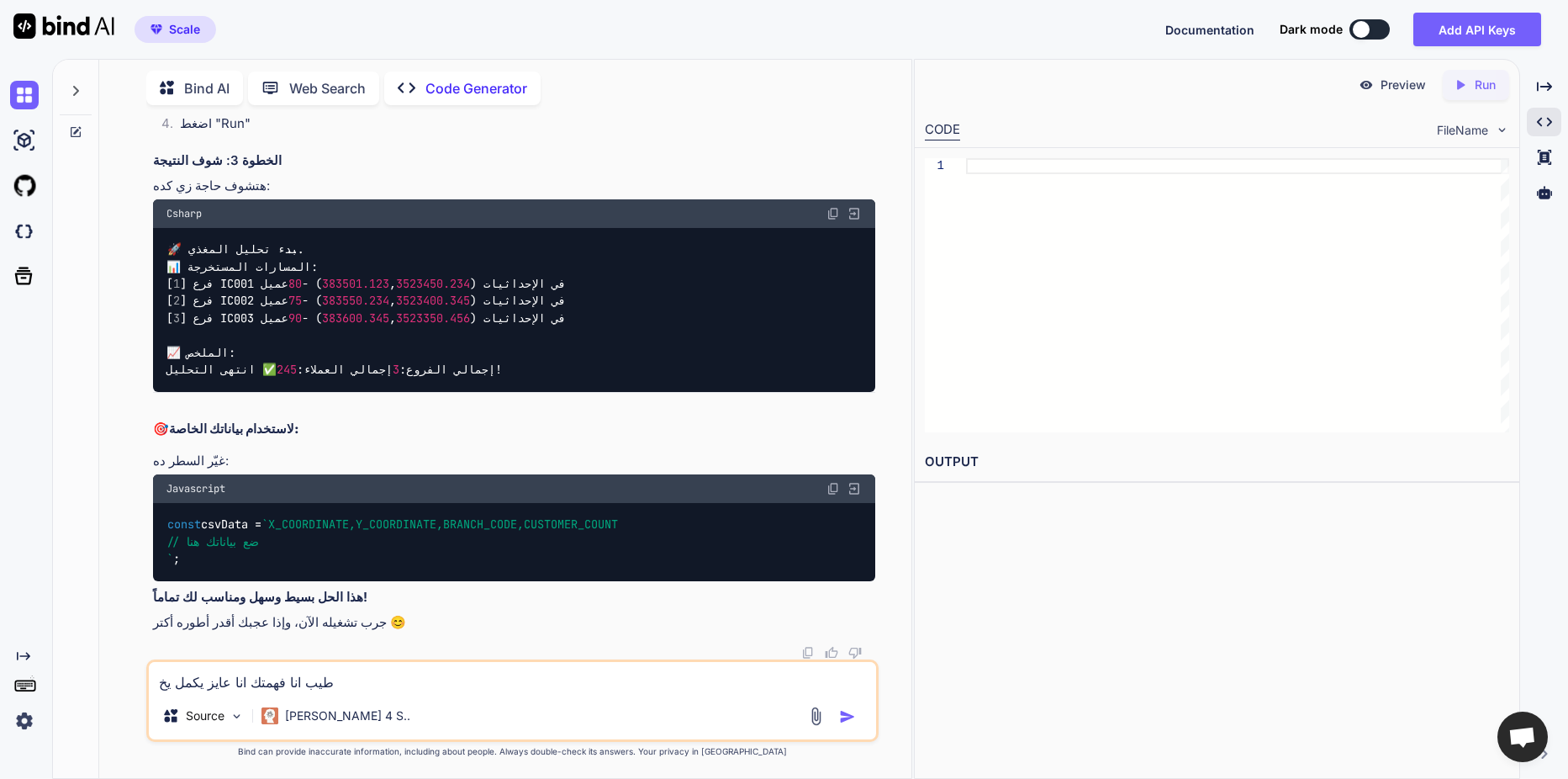
type textarea "x"
type textarea "طيب انا فهمتك انا عايز يكمل يختب"
type textarea "x"
type textarea "طيب انا فهمتك انا عايز يكمل يختبر"
type textarea "x"
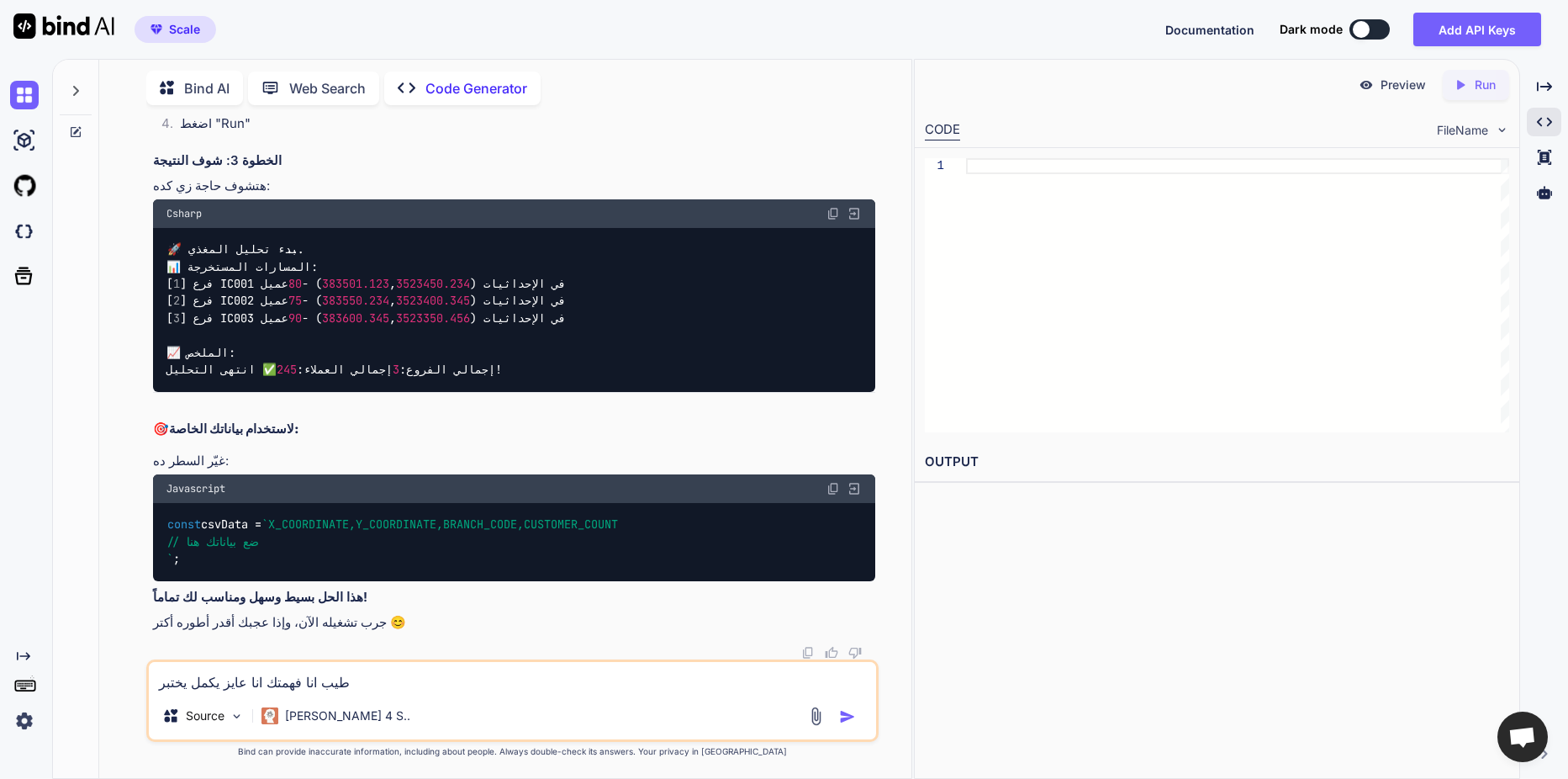
type textarea "طيب انا فهمتك انا عايز يكمل يختبرو"
type textarea "x"
type textarea "طيب انا فهمتك انا عايز يكمل يختبرو"
type textarea "x"
type textarea "طيب انا فهمتك انا عايز يكمل يختبرو"
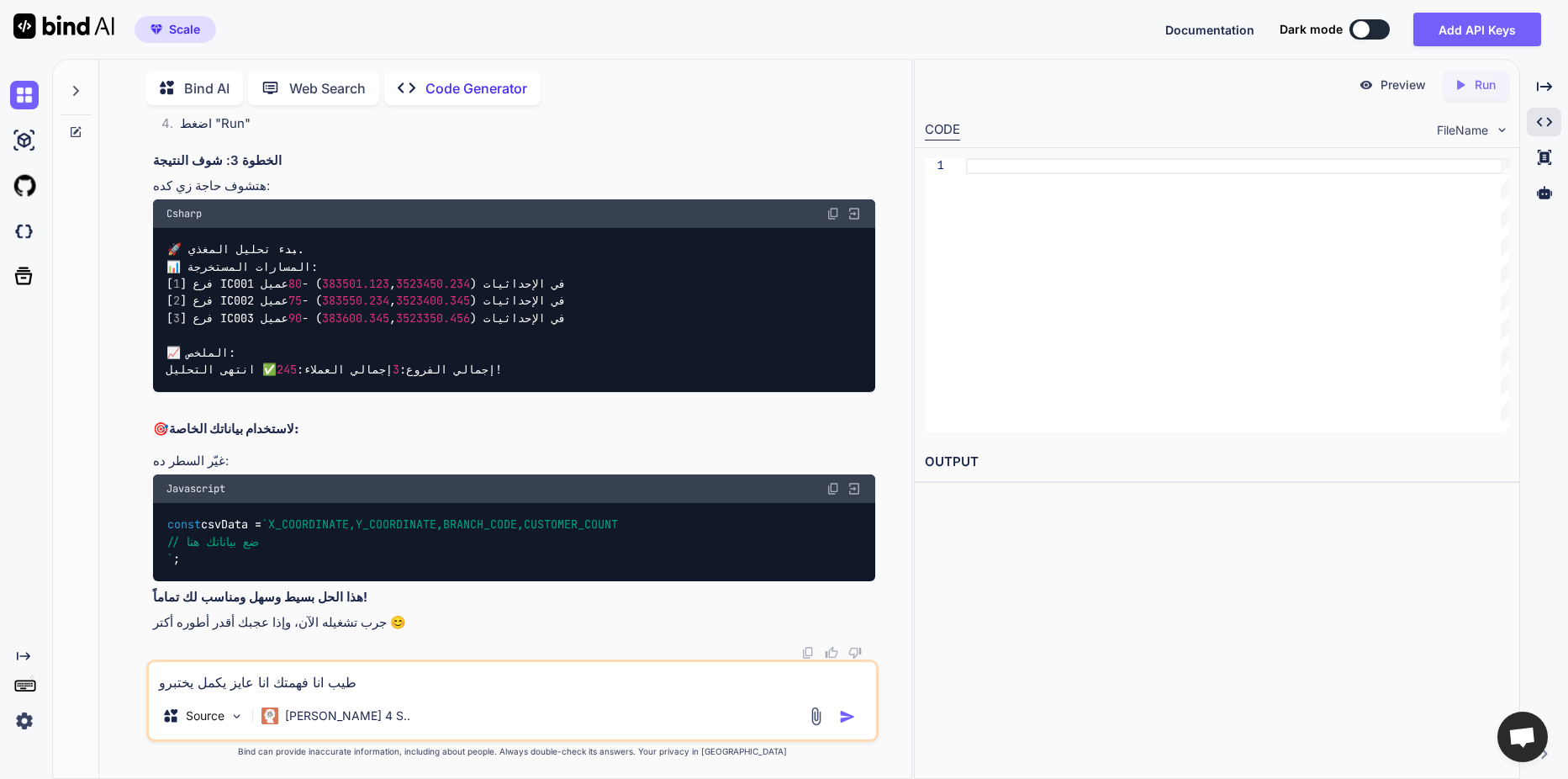
type textarea "x"
type textarea "طيب انا فهمتك انا عايز يكمل يختبر"
type textarea "x"
type textarea "طيب انا فهمتك انا عايز يكمل يختبر"
type textarea "x"
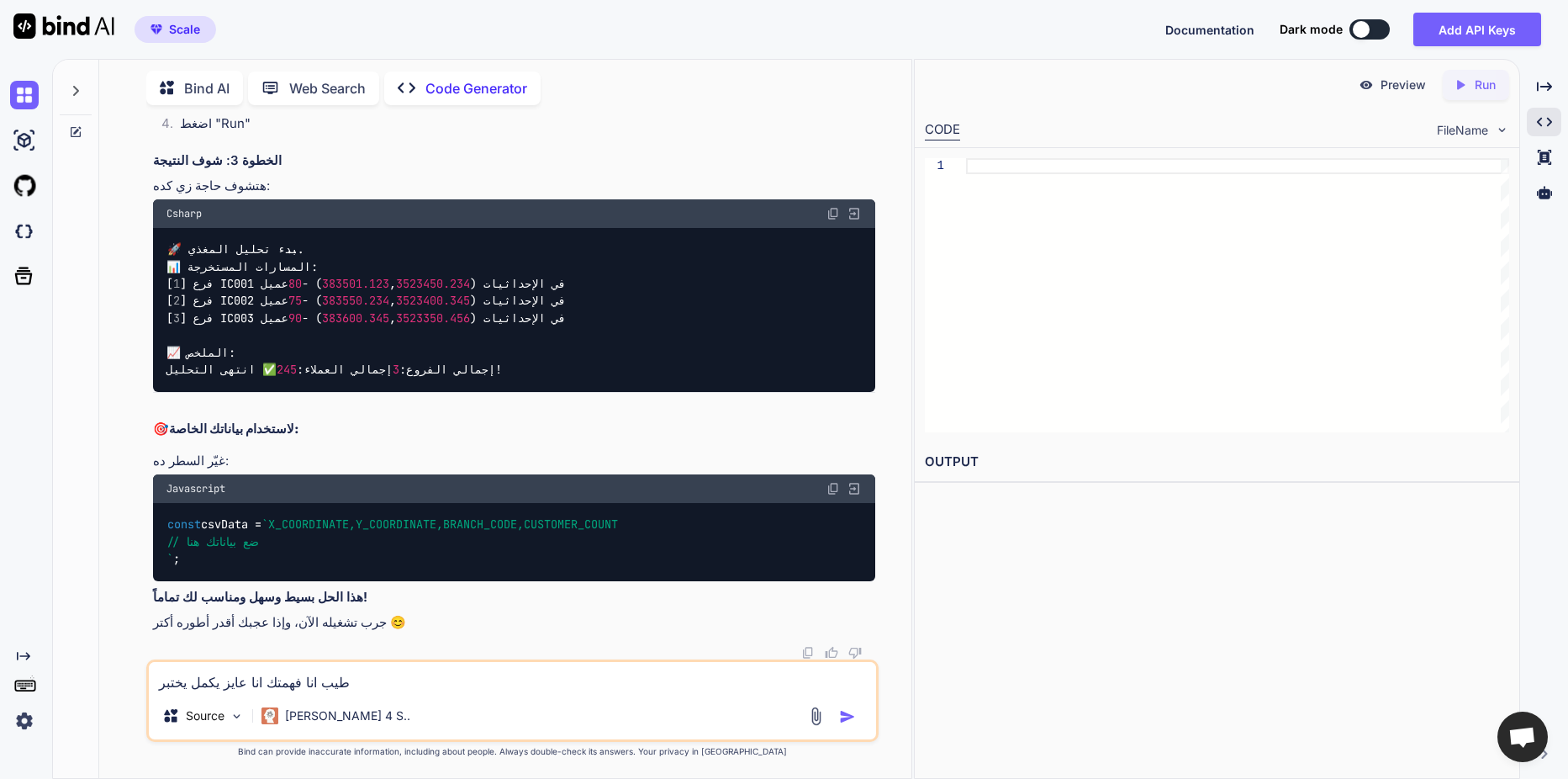
type textarea "طيب انا فهمتك انا عايز يكمل يختبر و"
type textarea "x"
type textarea "طيب انا فهمتك انا عايز يكمل يختبر و"
type textarea "x"
type textarea "طيب انا فهمتك انا عايز يكمل يختبر و ي"
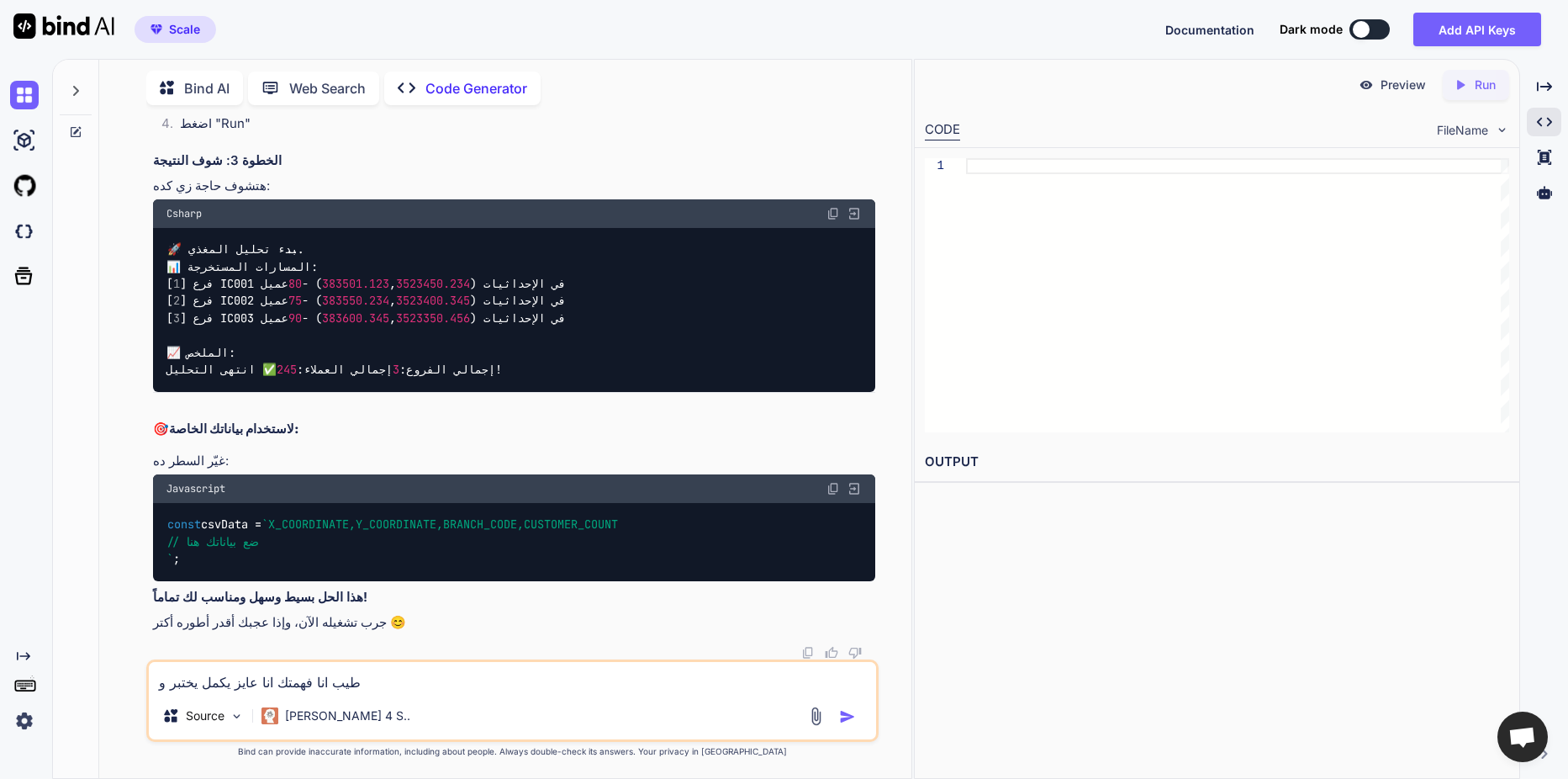
type textarea "x"
type textarea "طيب انا فهمتك انا عايز يكمل يختبر و يت"
type textarea "x"
type textarea "طيب انا فهمتك انا عايز يكمل يختبر و يتع"
type textarea "x"
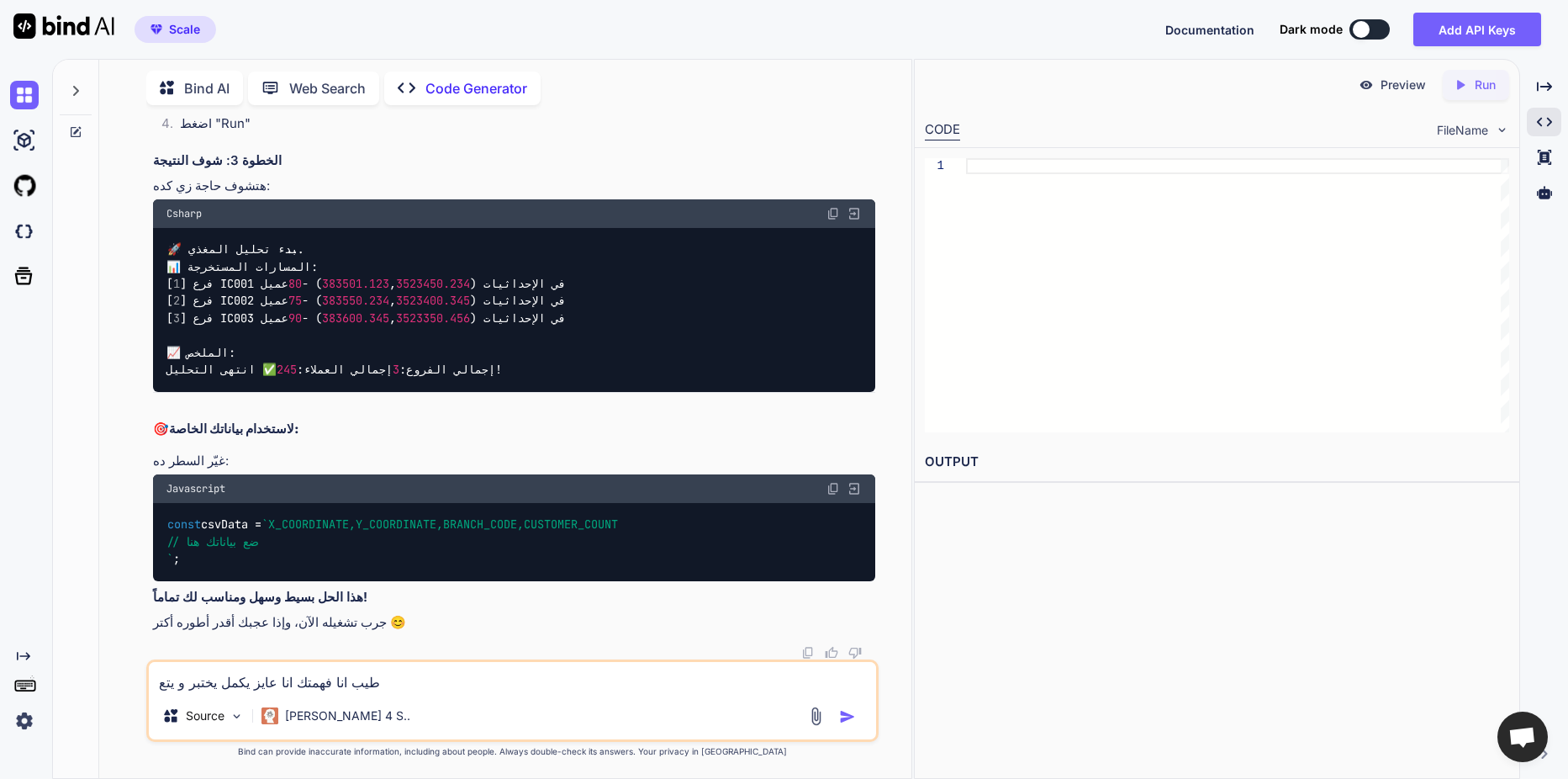
type textarea "طيب انا فهمتك انا عايز يكمل يختبر و يتعل"
type textarea "x"
type textarea "طيب انا فهمتك انا عايز يكمل يختبر و يتعلم"
type textarea "x"
type textarea "طيب انا فهمتك انا عايز يكمل يختبر و يتعلم"
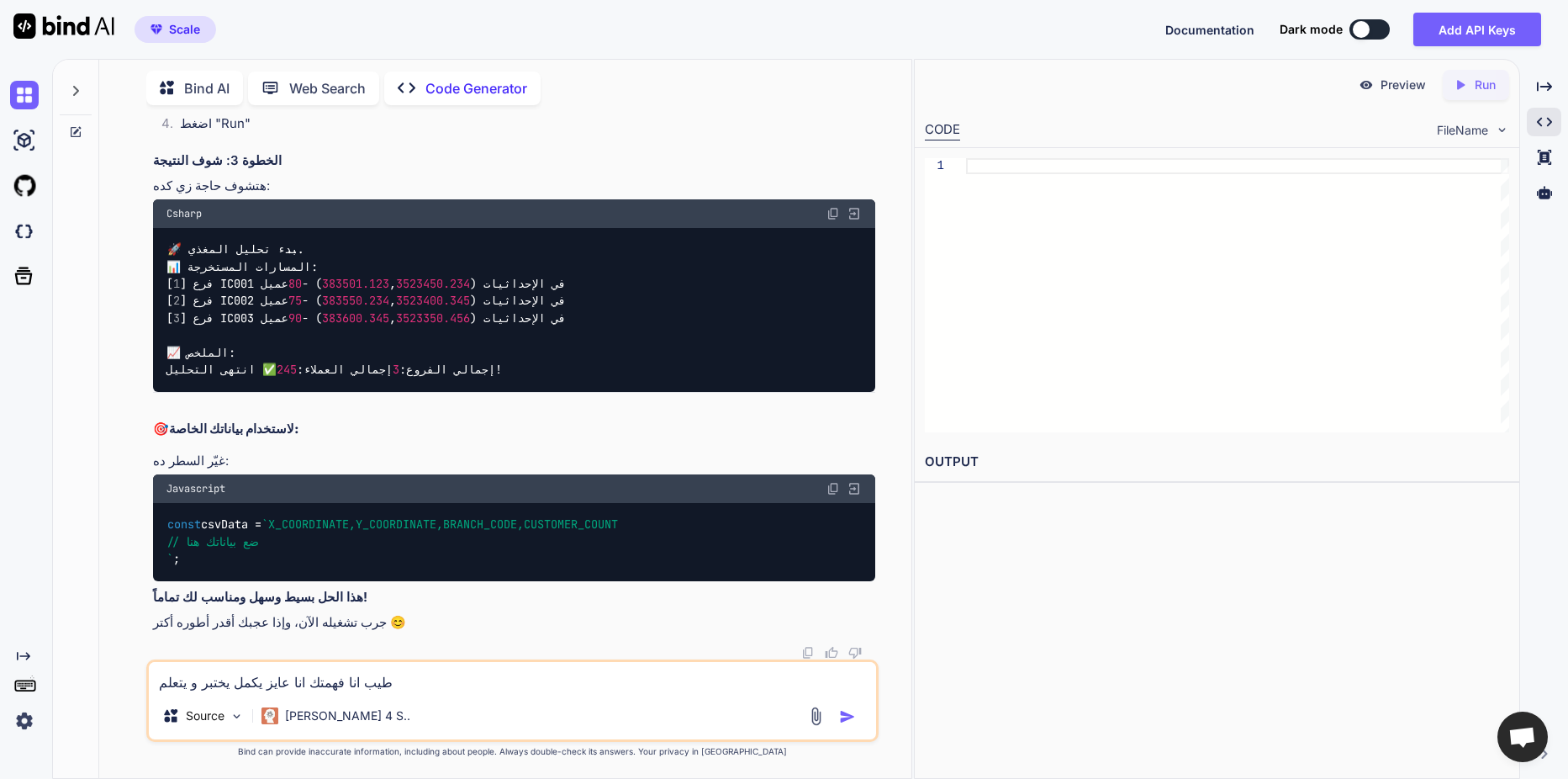
type textarea "x"
type textarea "طيب انا فهمتك انا عايز يكمل يختبر و يتعلم م"
type textarea "x"
type textarea "طيب انا فهمتك انا عايز يكمل يختبر و يتعلم من"
type textarea "x"
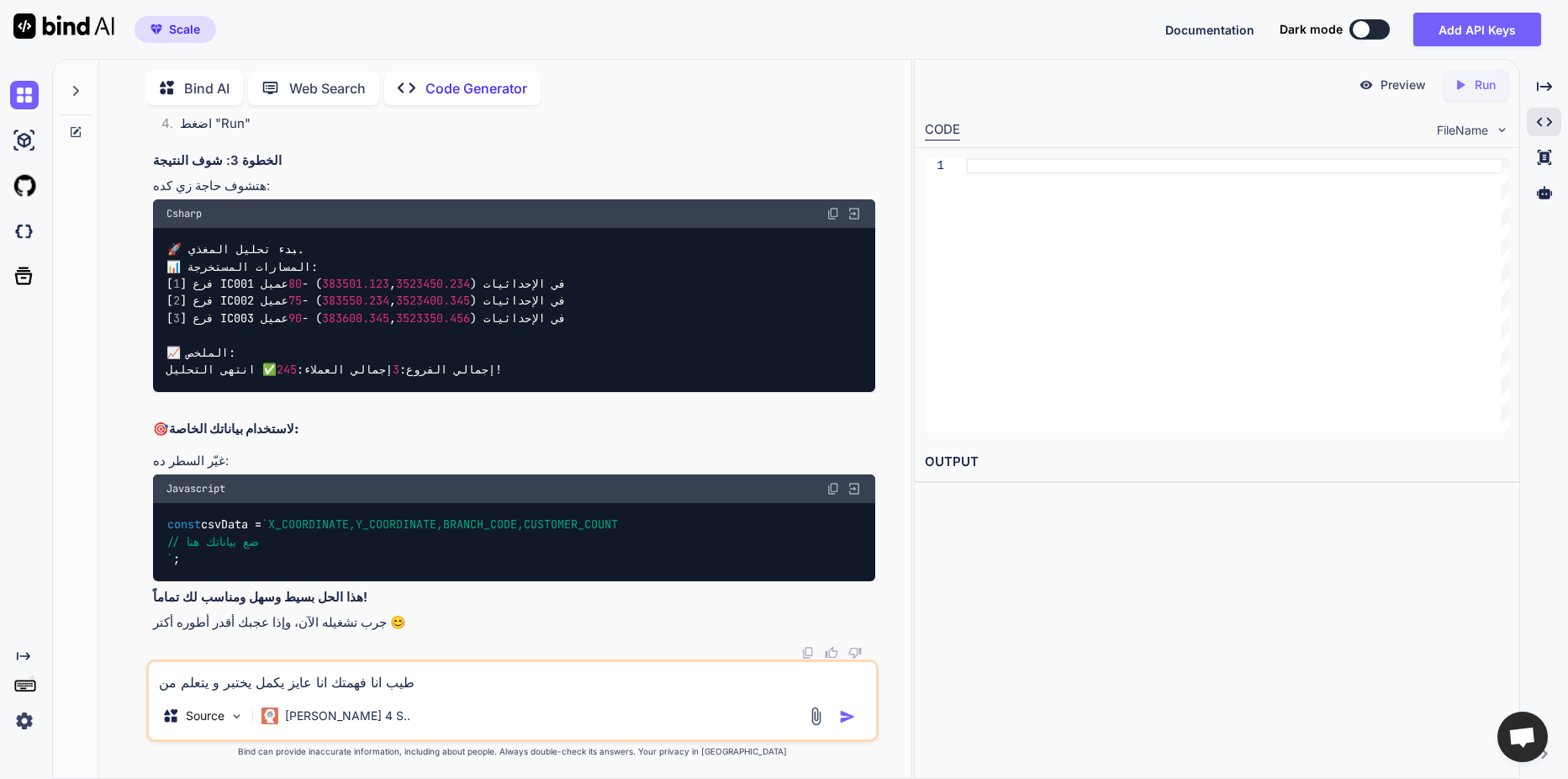
type textarea "طيب انا فهمتك انا عايز يكمل يختبر و يتعلم من"
type textarea "x"
type textarea "طيب انا فهمتك انا عايز يكمل يختبر و يتعلم من ا"
type textarea "x"
type textarea "طيب انا فهمتك انا عايز يكمل يختبر و يتعلم من ال"
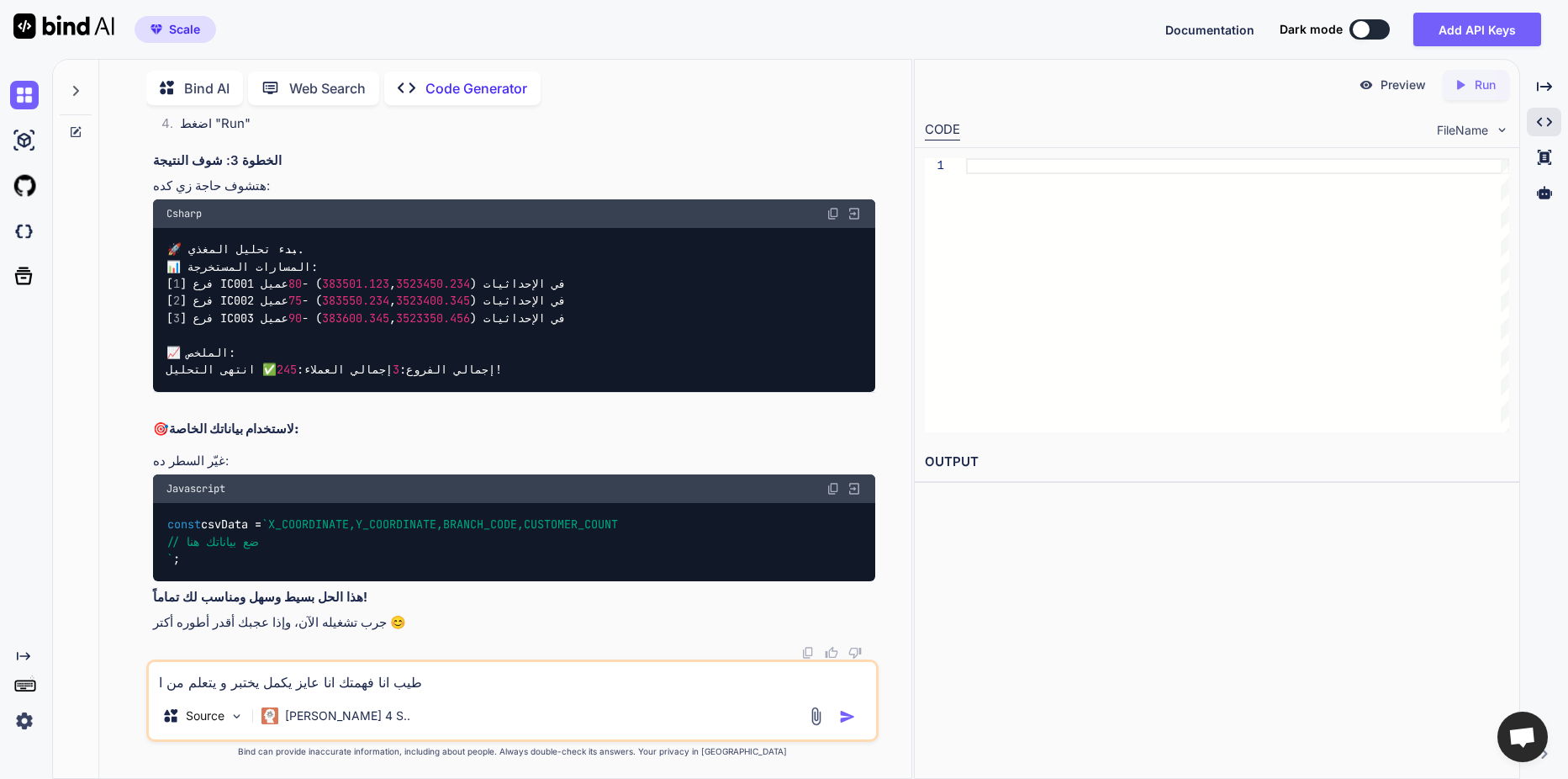
type textarea "x"
type textarea "طيب انا فهمتك انا عايز يكمل يختبر و يتعلم من الا"
type textarea "x"
type textarea "طيب انا فهمتك انا عايز يكمل يختبر و يتعلم من الاخ"
type textarea "x"
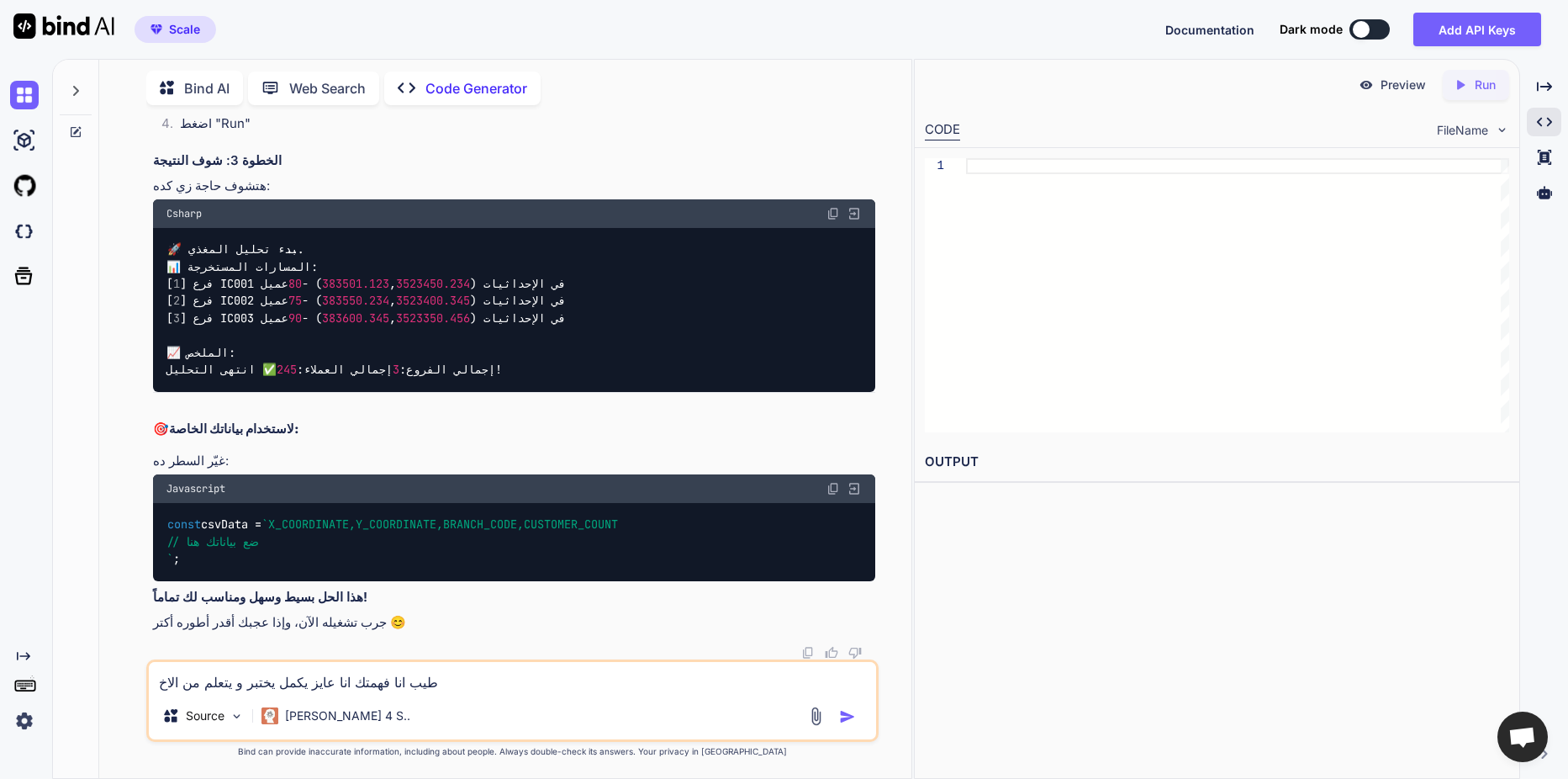
type textarea "طيب انا فهمتك انا عايز يكمل يختبر و يتعلم من الاخط"
type textarea "x"
type textarea "طيب انا فهمتك انا عايز يكمل يختبر و يتعلم من الاخطا"
type textarea "x"
type textarea "طيب انا فهمتك انا عايز يكمل يختبر و يتعلم من الاخطاء"
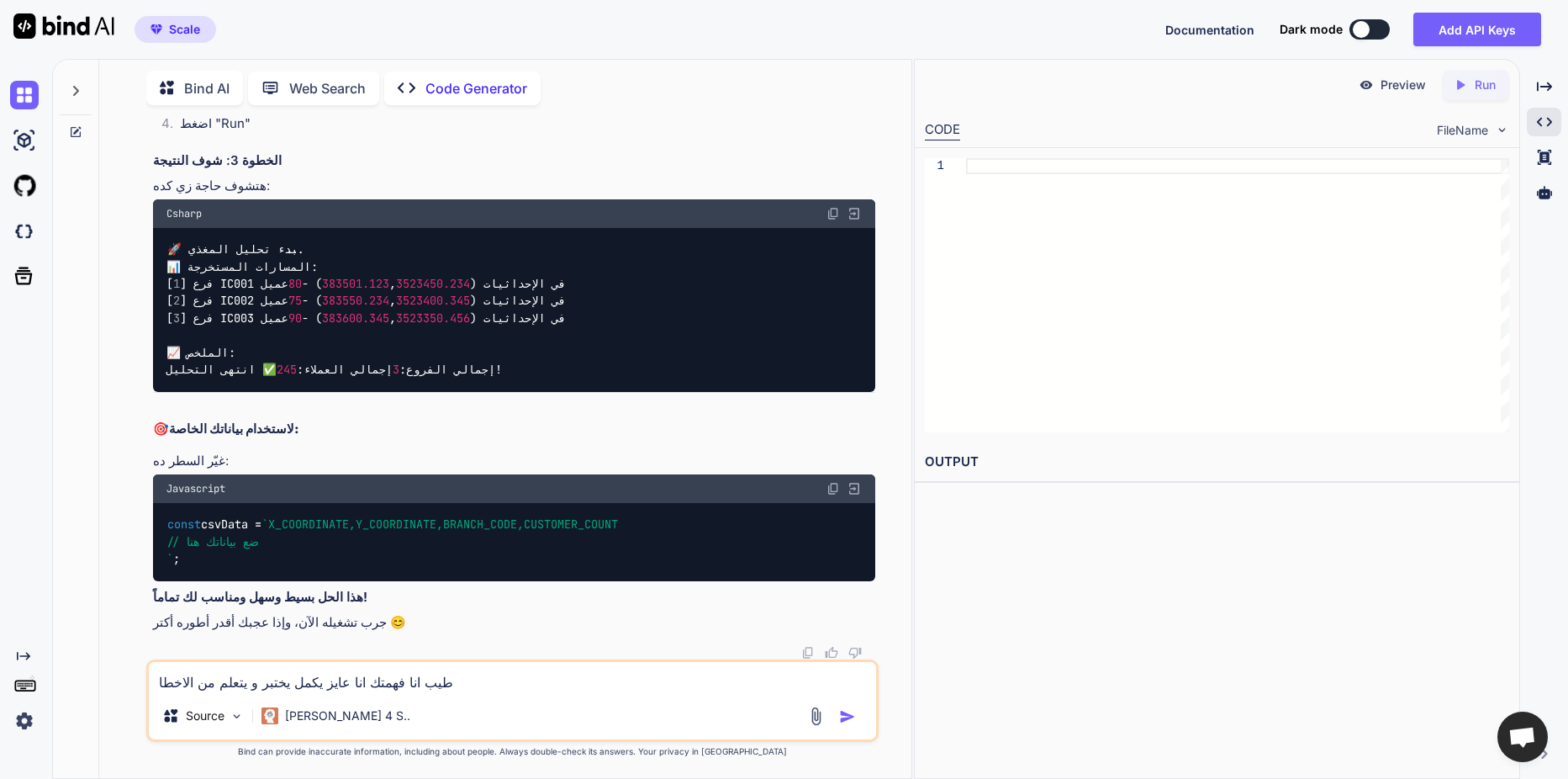
type textarea "x"
type textarea "طيب انا فهمتك انا عايز يكمل يختبر و يتعلم من الاخطاء"
type textarea "x"
type textarea "طيب انا فهمتك انا عايز يكمل يختبر و يتعلم من الاخطاء و"
type textarea "x"
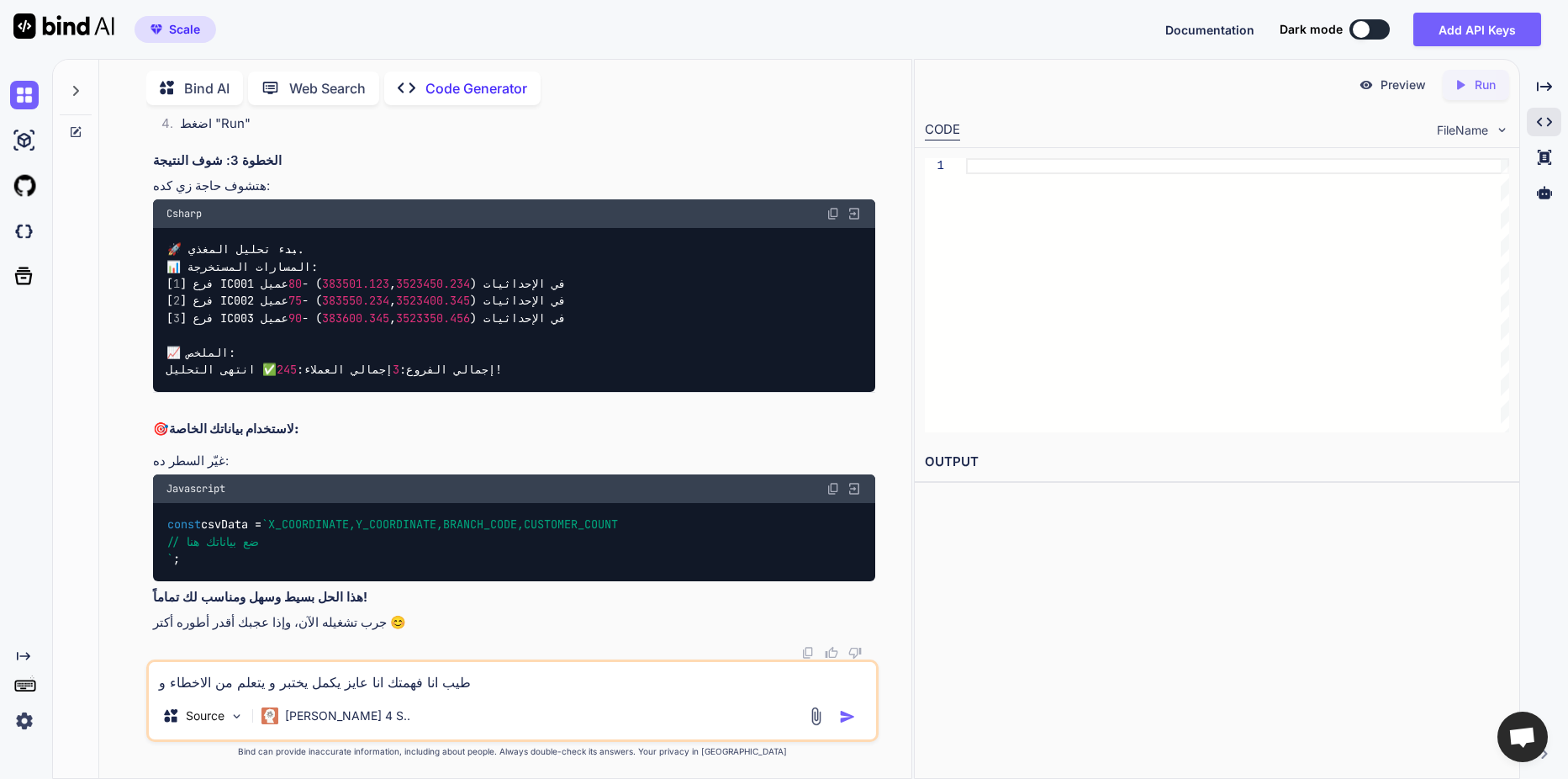
type textarea "طيب انا فهمتك انا عايز يكمل يختبر و يتعلم من الاخطاء و"
type textarea "x"
type textarea "طيب انا فهمتك انا عايز يكمل يختبر و يتعلم من الاخطاء و ي"
type textarea "x"
type textarea "طيب انا فهمتك انا عايز يكمل يختبر و يتعلم من الاخطاء و يط"
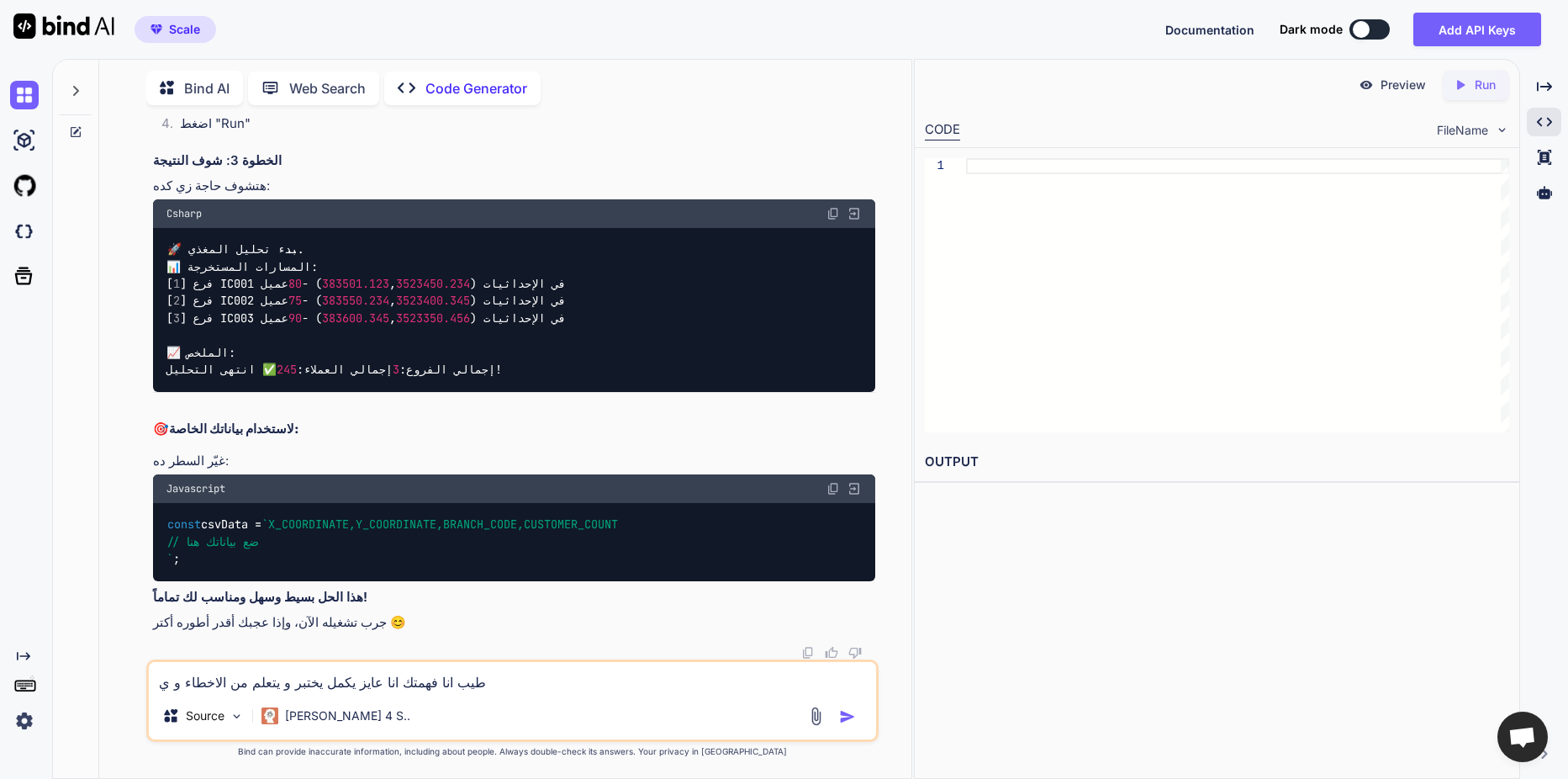
type textarea "x"
type textarea "طيب انا فهمتك انا عايز يكمل يختبر و يتعلم من الاخطاء و يطو"
type textarea "x"
type textarea "طيب انا فهمتك انا عايز يكمل يختبر و يتعلم من الاخطاء و يطور"
type textarea "x"
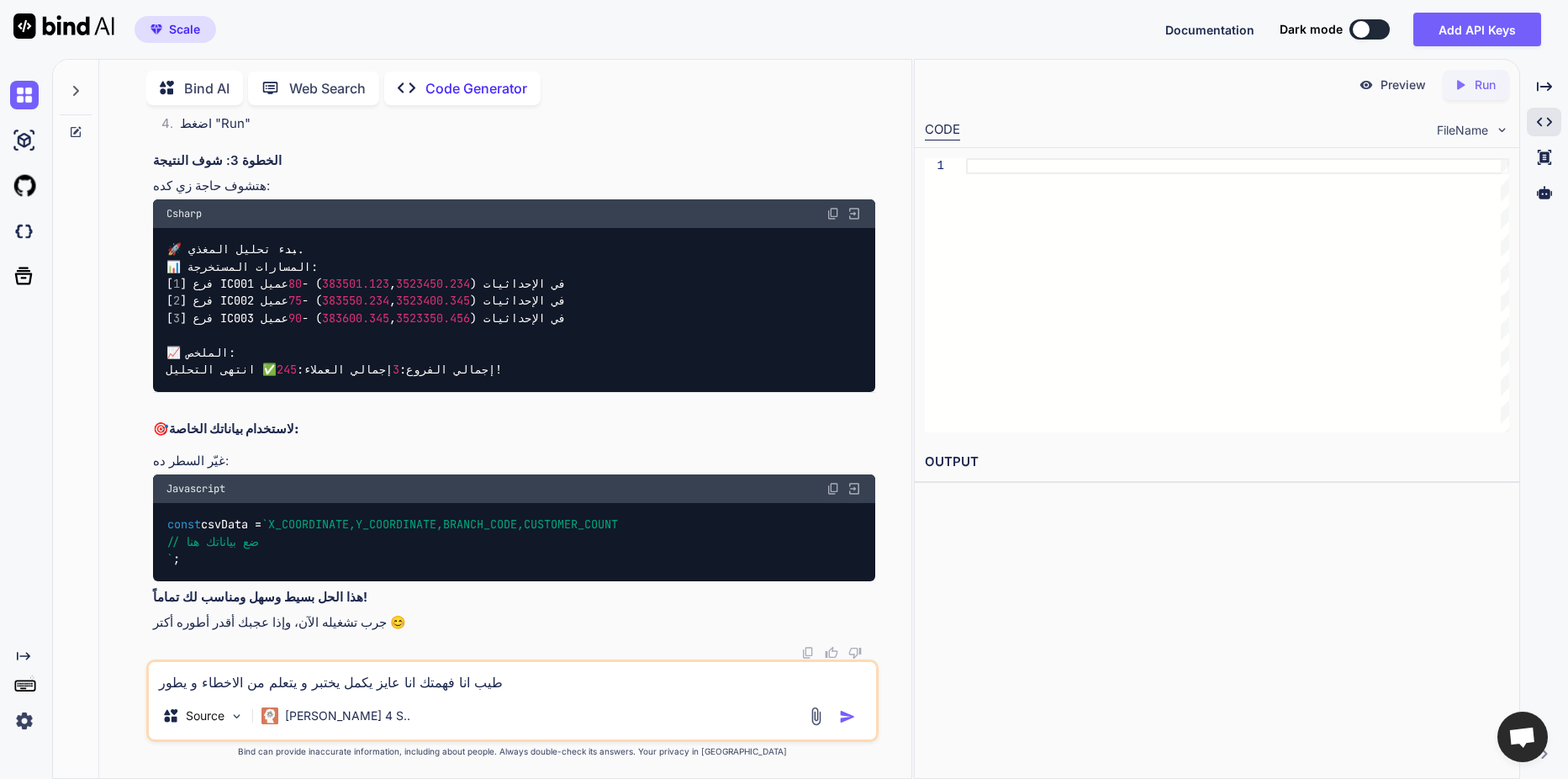
type textarea "طيب انا فهمتك انا عايز يكمل يختبر و يتعلم من الاخطاء و يطور"
type textarea "x"
type textarea "طيب انا فهمتك انا عايز يكمل يختبر و يتعلم من الاخطاء و يطور م"
type textarea "x"
type textarea "طيب انا فهمتك انا عايز يكمل يختبر و يتعلم من الاخطاء و يطور من"
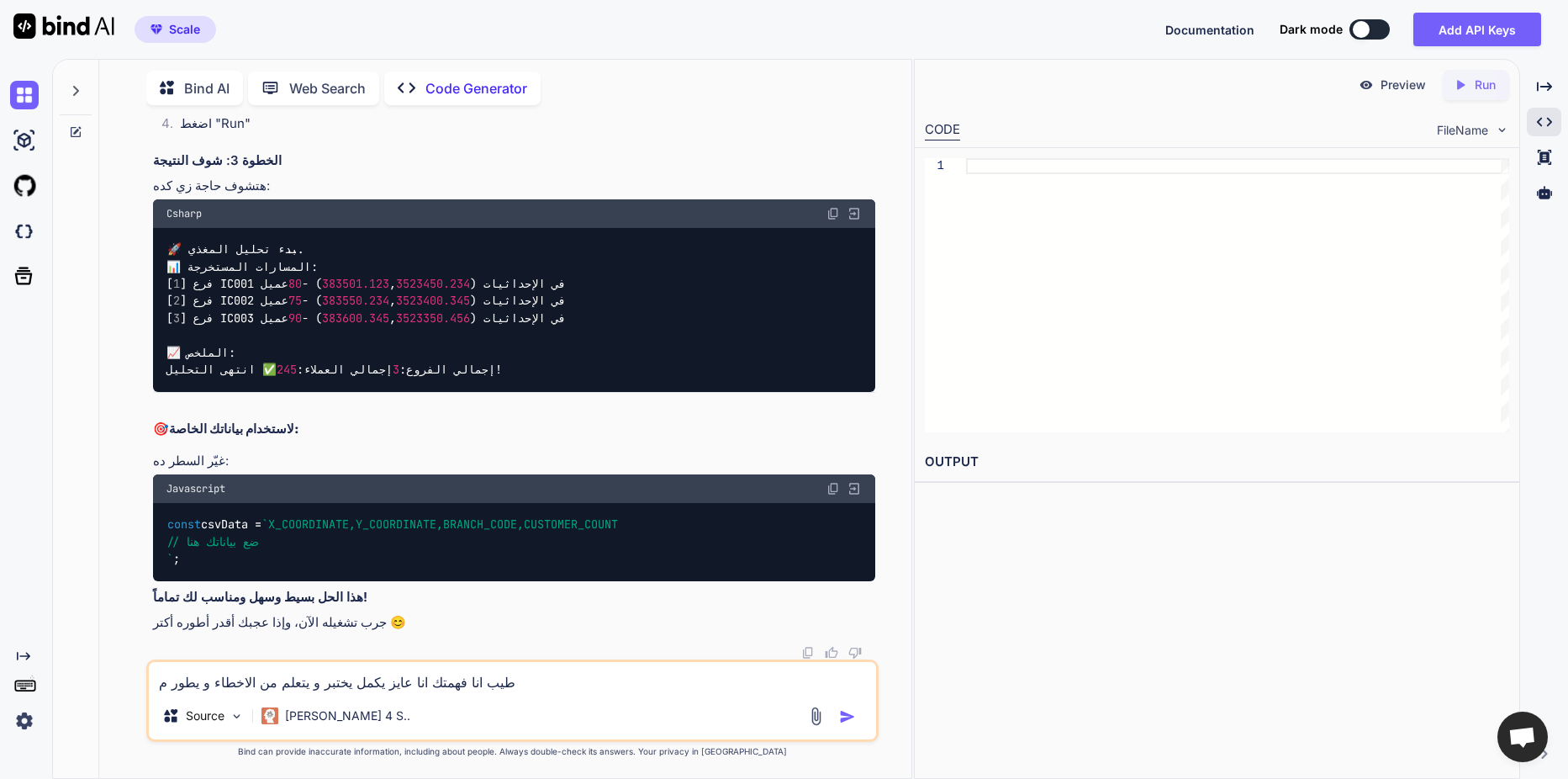
type textarea "x"
type textarea "طيب انا فهمتك انا عايز يكمل يختبر و يتعلم من الاخطاء و يطور من"
type textarea "x"
type textarea "طيب انا فهمتك انا عايز يكمل يختبر و يتعلم من الاخطاء و يطور من ن"
type textarea "x"
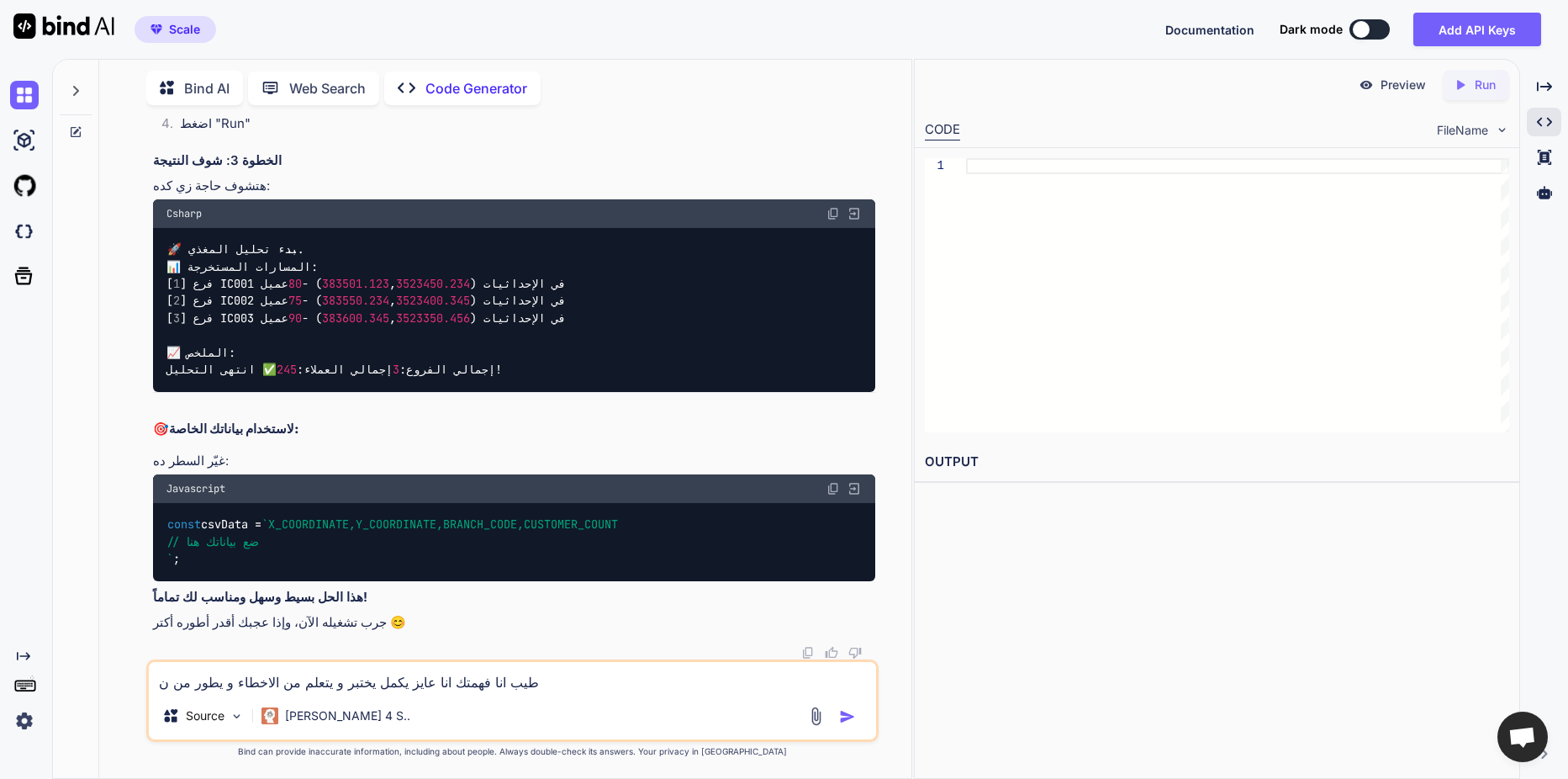
type textarea "طيب انا فهمتك انا عايز يكمل يختبر و يتعلم من الاخطاء و يطور من نف"
type textarea "x"
type textarea "طيب انا فهمتك انا عايز يكمل يختبر و يتعلم من الاخطاء و يطور من نفس"
type textarea "x"
type textarea "طيب انا فهمتك انا عايز يكمل يختبر و يتعلم من الاخطاء و يطور من نفسة"
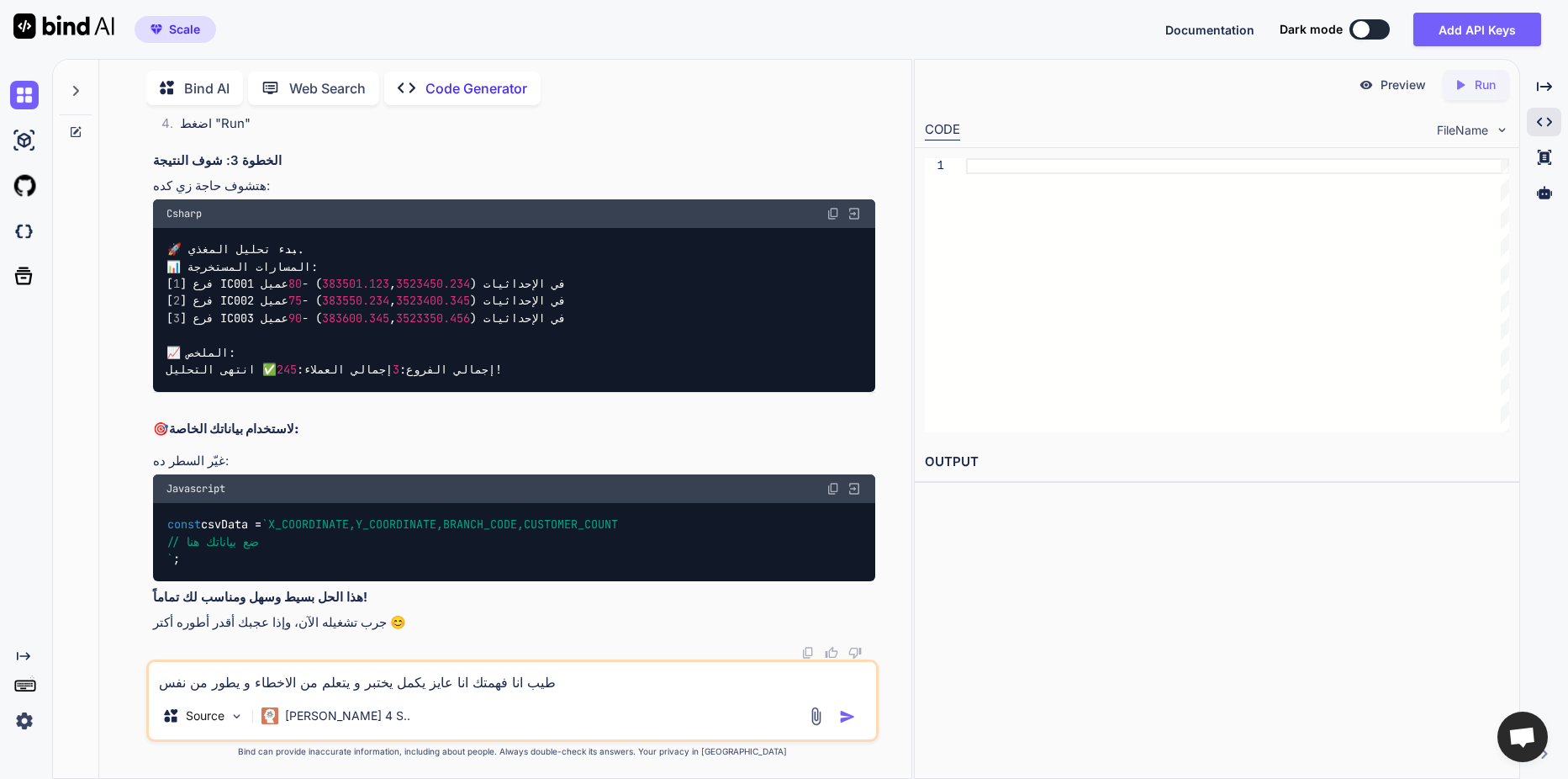
type textarea "x"
type textarea "طيب انا فهمتك انا عايز يكمل يختبر و يتعلم من الاخطاء و يطور من نفسة"
type textarea "x"
type textarea "طيب انا فهمتك انا عايز يكمل يختبر و يتعلم من الاخطاء و يطور من نفسة و"
type textarea "x"
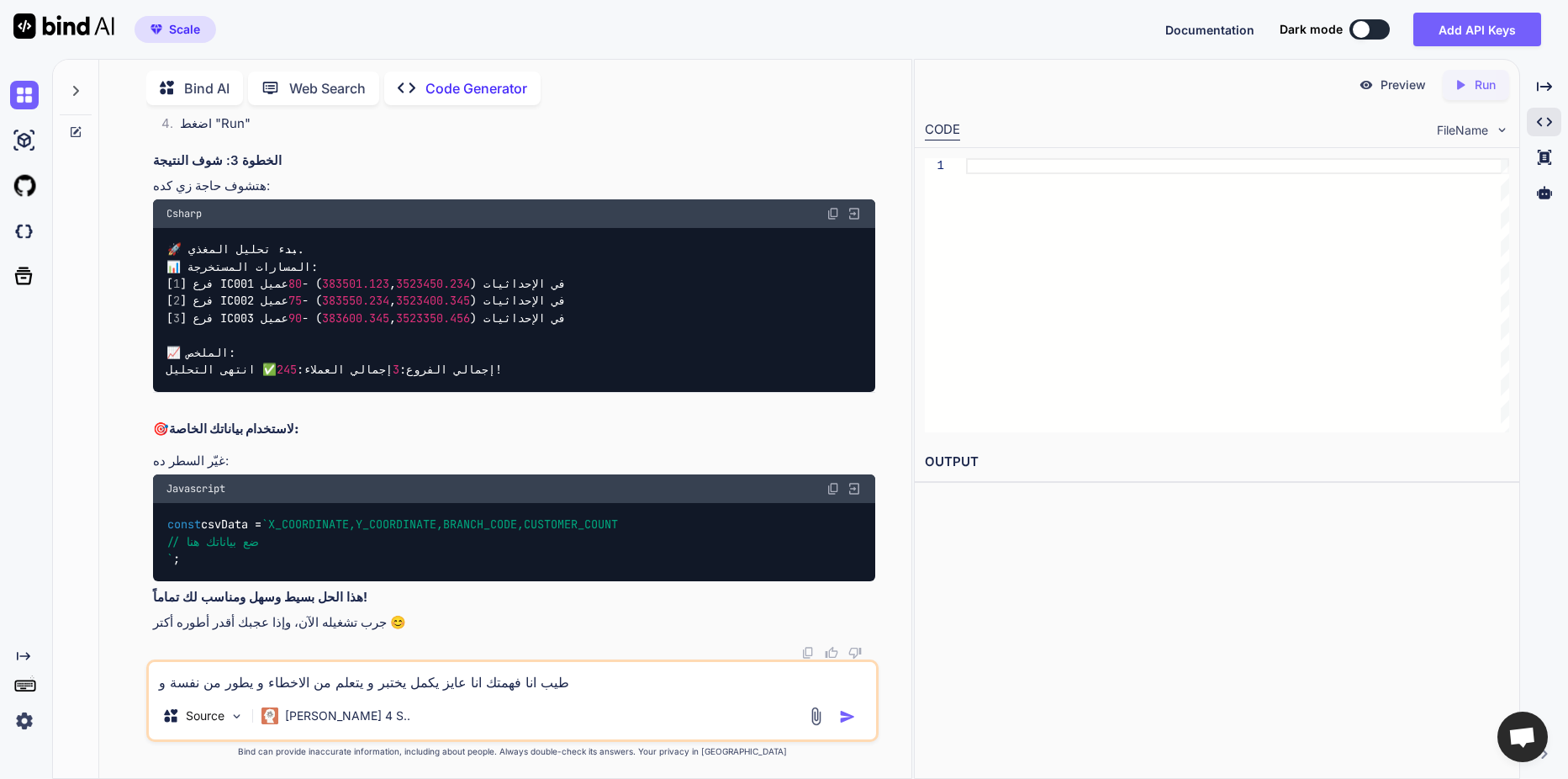
type textarea "طيب انا فهمتك انا عايز يكمل يختبر و يتعلم من الاخطاء و يطور من نفسة و"
type textarea "x"
type textarea "طيب انا فهمتك انا عايز يكمل يختبر و يتعلم من الاخطاء و يطور من نفسة و ل"
type textarea "x"
type textarea "طيب انا فهمتك انا عايز يكمل يختبر و يتعلم من الاخطاء و يطور من نفسة و لو"
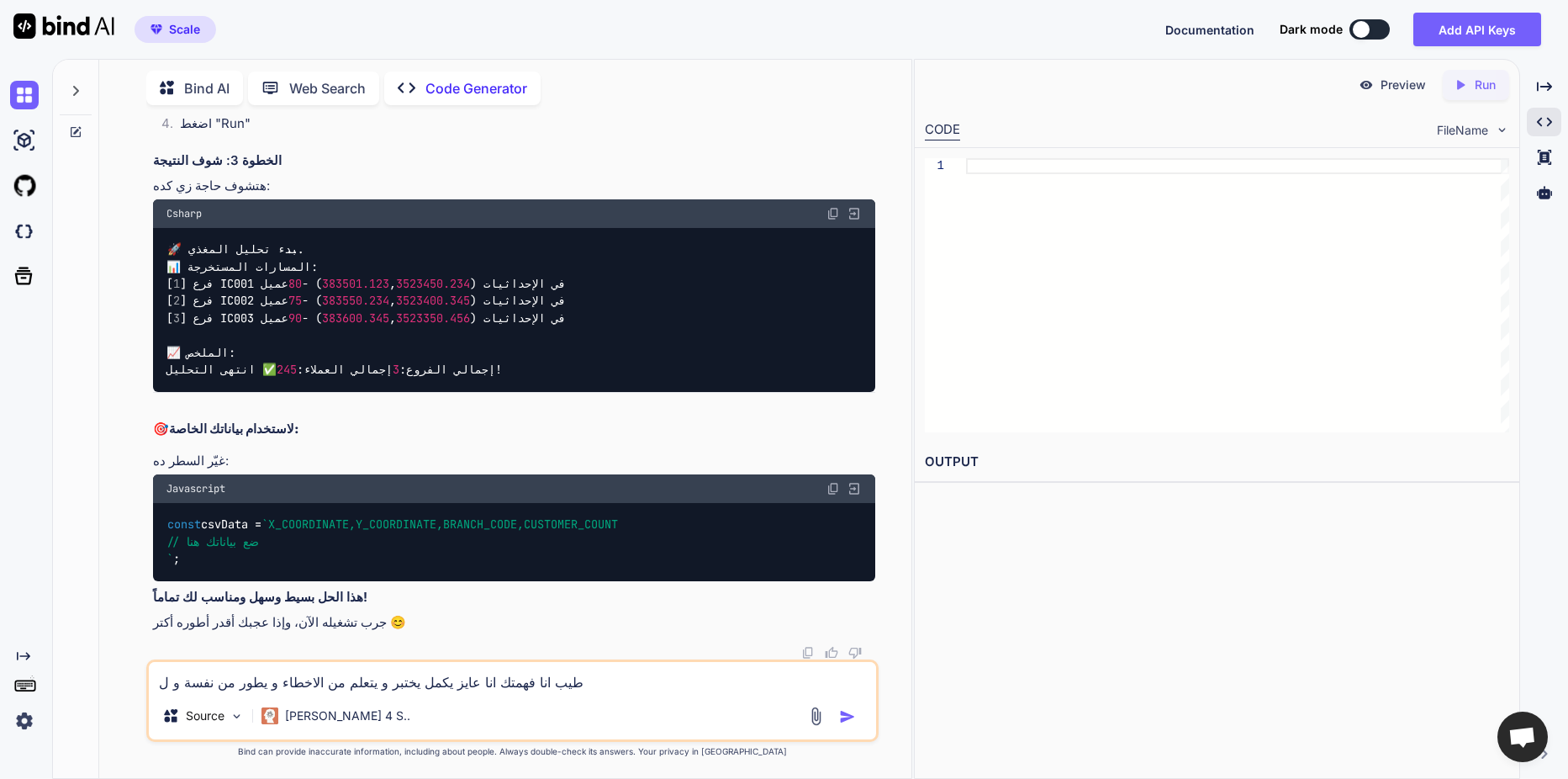
type textarea "x"
type textarea "طيب انا فهمتك انا عايز يكمل يختبر و يتعلم من الاخطاء و يطور من نفسة و لوح"
type textarea "x"
type textarea "طيب انا فهمتك انا عايز يكمل يختبر و يتعلم من الاخطاء و يطور من نفسة و لوحد"
type textarea "x"
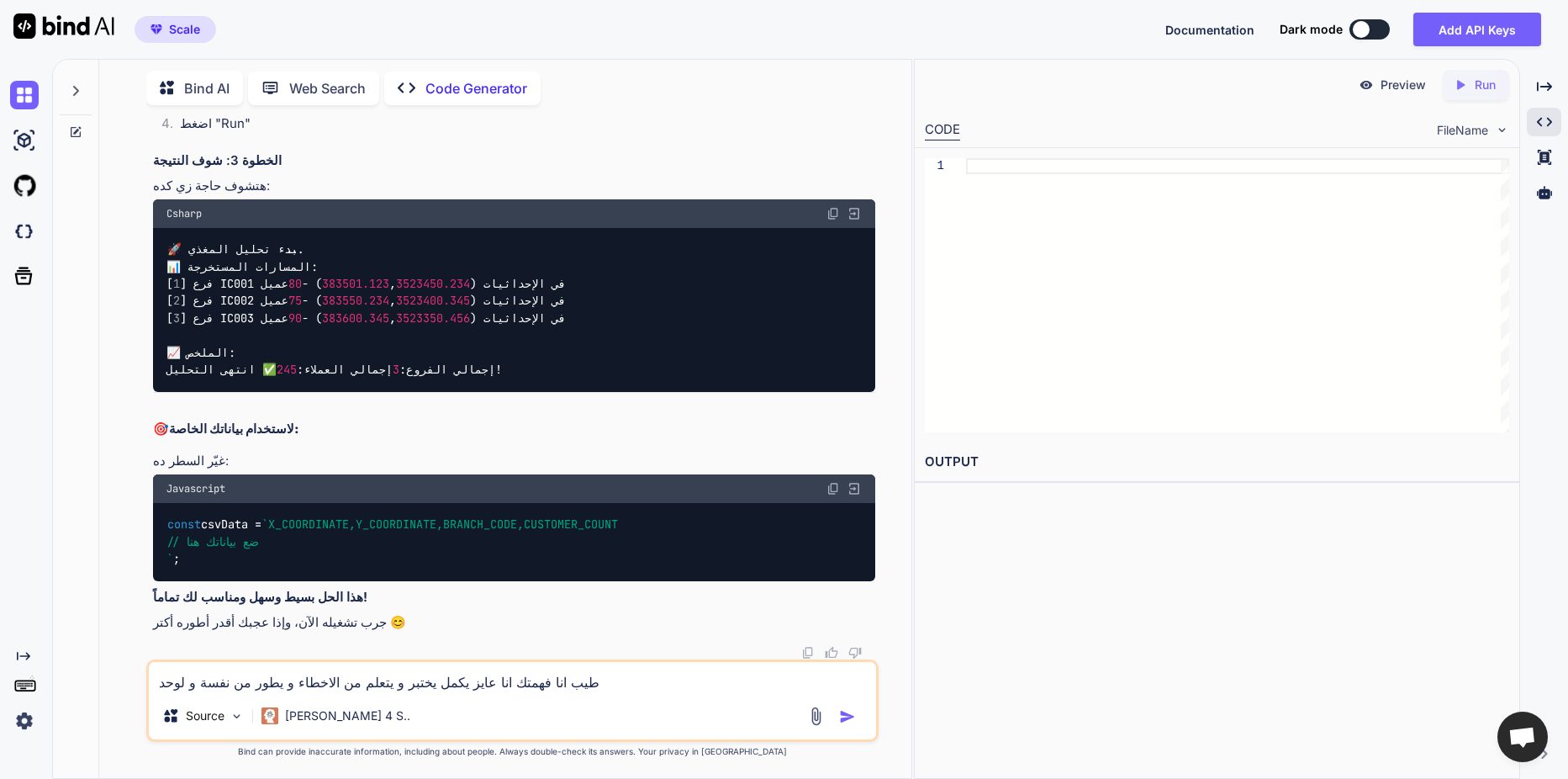
type textarea "طيب انا فهمتك انا عايز يكمل يختبر و يتعلم من الاخطاء و يطور من نفسة و لوحدة"
type textarea "x"
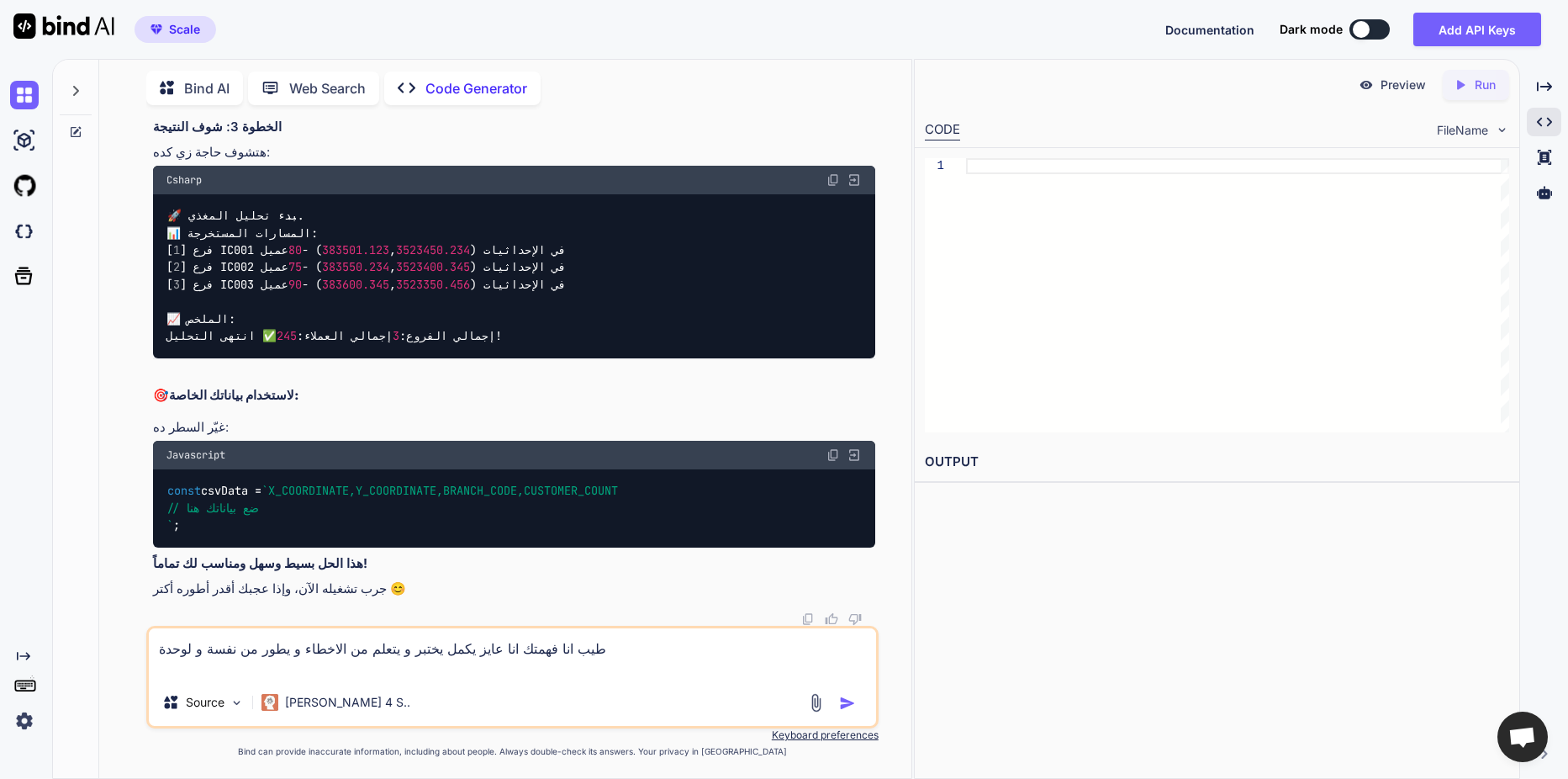
type textarea "طيب انا فهمتك انا عايز يكمل يختبر و يتعلم من الاخطاء و يطور من نفسة و لوحدة ا"
type textarea "x"
type textarea "طيب انا فهمتك انا عايز يكمل يختبر و يتعلم من الاخطاء و يطور من نفسة و لوحدة ان"
type textarea "x"
type textarea "طيب انا فهمتك انا عايز يكمل يختبر و يتعلم من الاخطاء و يطور من نفسة و لوحدة انت"
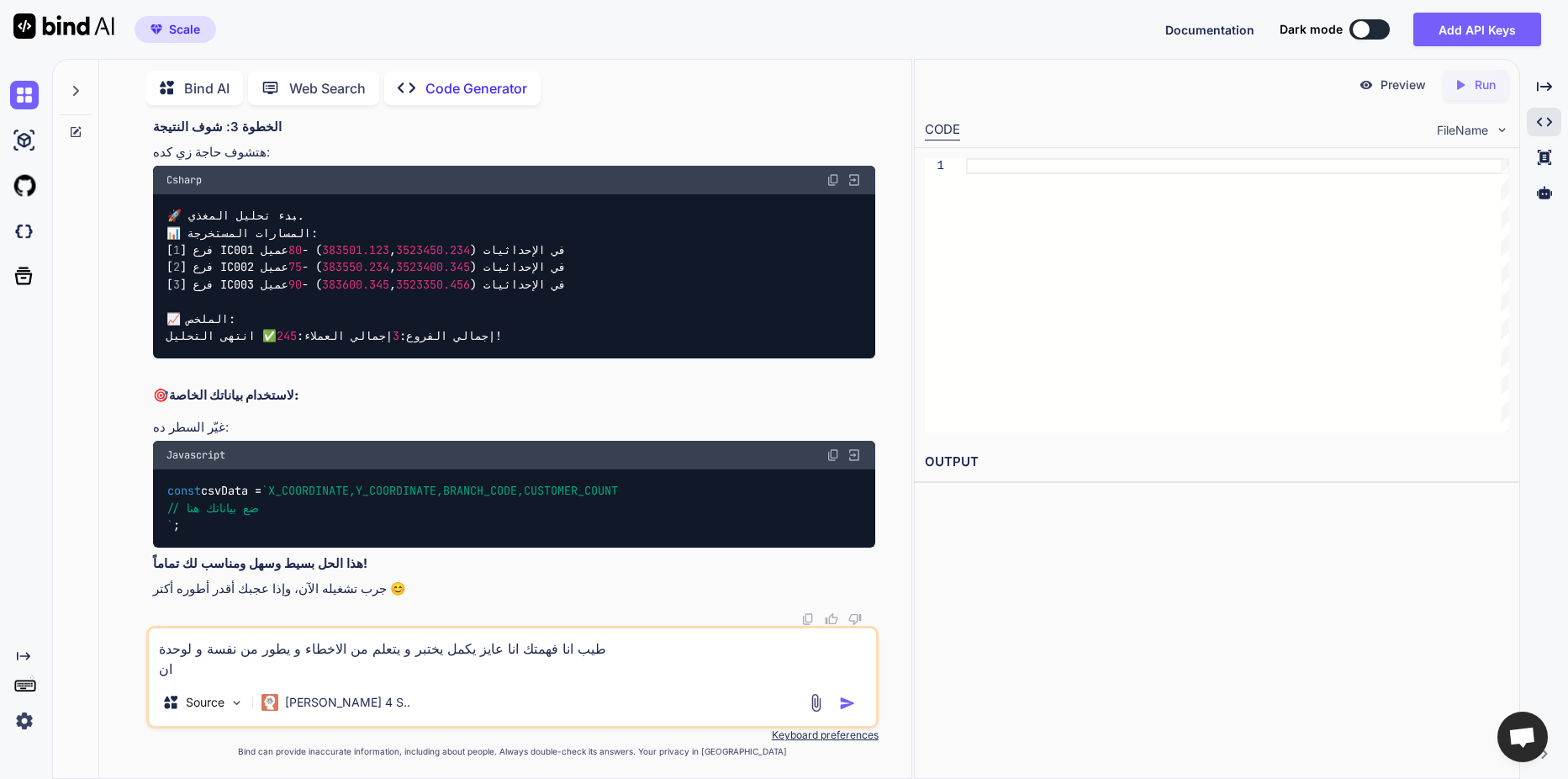
type textarea "x"
type textarea "طيب انا فهمتك انا عايز يكمل يختبر و يتعلم من الاخطاء و يطور من نفسة و لوحدة انت"
type textarea "x"
type textarea "طيب انا فهمتك انا عايز يكمل يختبر و يتعلم من الاخطاء و يطور من نفسة و لوحدة انت…"
type textarea "x"
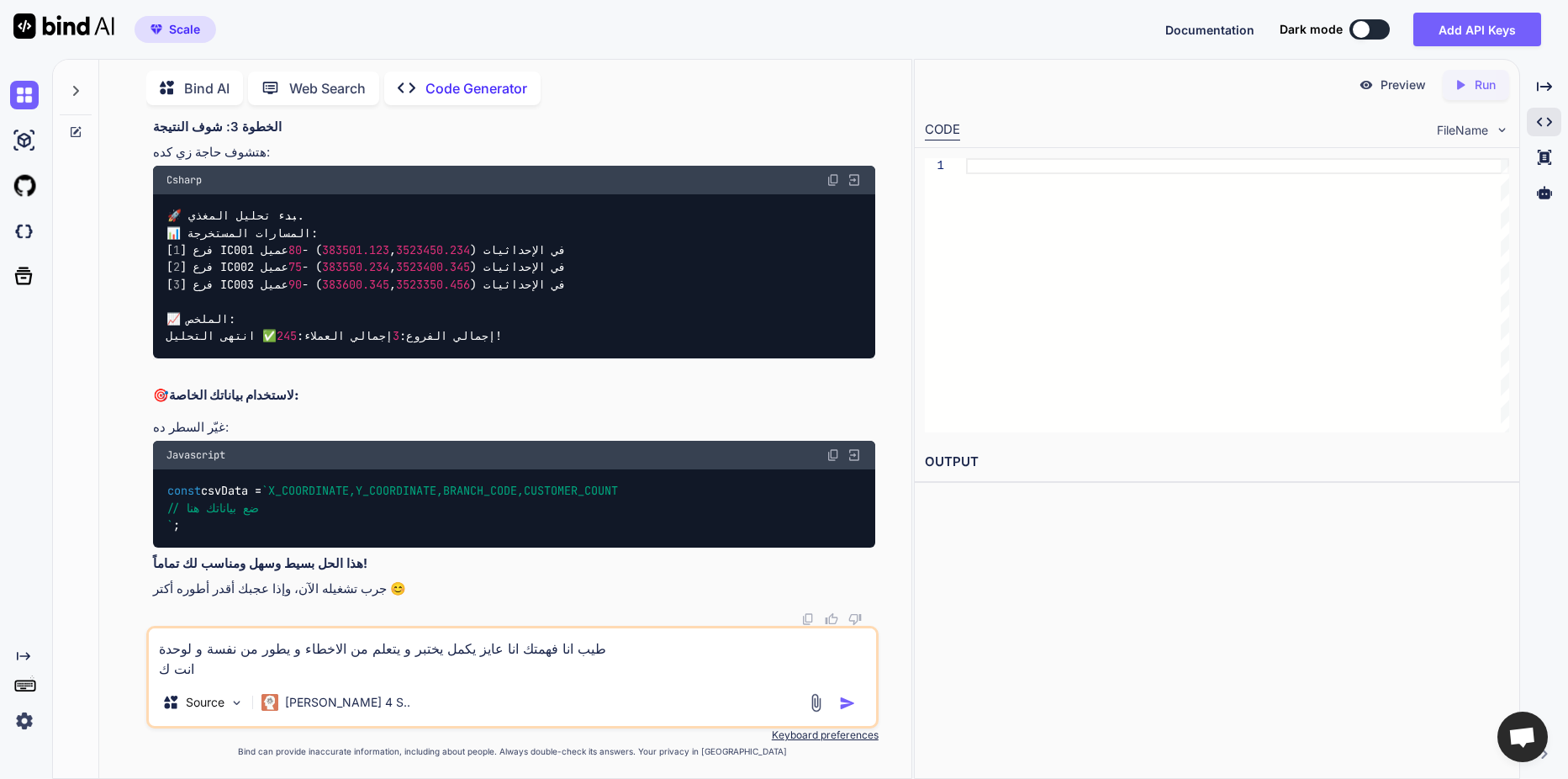
type textarea "طيب انا فهمتك انا عايز يكمل يختبر و يتعلم من الاخطاء و يطور من نفسة و لوحدة انت…"
type textarea "x"
type textarea "طيب انا فهمتك انا عايز يكمل يختبر و يتعلم من الاخطاء و يطور من نفسة و لوحدة انت…"
type textarea "x"
type textarea "طيب انا فهمتك انا عايز يكمل يختبر و يتعلم من الاخطاء و يطور من نفسة و لوحدة انت…"
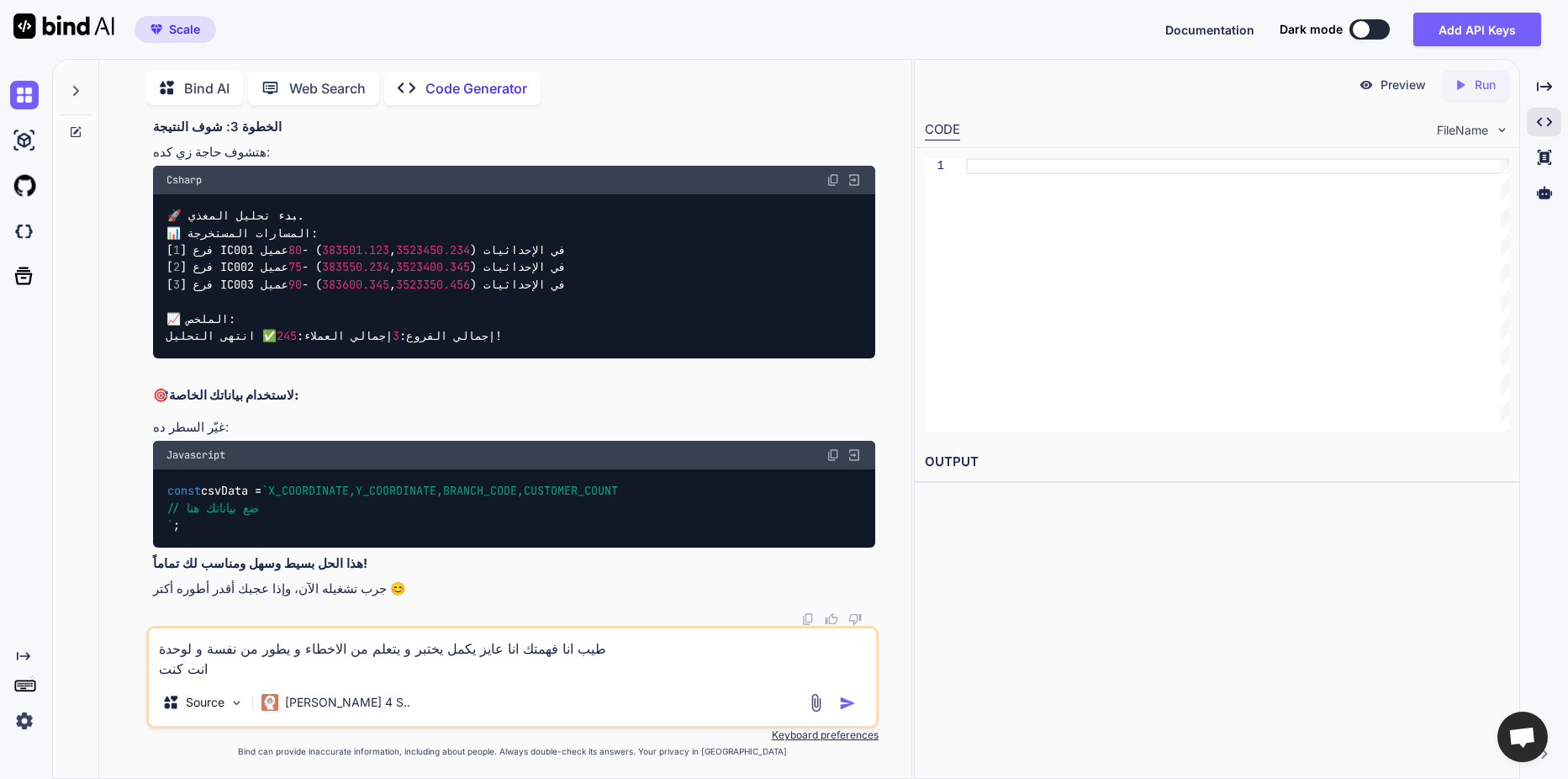
type textarea "x"
type textarea "طيب انا فهمتك انا عايز يكمل يختبر و يتعلم من الاخطاء و يطور من نفسة و لوحدة انت…"
type textarea "x"
type textarea "طيب انا فهمتك انا عايز يكمل يختبر و يتعلم من الاخطاء و يطور من نفسة و لوحدة انت…"
type textarea "x"
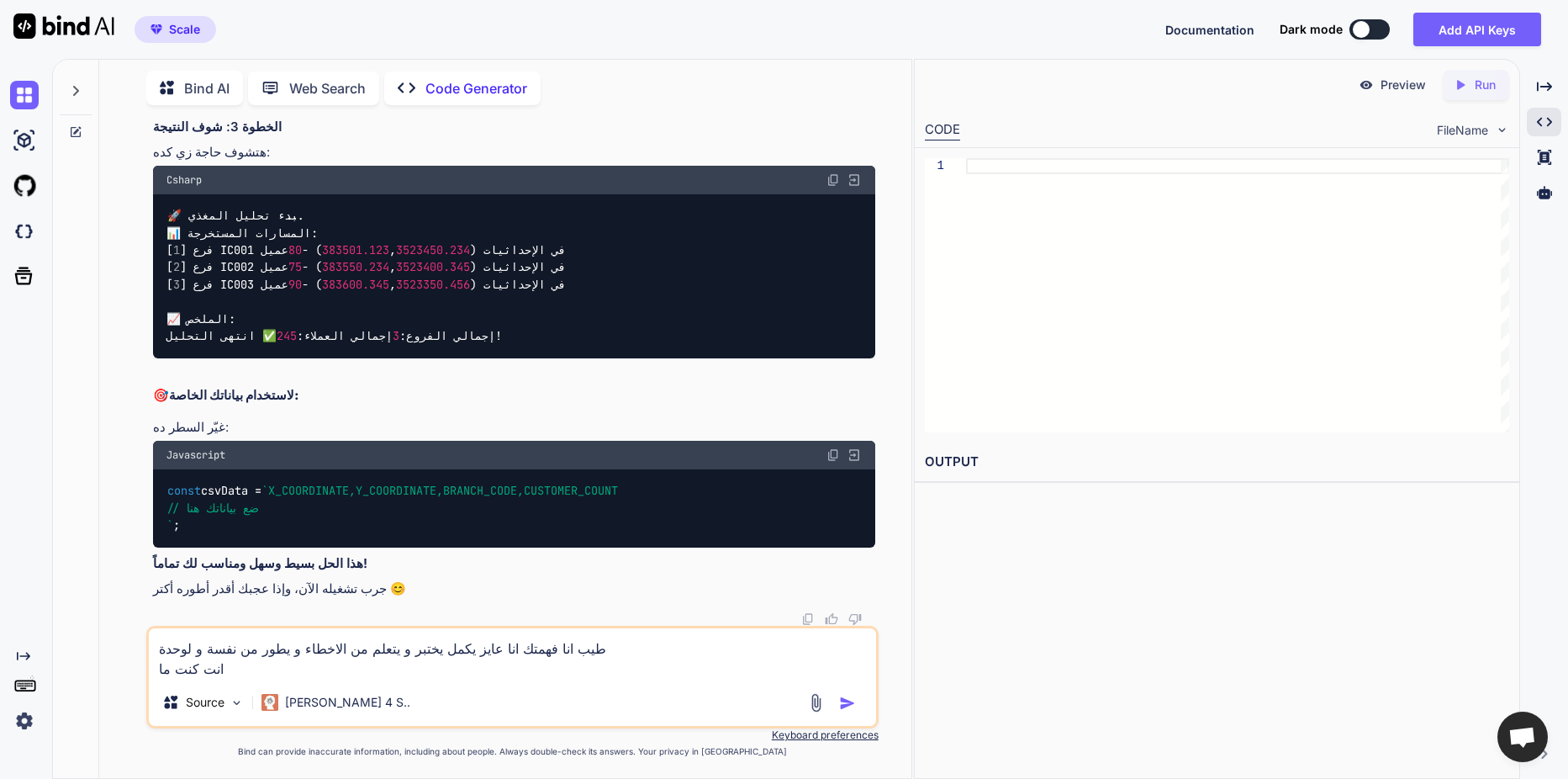
type textarea "طيب انا فهمتك انا عايز يكمل يختبر و يتعلم من الاخطاء و يطور من نفسة و لوحدة انت…"
type textarea "x"
type textarea "طيب انا فهمتك انا عايز يكمل يختبر و يتعلم من الاخطاء و يطور من نفسة و لوحدة انت…"
type textarea "x"
type textarea "طيب انا فهمتك انا عايز يكمل يختبر و يتعلم من الاخطاء و يطور من نفسة و لوحدة انت…"
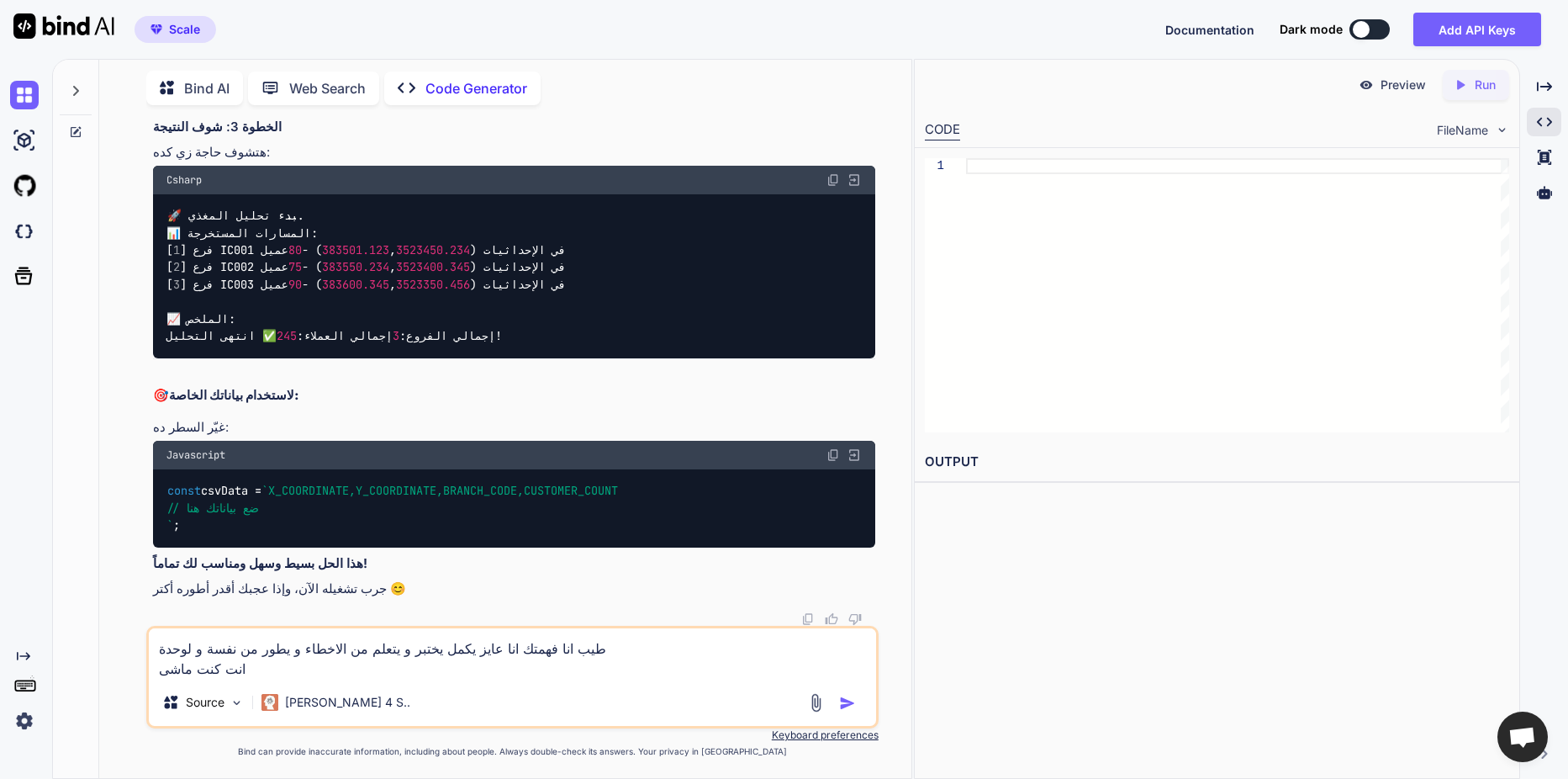
type textarea "x"
type textarea "طيب انا فهمتك انا عايز يكمل يختبر و يتعلم من الاخطاء و يطور من نفسة و لوحدة انت…"
type textarea "x"
type textarea "طيب انا فهمتك انا عايز يكمل يختبر و يتعلم من الاخطاء و يطور من نفسة و لوحدة انت…"
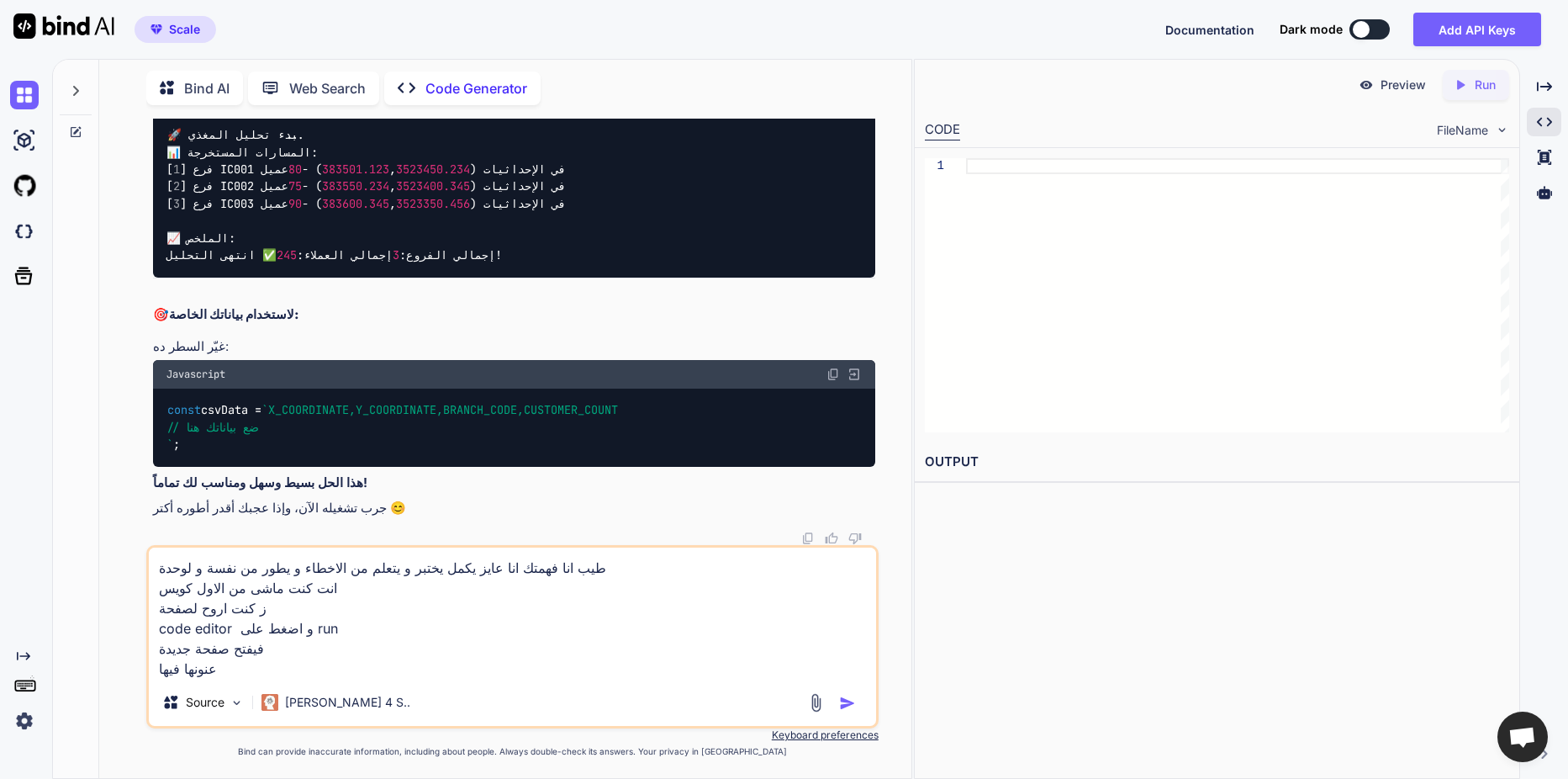
click at [337, 637] on textarea "طيب انا فهمتك انا عايز يكمل يختبر و يتعلم من الاخطاء و يطور من نفسة و لوحدة انت…" at bounding box center [512, 613] width 727 height 131
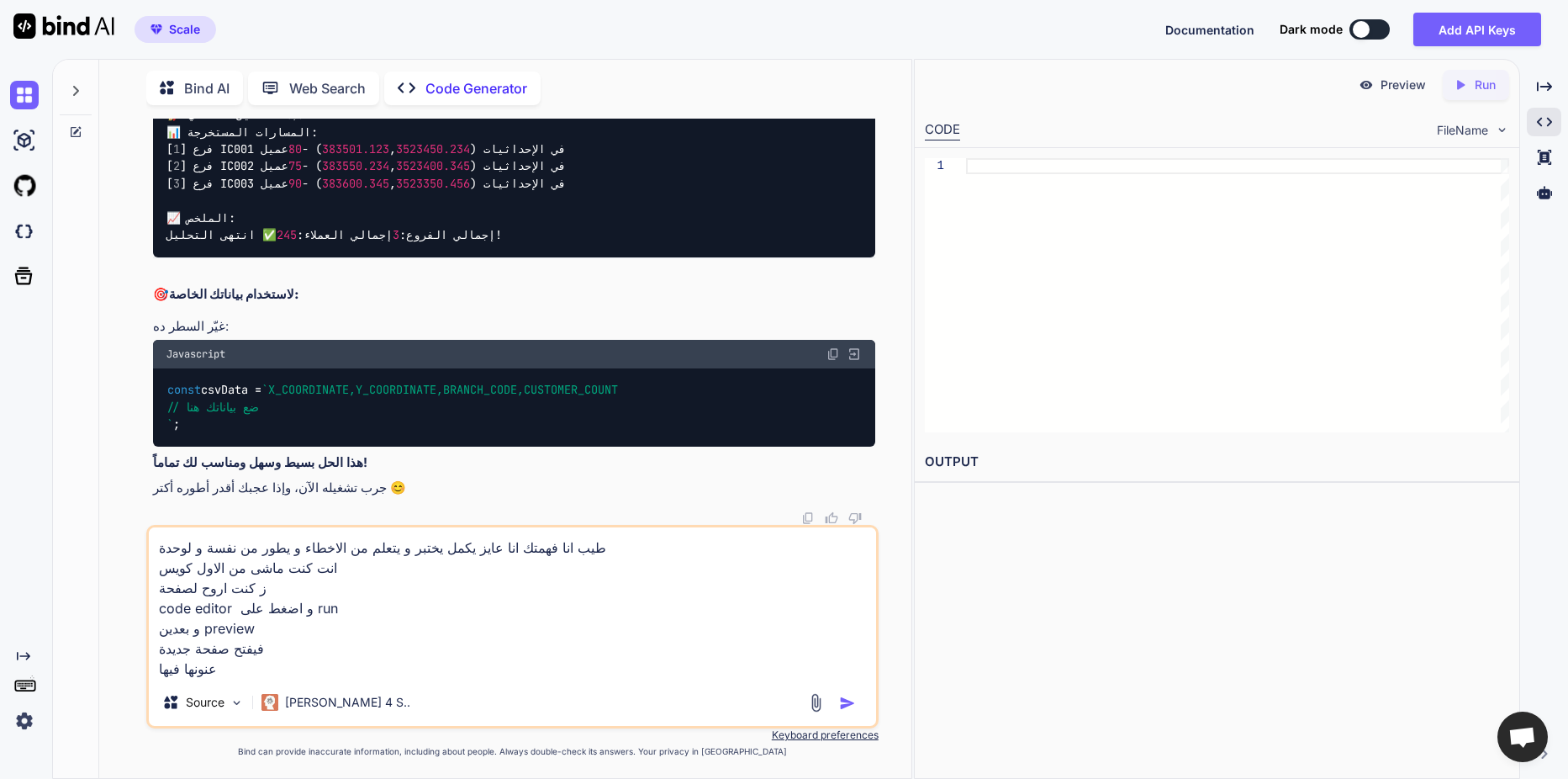
click at [300, 651] on textarea "طيب انا فهمتك انا عايز يكمل يختبر و يتعلم من الاخطاء و يطور من نفسة و لوحدة انت…" at bounding box center [512, 603] width 727 height 151
click at [296, 667] on textarea "طيب انا فهمتك انا عايز يكمل يختبر و يتعلم من الاخطاء و يطور من نفسة و لوحدة انت…" at bounding box center [512, 603] width 727 height 151
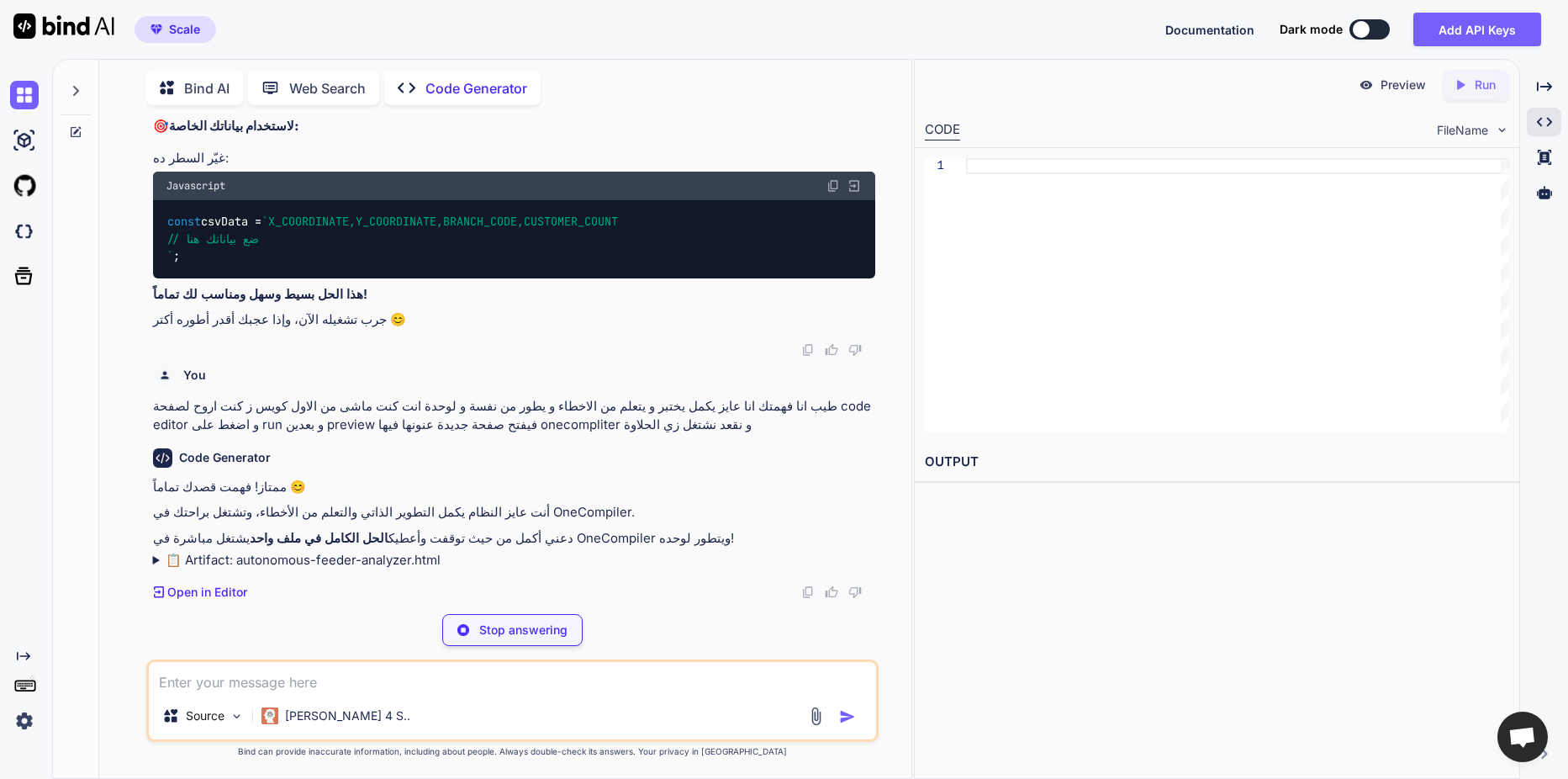
scroll to position [5065, 0]
click at [236, 591] on p "Open in Editor" at bounding box center [207, 593] width 80 height 17
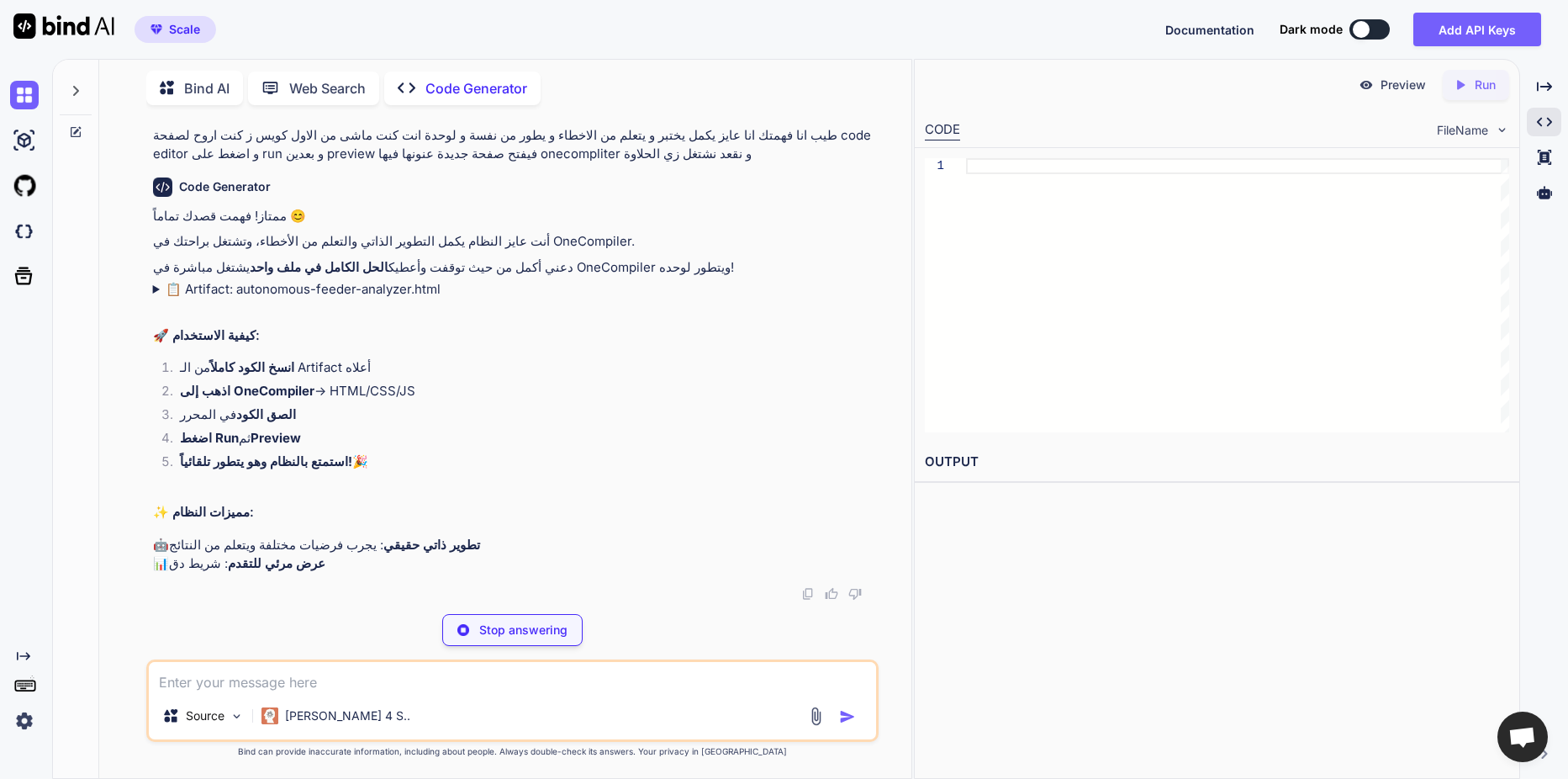
scroll to position [5336, 0]
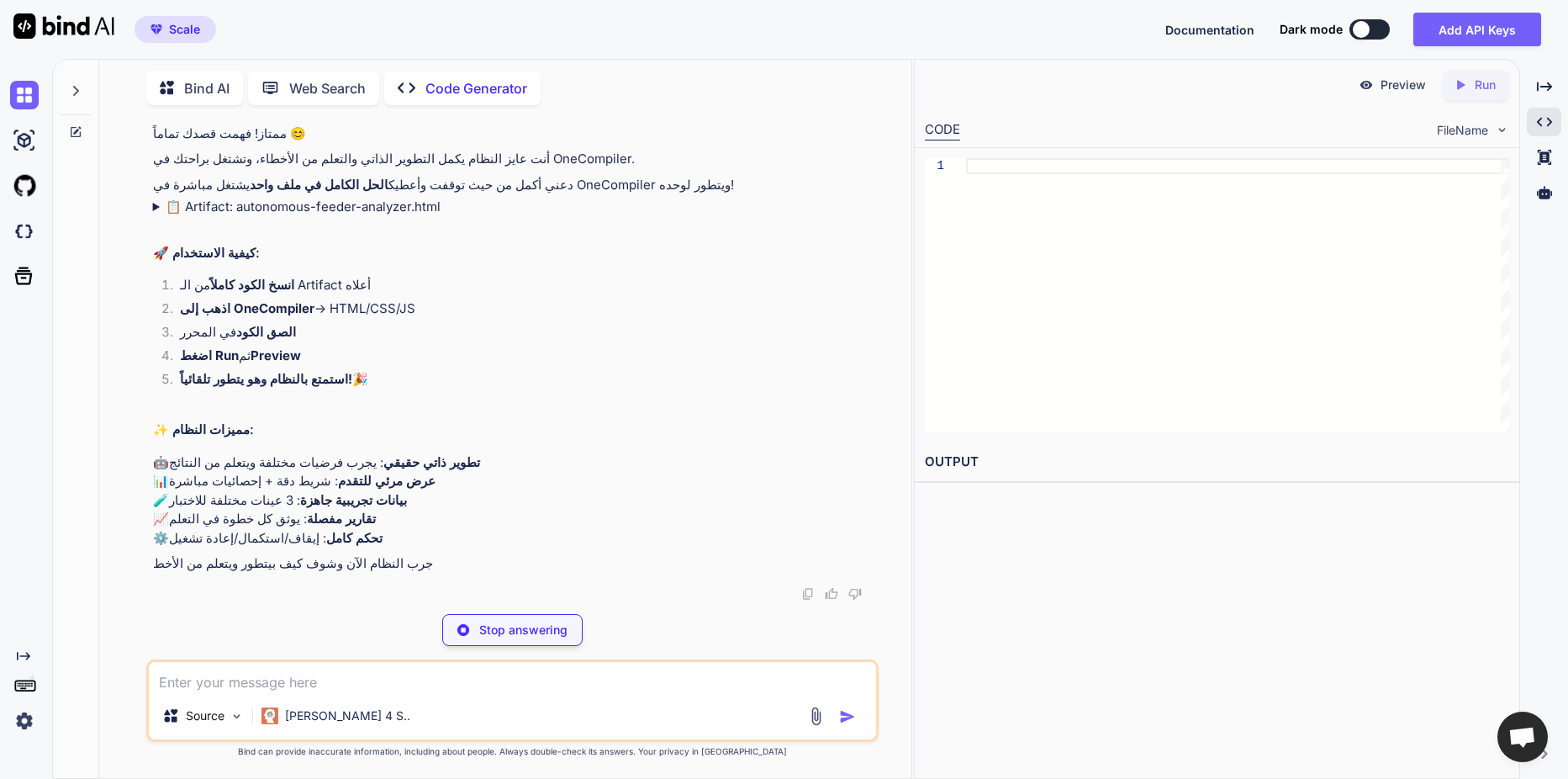
click at [375, 217] on summary "📋 Artifact: autonomous-feeder-analyzer.html" at bounding box center [514, 207] width 722 height 19
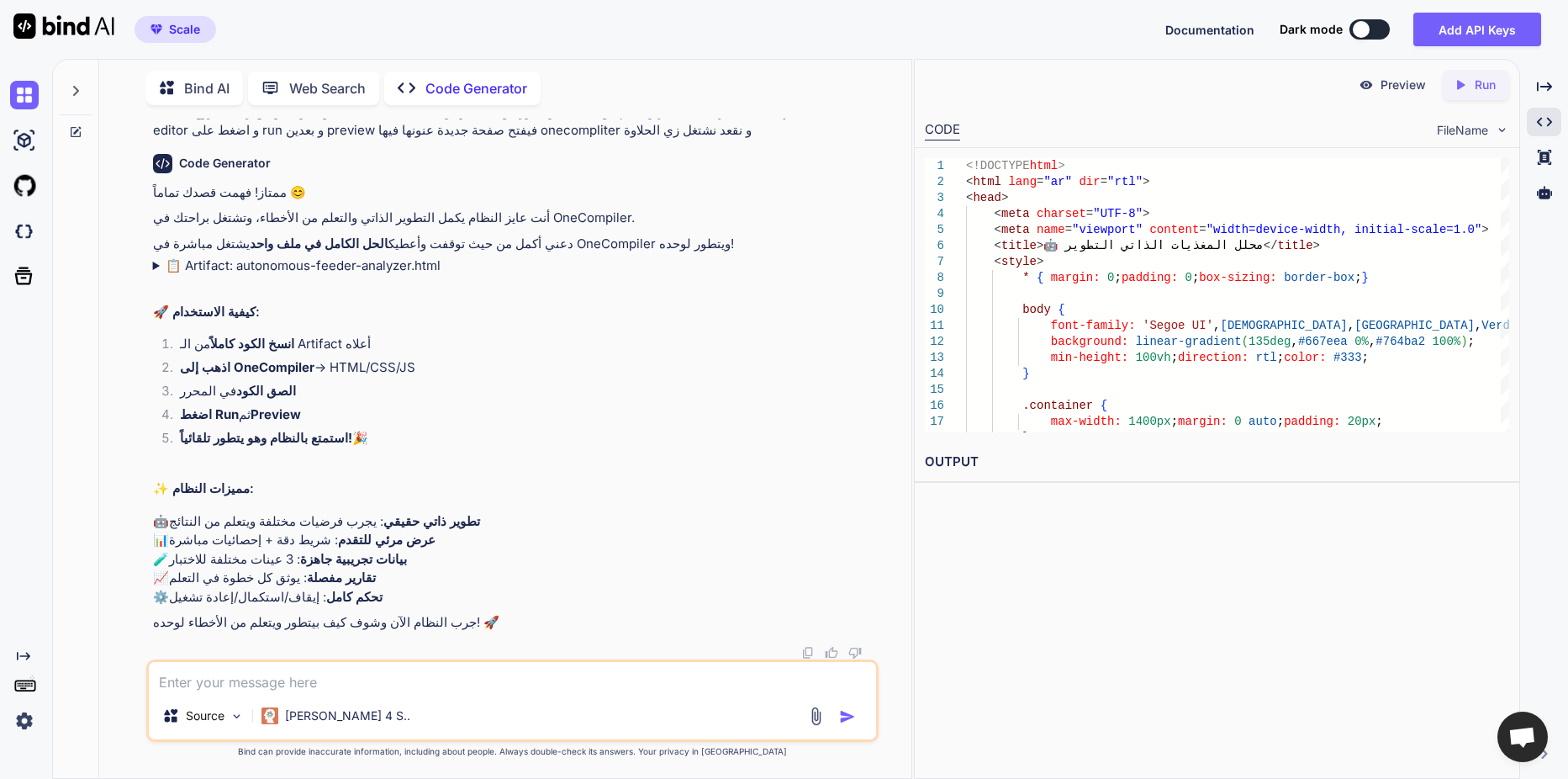
click at [1503, 93] on div "Created with Pixso. Run" at bounding box center [1476, 85] width 67 height 31
click at [1061, 500] on link "https://app.onecompiler.com/43u6c3h3e_43u7hzsfw" at bounding box center [993, 501] width 137 height 16
click at [324, 689] on textarea at bounding box center [512, 677] width 727 height 31
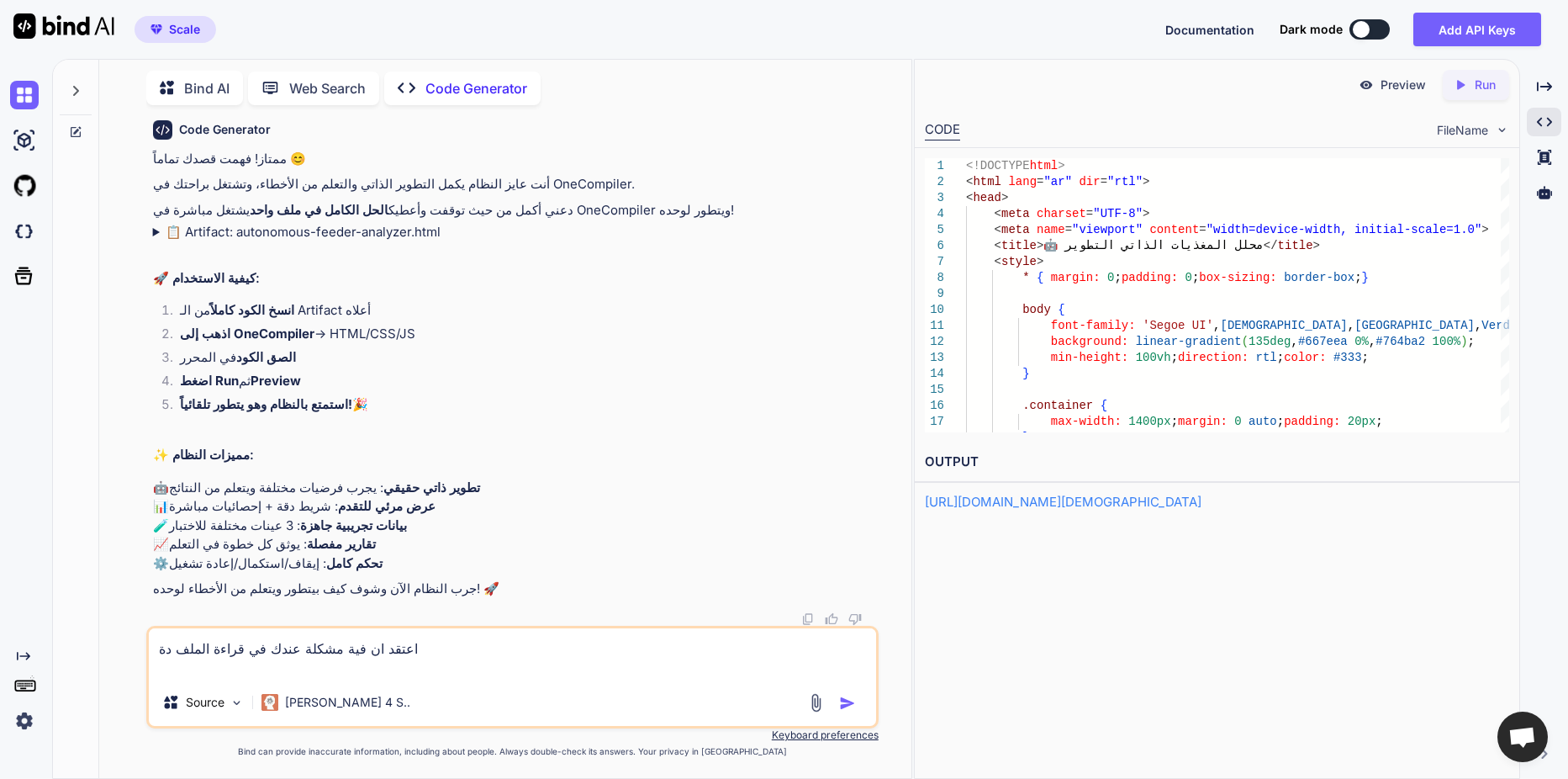
paste textarea "RESULT OF THREE FILES NOTE : ANY CABLE CAN BE DIVIDED INTO MANY SECTIONS DEPEND…"
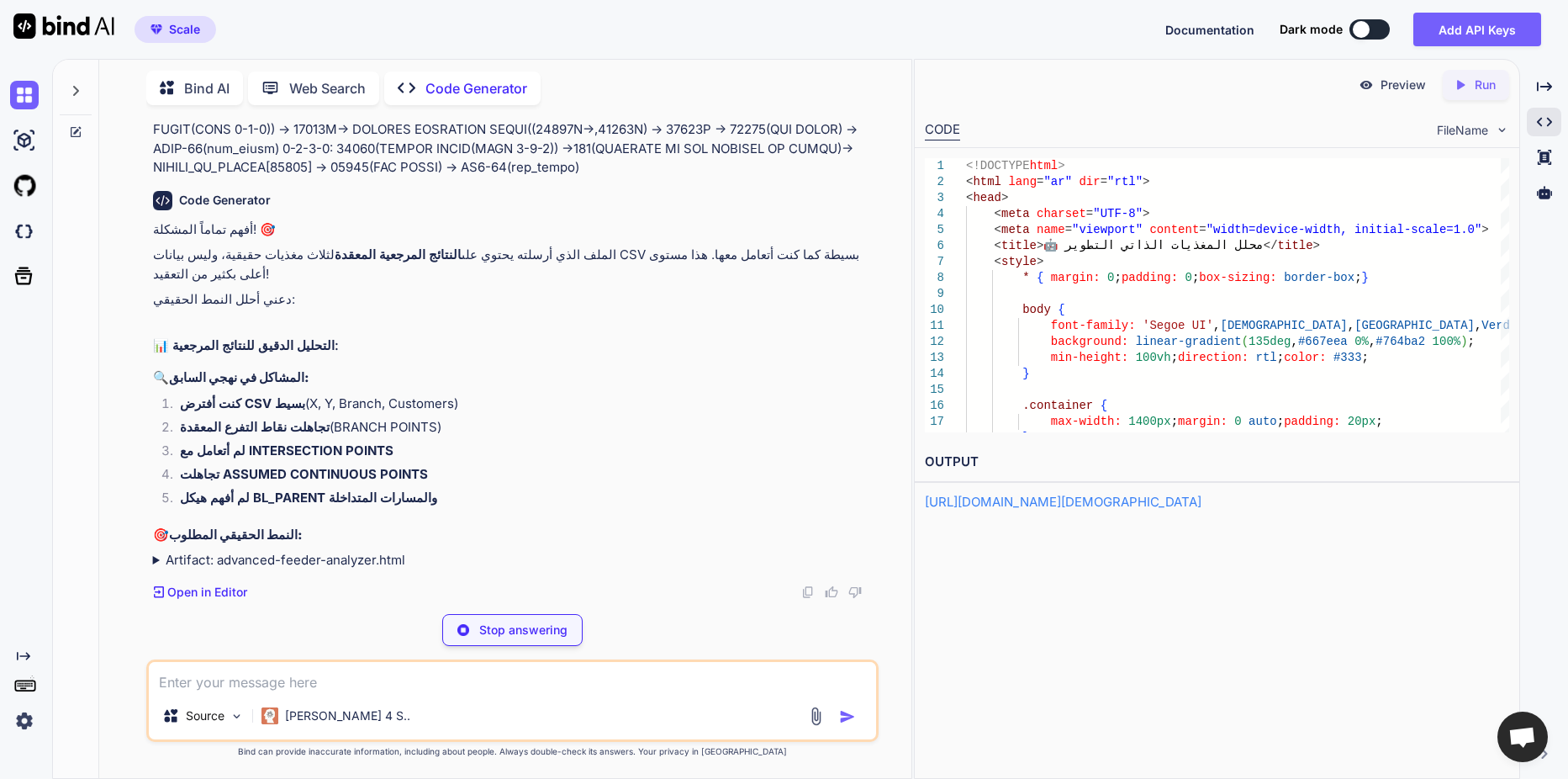
scroll to position [6582, 0]
click at [808, 710] on img at bounding box center [816, 716] width 19 height 19
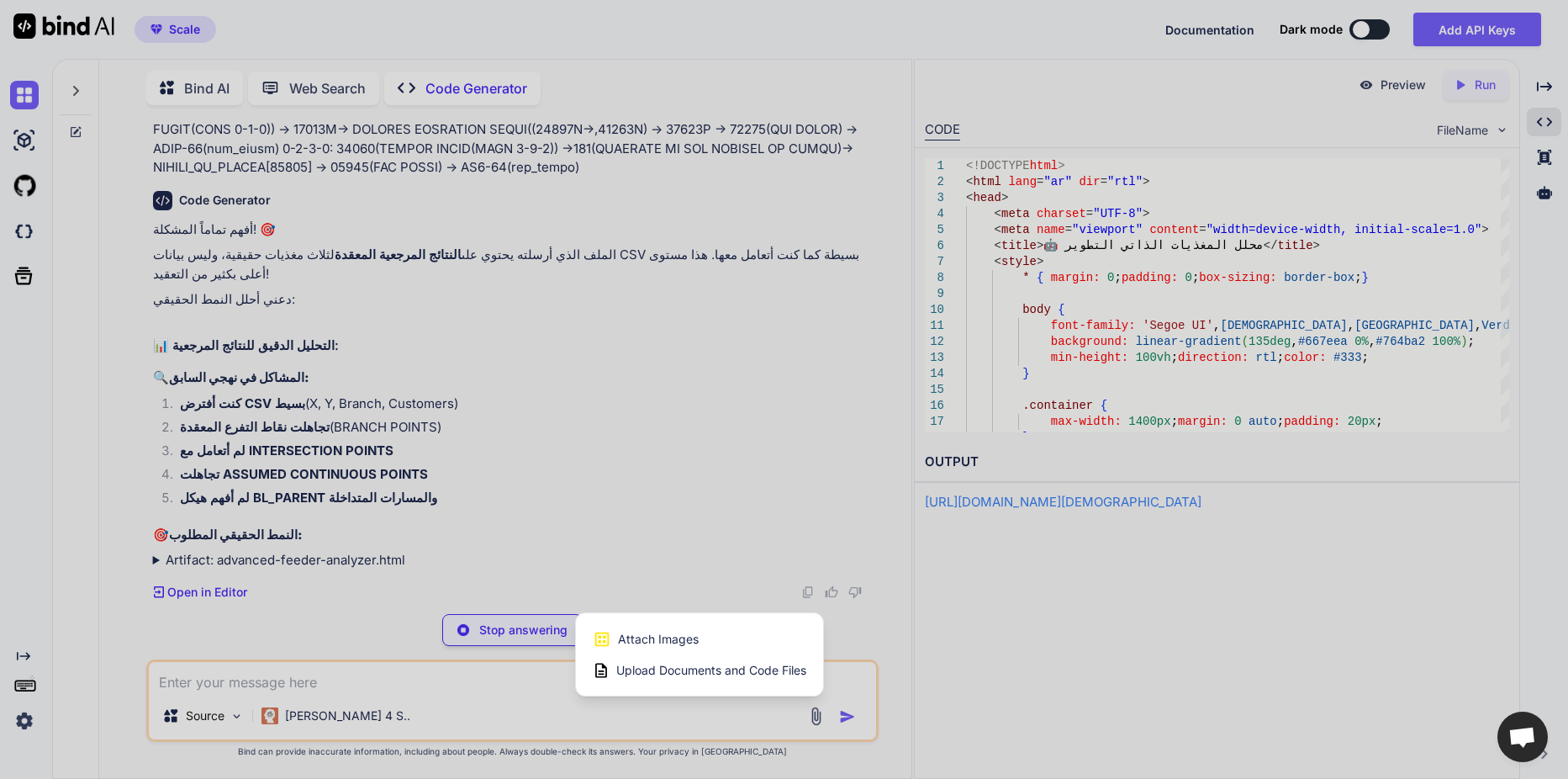
click at [759, 665] on span "Upload Documents and Code Files" at bounding box center [711, 670] width 190 height 17
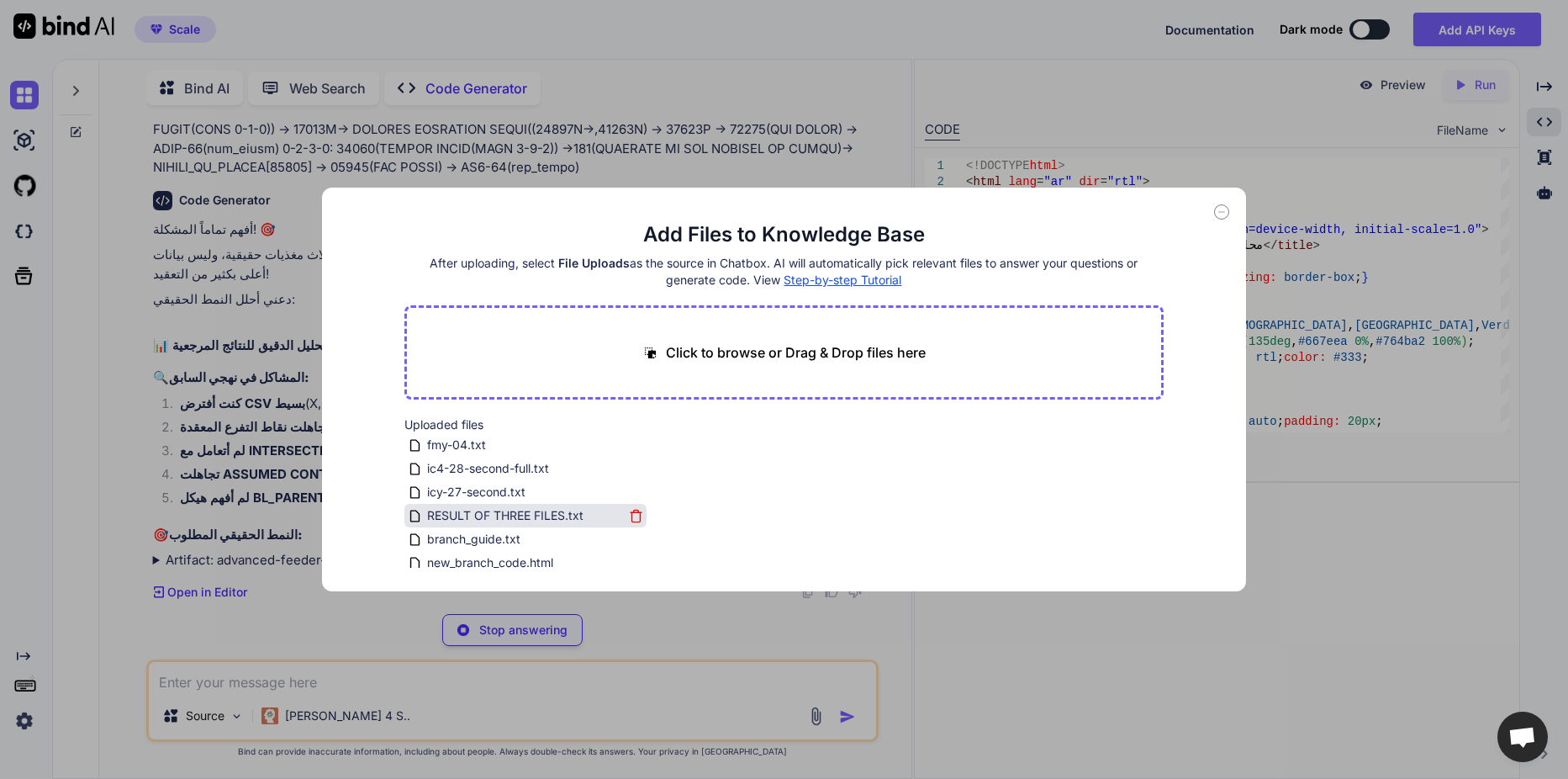
click at [629, 512] on icon at bounding box center [635, 515] width 14 height 14
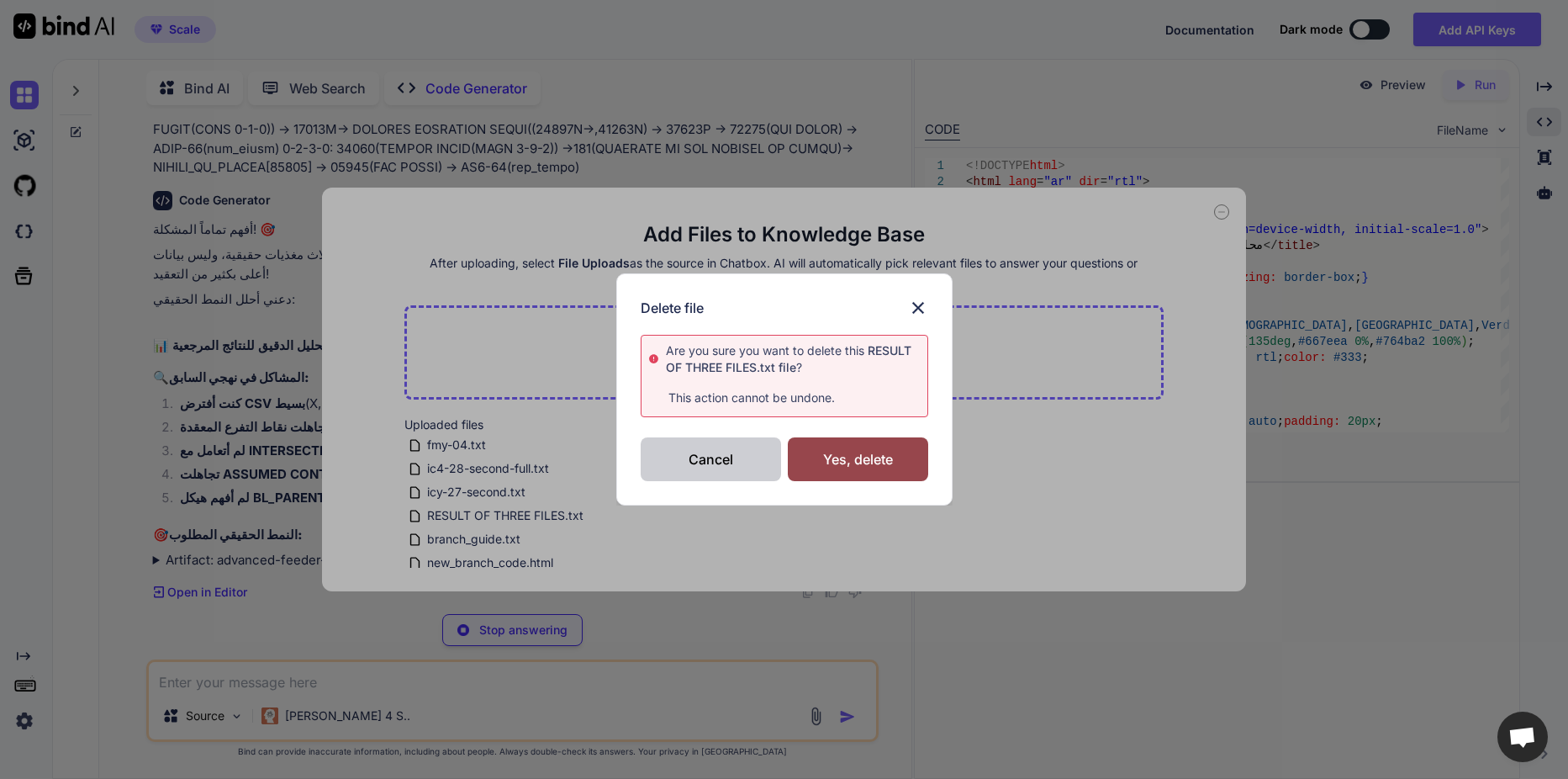
click at [741, 461] on div "Cancel" at bounding box center [710, 460] width 140 height 44
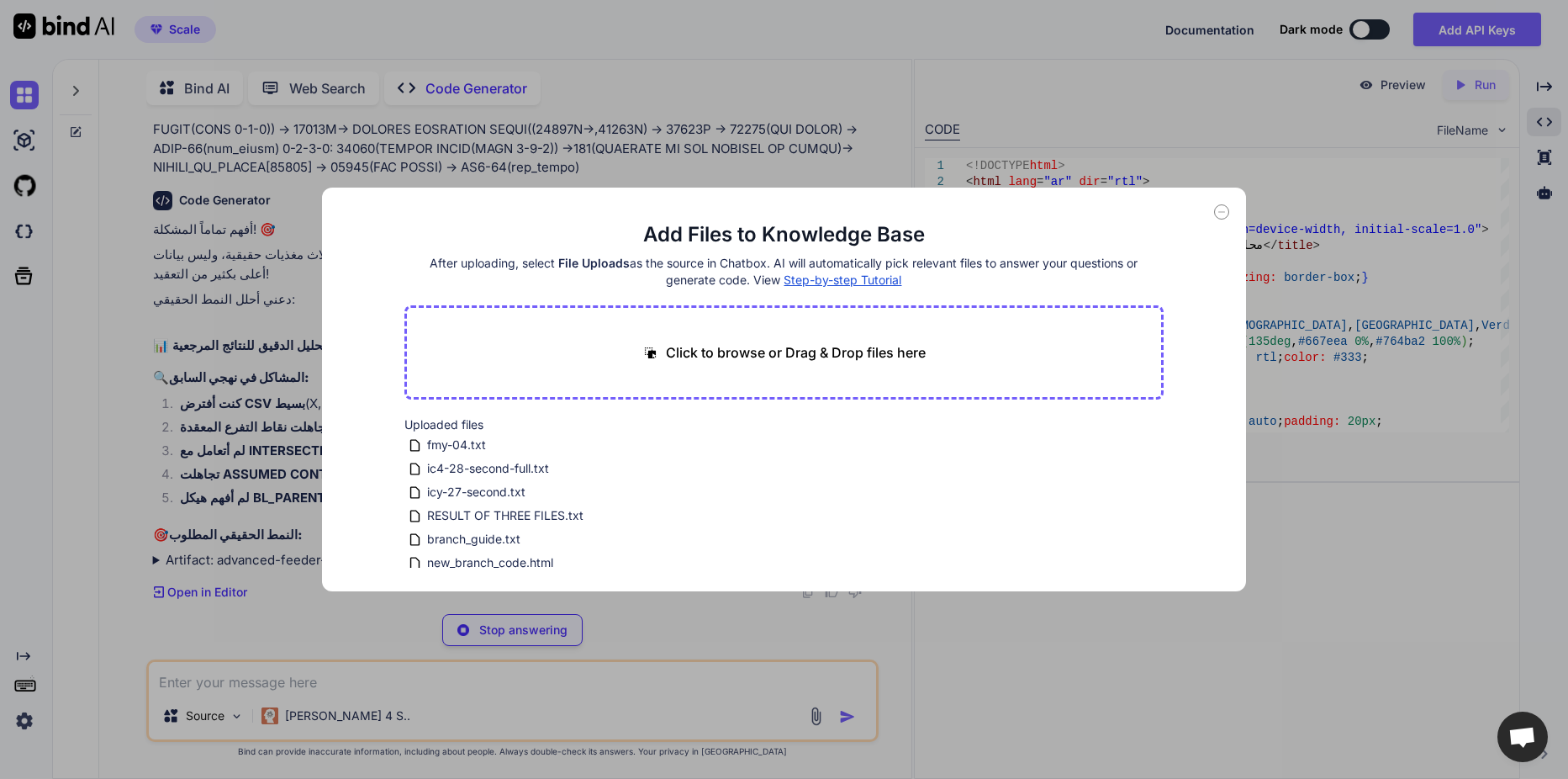
click at [762, 374] on div "Click to browse or Drag & Drop files here" at bounding box center [784, 352] width 759 height 95
click at [763, 351] on p "Click to browse or Drag & Drop files here" at bounding box center [796, 352] width 260 height 20
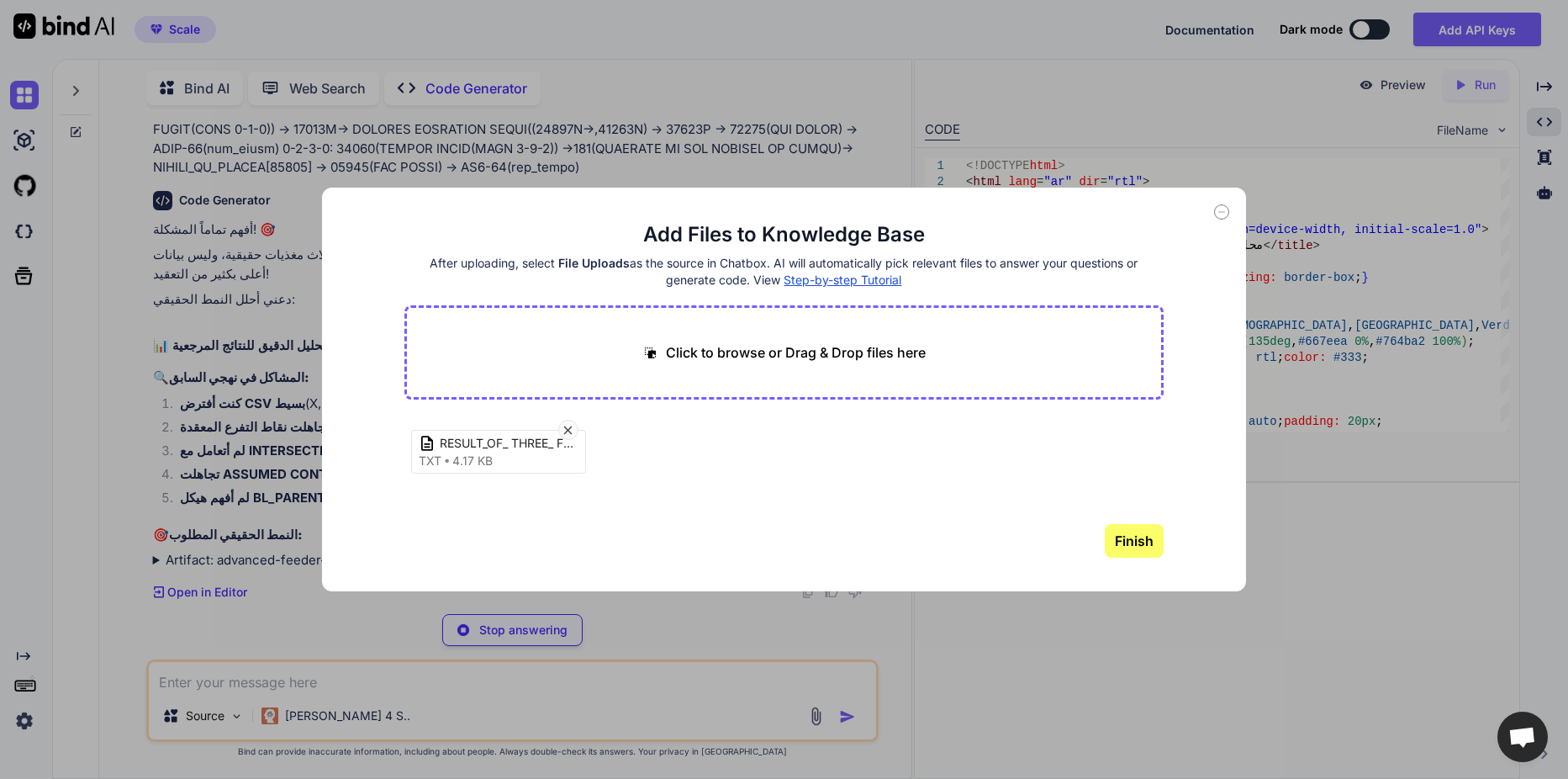
click at [729, 352] on p "Click to browse or Drag & Drop files here" at bounding box center [796, 352] width 260 height 20
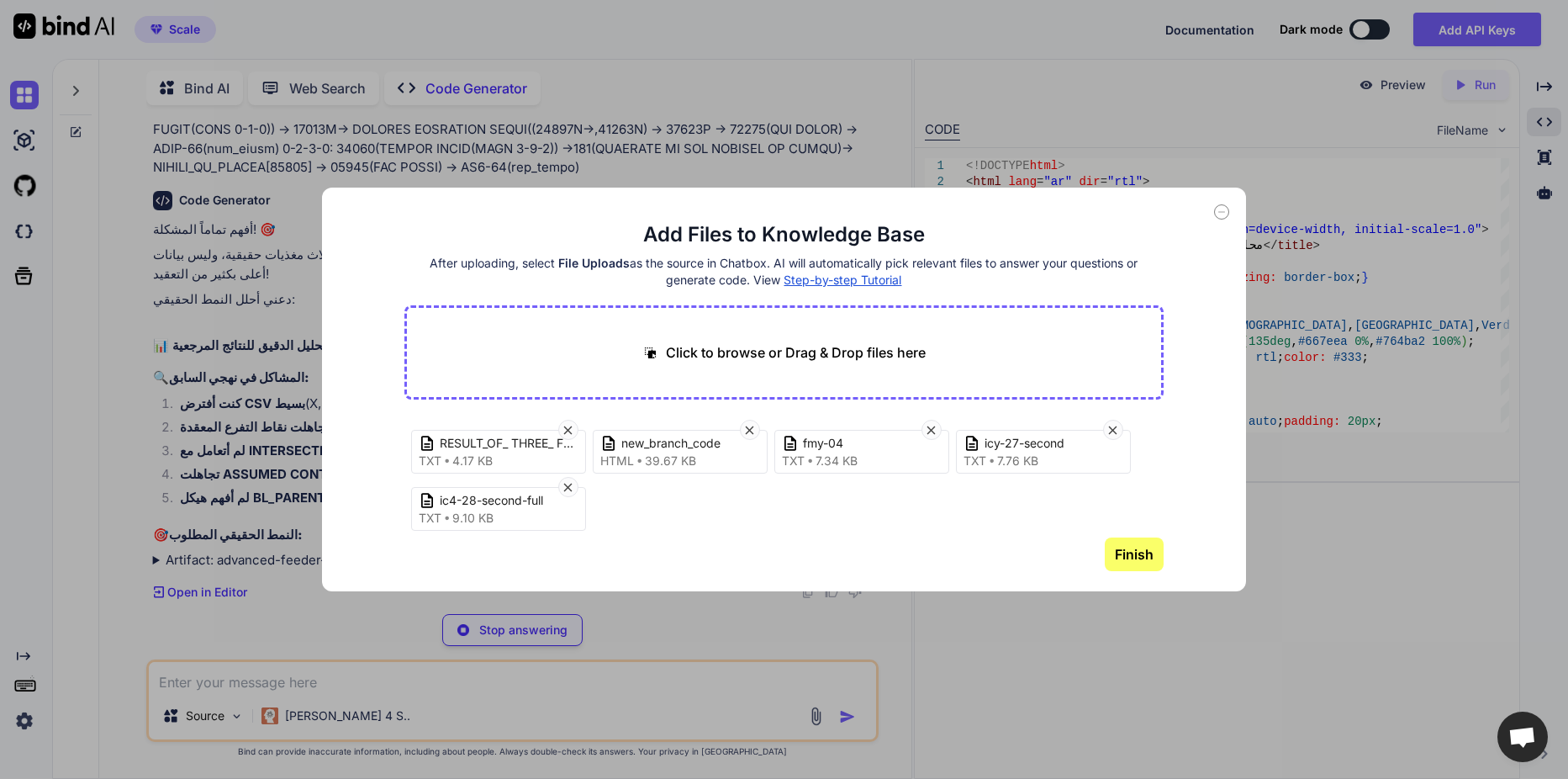
click at [1140, 544] on button "Finish" at bounding box center [1134, 553] width 59 height 33
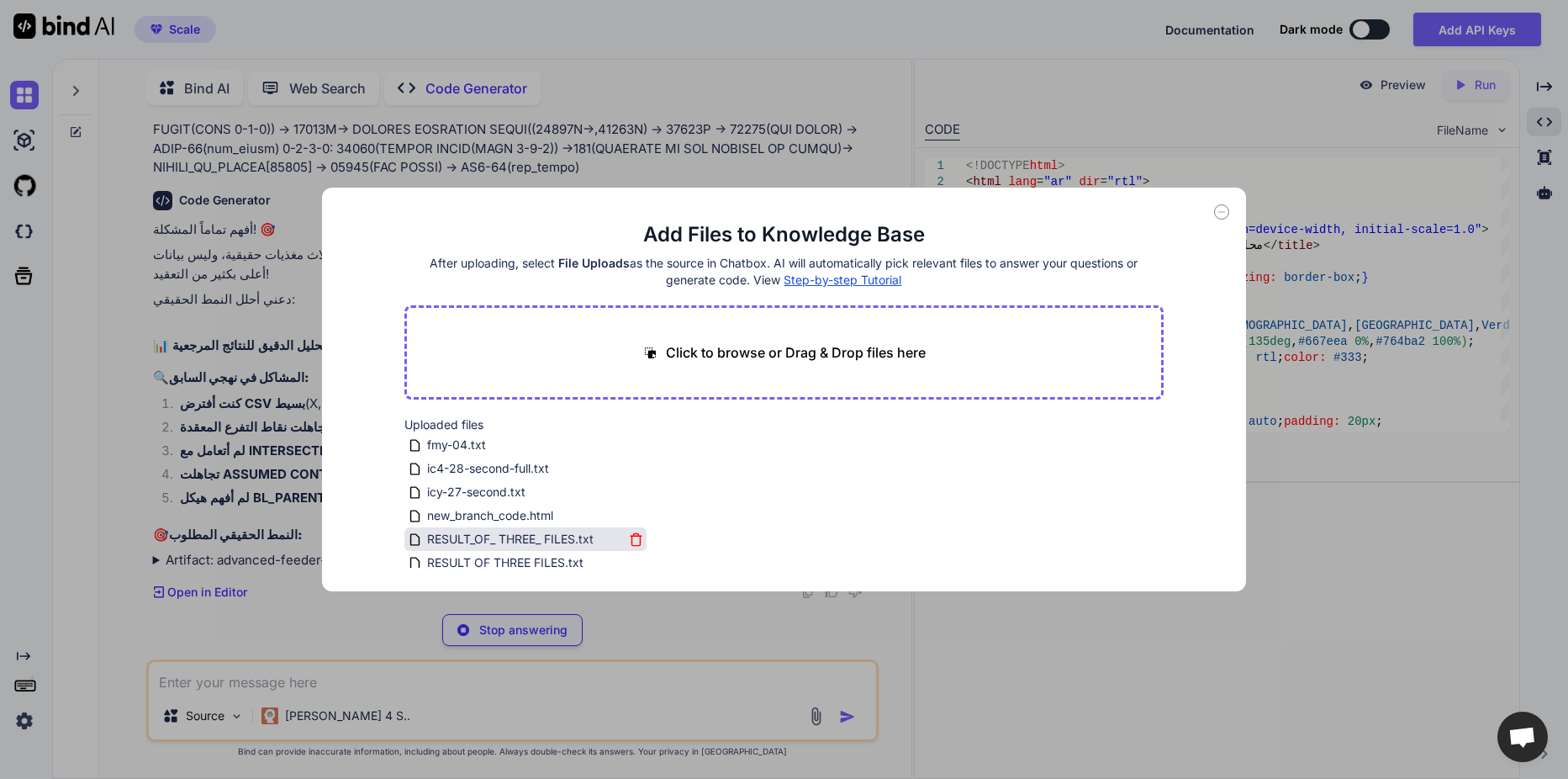
scroll to position [31, 0]
click at [635, 526] on icon at bounding box center [635, 532] width 14 height 14
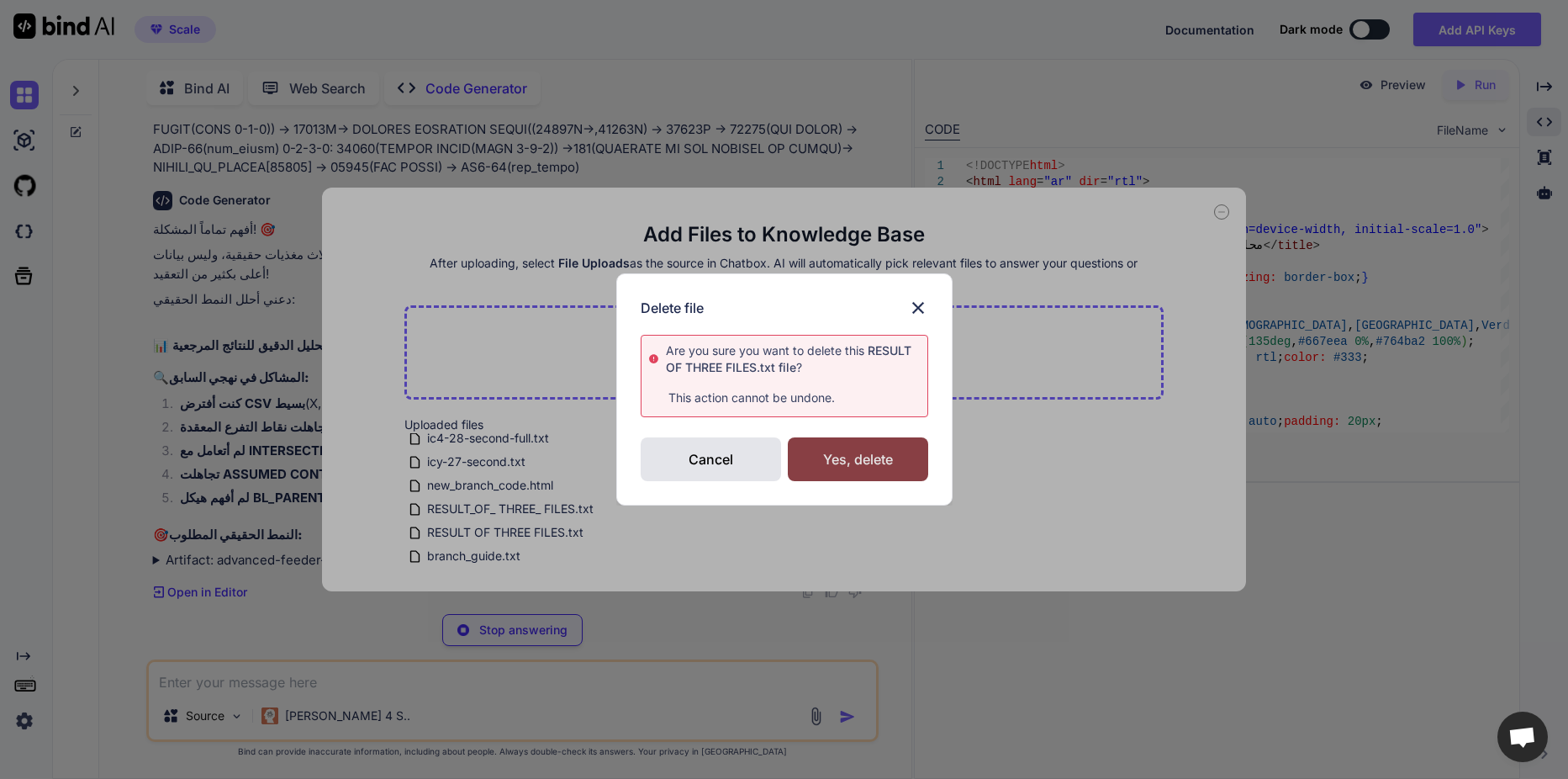
click at [816, 456] on div "Yes, delete" at bounding box center [857, 460] width 140 height 44
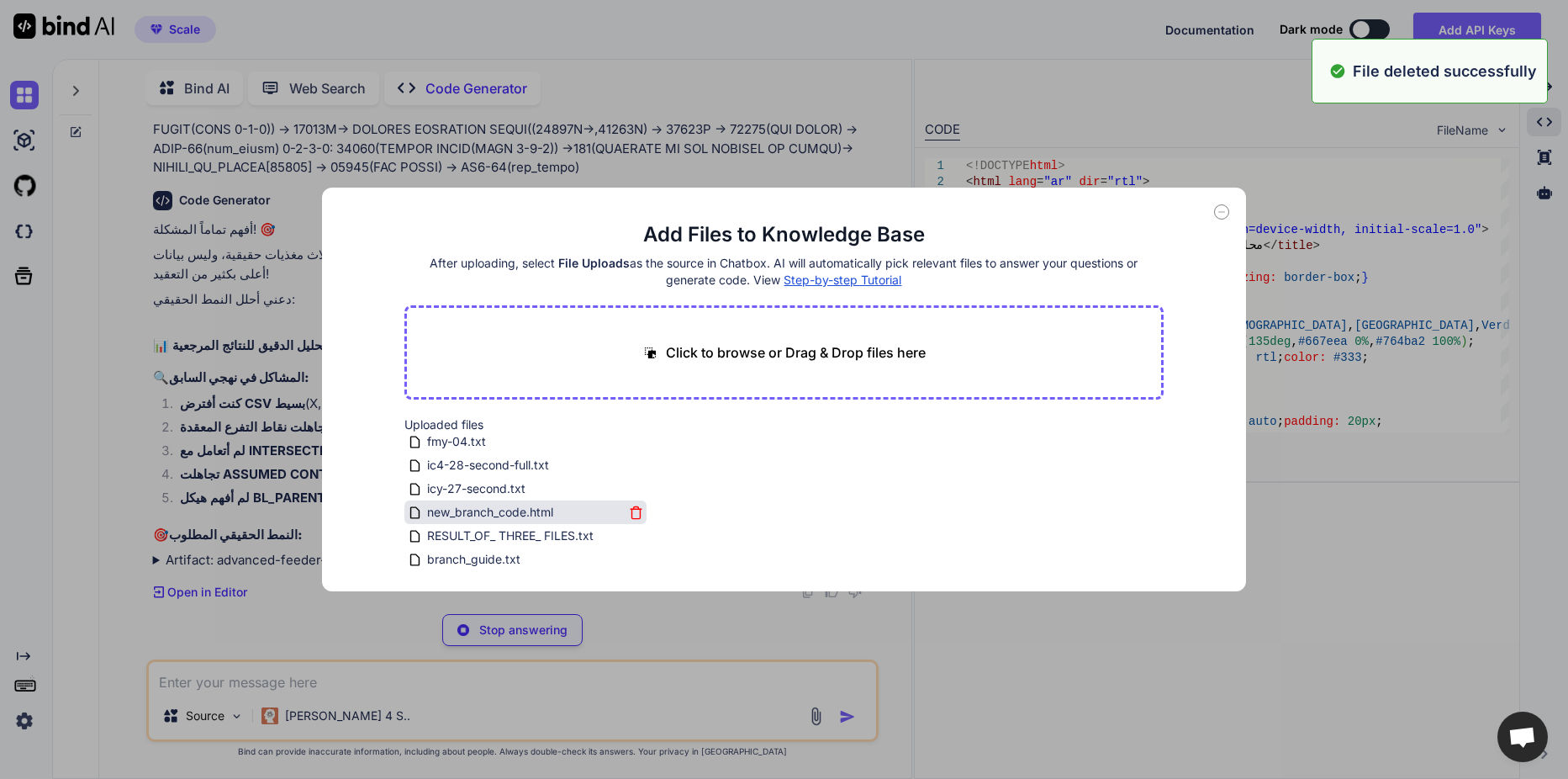
scroll to position [7, 0]
click at [1215, 207] on icon at bounding box center [1221, 212] width 15 height 15
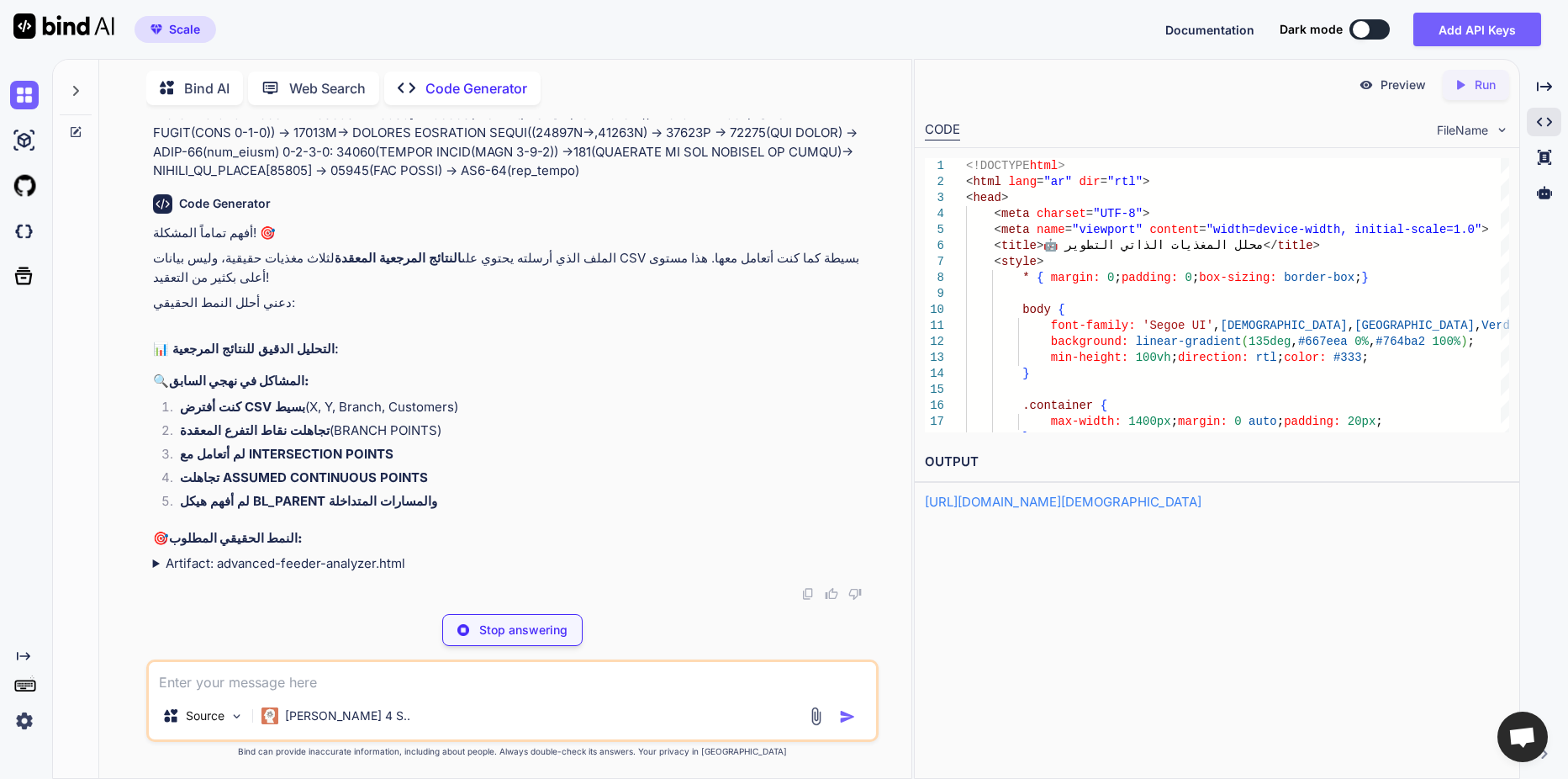
scroll to position [6578, 0]
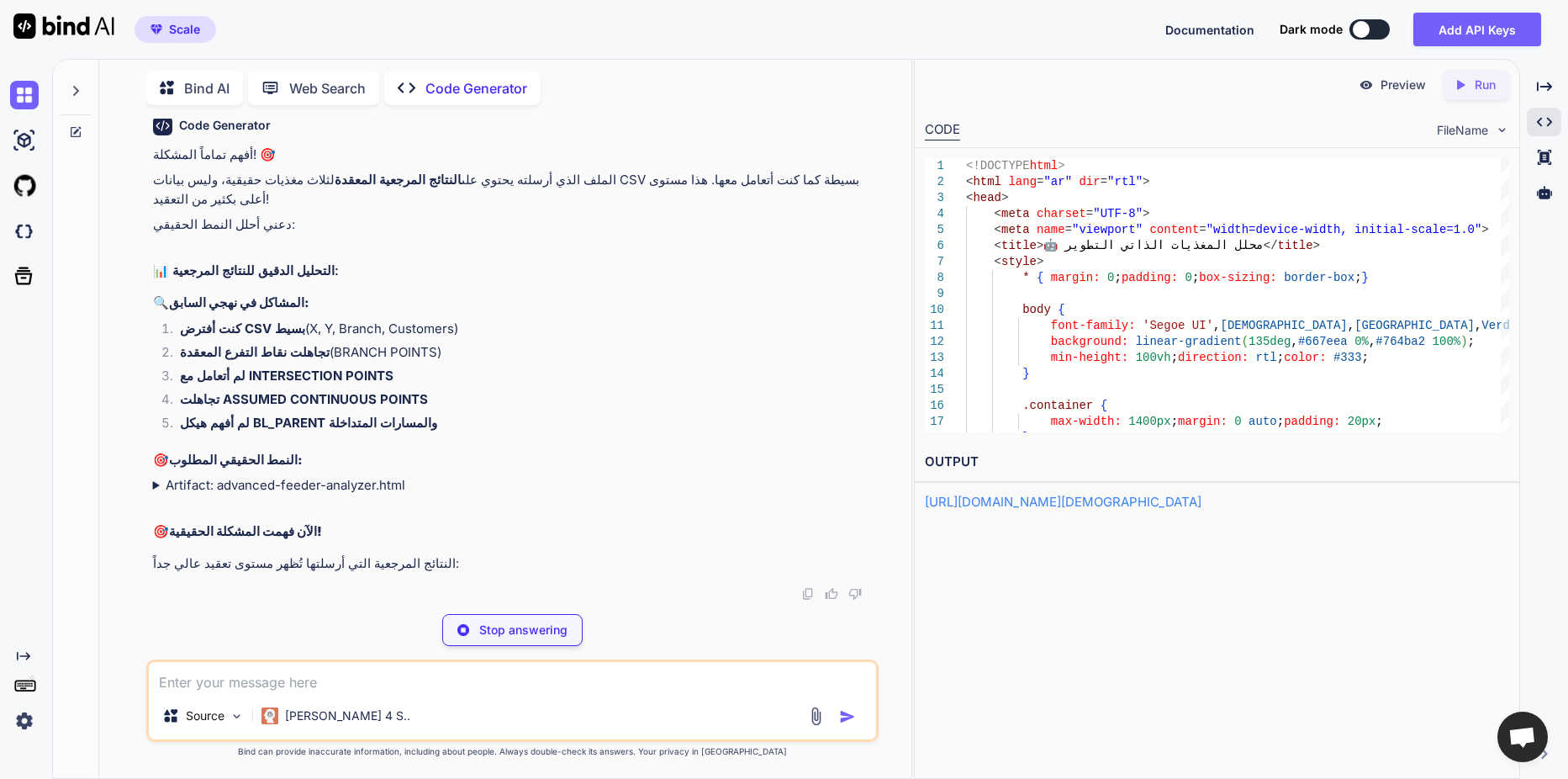
click at [154, 495] on summary "Artifact: advanced-feeder-analyzer.html" at bounding box center [514, 486] width 722 height 19
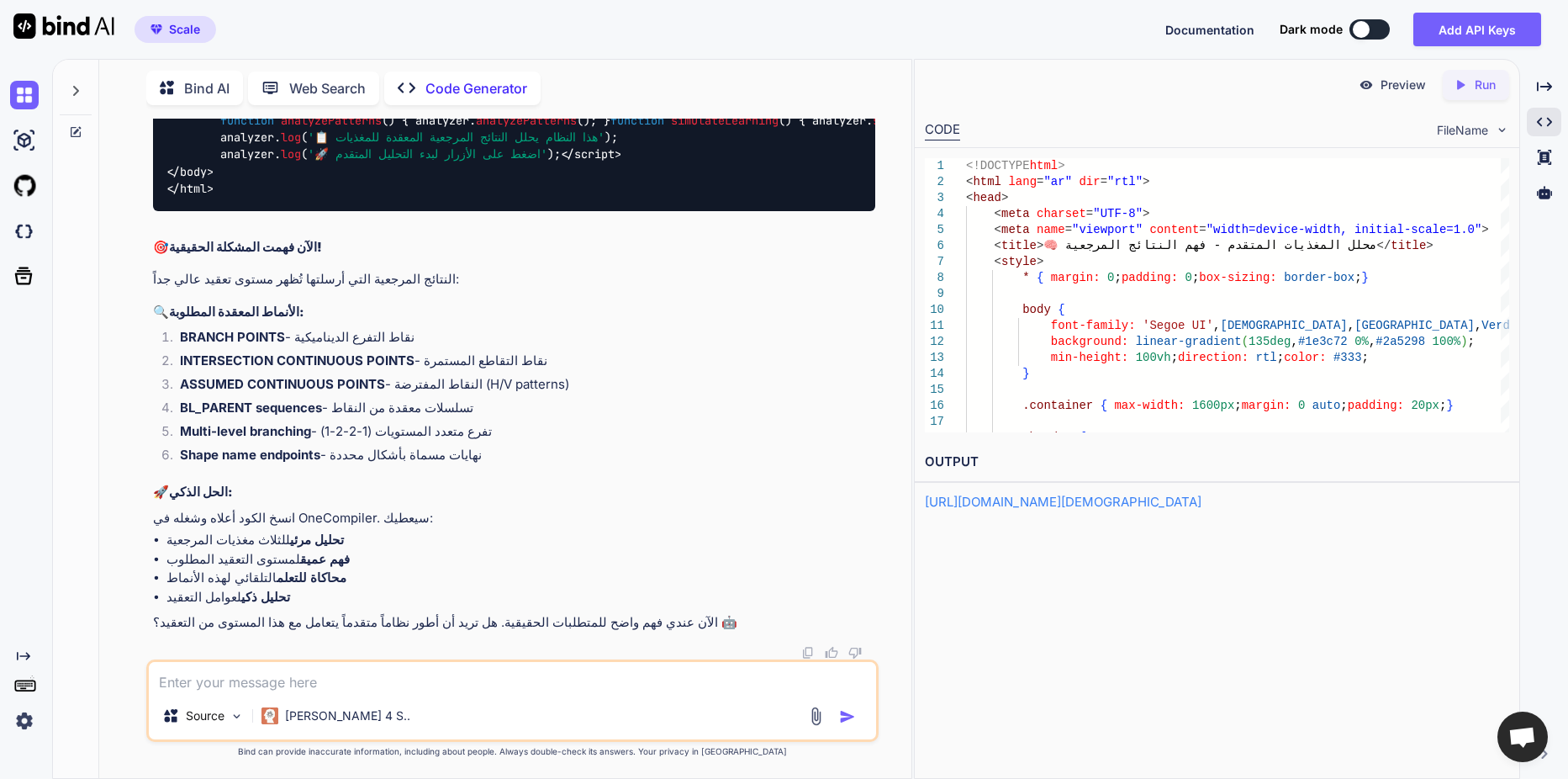
scroll to position [15882, 0]
click at [1470, 95] on div "Created with Pixso. Run" at bounding box center [1476, 85] width 67 height 31
click at [1048, 503] on link "https://app.onecompiler.com/43u6c3h3e_43u7j9rk3" at bounding box center [993, 501] width 137 height 16
click at [311, 678] on textarea at bounding box center [512, 677] width 727 height 31
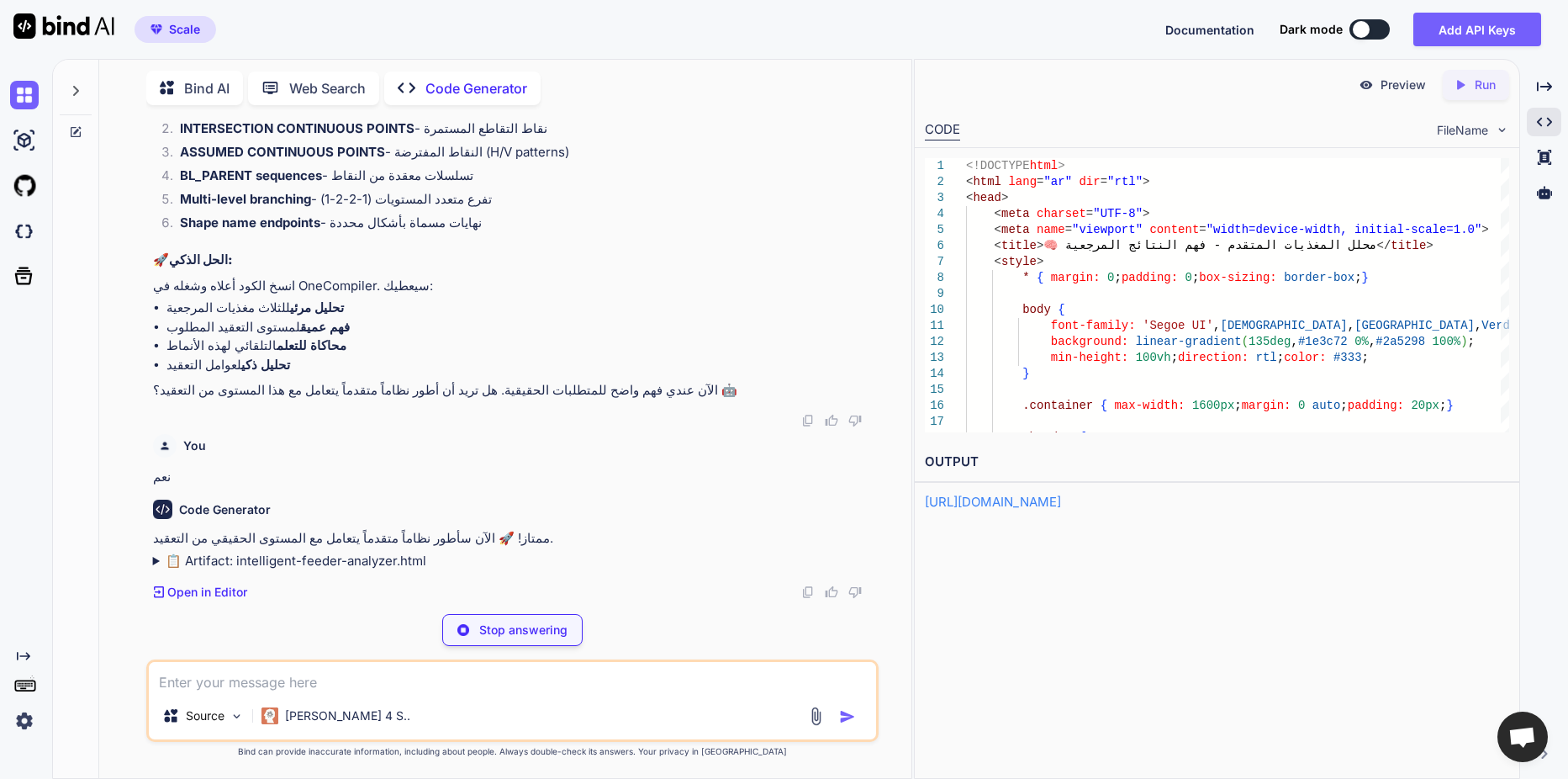
scroll to position [16114, 0]
click at [153, 560] on summary "📋 Artifact: intelligent-feeder-analyzer.html" at bounding box center [514, 561] width 722 height 19
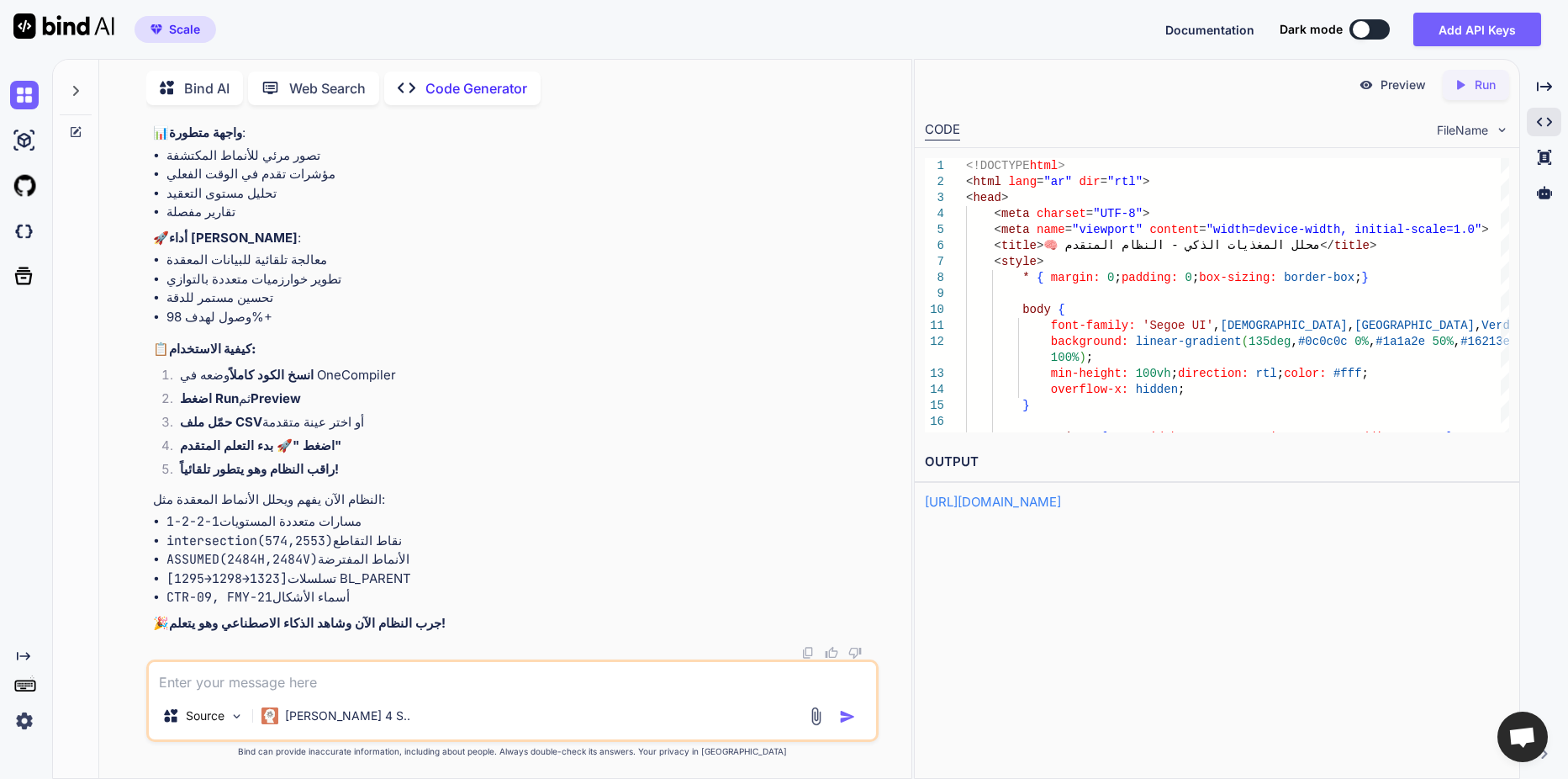
scroll to position [31336, 0]
click at [1461, 81] on icon "Created with Pixso." at bounding box center [1460, 85] width 15 height 15
click at [497, 673] on textarea at bounding box center [512, 677] width 727 height 31
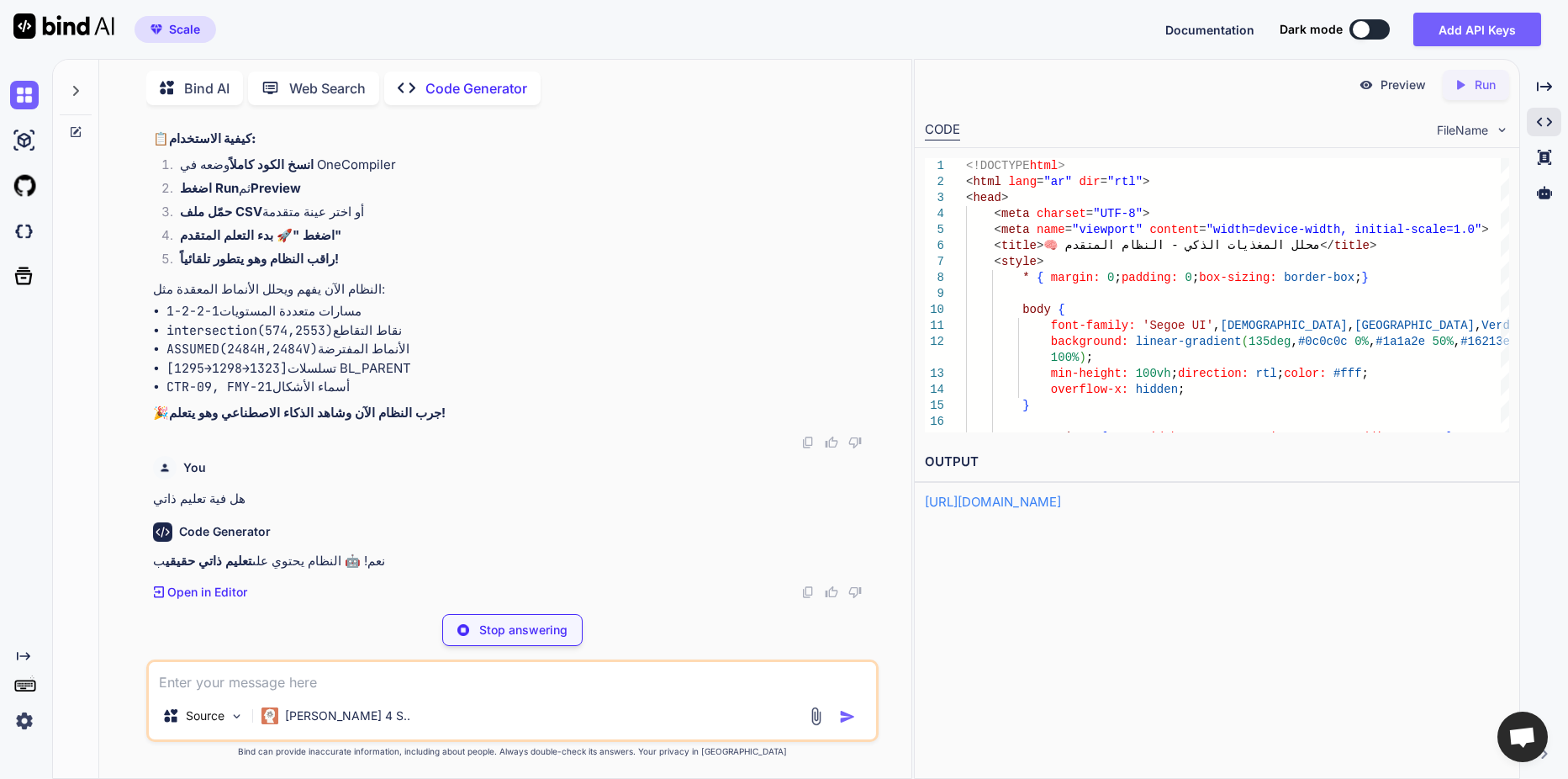
scroll to position [33036, 0]
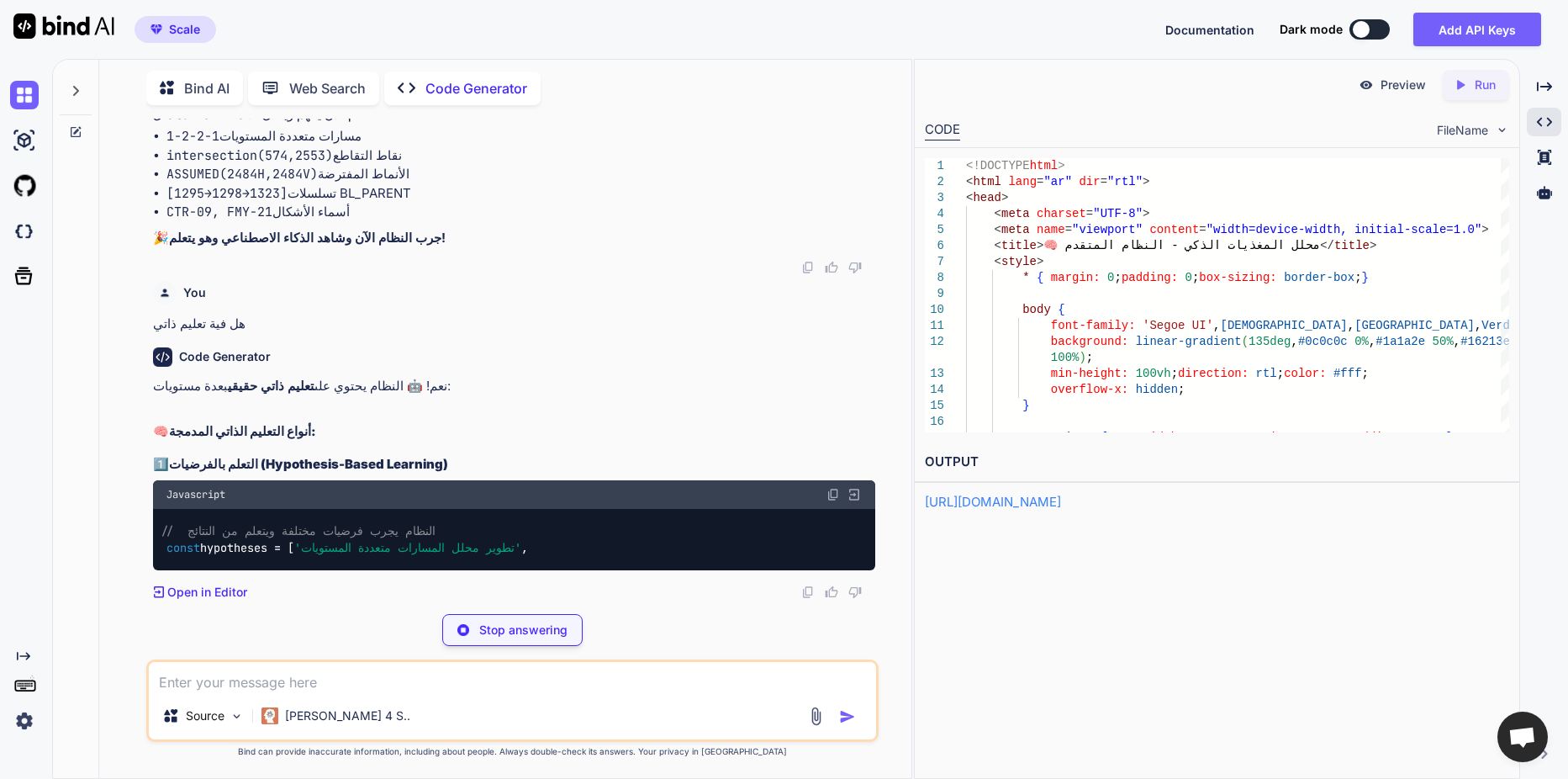
click at [1179, 509] on div "https://app.onecompiler.com/43u6c3h3e_43u7jjtd3" at bounding box center [1216, 503] width 584 height 19
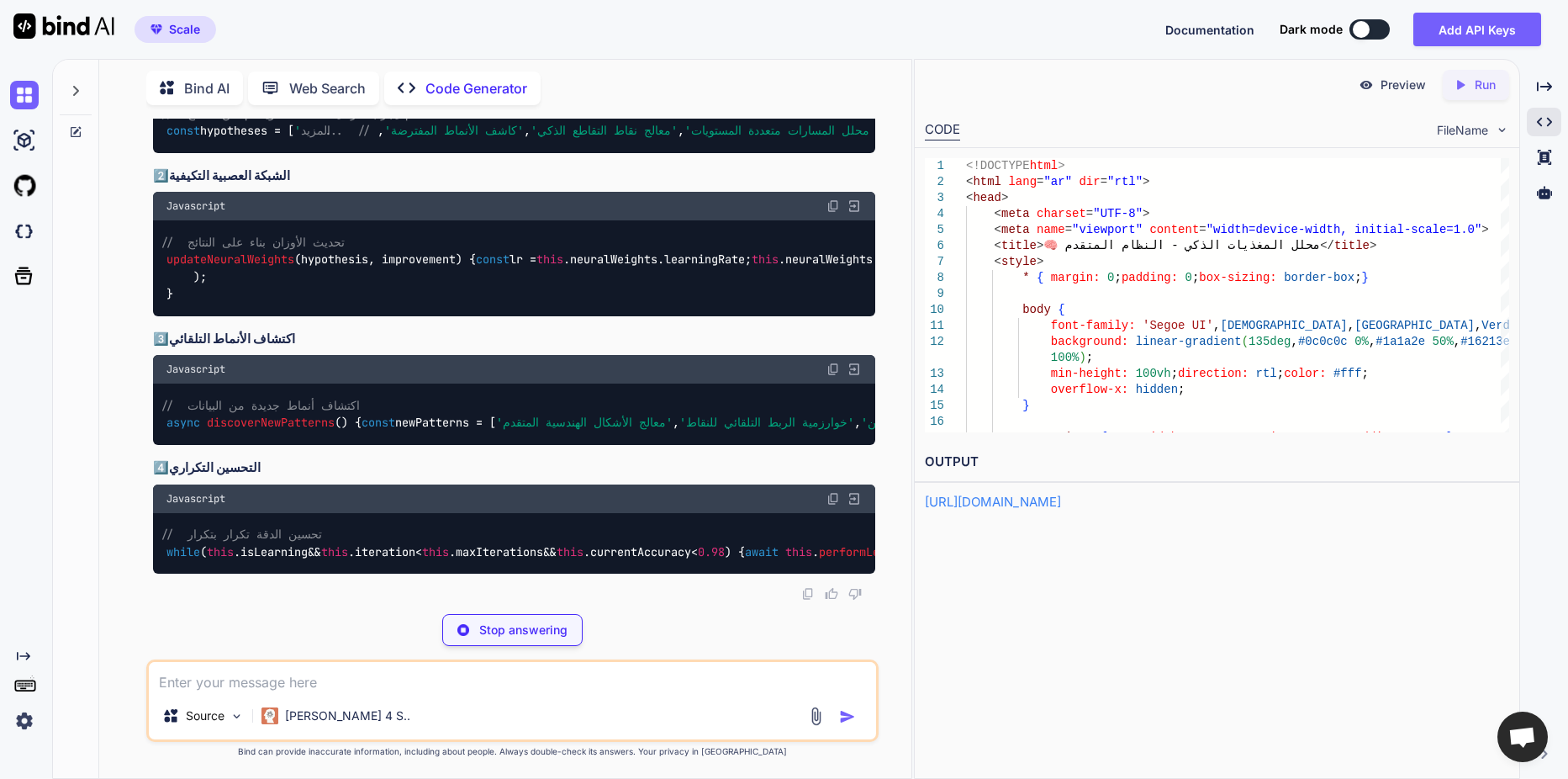
click at [1061, 500] on link "https://app.onecompiler.com/43u6c3h3e_43u7jjtd3" at bounding box center [993, 501] width 137 height 16
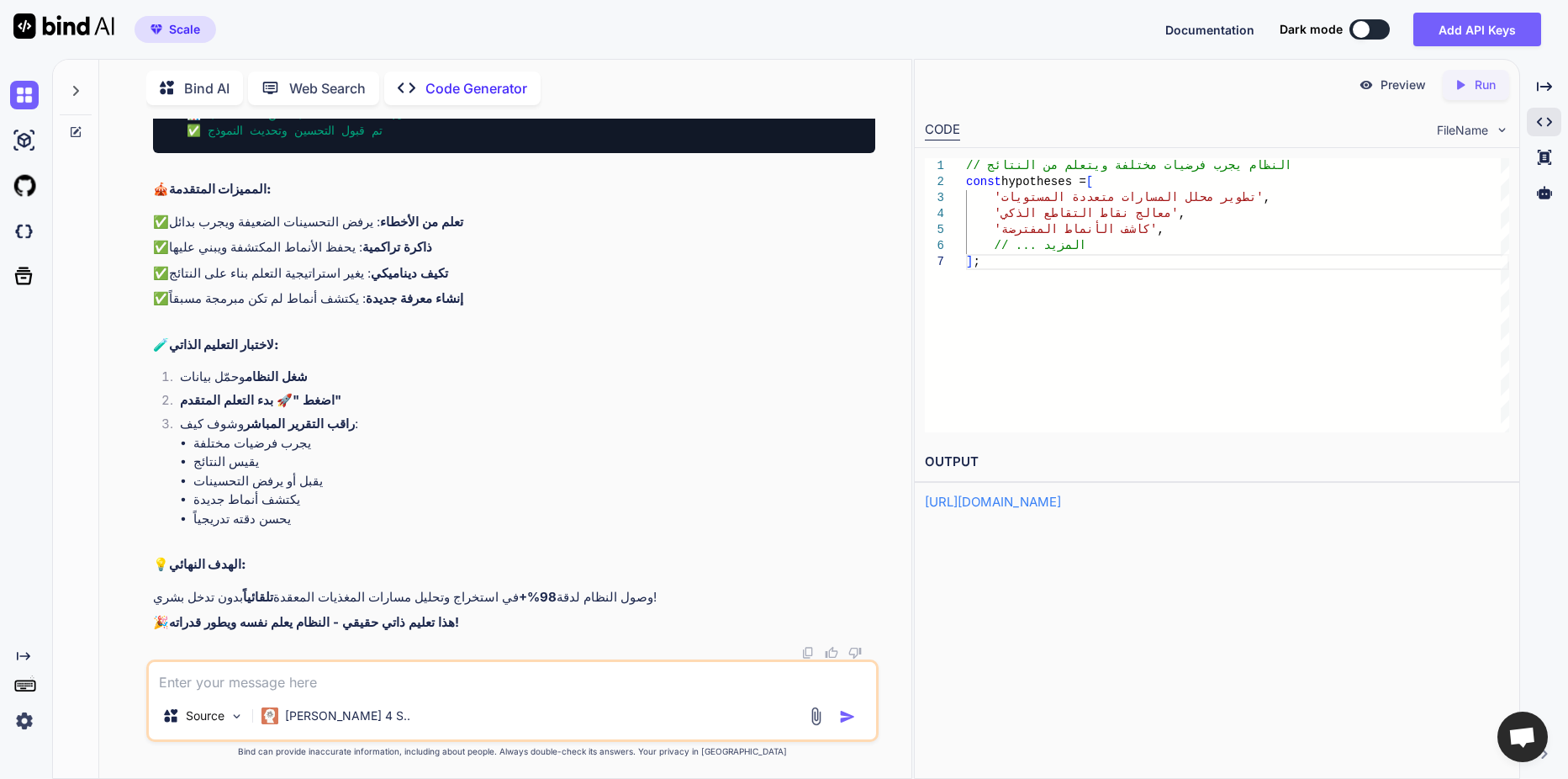
click at [247, 676] on textarea at bounding box center [512, 677] width 727 height 31
paste textarea "🧠 نظام التعلم المتقدم جاهز للعمل... ═══════════════════════════════════════════…"
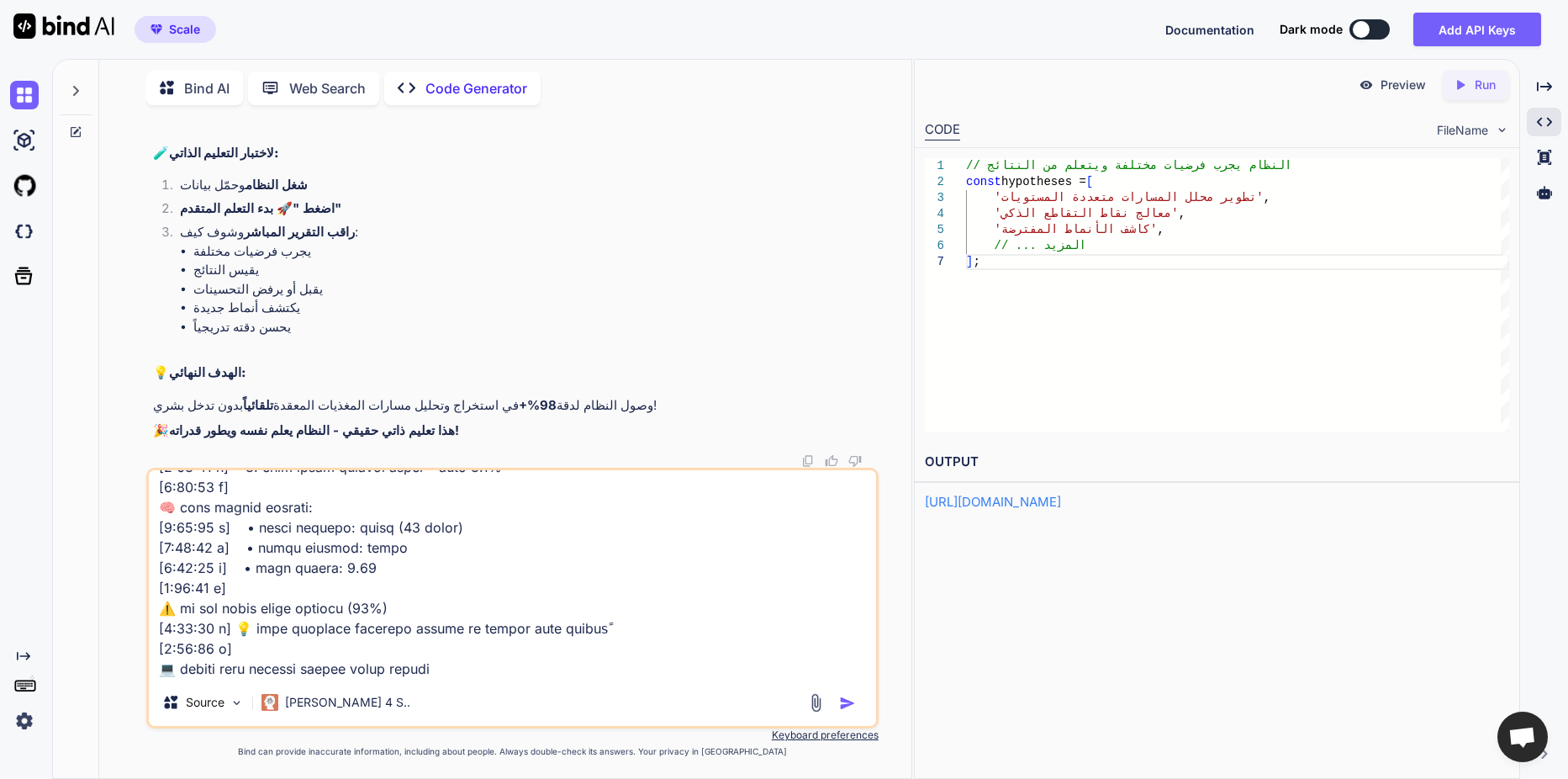
scroll to position [35336, 0]
click at [848, 707] on img "button" at bounding box center [848, 703] width 17 height 17
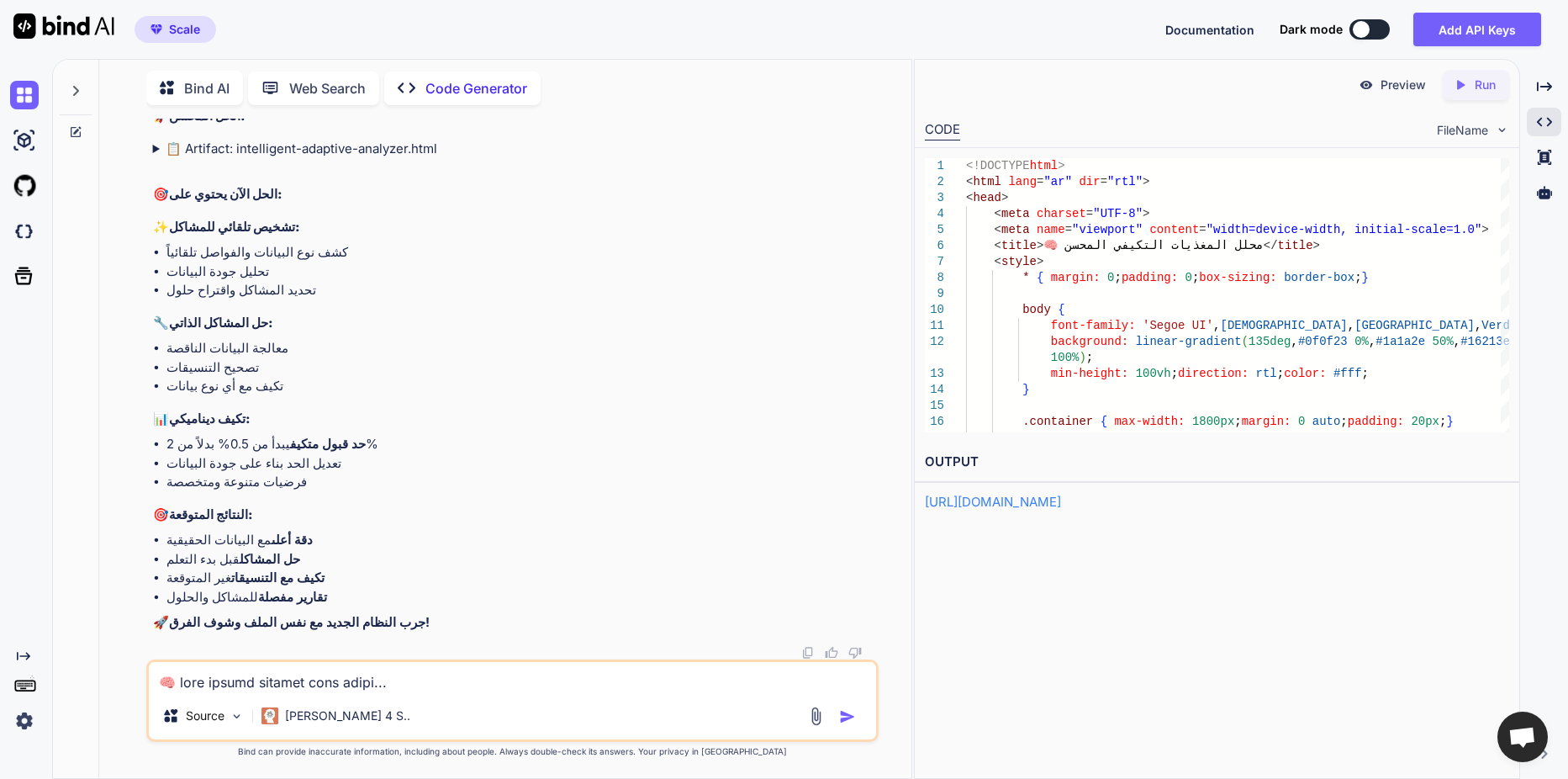
scroll to position [38085, 0]
click at [1477, 91] on p "Run" at bounding box center [1485, 85] width 21 height 17
click at [1011, 19] on div "Scale Documentation Dark mode Add API Keys Created with Pixso." at bounding box center [784, 30] width 1568 height 59
click at [1016, 500] on link "[URL][DOMAIN_NAME]" at bounding box center [993, 501] width 137 height 16
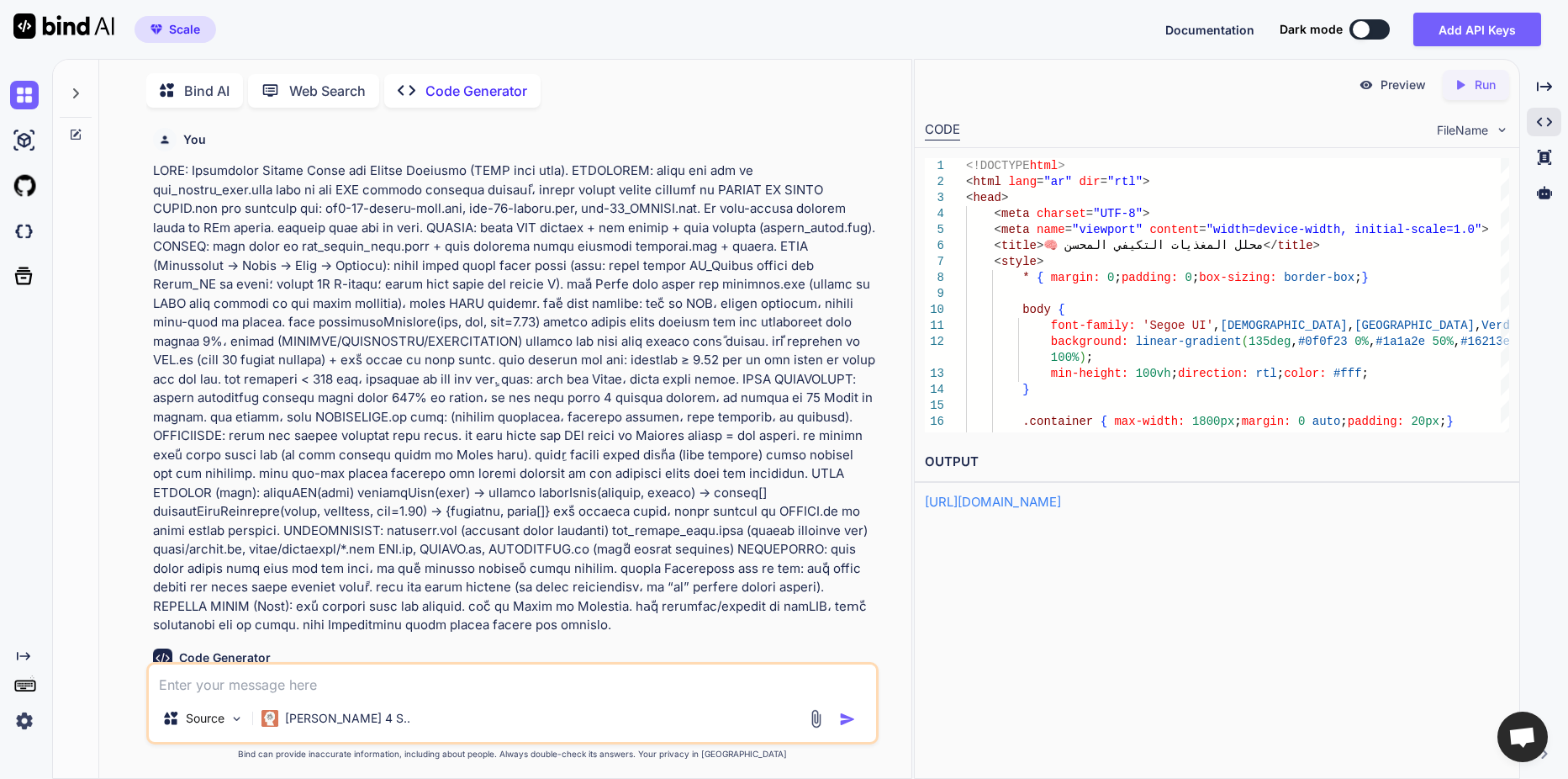
scroll to position [38085, 0]
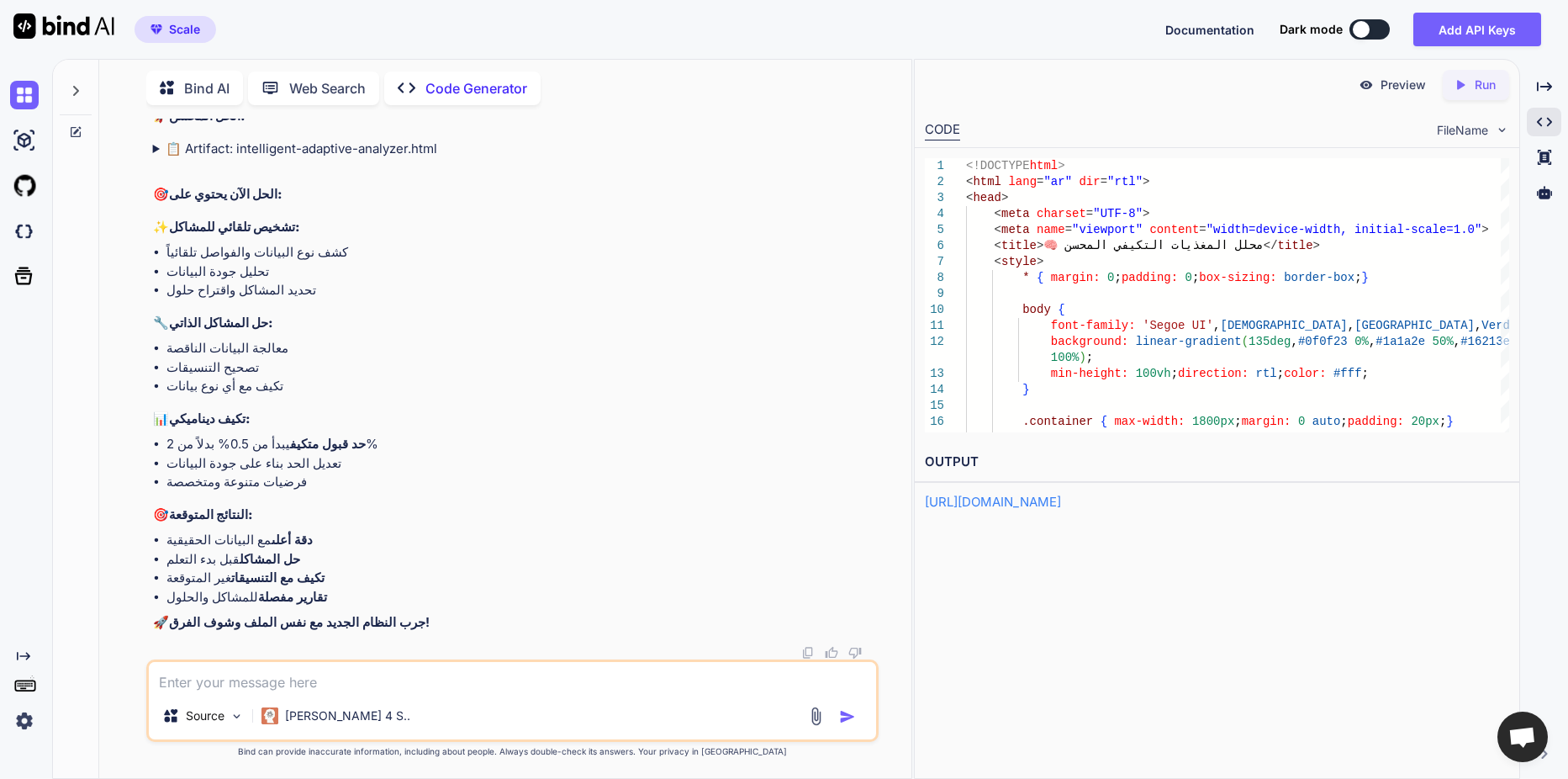
click at [240, 684] on textarea at bounding box center [512, 677] width 727 height 31
paste textarea "🧠 lore ipsumd sitamet consec adip... ══════════════════════════════════════════…"
type textarea "🧠 lore ipsumd sitamet consec adip... ══════════════════════════════════════════…"
type textarea "x"
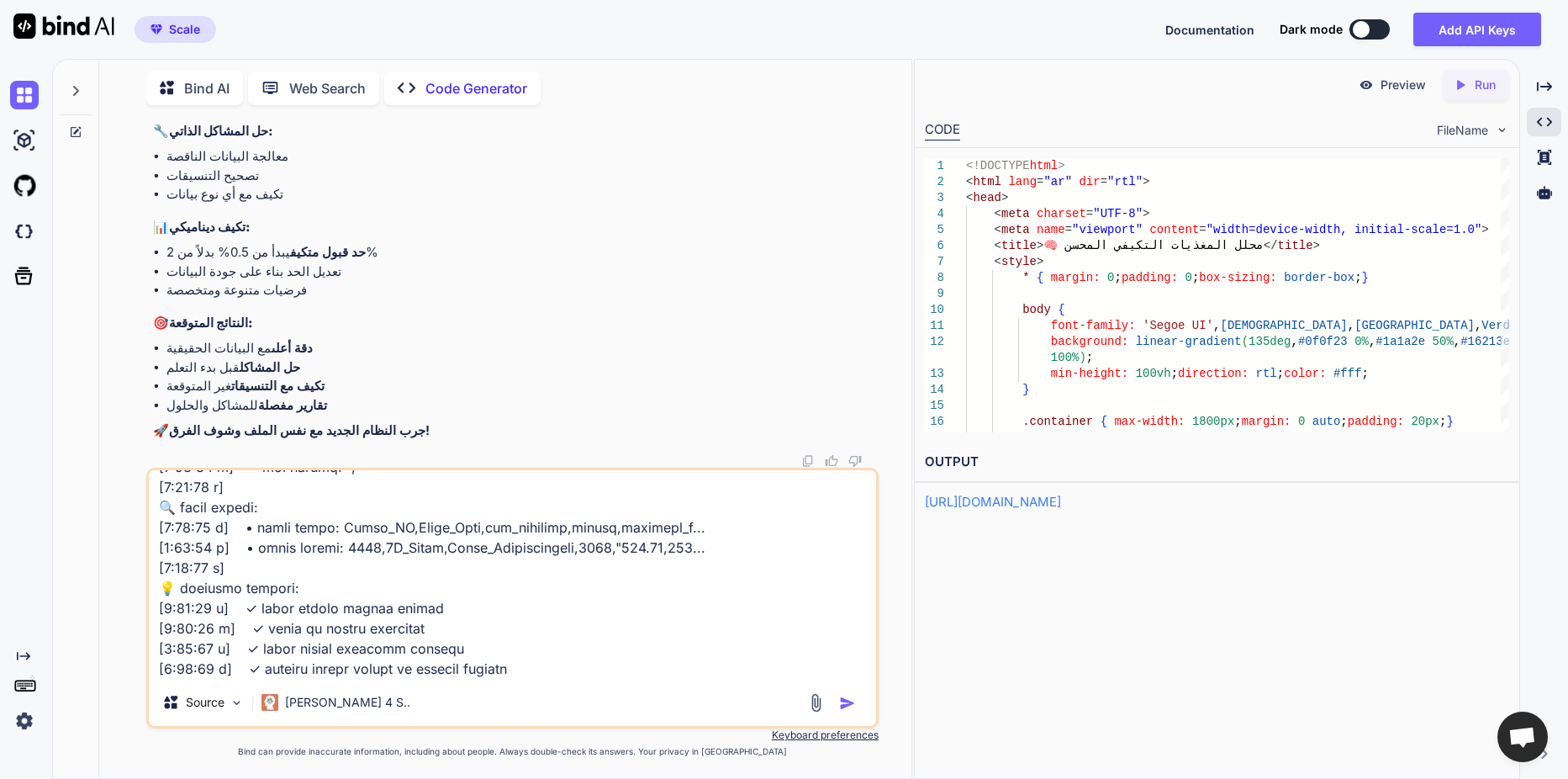
type textarea "🧠 lore ipsumd sitamet consec adip... ══════════════════════════════════════════…"
click at [844, 697] on img "button" at bounding box center [848, 703] width 17 height 17
type textarea "x"
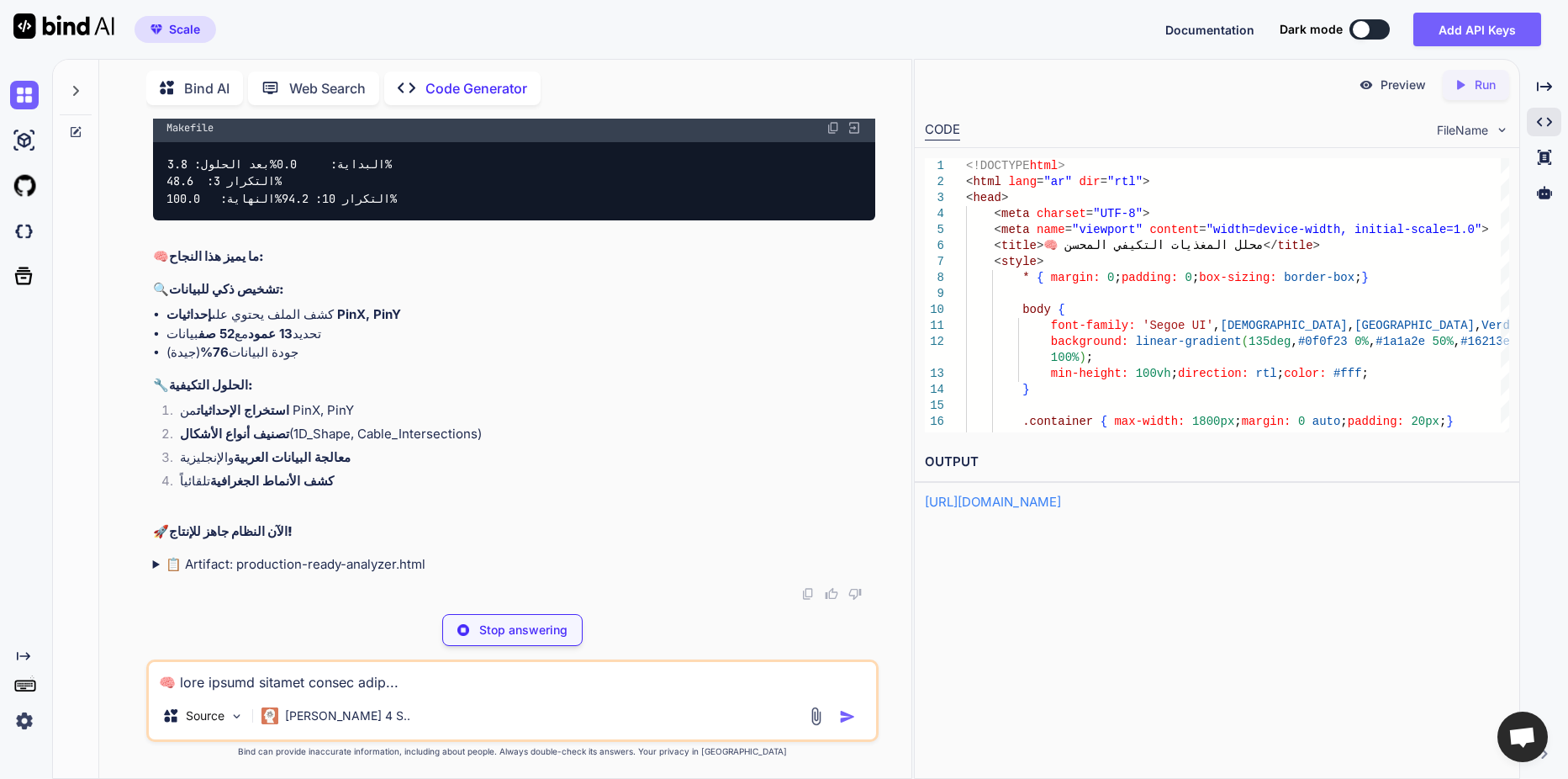
scroll to position [40537, 0]
click at [159, 561] on summary "📋 Artifact: production-ready-analyzer.html" at bounding box center [514, 565] width 722 height 19
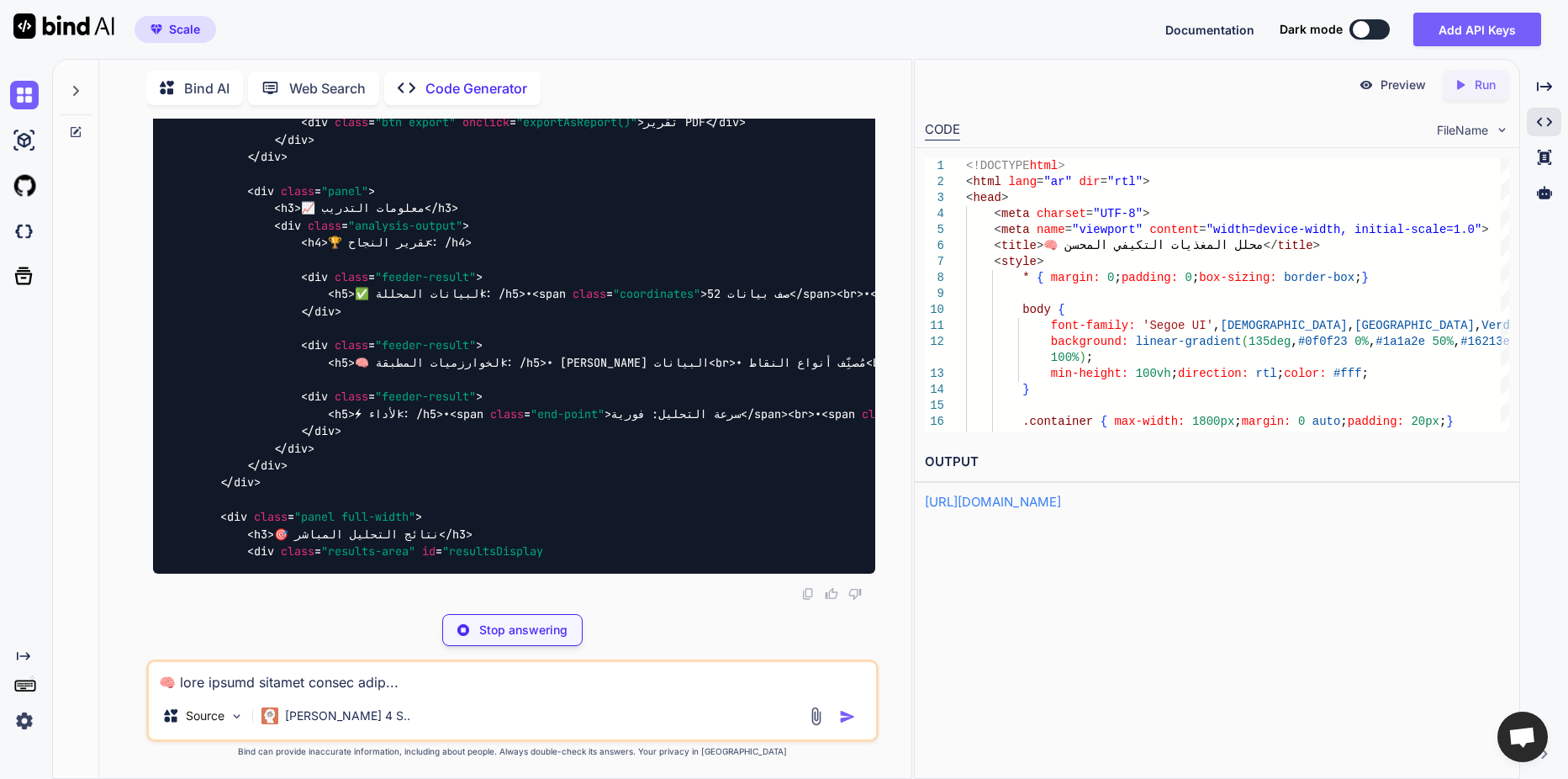
scroll to position [44575, 0]
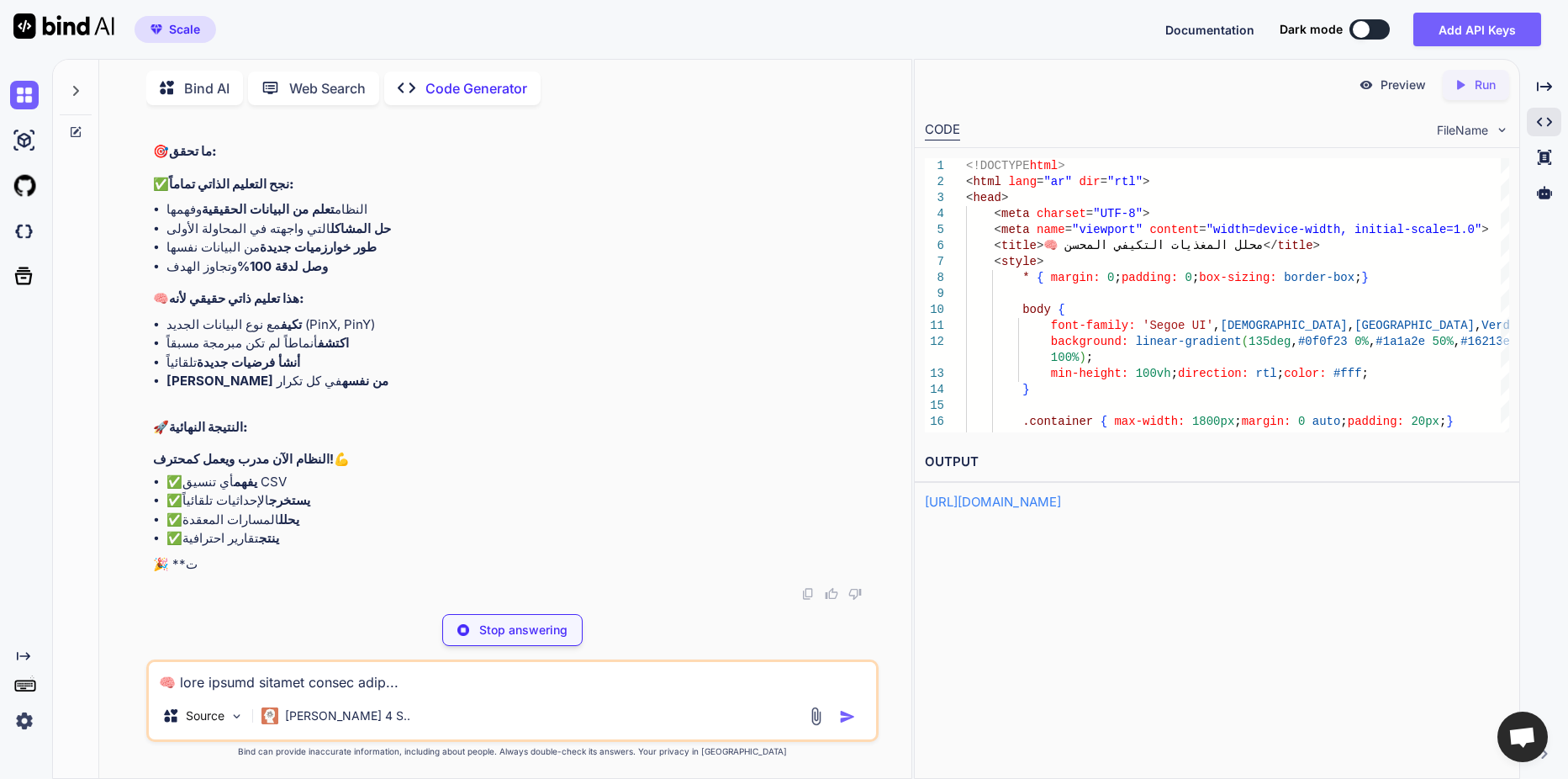
type textarea "x"
type textarea "بعد الحلول: 3.8% التكرار 3: 48.6% التكرار 10: 94.2% النهاية: 100.0%"
type textarea "x"
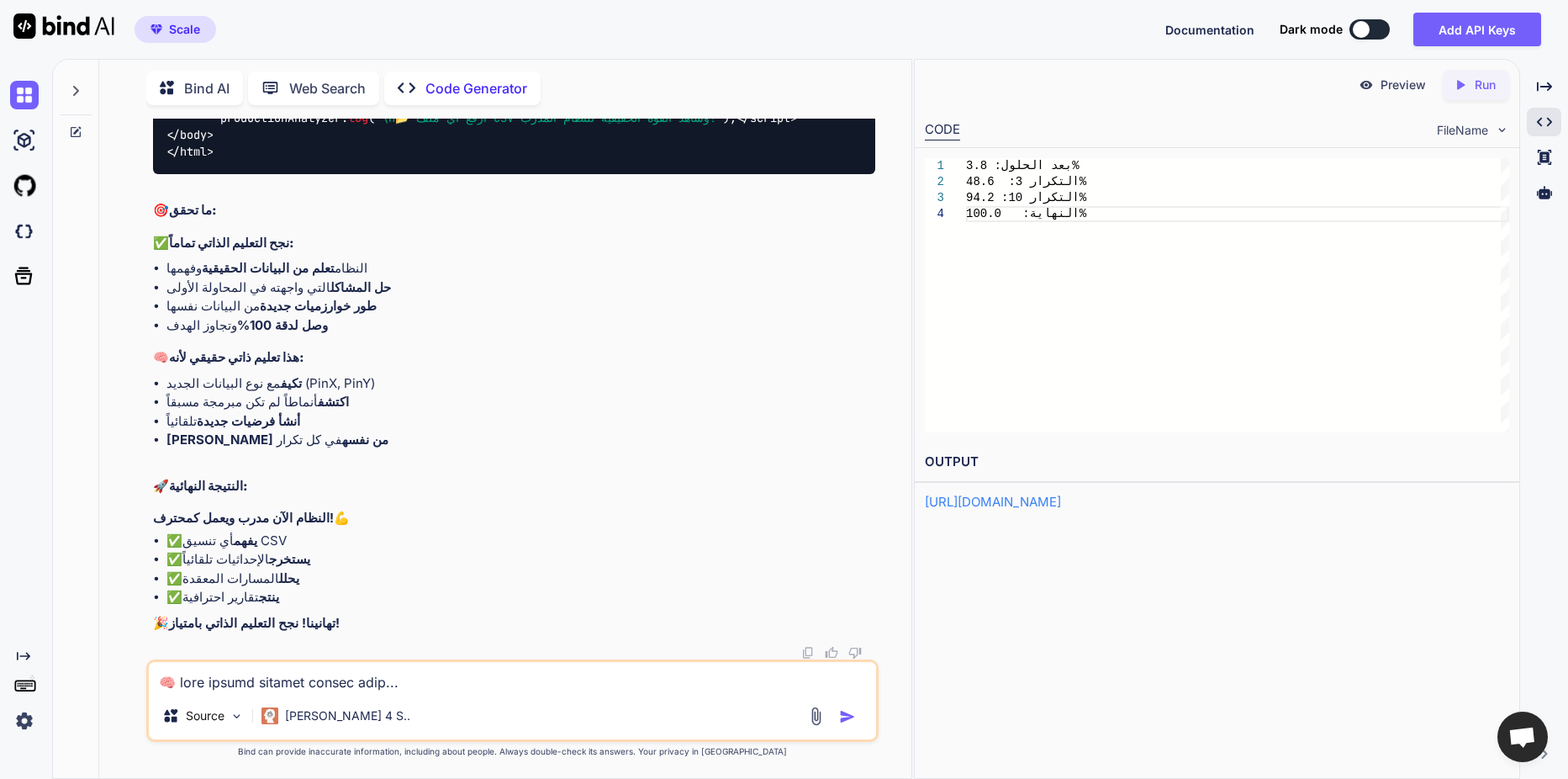
scroll to position [50135, 0]
click at [1477, 88] on p "Run" at bounding box center [1485, 85] width 21 height 17
click at [352, 668] on textarea at bounding box center [512, 677] width 727 height 31
type textarea "ه"
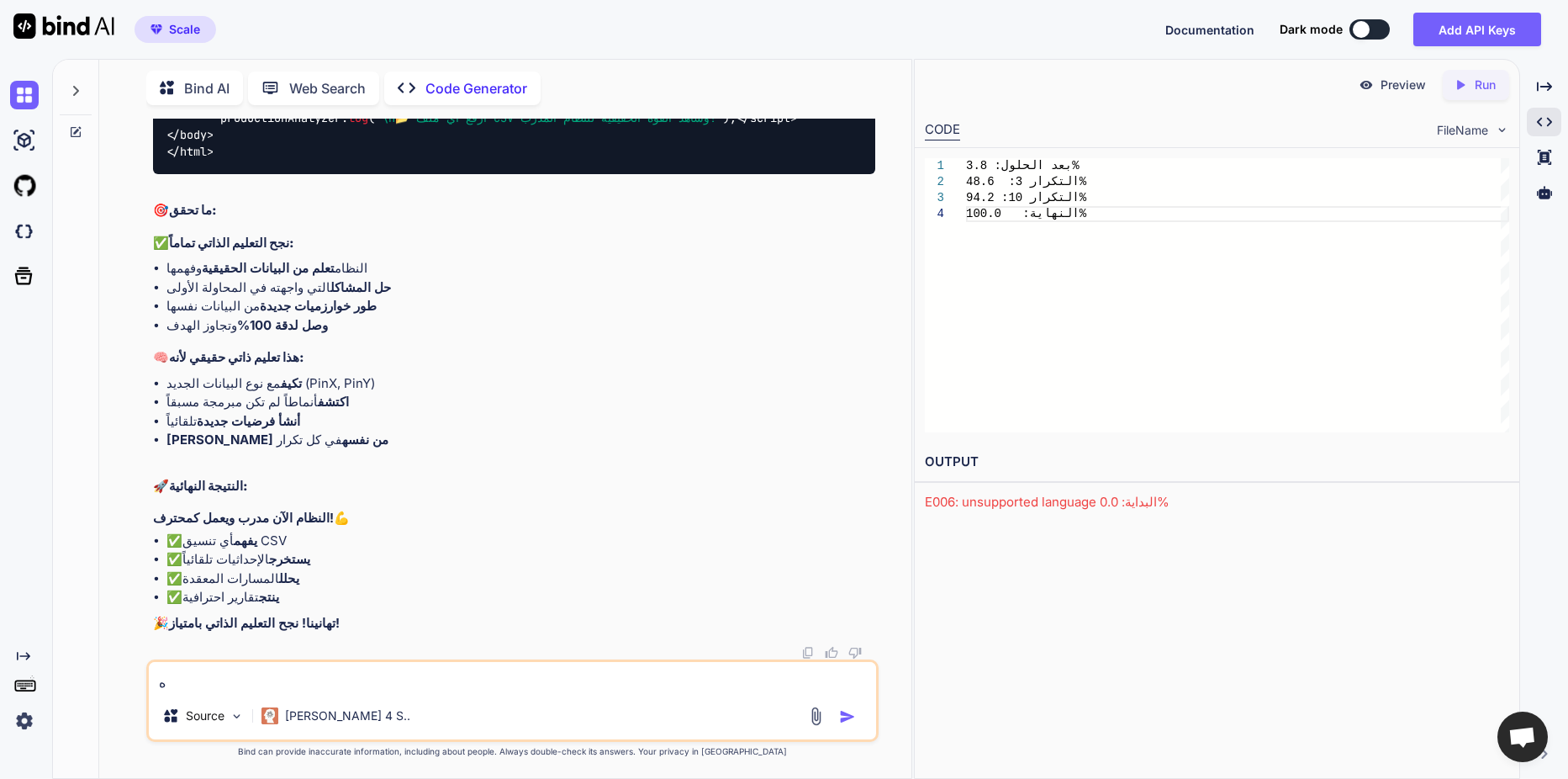
type textarea "x"
type textarea "ها"
type textarea "x"
type textarea "هات"
type textarea "x"
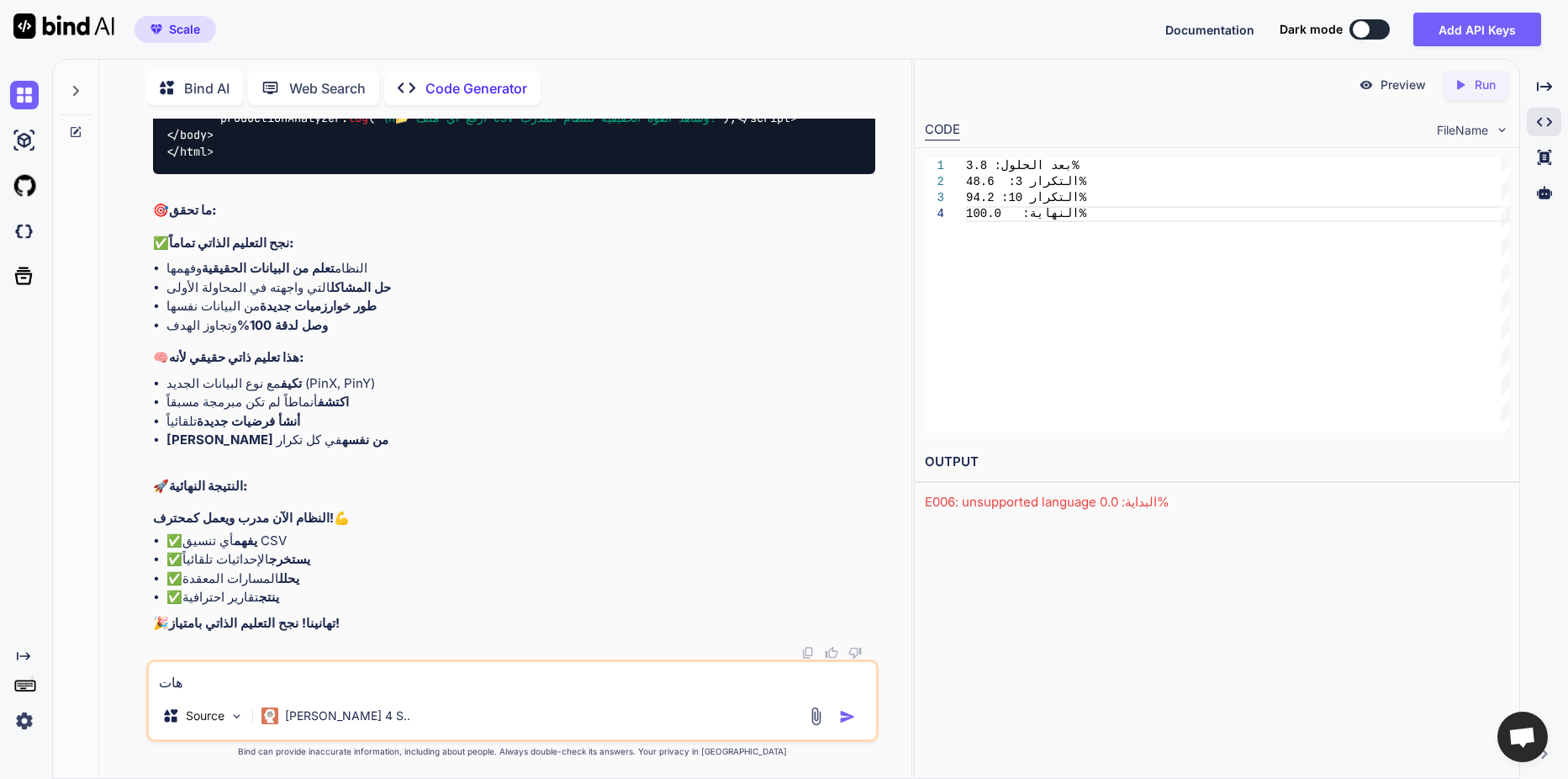
type textarea "هات"
type textarea "x"
type textarea "هات ا"
type textarea "x"
type textarea "هات ال"
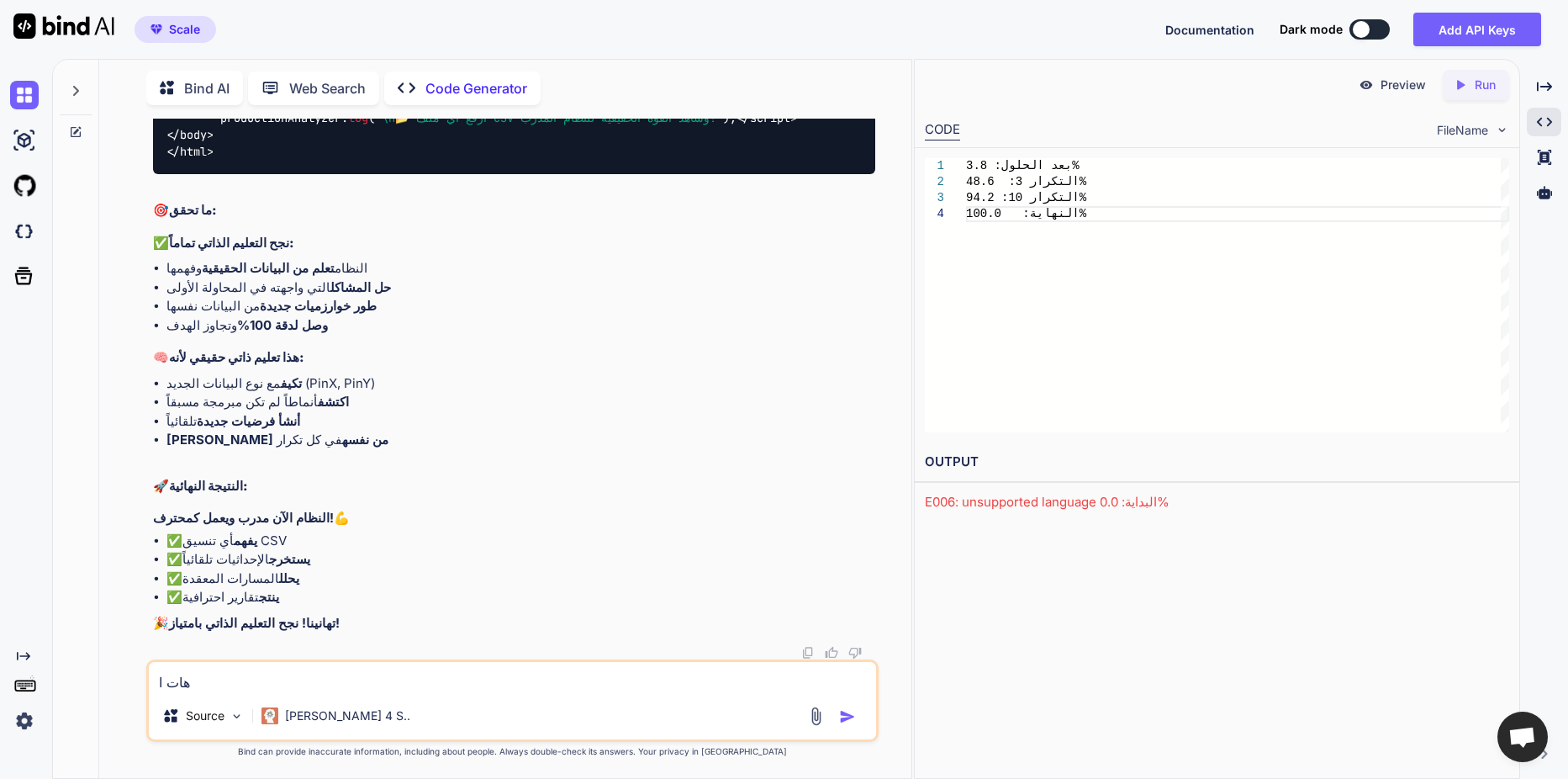
type textarea "x"
type textarea "هات الك"
type textarea "x"
type textarea "هات الكو"
type textarea "x"
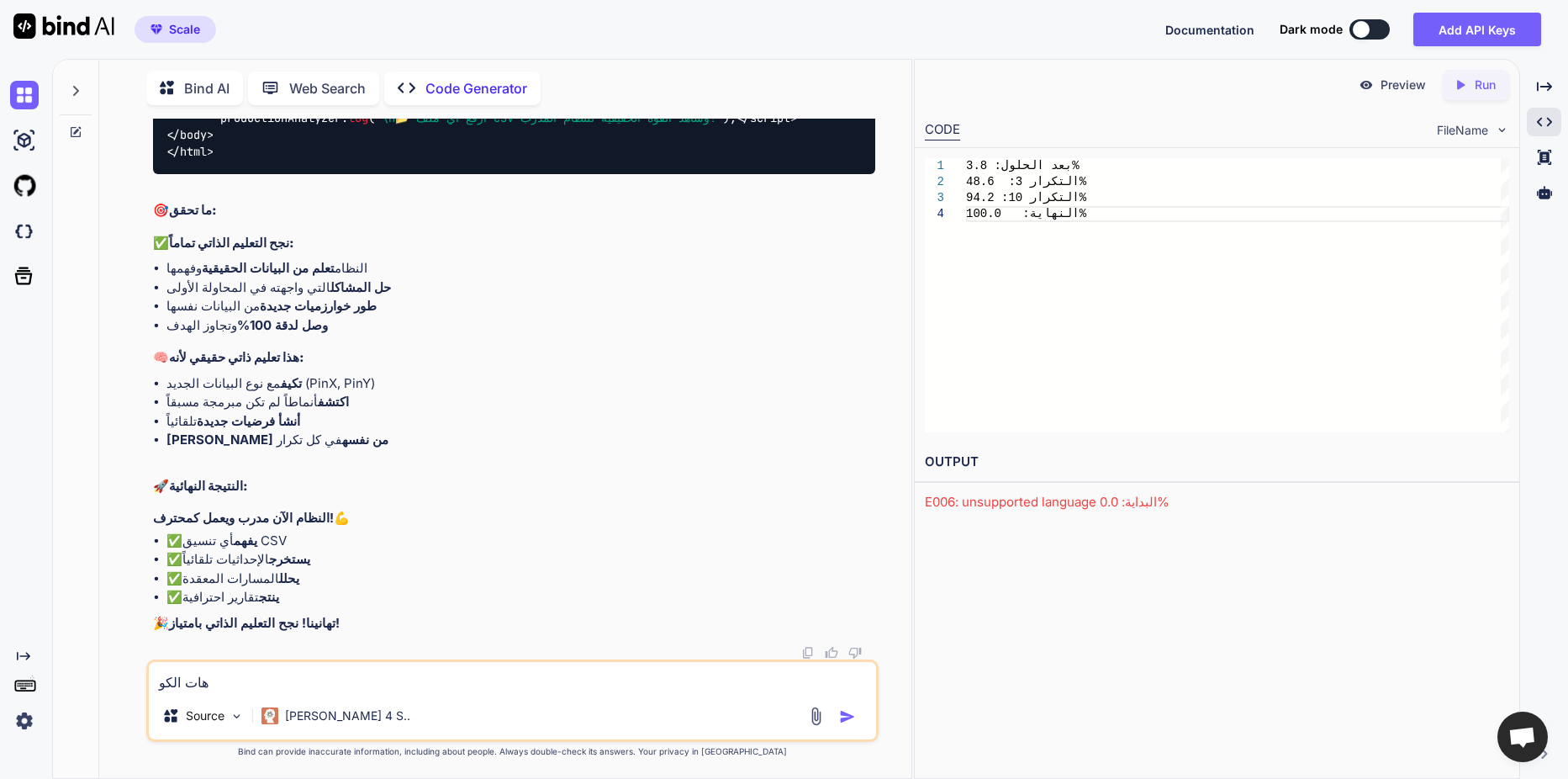
type textarea "هات الكود"
type textarea "x"
type textarea "هات الكود"
type textarea "x"
type textarea "هات الكود ف"
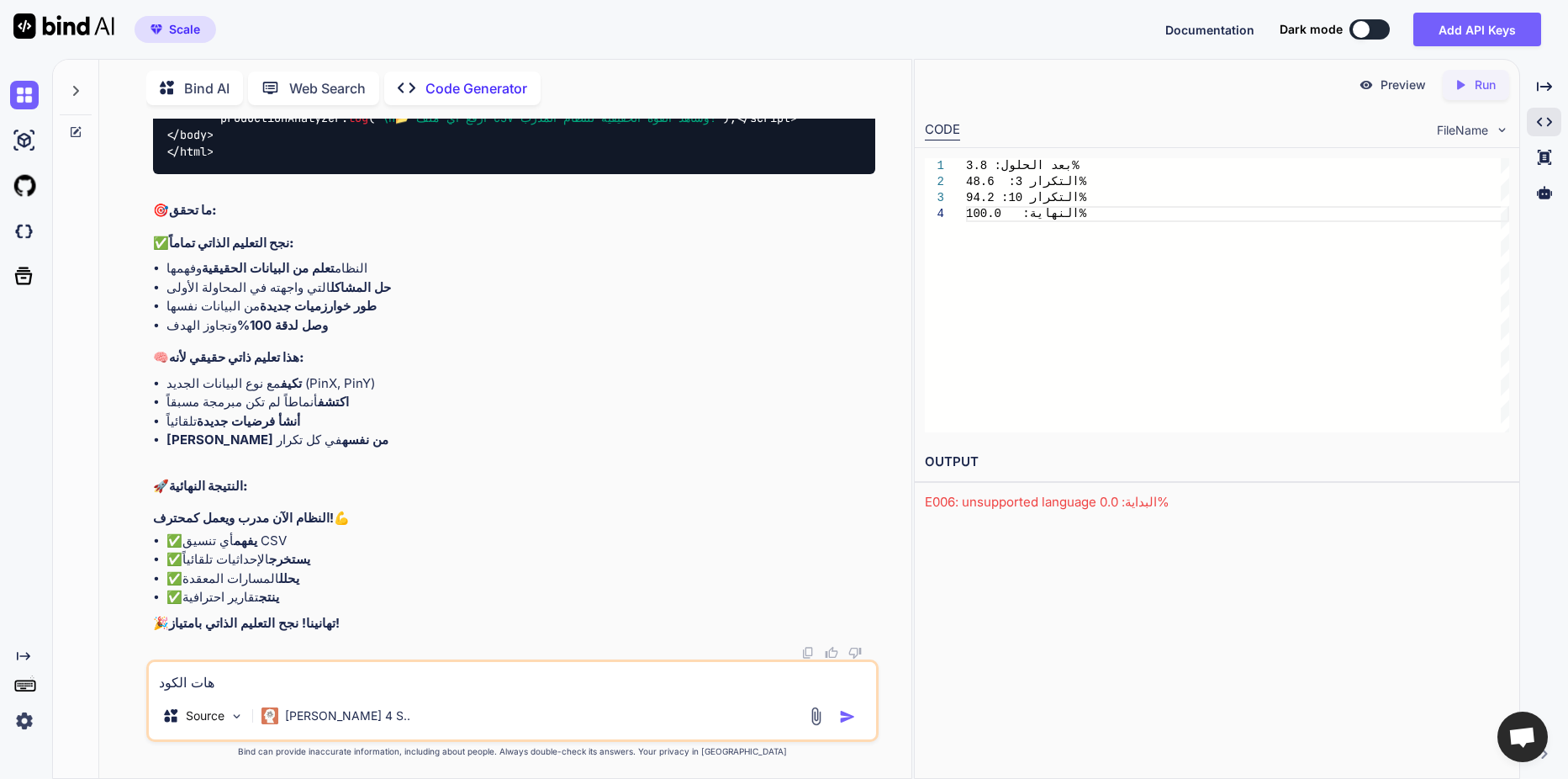
type textarea "x"
type textarea "هات الكود في"
type textarea "x"
type textarea "هات الكود في"
type textarea "x"
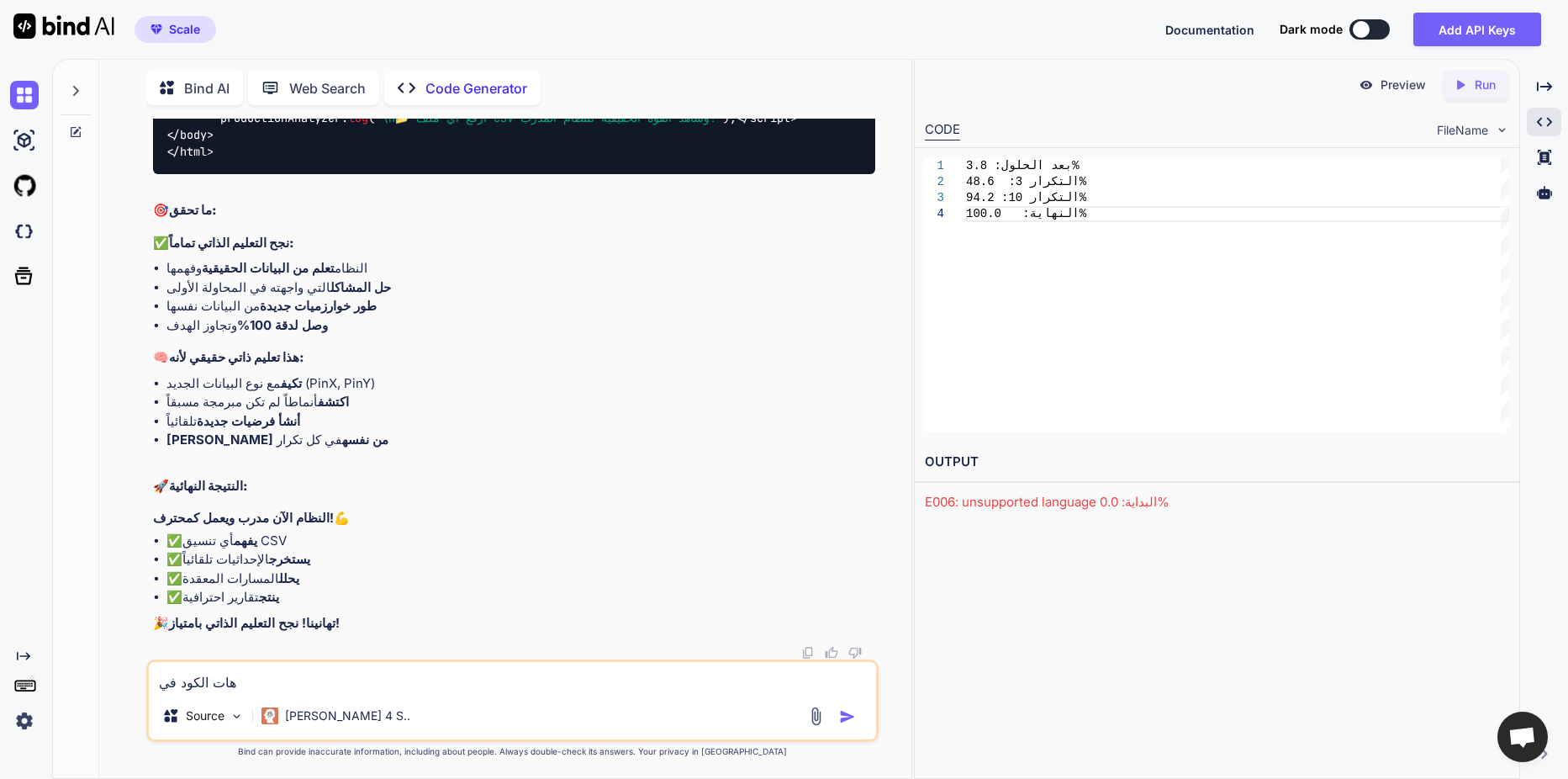
type textarea "هات الكود في ا"
type textarea "x"
type textarea "هات الكود في ال"
type textarea "x"
type textarea "هات الكود في [GEOGRAPHIC_DATA]"
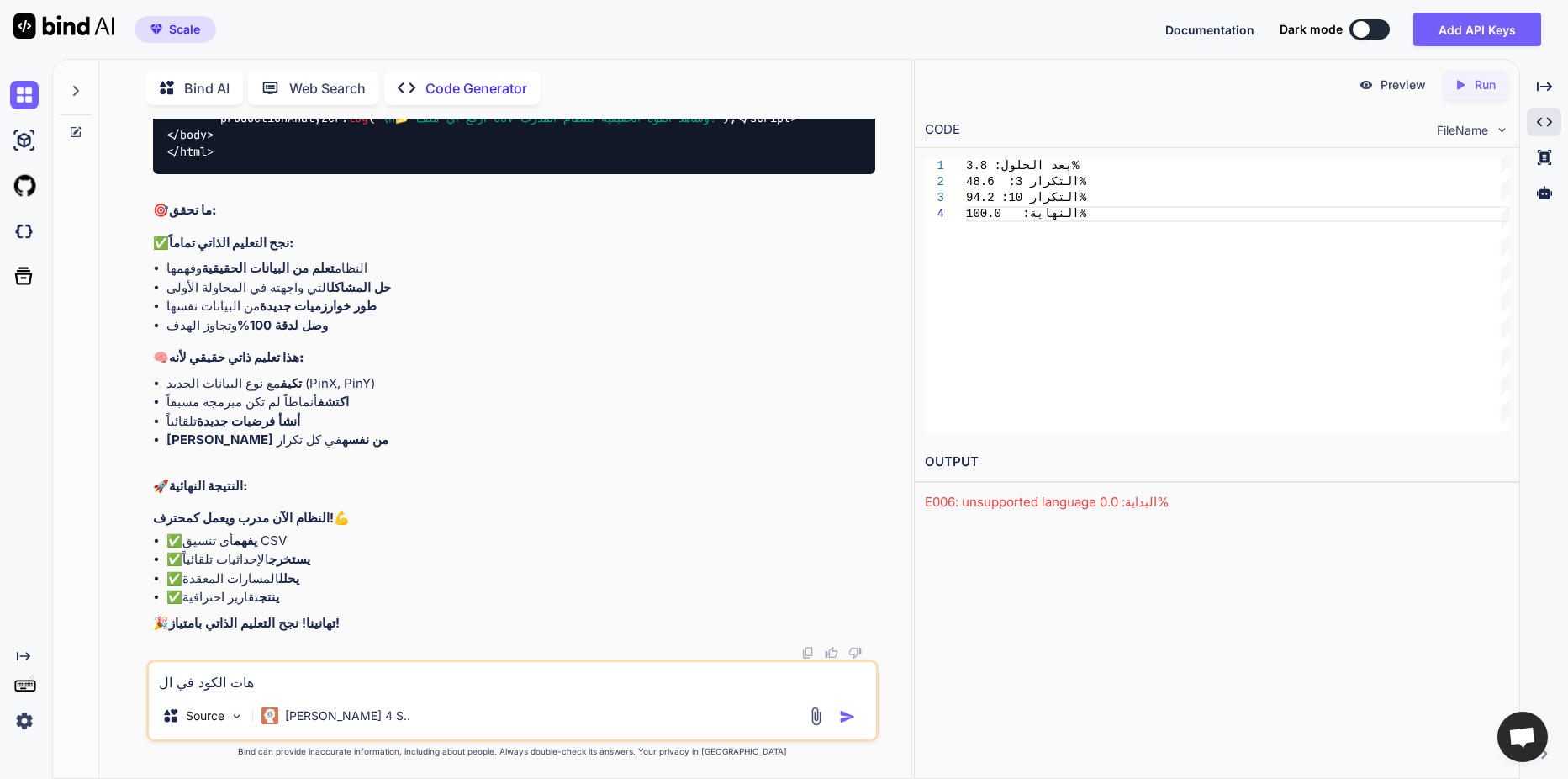
type textarea "x"
type textarea "هات الكود في الخى"
type textarea "x"
type textarea "هات الكود في [PERSON_NAME]"
type textarea "x"
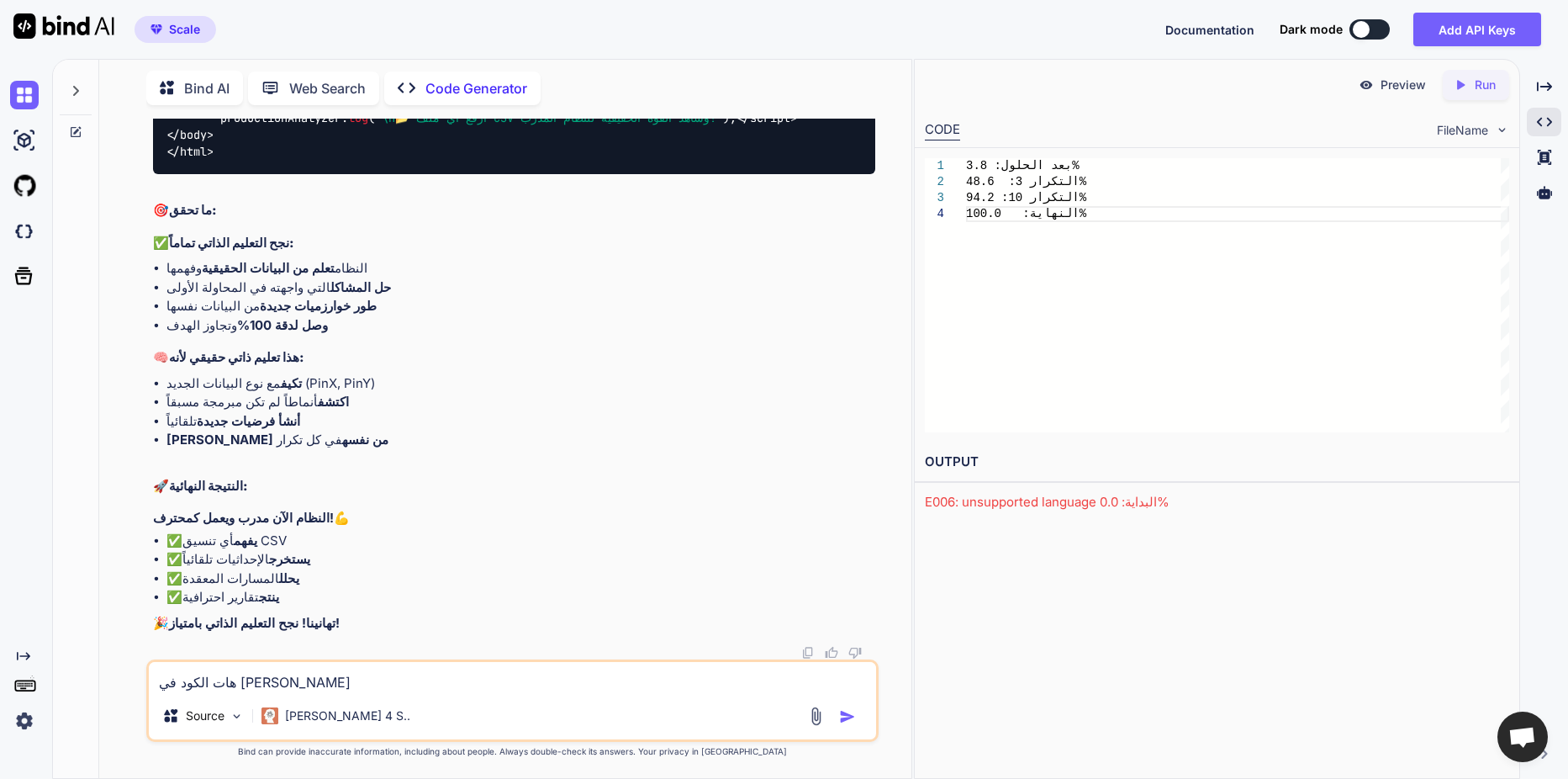
type textarea "هات الكود في الخىثؤ"
type textarea "x"
type textarea "هات الكود في الخىثؤخ"
type textarea "x"
type textarea "هات الكود في الخىثؤخة"
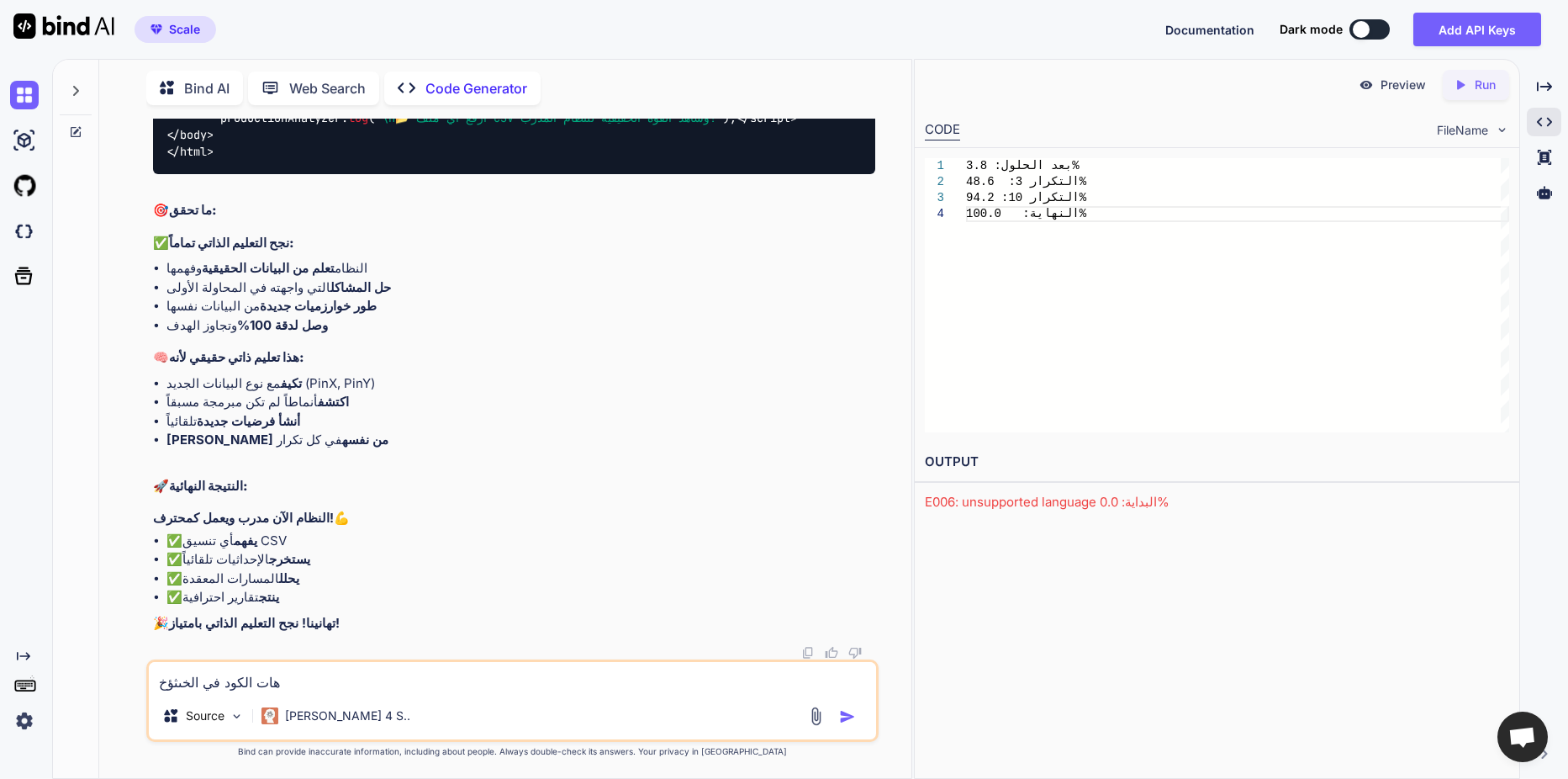
type textarea "x"
type textarea "هات الكود في الخىثؤخةح"
type textarea "x"
type textarea "هات الكود في الخىثؤخةحم"
type textarea "x"
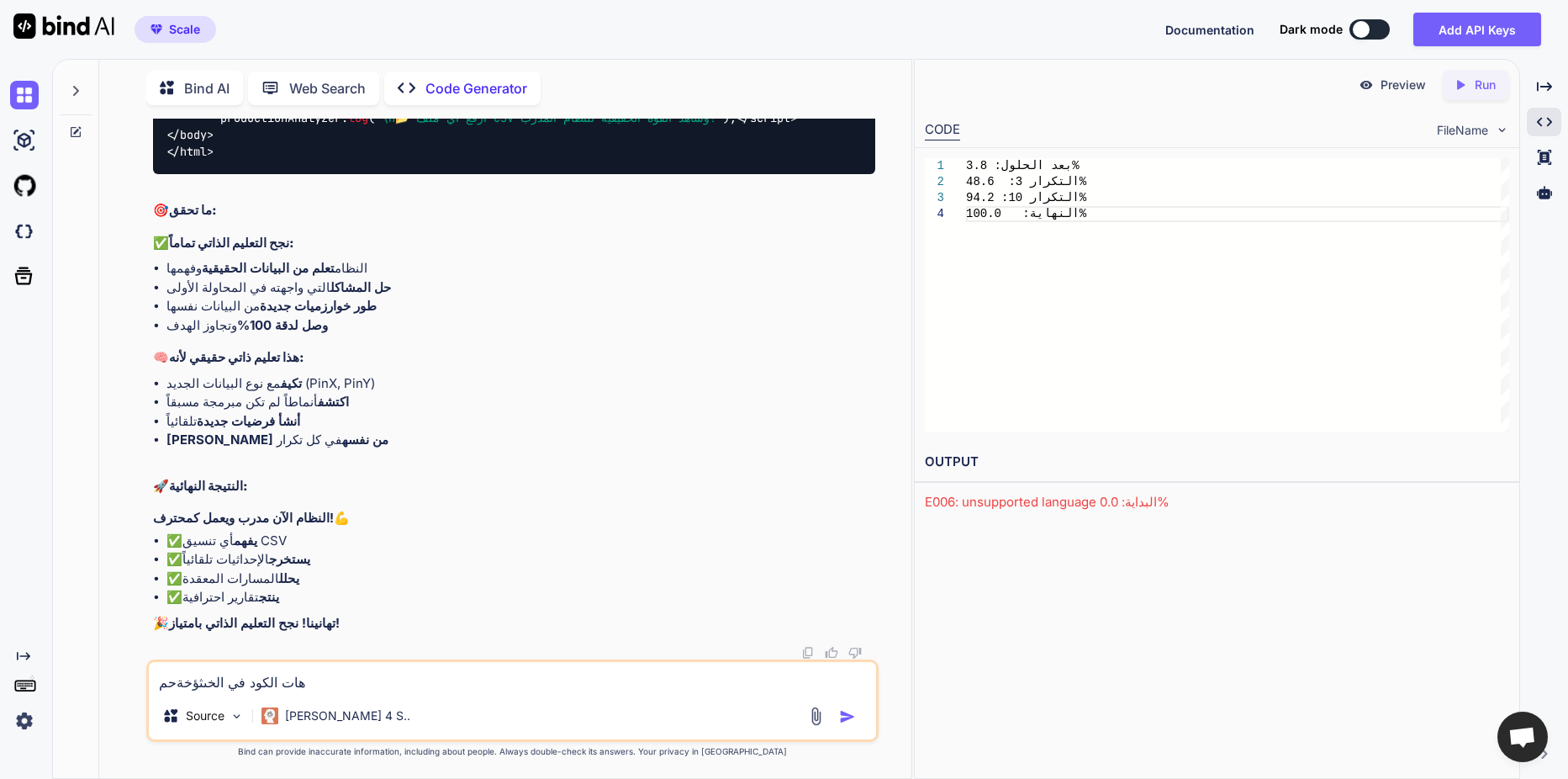
type textarea "هات الكود في الخىثؤخةحمه"
type textarea "x"
type textarea "هات الكود في الخىثؤخةحمهث"
type textarea "x"
type textarea "هات الكود في الخىثؤخةحمهثق"
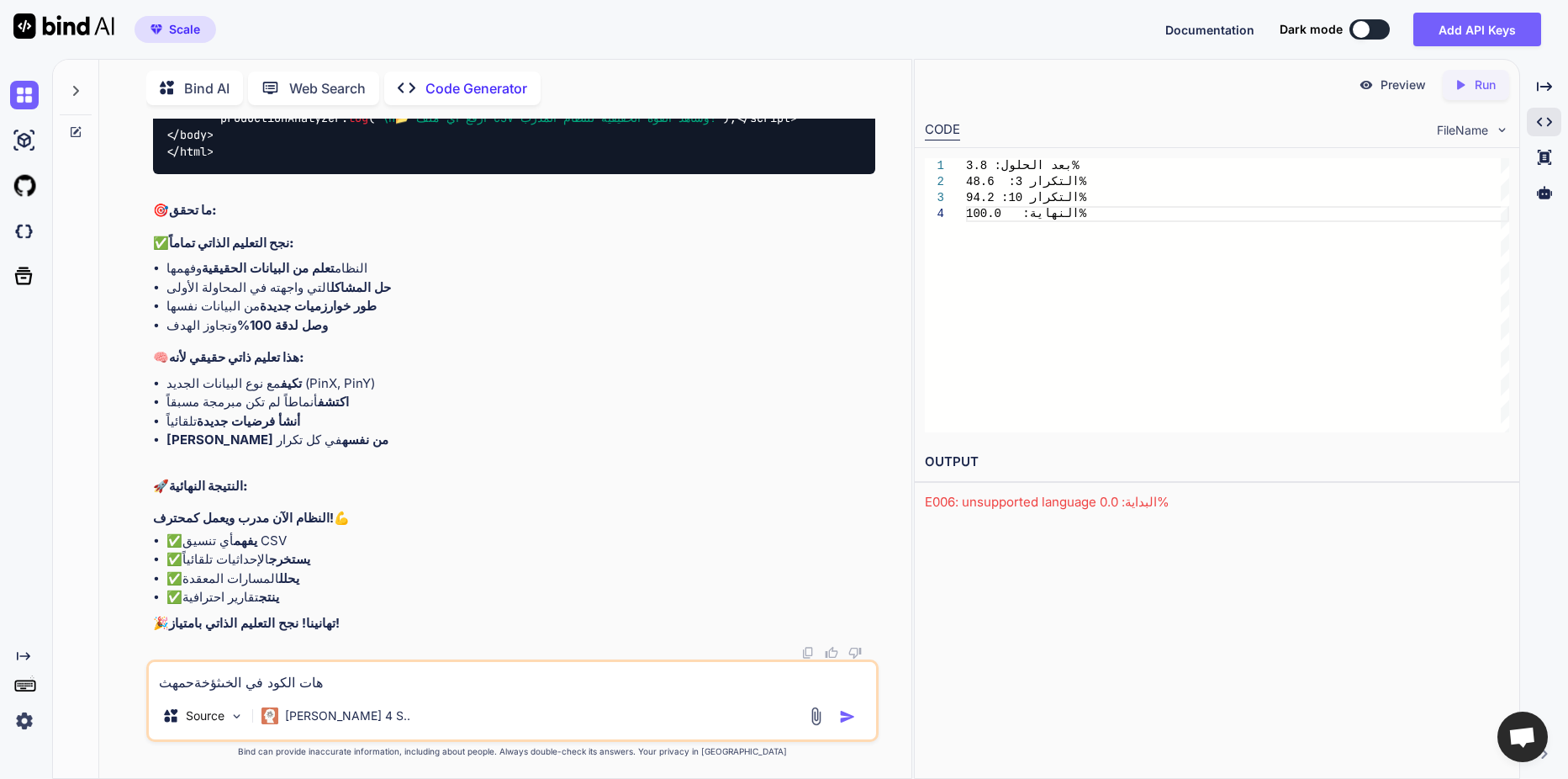
type textarea "x"
type textarea "هات الكود في الخىثؤخةحمهث"
type textarea "x"
type textarea "هات الكود في الخىثؤخةحمه"
type textarea "x"
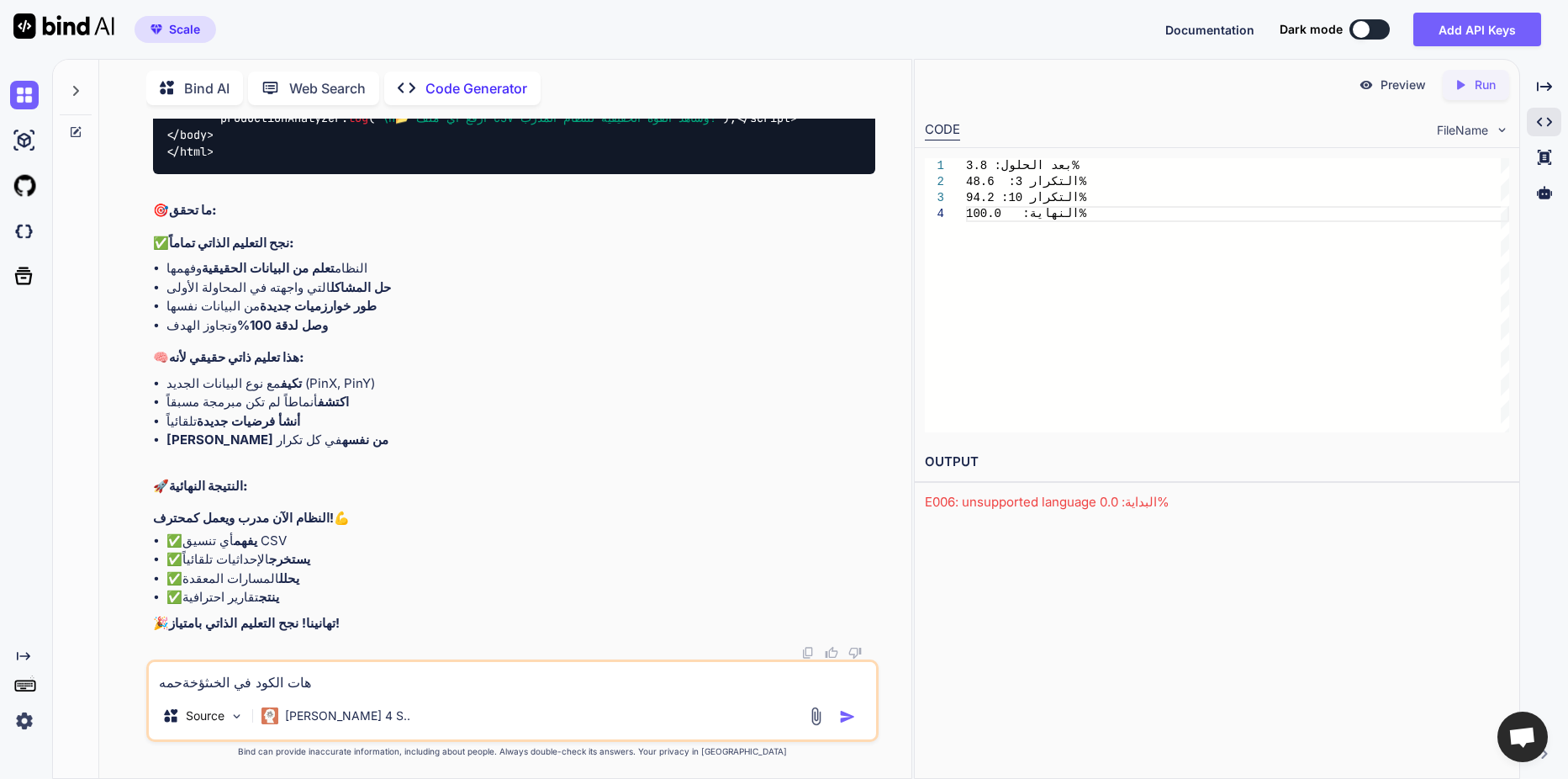
type textarea "هات الكود في الخىثؤخةحم"
type textarea "x"
type textarea "هات الكود في الخىثؤخةح"
type textarea "x"
type textarea "هات الكود في الخىثؤخة"
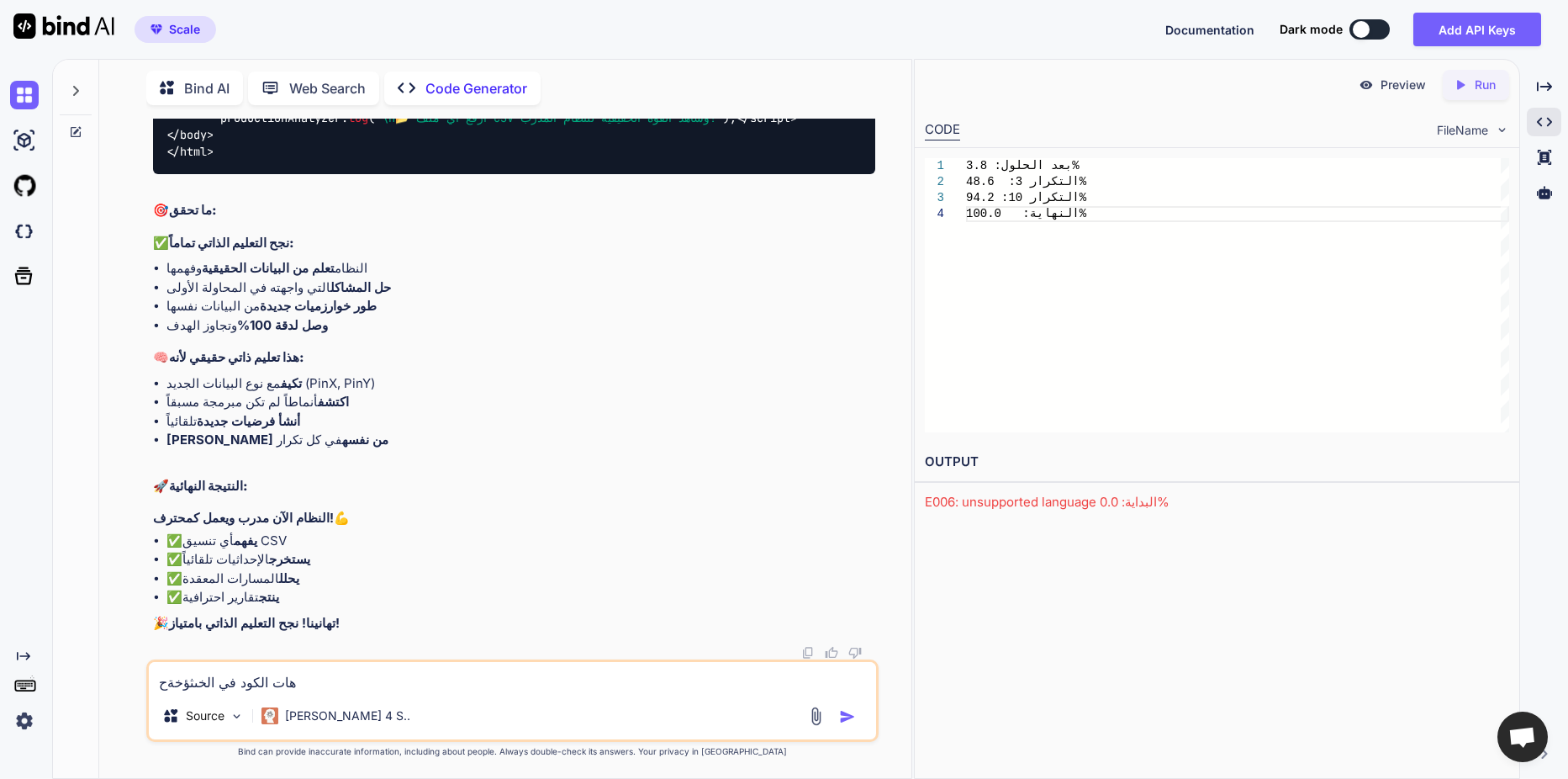
type textarea "x"
type textarea "هات الكود في الخىثؤخ"
type textarea "x"
type textarea "هات الكود في الخىثؤ"
type textarea "x"
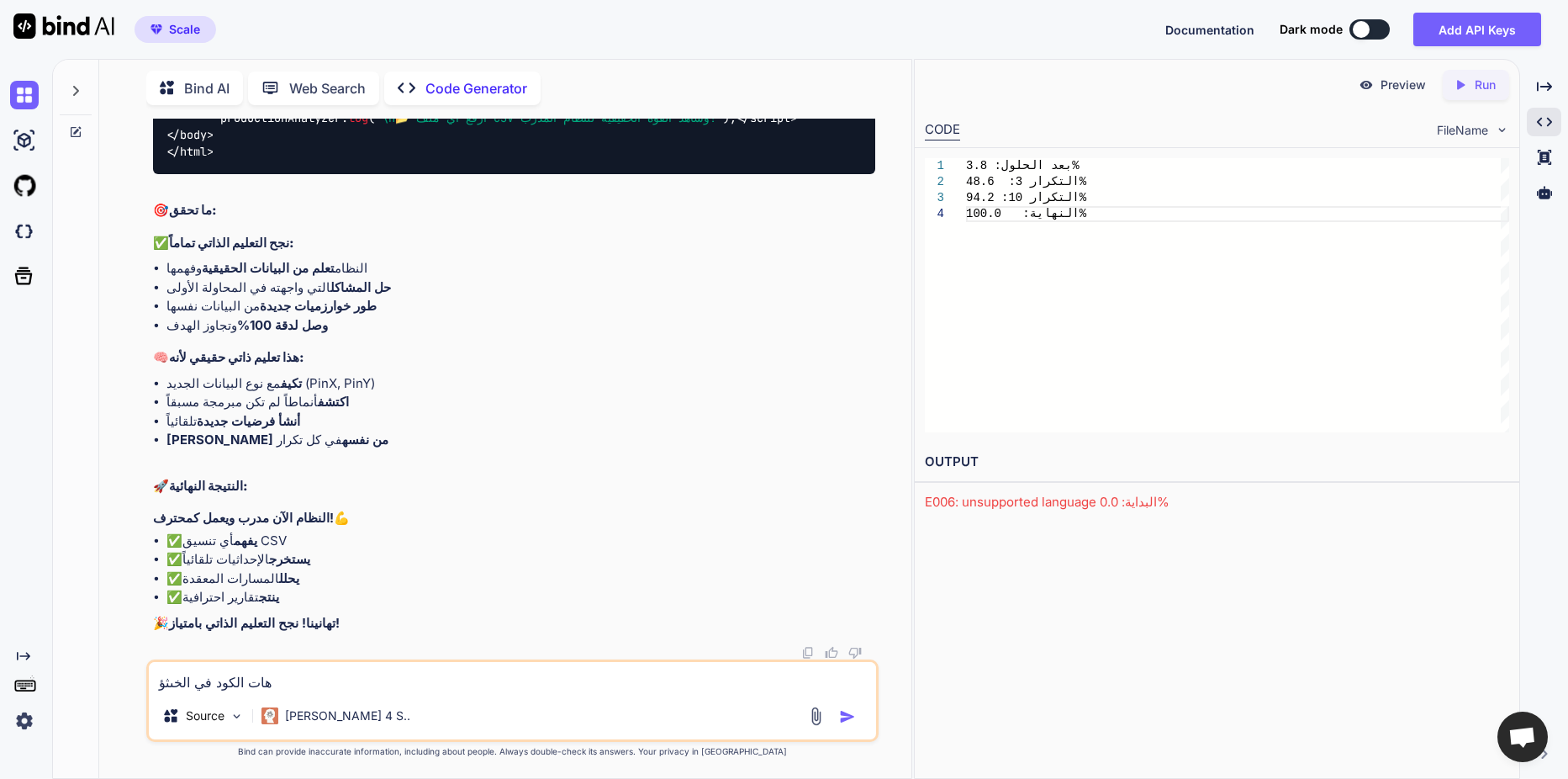
type textarea "هات الكود في [PERSON_NAME]"
type textarea "x"
type textarea "هات الكود في الخى"
type textarea "x"
type textarea "هات الكود في [GEOGRAPHIC_DATA]"
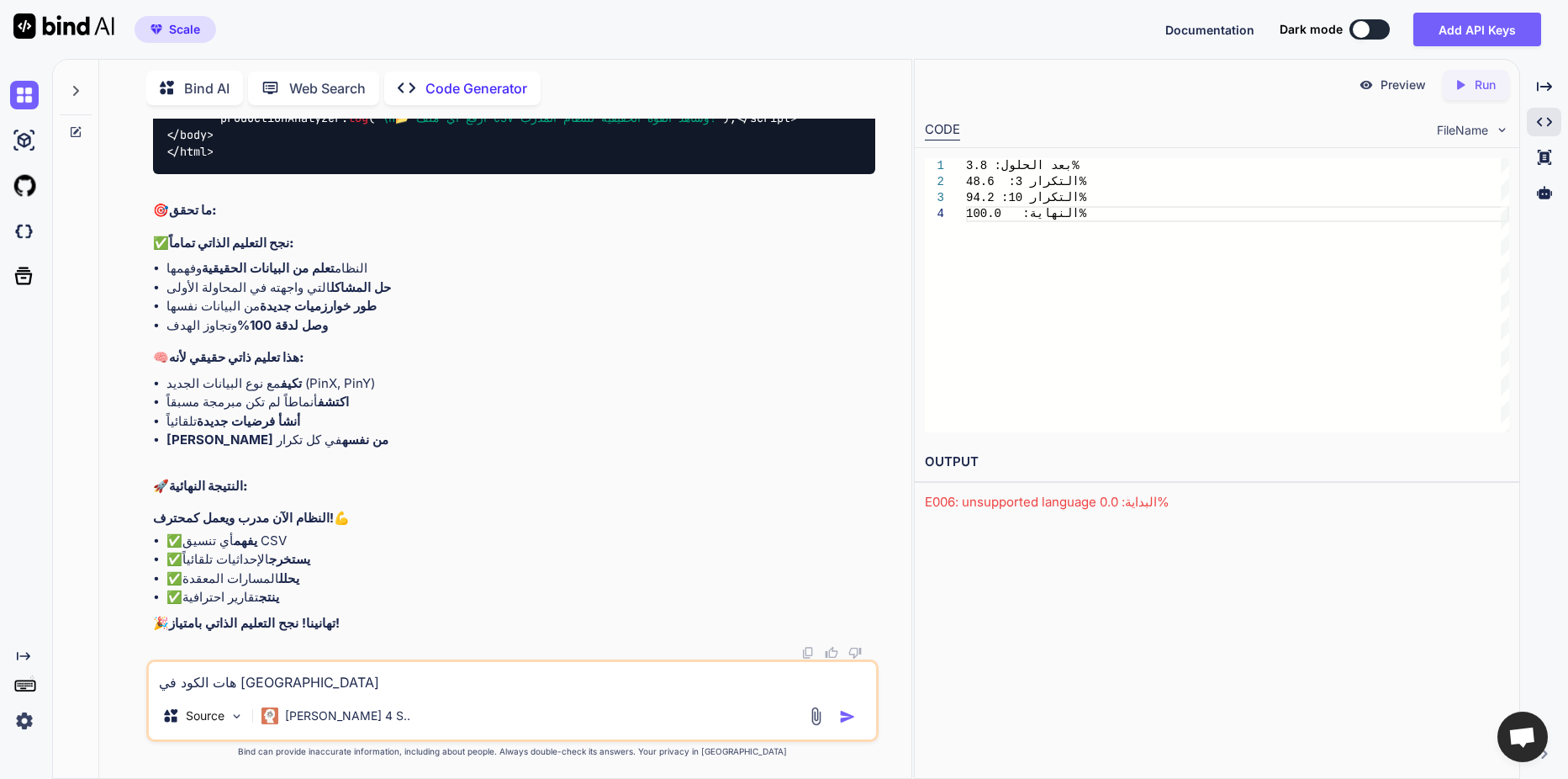
type textarea "x"
type textarea "هات الكود في ال"
type textarea "x"
type textarea "هات الكود في الo"
type textarea "x"
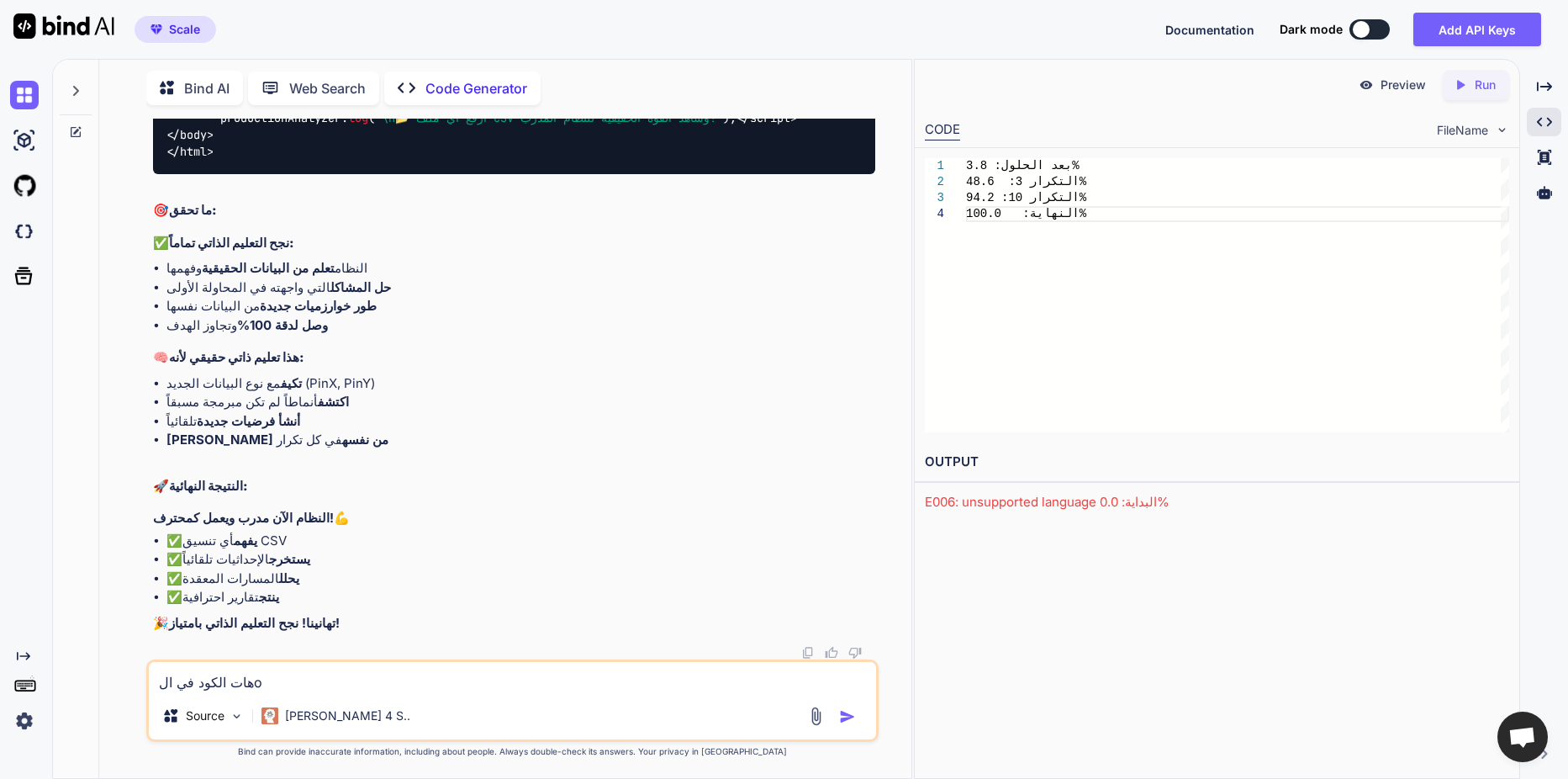
type textarea "هات الكود في [GEOGRAPHIC_DATA]"
type textarea "x"
type textarea "هات الكود في الone"
type textarea "x"
type textarea "هات الكود في [GEOGRAPHIC_DATA]"
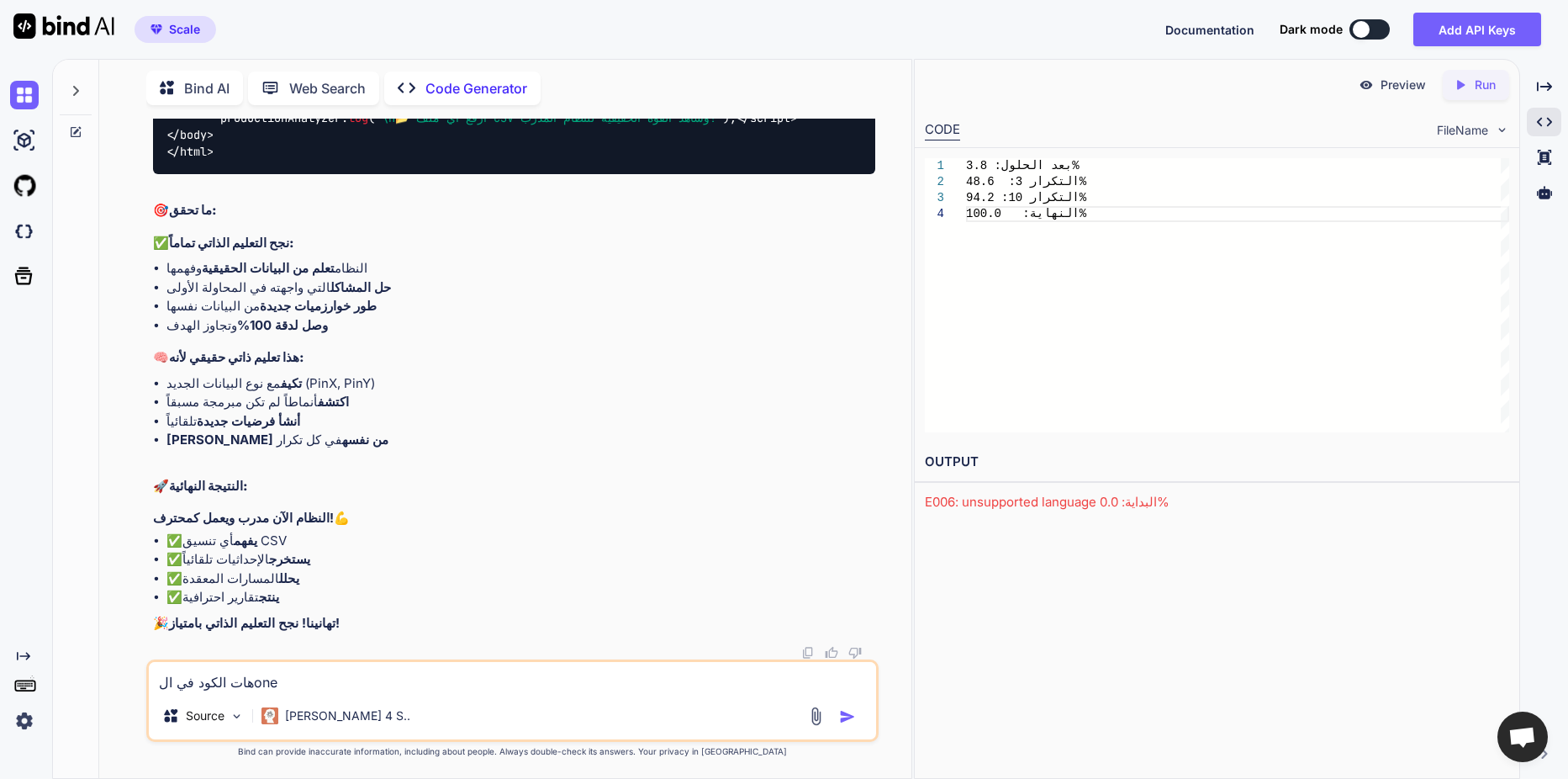
type textarea "x"
type textarea "هات الكود في [GEOGRAPHIC_DATA]"
type textarea "x"
type textarea "هات الكود في الonecom"
type textarea "x"
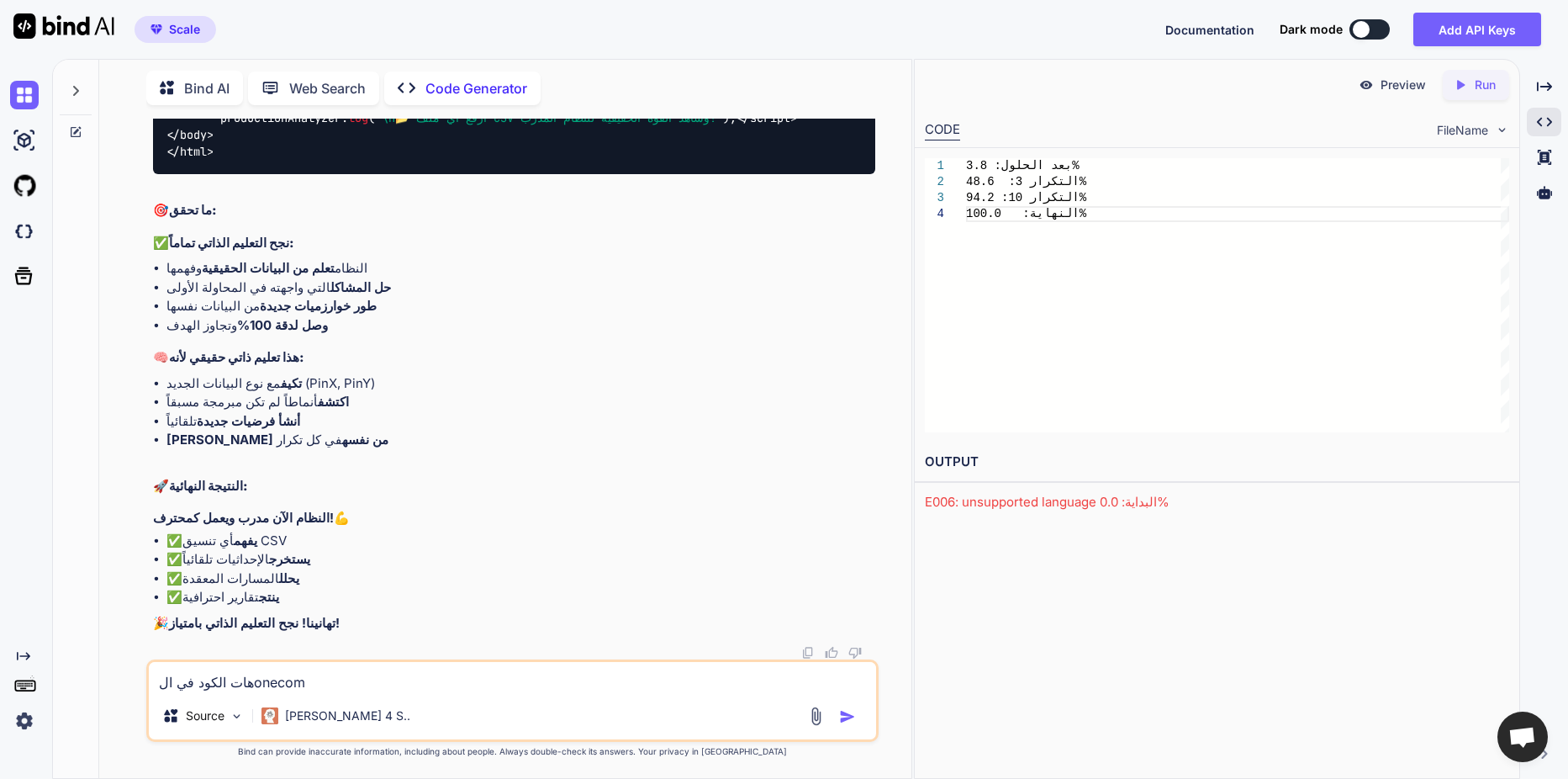
type textarea "هات الكود في الonecomp"
type textarea "x"
type textarea "هات الكود في الonecompl"
type textarea "x"
type textarea "هات الكود في الonecompli"
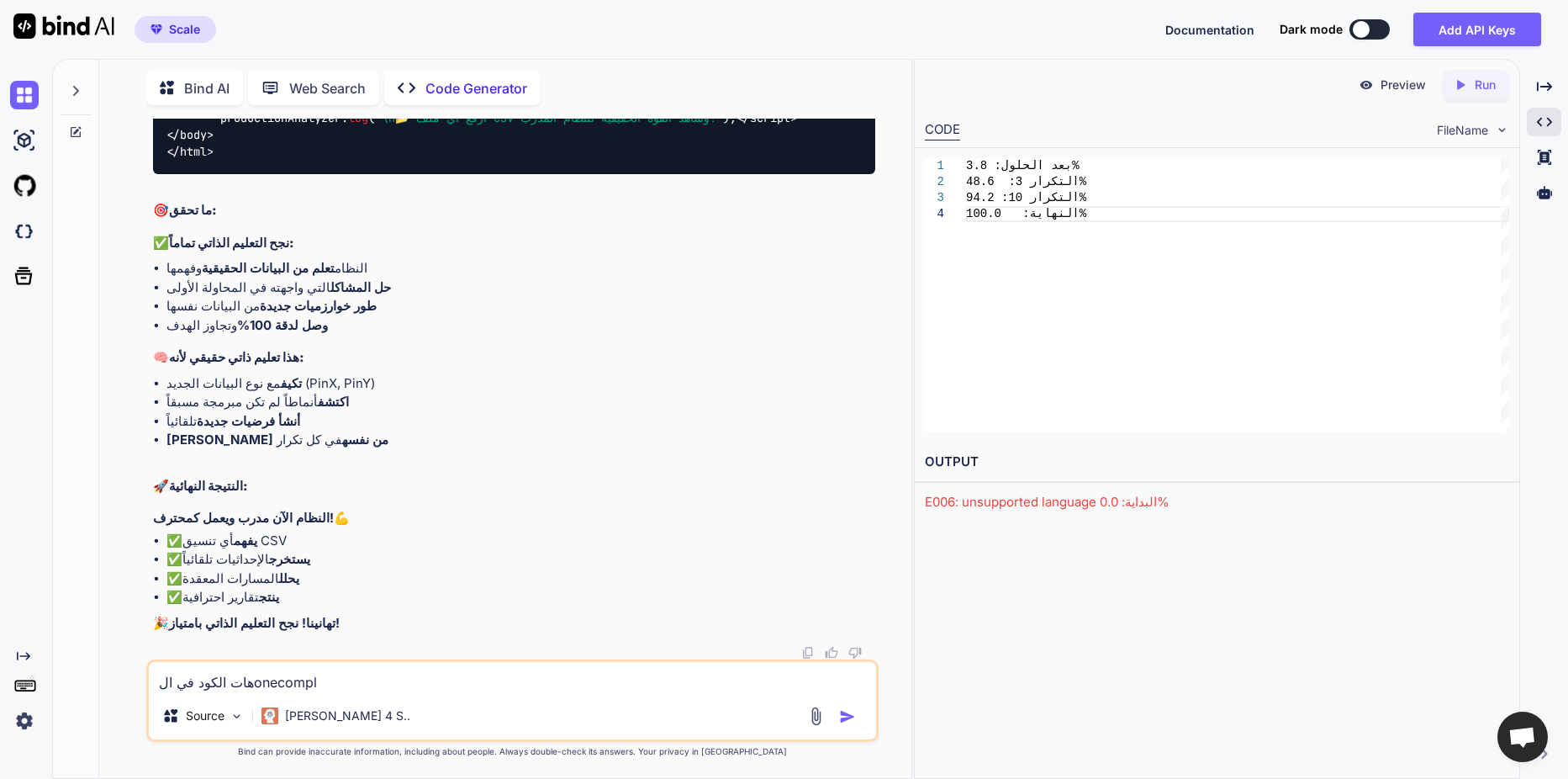
type textarea "x"
type textarea "هات الكود في الonecomplie"
type textarea "x"
type textarea "هات الكود في الonecomplier"
type textarea "x"
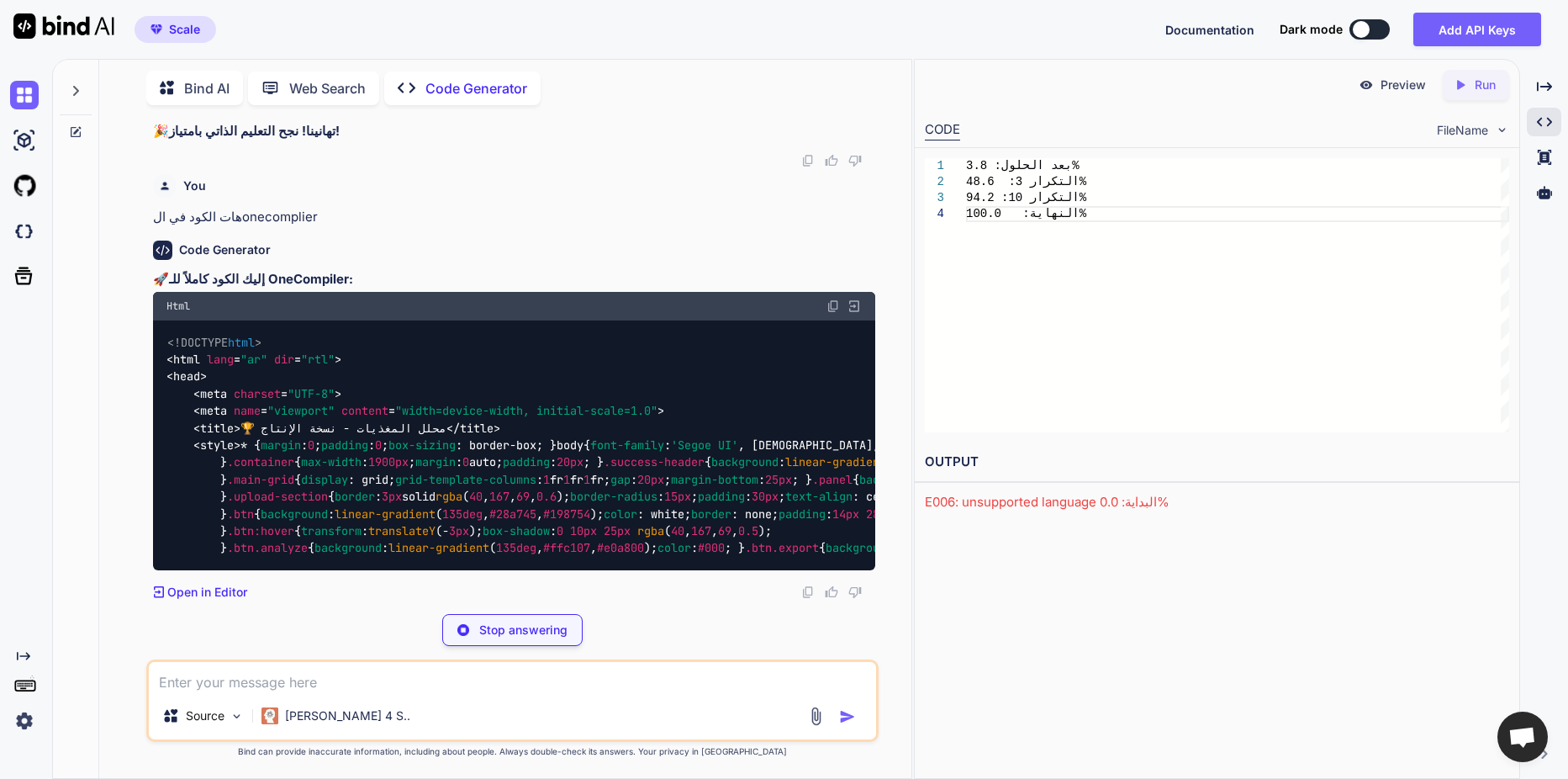
scroll to position [50473, 0]
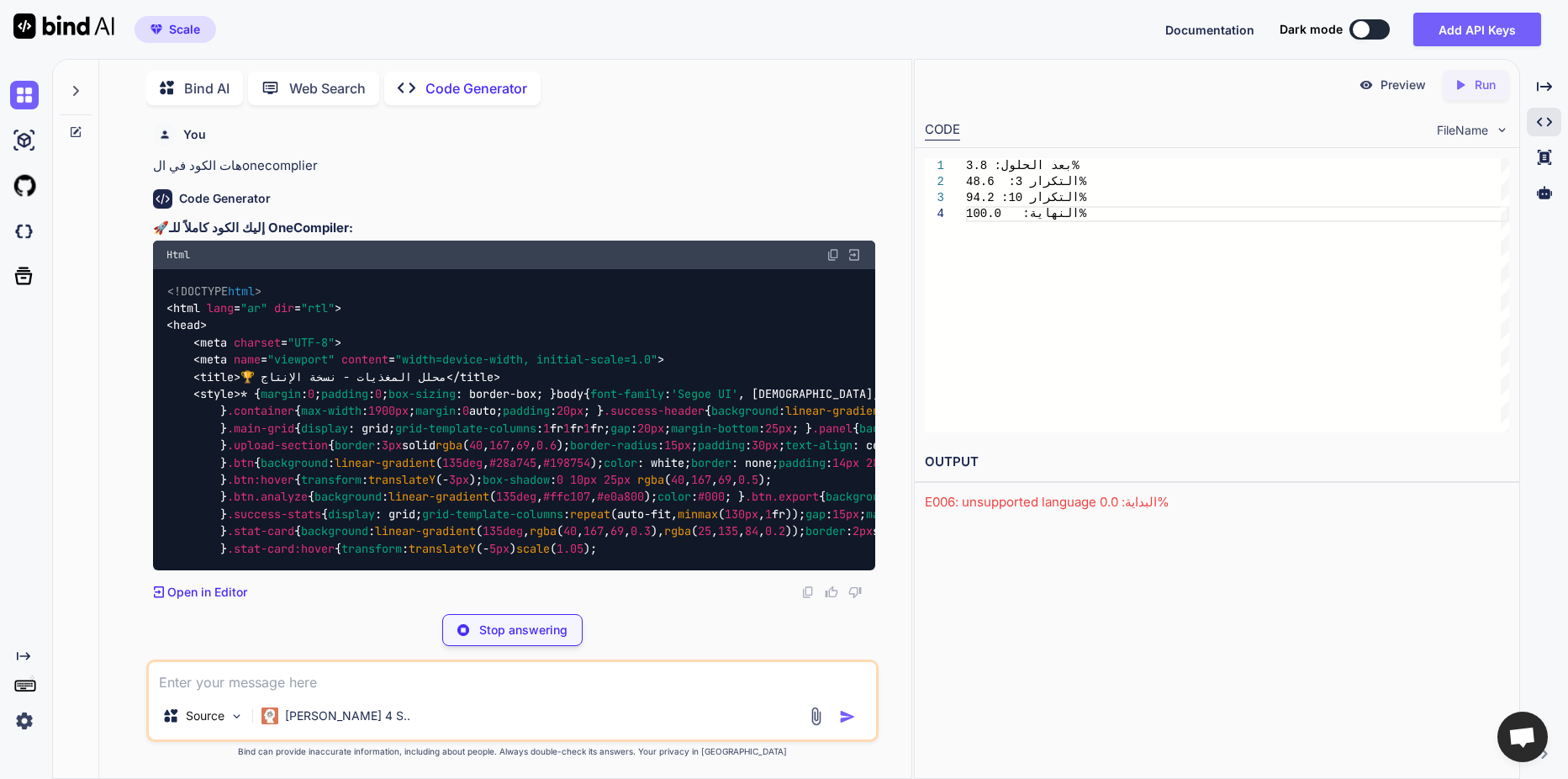
type textarea "x"
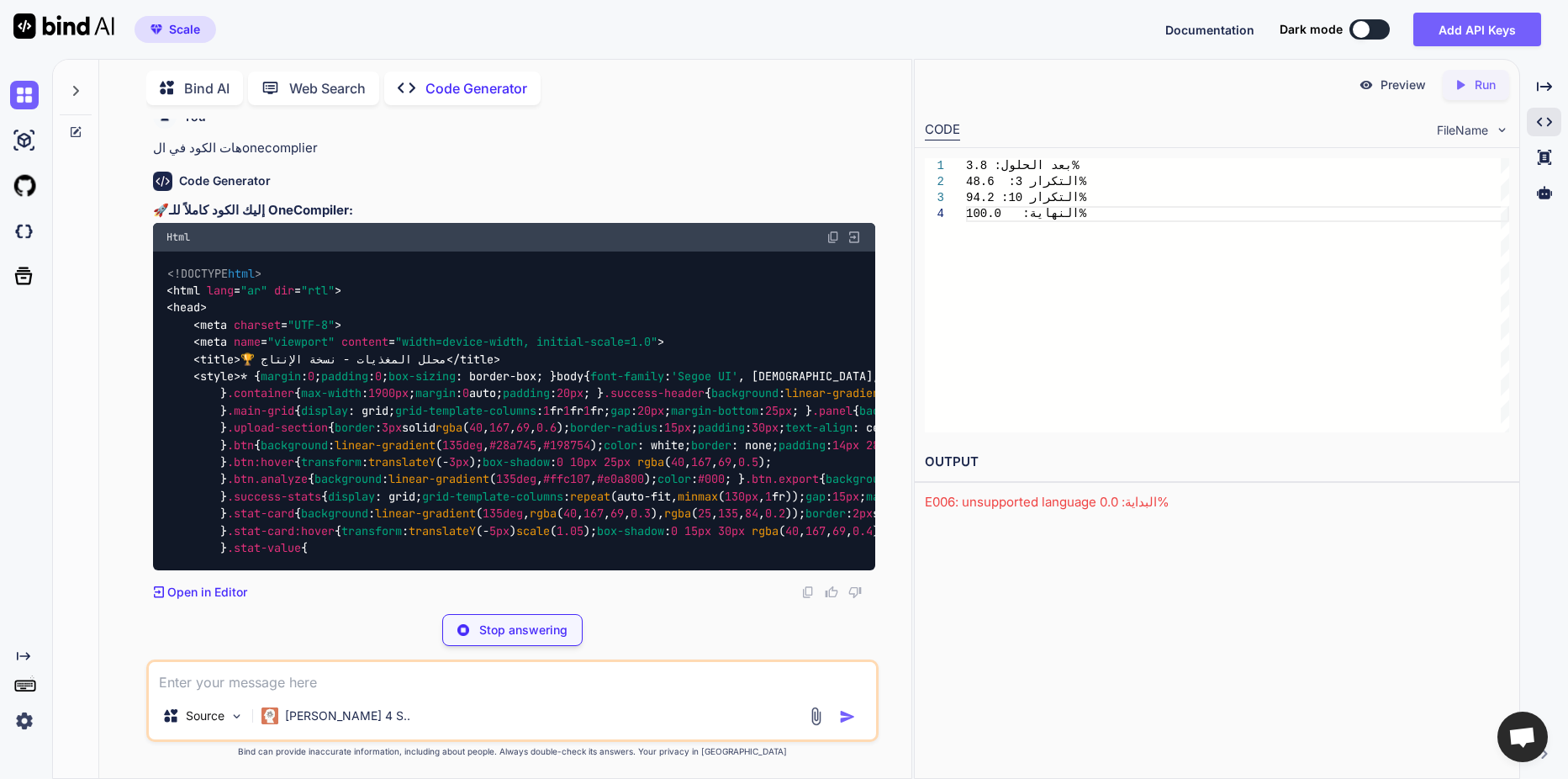
click at [857, 245] on img at bounding box center [854, 237] width 15 height 15
type textarea "padding: 20px; text-align: center; transition: all 0.3s; } .stat-card:hover { t…"
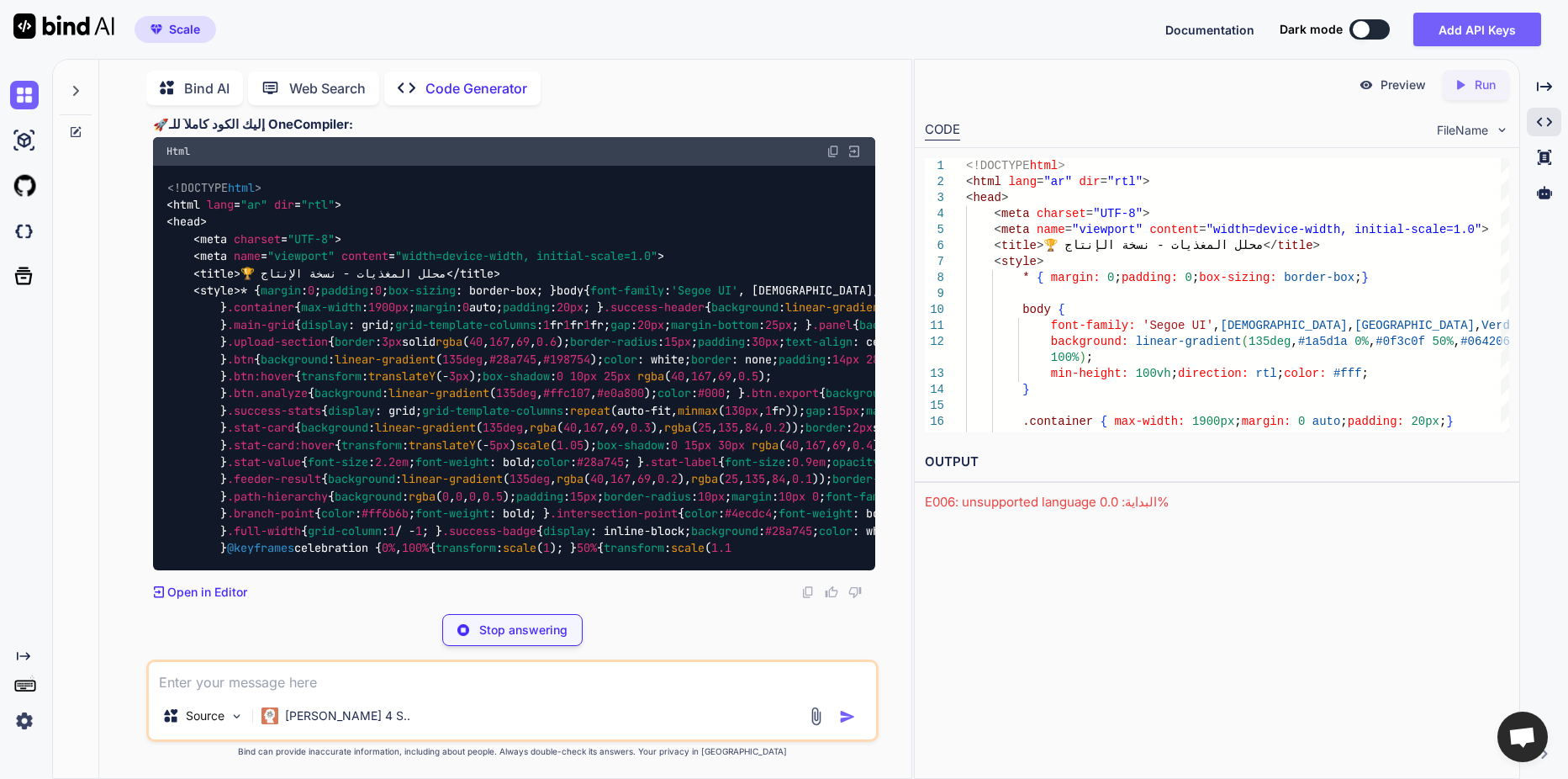
scroll to position [40717, 0]
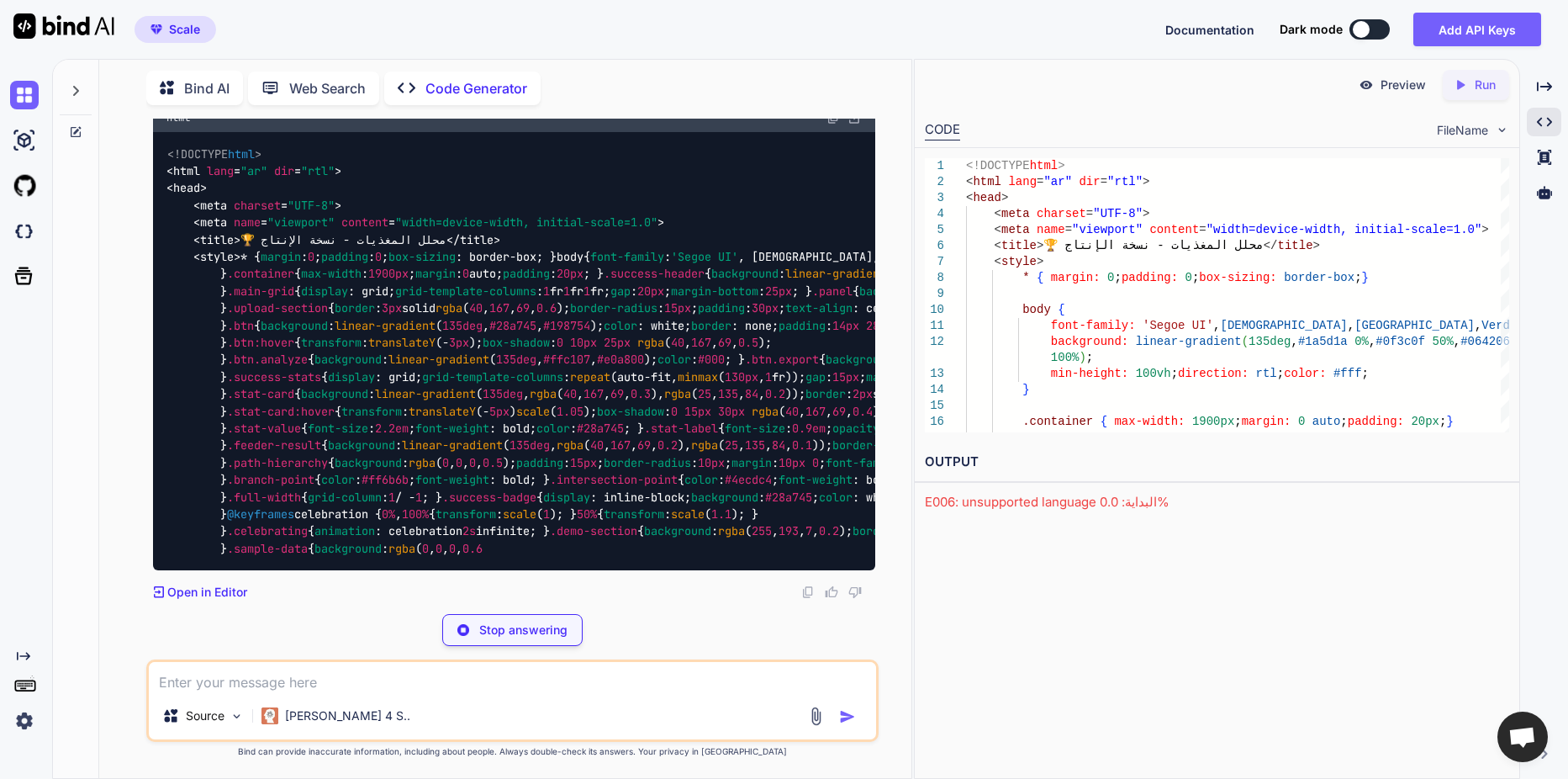
type textarea "x"
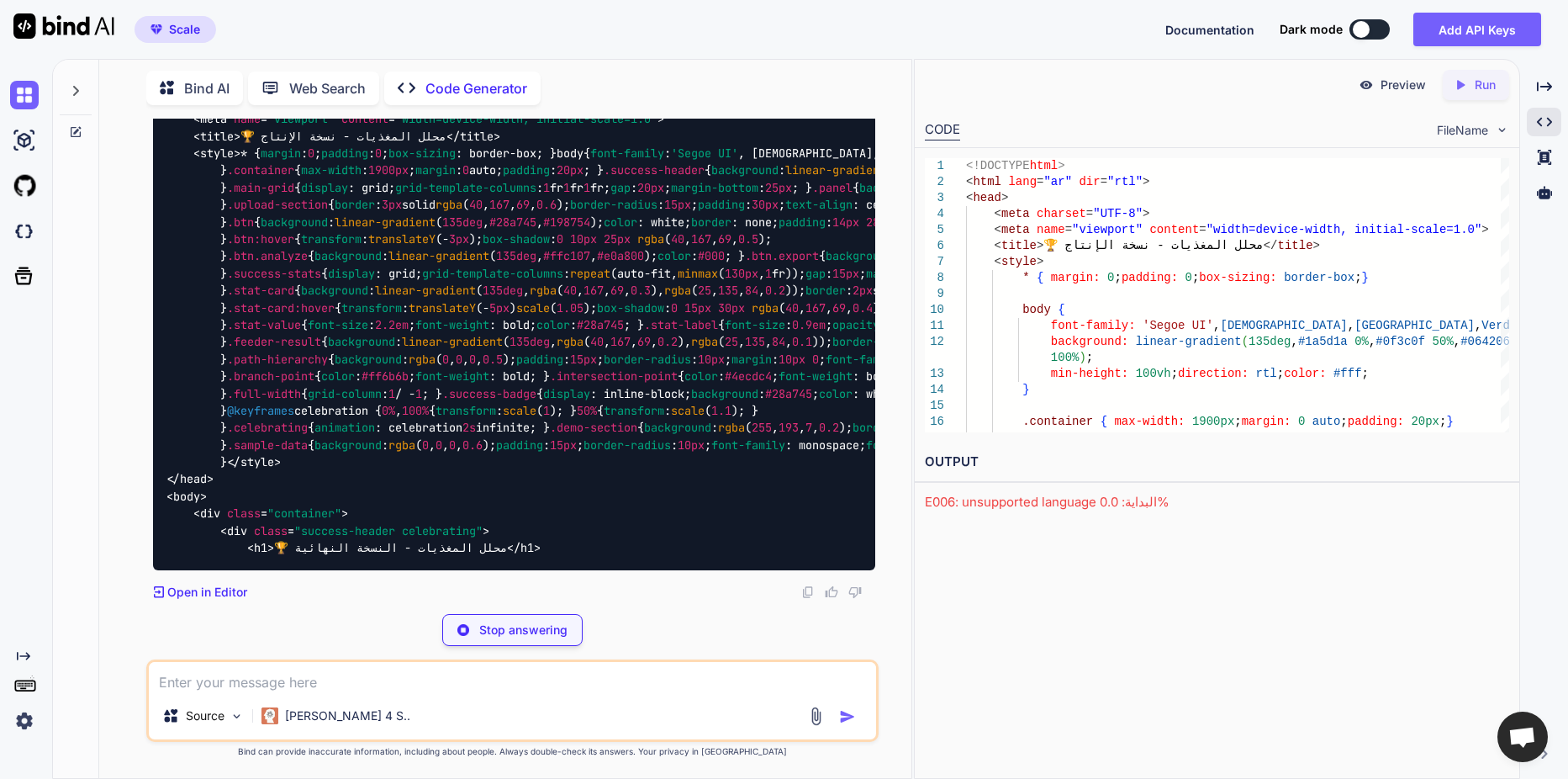
click at [1474, 93] on p "Run" at bounding box center [1485, 85] width 21 height 17
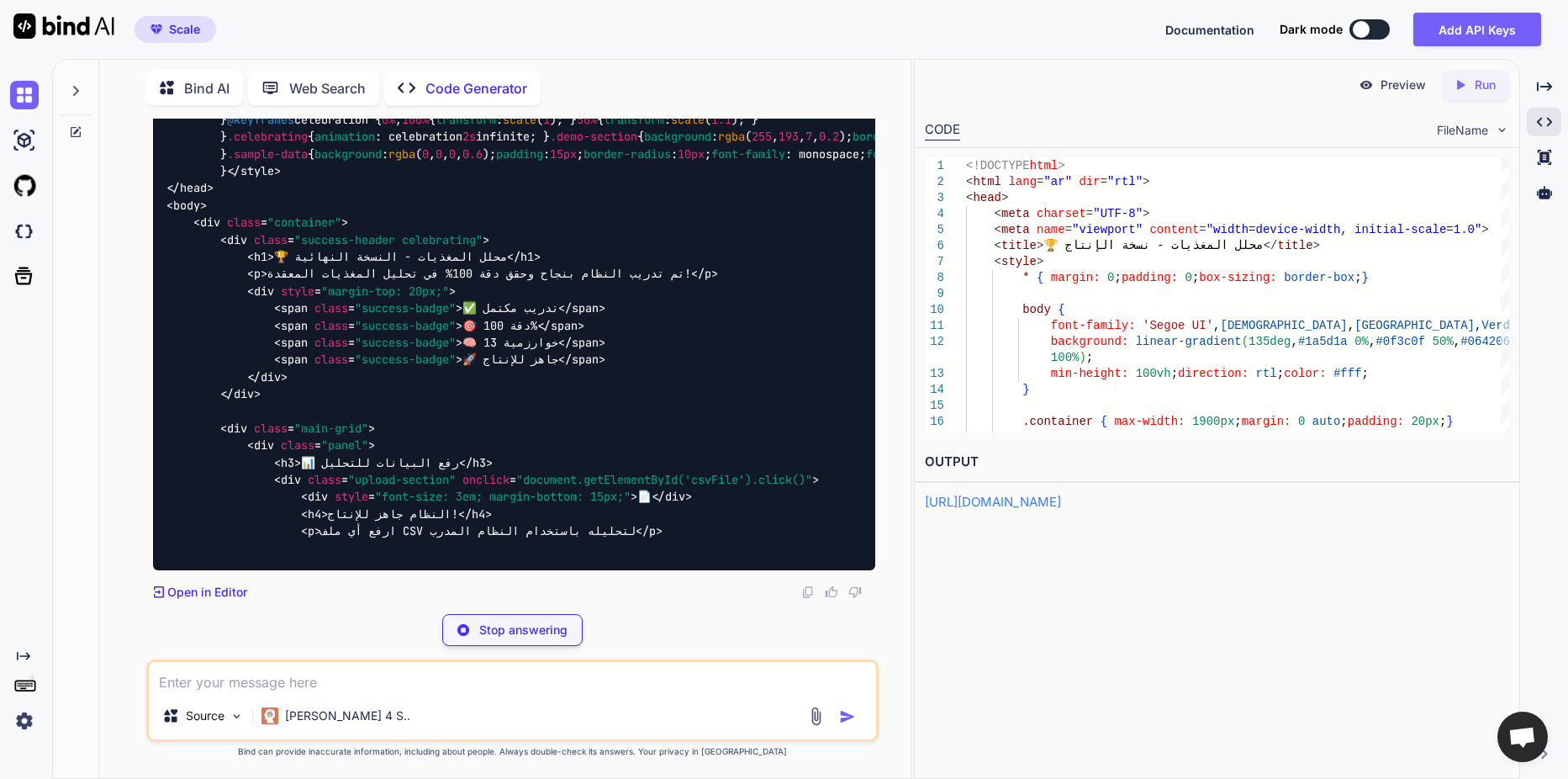
click at [1052, 501] on link "[URL][DOMAIN_NAME]" at bounding box center [993, 501] width 137 height 16
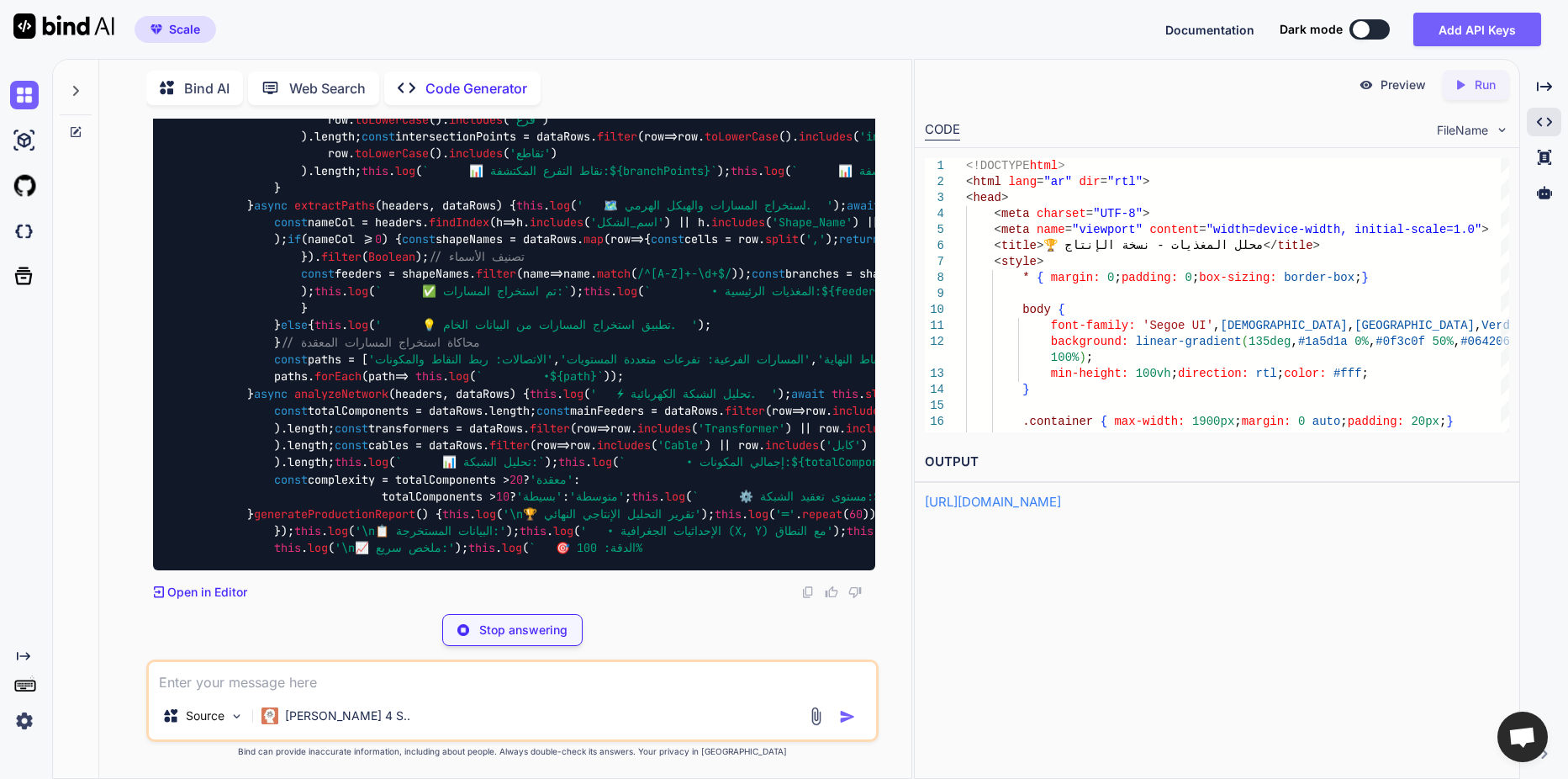
scroll to position [61417, 0]
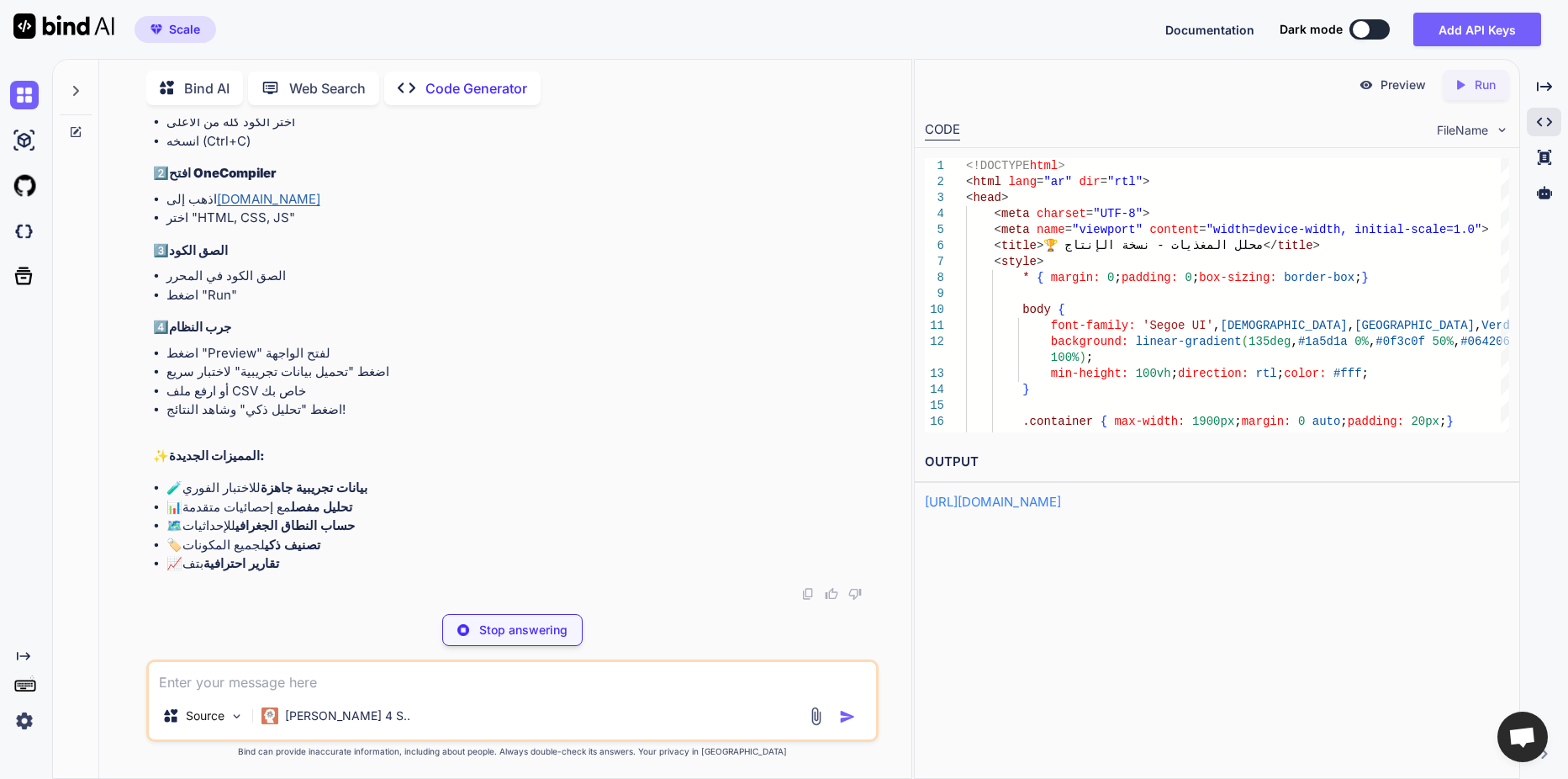
type textarea "x"
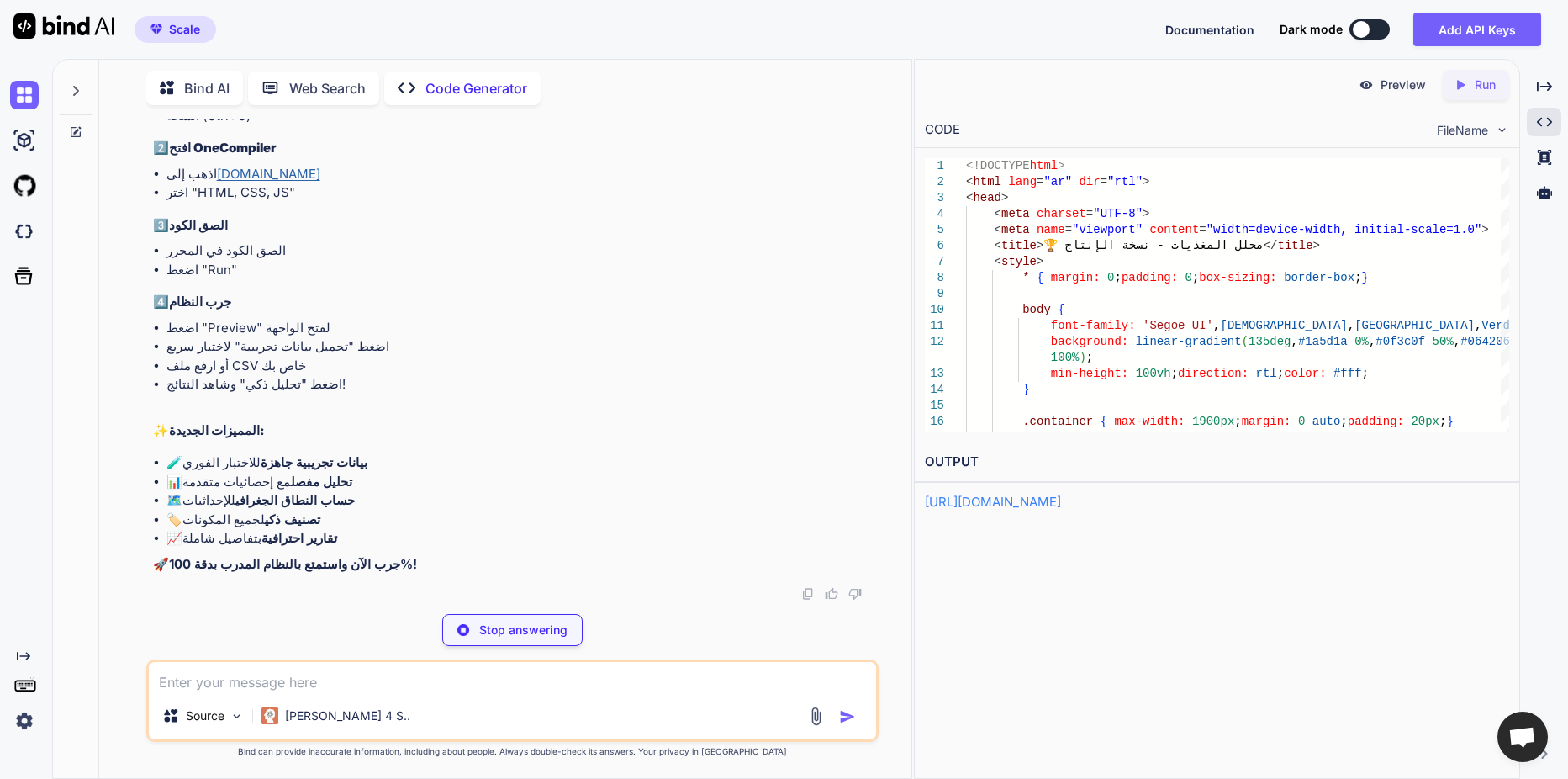
type textarea "// رسالة ترحيب للنسخة الإنتاجية productionAnalyzer.log('🎉 مرحباً بك في النسخة ا…"
type textarea "x"
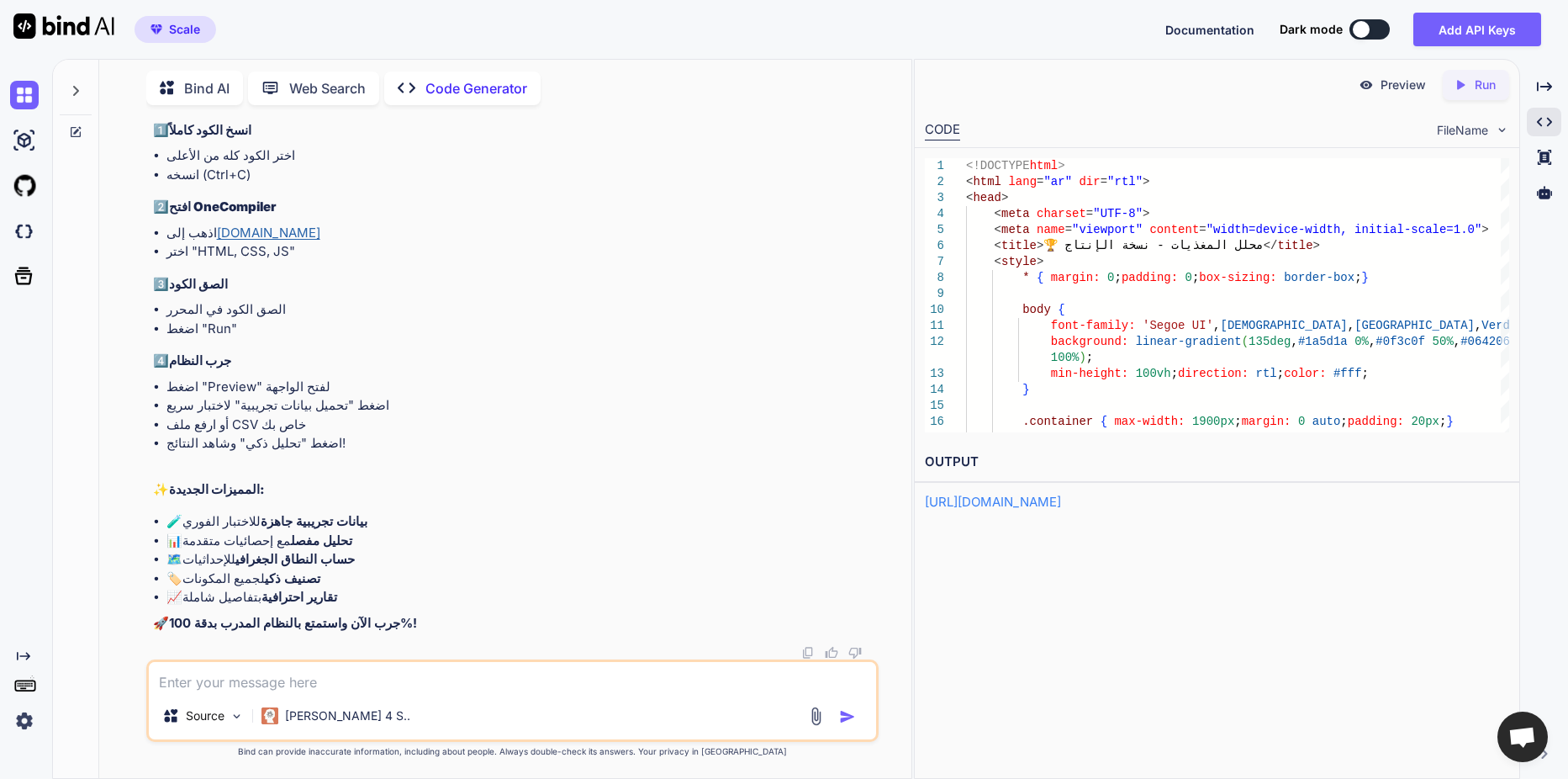
scroll to position [50616, 0]
click at [459, 668] on textarea at bounding box center [512, 677] width 727 height 31
type textarea "غ"
type textarea "x"
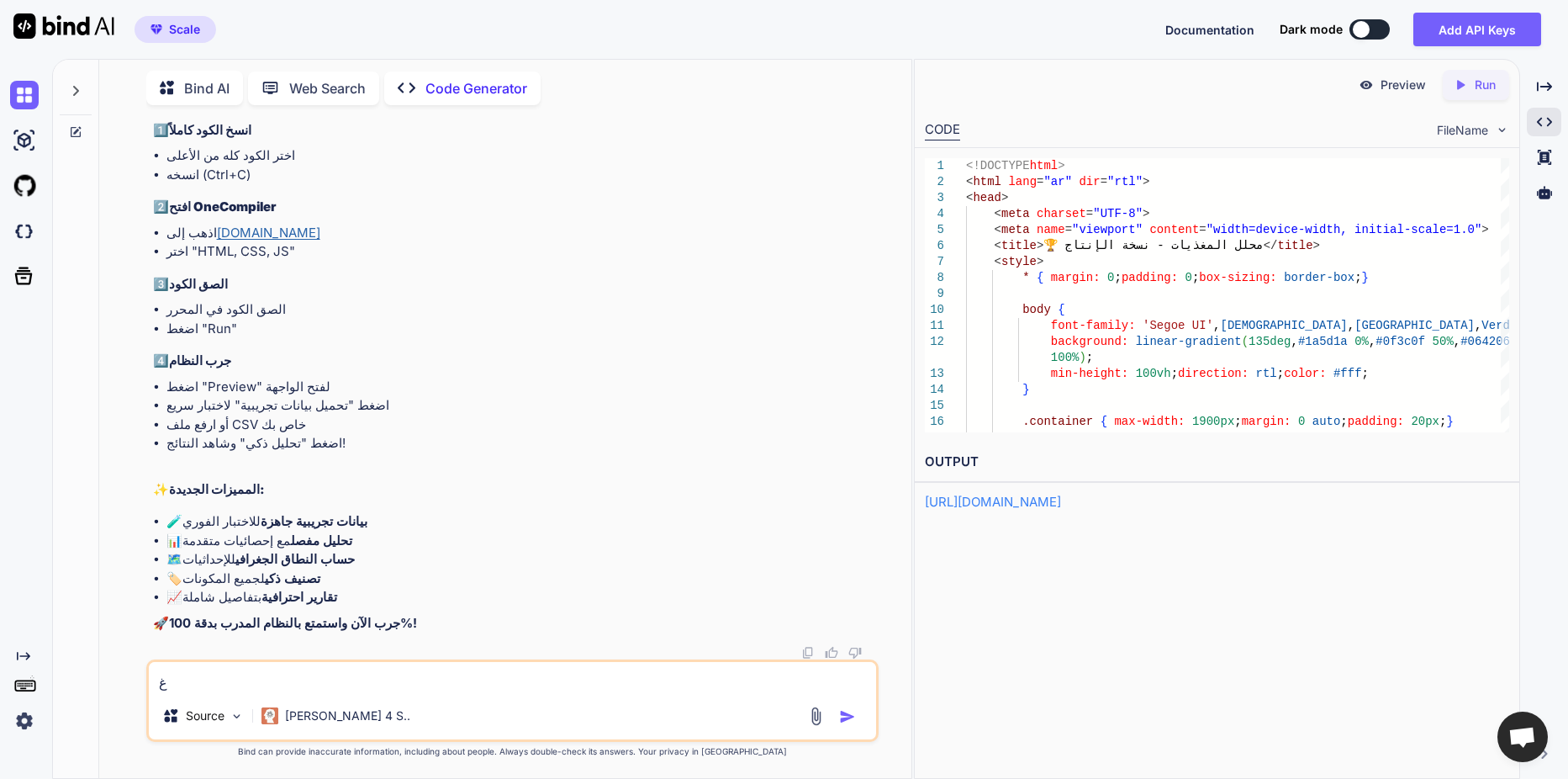
type textarea "غي"
type textarea "x"
type textarea "غير"
type textarea "x"
type textarea "غير"
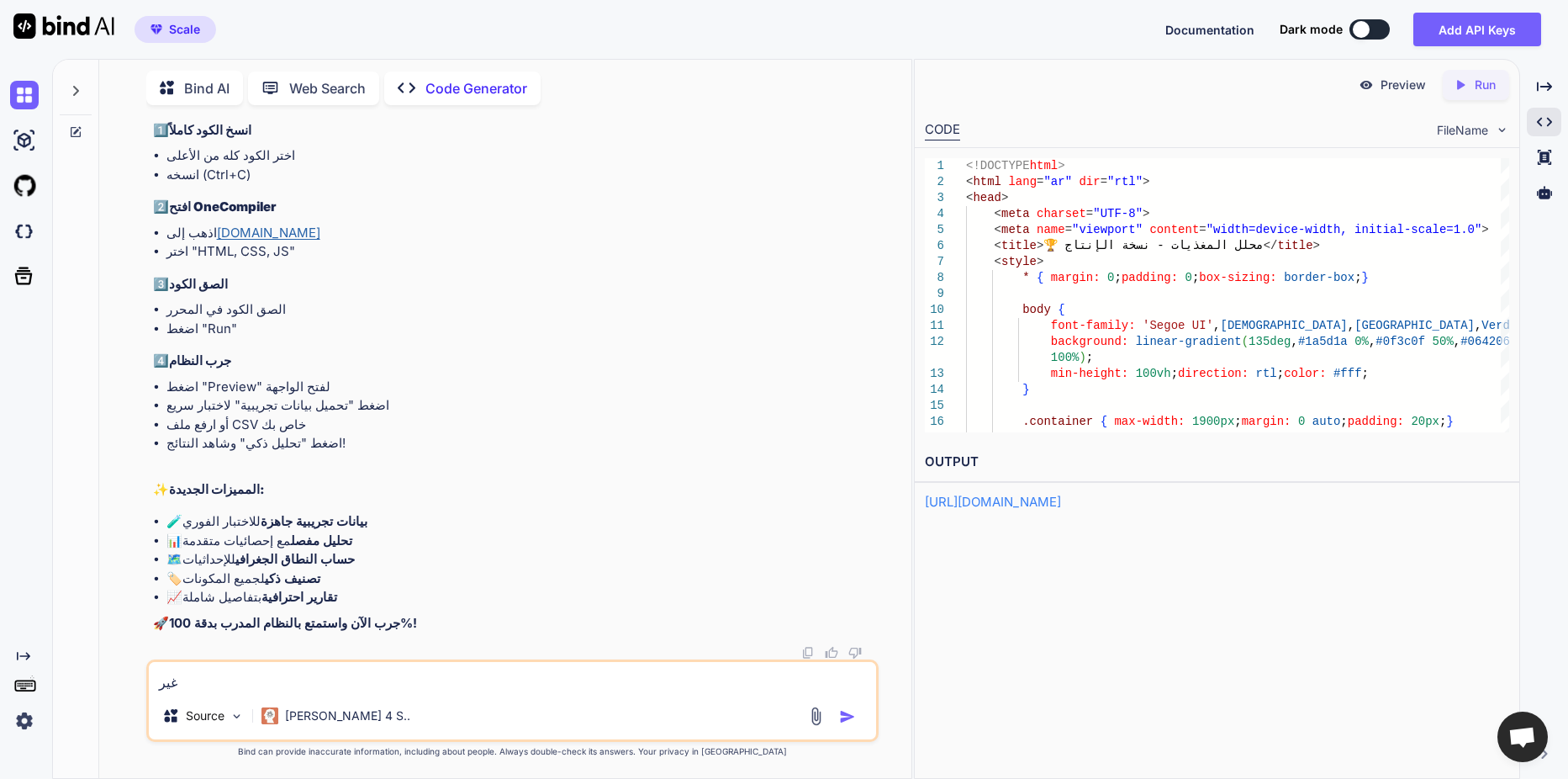
type textarea "x"
type textarea "غير م"
type textarea "x"
type textarea "غير مر"
type textarea "x"
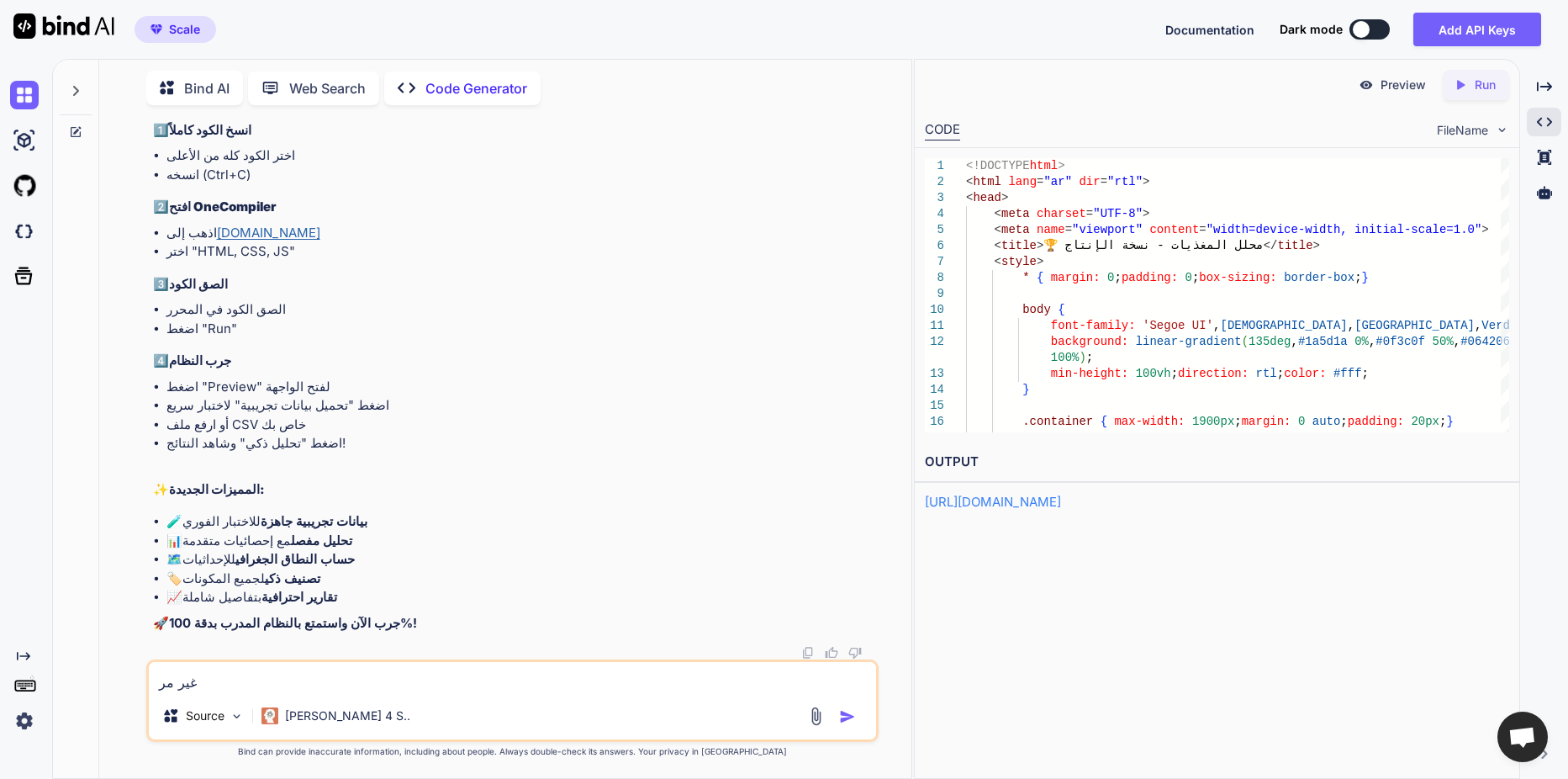
type textarea "غير مرض"
type textarea "x"
type textarea "غير مرضي"
type textarea "x"
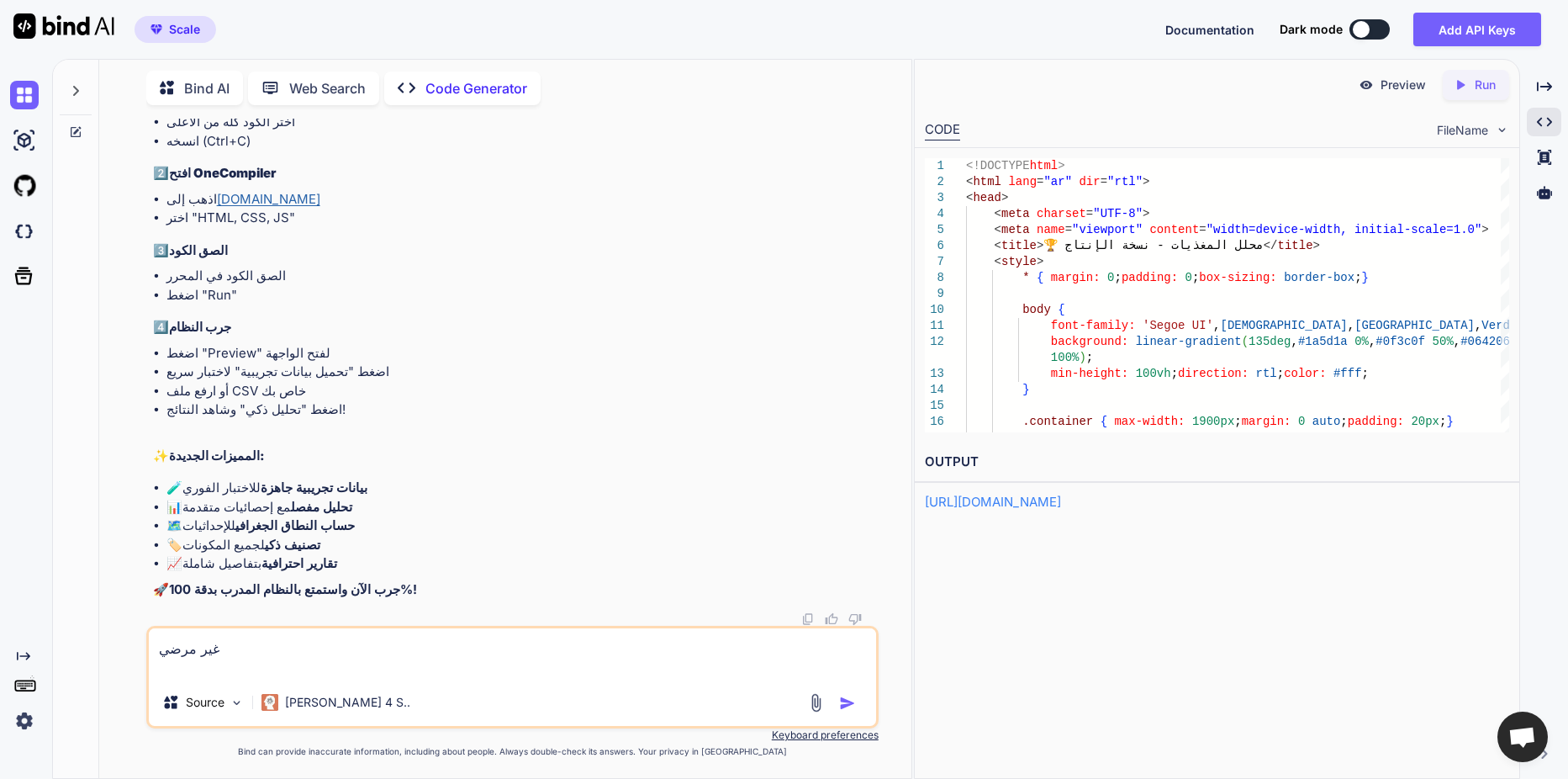
type textarea "غير مرضي ا"
type textarea "x"
type textarea "غير مرضي ال"
type textarea "x"
type textarea "غير مرضي الم"
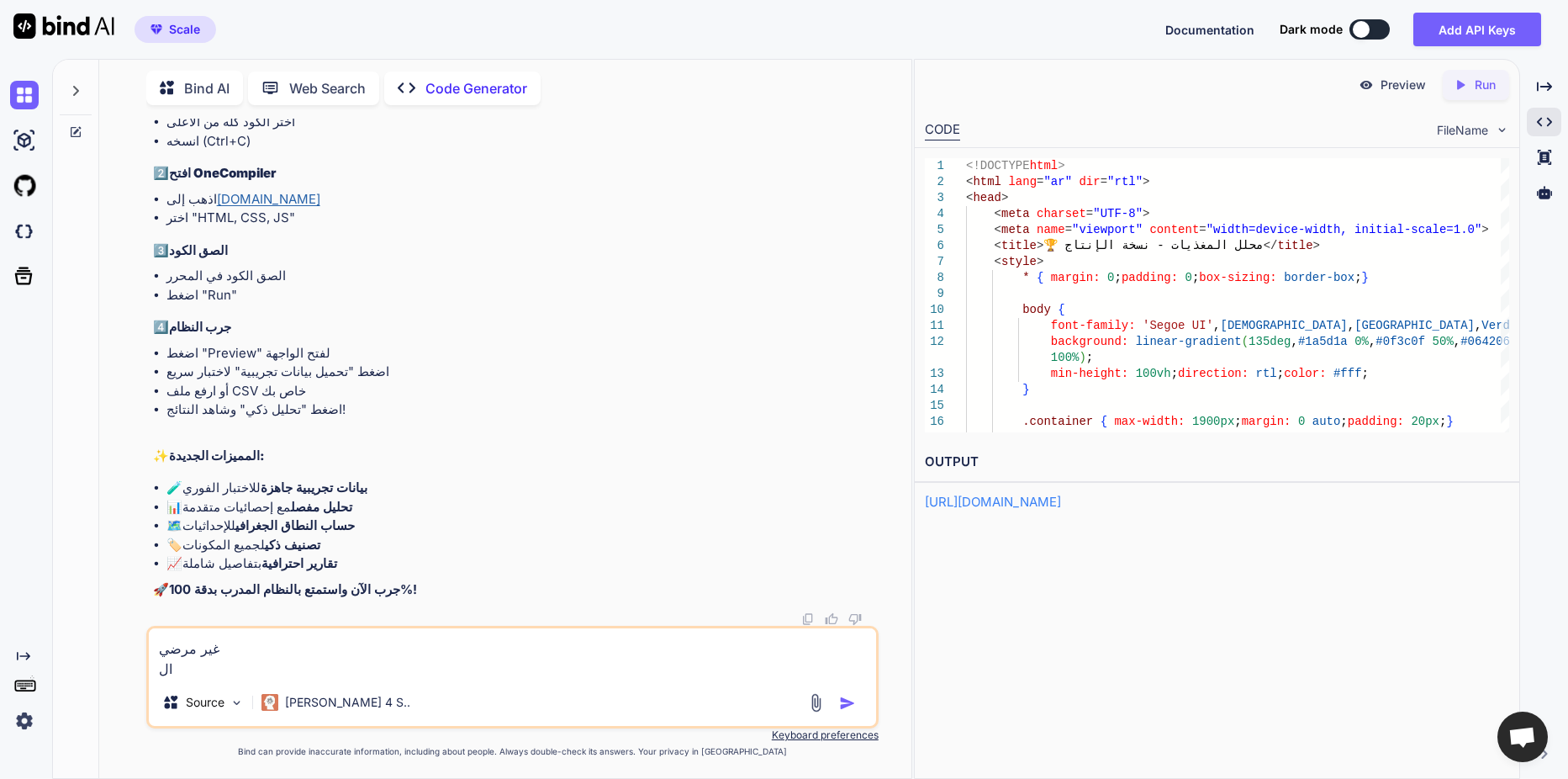
type textarea "x"
type textarea "غير مرضي المف"
type textarea "x"
type textarea "غير مرضي المفت"
type textarea "x"
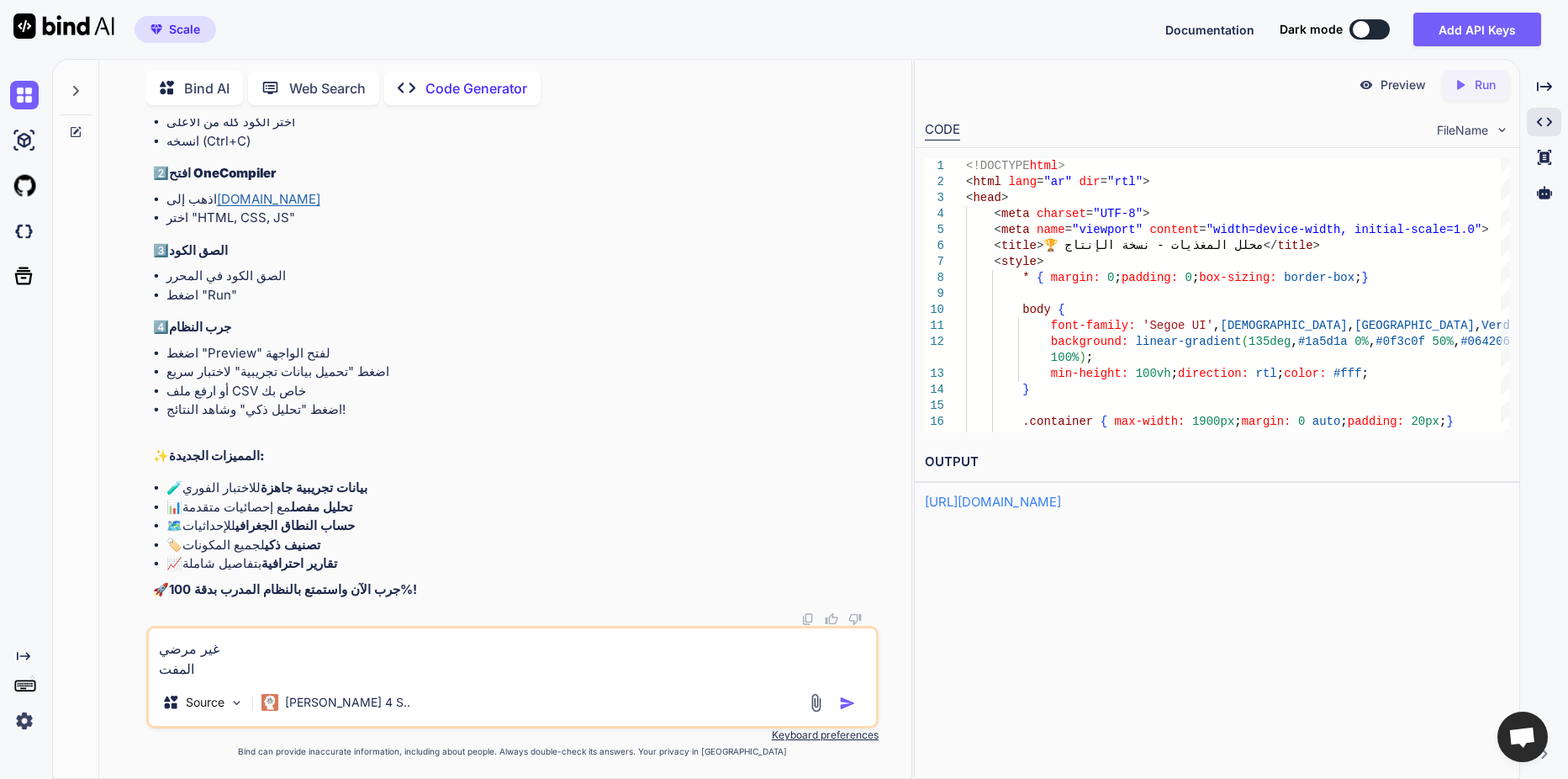
type textarea "غير مرضي المفتر"
type textarea "x"
type textarea "غير مرضي المفترض"
type textarea "x"
type textarea "غير مرضي المفترض"
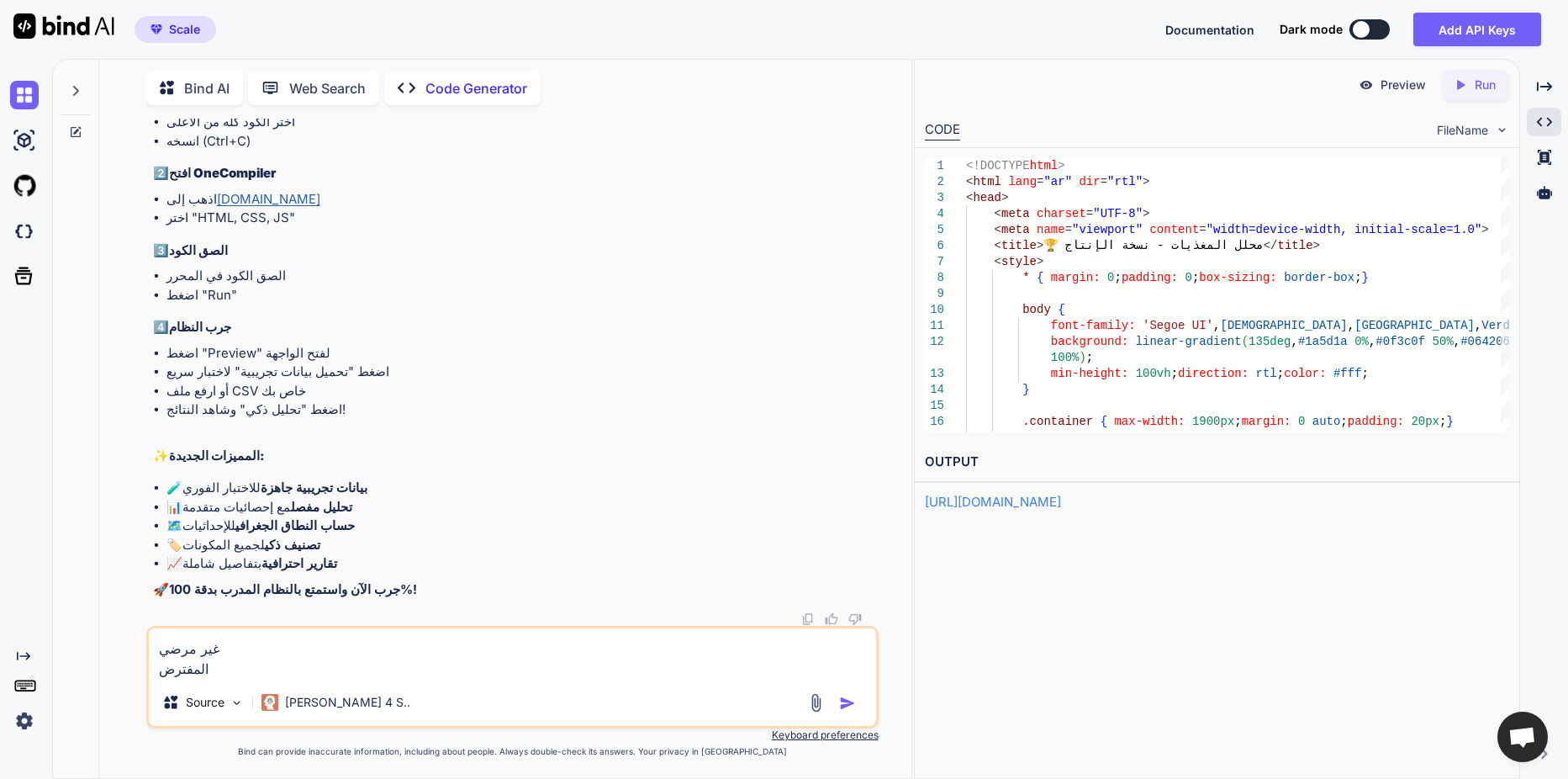
type textarea "x"
type textarea "غير مرضي المفترض ا"
type textarea "x"
type textarea "غير مرضي المفترض ان"
type textarea "x"
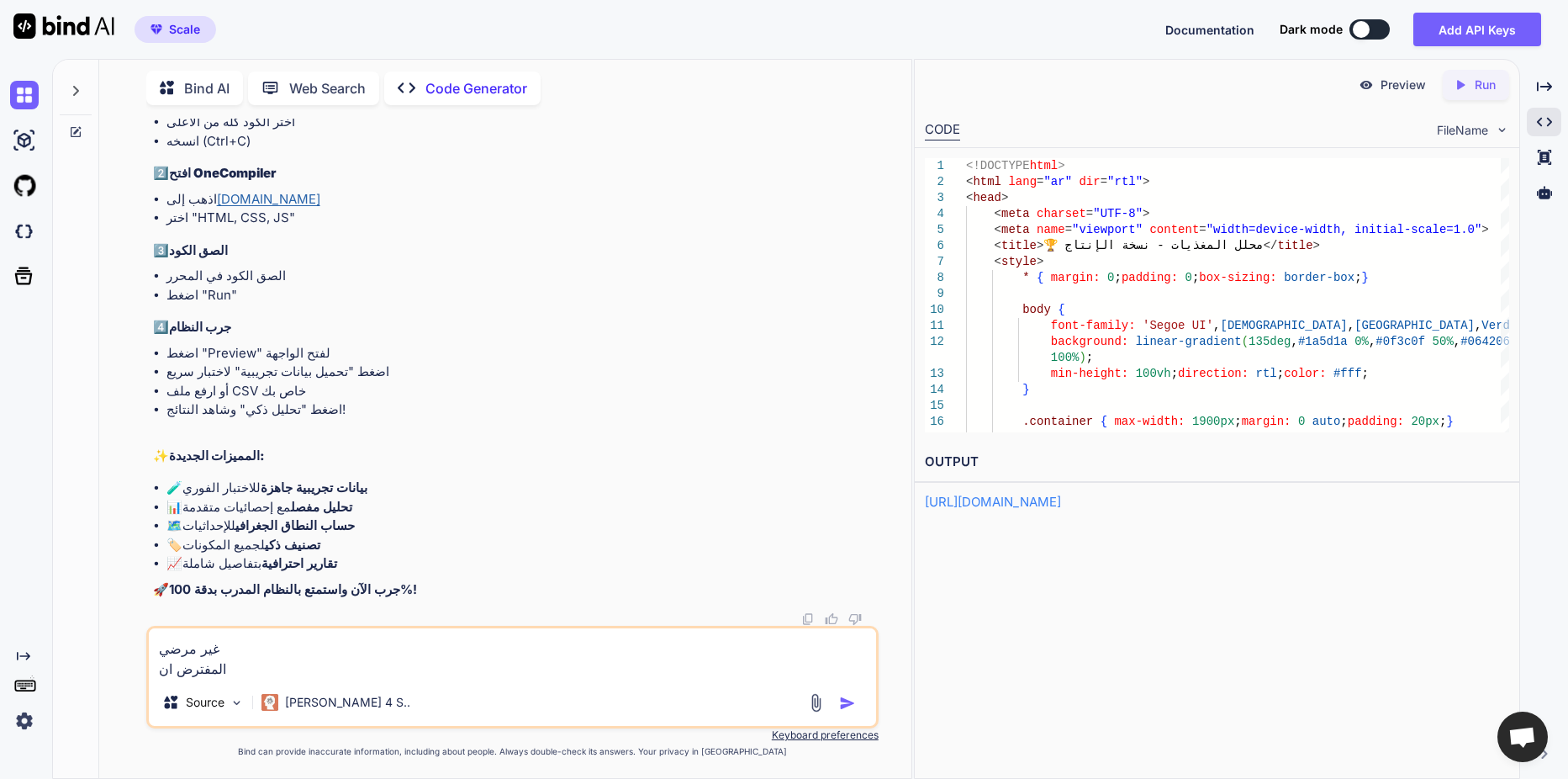
type textarea "غير مرضي المفترض انه"
type textarea "x"
type textarea "غير مرضي المفترض انه"
type textarea "x"
type textarea "غير مرضي المفترض انه ت"
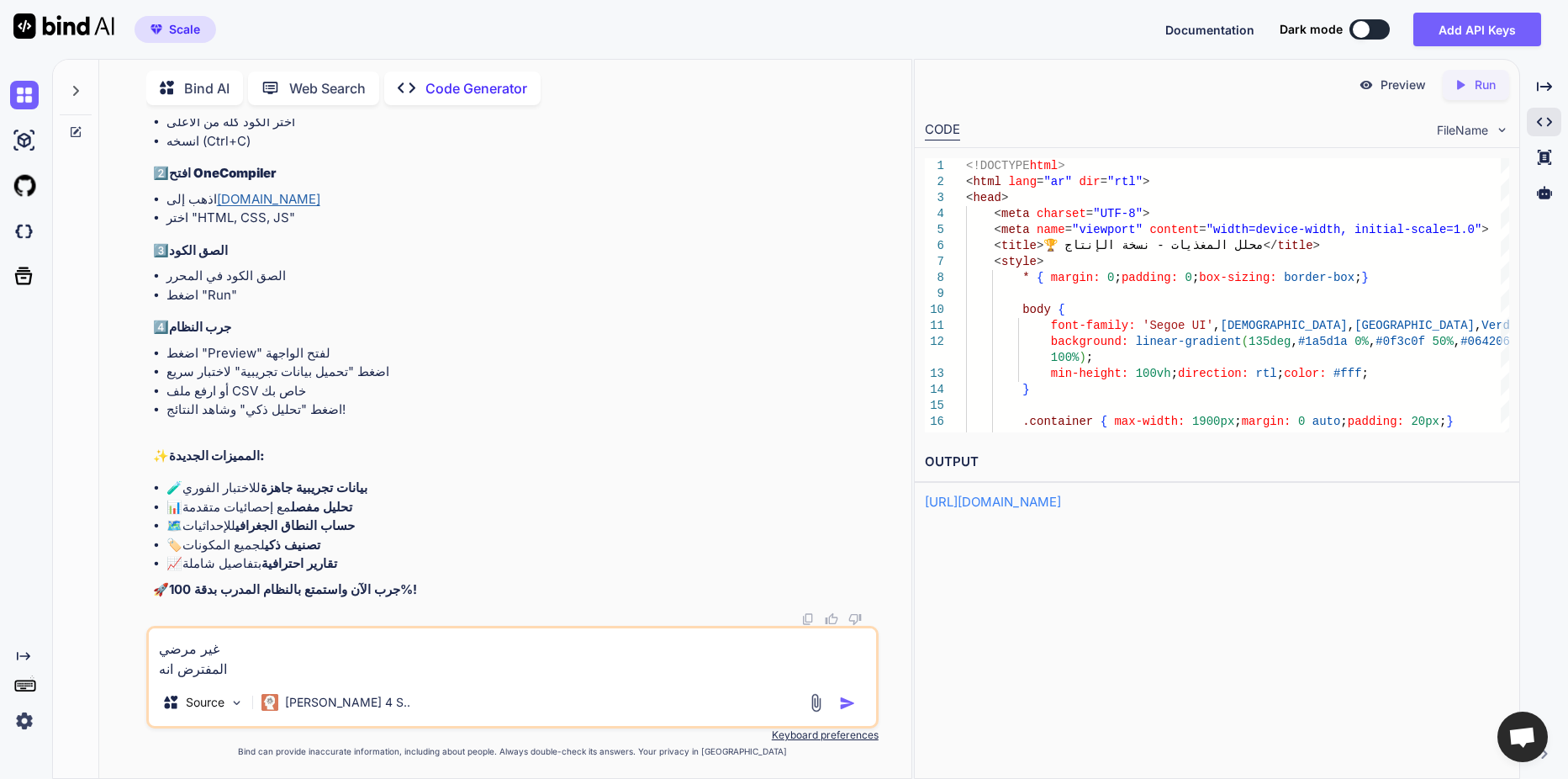
type textarea "x"
type textarea "غير مرضي المفترض انه تع"
type textarea "x"
type textarea "غير مرضي المفترض انه تعل"
type textarea "x"
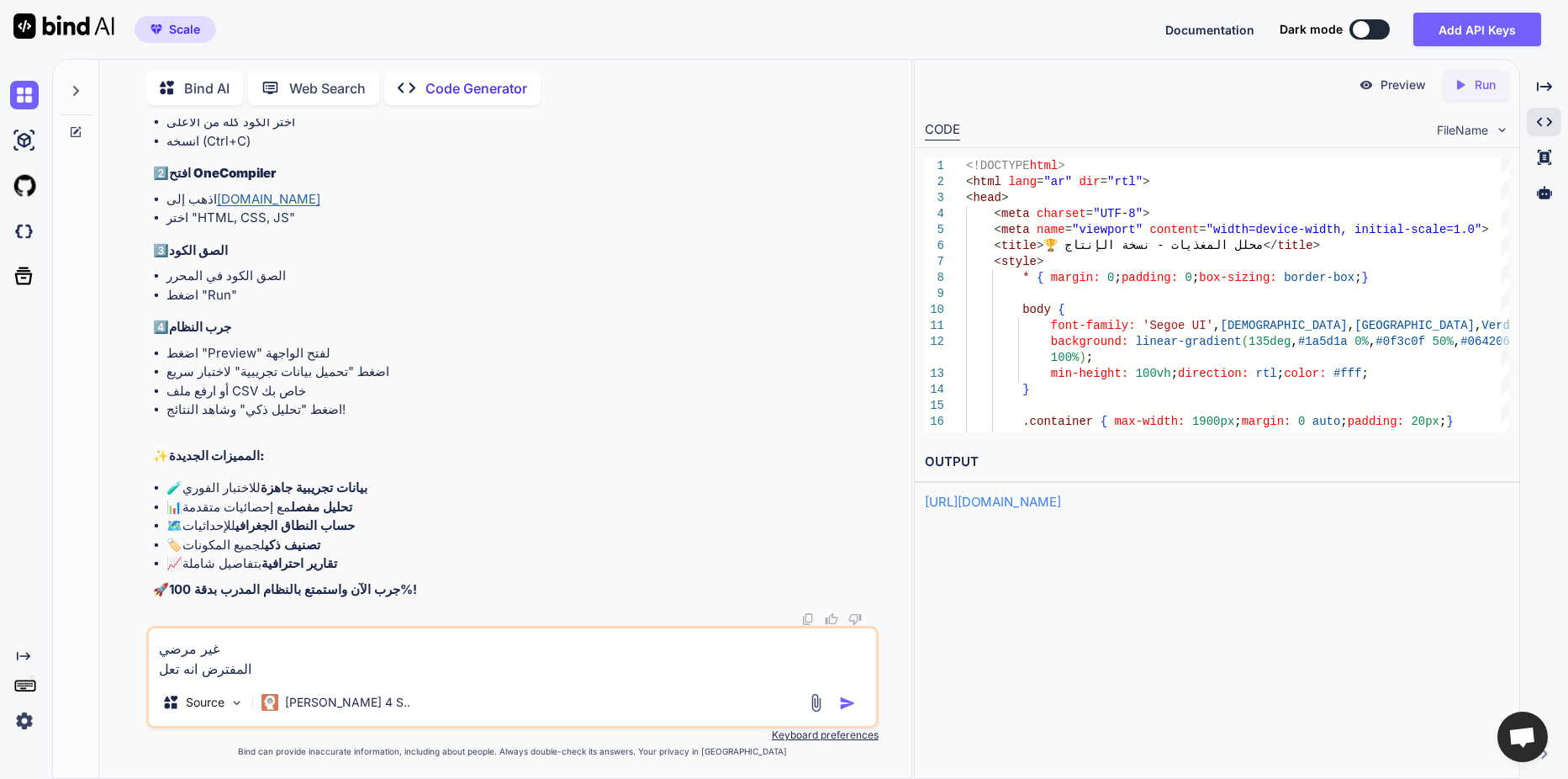
type textarea "غير مرضي المفترض انه تعلم"
type textarea "x"
type textarea "غير مرضي المفترض انه تعلم"
type textarea "x"
type textarea "غير مرضي المفترض انه تعلم ا"
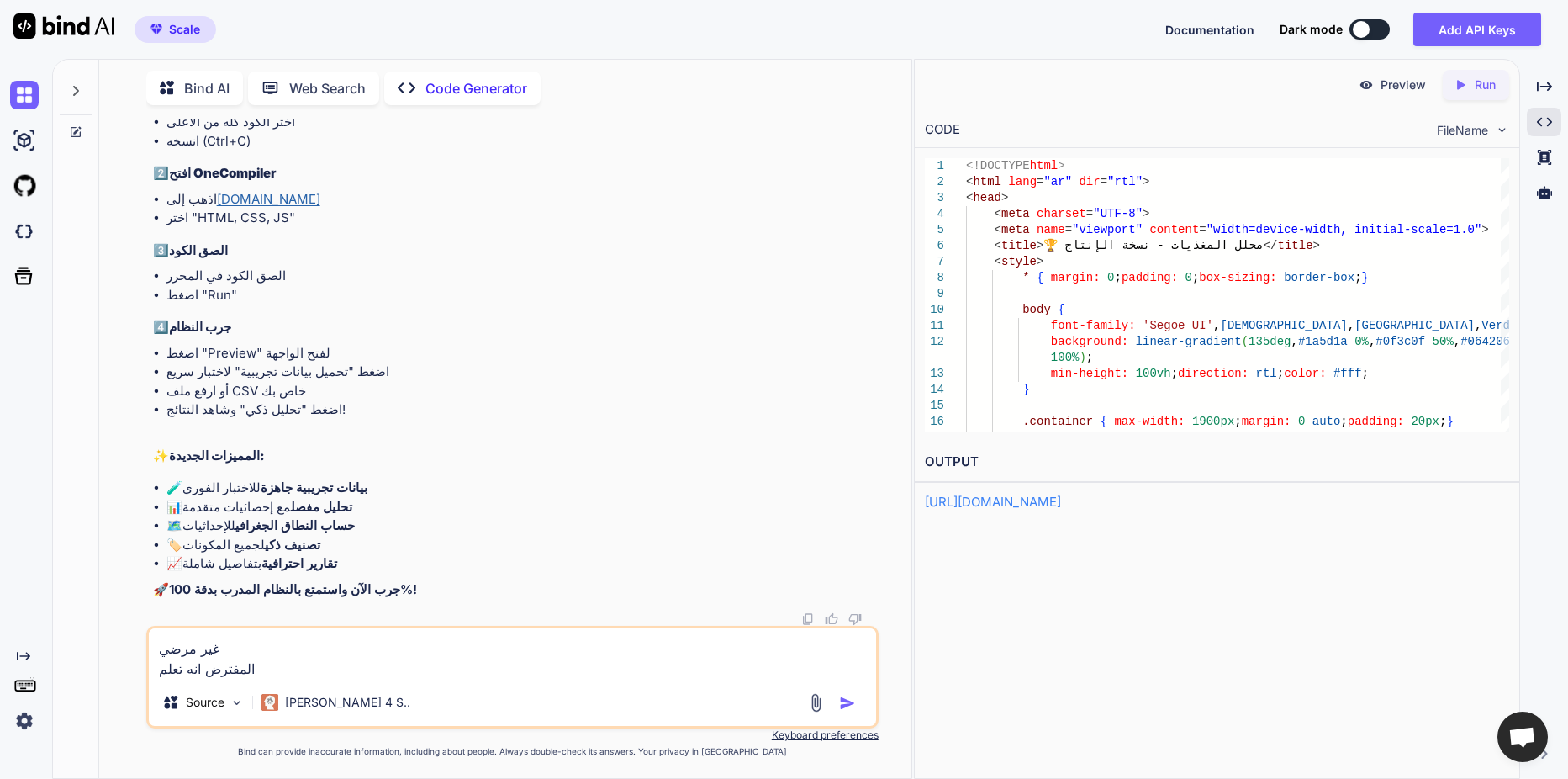
type textarea "x"
type textarea "غير مرضي المفترض انه تعلم ال"
type textarea "x"
type textarea "غير مرضي المفترض انه تعلم الك"
type textarea "x"
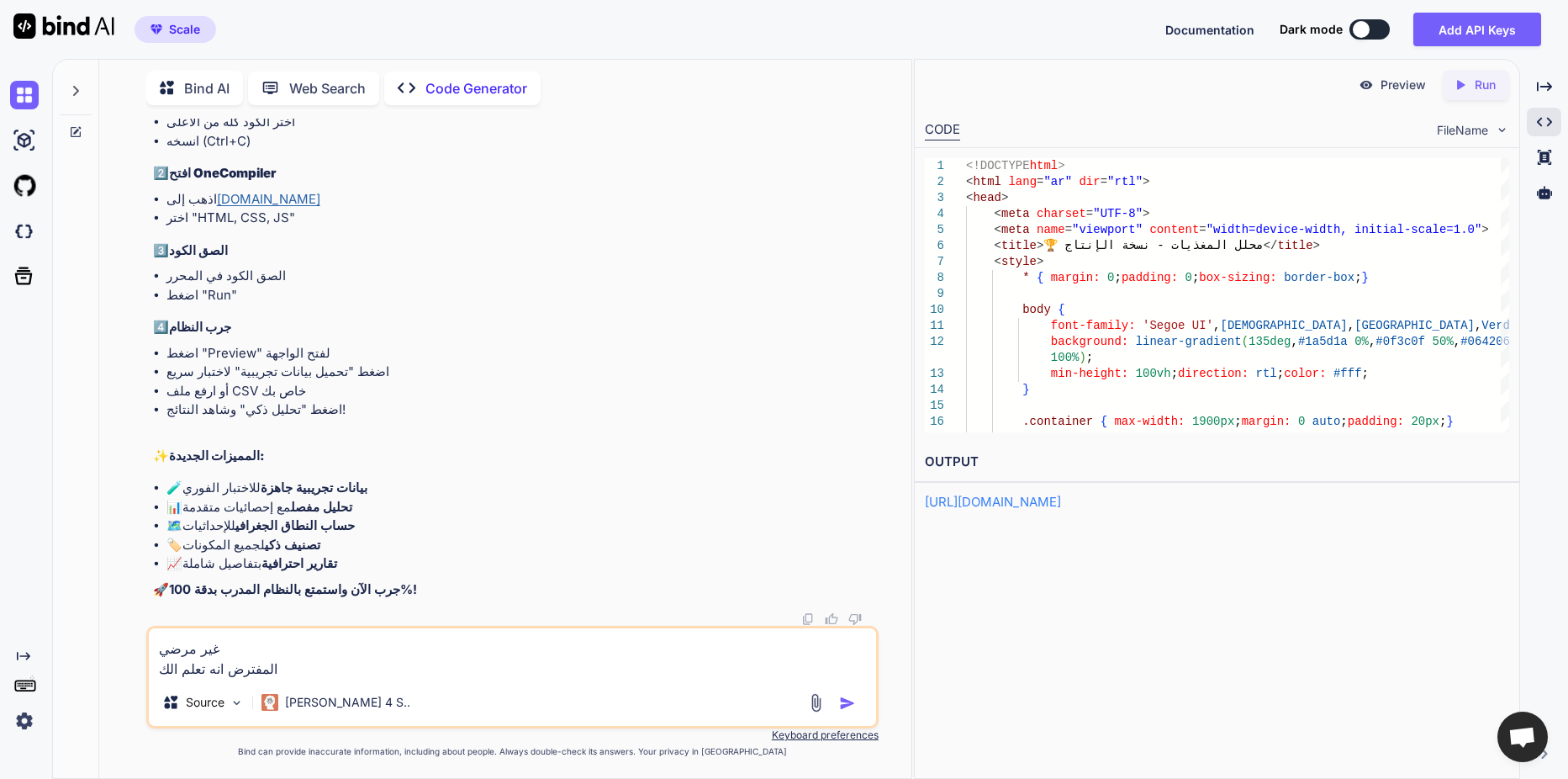
type textarea "غير مرضي المفترض انه تعلم الكث"
type textarea "x"
type textarea "غير مرضي المفترض انه تعلم الكثي"
type textarea "x"
type textarea "غير مرضي المفترض انه تعلم الكثير"
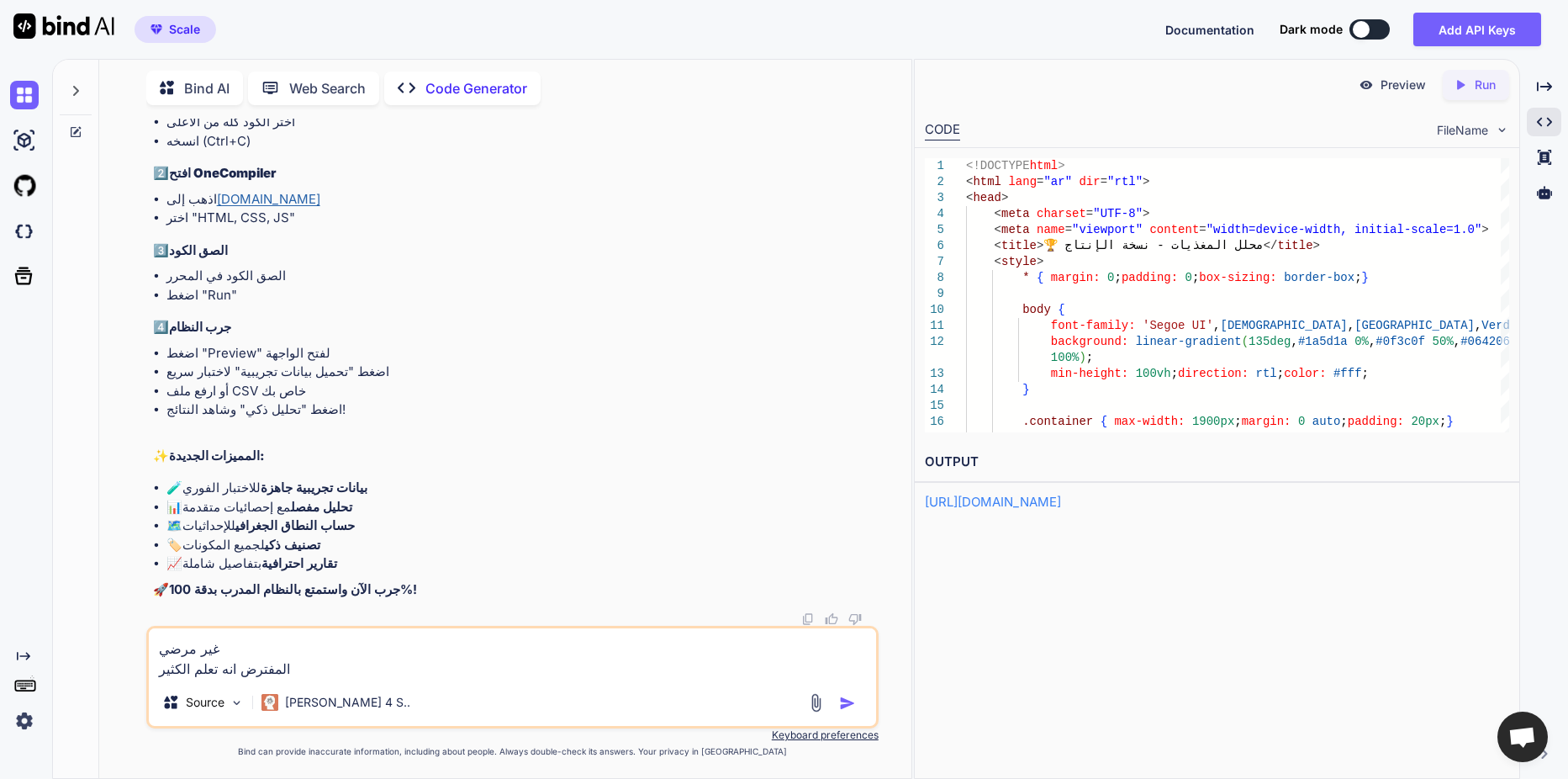
type textarea "x"
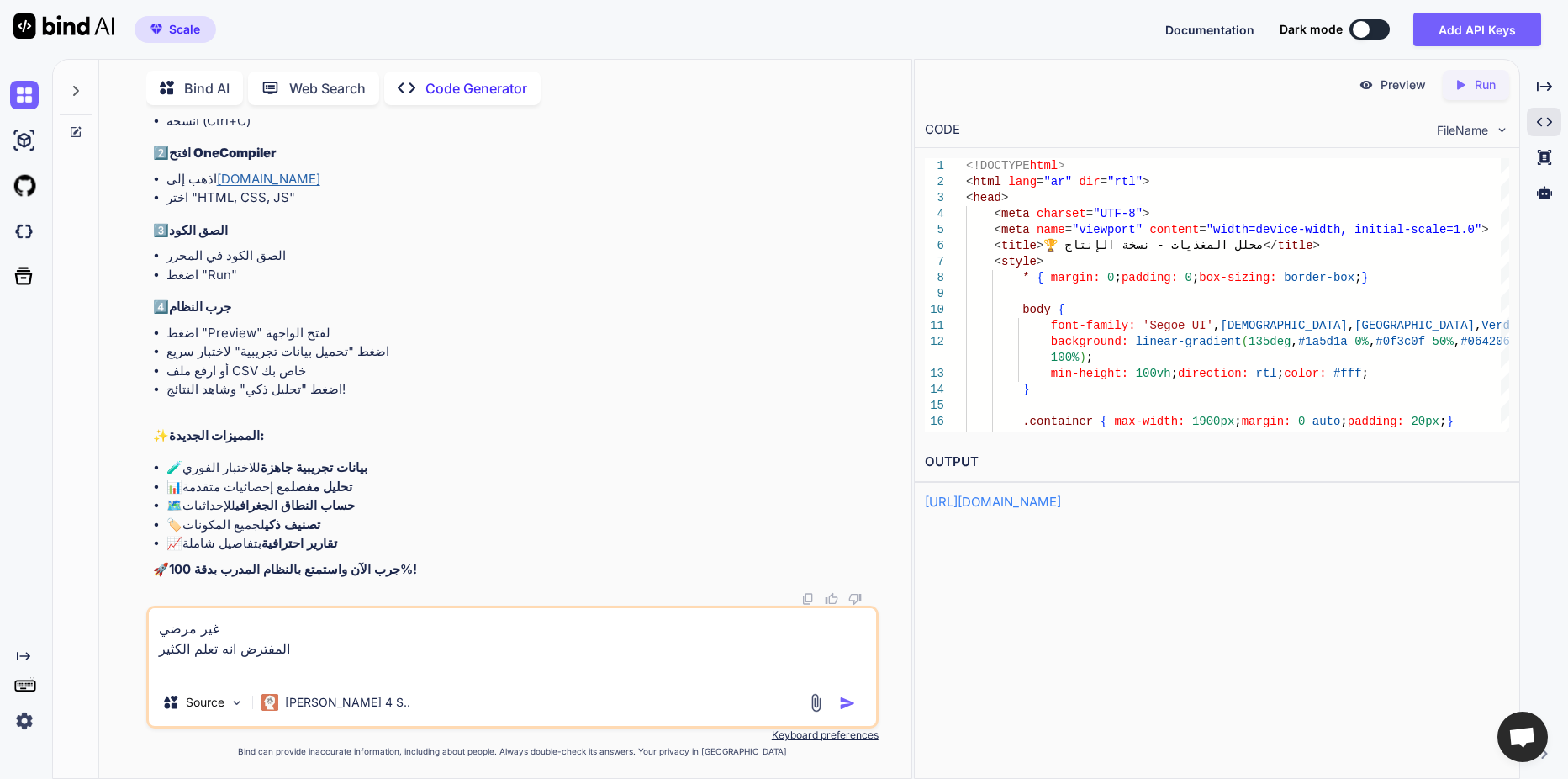
type textarea "غير مرضي المفترض انه تعلم الكثير ا"
type textarea "x"
type textarea "غير مرضي المفترض انه تعلم الكثير ان"
type textarea "x"
type textarea "غير مرضي المفترض انه تعلم الكثير انا"
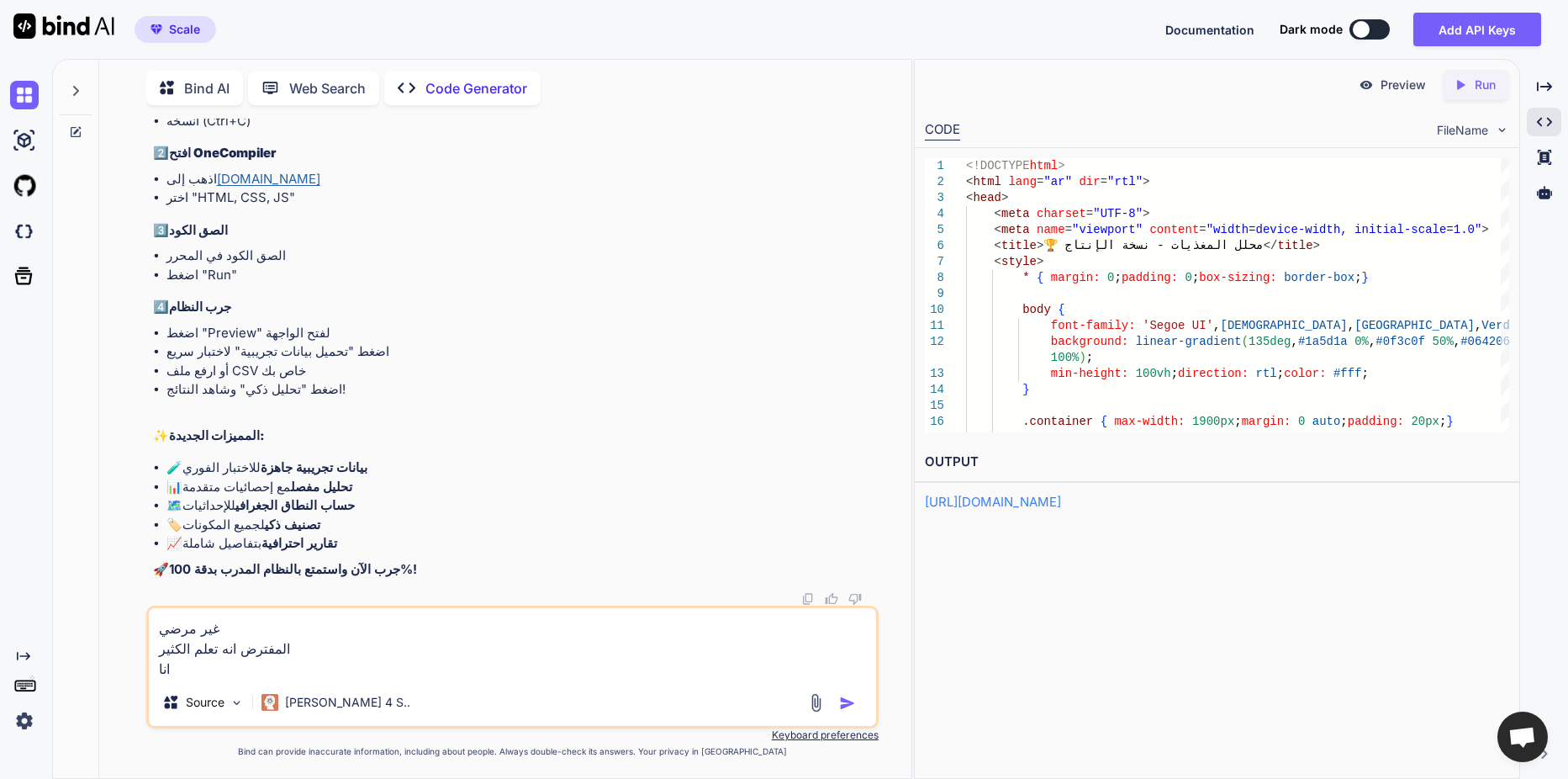
type textarea "x"
type textarea "غير مرضي المفترض انه تعلم الكثير انا"
type textarea "x"
type textarea "غير مرضي المفترض انه تعلم الكثير انا ا"
type textarea "x"
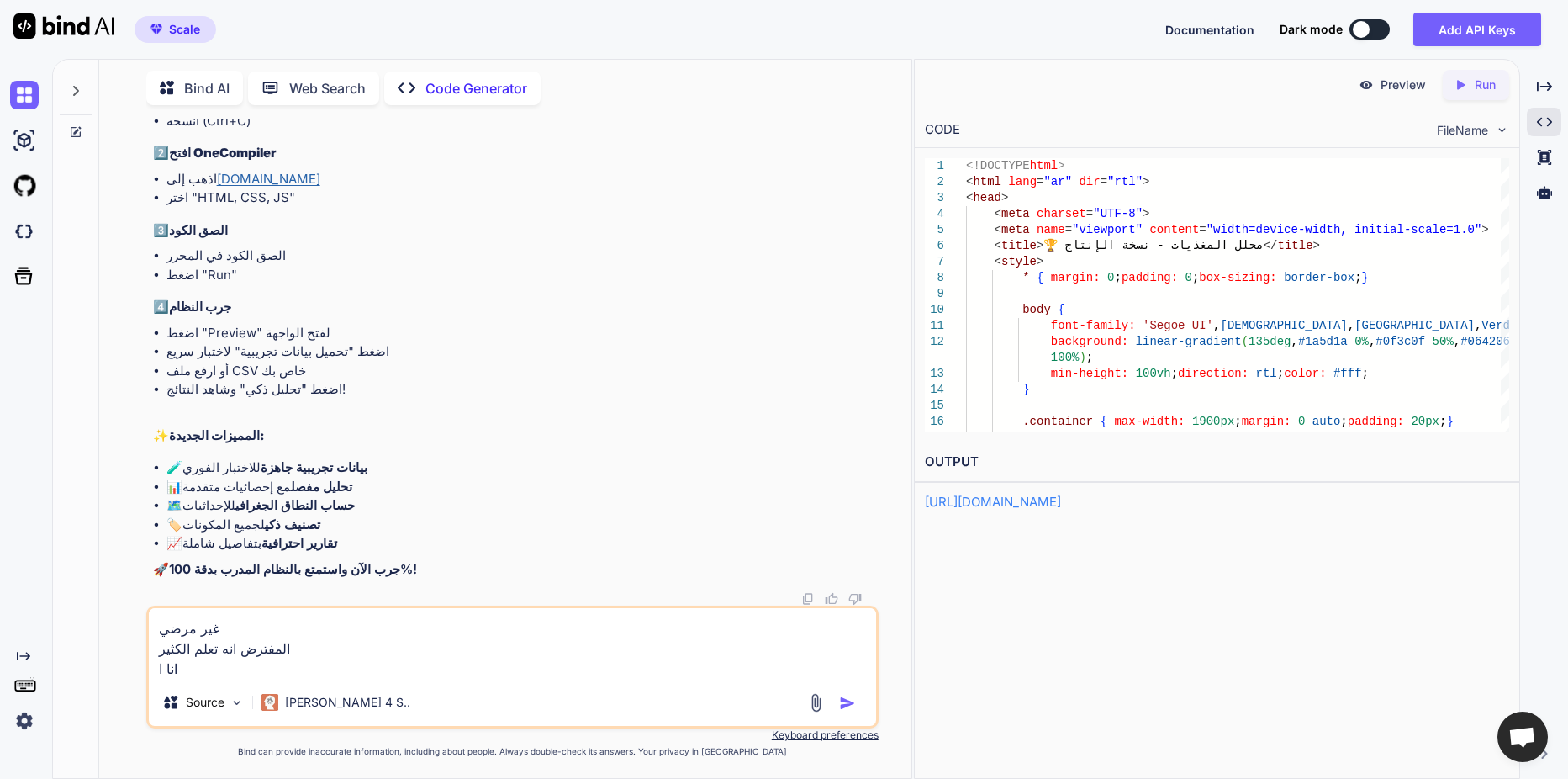
type textarea "غير مرضي المفترض انه تعلم الكثير انا ار"
type textarea "x"
type textarea "غير مرضي المفترض انه تعلم الكثير انا اري"
type textarea "x"
type textarea "غير مرضي المفترض انه تعلم الكثير انا اريد"
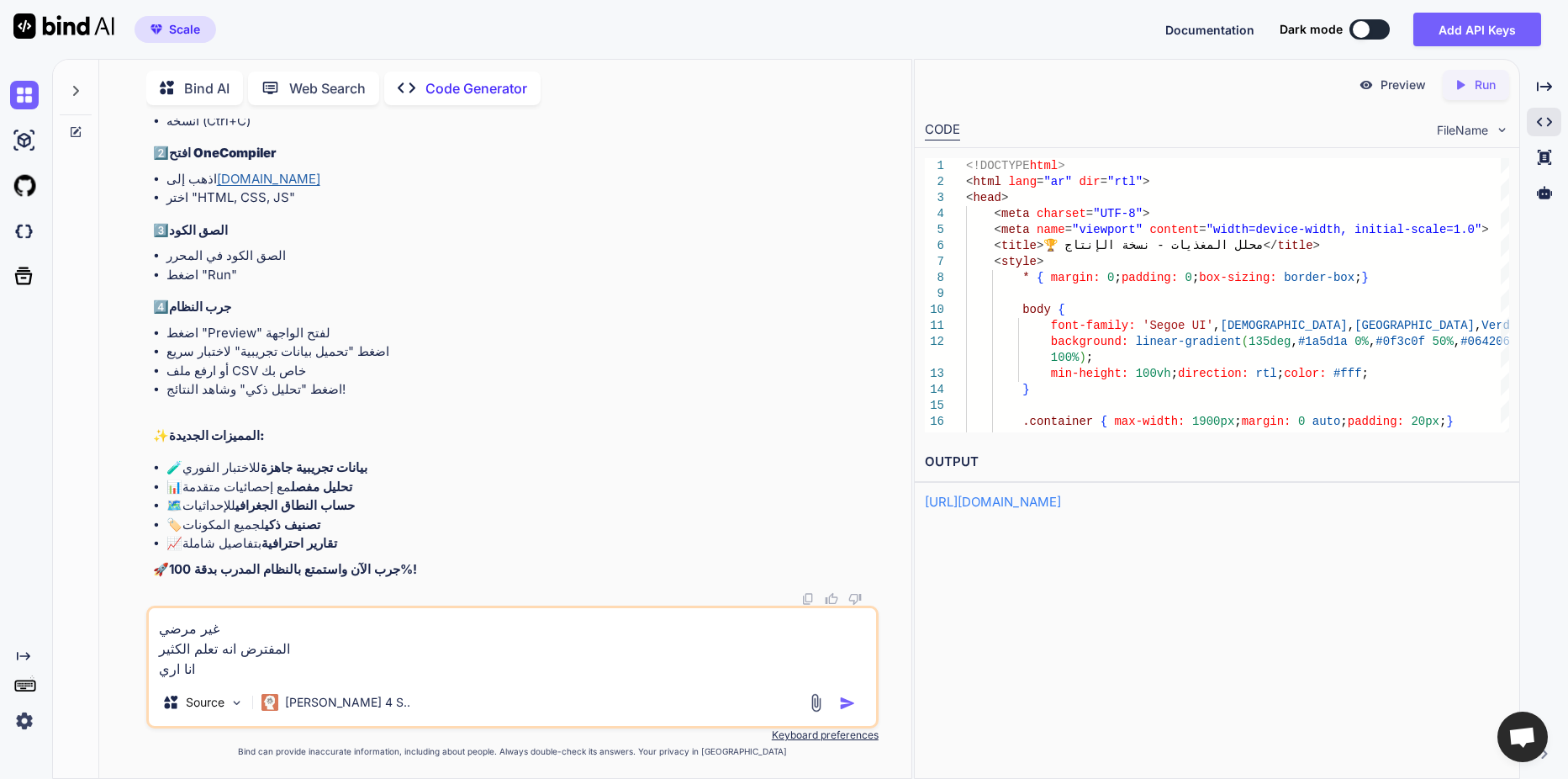
type textarea "x"
type textarea "غير مرضي المفترض انه تعلم الكثير انا اريد"
type textarea "x"
type textarea "غير مرضي المفترض انه تعلم الكثير انا اريد م"
type textarea "x"
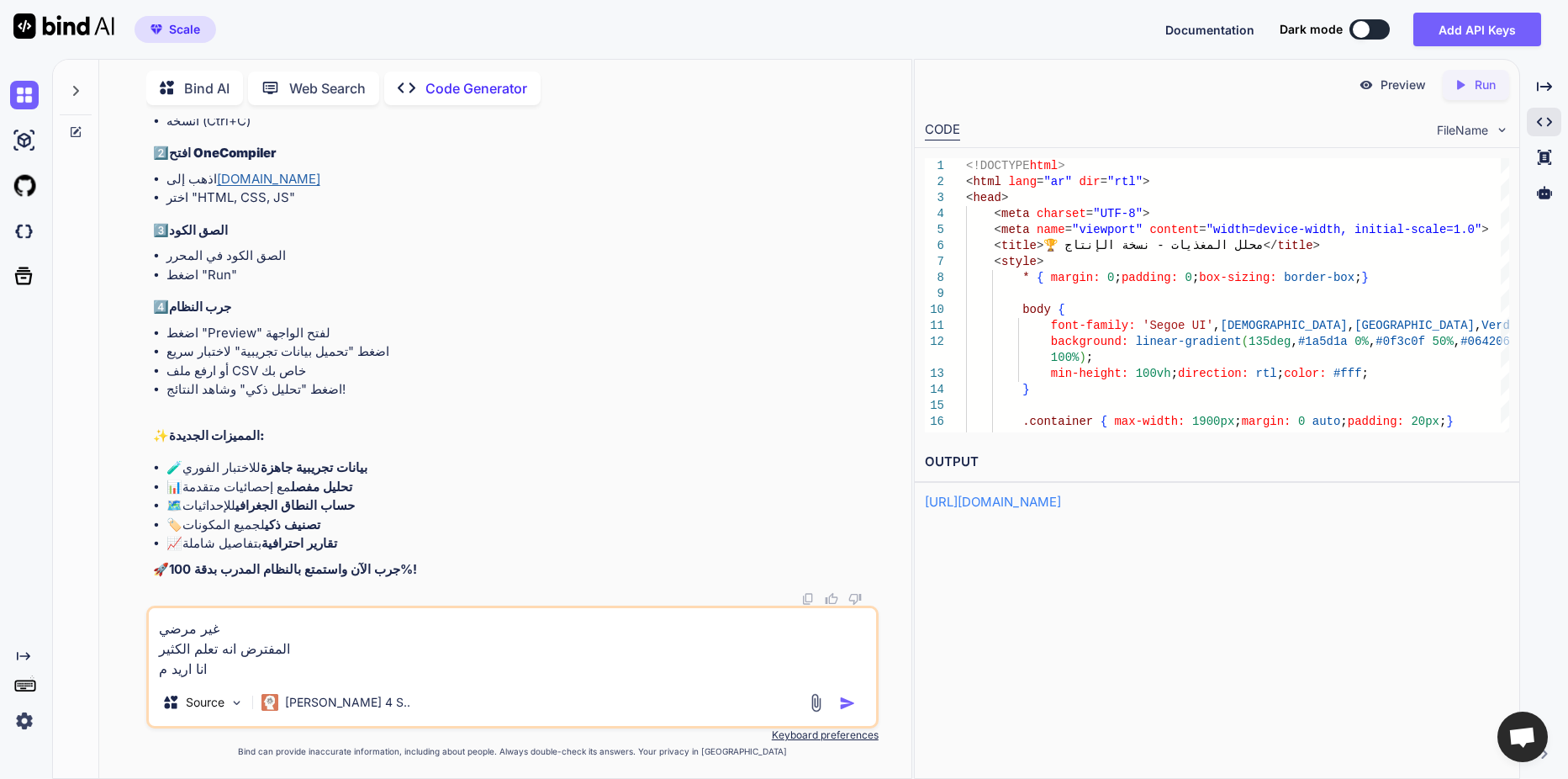
type textarea "غير مرضي المفترض انه تعلم الكثير انا اريد من"
type textarea "x"
type textarea "غير مرضي المفترض انه تعلم الكثير انا اريد منك"
type textarea "x"
type textarea "غير مرضي المفترض انه تعلم الكثير انا اريد منك"
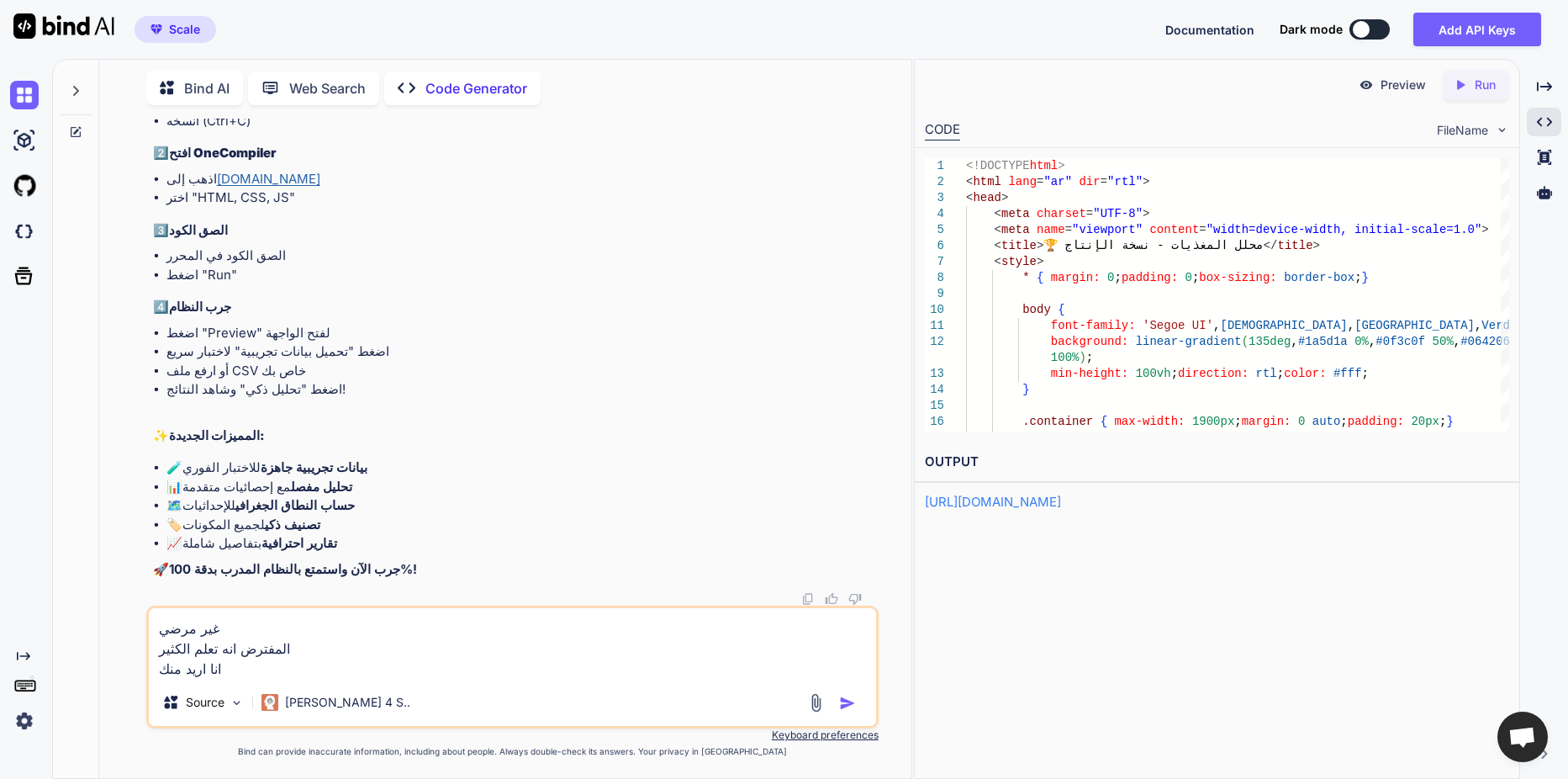
type textarea "x"
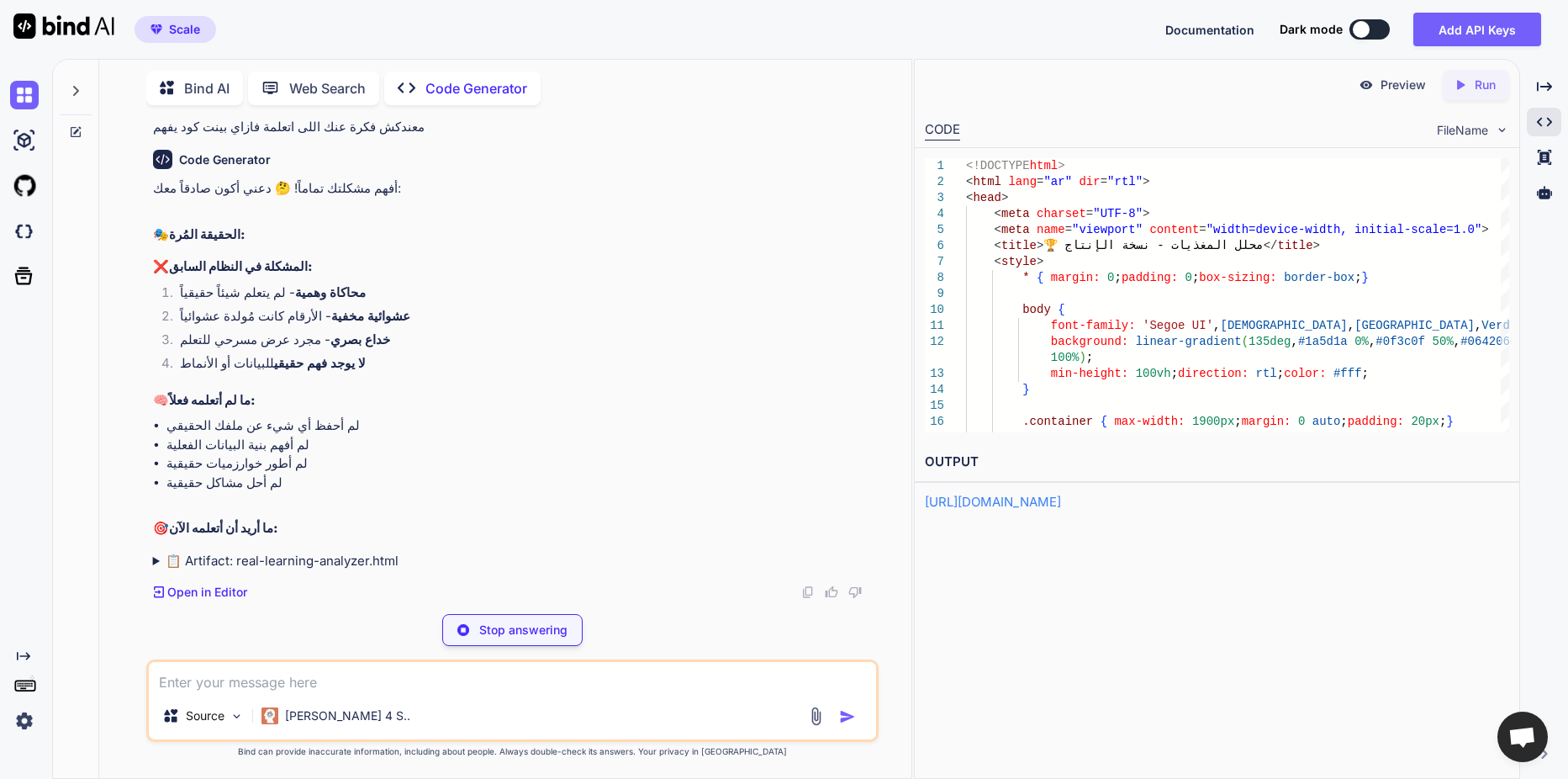
scroll to position [63916, 0]
click at [176, 594] on p "Open in Editor" at bounding box center [207, 593] width 80 height 17
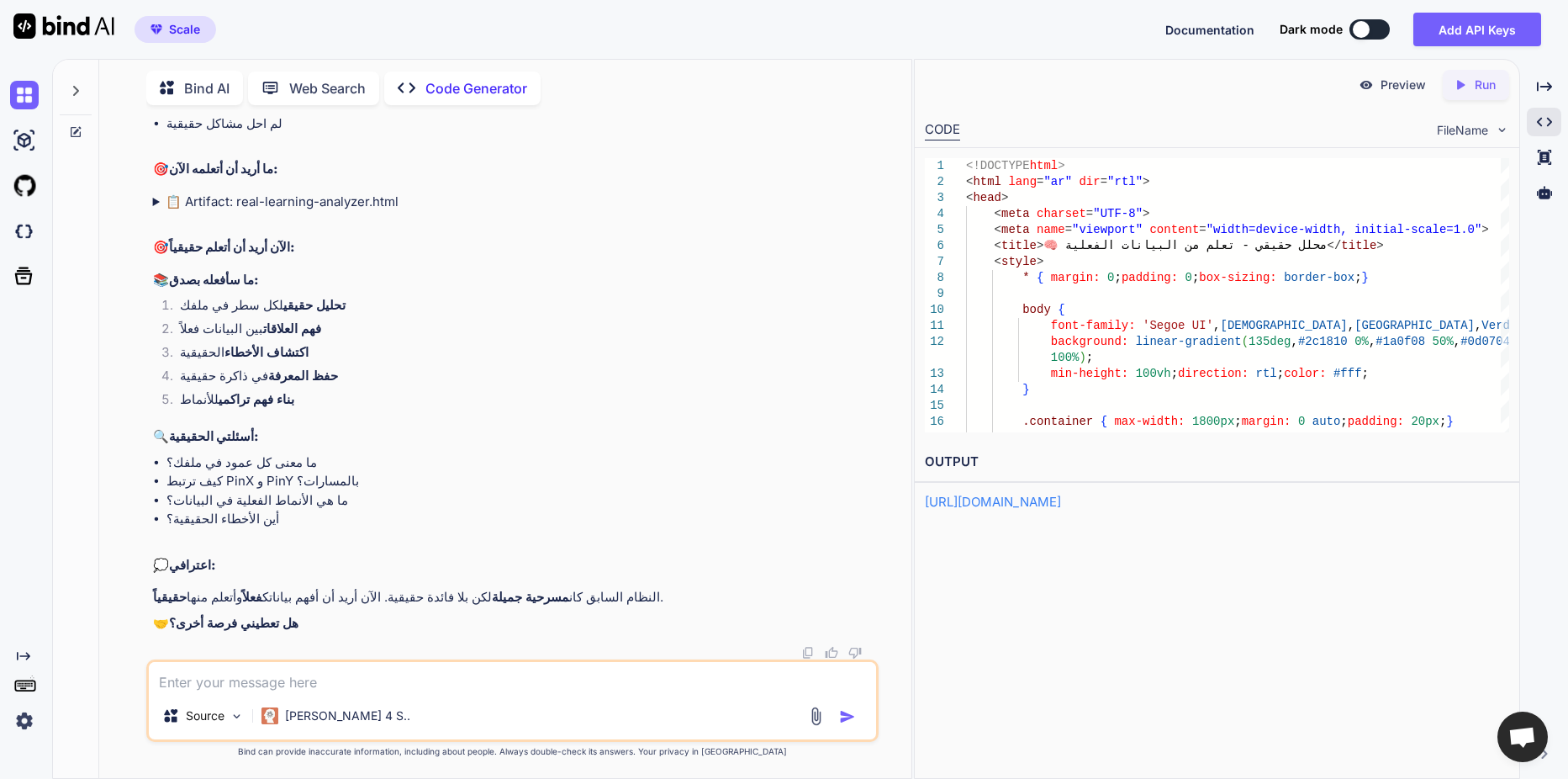
scroll to position [64275, 0]
click at [535, 661] on div "Source Claude 4 S.." at bounding box center [512, 701] width 732 height 82
click at [536, 670] on textarea at bounding box center [512, 677] width 727 height 31
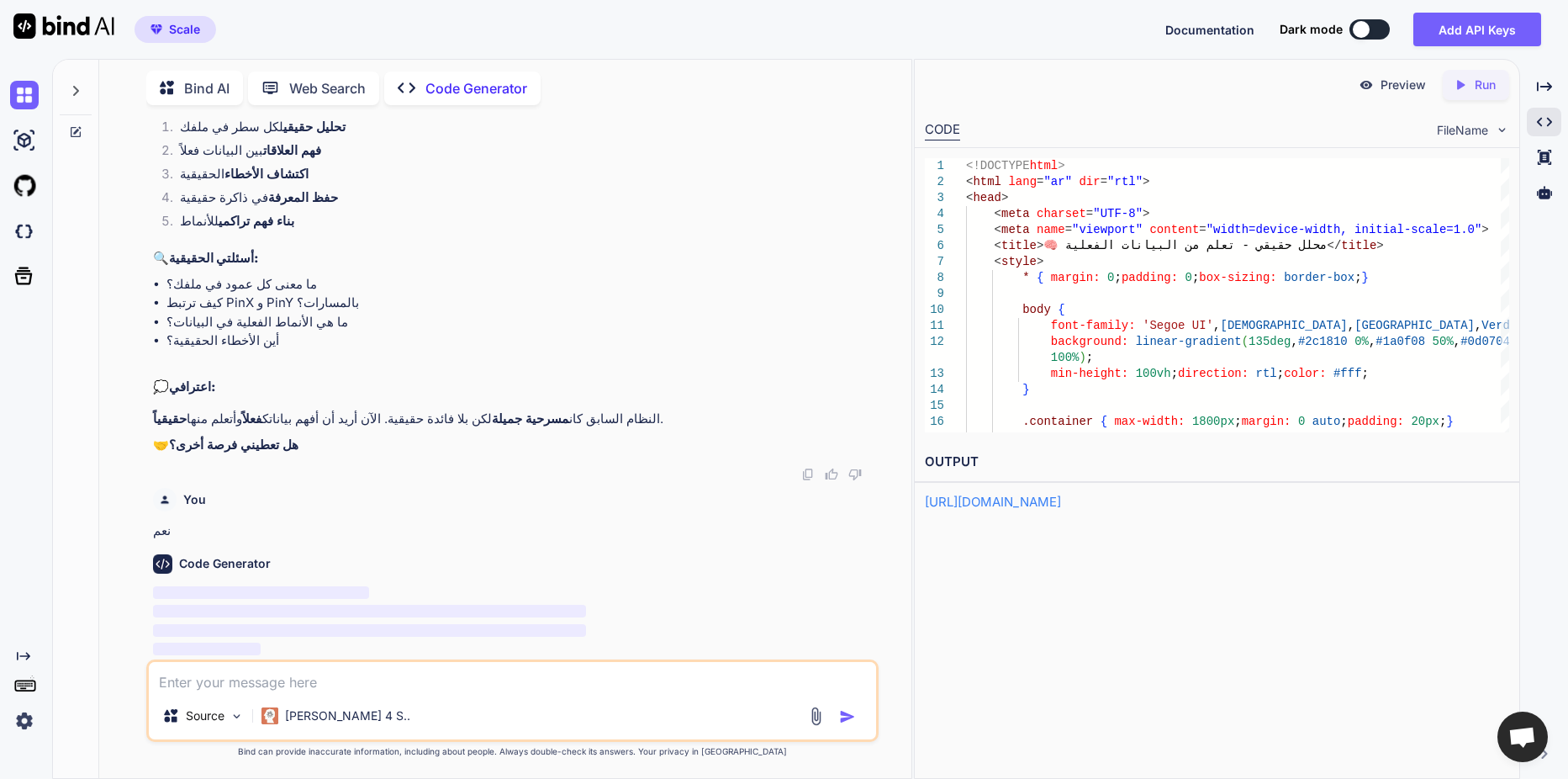
scroll to position [64200, 0]
click at [294, 33] on summary "📋 Artifact: real-learning-analyzer.html" at bounding box center [514, 24] width 722 height 19
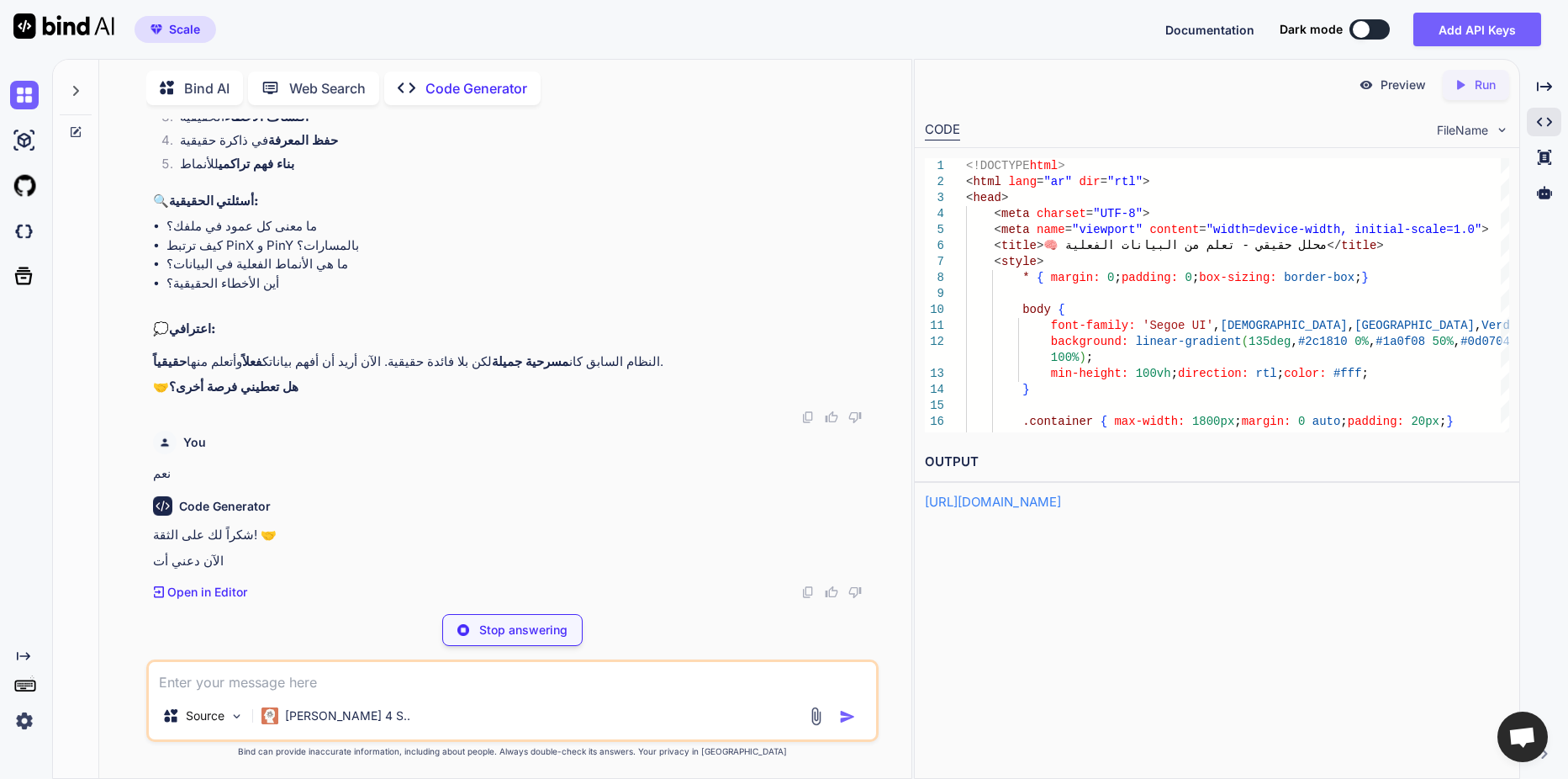
click at [1463, 93] on div "Created with Pixso. Run" at bounding box center [1476, 85] width 67 height 31
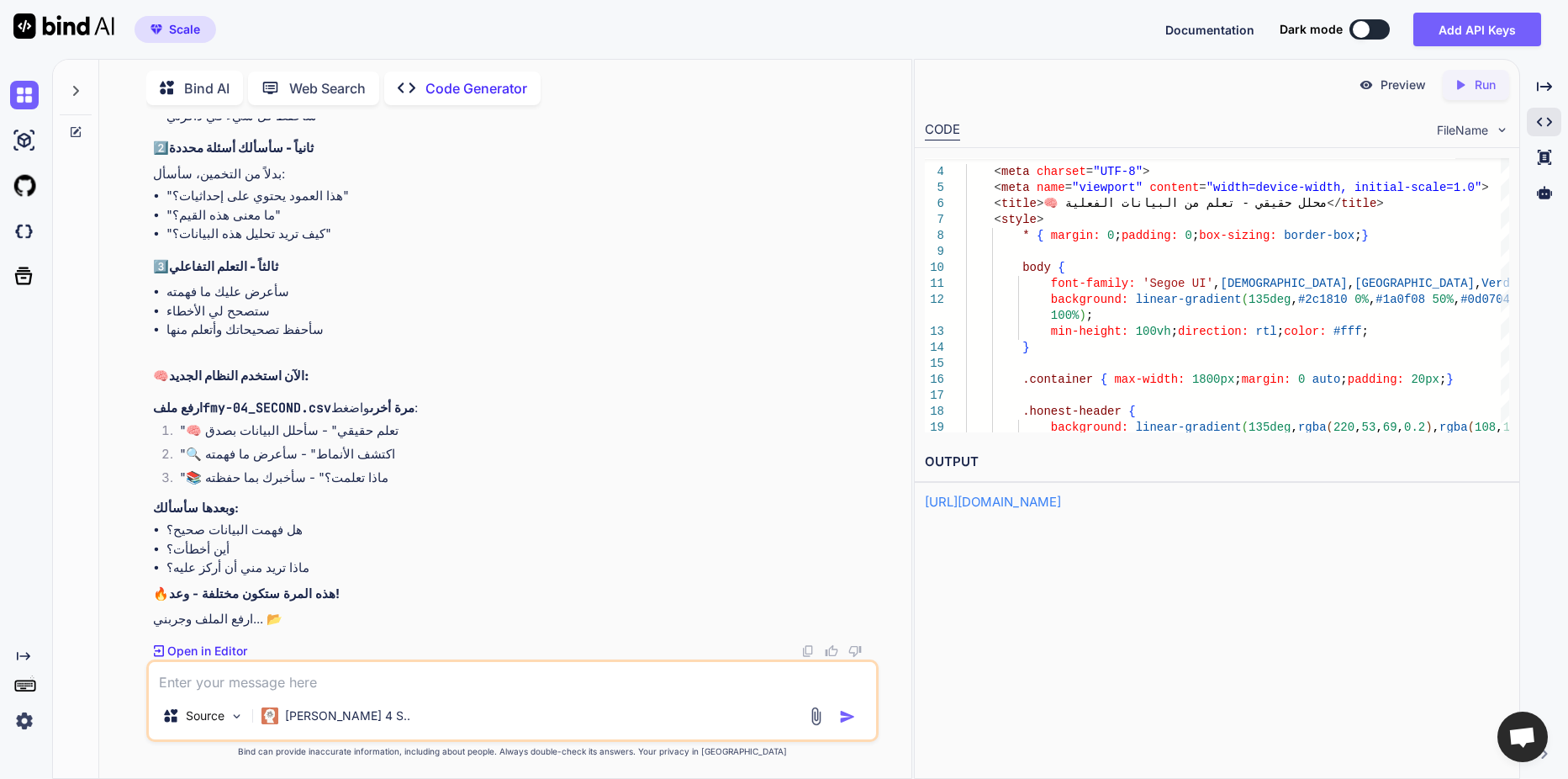
scroll to position [65097, 0]
click at [1061, 504] on link "[URL][DOMAIN_NAME]" at bounding box center [993, 501] width 137 height 16
click at [278, 676] on textarea at bounding box center [512, 677] width 727 height 31
paste textarea "🤔 lorem ipsuً - dolo sit am consec adipis؟ ════════════════════════════════════…"
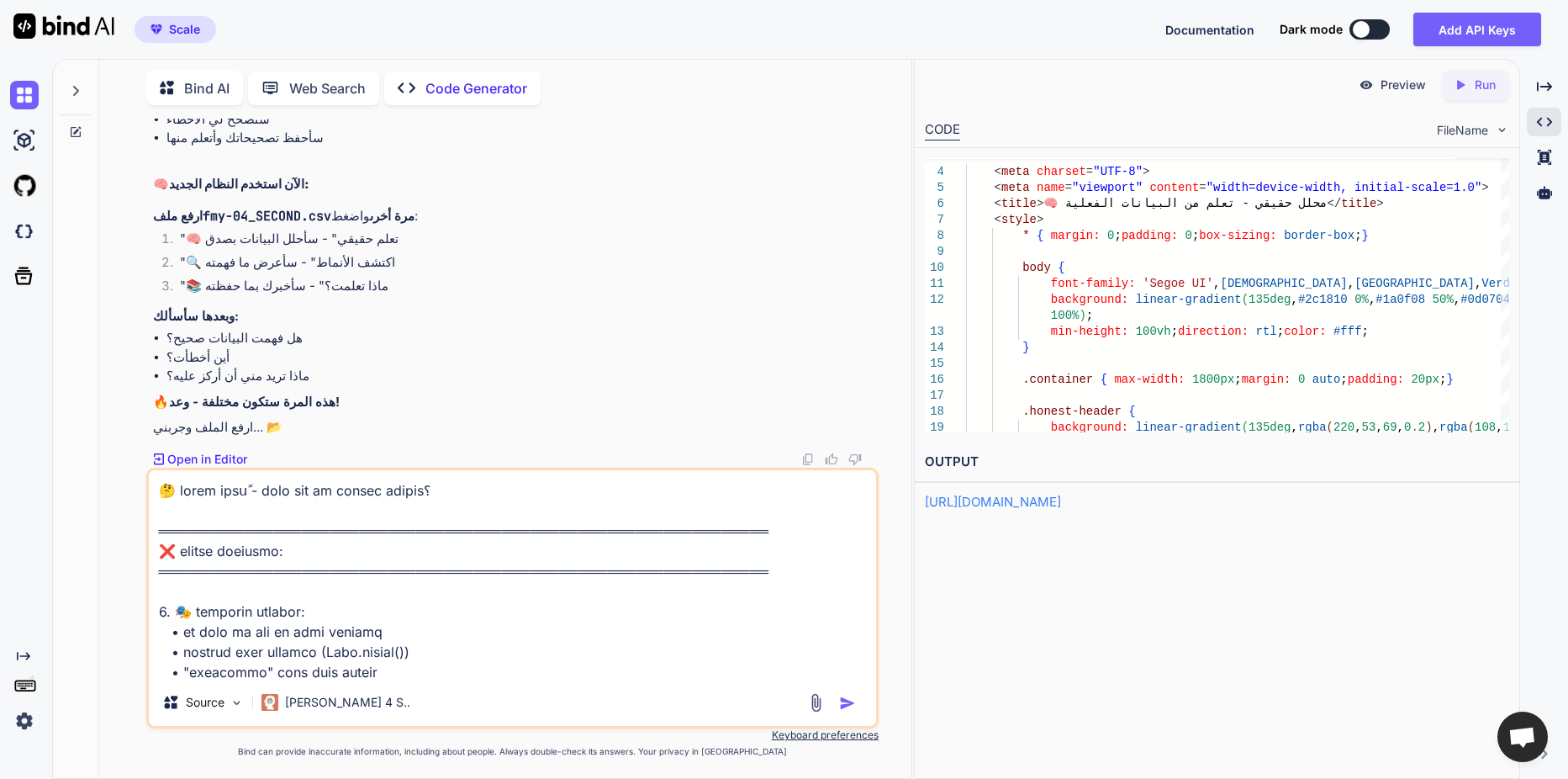
scroll to position [5673, 0]
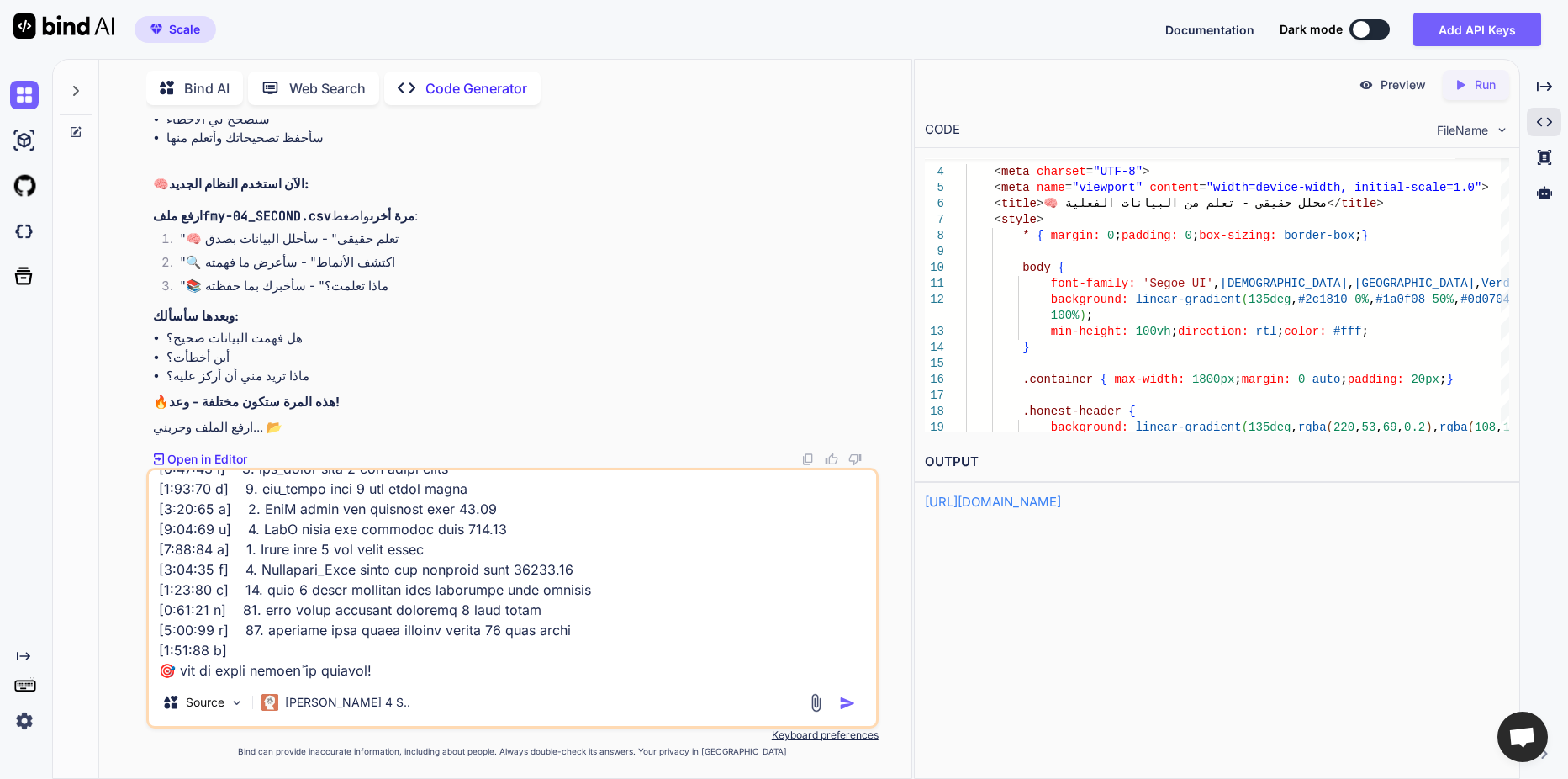
click at [845, 696] on img "button" at bounding box center [848, 703] width 17 height 17
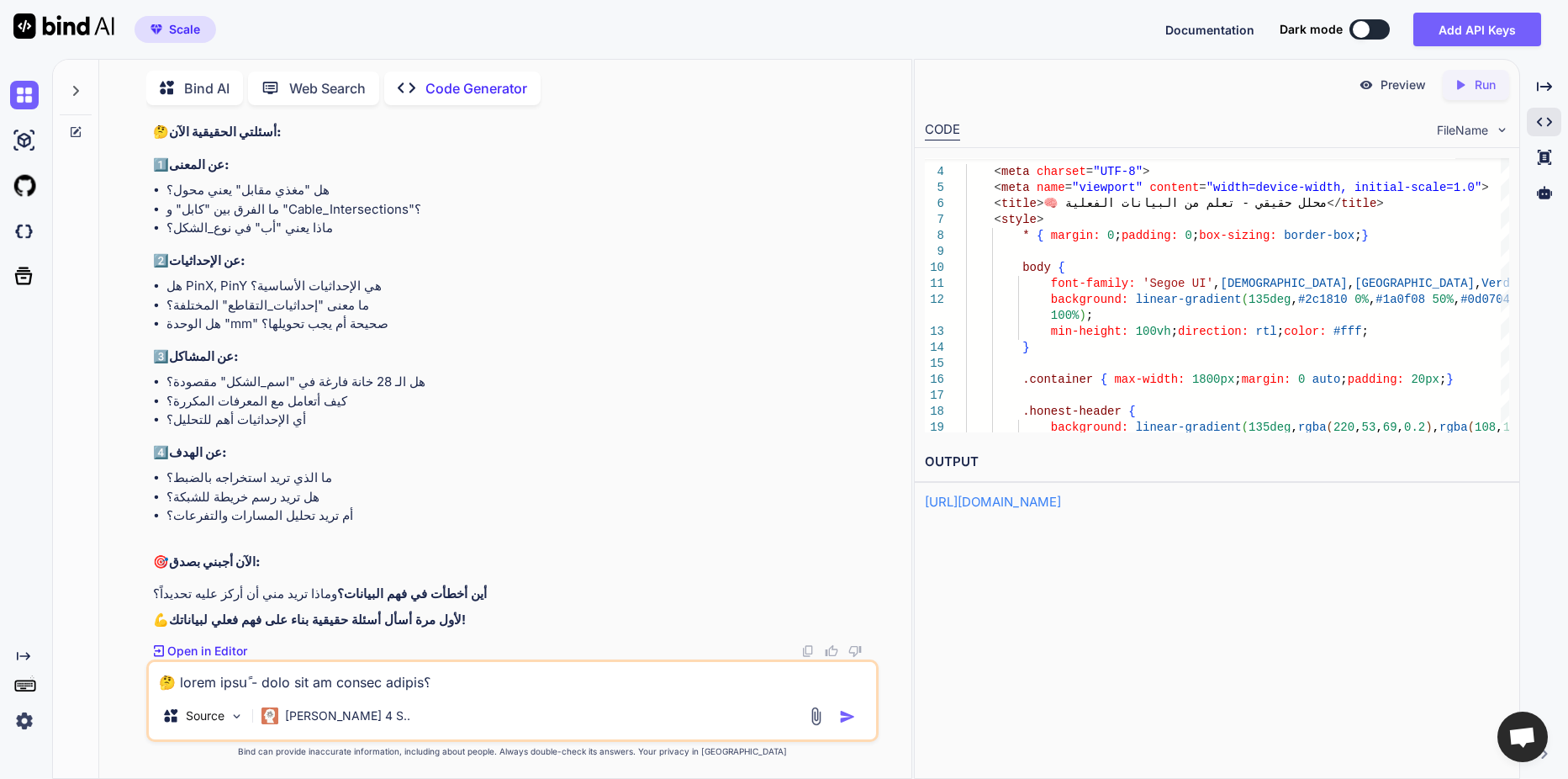
scroll to position [67627, 0]
click at [200, 707] on p "Source" at bounding box center [204, 716] width 38 height 17
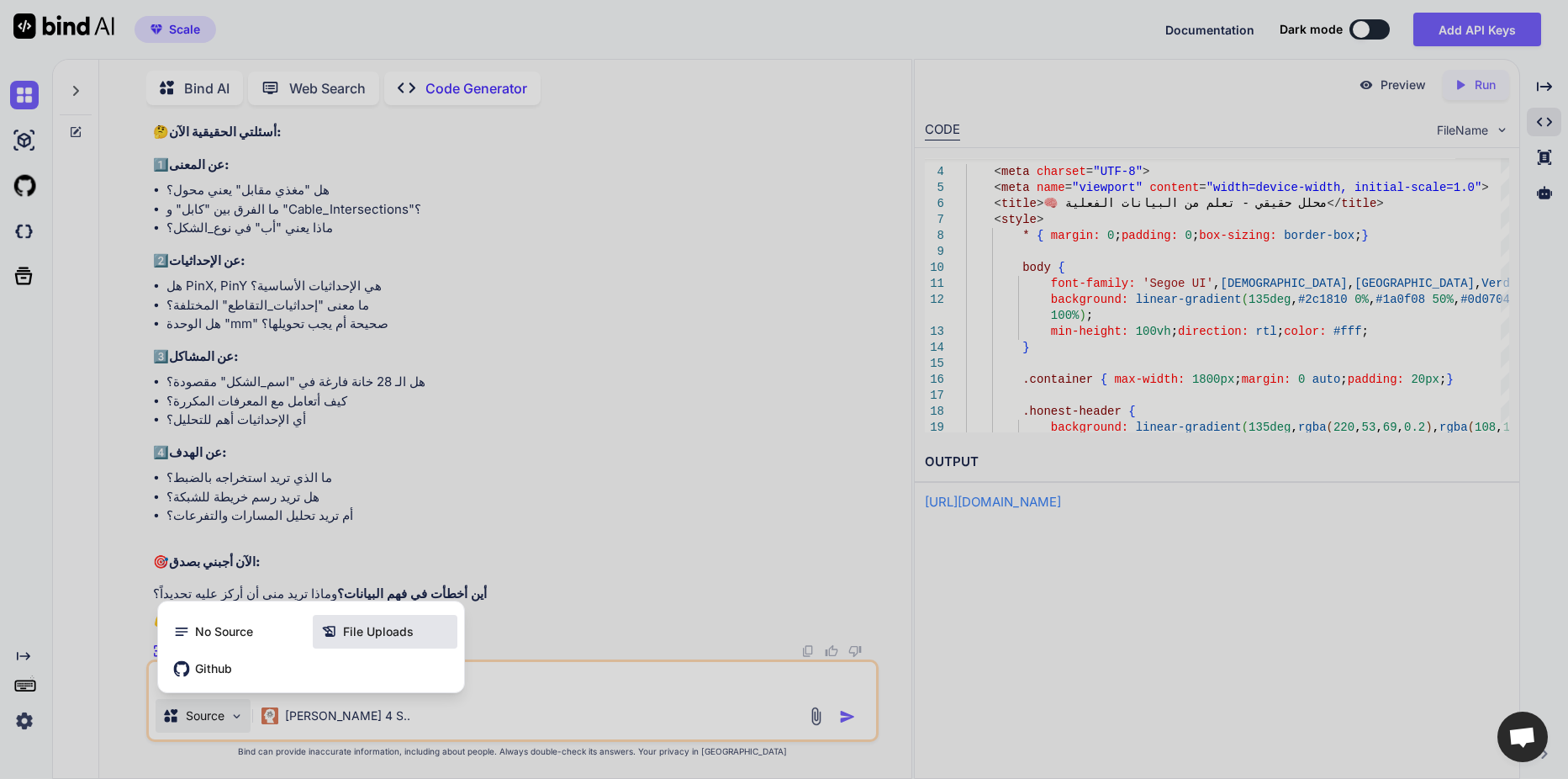
click at [396, 640] on div "File Uploads" at bounding box center [384, 631] width 144 height 33
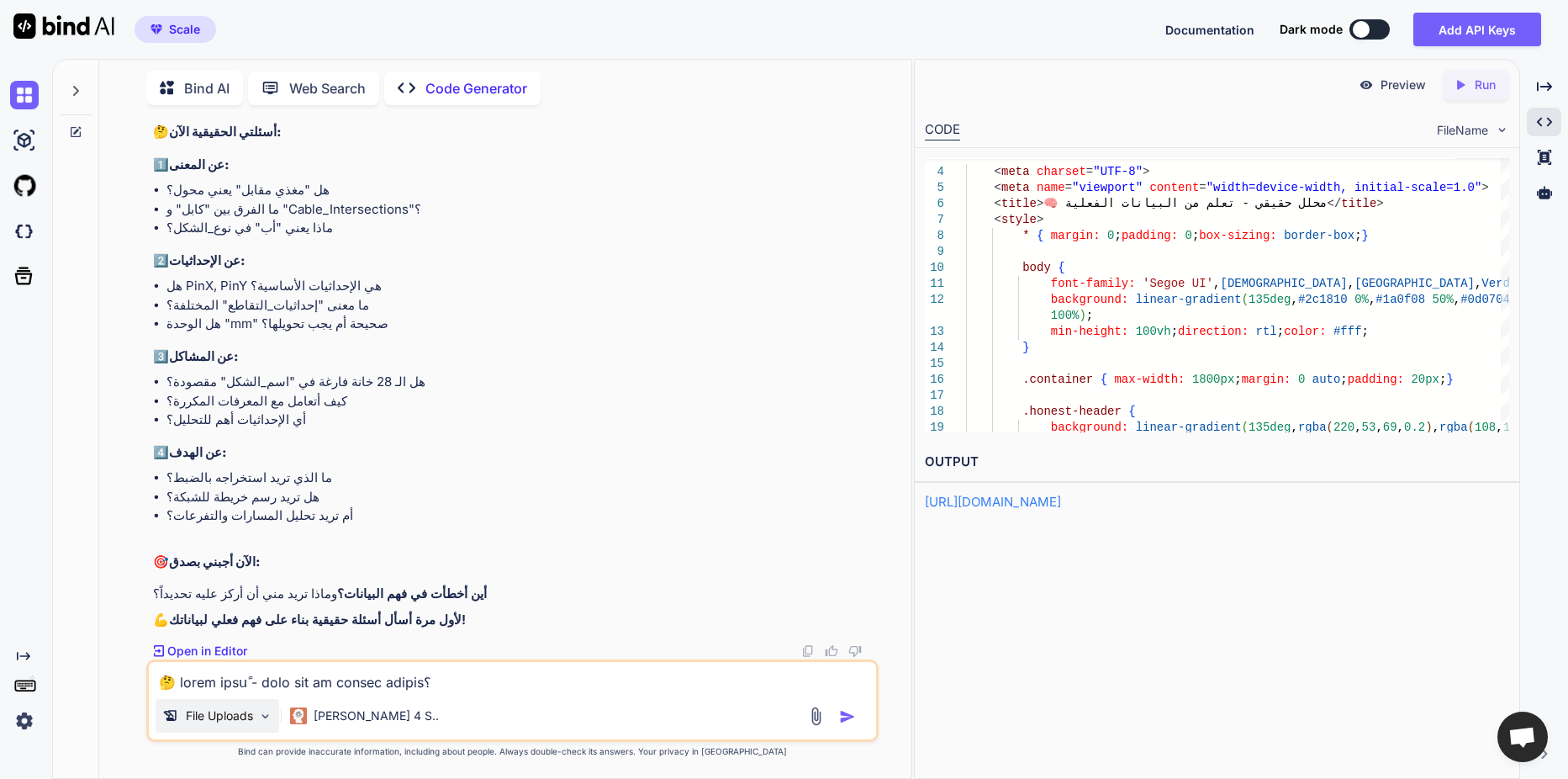
click at [261, 710] on img at bounding box center [265, 716] width 14 height 14
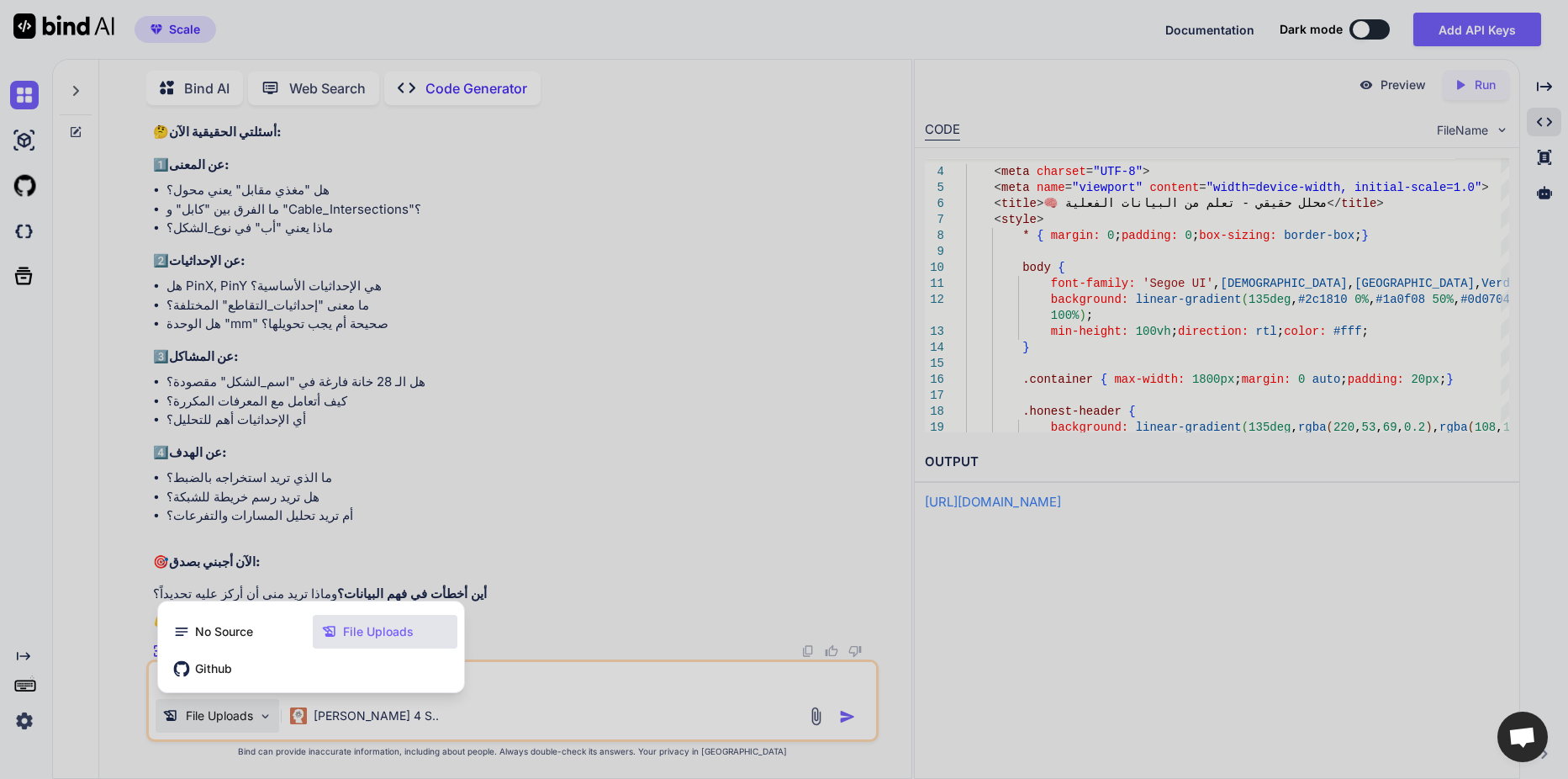
click at [478, 689] on div at bounding box center [784, 389] width 1568 height 779
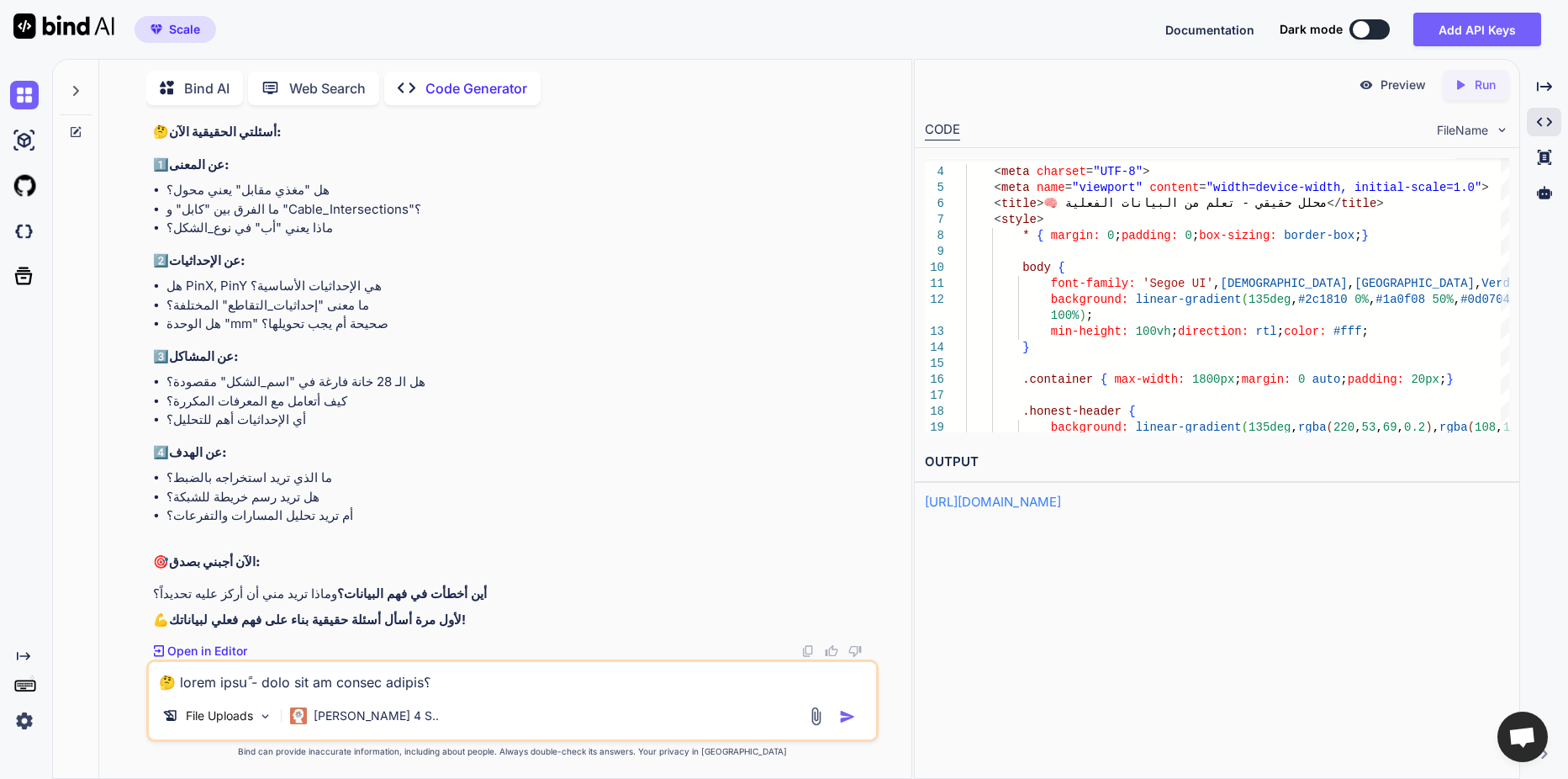
click at [490, 689] on textarea at bounding box center [512, 677] width 727 height 31
click at [501, 553] on h2 "🎯 الآن أجبني بصدق:" at bounding box center [514, 562] width 722 height 19
click at [306, 655] on div "Created with Pixso. Open in Editor" at bounding box center [514, 651] width 722 height 17
drag, startPoint x: 304, startPoint y: 669, endPoint x: 88, endPoint y: 679, distance: 216.2
click at [80, 677] on div "Bind AI Web Search Created with Pixso. Code Generator You Code Generator سأبدأ …" at bounding box center [482, 418] width 858 height 721
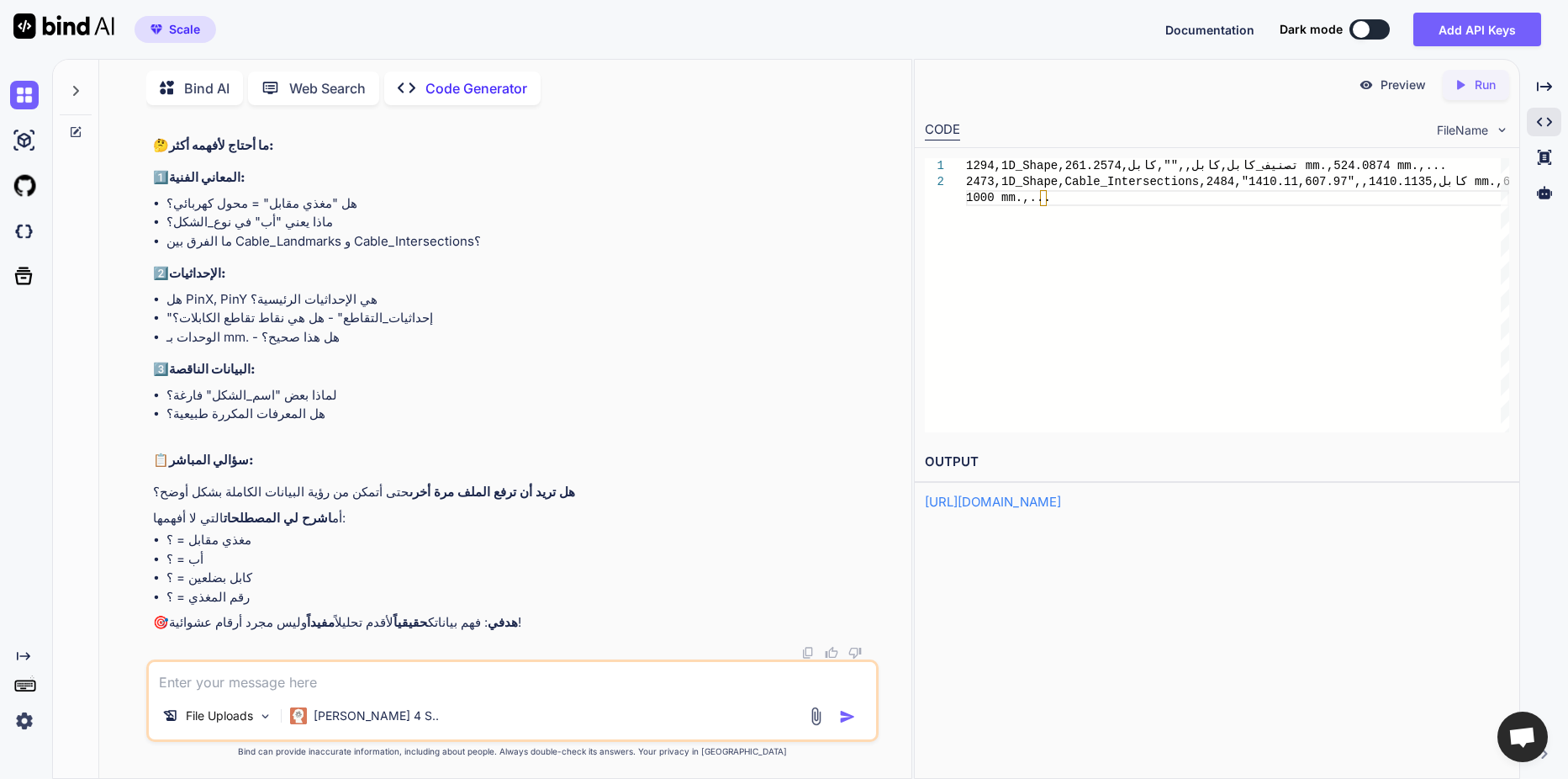
scroll to position [68599, 0]
click at [238, 677] on textarea at bounding box center [512, 677] width 727 height 31
paste textarea "branch_guide.txt"
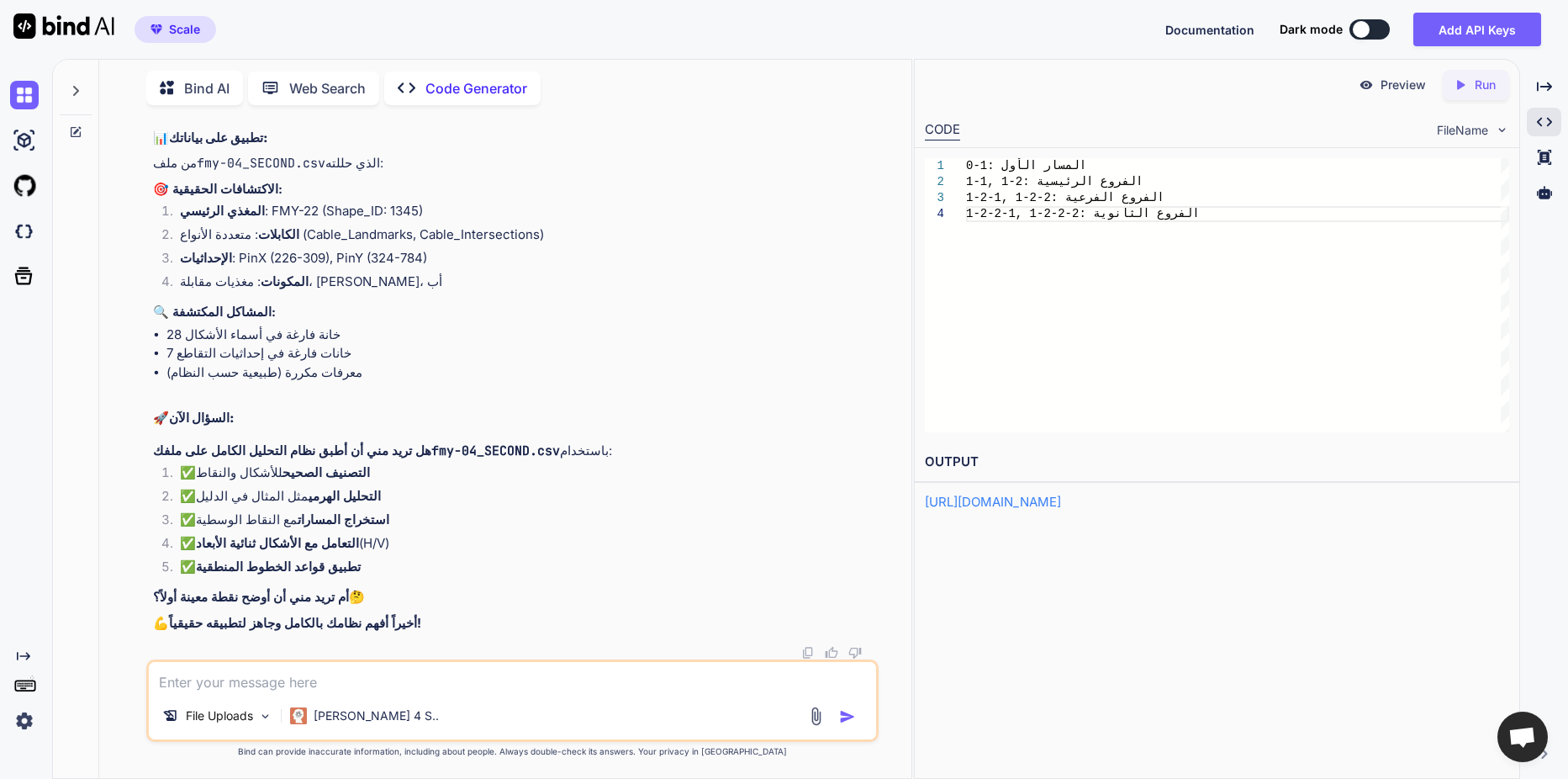
scroll to position [70047, 0]
click at [445, 666] on textarea at bounding box center [512, 677] width 727 height 31
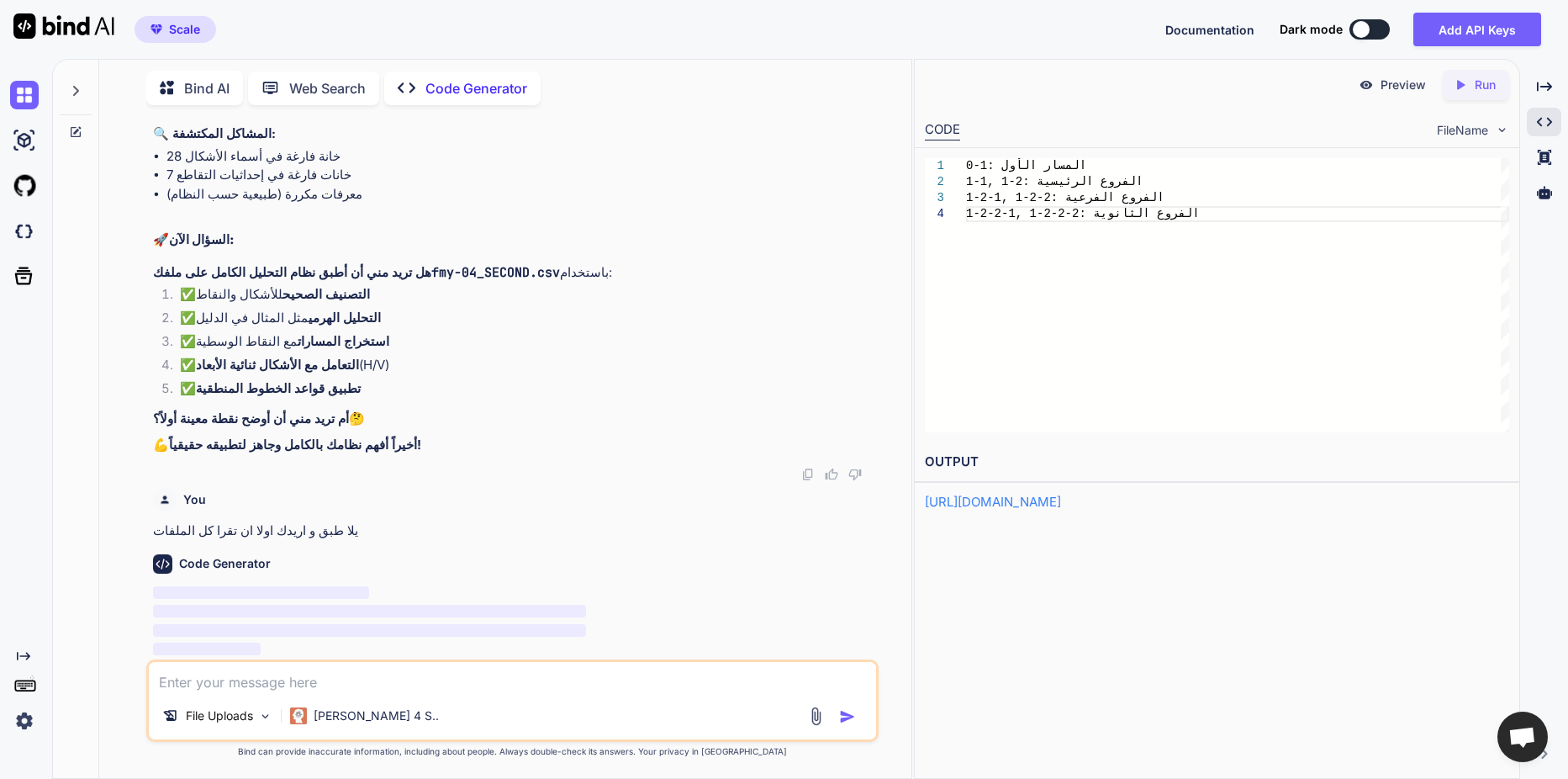
scroll to position [70224, 0]
click at [236, 705] on div "File Uploads" at bounding box center [217, 715] width 123 height 33
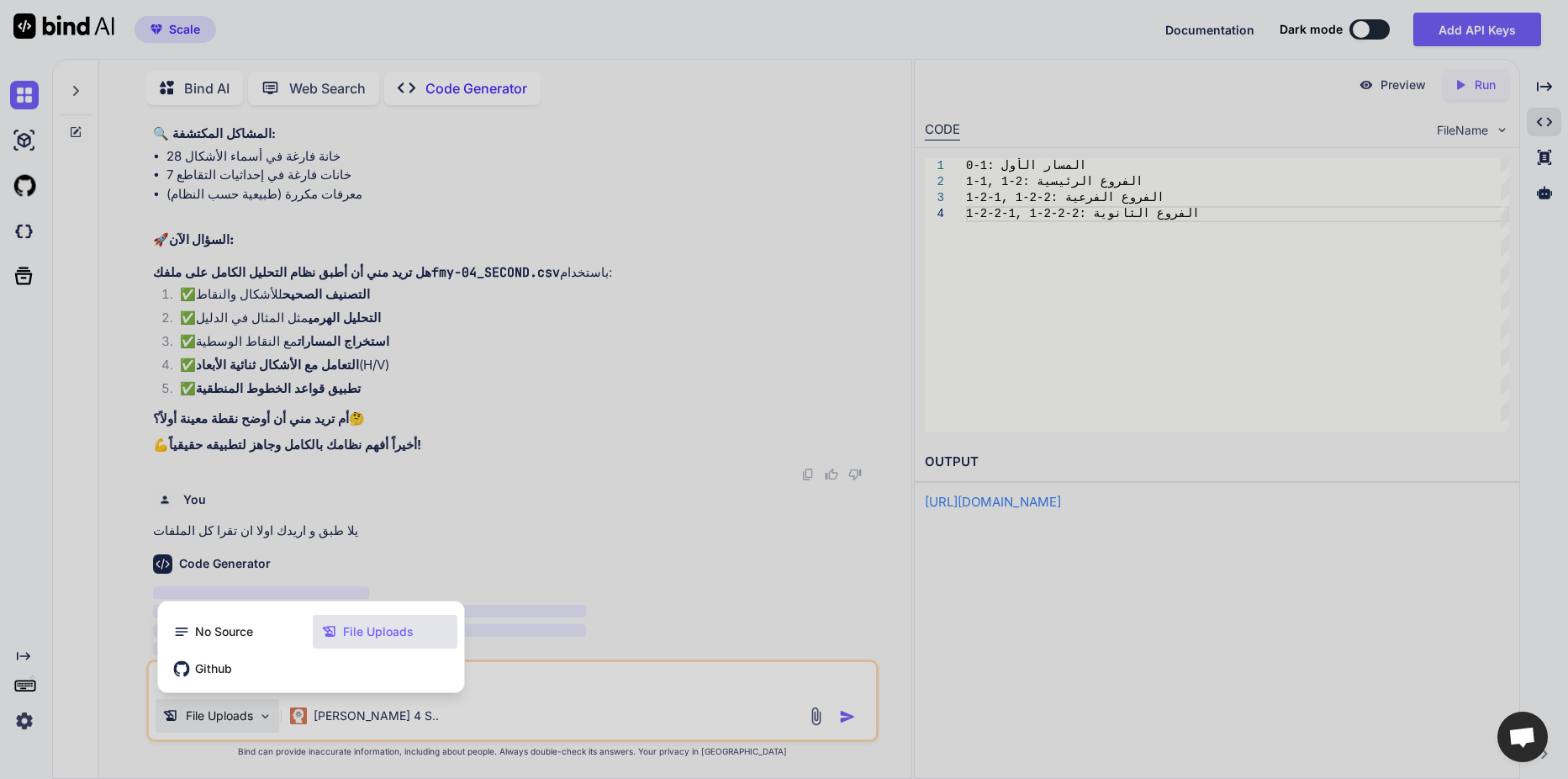
click at [705, 693] on div at bounding box center [784, 389] width 1568 height 779
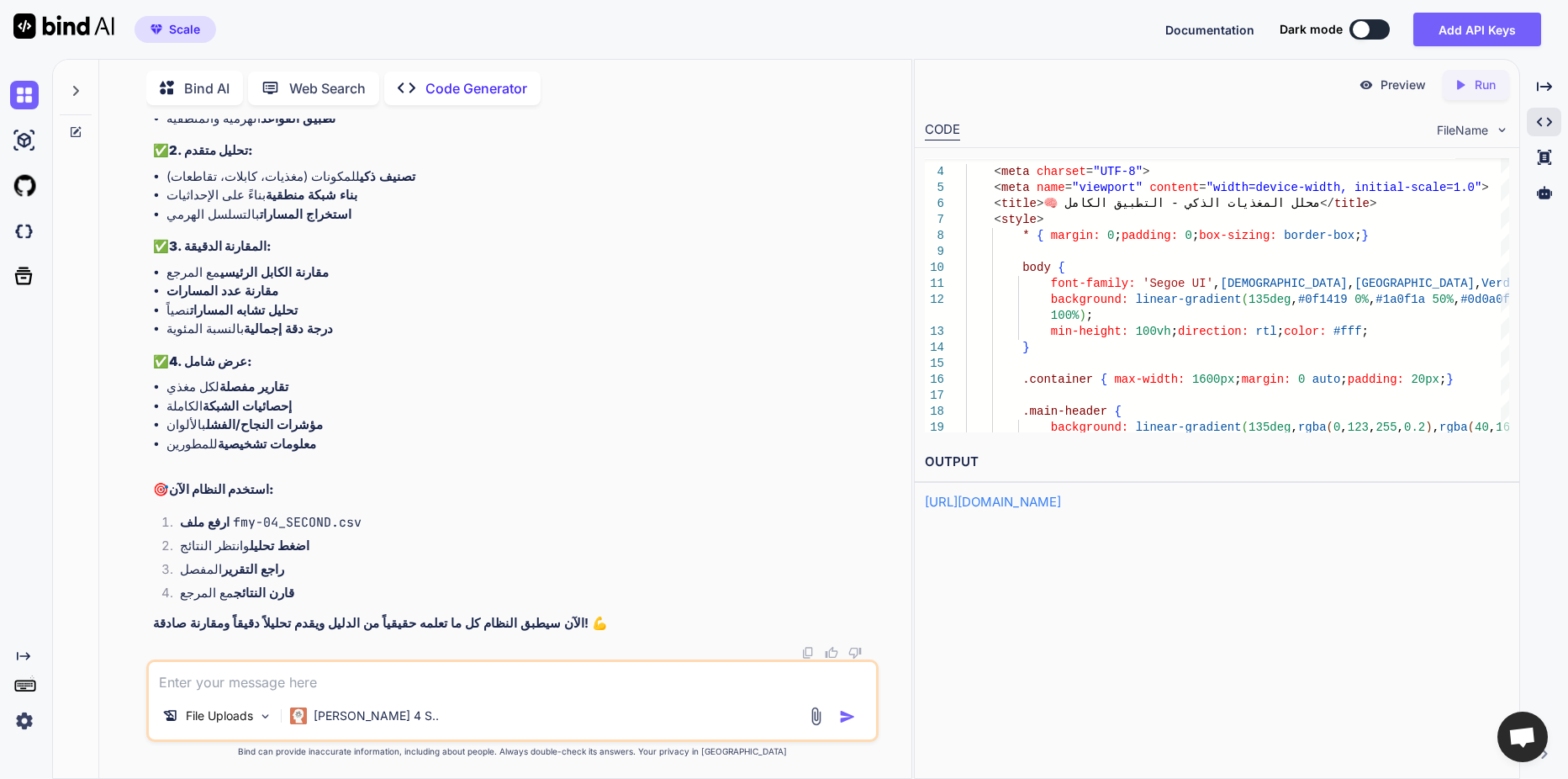
scroll to position [70887, 0]
click at [1464, 99] on div "Created with Pixso. Run" at bounding box center [1476, 85] width 67 height 31
click at [1061, 505] on link "[URL][DOMAIN_NAME]" at bounding box center [993, 501] width 137 height 16
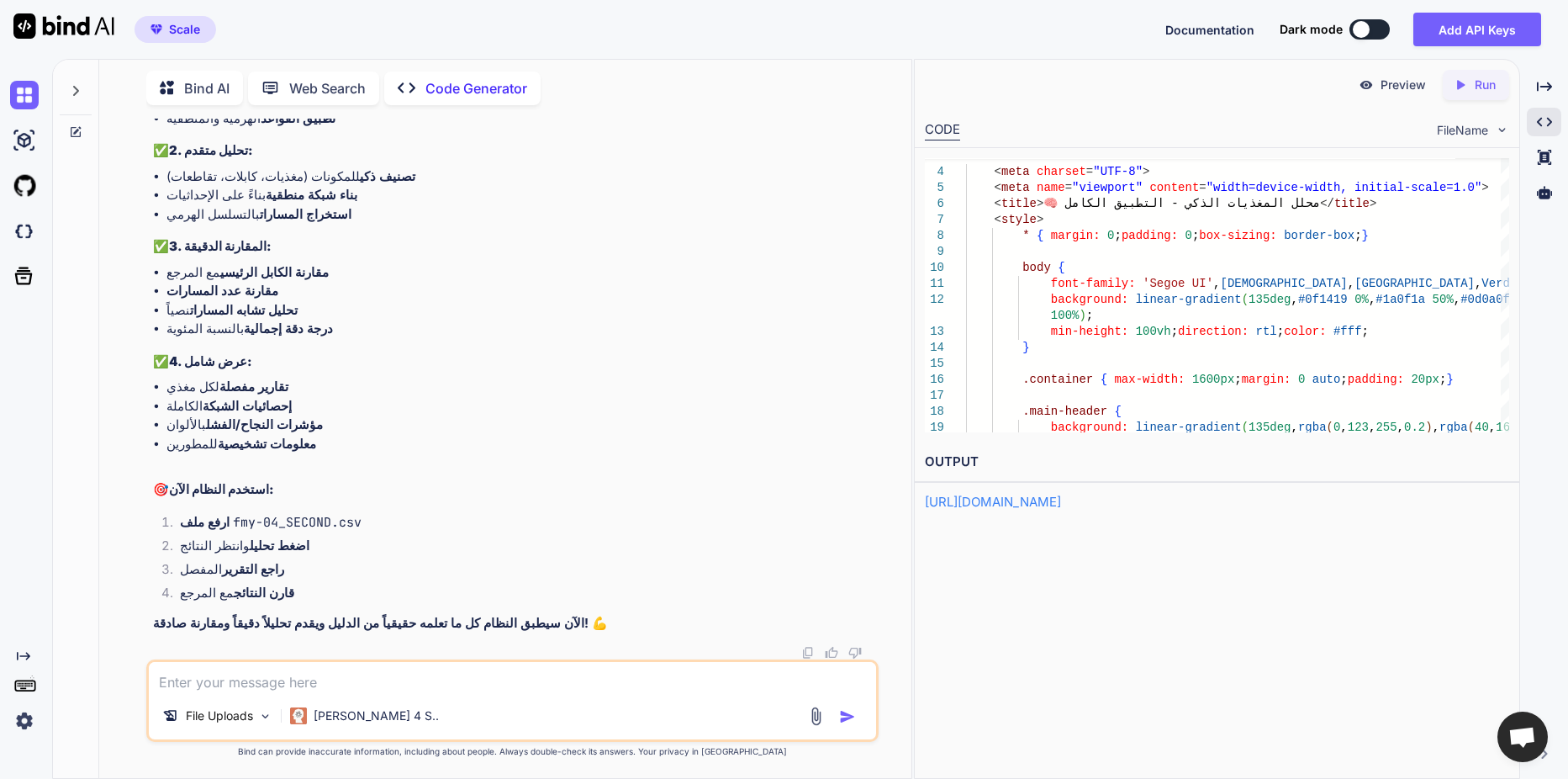
click at [411, 689] on textarea at bounding box center [512, 677] width 727 height 31
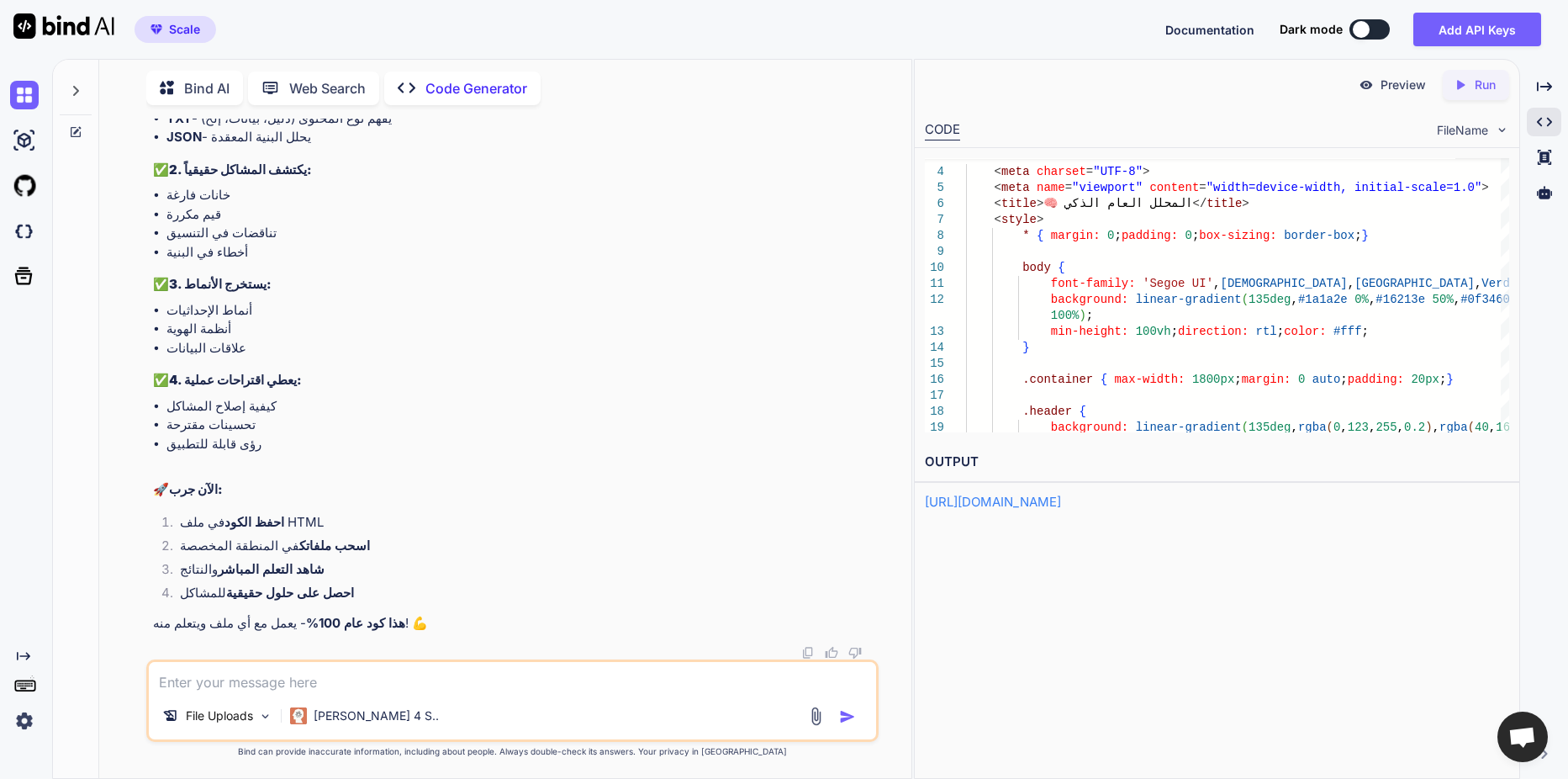
scroll to position [88216, 0]
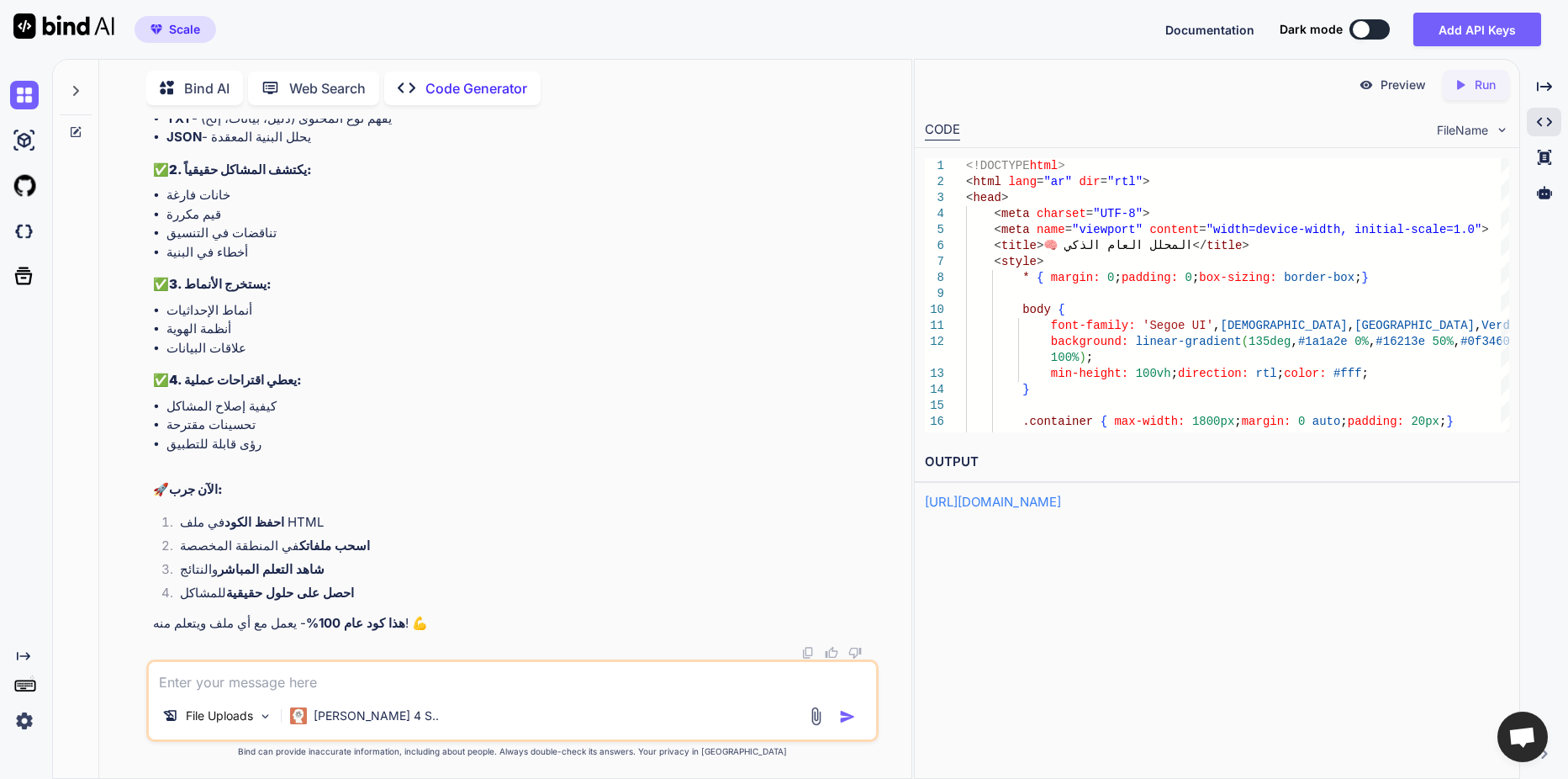
click at [1469, 88] on icon "Created with Pixso." at bounding box center [1463, 85] width 22 height 15
click at [1043, 505] on link "[URL][DOMAIN_NAME]" at bounding box center [993, 501] width 137 height 16
